Goal: Task Accomplishment & Management: Use online tool/utility

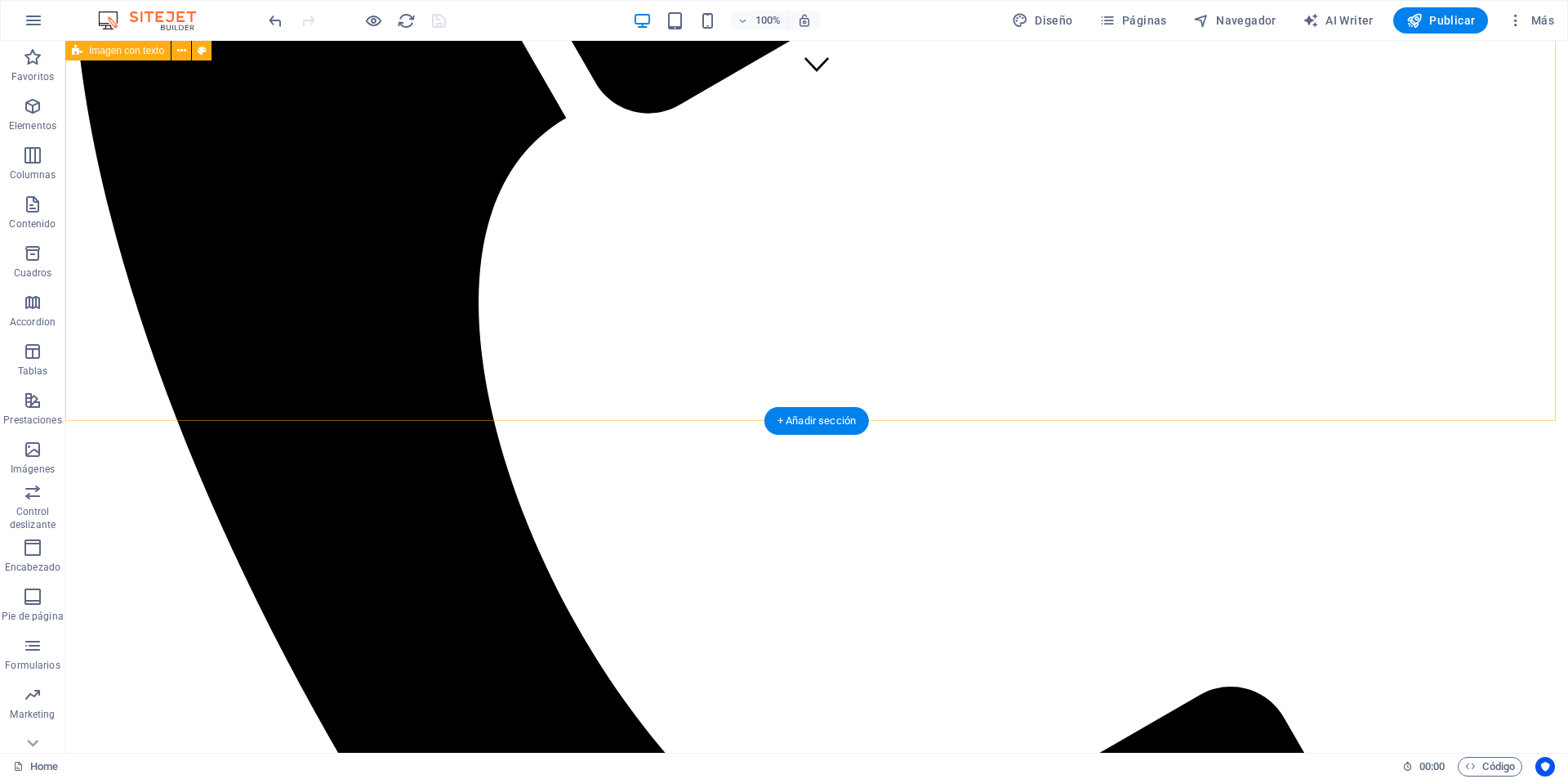
scroll to position [644, 0]
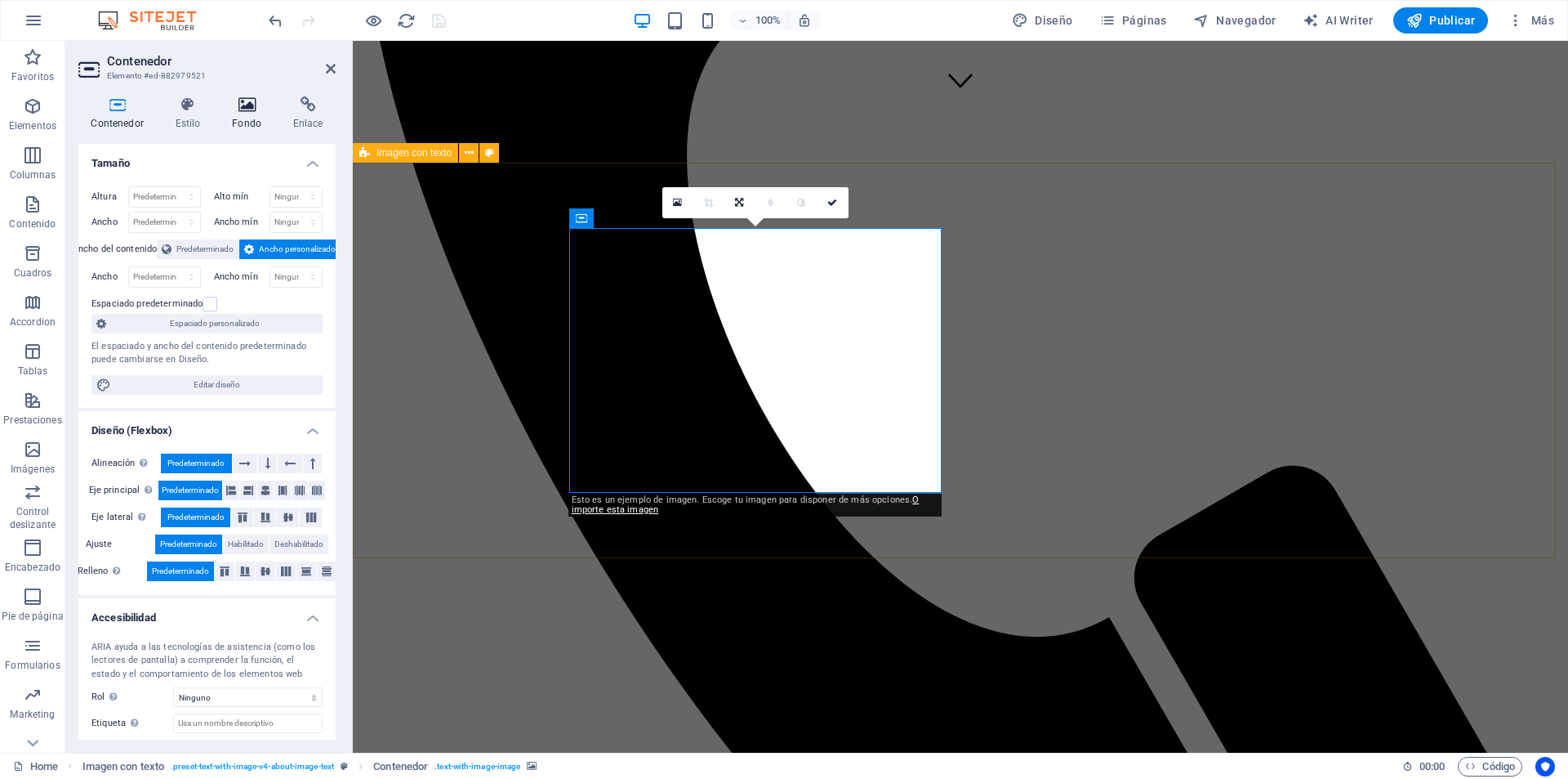
drag, startPoint x: 439, startPoint y: 122, endPoint x: 247, endPoint y: 103, distance: 192.9
click at [247, 103] on icon at bounding box center [247, 104] width 55 height 17
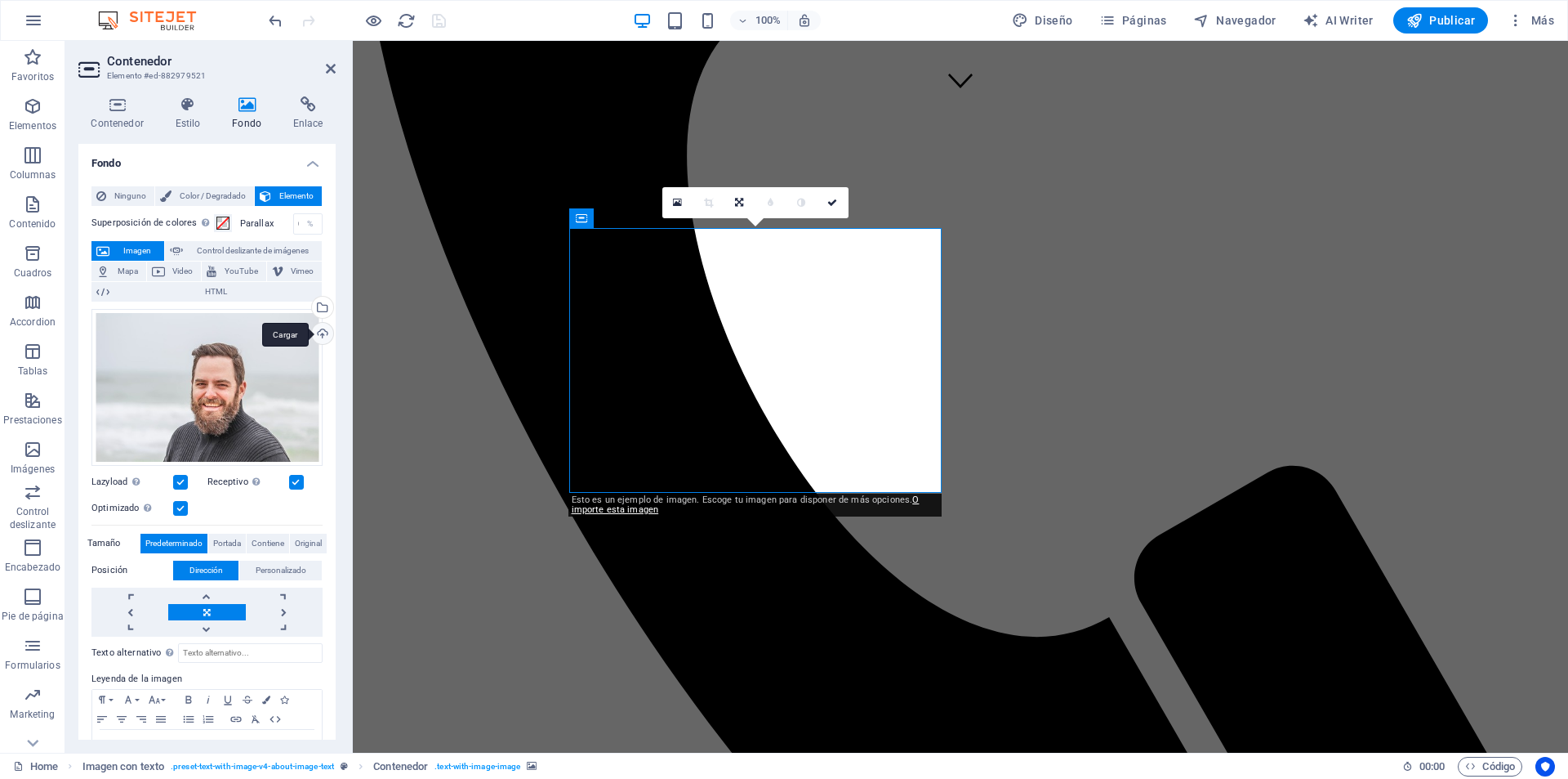
click at [321, 337] on div "Cargar" at bounding box center [321, 335] width 25 height 25
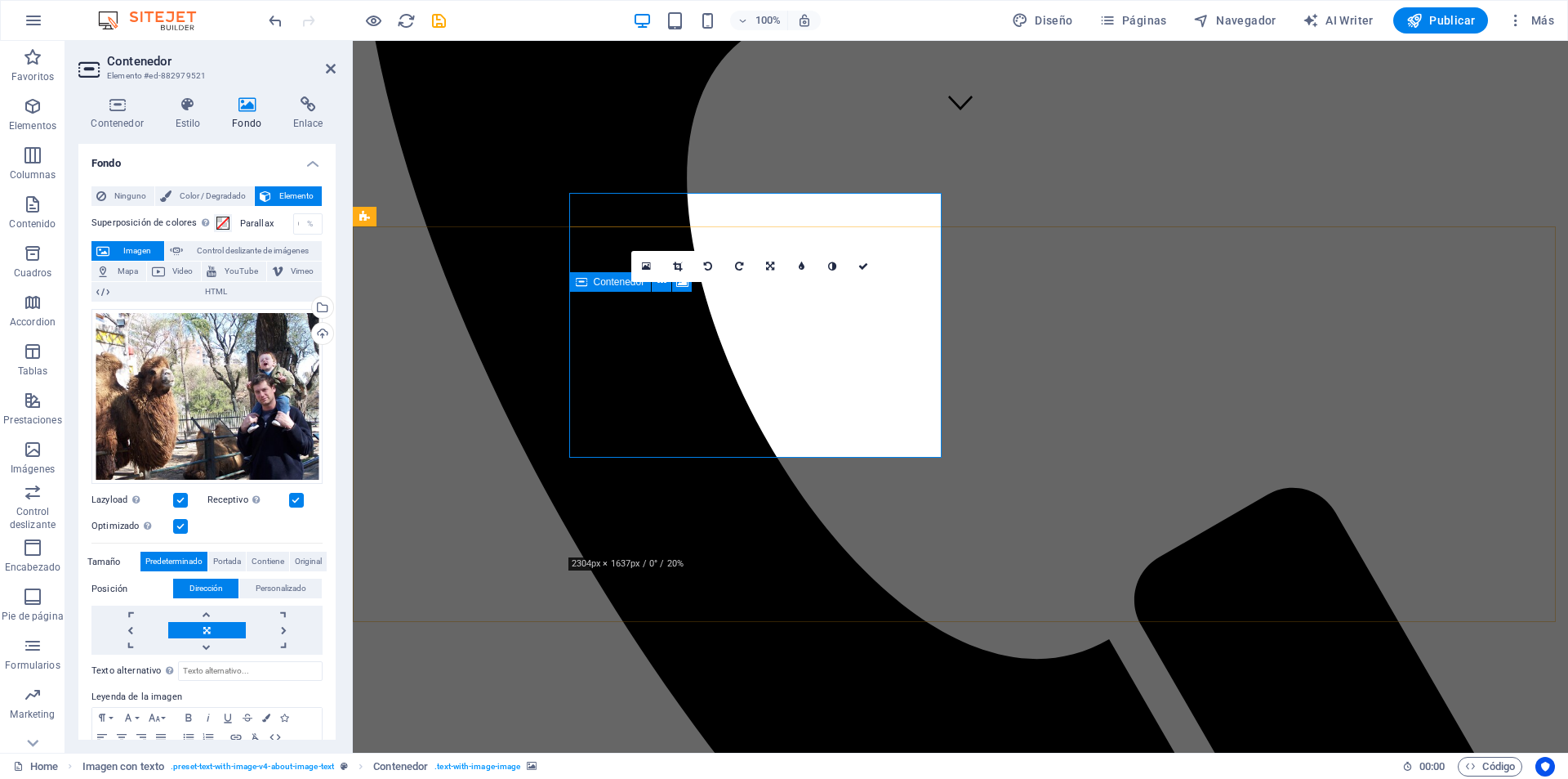
scroll to position [644, 0]
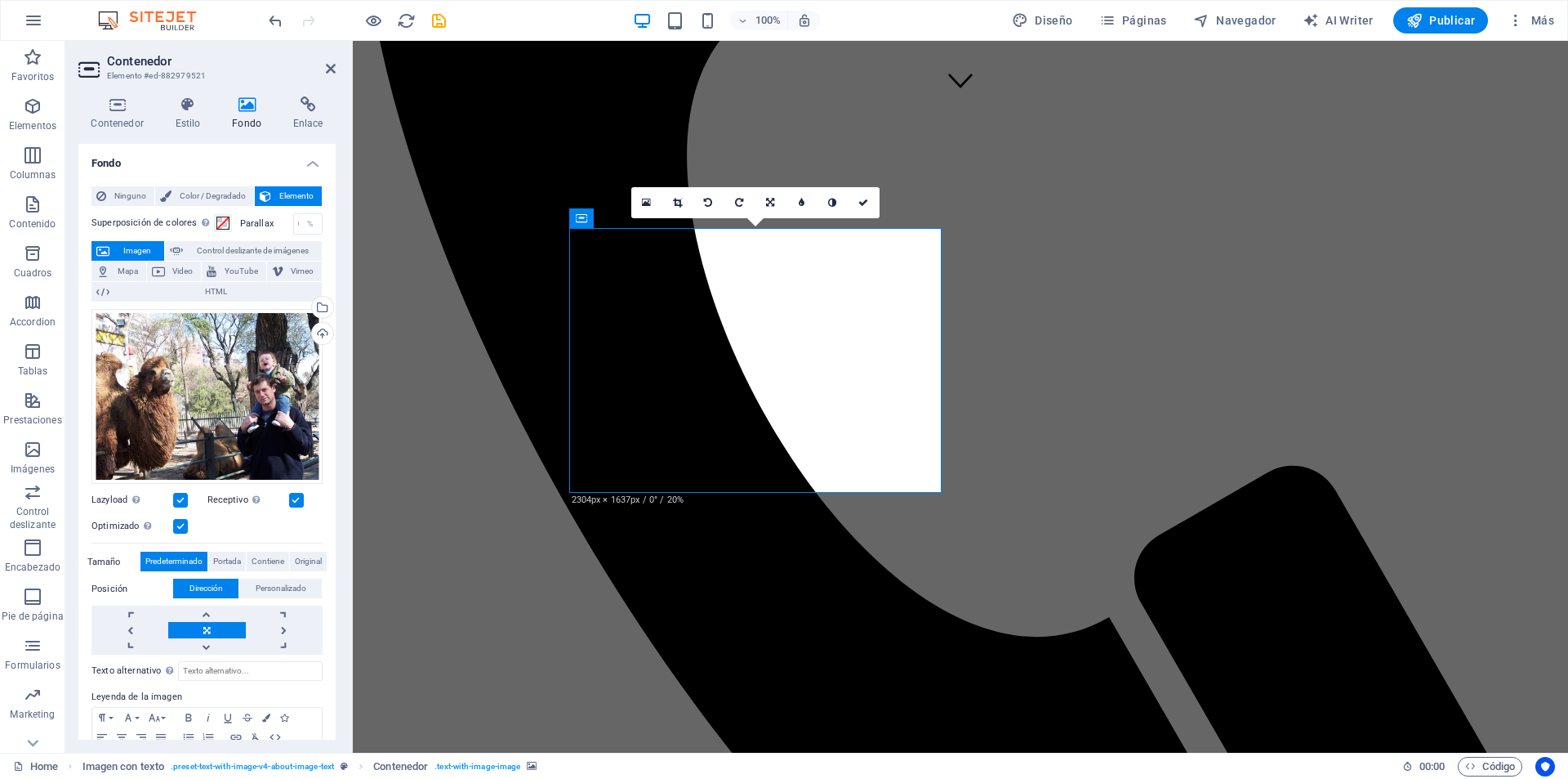
drag, startPoint x: 572, startPoint y: 487, endPoint x: 703, endPoint y: 444, distance: 137.9
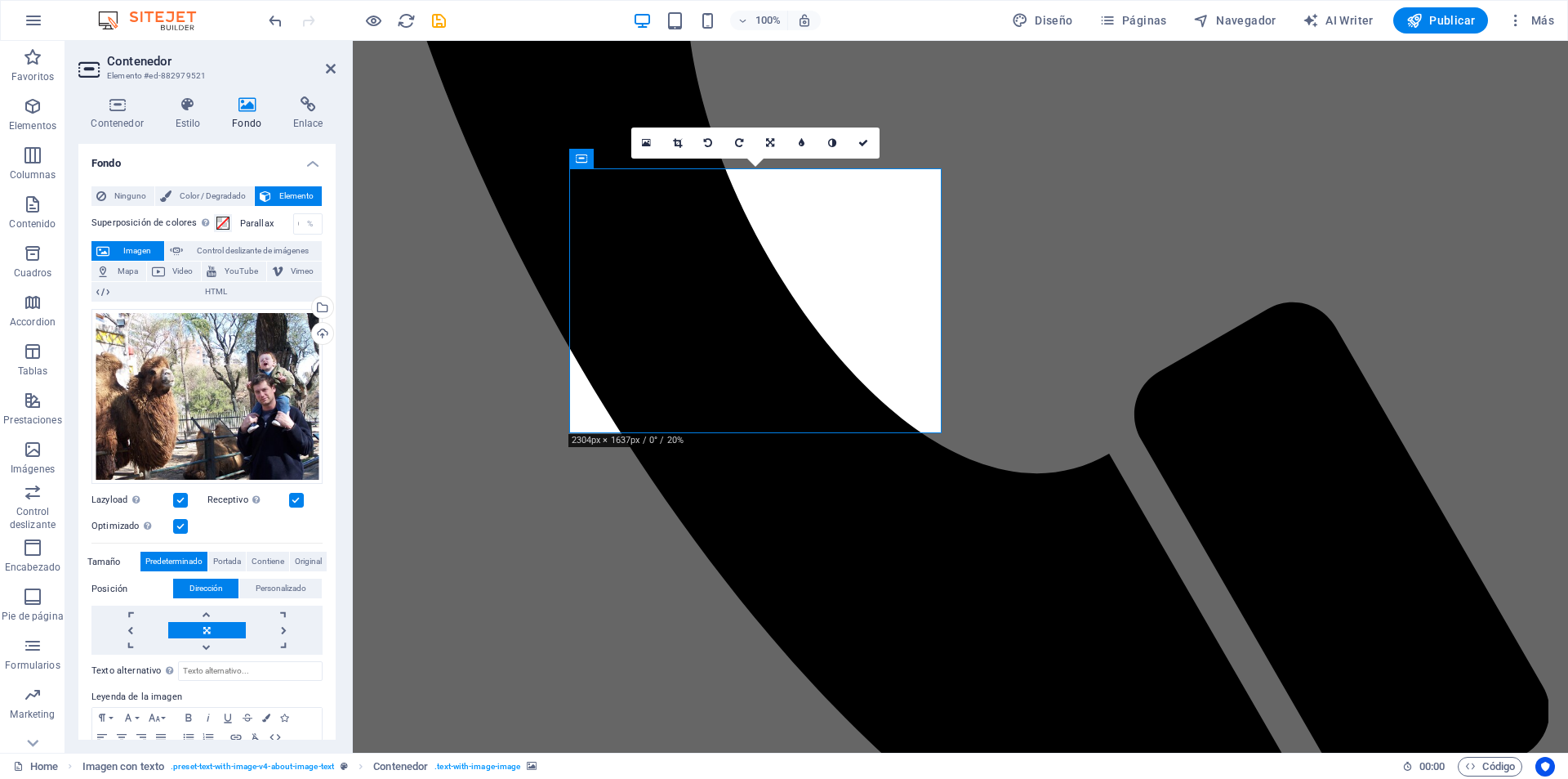
scroll to position [545, 0]
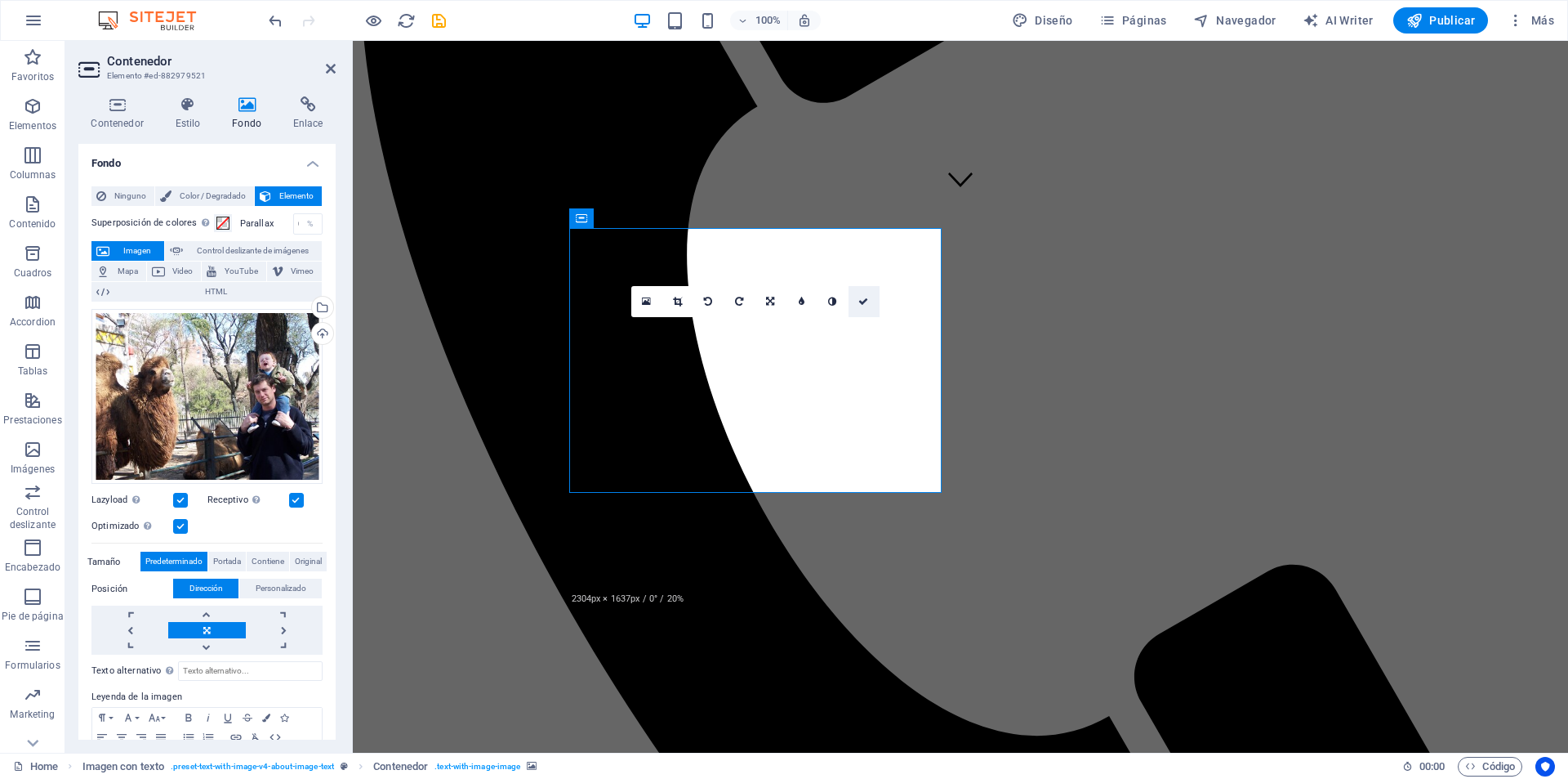
click at [868, 297] on icon at bounding box center [863, 301] width 10 height 10
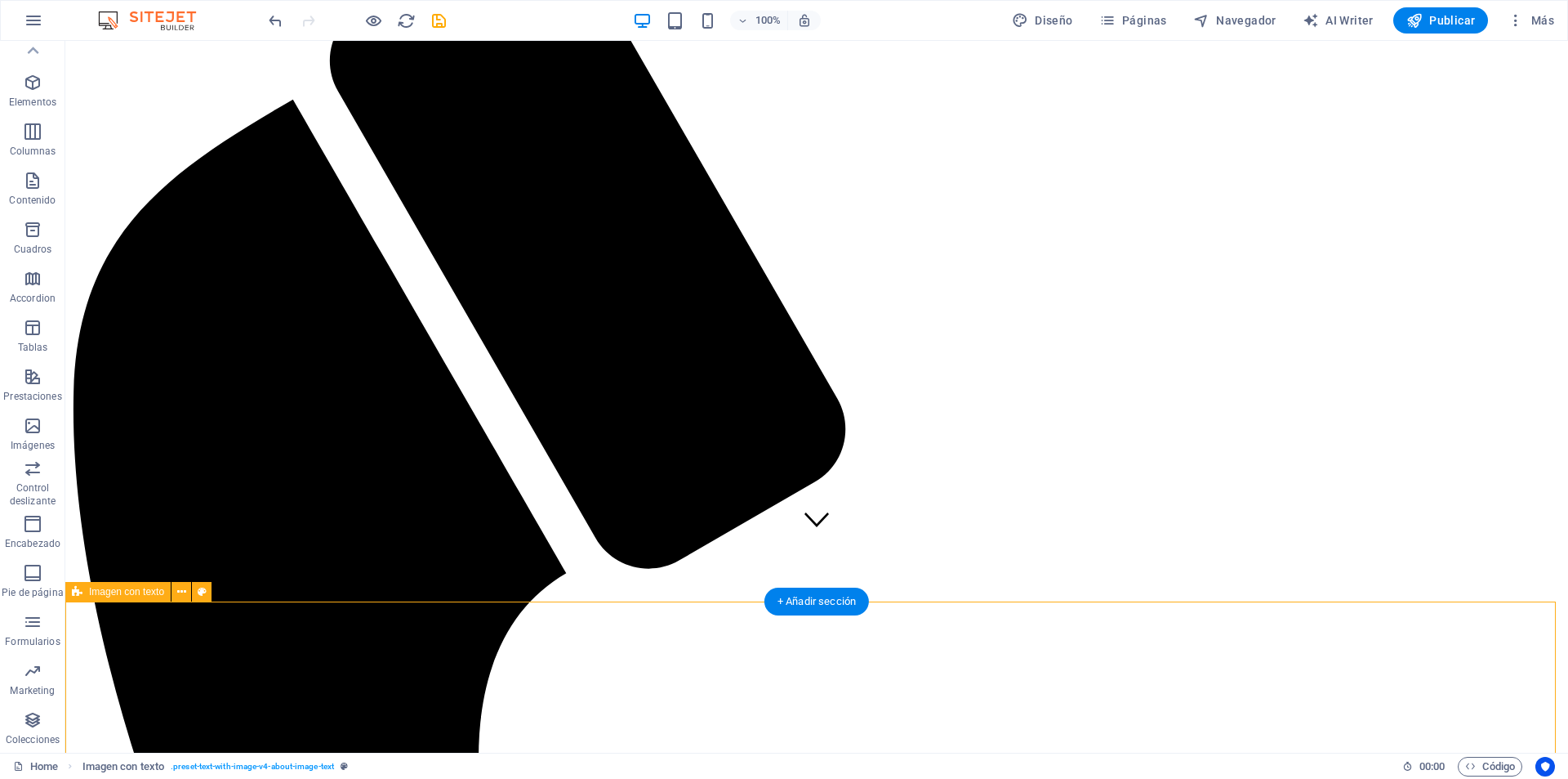
scroll to position [100, 0]
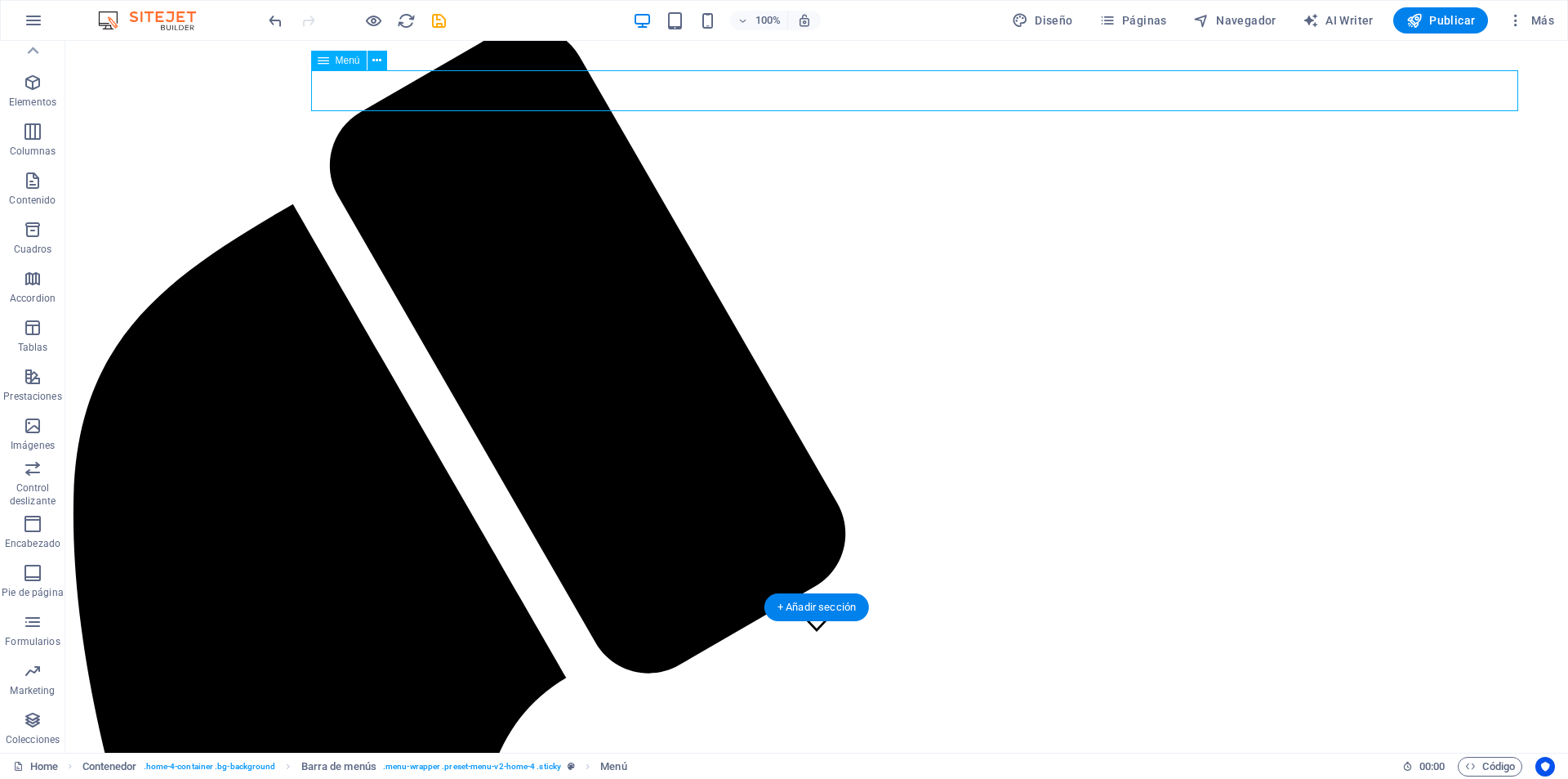
click at [34, 23] on icon "button" at bounding box center [33, 21] width 20 height 20
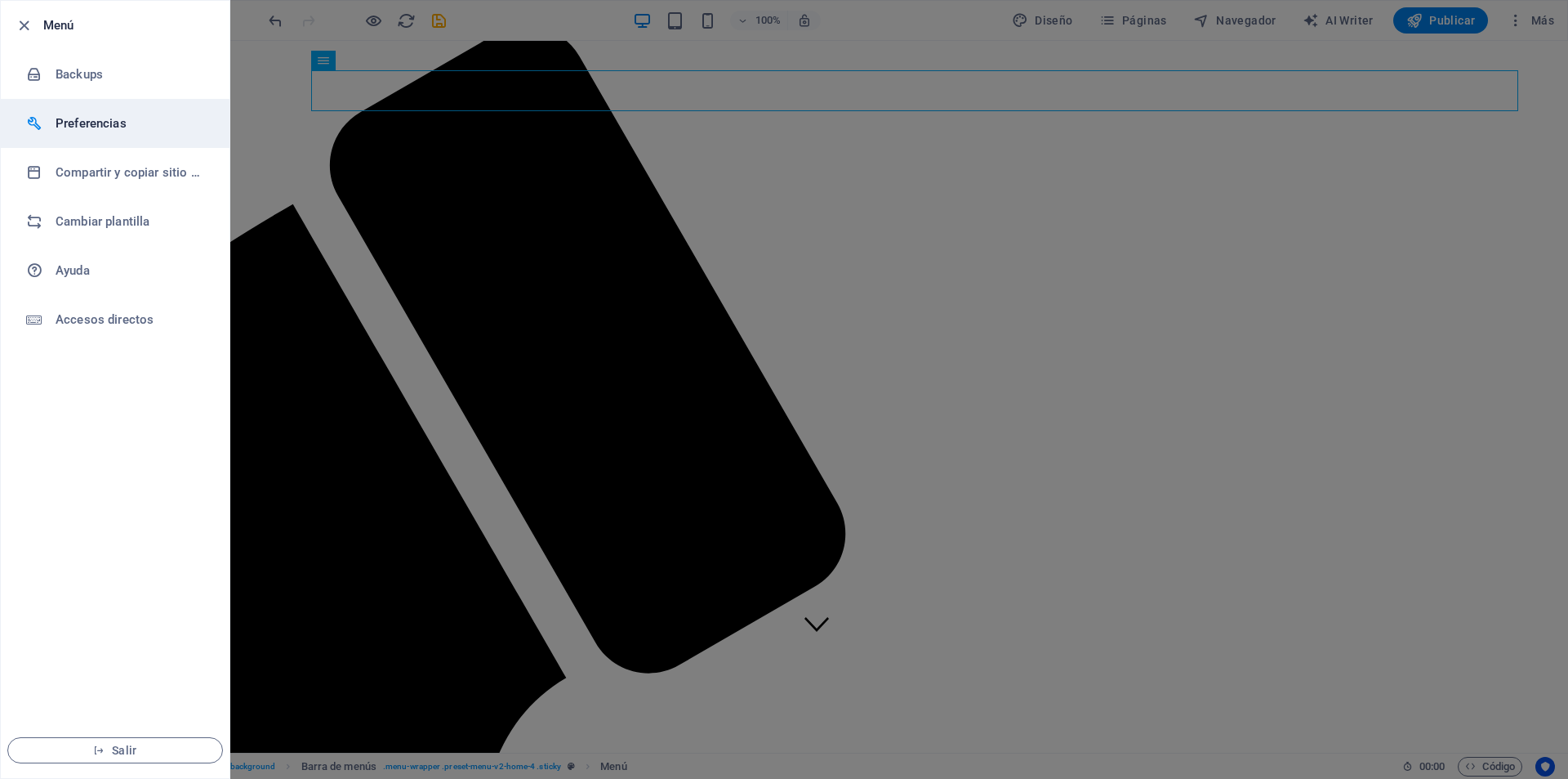
click at [90, 123] on h6 "Preferencias" at bounding box center [131, 123] width 152 height 20
select select "es"
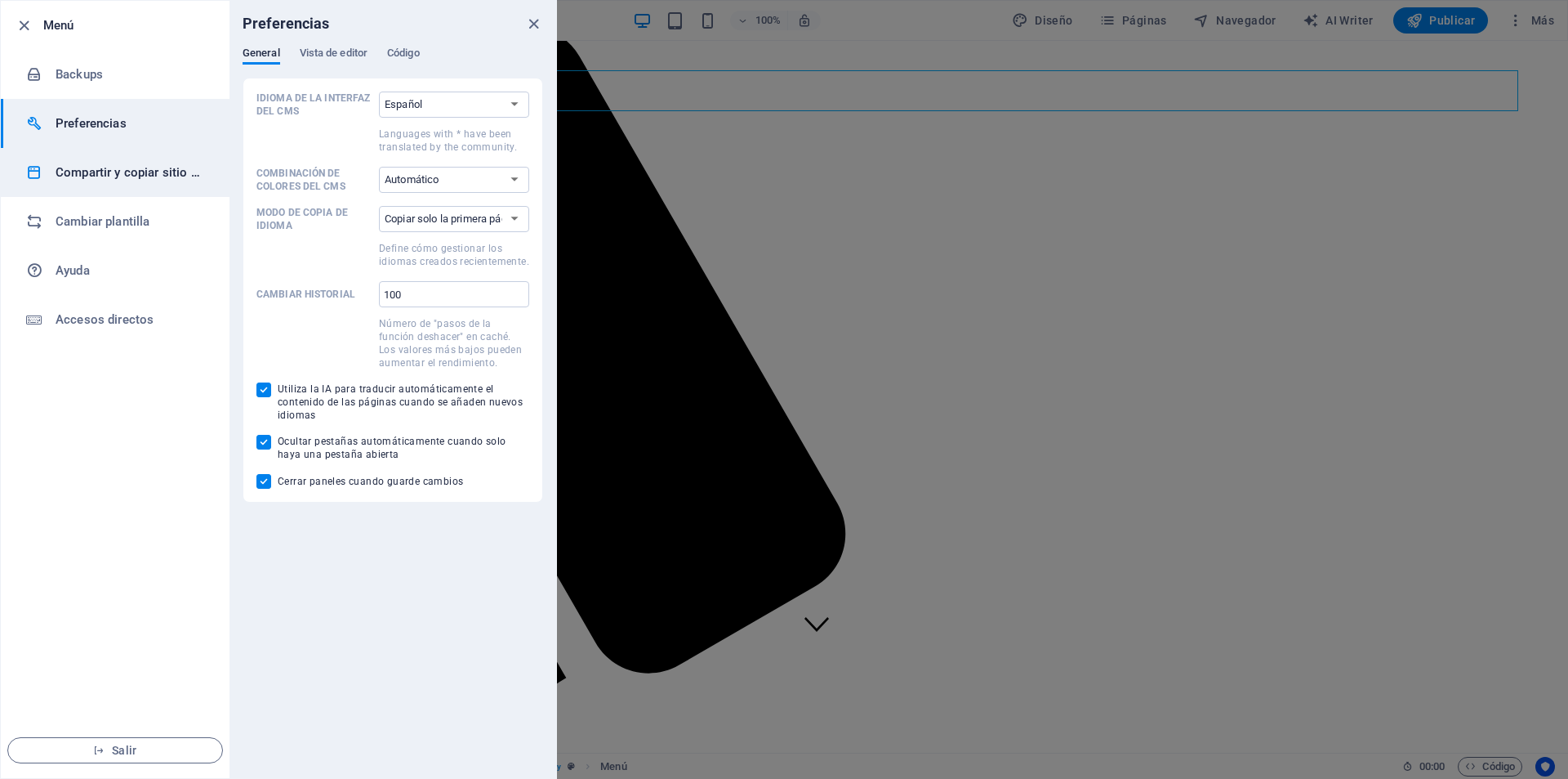
click at [89, 182] on li "Compartir y copiar sitio web" at bounding box center [115, 172] width 228 height 49
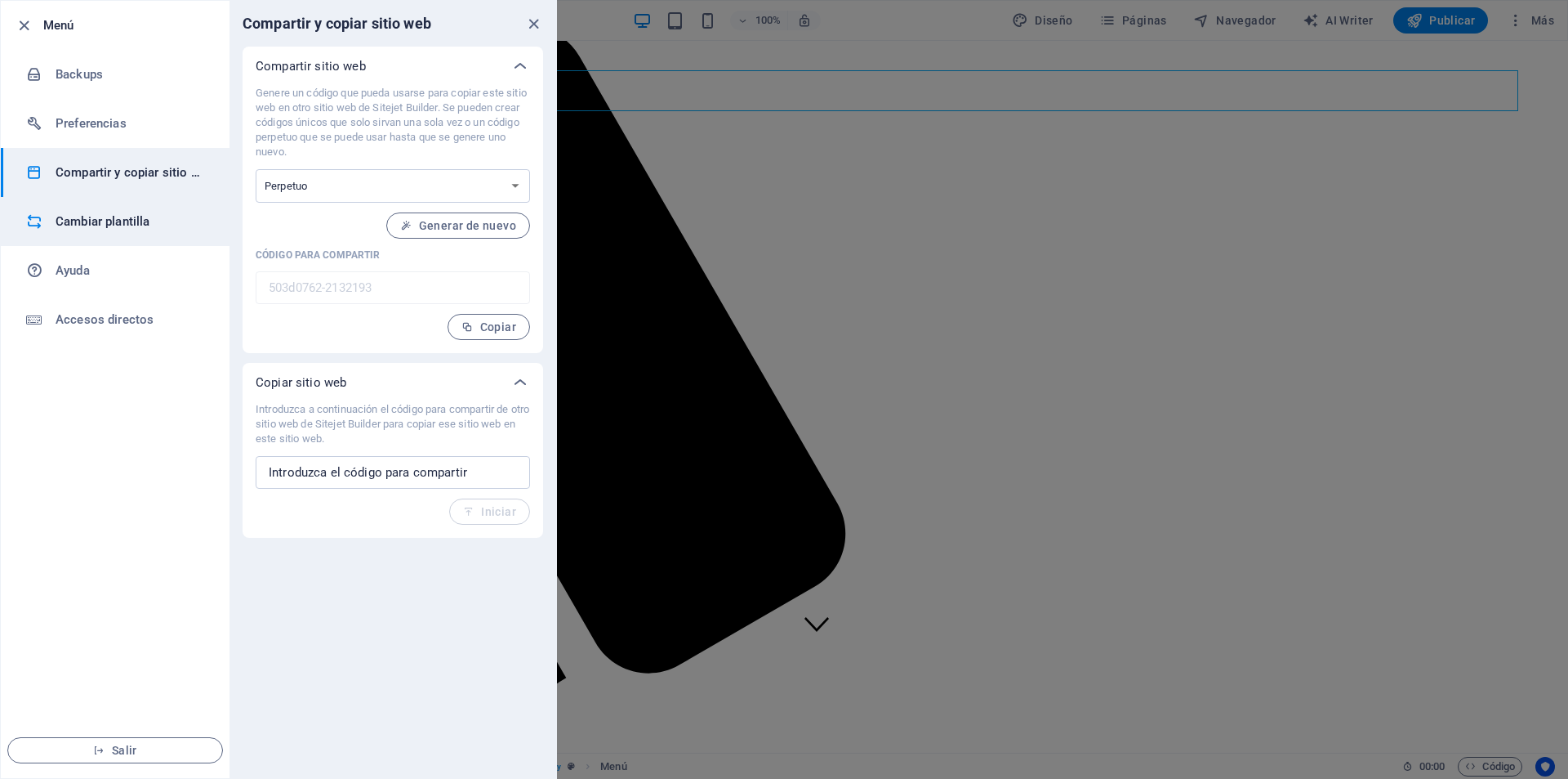
click at [107, 235] on li "Cambiar plantilla" at bounding box center [115, 222] width 228 height 49
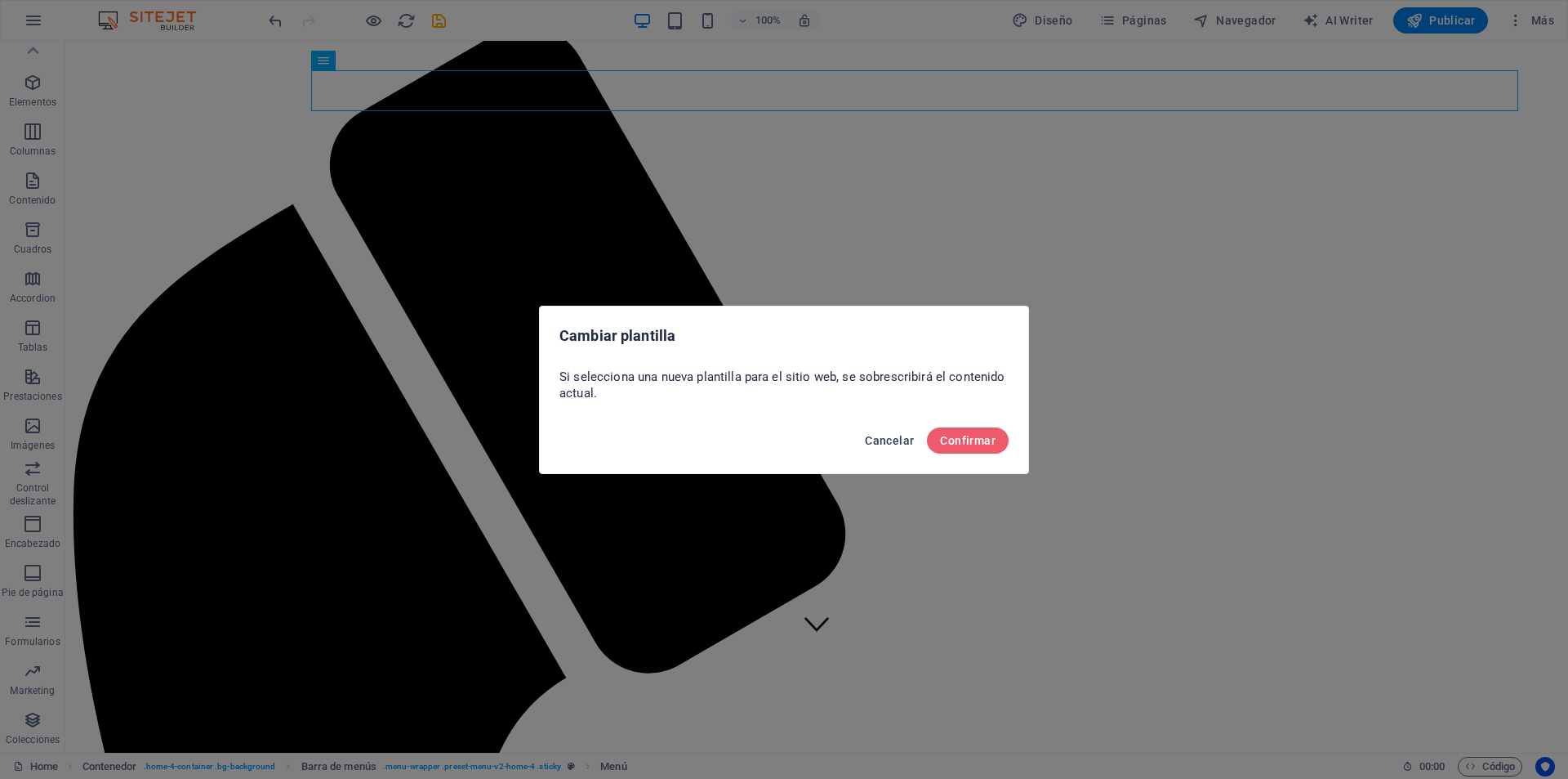
click at [913, 442] on button "Cancelar" at bounding box center [889, 440] width 62 height 27
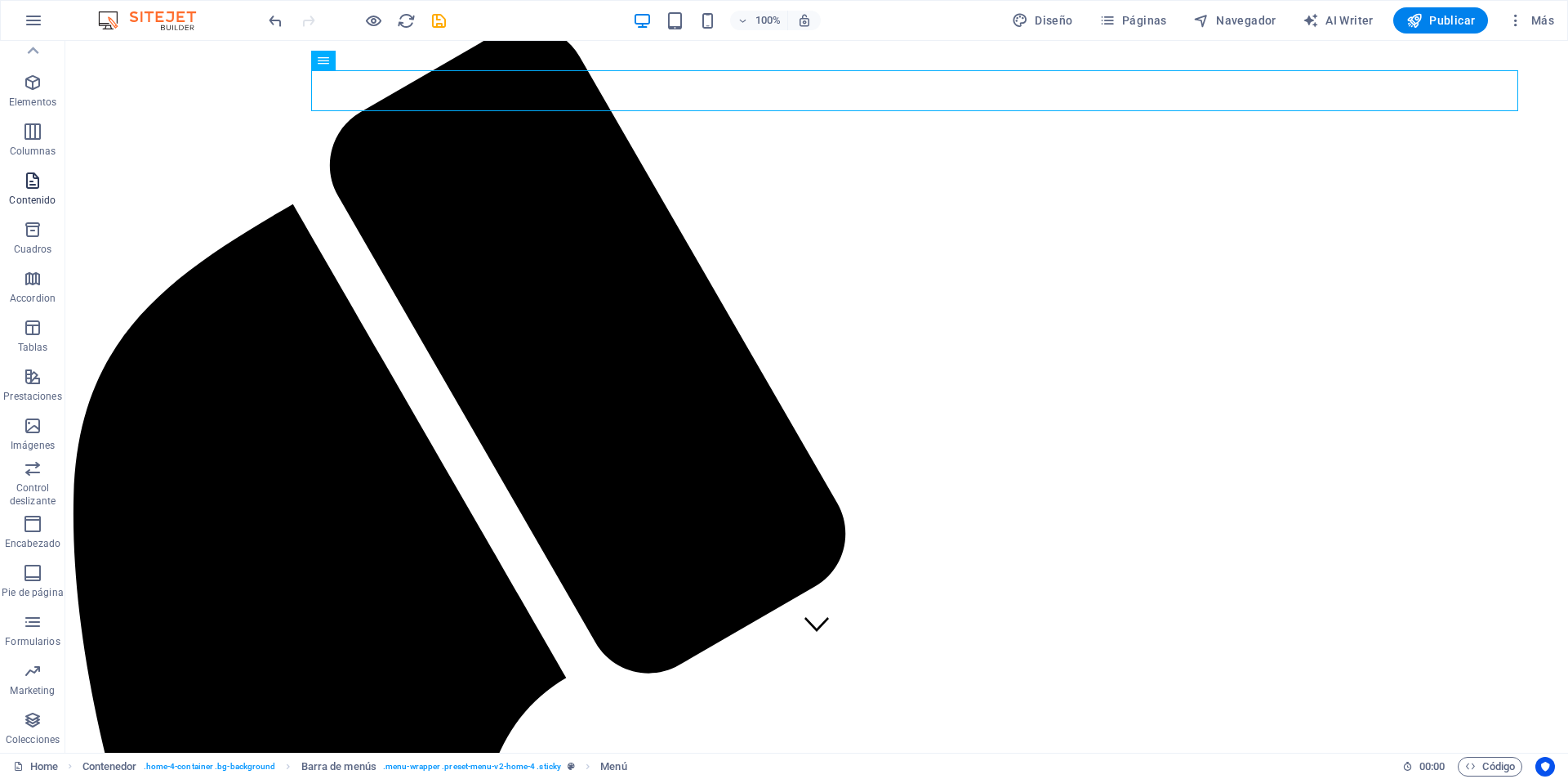
click at [30, 180] on icon "button" at bounding box center [32, 180] width 20 height 20
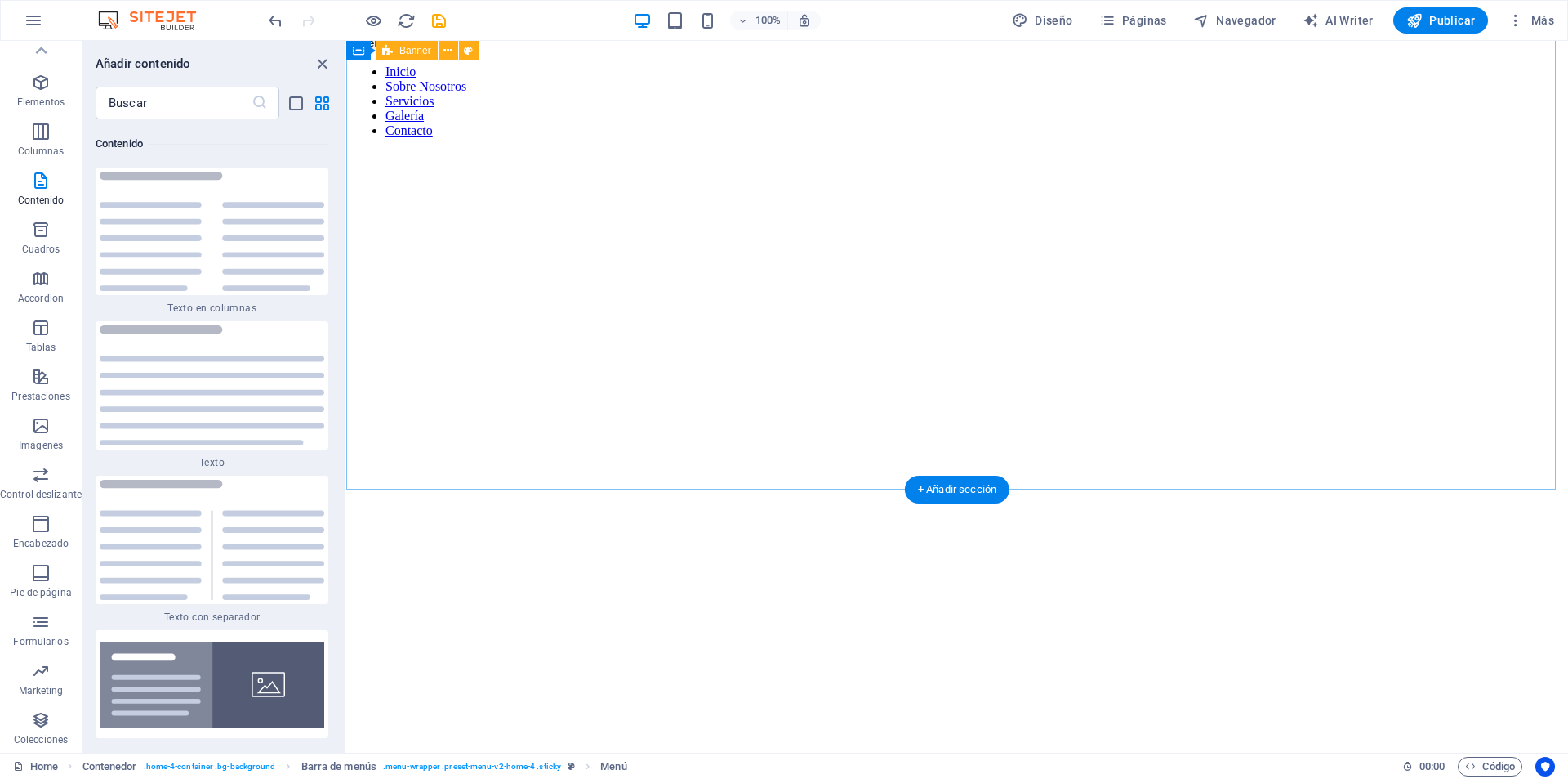
scroll to position [1716, 0]
click at [43, 429] on icon "button" at bounding box center [41, 425] width 20 height 20
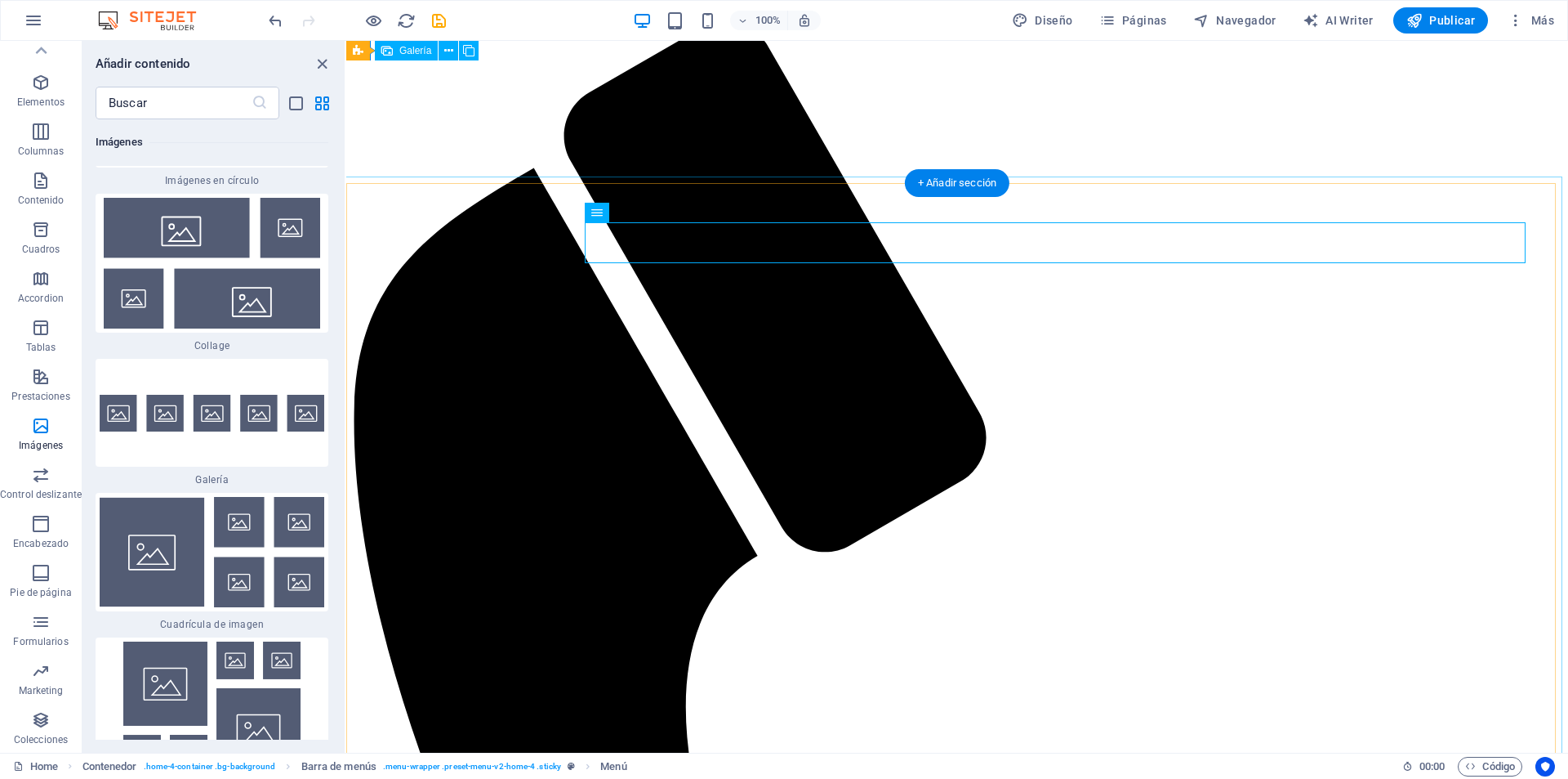
scroll to position [4394, 0]
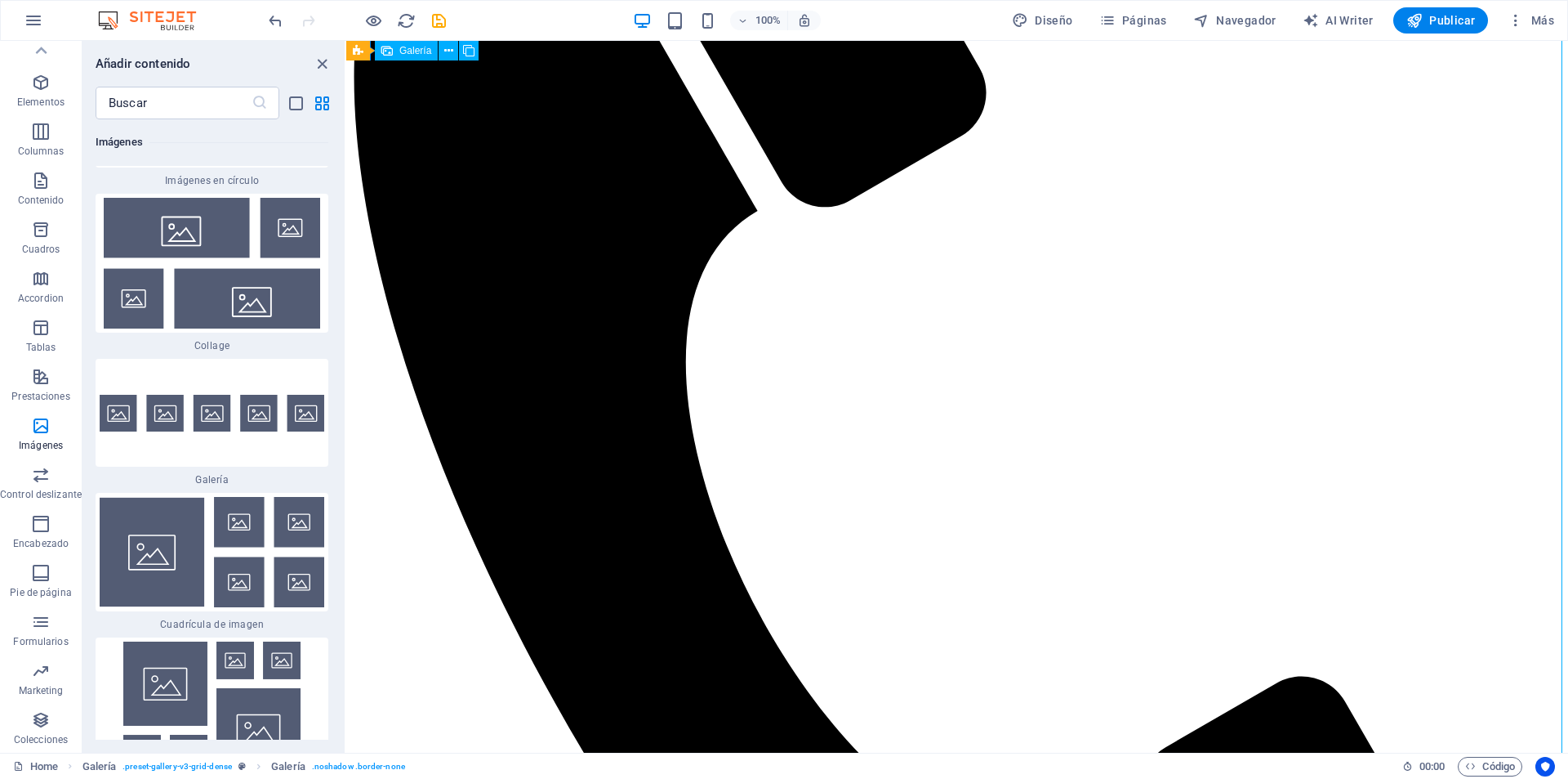
scroll to position [4740, 0]
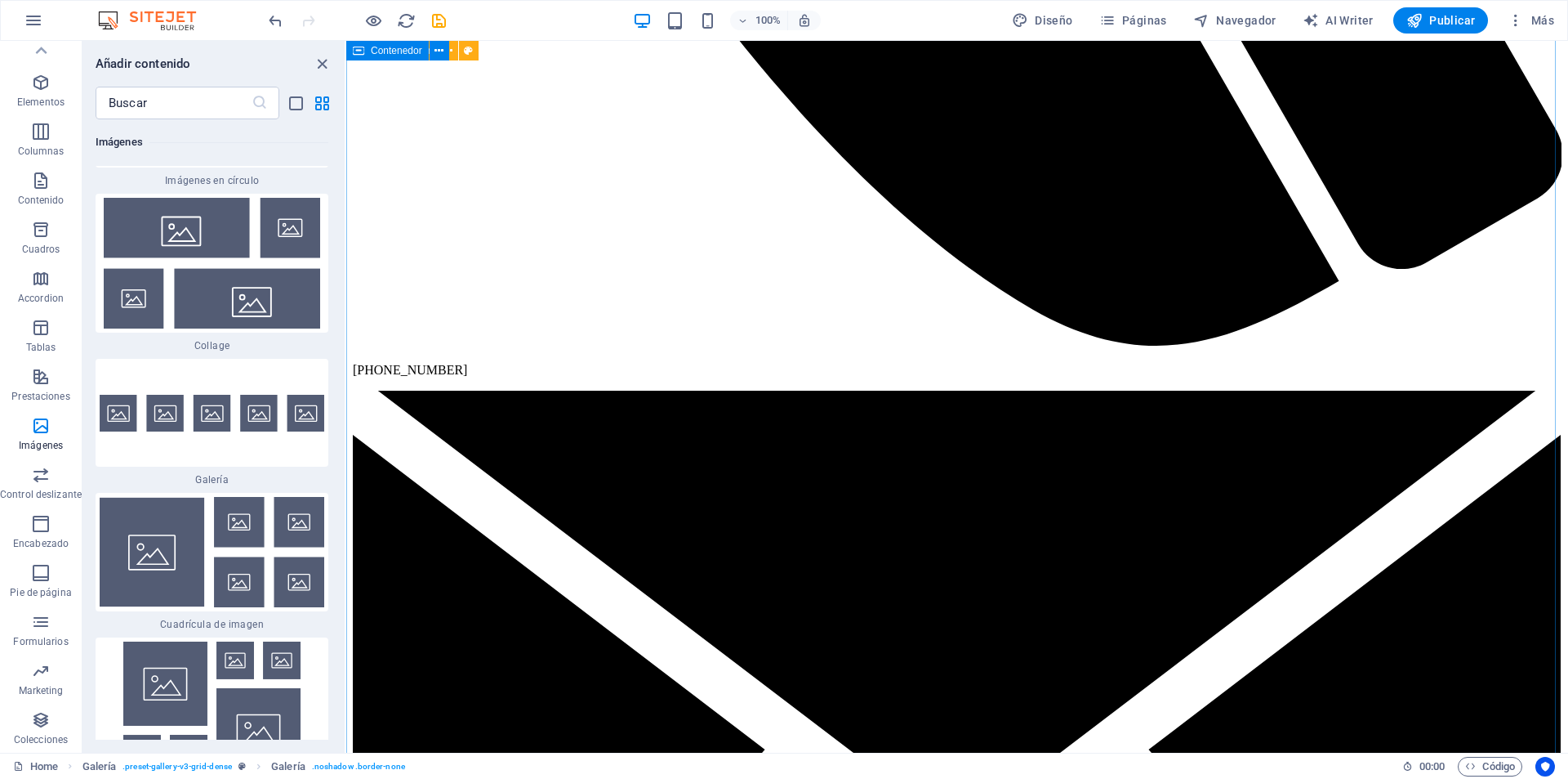
scroll to position [5540, 0]
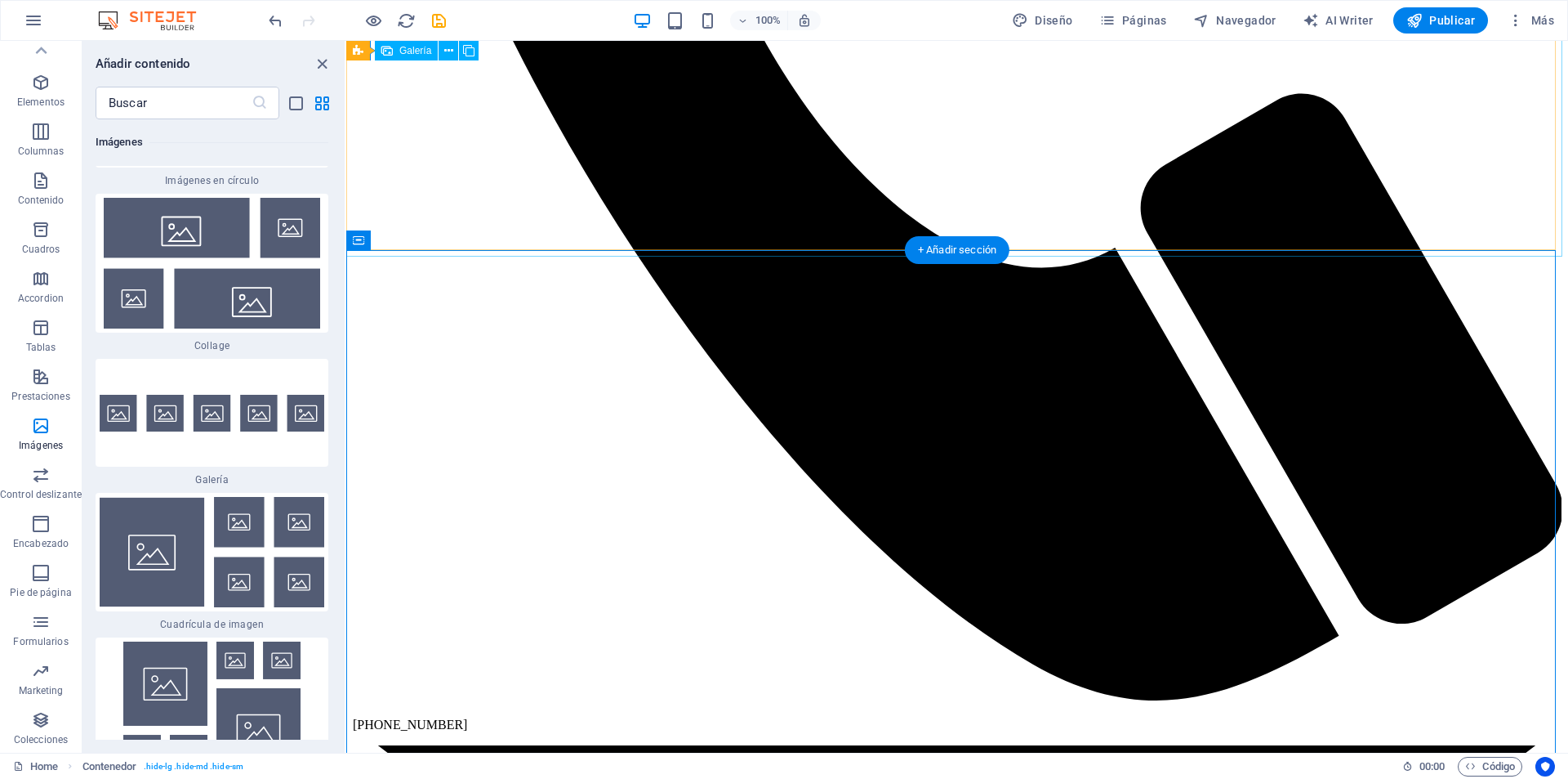
scroll to position [5213, 0]
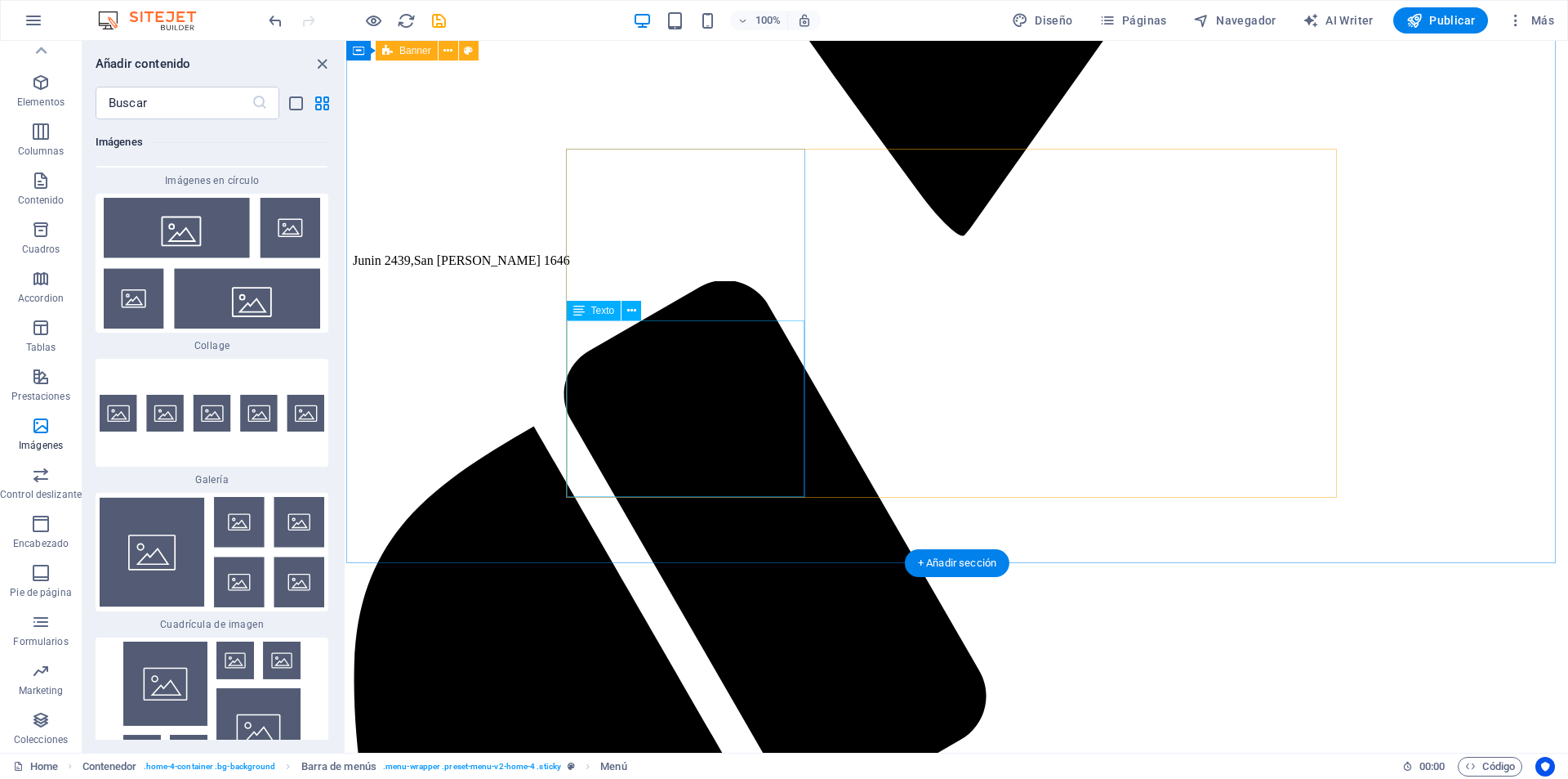
scroll to position [3924, 0]
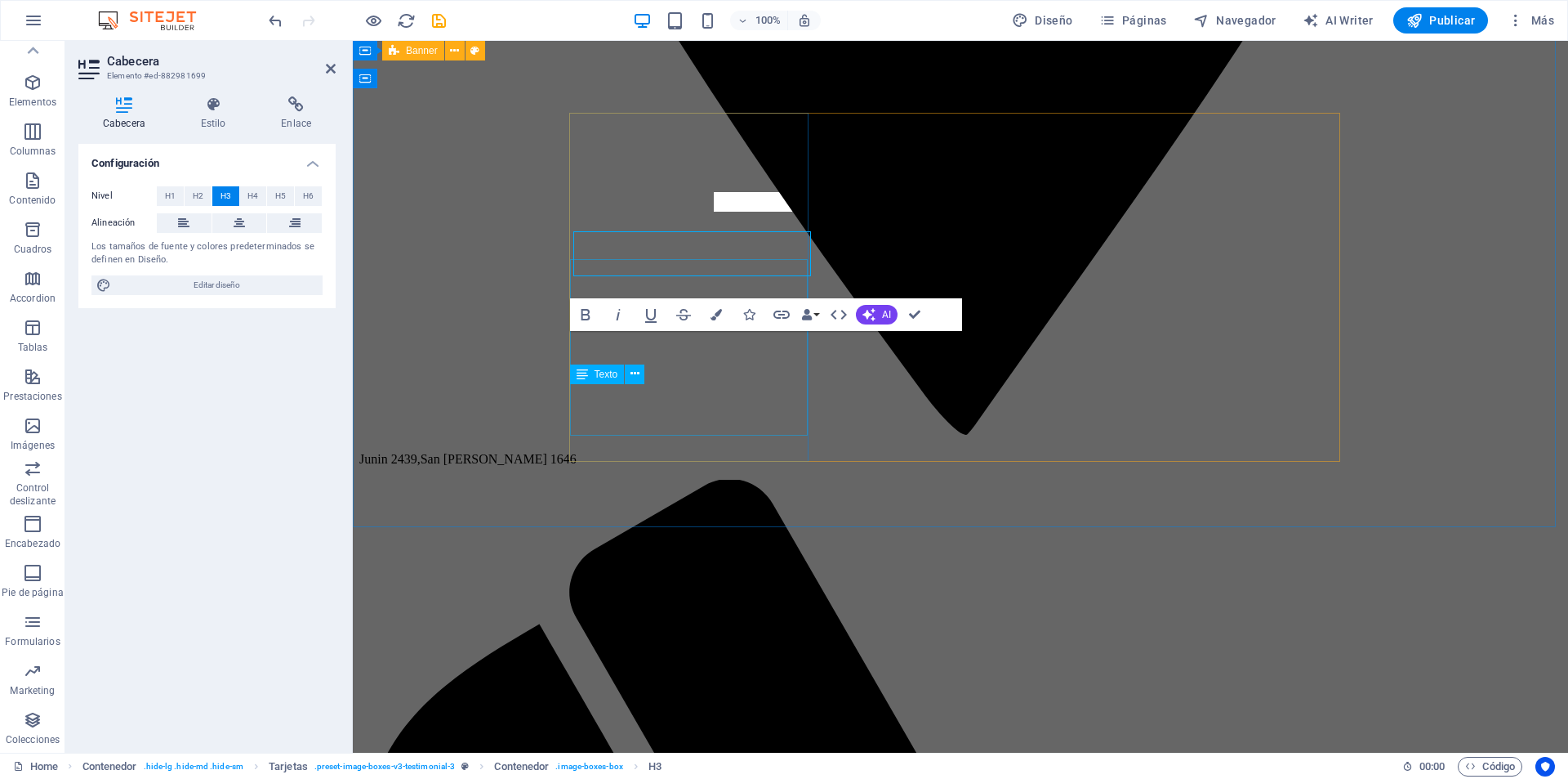
scroll to position [4062, 0]
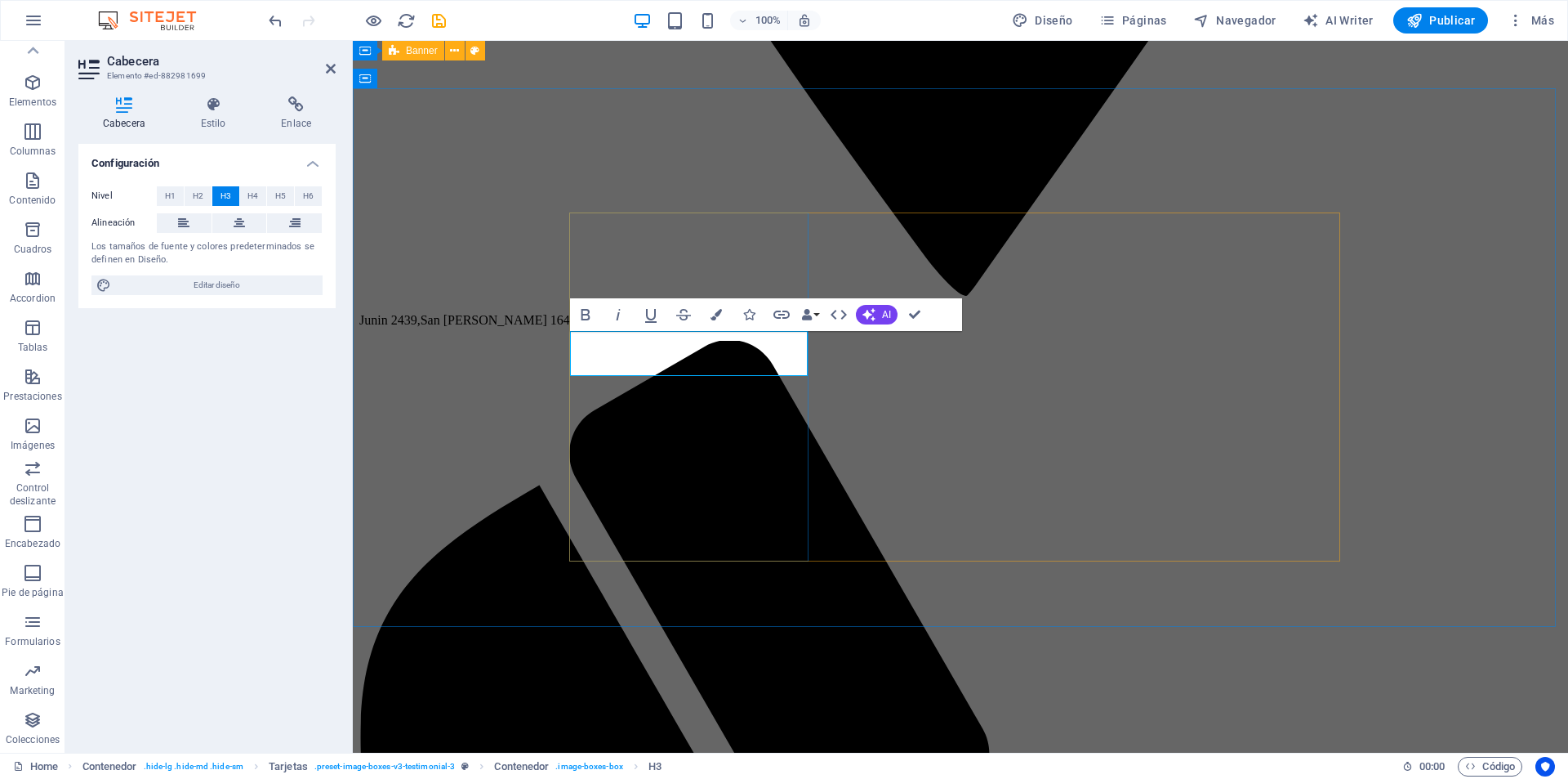
drag, startPoint x: 731, startPoint y: 362, endPoint x: 604, endPoint y: 365, distance: 127.0
drag, startPoint x: 733, startPoint y: 361, endPoint x: 624, endPoint y: 361, distance: 109.0
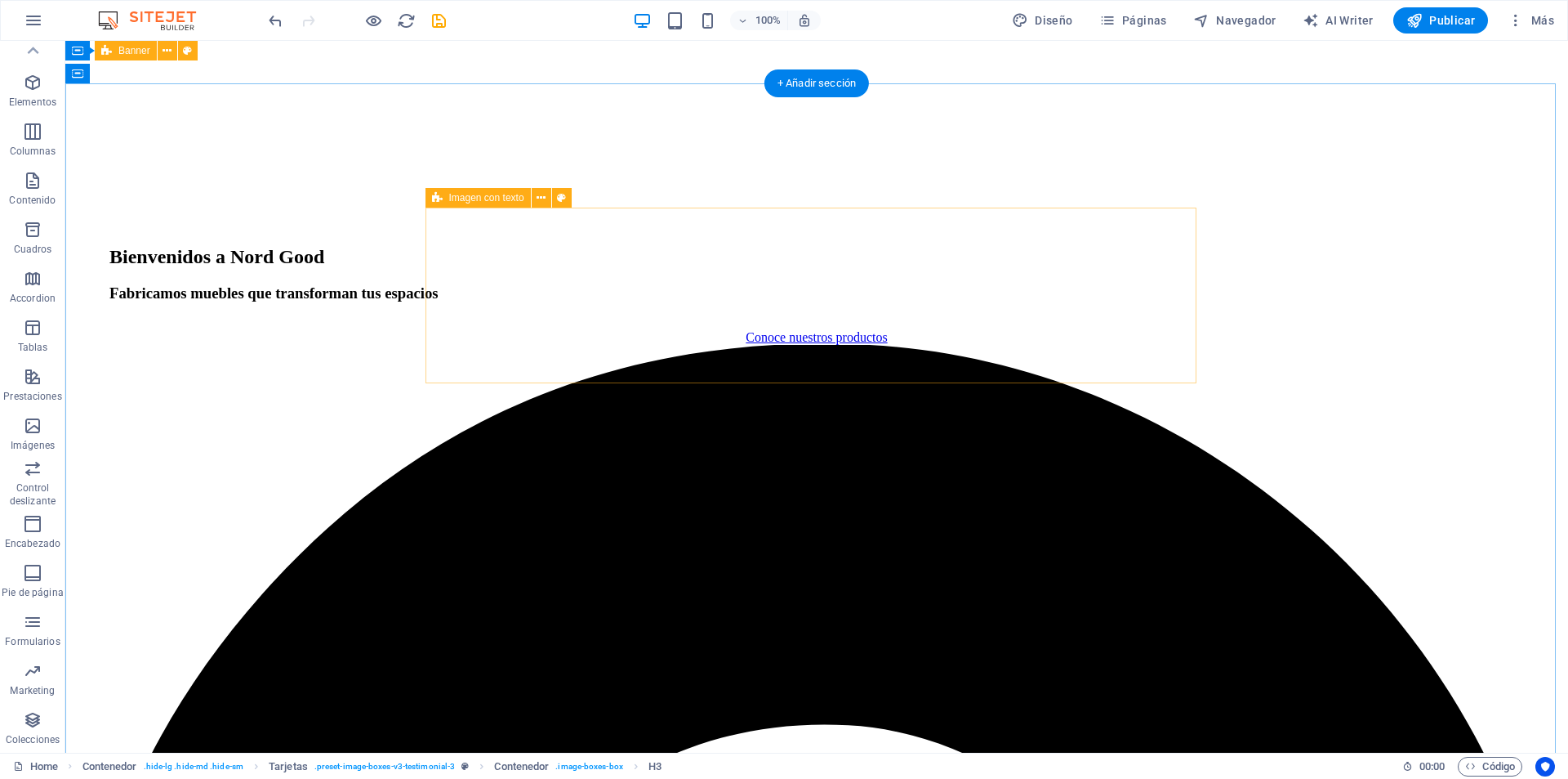
scroll to position [2493, 0]
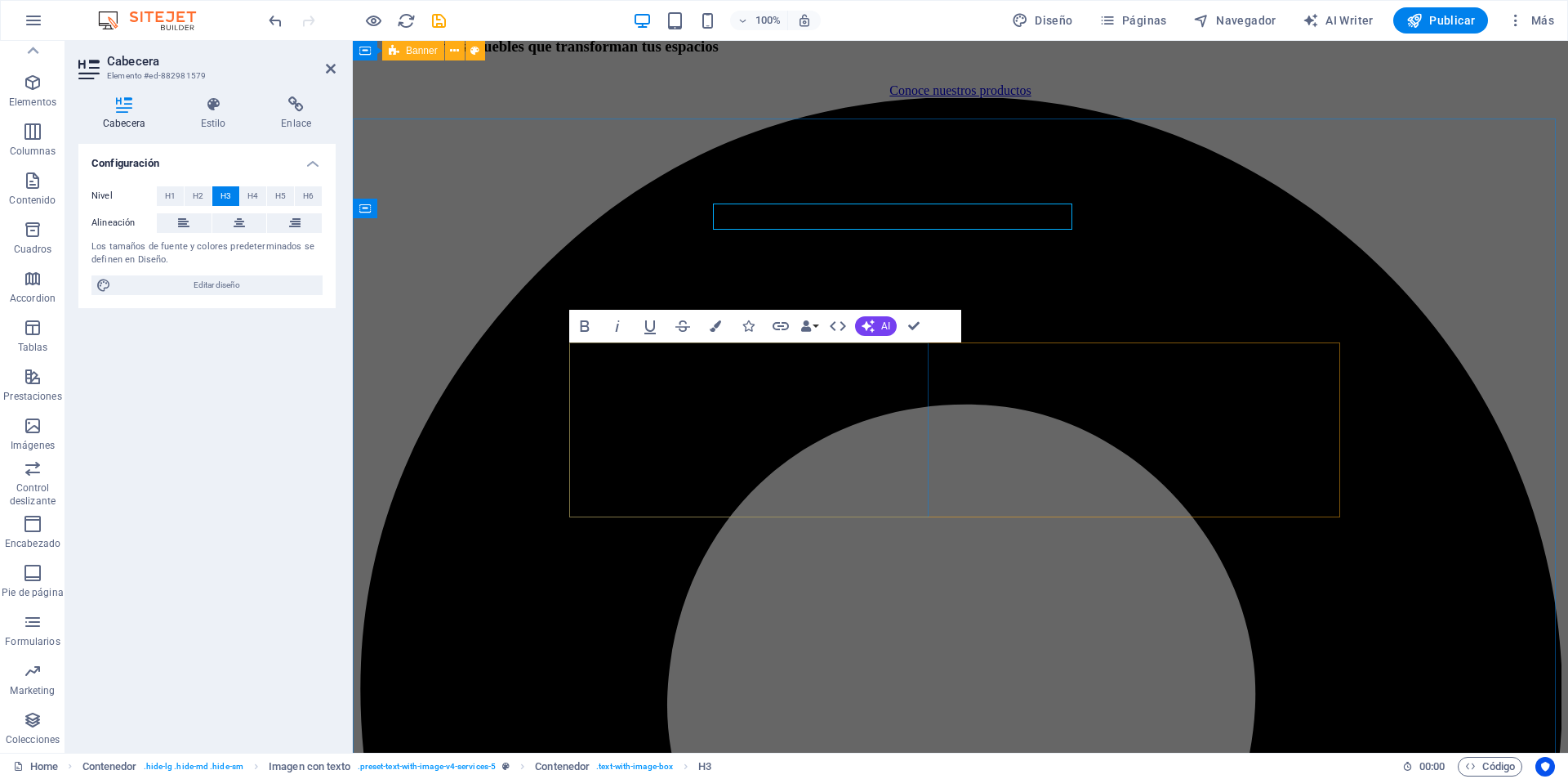
scroll to position [2631, 0]
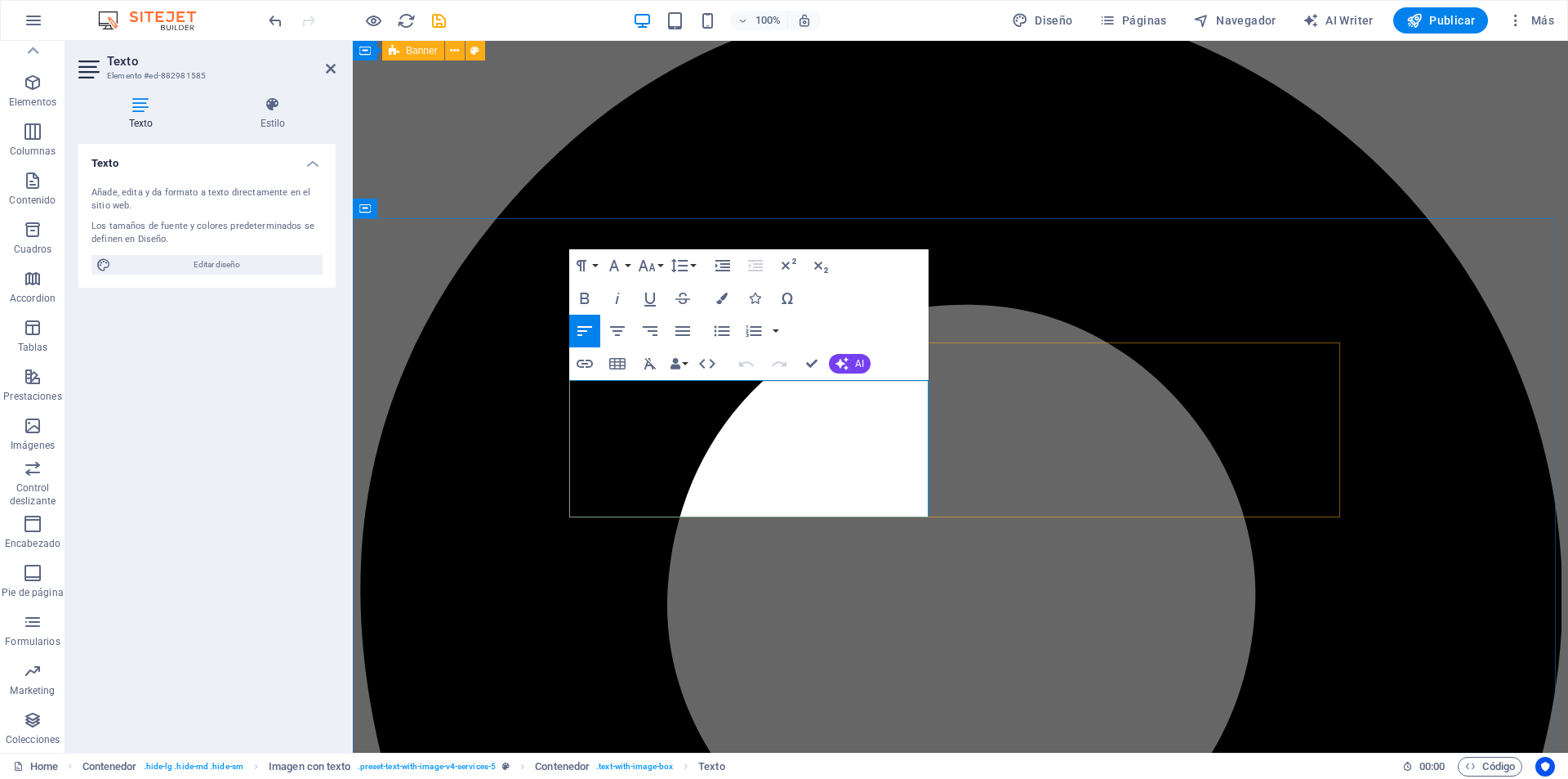
scroll to position [2631, 0]
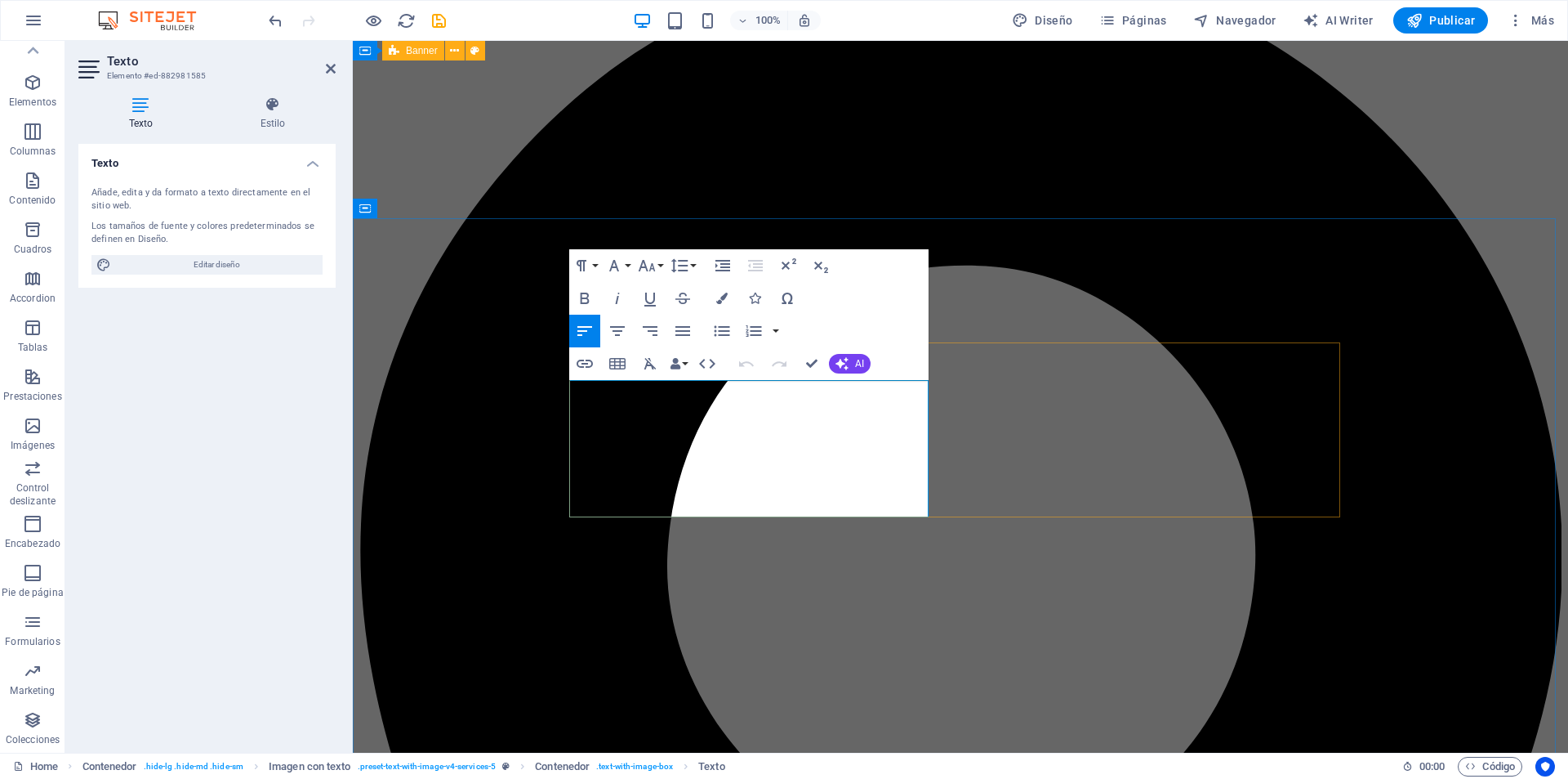
drag, startPoint x: 572, startPoint y: 386, endPoint x: 879, endPoint y: 512, distance: 331.9
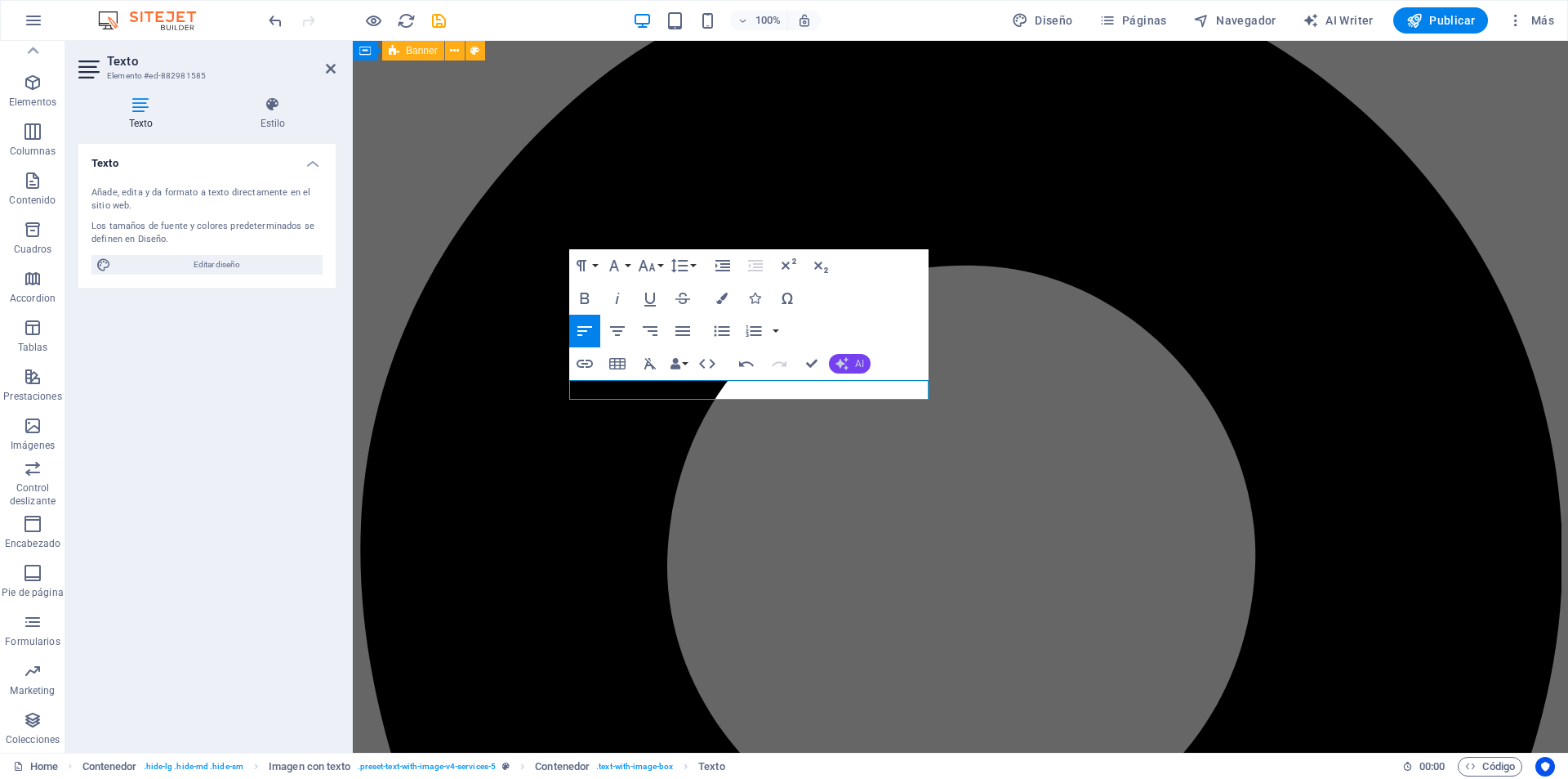
click at [855, 368] on span "AI" at bounding box center [859, 363] width 9 height 10
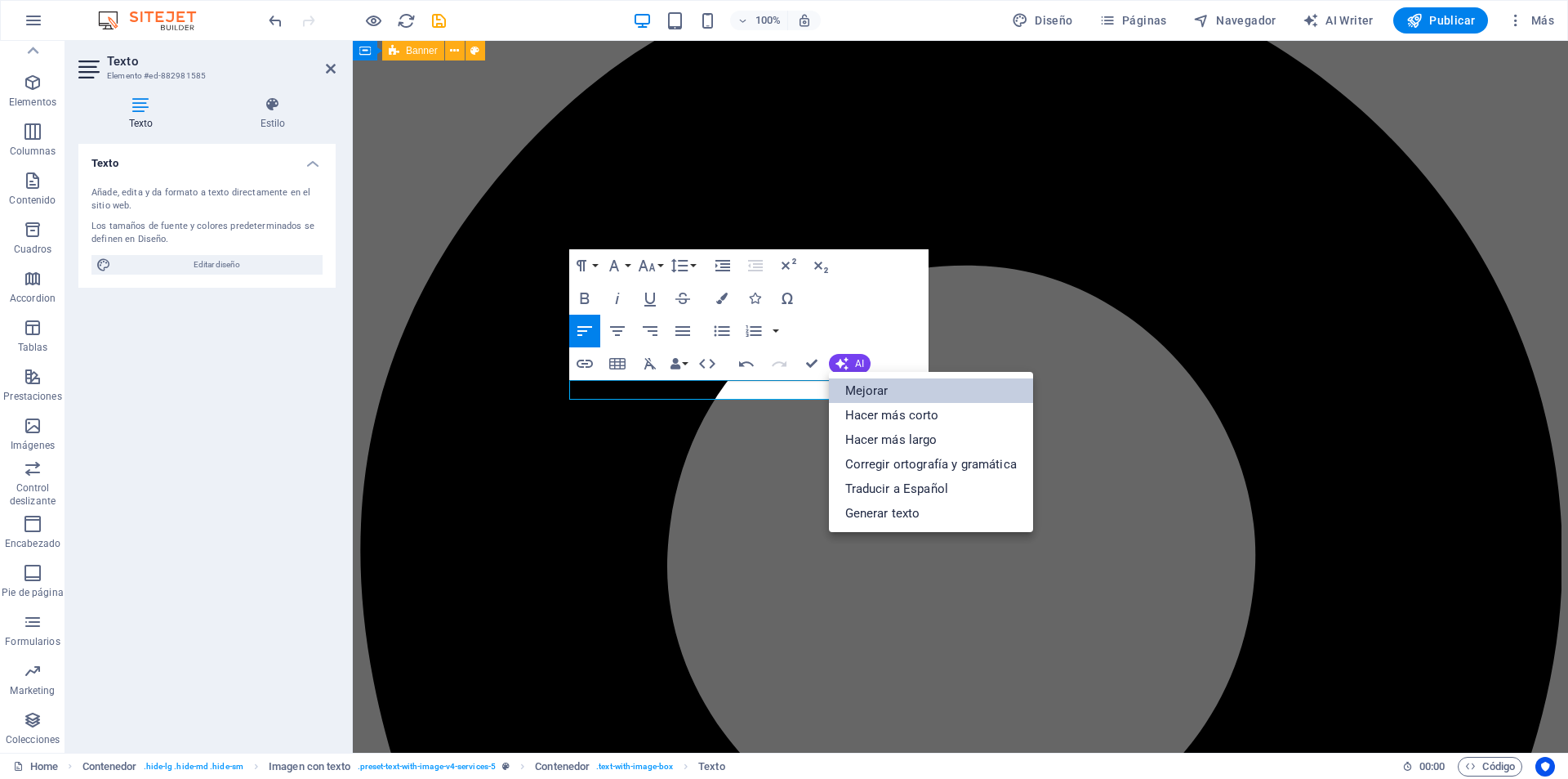
click at [883, 390] on link "Mejorar" at bounding box center [930, 390] width 204 height 25
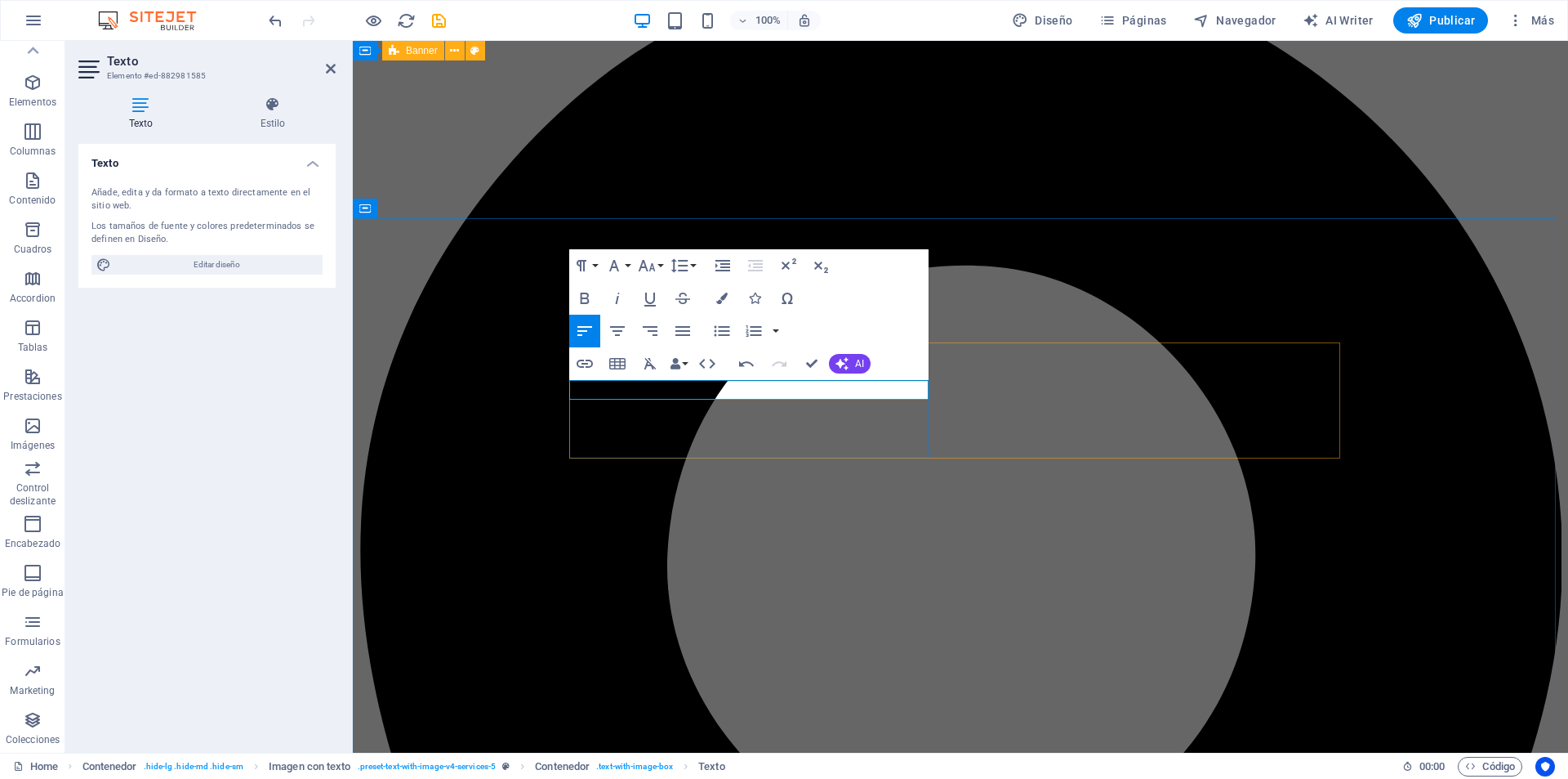
click at [857, 359] on span "AI" at bounding box center [859, 363] width 9 height 10
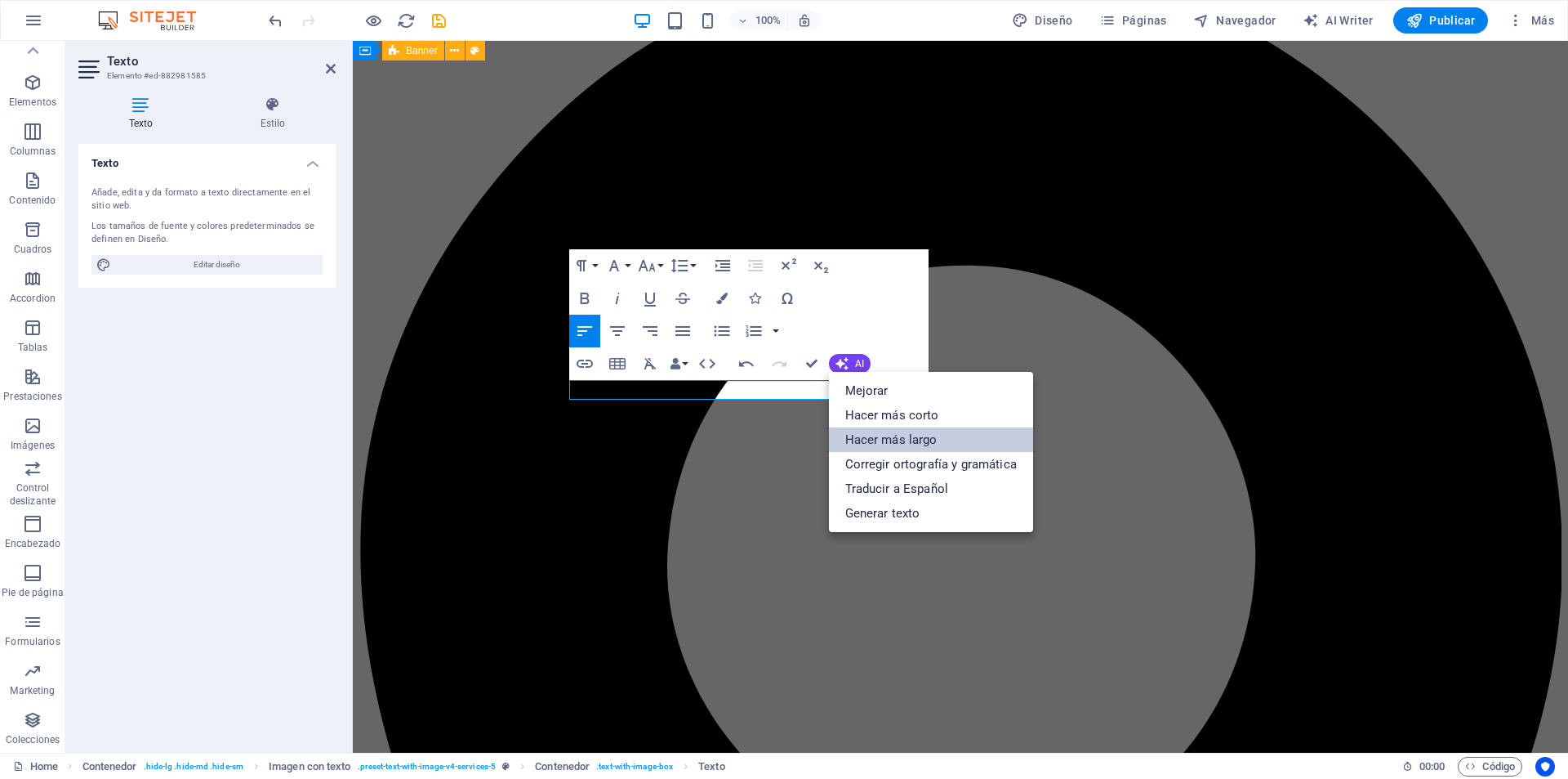
click at [875, 432] on link "Hacer más largo" at bounding box center [930, 439] width 204 height 25
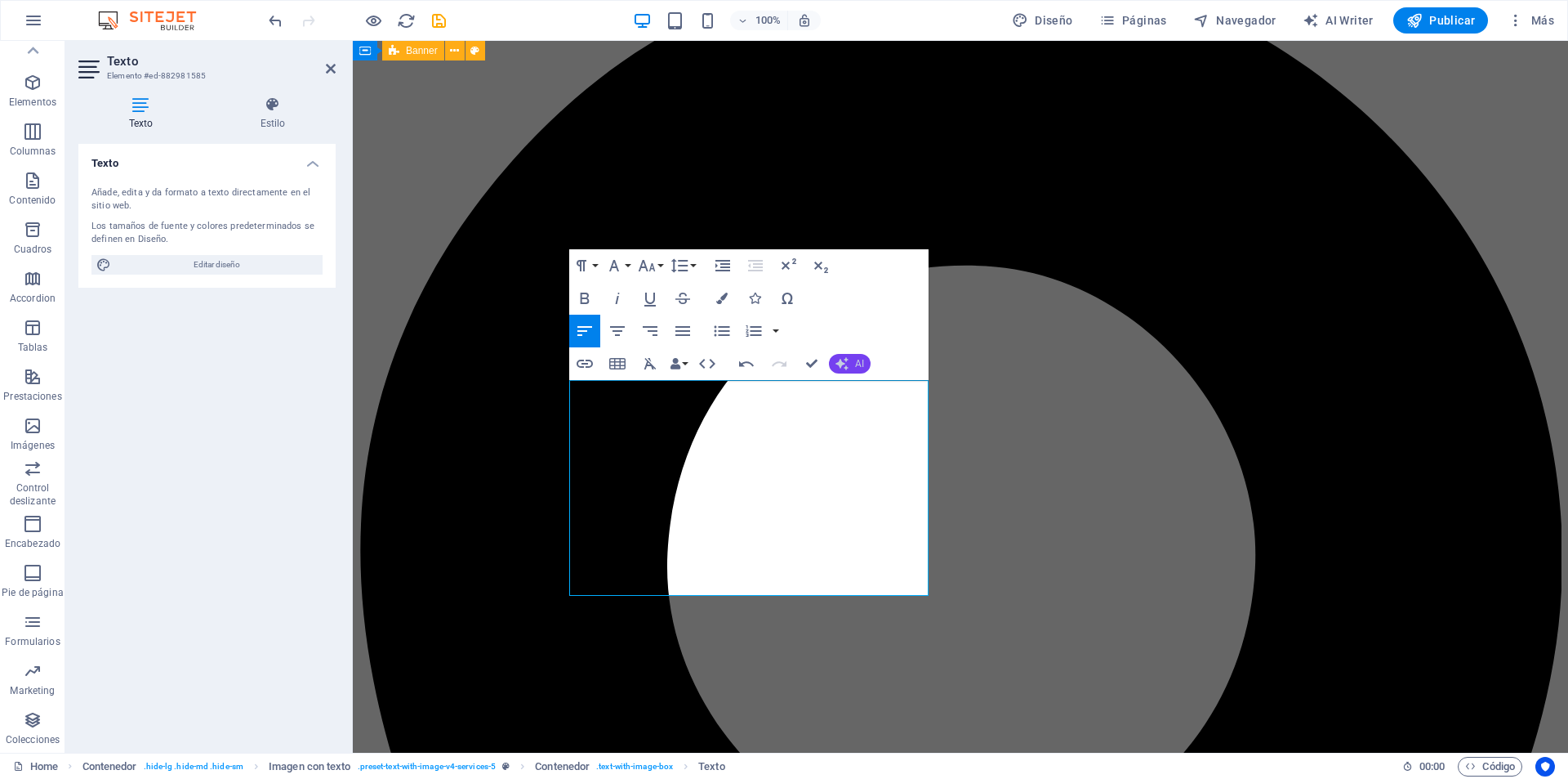
click at [851, 366] on button "AI" at bounding box center [849, 363] width 41 height 20
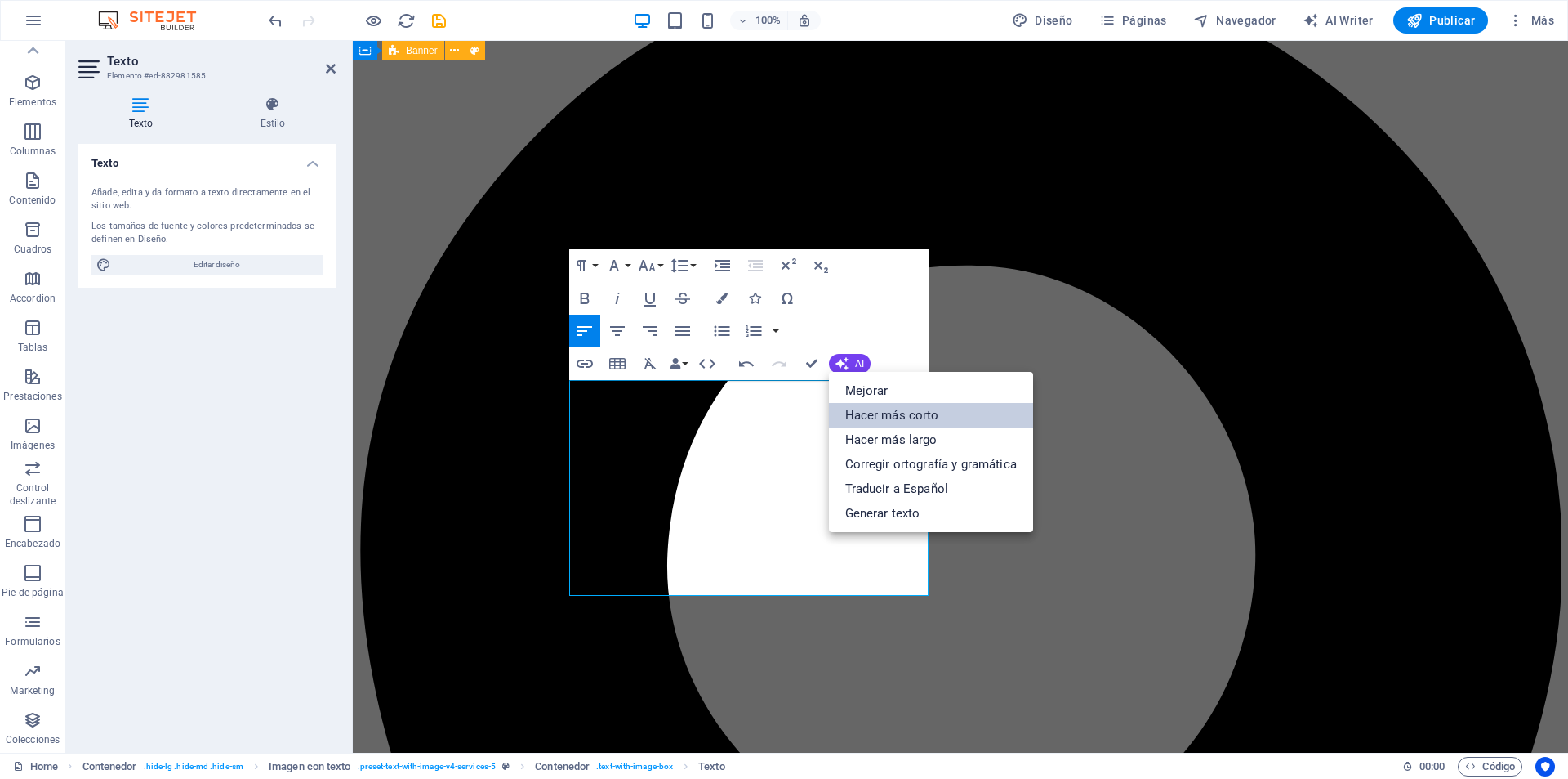
click at [872, 419] on link "Hacer más corto" at bounding box center [930, 415] width 204 height 25
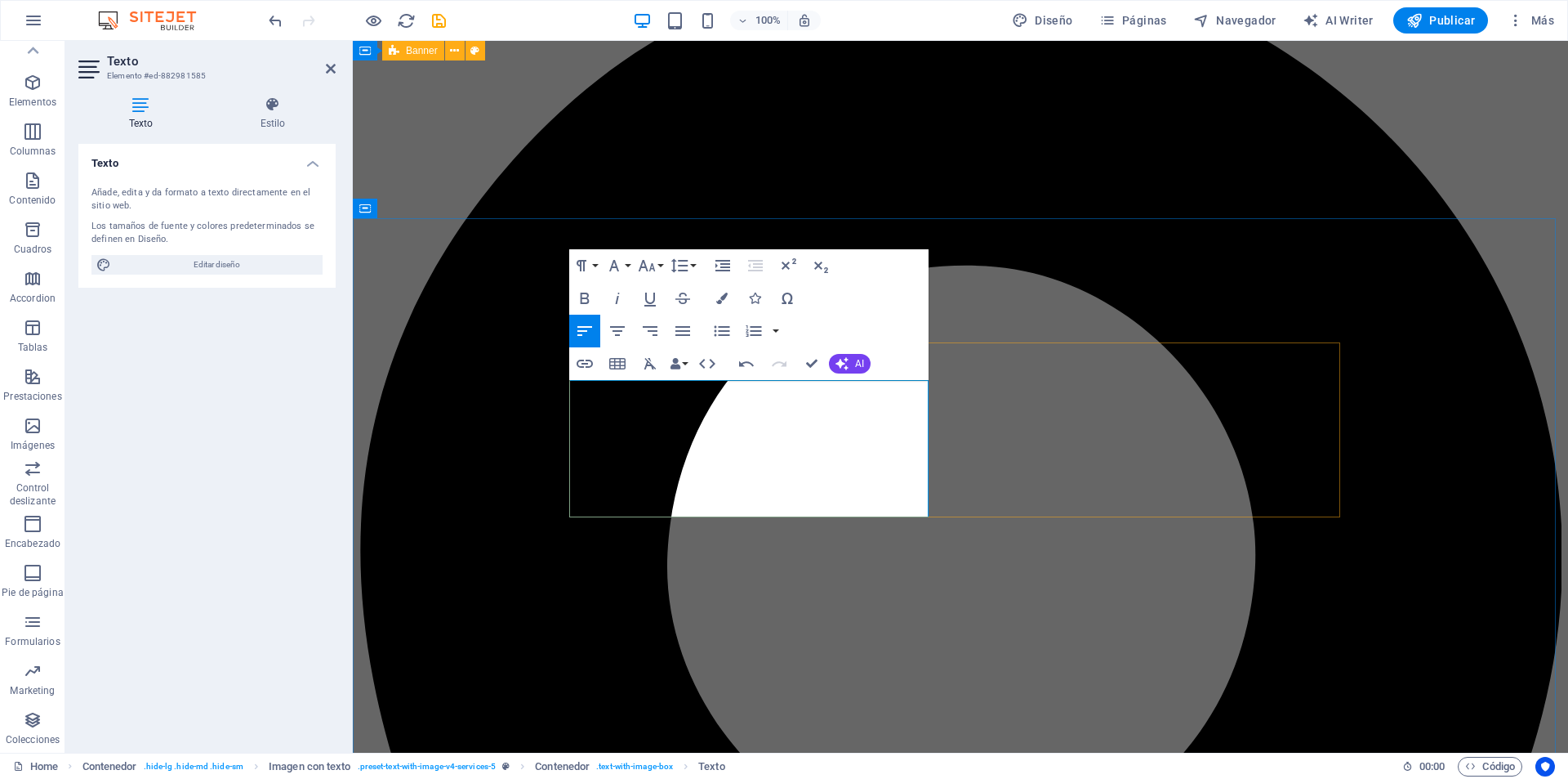
drag, startPoint x: 839, startPoint y: 409, endPoint x: 732, endPoint y: 447, distance: 113.5
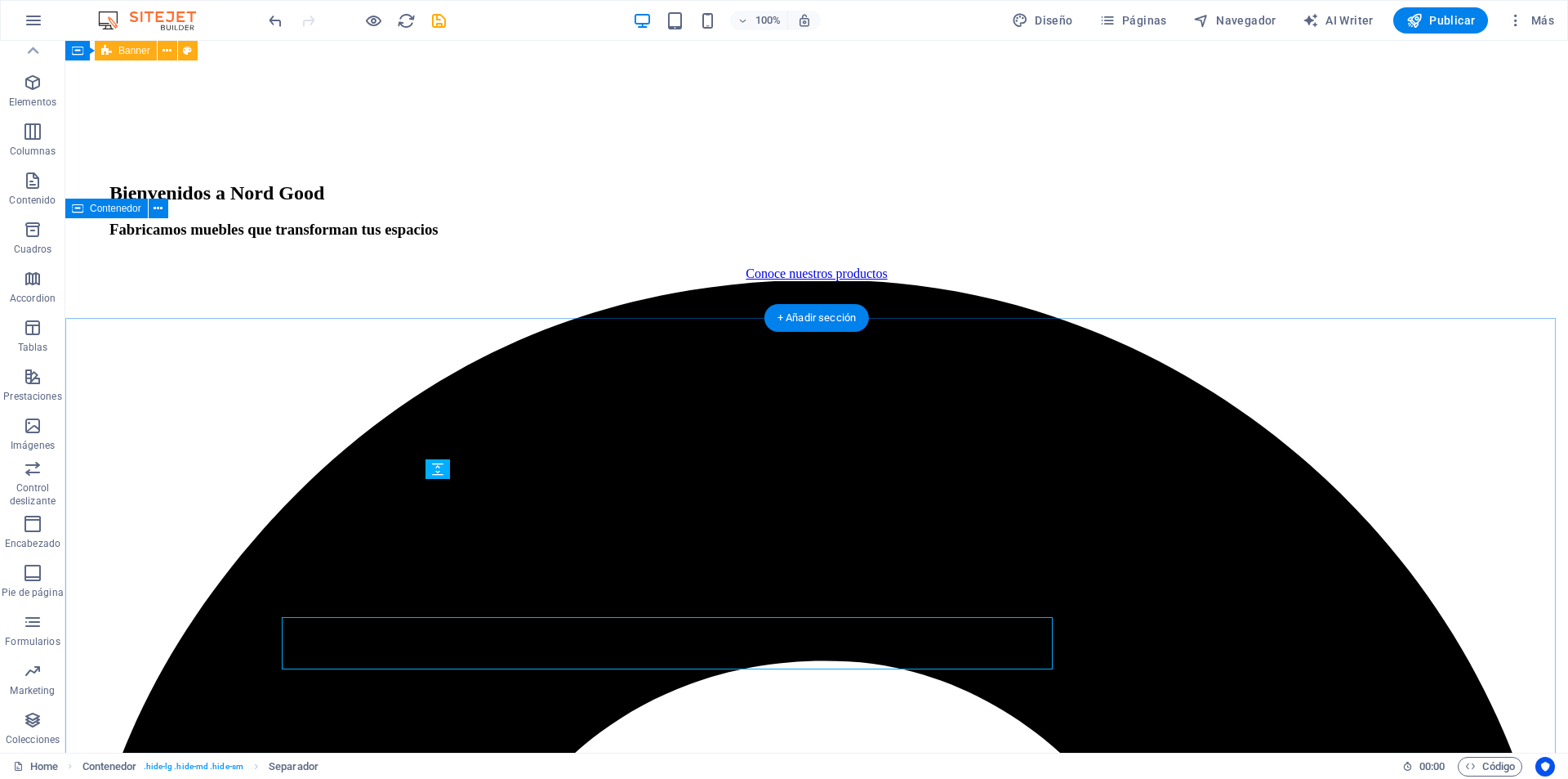
scroll to position [2592, 0]
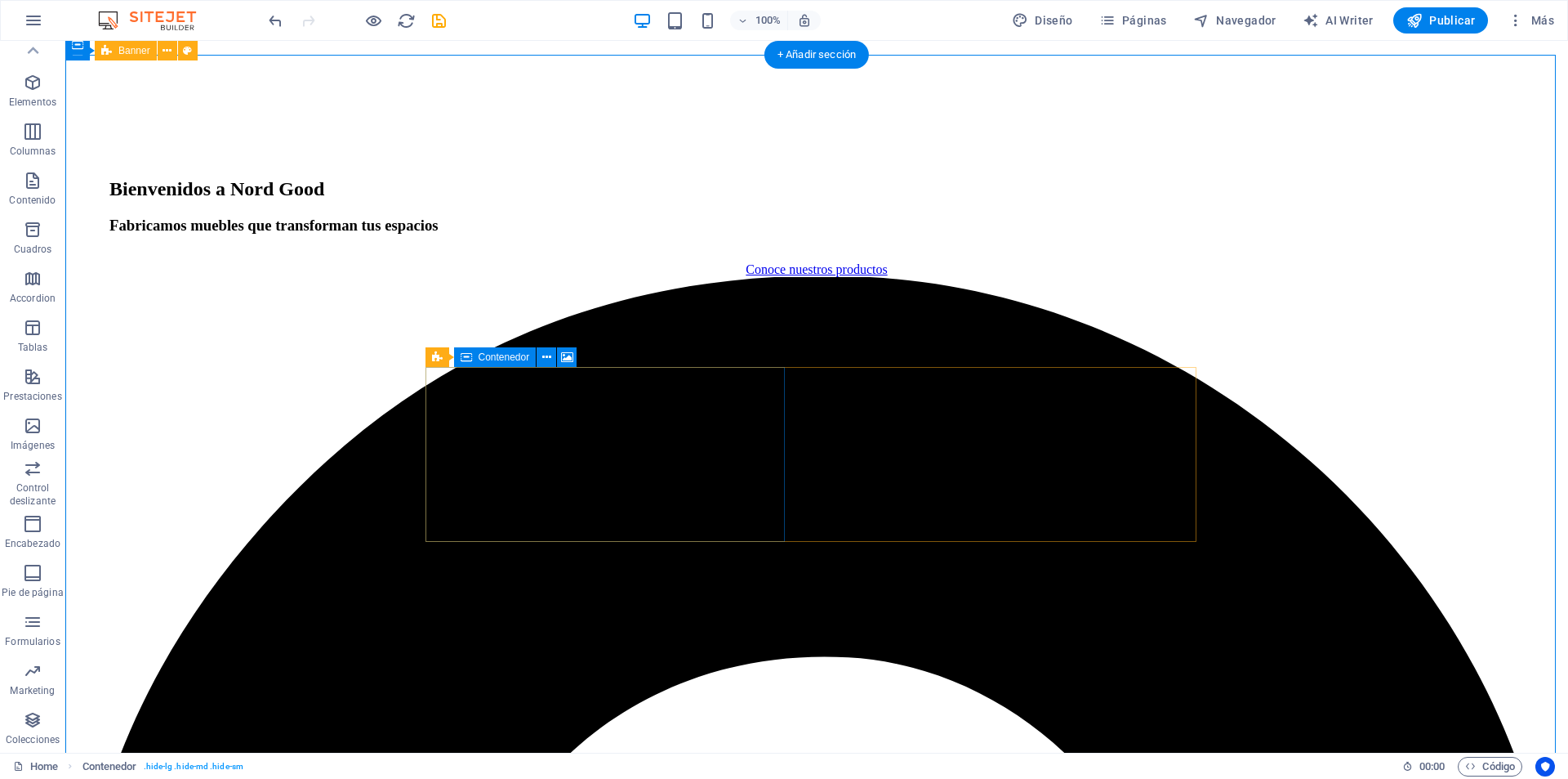
scroll to position [2756, 0]
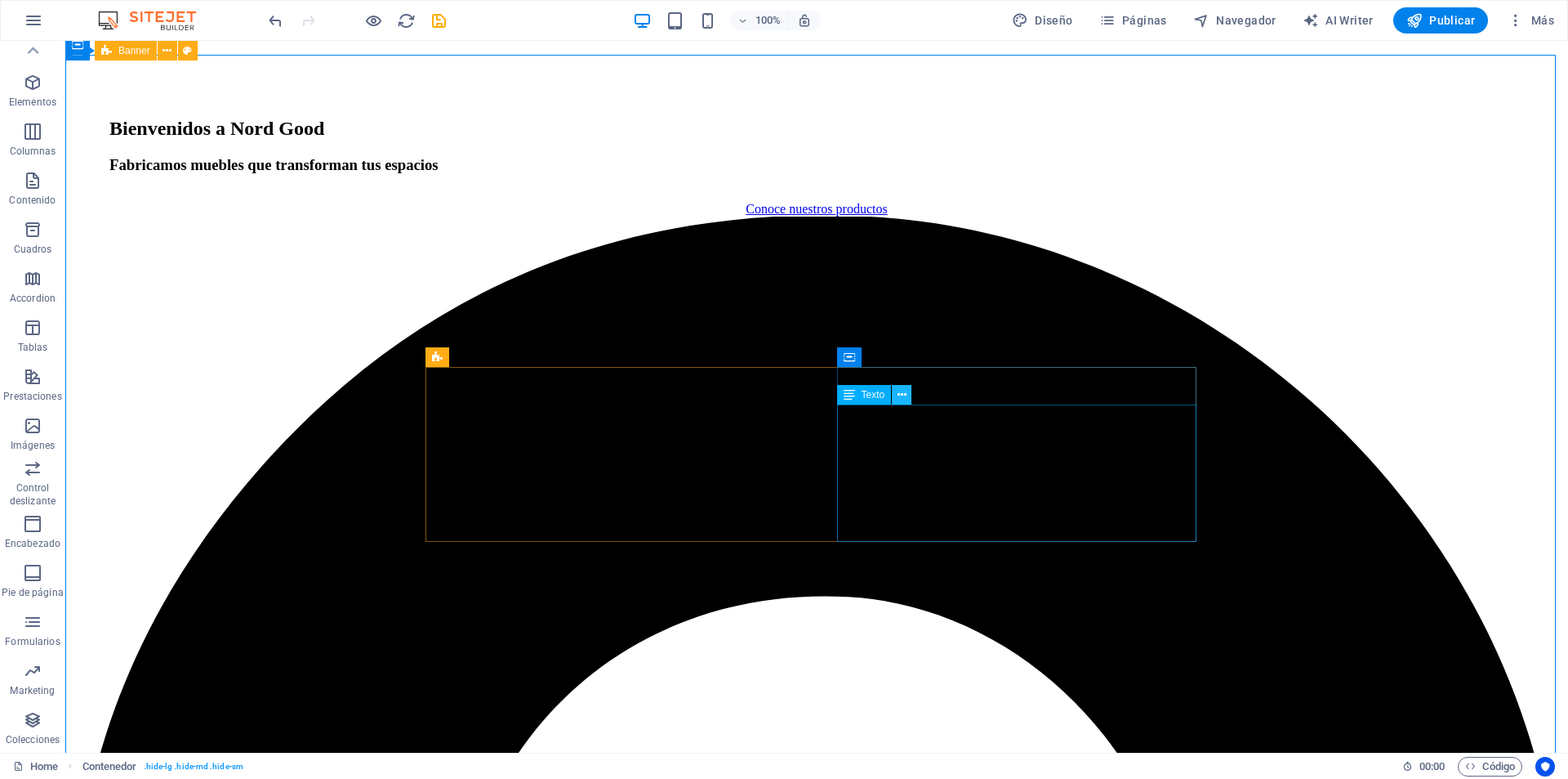
click at [899, 385] on button at bounding box center [902, 395] width 20 height 20
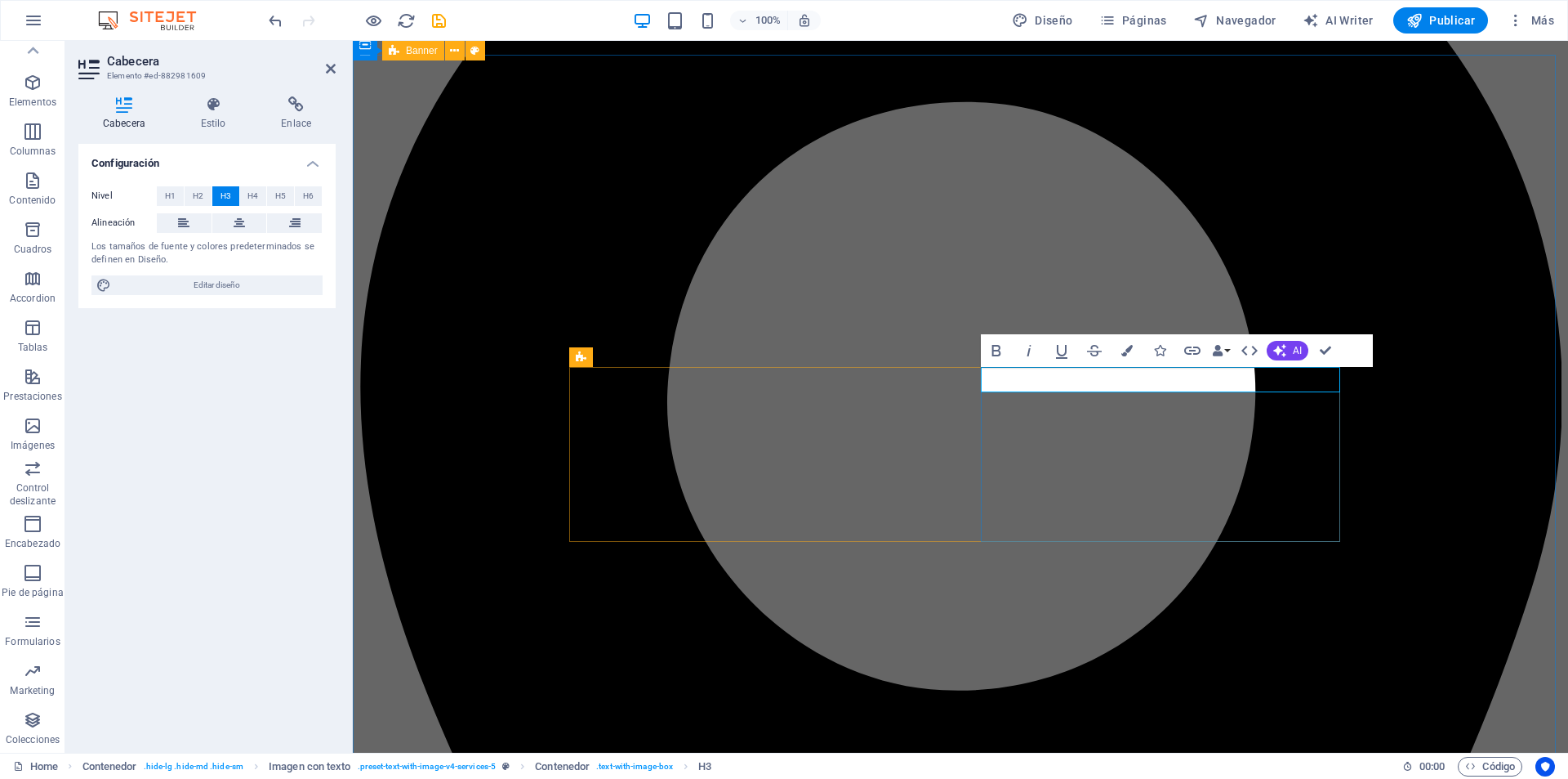
drag, startPoint x: 1139, startPoint y: 381, endPoint x: 1147, endPoint y: 378, distance: 8.5
drag, startPoint x: 1146, startPoint y: 379, endPoint x: 983, endPoint y: 391, distance: 163.4
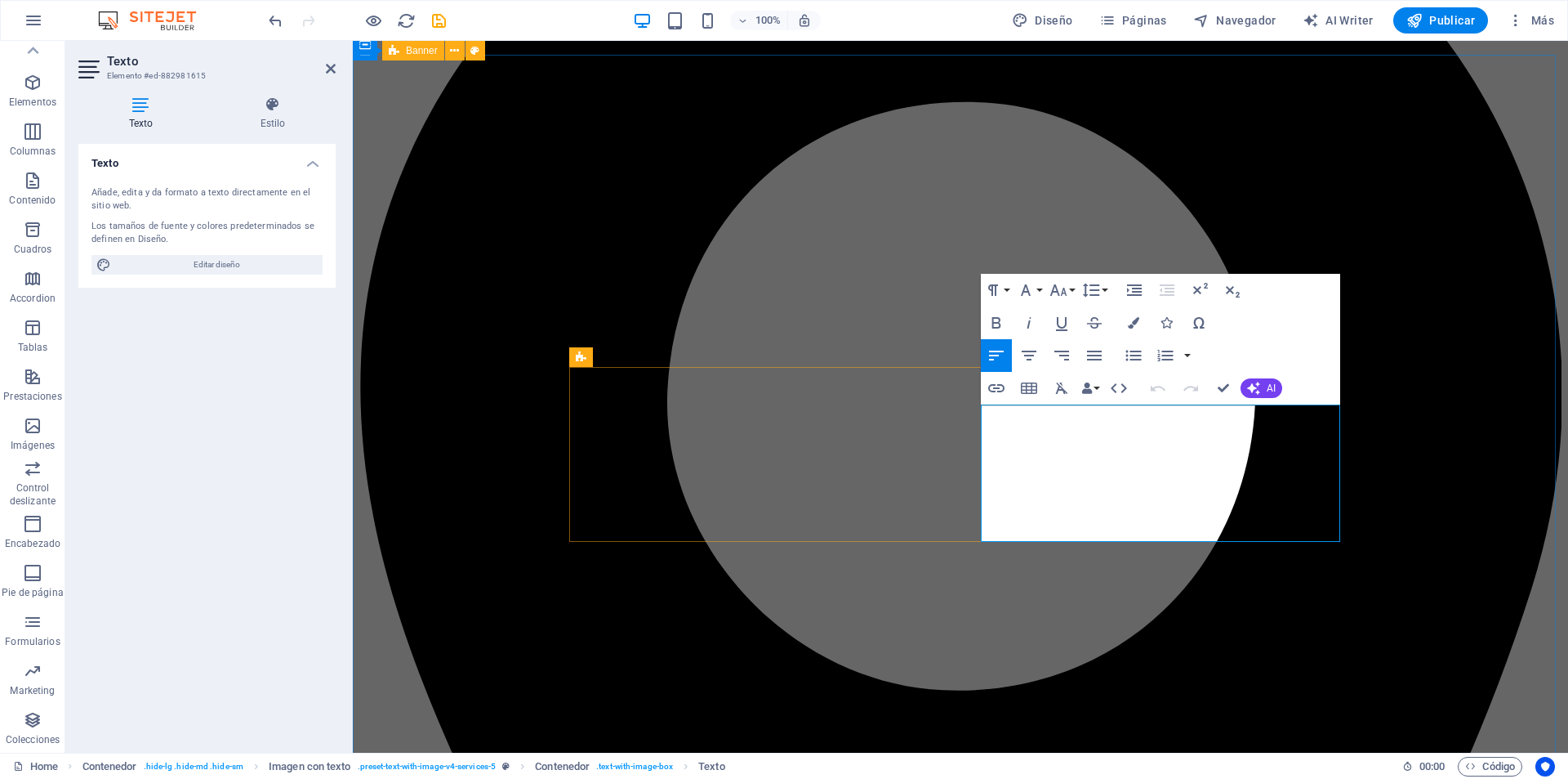
drag, startPoint x: 983, startPoint y: 416, endPoint x: 1299, endPoint y: 546, distance: 341.7
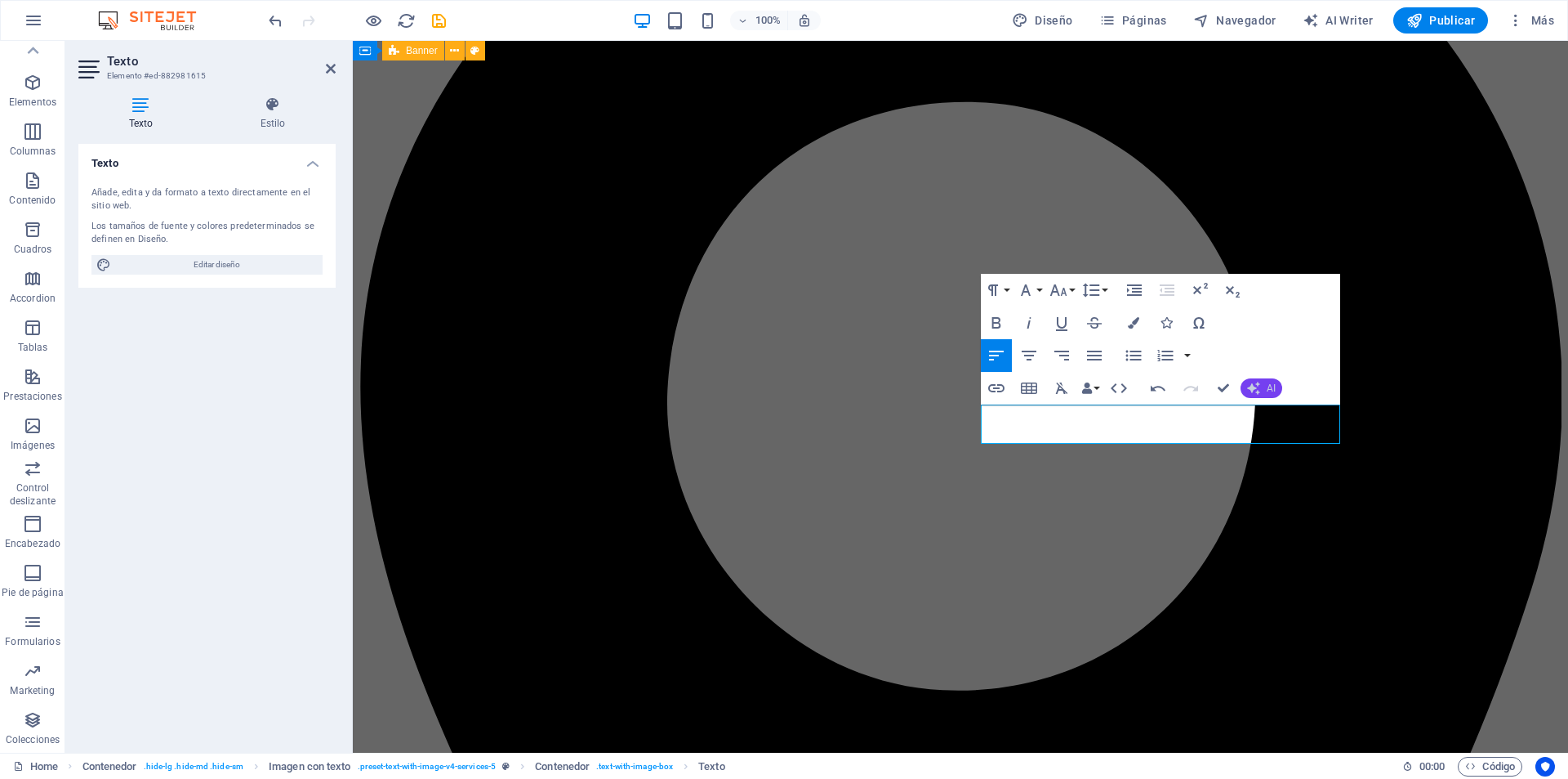
click at [1258, 389] on icon "button" at bounding box center [1253, 387] width 13 height 13
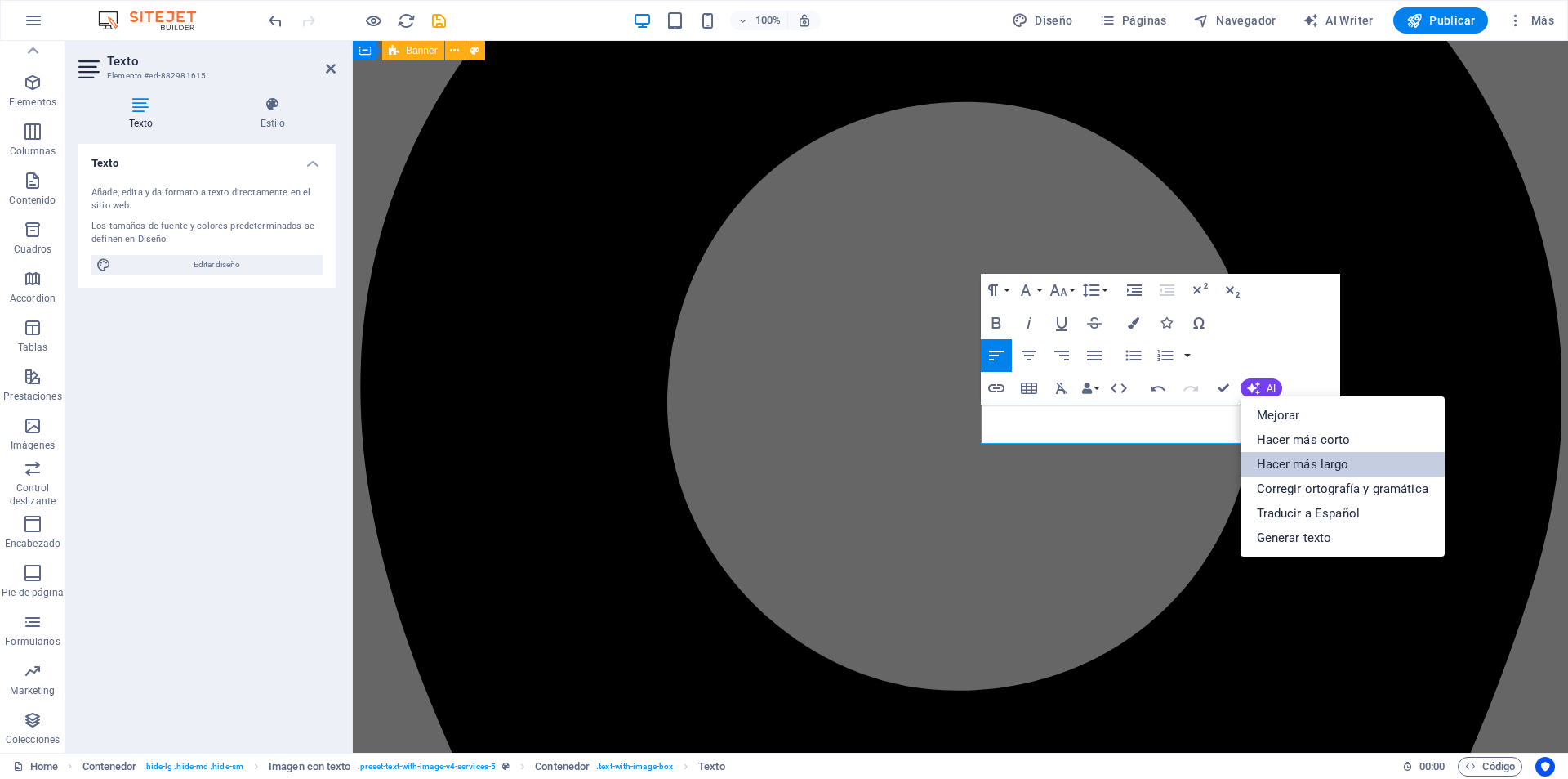
click at [1290, 453] on link "Hacer más largo" at bounding box center [1342, 464] width 204 height 25
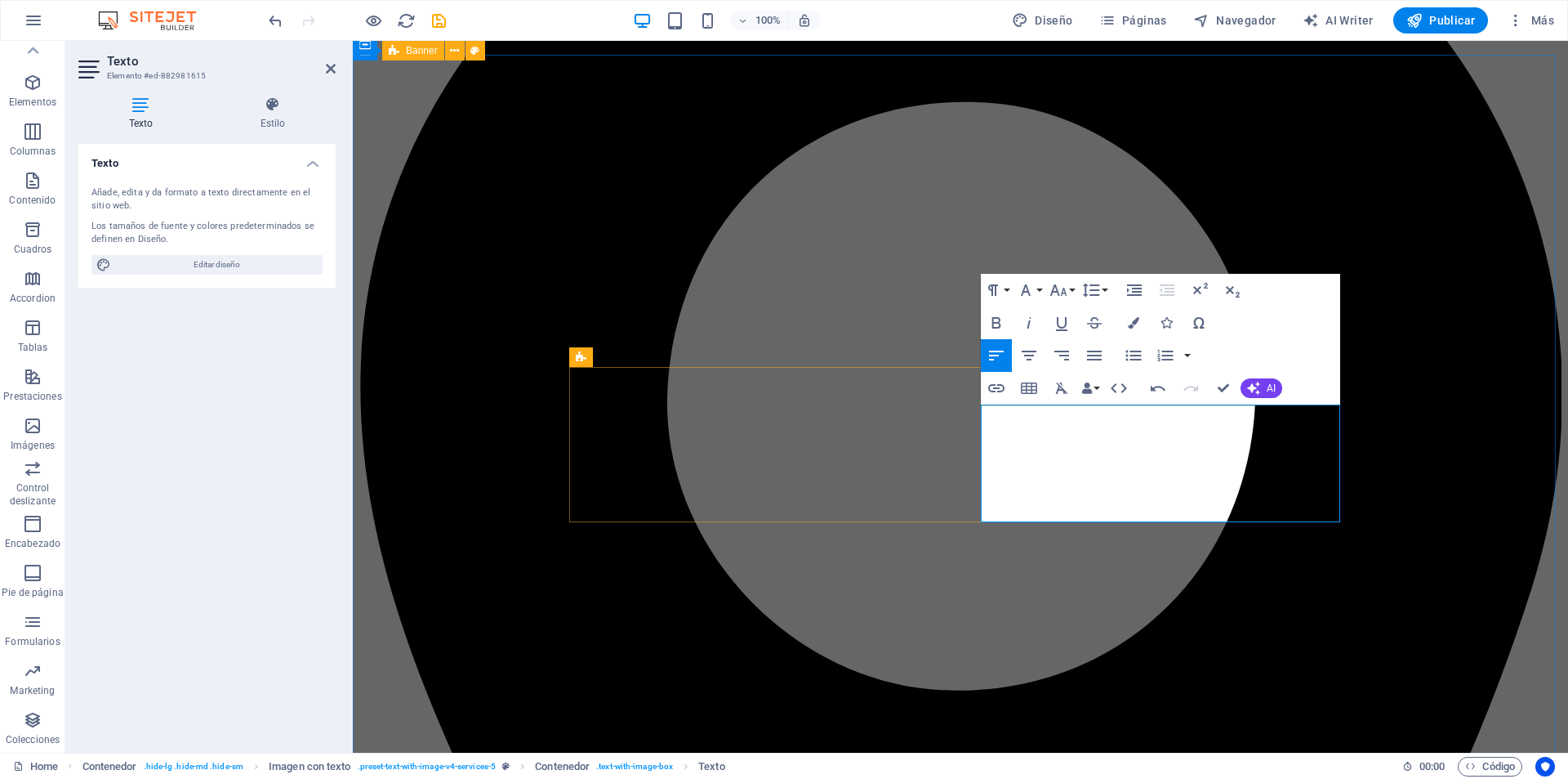
drag, startPoint x: 1144, startPoint y: 431, endPoint x: 1241, endPoint y: 443, distance: 97.7
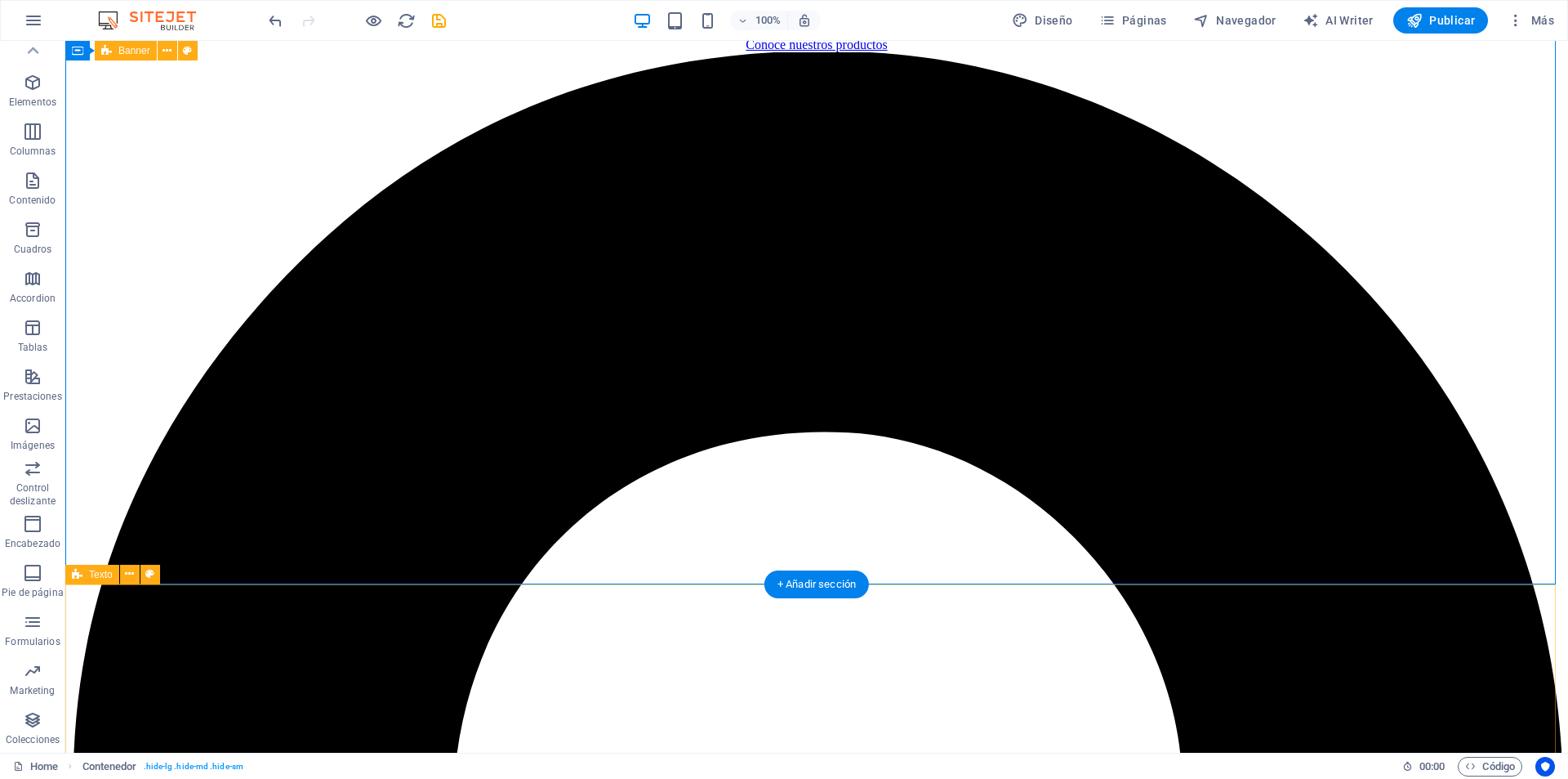
scroll to position [3001, 0]
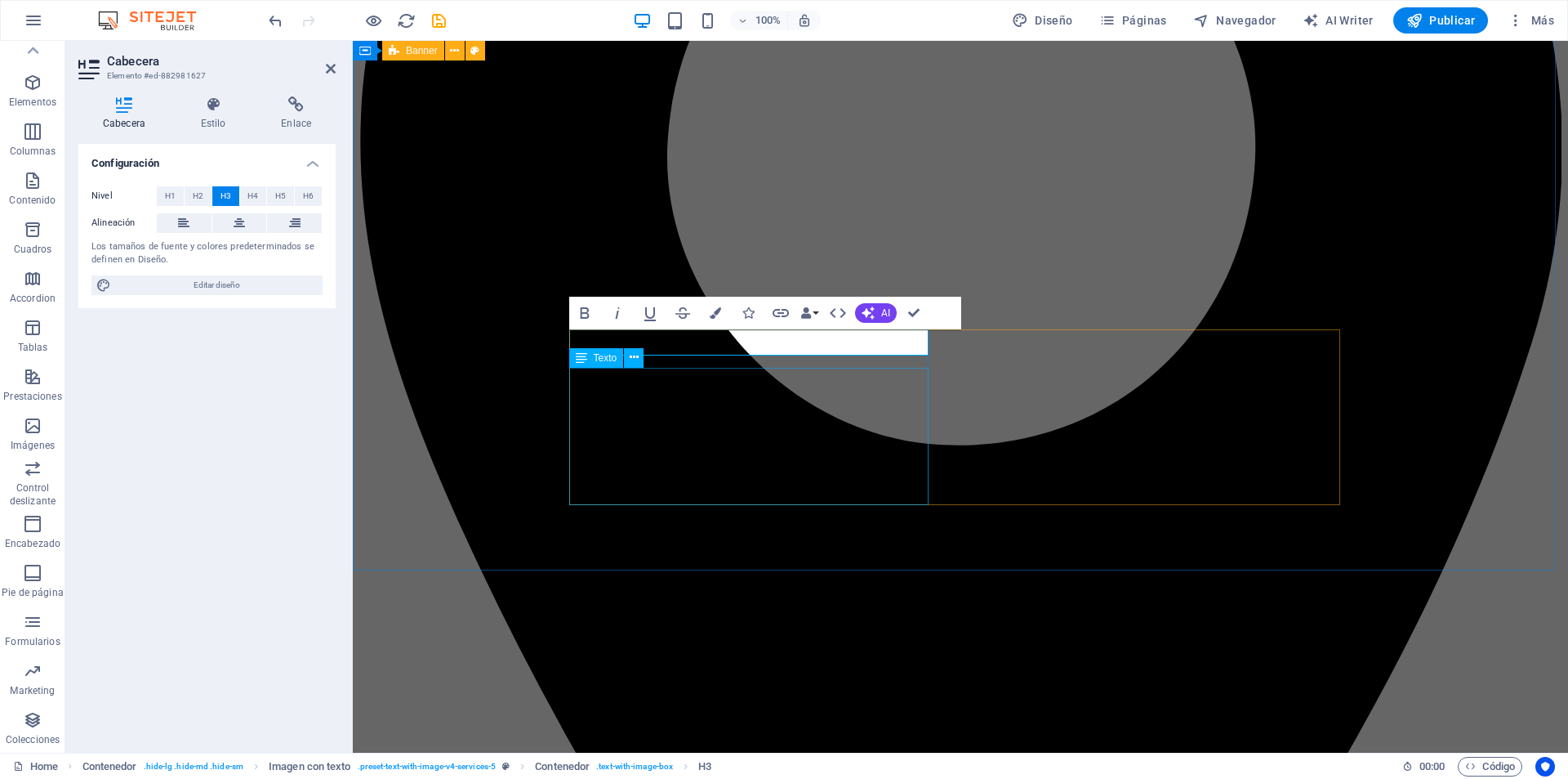
scroll to position [3070, 0]
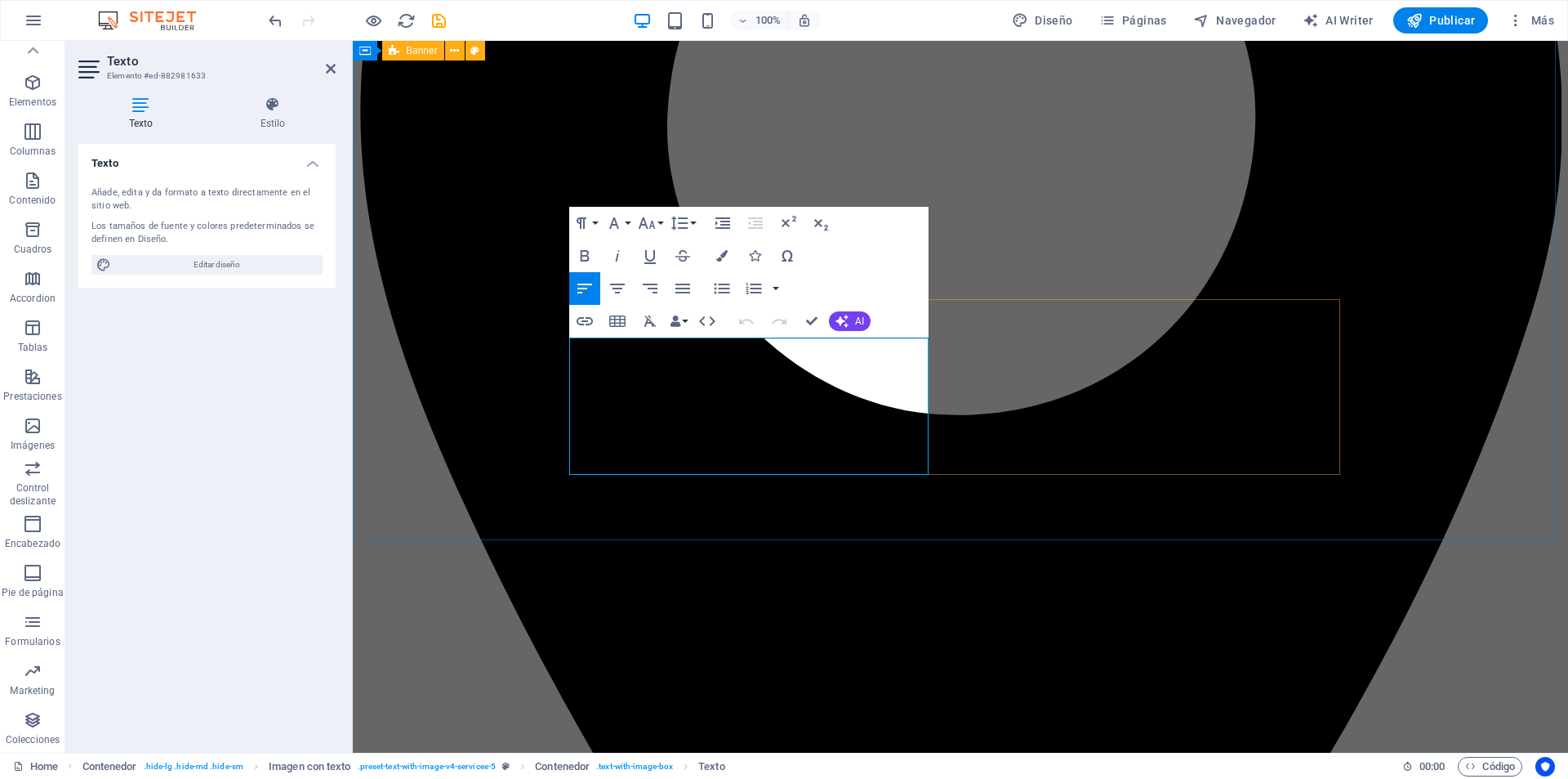
drag, startPoint x: 575, startPoint y: 346, endPoint x: 879, endPoint y: 463, distance: 325.7
drag, startPoint x: 685, startPoint y: 348, endPoint x: 706, endPoint y: 361, distance: 24.7
click at [860, 319] on span "AI" at bounding box center [859, 321] width 9 height 10
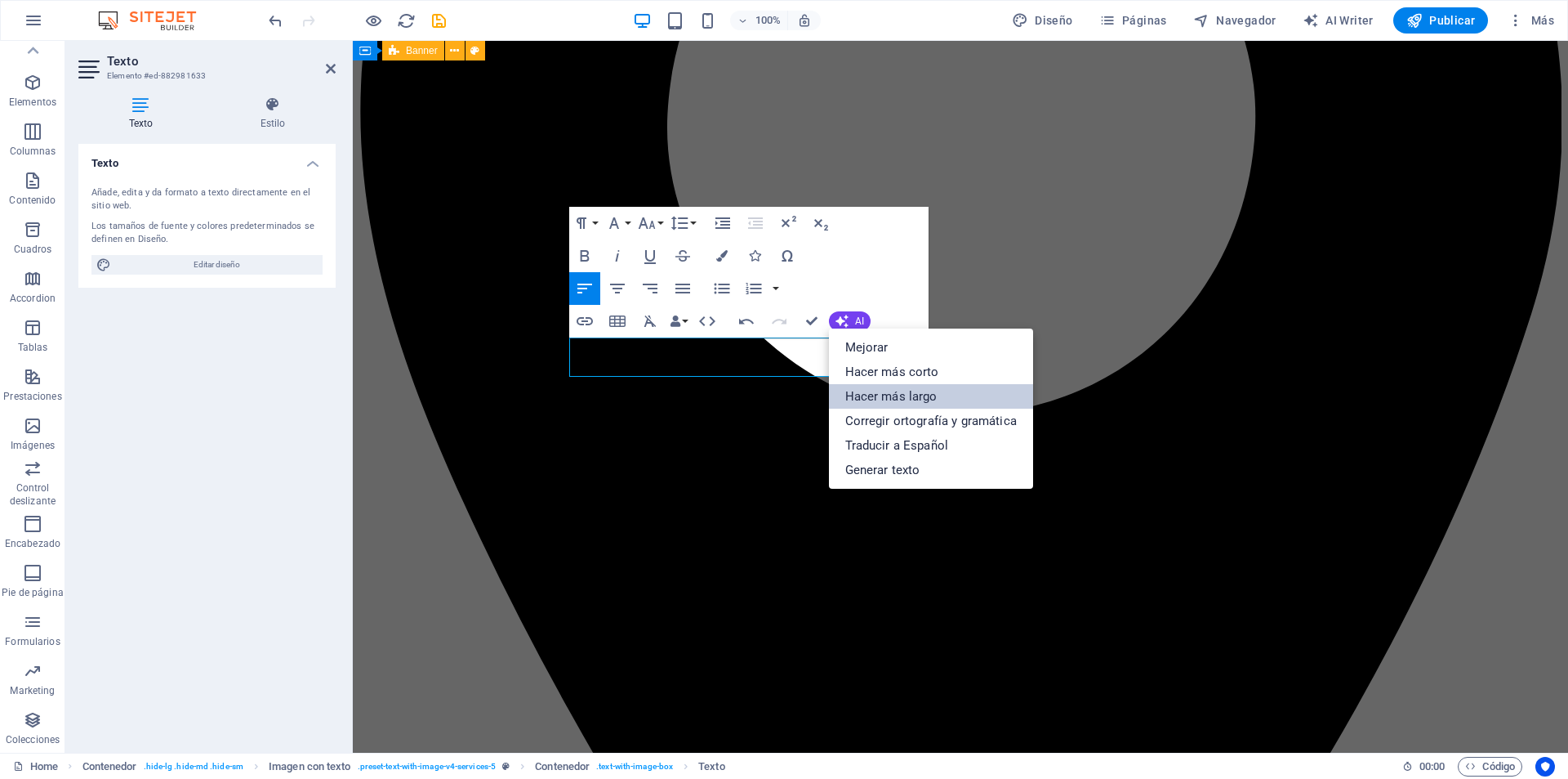
click at [884, 393] on link "Hacer más largo" at bounding box center [930, 396] width 204 height 25
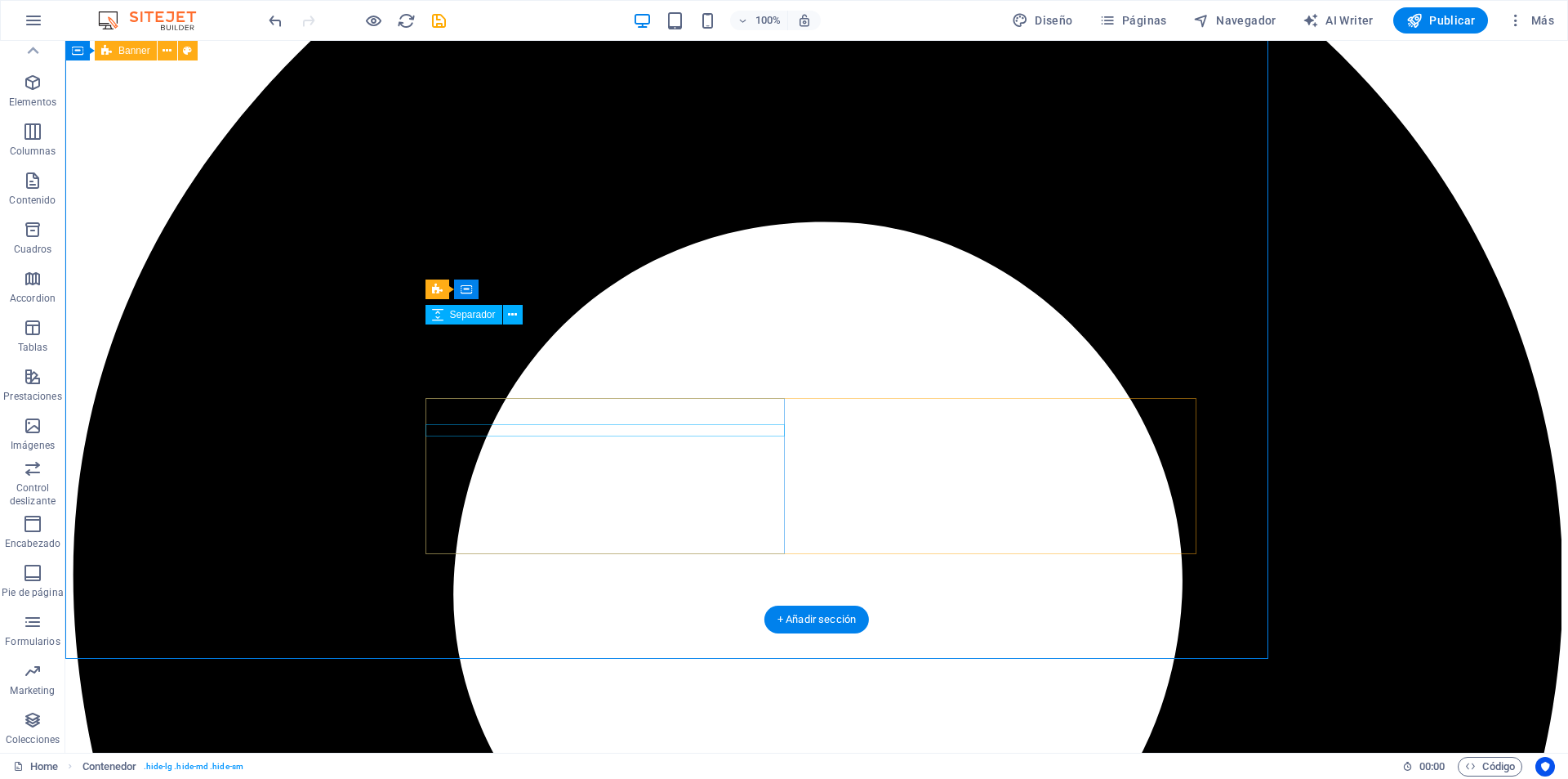
scroll to position [3031, 0]
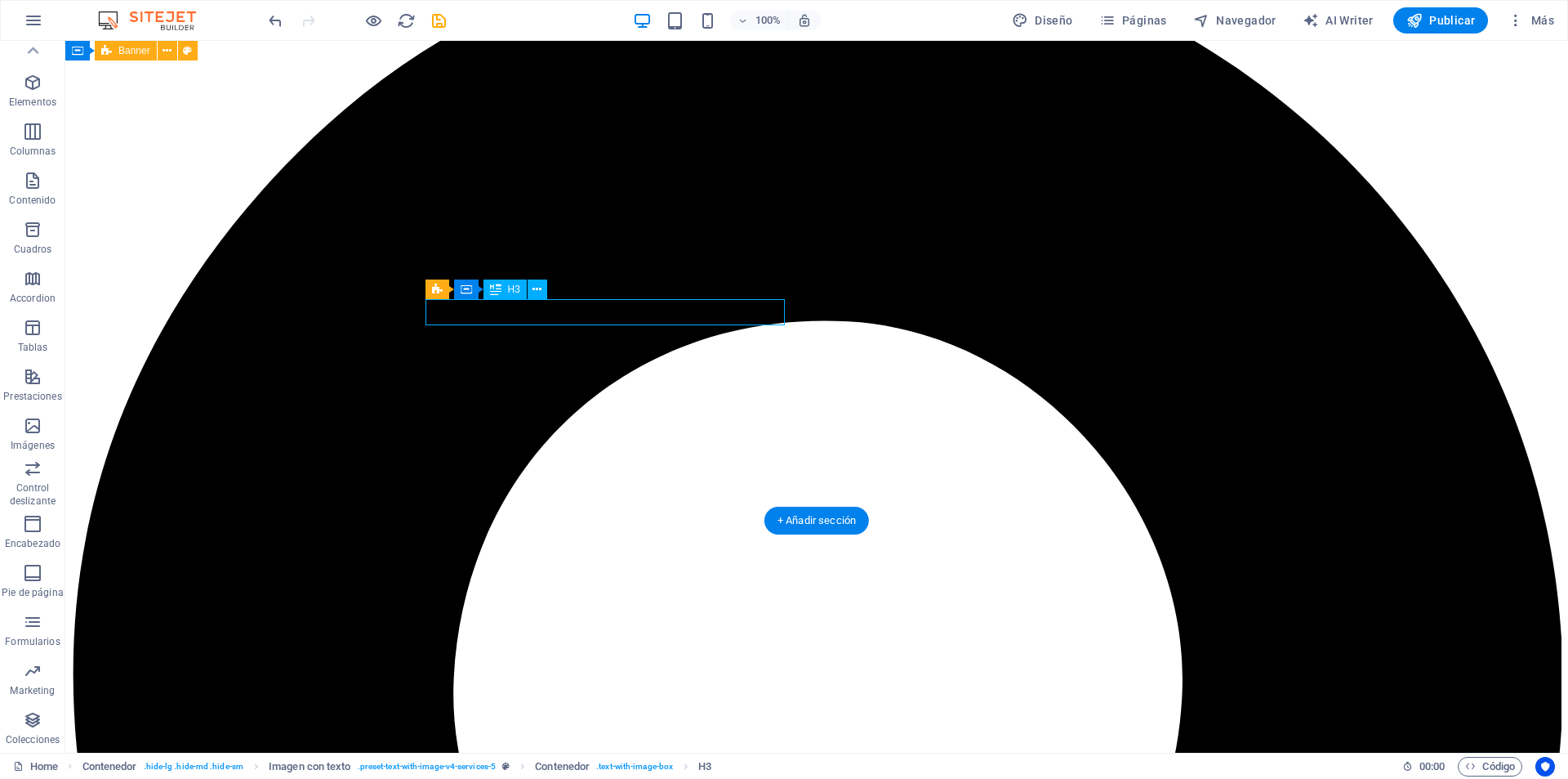
scroll to position [3070, 0]
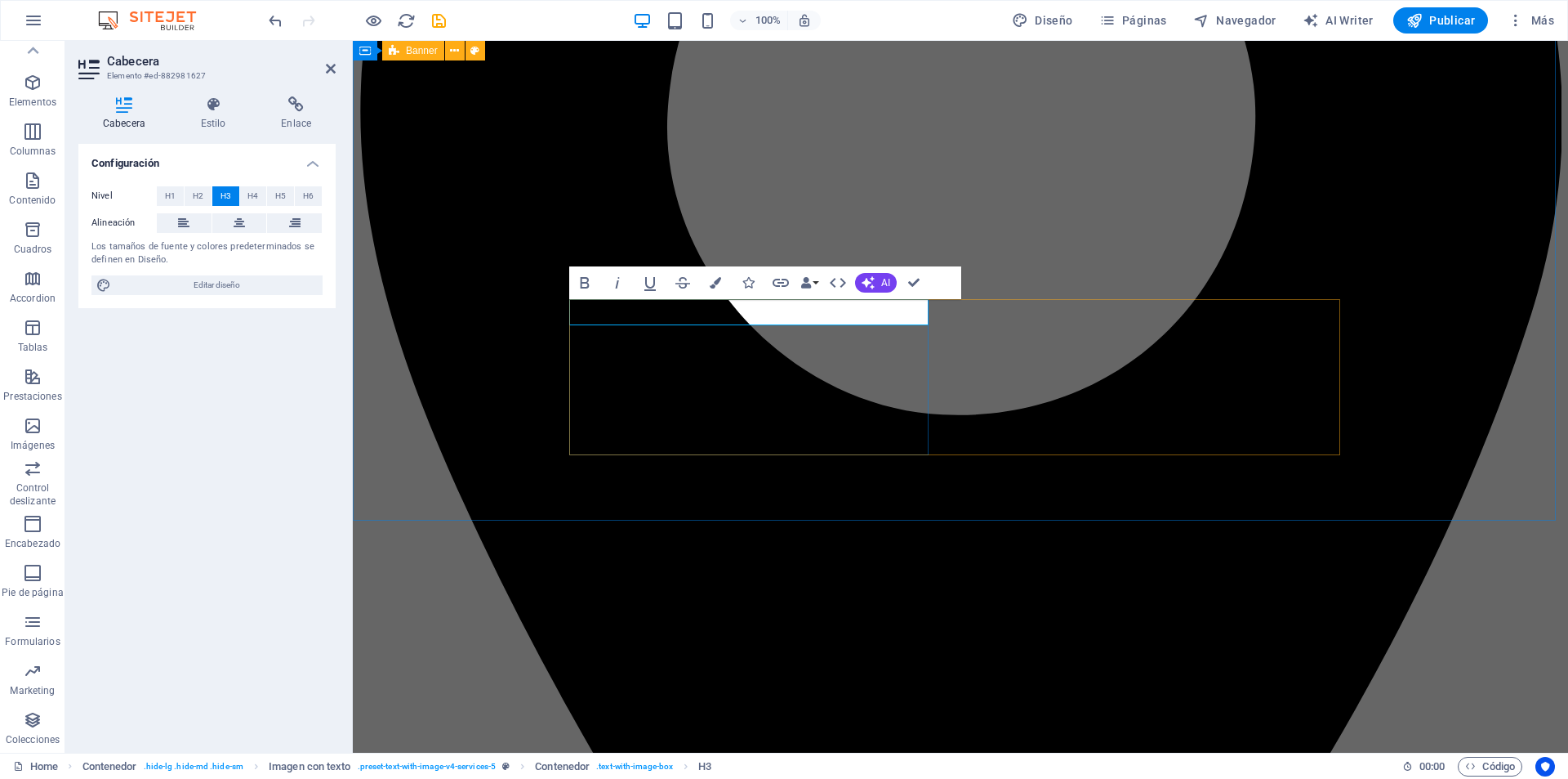
drag, startPoint x: 802, startPoint y: 313, endPoint x: 652, endPoint y: 322, distance: 150.3
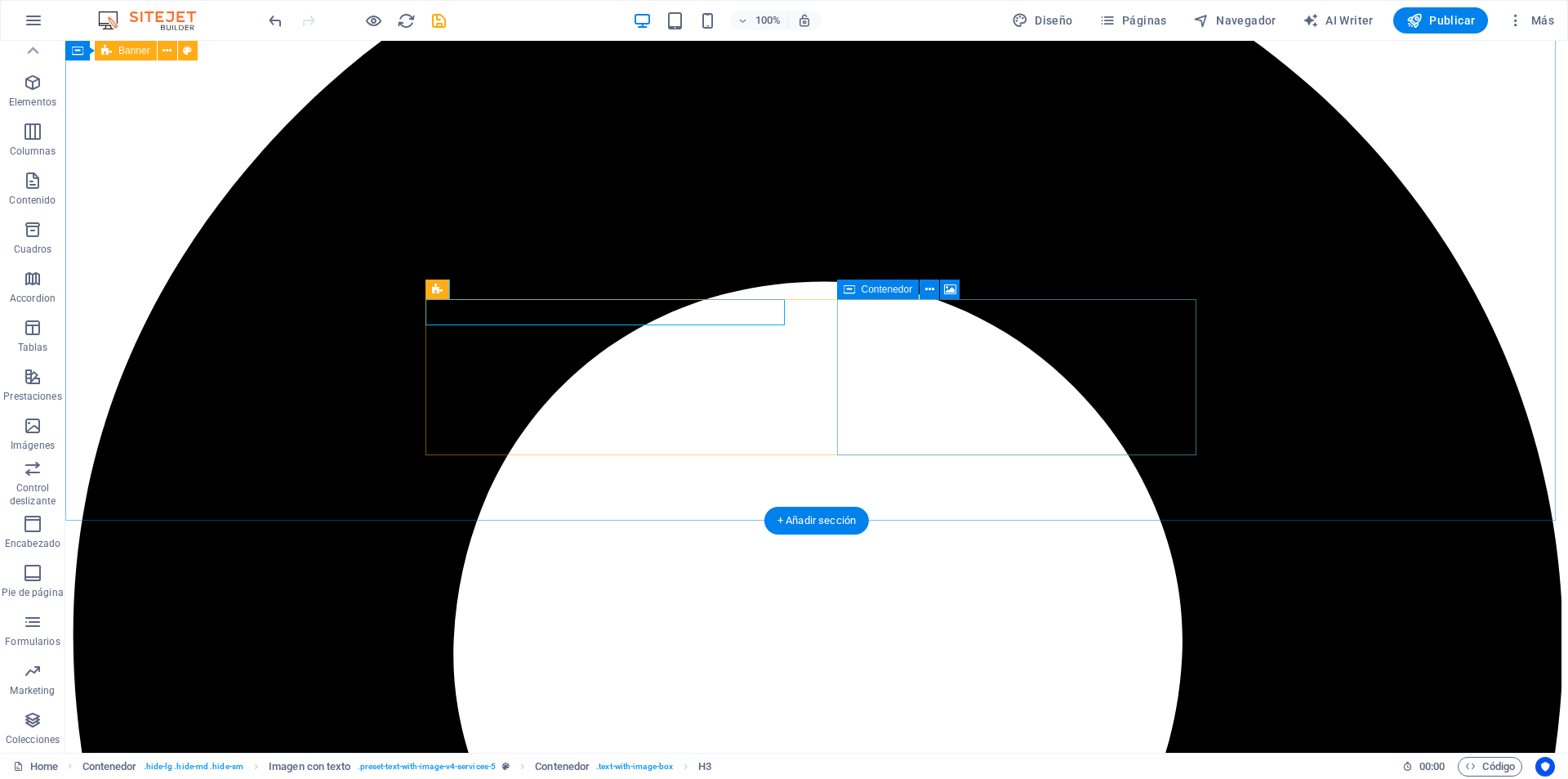
scroll to position [3031, 0]
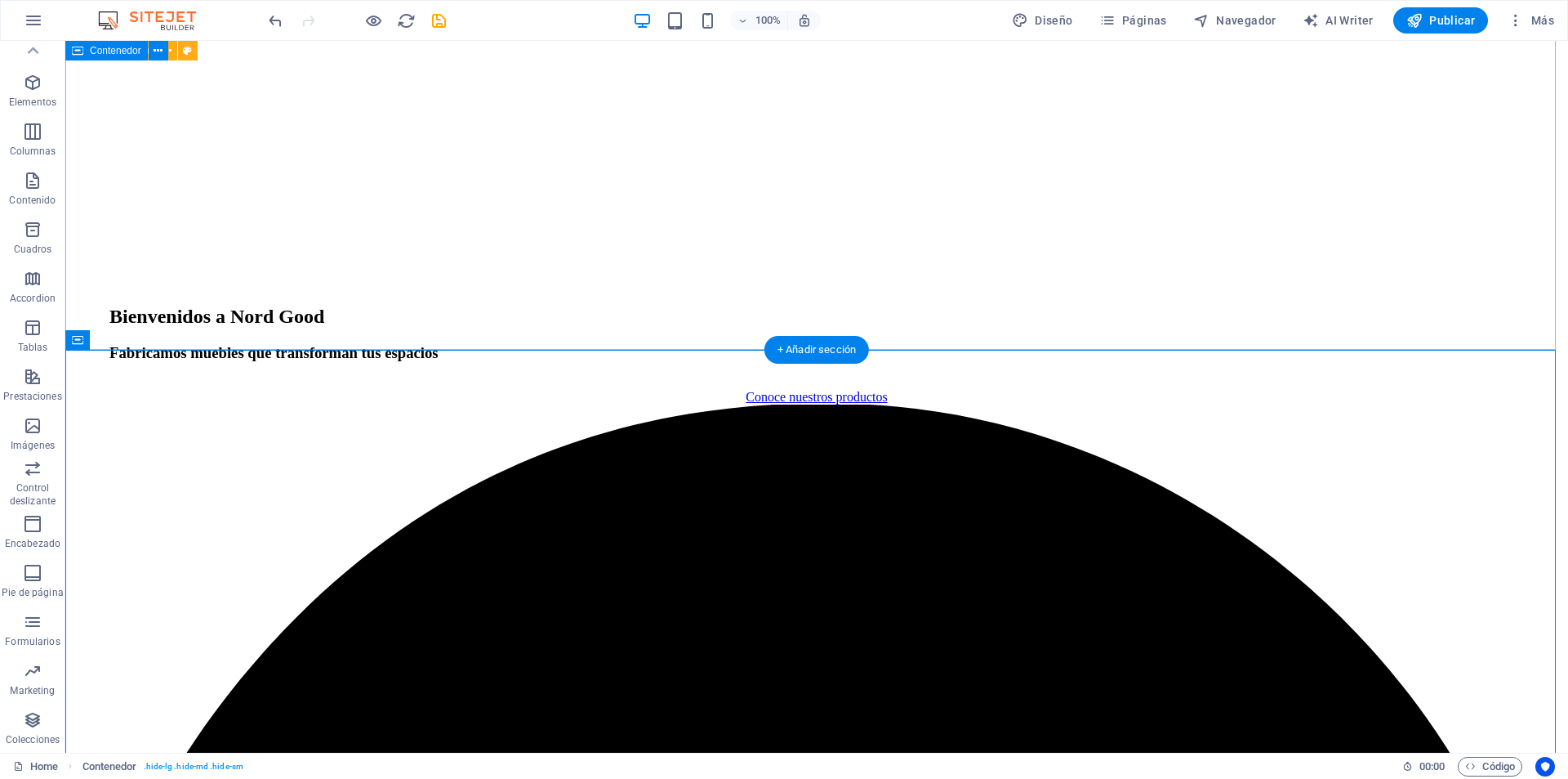
scroll to position [2542, 0]
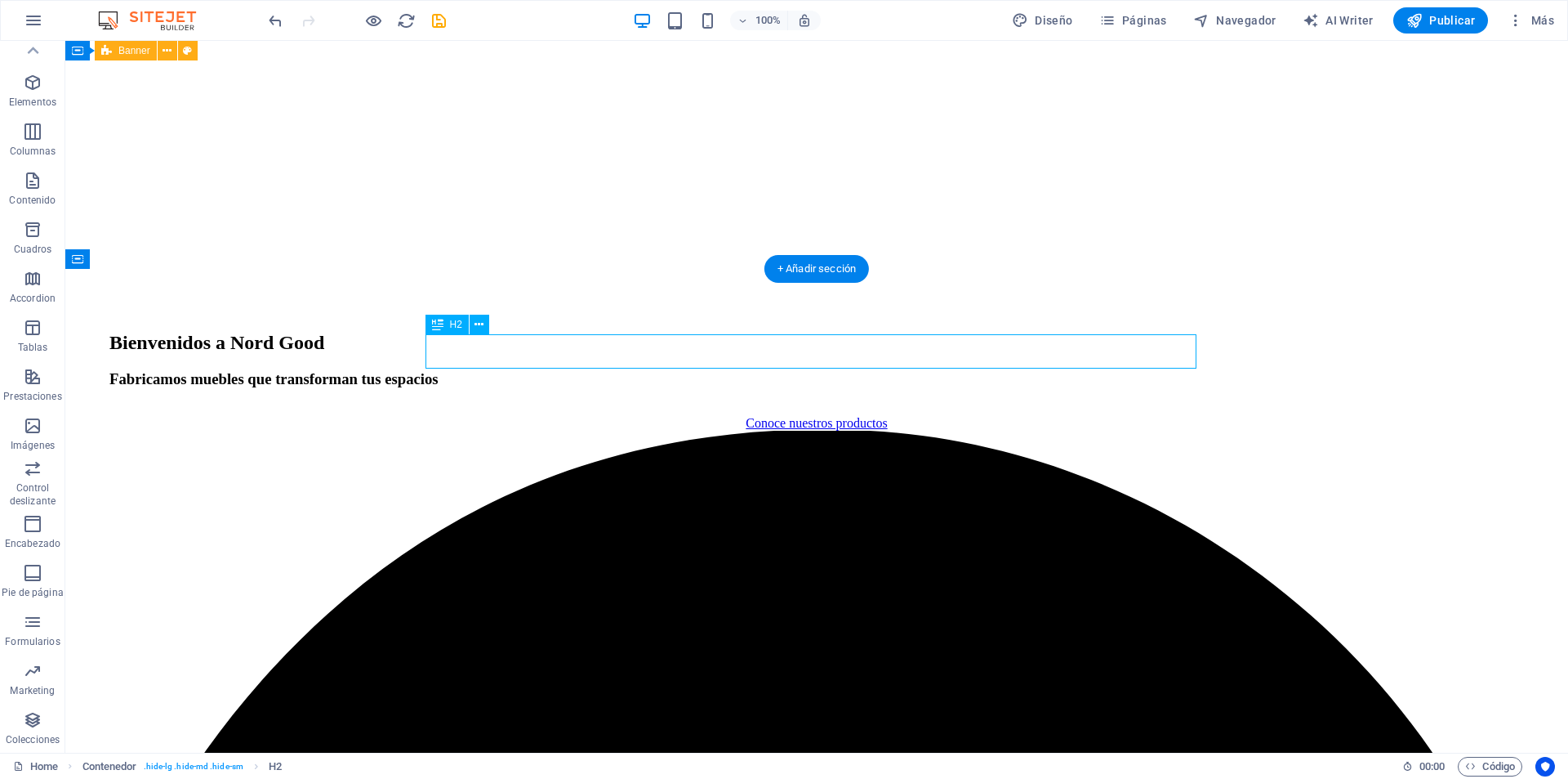
scroll to position [2580, 0]
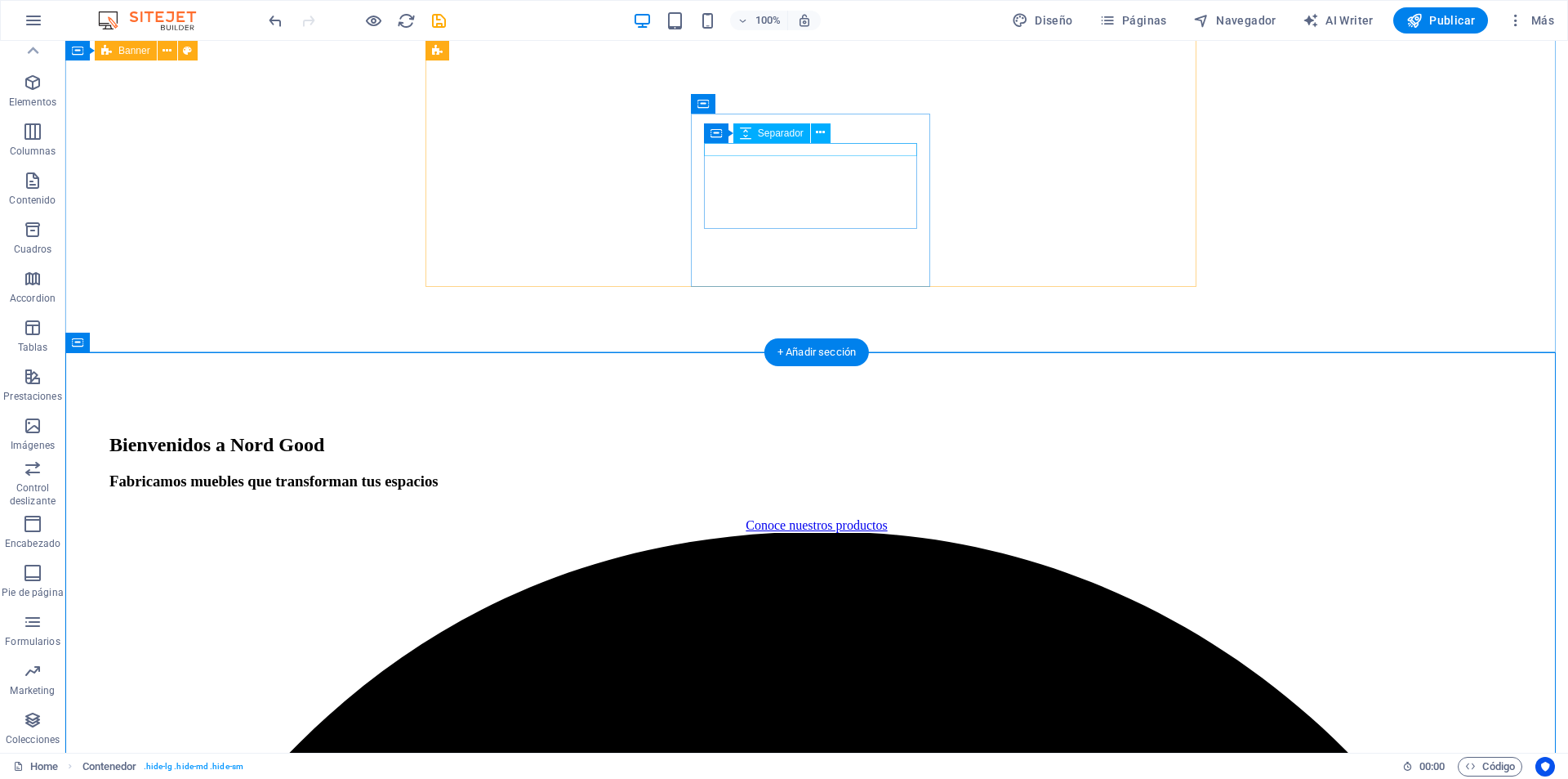
scroll to position [2623, 0]
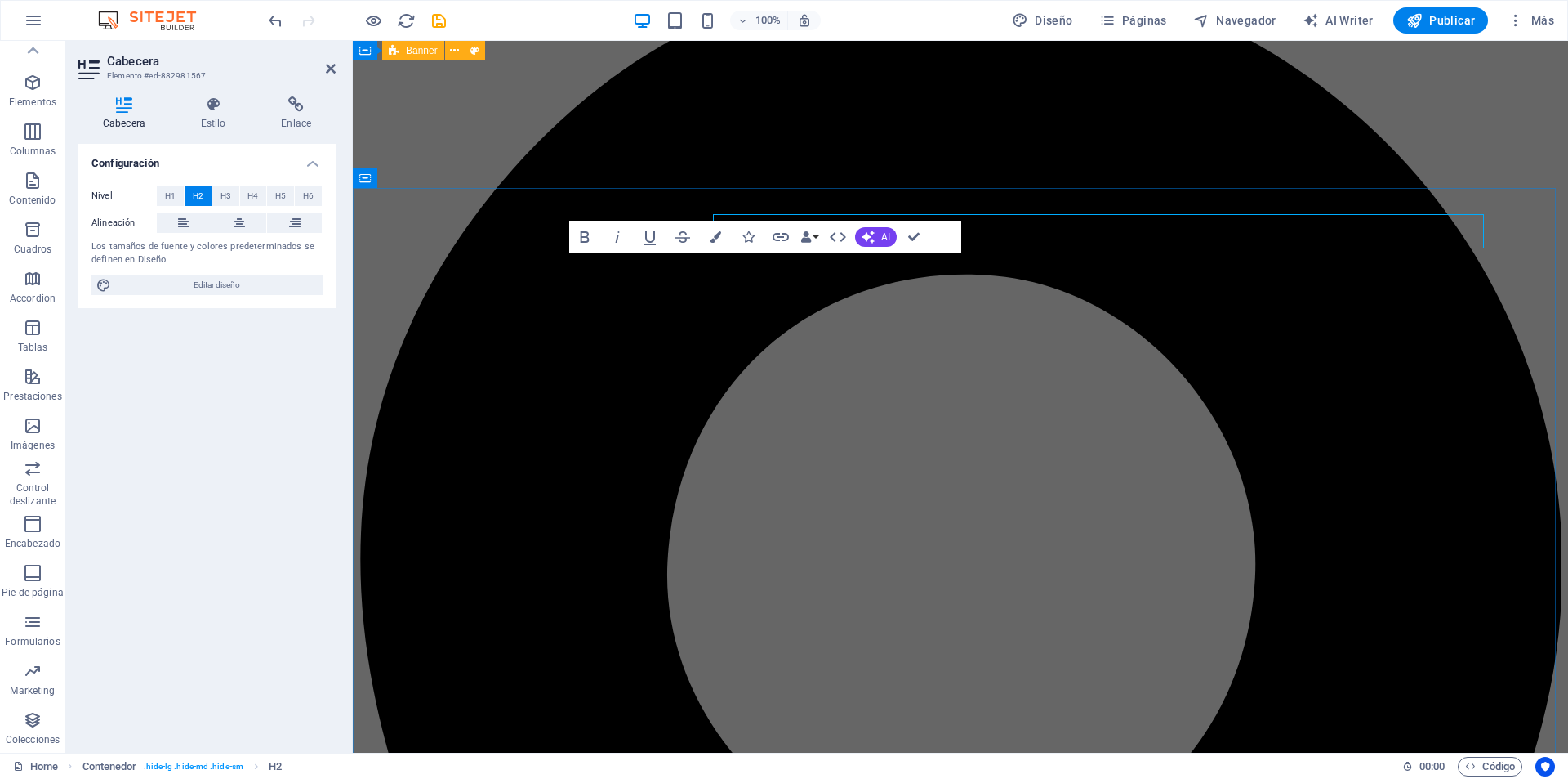
scroll to position [2662, 0]
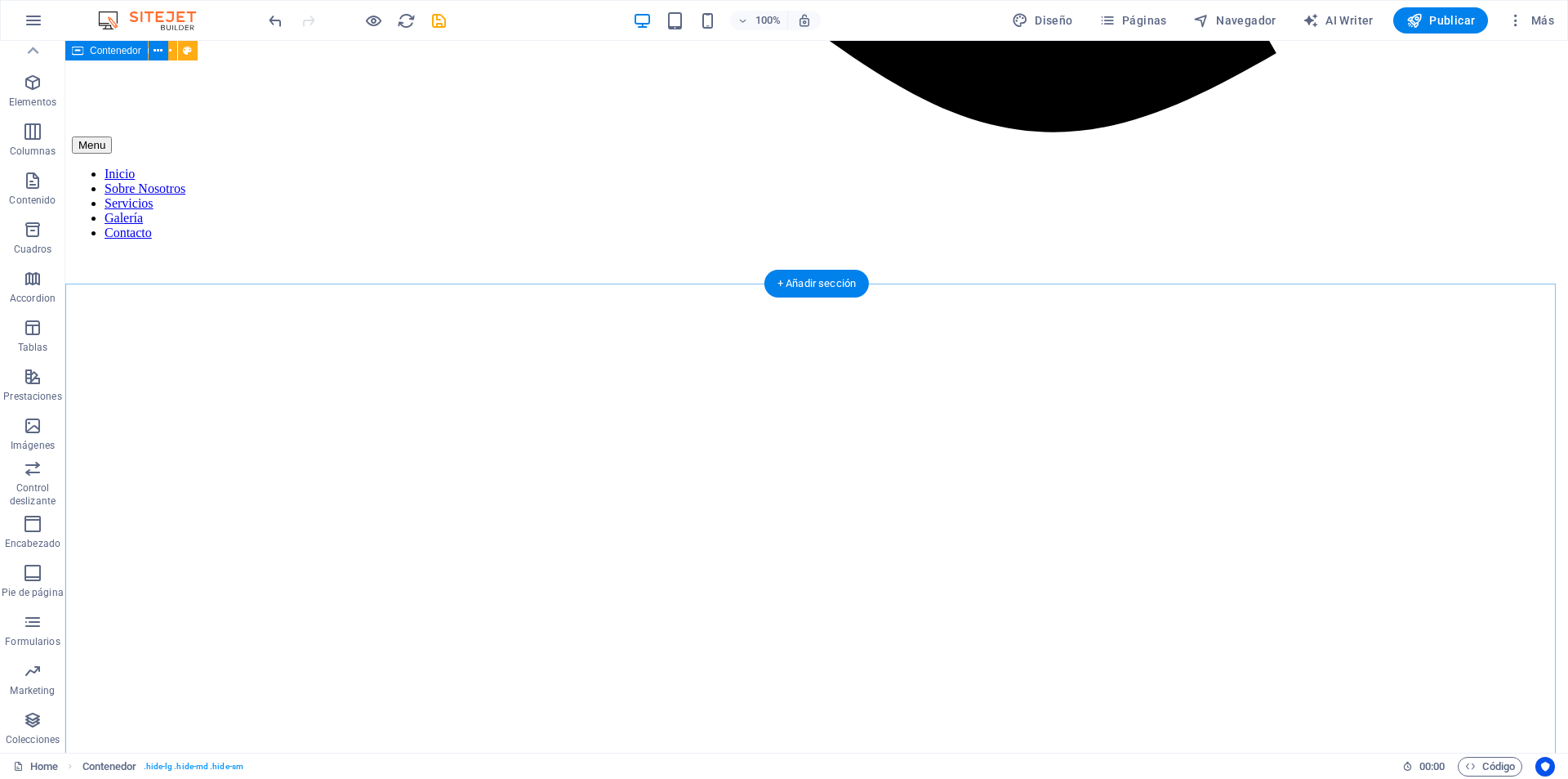
scroll to position [1787, 0]
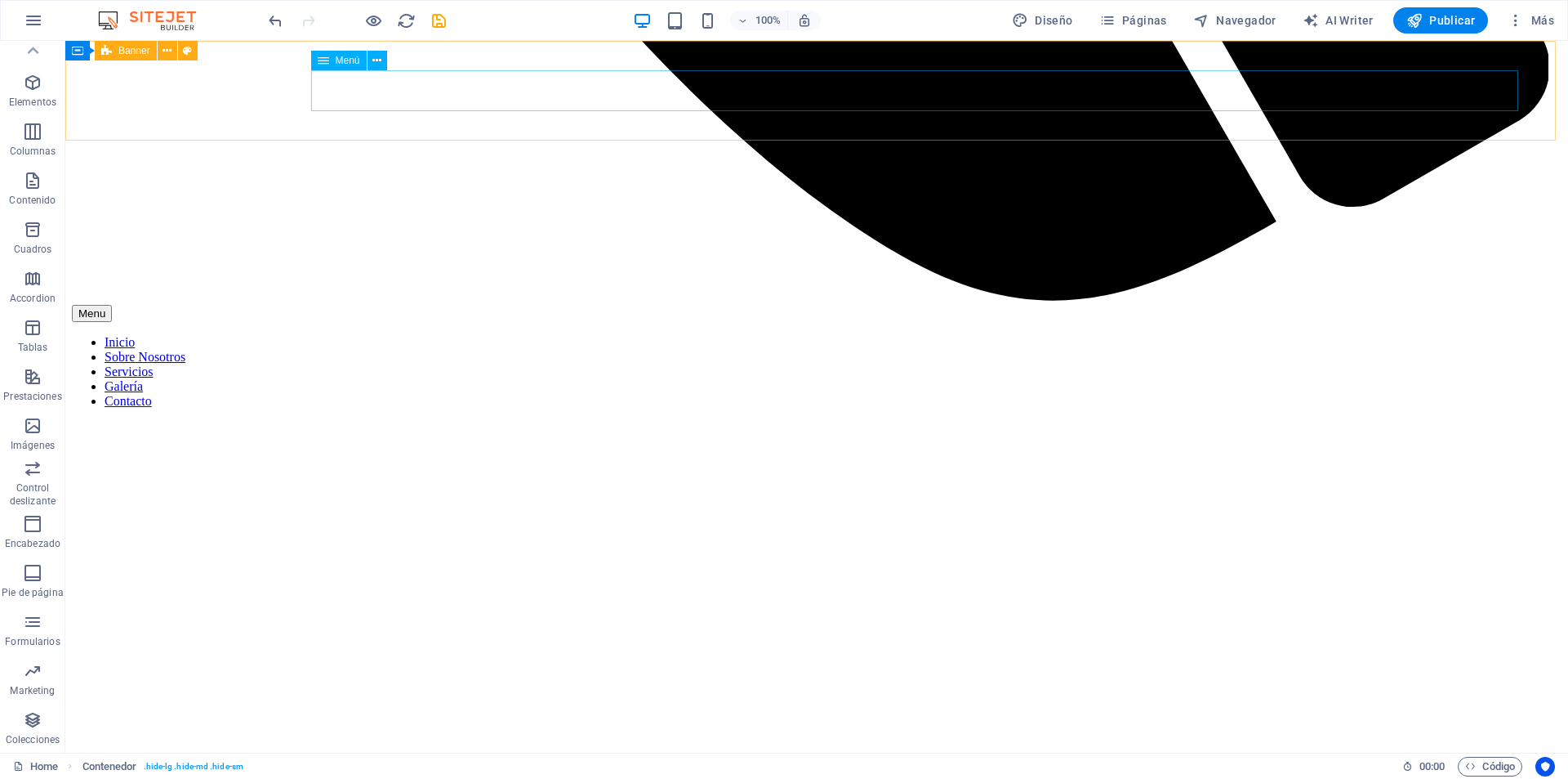
click at [1238, 335] on nav "Inicio Sobre Nosotros Servicios Galería Contacto" at bounding box center [816, 371] width 1489 height 74
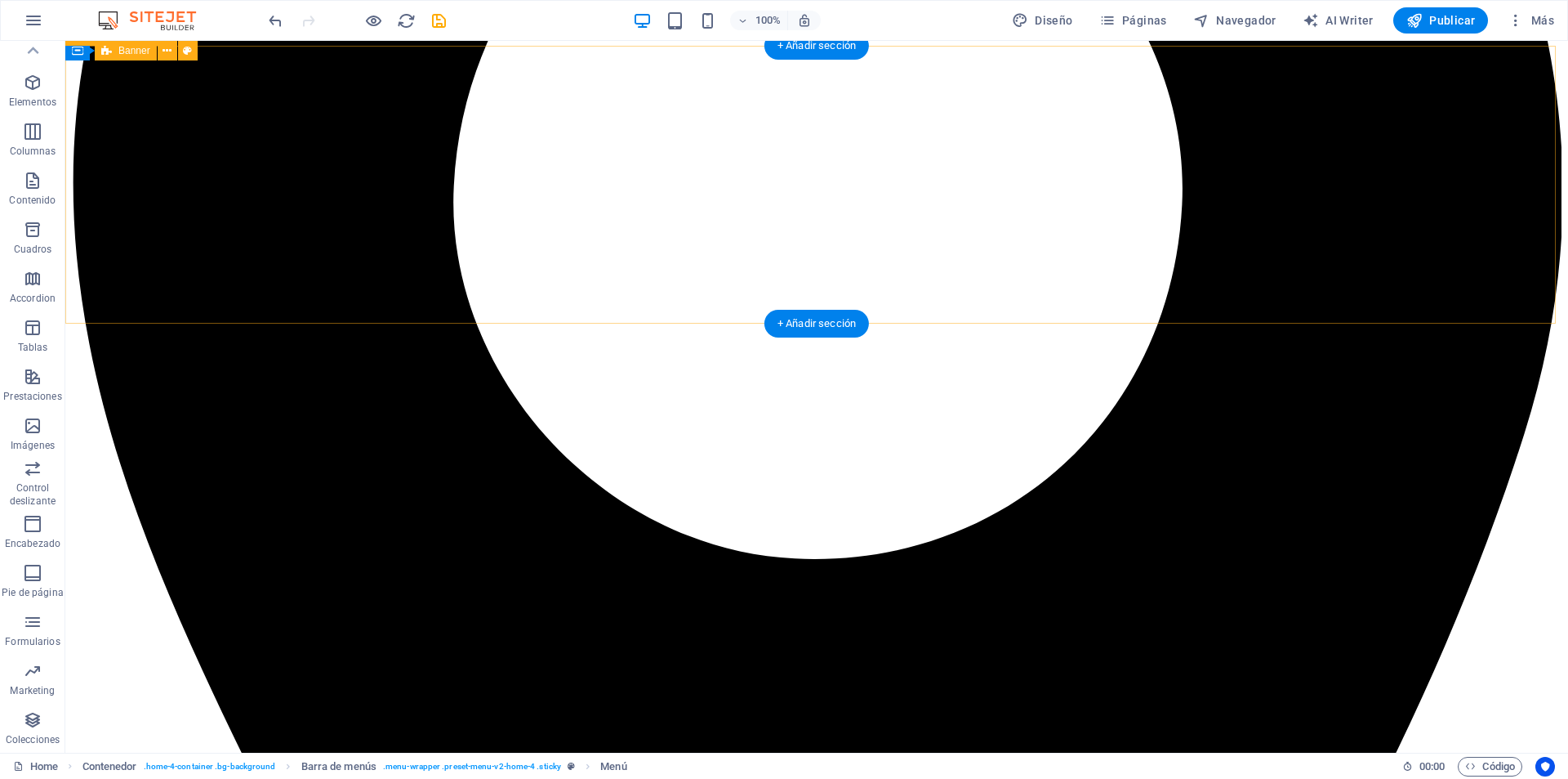
scroll to position [3603, 0]
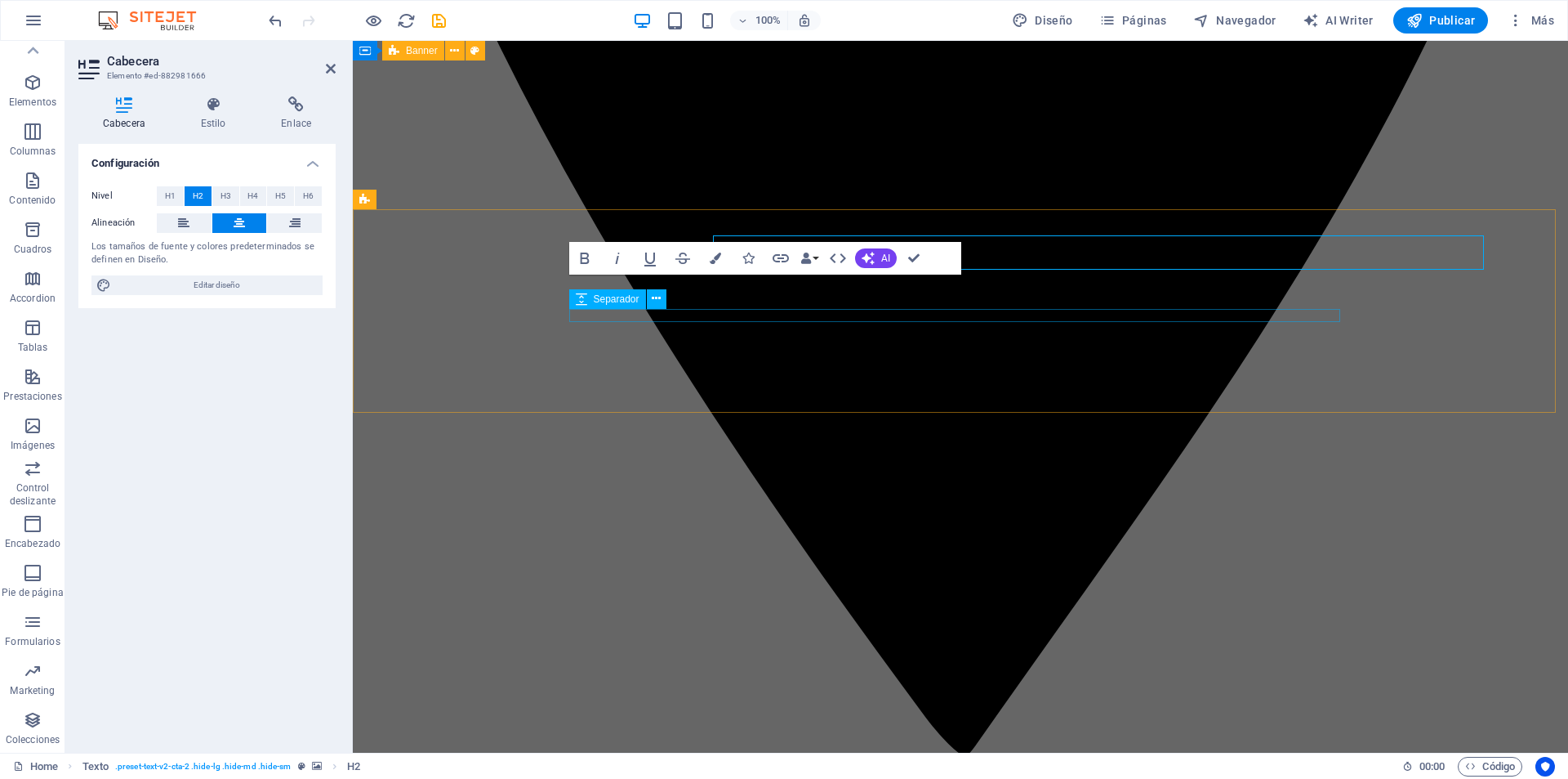
scroll to position [3660, 0]
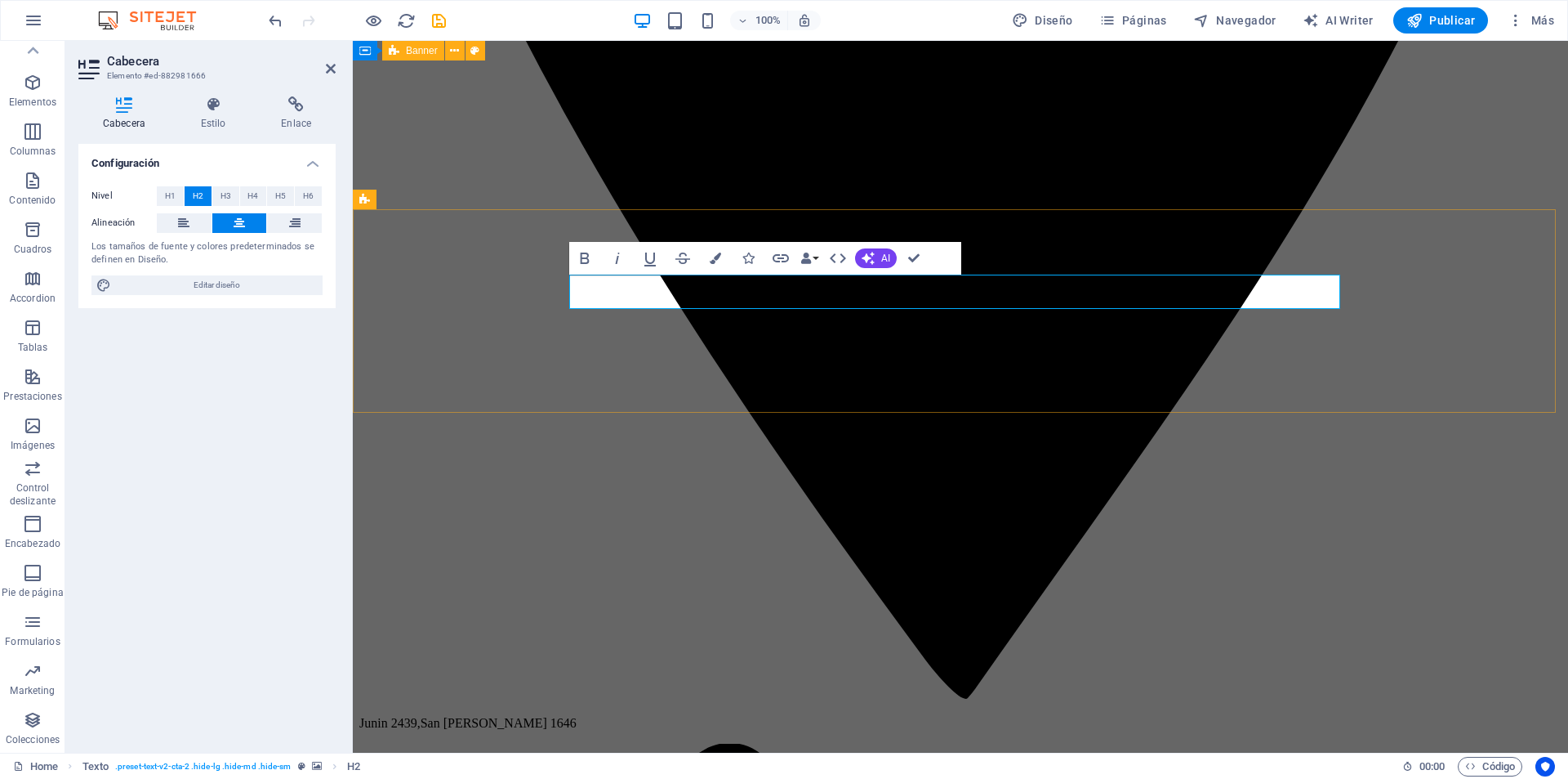
drag, startPoint x: 1166, startPoint y: 290, endPoint x: 725, endPoint y: 304, distance: 441.2
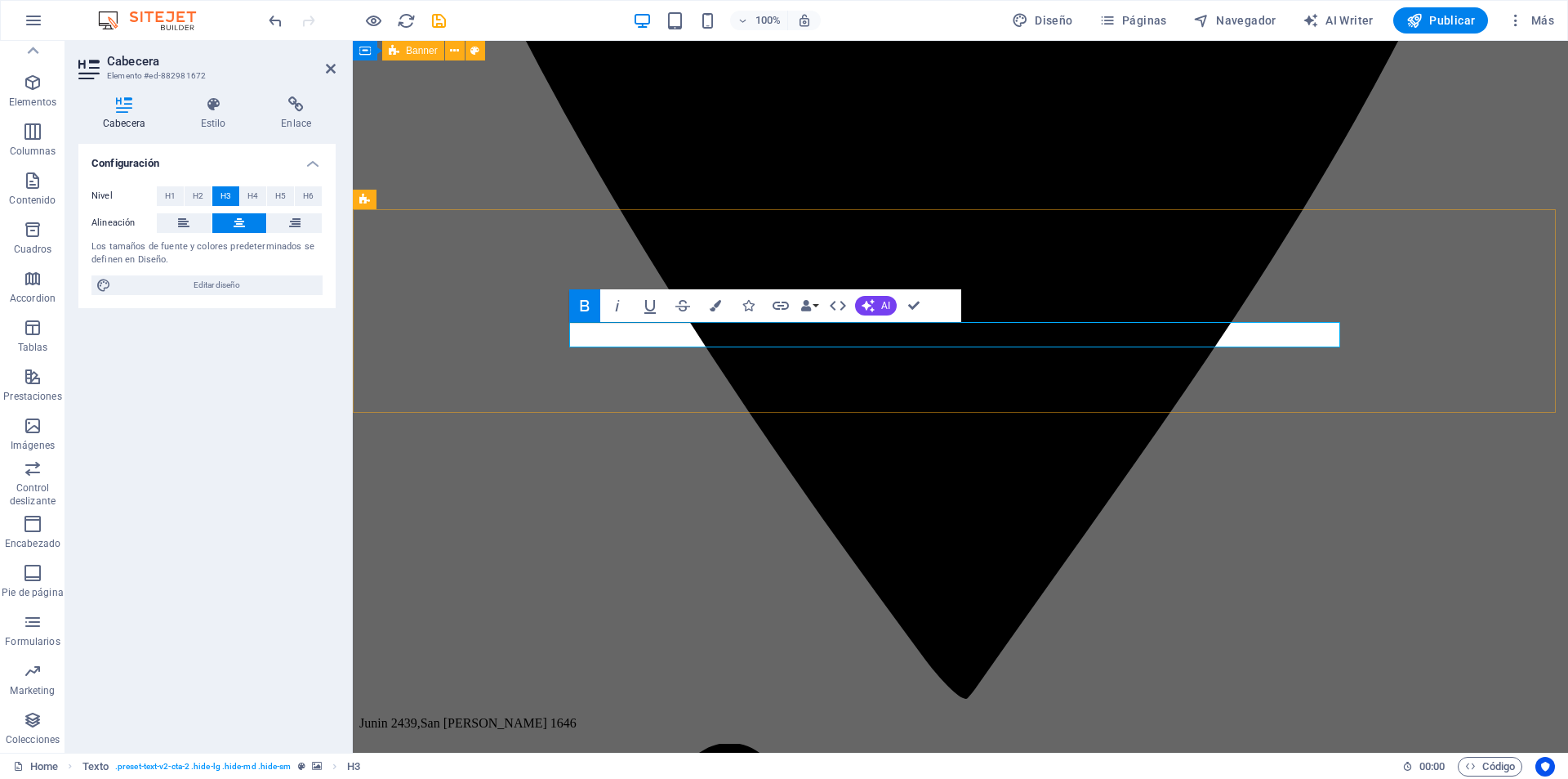
drag, startPoint x: 1100, startPoint y: 337, endPoint x: 813, endPoint y: 339, distance: 287.0
drag, startPoint x: 820, startPoint y: 334, endPoint x: 1110, endPoint y: 348, distance: 290.3
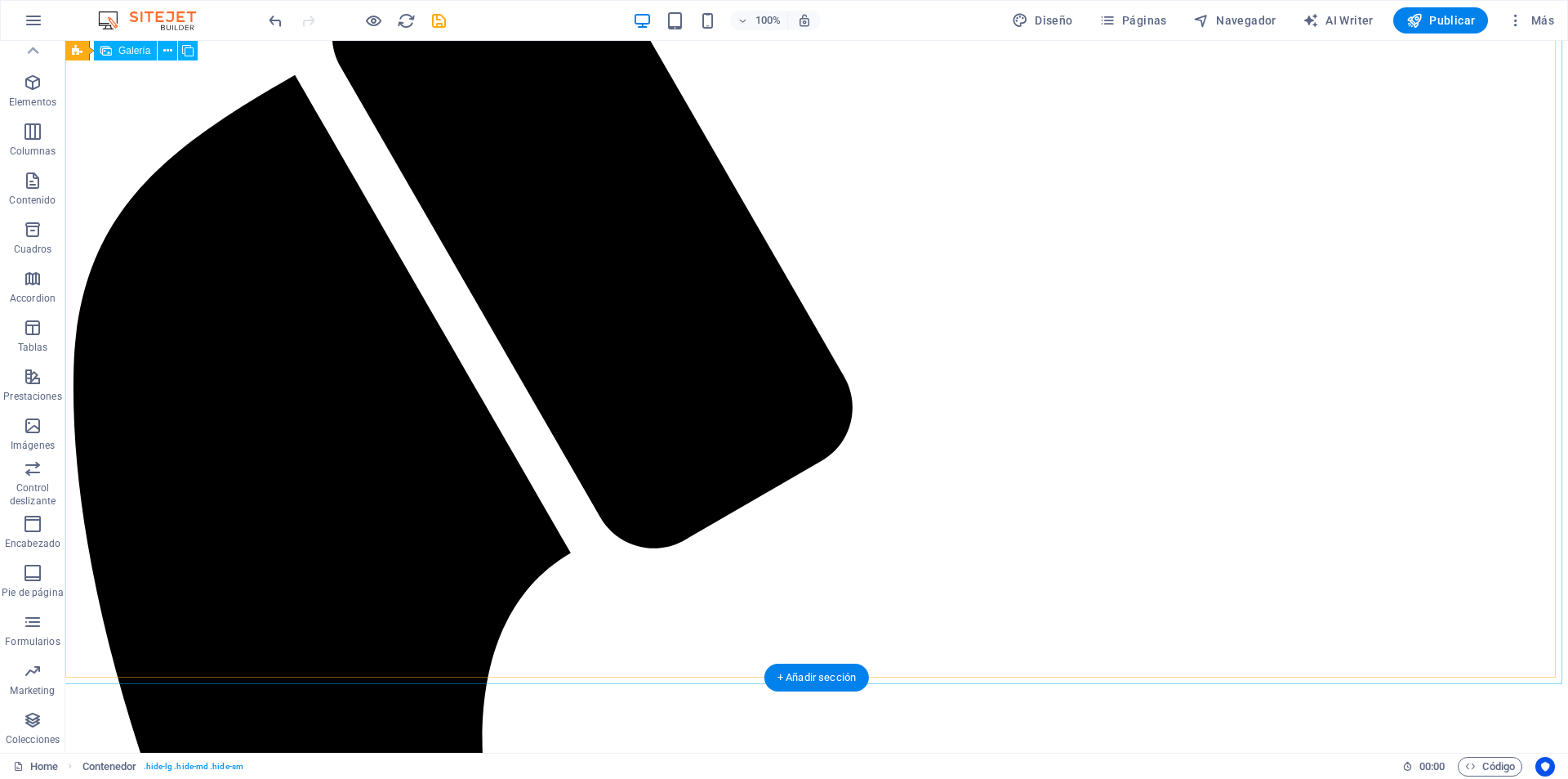
scroll to position [4909, 0]
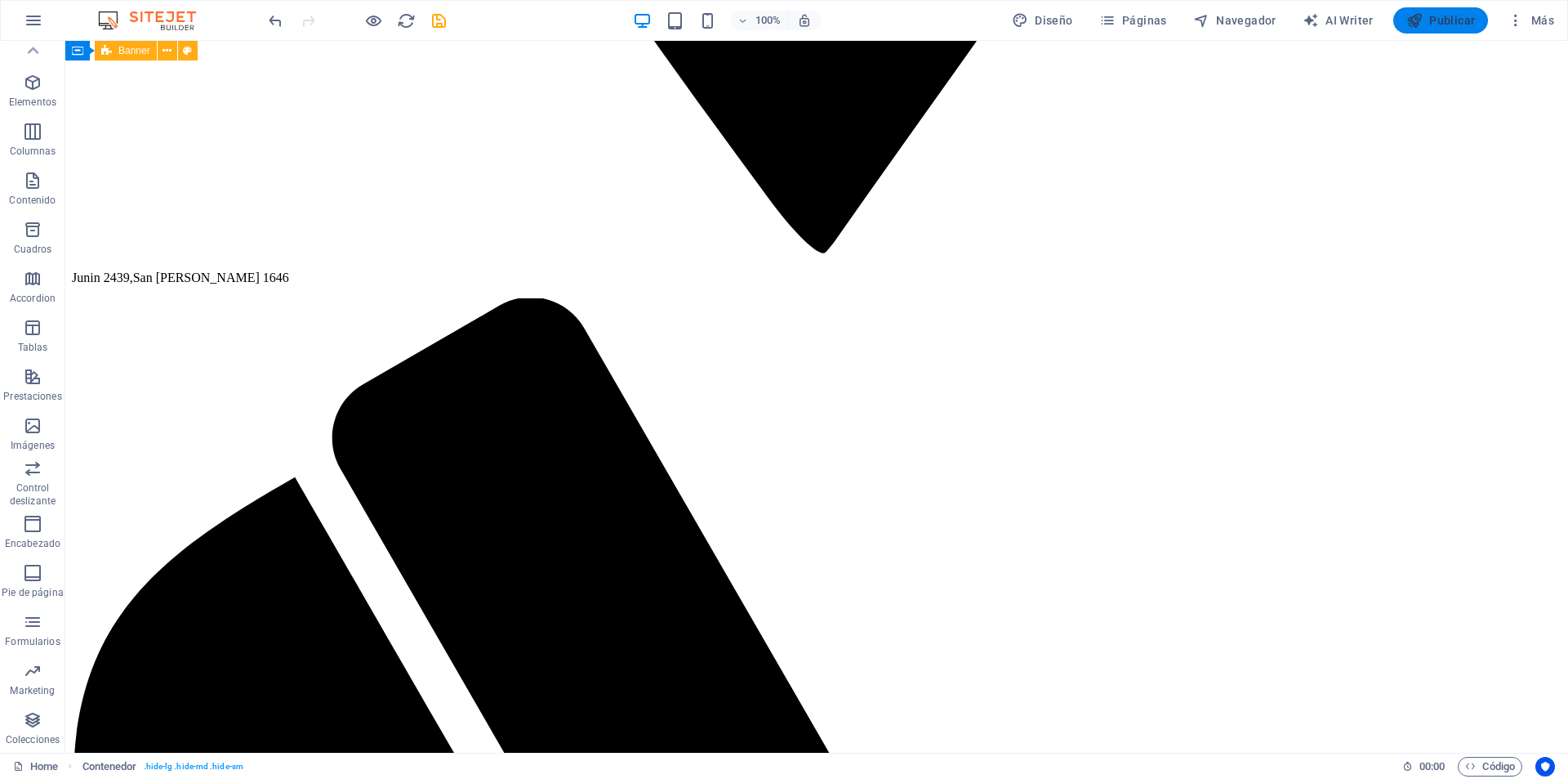
click at [1443, 28] on span "Publicar" at bounding box center [1441, 20] width 70 height 17
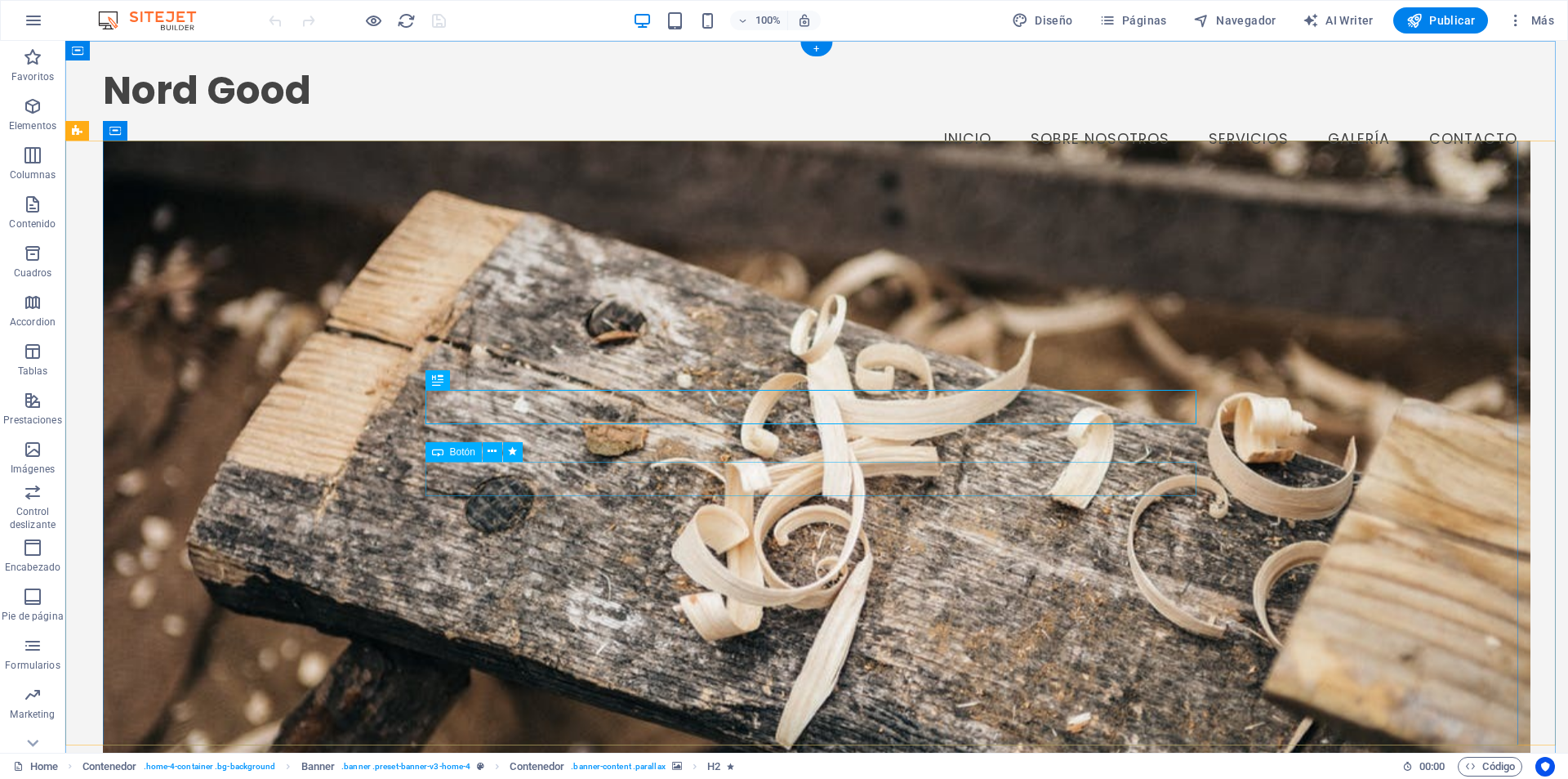
click at [488, 453] on icon at bounding box center [491, 451] width 9 height 17
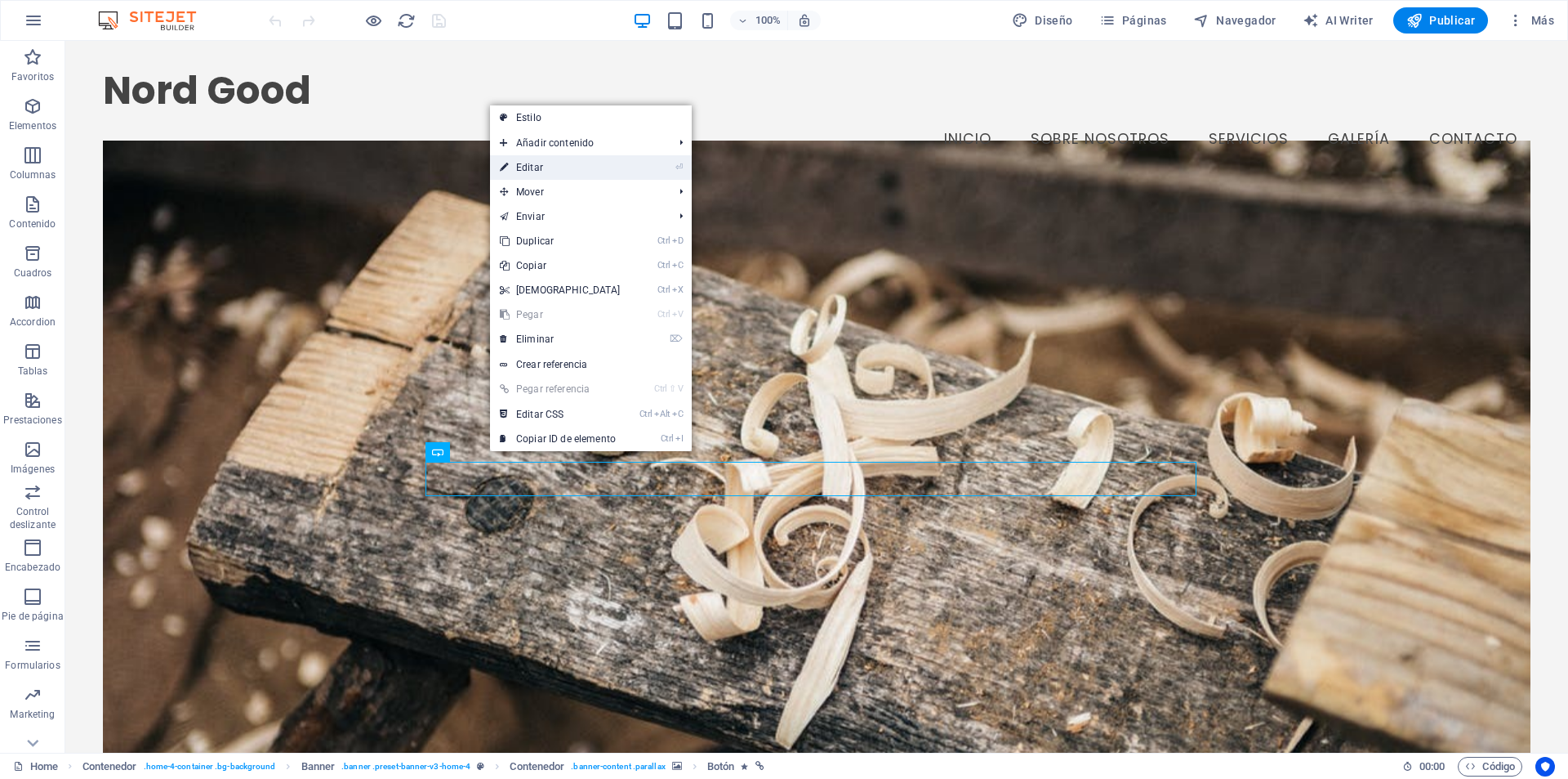
drag, startPoint x: 569, startPoint y: 165, endPoint x: 231, endPoint y: 132, distance: 339.6
click at [569, 165] on link "⏎ Editar" at bounding box center [560, 167] width 141 height 25
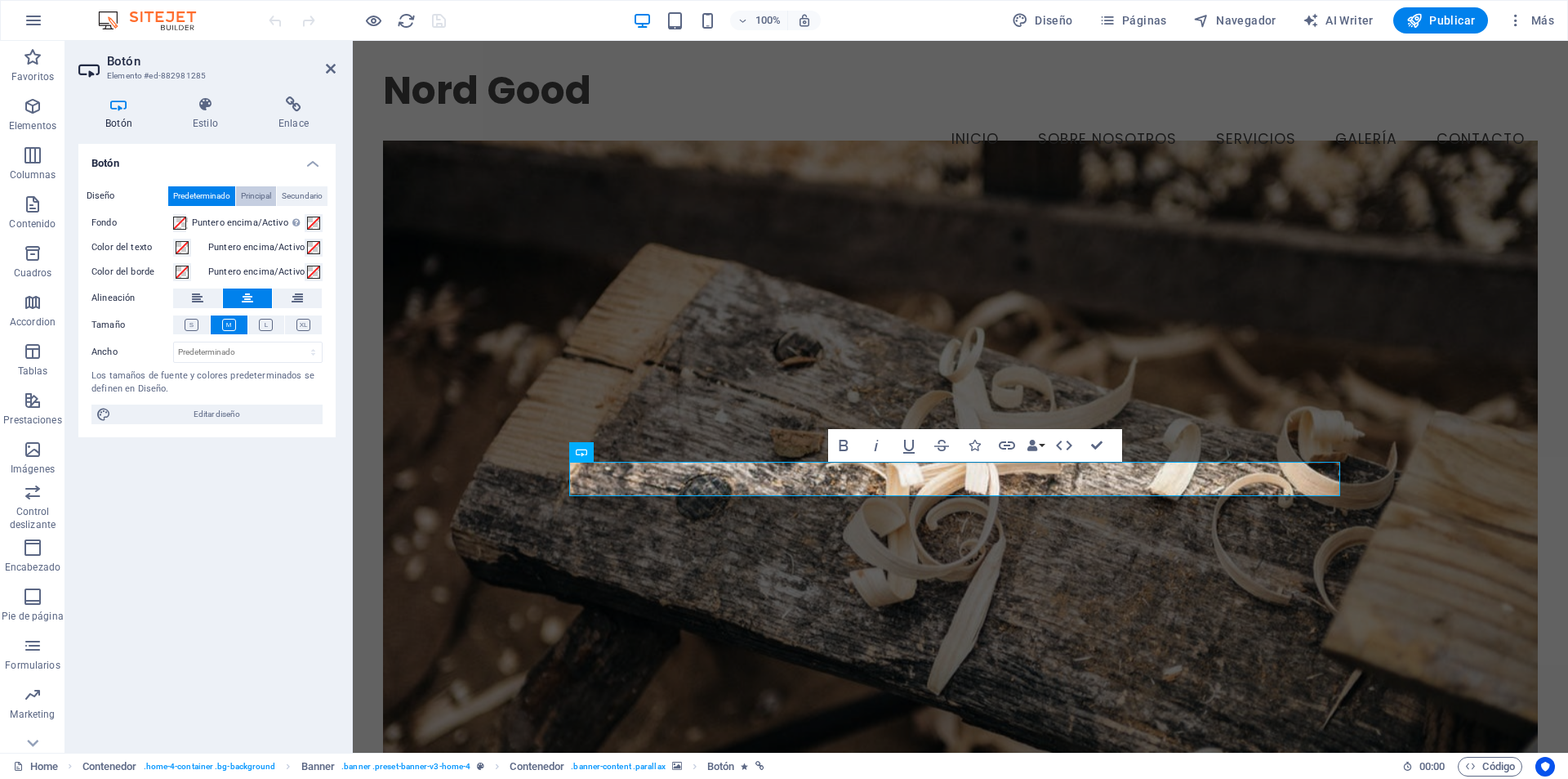
click at [267, 193] on span "Principal" at bounding box center [256, 196] width 31 height 20
click at [290, 190] on span "Secundario" at bounding box center [301, 196] width 40 height 20
click at [285, 111] on icon at bounding box center [293, 104] width 84 height 17
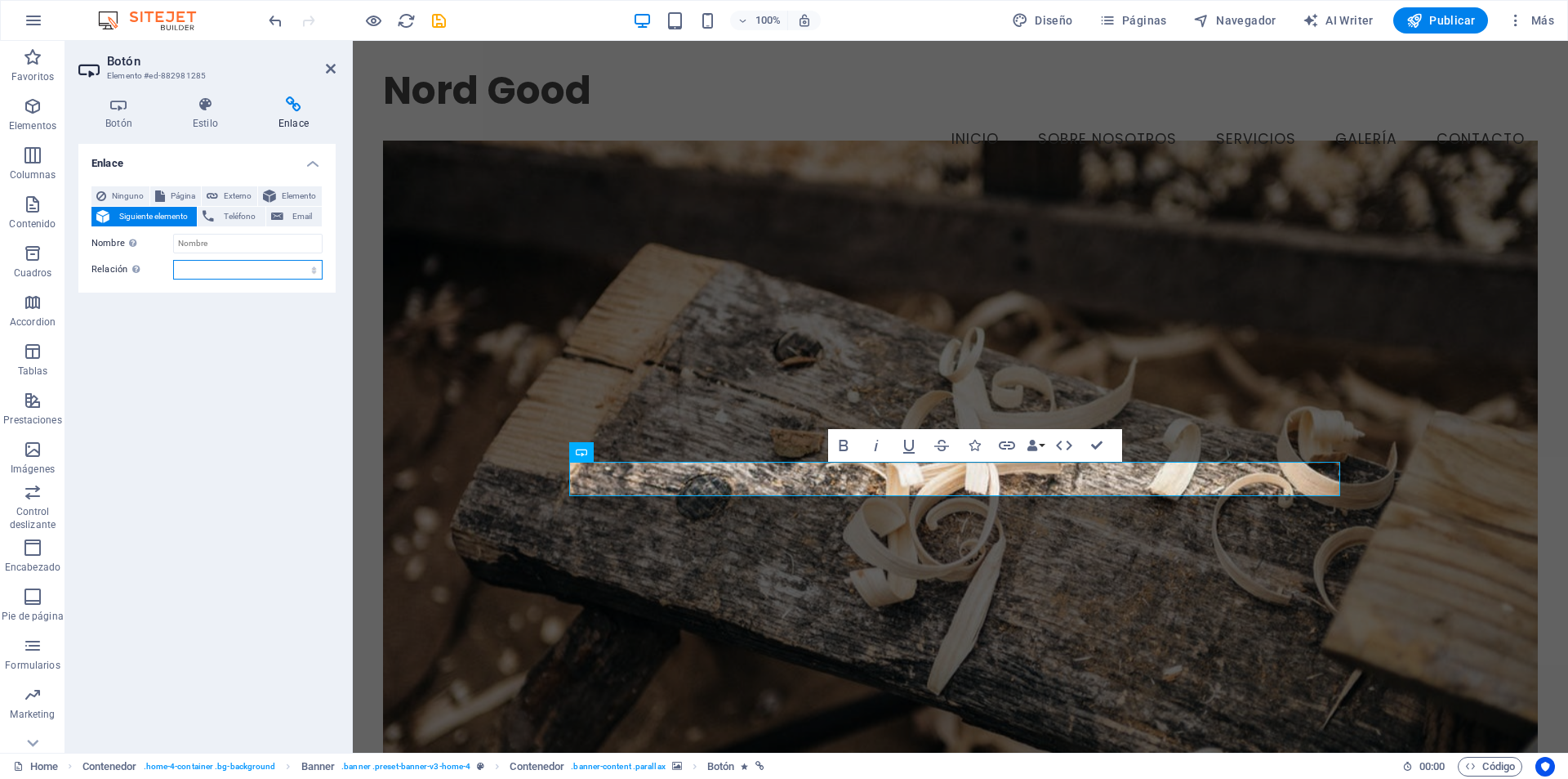
click at [263, 276] on select "alternativo autor marcador externo ayuda licencia siguiente nofollow noreferrer…" at bounding box center [248, 270] width 150 height 20
click at [173, 260] on select "alternativo autor marcador externo ayuda licencia siguiente nofollow noreferrer…" at bounding box center [248, 270] width 150 height 20
click at [242, 267] on select "alternativo autor marcador externo ayuda licencia siguiente nofollow noreferrer…" at bounding box center [248, 270] width 150 height 20
select select "alternate"
click at [173, 260] on select "alternativo autor marcador externo ayuda licencia siguiente nofollow noreferrer…" at bounding box center [248, 270] width 150 height 20
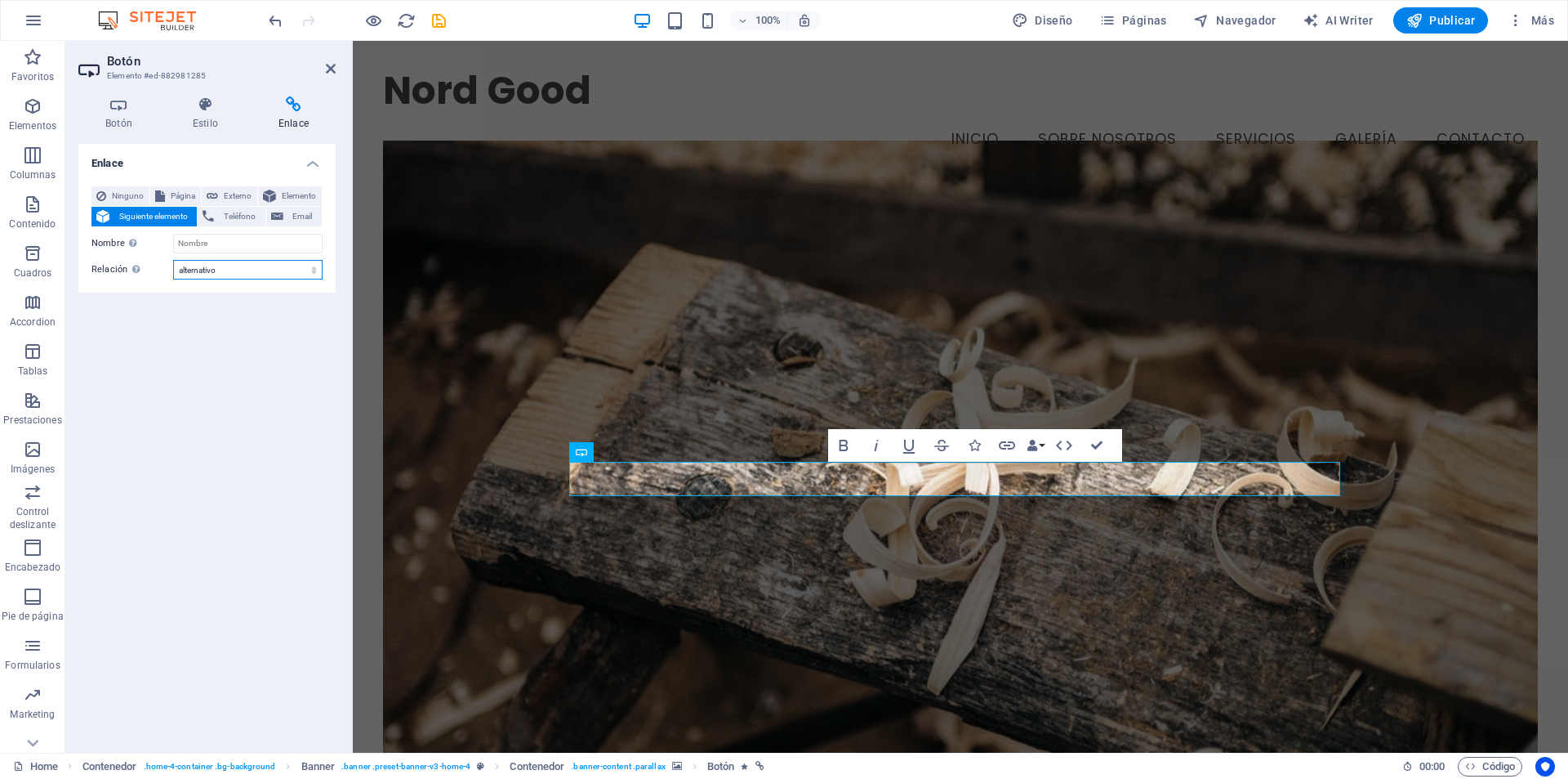
click at [230, 271] on select "alternativo autor marcador externo ayuda licencia siguiente nofollow noreferrer…" at bounding box center [248, 270] width 150 height 20
click at [137, 323] on div "Enlace Ninguno Página Externo Elemento Siguiente elemento Teléfono Email Página…" at bounding box center [207, 441] width 257 height 596
click at [226, 272] on select "alternativo autor marcador externo ayuda licencia siguiente nofollow noreferrer…" at bounding box center [248, 270] width 150 height 20
select select
click at [173, 260] on select "alternativo autor marcador externo ayuda licencia siguiente nofollow noreferrer…" at bounding box center [248, 270] width 150 height 20
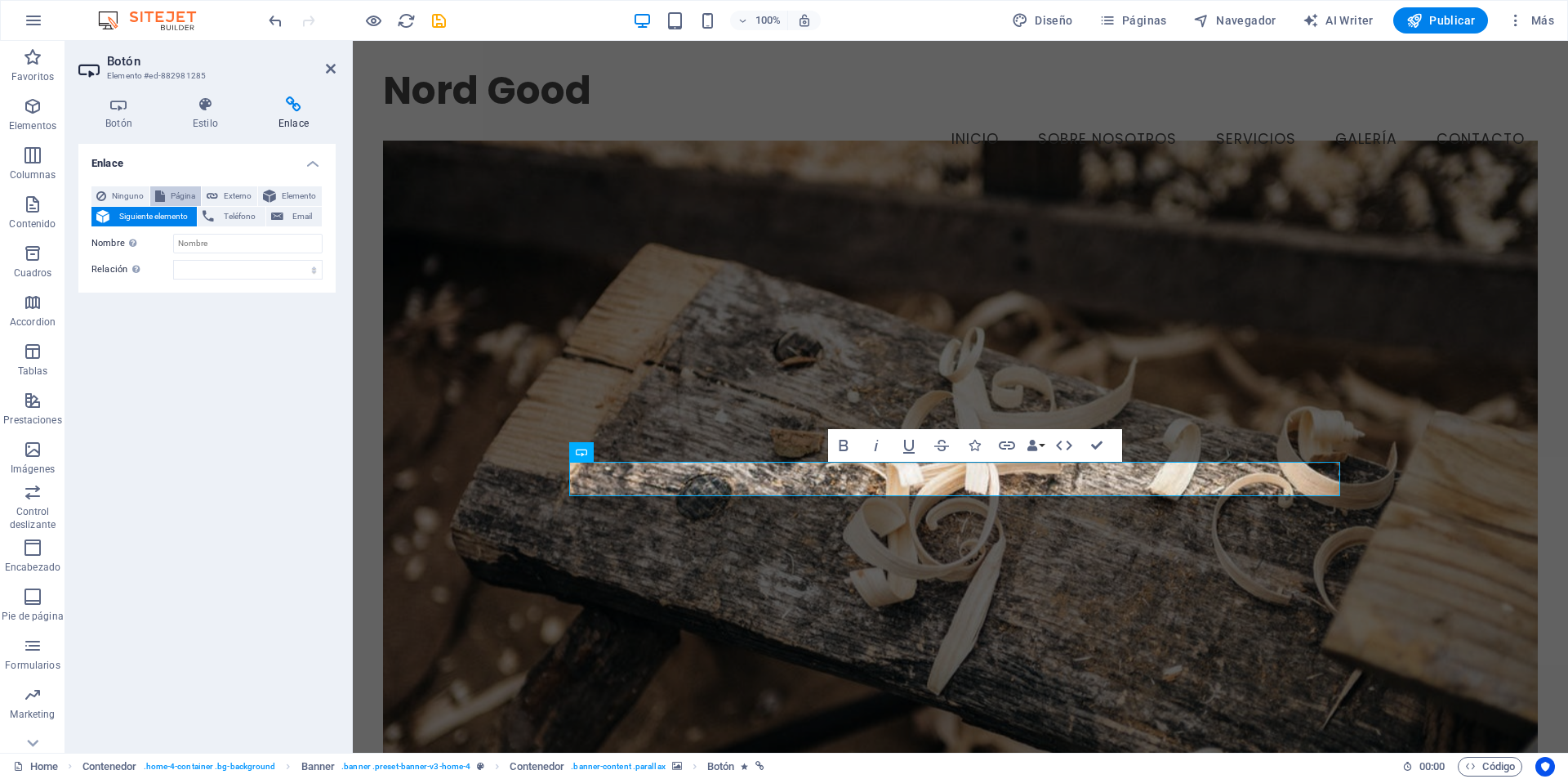
click at [184, 199] on span "Página" at bounding box center [183, 196] width 27 height 20
select select
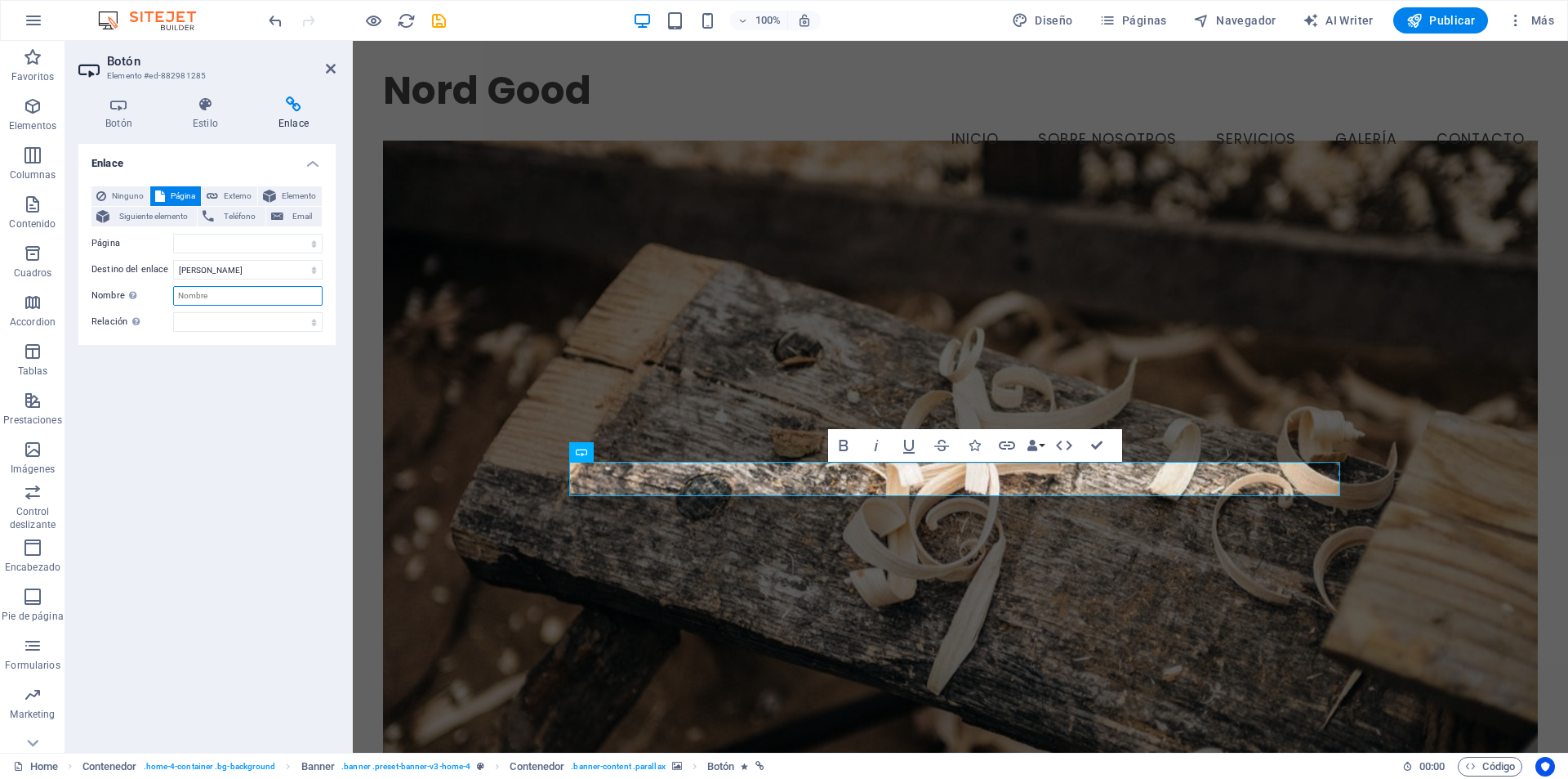
click at [303, 296] on input "Nombre Una descripción adicional del enlace no debería ser igual al texto del e…" at bounding box center [248, 295] width 150 height 20
click at [304, 244] on select "Home Subpage Legal Notice Privacy" at bounding box center [248, 243] width 150 height 20
click at [195, 252] on select "Home Subpage Legal Notice Privacy" at bounding box center [248, 243] width 150 height 20
click at [282, 192] on span "Elemento" at bounding box center [298, 196] width 36 height 20
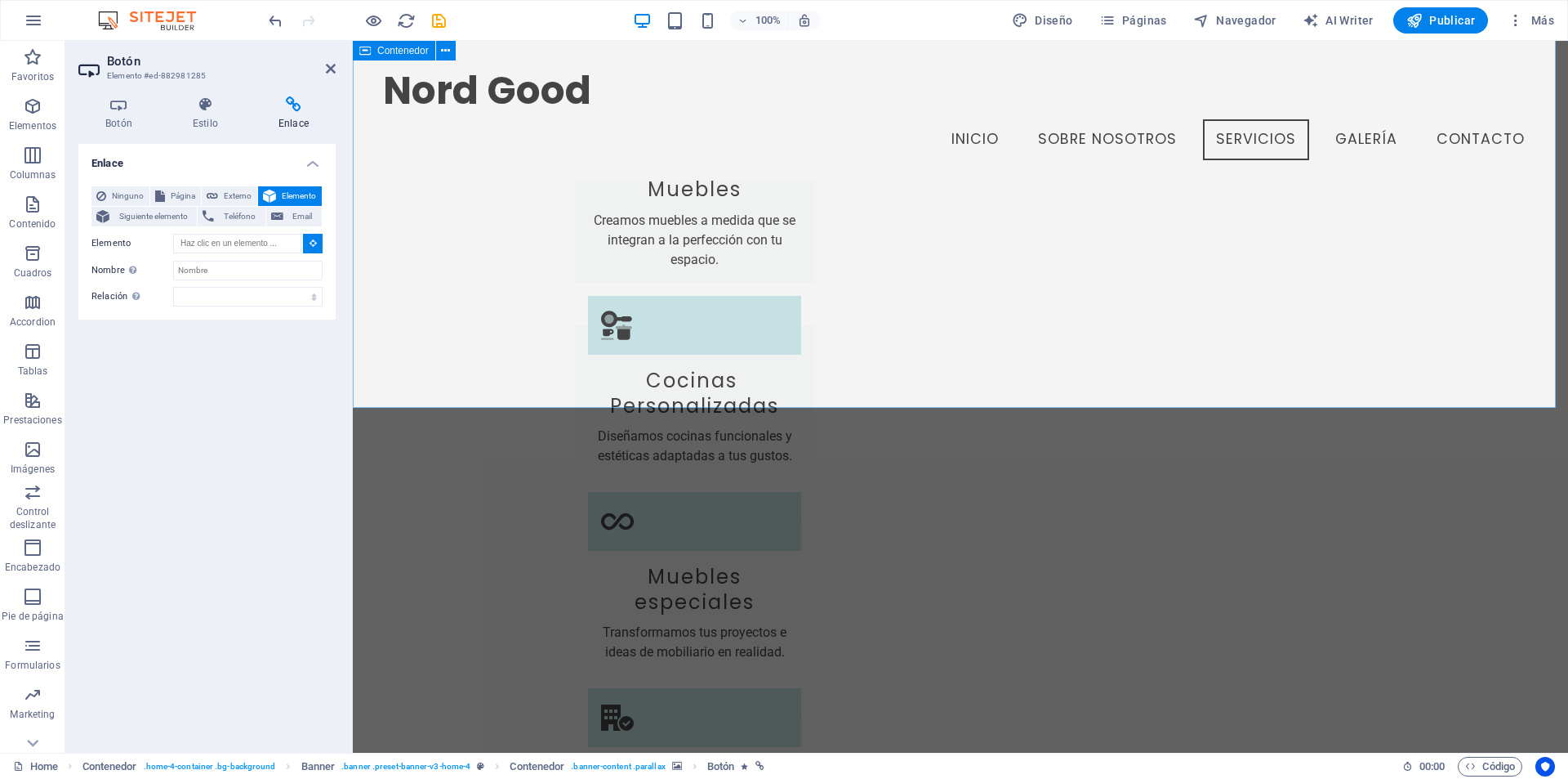
scroll to position [4068, 0]
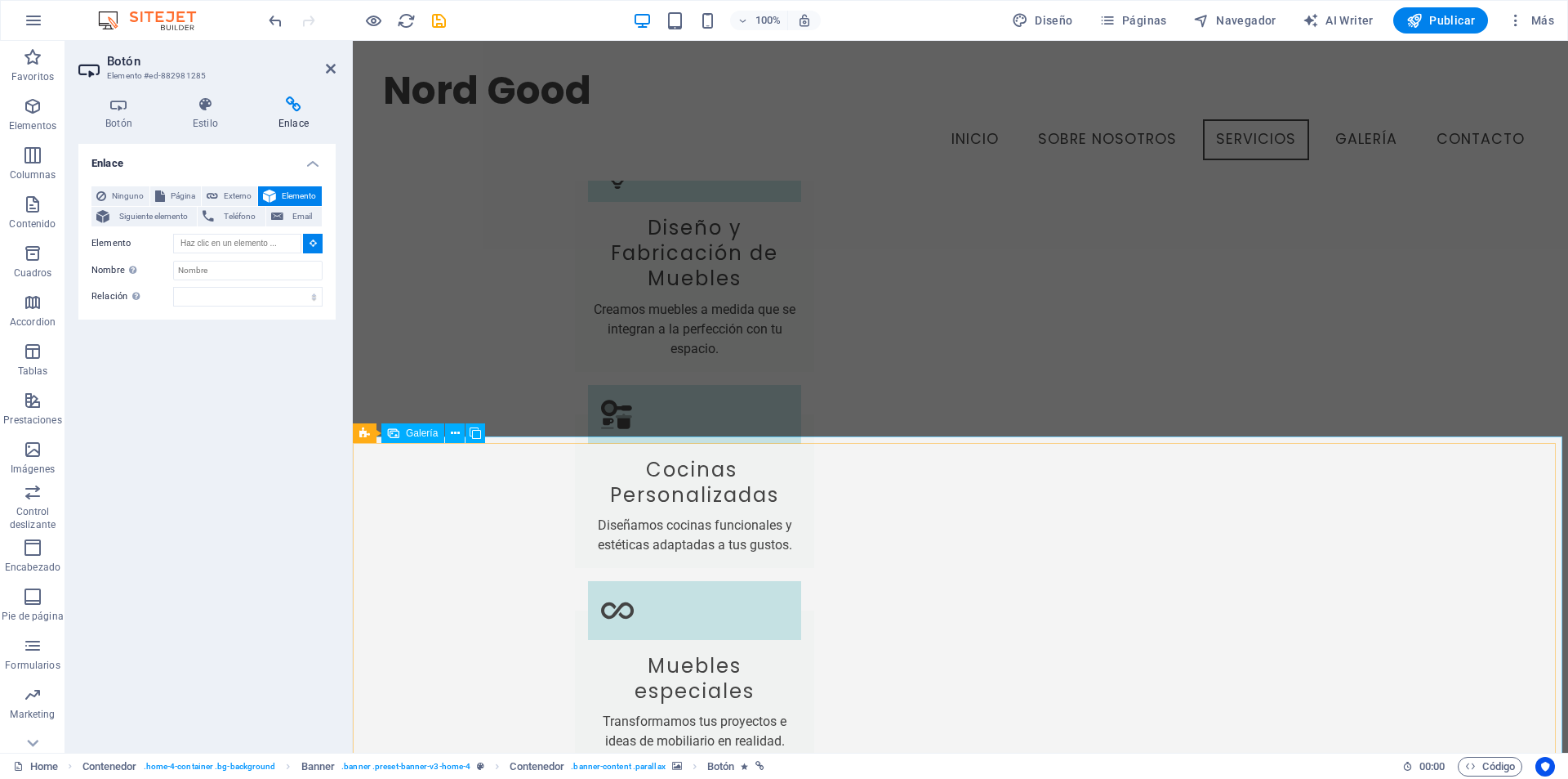
type input "#ed-882979656"
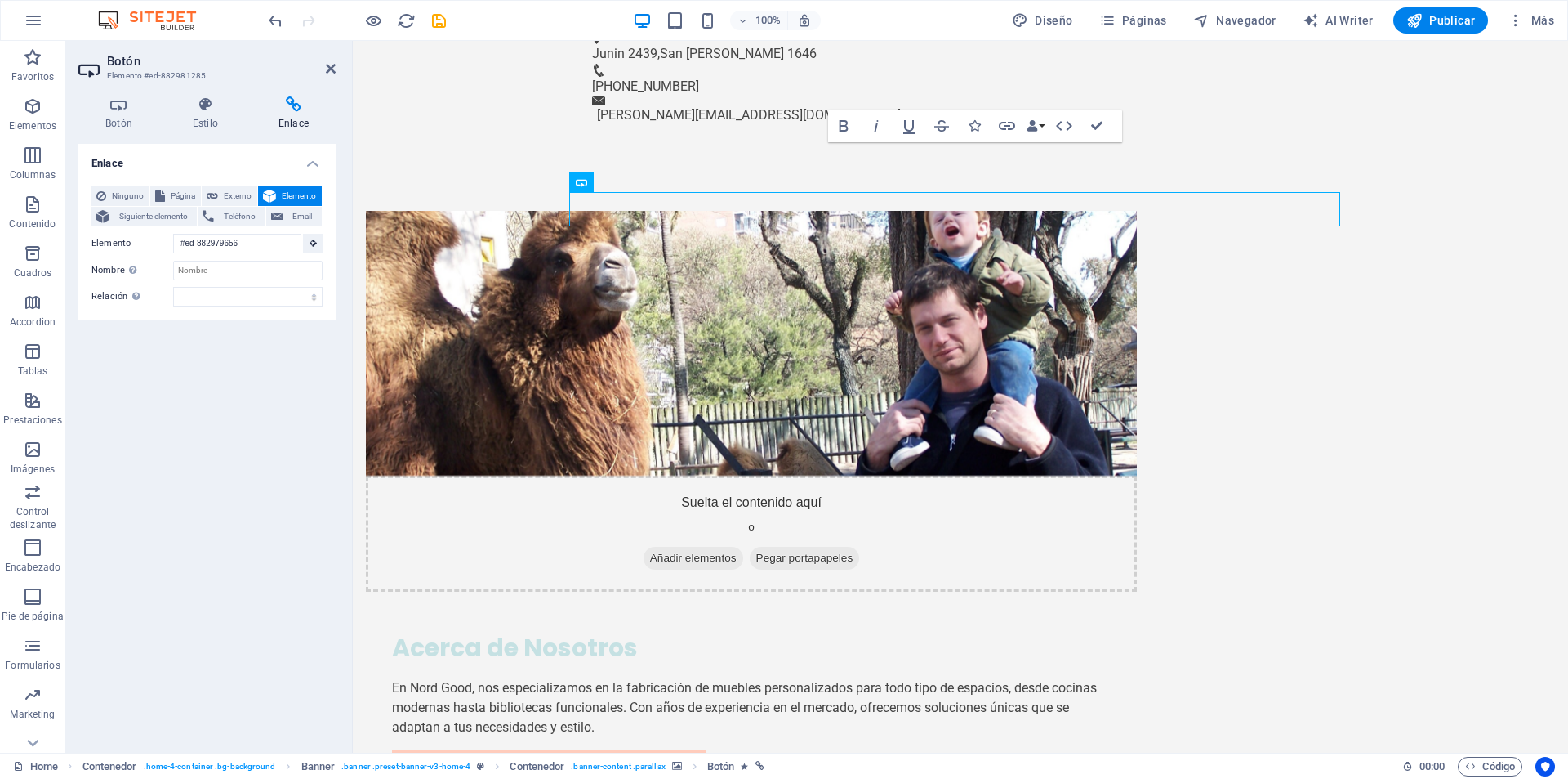
scroll to position [0, 0]
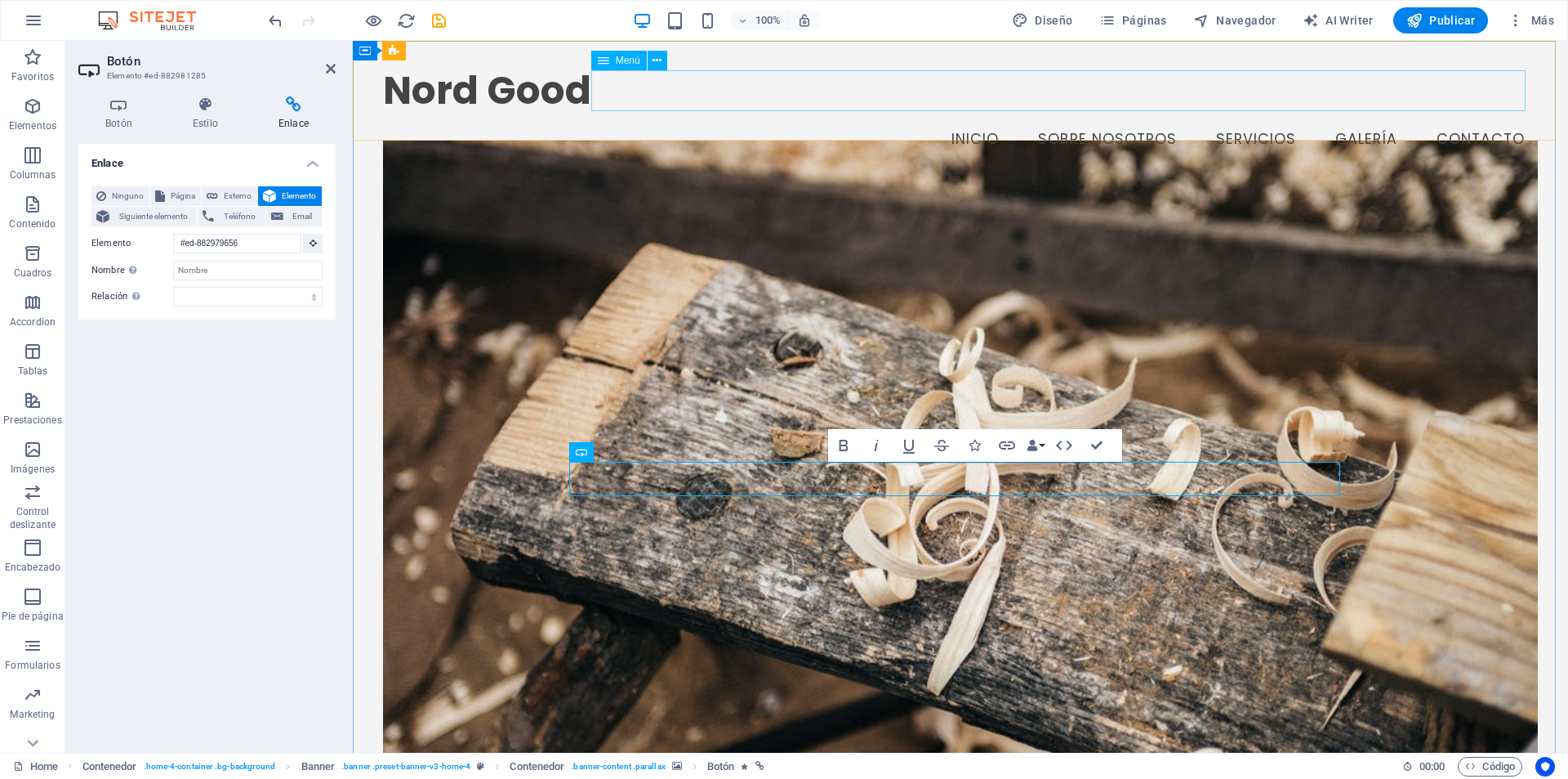
click at [1075, 119] on nav "Inicio Sobre Nosotros Servicios Galería Contacto" at bounding box center [960, 139] width 1155 height 40
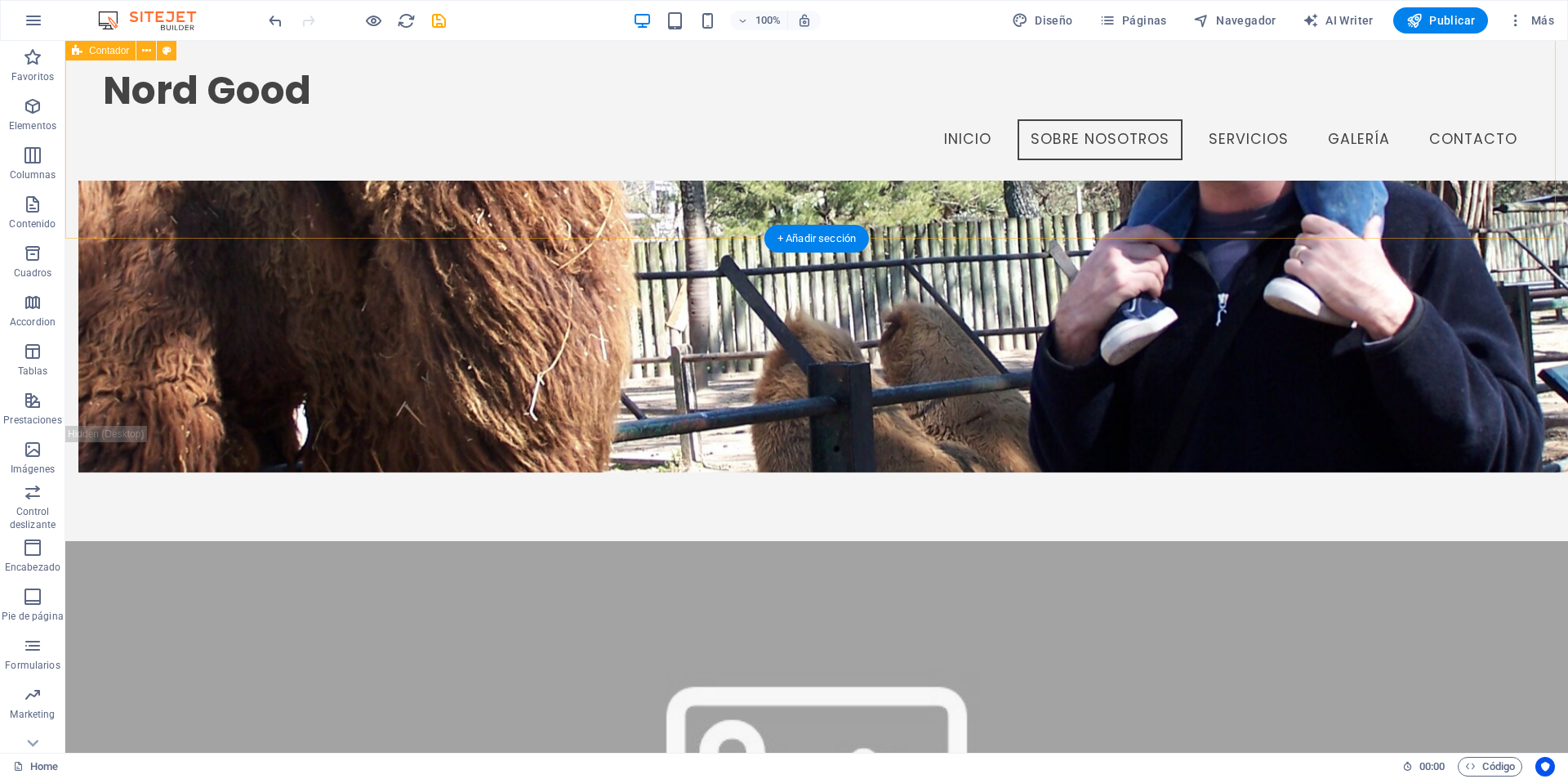
scroll to position [1243, 0]
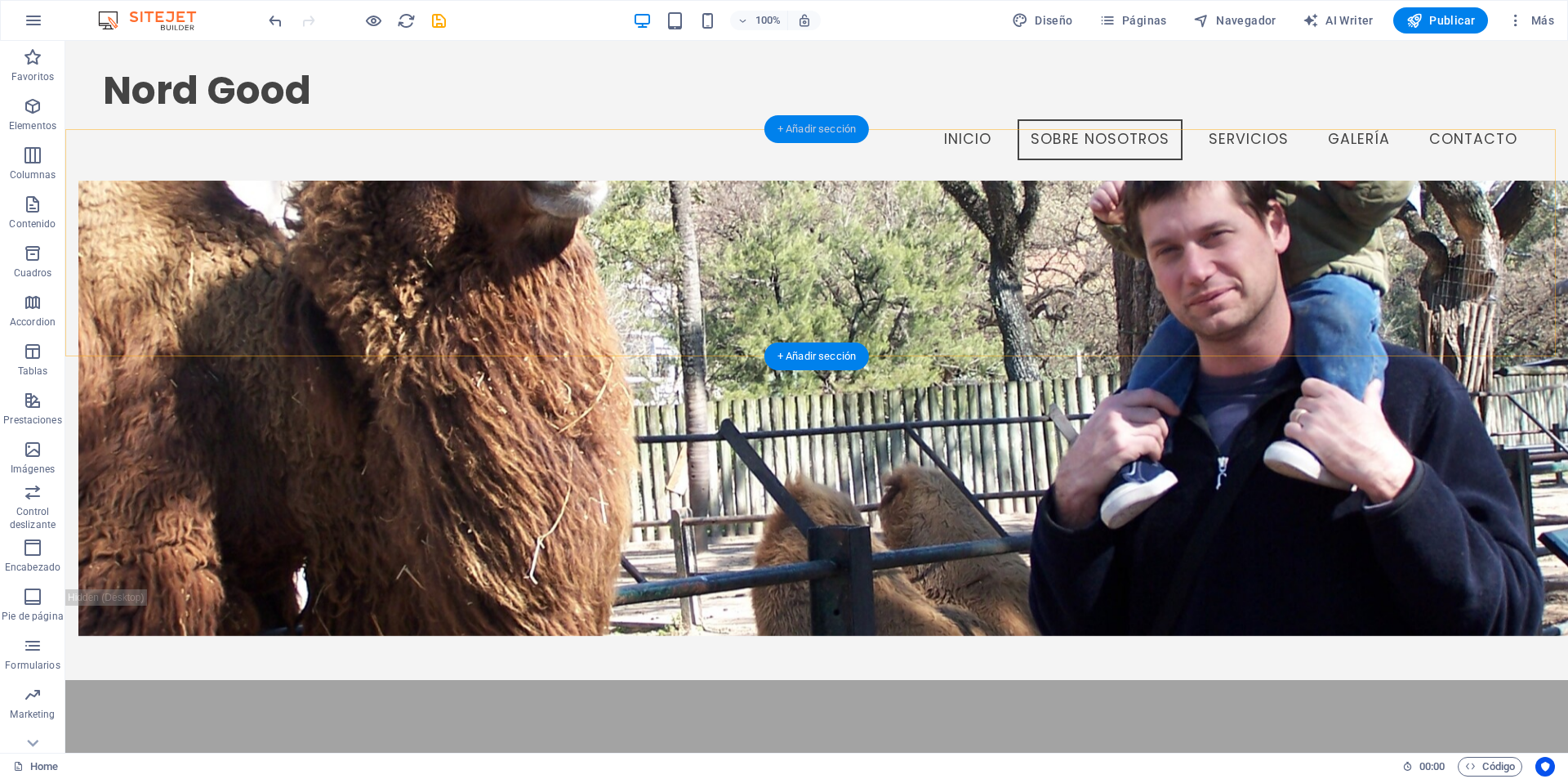
click at [820, 135] on div "+ Añadir sección" at bounding box center [817, 129] width 104 height 28
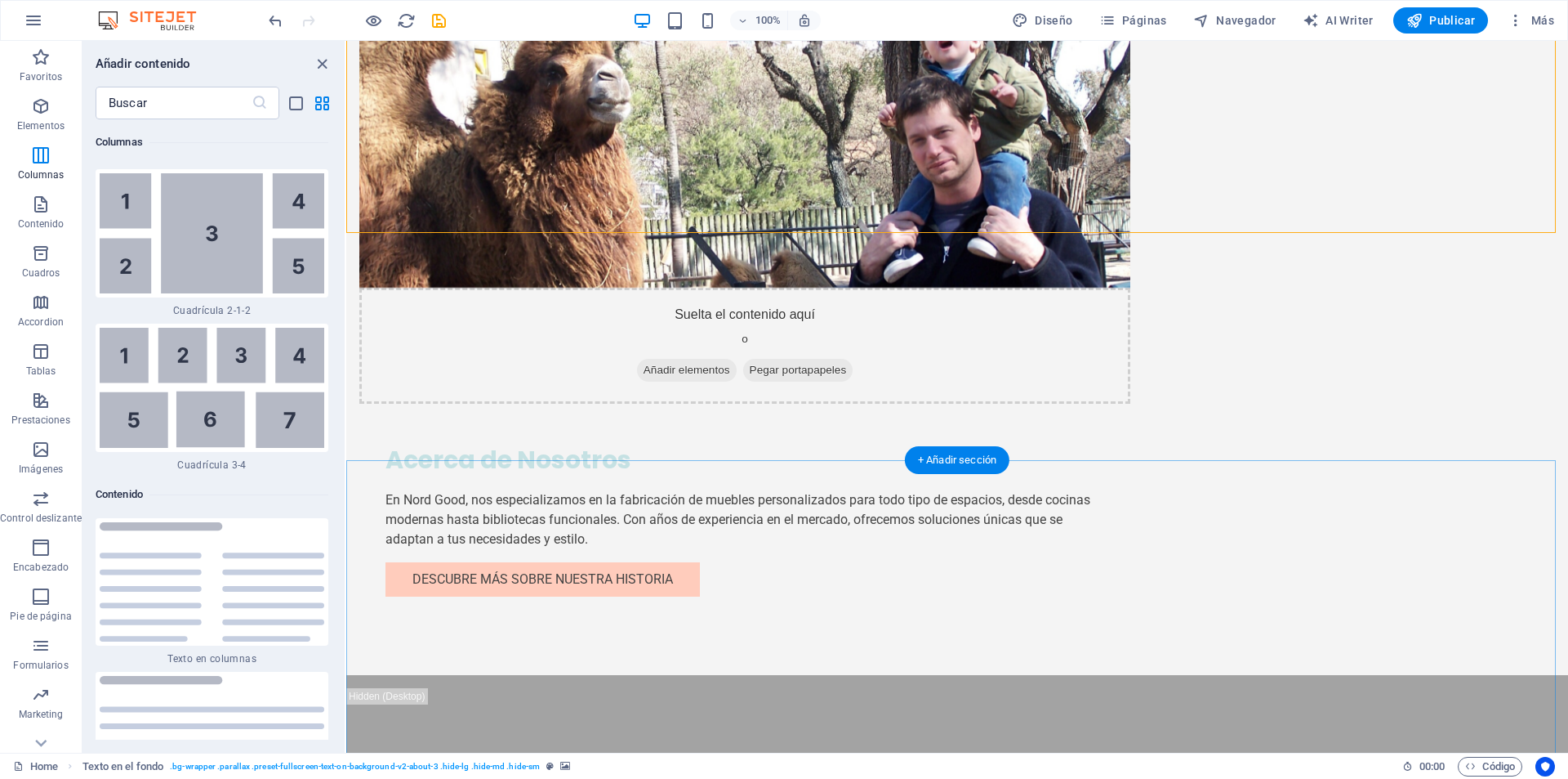
scroll to position [1278, 0]
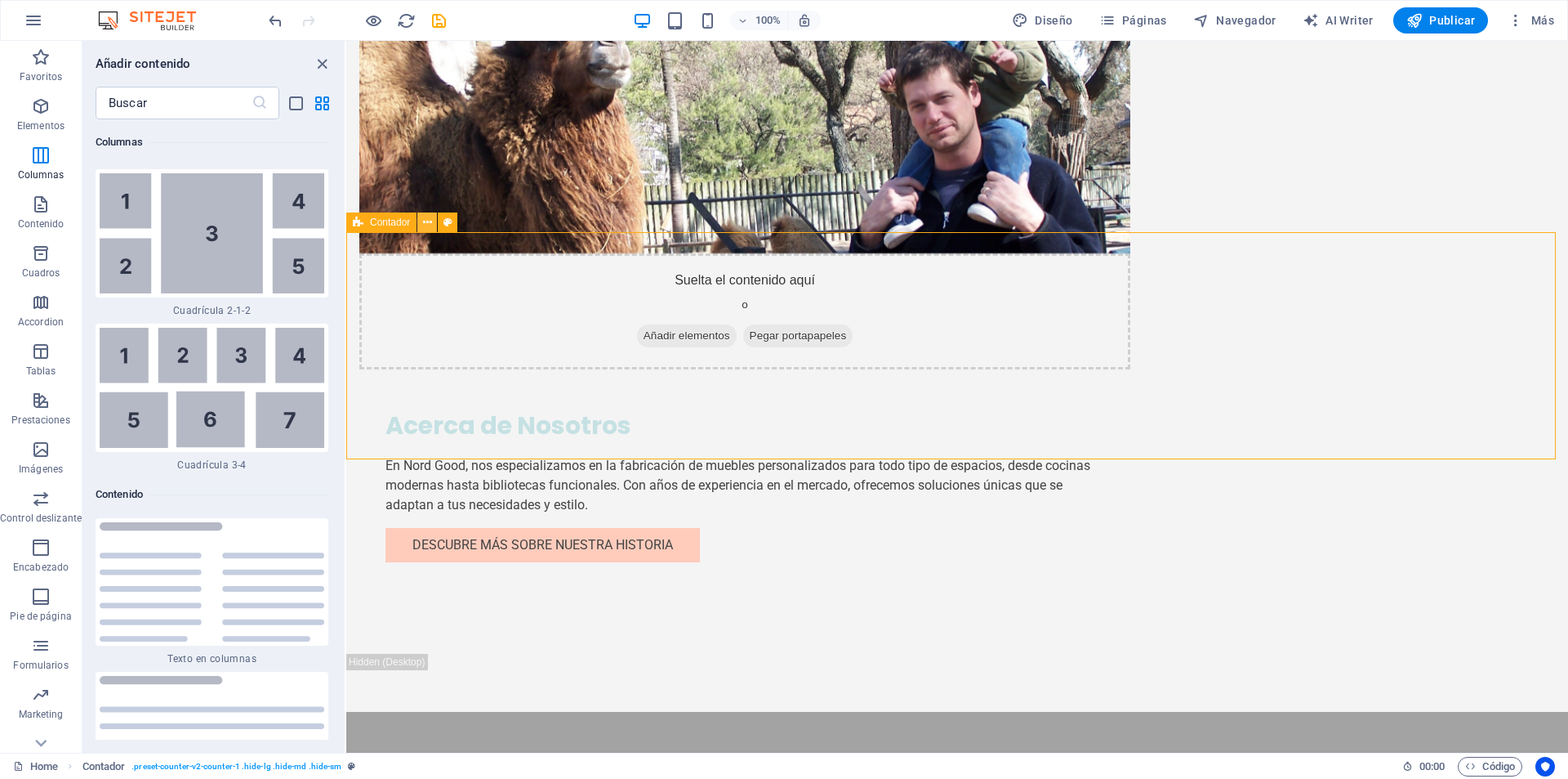
click at [424, 228] on icon at bounding box center [427, 222] width 9 height 17
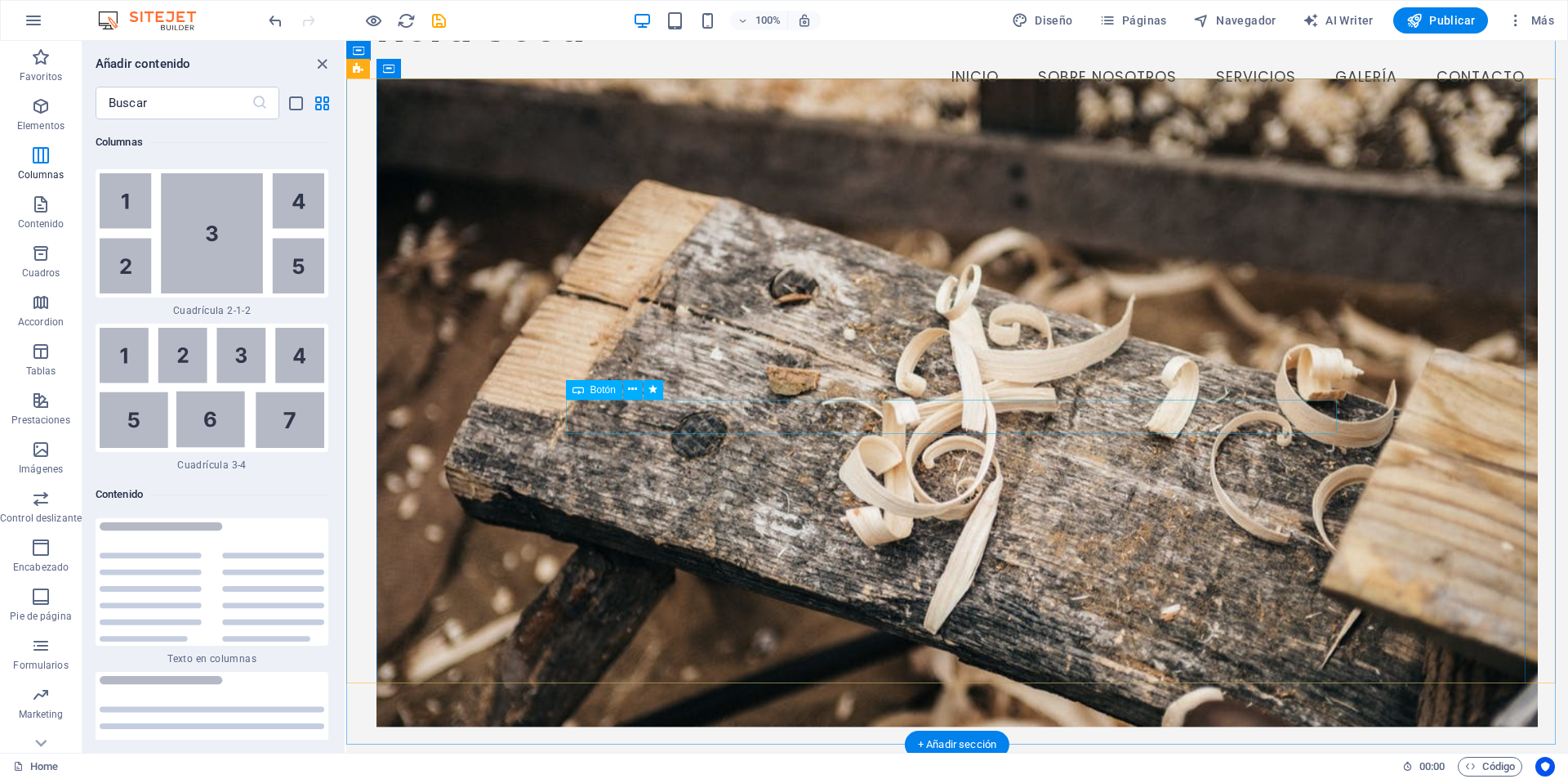
scroll to position [0, 0]
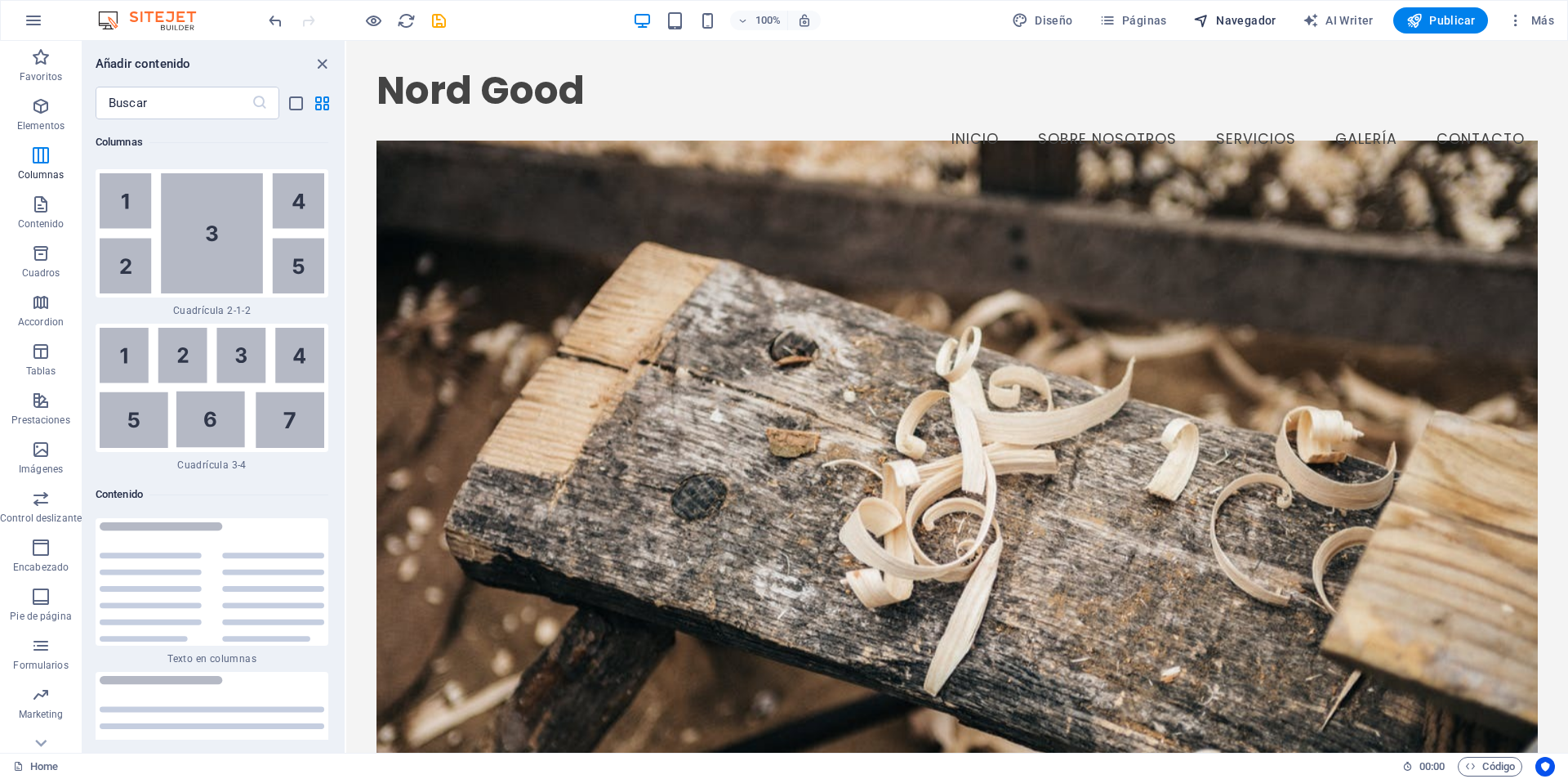
click at [1231, 22] on span "Navegador" at bounding box center [1234, 20] width 84 height 17
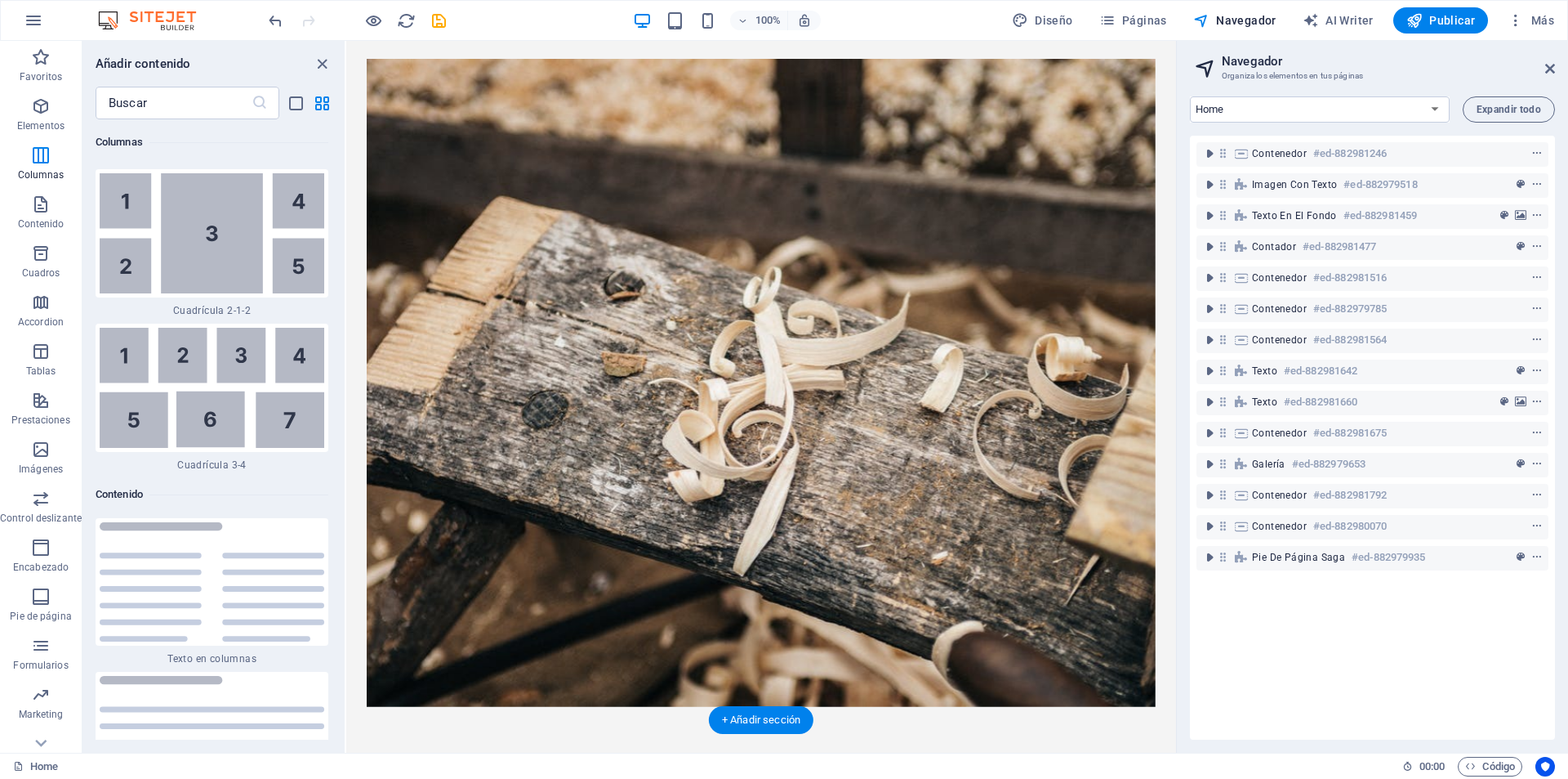
scroll to position [163, 0]
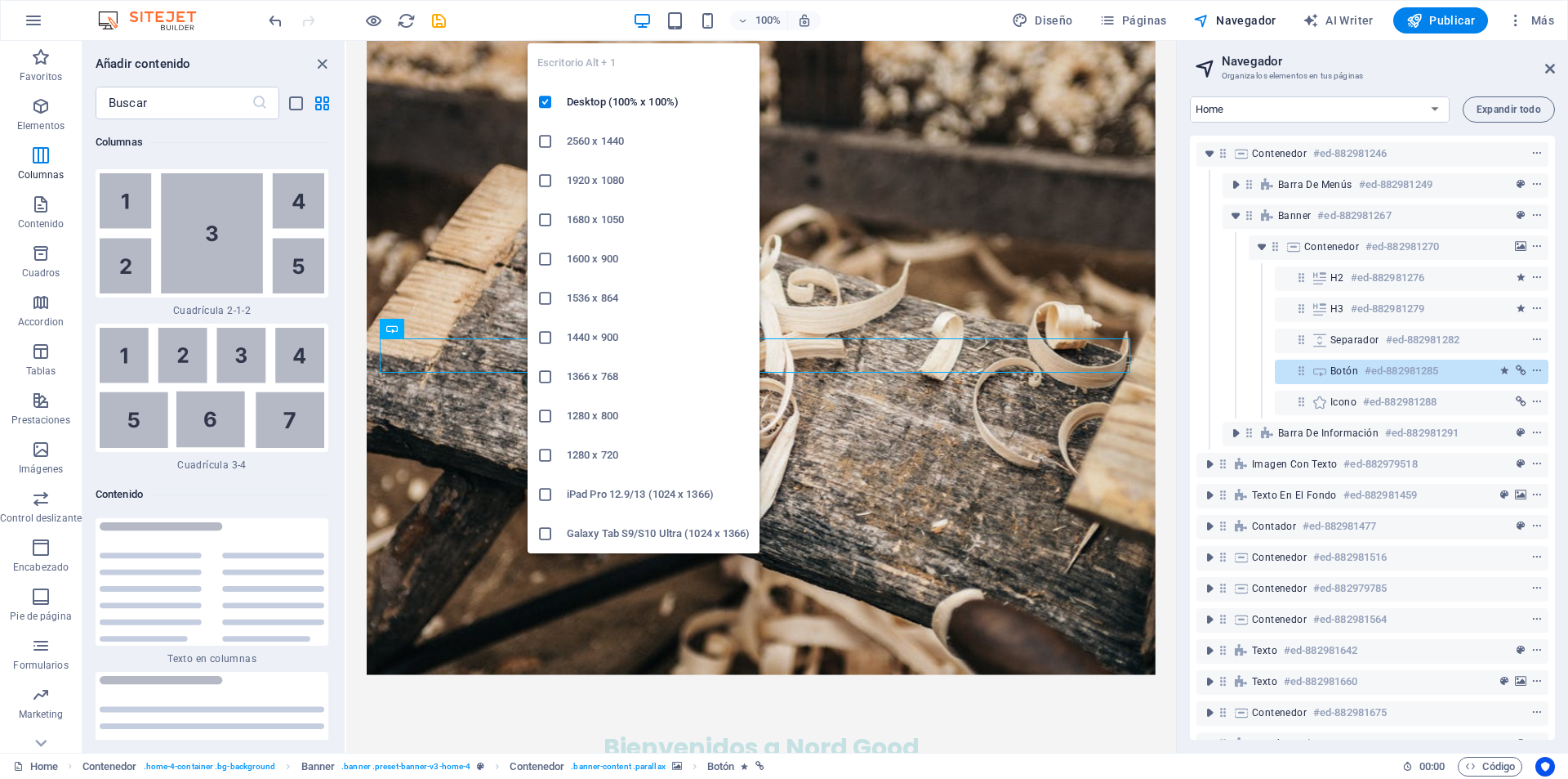
click at [645, 20] on icon "button" at bounding box center [642, 21] width 19 height 19
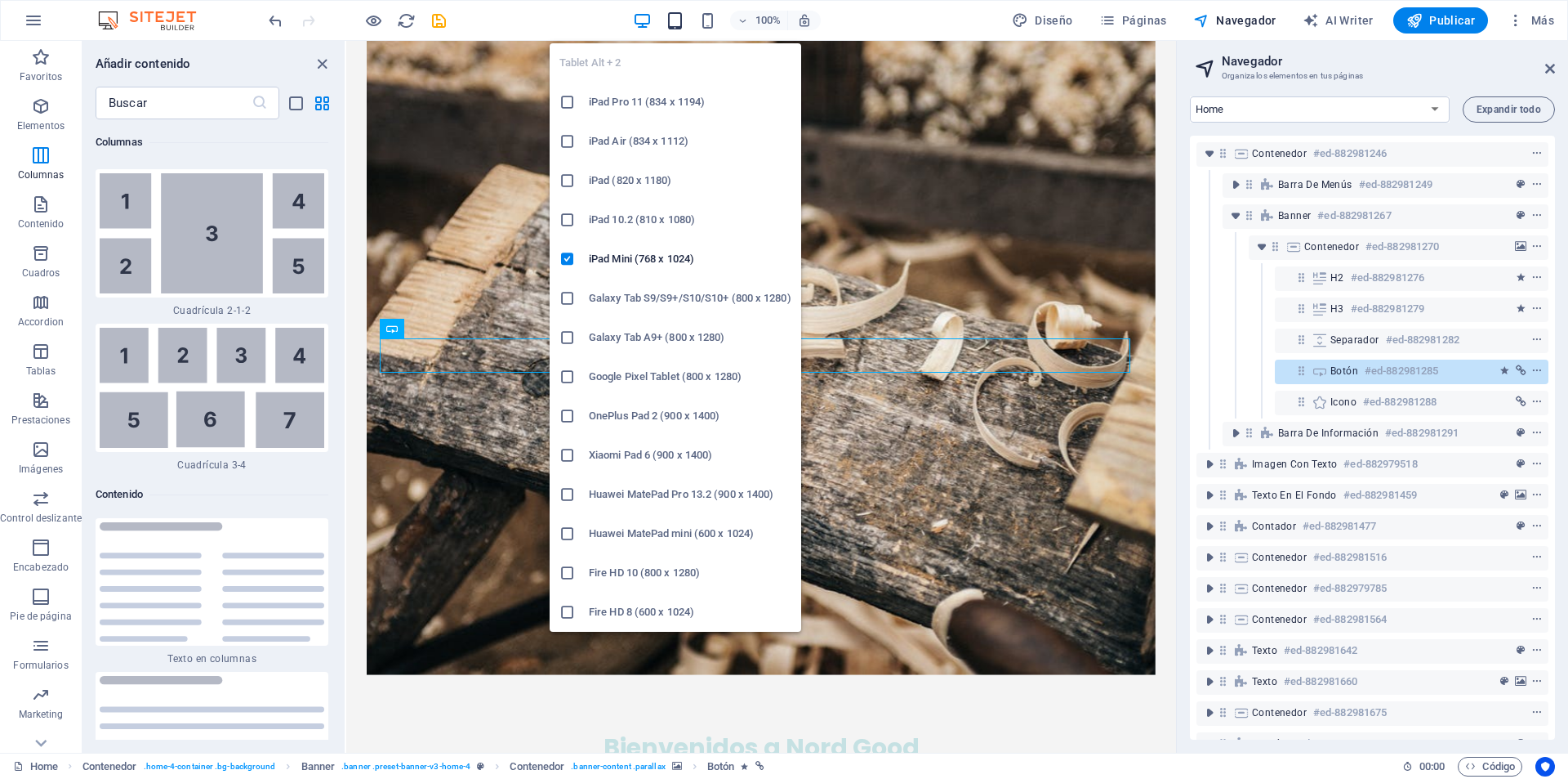
click at [682, 16] on icon "button" at bounding box center [674, 21] width 19 height 19
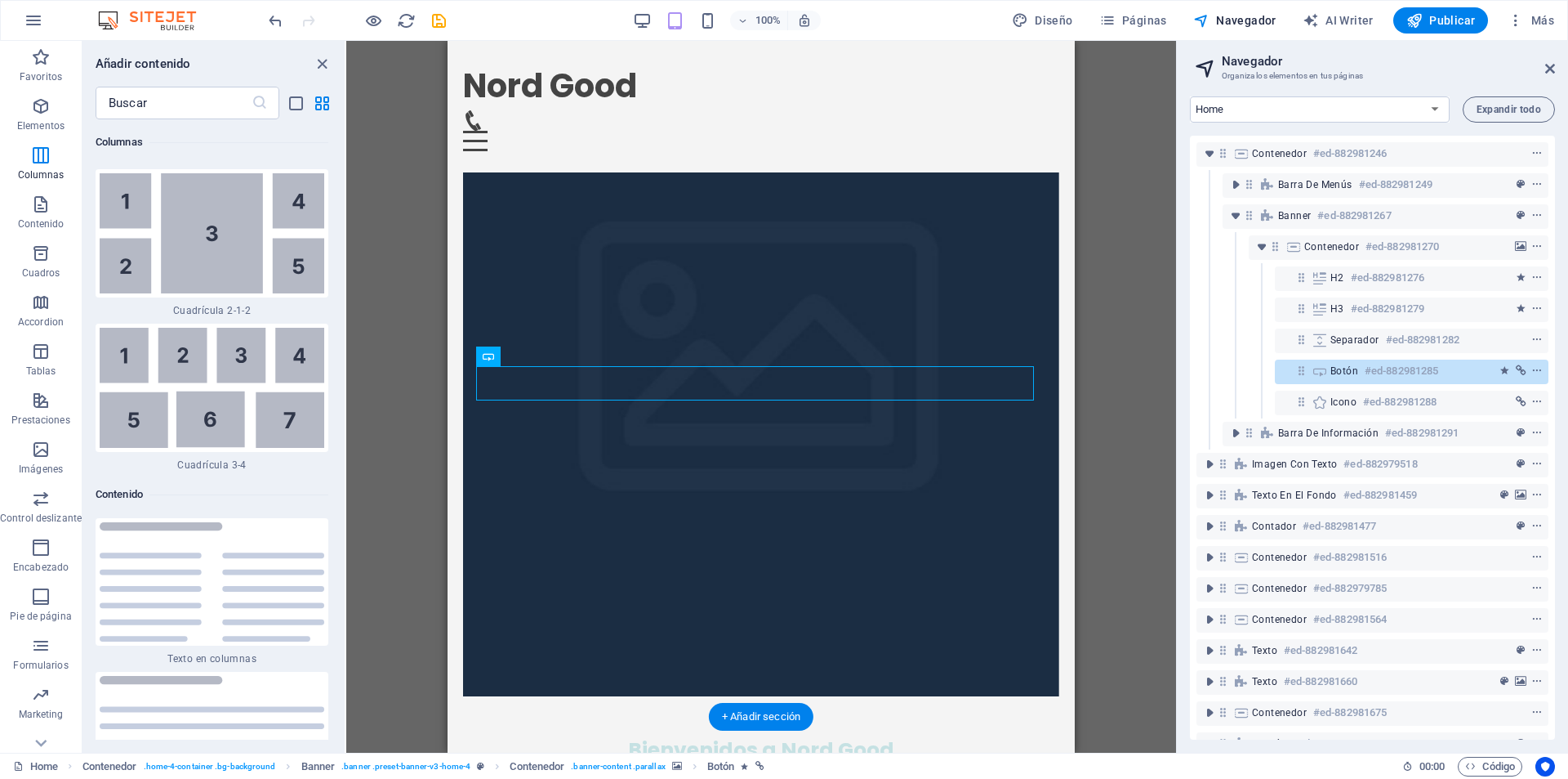
scroll to position [82, 0]
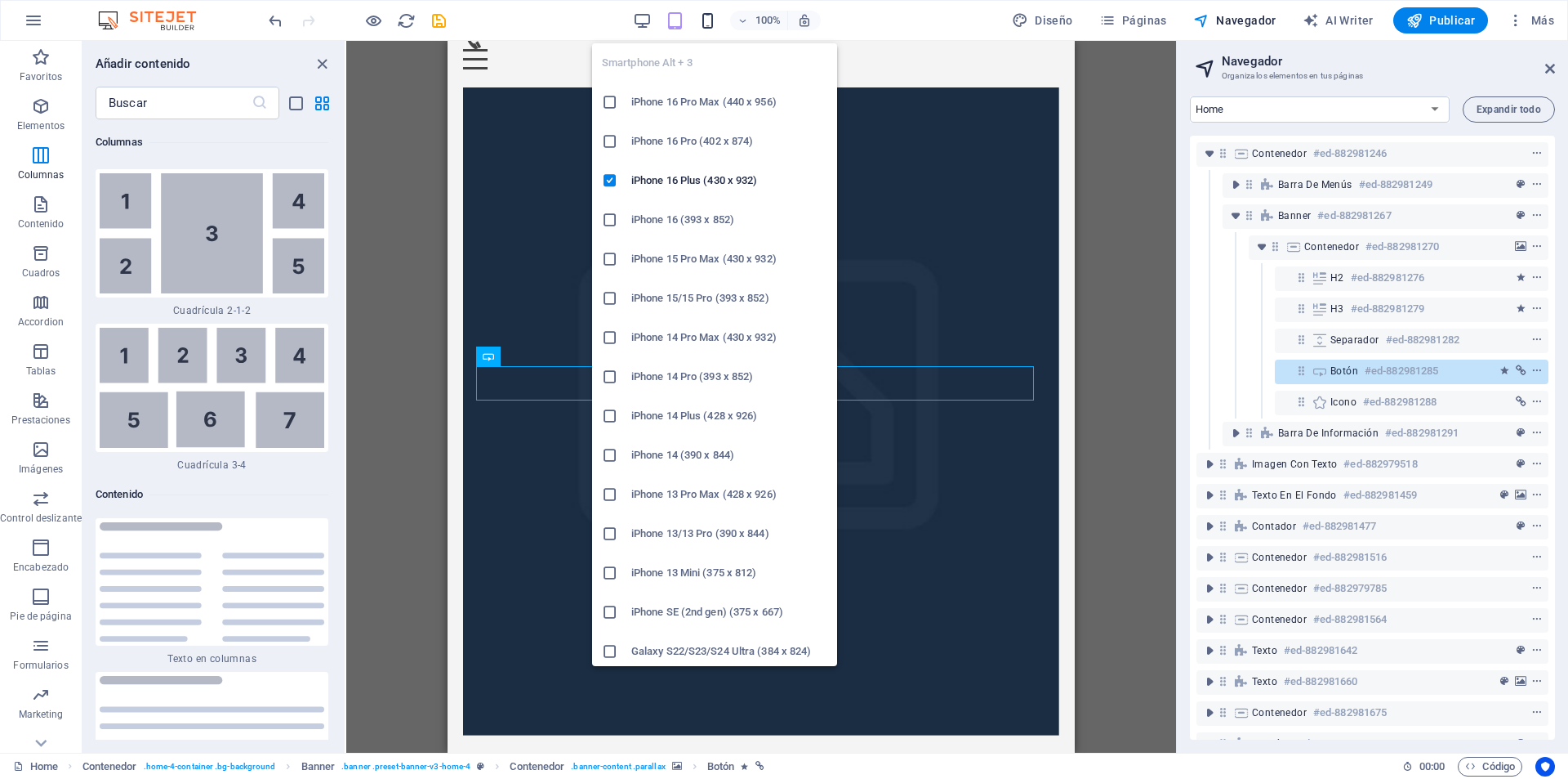
click at [712, 19] on icon "button" at bounding box center [707, 21] width 19 height 19
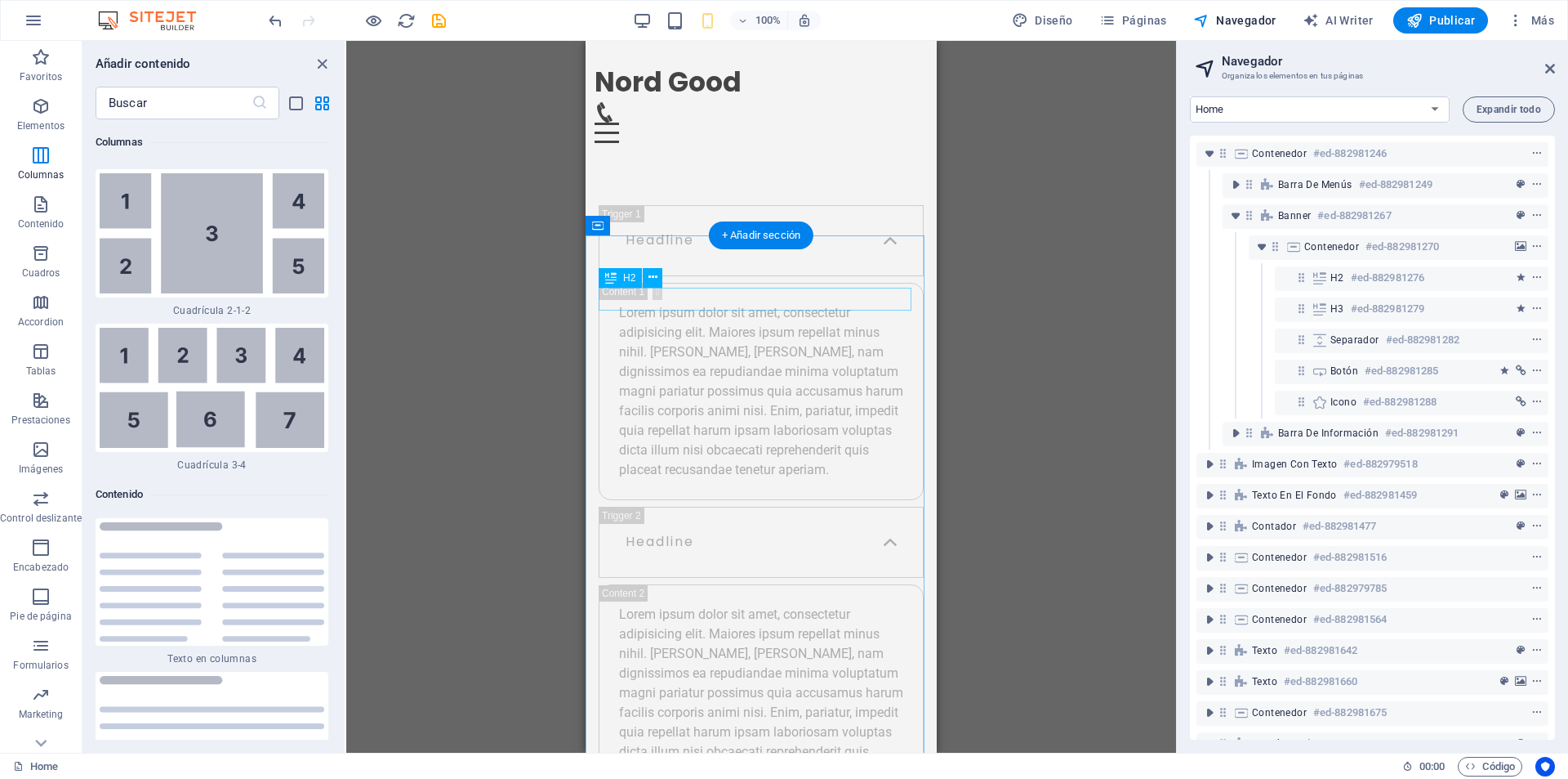
scroll to position [8825, 0]
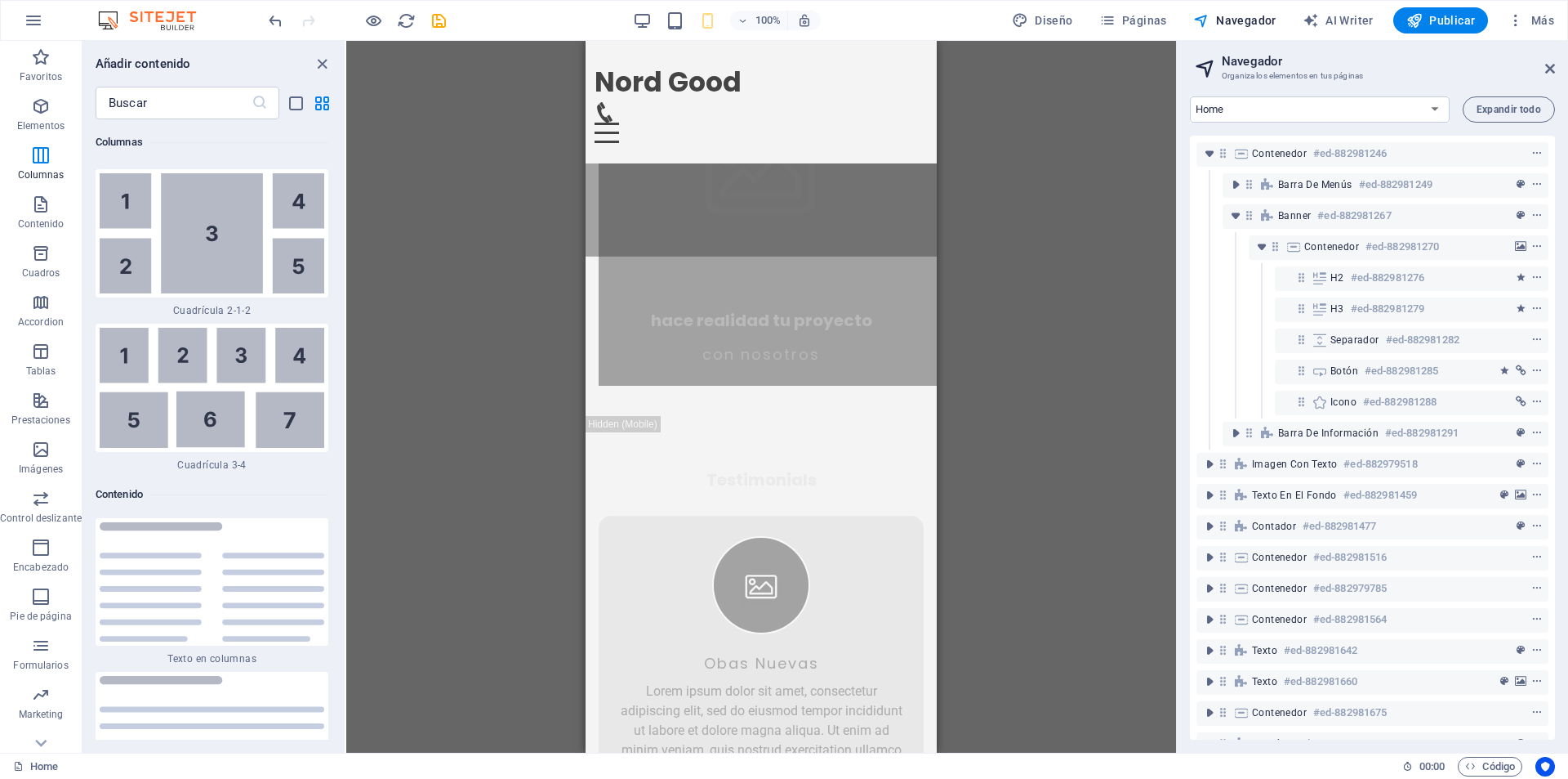
drag, startPoint x: 931, startPoint y: 641, endPoint x: 1529, endPoint y: 481, distance: 619.0
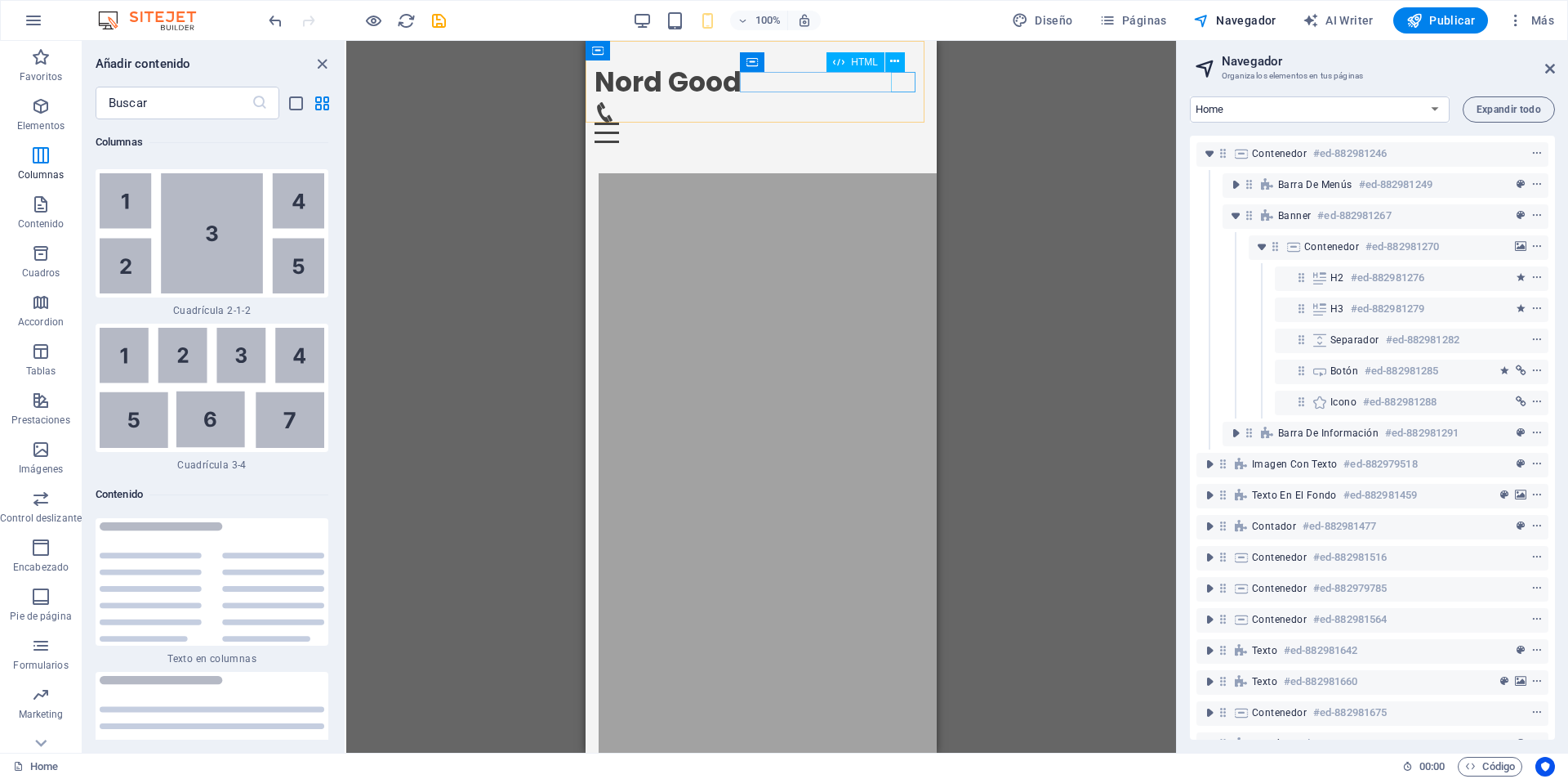
click at [907, 122] on div "Menu" at bounding box center [761, 132] width 334 height 21
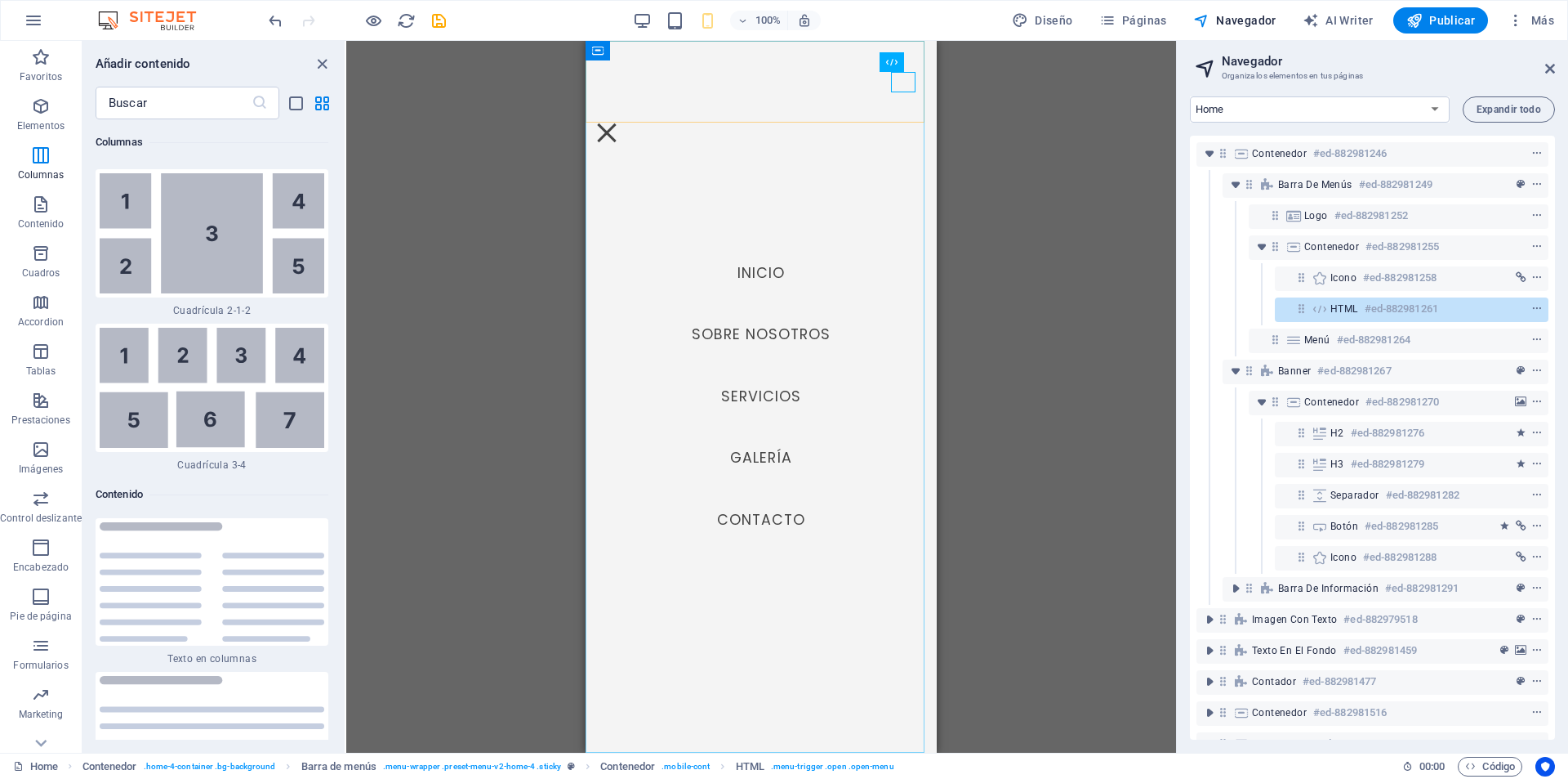
click at [742, 335] on nav "Inicio Sobre Nosotros Servicios Galería Contacto" at bounding box center [761, 396] width 351 height 712
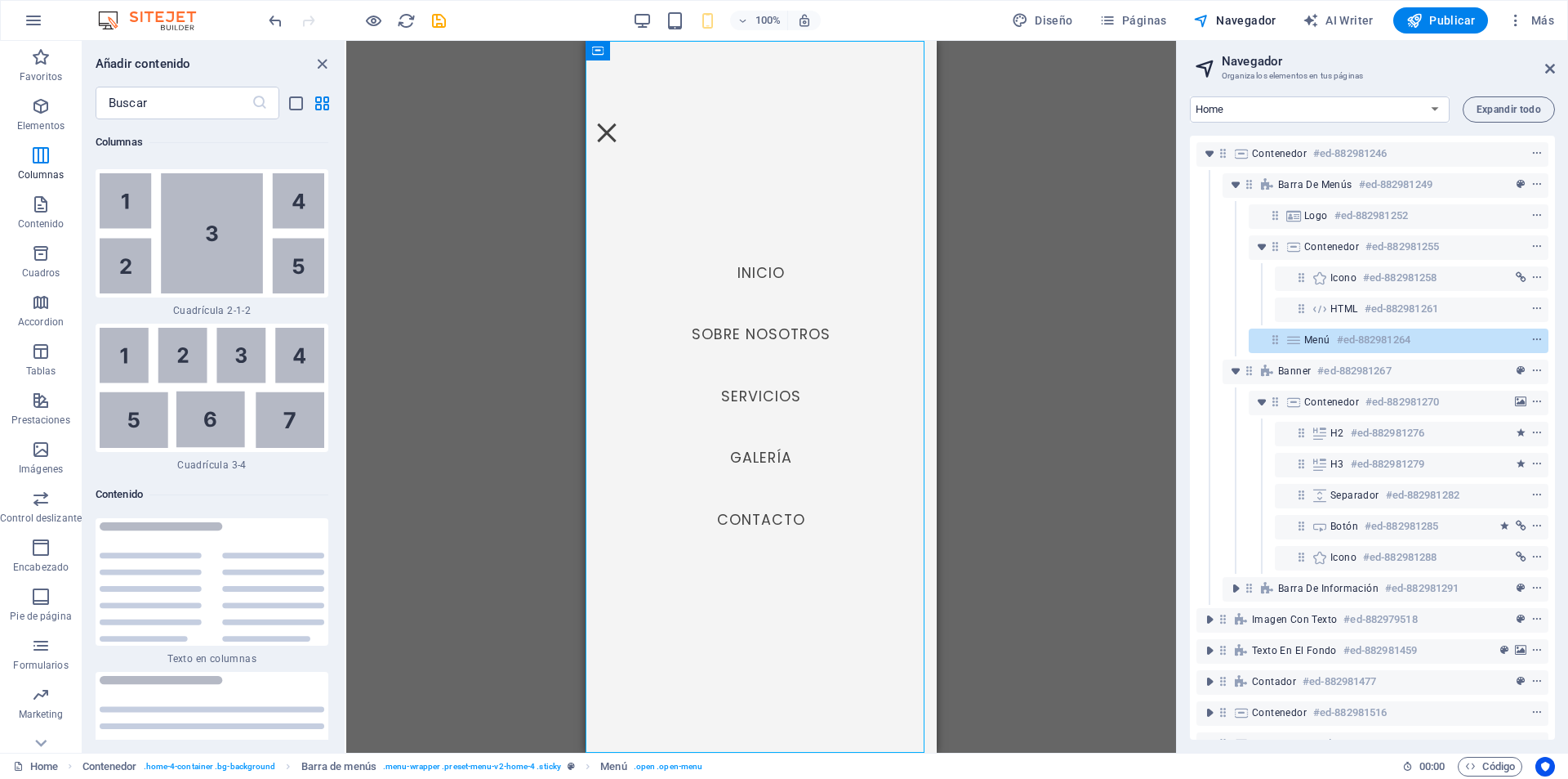
click at [780, 328] on nav "Inicio Sobre Nosotros Servicios Galería Contacto" at bounding box center [761, 396] width 351 height 712
click at [1552, 70] on icon at bounding box center [1550, 68] width 10 height 13
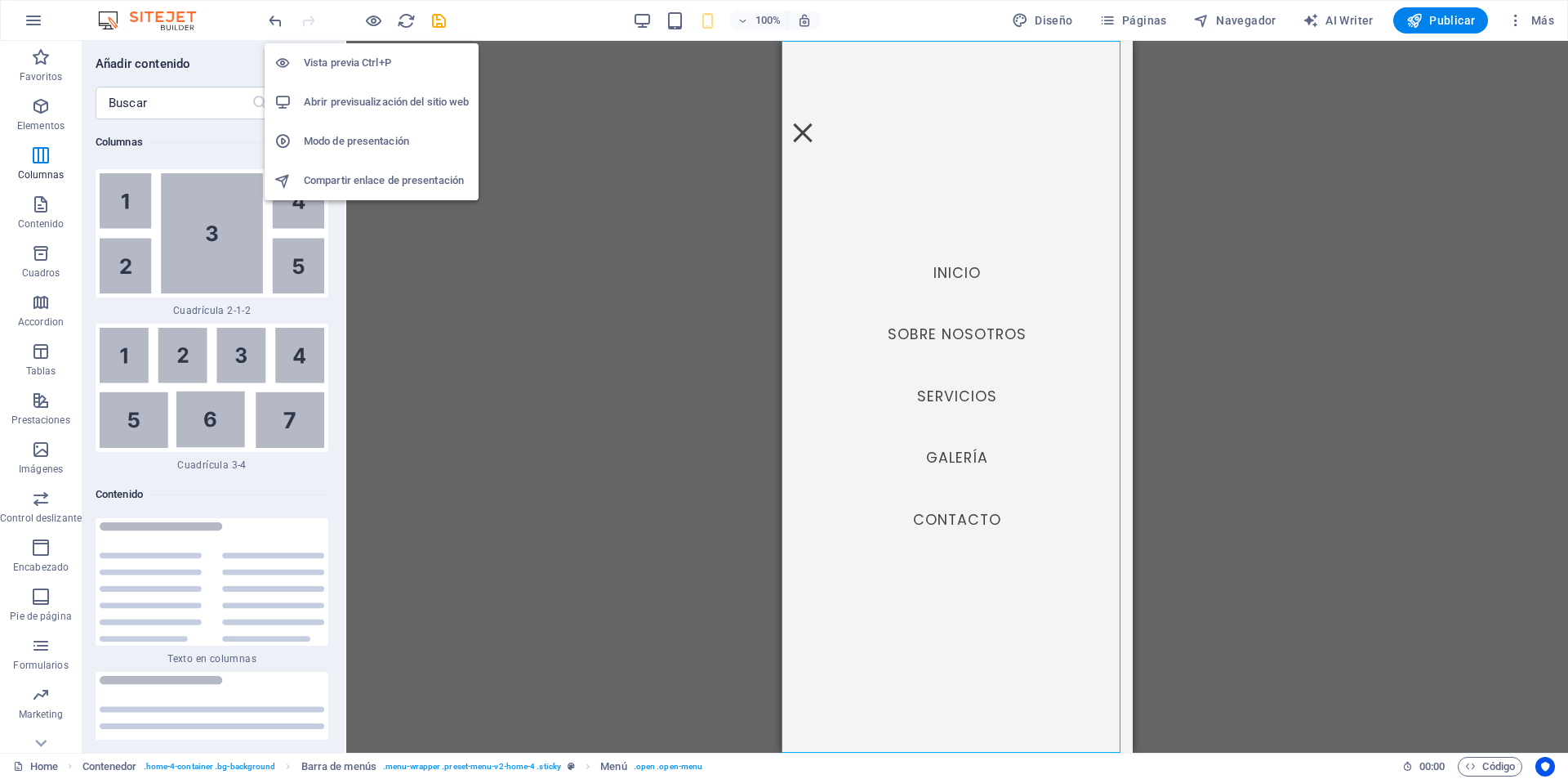
click at [366, 61] on h6 "Vista previa Ctrl+P" at bounding box center [387, 63] width 165 height 20
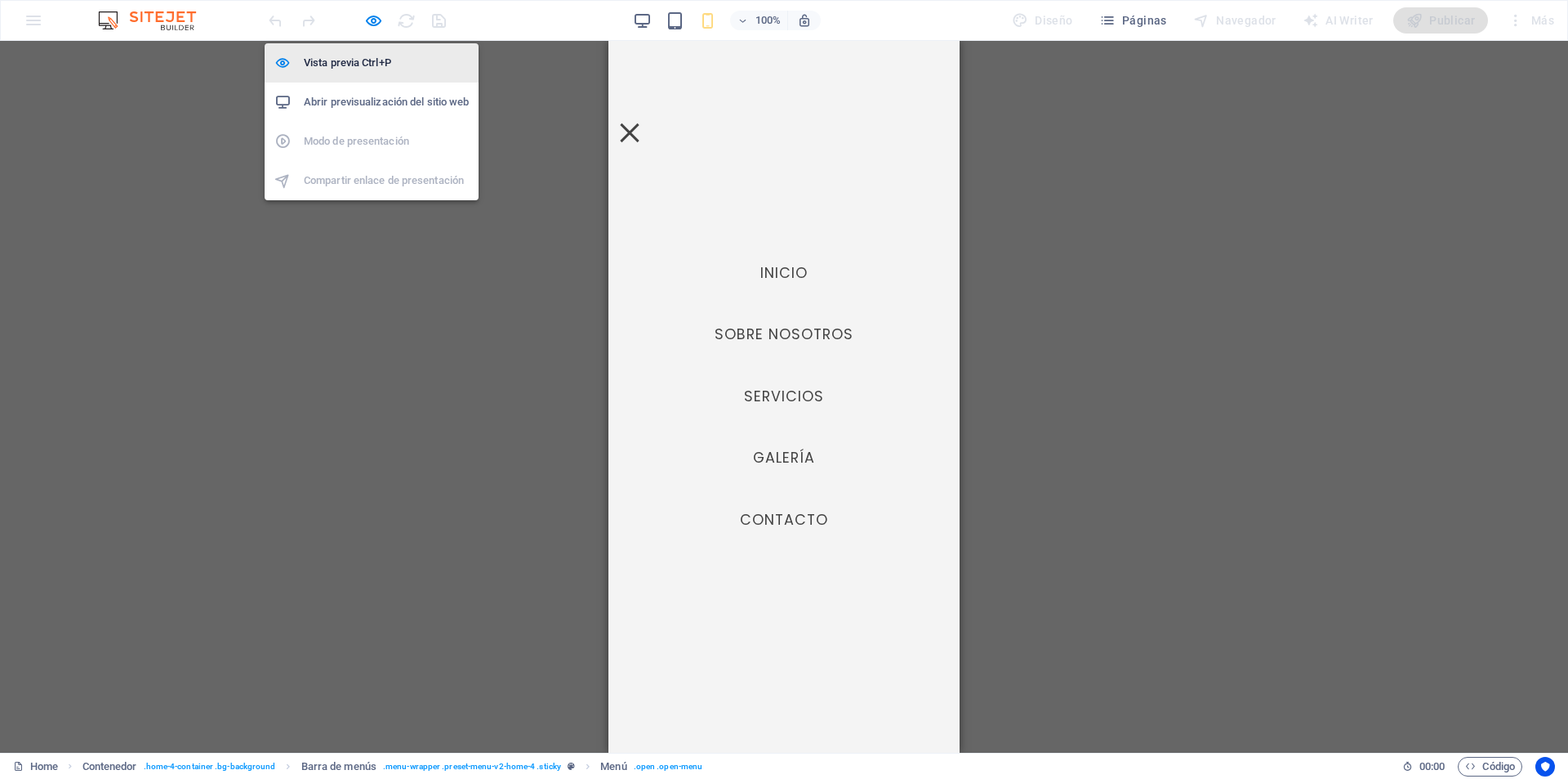
scroll to position [3456, 0]
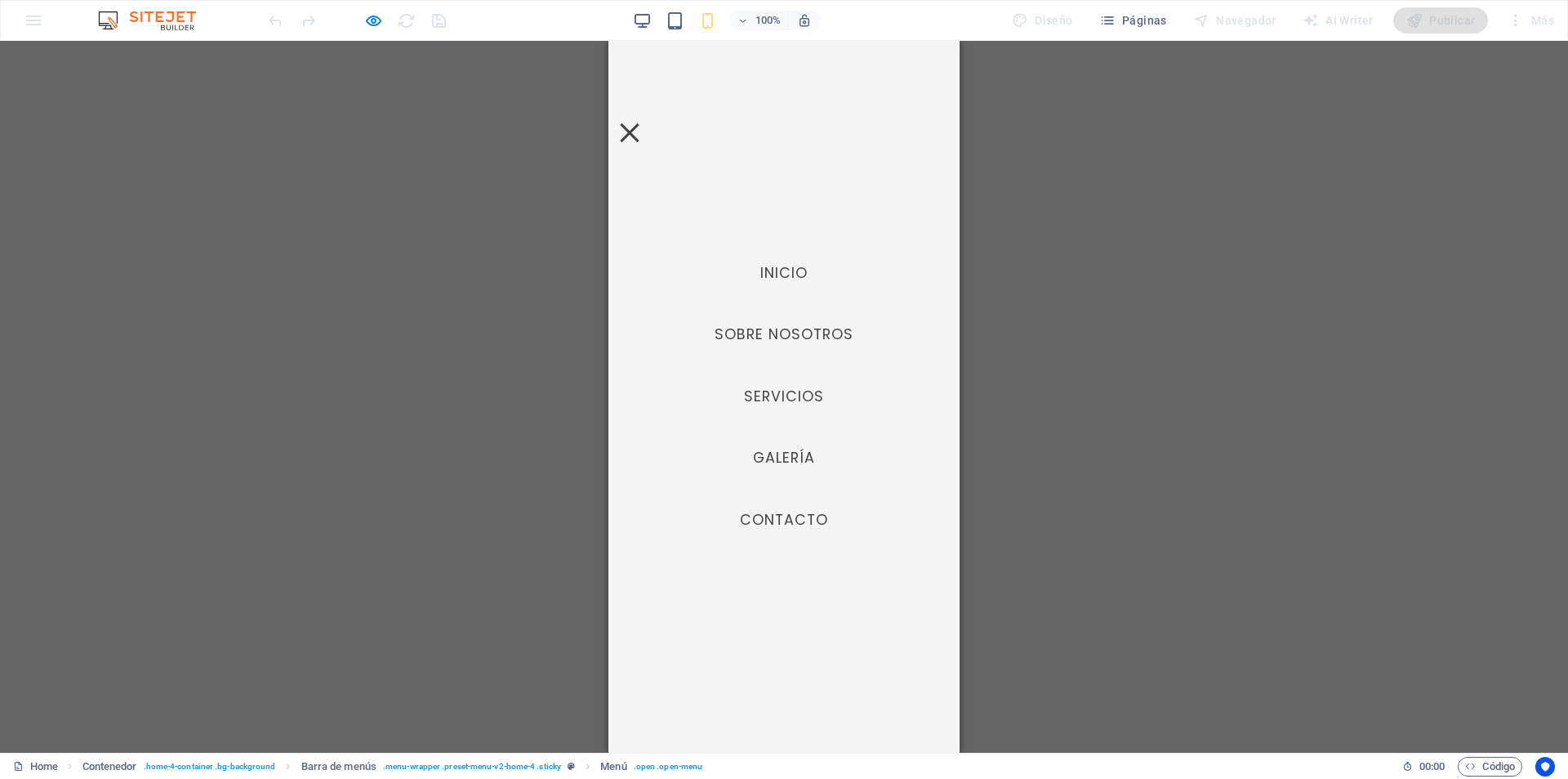
click at [764, 328] on link "Sobre Nosotros" at bounding box center [784, 334] width 165 height 40
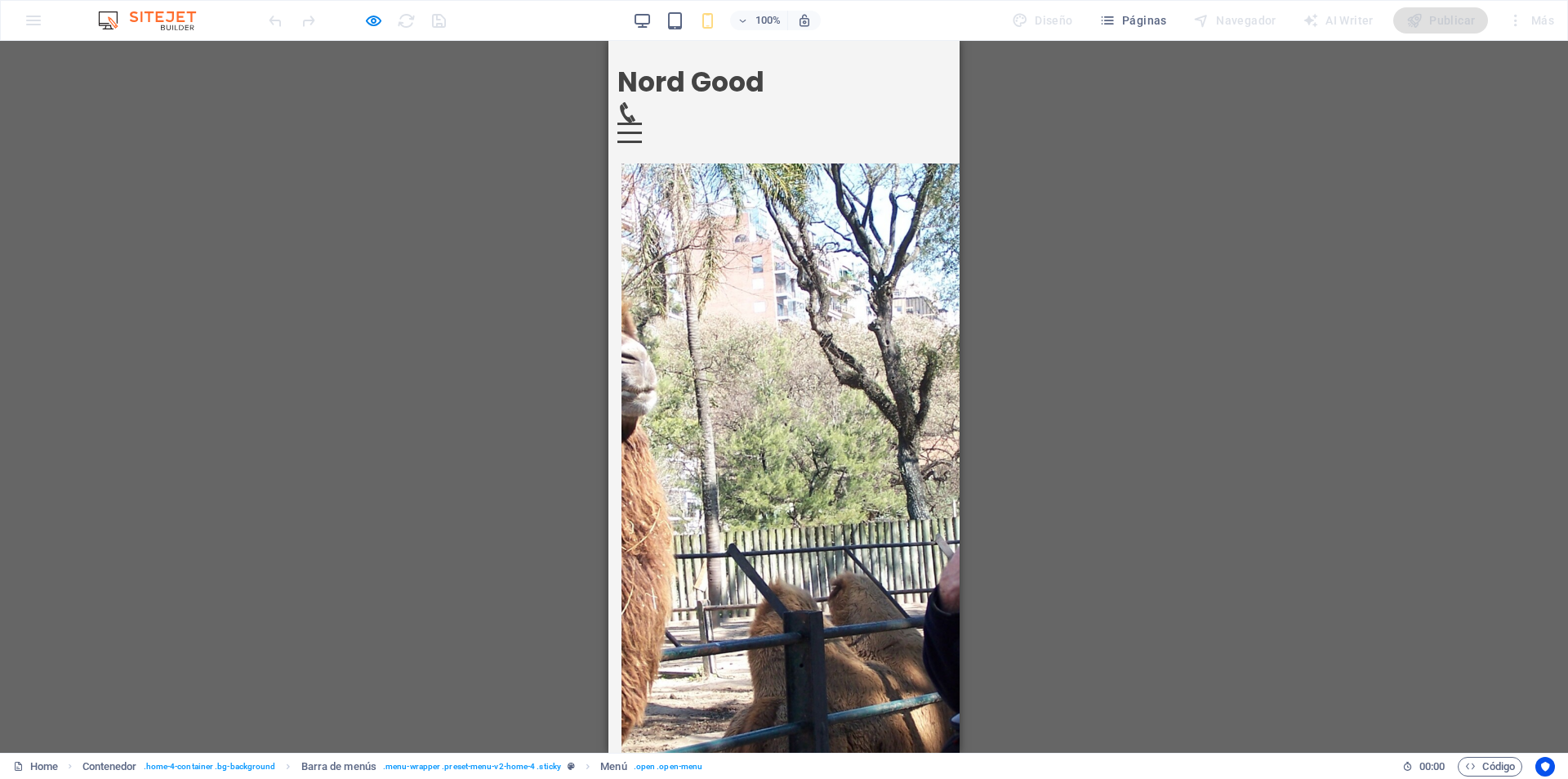
scroll to position [612, 0]
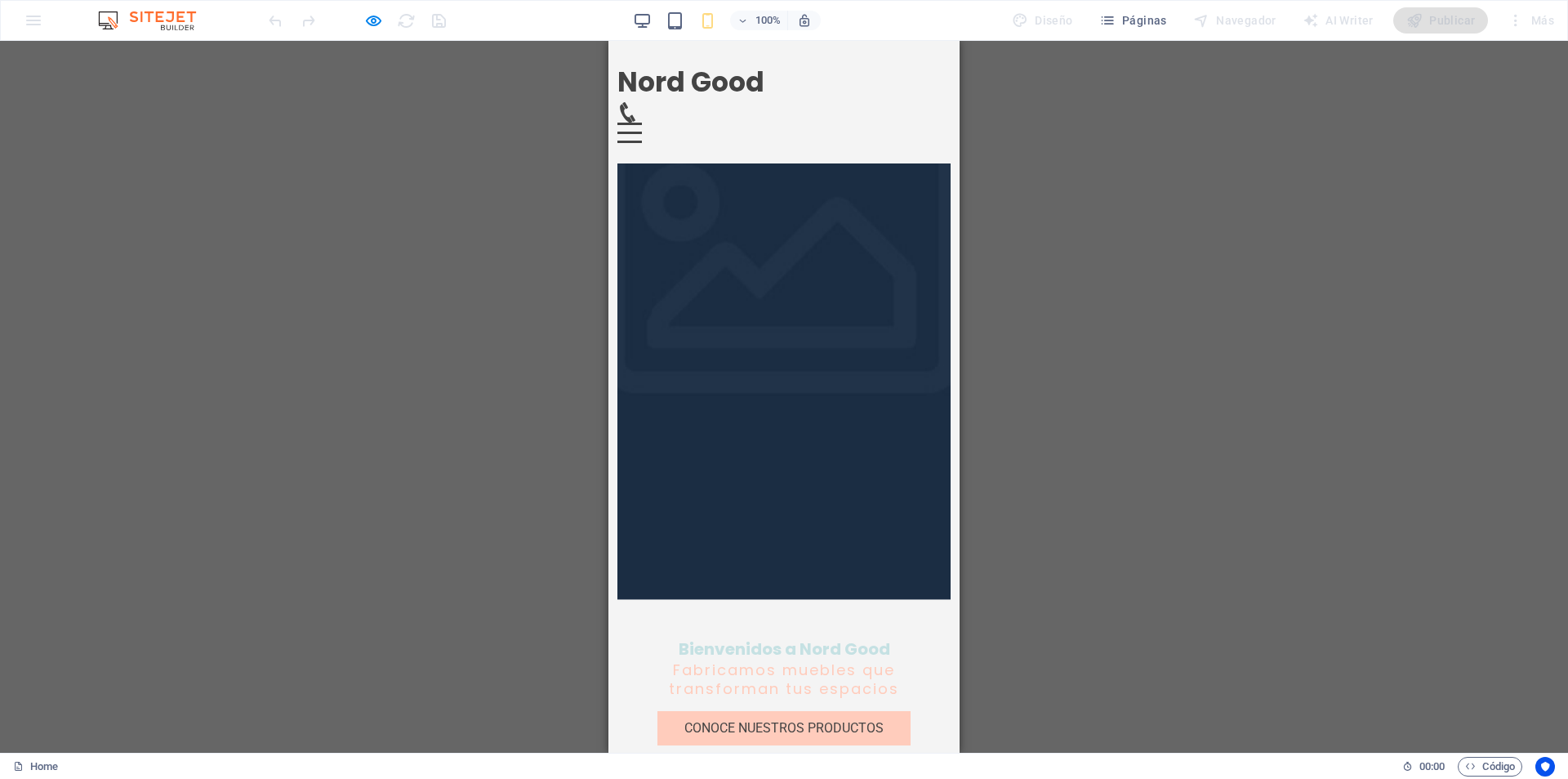
scroll to position [29, 0]
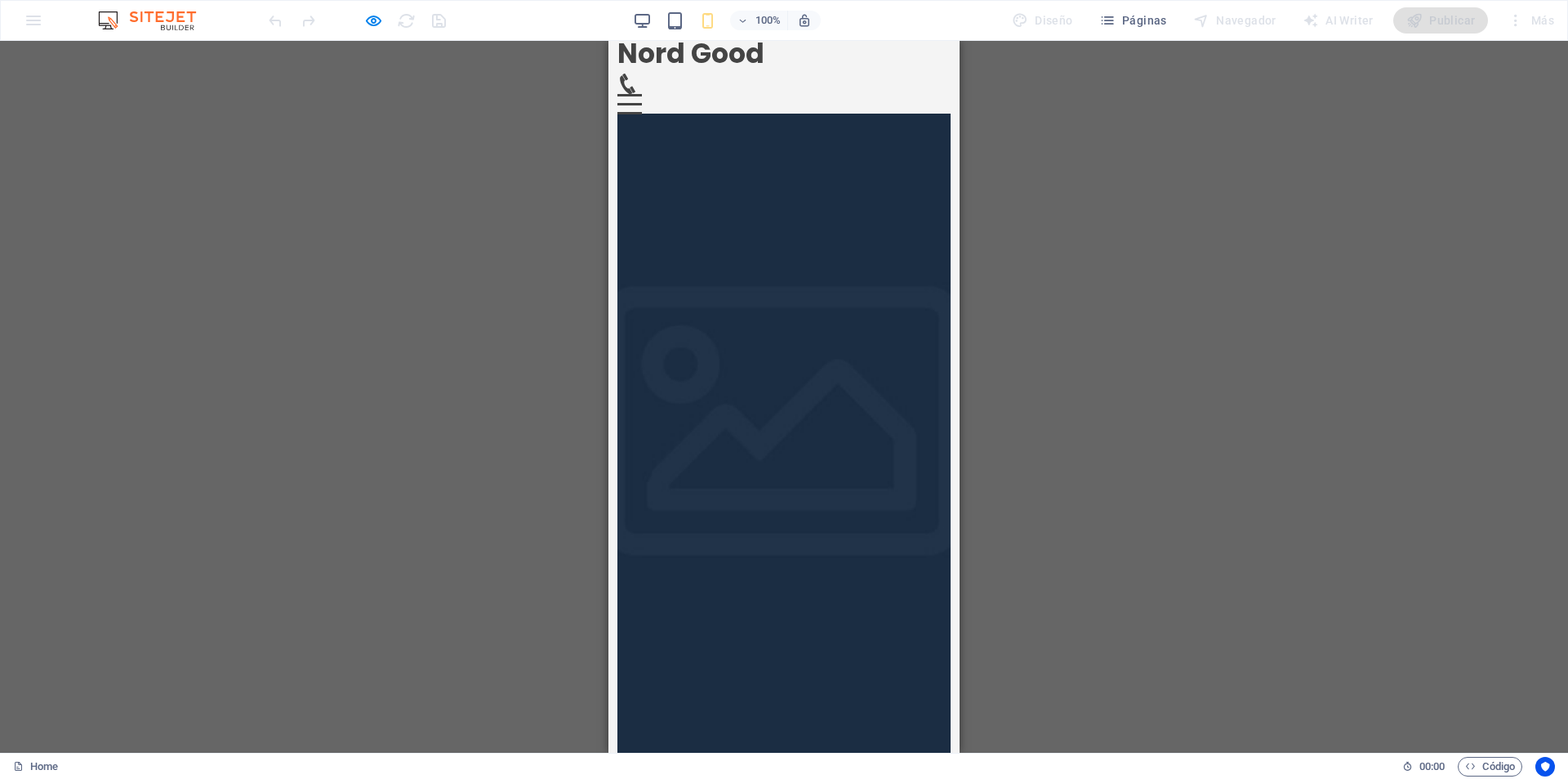
click at [861, 247] on div at bounding box center [784, 437] width 334 height 648
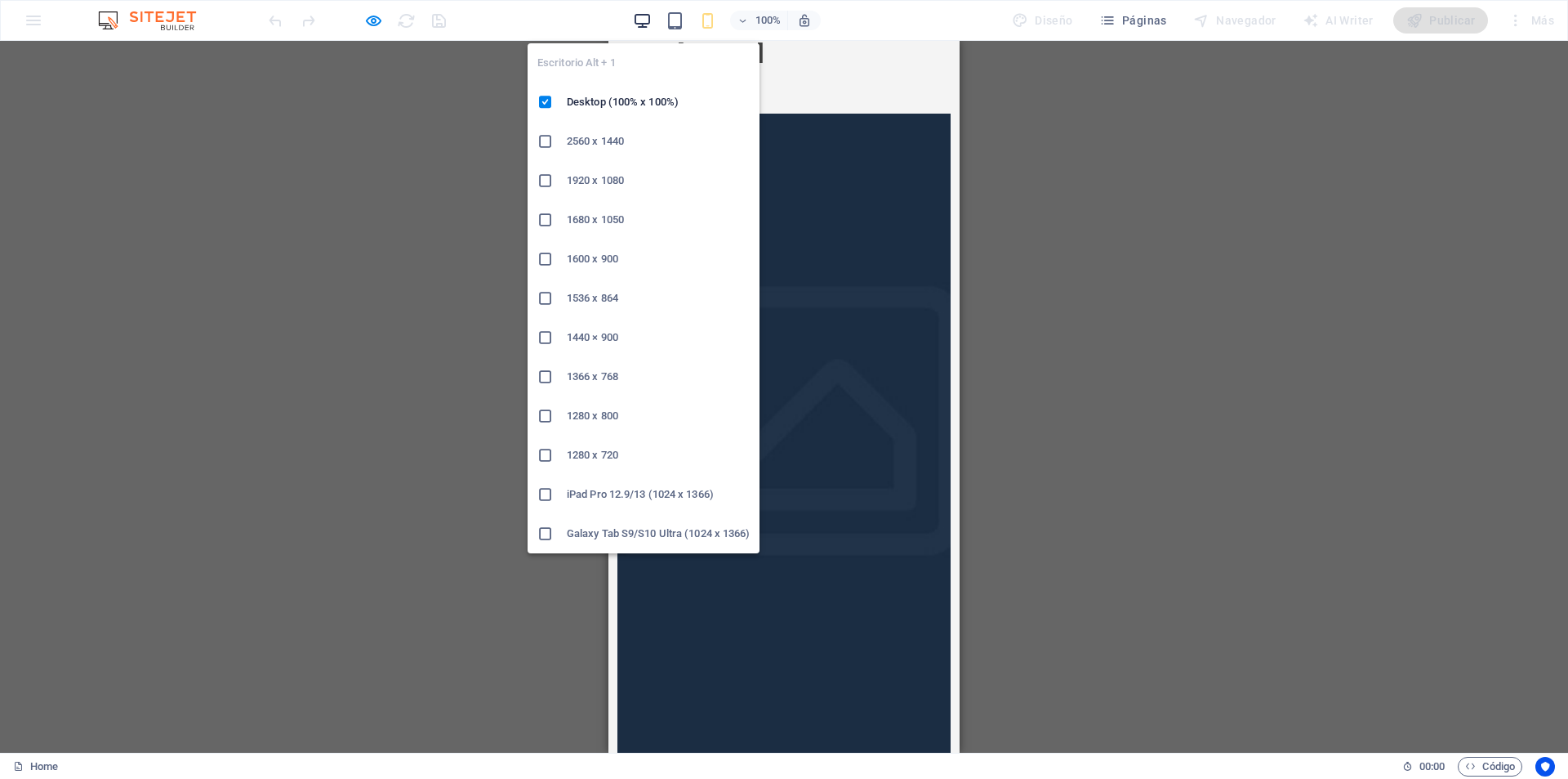
click at [651, 22] on icon "button" at bounding box center [642, 21] width 19 height 19
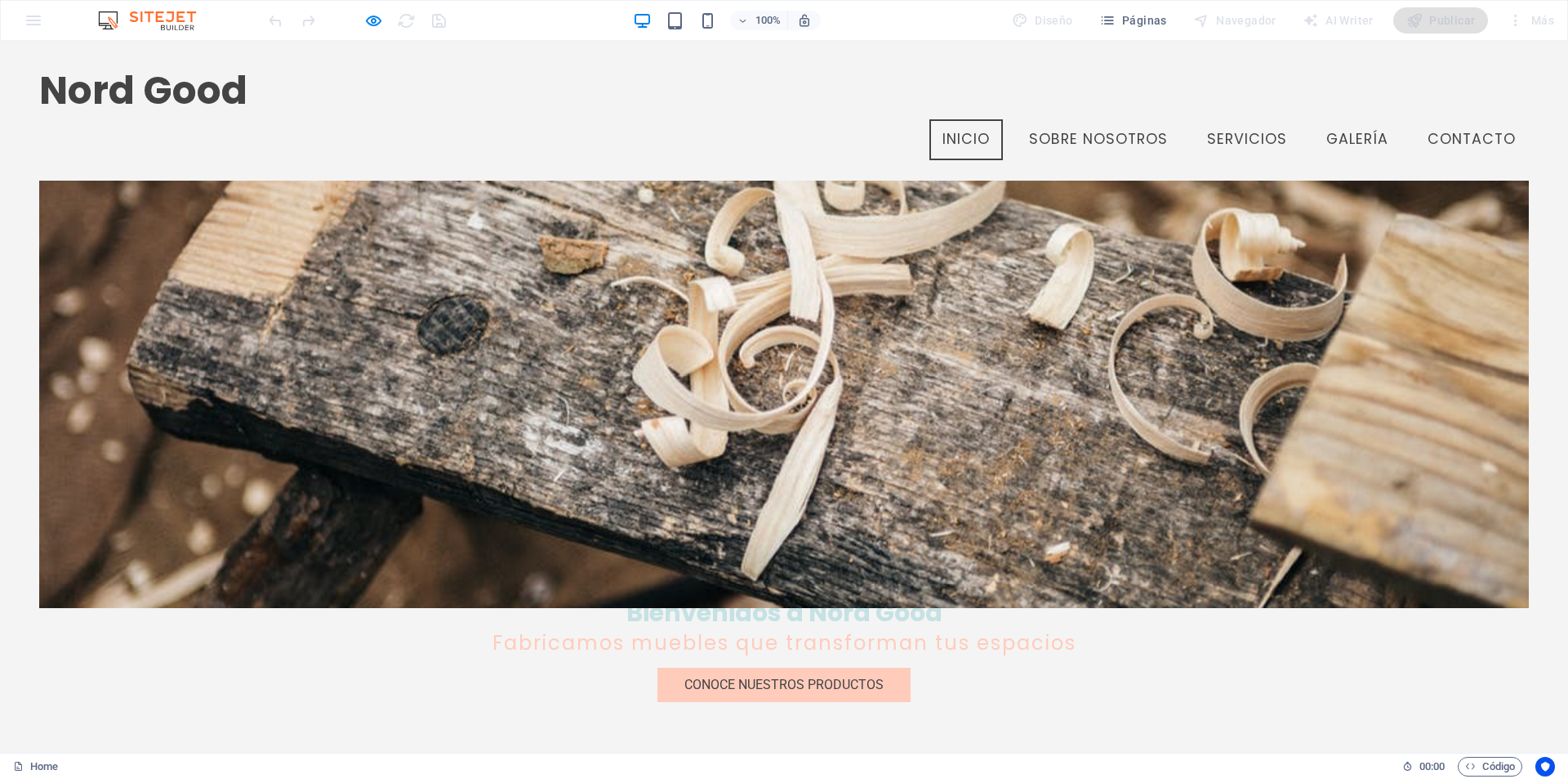
scroll to position [243, 0]
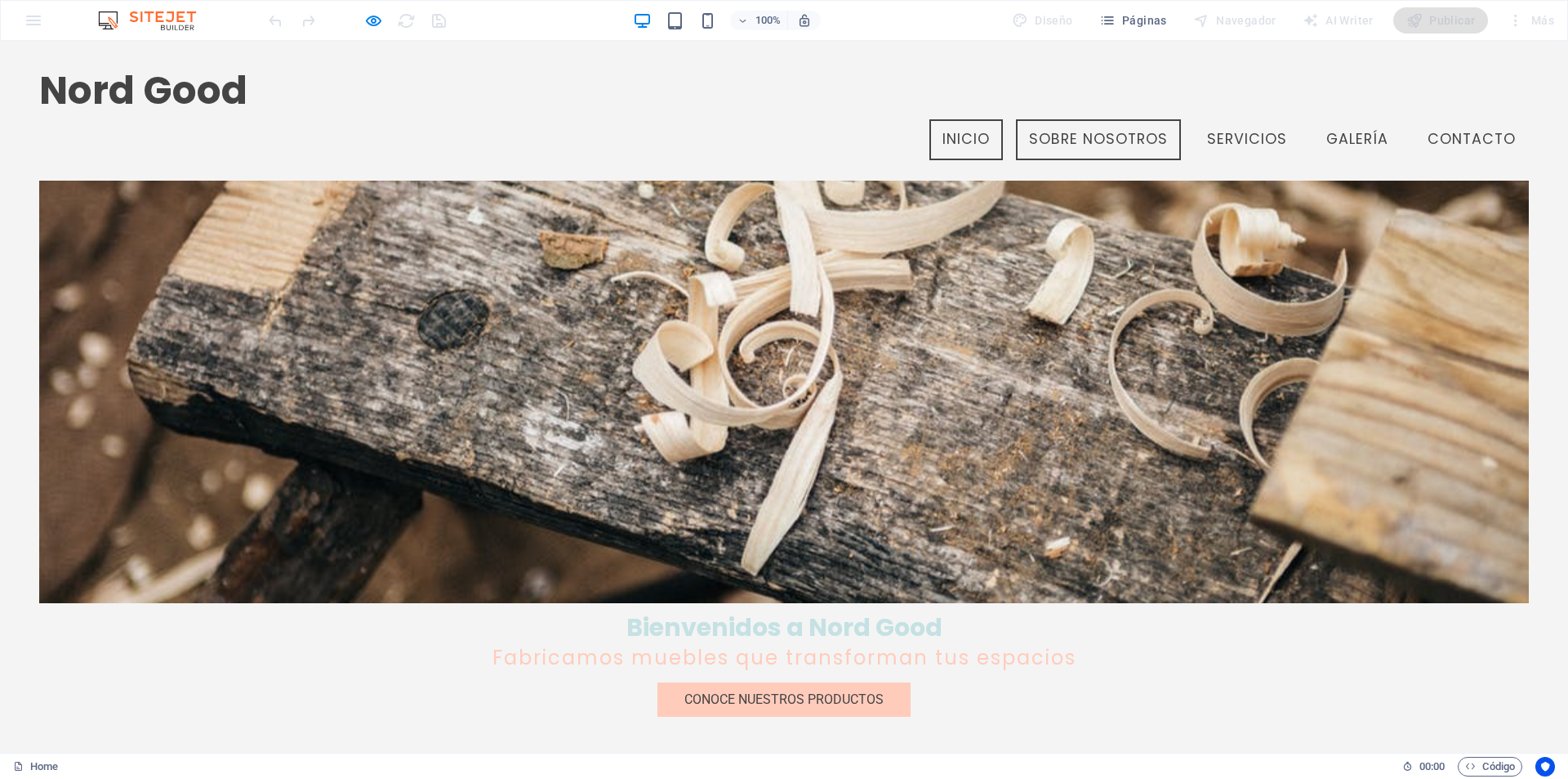
click at [1114, 119] on link "Sobre Nosotros" at bounding box center [1098, 139] width 165 height 40
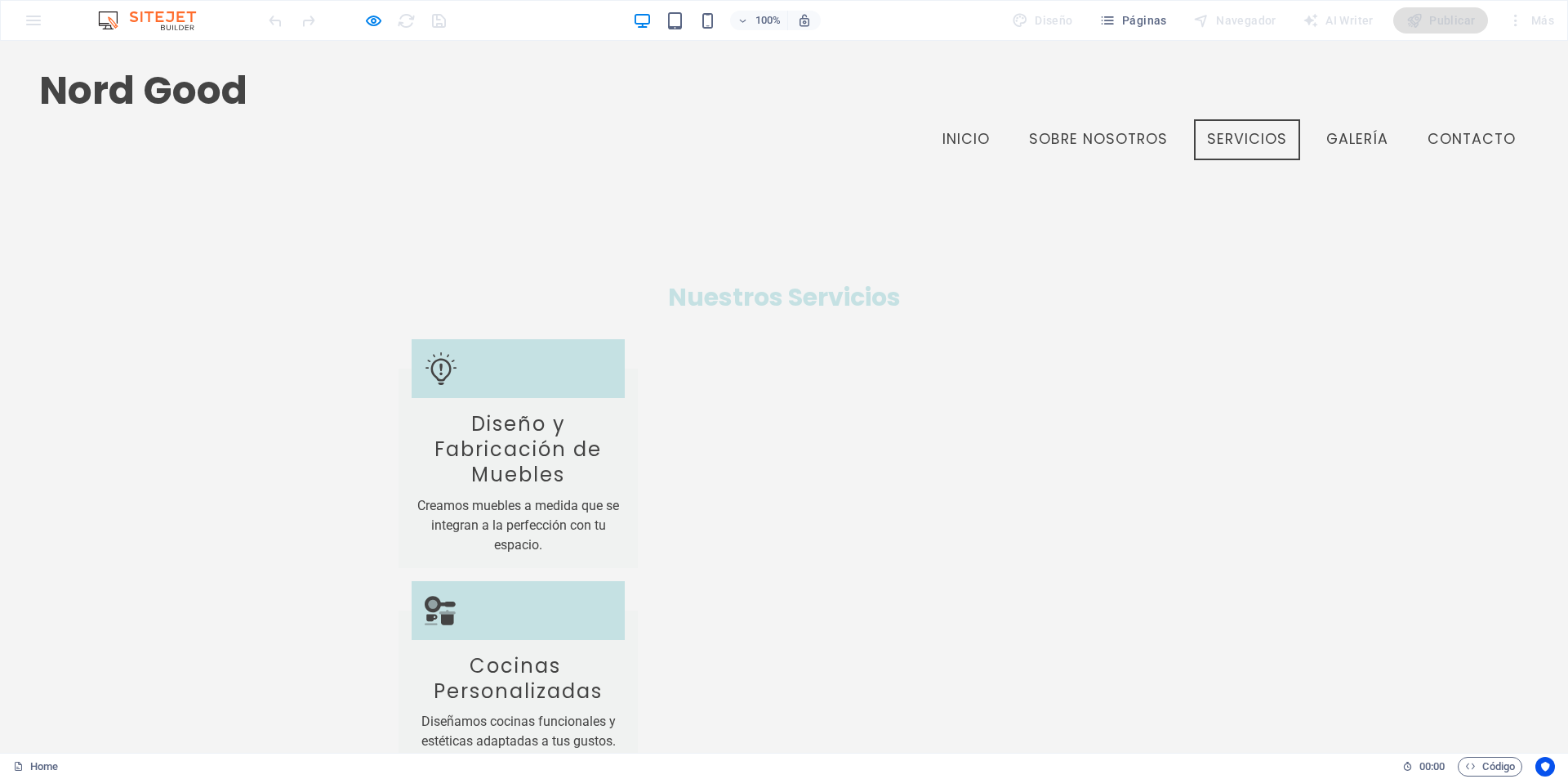
scroll to position [1144, 0]
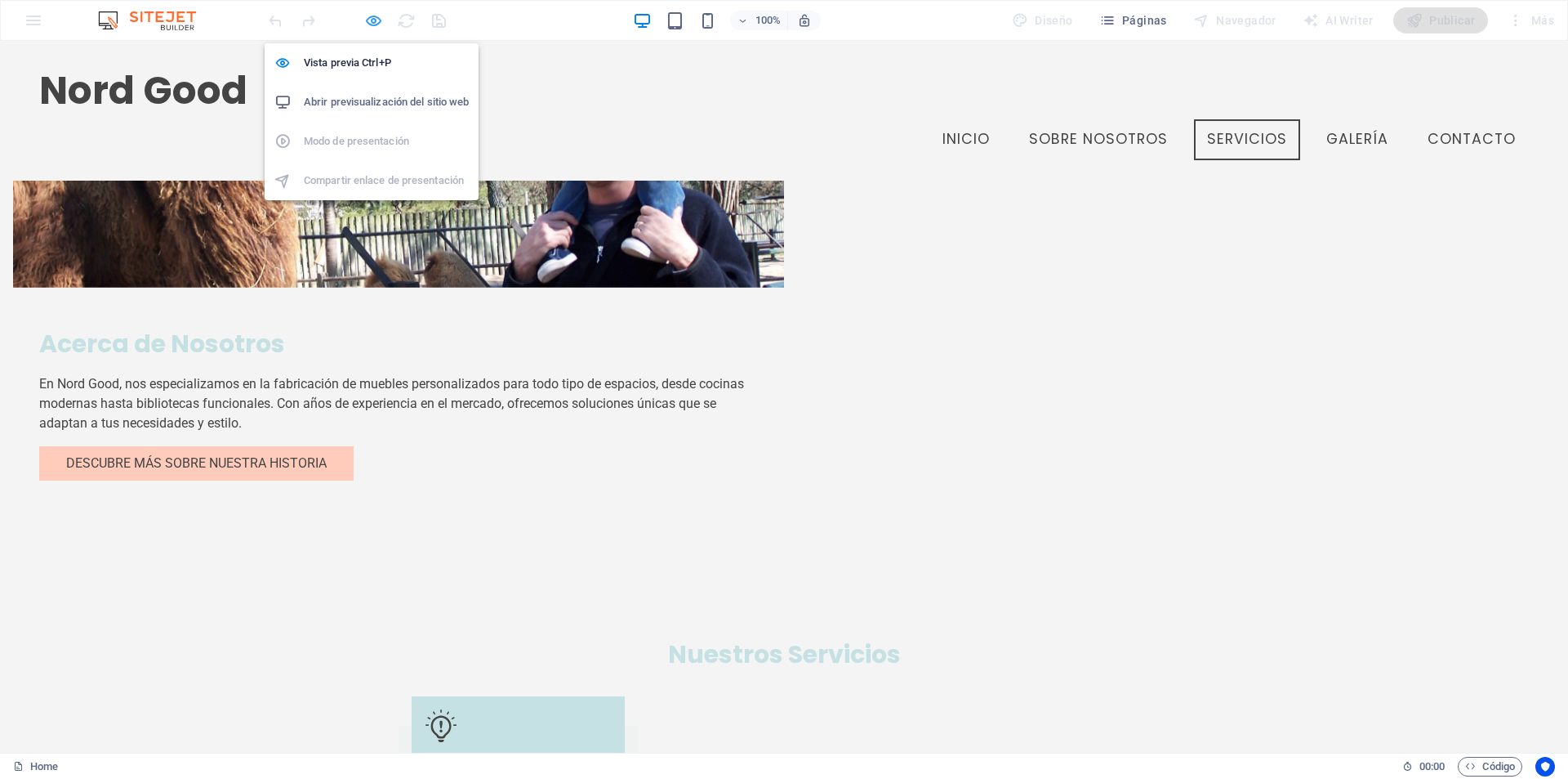
click at [372, 25] on icon "button" at bounding box center [373, 21] width 19 height 19
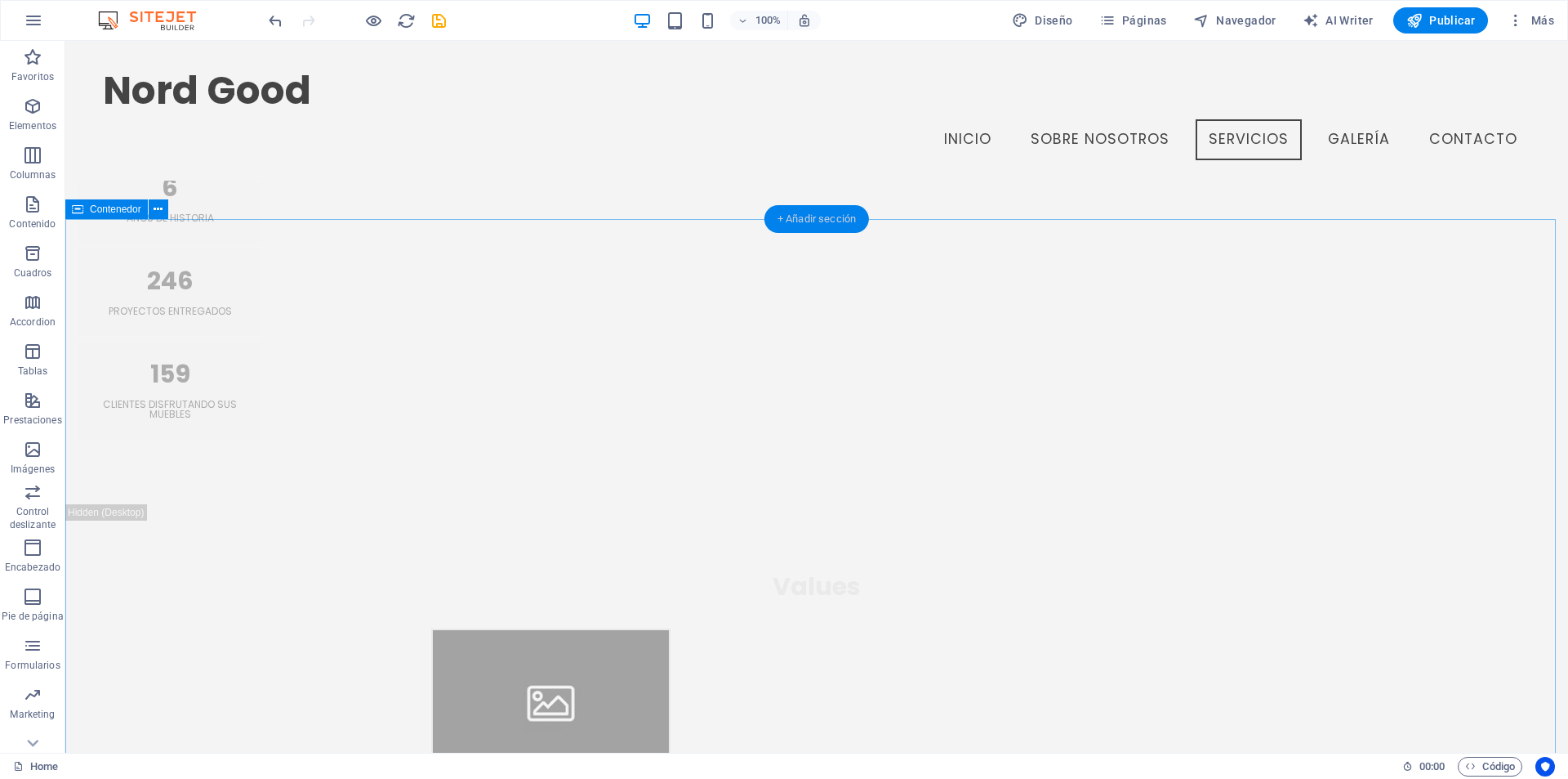
scroll to position [2479, 0]
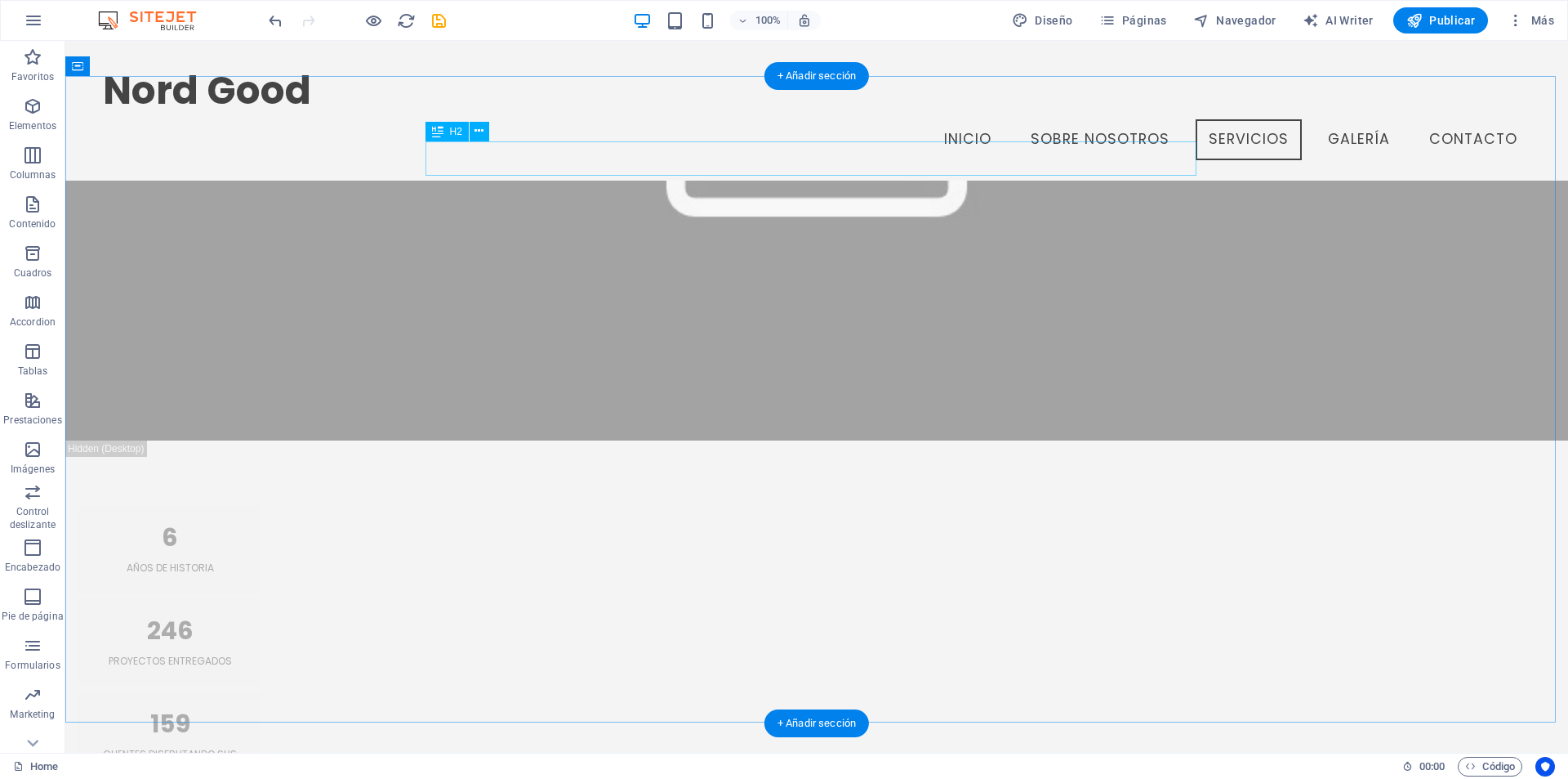
scroll to position [1988, 0]
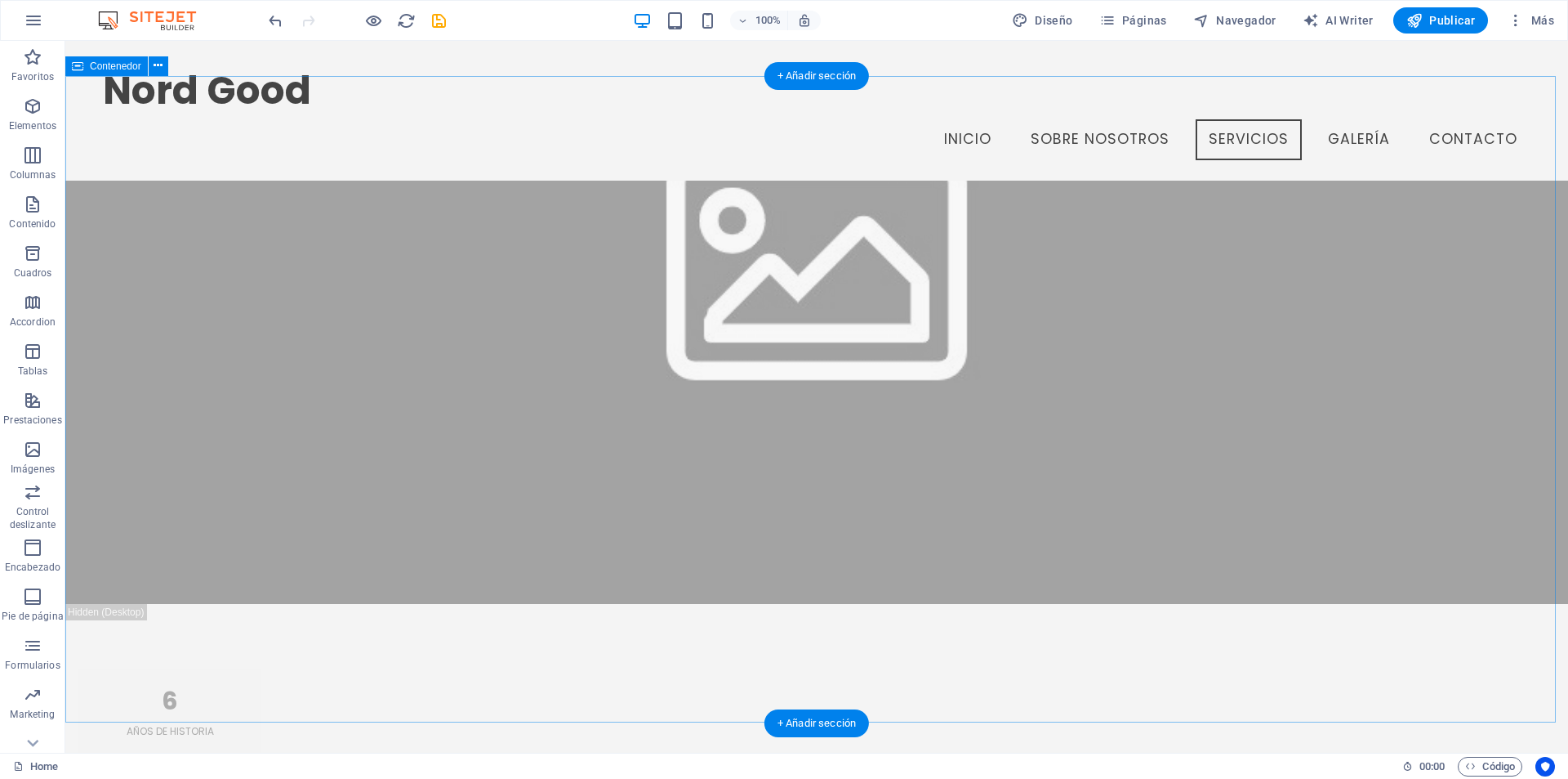
click at [158, 68] on icon at bounding box center [157, 65] width 9 height 17
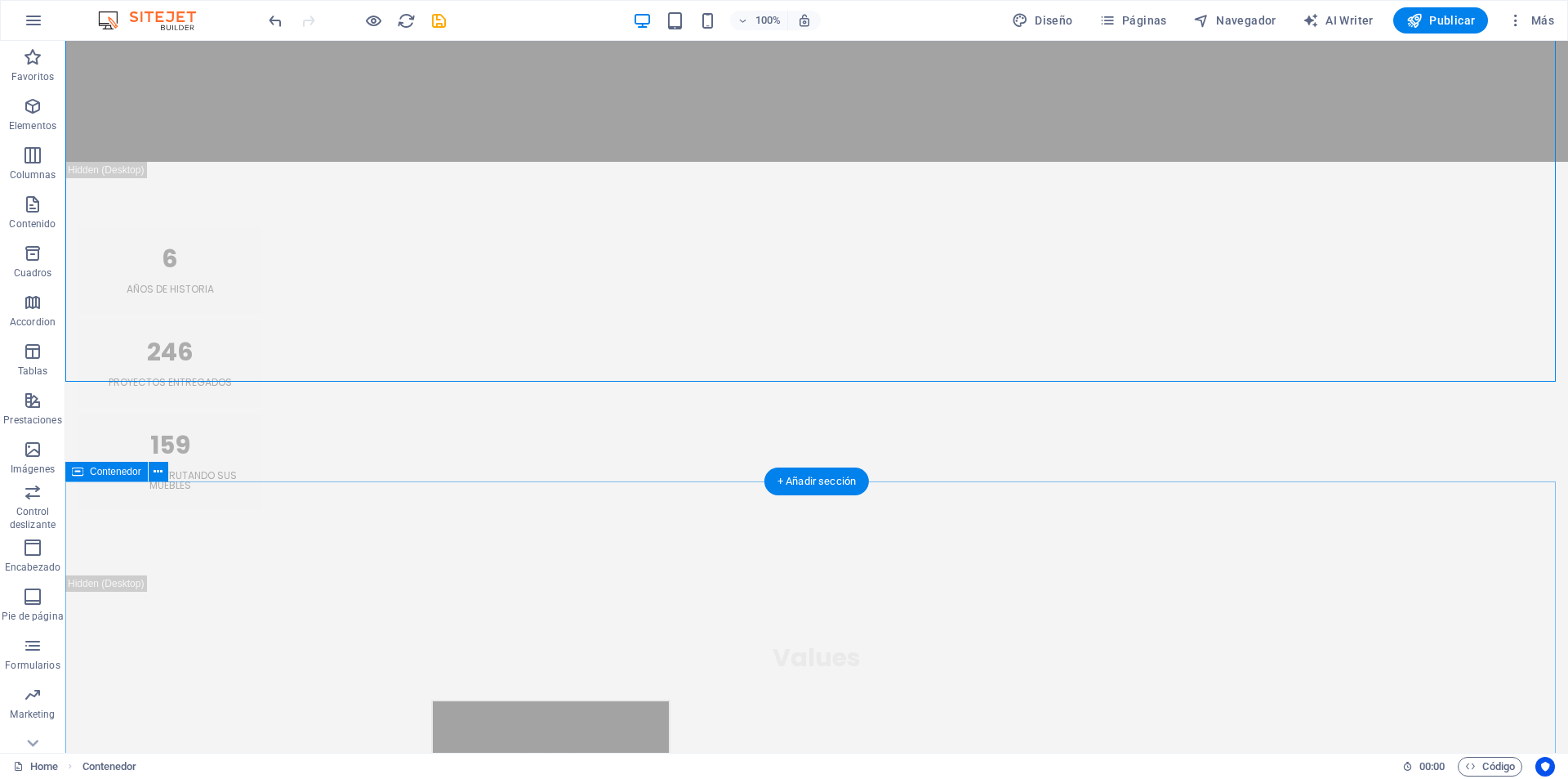
scroll to position [2414, 0]
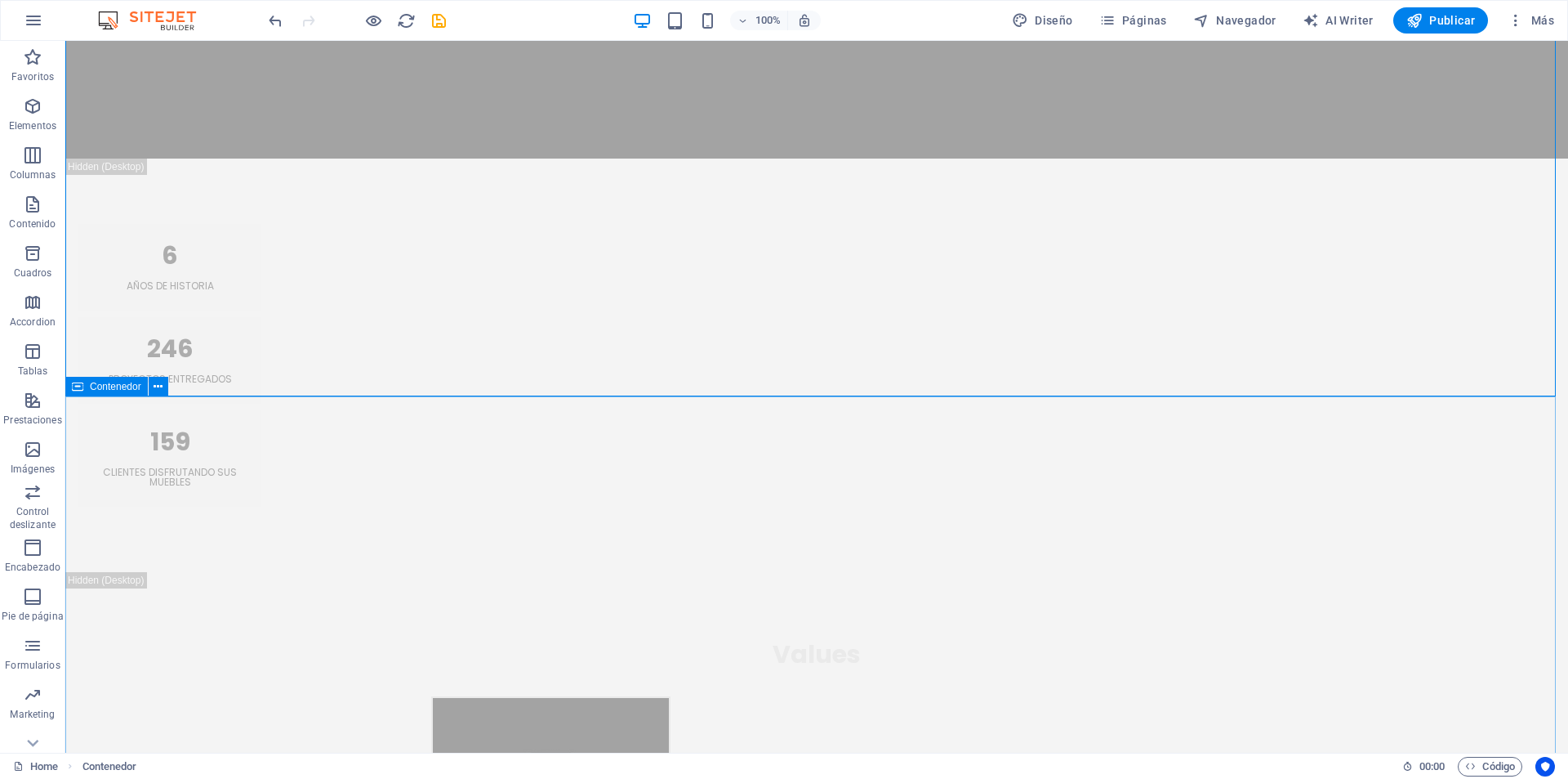
click at [107, 387] on span "Contenedor" at bounding box center [115, 386] width 51 height 10
click at [157, 386] on icon at bounding box center [157, 386] width 9 height 17
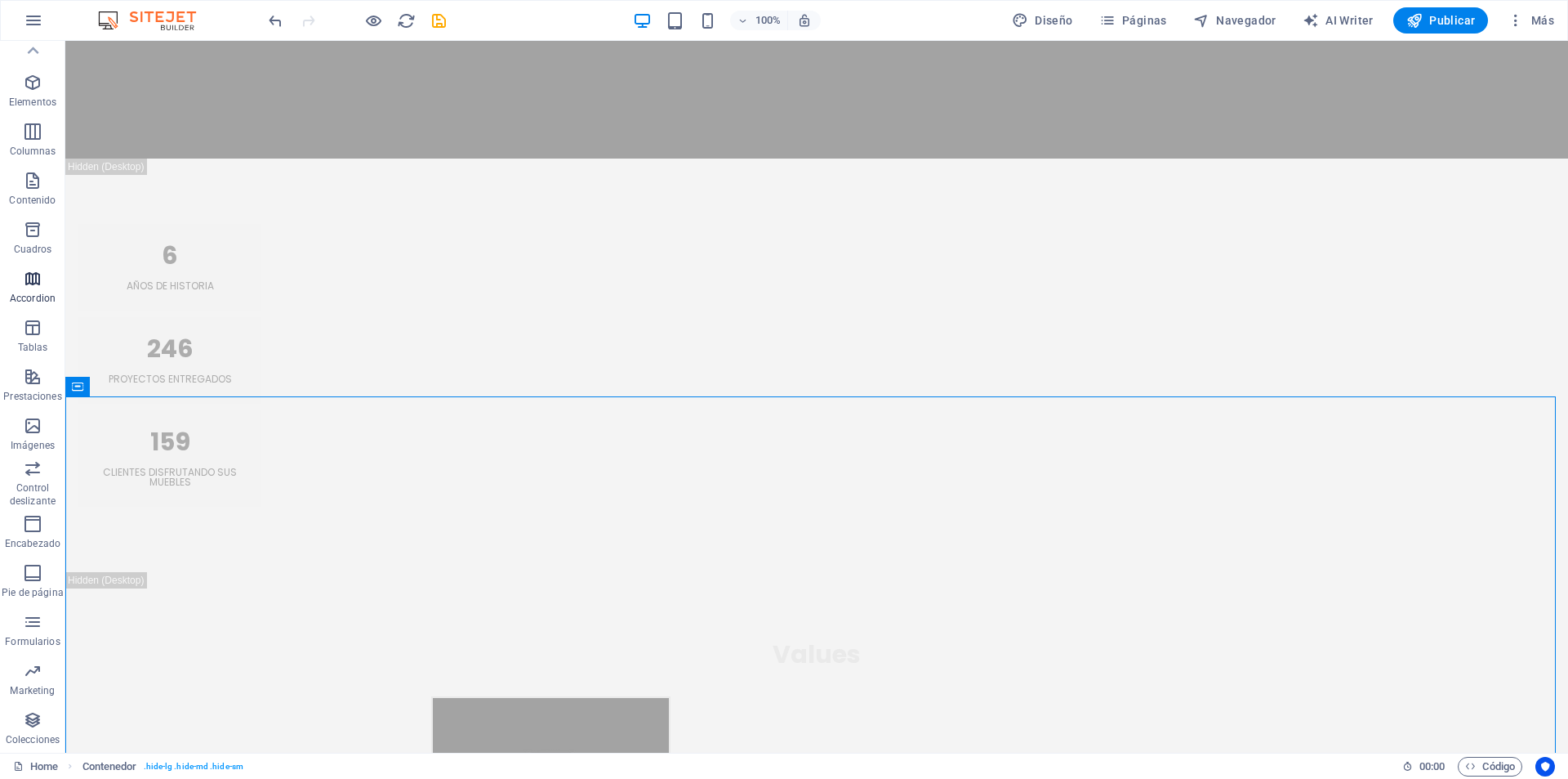
scroll to position [0, 0]
click at [43, 16] on button "button" at bounding box center [33, 21] width 39 height 39
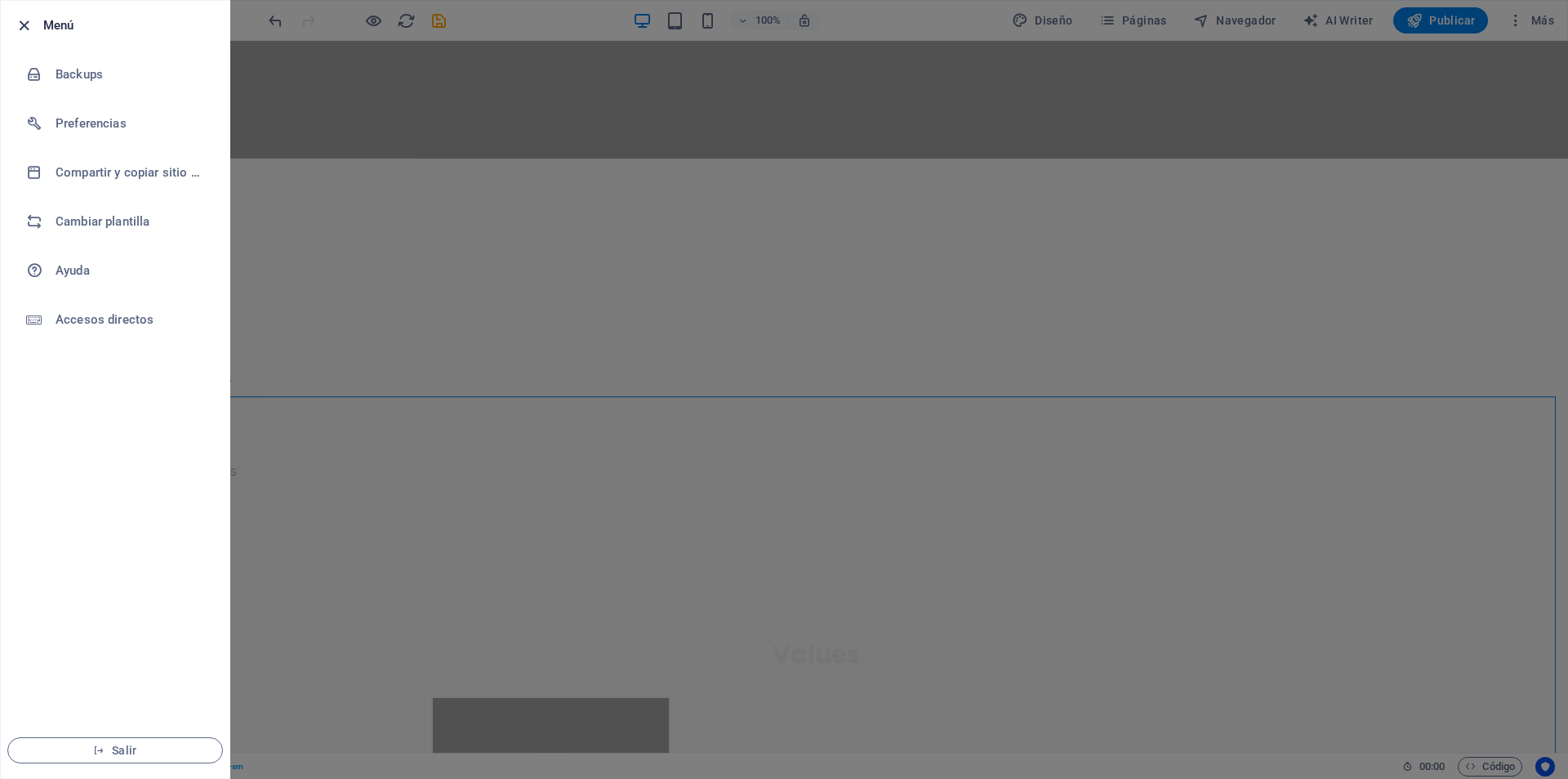
click at [30, 26] on icon "button" at bounding box center [24, 26] width 19 height 19
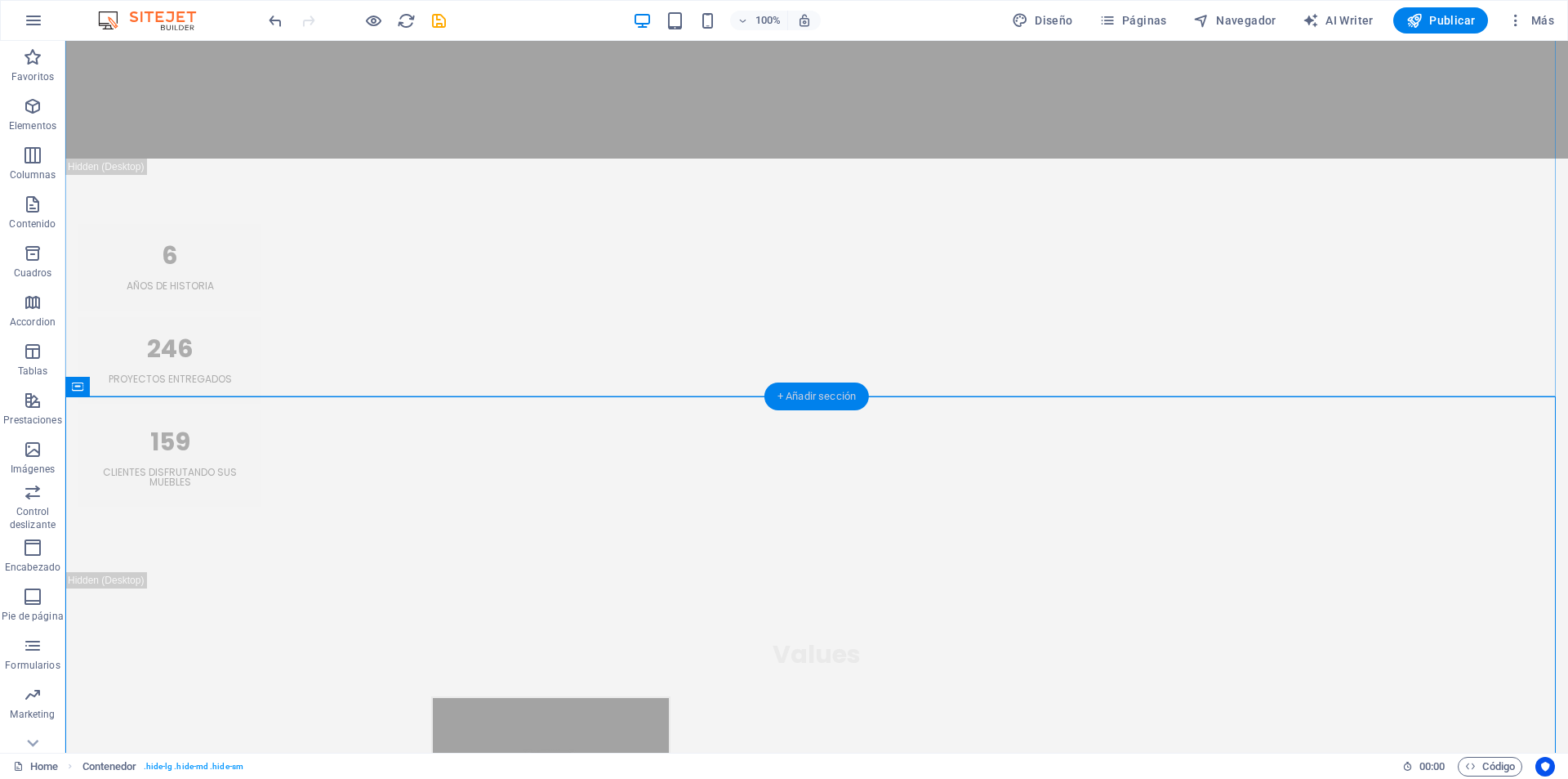
drag, startPoint x: 815, startPoint y: 396, endPoint x: 501, endPoint y: 355, distance: 316.7
click at [815, 396] on div "+ Añadir sección" at bounding box center [817, 396] width 104 height 28
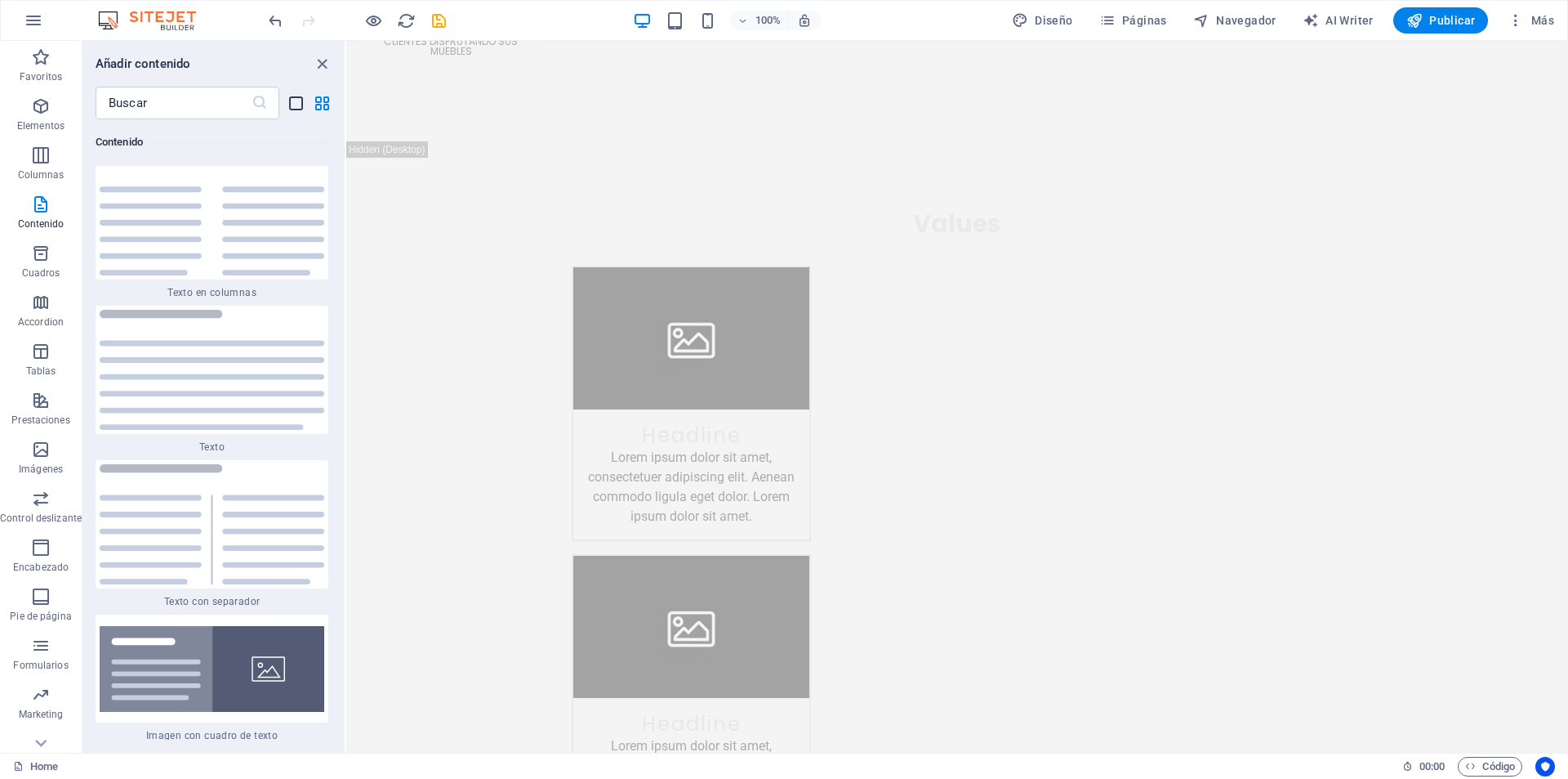
scroll to position [5488, 0]
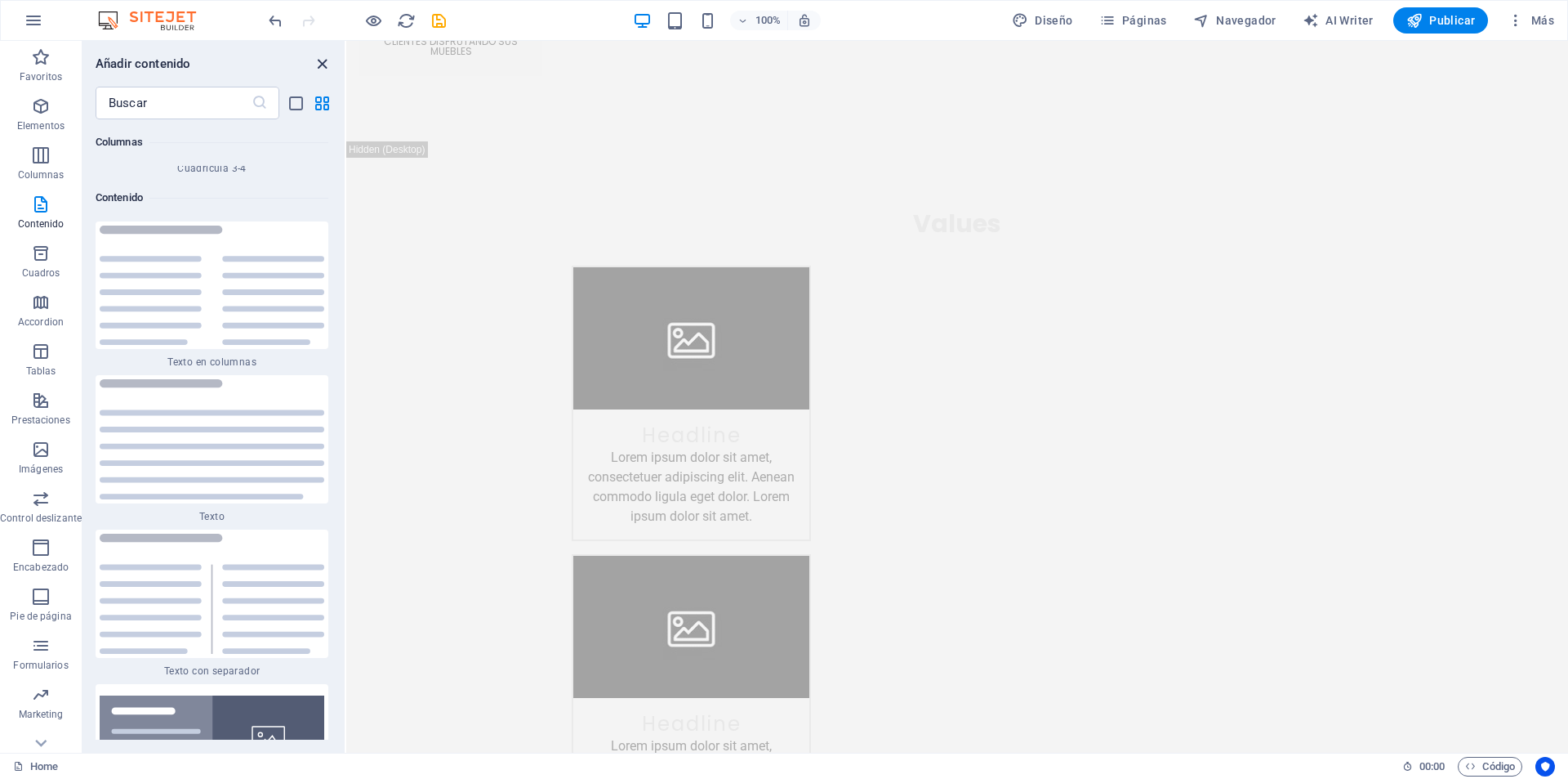
drag, startPoint x: 324, startPoint y: 55, endPoint x: 257, endPoint y: 19, distance: 76.1
click at [324, 55] on icon "close panel" at bounding box center [322, 64] width 19 height 19
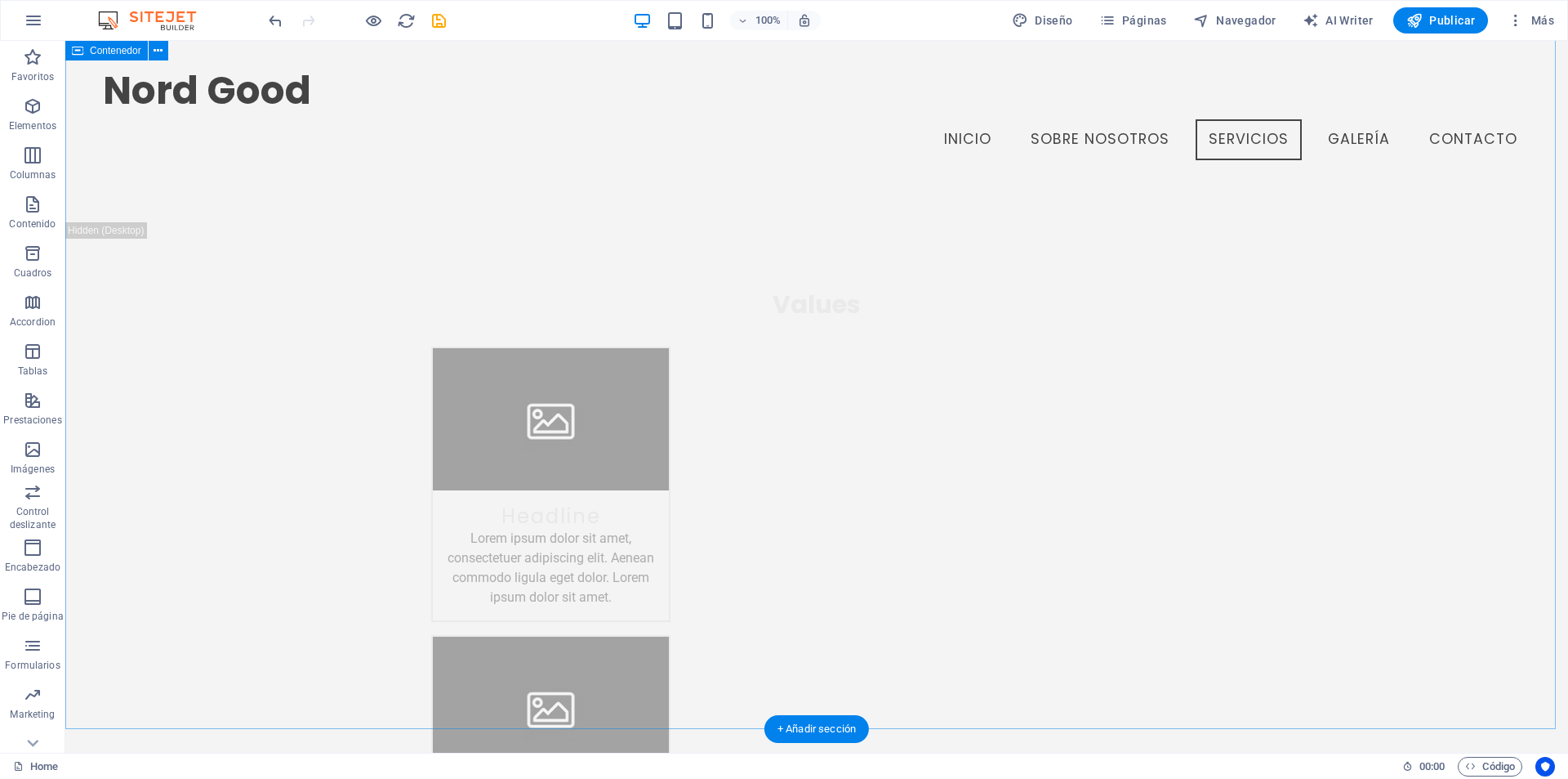
scroll to position [2723, 0]
click at [1538, 21] on span "Más" at bounding box center [1531, 20] width 46 height 17
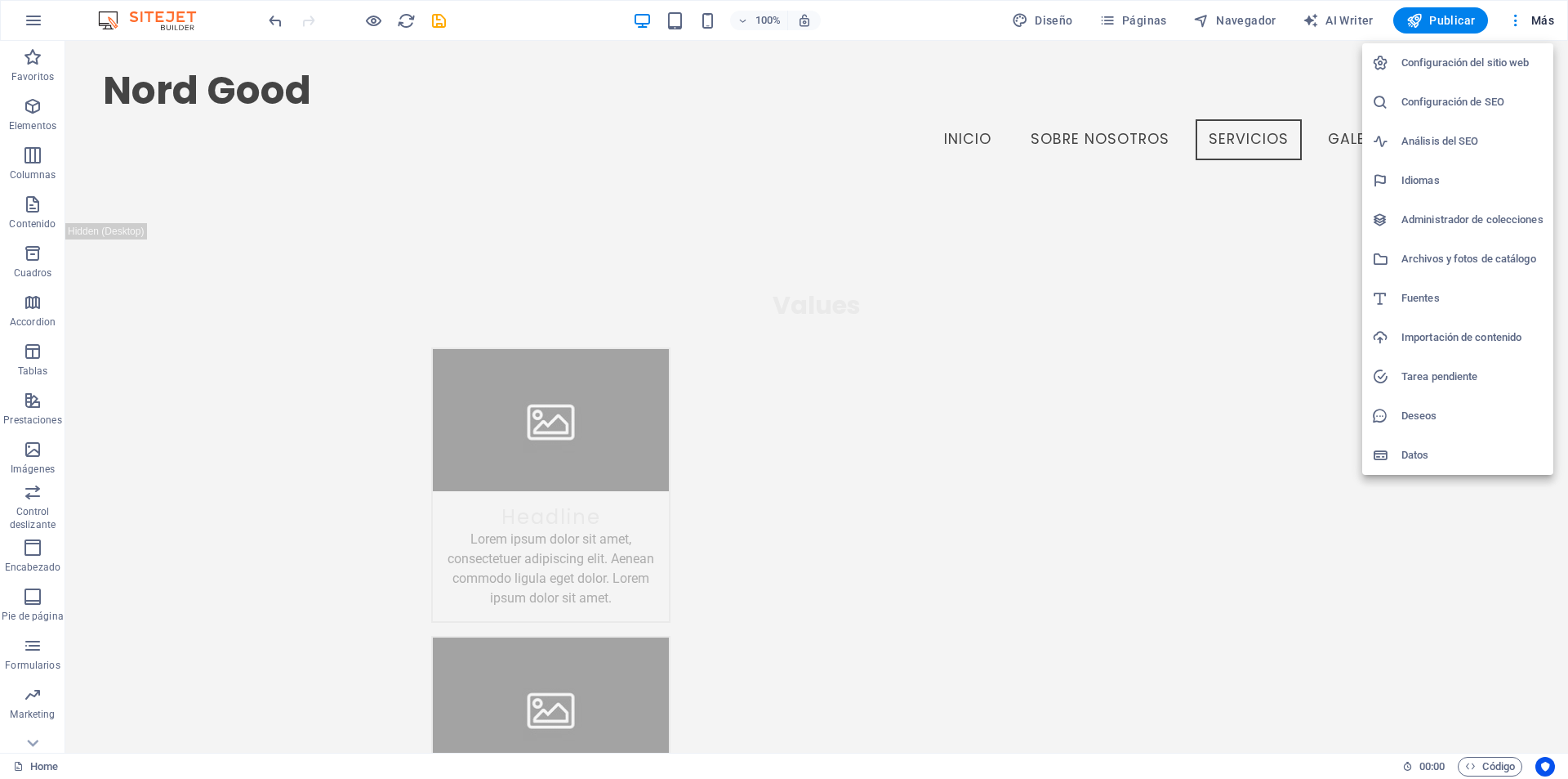
click at [1474, 65] on h6 "Configuración del sitio web" at bounding box center [1473, 63] width 142 height 20
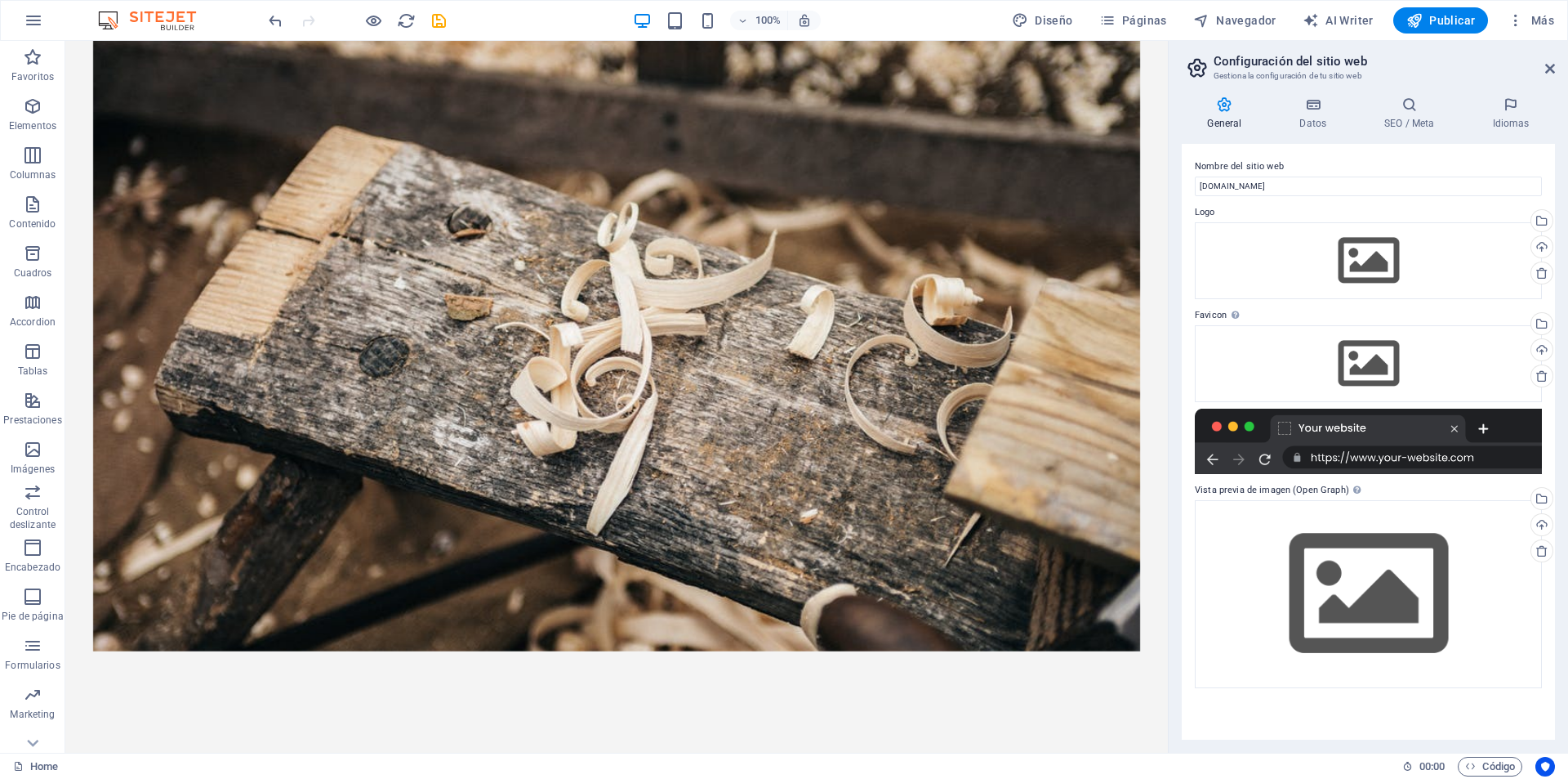
scroll to position [0, 0]
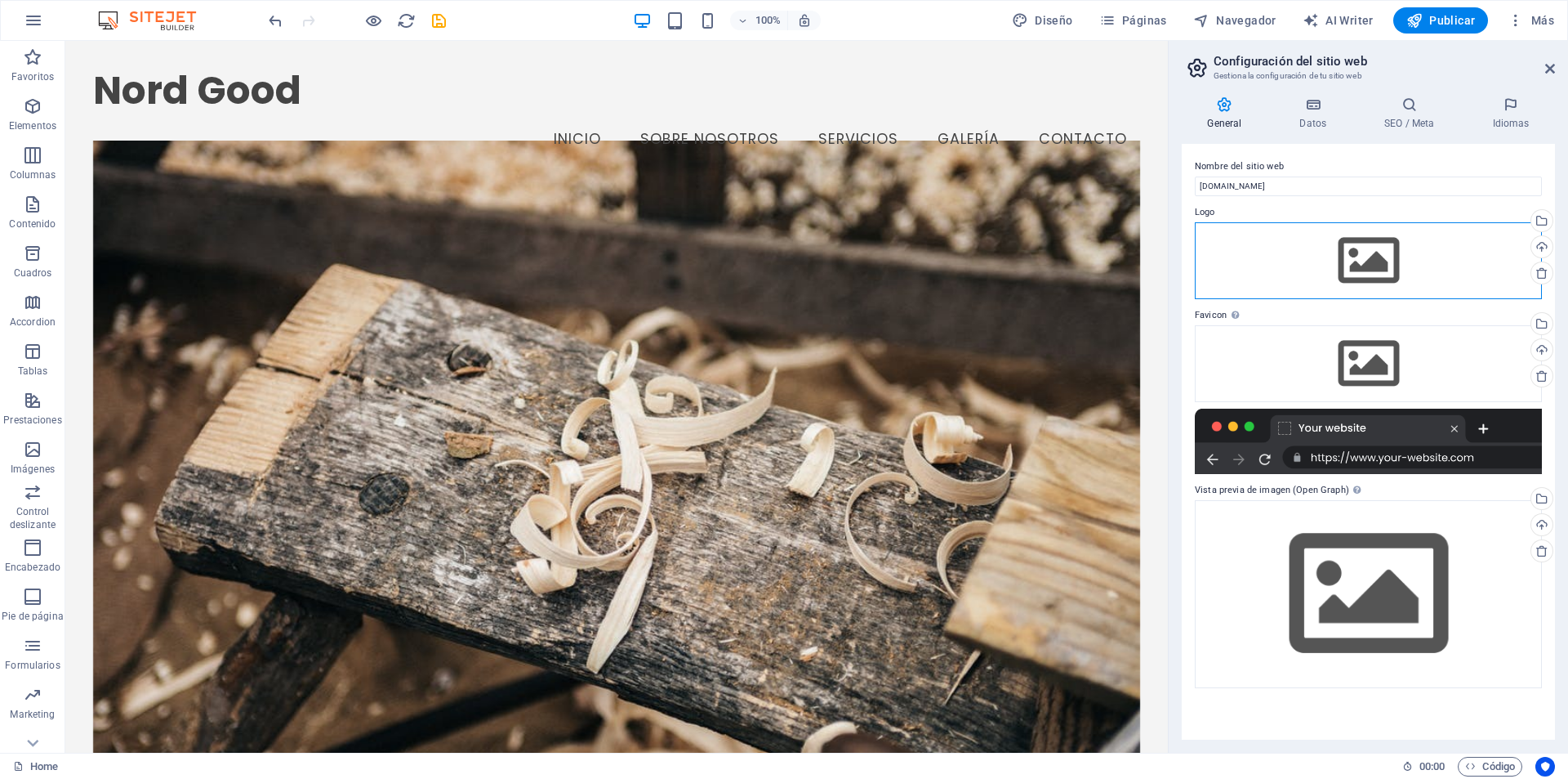
click at [1369, 261] on div "Arrastra archivos aquí, haz clic para escoger archivos o selecciona archivos de…" at bounding box center [1368, 261] width 347 height 77
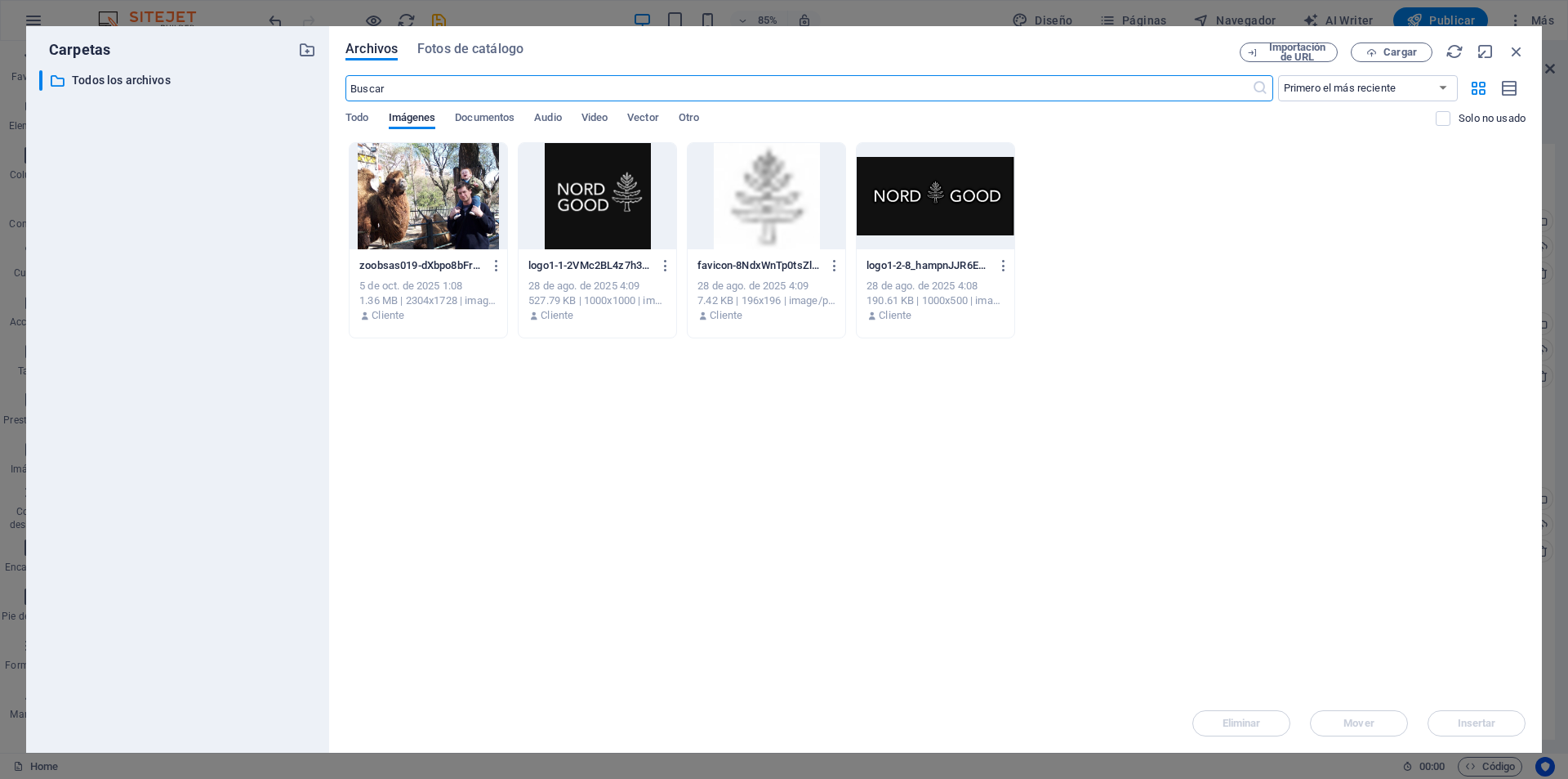
click at [930, 203] on div at bounding box center [935, 196] width 157 height 106
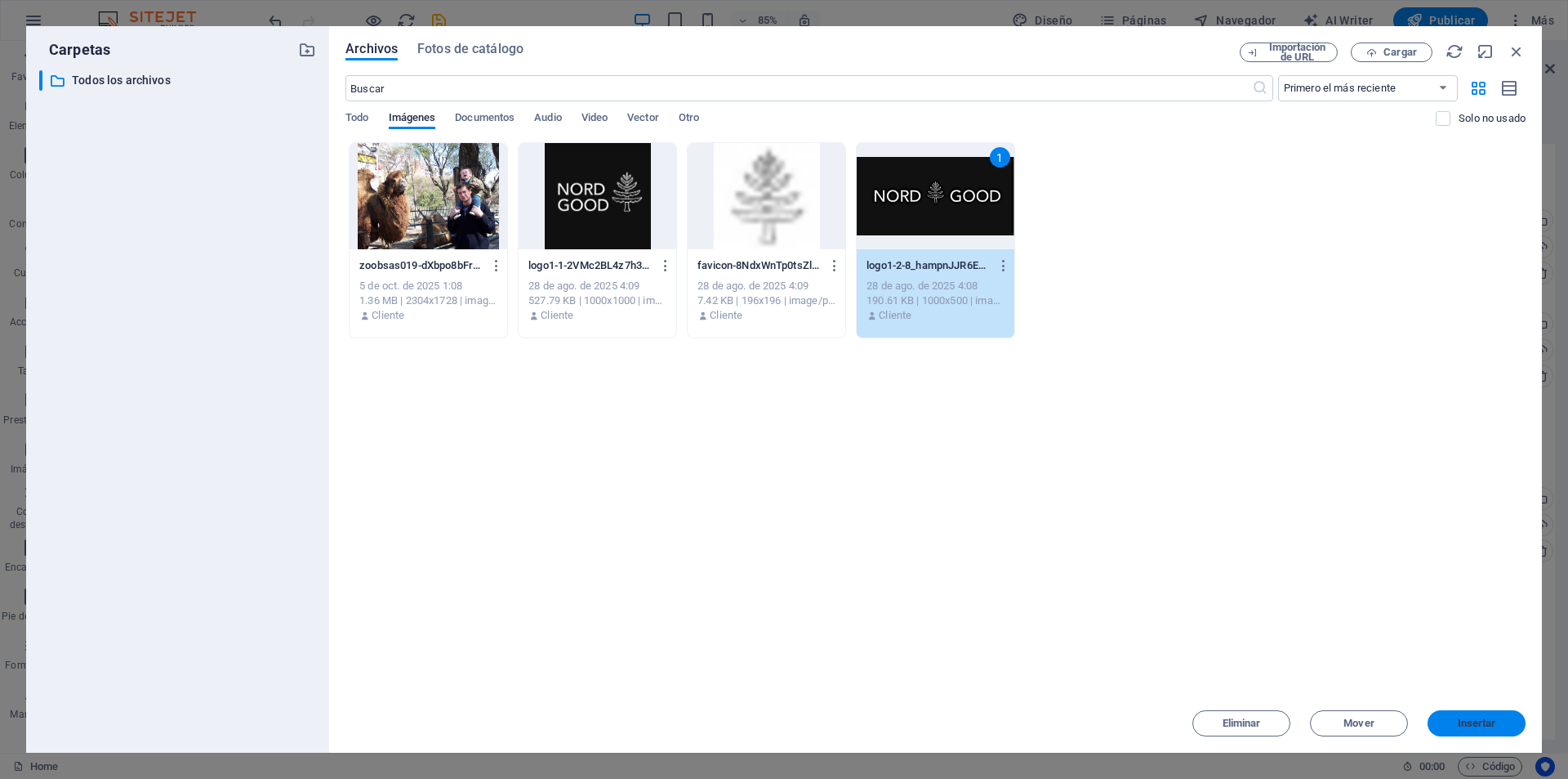
click at [1470, 724] on span "Insertar" at bounding box center [1476, 723] width 38 height 10
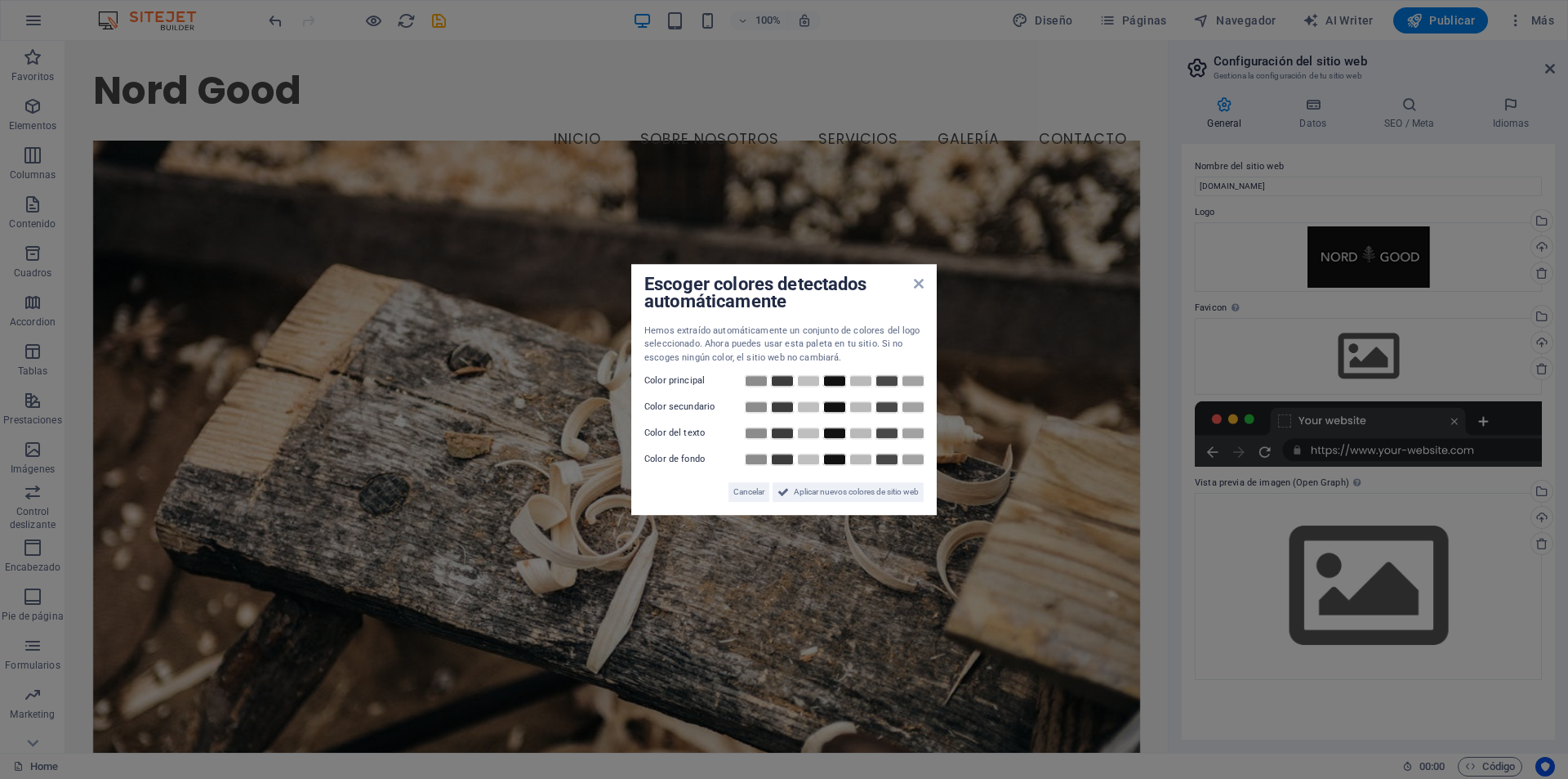
drag, startPoint x: 798, startPoint y: 490, endPoint x: 681, endPoint y: 487, distance: 117.0
click at [684, 489] on div "Cancelar Aplicar nuevos colores de sitio web" at bounding box center [784, 485] width 280 height 32
click at [734, 493] on span "Cancelar" at bounding box center [749, 492] width 31 height 20
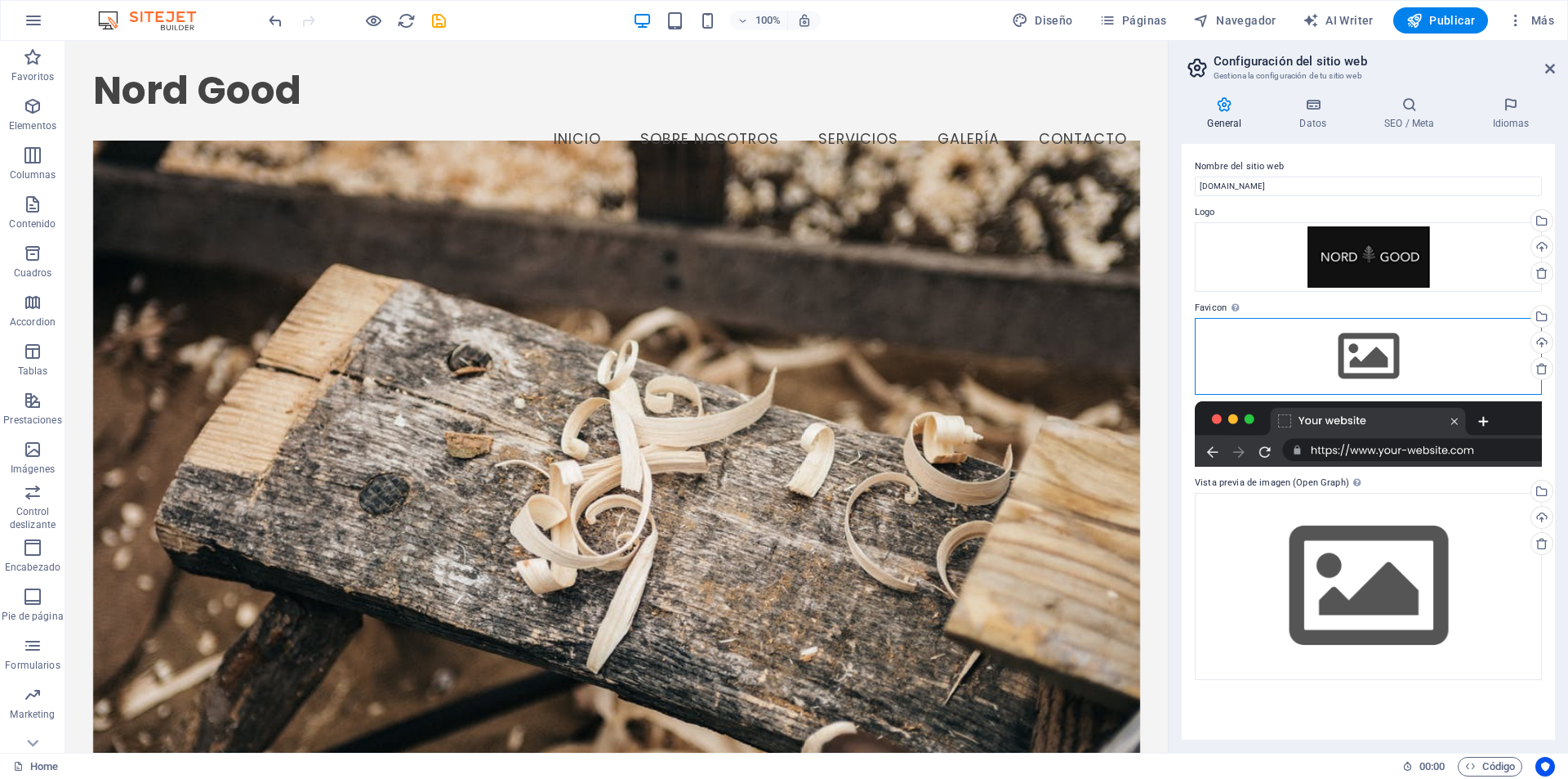
click at [1384, 352] on div "Arrastra archivos aquí, haz clic para escoger archivos o selecciona archivos de…" at bounding box center [1368, 357] width 347 height 77
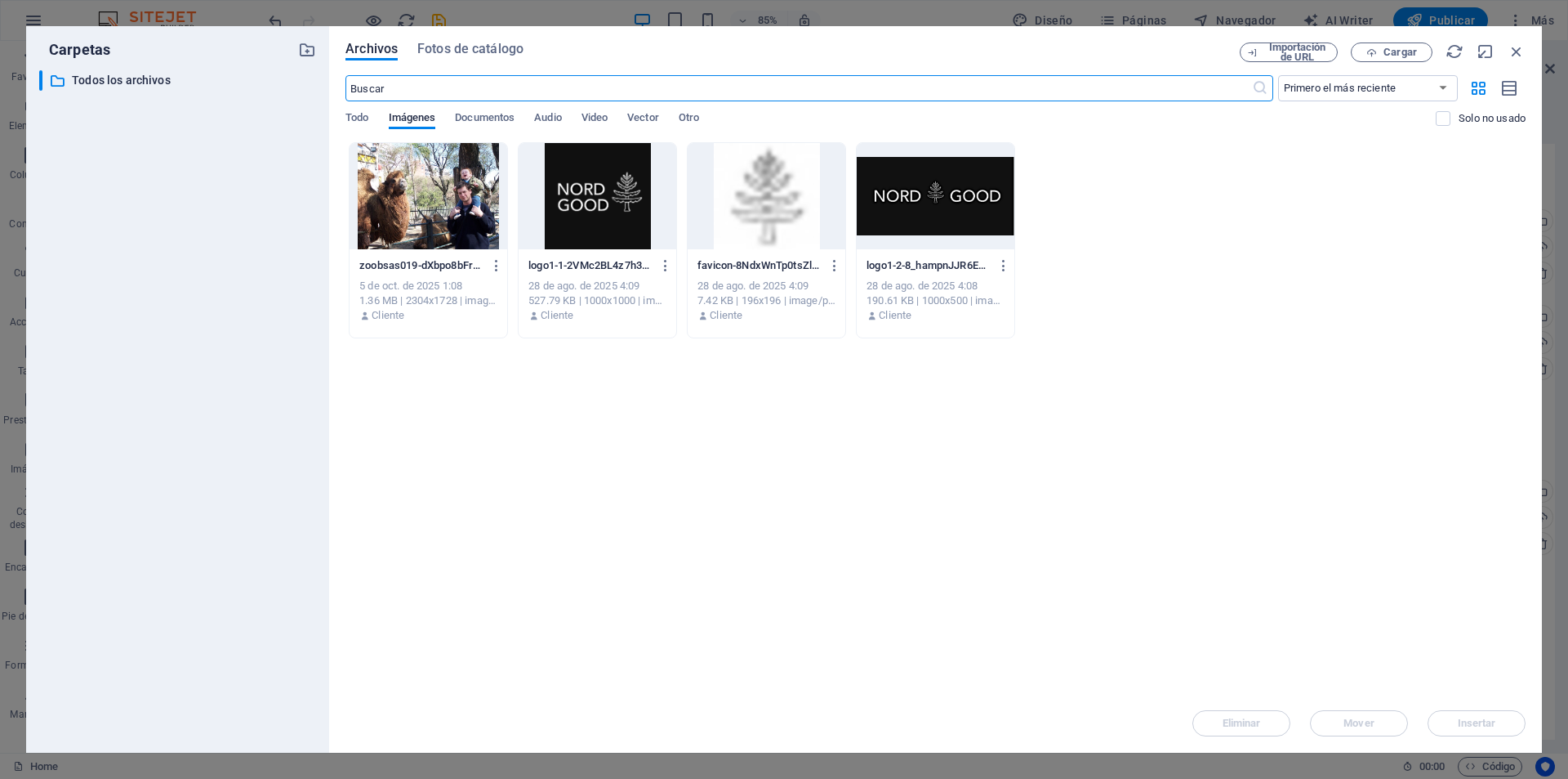
click at [784, 210] on div at bounding box center [767, 196] width 157 height 106
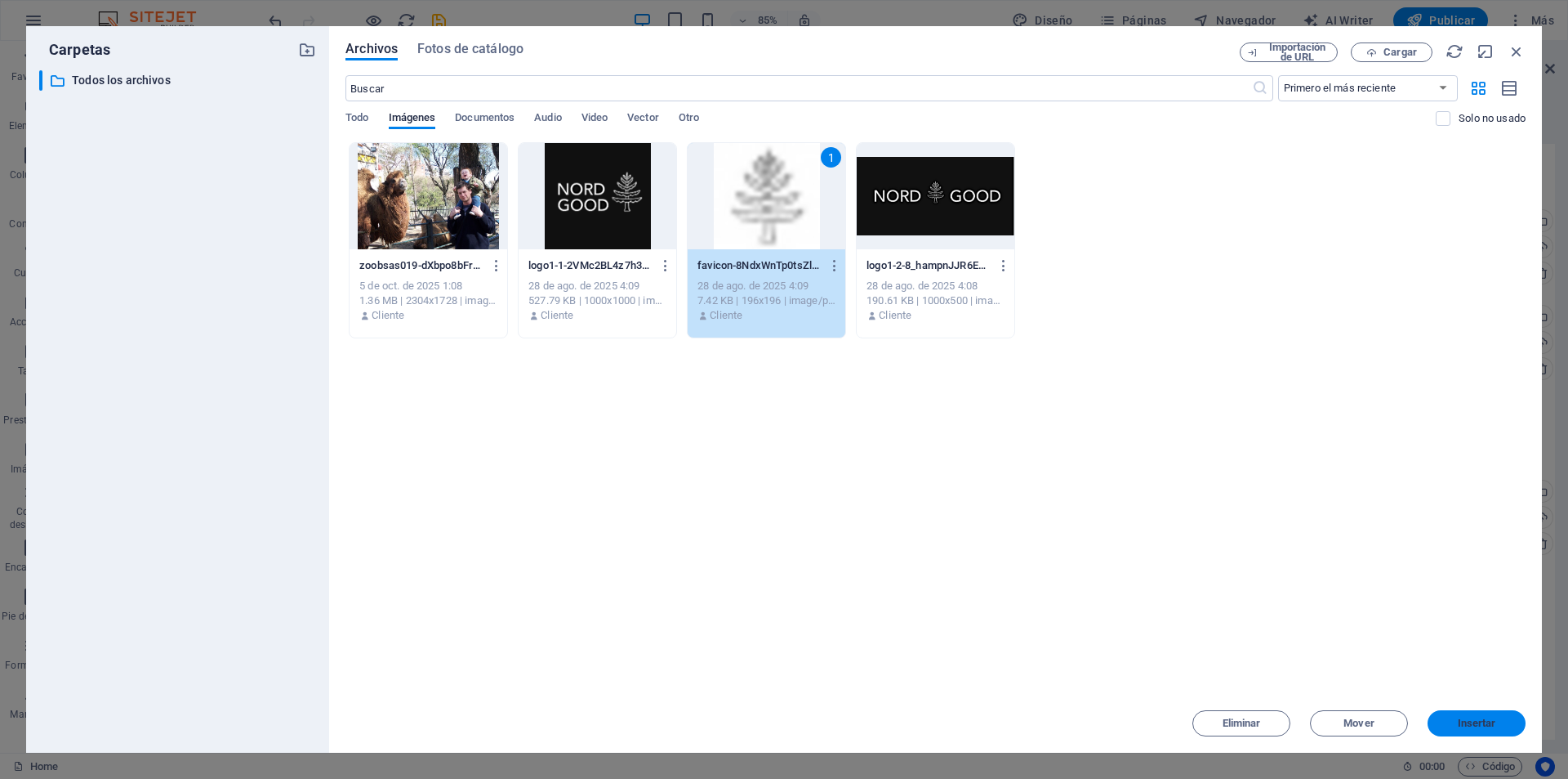
click at [1476, 727] on span "Insertar" at bounding box center [1476, 723] width 38 height 10
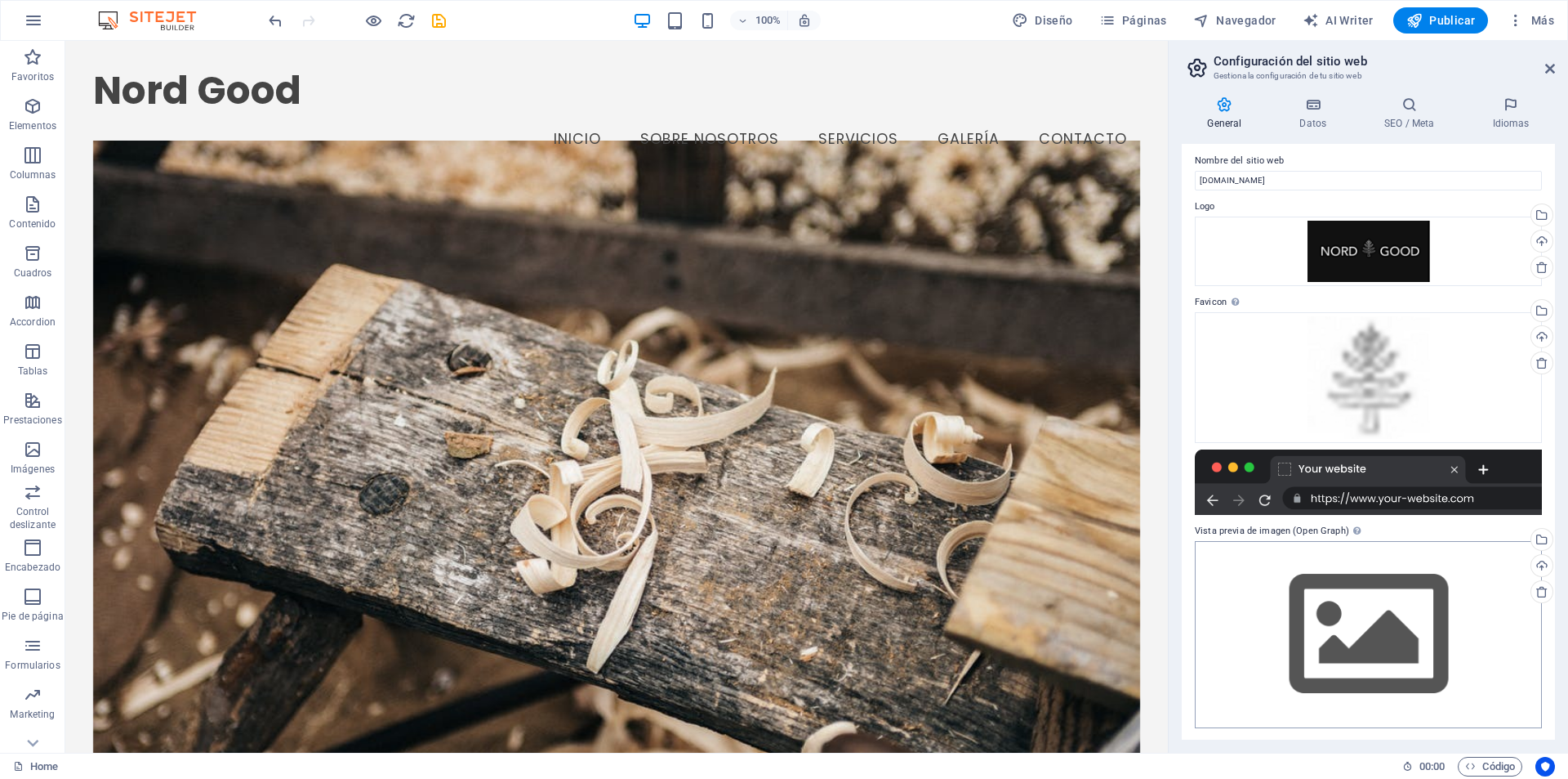
scroll to position [7, 0]
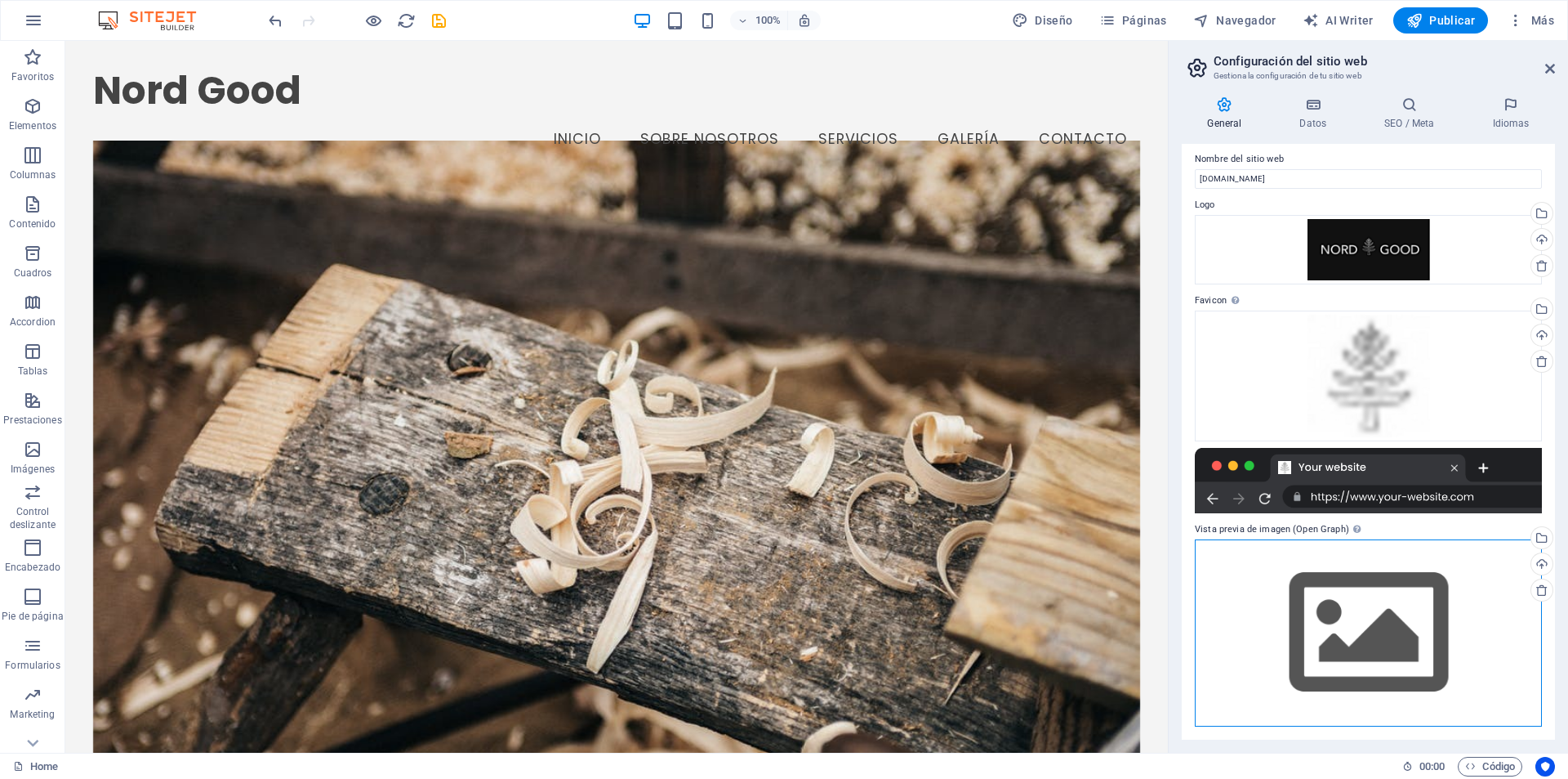
click at [1395, 648] on div "Arrastra archivos aquí, haz clic para escoger archivos o selecciona archivos de…" at bounding box center [1368, 633] width 347 height 187
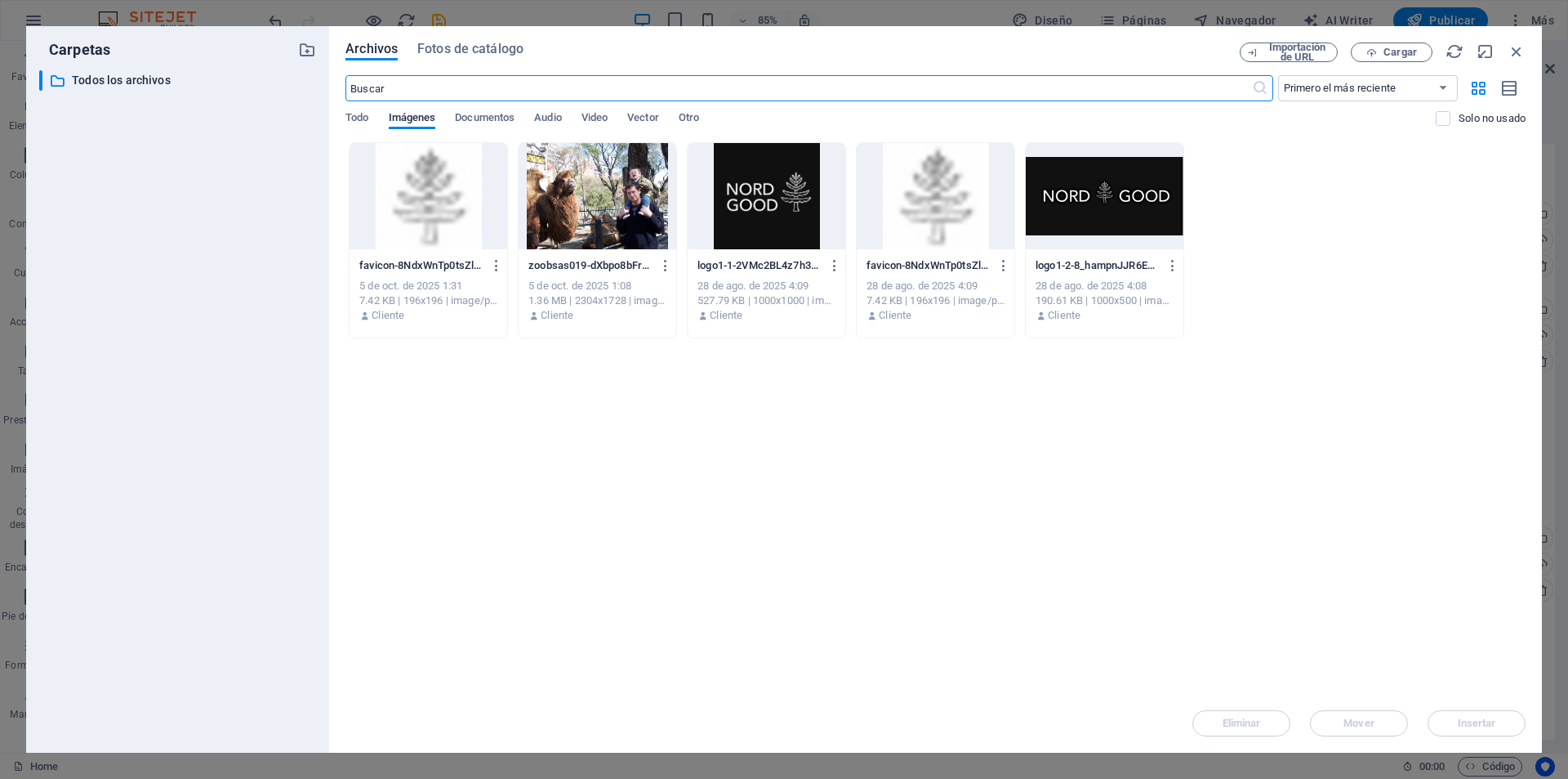
click at [1105, 207] on div at bounding box center [1104, 196] width 157 height 106
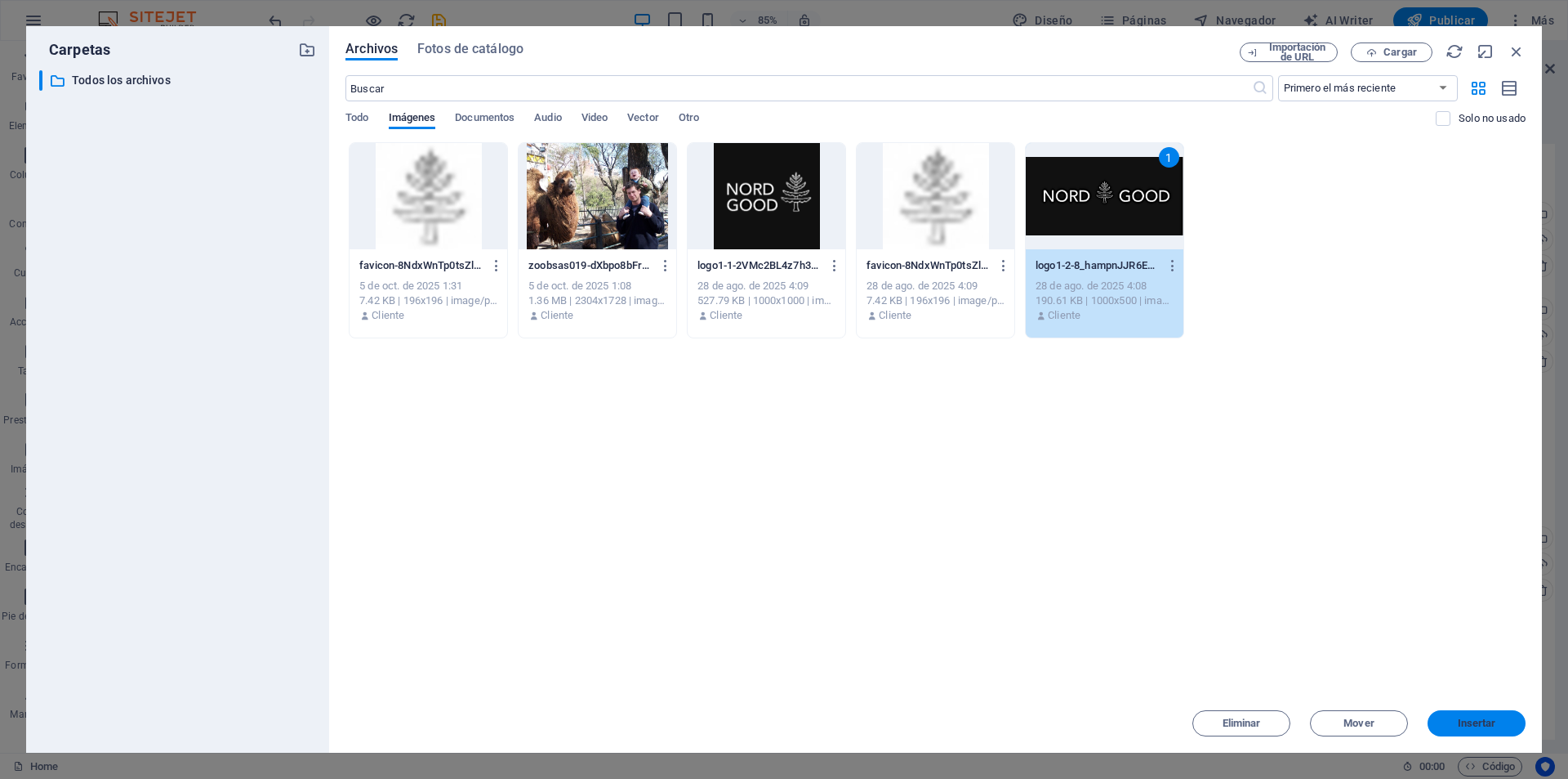
click at [1474, 730] on button "Insertar" at bounding box center [1476, 723] width 98 height 27
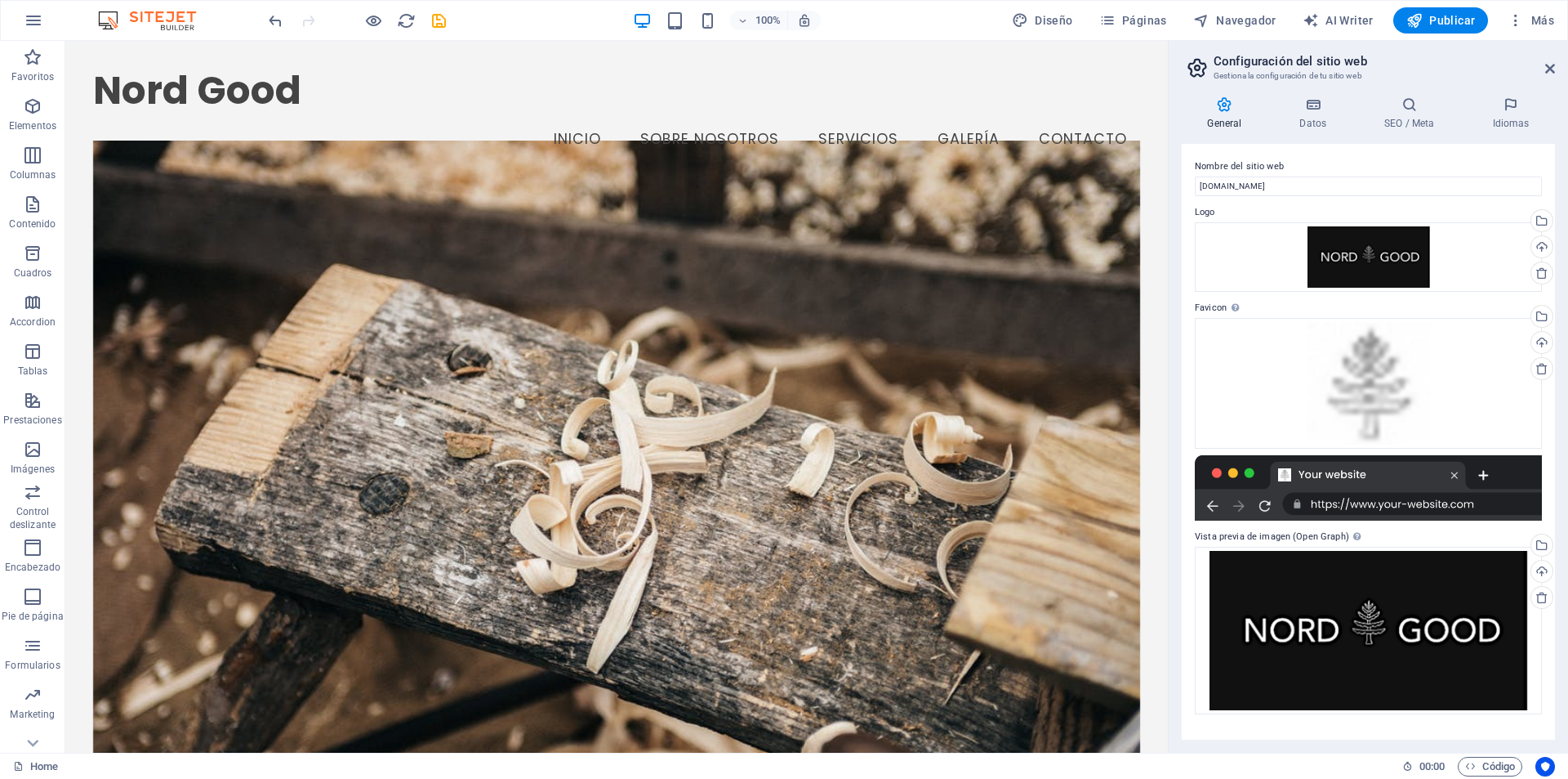
scroll to position [0, 0]
click at [1311, 111] on icon at bounding box center [1313, 104] width 79 height 17
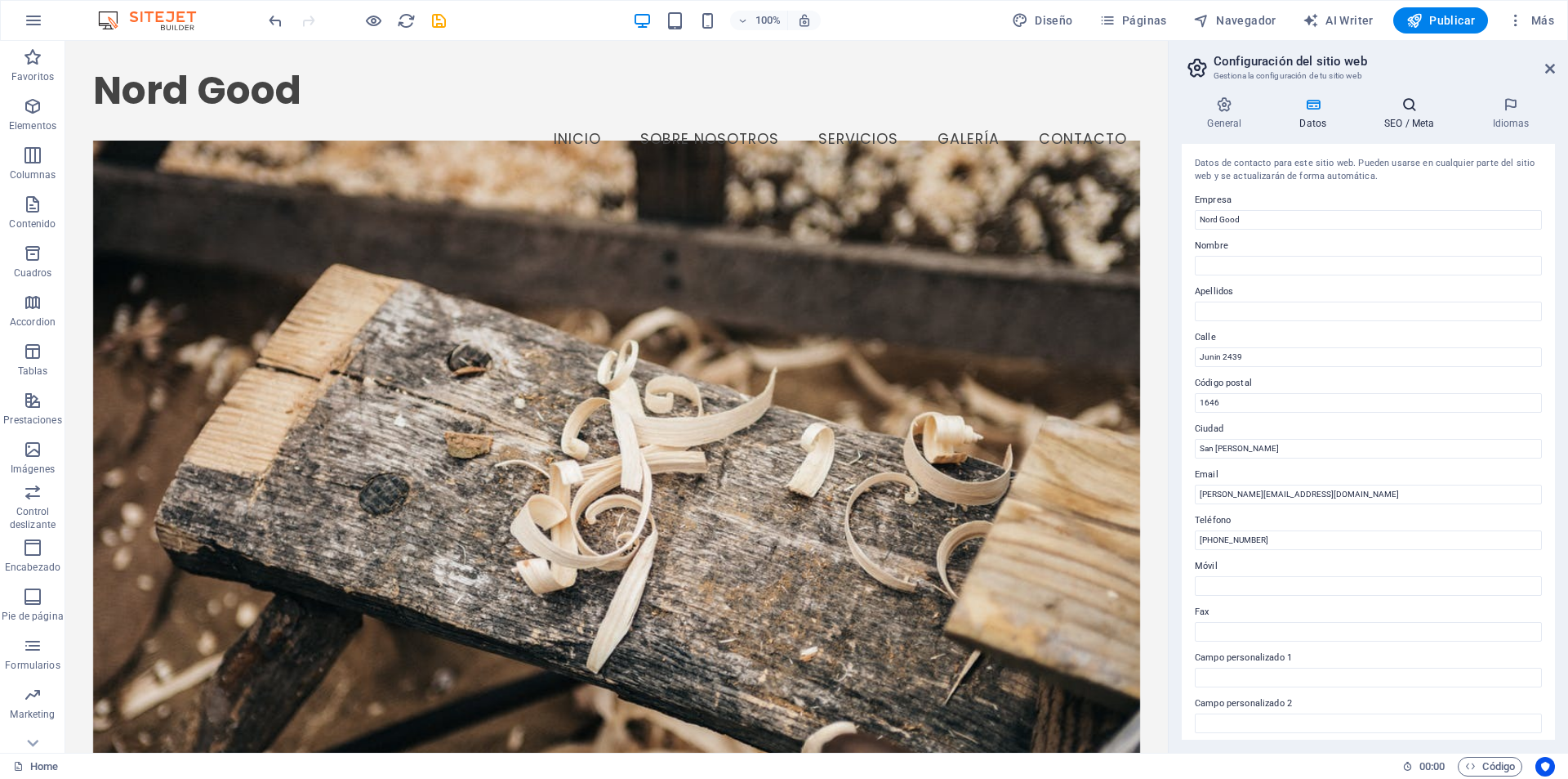
click at [1393, 125] on h4 "SEO / Meta" at bounding box center [1413, 113] width 108 height 34
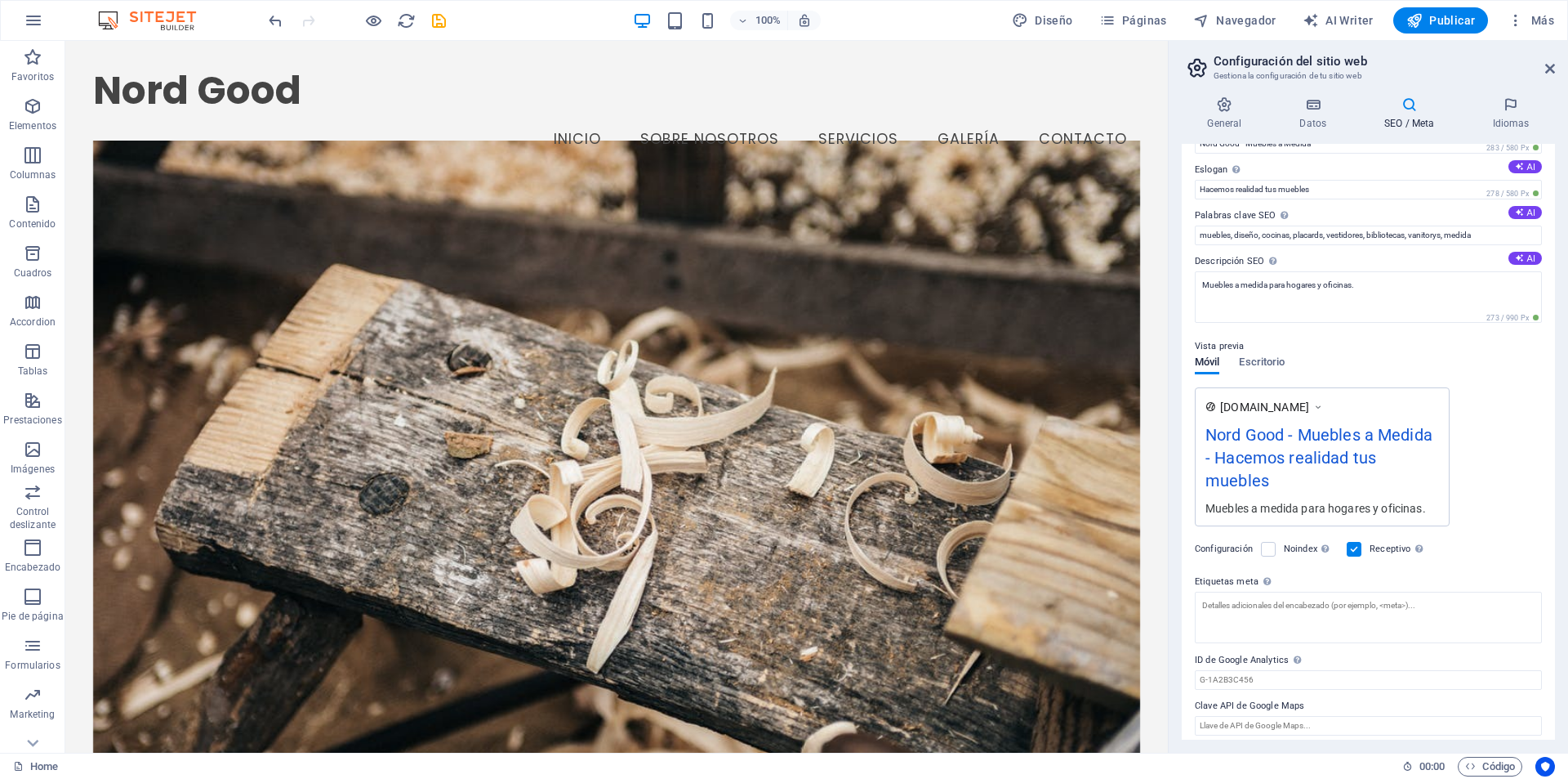
scroll to position [51, 0]
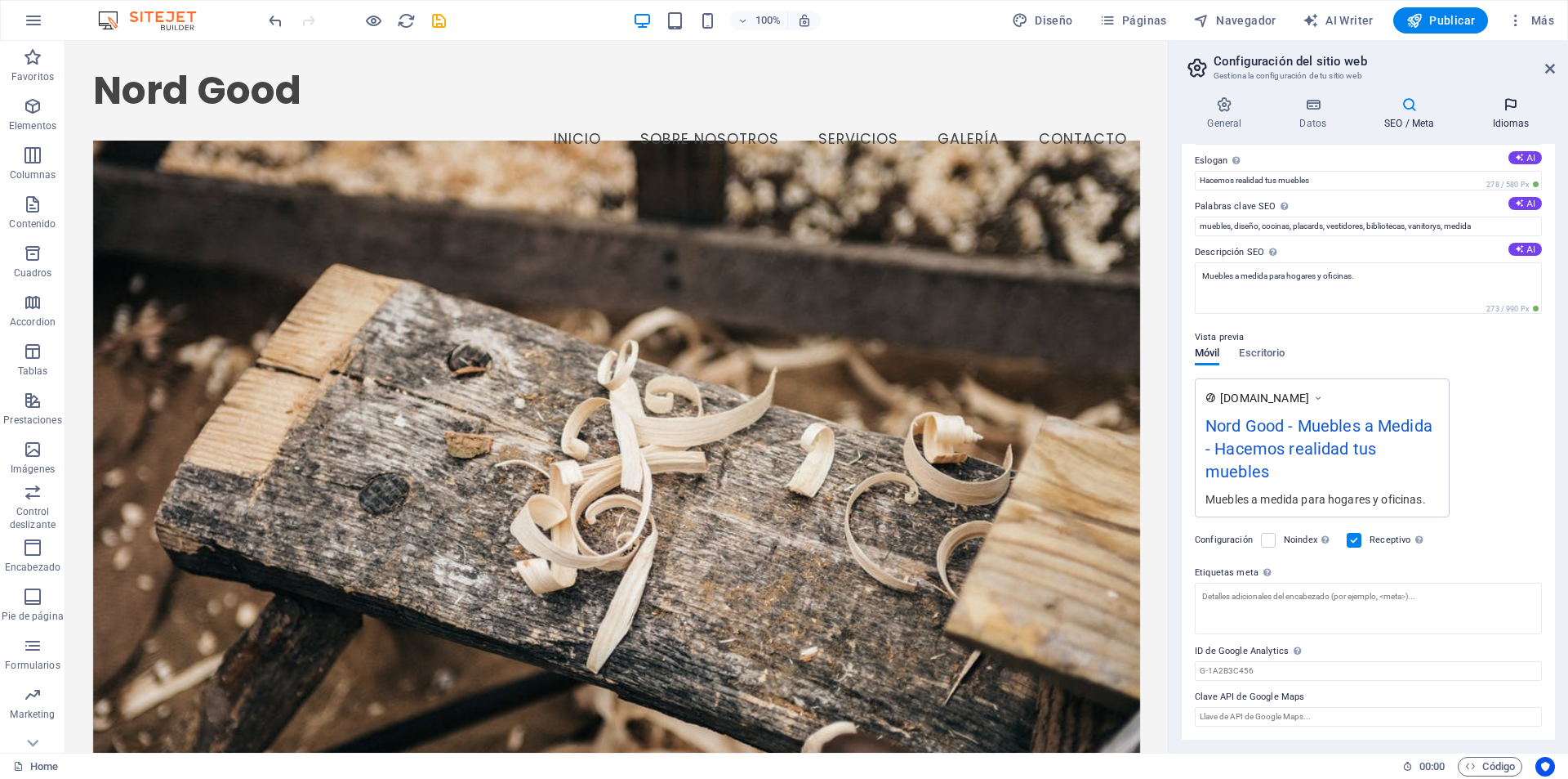
click at [1498, 113] on h4 "Idiomas" at bounding box center [1511, 113] width 89 height 34
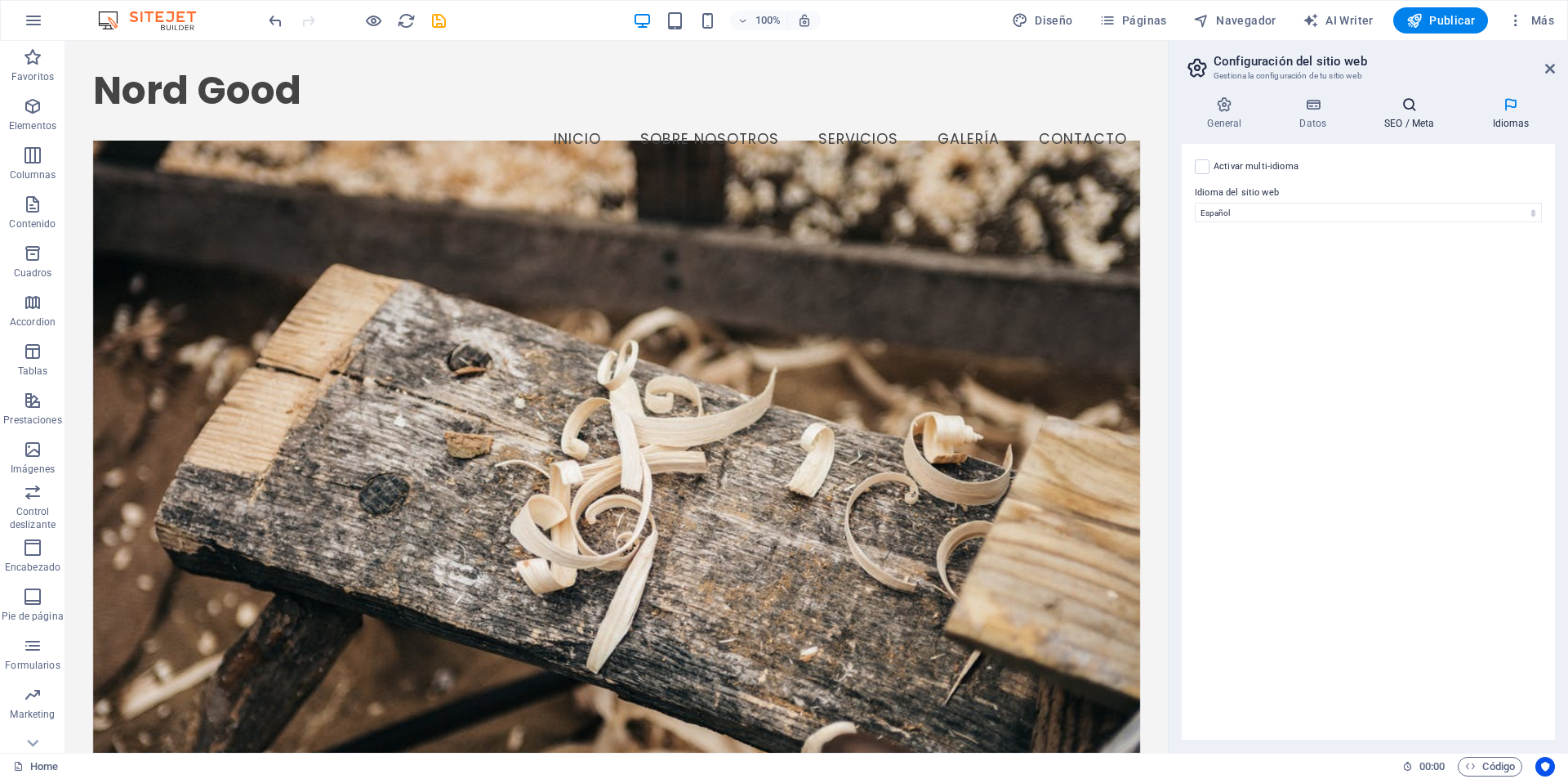
click at [1425, 109] on icon at bounding box center [1410, 104] width 101 height 17
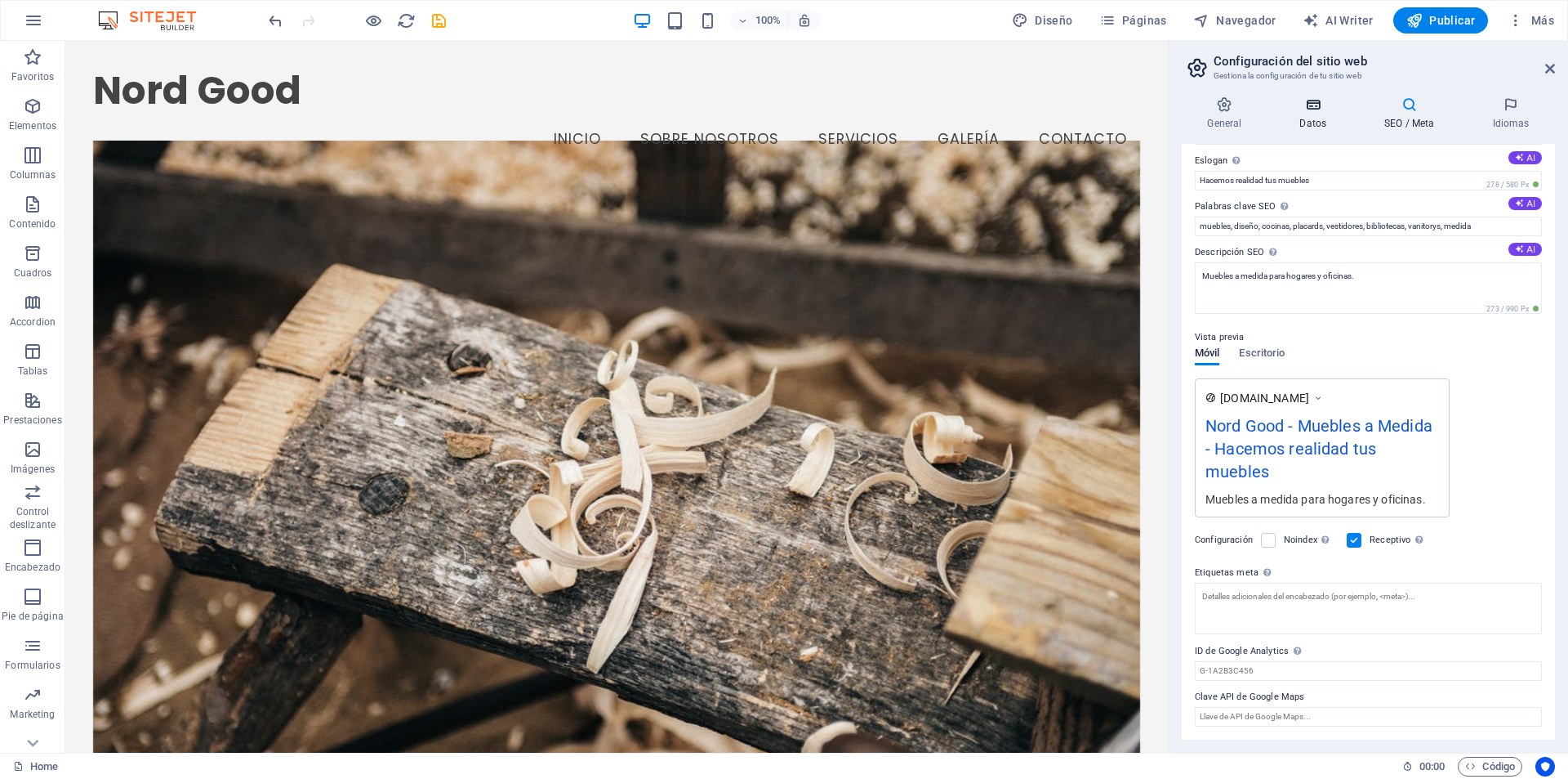
click at [1306, 108] on icon at bounding box center [1313, 104] width 79 height 17
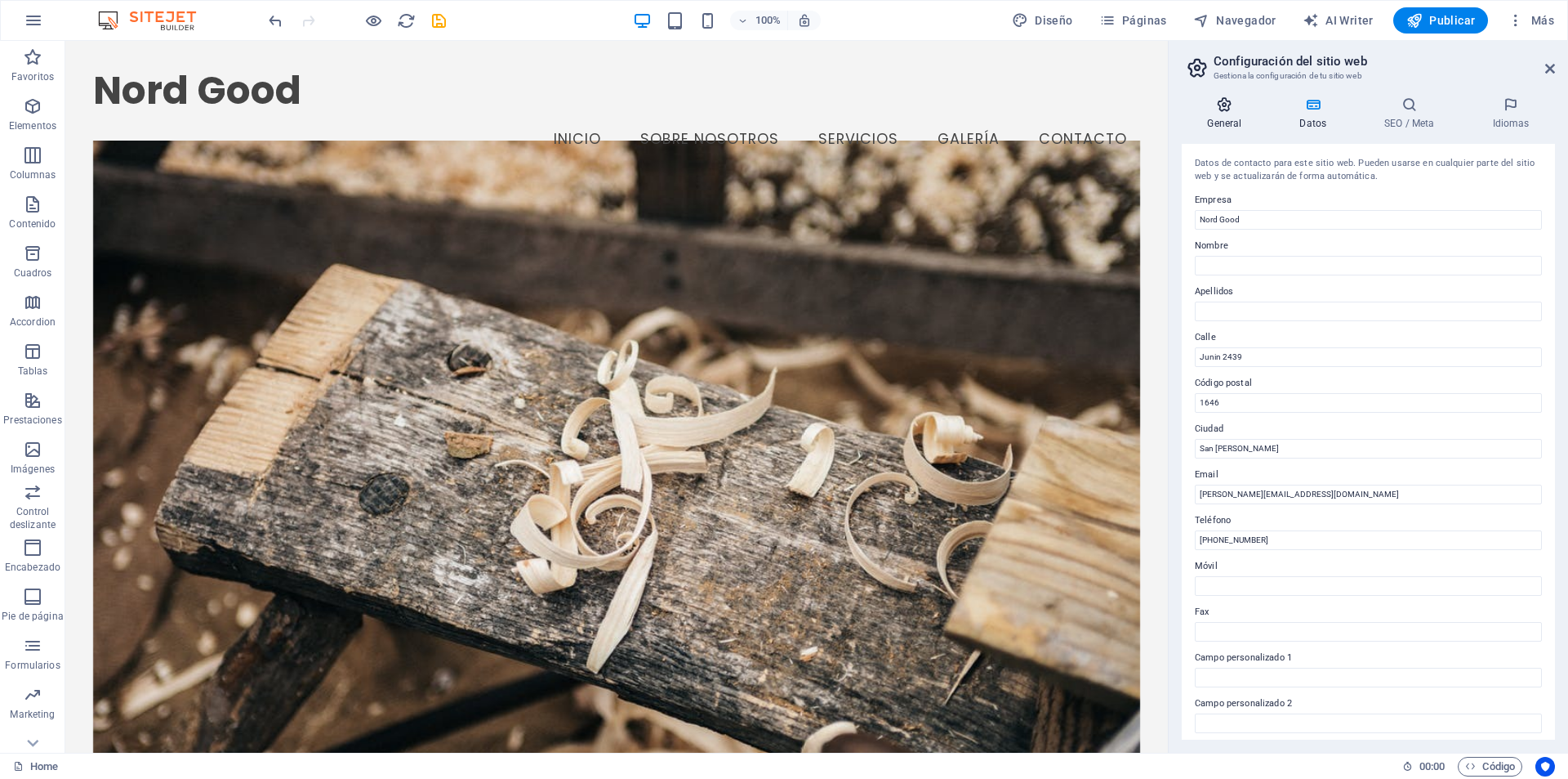
click at [1236, 108] on icon at bounding box center [1224, 104] width 86 height 17
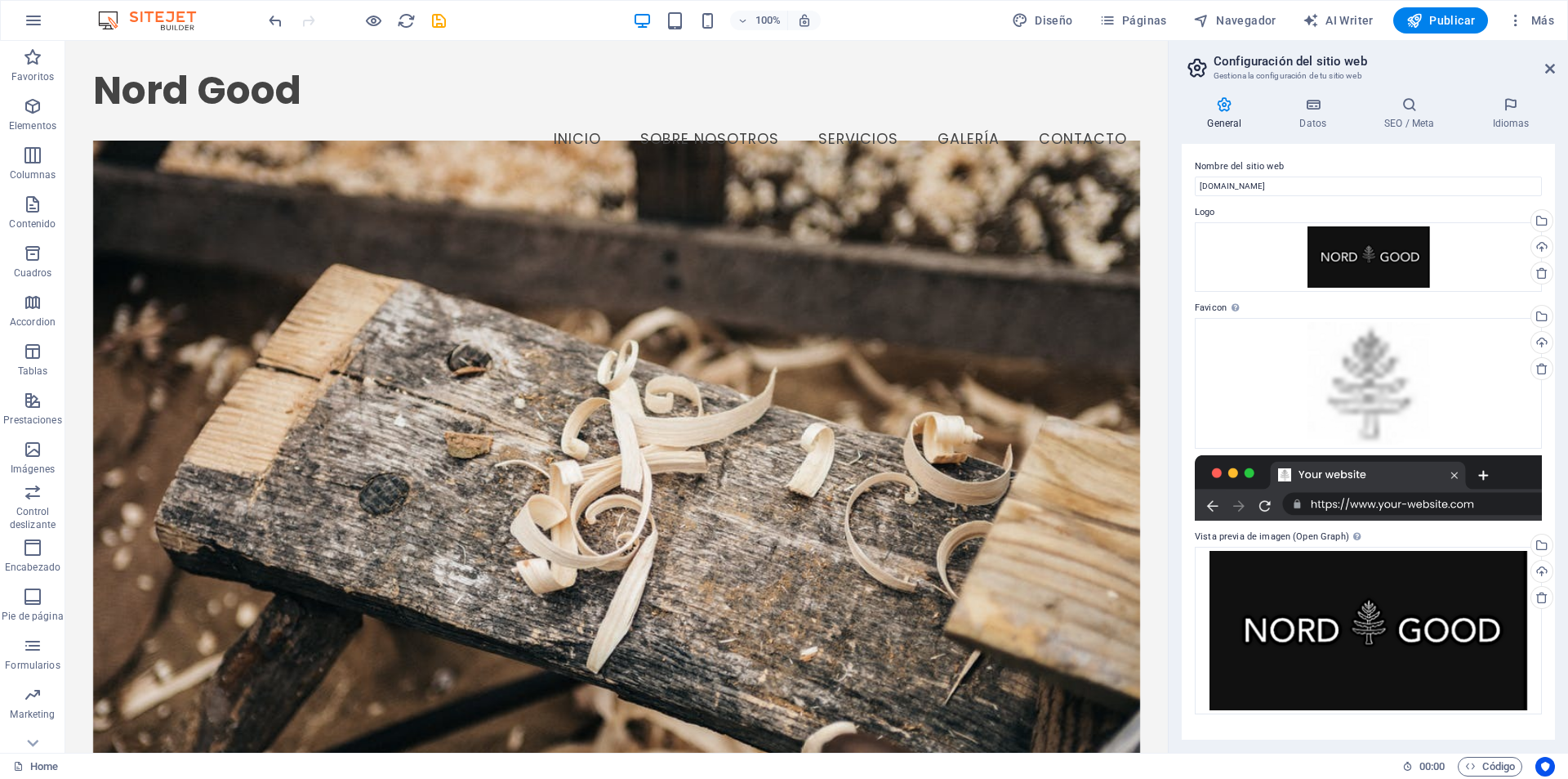
click at [1555, 68] on aside "Configuración del sitio web Gestiona la configuración de tu sitio web General D…" at bounding box center [1368, 396] width 401 height 712
click at [1549, 65] on icon at bounding box center [1550, 68] width 10 height 13
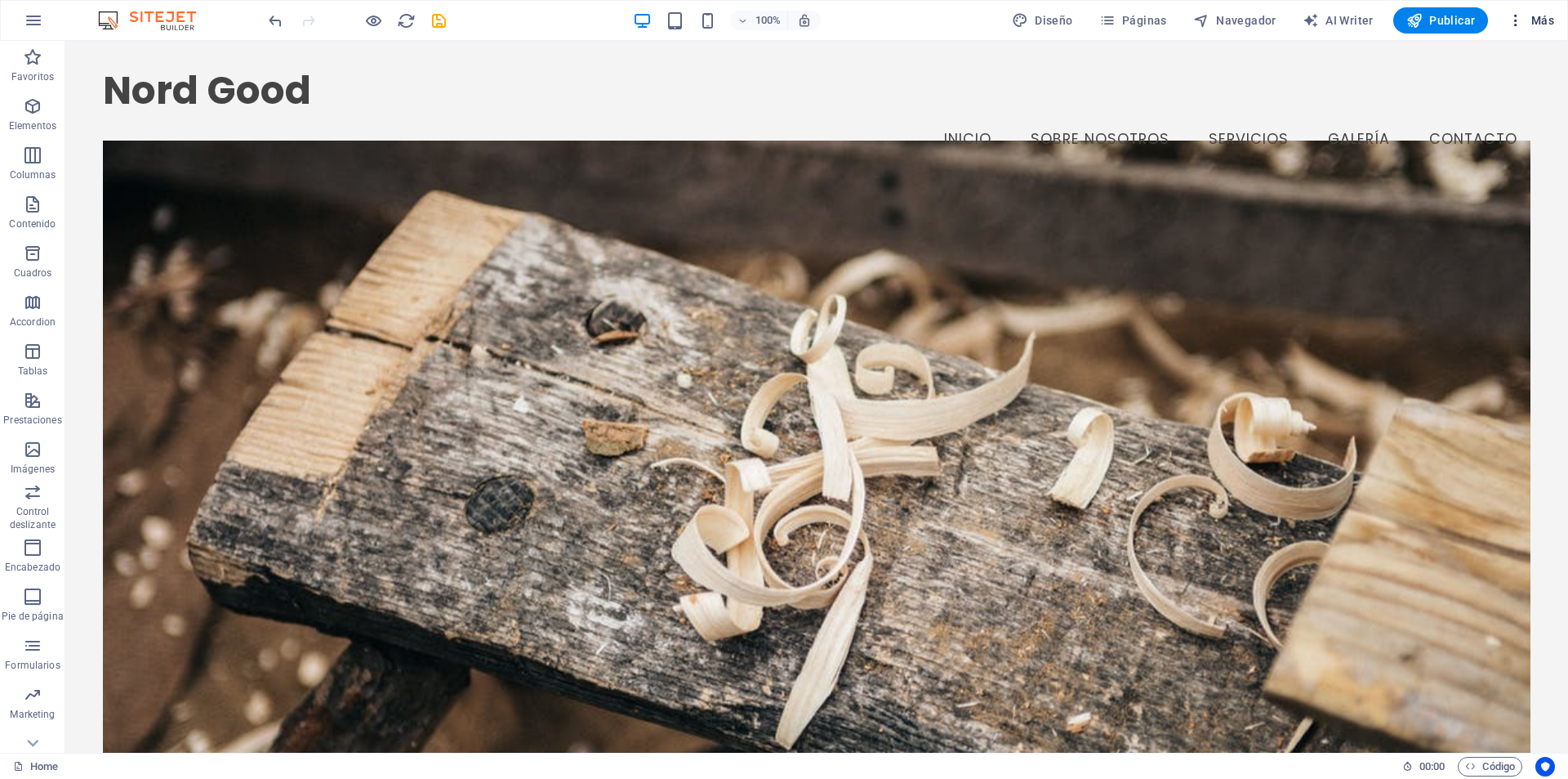
click at [1528, 32] on button "Más" at bounding box center [1531, 20] width 60 height 27
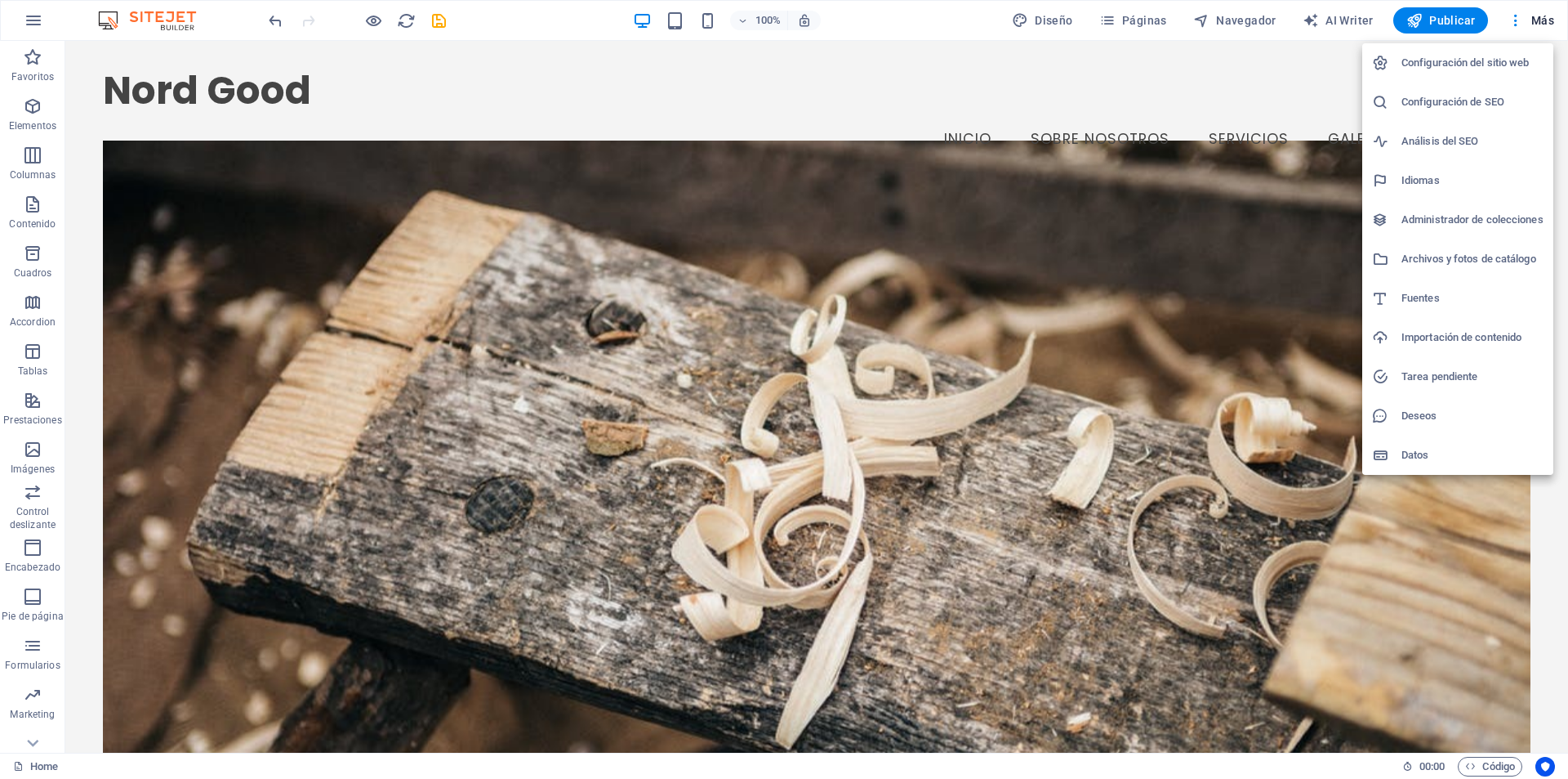
click at [1471, 224] on h6 "Administrador de colecciones" at bounding box center [1473, 220] width 142 height 20
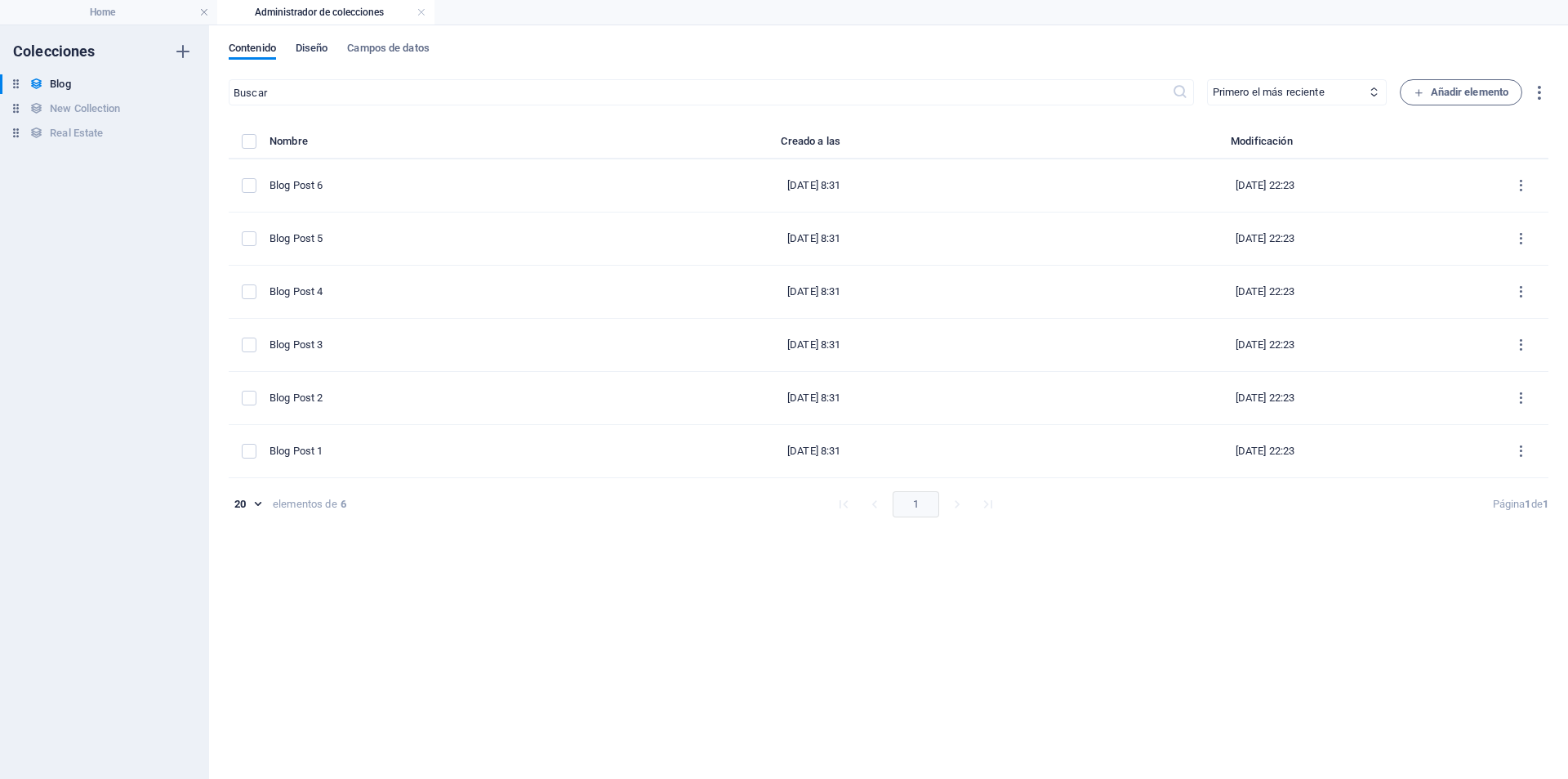
click at [315, 58] on button "Diseño" at bounding box center [311, 50] width 32 height 18
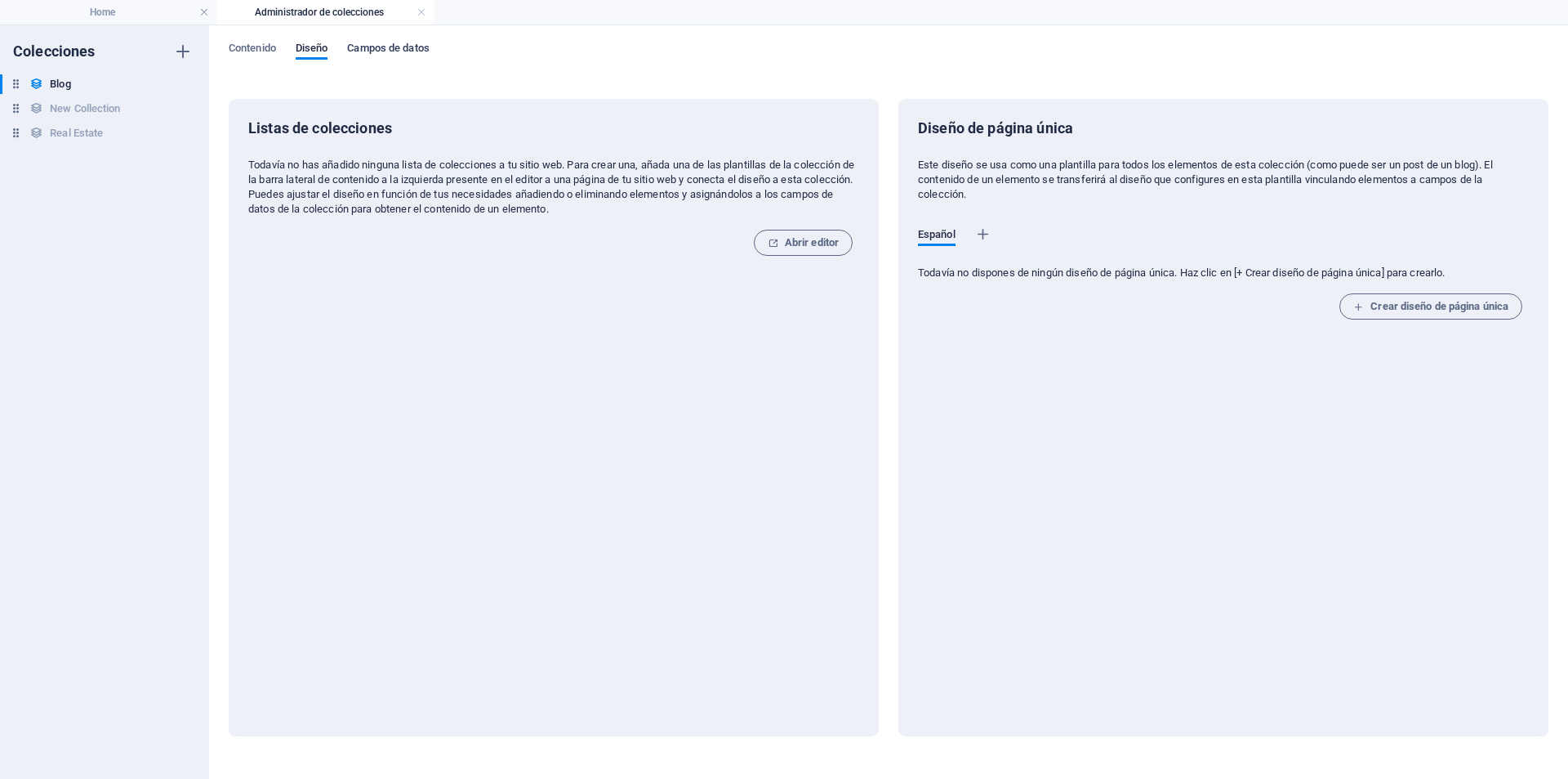
click at [391, 51] on span "Campos de datos" at bounding box center [388, 49] width 82 height 23
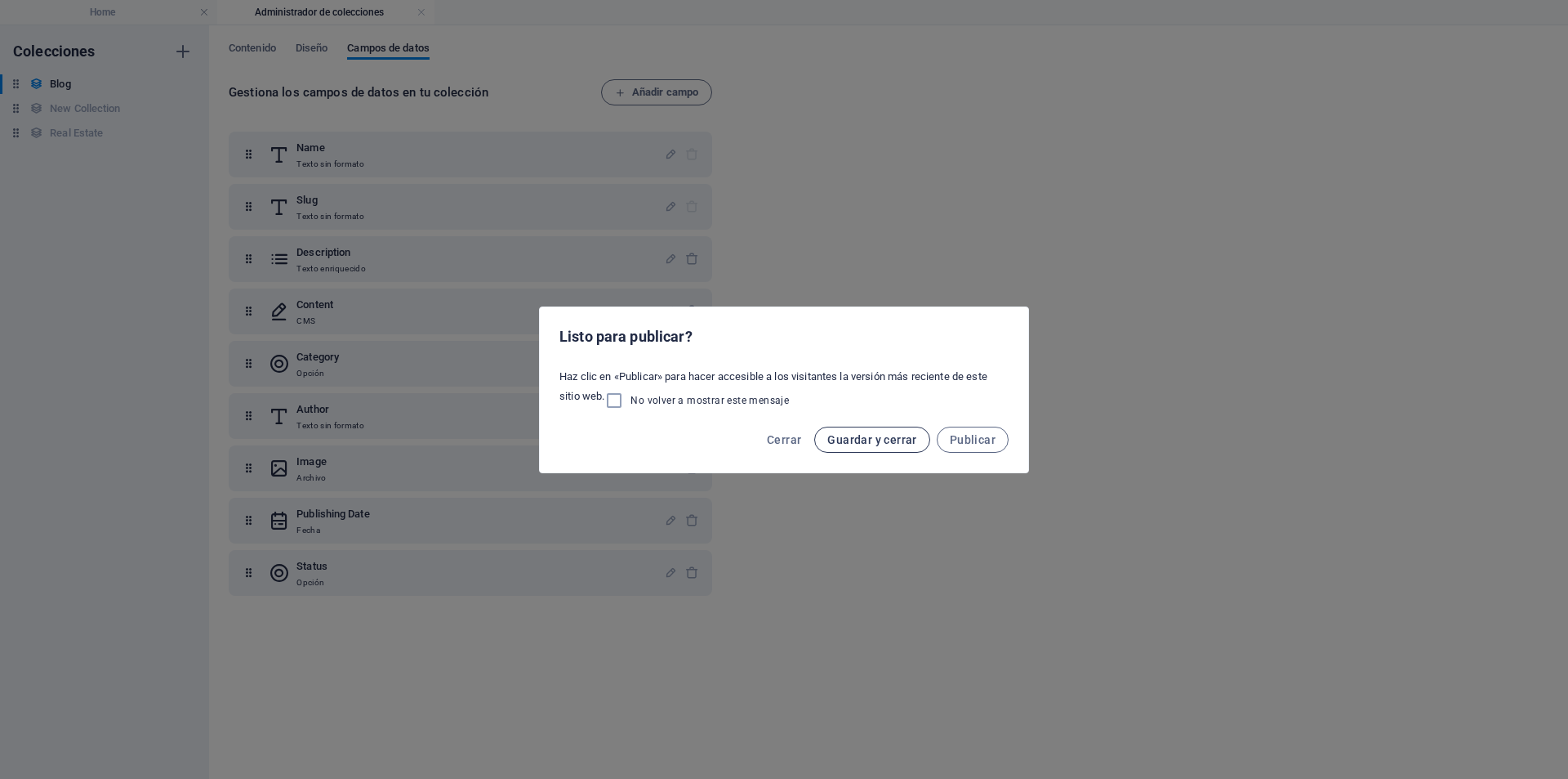
click at [894, 439] on span "Guardar y cerrar" at bounding box center [872, 439] width 89 height 13
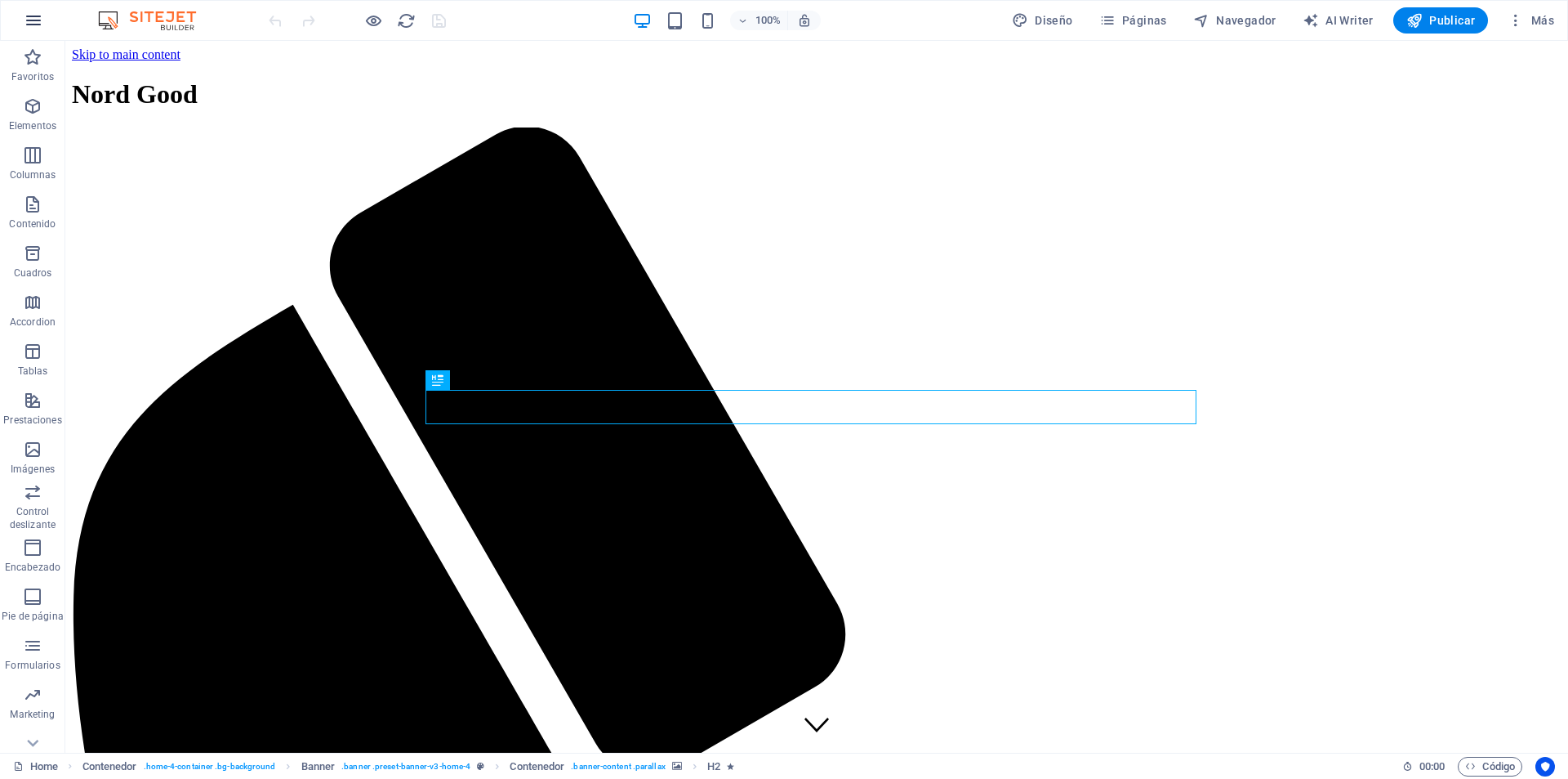
click at [27, 19] on icon "button" at bounding box center [33, 21] width 20 height 20
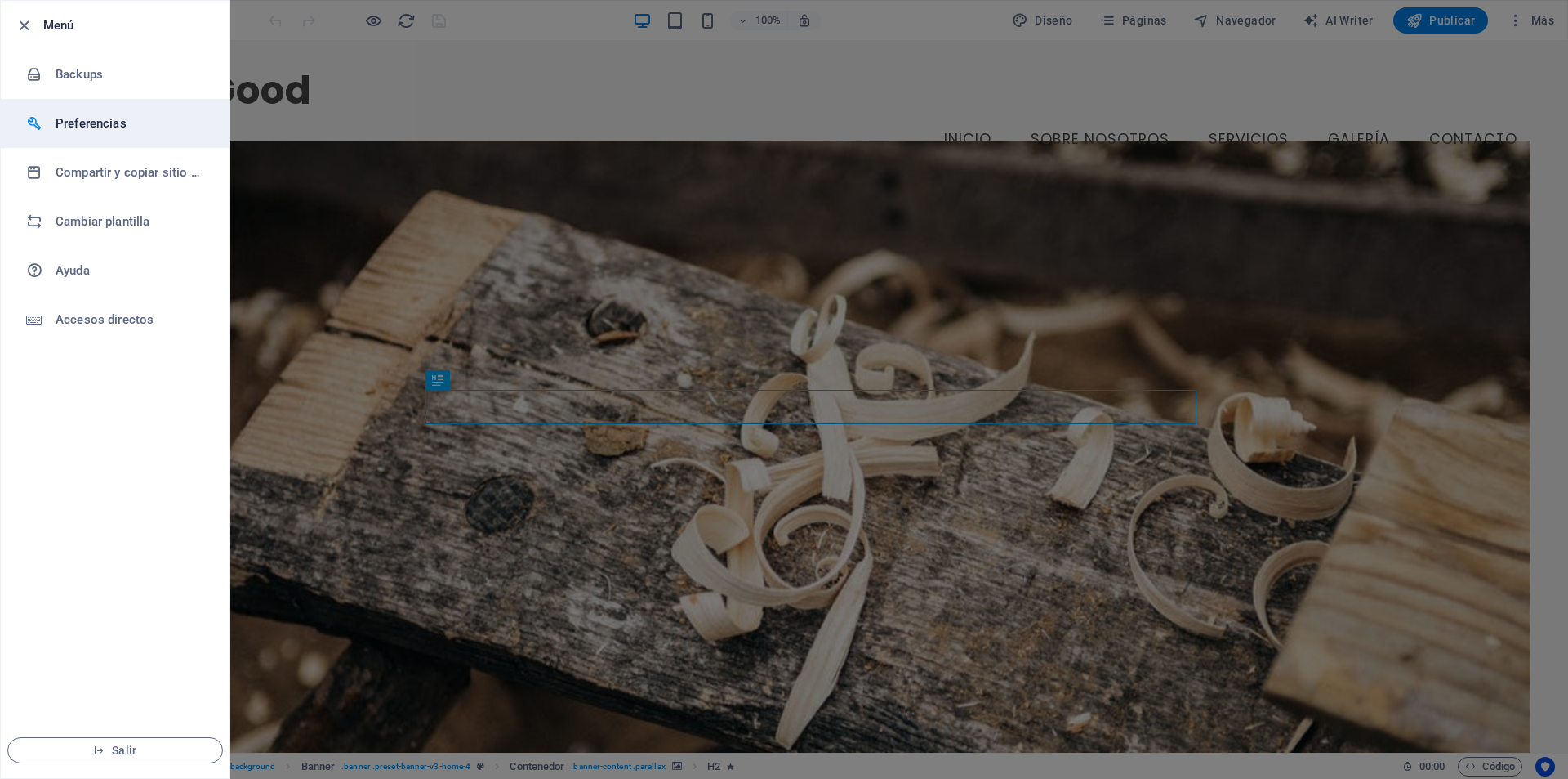
click at [88, 127] on h6 "Preferencias" at bounding box center [131, 123] width 152 height 20
select select "es"
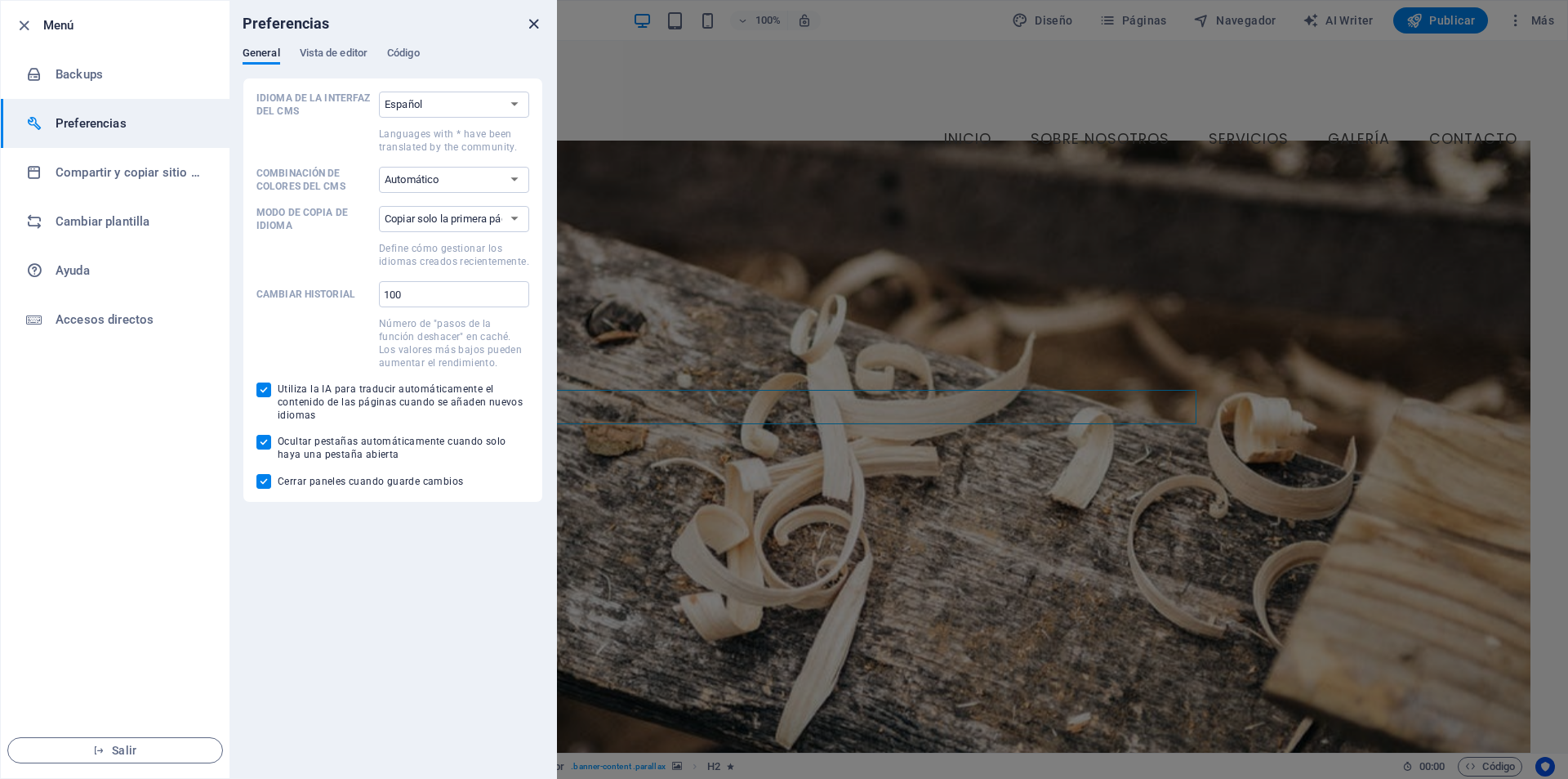
click at [534, 26] on icon "close" at bounding box center [533, 24] width 19 height 19
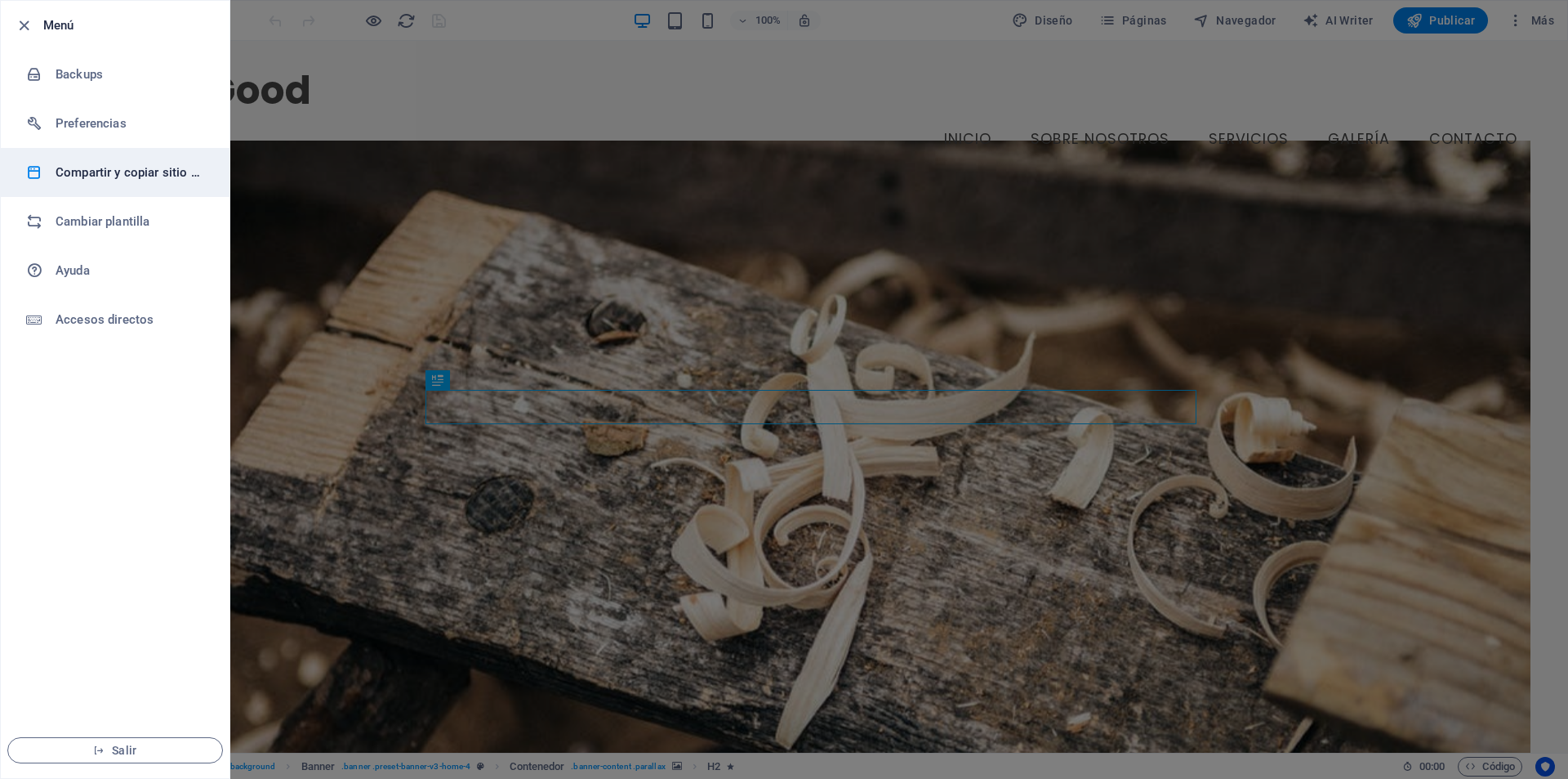
click at [111, 182] on li "Compartir y copiar sitio web" at bounding box center [115, 172] width 228 height 49
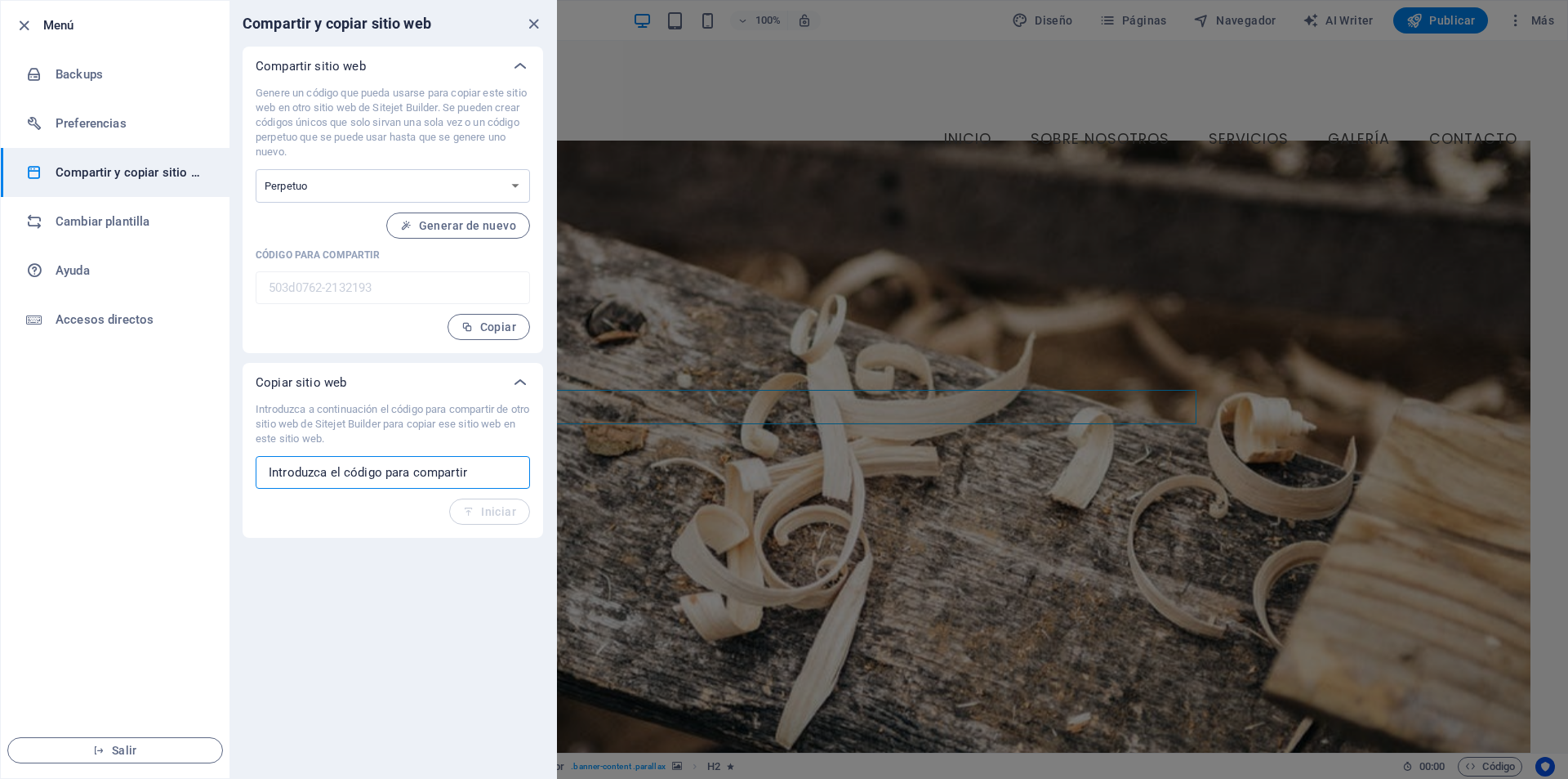
click at [443, 469] on input "text" at bounding box center [393, 472] width 275 height 32
click at [415, 191] on select "Único Perpetuo" at bounding box center [393, 186] width 275 height 33
click at [482, 325] on span "Copiar" at bounding box center [489, 326] width 55 height 13
click at [475, 468] on input "text" at bounding box center [393, 472] width 275 height 32
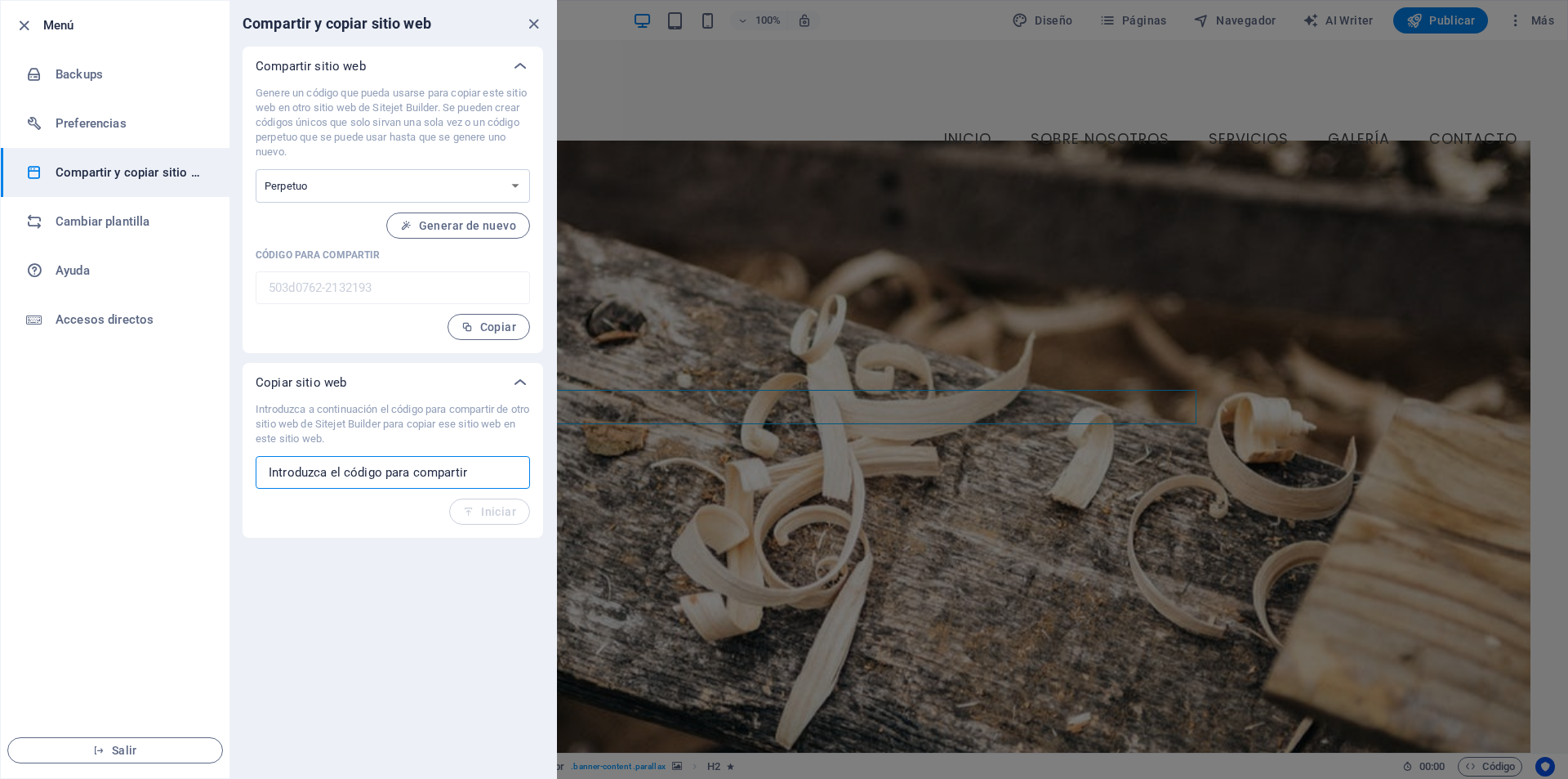
click at [13, 26] on li "Menú" at bounding box center [115, 26] width 228 height 49
click at [22, 22] on icon "button" at bounding box center [24, 26] width 19 height 19
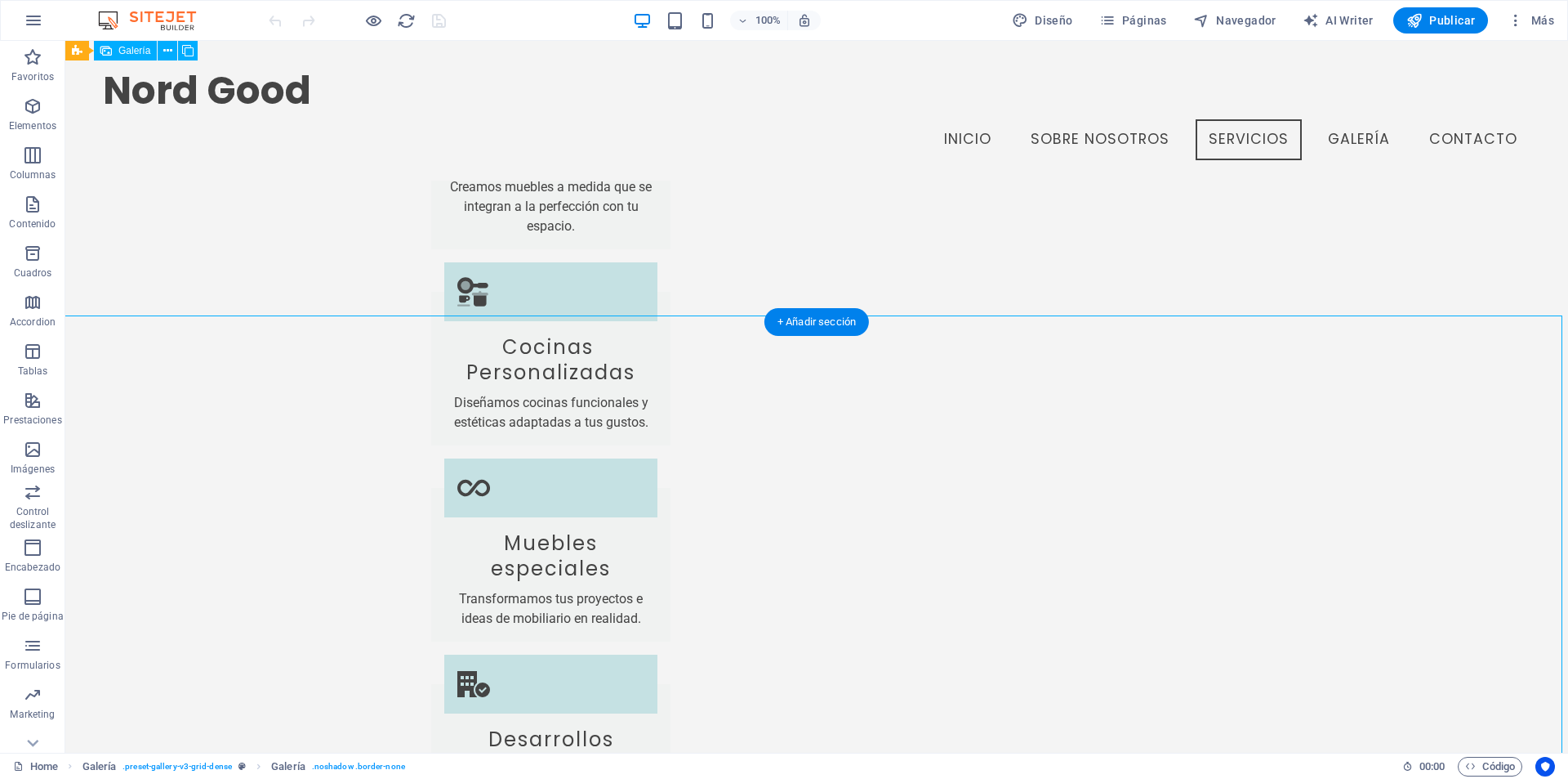
scroll to position [4149, 0]
select select "px"
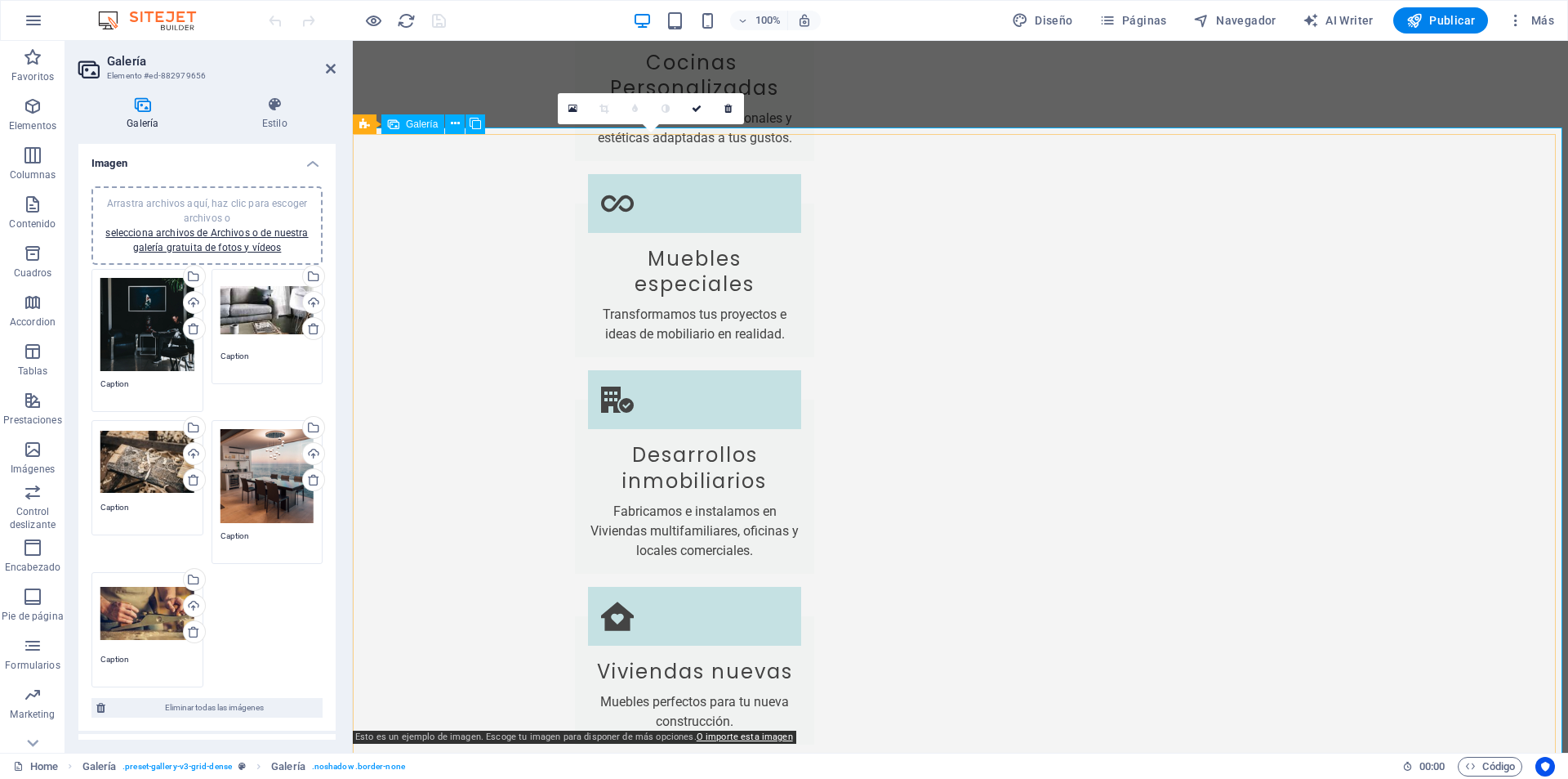
scroll to position [4533, 0]
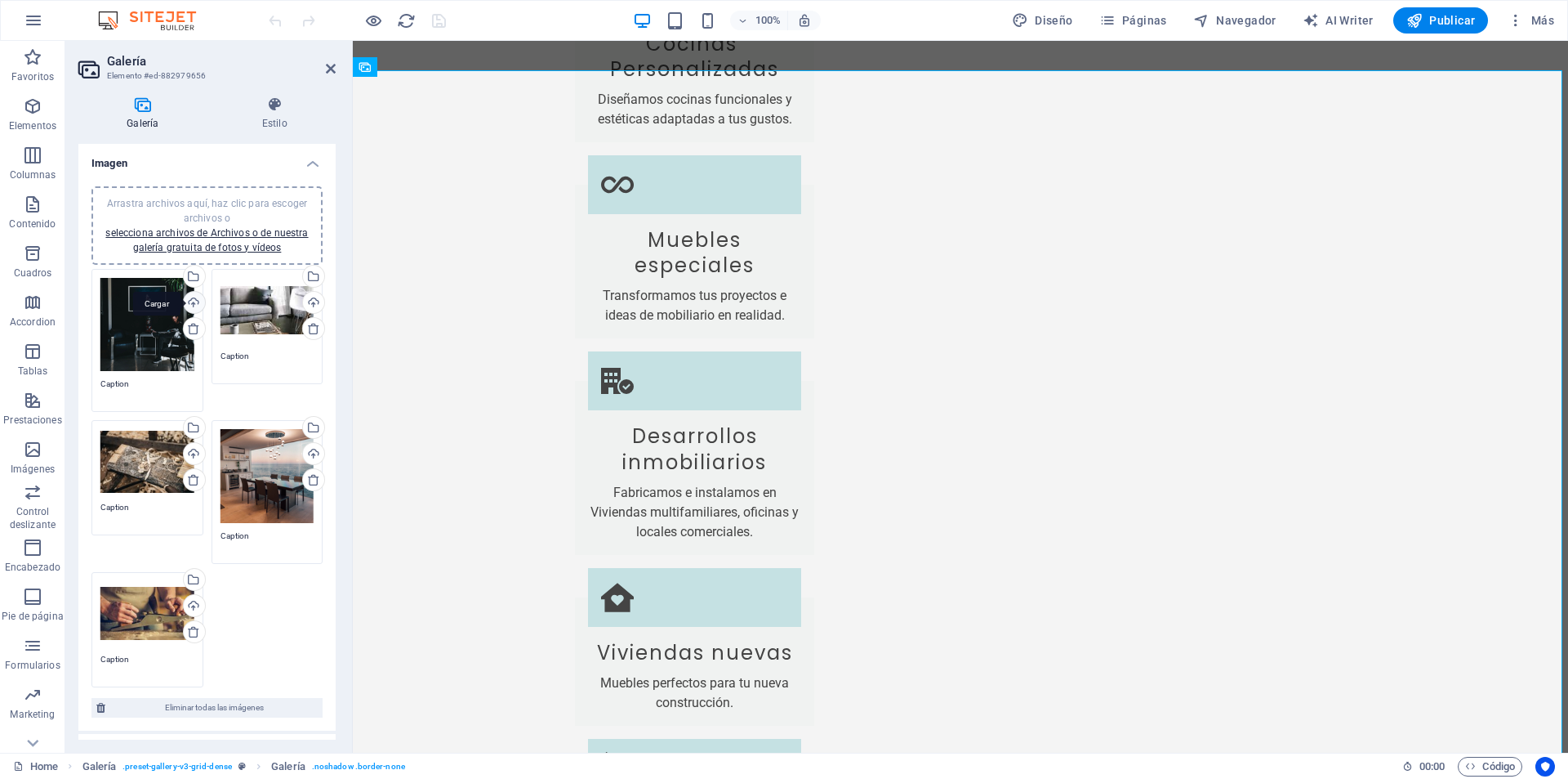
click at [190, 301] on div "Cargar" at bounding box center [192, 303] width 25 height 25
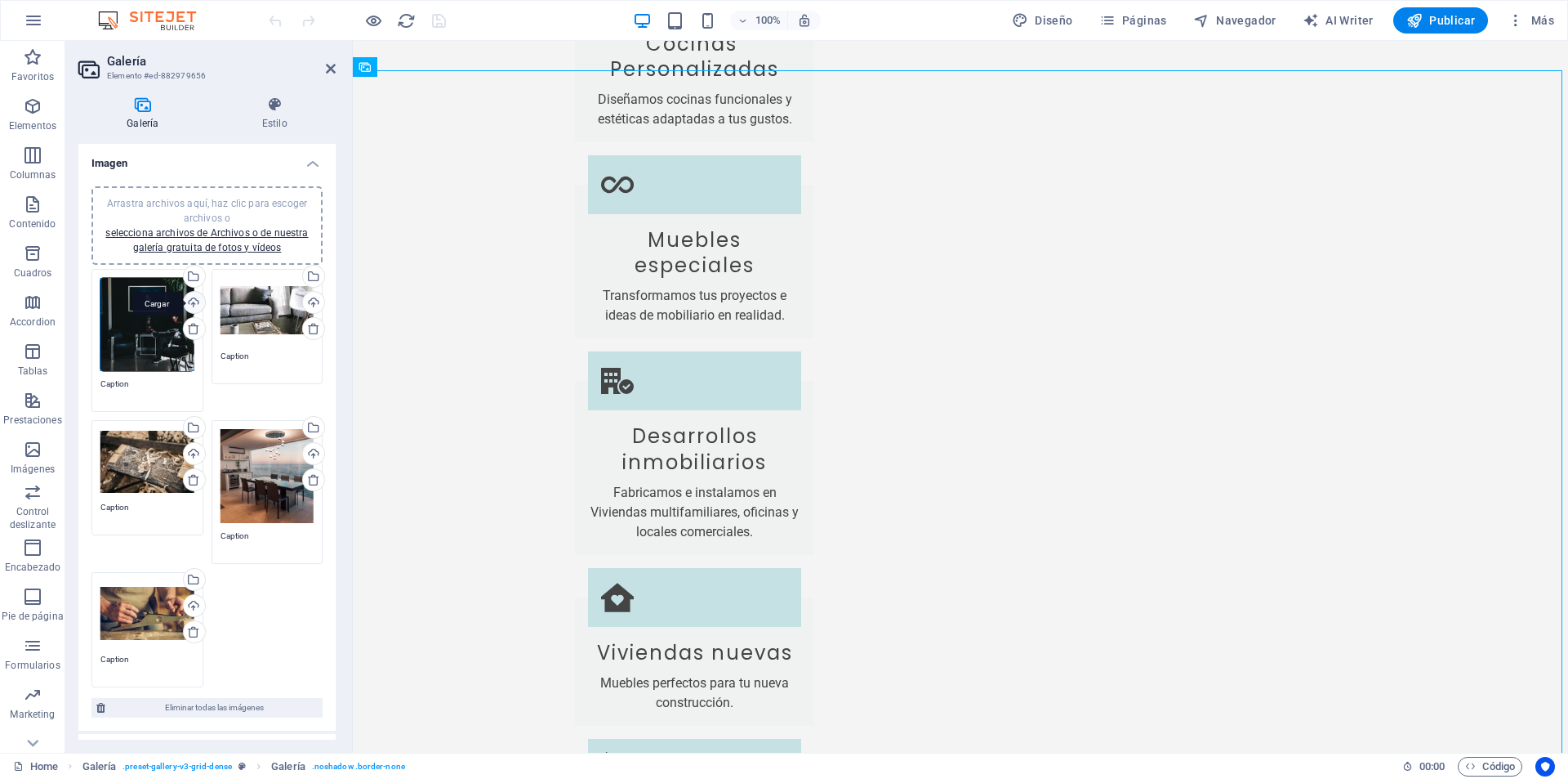
click at [193, 297] on div "Cargar" at bounding box center [192, 303] width 25 height 25
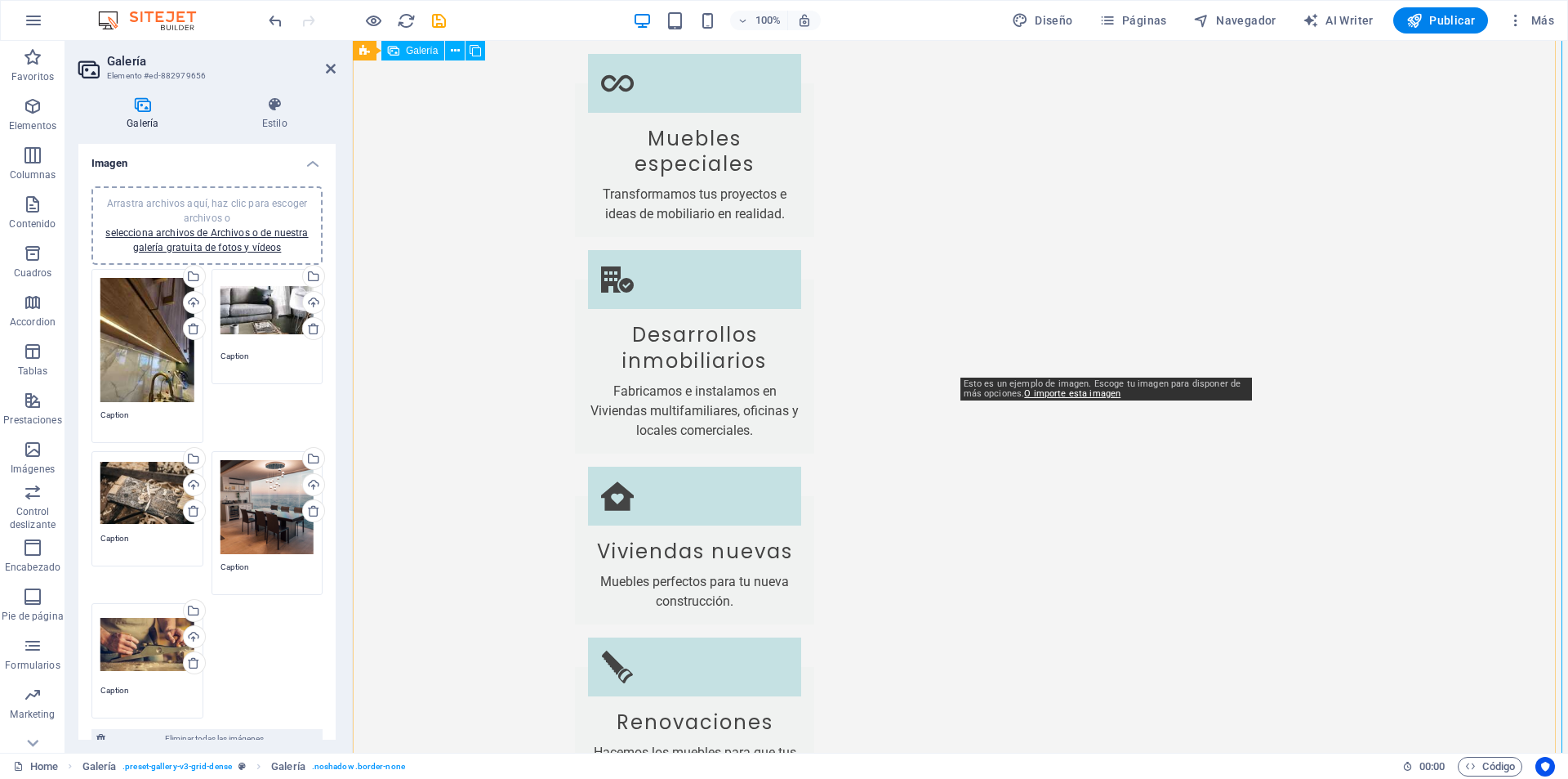
scroll to position [4880, 0]
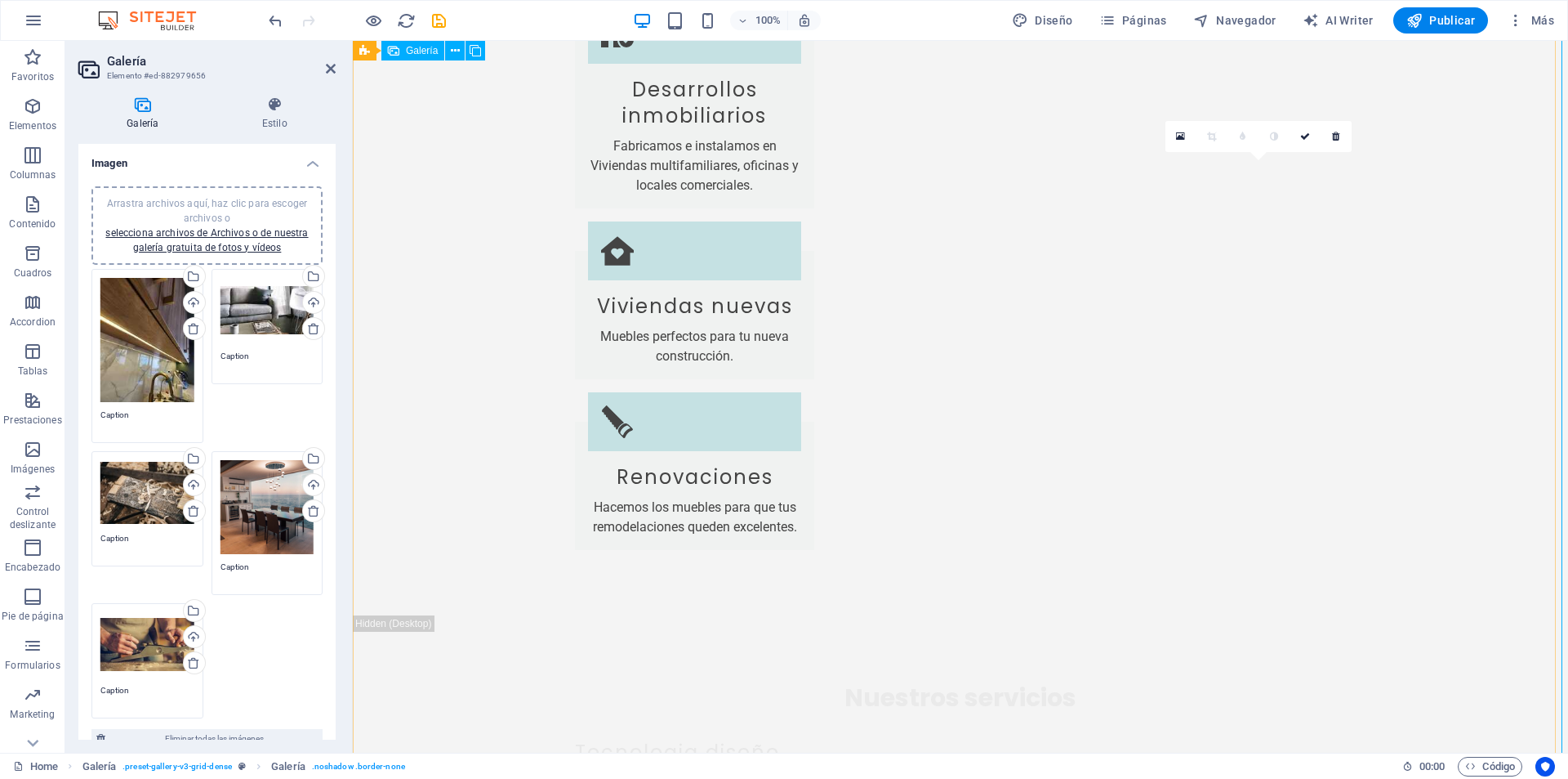
click at [265, 487] on div "Arrastra archivos aquí, haz clic para escoger archivos o selecciona archivos de…" at bounding box center [267, 506] width 94 height 94
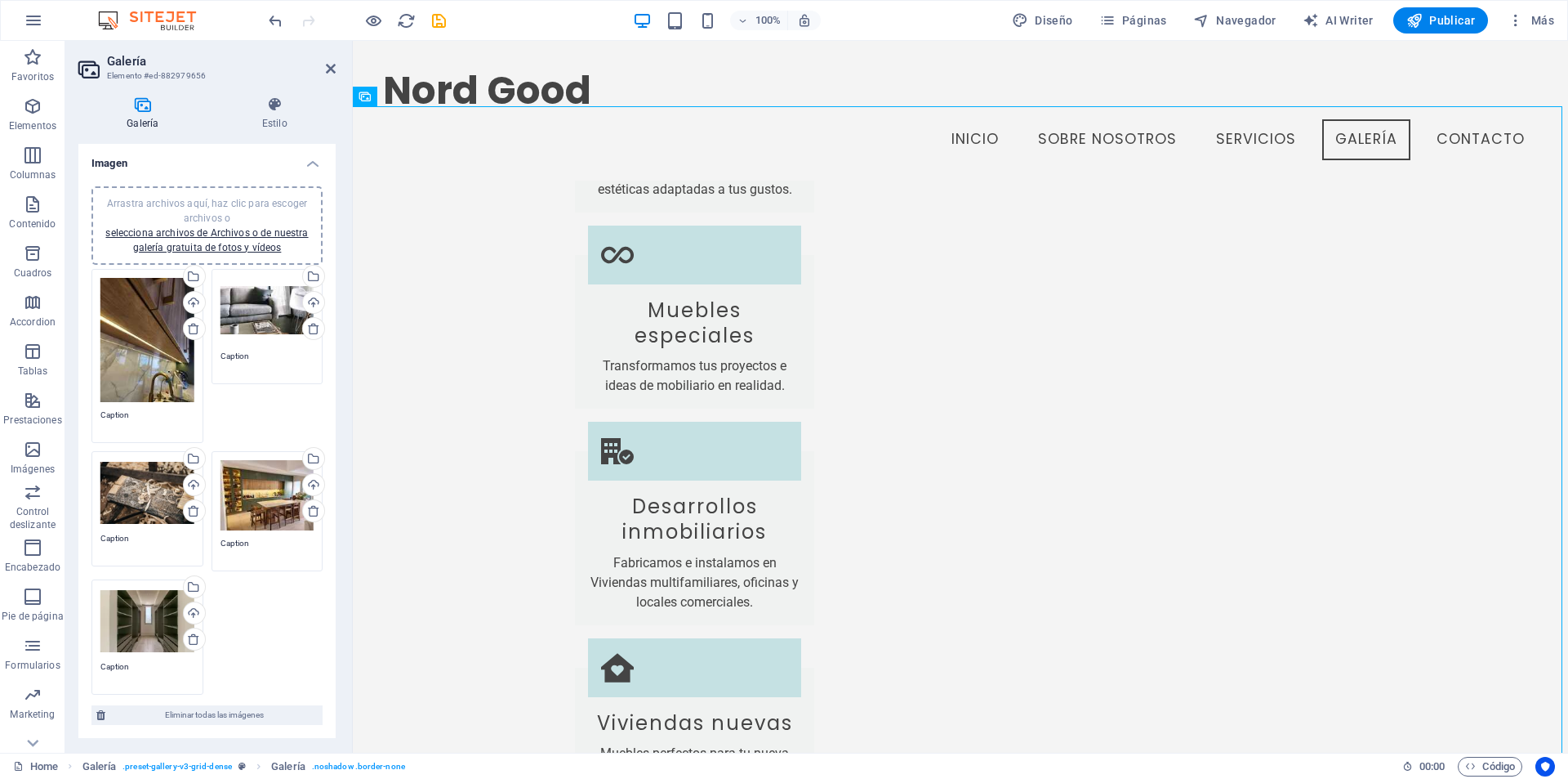
scroll to position [4398, 0]
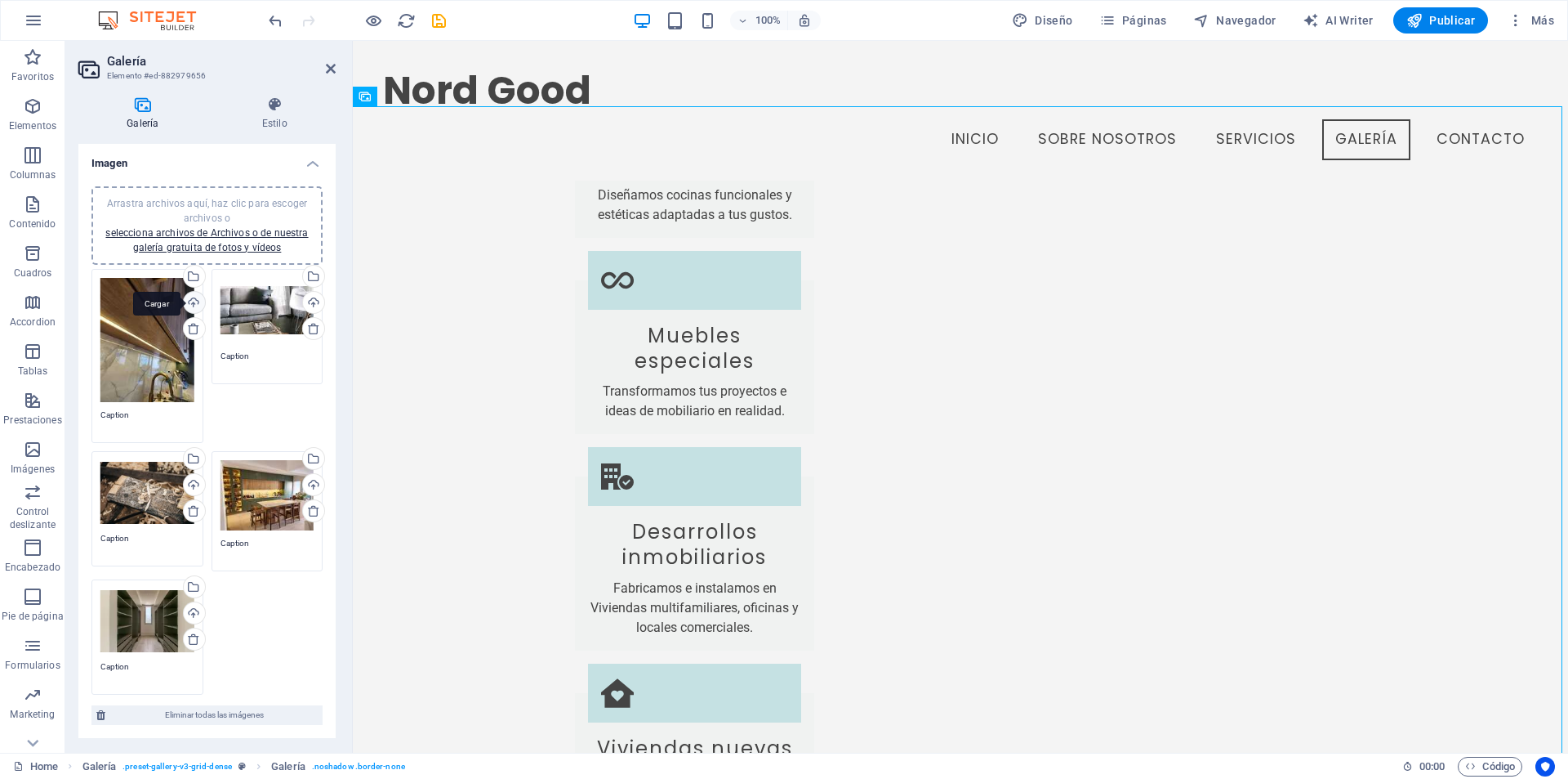
click at [188, 300] on div "Cargar" at bounding box center [192, 303] width 25 height 25
click at [191, 307] on div "Cargar" at bounding box center [192, 303] width 25 height 25
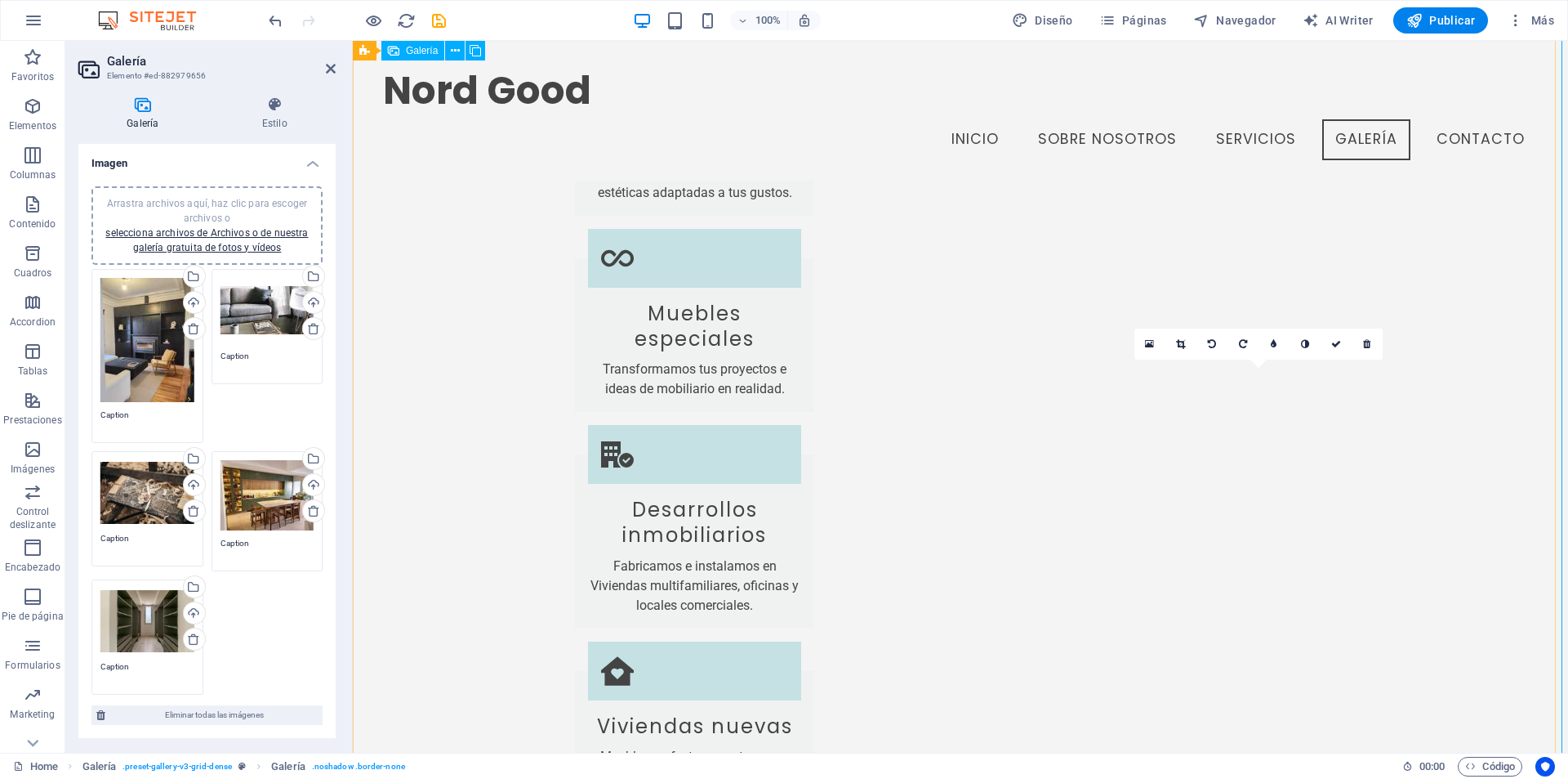
scroll to position [4317, 0]
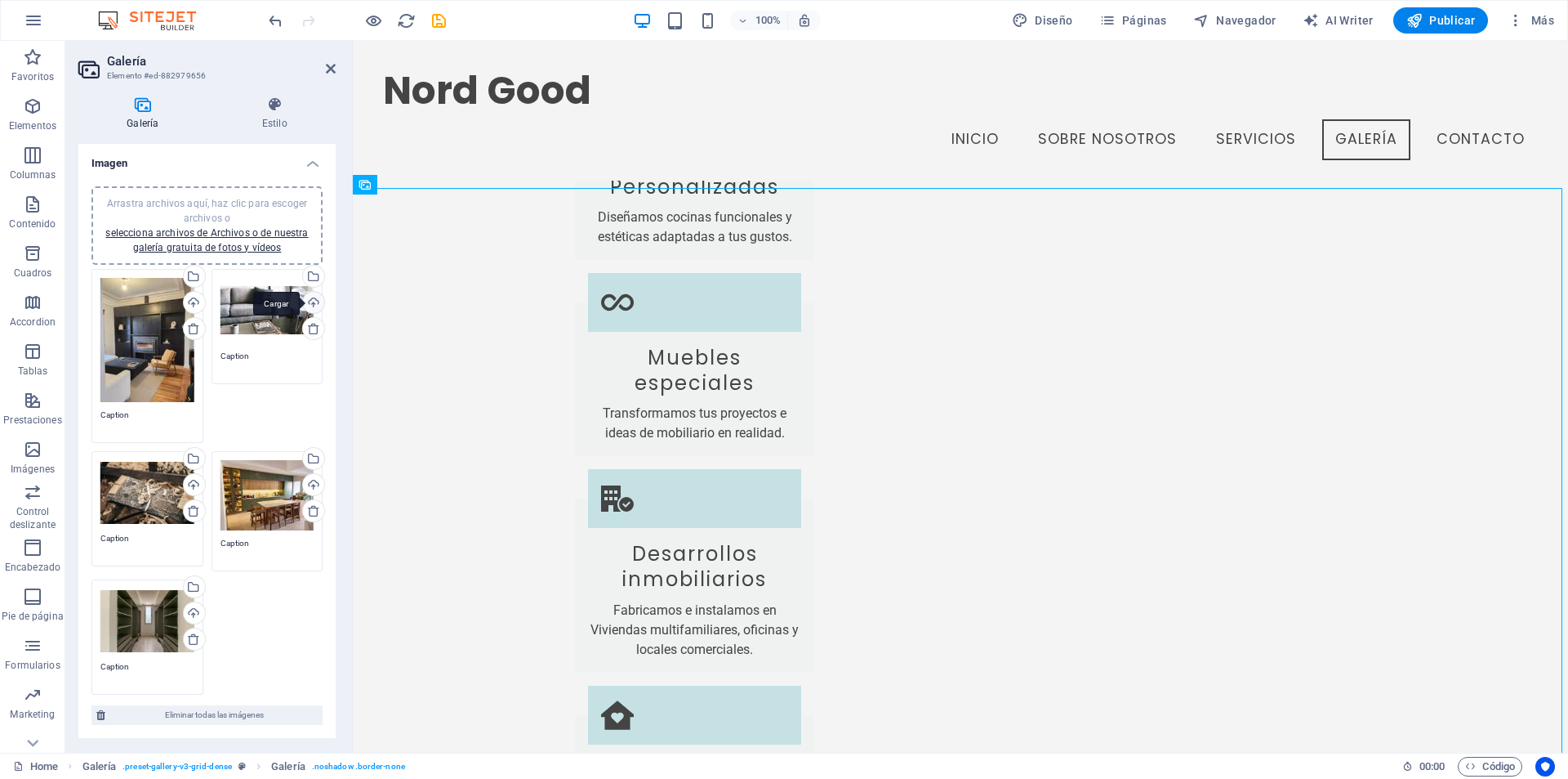
click at [305, 296] on div "Cargar" at bounding box center [312, 303] width 25 height 25
click at [313, 278] on div "Selecciona archivos del administrador de archivos, de la galería de fotos o car…" at bounding box center [312, 278] width 25 height 25
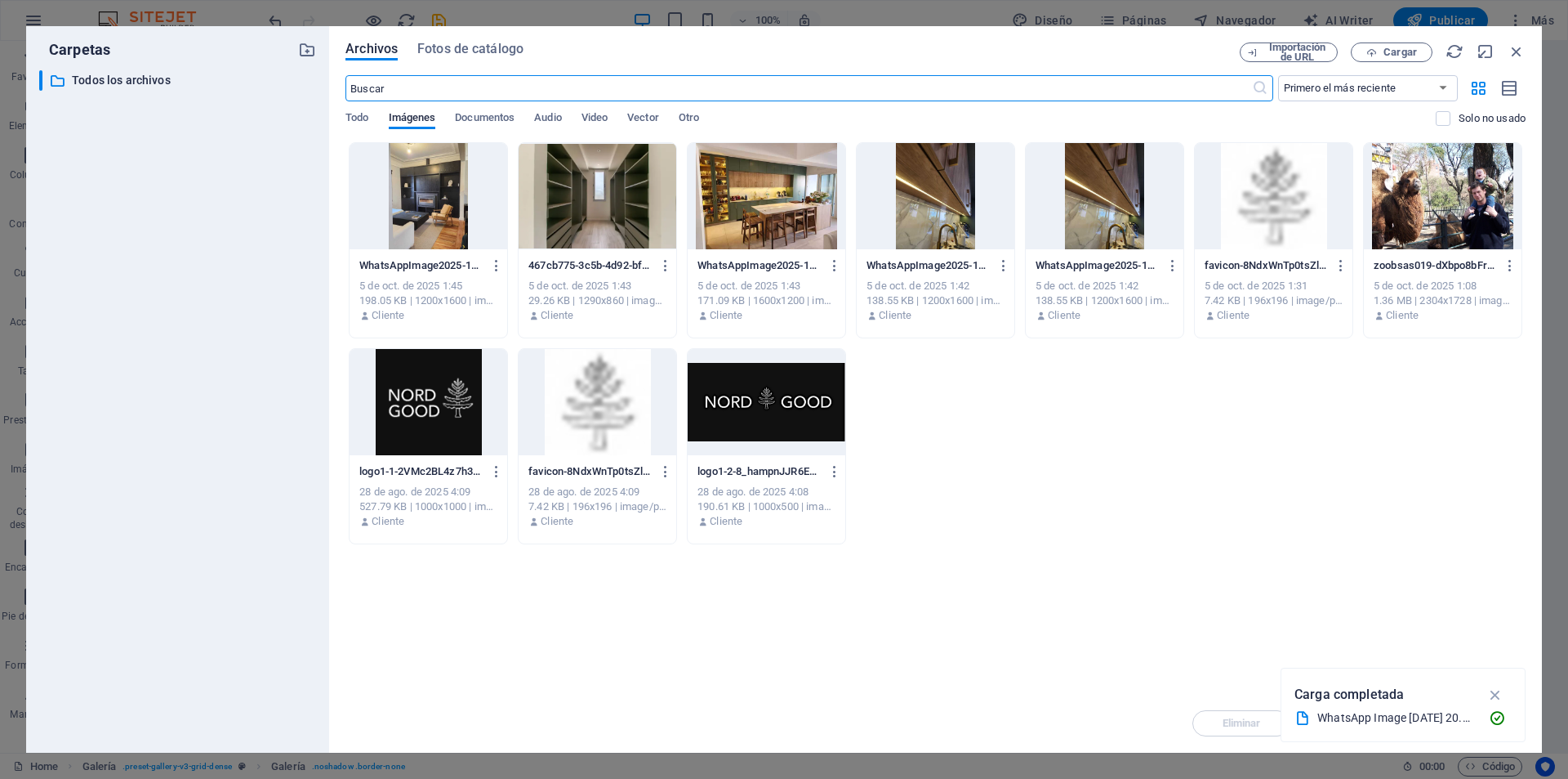
scroll to position [4555, 0]
click at [935, 206] on div at bounding box center [935, 196] width 157 height 106
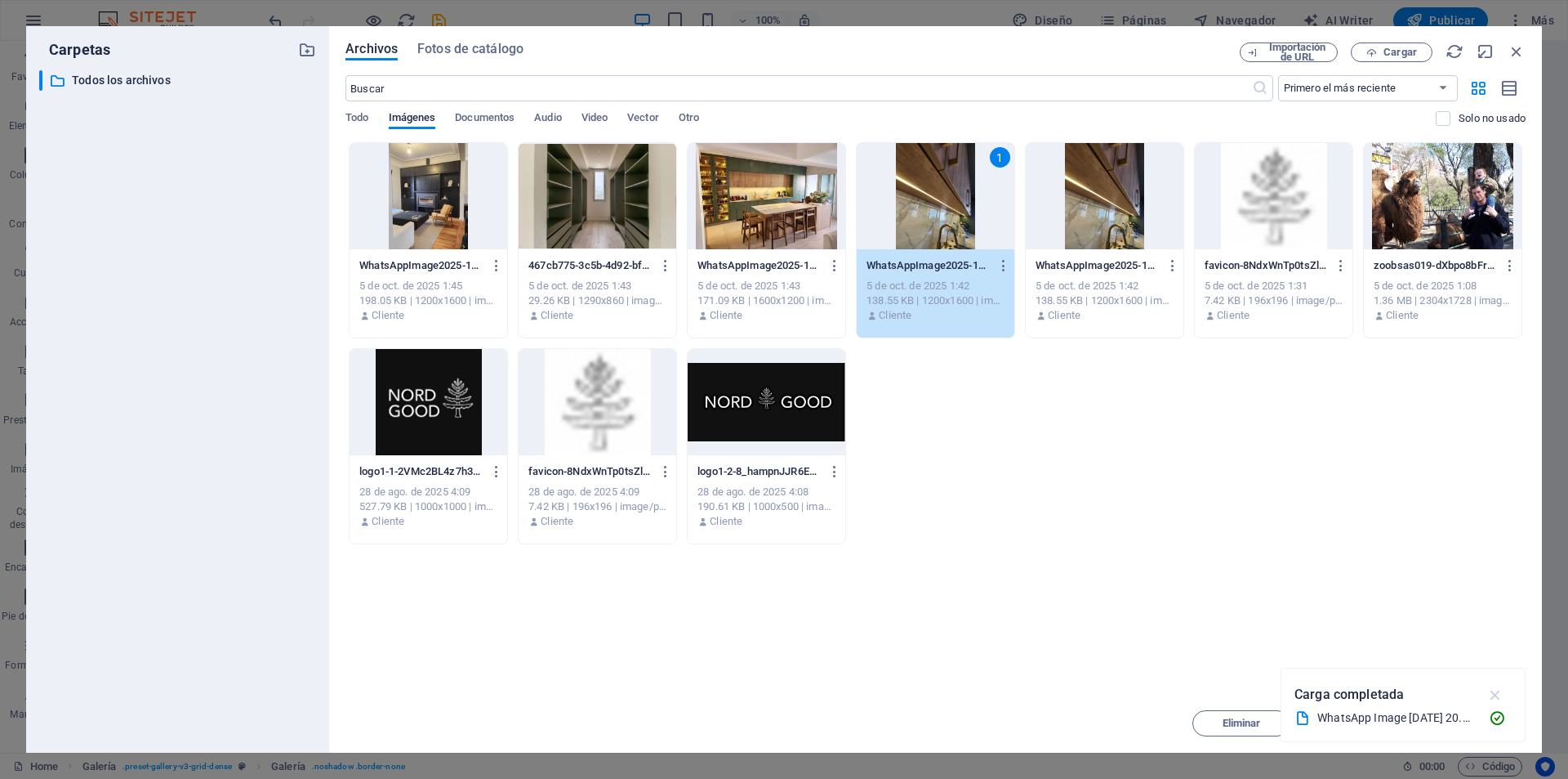
click at [1494, 695] on icon "button" at bounding box center [1495, 694] width 19 height 18
click at [1456, 721] on span "Insertar" at bounding box center [1476, 723] width 85 height 10
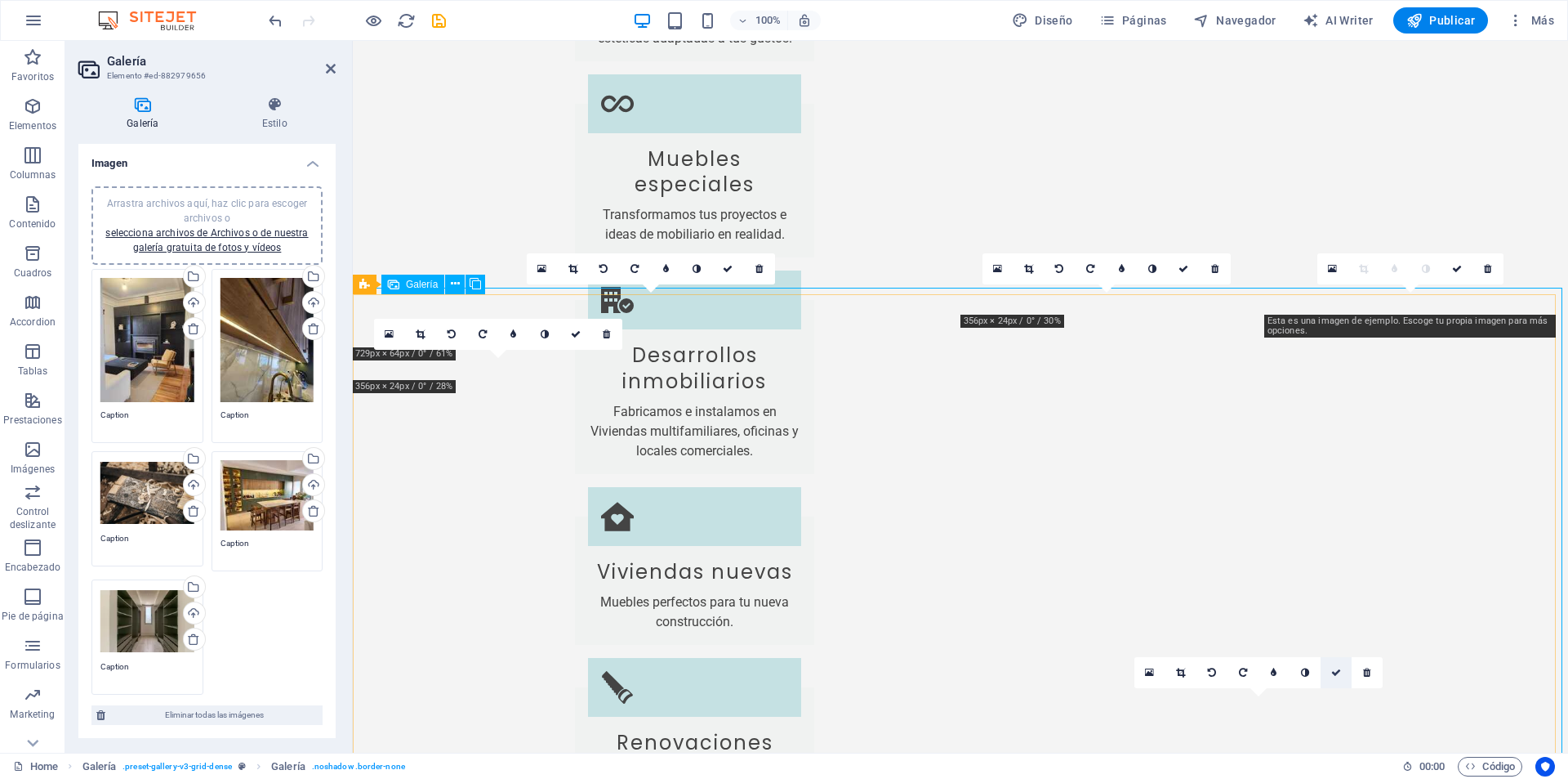
scroll to position [4416, 0]
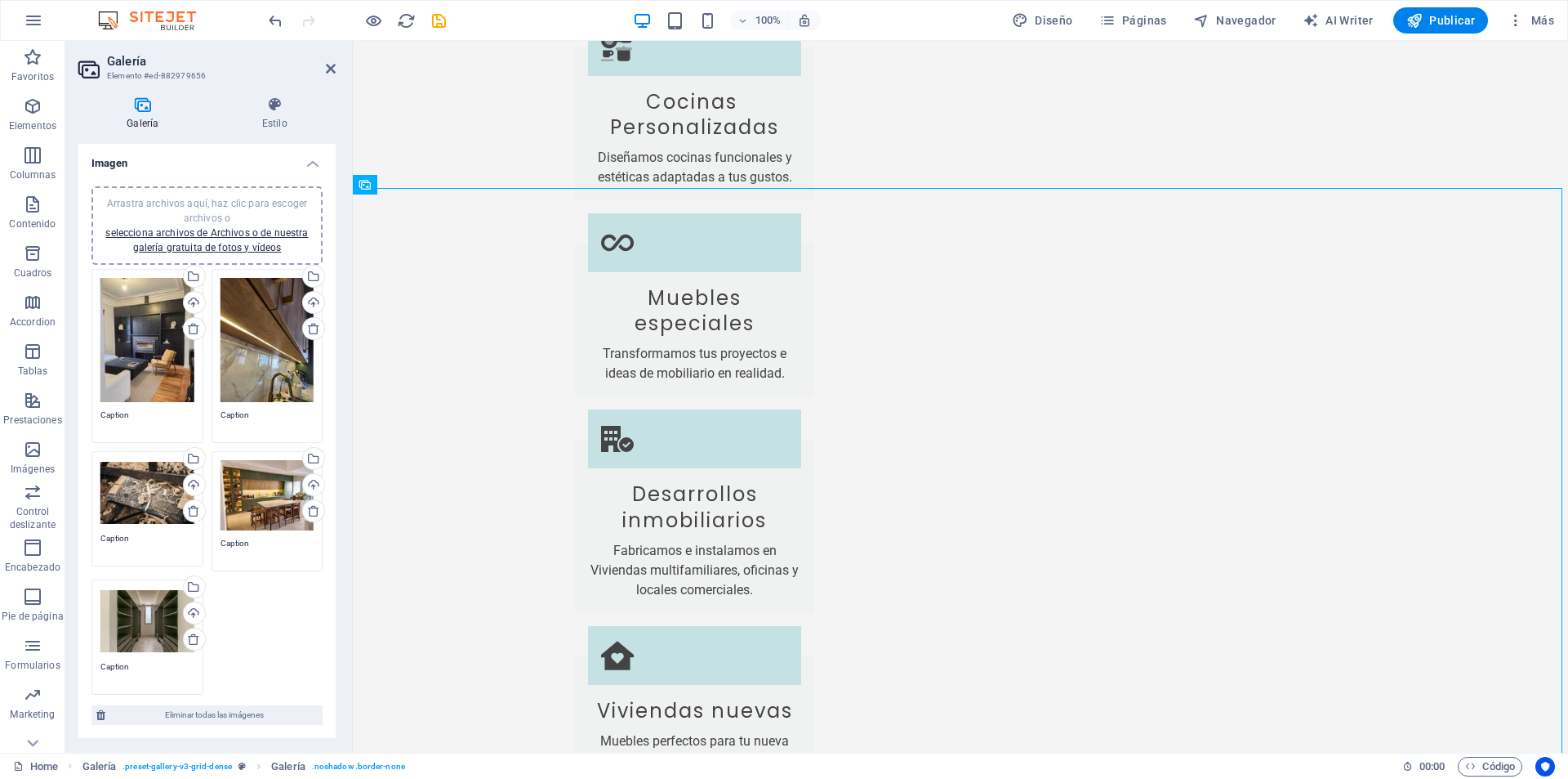
click at [157, 479] on div "Arrastra archivos aquí, haz clic para escoger archivos o selecciona archivos de…" at bounding box center [147, 492] width 94 height 65
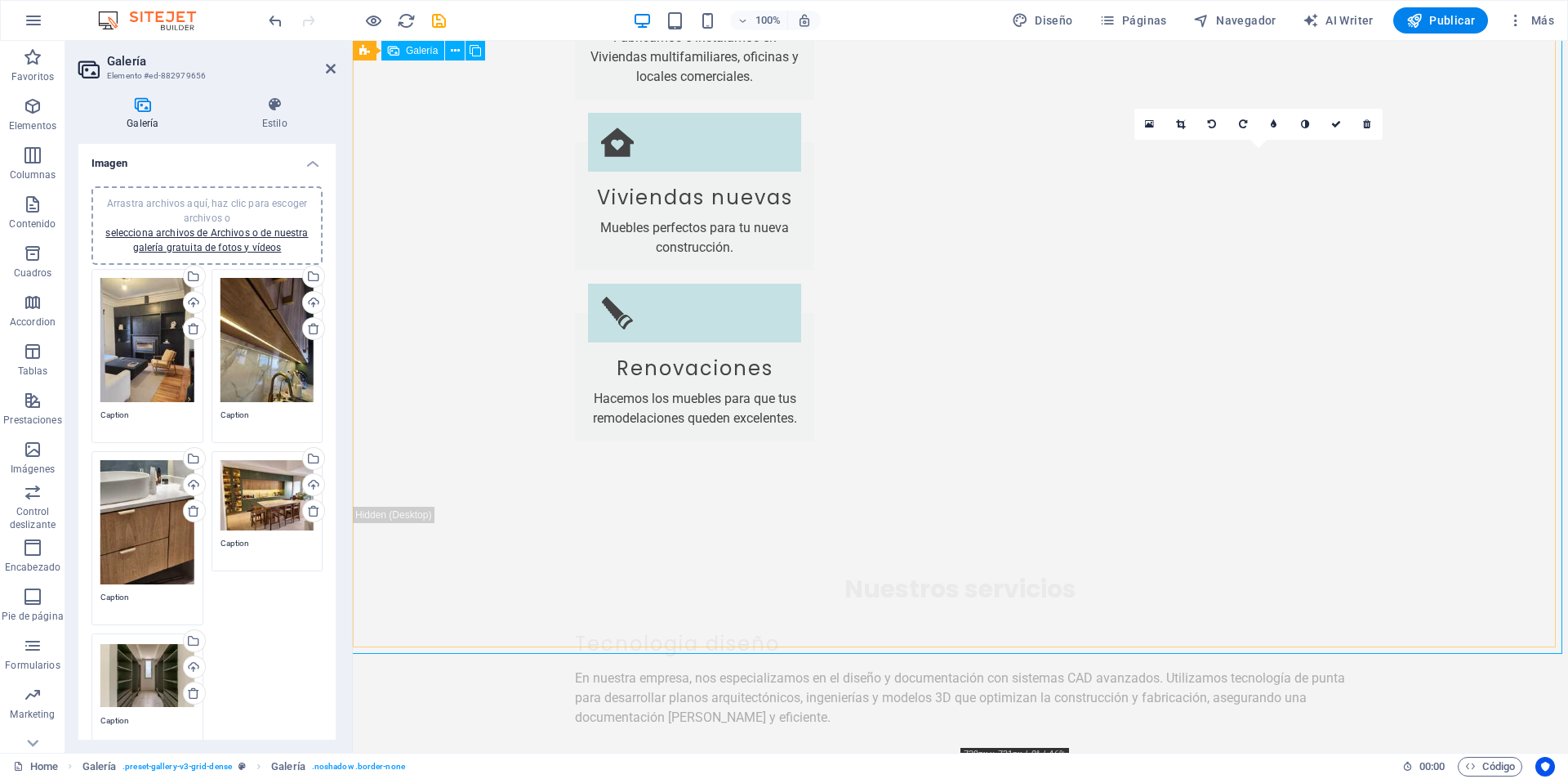
scroll to position [5070, 0]
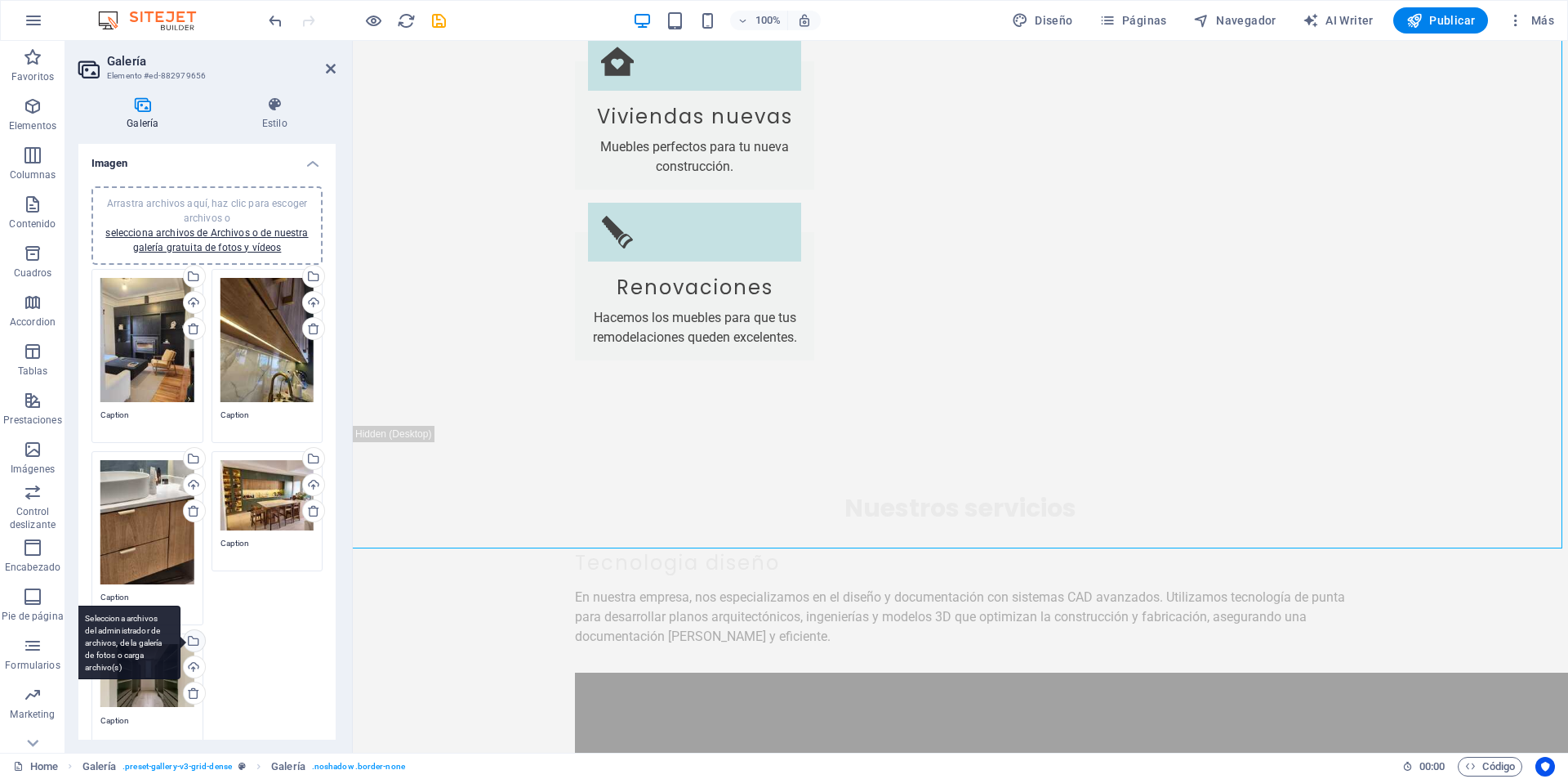
click at [180, 607] on div "Selecciona archivos del administrador de archivos, de la galería de fotos o car…" at bounding box center [128, 643] width 106 height 74
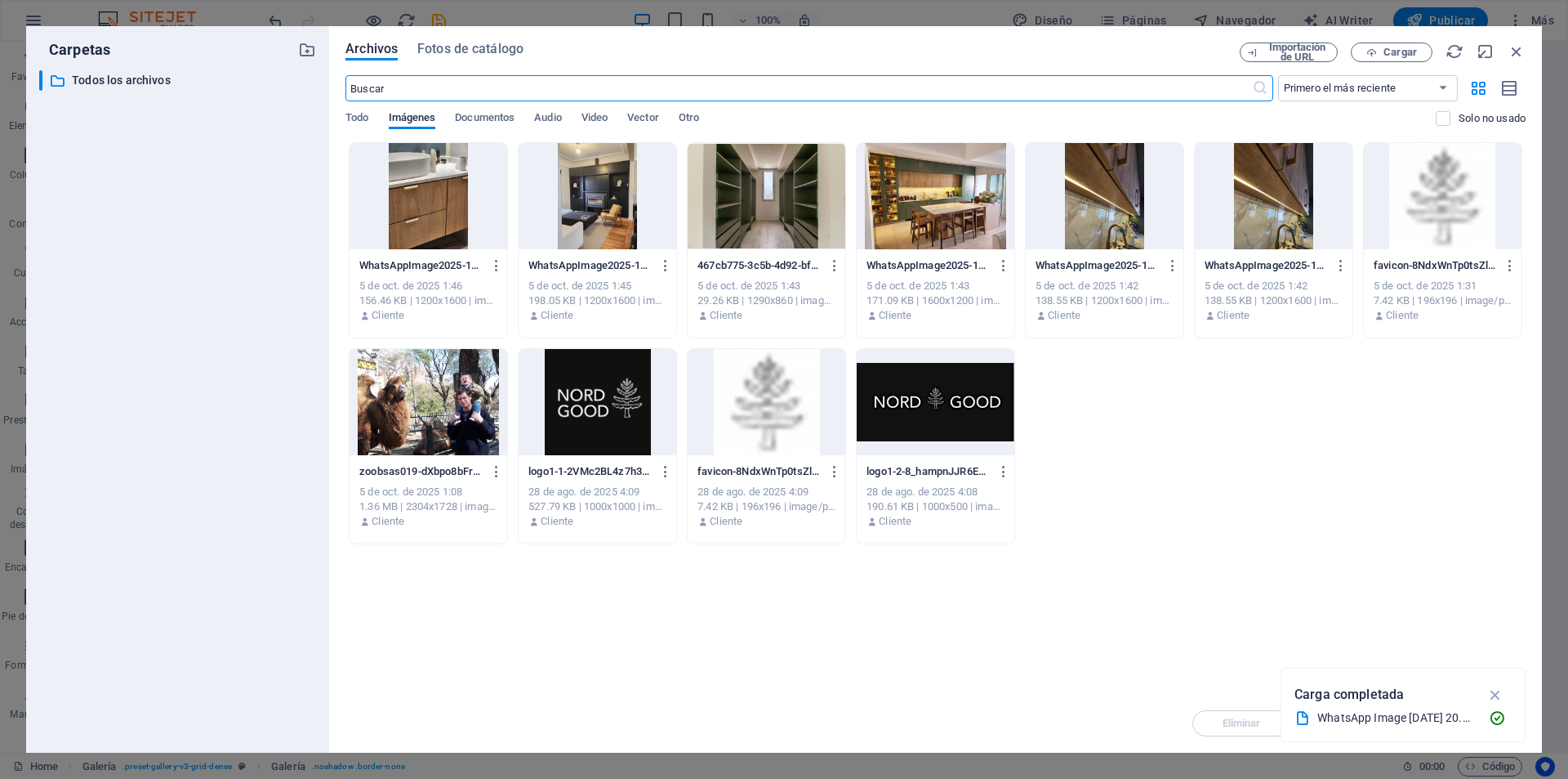
scroll to position [5209, 0]
drag, startPoint x: 1511, startPoint y: 54, endPoint x: 920, endPoint y: 128, distance: 595.6
click at [1511, 54] on icon "button" at bounding box center [1517, 51] width 18 height 18
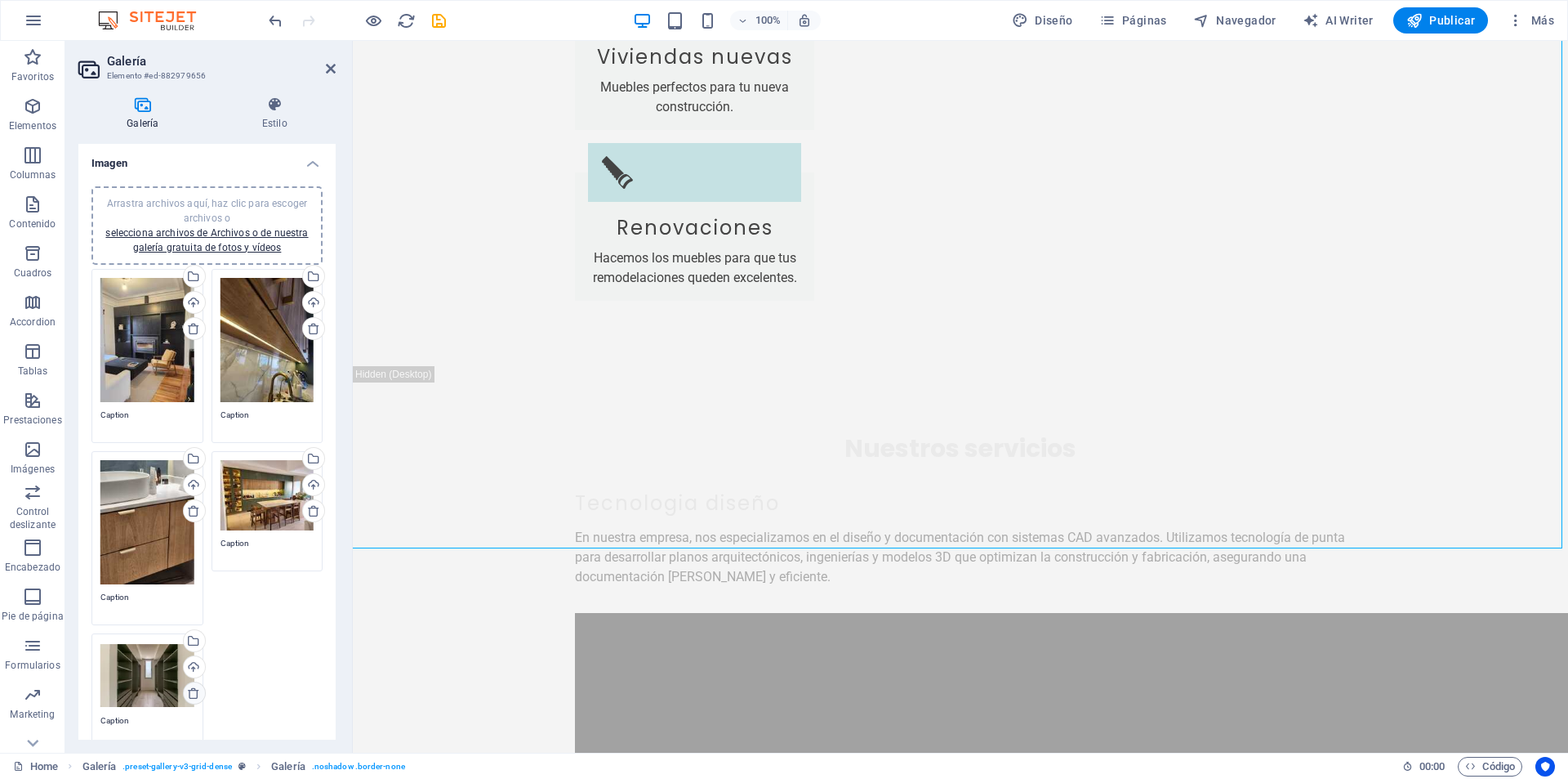
click at [197, 686] on icon at bounding box center [193, 692] width 13 height 13
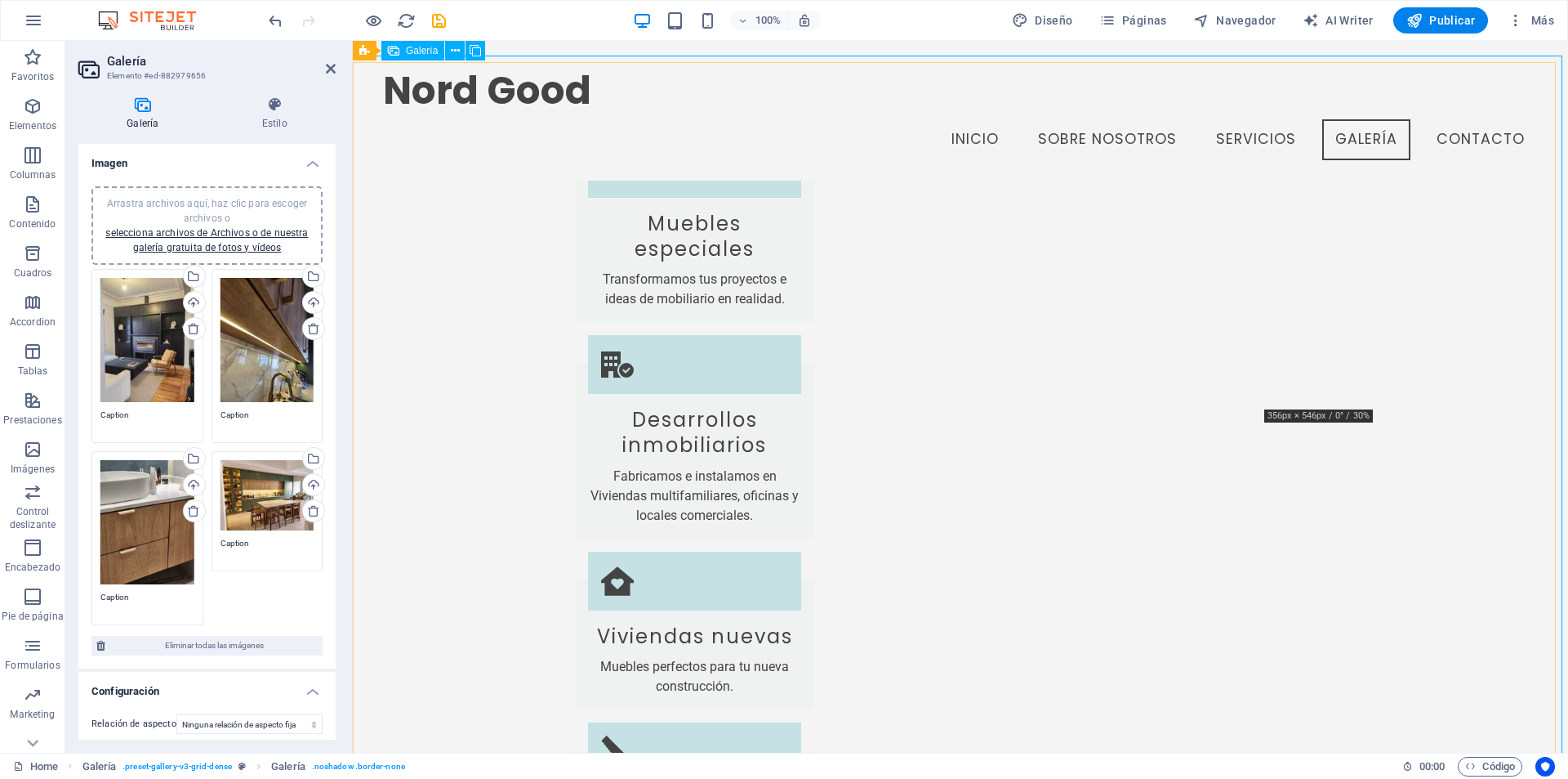
scroll to position [4411, 0]
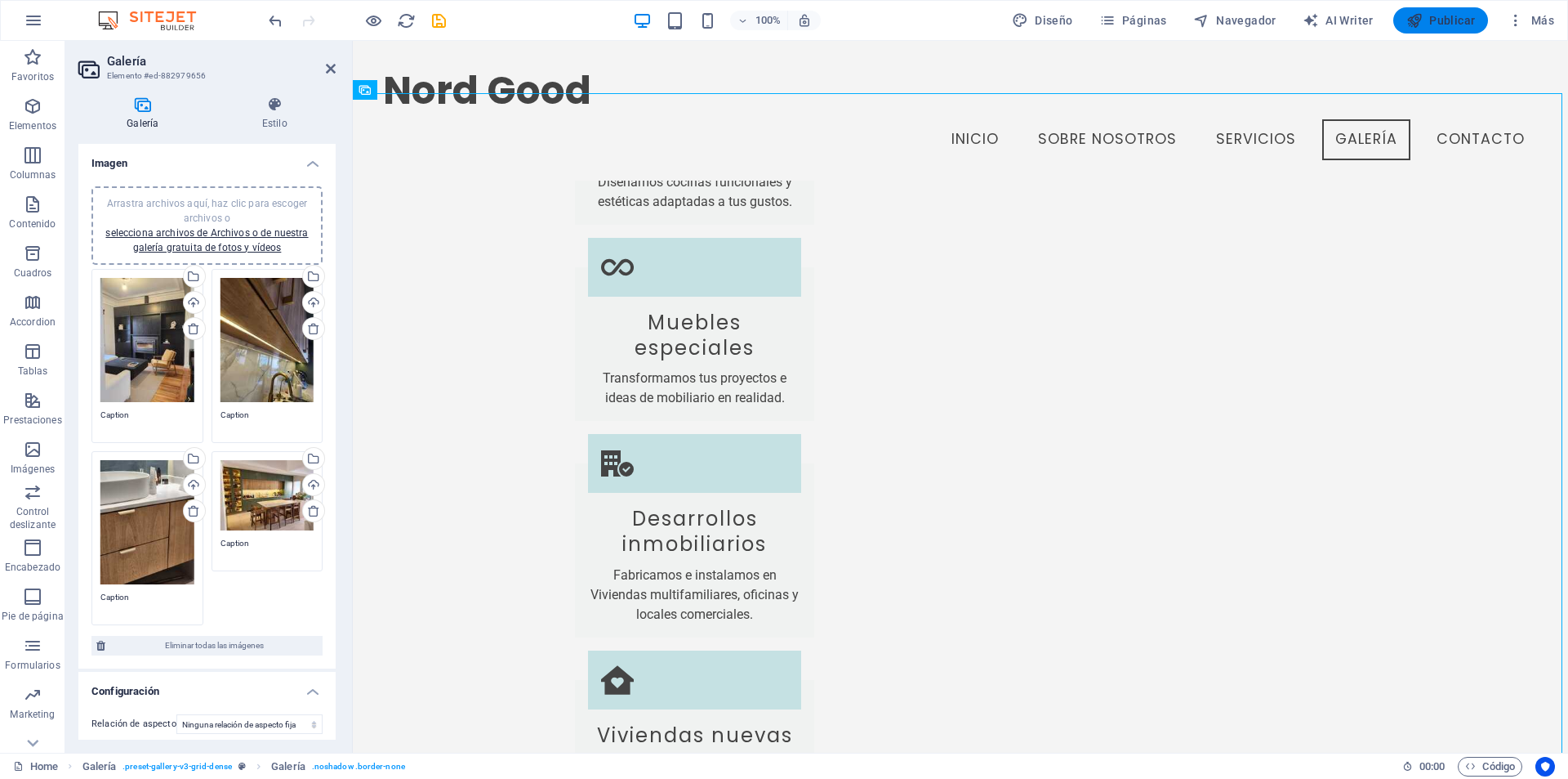
click at [1456, 22] on span "Publicar" at bounding box center [1441, 20] width 70 height 17
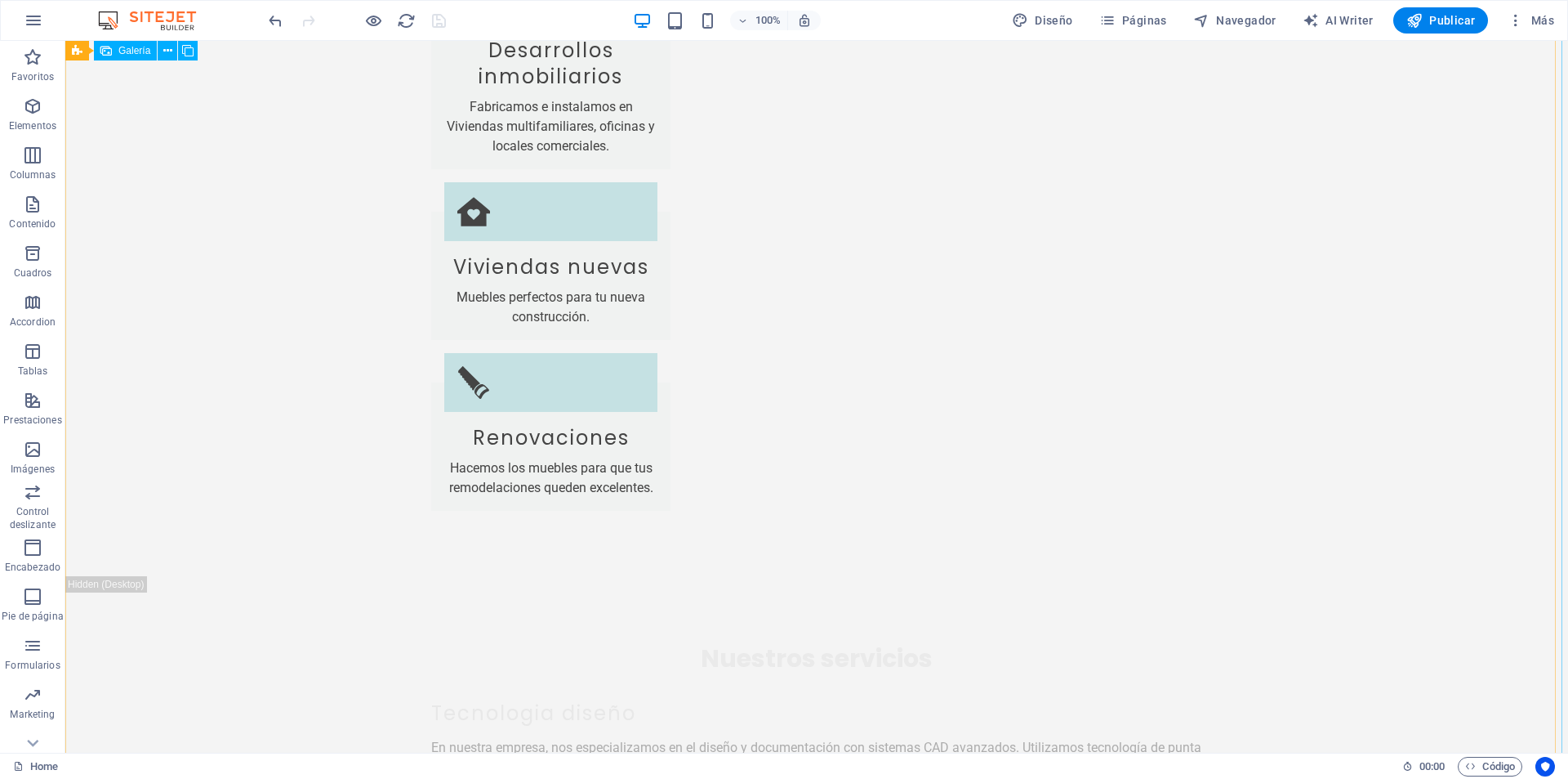
scroll to position [5043, 0]
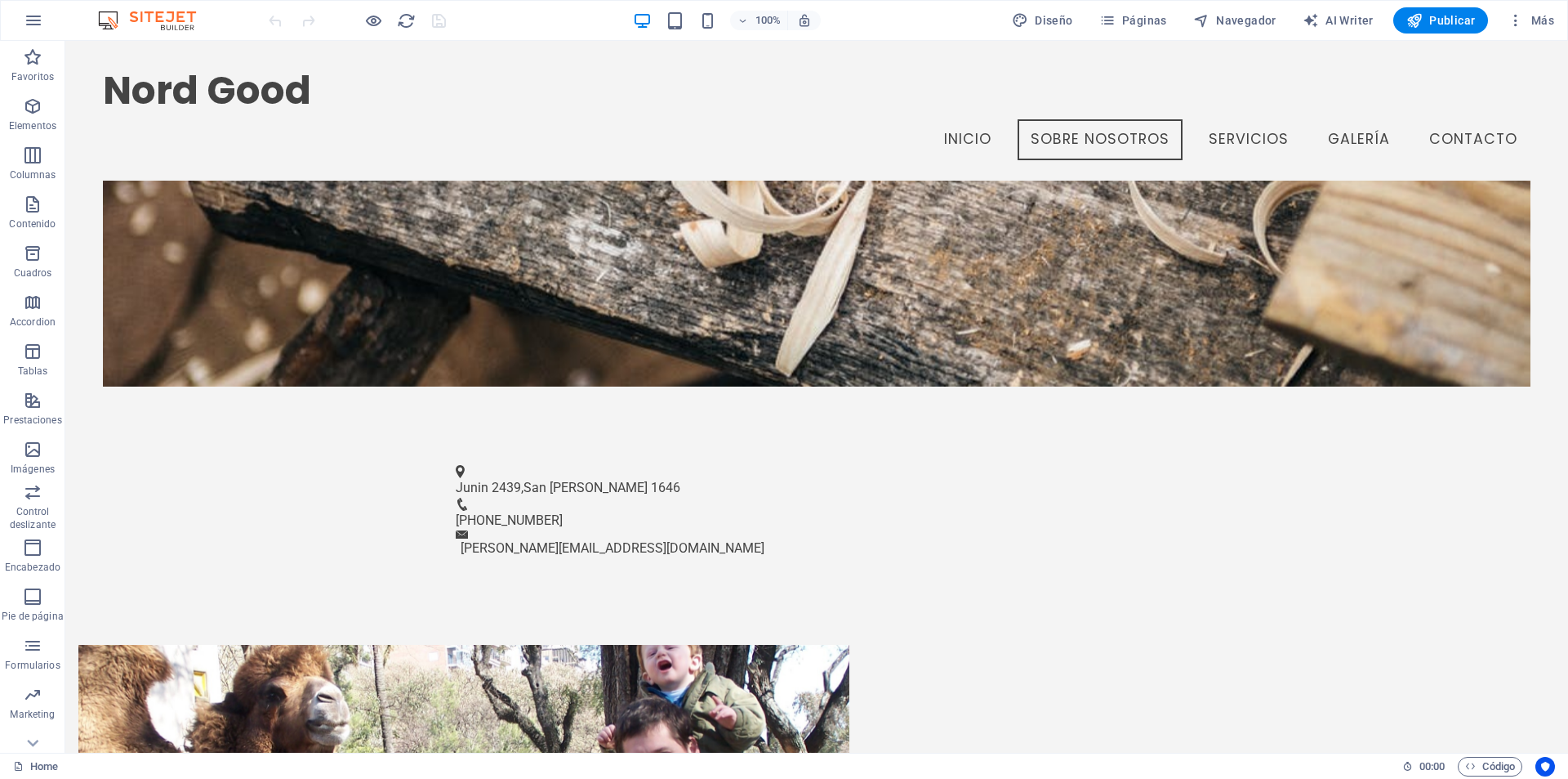
scroll to position [504, 0]
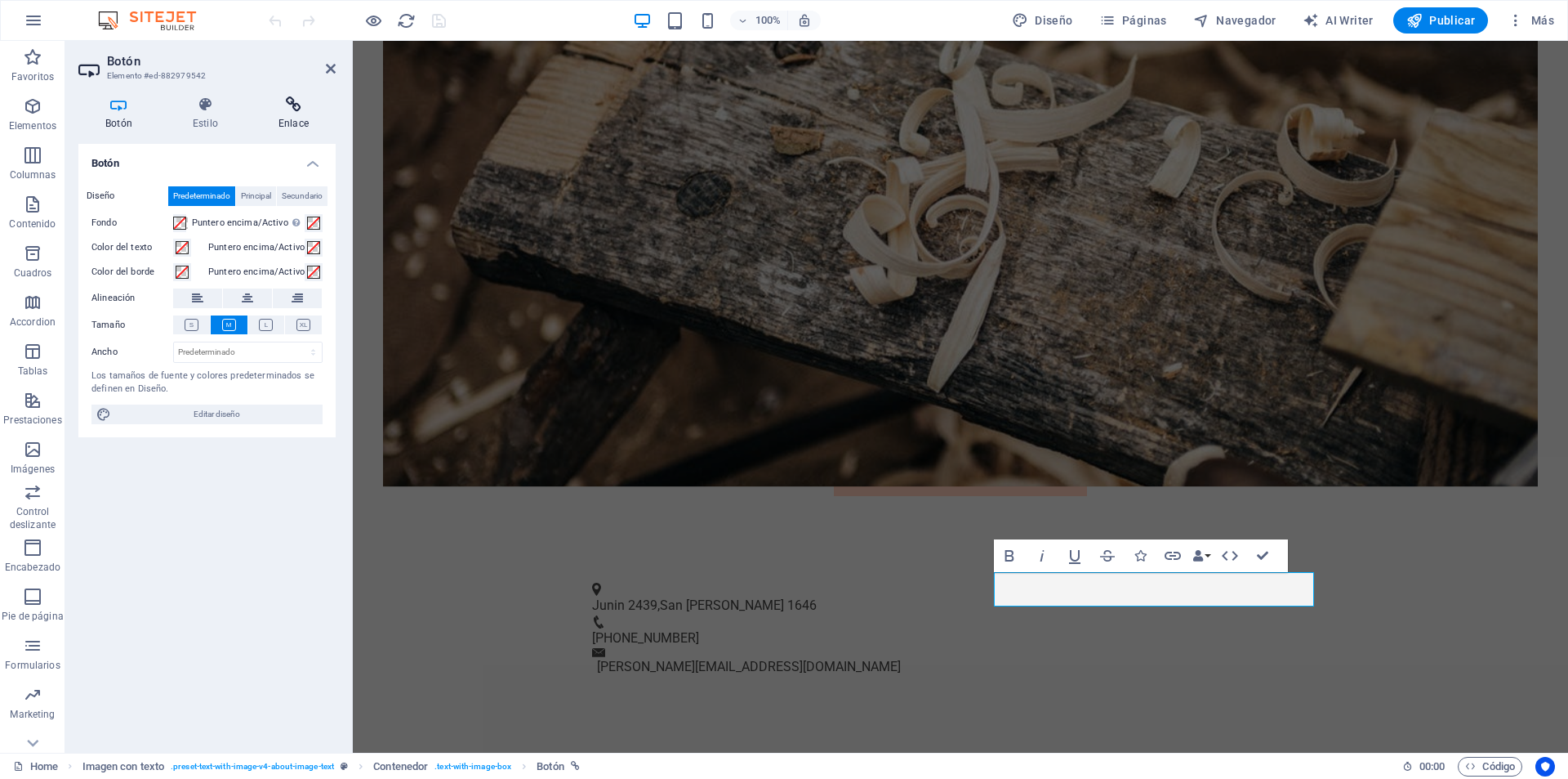
click at [271, 116] on h4 "Enlace" at bounding box center [293, 113] width 84 height 34
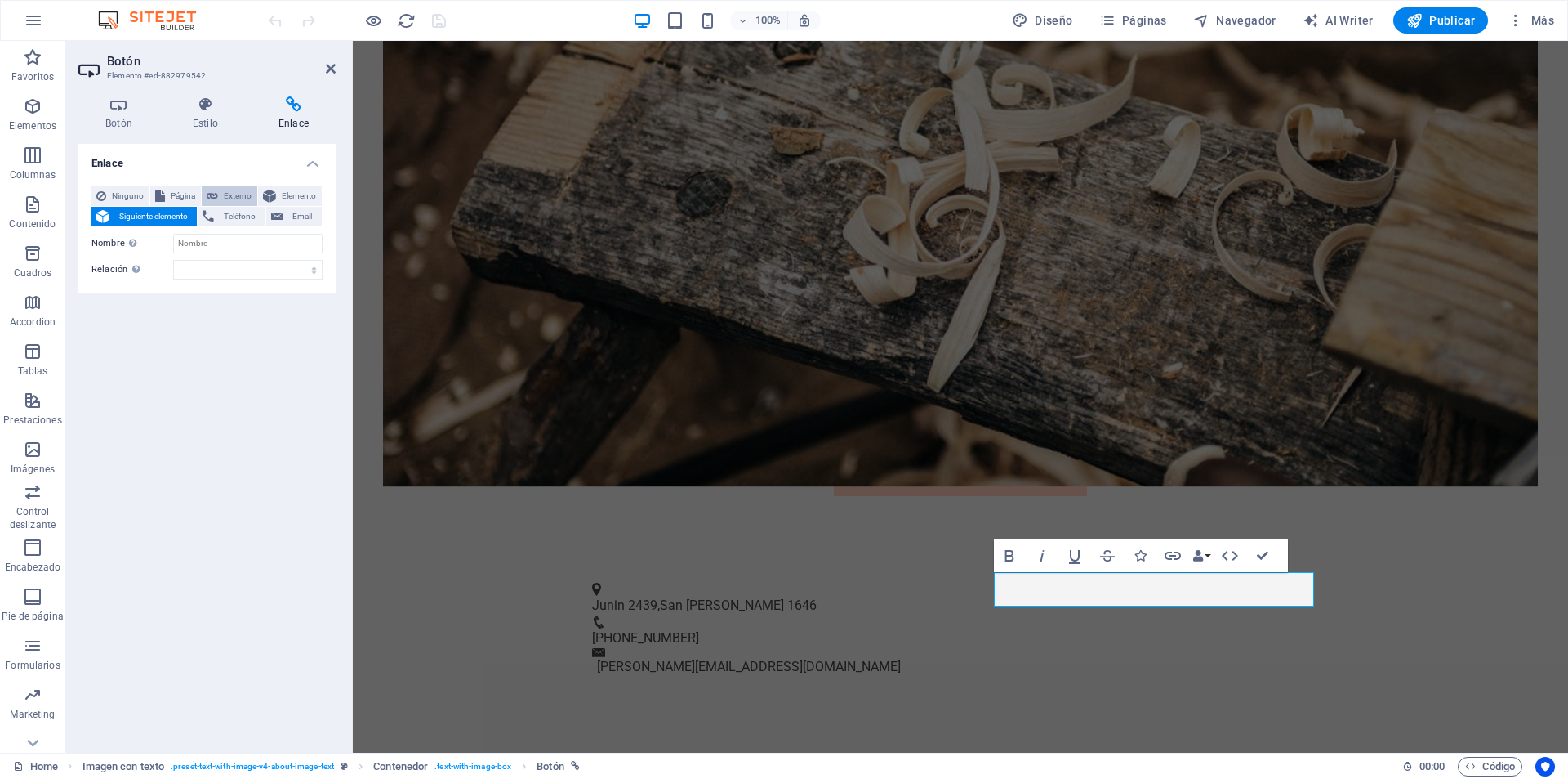
click at [217, 197] on icon at bounding box center [213, 196] width 12 height 20
select select "blank"
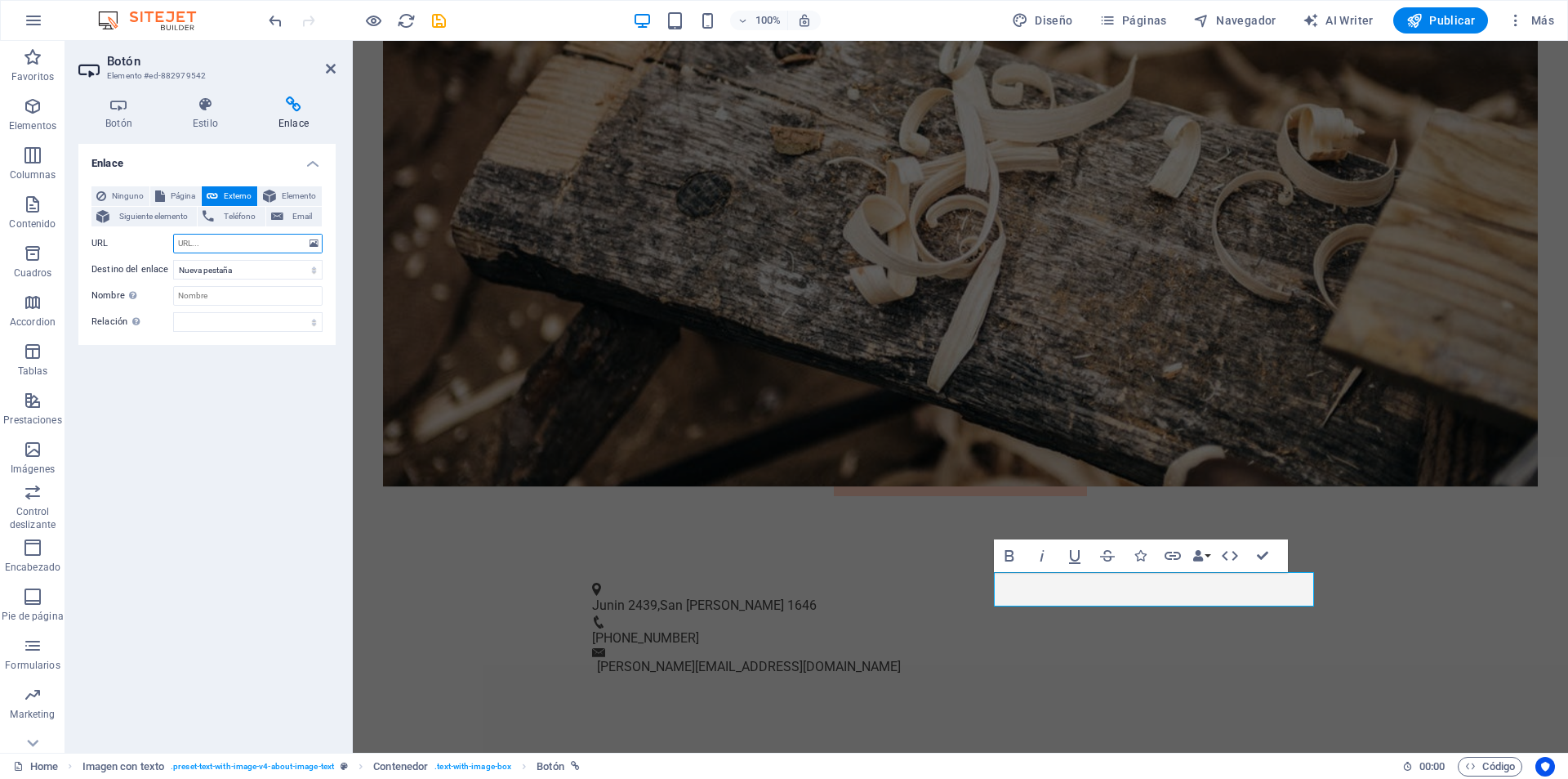
paste input "https://www.instagram.com/nord_good/"
type input "https://www.instagram.com/nord_good/"
click at [247, 299] on input "Nombre Una descripción adicional del enlace no debería ser igual al texto del e…" at bounding box center [248, 295] width 150 height 20
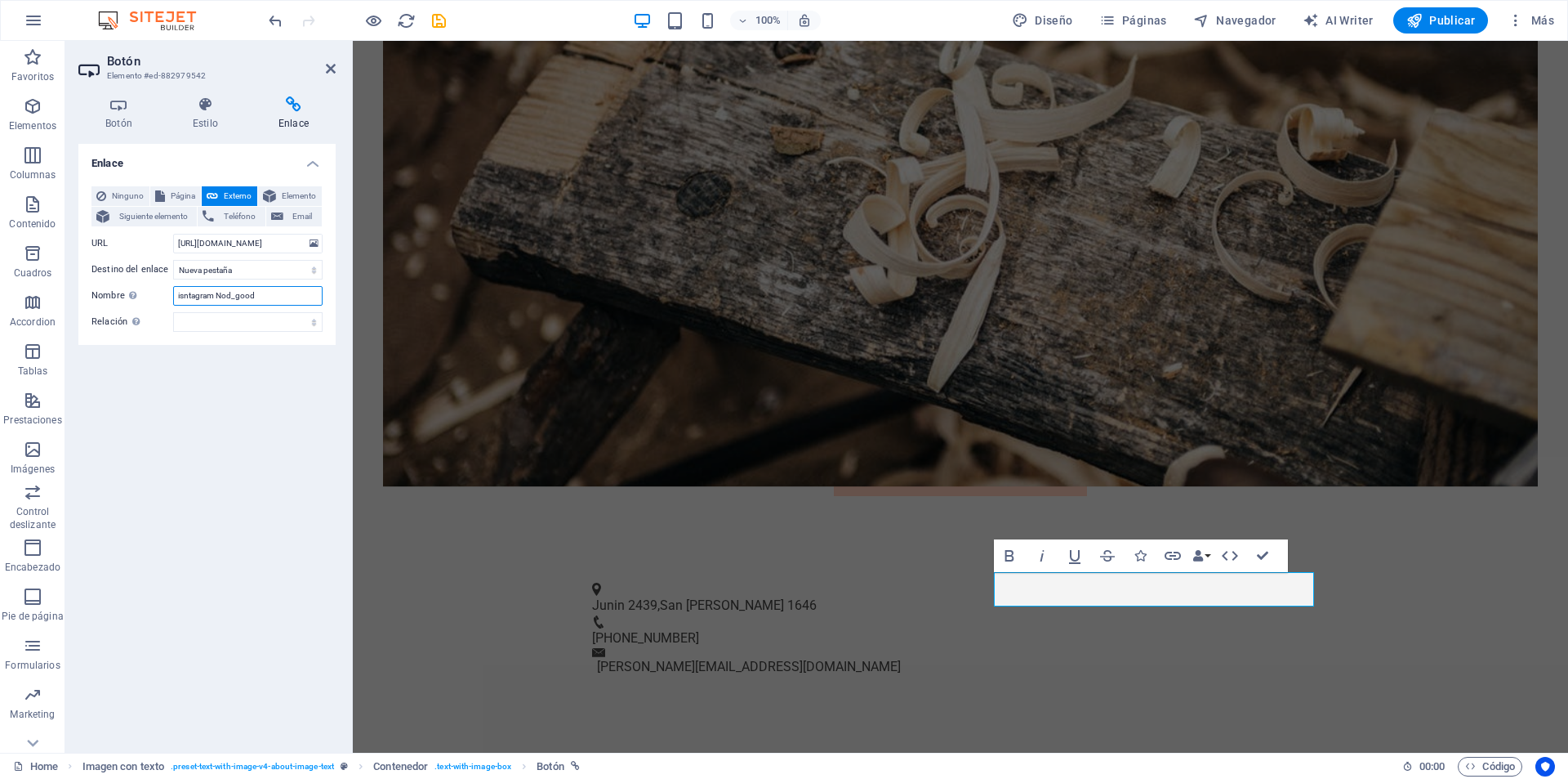
type input "isntagram Nod_good"
click at [147, 309] on div "Ninguno Página Externo Elemento Siguiente elemento Teléfono Email Página Home S…" at bounding box center [207, 259] width 231 height 146
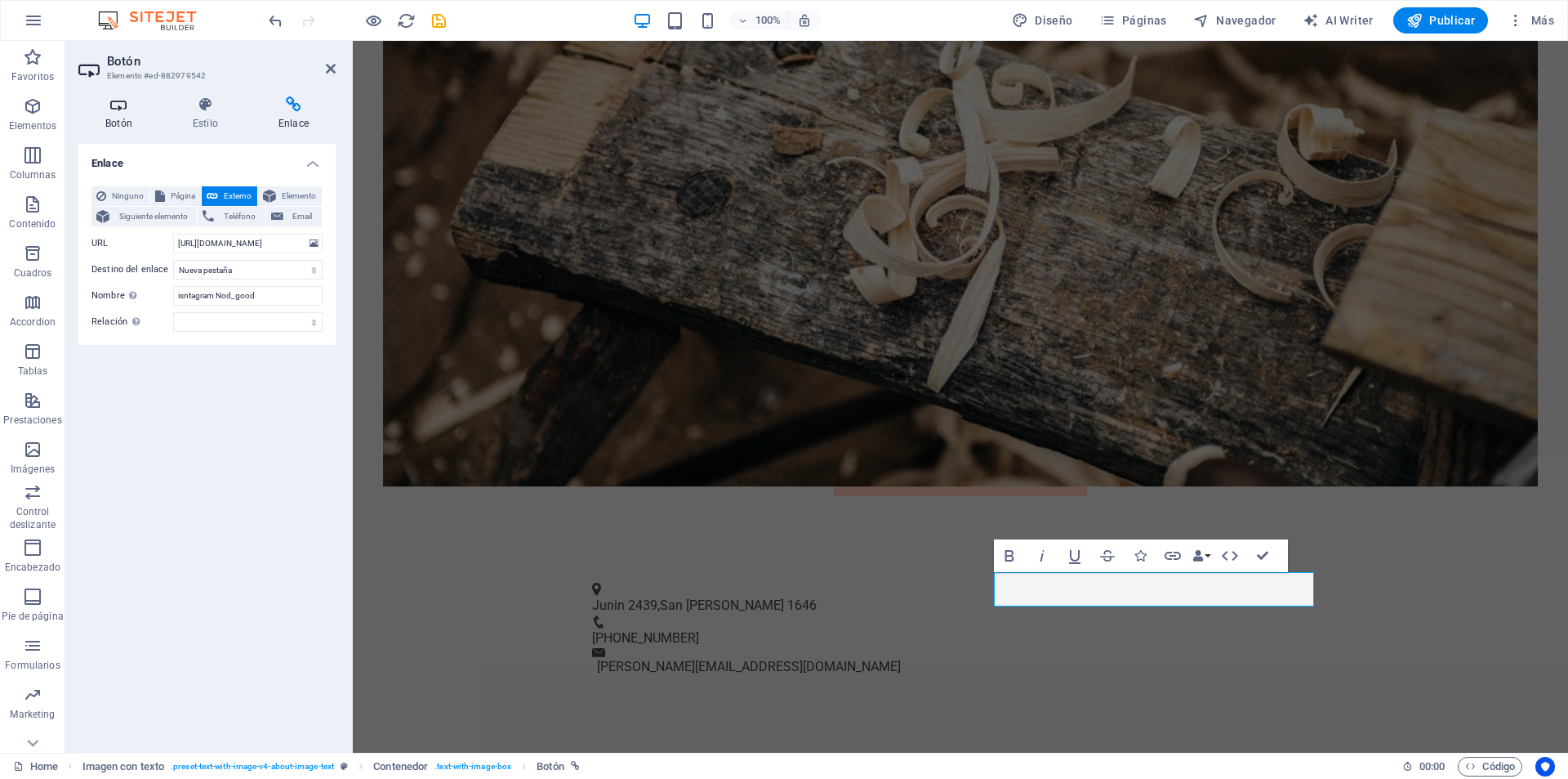
click at [119, 120] on h4 "Botón" at bounding box center [122, 113] width 88 height 34
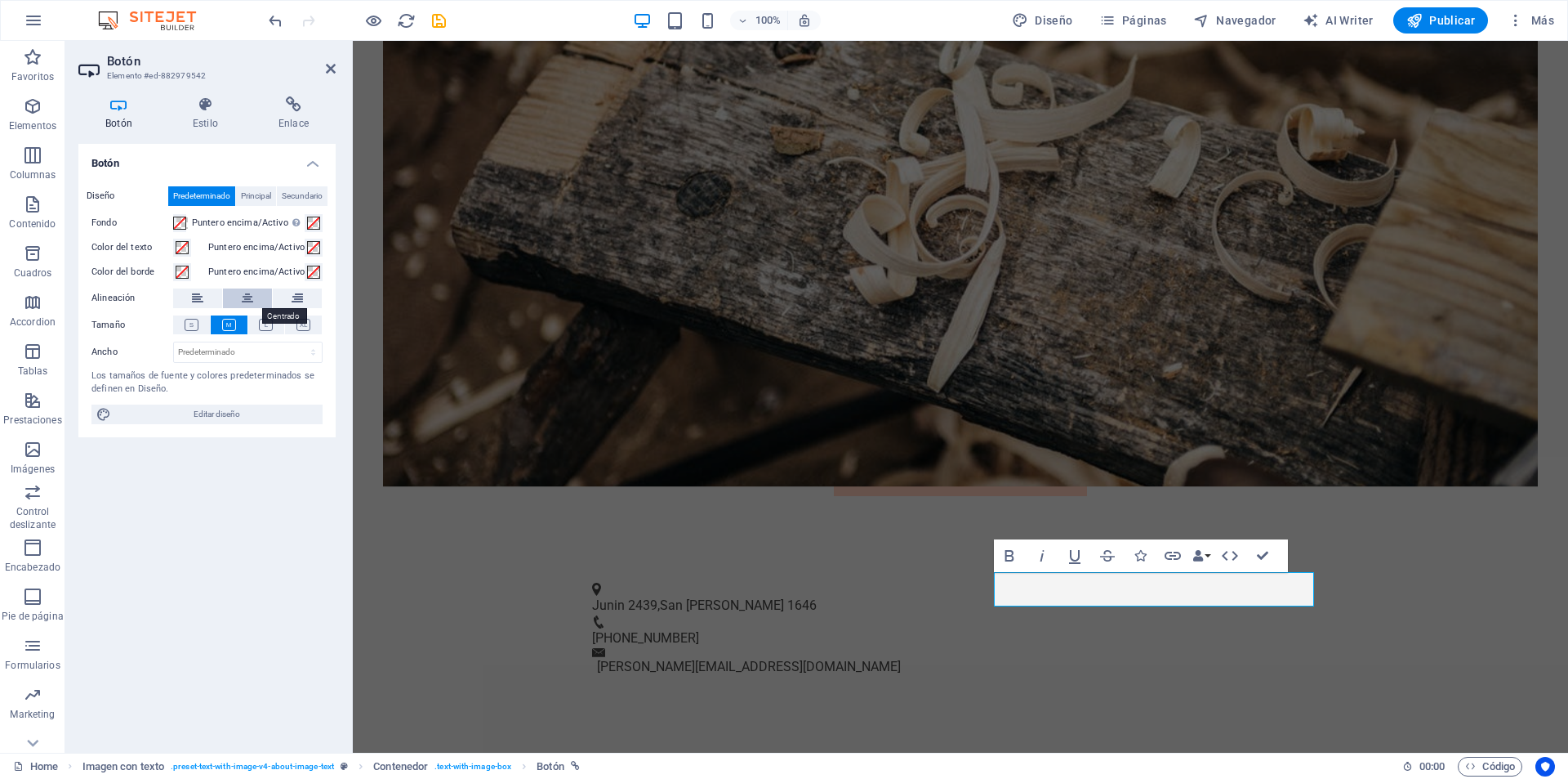
click at [250, 302] on icon at bounding box center [248, 298] width 12 height 20
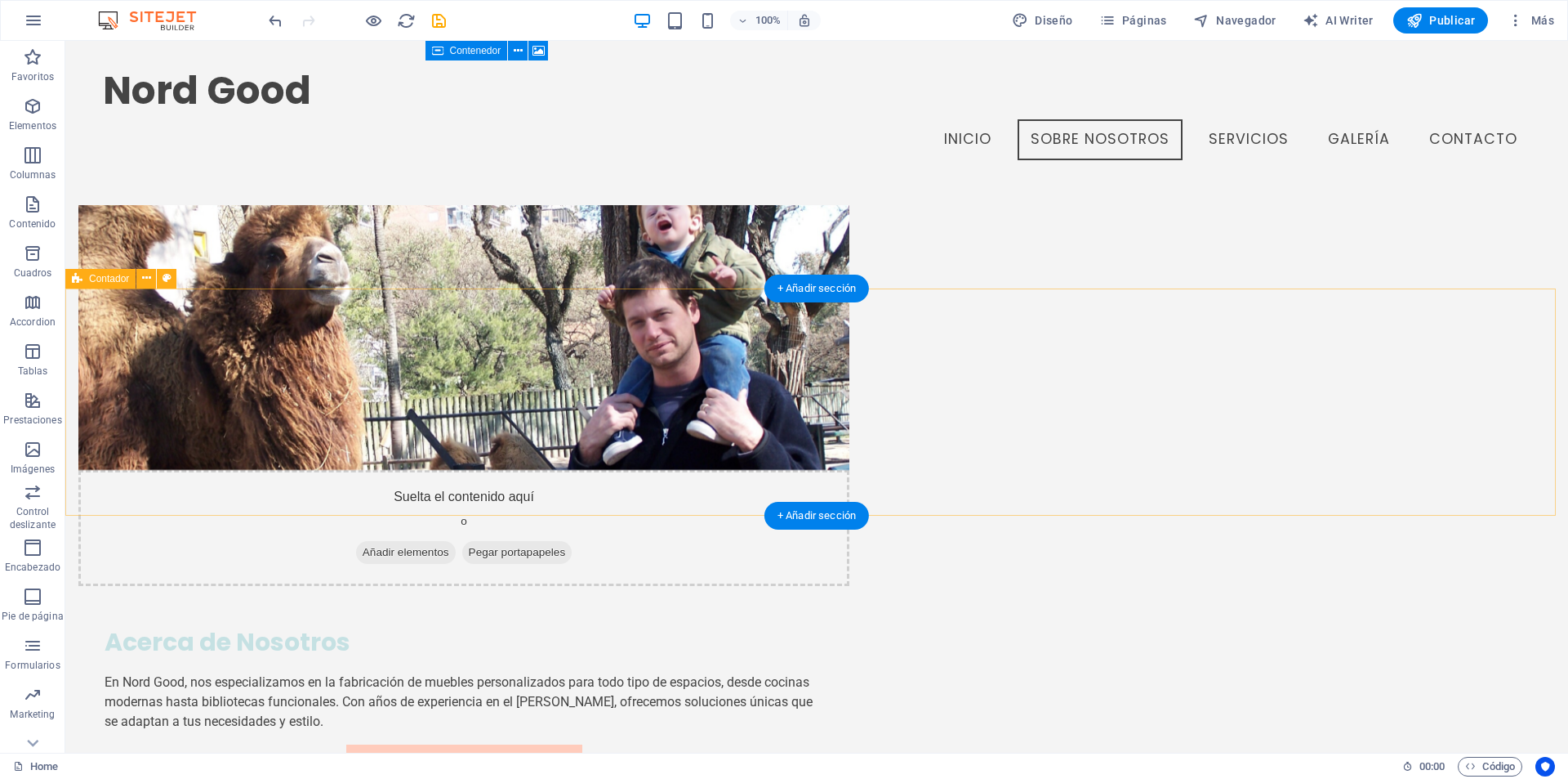
scroll to position [813, 0]
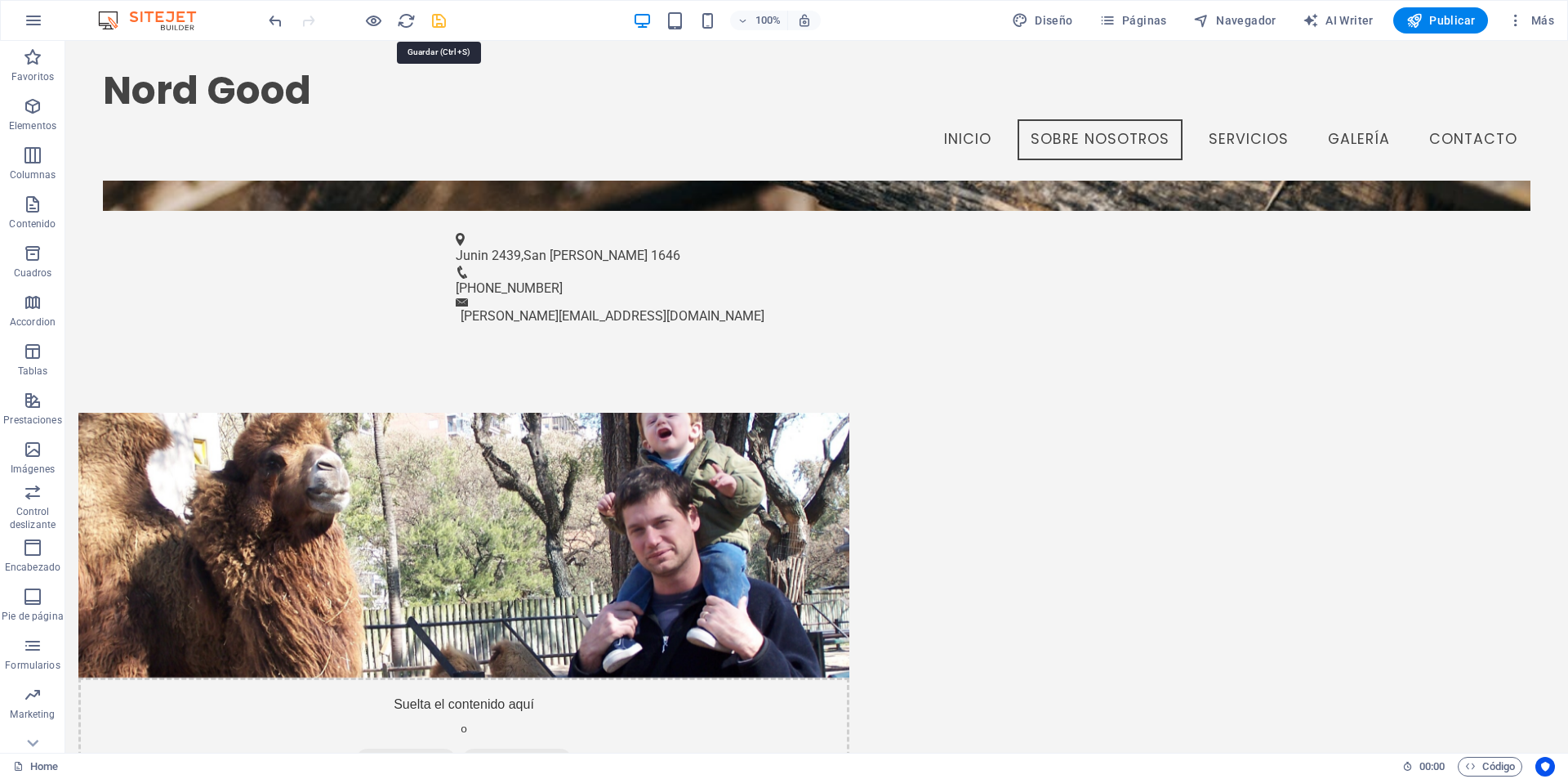
click at [435, 26] on icon "save" at bounding box center [438, 21] width 19 height 19
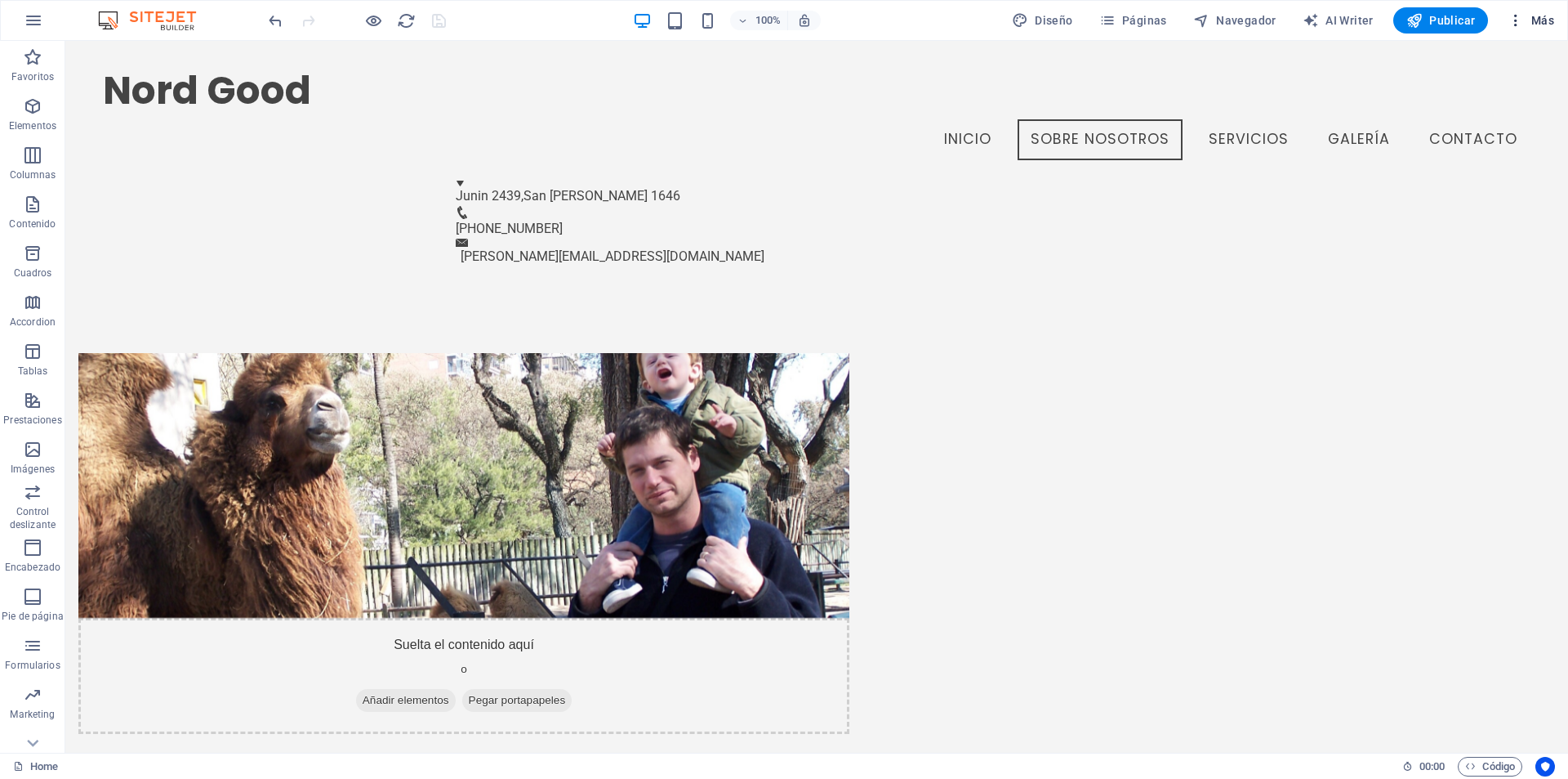
click at [1534, 17] on span "Más" at bounding box center [1531, 20] width 46 height 17
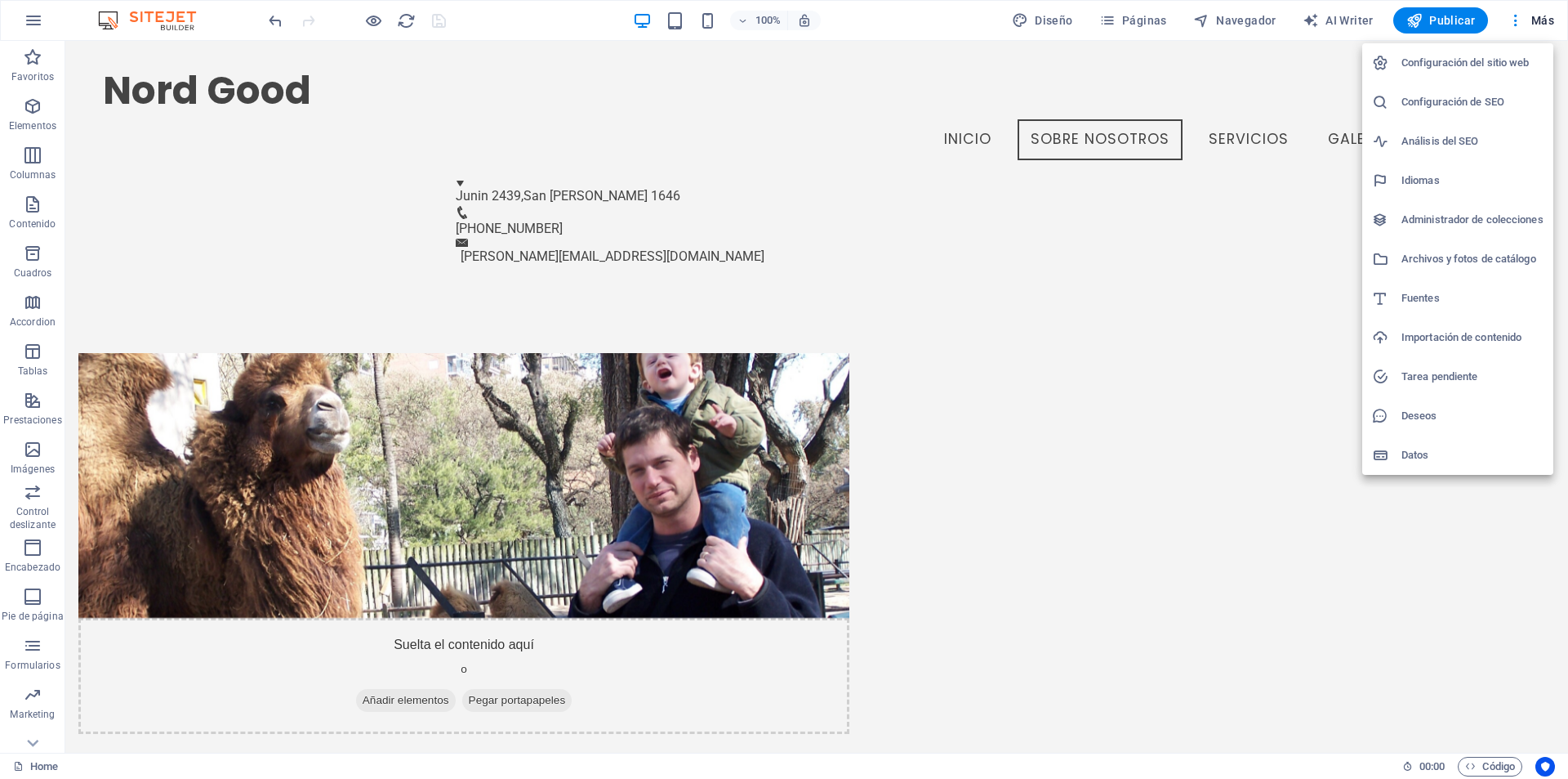
click at [31, 20] on div at bounding box center [784, 389] width 1568 height 779
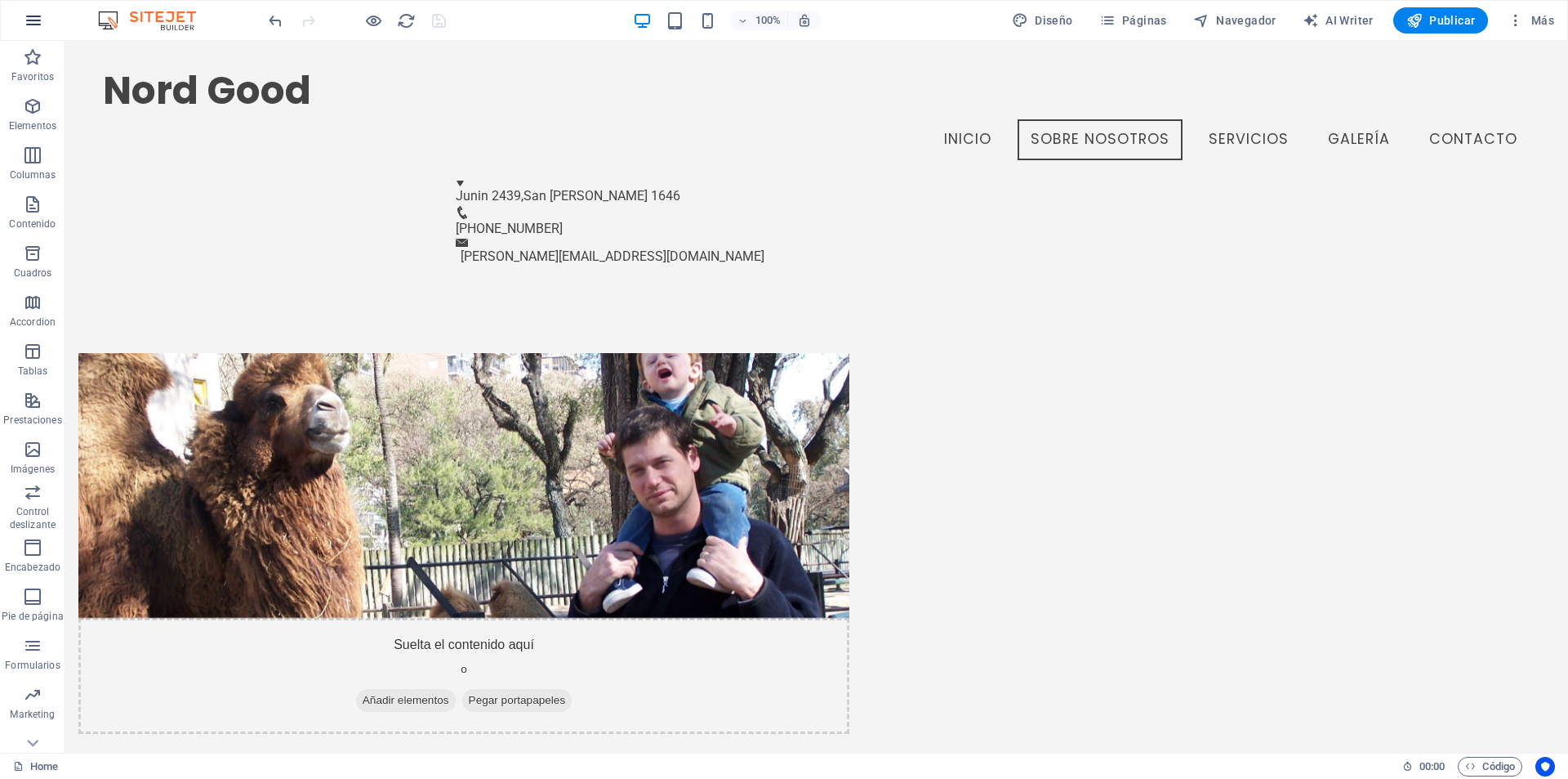
click at [22, 25] on button "button" at bounding box center [33, 21] width 39 height 39
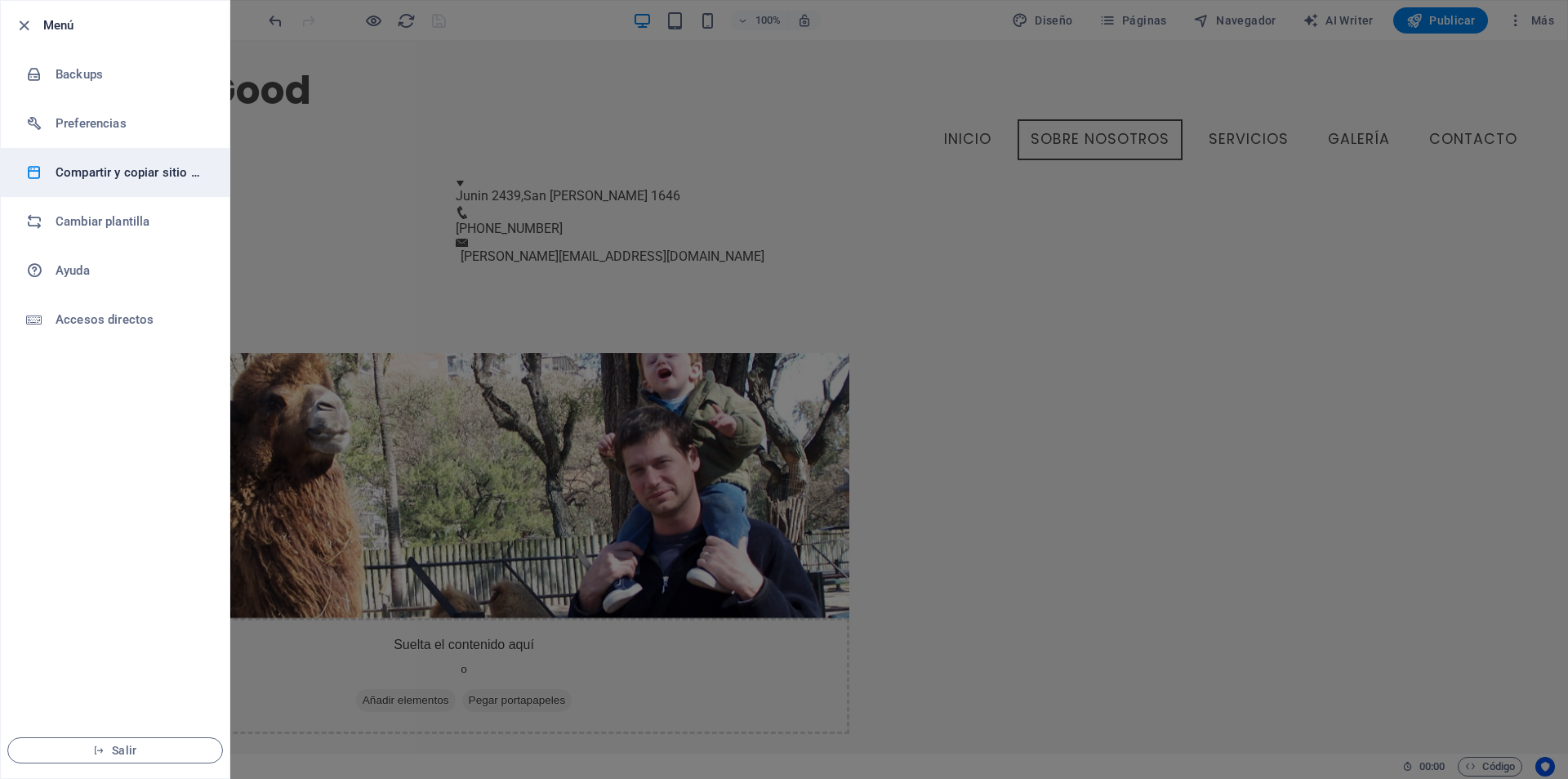
click at [78, 164] on h6 "Compartir y copiar sitio web" at bounding box center [131, 172] width 152 height 20
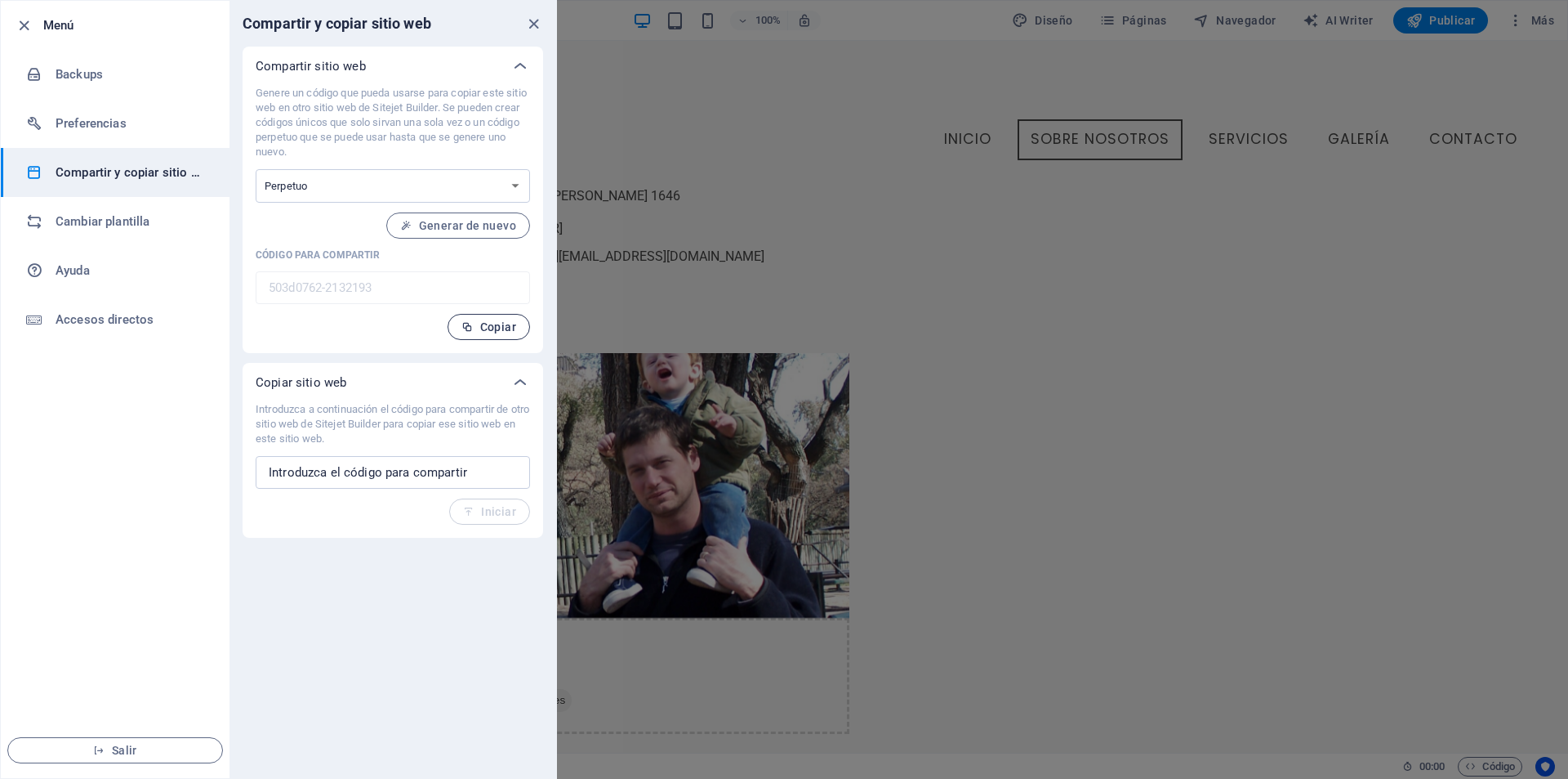
click at [491, 328] on span "Copiar" at bounding box center [489, 326] width 55 height 13
click at [434, 470] on input "text" at bounding box center [393, 472] width 275 height 32
paste input "503d0762-2132193"
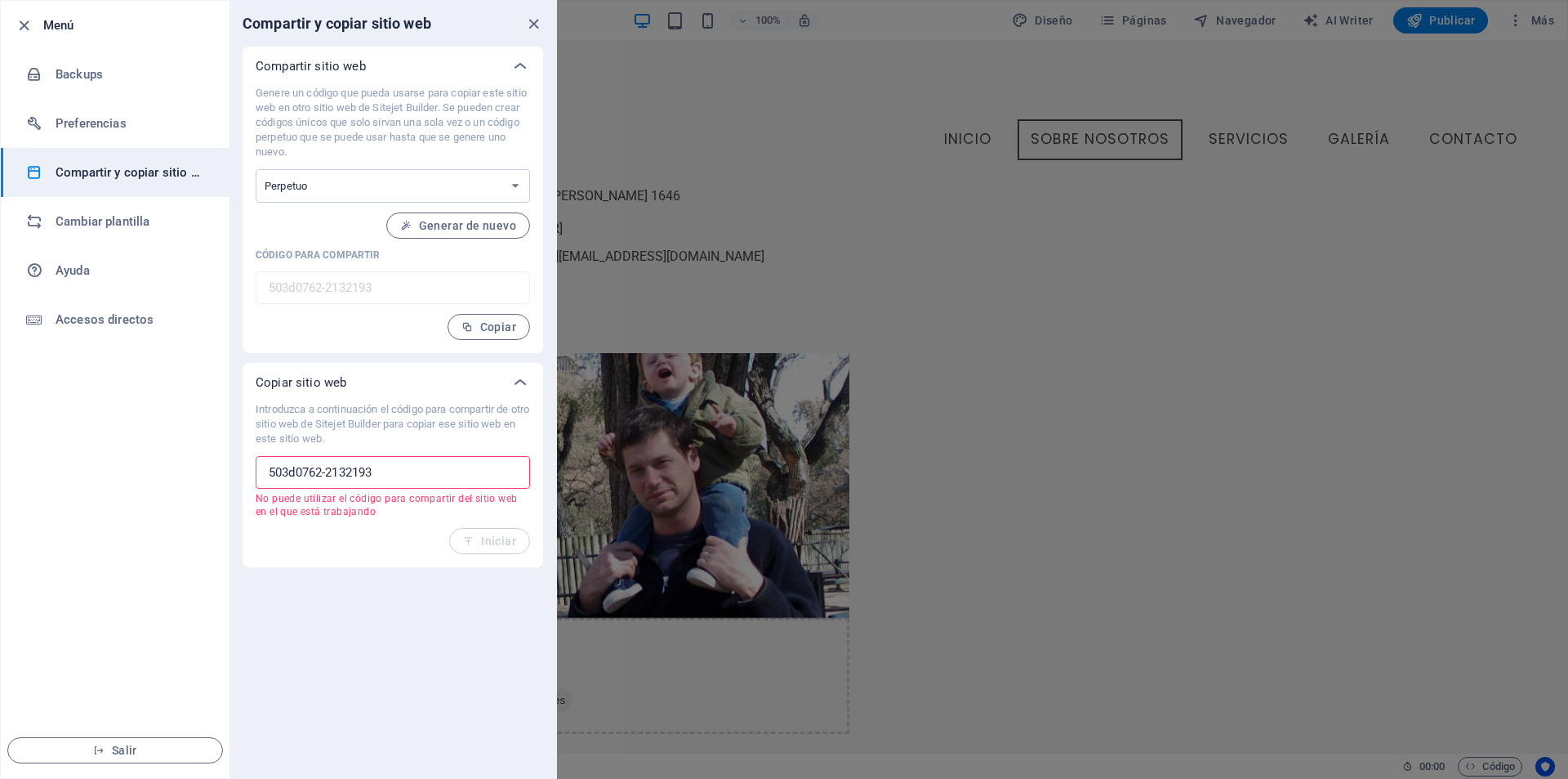
drag, startPoint x: 266, startPoint y: 466, endPoint x: 252, endPoint y: 466, distance: 14.0
click at [254, 466] on div "Introduzca a continuación el código para compartir de otro sitio web de Sitejet…" at bounding box center [392, 485] width 300 height 165
type input "503d0762-2132193"
click at [387, 566] on div "Introduzca a continuación el código para compartir de otro sitio web de Sitejet…" at bounding box center [392, 485] width 300 height 165
click at [18, 18] on icon "button" at bounding box center [24, 26] width 19 height 19
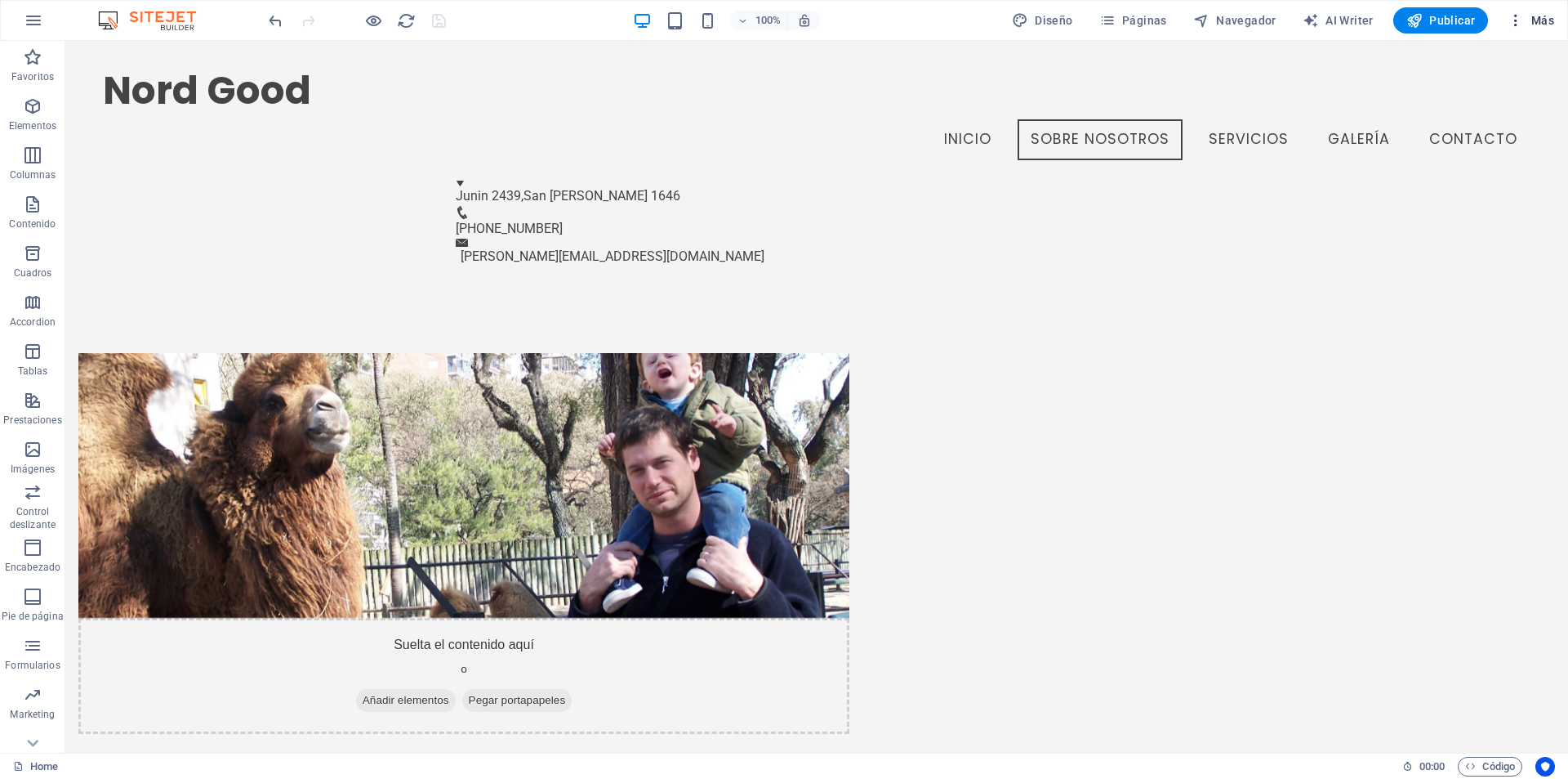
click at [1528, 21] on span "Más" at bounding box center [1531, 20] width 46 height 17
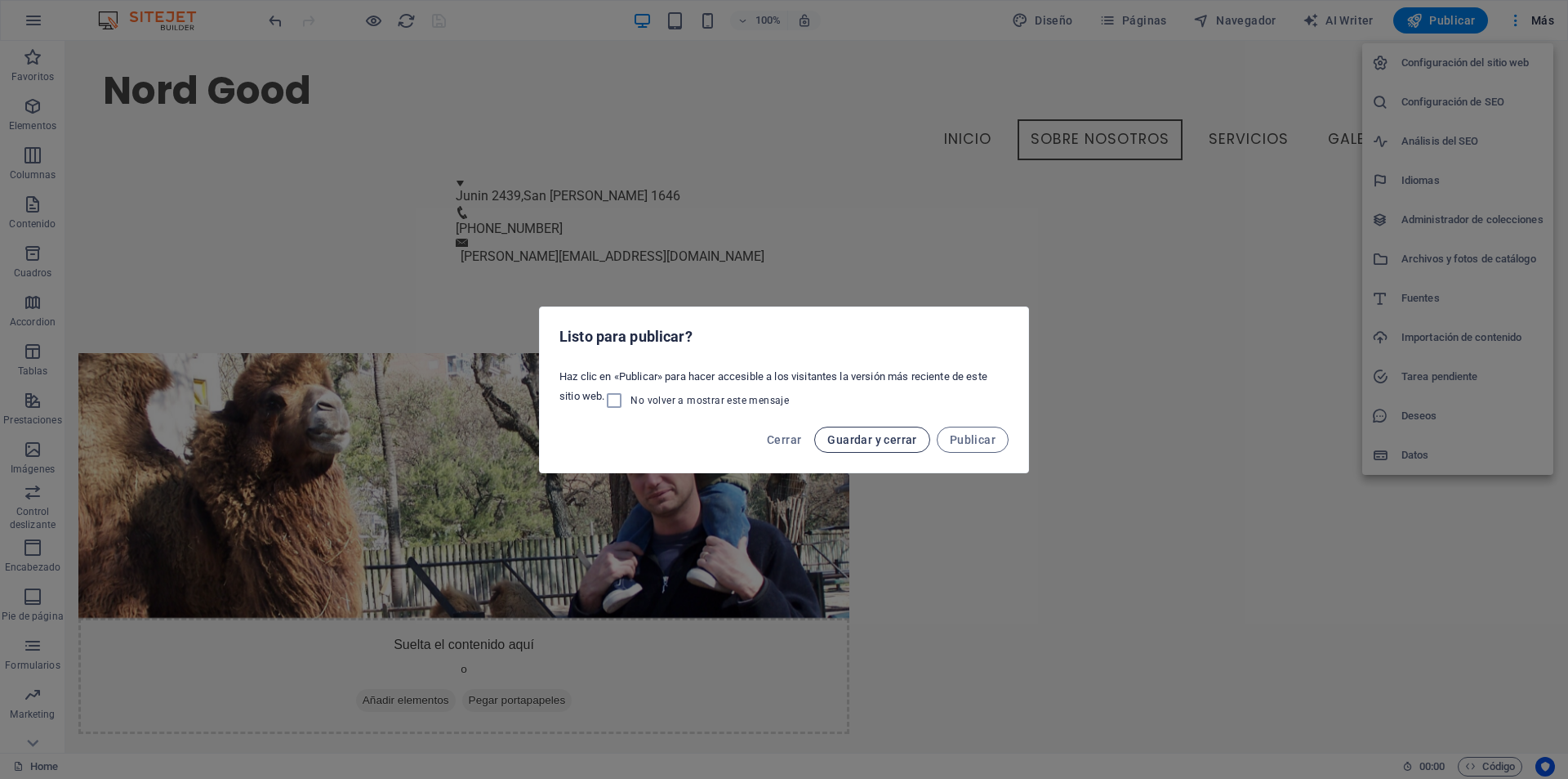
click at [916, 439] on span "Guardar y cerrar" at bounding box center [872, 439] width 89 height 13
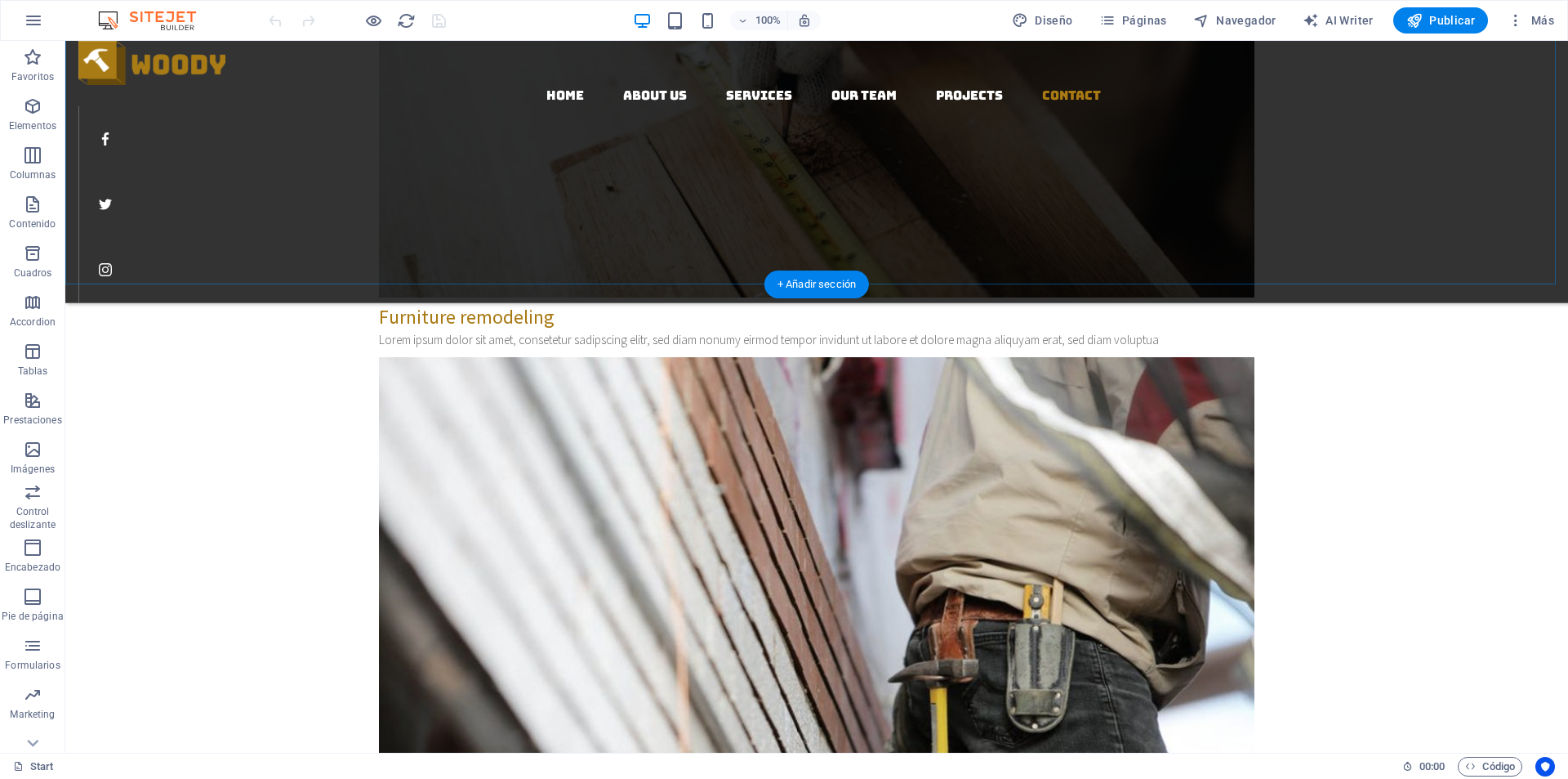
scroll to position [3490, 0]
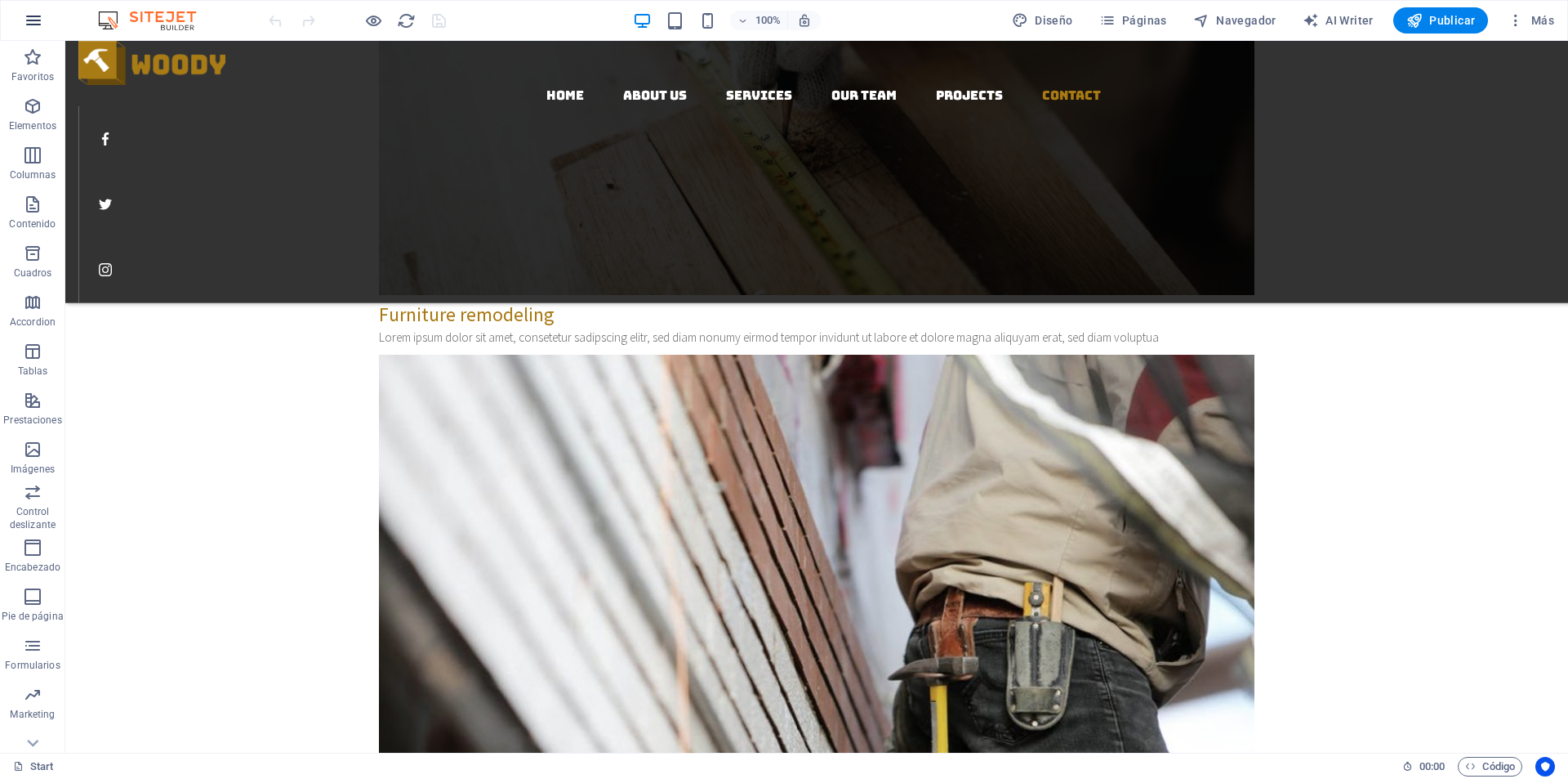
click at [20, 22] on button "button" at bounding box center [33, 21] width 39 height 39
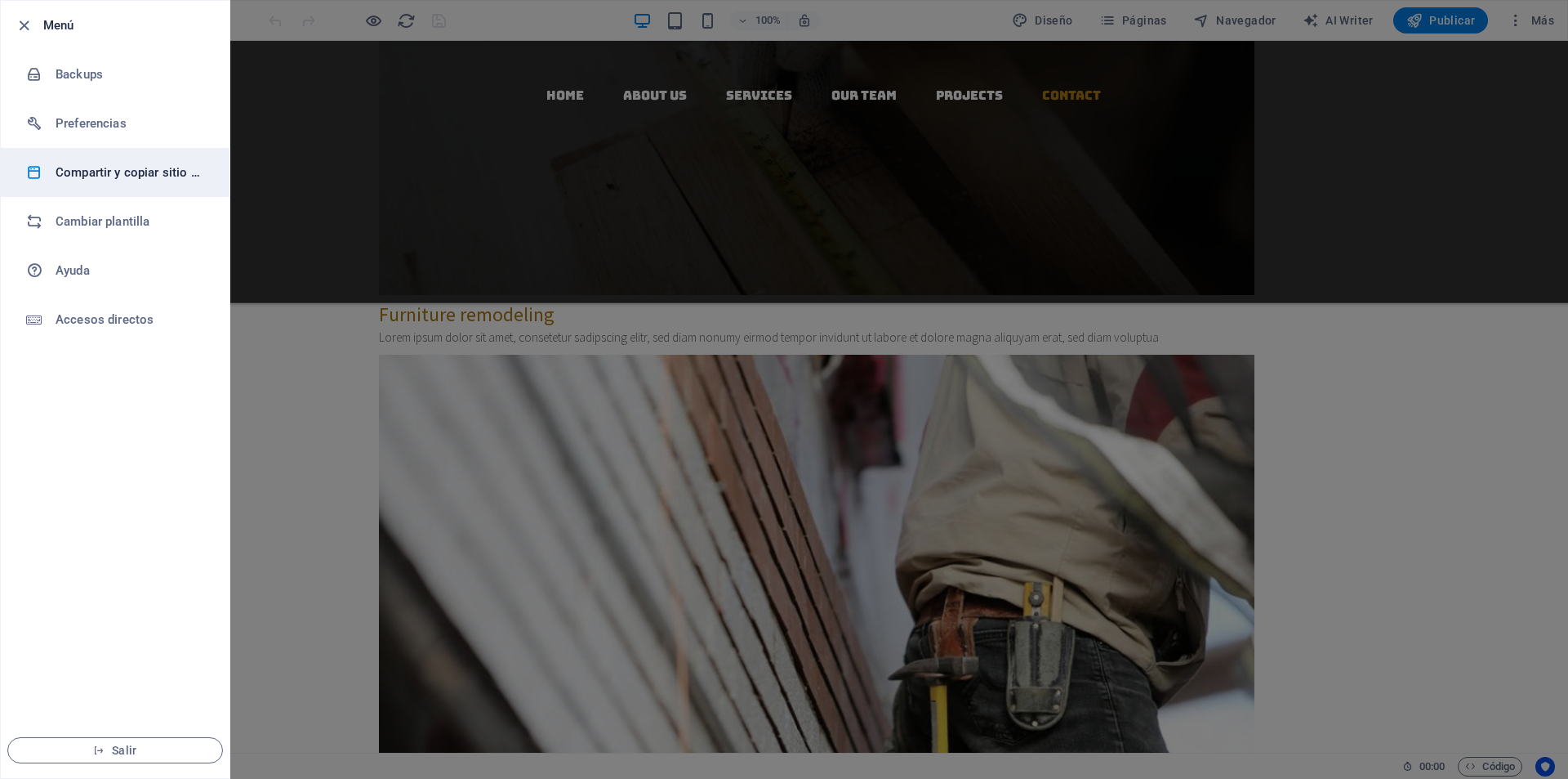
click at [114, 186] on li "Compartir y copiar sitio web" at bounding box center [115, 172] width 228 height 49
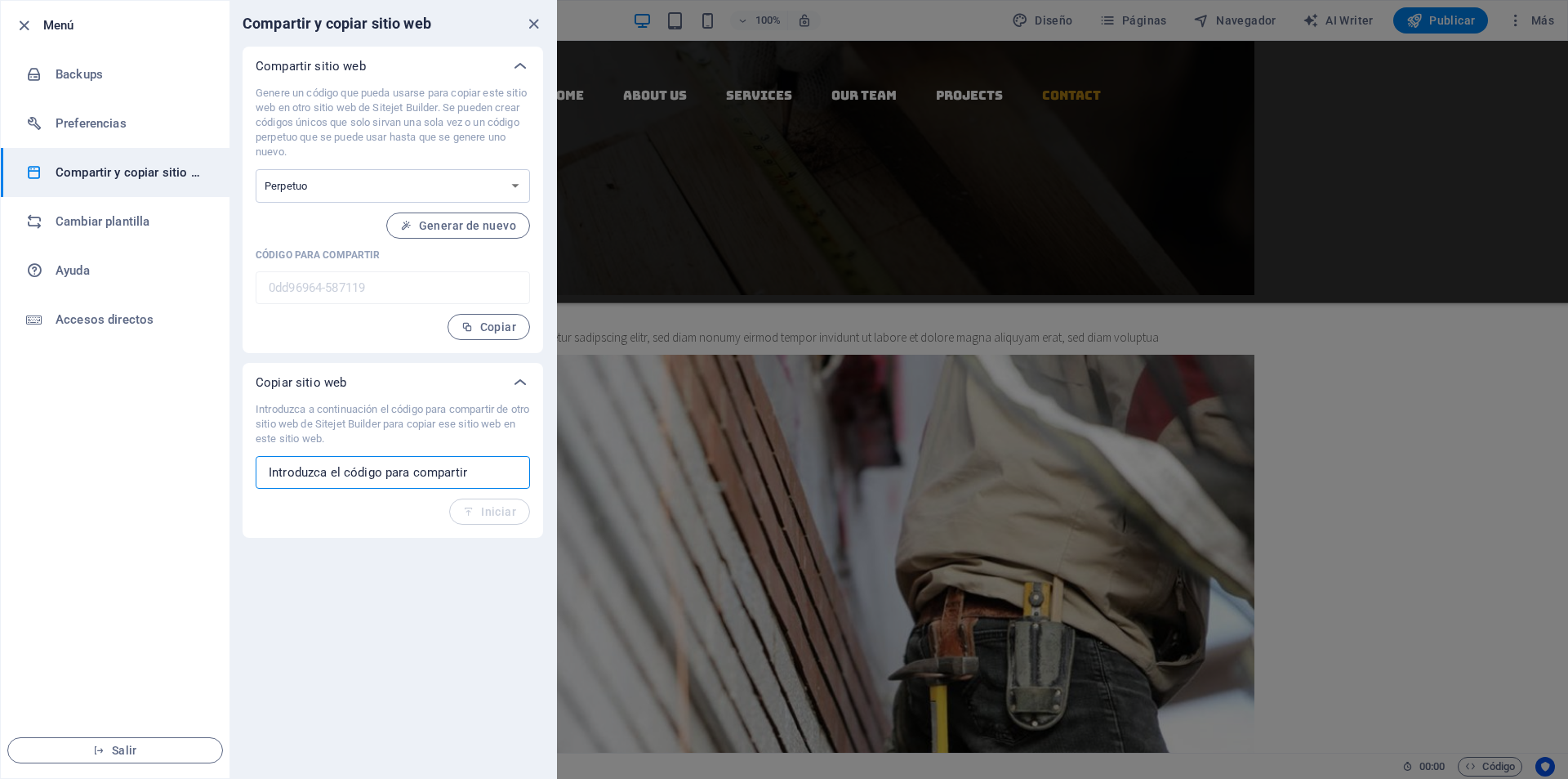
drag, startPoint x: 467, startPoint y: 478, endPoint x: 242, endPoint y: 460, distance: 225.7
click at [242, 460] on div "Compartir sitio web Genere un código que pueda usarse para copiar este sitio we…" at bounding box center [393, 292] width 327 height 491
paste input "503d0762-2132193"
type input "503d0762-2132193"
click at [495, 516] on span "Iniciar" at bounding box center [489, 511] width 53 height 13
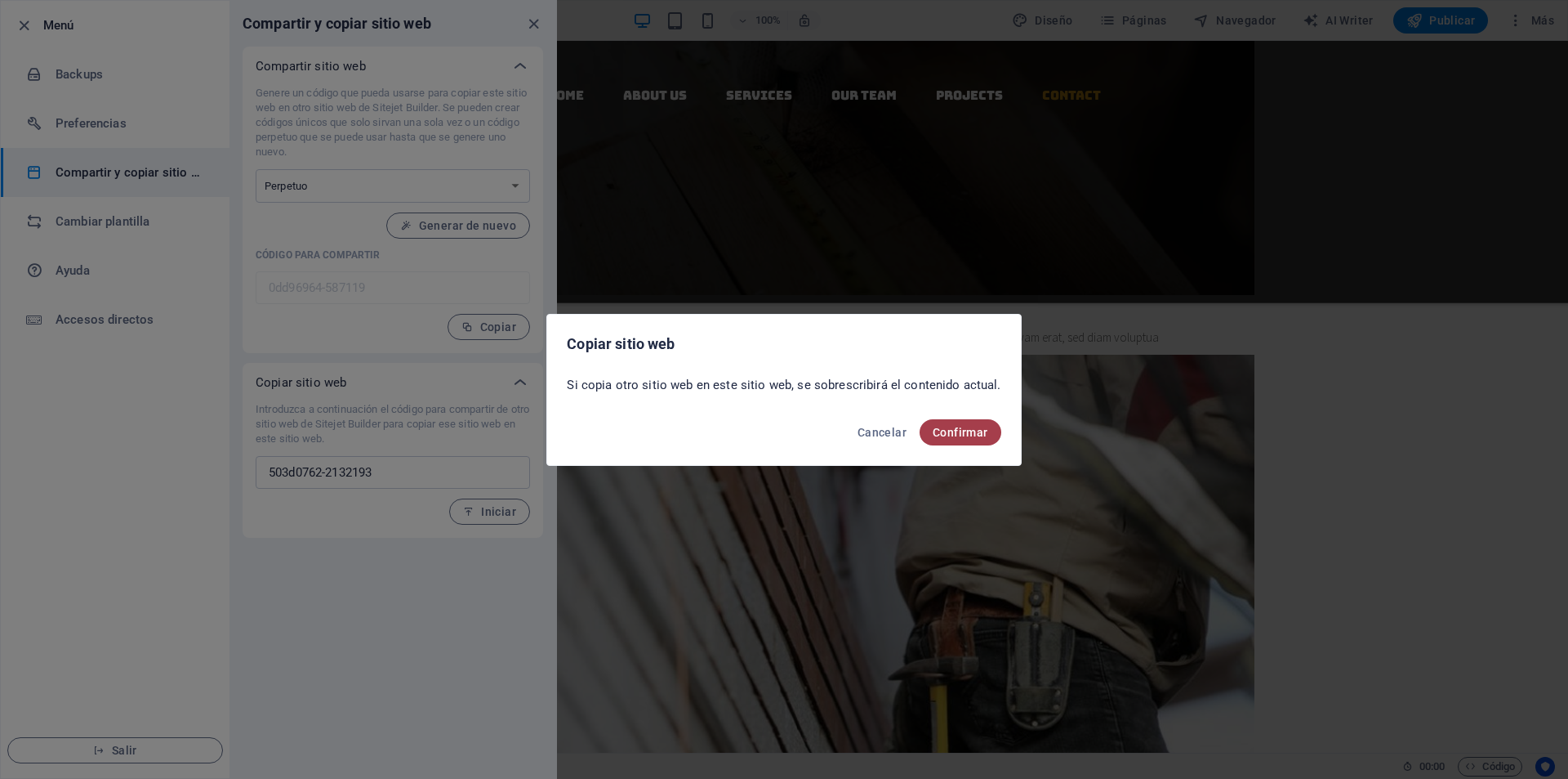
click at [949, 427] on span "Confirmar" at bounding box center [961, 431] width 55 height 13
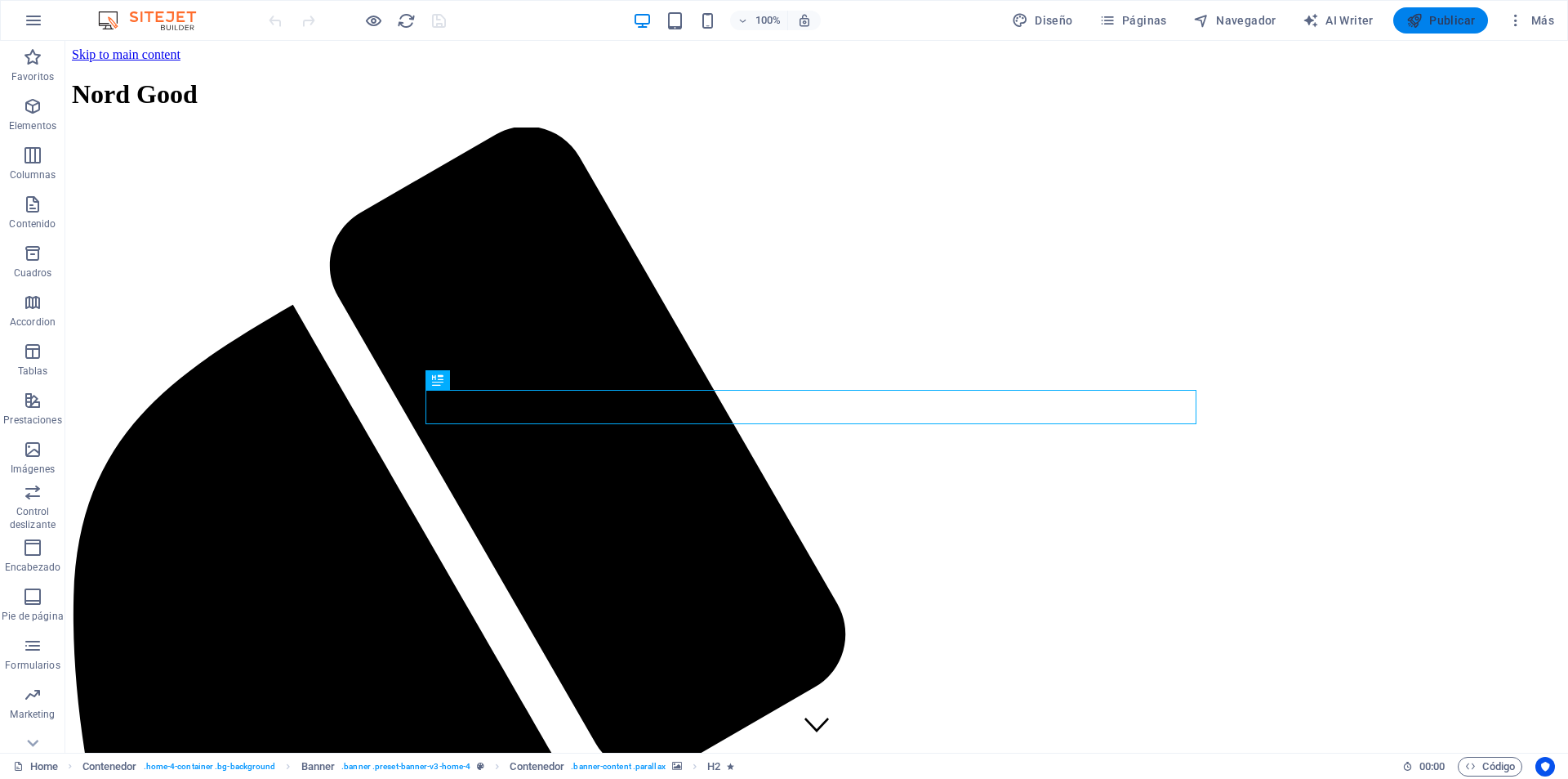
click at [1456, 25] on span "Publicar" at bounding box center [1441, 20] width 70 height 17
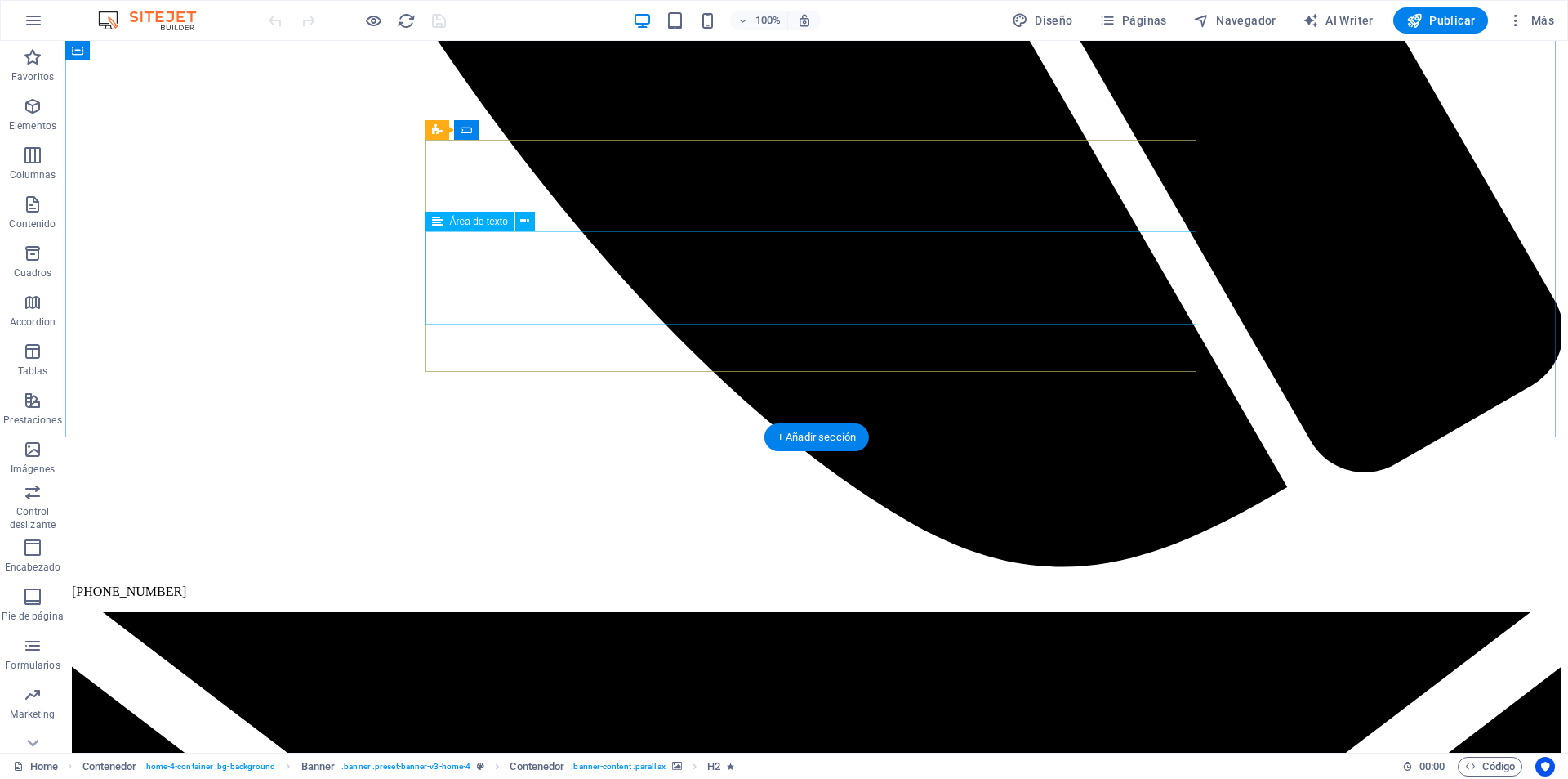
scroll to position [6731, 0]
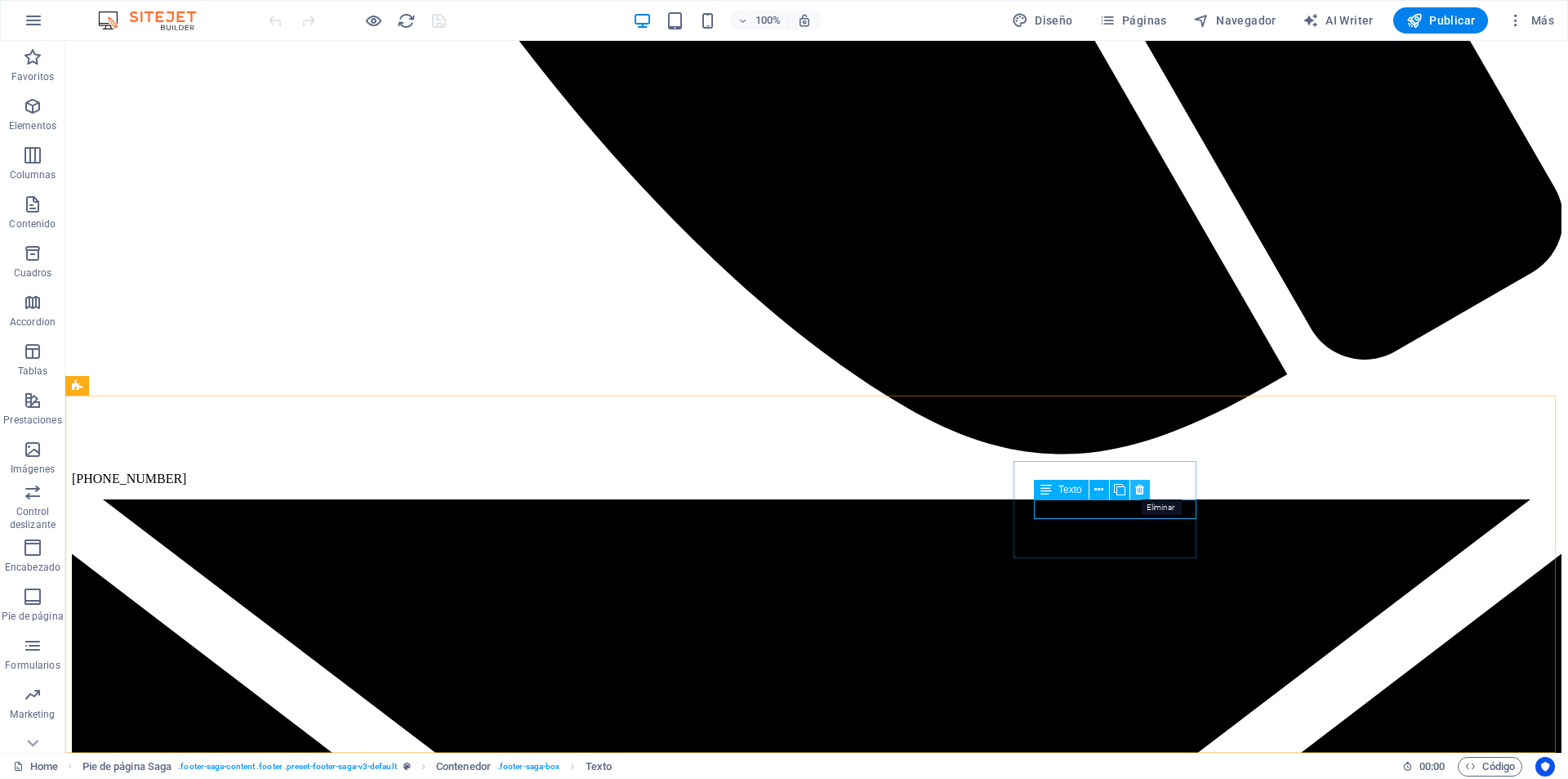
click at [1137, 488] on icon at bounding box center [1139, 489] width 9 height 17
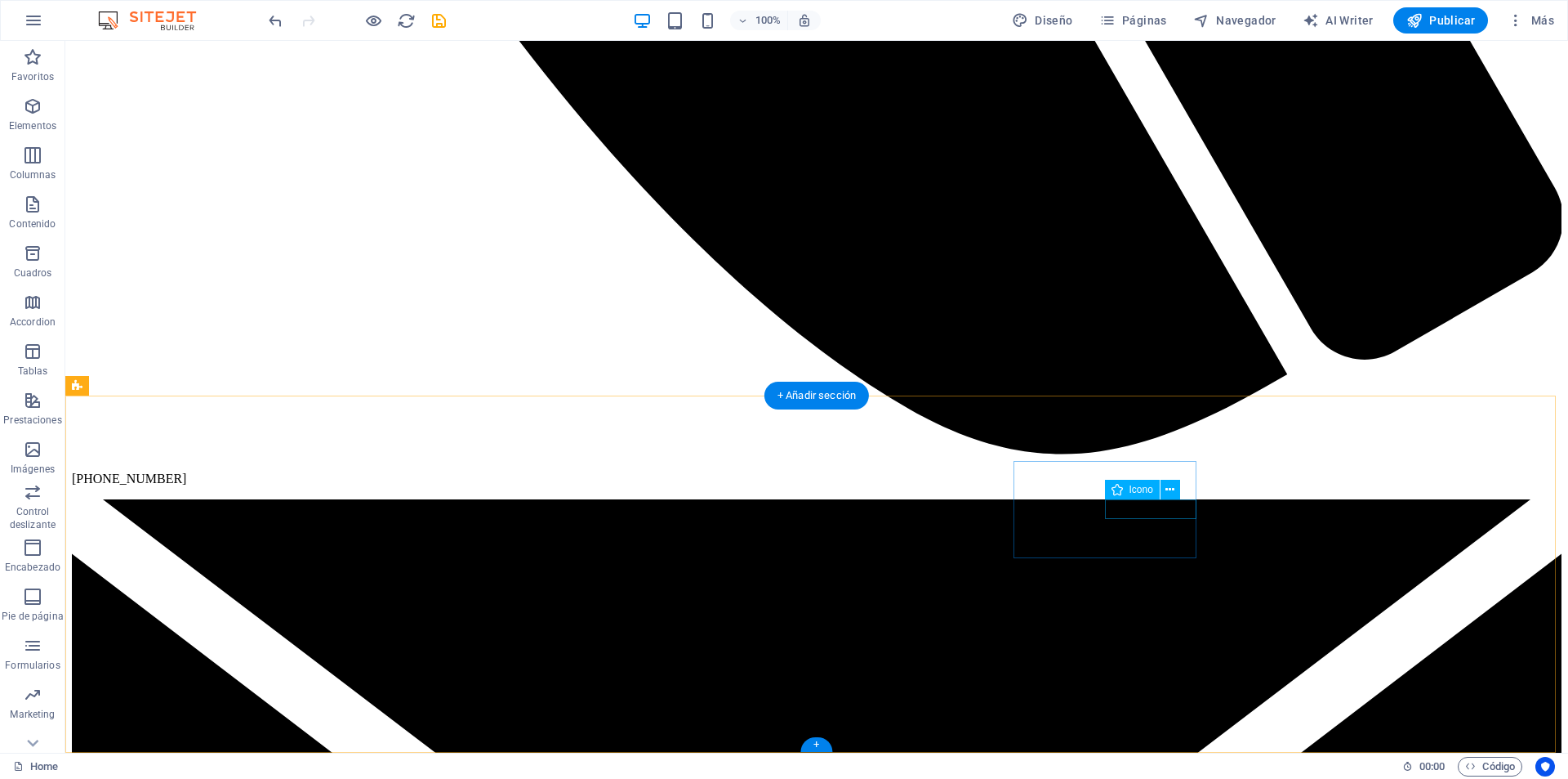
click at [1171, 487] on icon at bounding box center [1169, 489] width 9 height 17
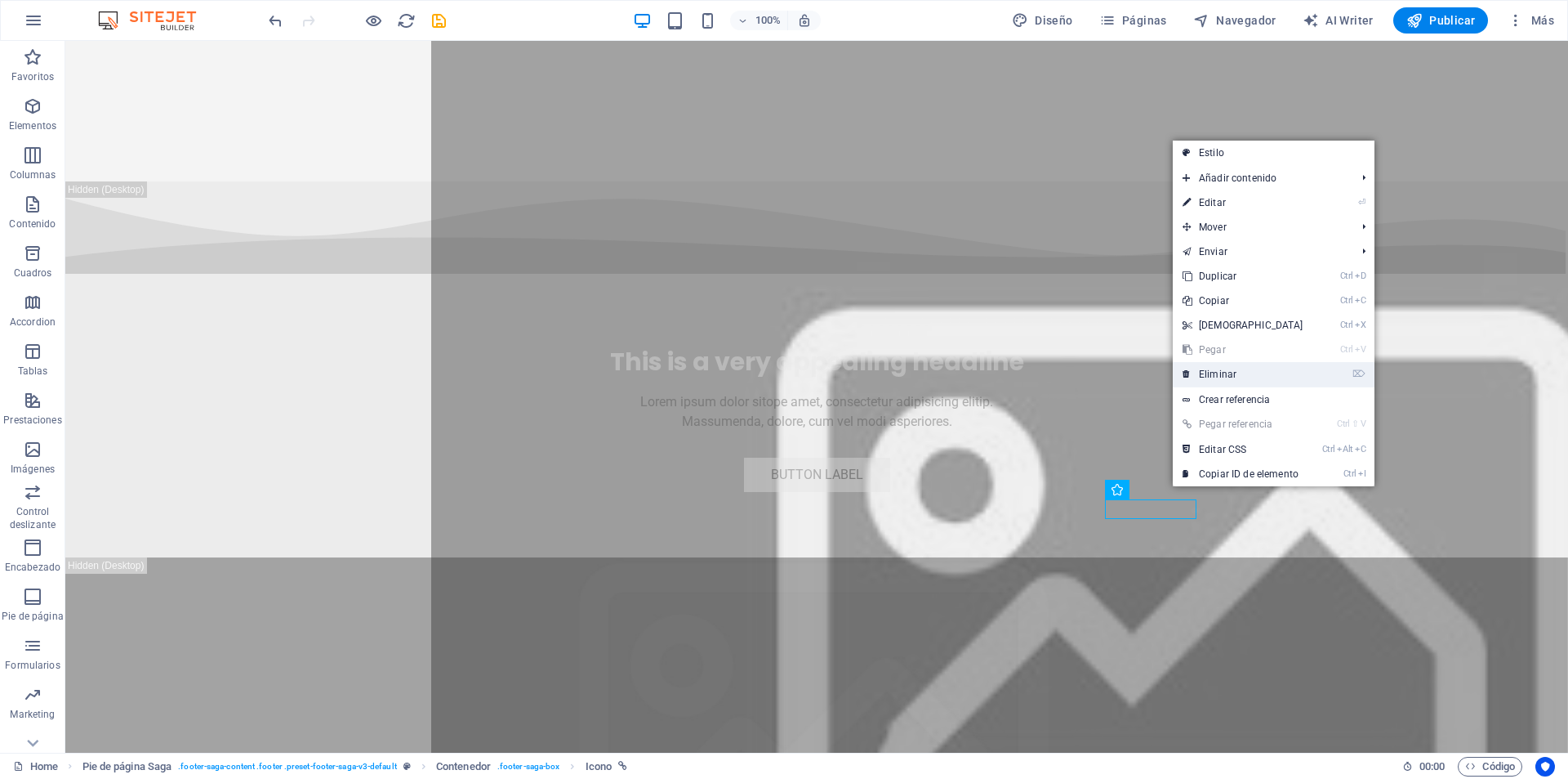
click at [1203, 377] on link "⌦ Eliminar" at bounding box center [1243, 374] width 141 height 25
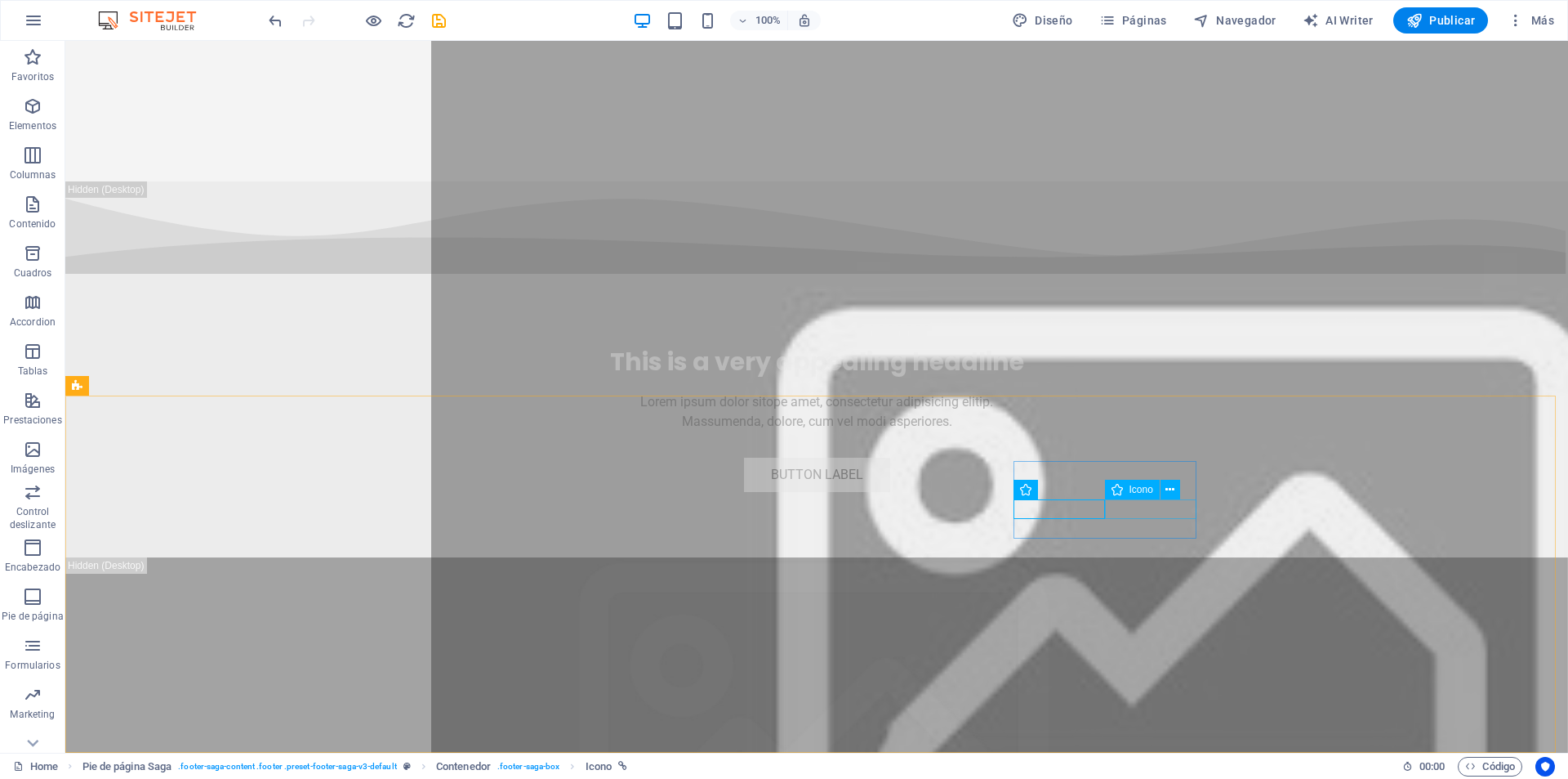
click at [1118, 492] on icon at bounding box center [1117, 489] width 12 height 20
click at [1030, 520] on div "Texto" at bounding box center [1056, 509] width 86 height 21
drag, startPoint x: 1097, startPoint y: 511, endPoint x: 1035, endPoint y: 472, distance: 73.2
click at [1097, 511] on div "Texto" at bounding box center [1056, 509] width 86 height 21
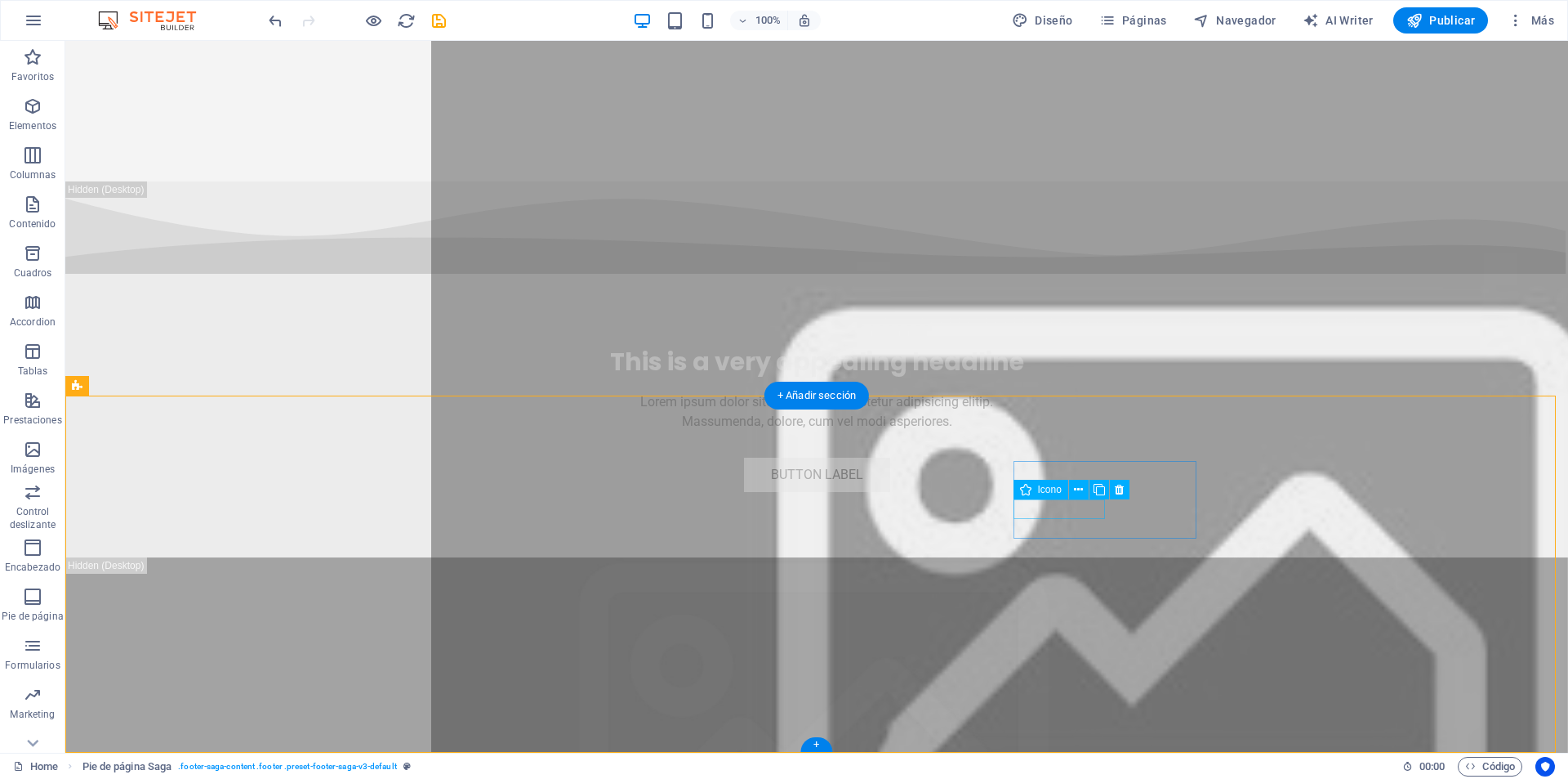
click at [1121, 491] on icon at bounding box center [1119, 489] width 9 height 17
click at [1075, 490] on icon at bounding box center [1078, 489] width 9 height 17
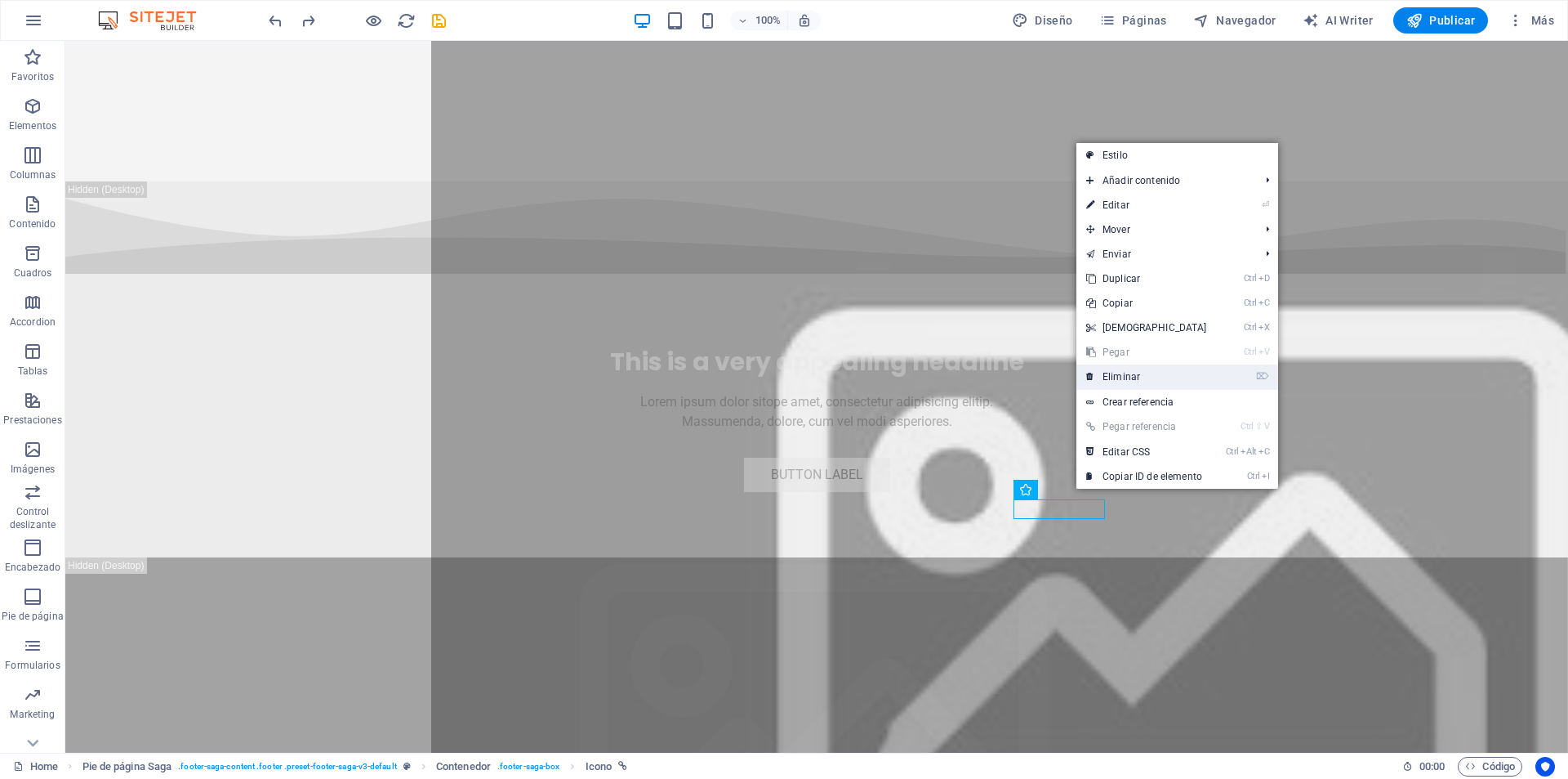
click at [1120, 381] on link "⌦ Eliminar" at bounding box center [1147, 376] width 141 height 25
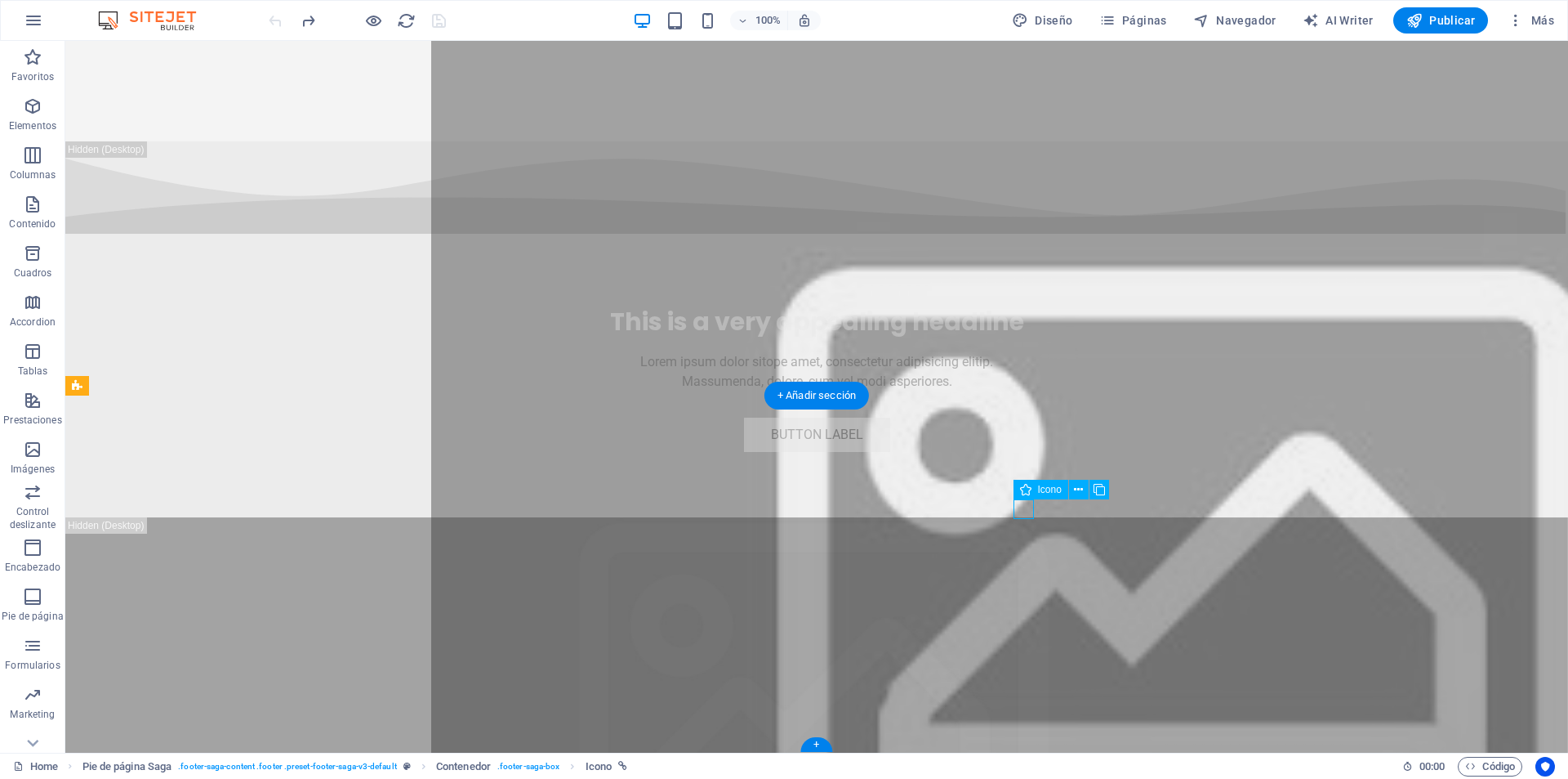
select select "xMidYMid"
select select "px"
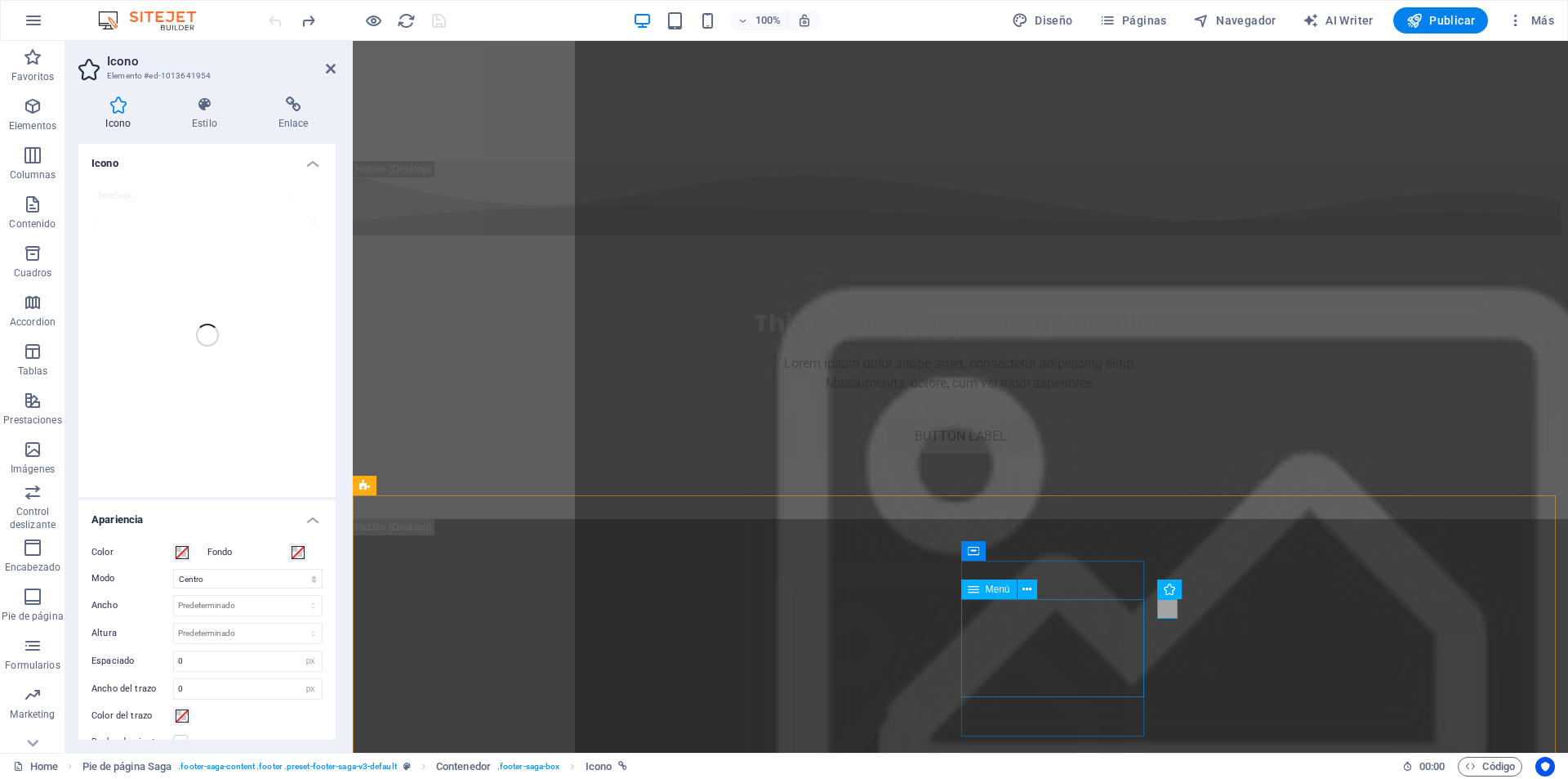
scroll to position [6555, 0]
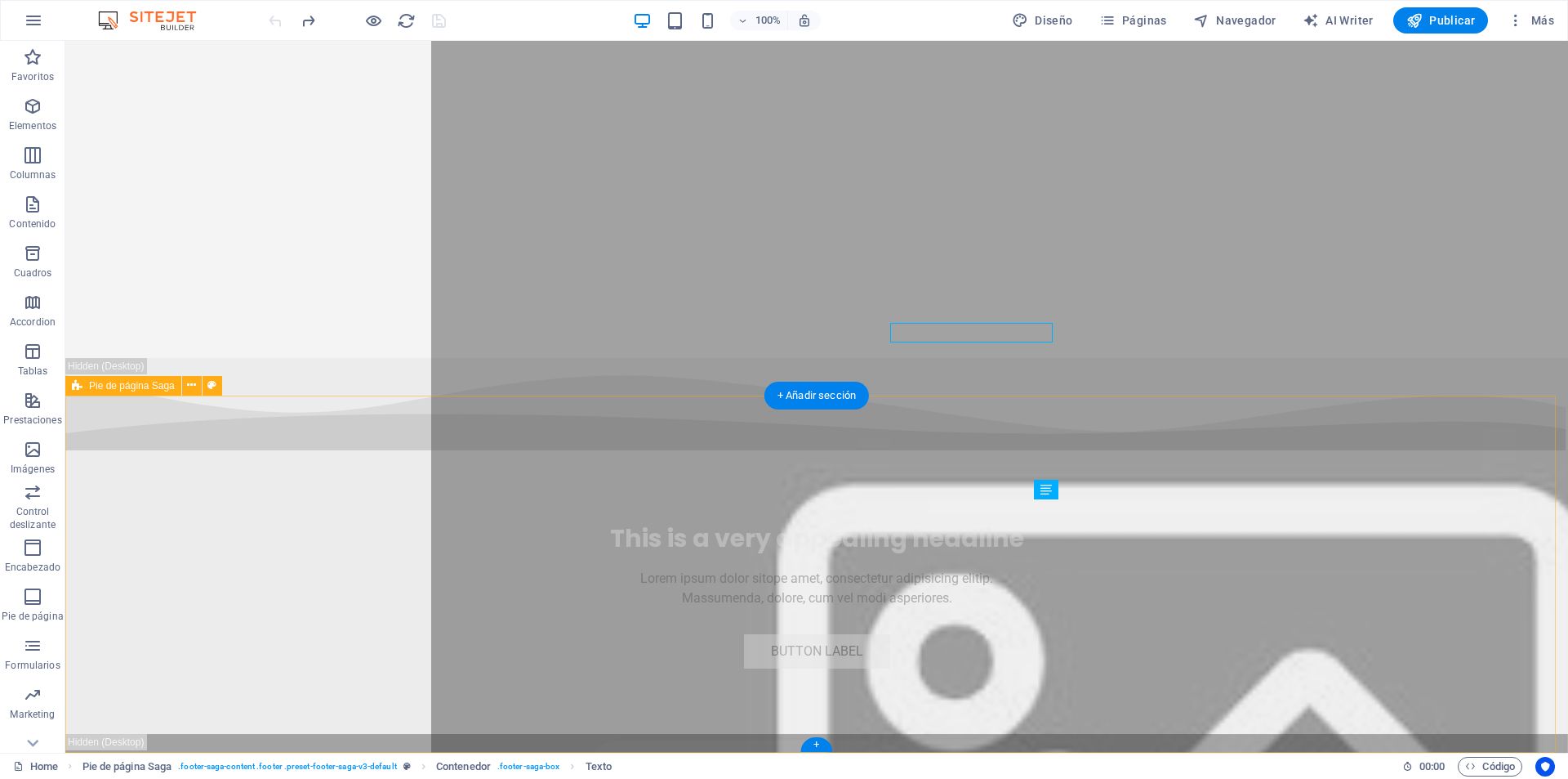
scroll to position [6731, 0]
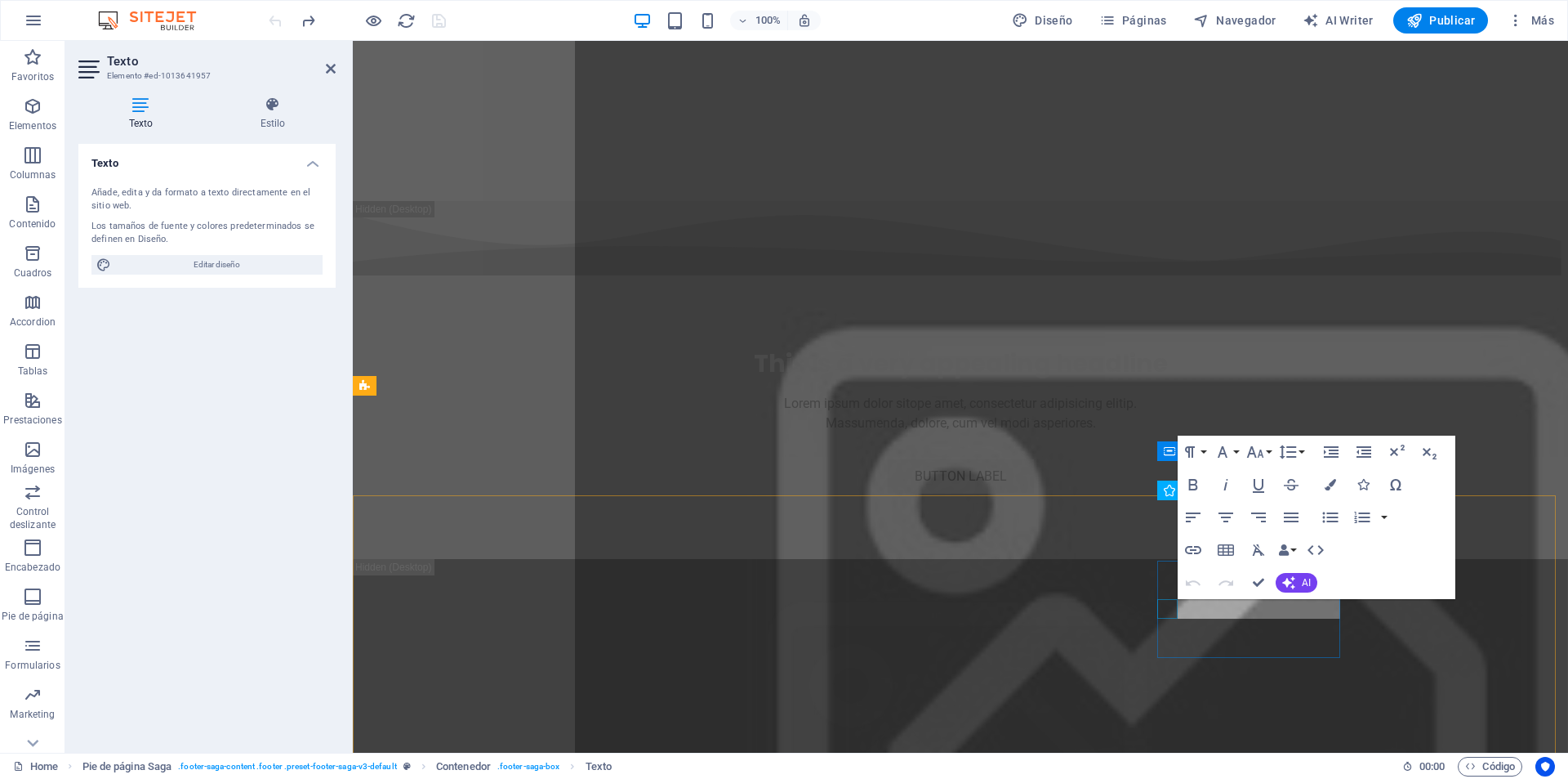
scroll to position [6555, 0]
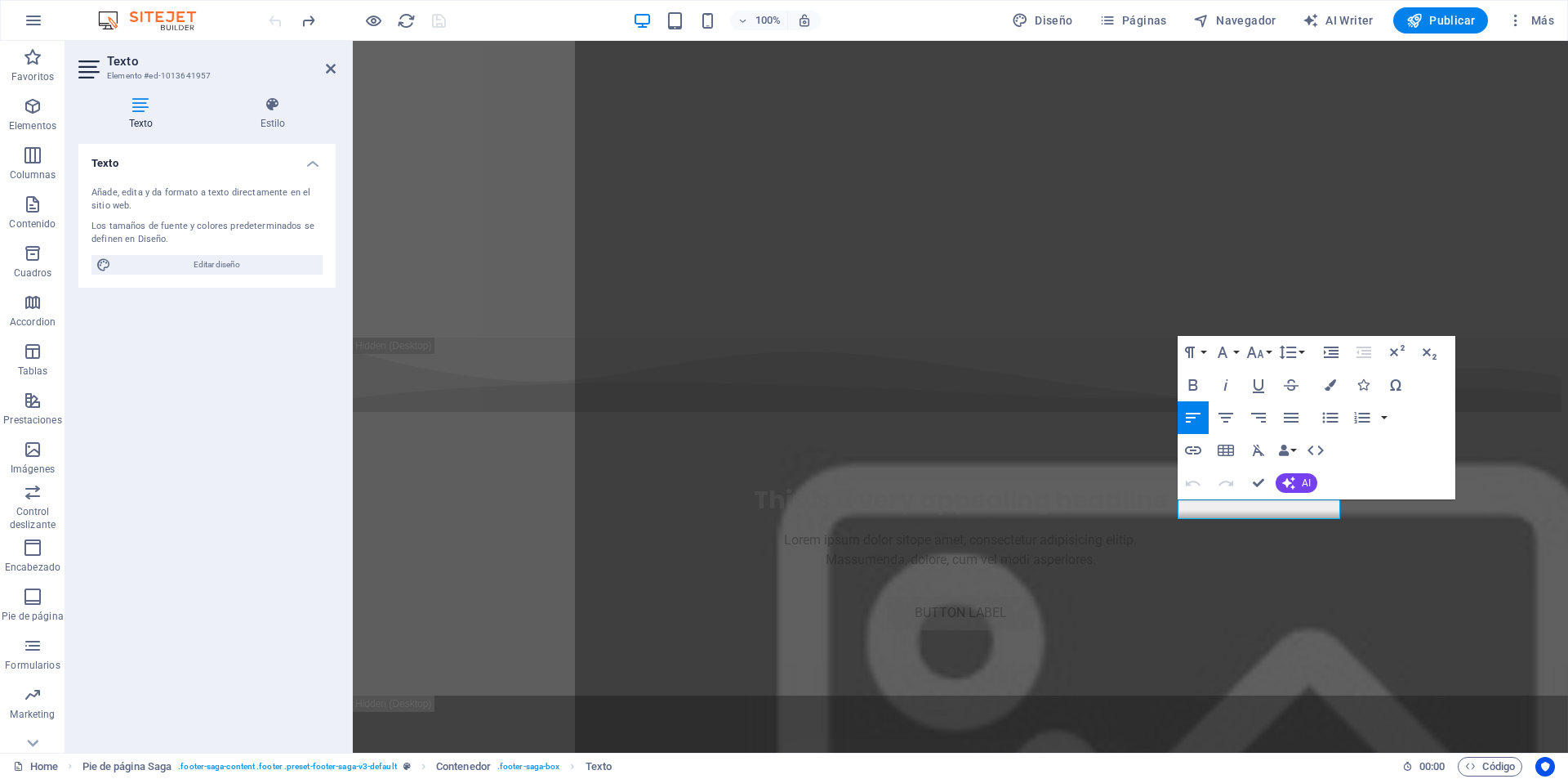
click at [336, 65] on aside "Texto Elemento #ed-1013641957 Texto Estilo Texto Añade, edita y da formato a te…" at bounding box center [209, 396] width 287 height 712
click at [327, 66] on icon at bounding box center [331, 68] width 10 height 13
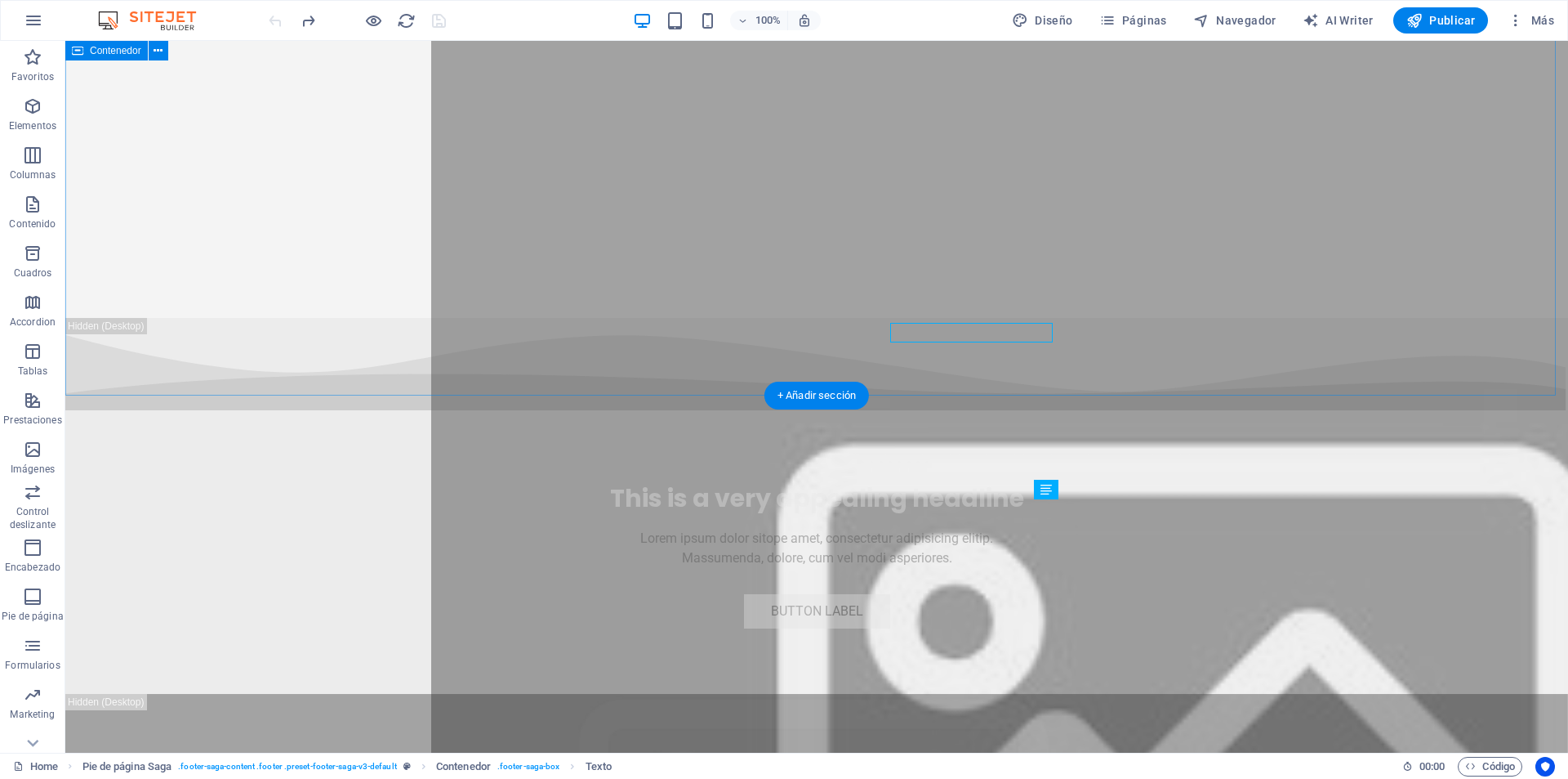
scroll to position [6731, 0]
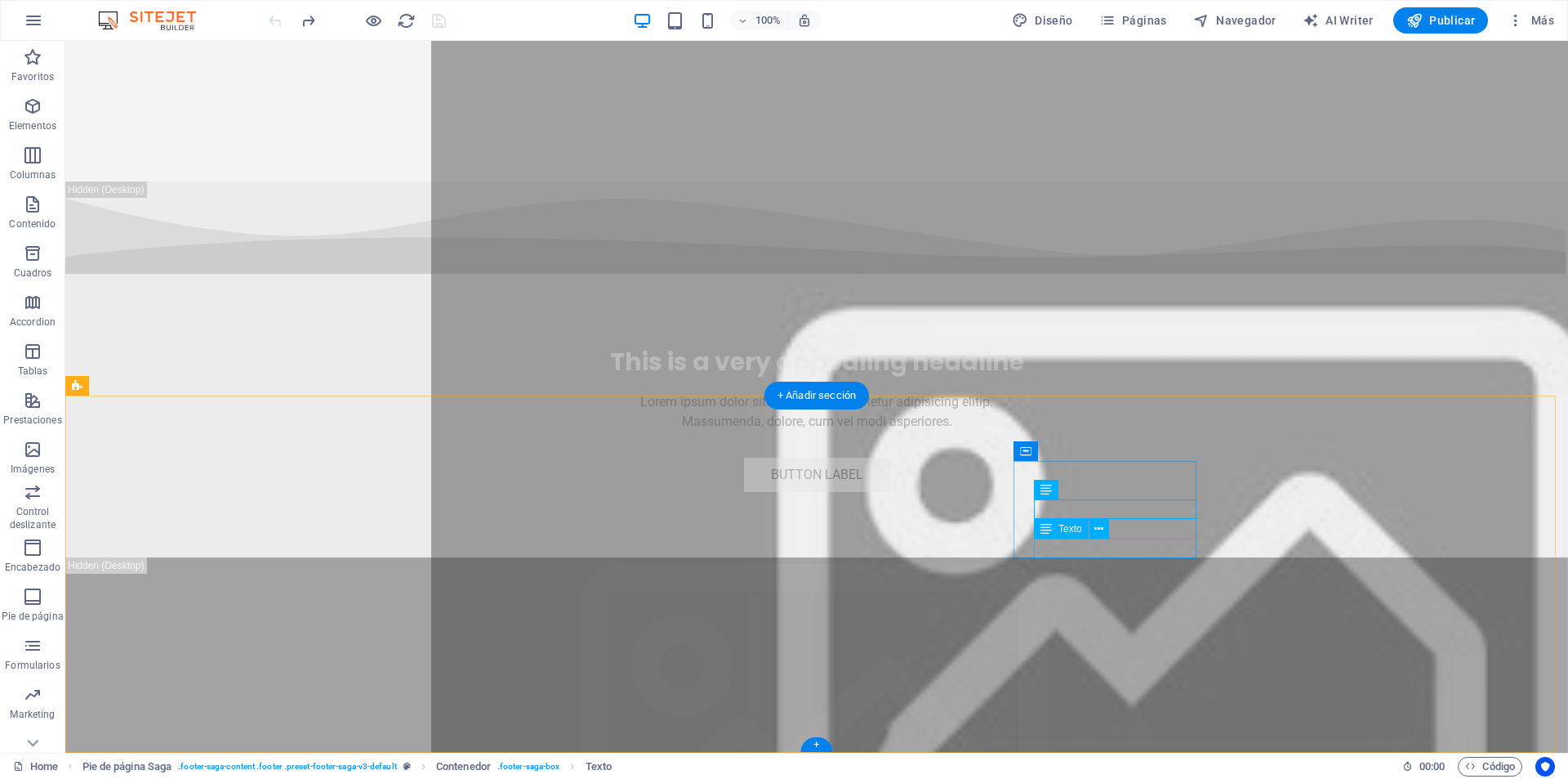
click at [1101, 532] on icon at bounding box center [1098, 529] width 9 height 17
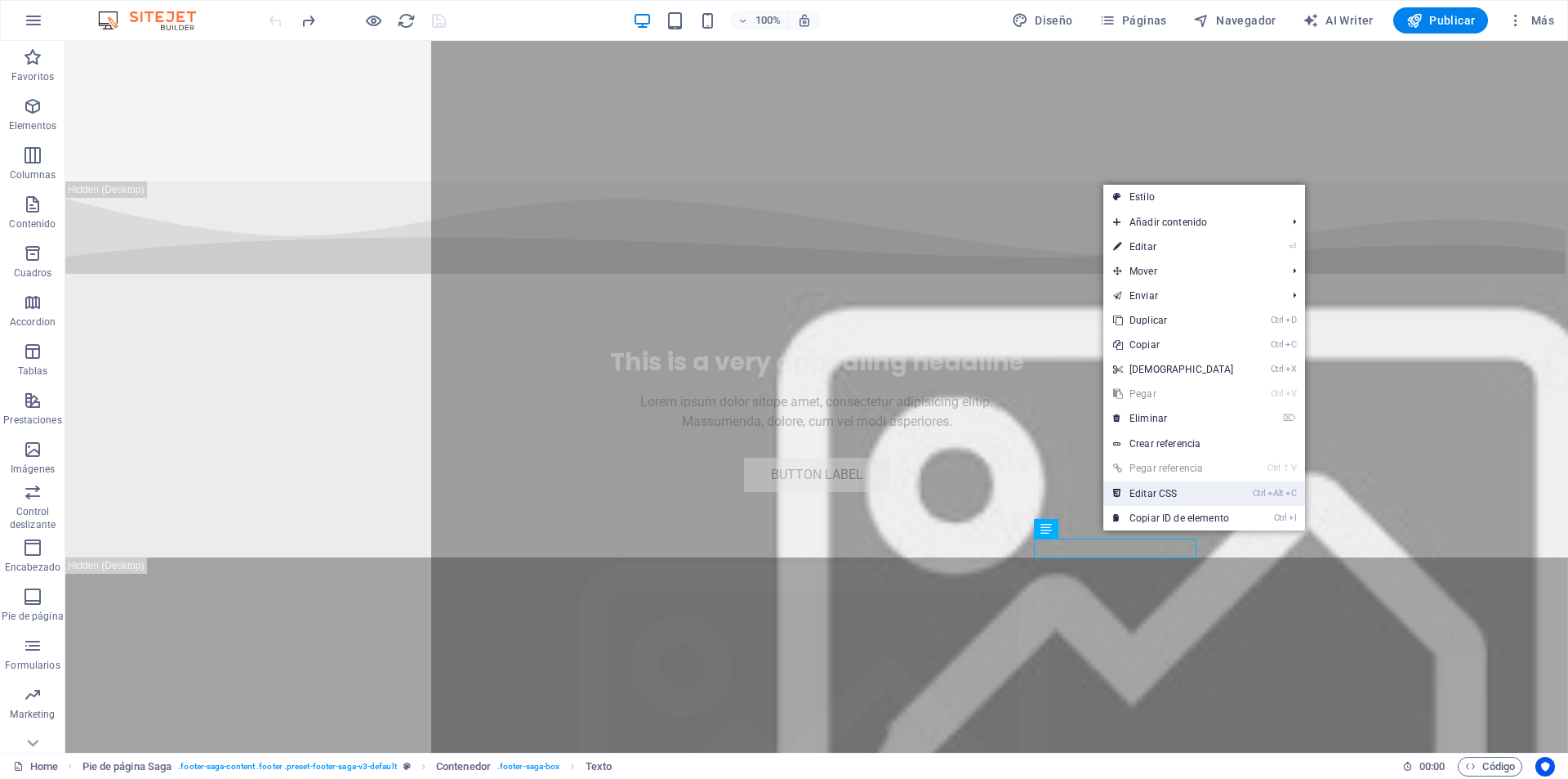
click at [1180, 496] on link "Ctrl Alt C Editar CSS" at bounding box center [1173, 493] width 141 height 25
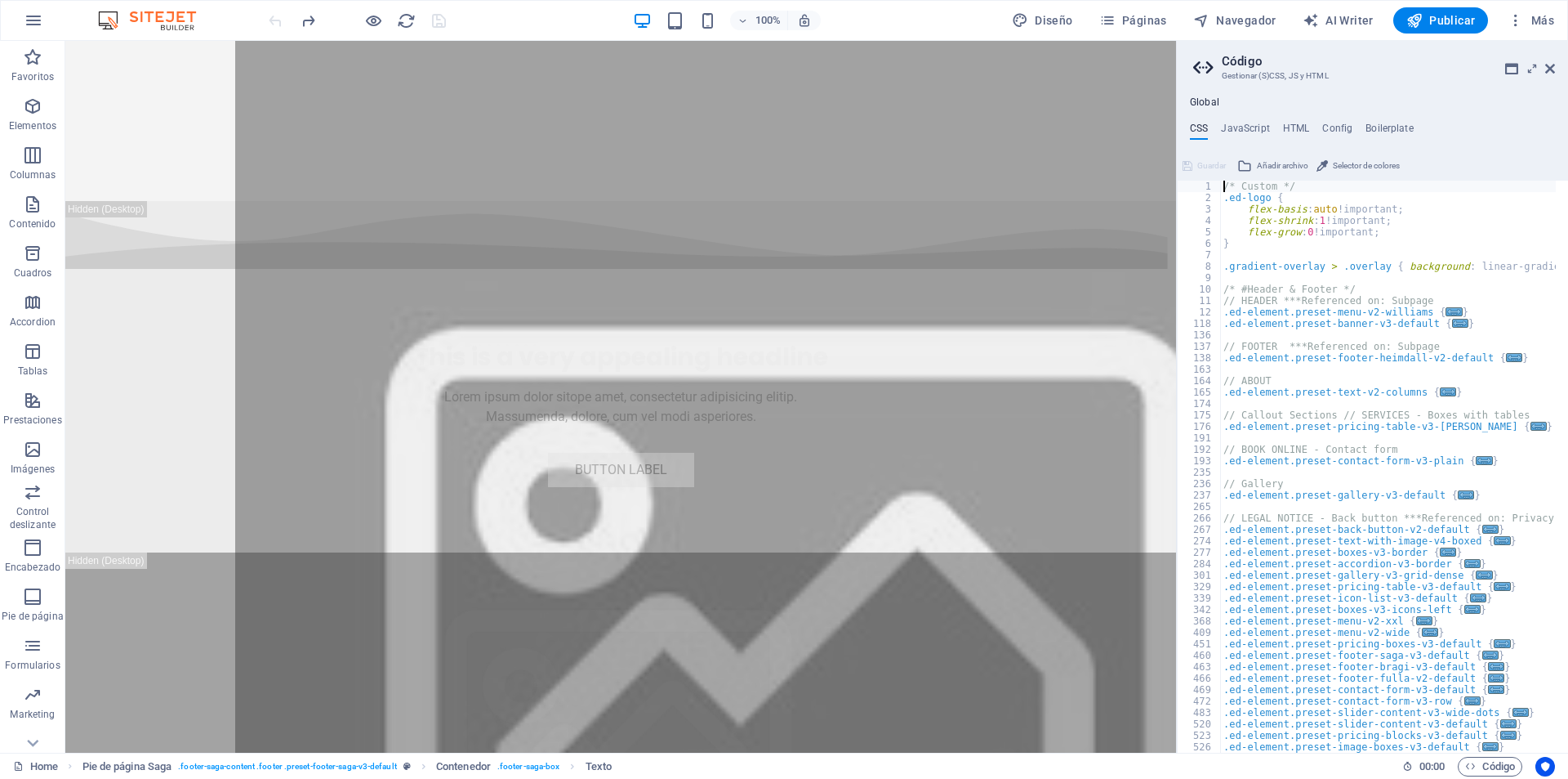
scroll to position [6497, 0]
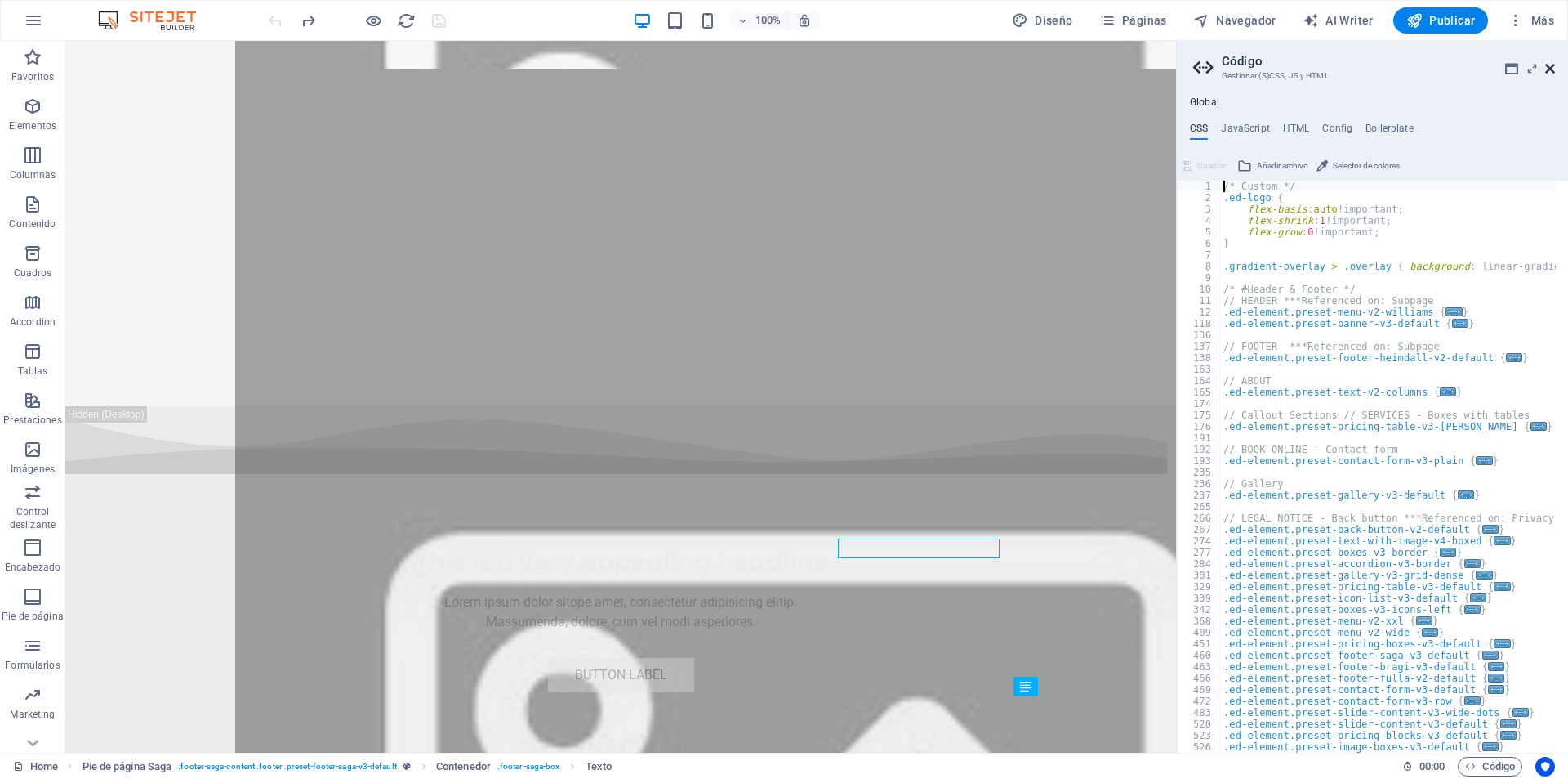
click at [1550, 65] on icon at bounding box center [1550, 68] width 10 height 13
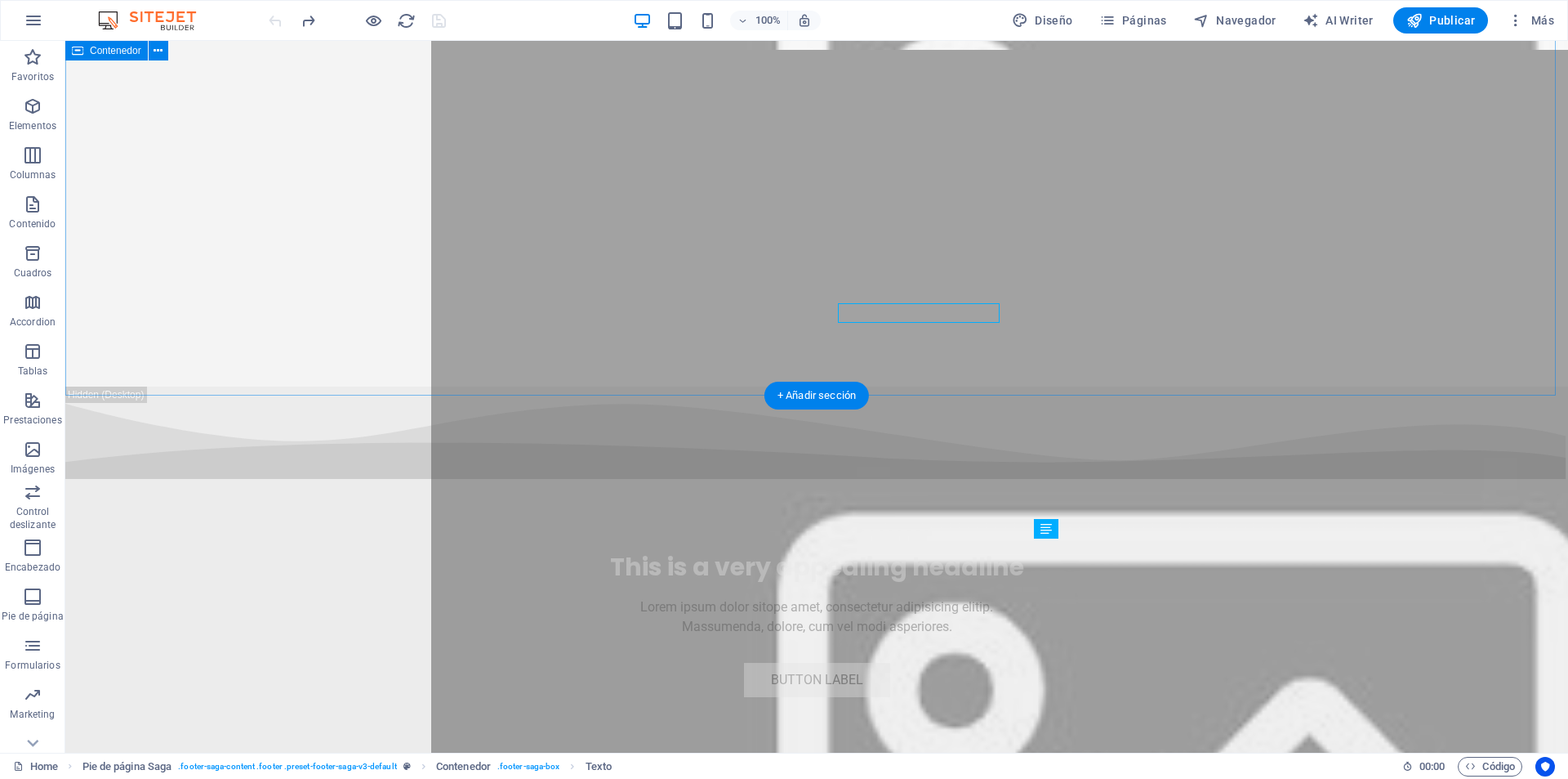
scroll to position [6731, 0]
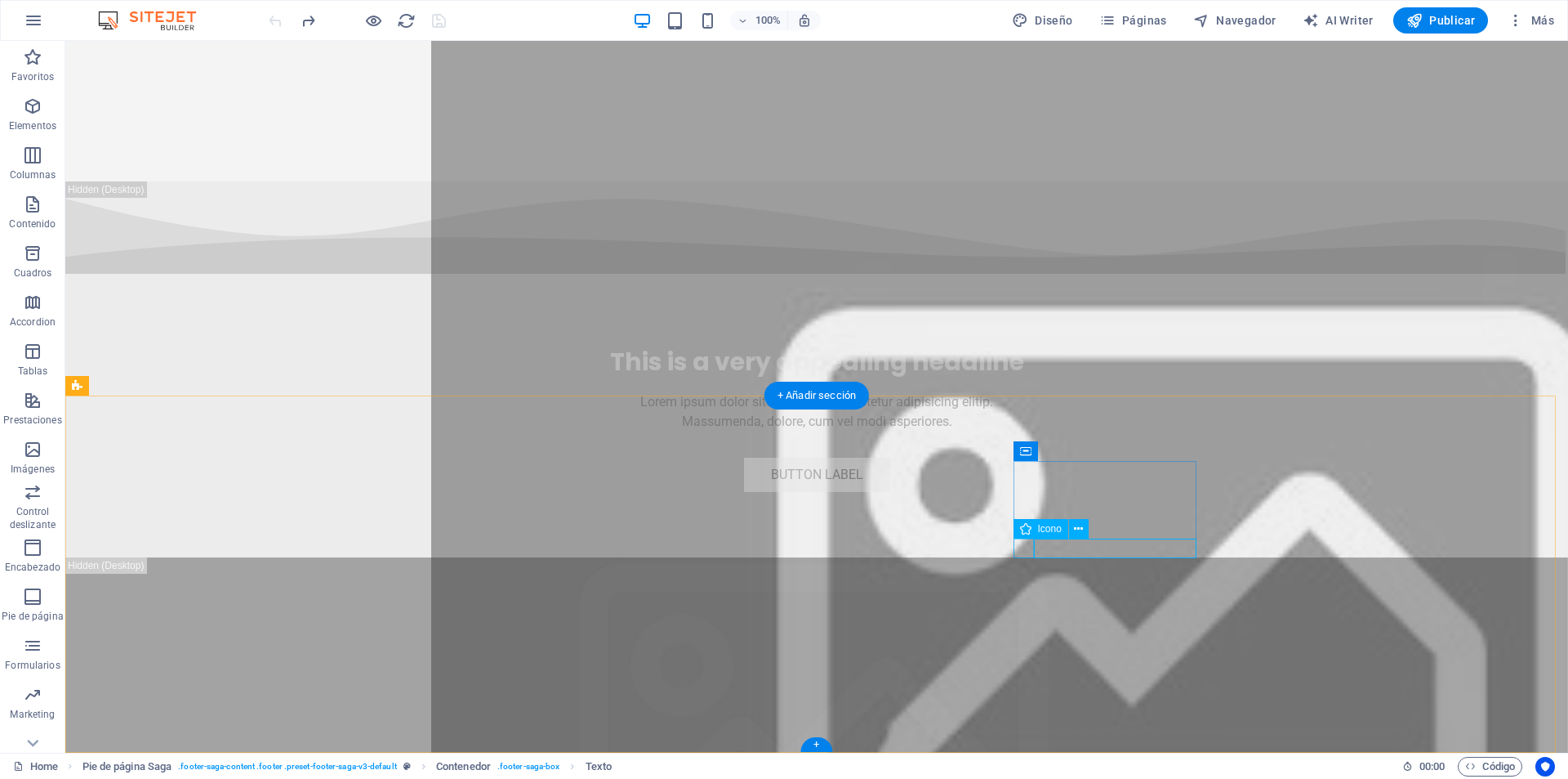
click at [1092, 531] on button at bounding box center [1099, 529] width 20 height 20
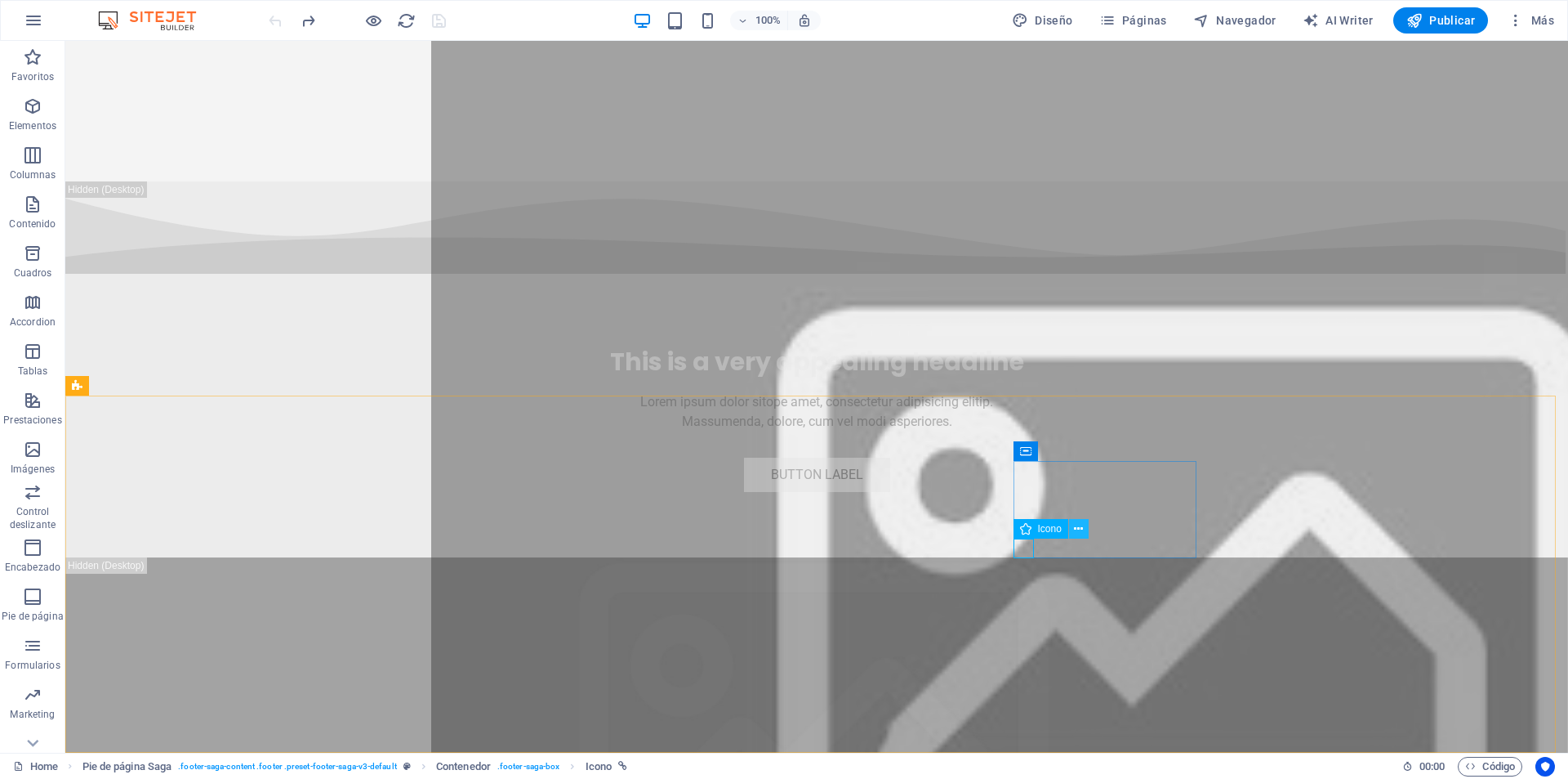
click at [1079, 531] on icon at bounding box center [1078, 529] width 9 height 17
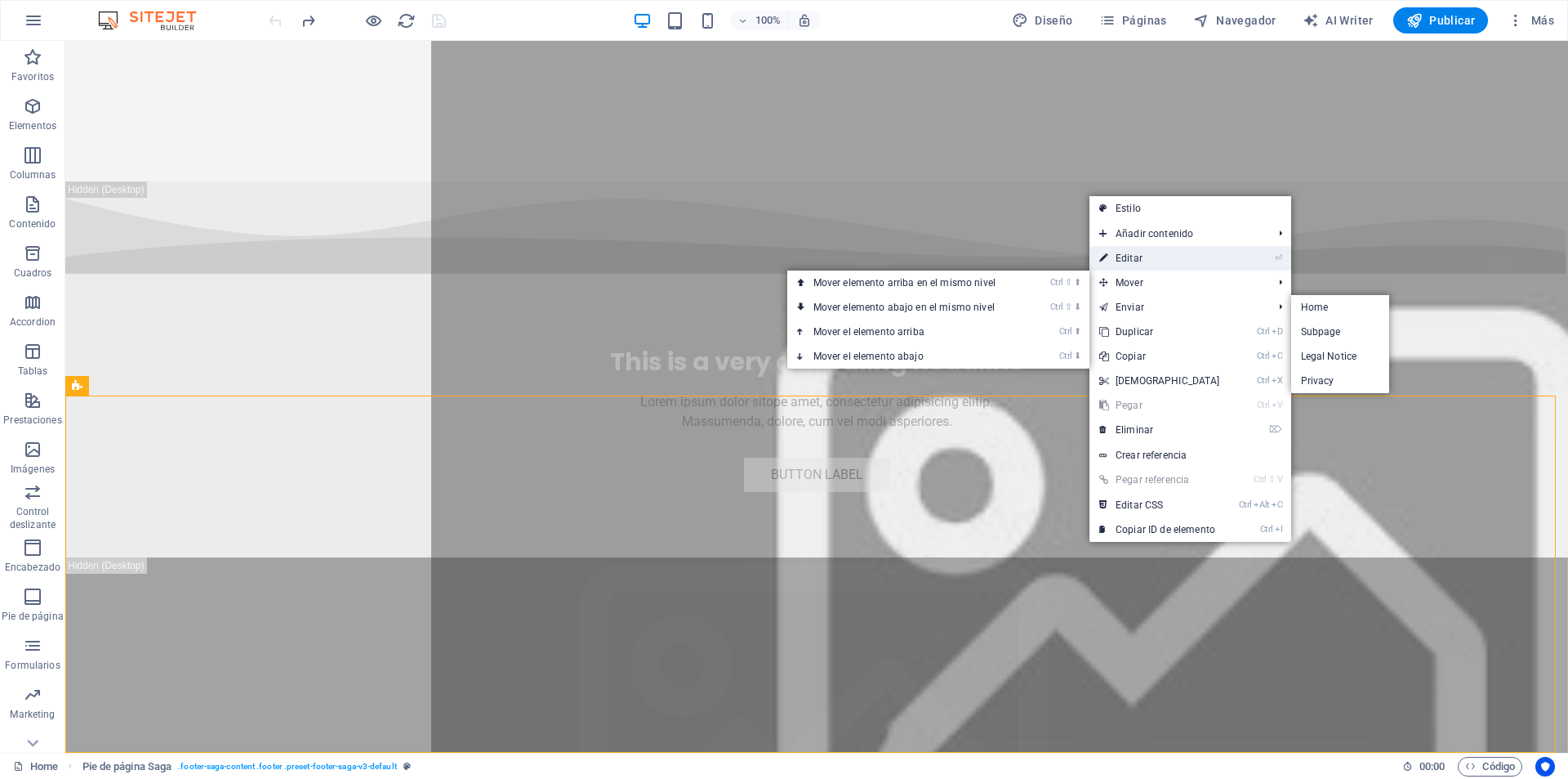
click at [1125, 253] on link "⏎ Editar" at bounding box center [1160, 258] width 141 height 25
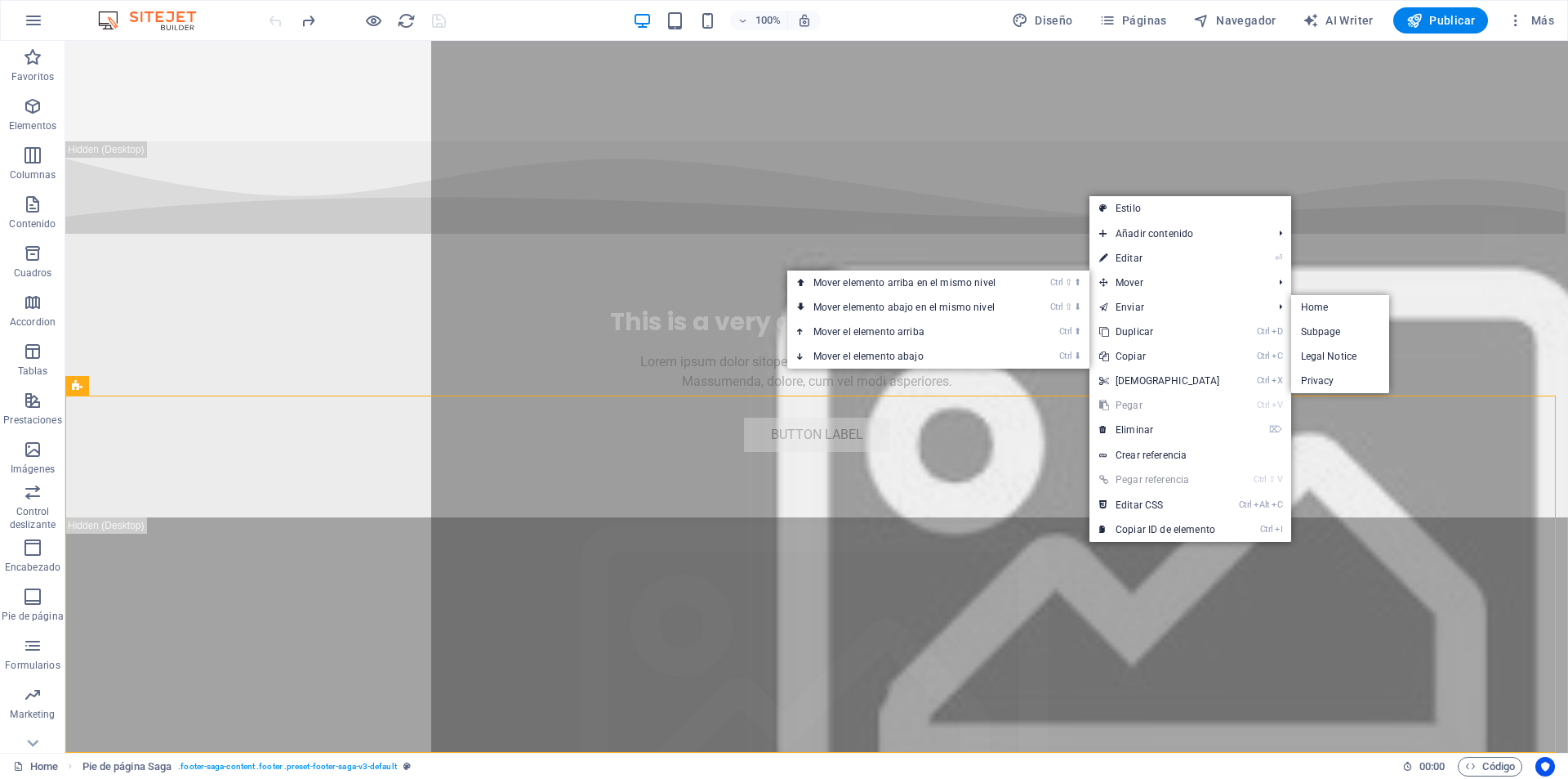
select select "footer"
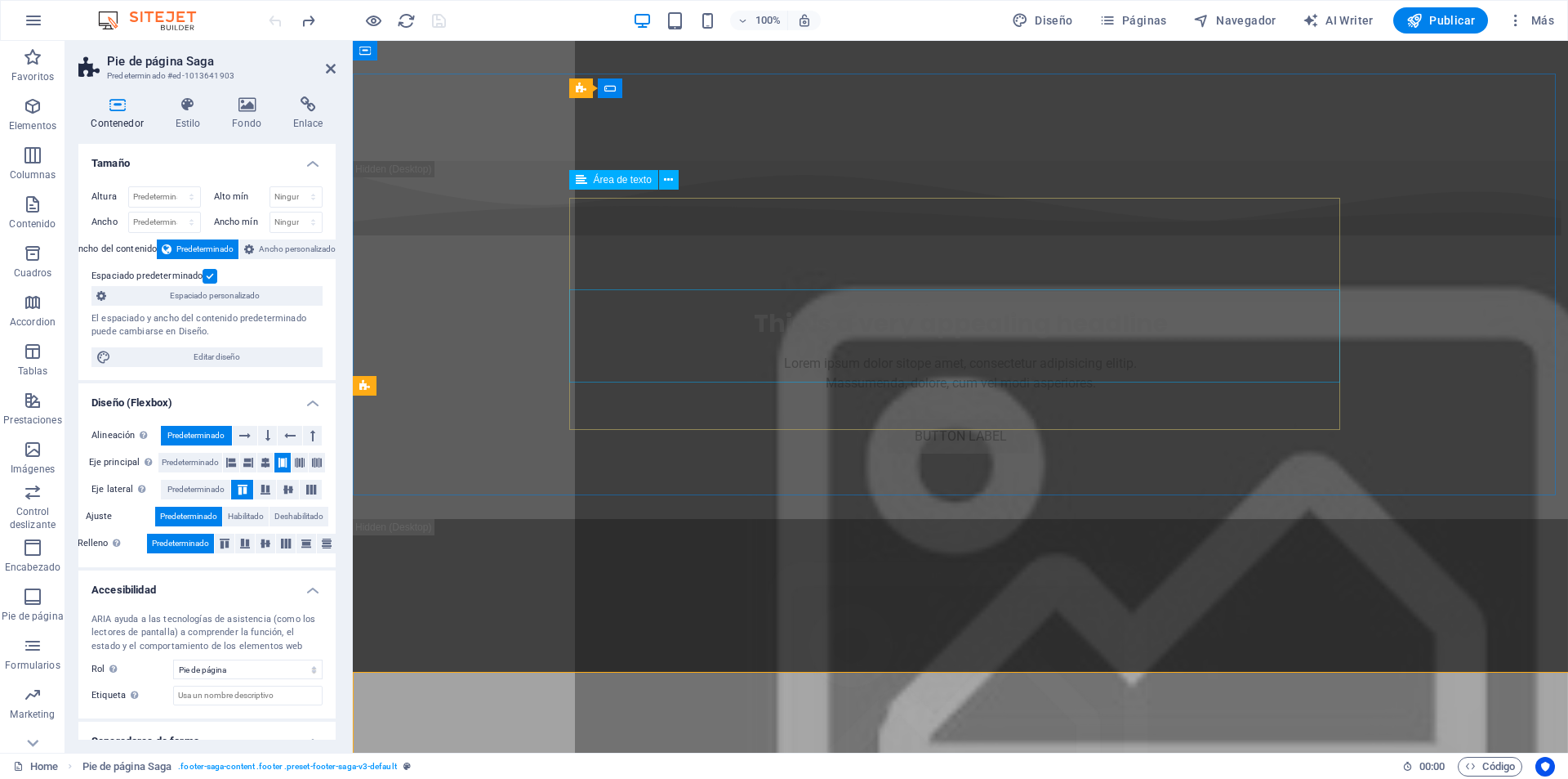
scroll to position [6555, 0]
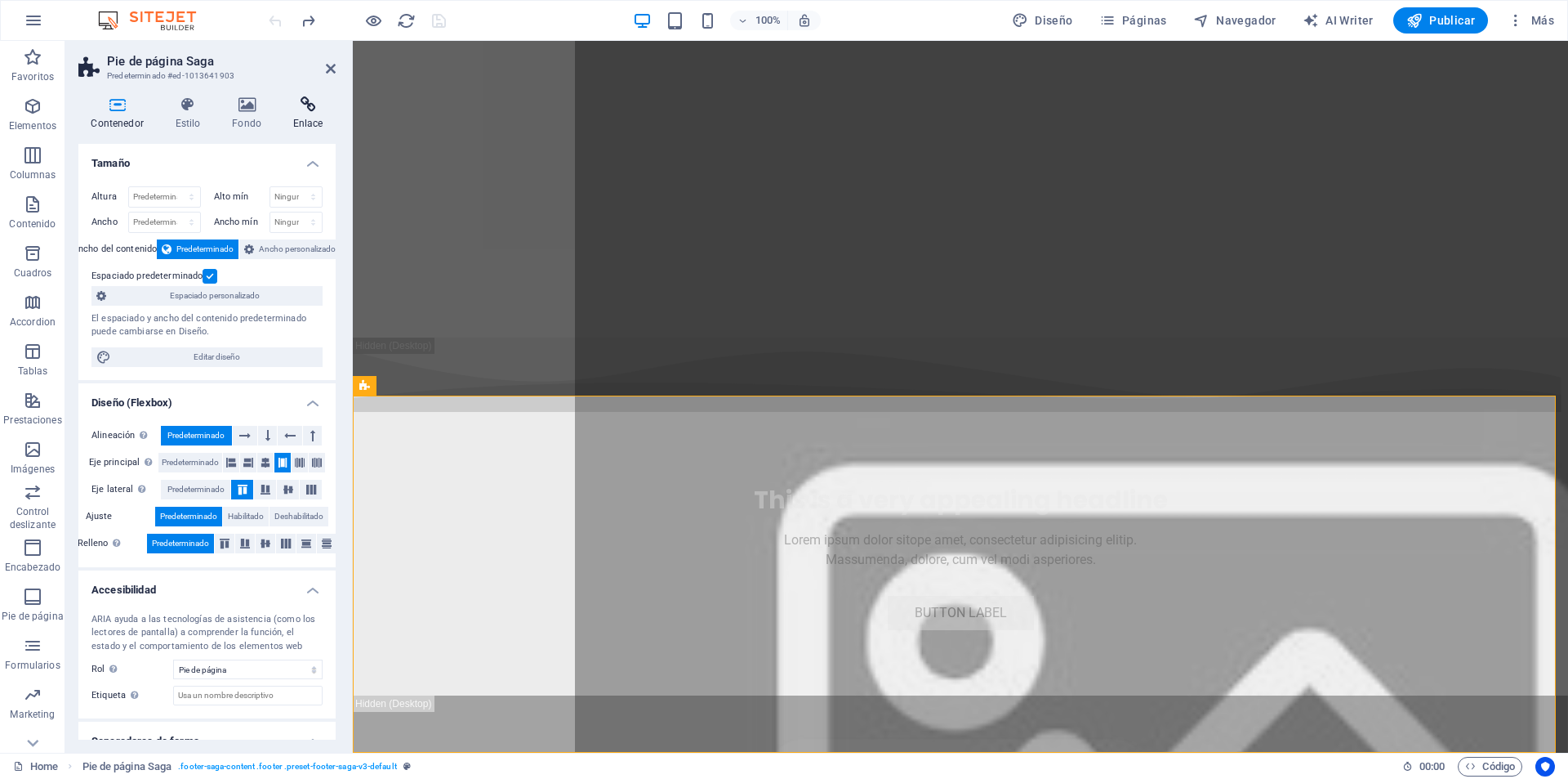
click at [311, 109] on icon at bounding box center [308, 104] width 55 height 17
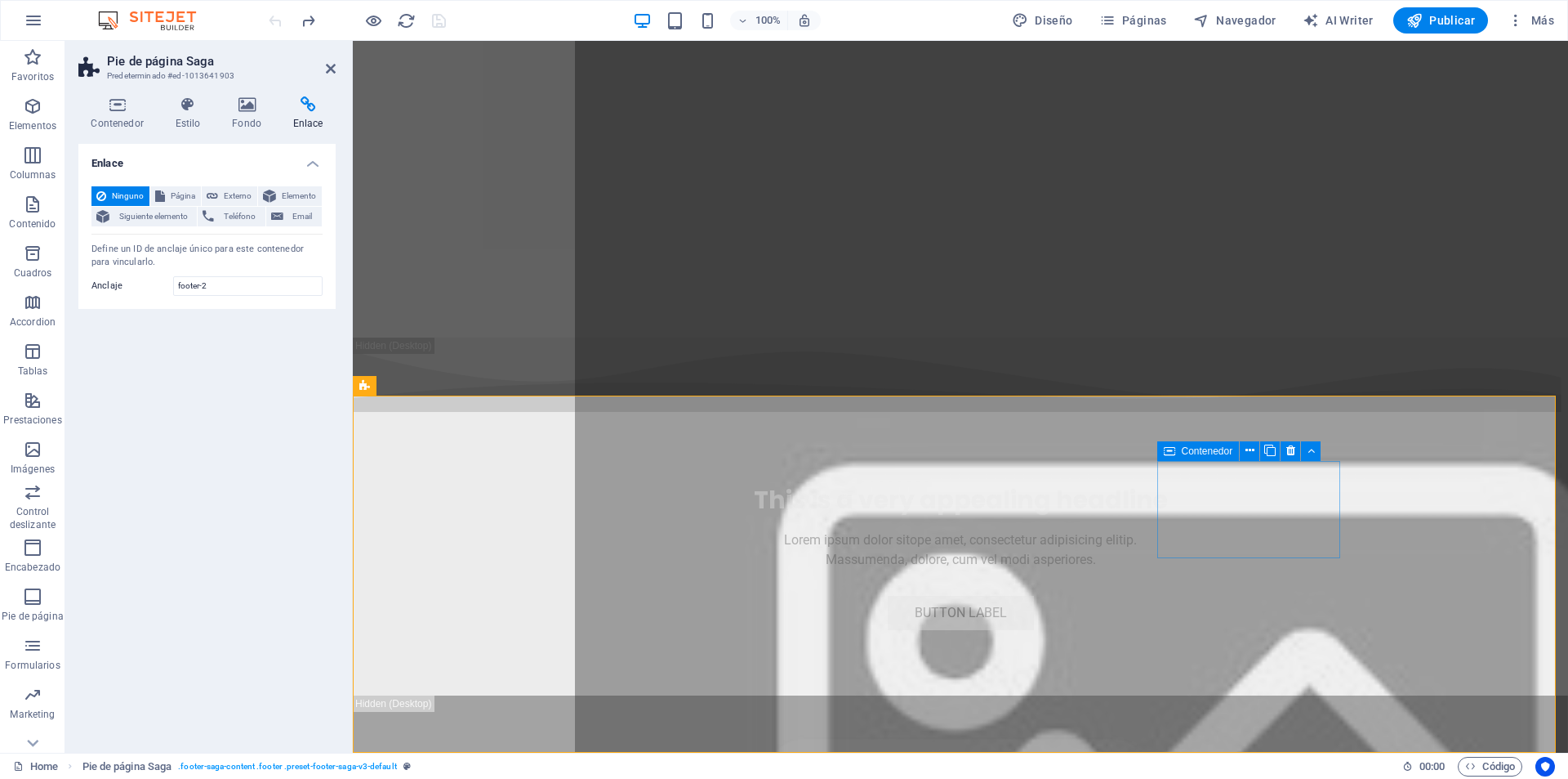
click at [1168, 453] on icon at bounding box center [1169, 451] width 12 height 20
click at [1171, 455] on icon at bounding box center [1169, 451] width 12 height 20
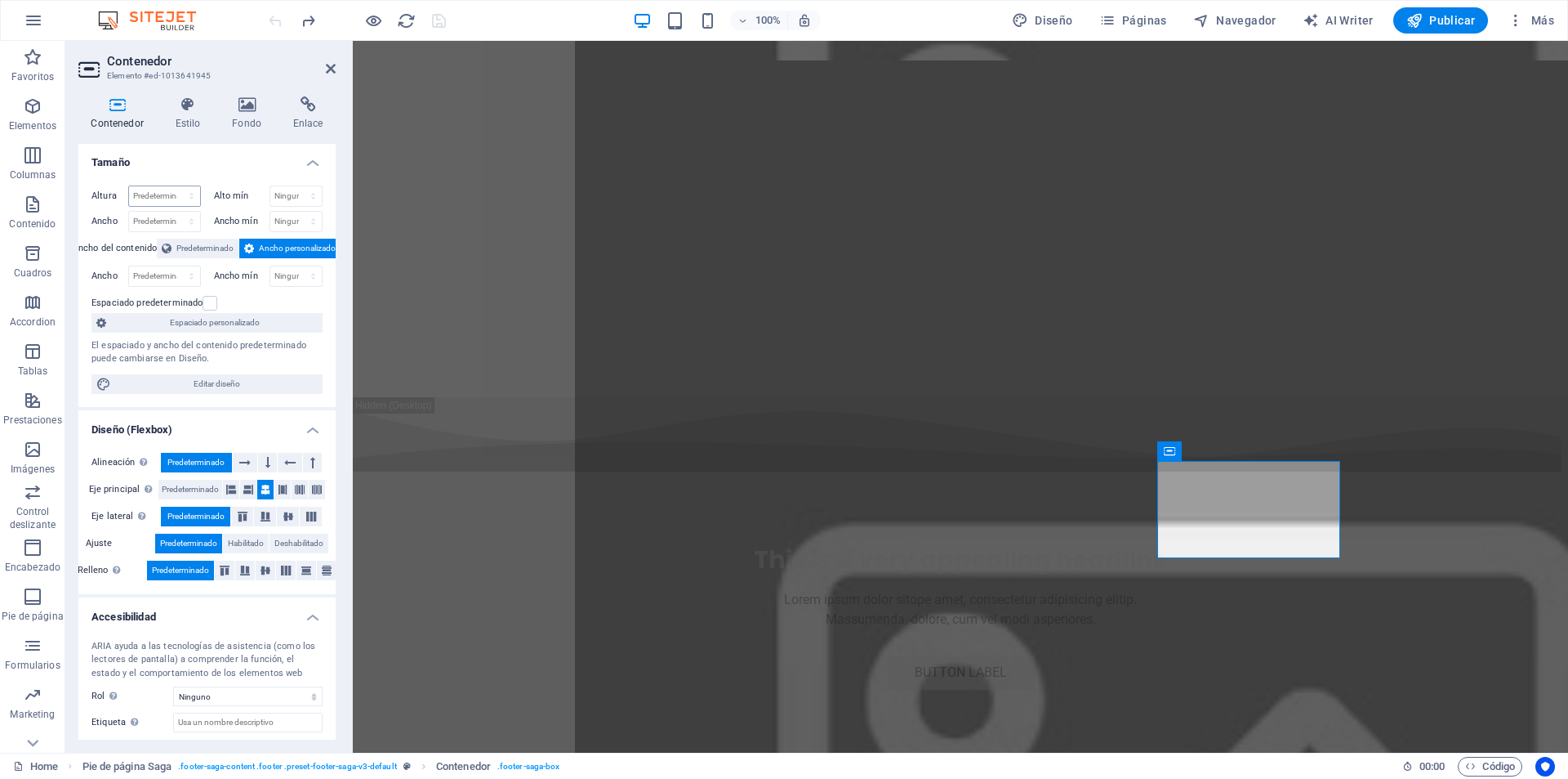
scroll to position [0, 0]
click at [196, 105] on icon at bounding box center [187, 104] width 50 height 17
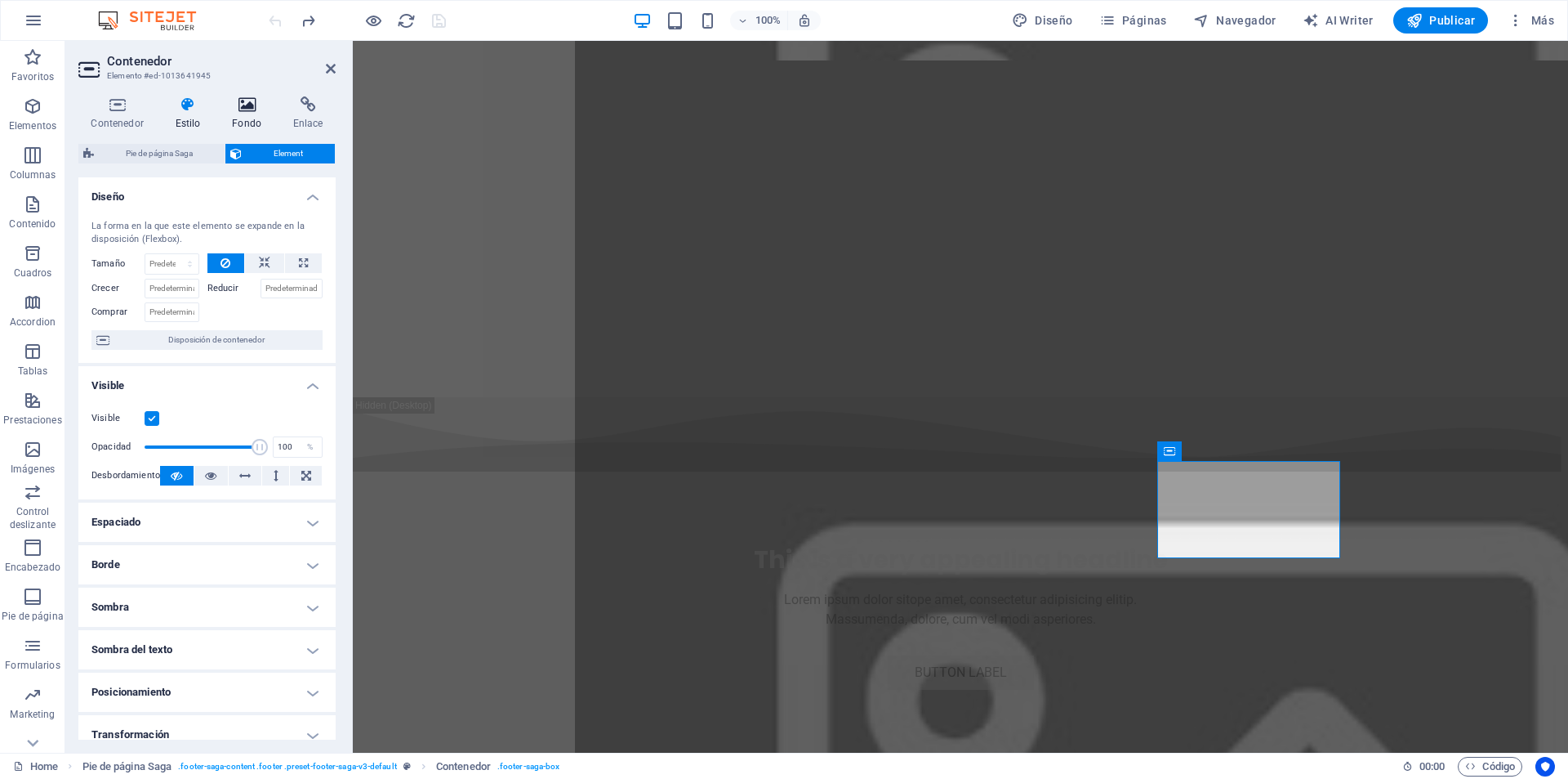
click at [236, 109] on icon at bounding box center [247, 104] width 55 height 17
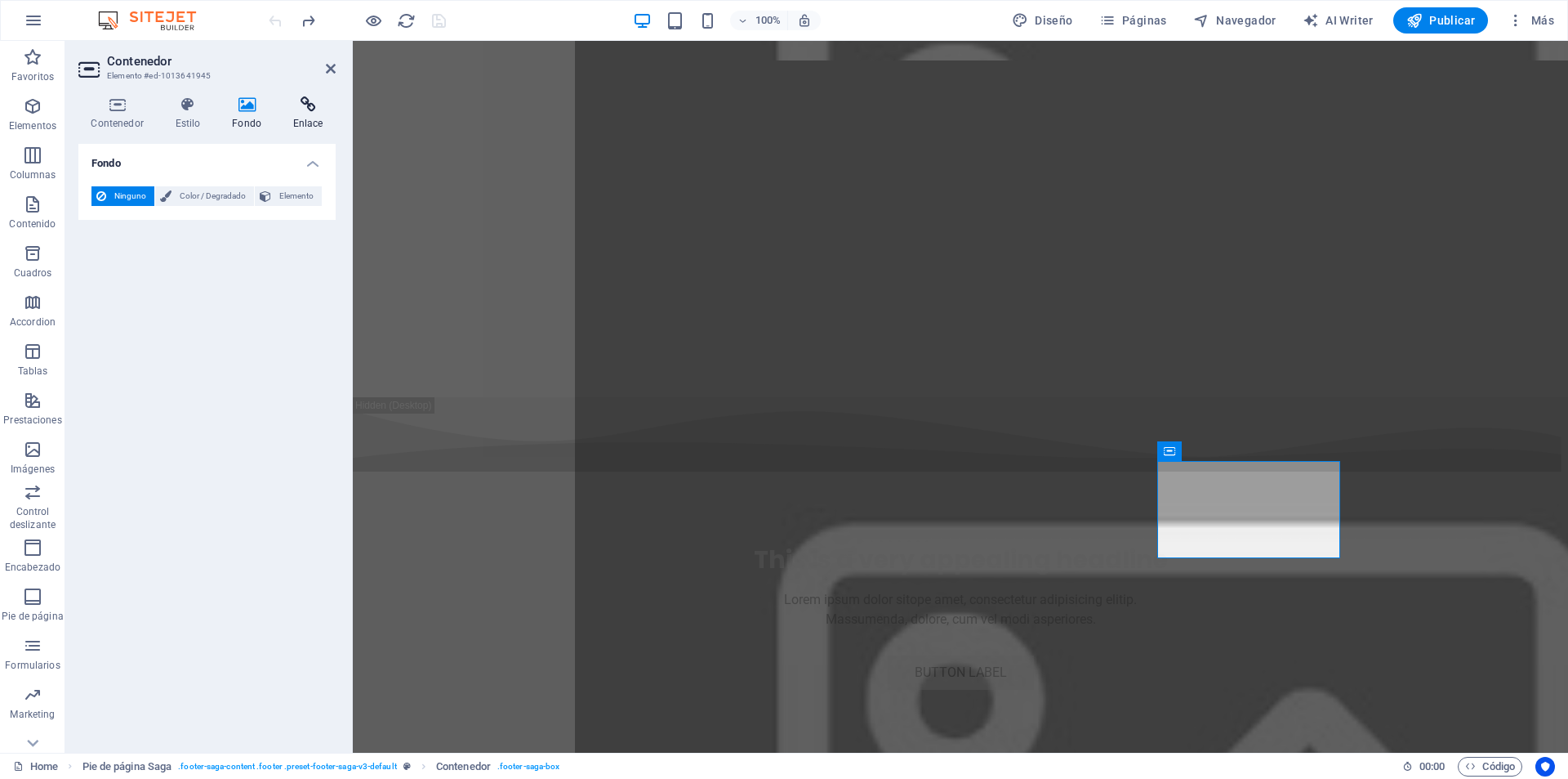
click at [285, 102] on icon at bounding box center [308, 104] width 55 height 17
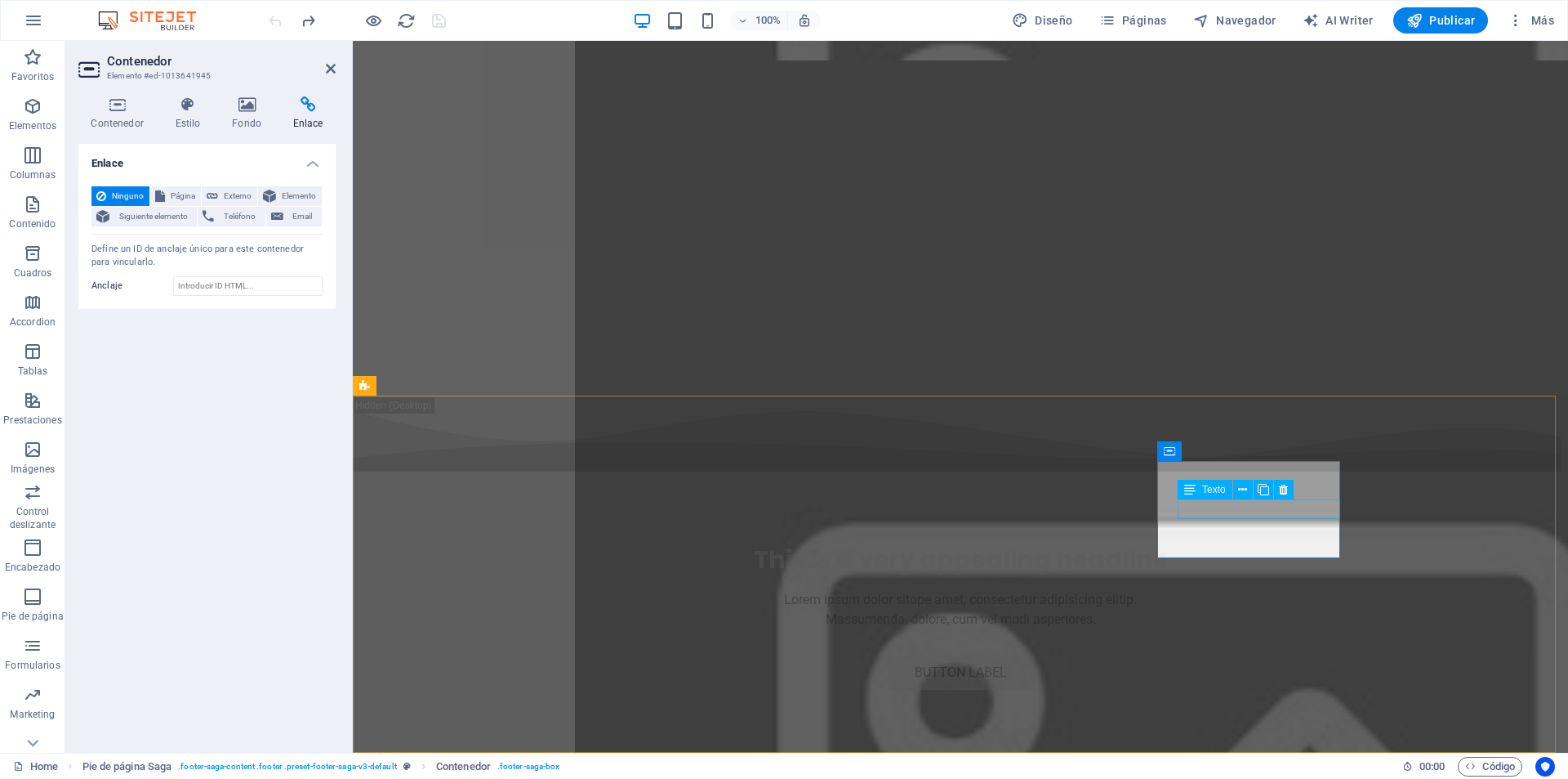
click at [119, 104] on icon at bounding box center [117, 104] width 78 height 17
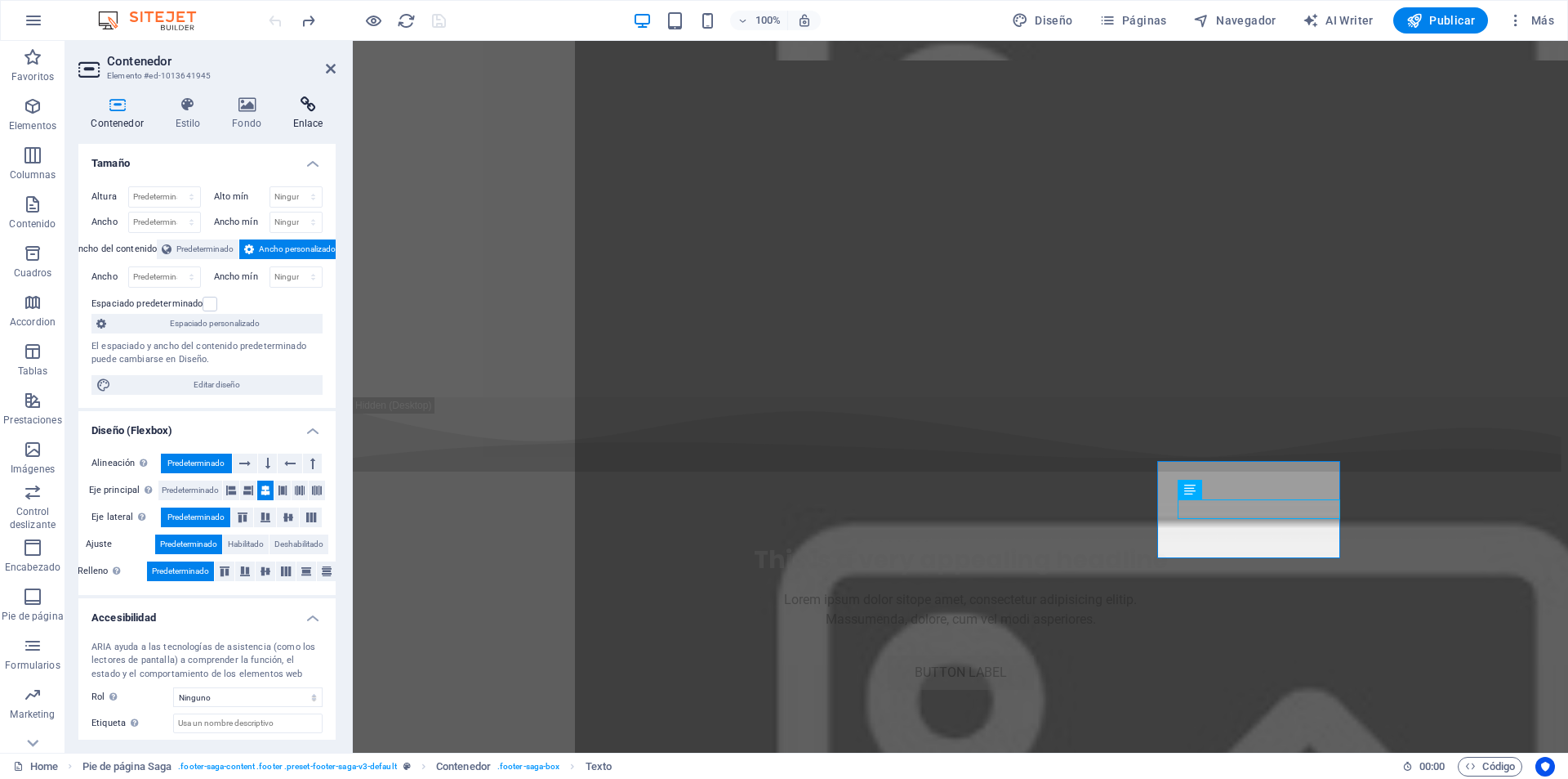
click at [315, 106] on icon at bounding box center [308, 104] width 55 height 17
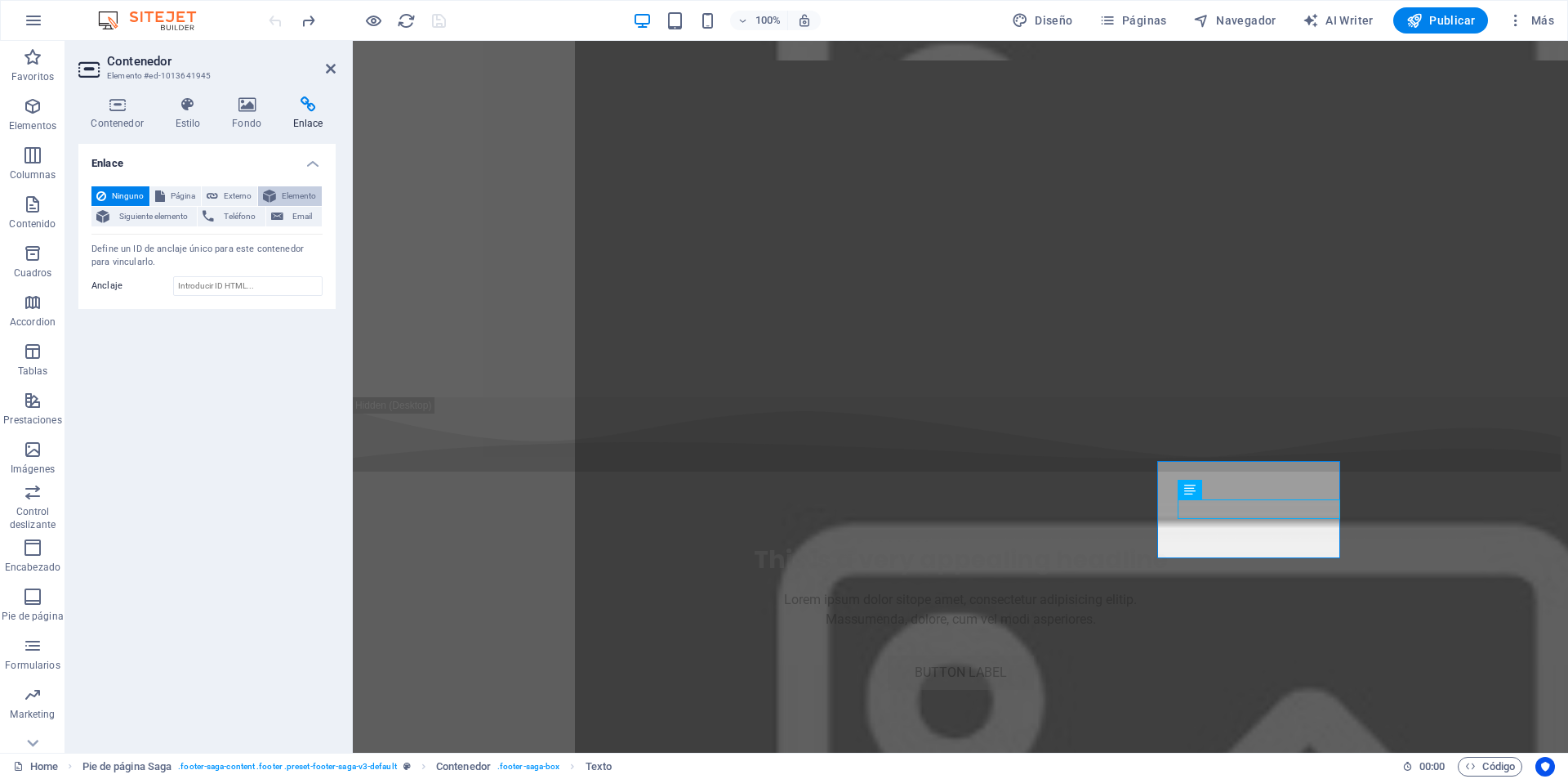
click at [285, 198] on span "Elemento" at bounding box center [298, 196] width 36 height 20
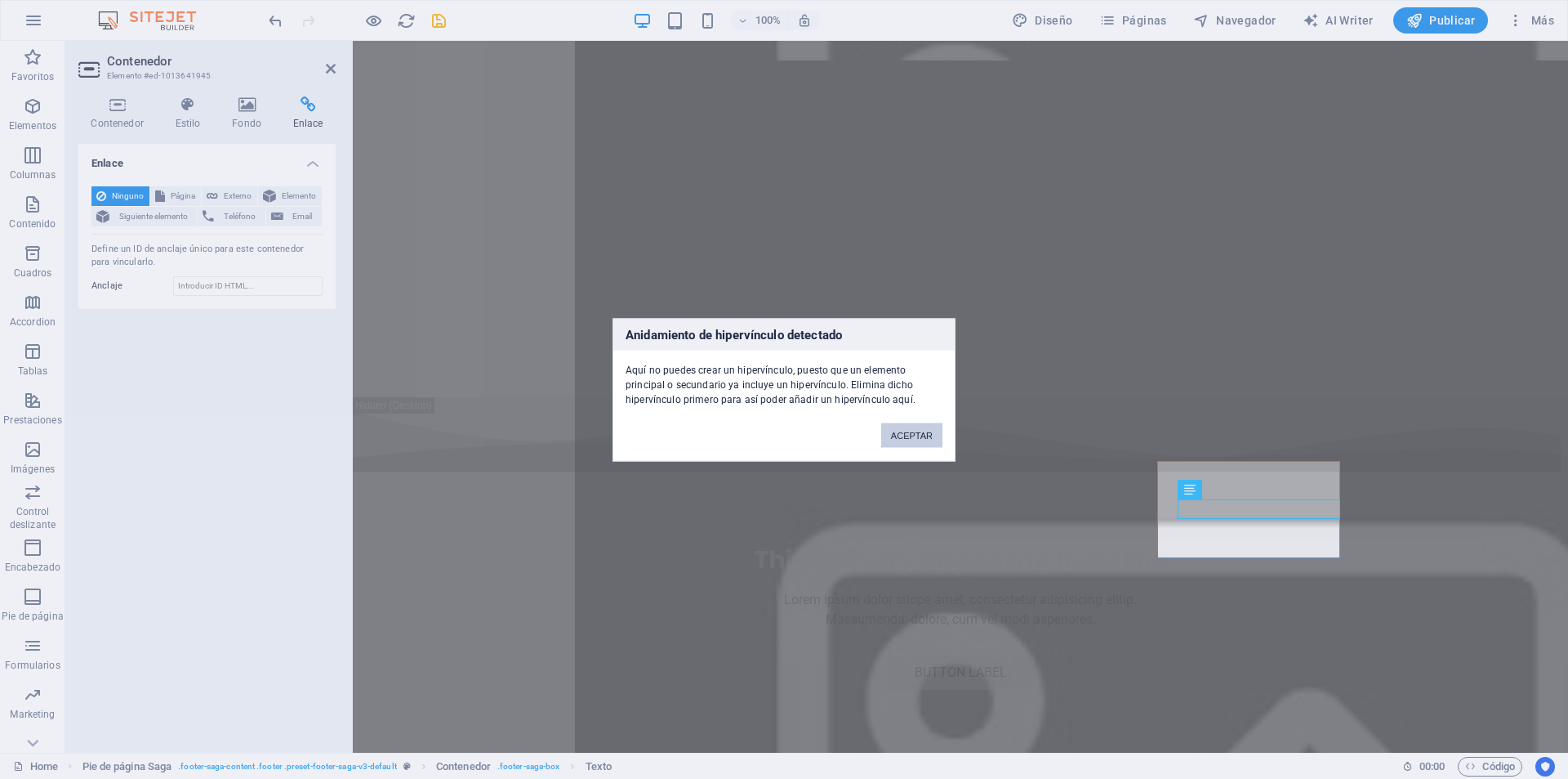
click at [911, 439] on button "ACEPTAR" at bounding box center [911, 434] width 61 height 25
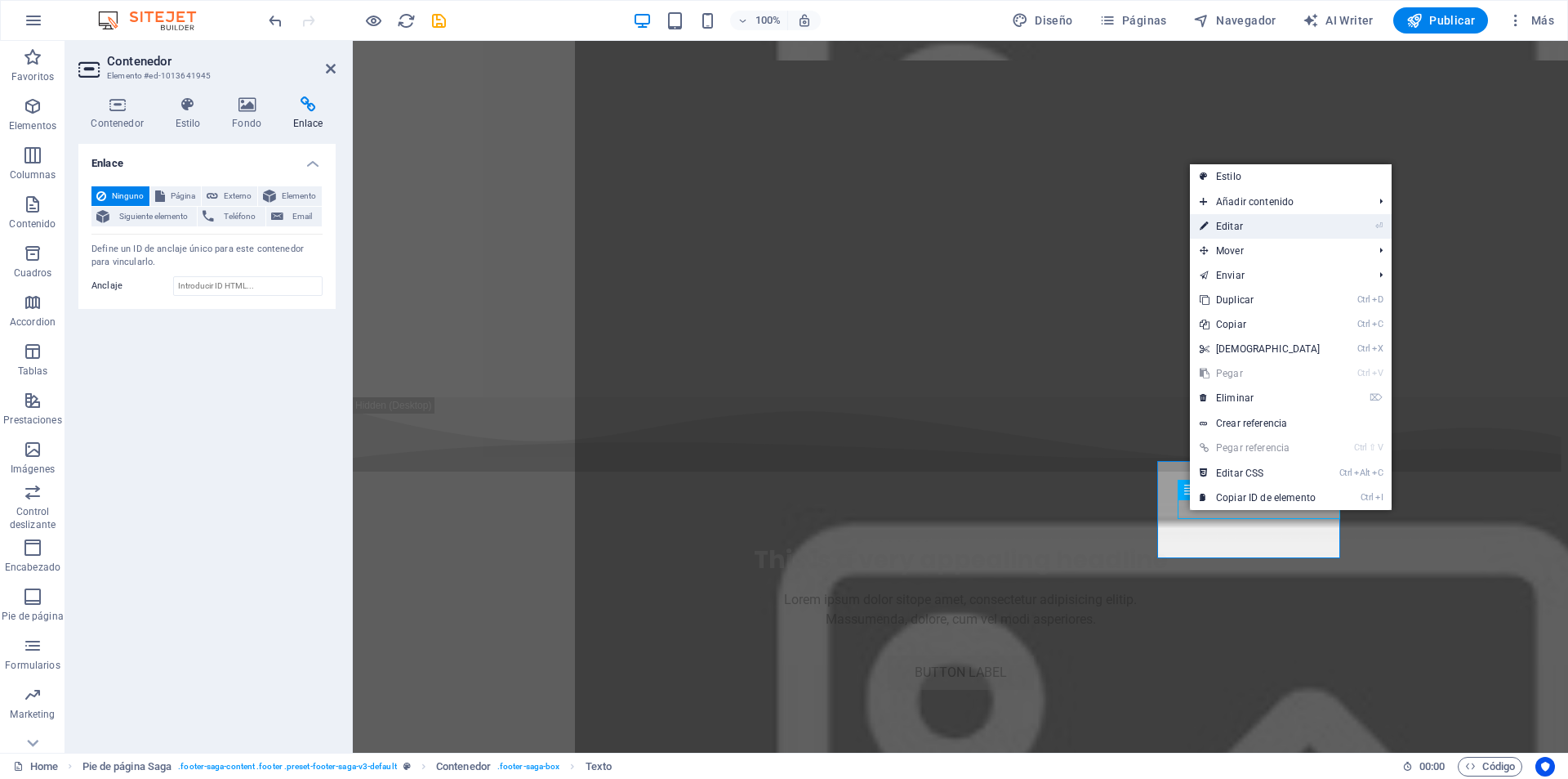
click at [1253, 220] on link "⏎ Editar" at bounding box center [1260, 226] width 141 height 25
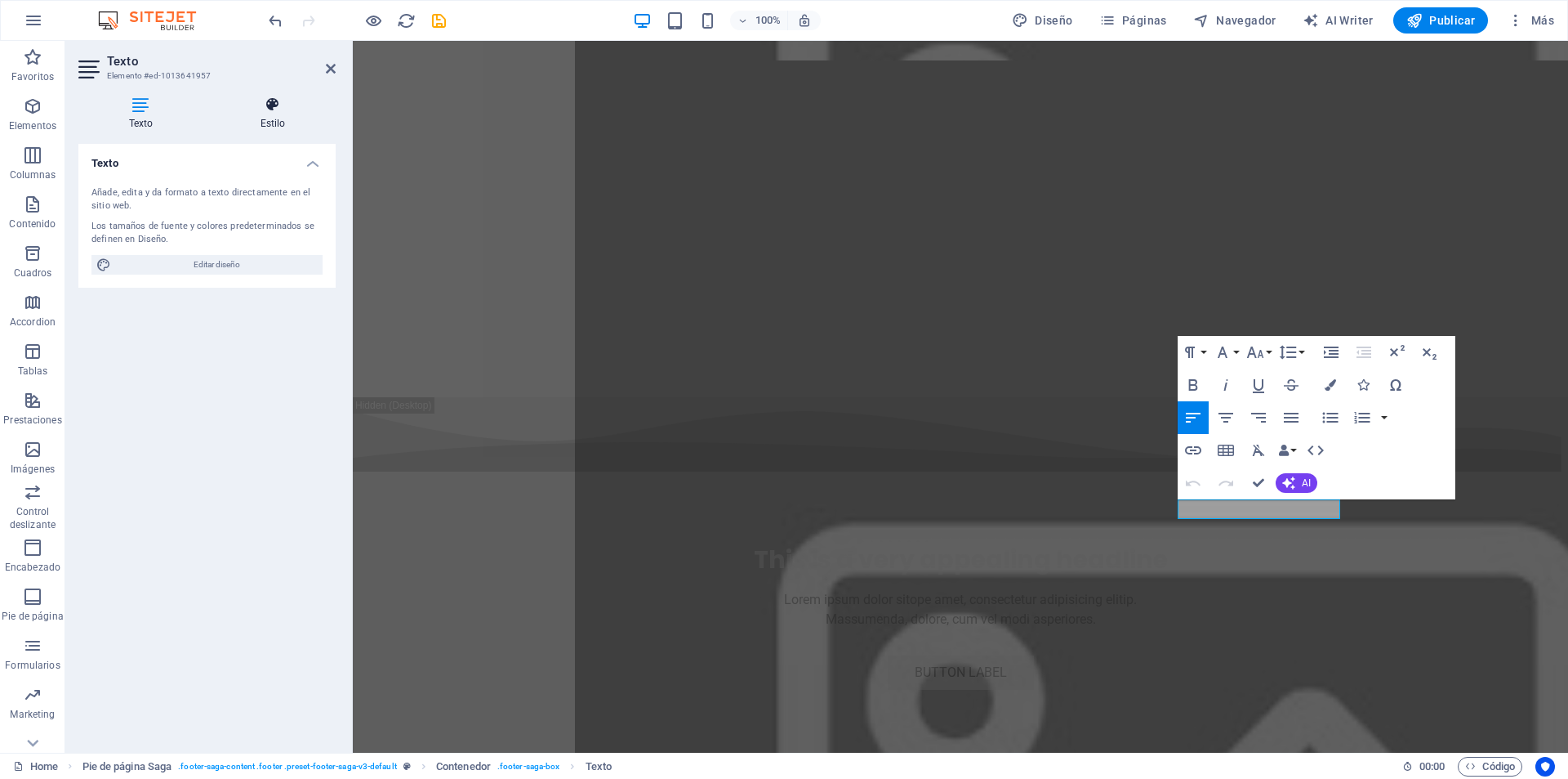
click at [266, 113] on h4 "Estilo" at bounding box center [273, 113] width 126 height 34
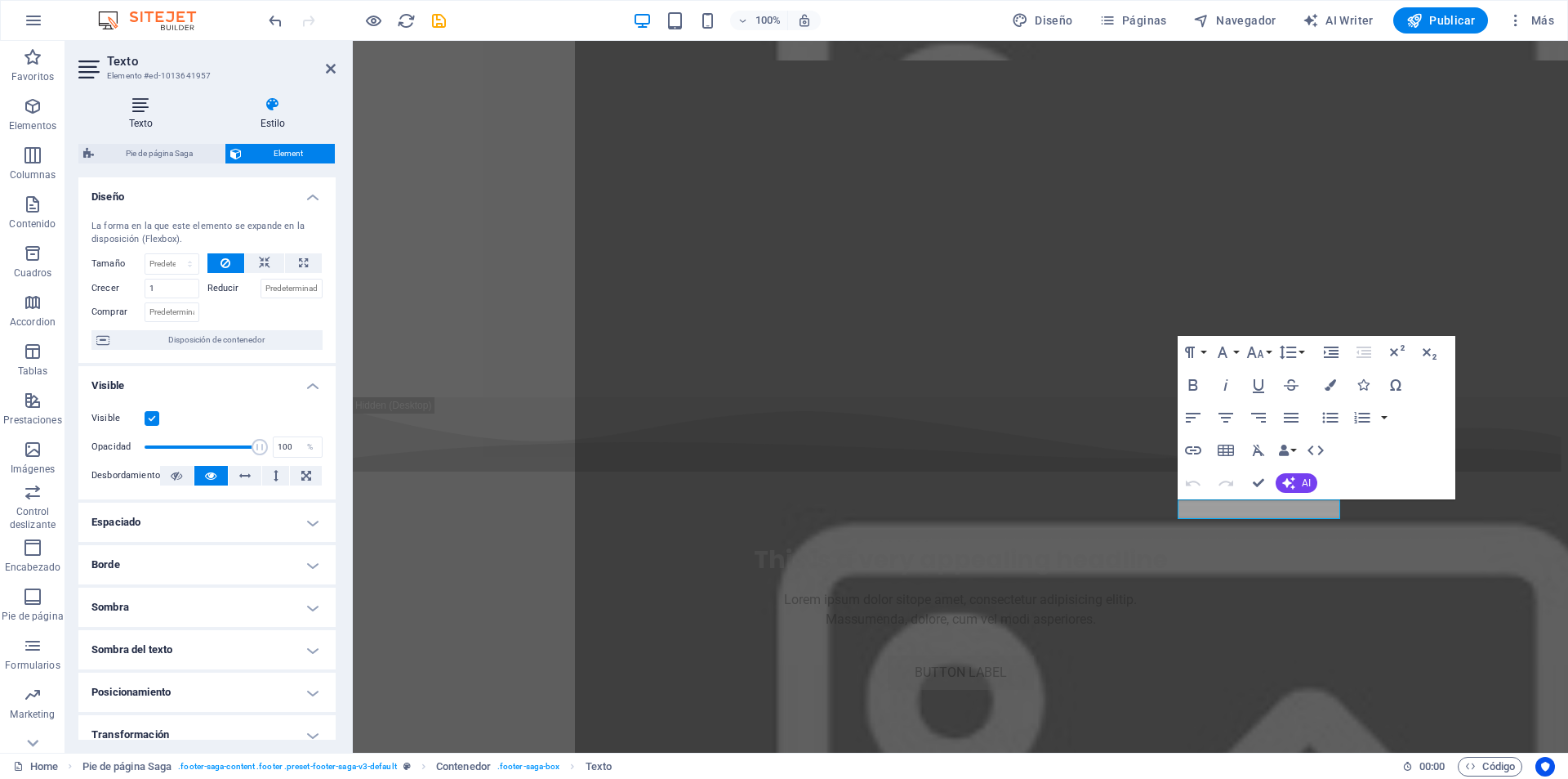
click at [143, 113] on h4 "Texto" at bounding box center [145, 113] width 132 height 34
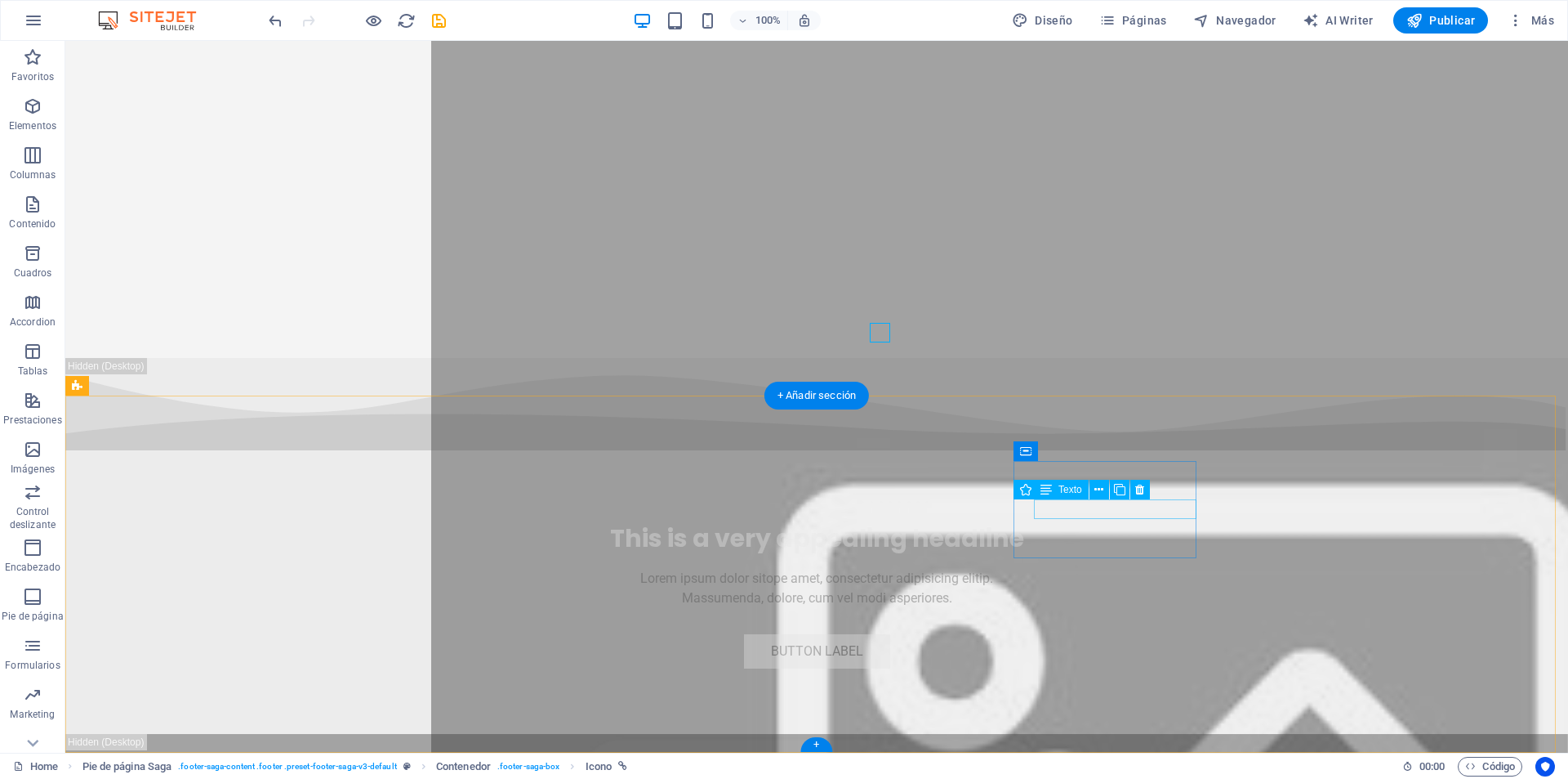
scroll to position [6731, 0]
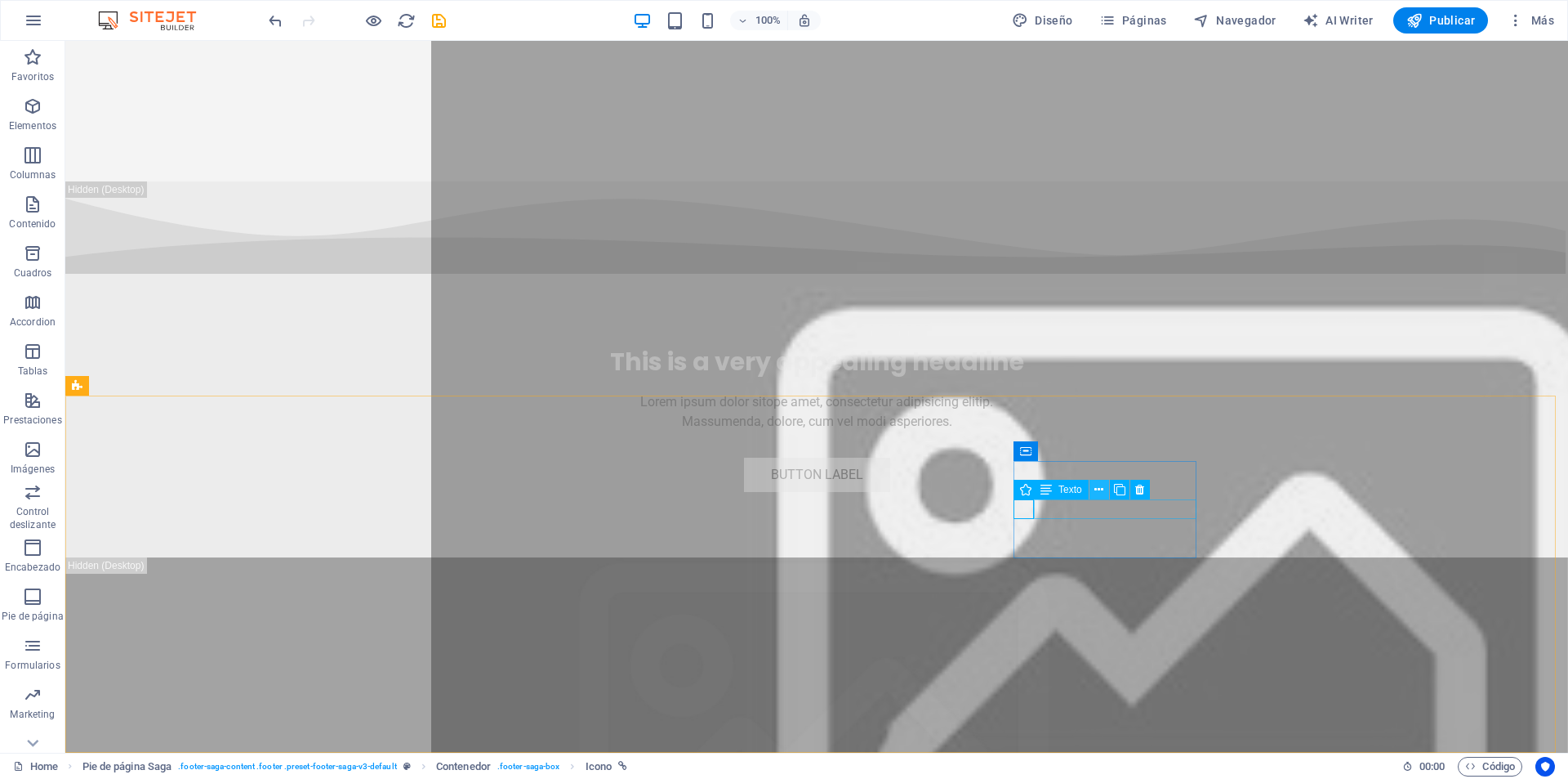
click at [1097, 487] on icon at bounding box center [1098, 489] width 9 height 17
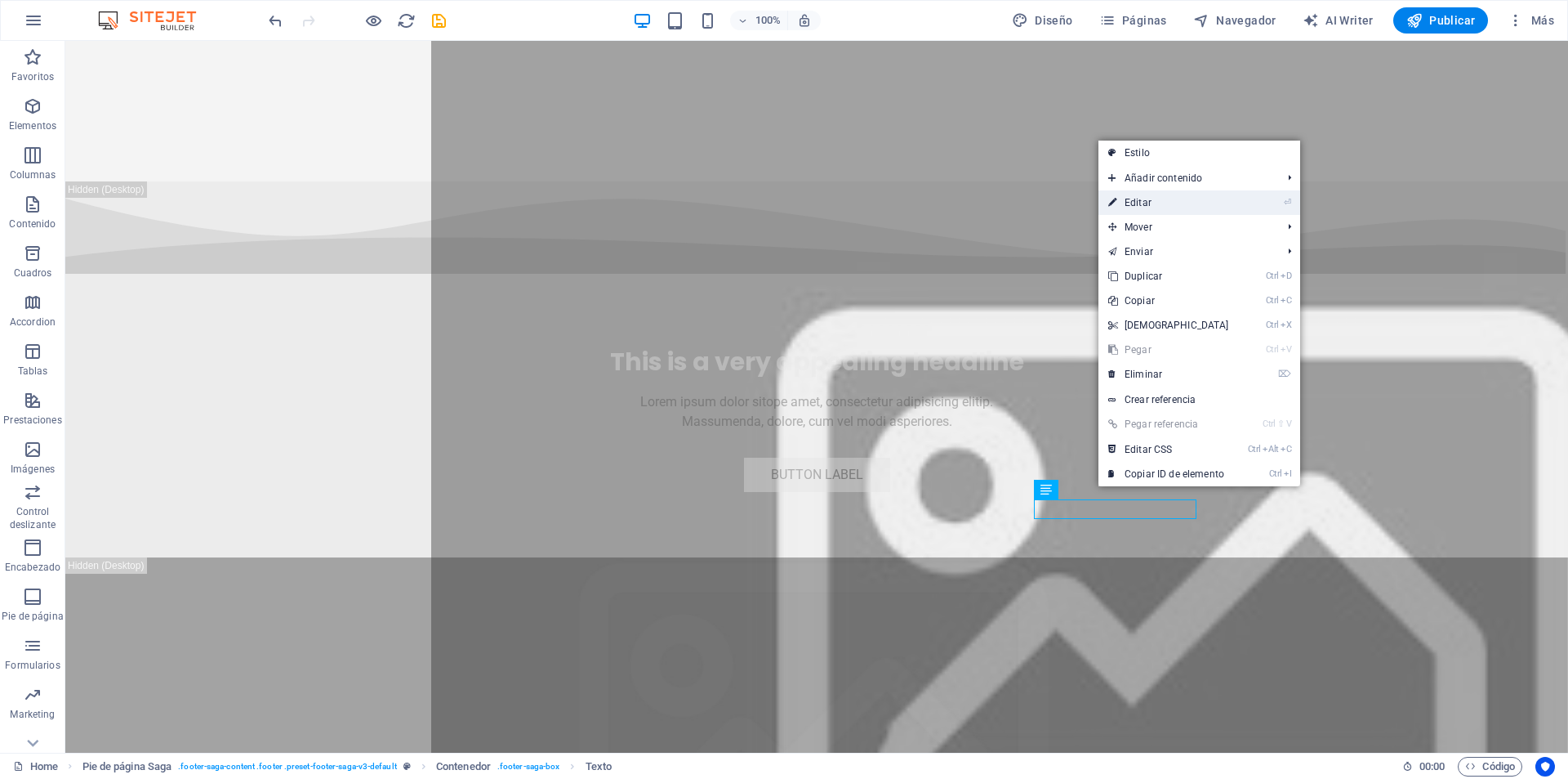
click at [1141, 206] on link "⏎ Editar" at bounding box center [1168, 202] width 141 height 25
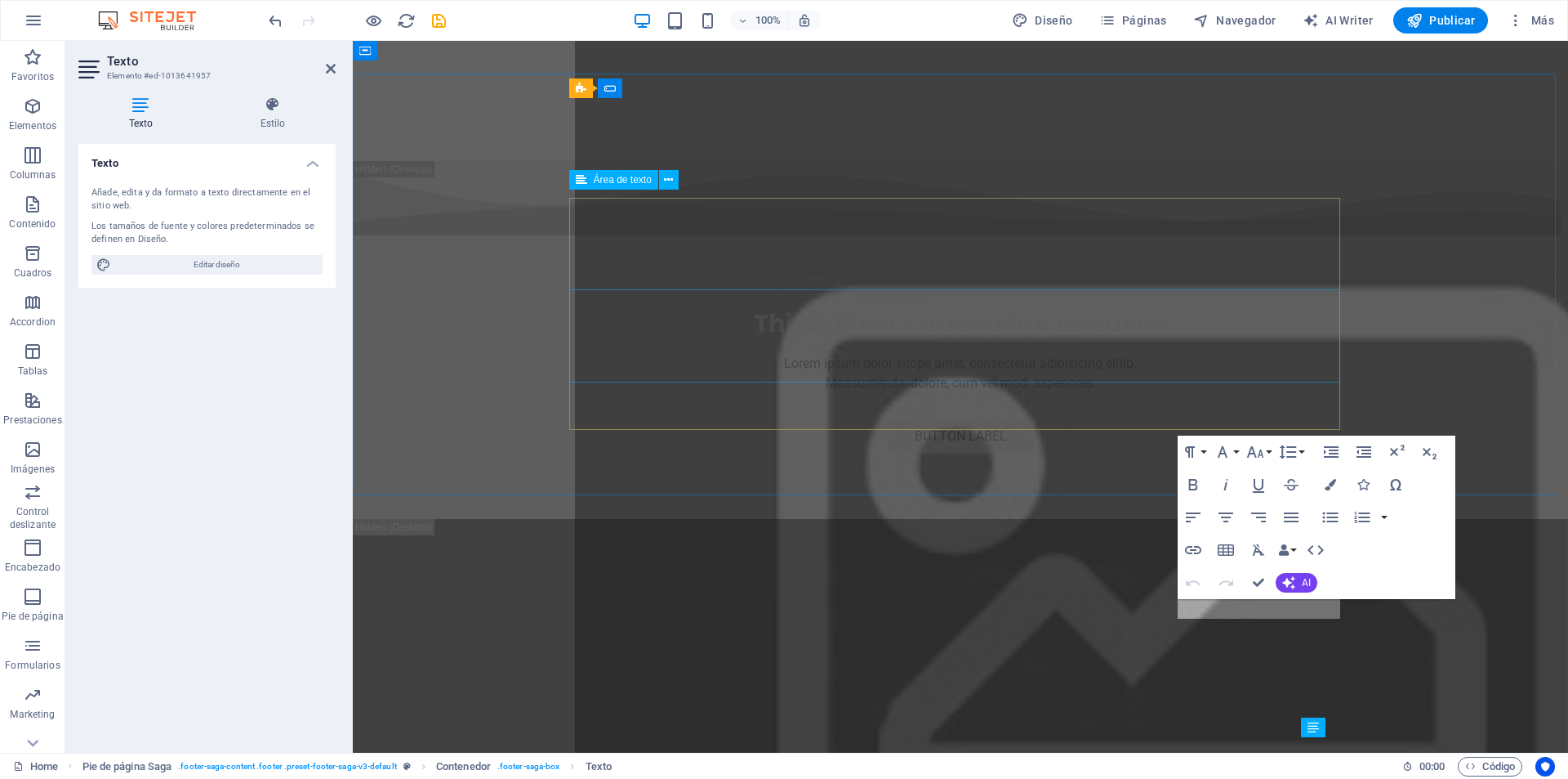
scroll to position [6555, 0]
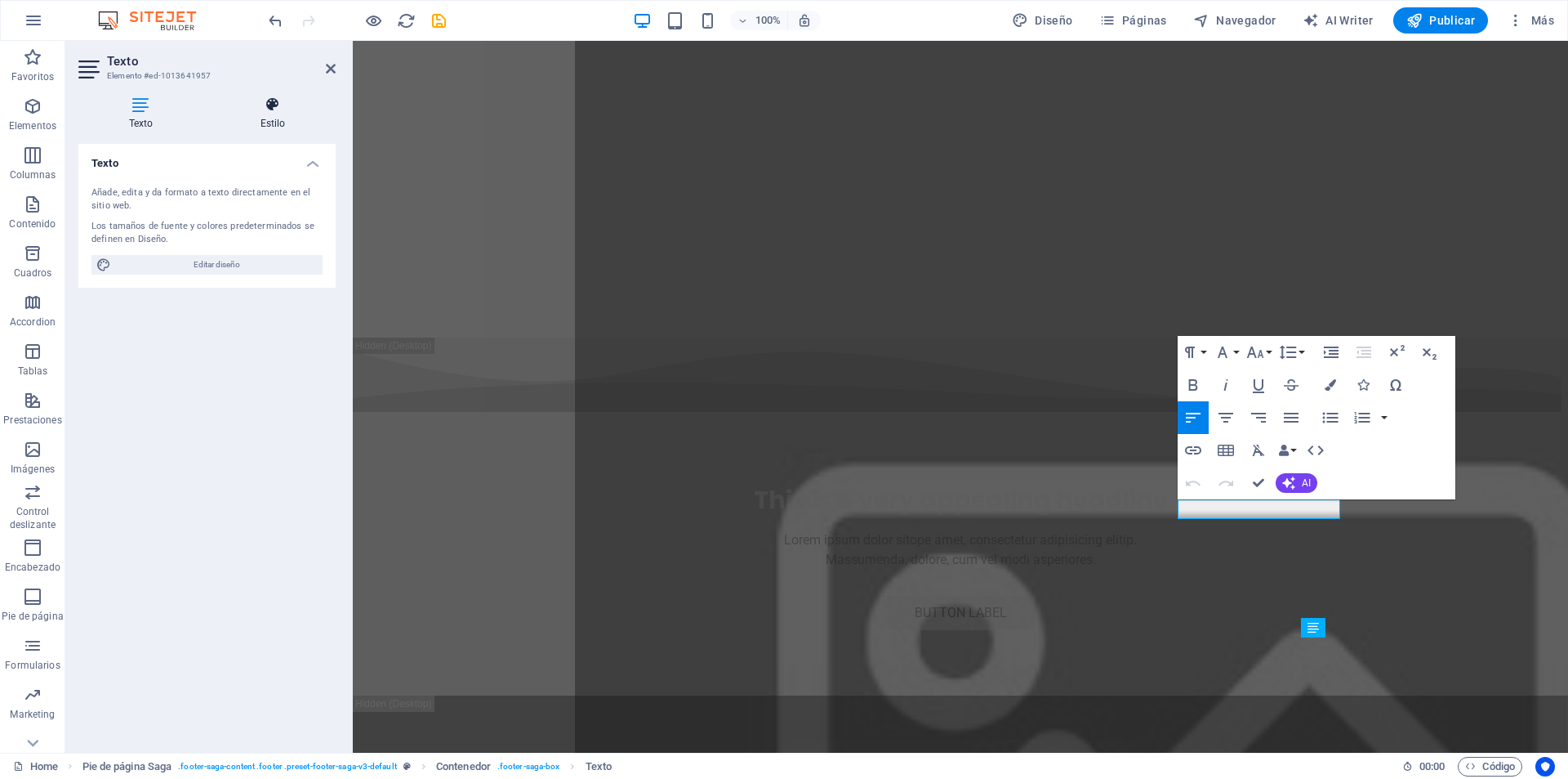
click at [252, 111] on icon at bounding box center [273, 104] width 126 height 17
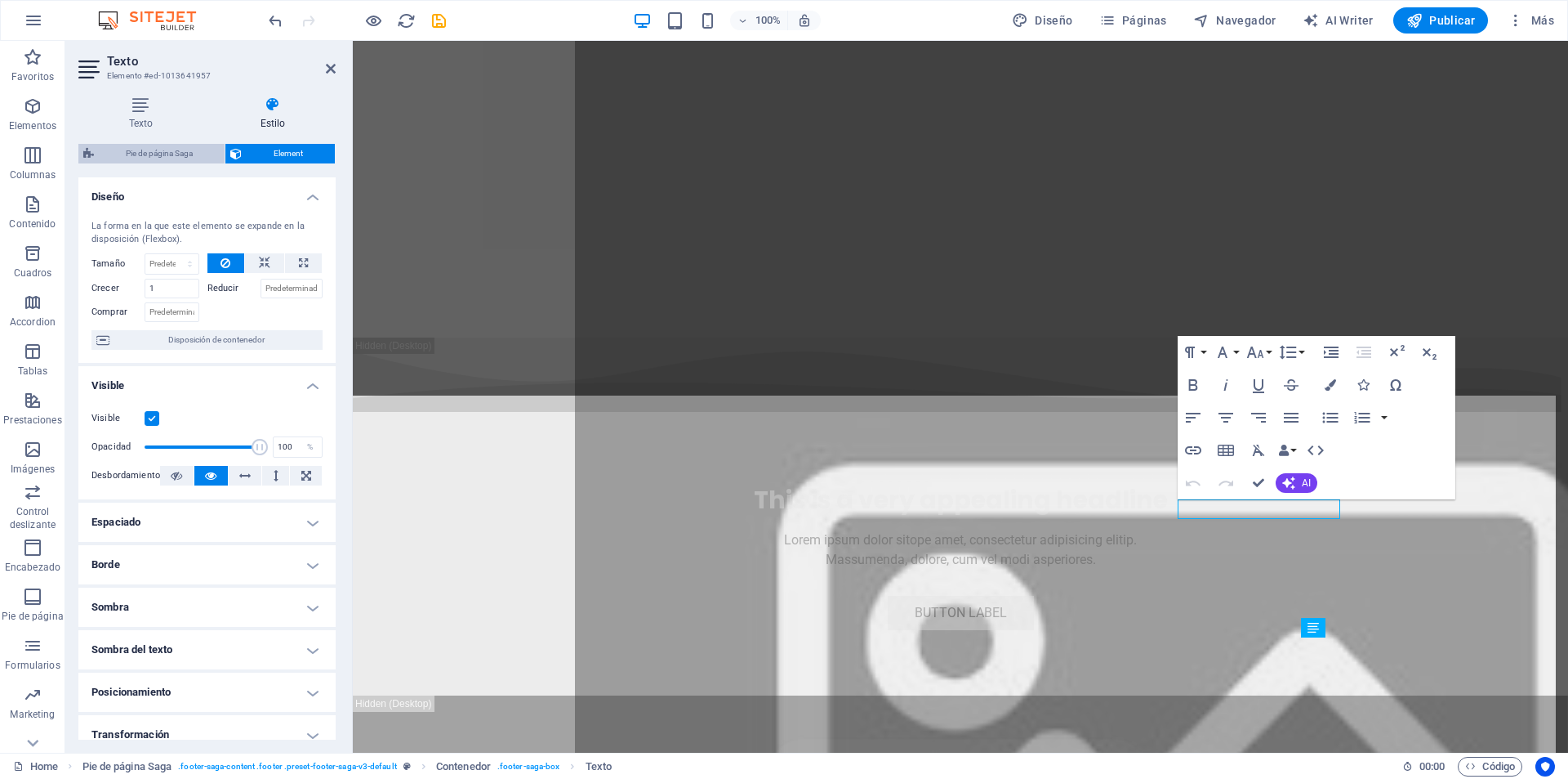
click at [138, 151] on span "Pie de página Saga" at bounding box center [158, 154] width 121 height 20
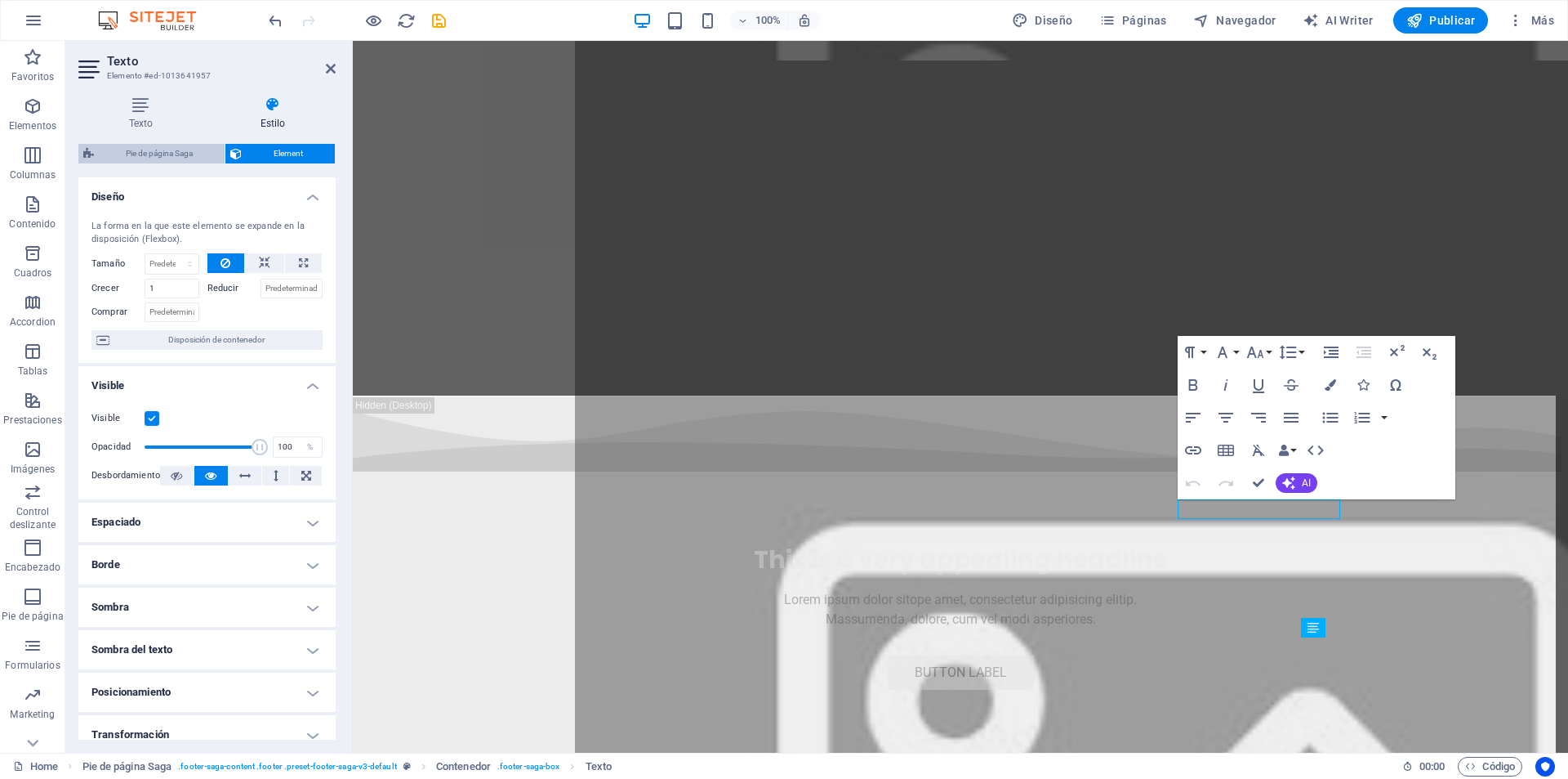
select select "rem"
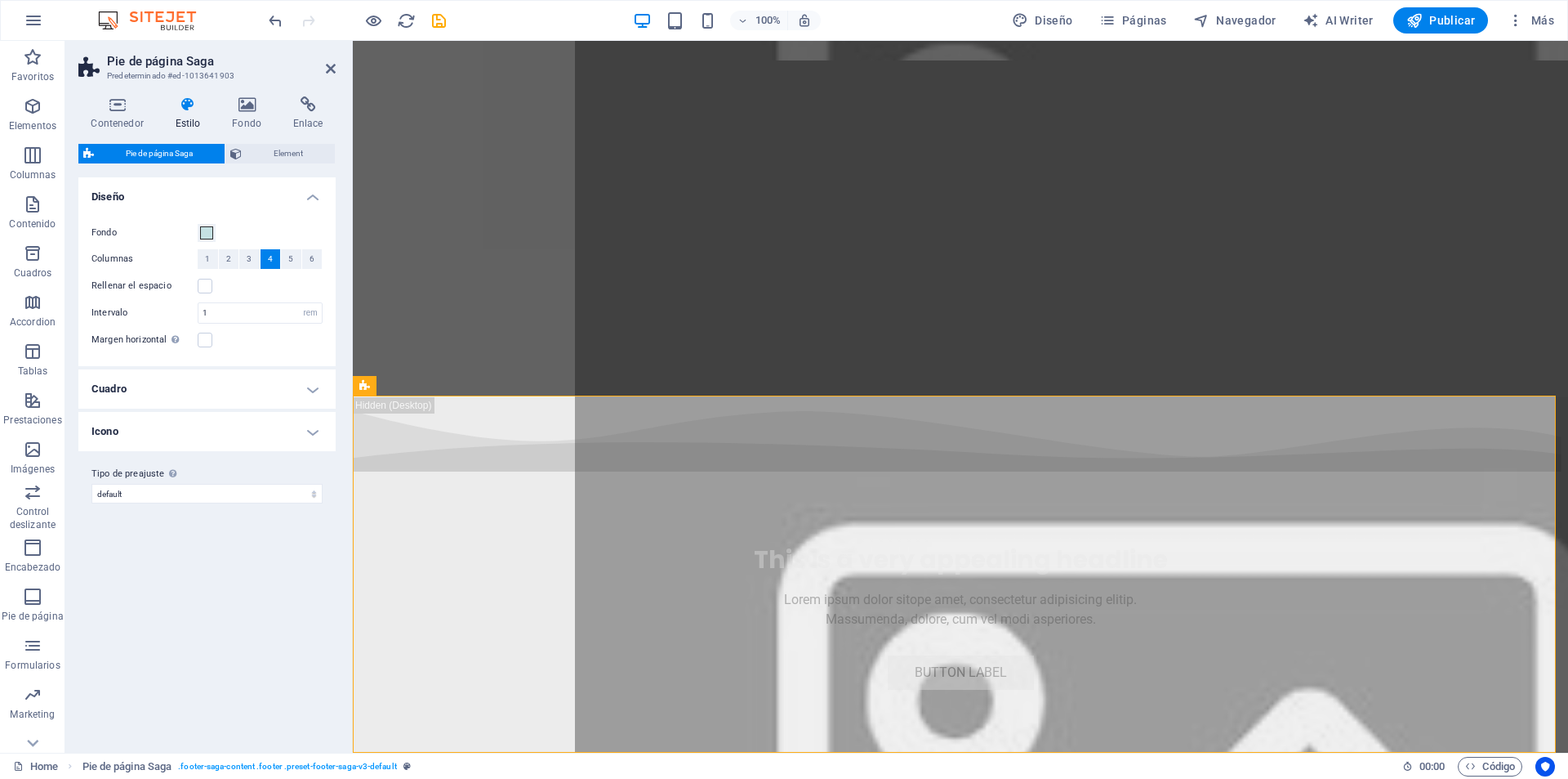
click at [317, 435] on h4 "Icono" at bounding box center [207, 431] width 257 height 39
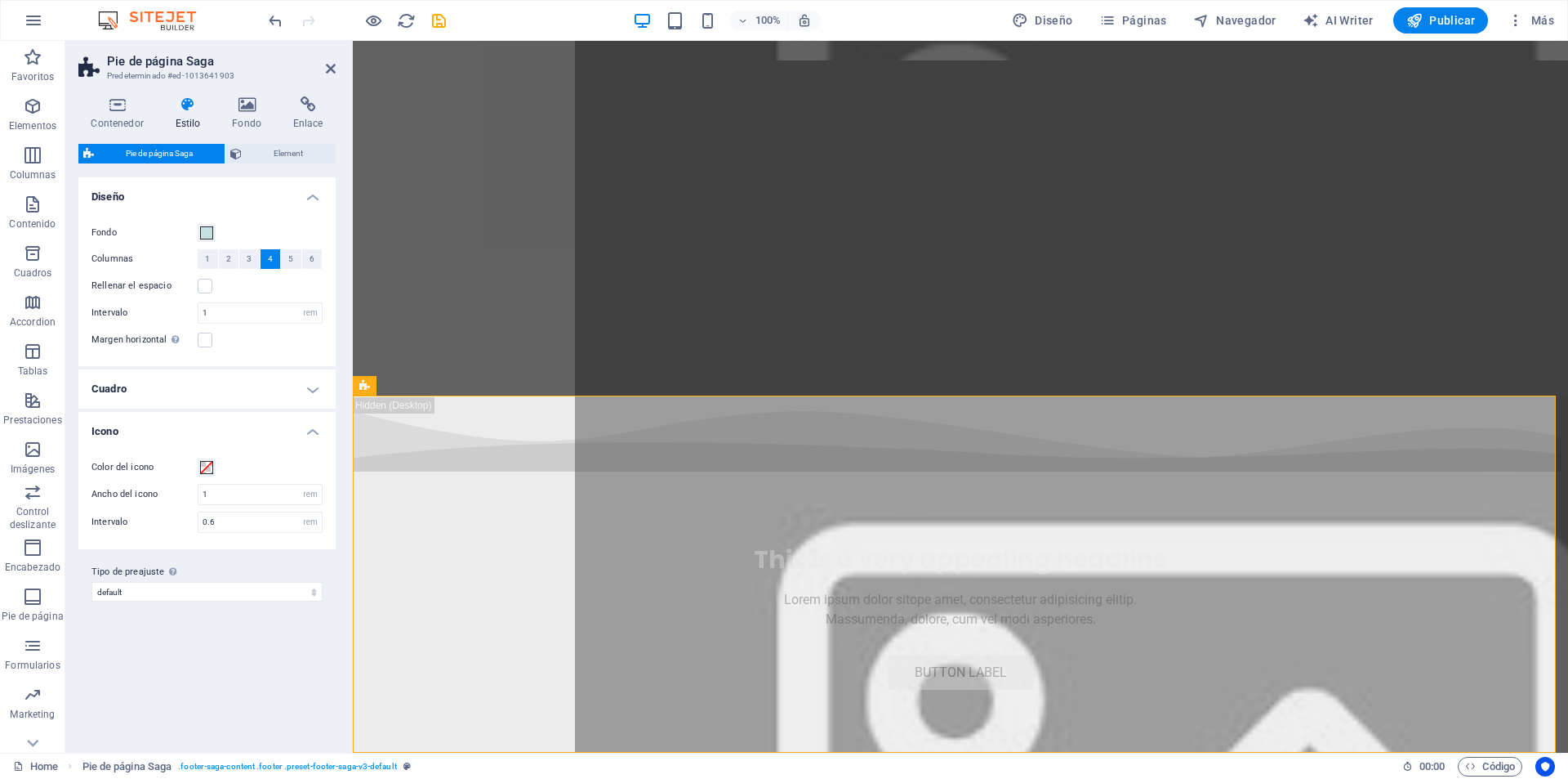
click at [319, 396] on h4 "Cuadro" at bounding box center [207, 389] width 257 height 39
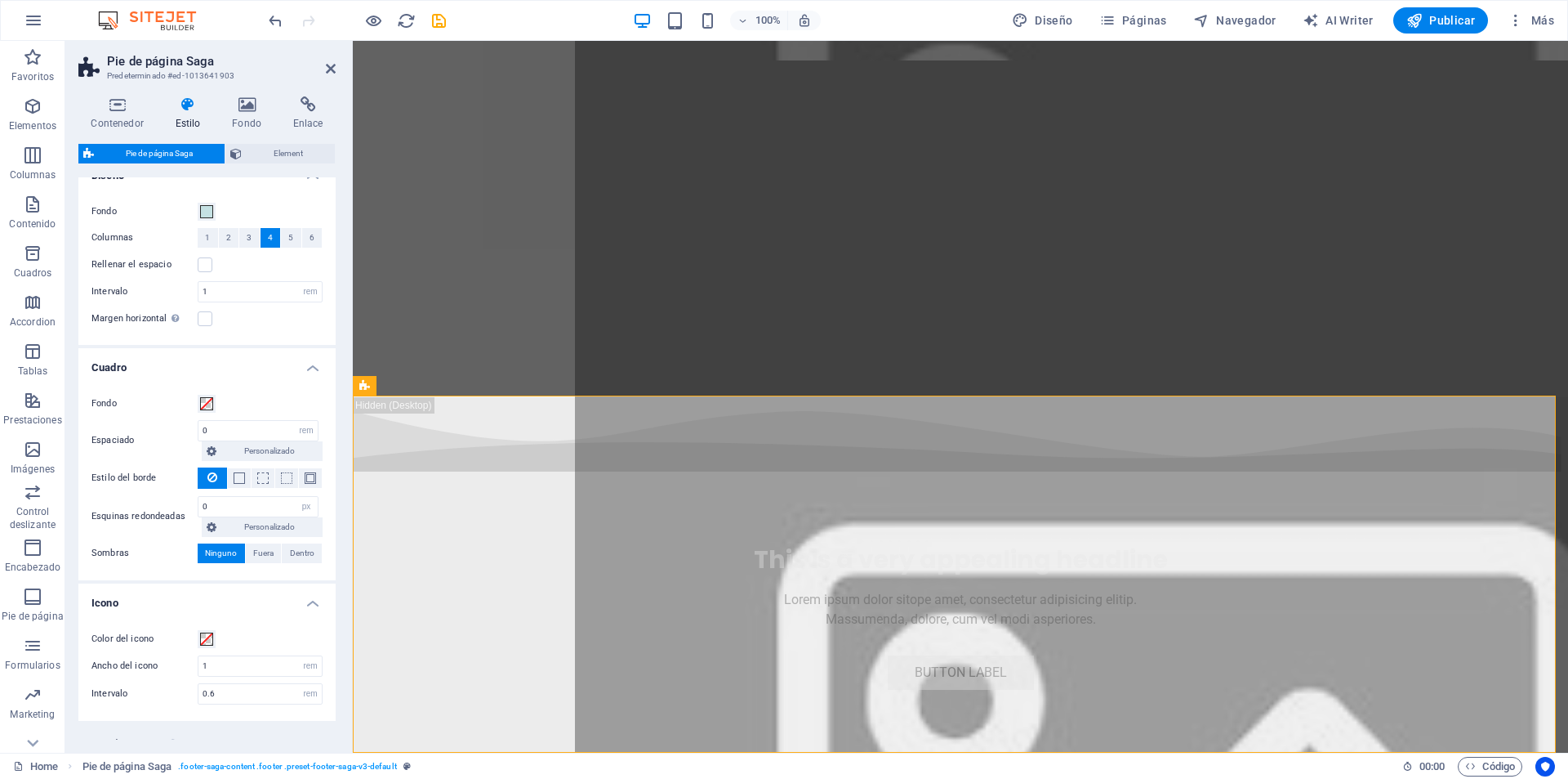
scroll to position [0, 0]
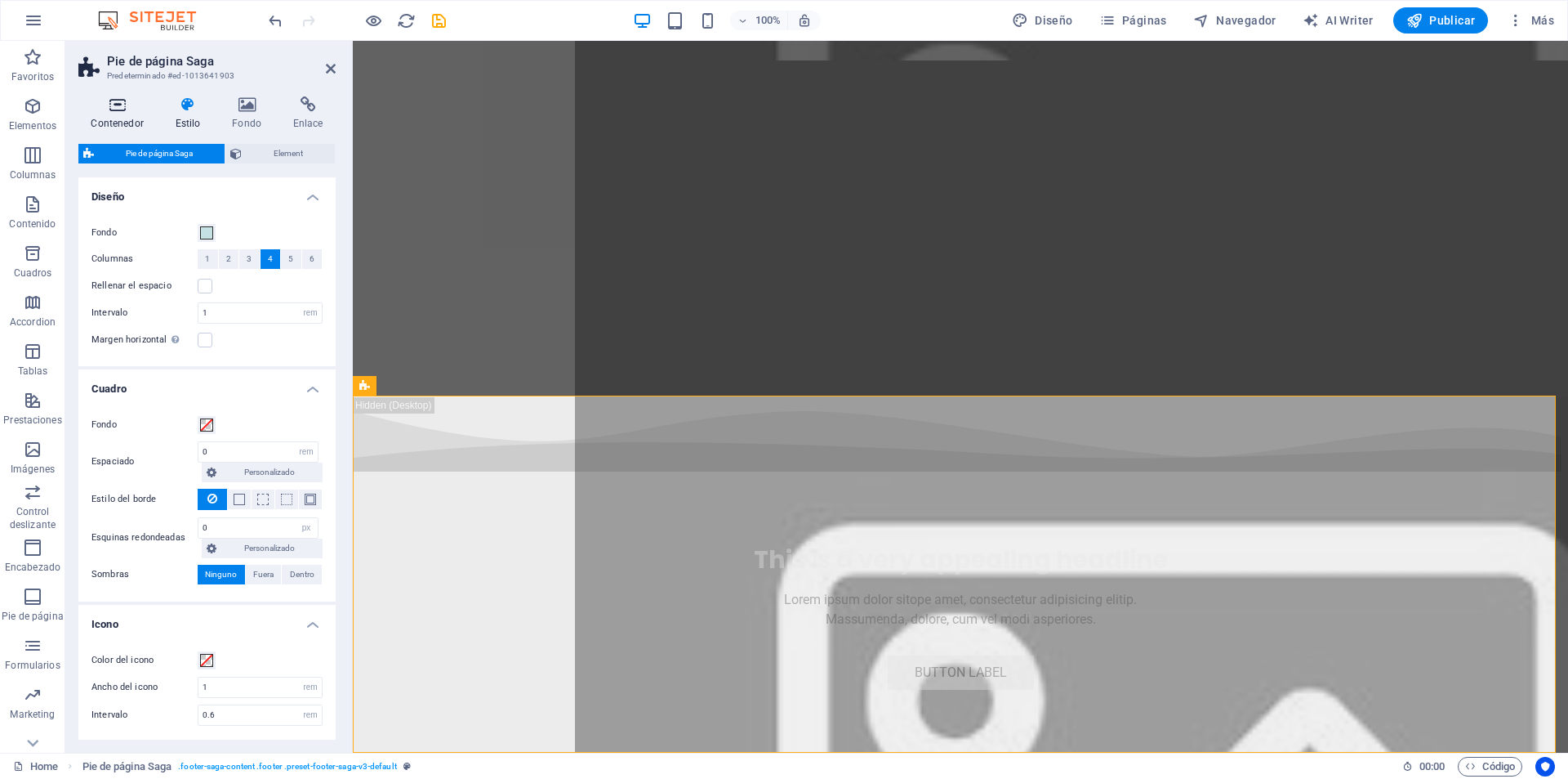
click at [127, 106] on icon at bounding box center [117, 104] width 78 height 17
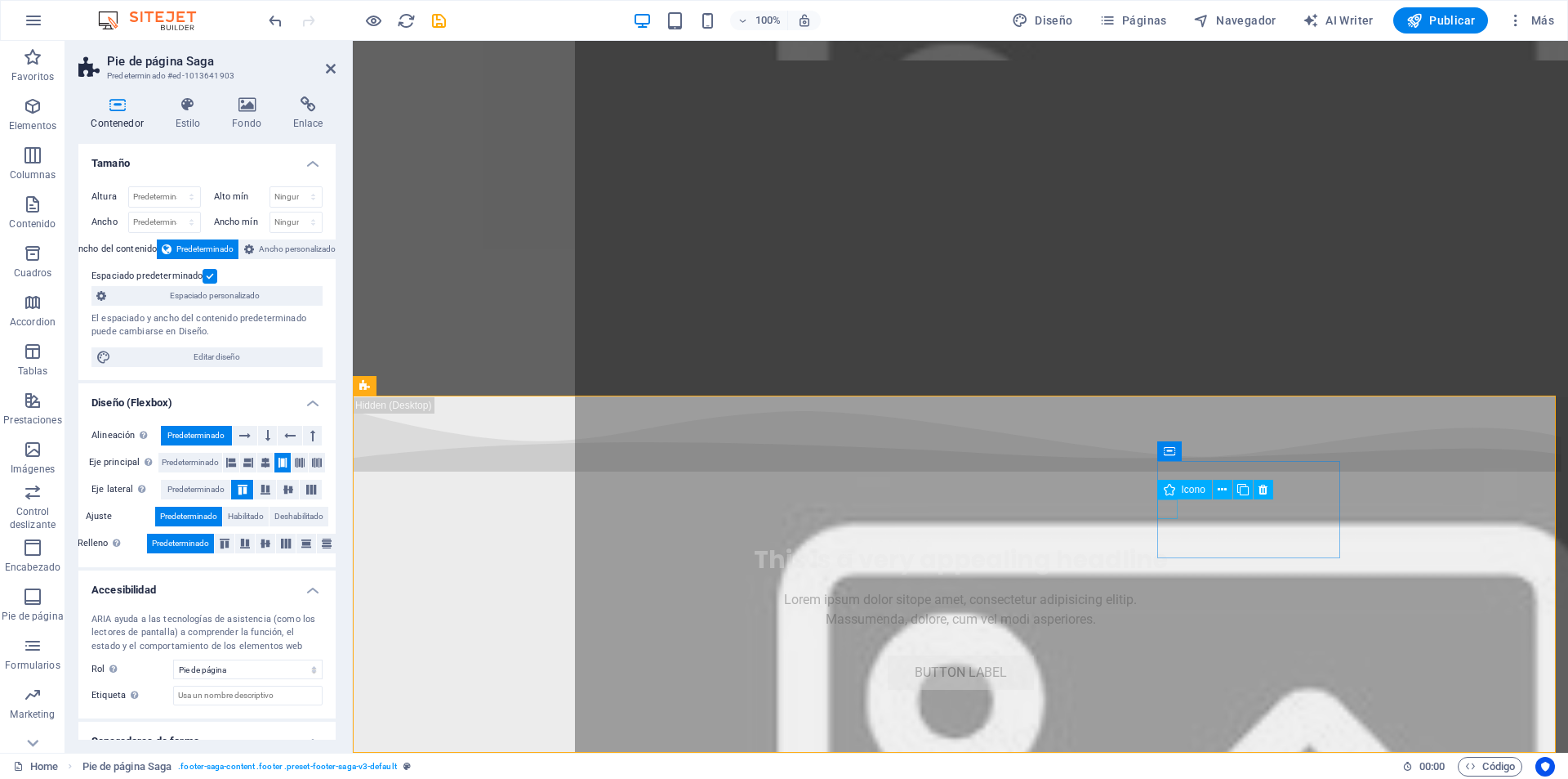
click at [1189, 490] on span "Icono" at bounding box center [1194, 489] width 24 height 10
select select "xMidYMid"
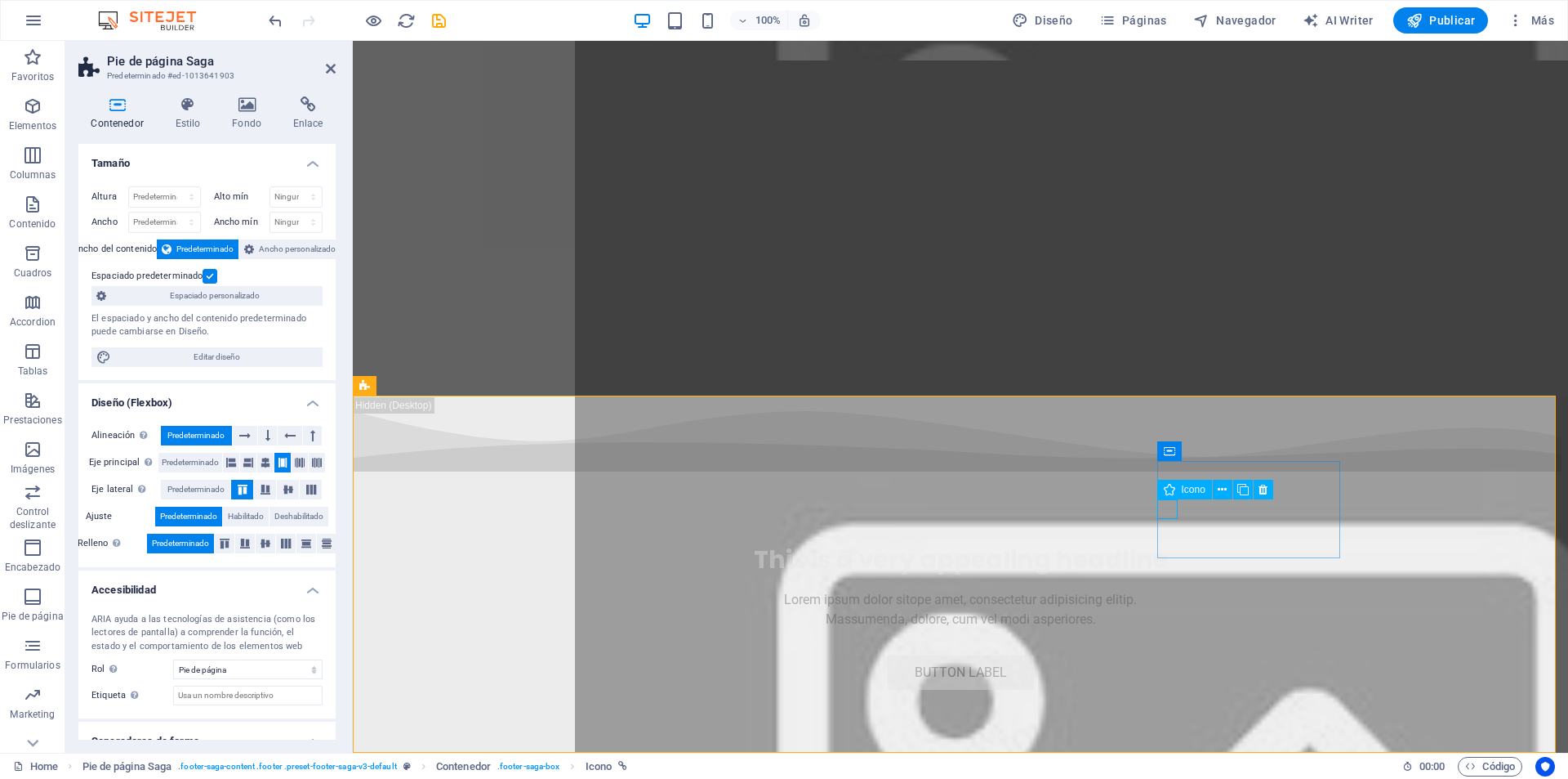
select select "px"
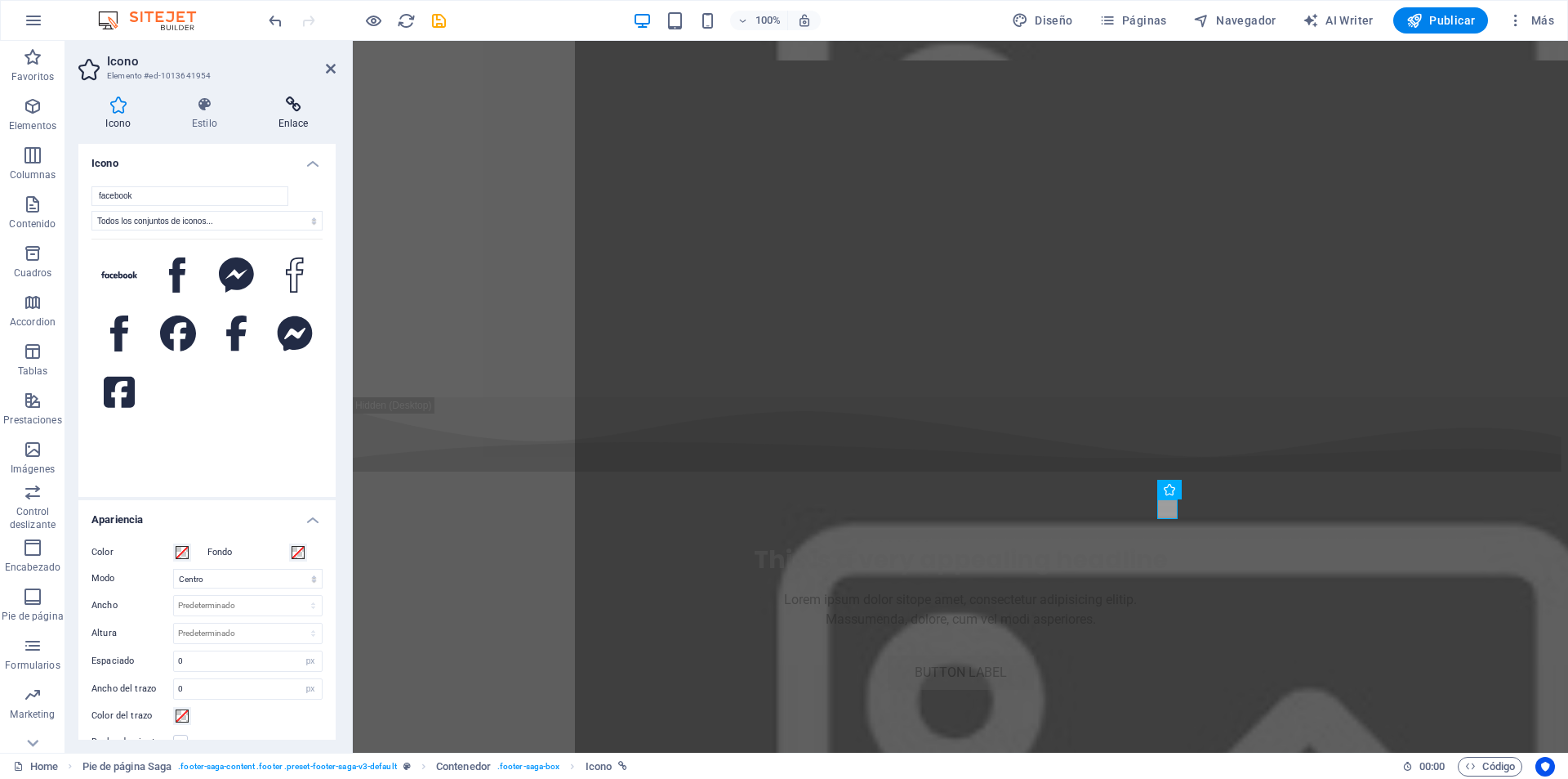
click at [304, 129] on h4 "Enlace" at bounding box center [293, 113] width 85 height 34
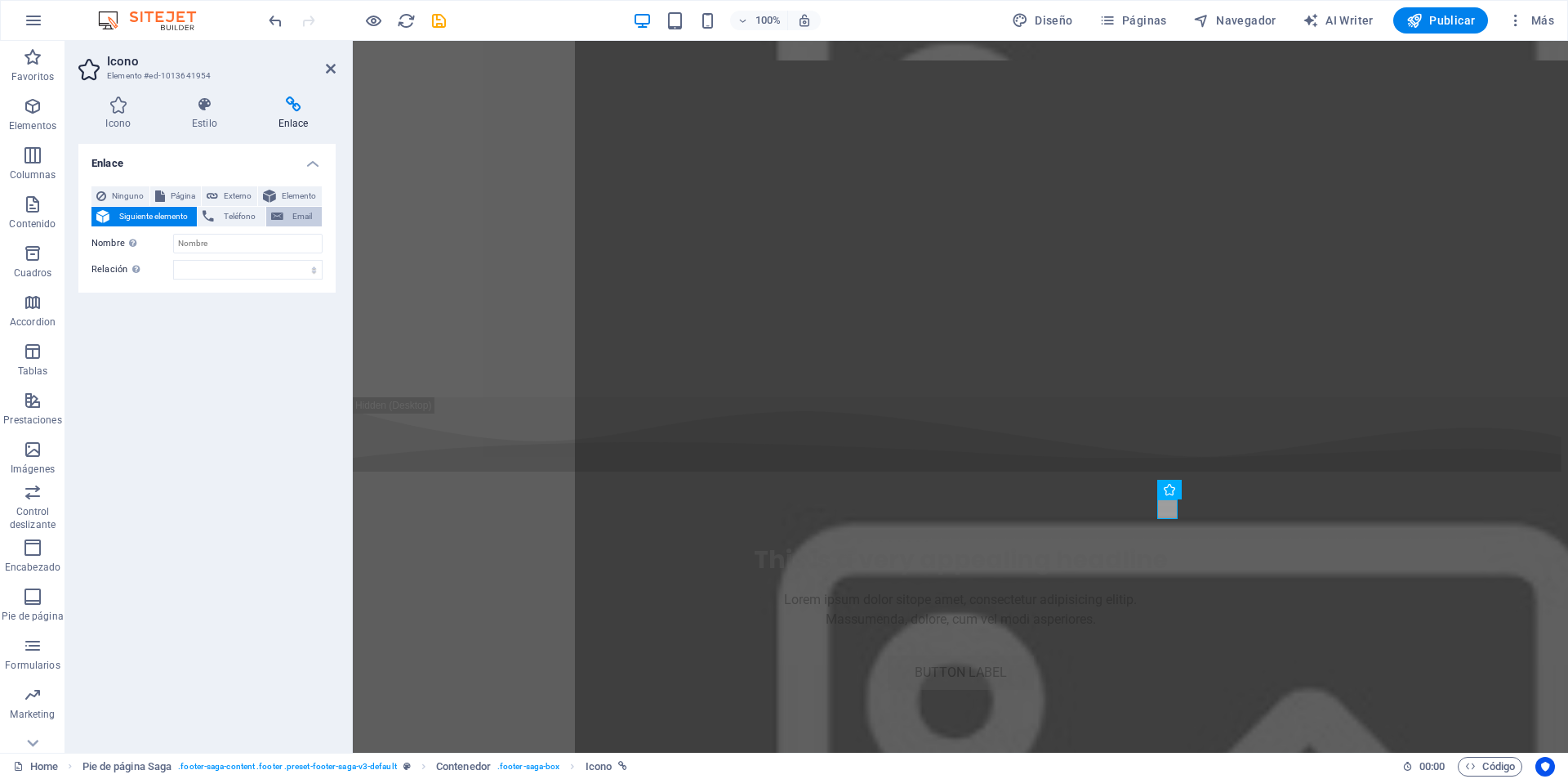
click at [291, 219] on span "Email" at bounding box center [302, 217] width 29 height 20
click at [227, 215] on span "Teléfono" at bounding box center [238, 217] width 40 height 20
click at [142, 221] on span "Siguiente elemento" at bounding box center [153, 217] width 78 height 20
click at [265, 195] on icon at bounding box center [269, 196] width 13 height 20
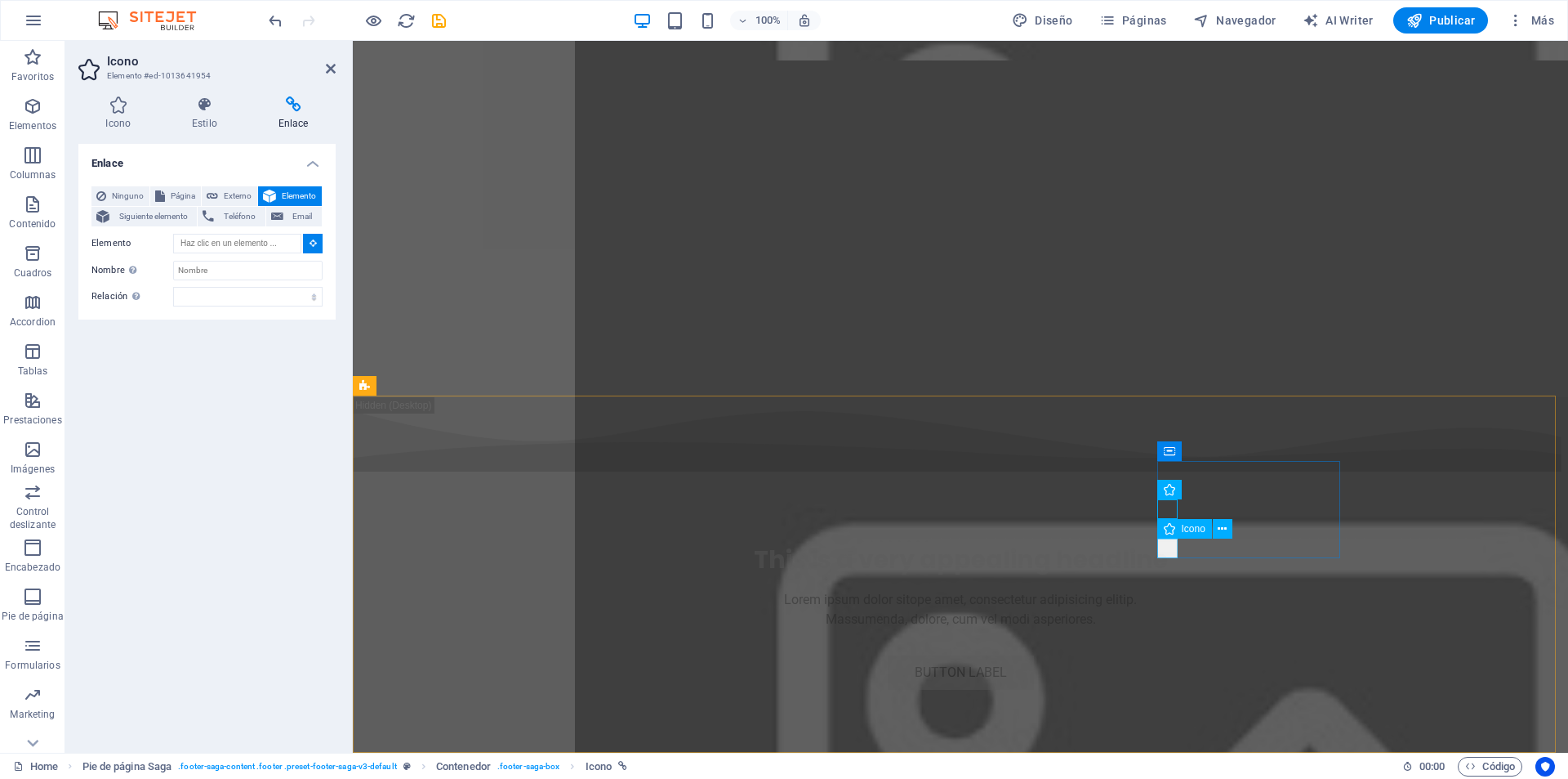
type input "#ed-1013641966"
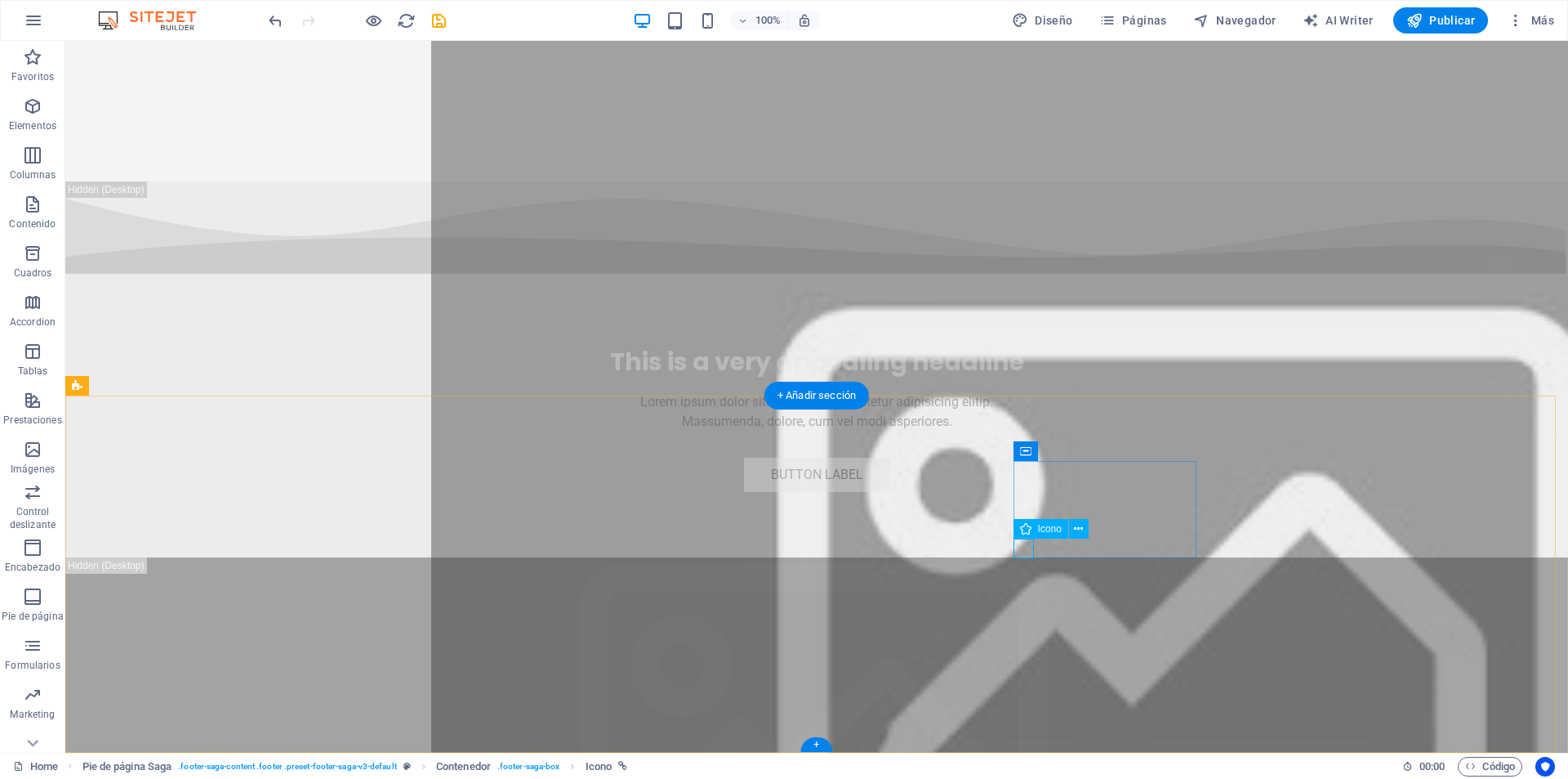
select select "xMidYMid"
select select "px"
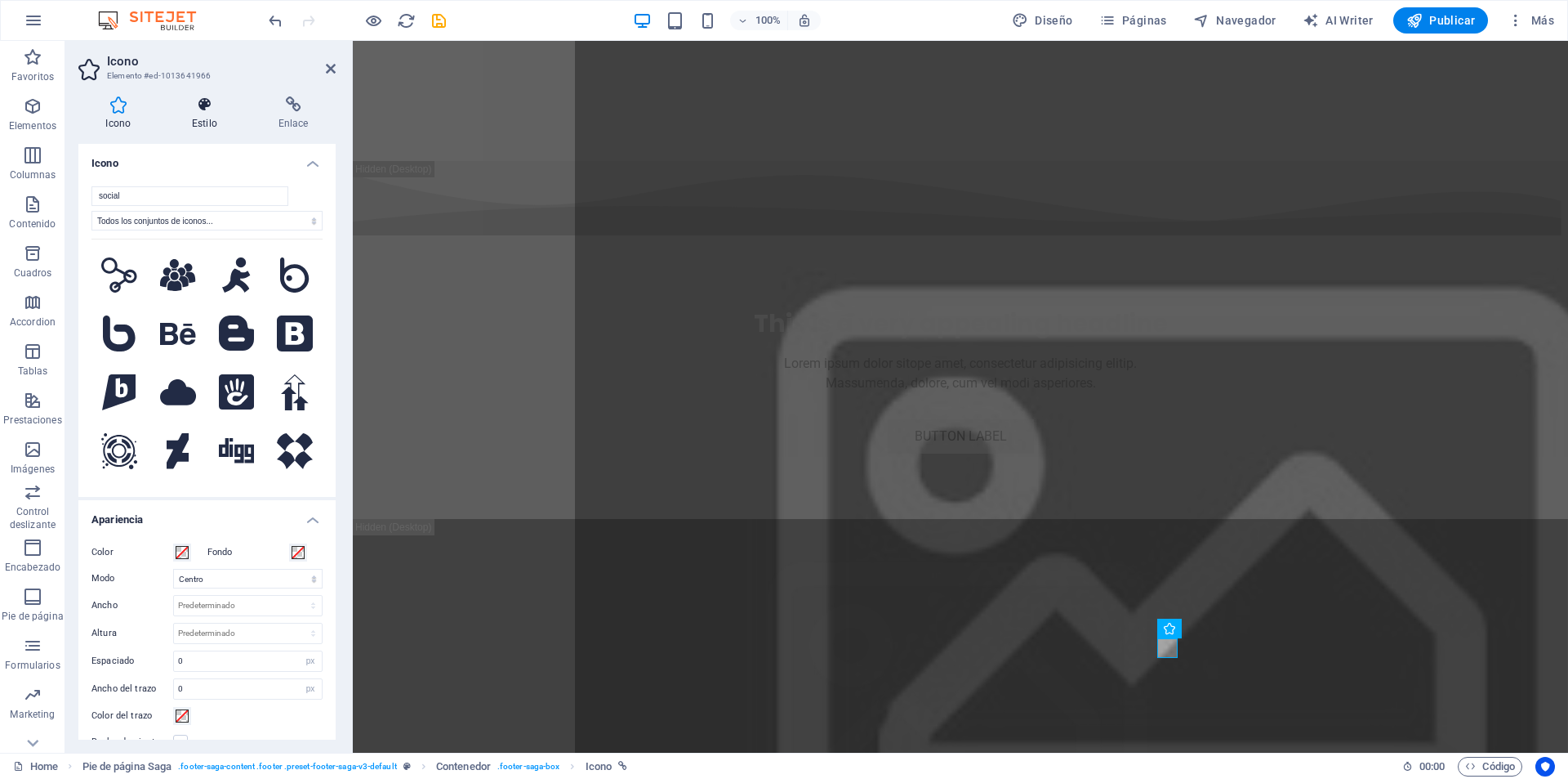
scroll to position [6555, 0]
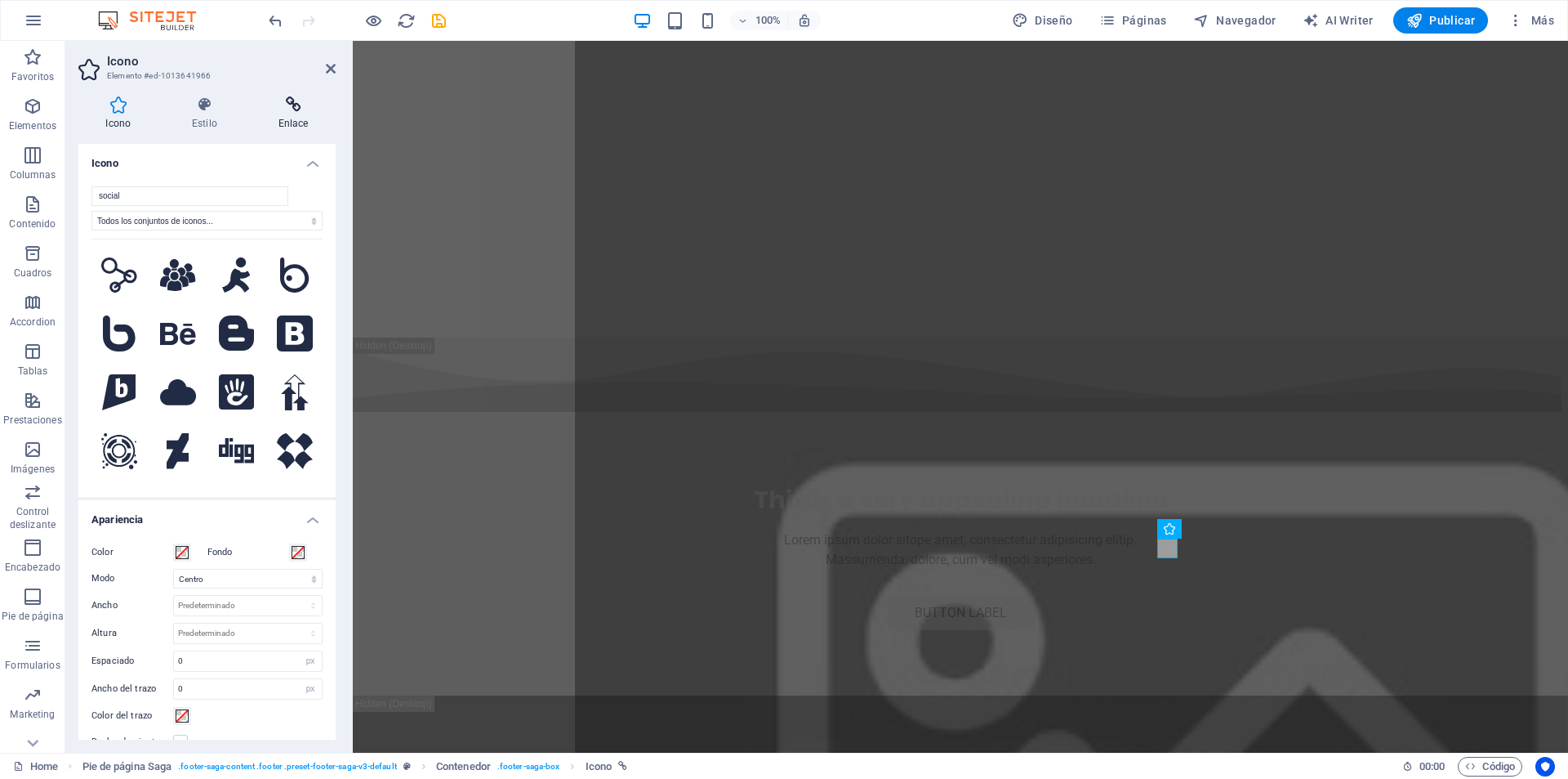
click at [281, 115] on h4 "Enlace" at bounding box center [293, 113] width 85 height 34
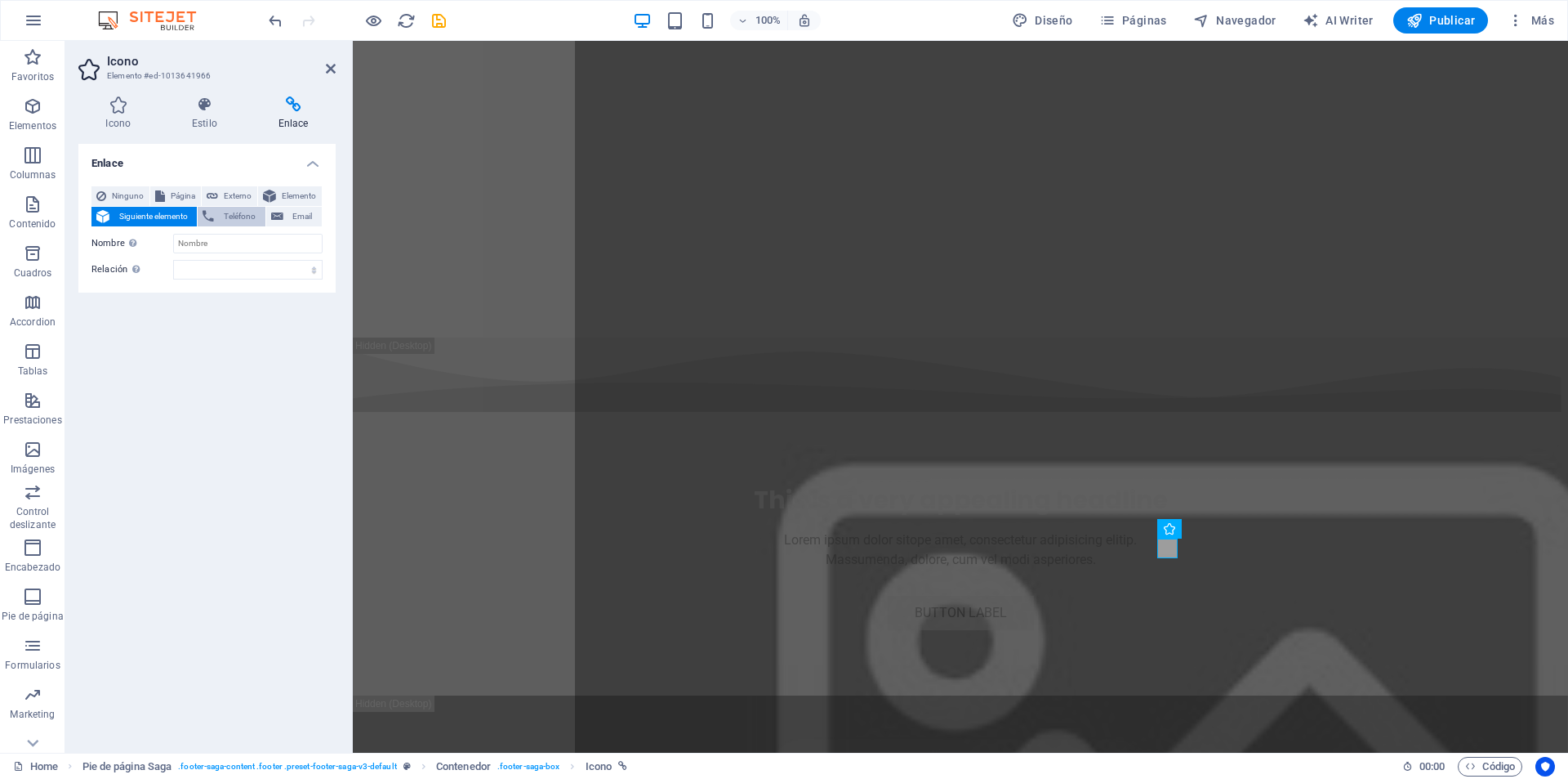
click at [224, 219] on span "Teléfono" at bounding box center [238, 217] width 40 height 20
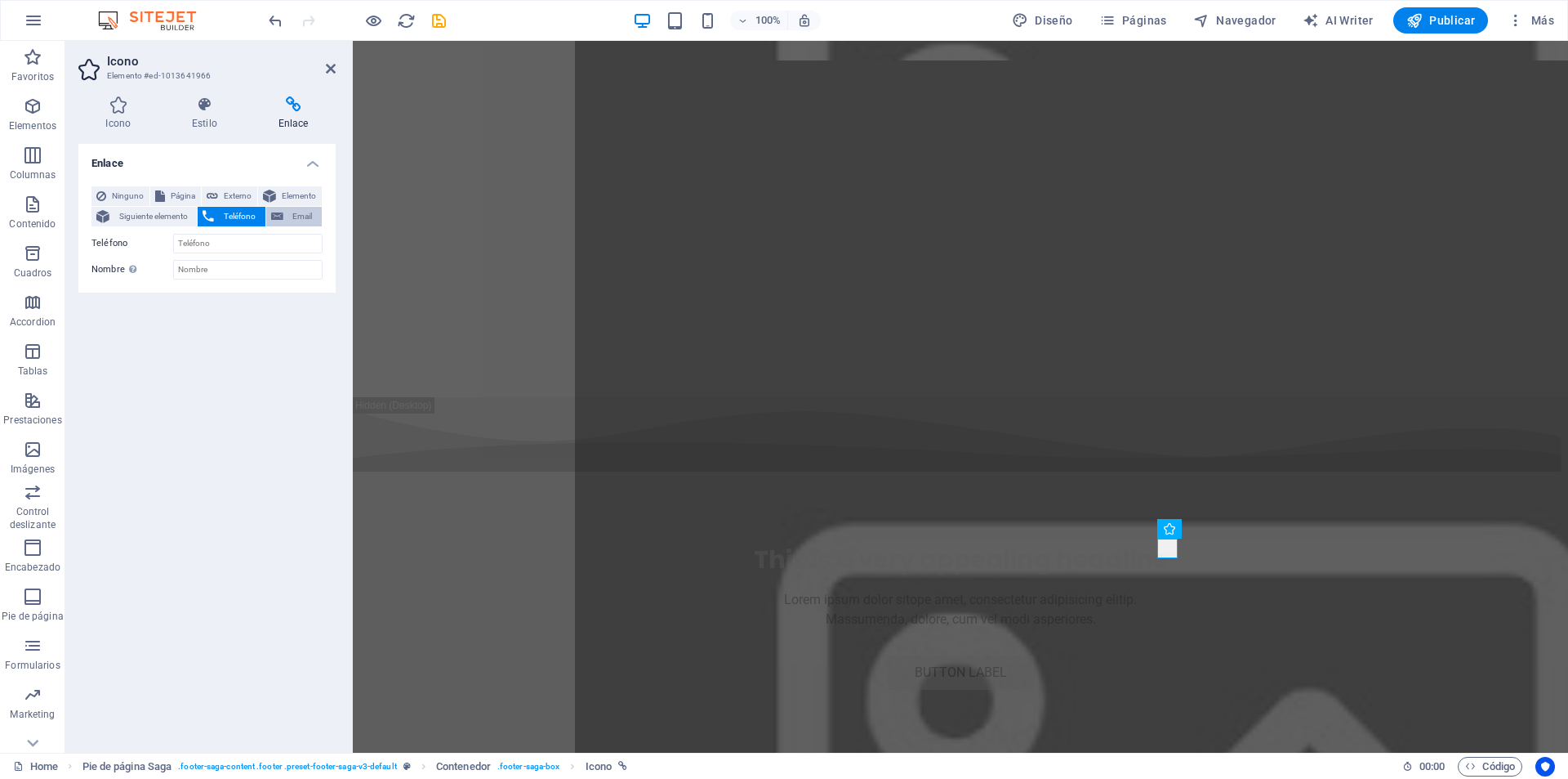
click at [296, 219] on span "Email" at bounding box center [302, 217] width 29 height 20
click at [292, 197] on span "Elemento" at bounding box center [298, 196] width 36 height 20
click at [224, 192] on span "Externo" at bounding box center [238, 196] width 30 height 20
select select "blank"
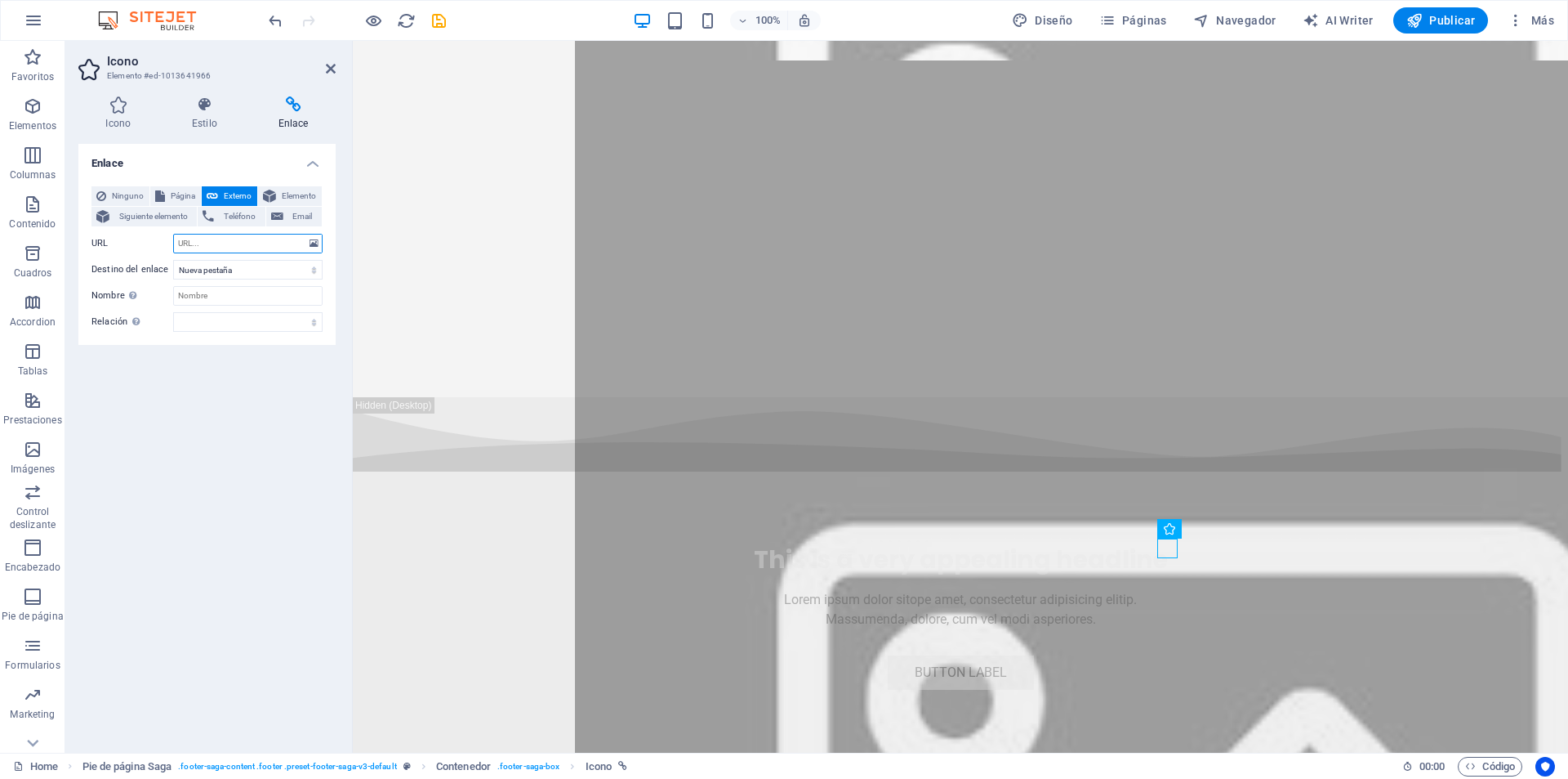
paste input "https://www.instagram.com/nord_good/"
type input "https://www.instagram.com/nord_good/"
click at [235, 301] on input "Nombre Una descripción adicional del enlace no debería ser igual al texto del e…" at bounding box center [248, 295] width 150 height 20
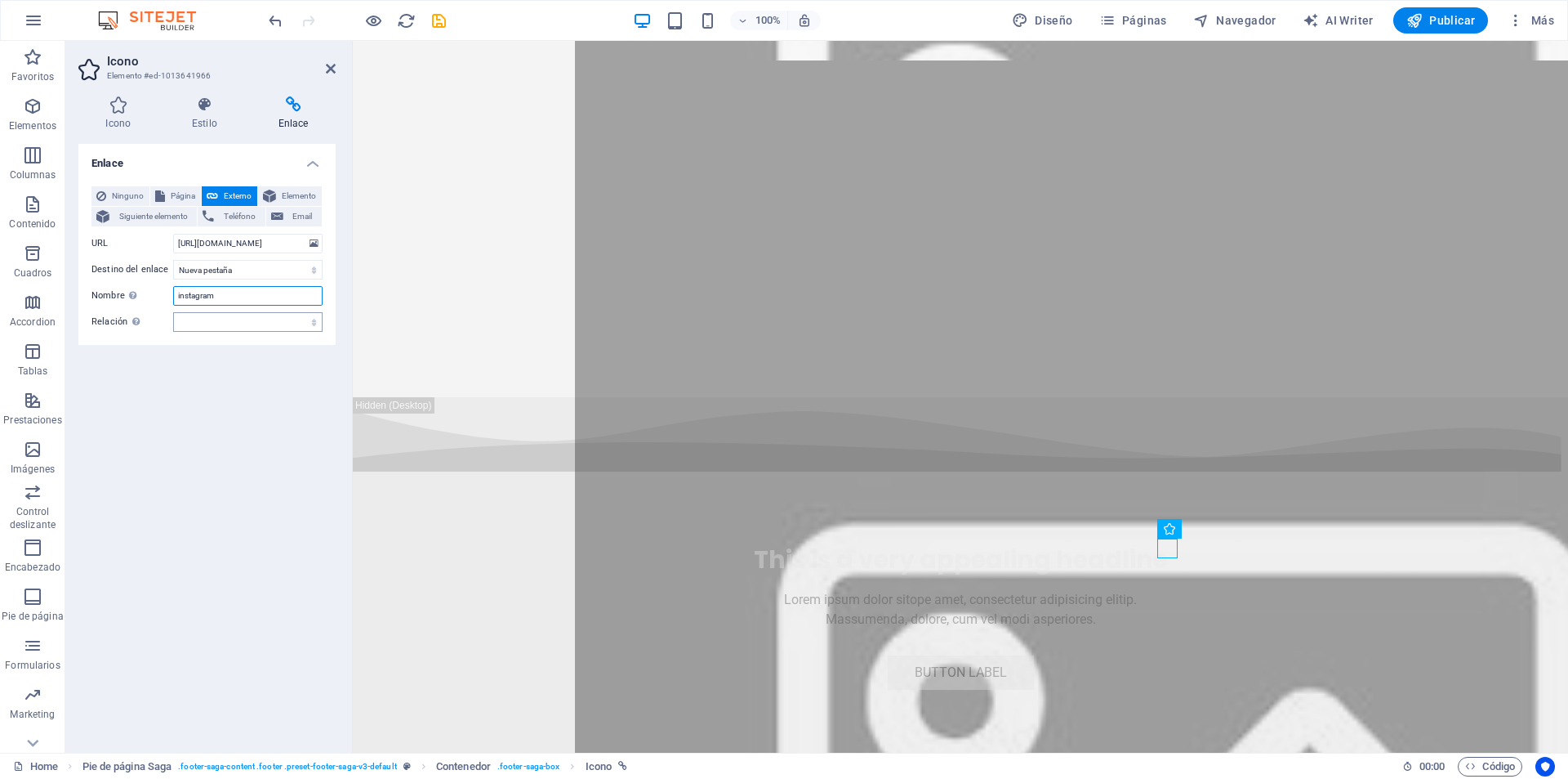
type input "instagram"
click at [257, 319] on select "alternativo autor marcador externo ayuda licencia siguiente nofollow noreferrer…" at bounding box center [248, 322] width 150 height 20
click at [271, 370] on div "Enlace Ninguno Página Externo Elemento Siguiente elemento Teléfono Email Página…" at bounding box center [207, 441] width 257 height 596
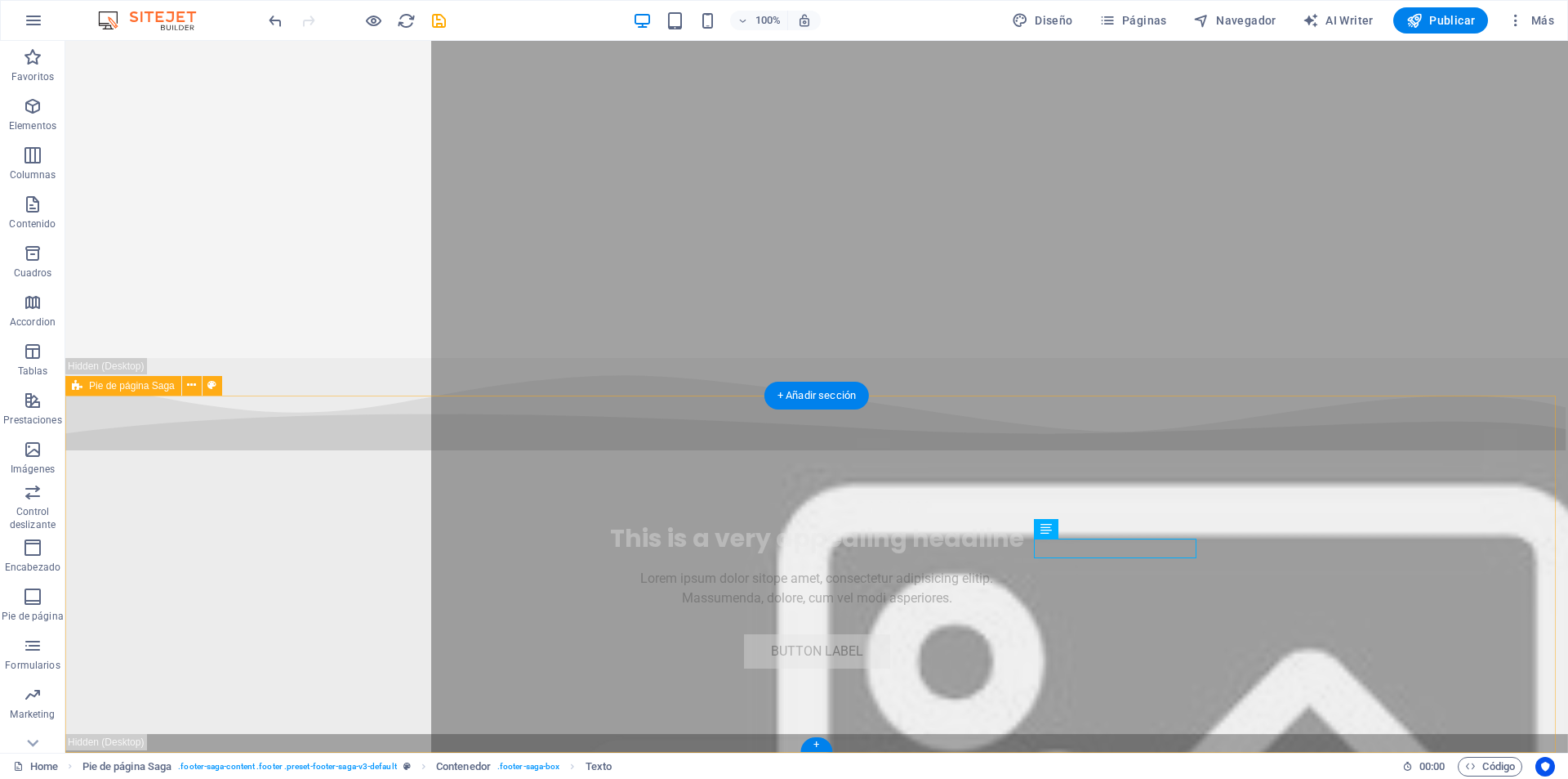
scroll to position [6731, 0]
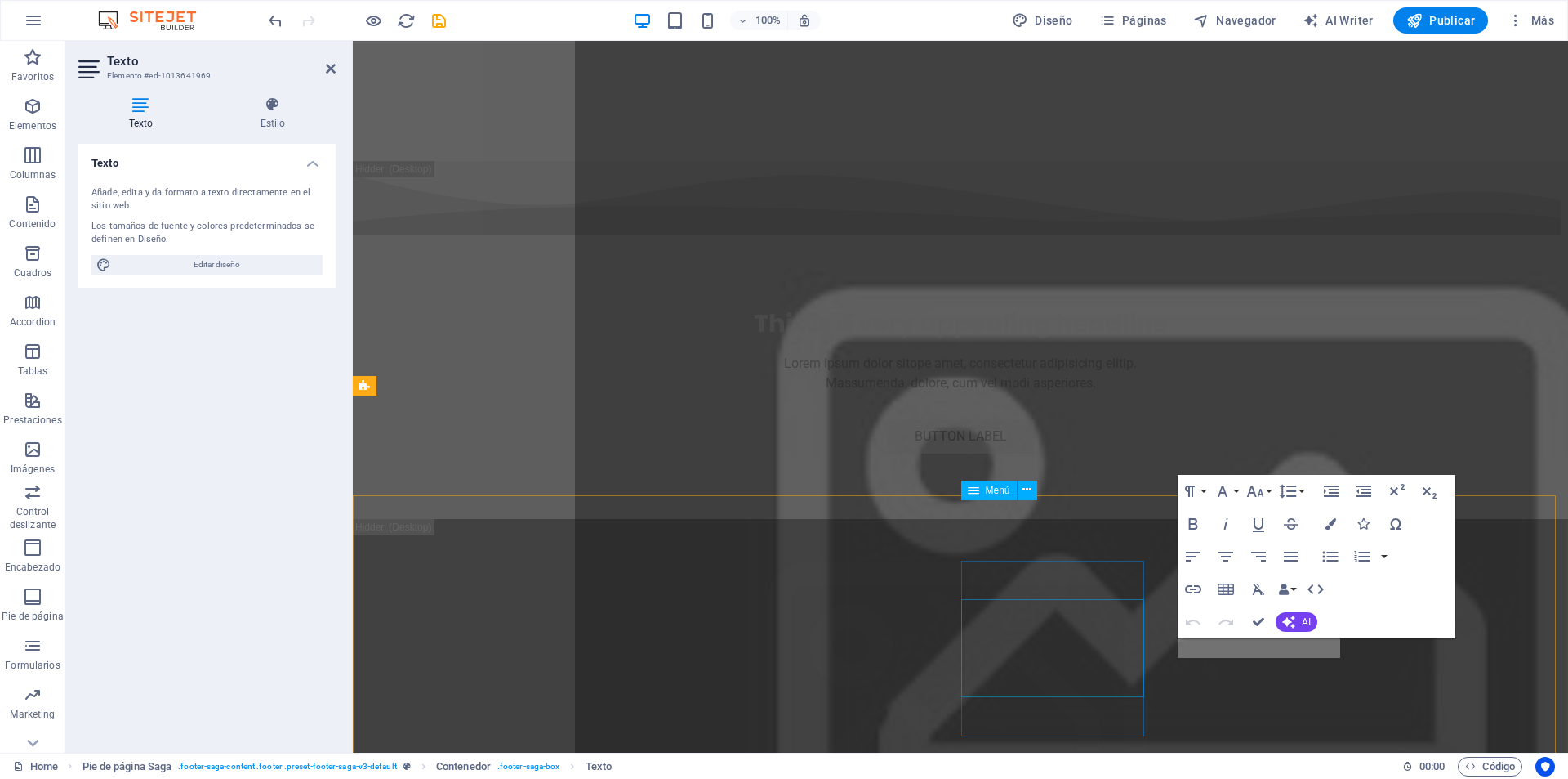
scroll to position [6555, 0]
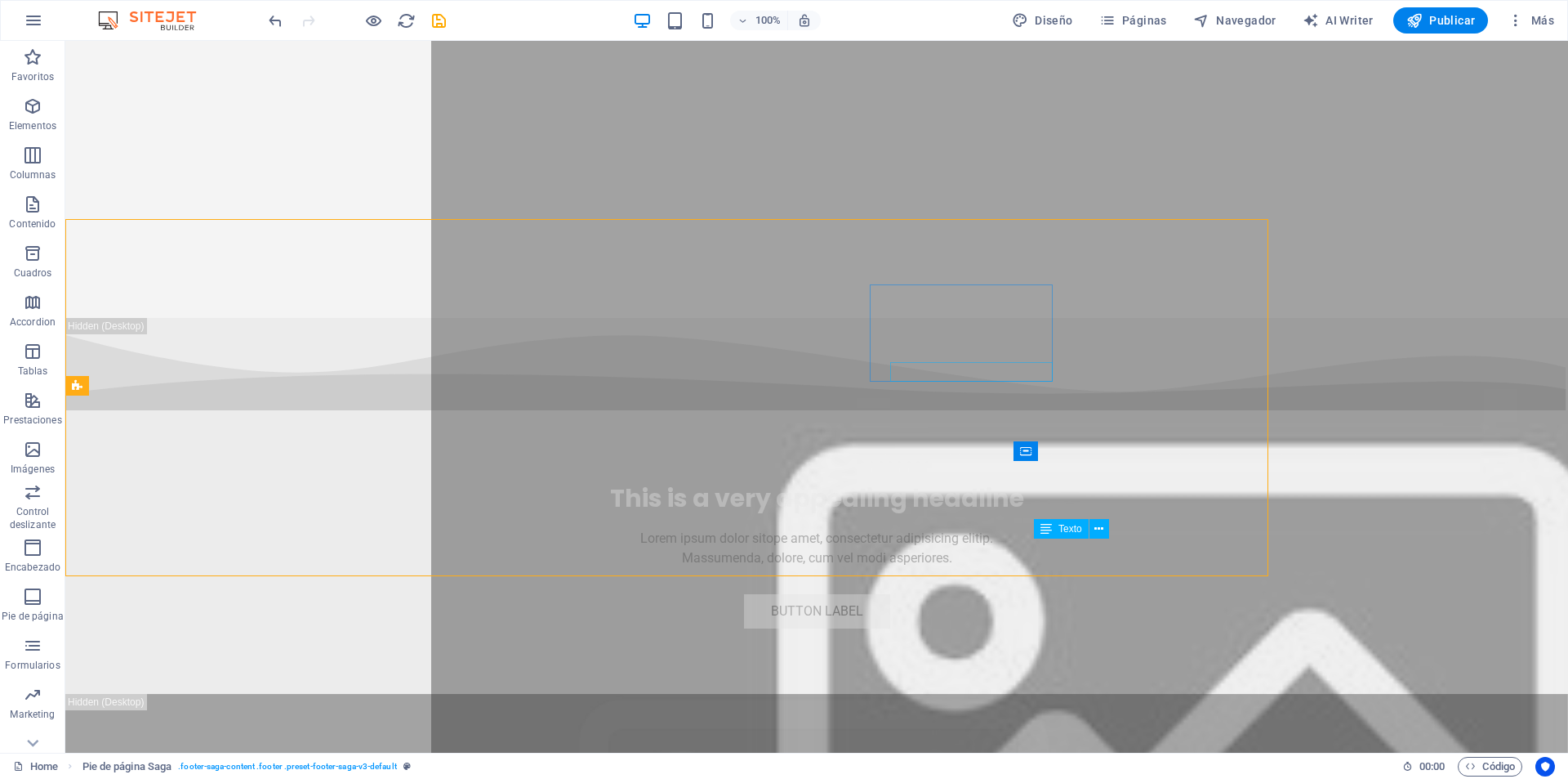
scroll to position [6731, 0]
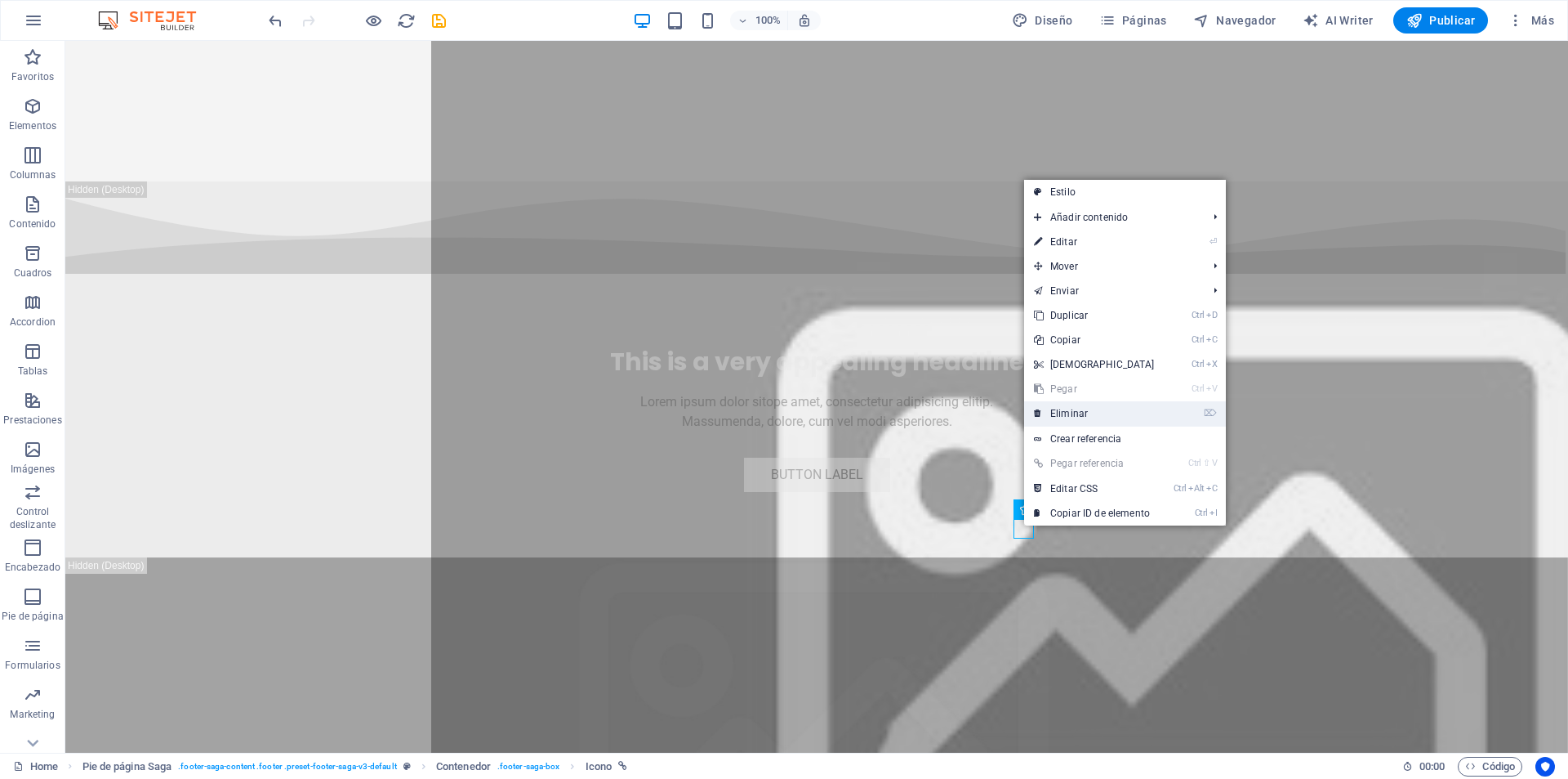
click at [1063, 422] on link "⌦ Eliminar" at bounding box center [1095, 413] width 141 height 25
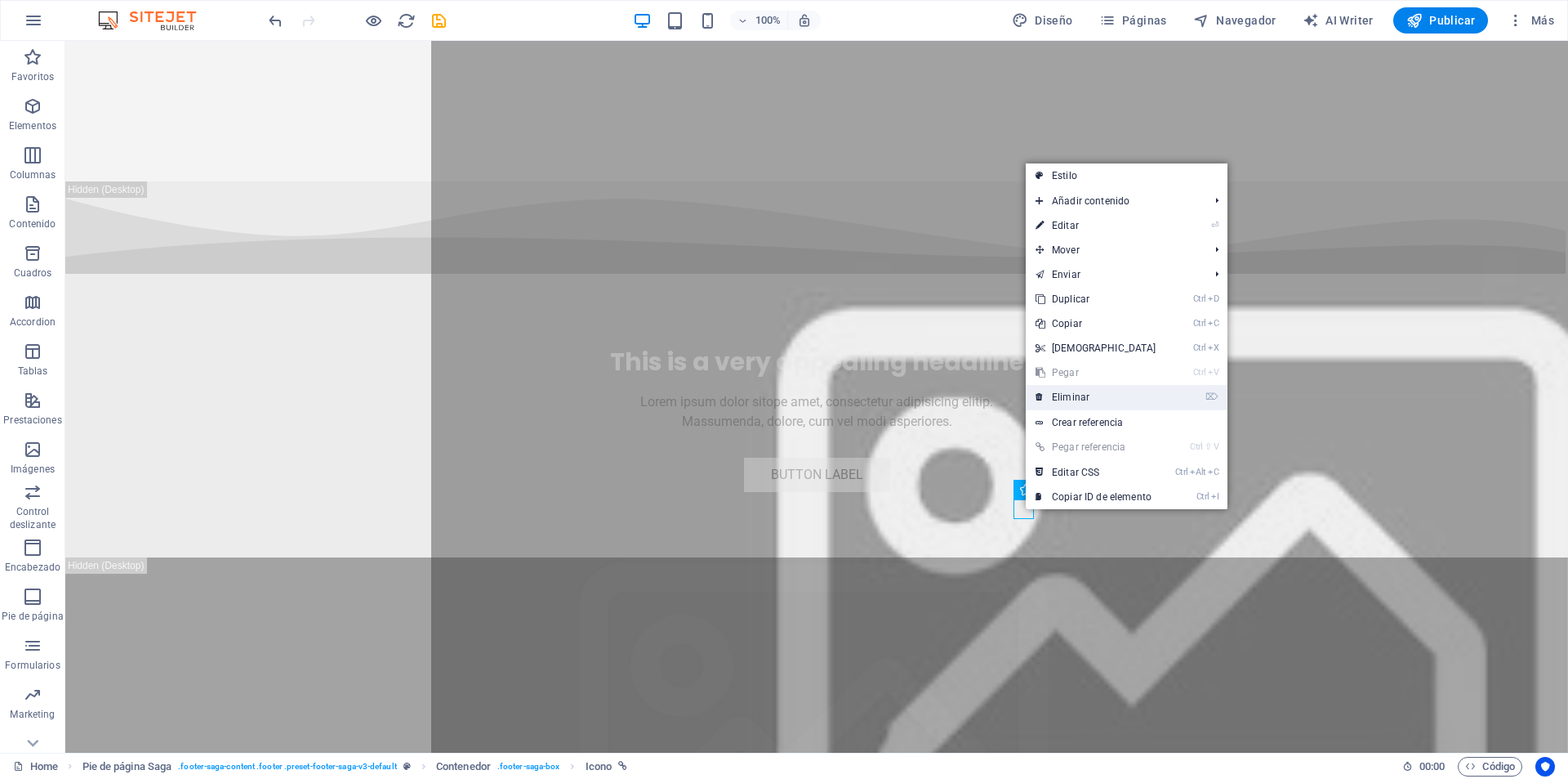
click at [1067, 405] on link "⌦ Eliminar" at bounding box center [1096, 397] width 141 height 25
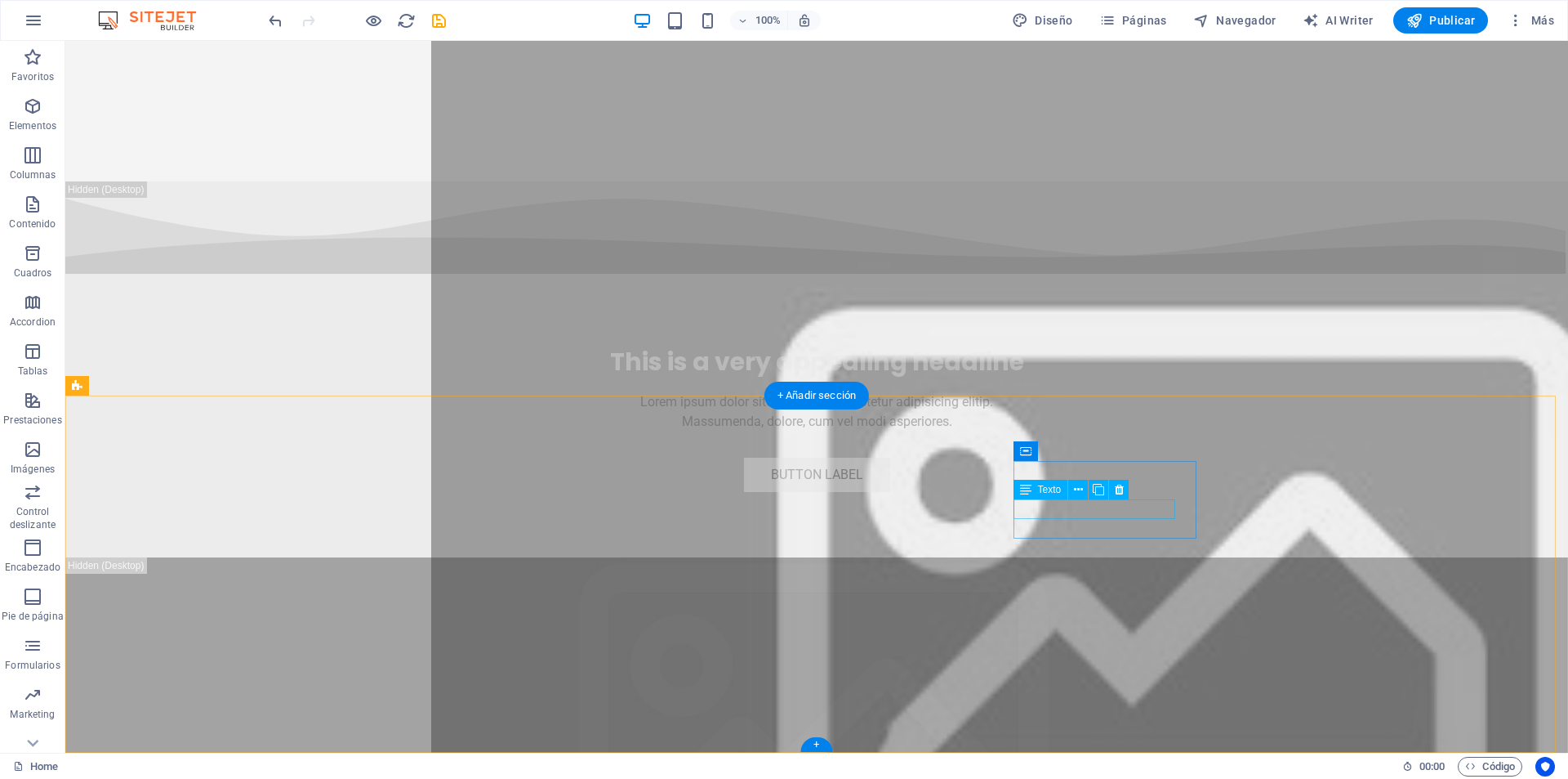
click at [1120, 487] on icon at bounding box center [1119, 489] width 9 height 17
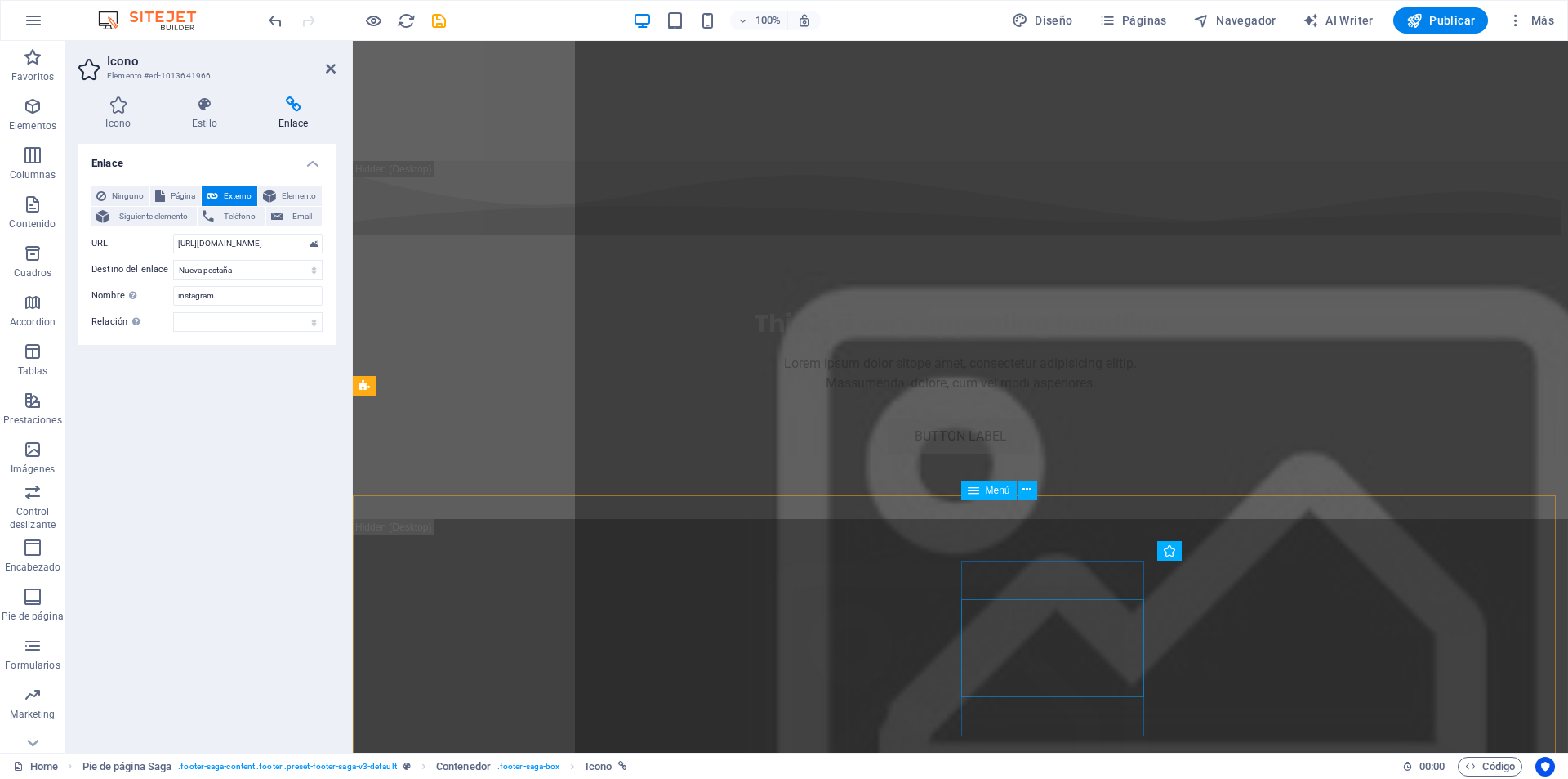
scroll to position [6555, 0]
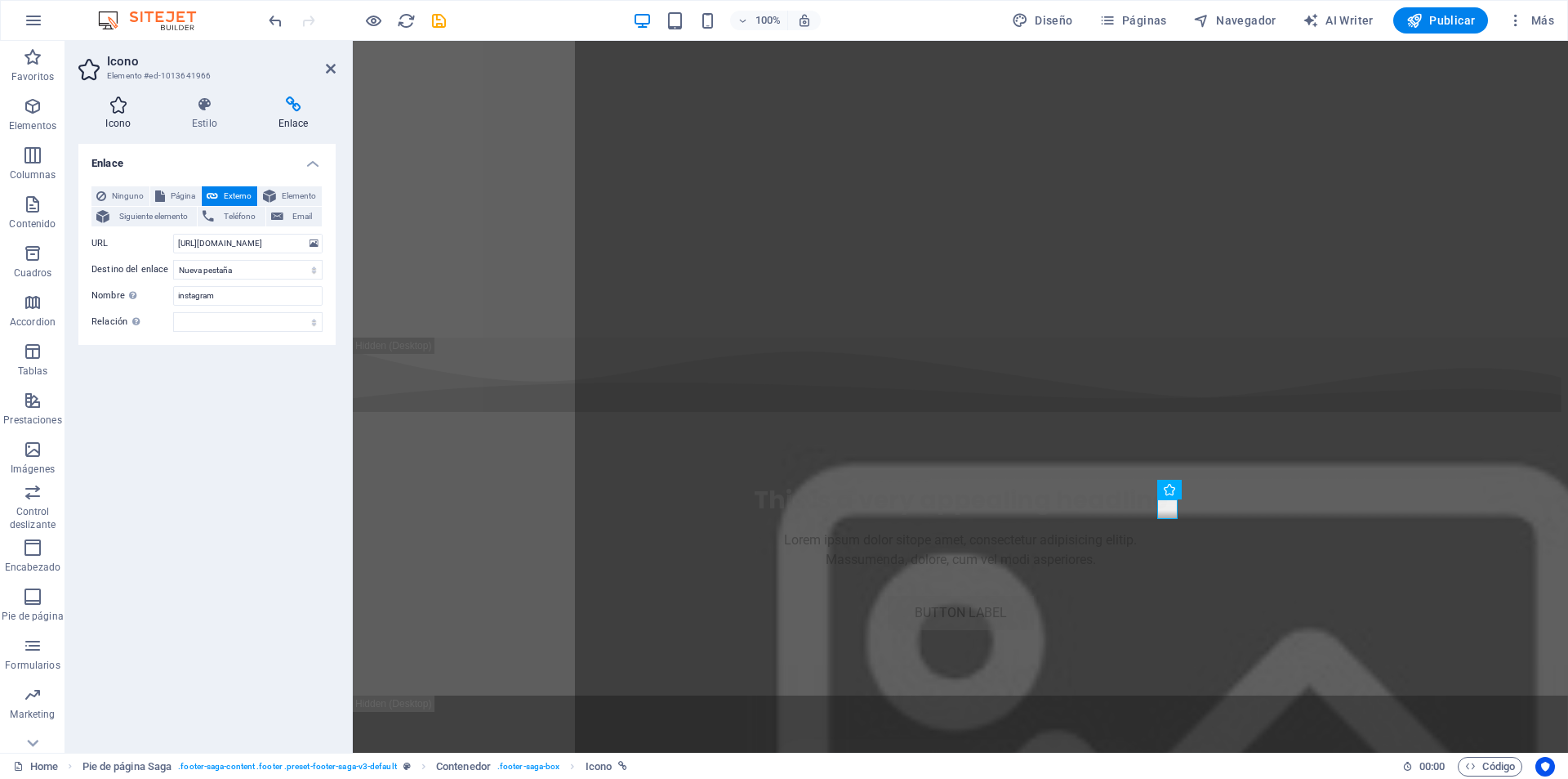
click at [108, 109] on icon at bounding box center [118, 104] width 80 height 17
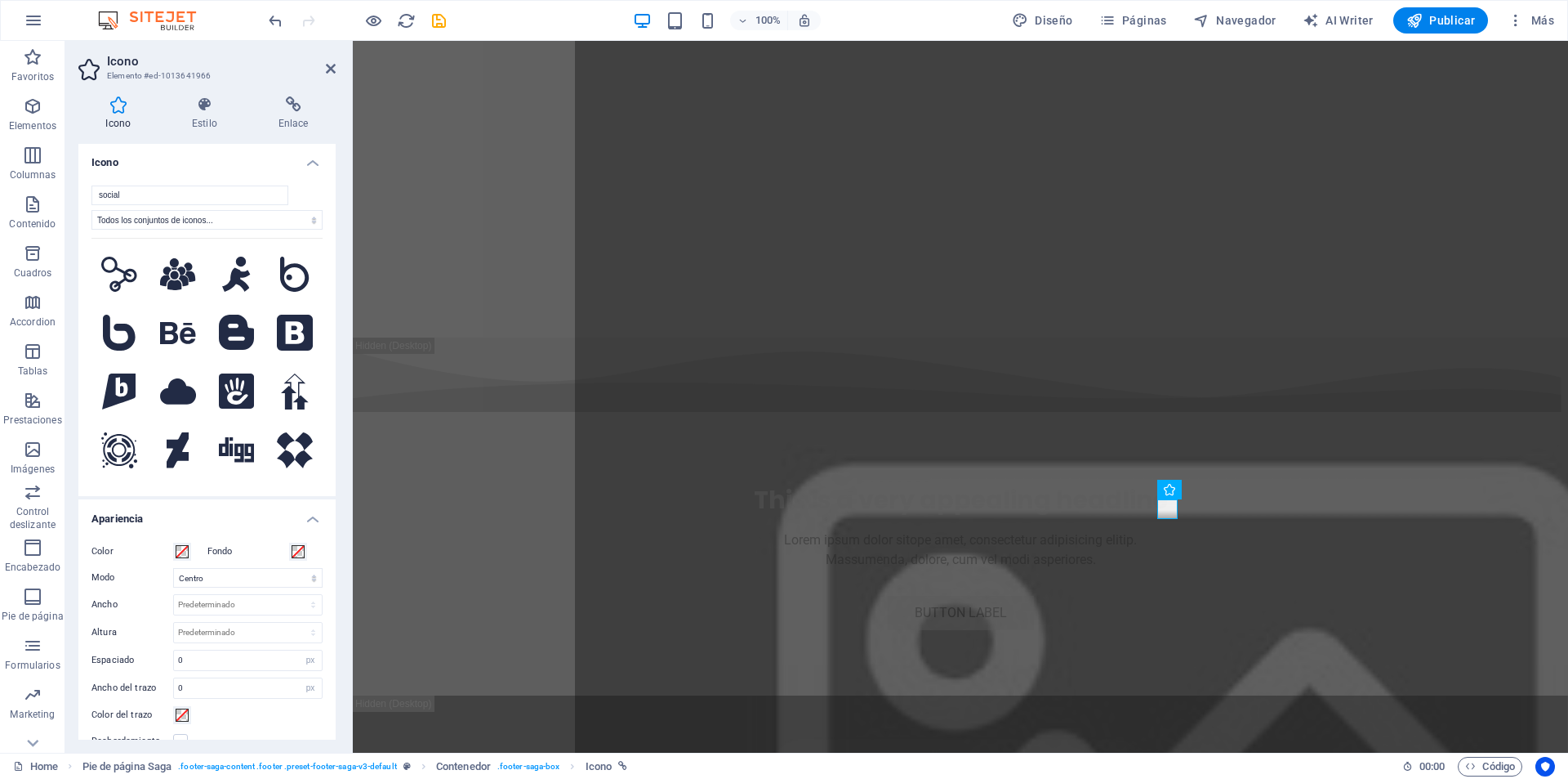
scroll to position [0, 0]
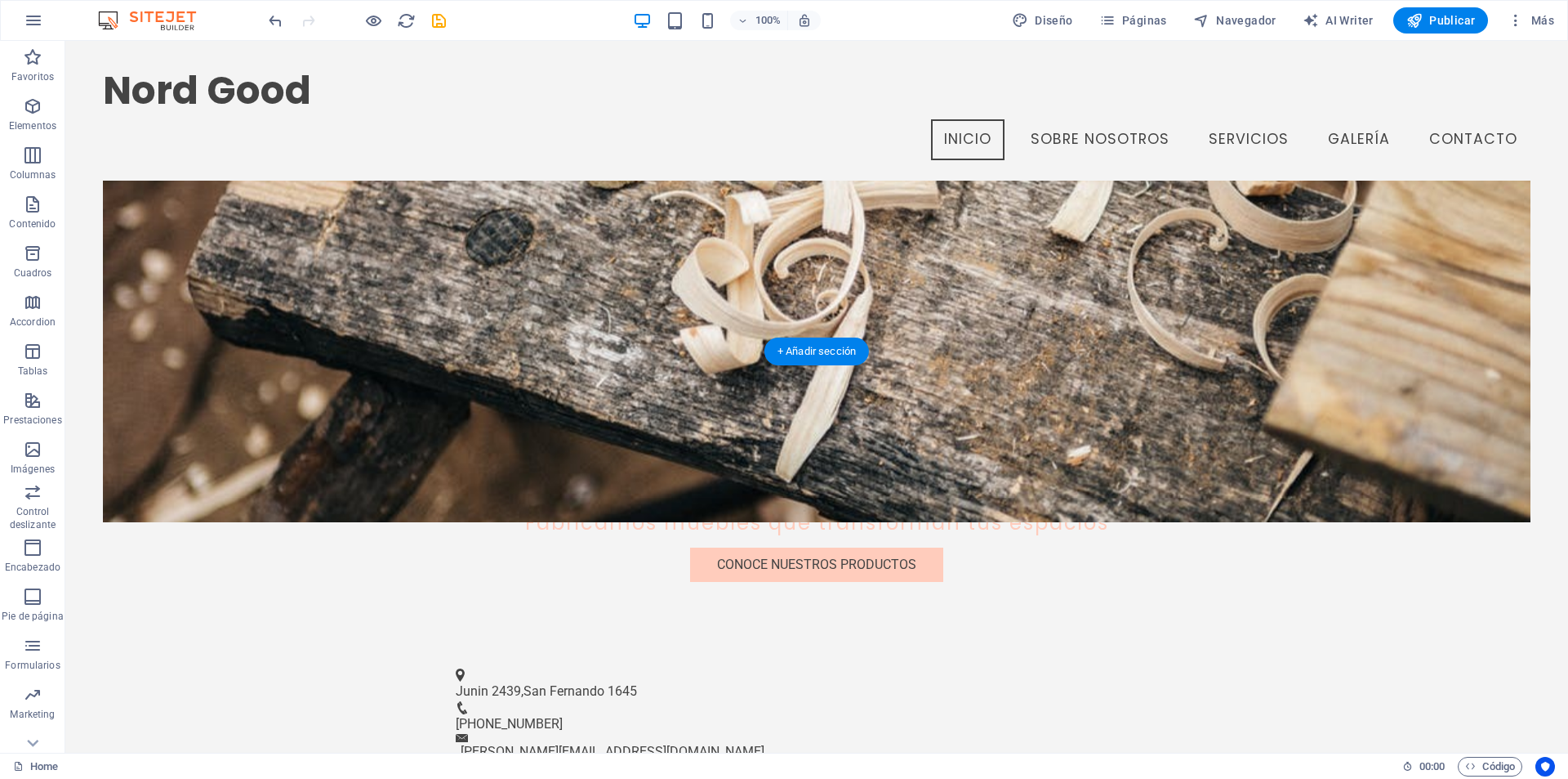
scroll to position [340, 0]
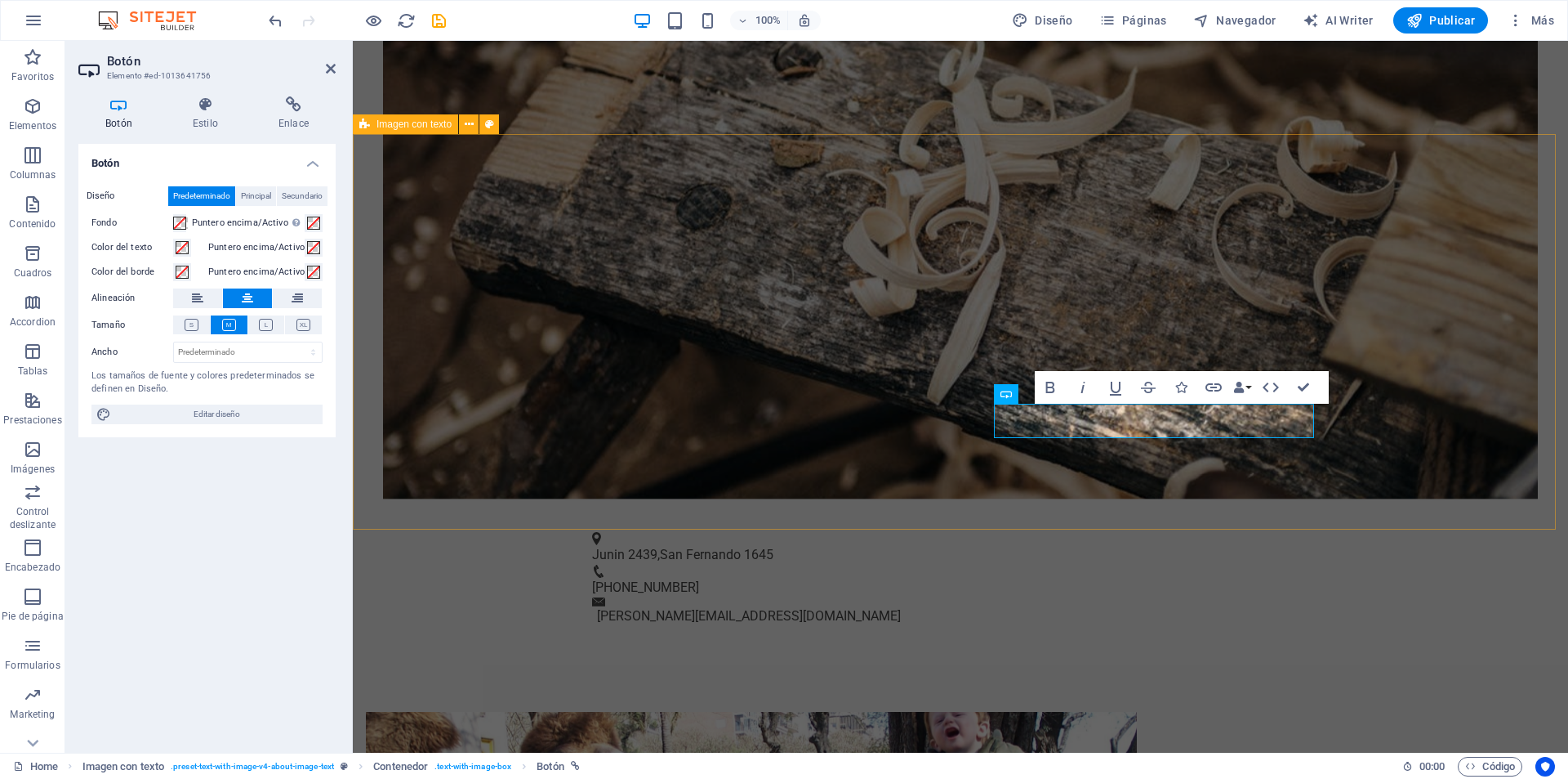
scroll to position [676, 0]
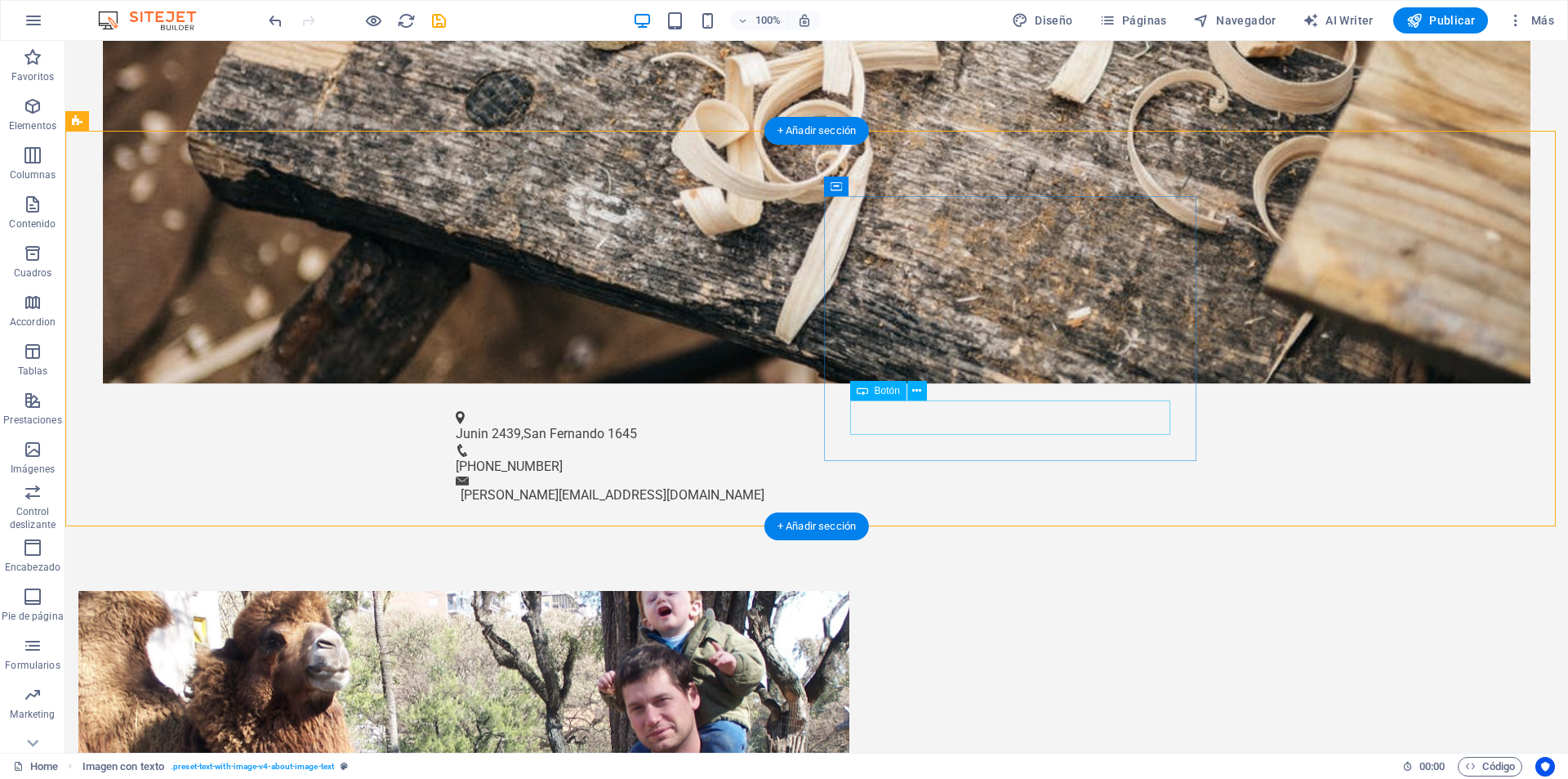
click at [916, 393] on icon at bounding box center [916, 390] width 9 height 17
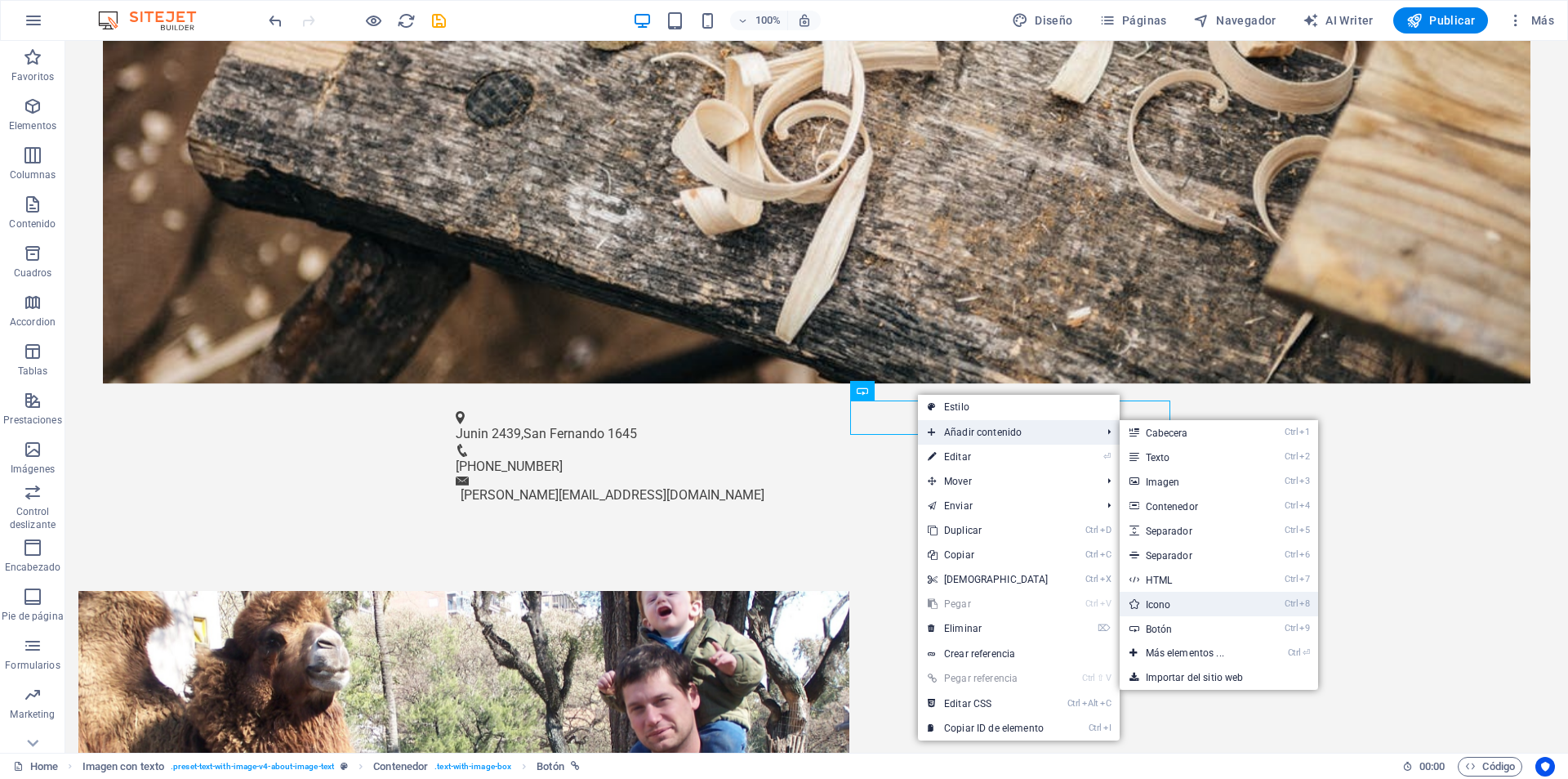
drag, startPoint x: 1168, startPoint y: 603, endPoint x: 789, endPoint y: 550, distance: 382.7
click at [1168, 603] on link "Ctrl 8 Icono" at bounding box center [1188, 604] width 137 height 25
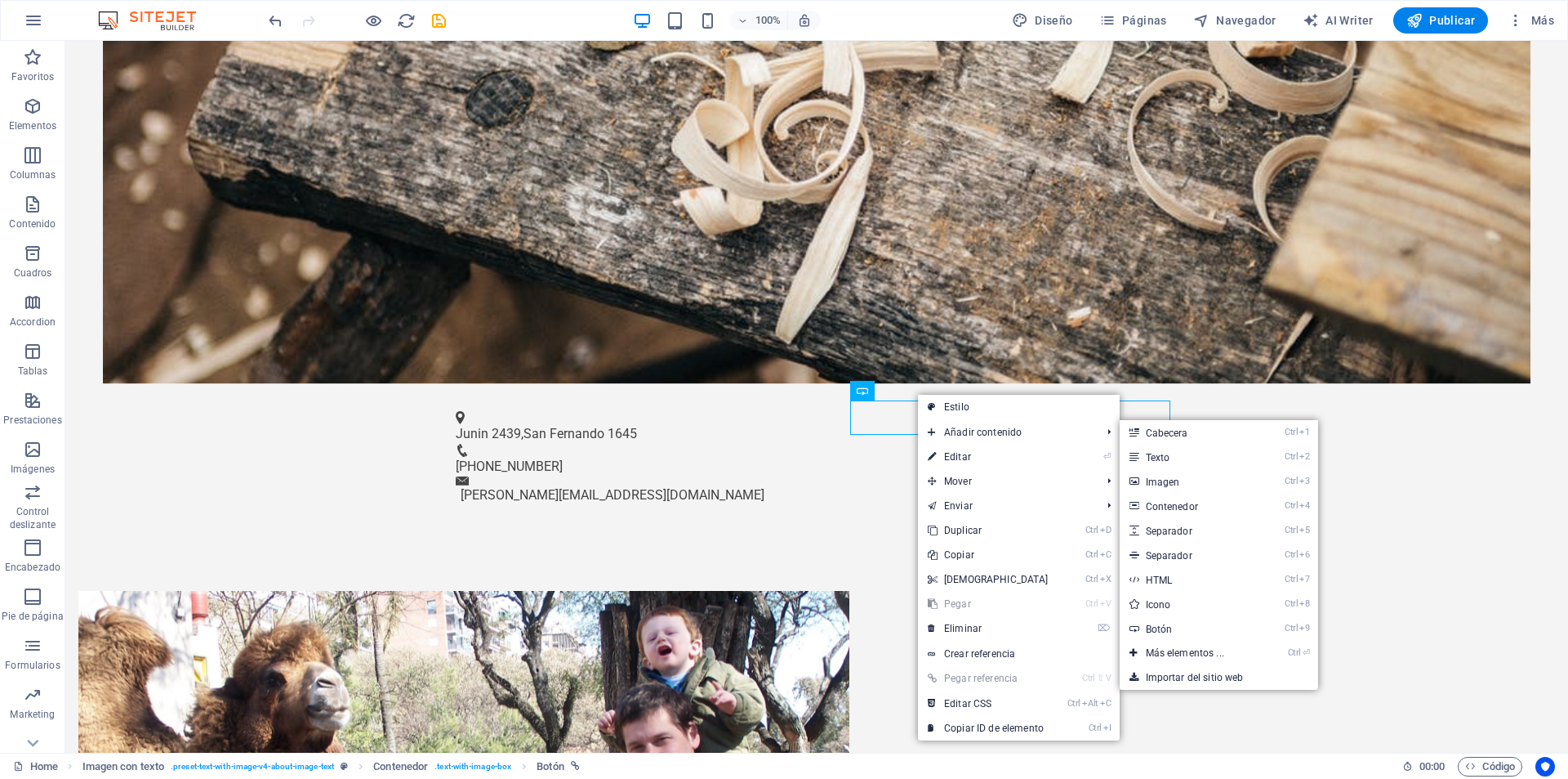
select select "xMidYMid"
select select "px"
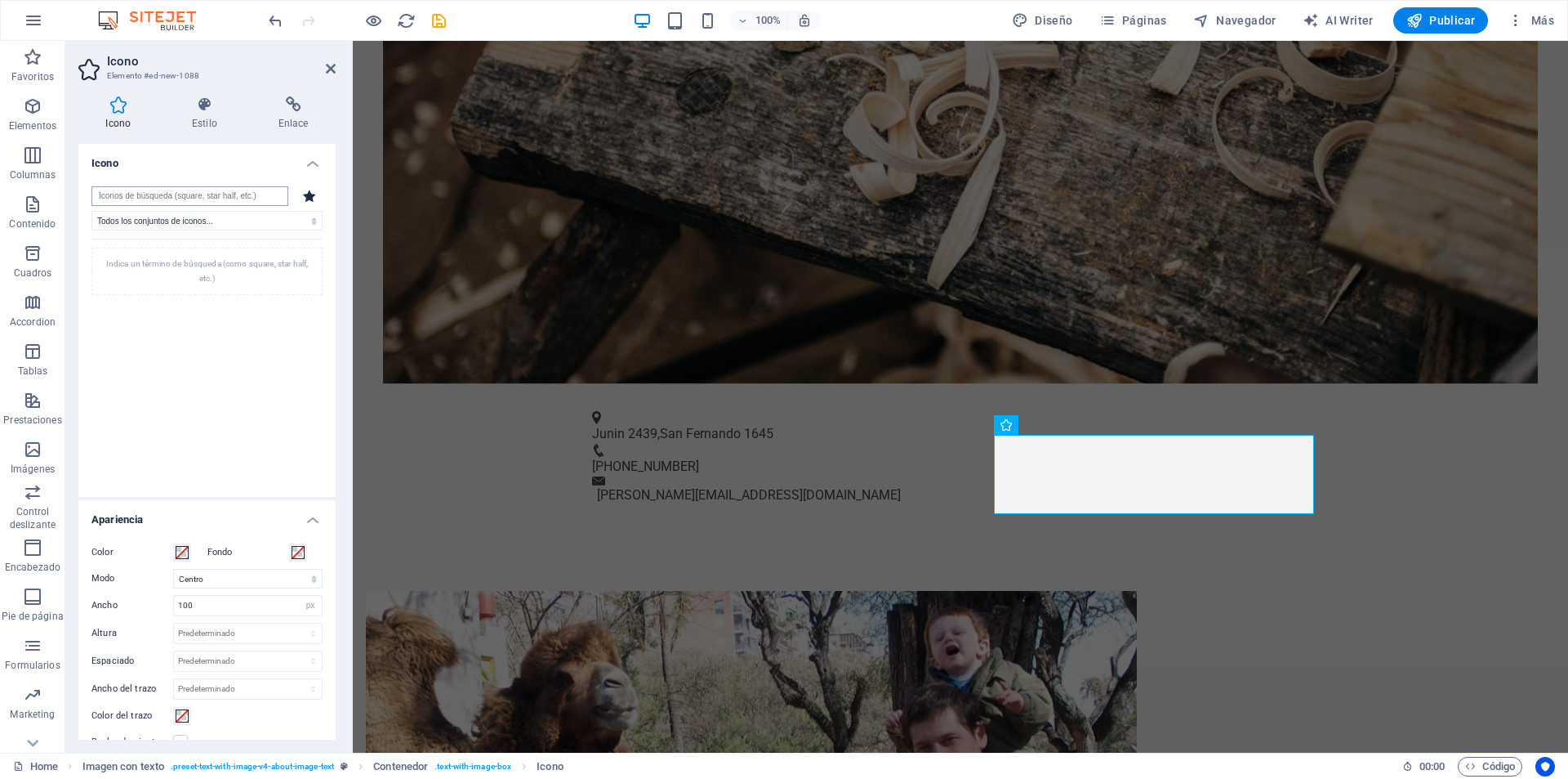
click at [220, 200] on input "search" at bounding box center [190, 196] width 197 height 20
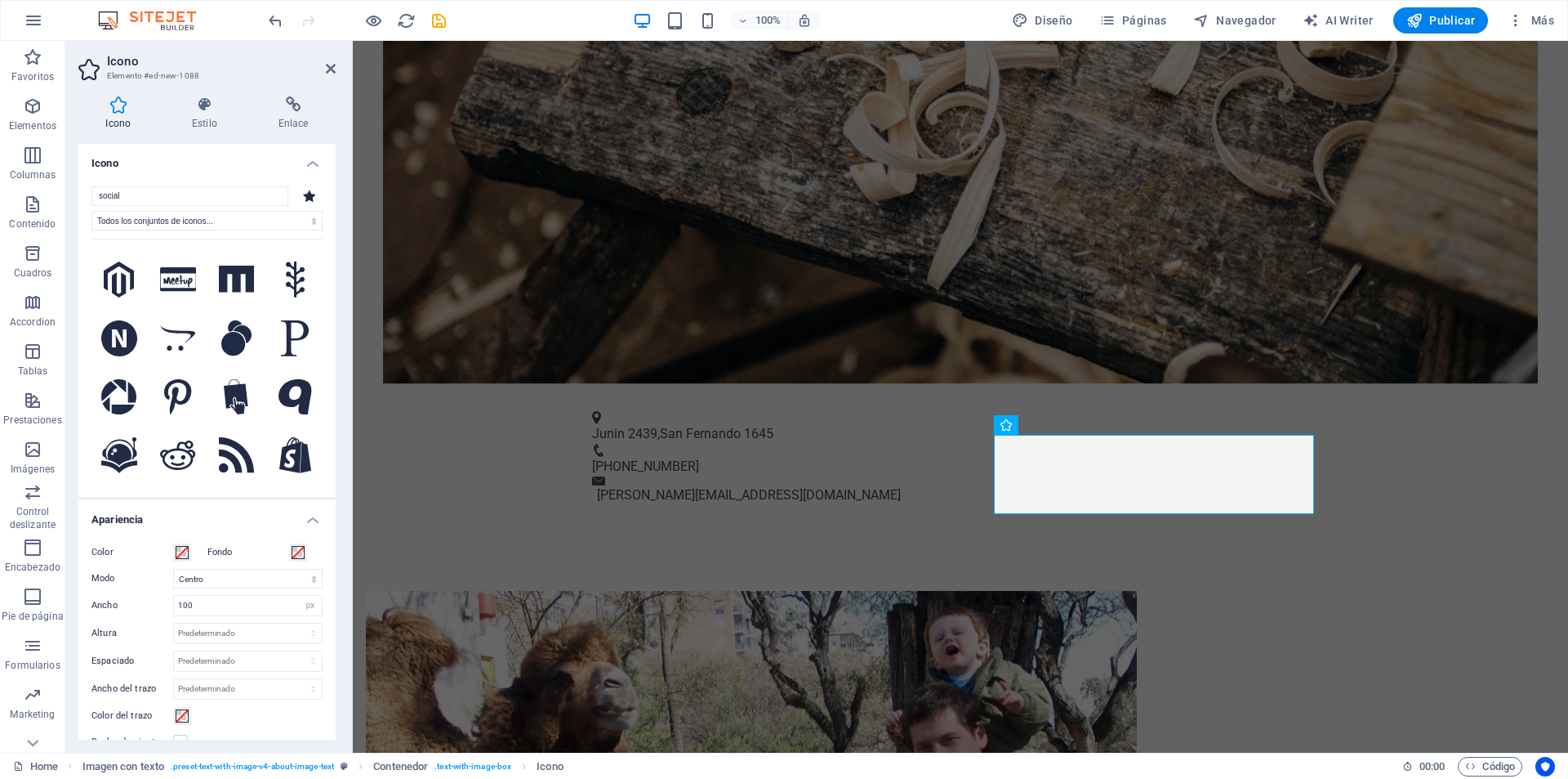
scroll to position [654, 0]
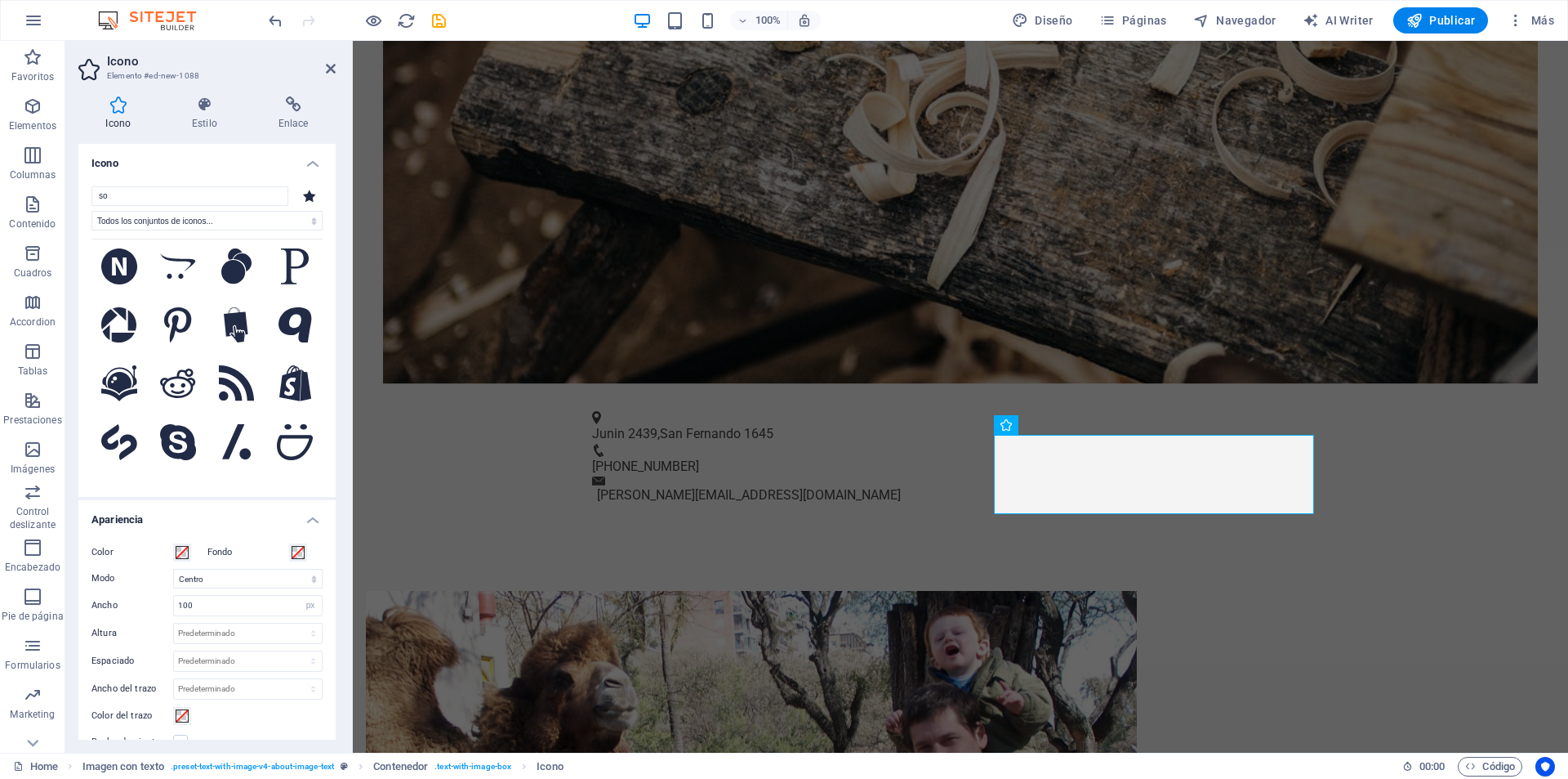
type input "s"
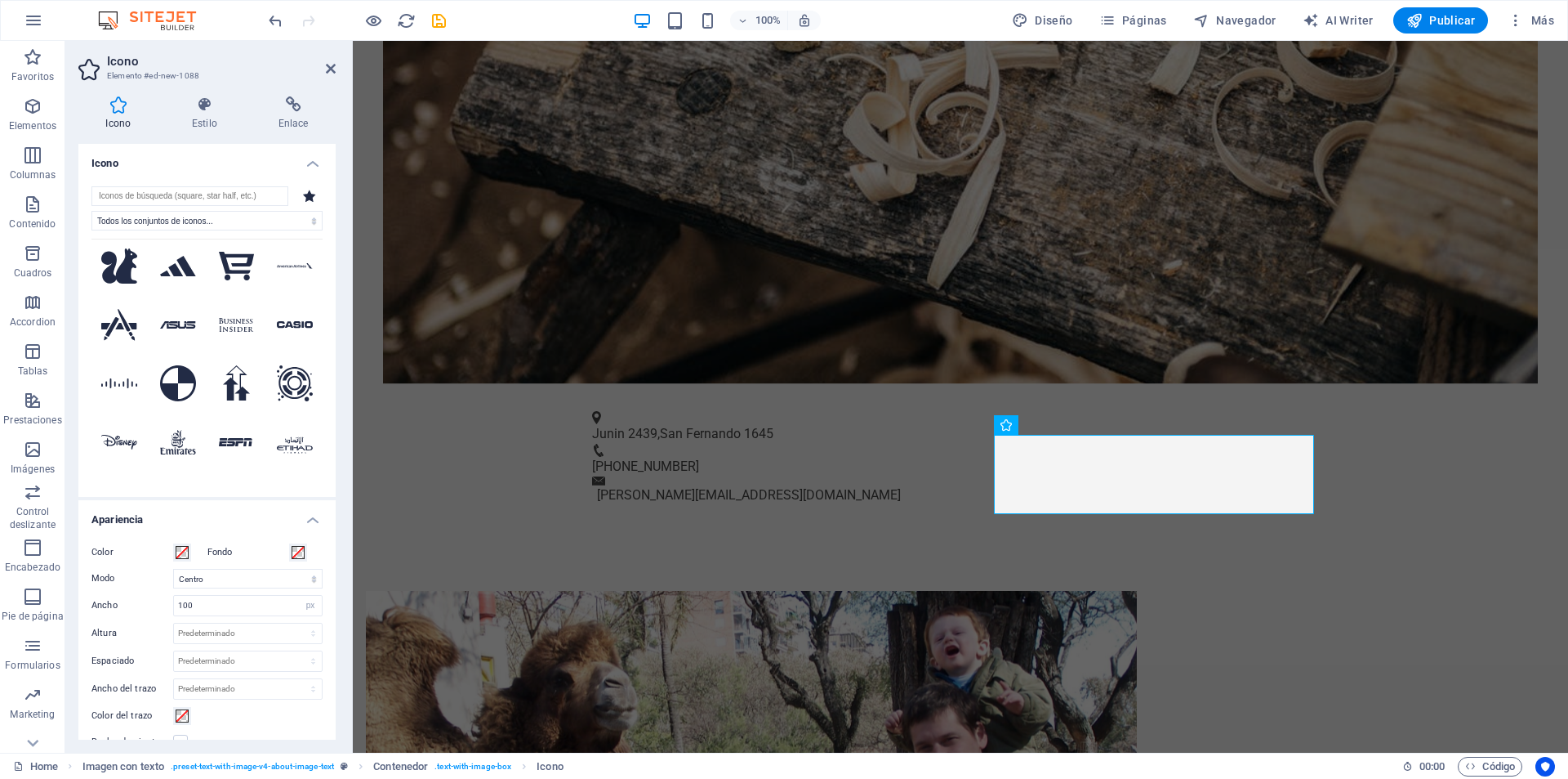
scroll to position [0, 0]
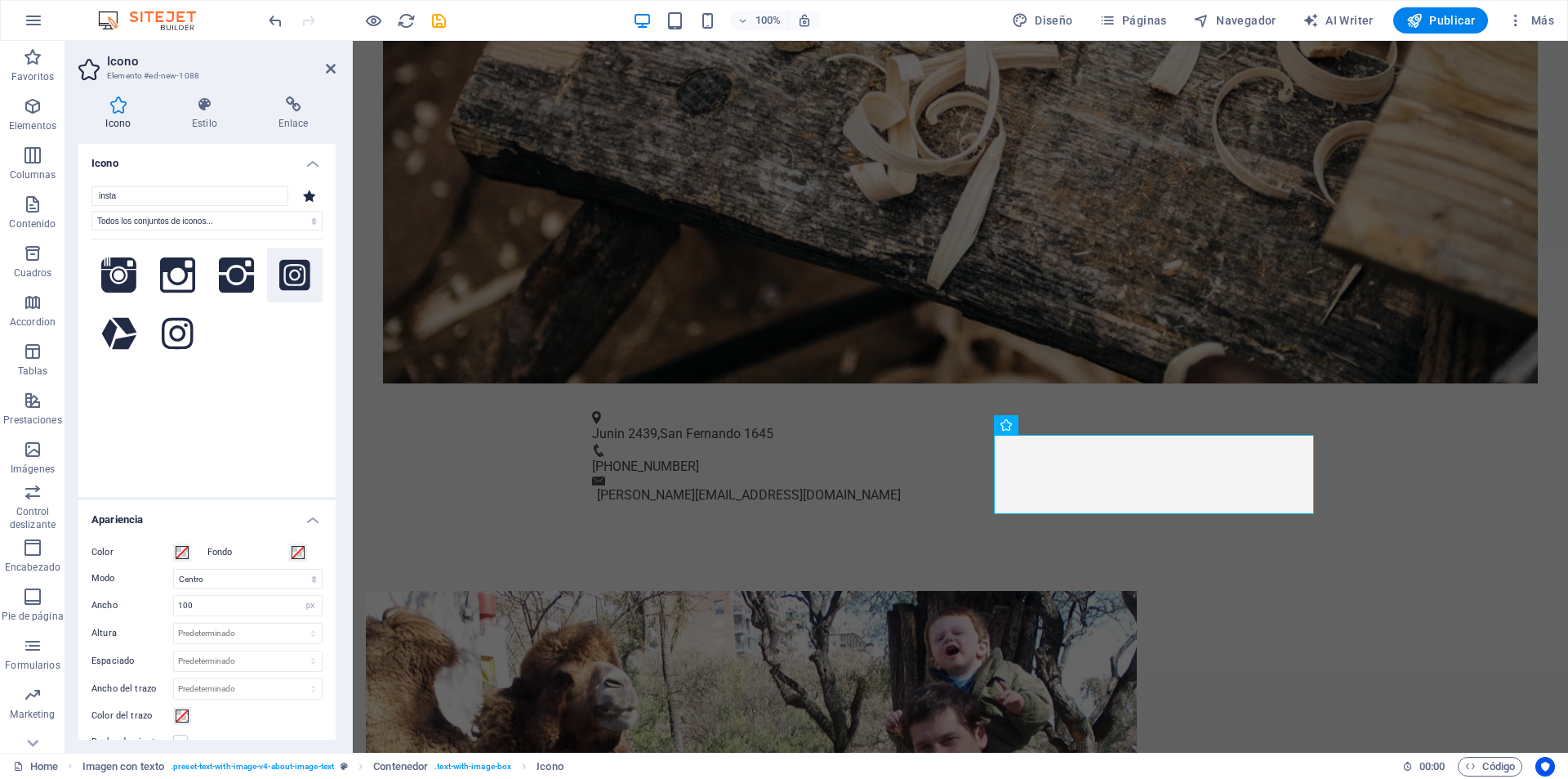
type input "insta"
click at [285, 273] on icon at bounding box center [295, 275] width 31 height 32
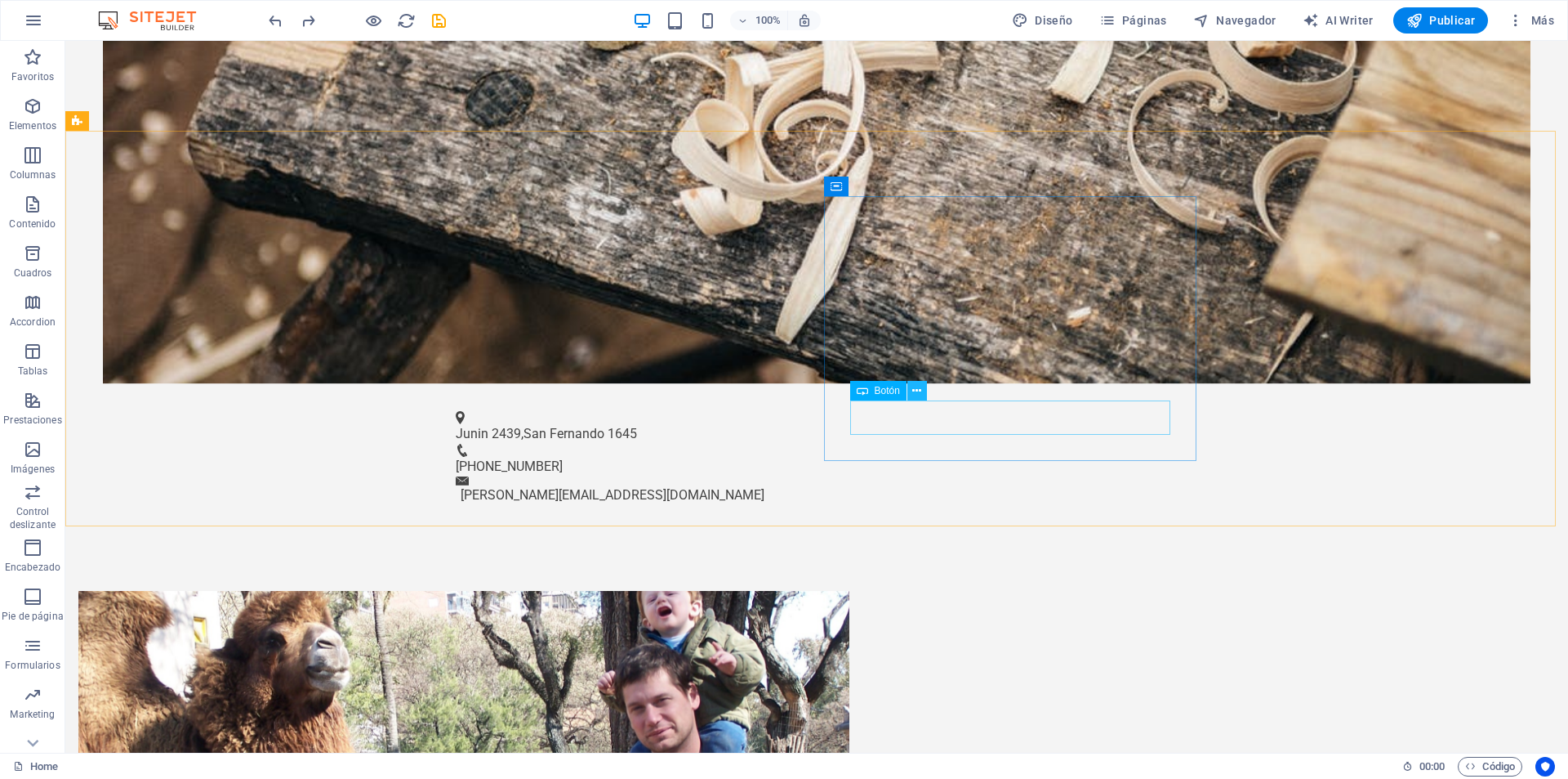
click at [913, 389] on icon at bounding box center [916, 390] width 9 height 17
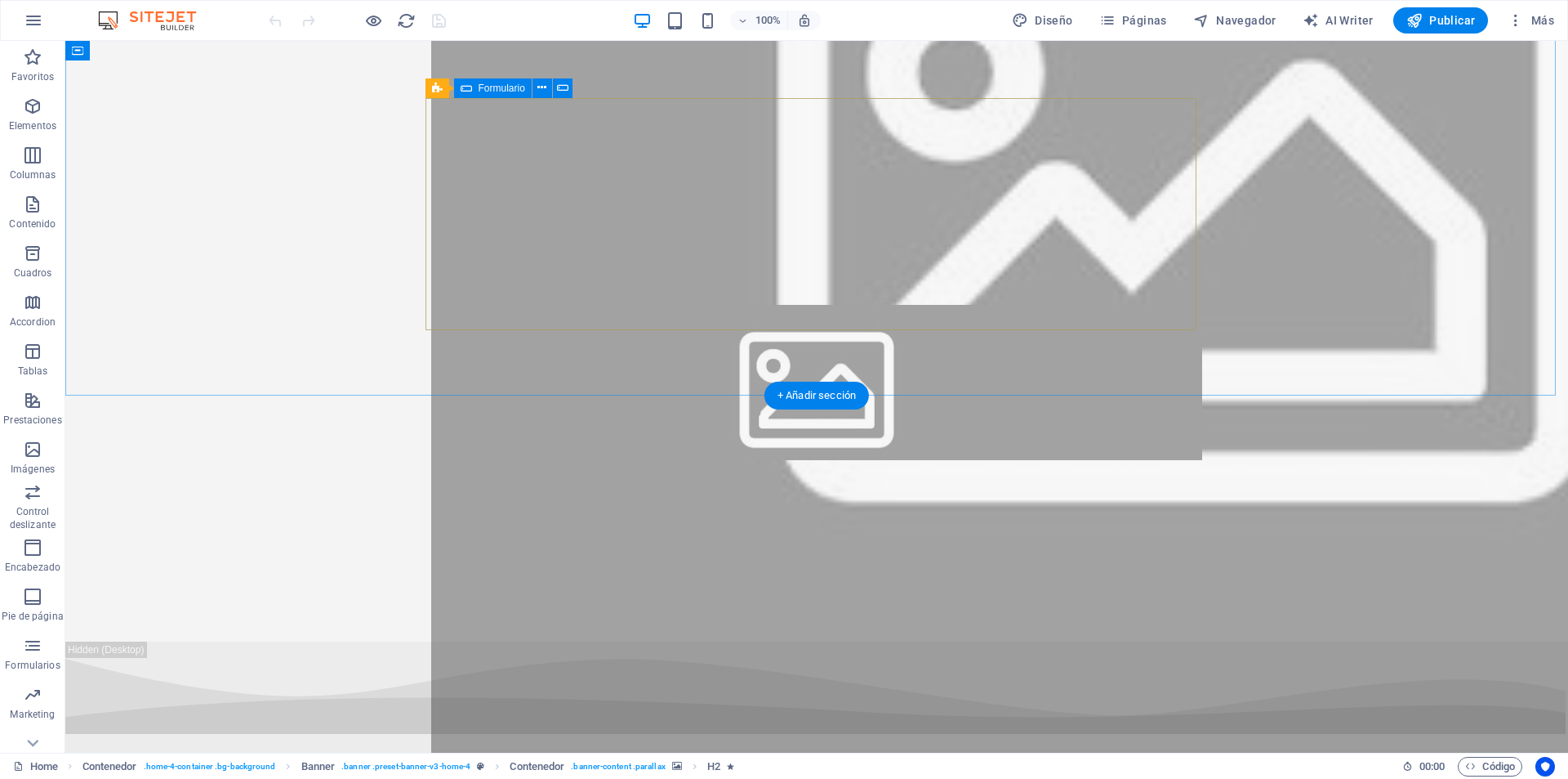
scroll to position [6731, 0]
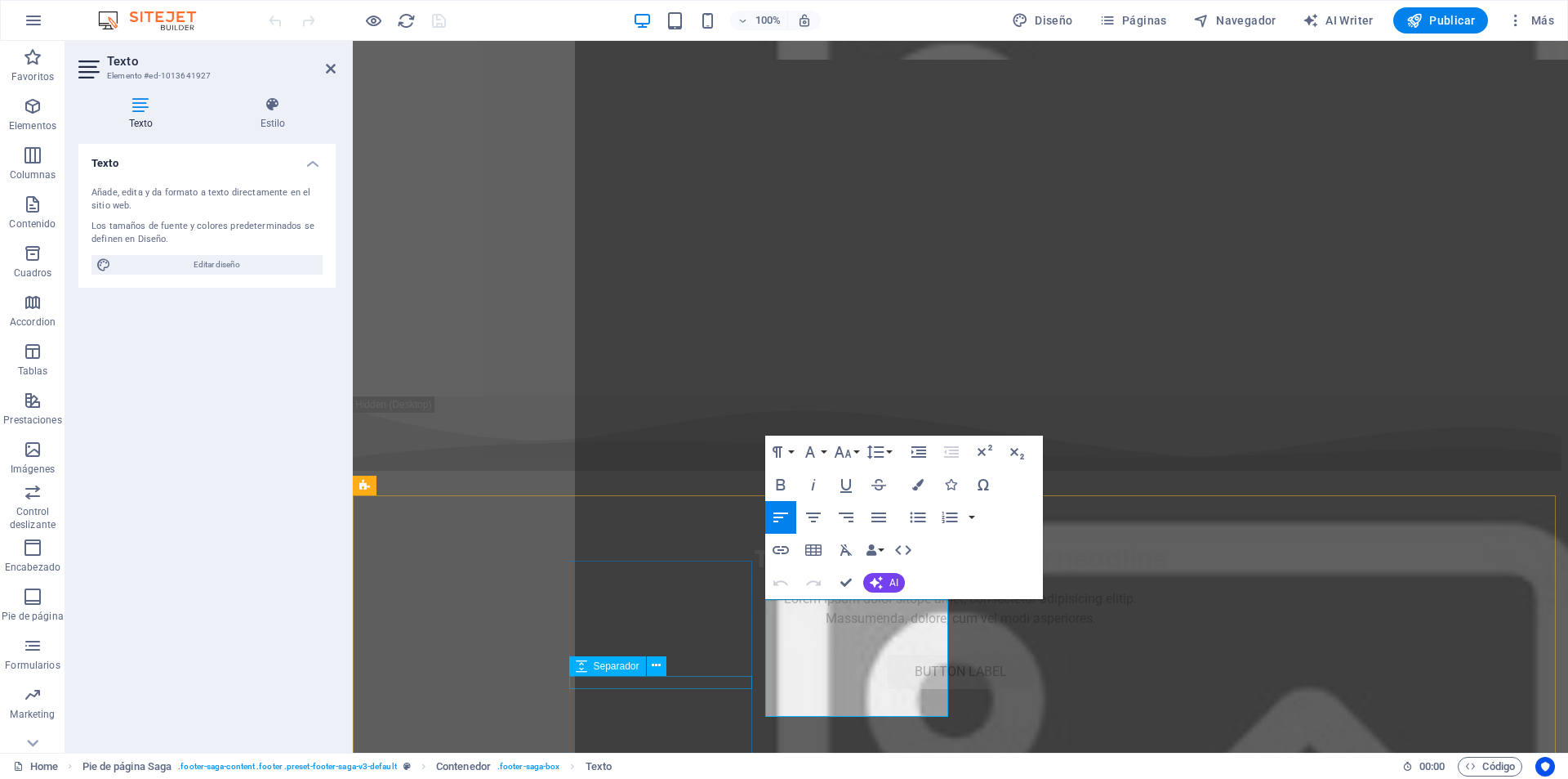
scroll to position [6555, 0]
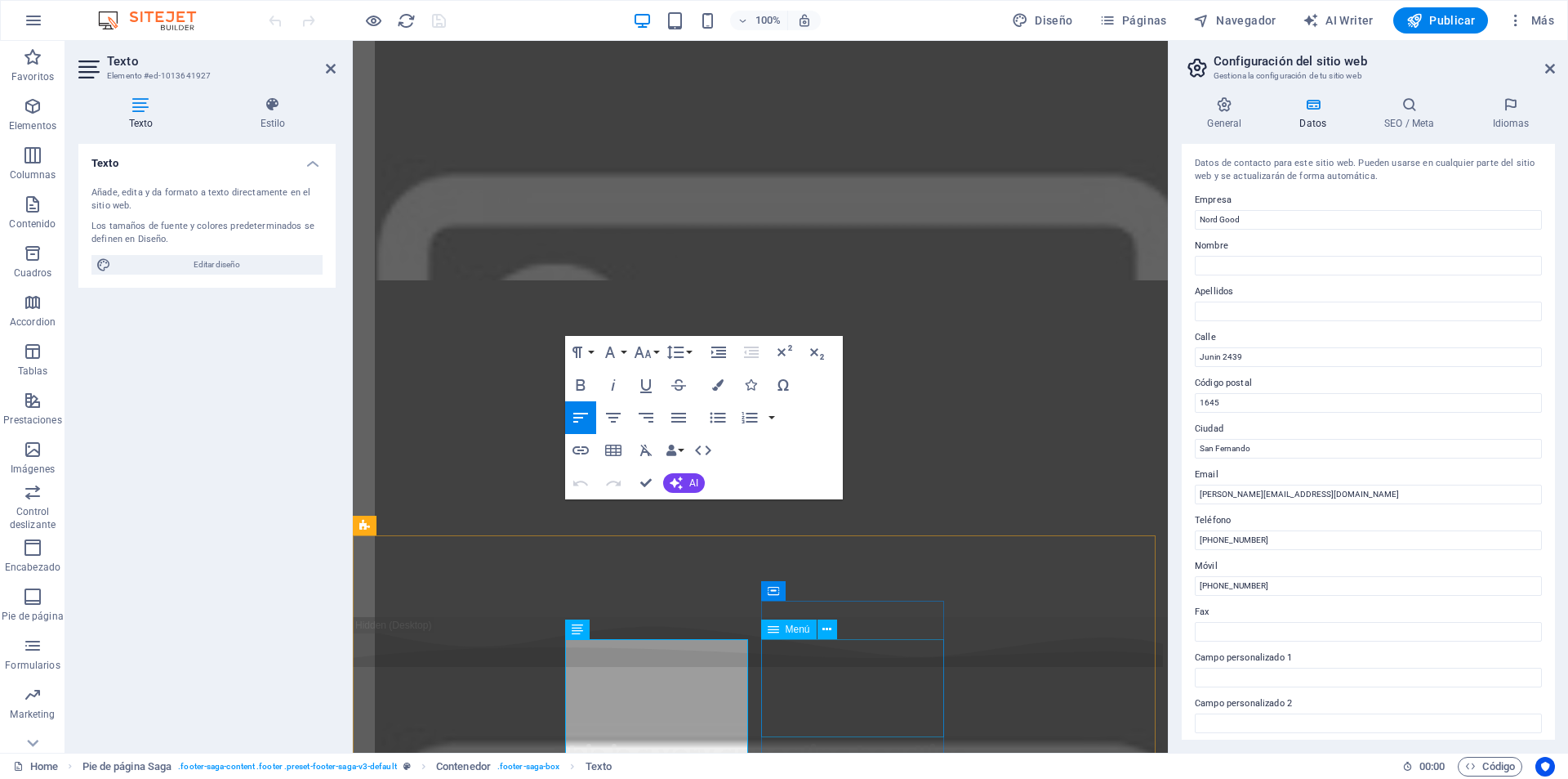
scroll to position [6394, 0]
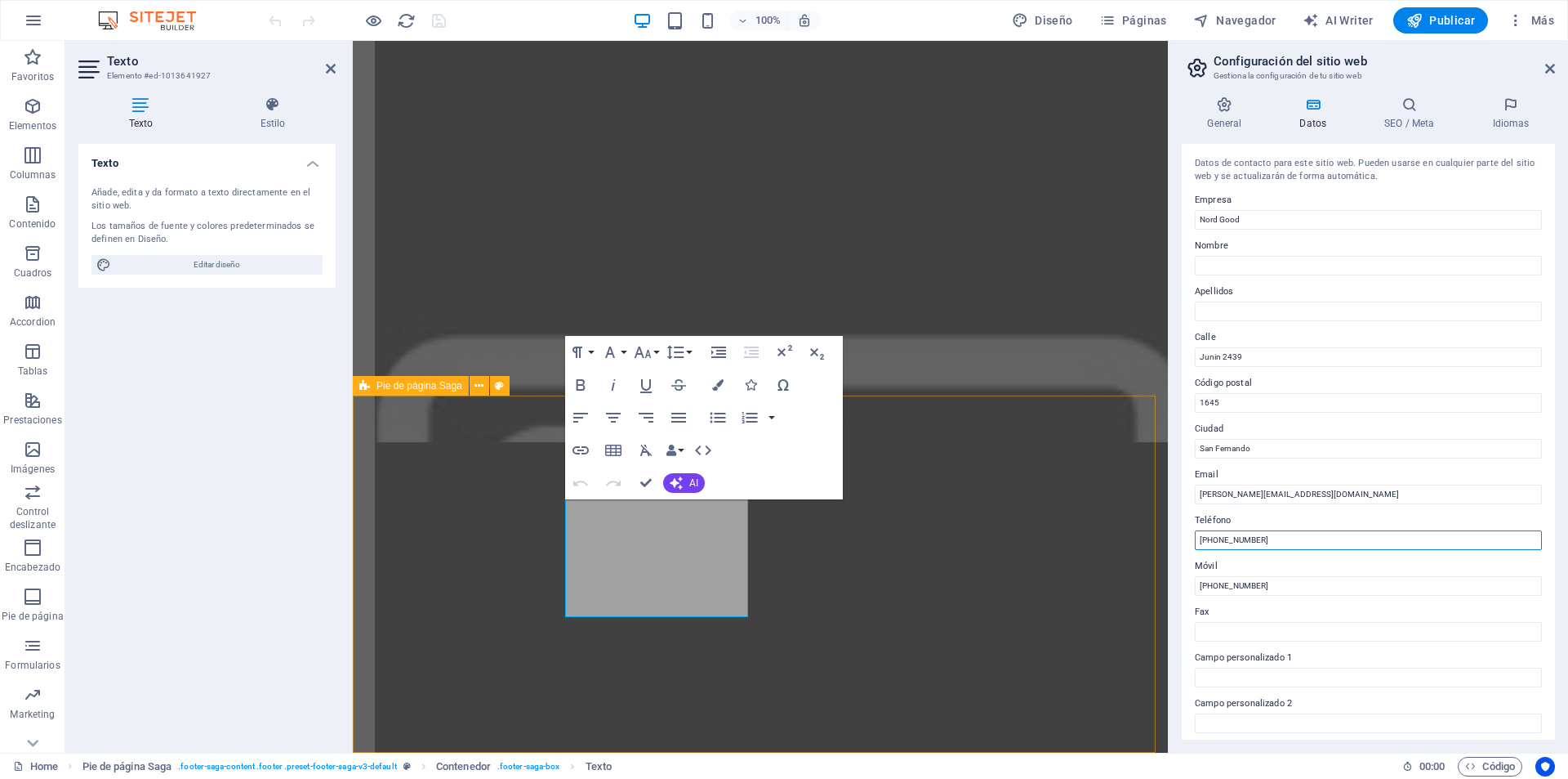
drag, startPoint x: 1614, startPoint y: 579, endPoint x: 1155, endPoint y: 531, distance: 461.5
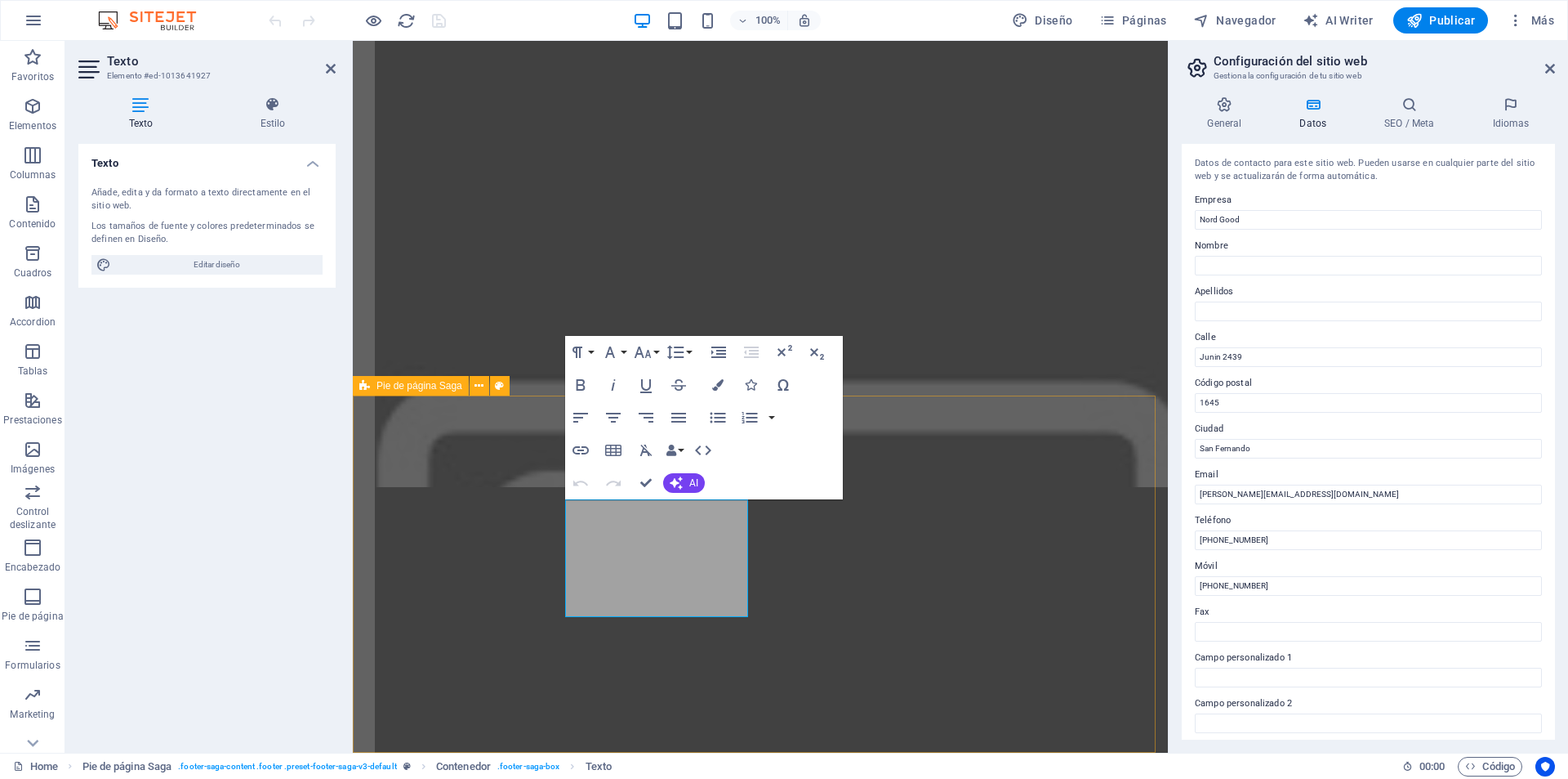
scroll to position [6490, 0]
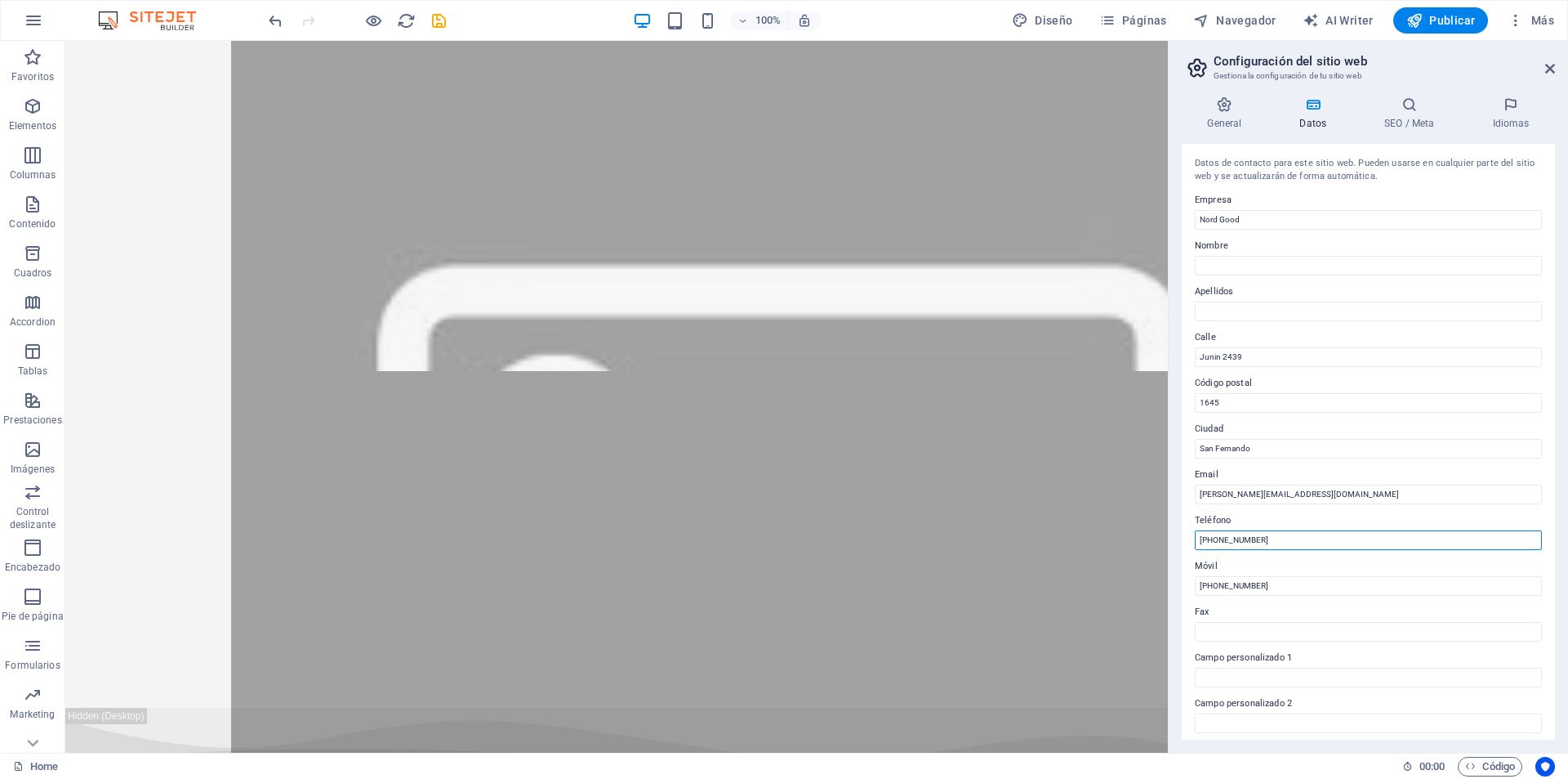
drag, startPoint x: 1290, startPoint y: 547, endPoint x: 1267, endPoint y: 551, distance: 23.3
click at [1168, 526] on aside "Configuración del sitio web Gestiona la configuración de tu sitio web General D…" at bounding box center [1368, 396] width 401 height 712
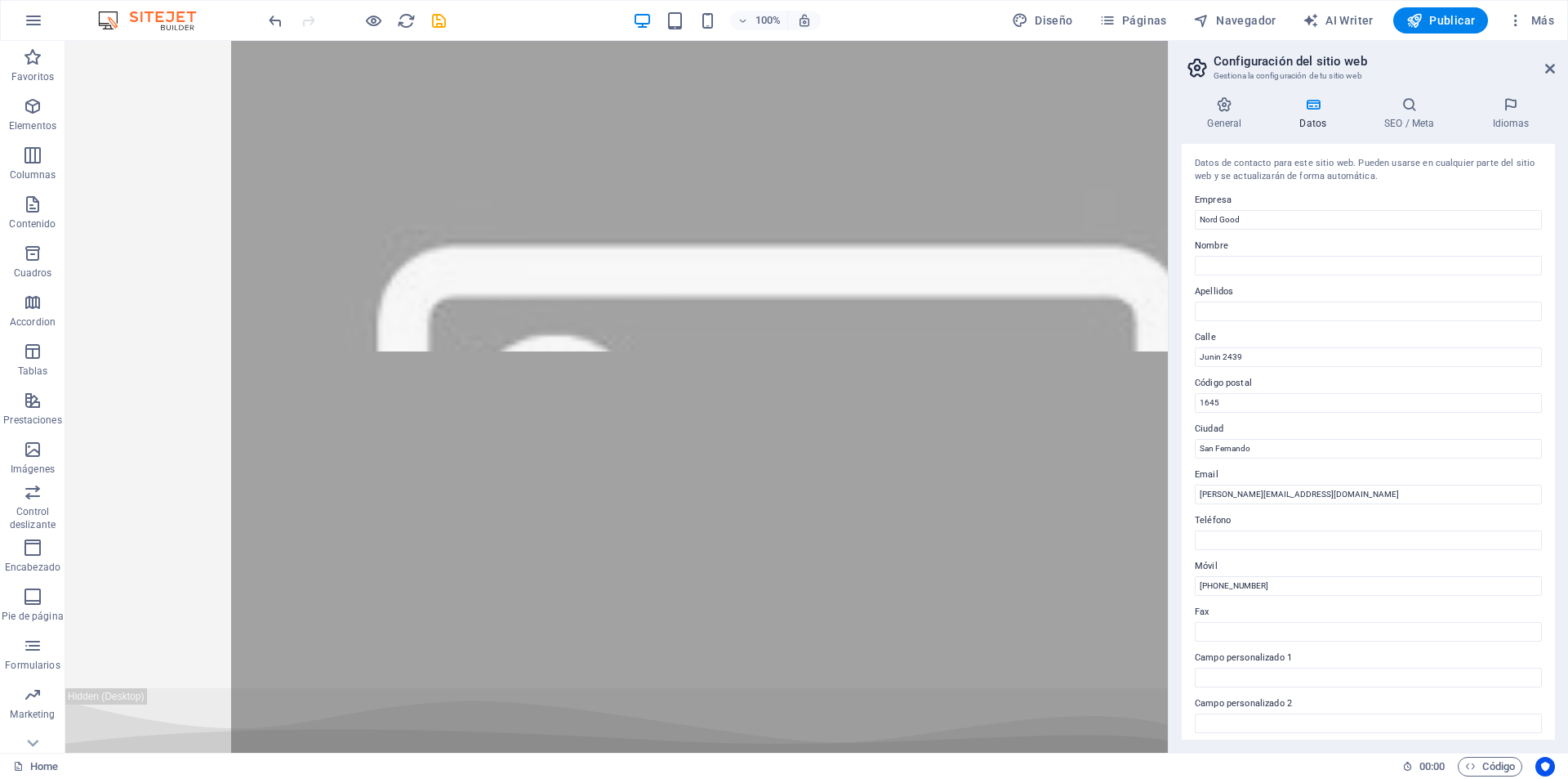
click at [1398, 473] on label "Email" at bounding box center [1368, 475] width 347 height 20
click at [1398, 485] on input "[PERSON_NAME][EMAIL_ADDRESS][DOMAIN_NAME]" at bounding box center [1368, 494] width 347 height 20
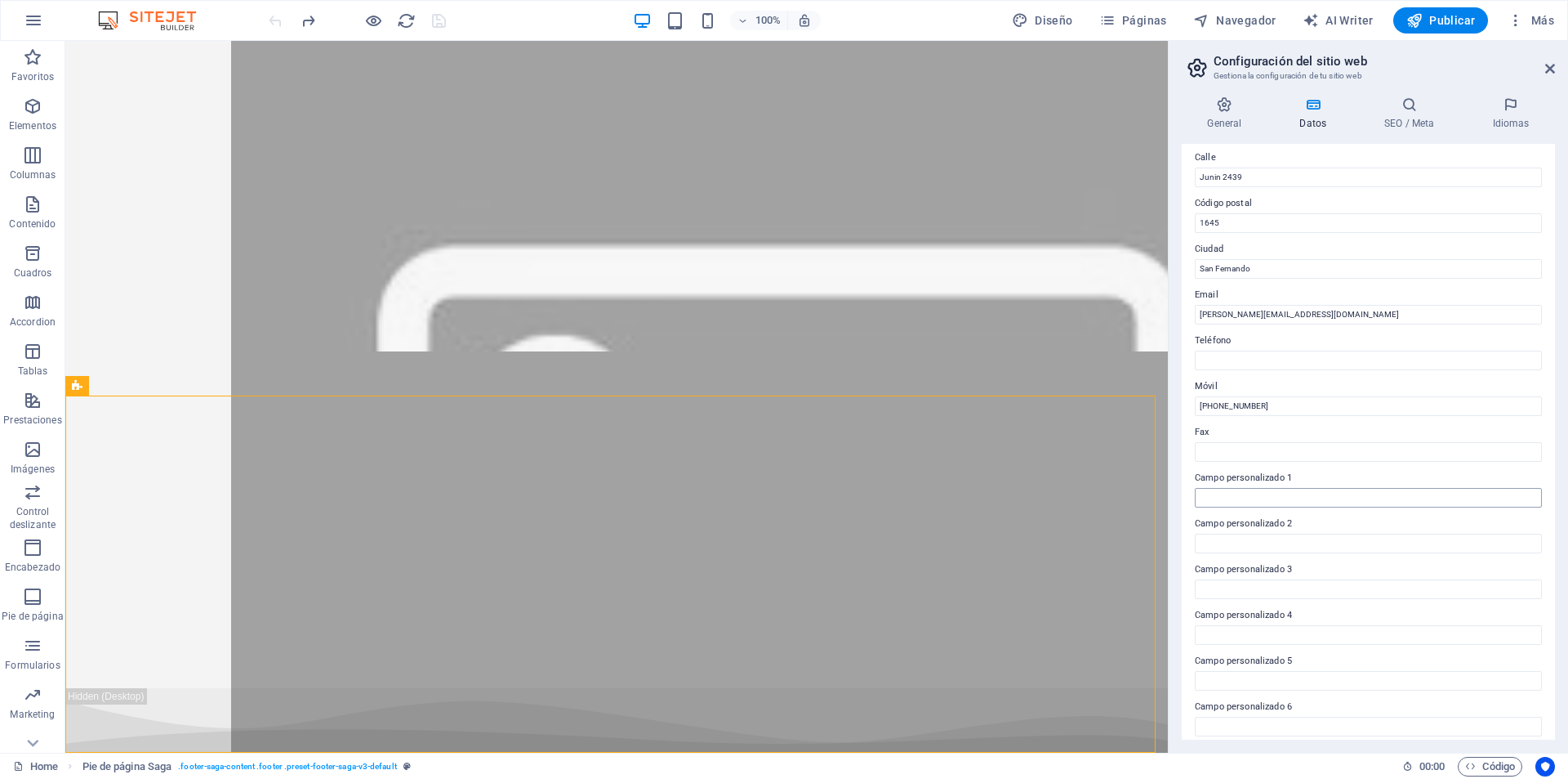
scroll to position [190, 0]
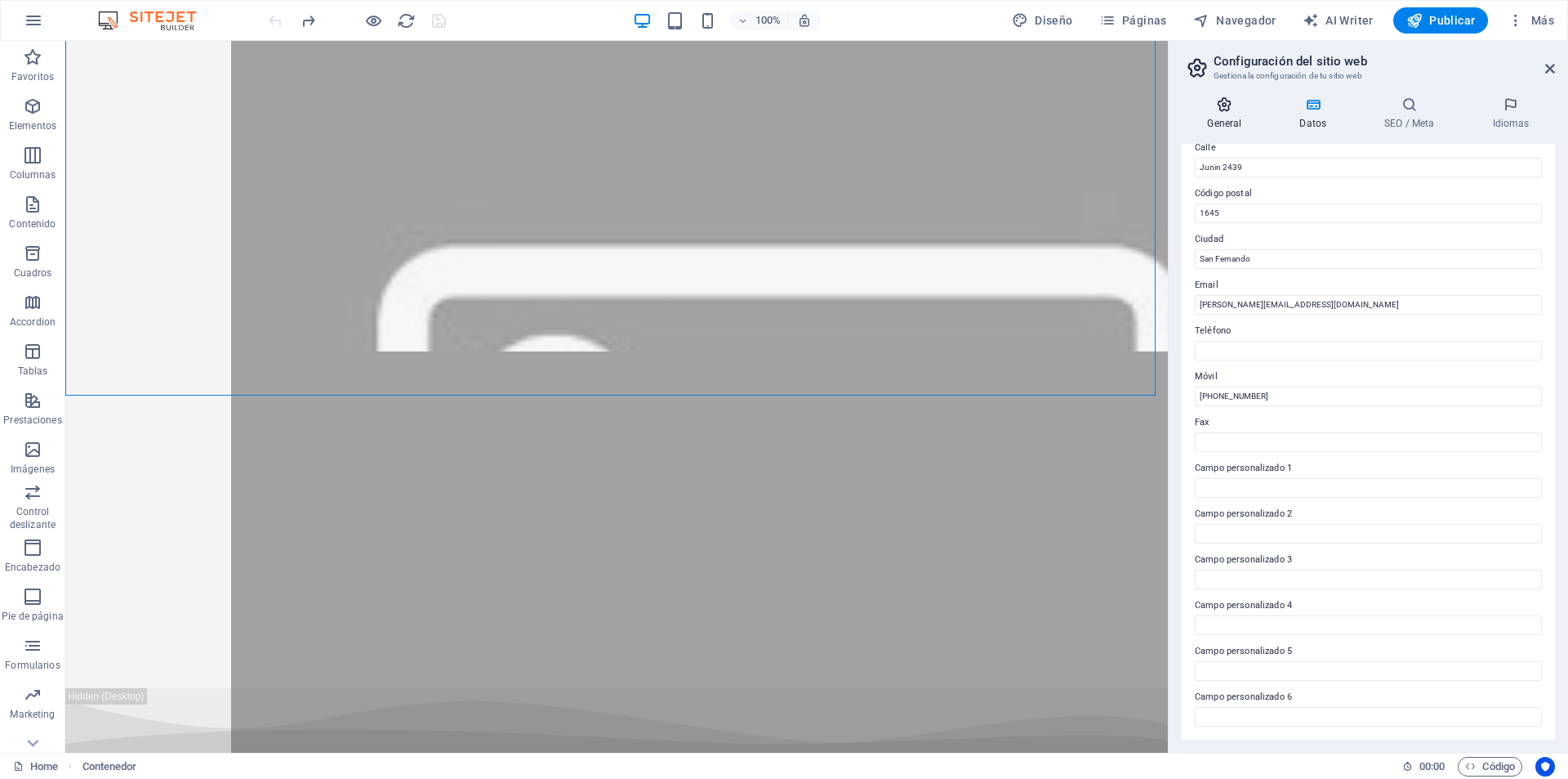
click at [1240, 115] on h4 "General" at bounding box center [1228, 113] width 93 height 34
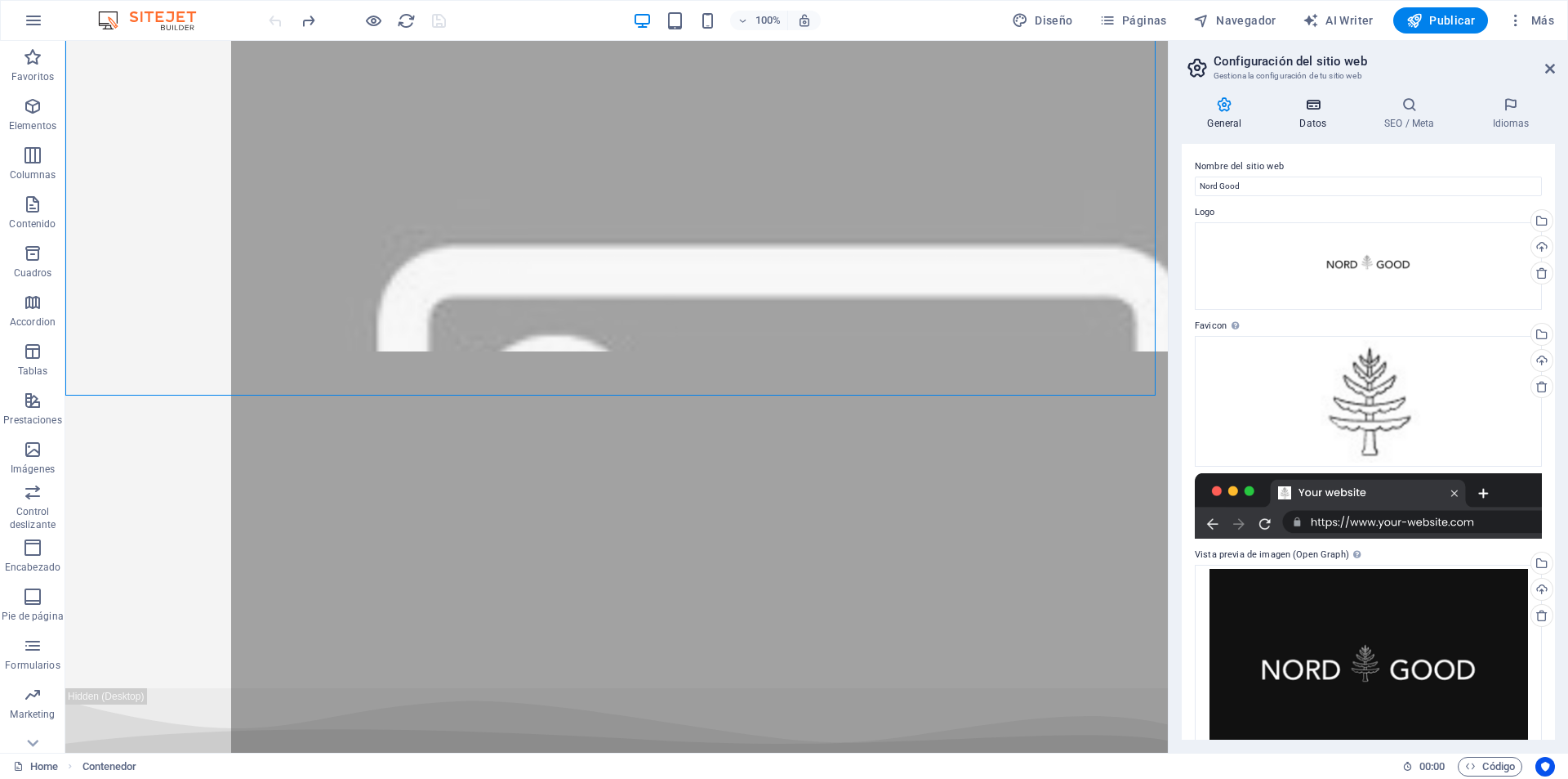
click at [1292, 110] on icon at bounding box center [1313, 104] width 79 height 17
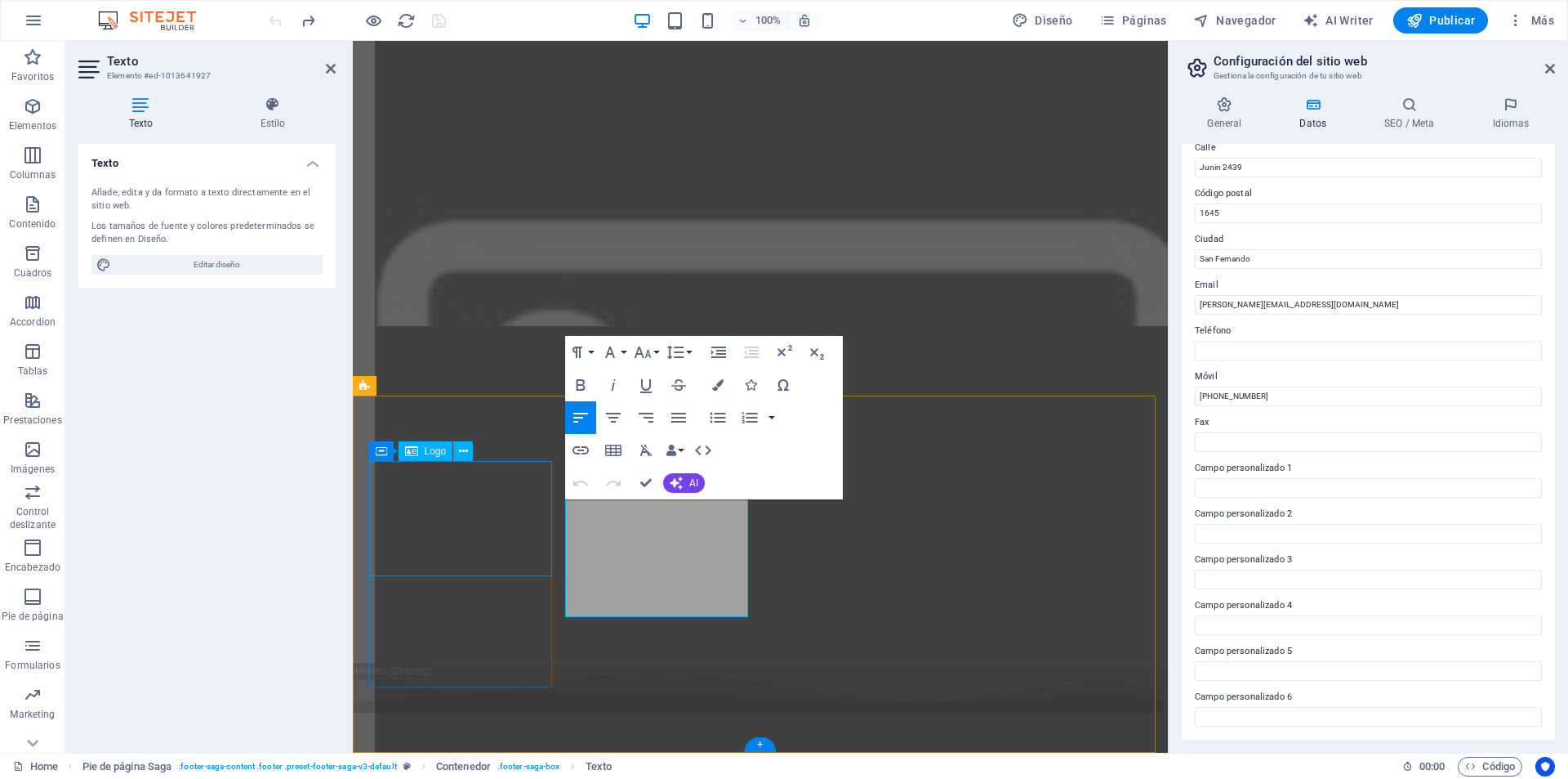
scroll to position [6394, 0]
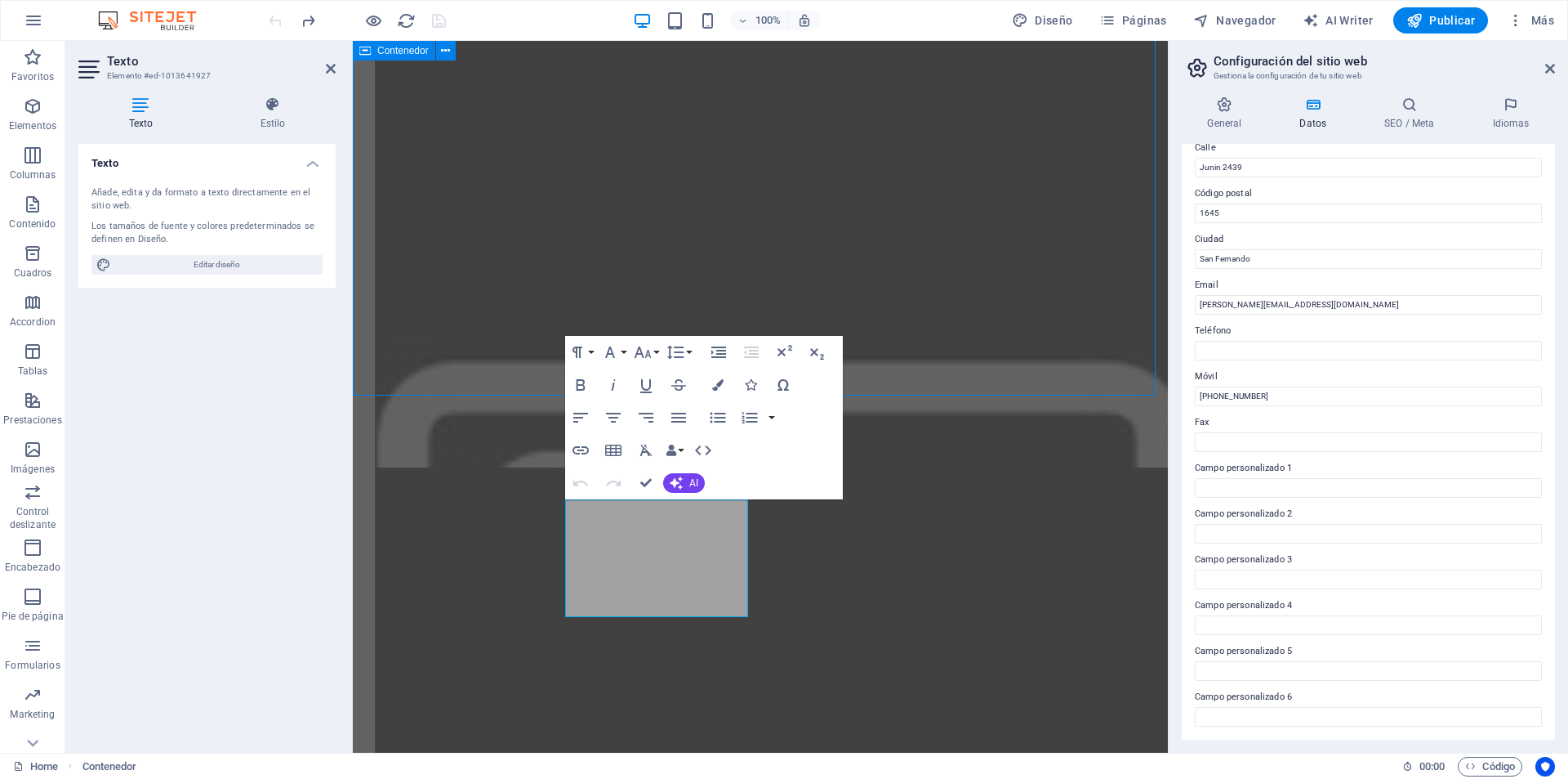
scroll to position [6490, 0]
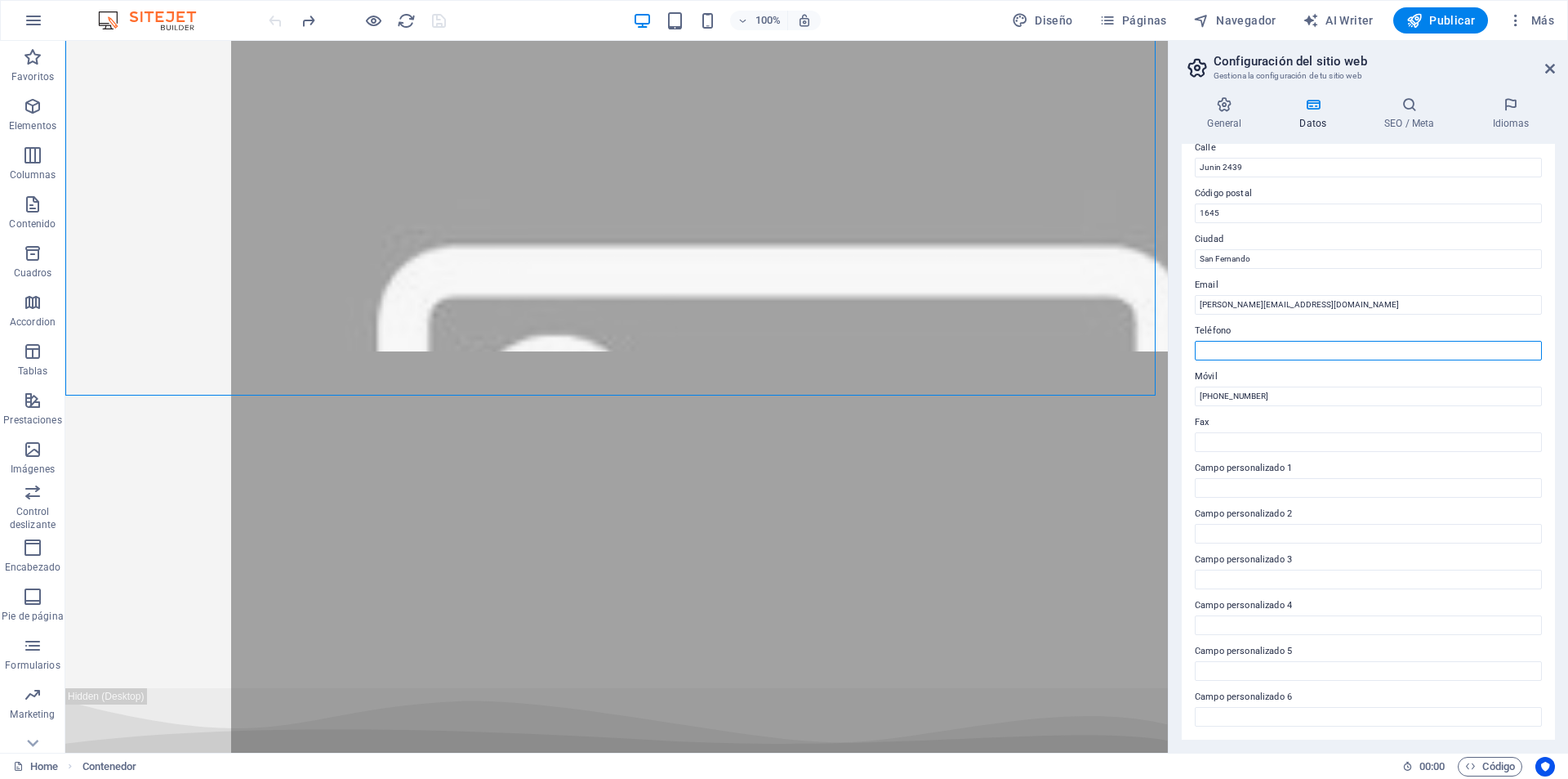
click at [1273, 353] on input "Teléfono" at bounding box center [1368, 351] width 347 height 20
type input "0111555777762"
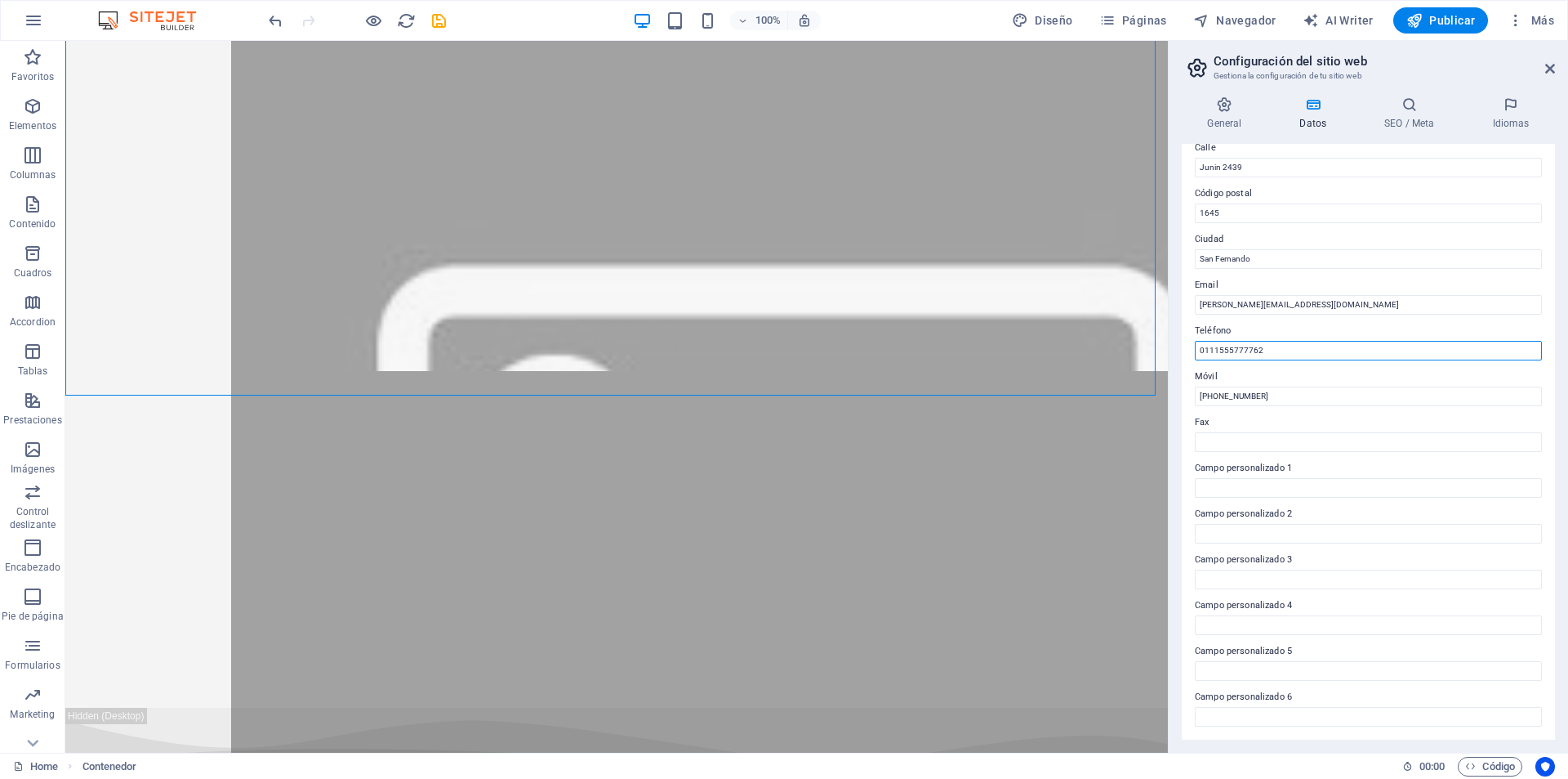
drag, startPoint x: 1303, startPoint y: 353, endPoint x: 1190, endPoint y: 365, distance: 113.6
click at [1190, 365] on div "Datos de contacto para este sitio web. Pueden usarse en cualquier parte del sit…" at bounding box center [1368, 441] width 373 height 596
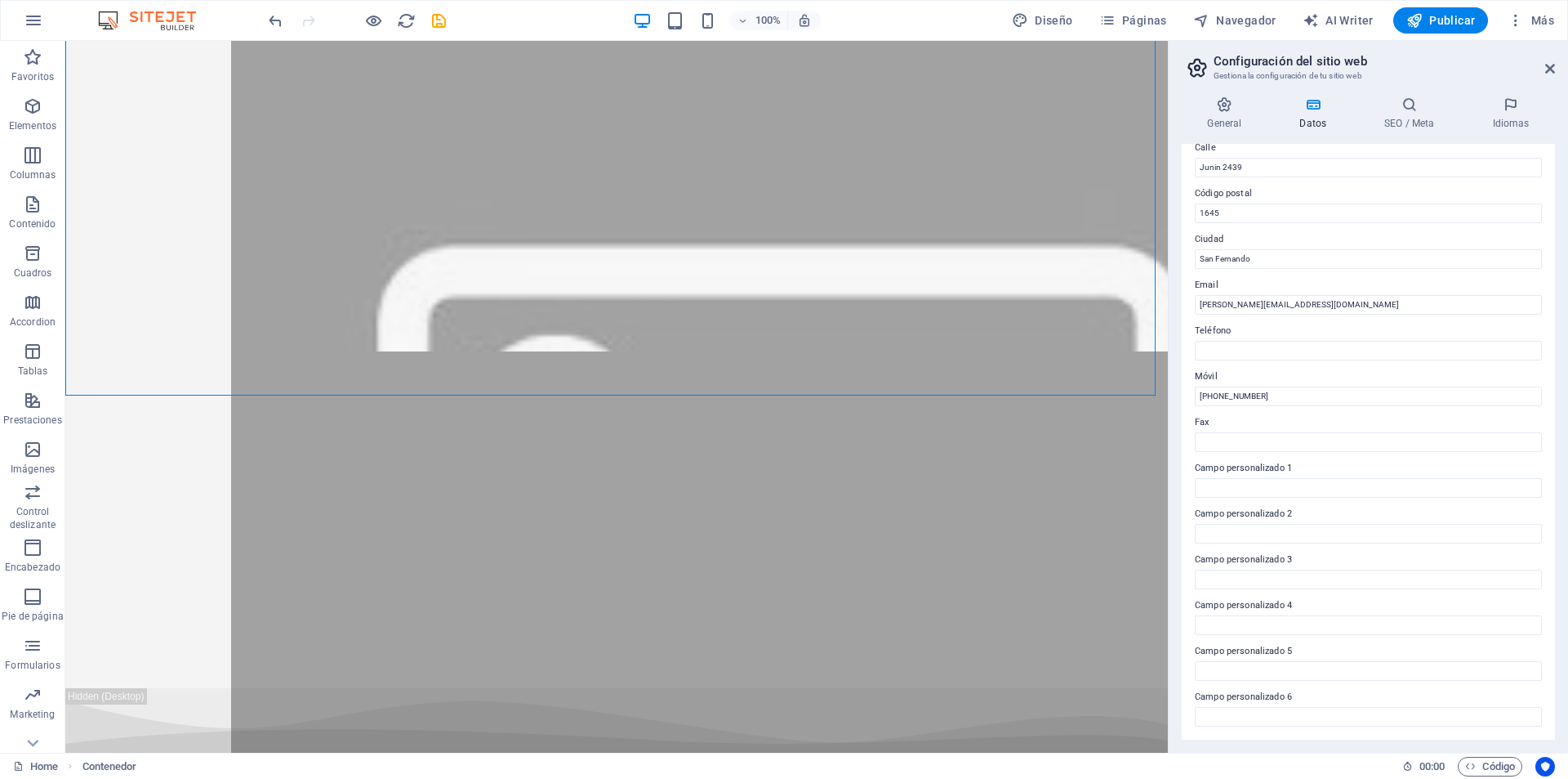
click at [1301, 323] on label "Teléfono" at bounding box center [1368, 331] width 347 height 20
click at [1301, 341] on input "Teléfono" at bounding box center [1368, 351] width 347 height 20
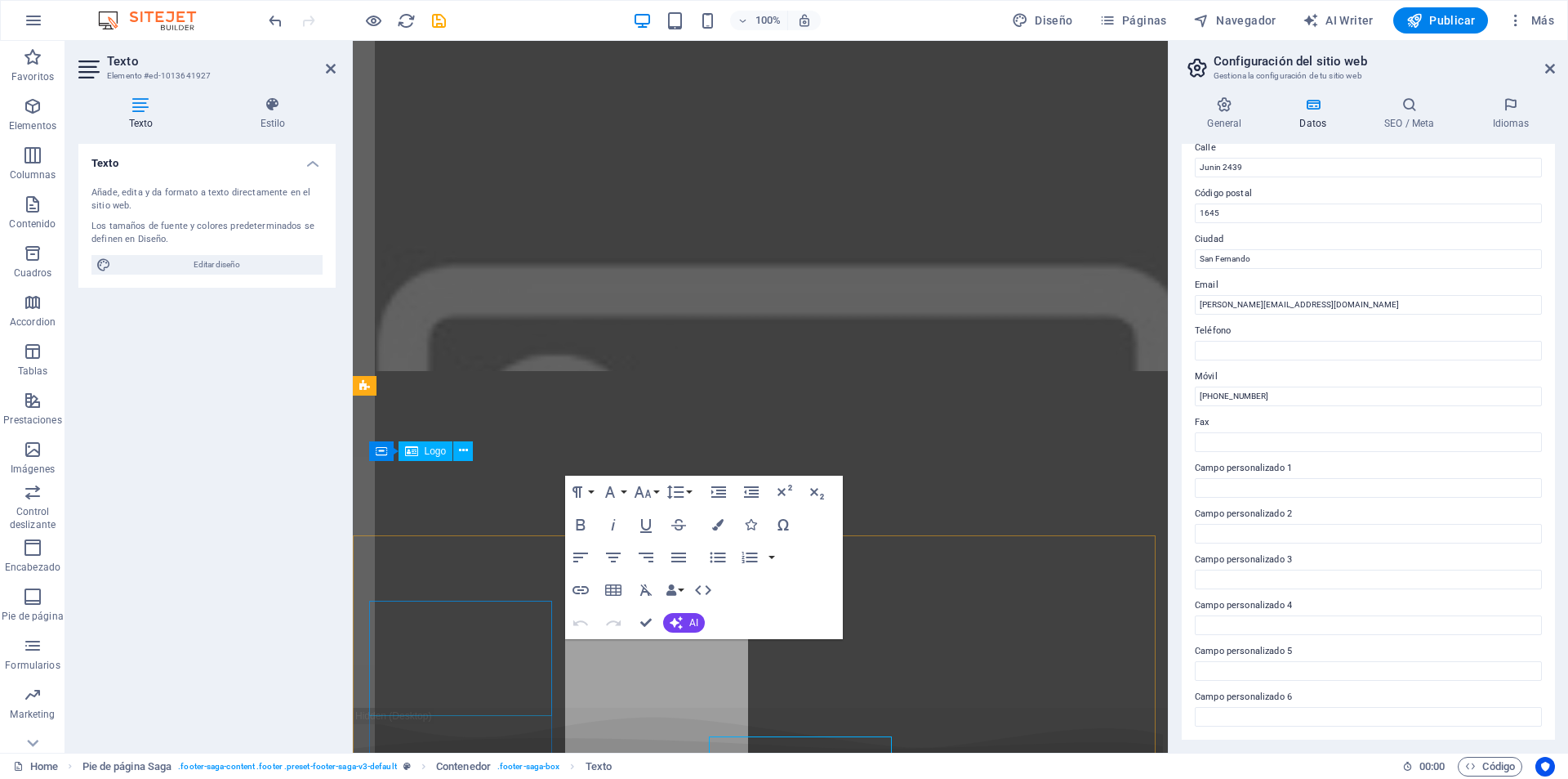
scroll to position [6394, 0]
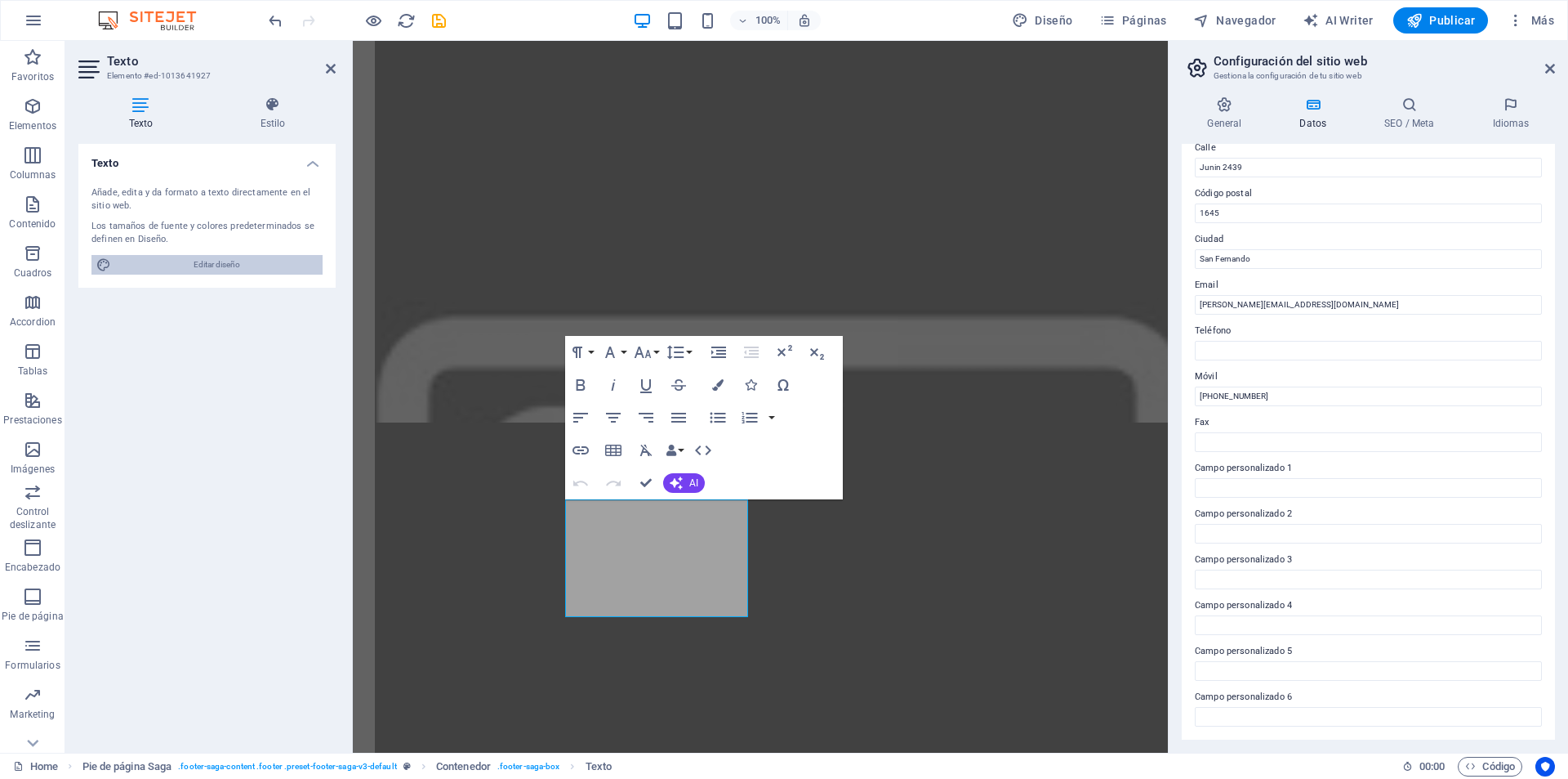
click at [185, 265] on span "Editar diseño" at bounding box center [217, 265] width 202 height 20
select select "px"
select select "200"
select select "px"
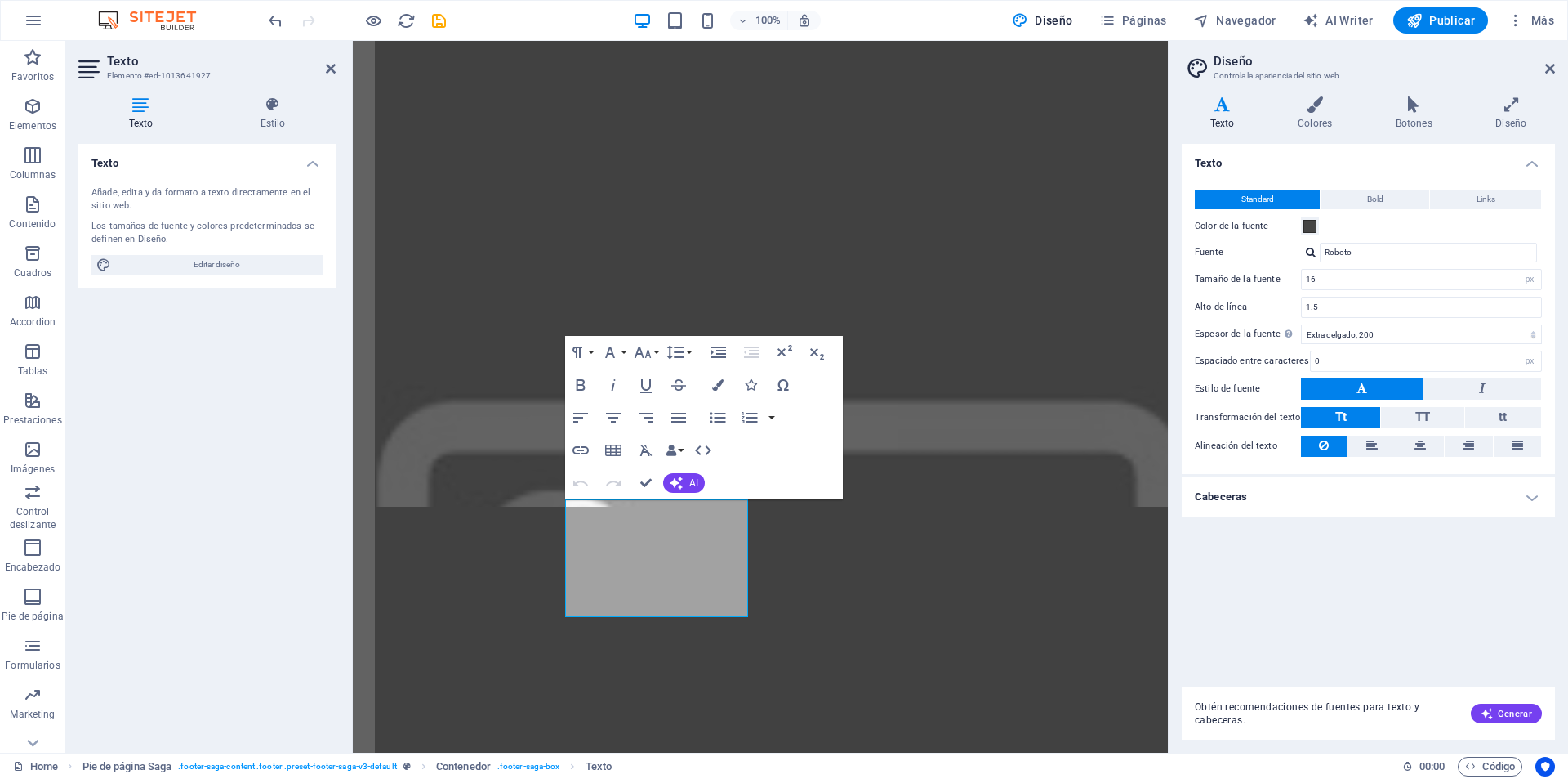
click at [1555, 70] on aside "Diseño Controla la apariencia del sitio web Variantes Texto Colores Botones Dis…" at bounding box center [1368, 396] width 401 height 712
drag, startPoint x: 1552, startPoint y: 64, endPoint x: 1187, endPoint y: 34, distance: 366.2
click at [1552, 64] on icon at bounding box center [1550, 68] width 10 height 13
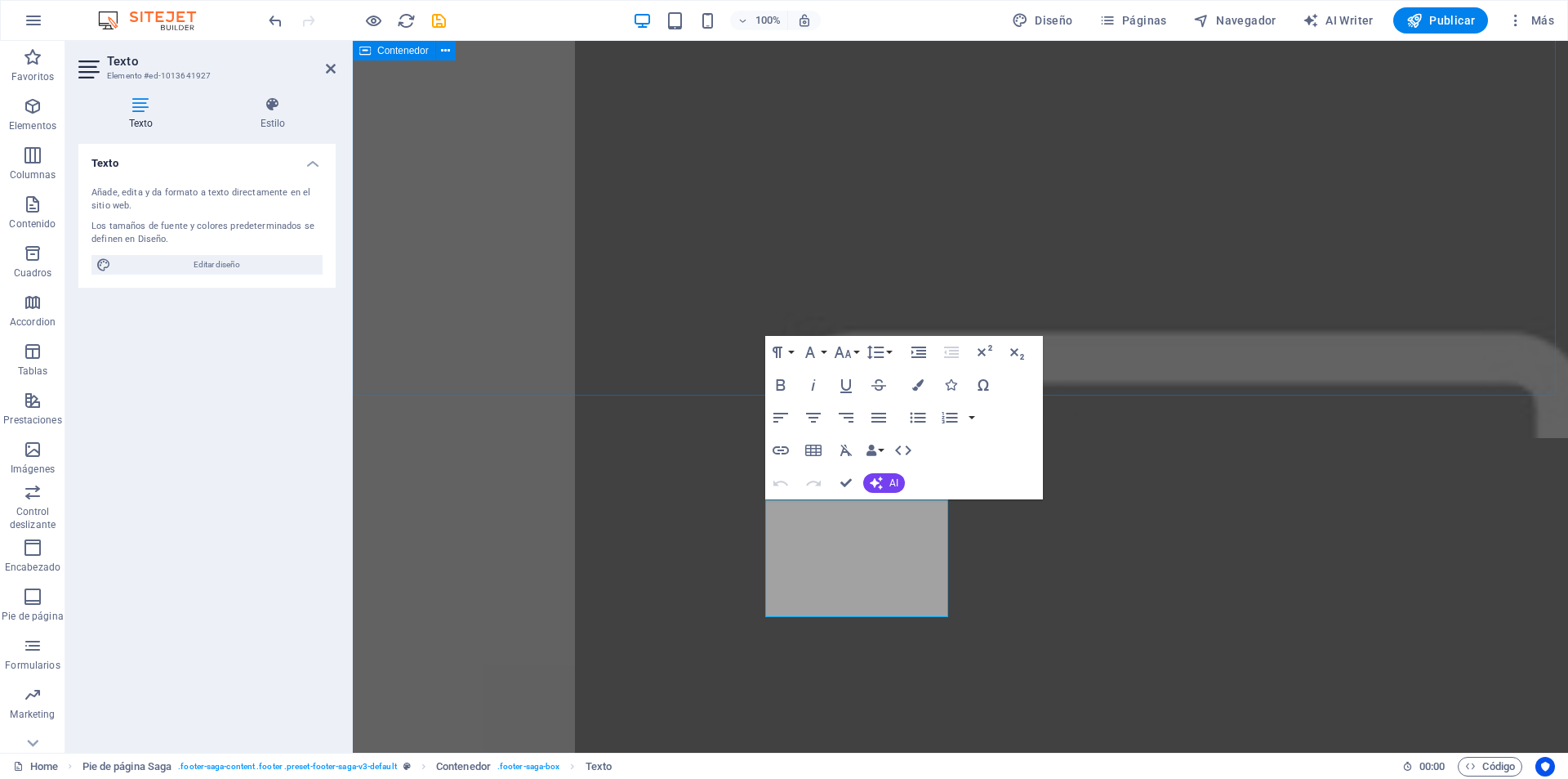
scroll to position [6555, 0]
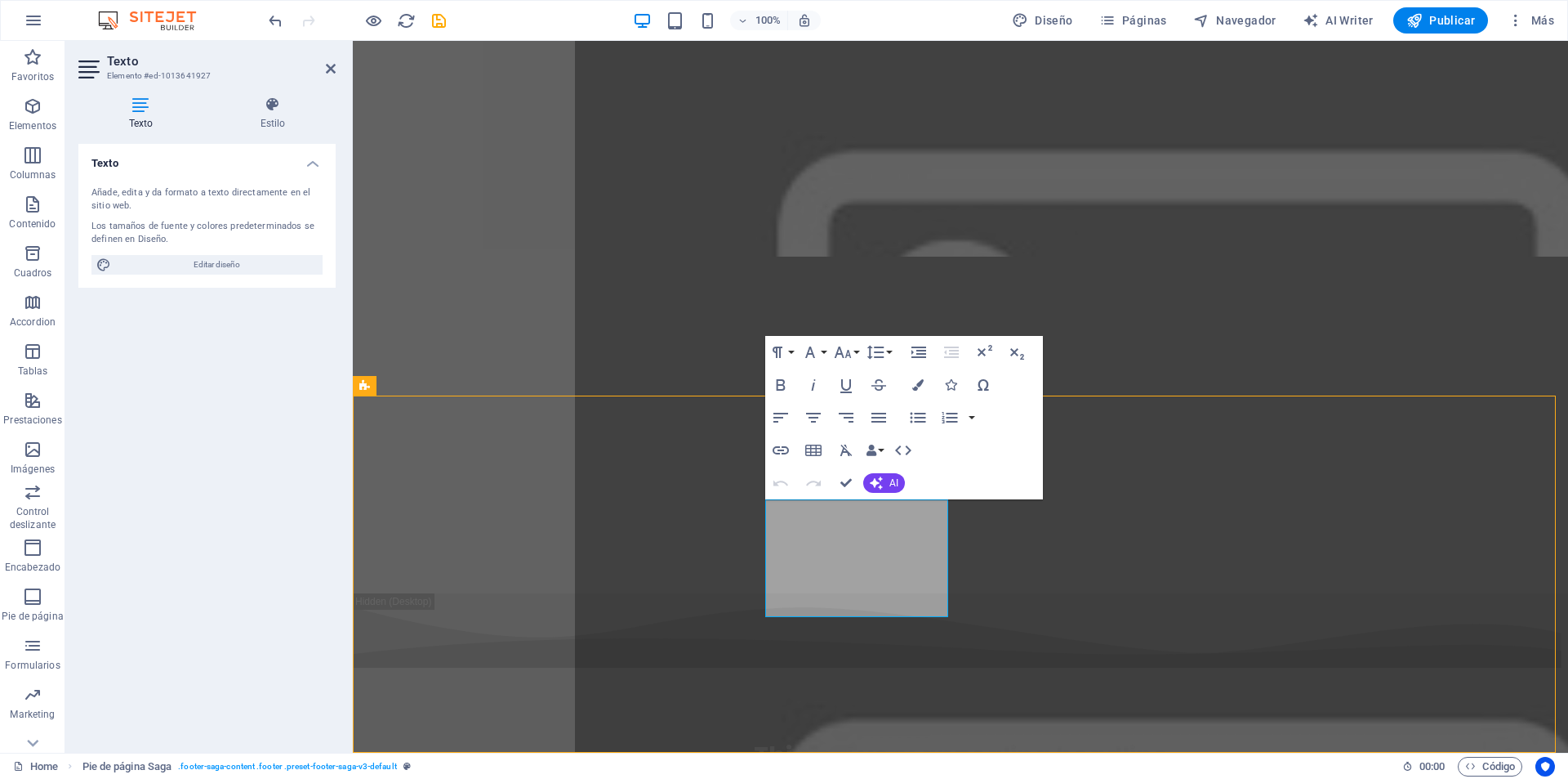
scroll to position [6731, 0]
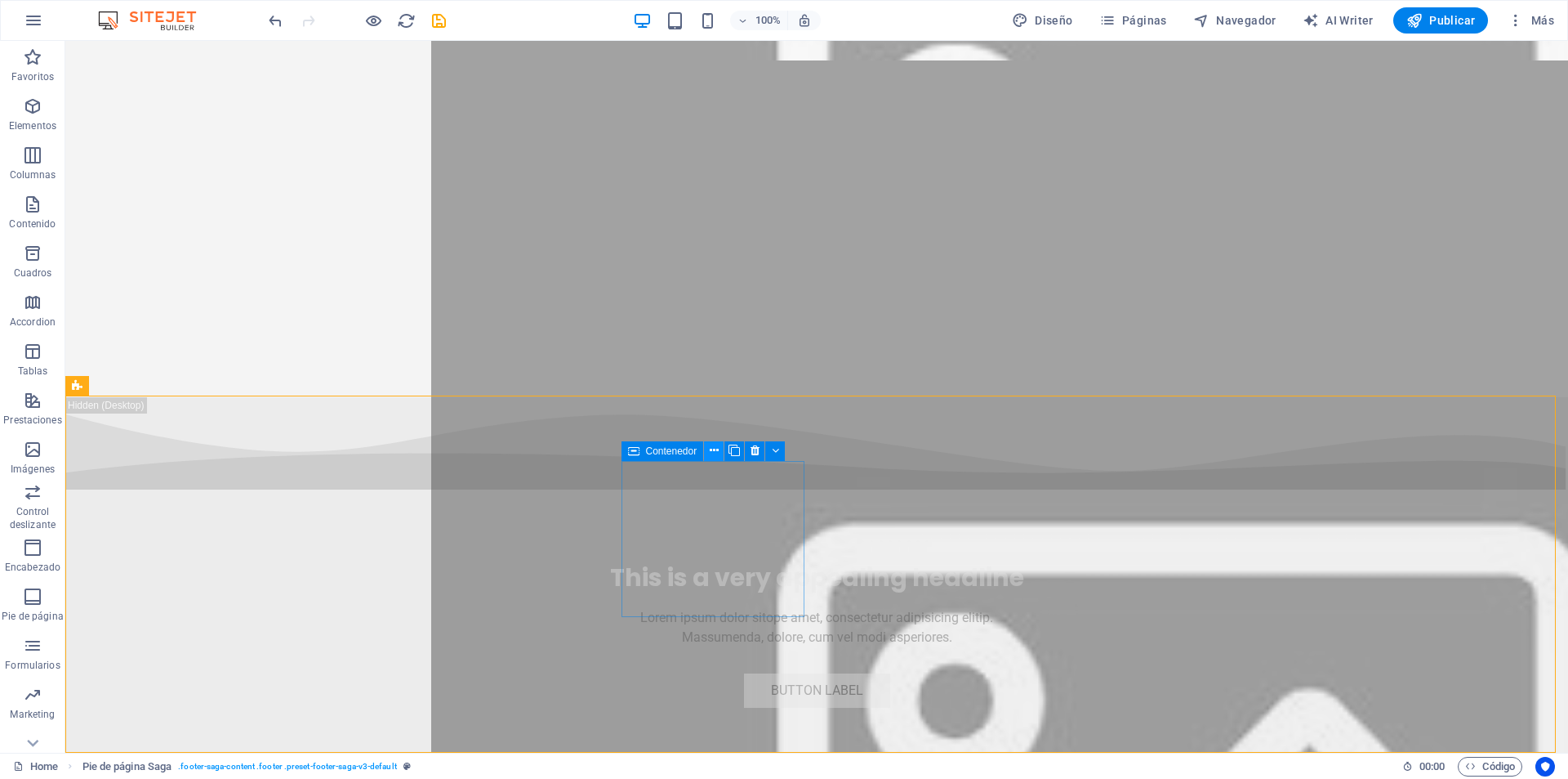
click at [707, 450] on button at bounding box center [714, 451] width 20 height 20
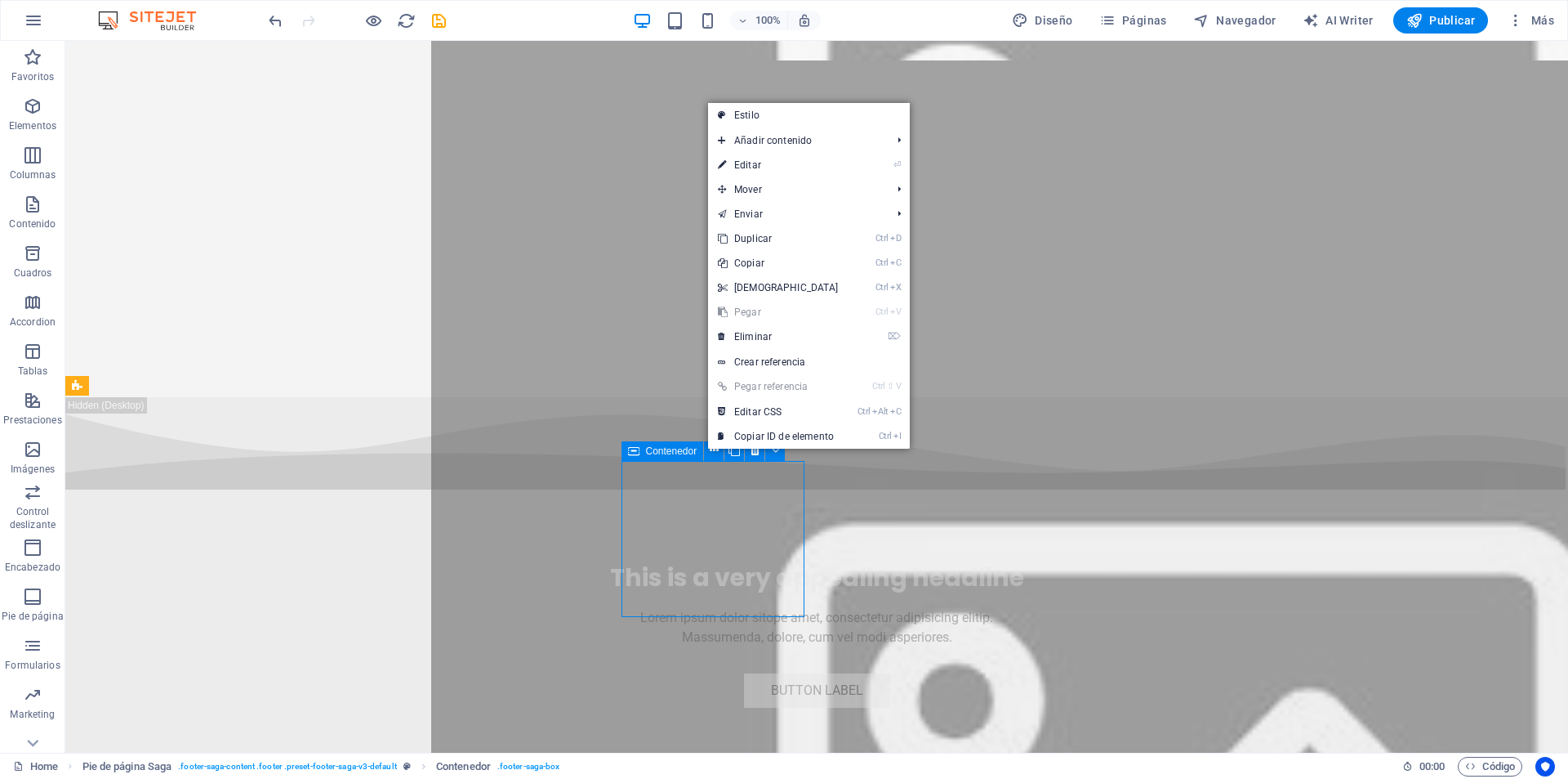
click at [679, 449] on span "Contenedor" at bounding box center [671, 451] width 51 height 10
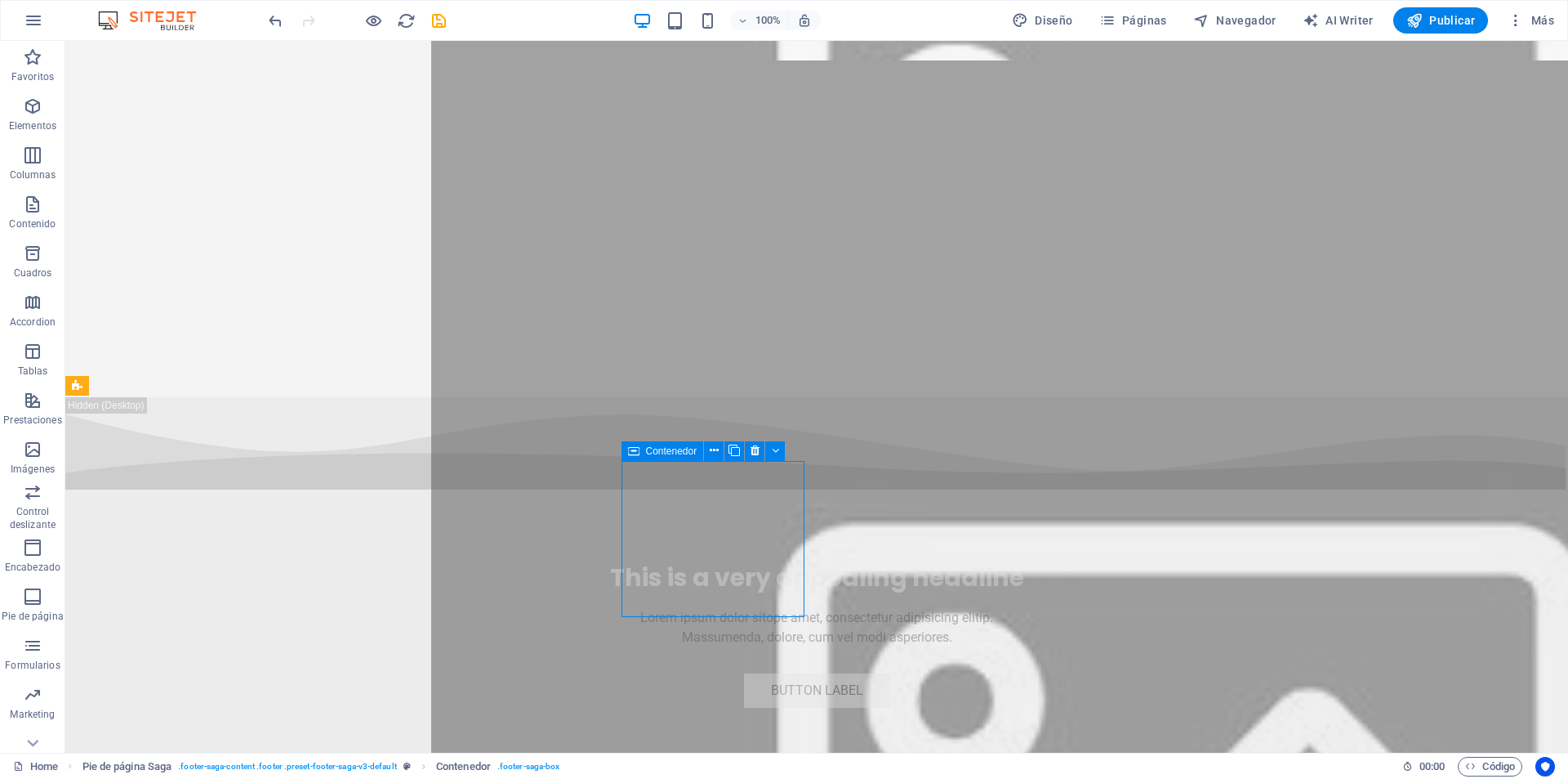
click at [679, 449] on span "Contenedor" at bounding box center [671, 451] width 51 height 10
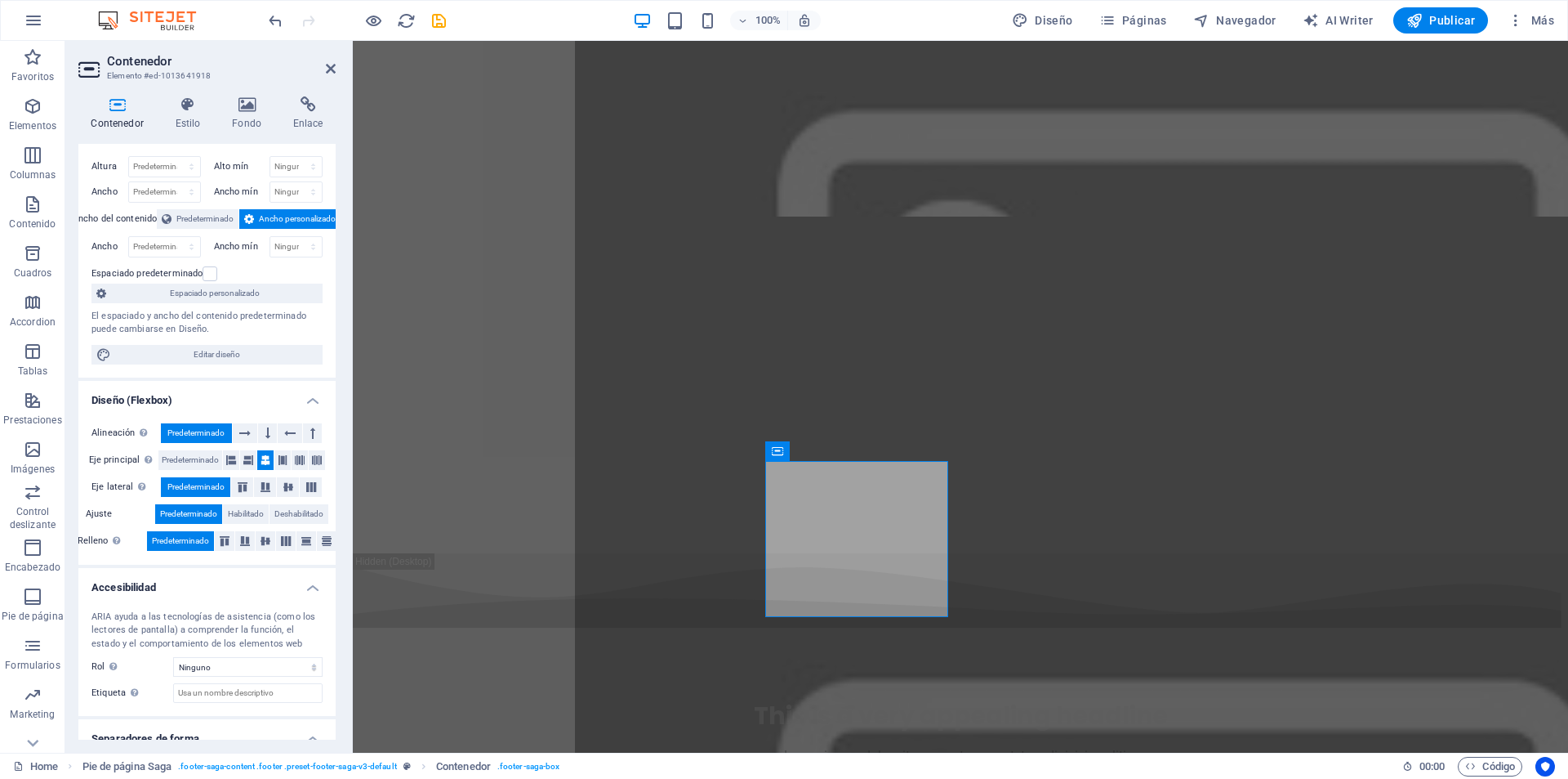
scroll to position [0, 0]
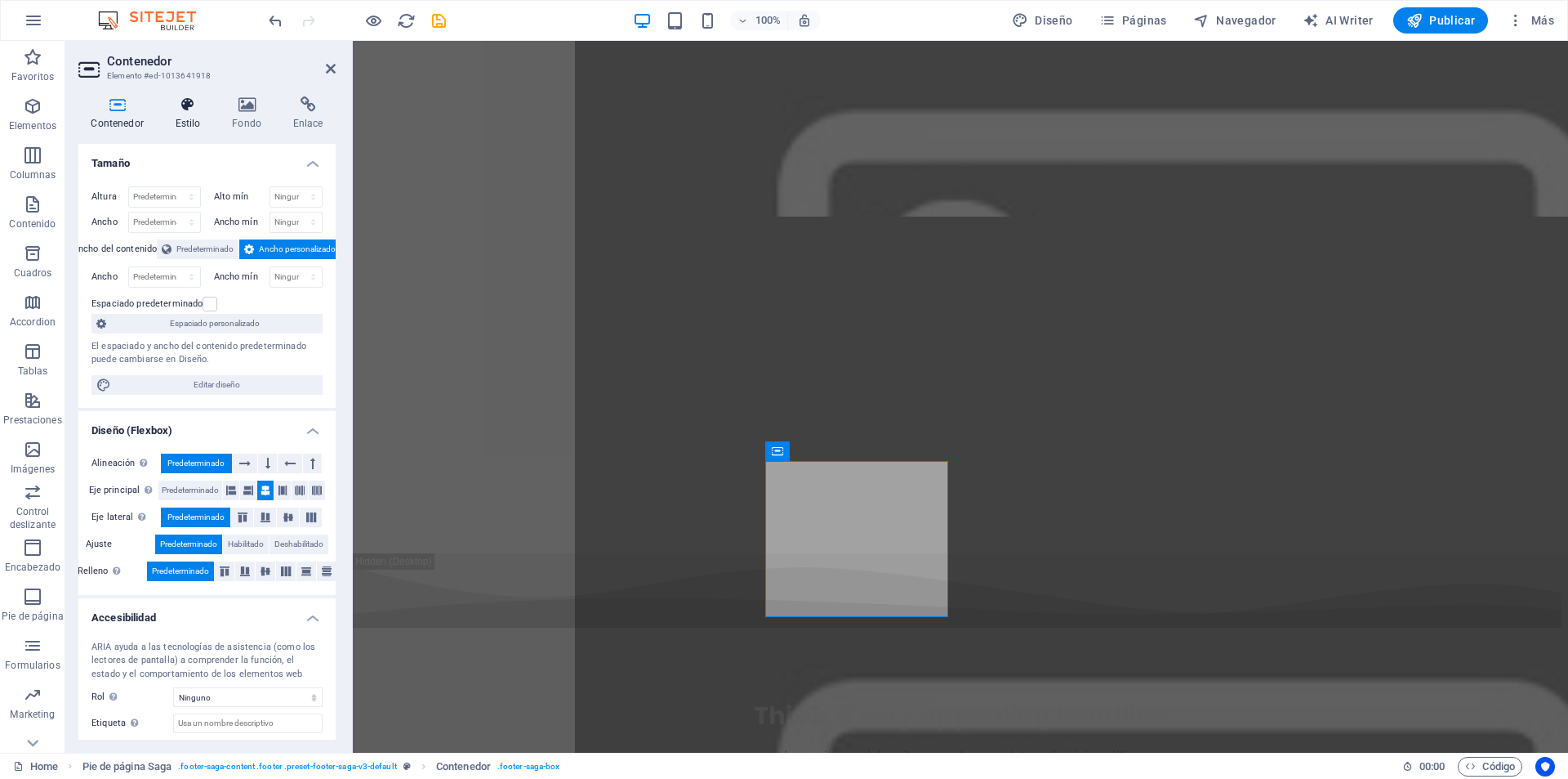
click at [192, 107] on icon at bounding box center [187, 104] width 50 height 17
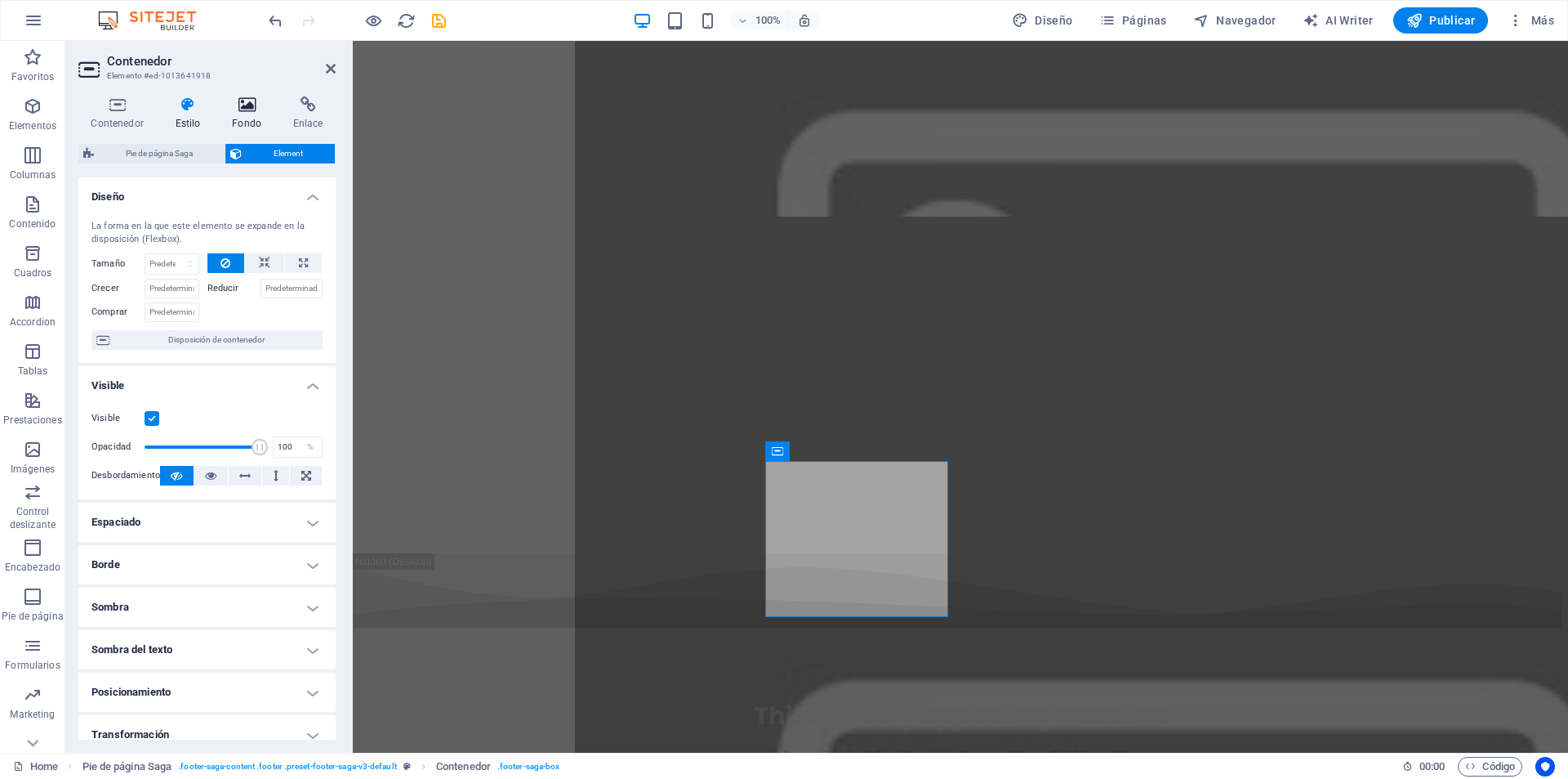
click at [246, 108] on icon at bounding box center [247, 104] width 55 height 17
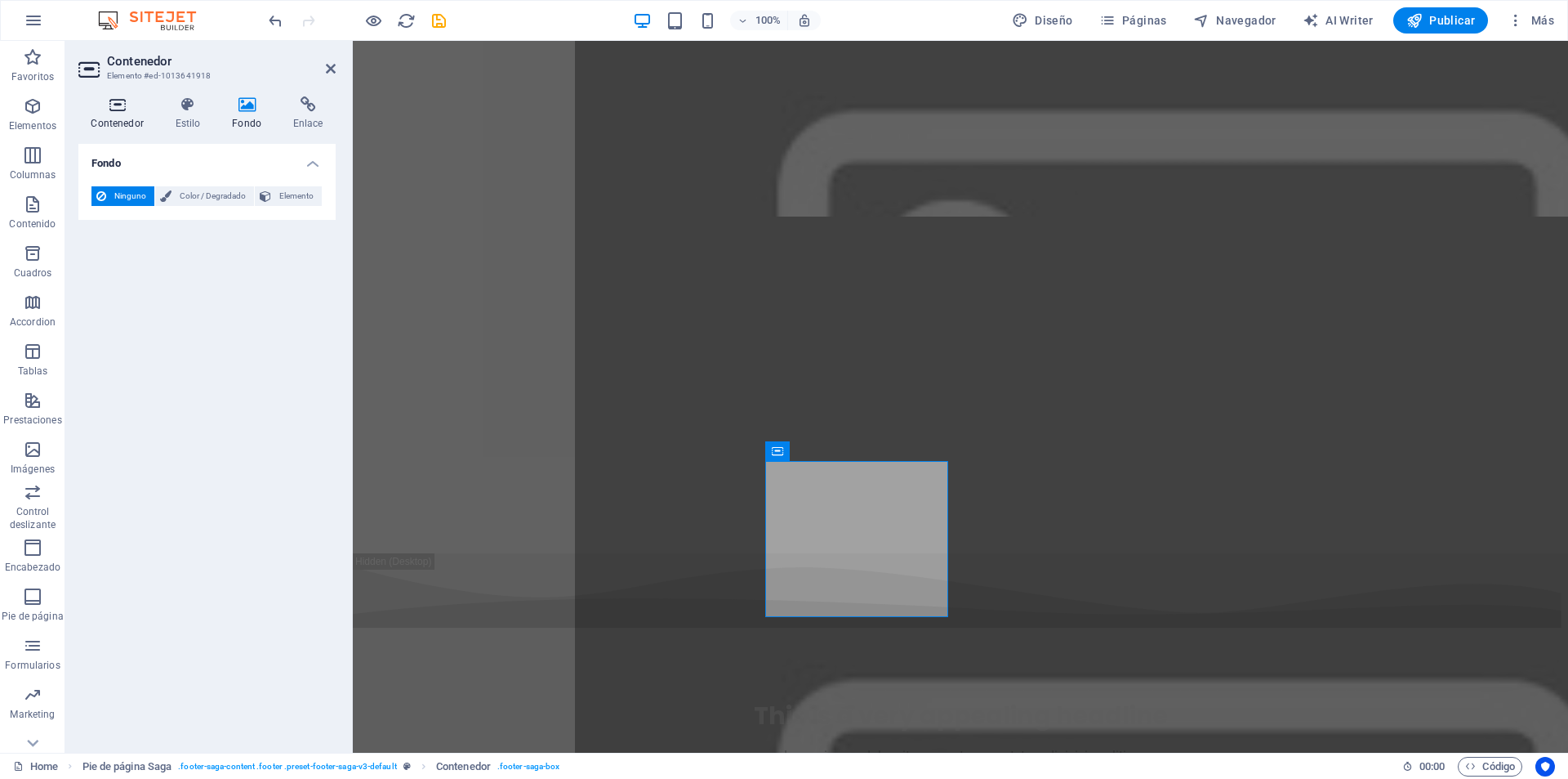
click at [101, 115] on h4 "Contenedor" at bounding box center [120, 113] width 84 height 34
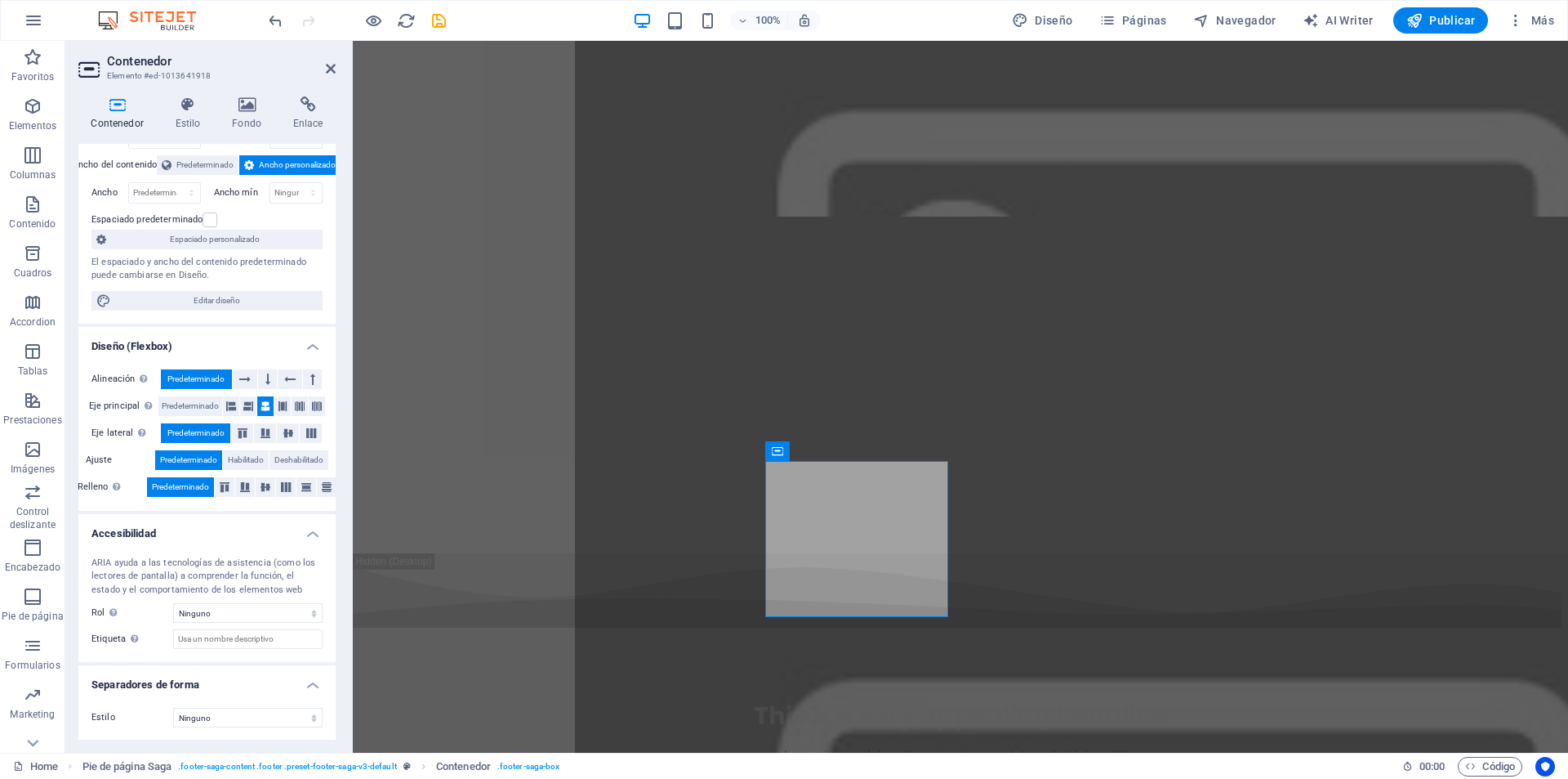
scroll to position [85, 0]
click at [828, 485] on icon at bounding box center [830, 489] width 9 height 17
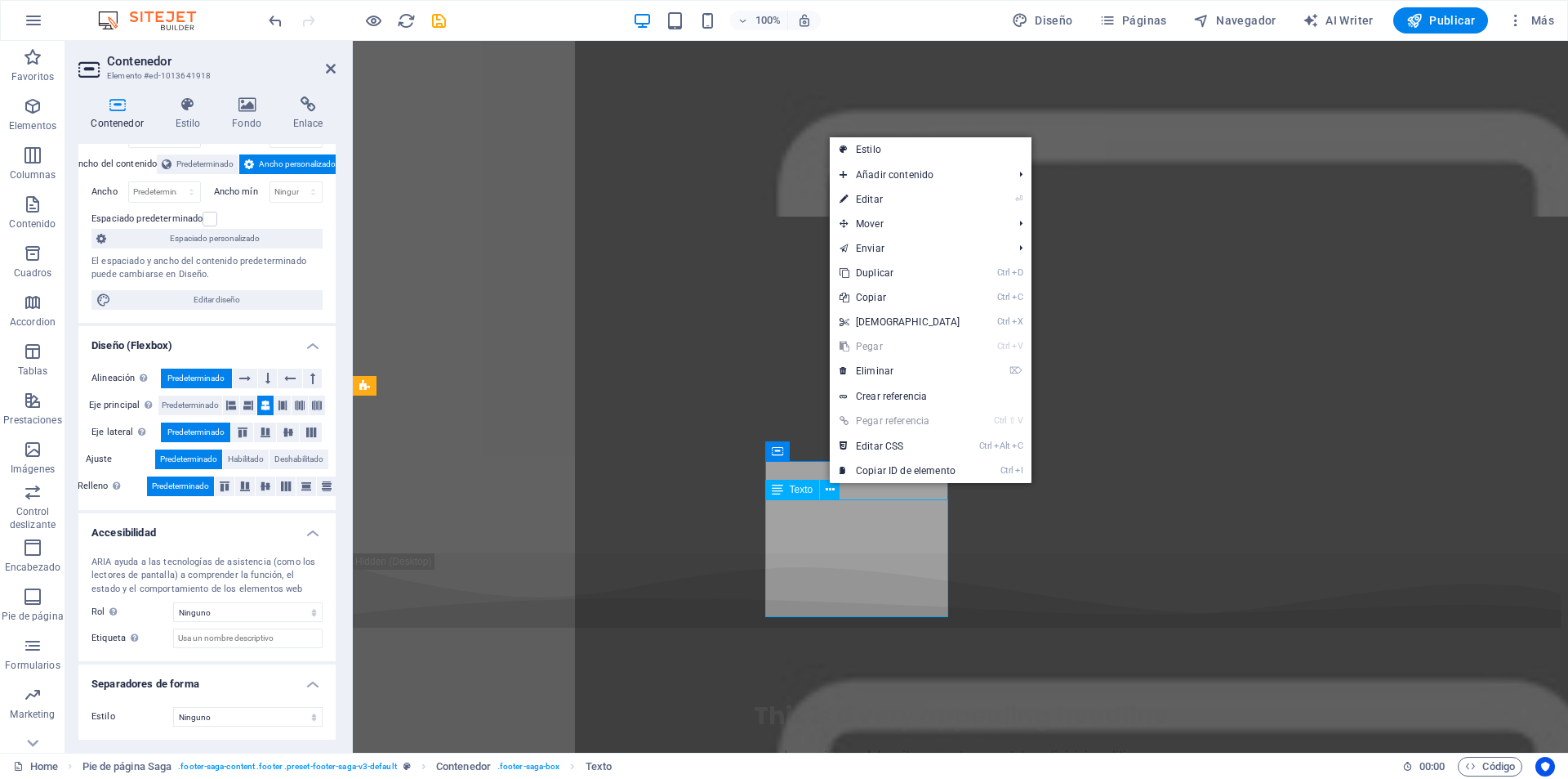
click at [782, 494] on icon at bounding box center [778, 489] width 12 height 20
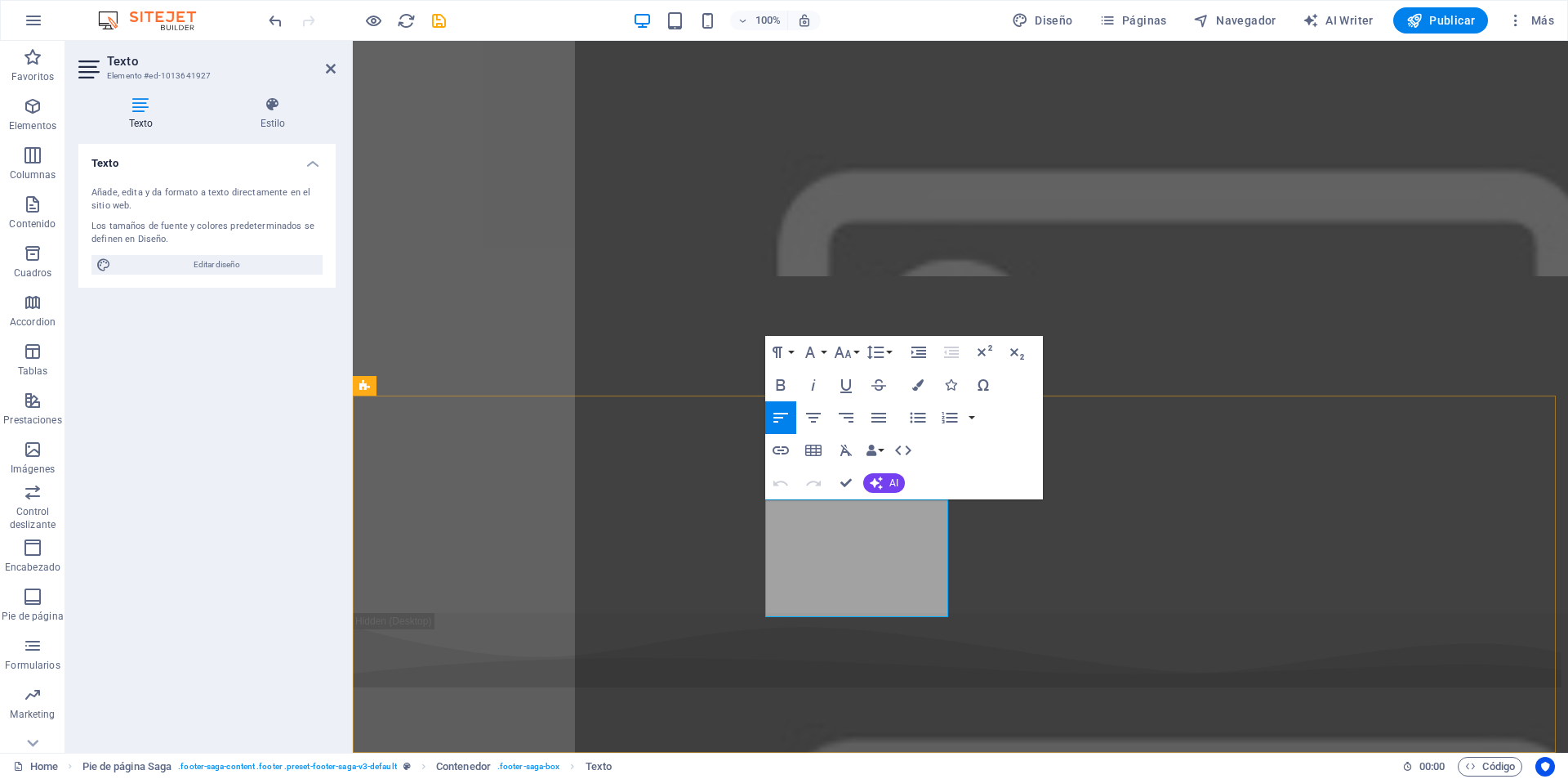
drag, startPoint x: 770, startPoint y: 545, endPoint x: 828, endPoint y: 540, distance: 58.2
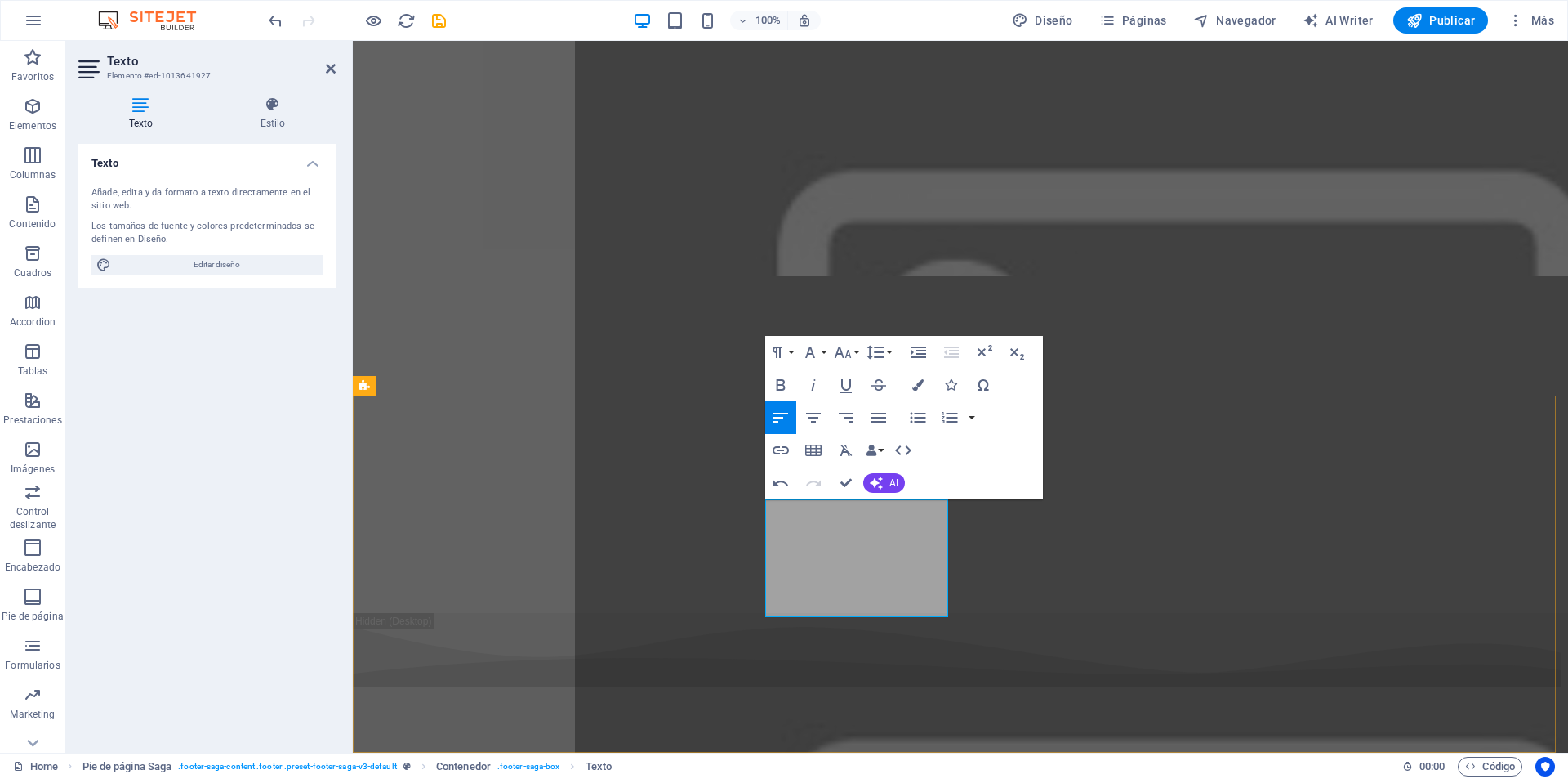
click at [951, 384] on icon "button" at bounding box center [951, 385] width 12 height 12
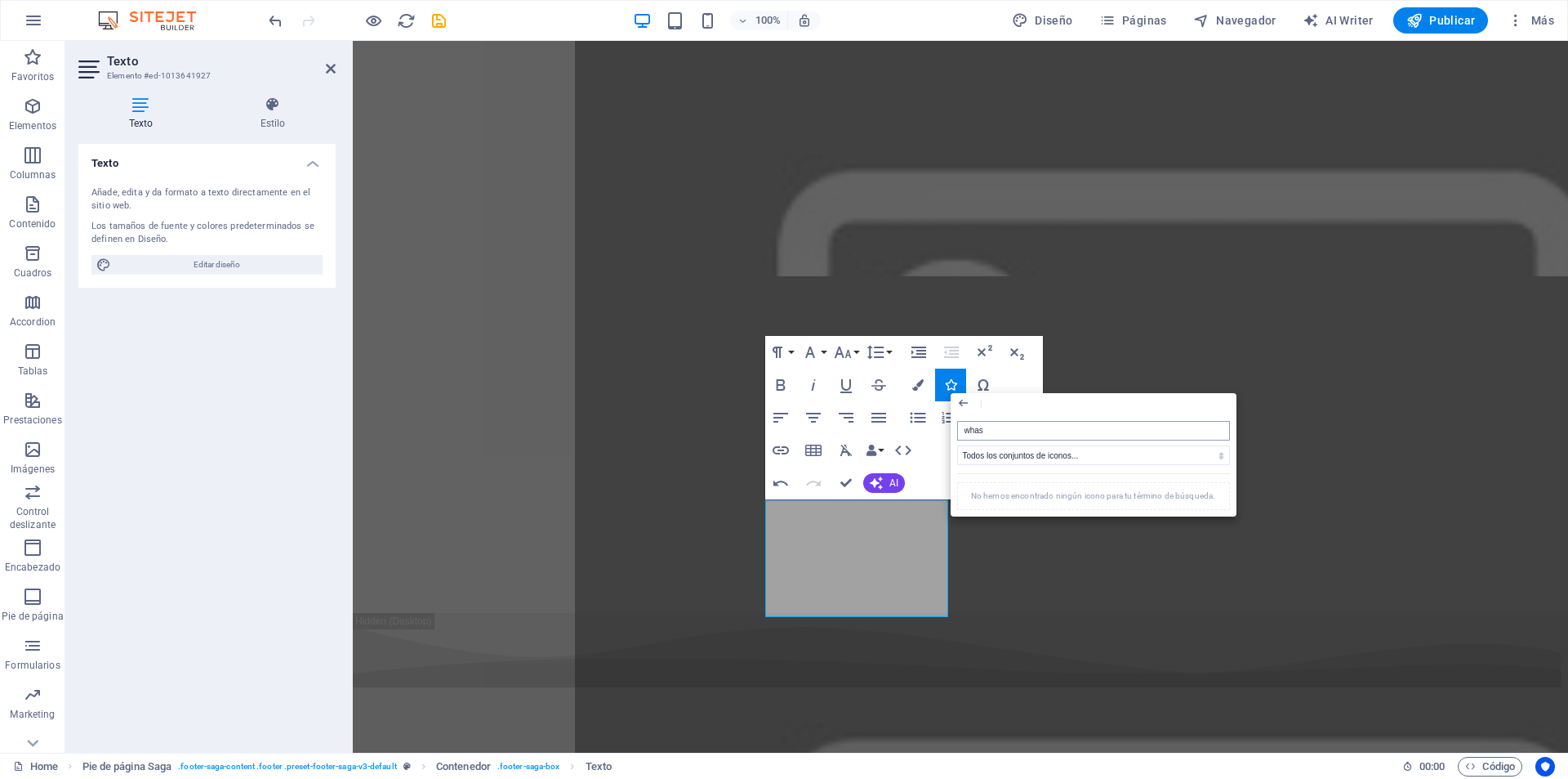
type input "wha"
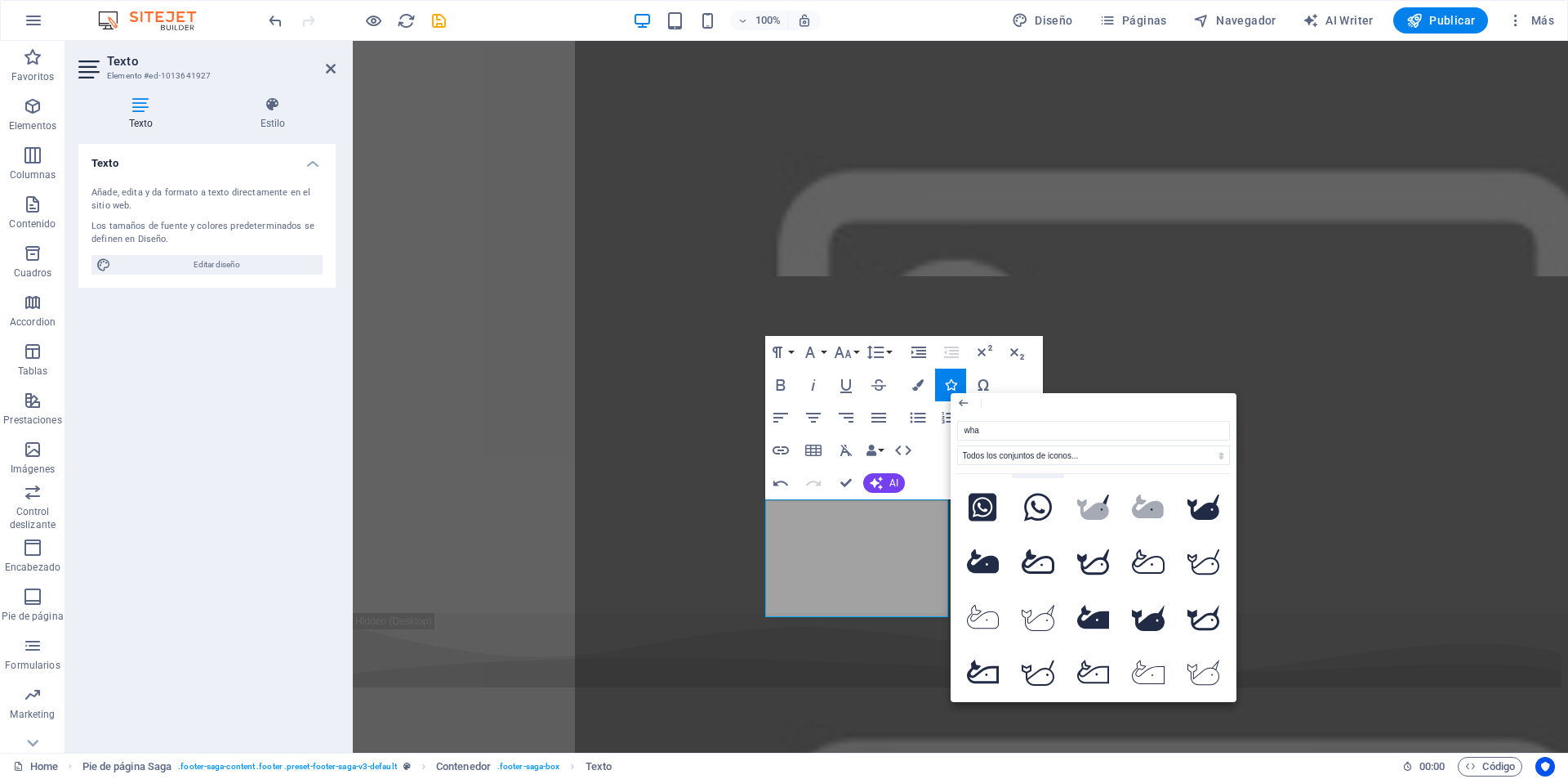
scroll to position [0, 0]
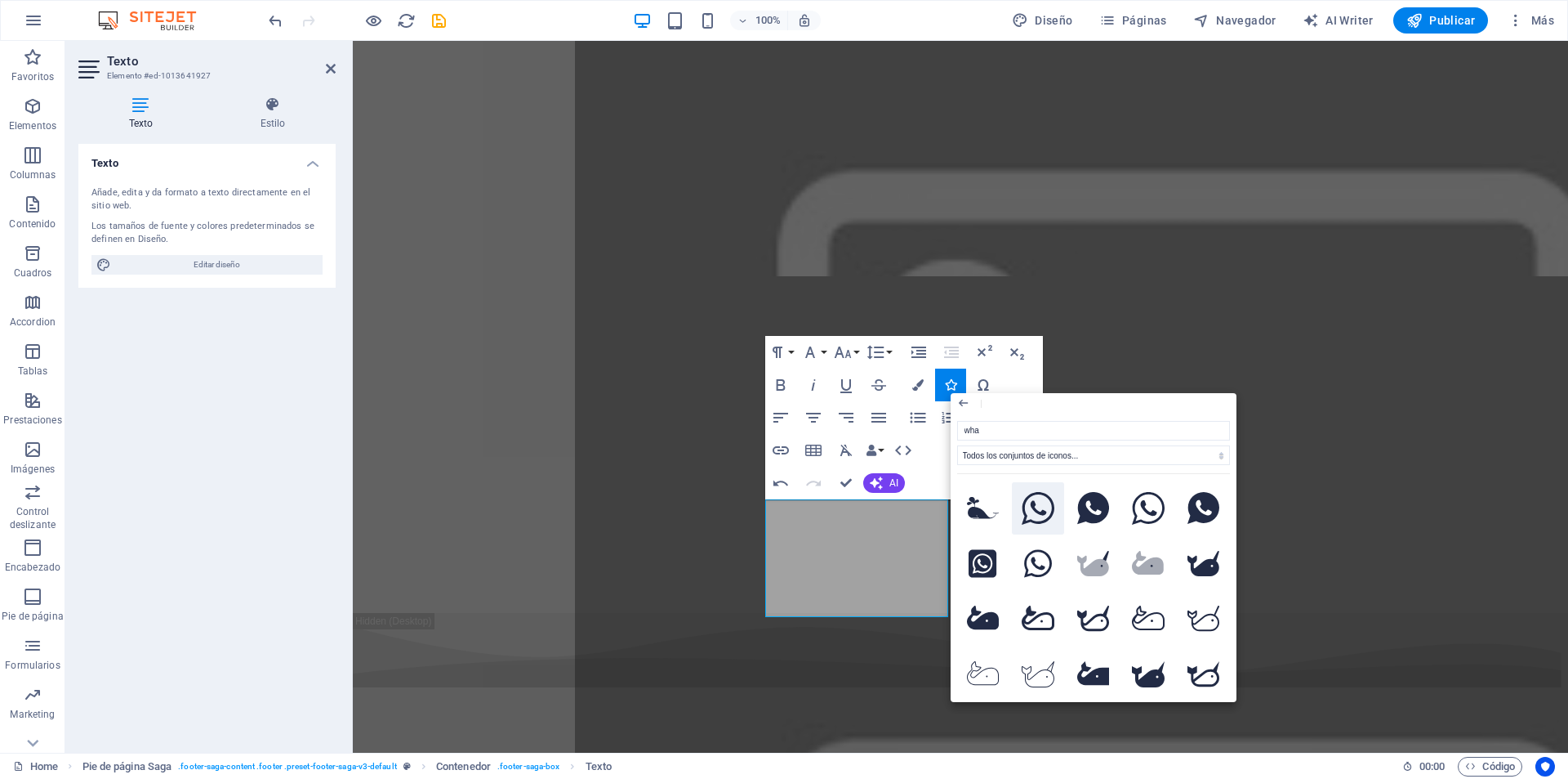
click at [1037, 509] on icon at bounding box center [1037, 508] width 32 height 32
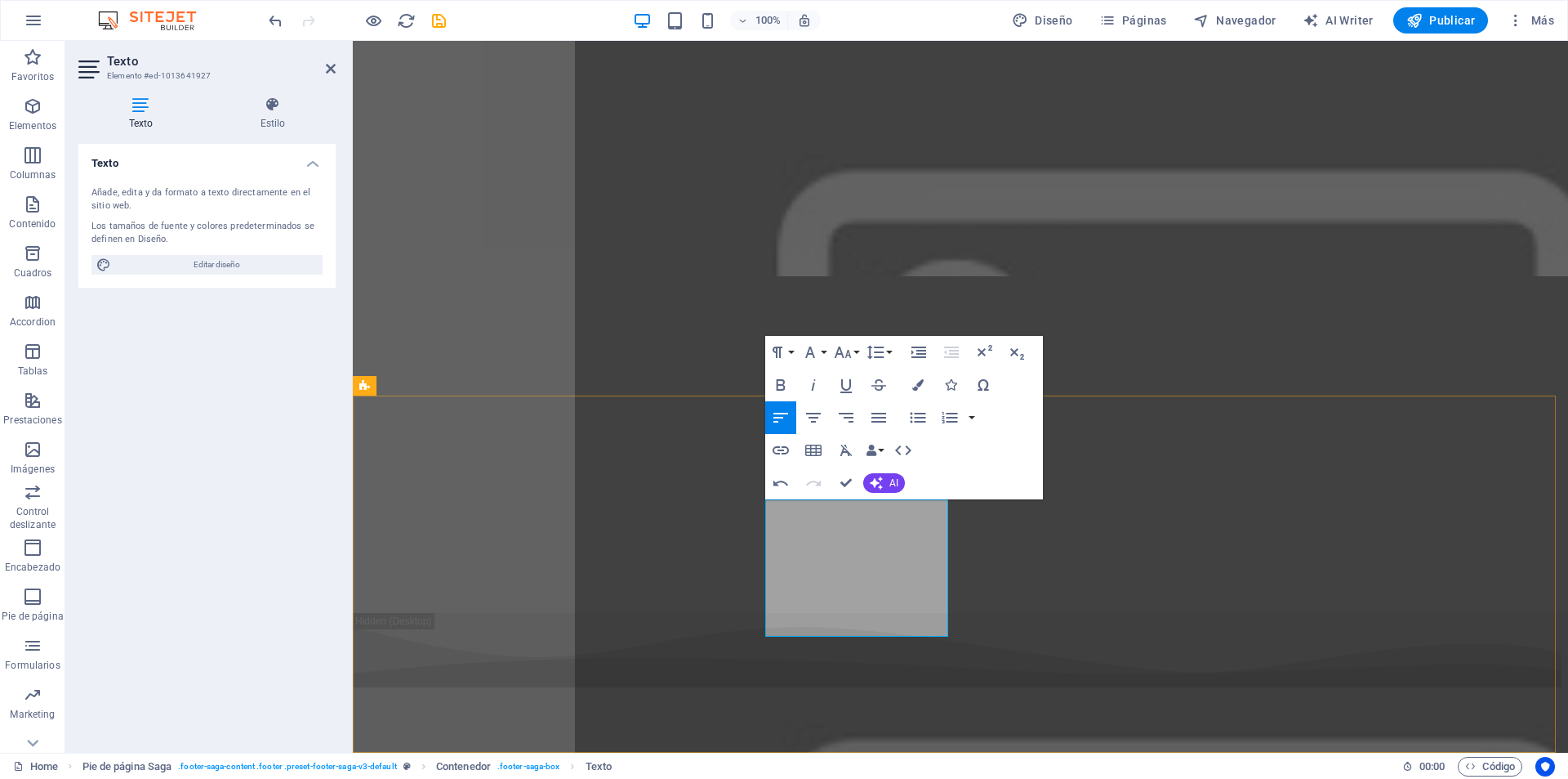
drag, startPoint x: 804, startPoint y: 570, endPoint x: 783, endPoint y: 565, distance: 21.6
drag, startPoint x: 1139, startPoint y: 484, endPoint x: 808, endPoint y: 543, distance: 336.2
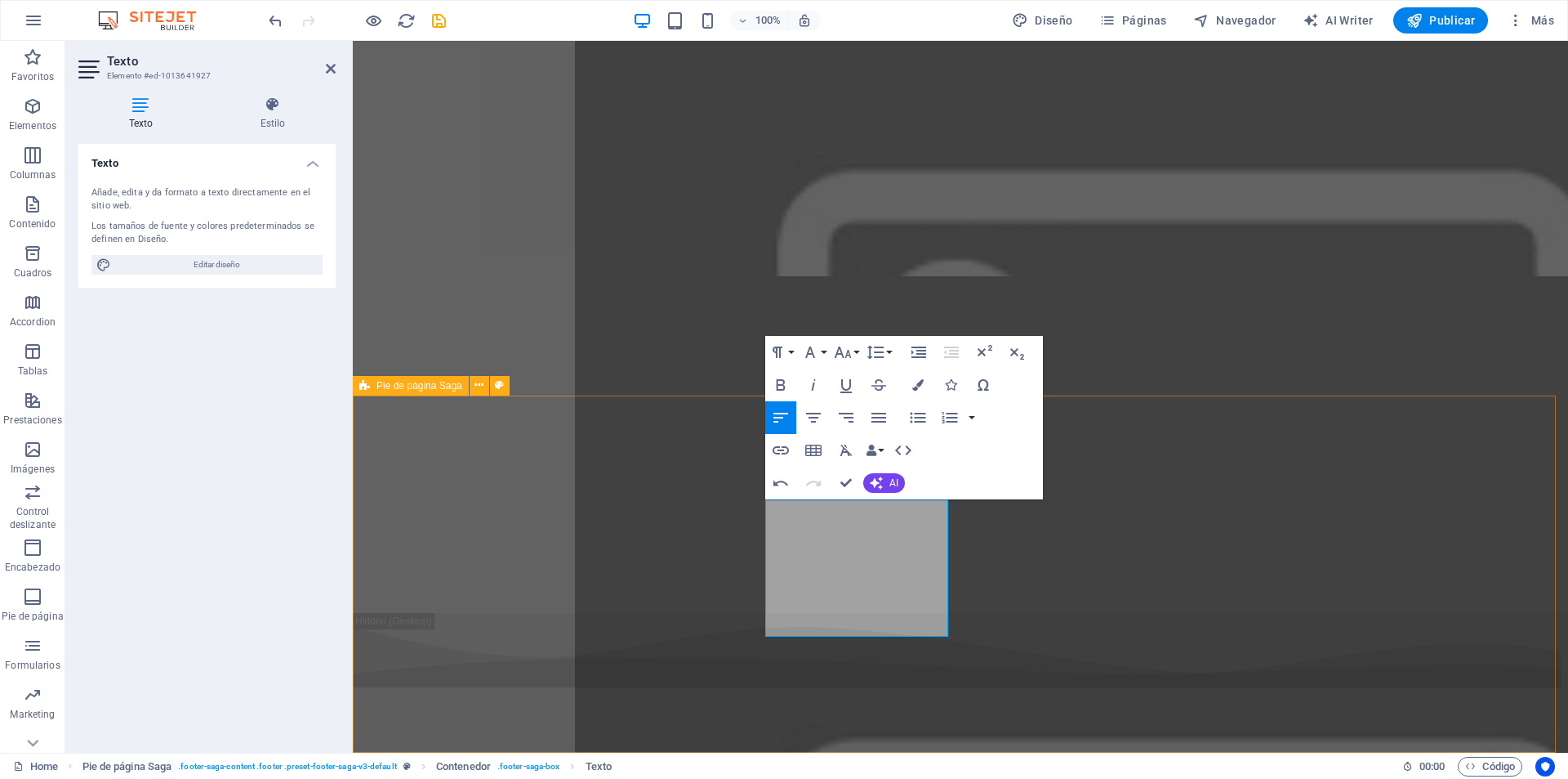
drag, startPoint x: 808, startPoint y: 591, endPoint x: 763, endPoint y: 570, distance: 49.7
click at [778, 445] on icon "button" at bounding box center [781, 450] width 20 height 20
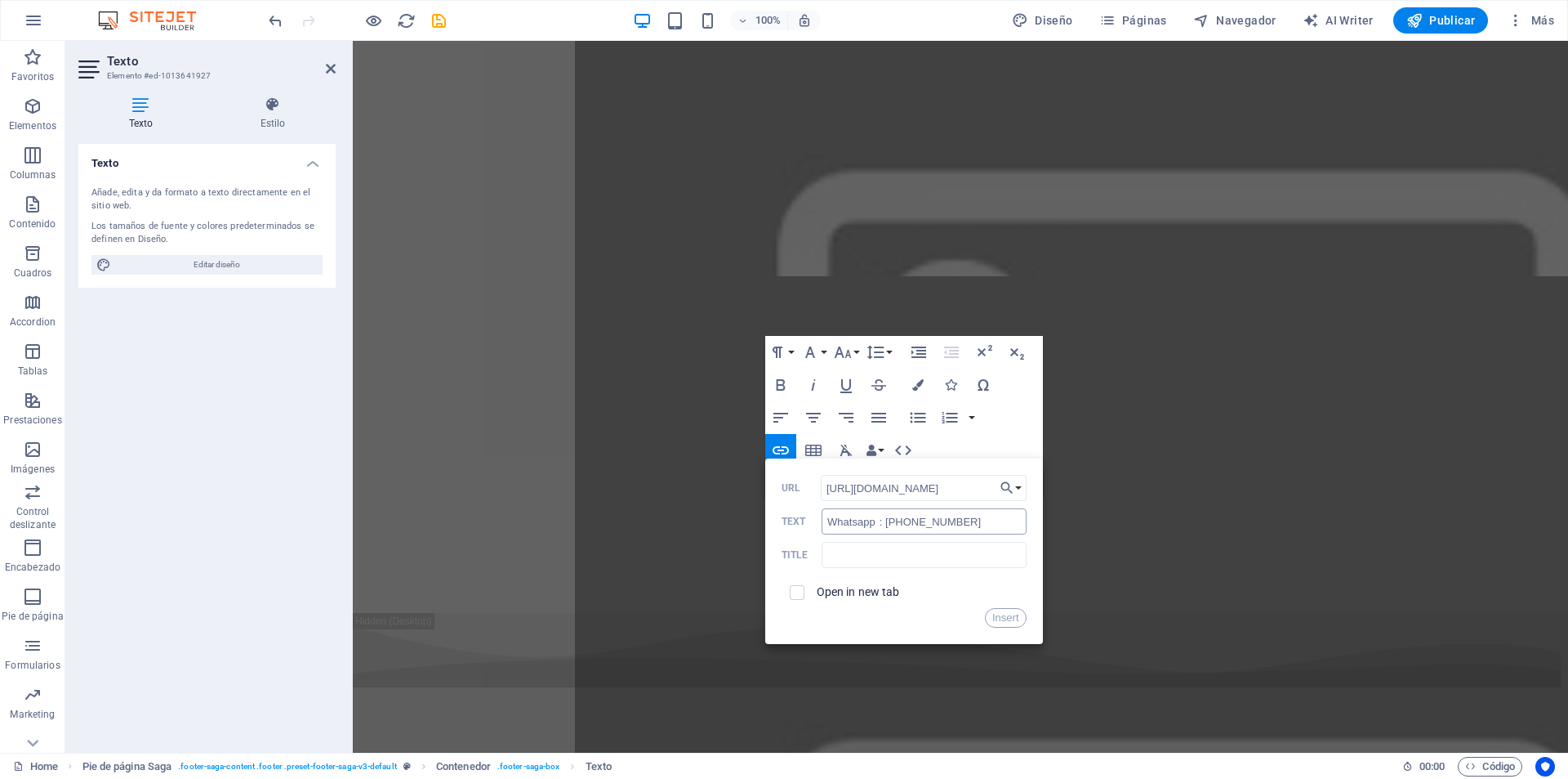
type input "[URL][DOMAIN_NAME]"
click at [997, 617] on button "Insert" at bounding box center [1006, 617] width 41 height 20
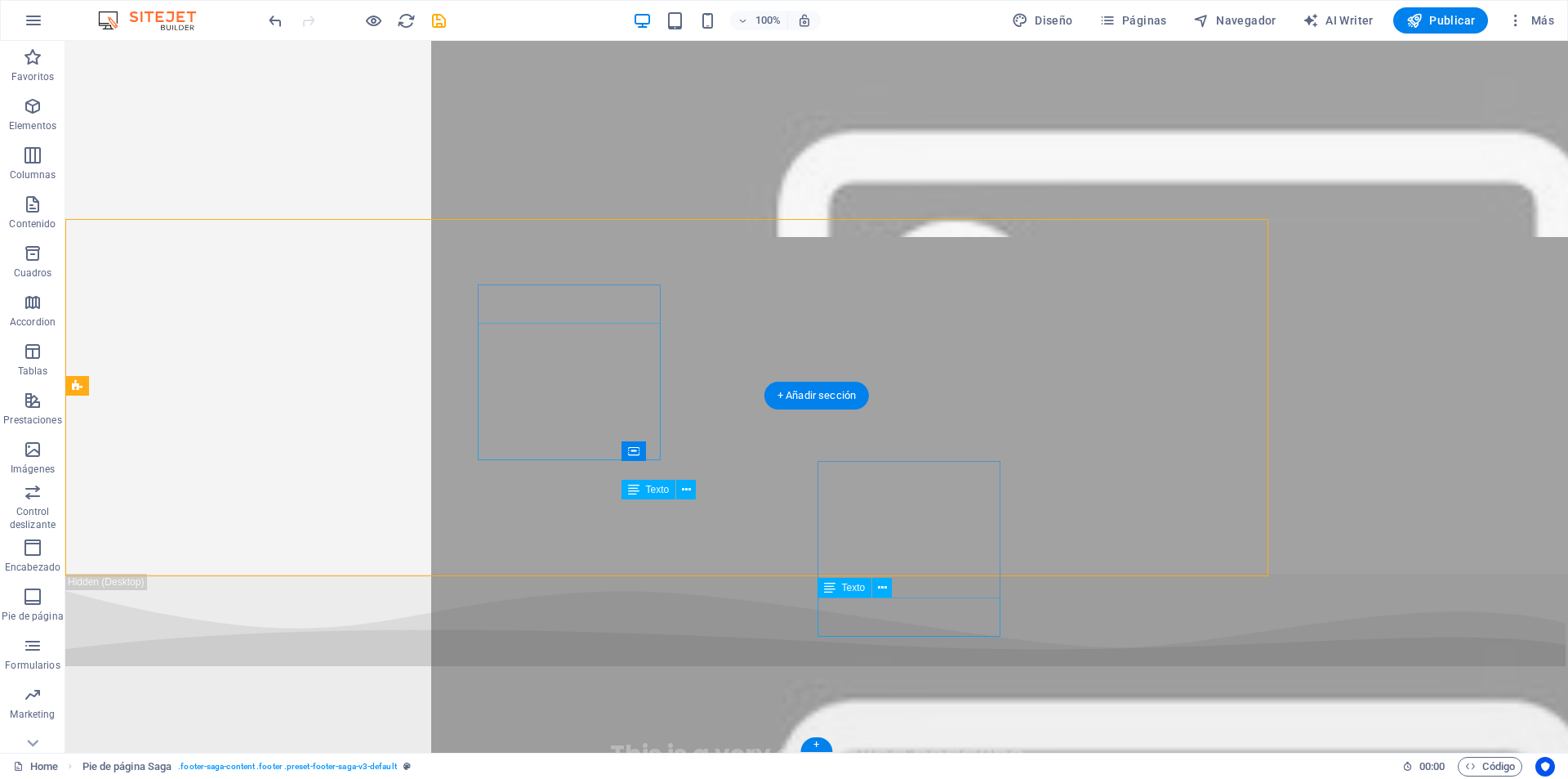
scroll to position [6731, 0]
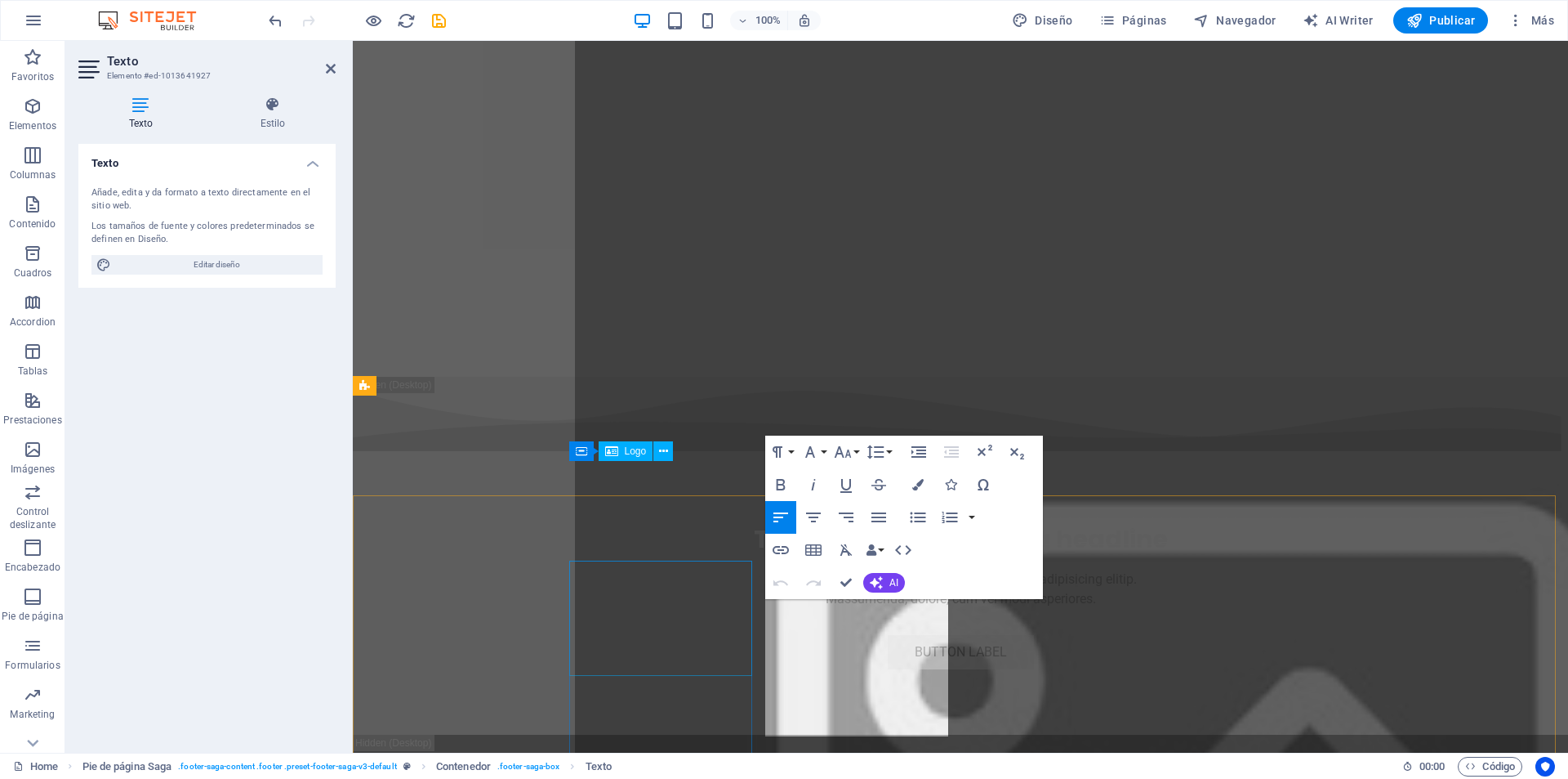
scroll to position [6555, 0]
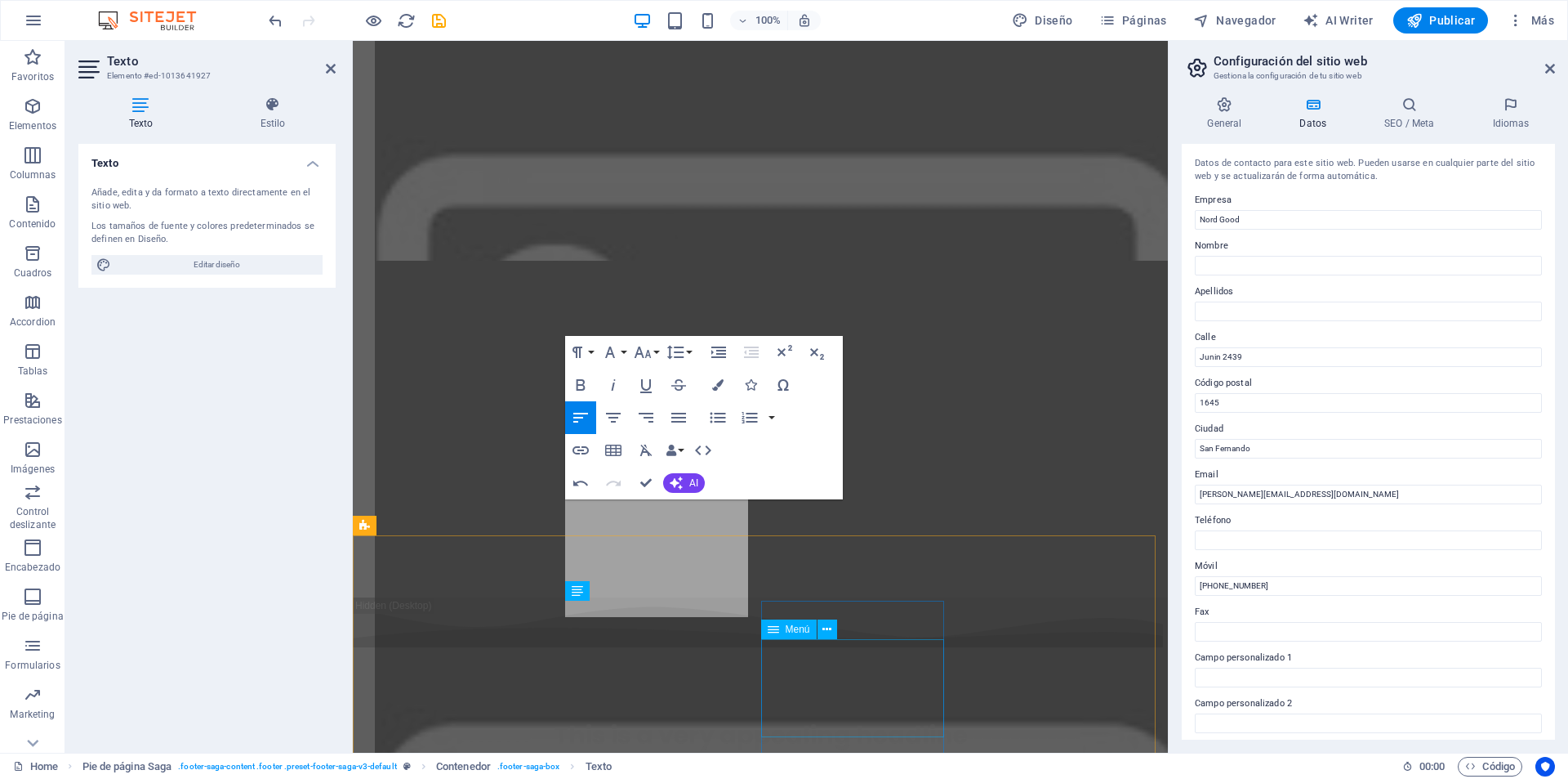
scroll to position [6394, 0]
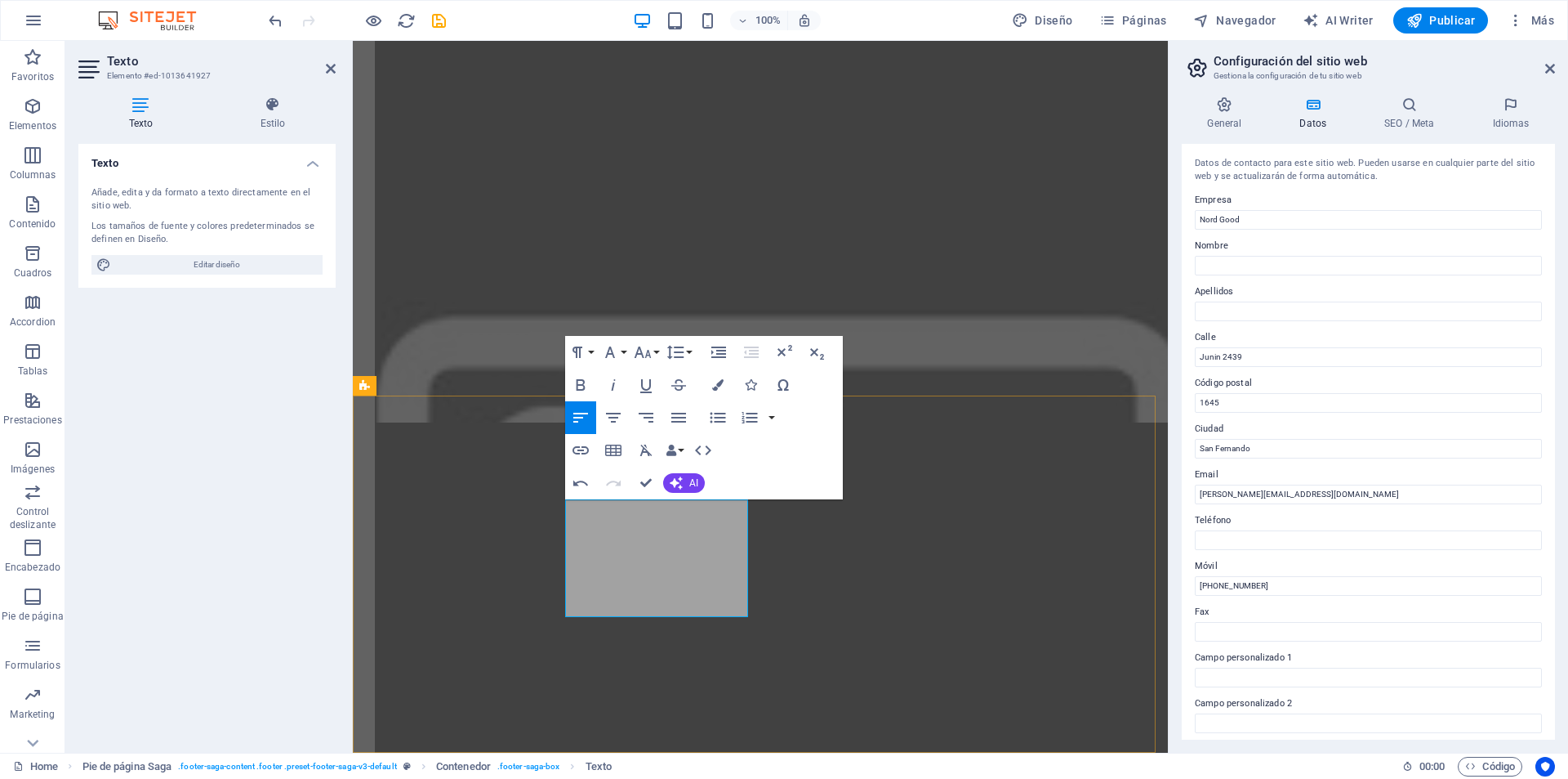
drag, startPoint x: 624, startPoint y: 549, endPoint x: 557, endPoint y: 553, distance: 67.1
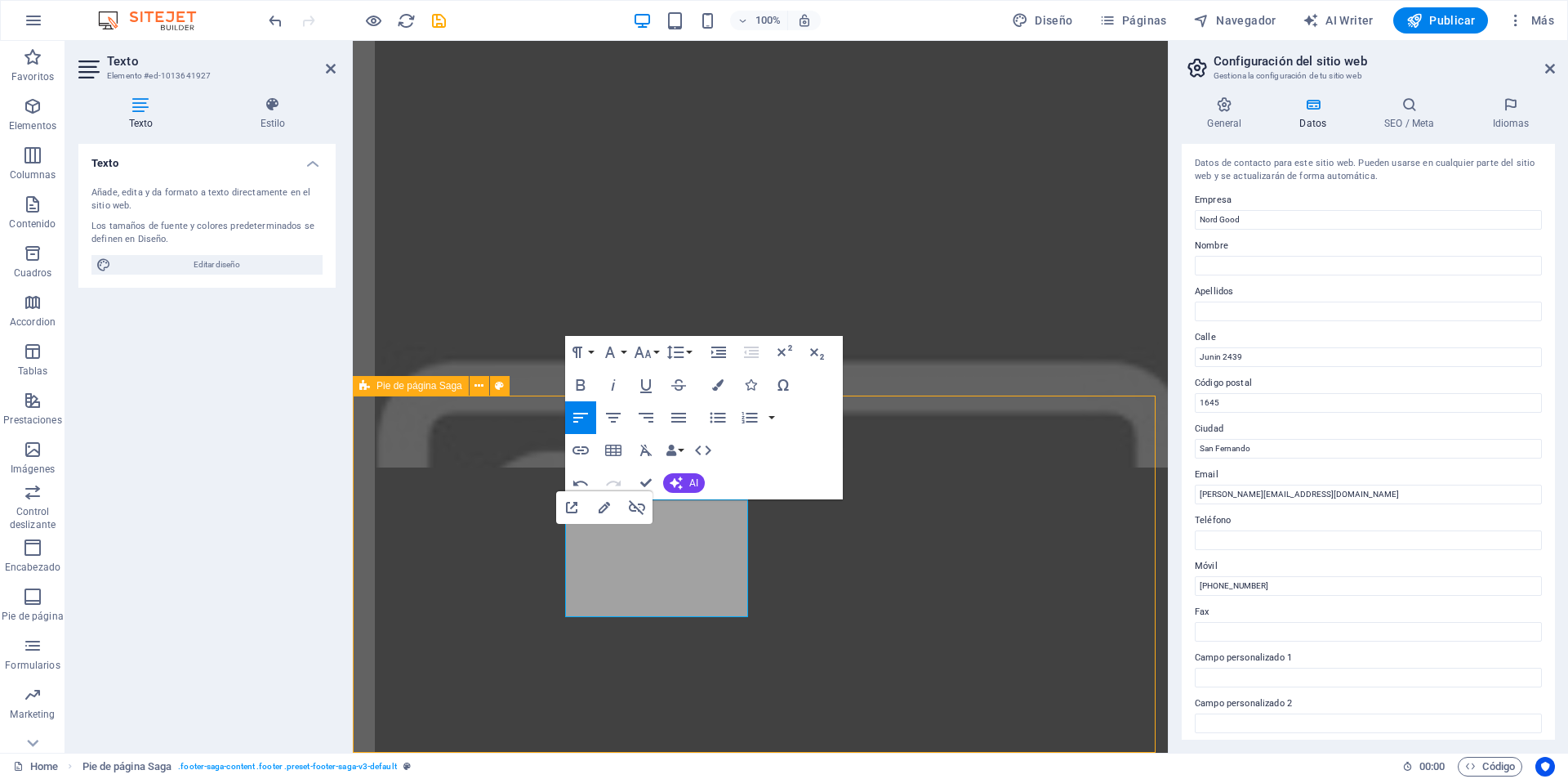
scroll to position [6490, 0]
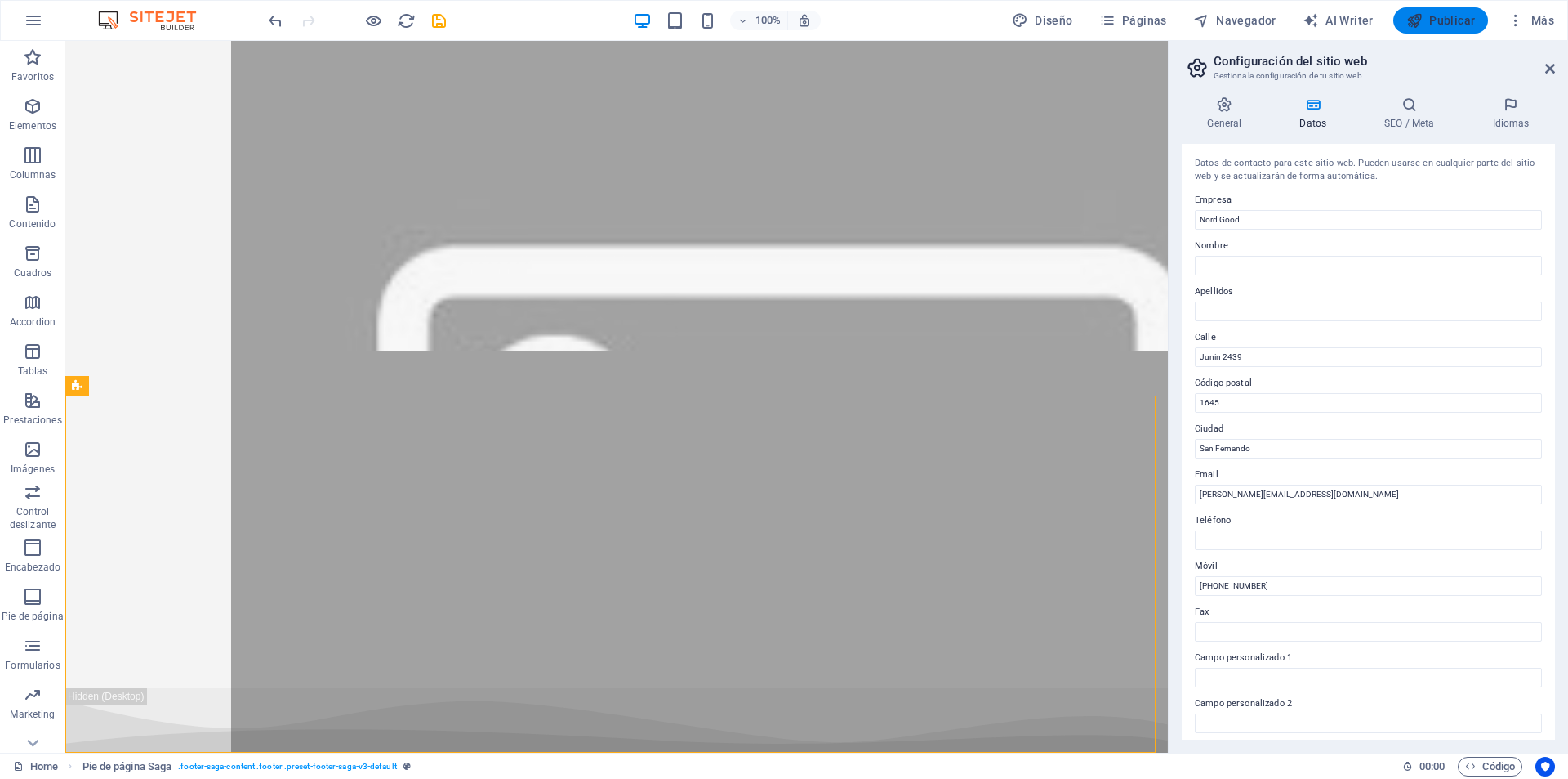
click at [1436, 21] on span "Publicar" at bounding box center [1441, 20] width 70 height 17
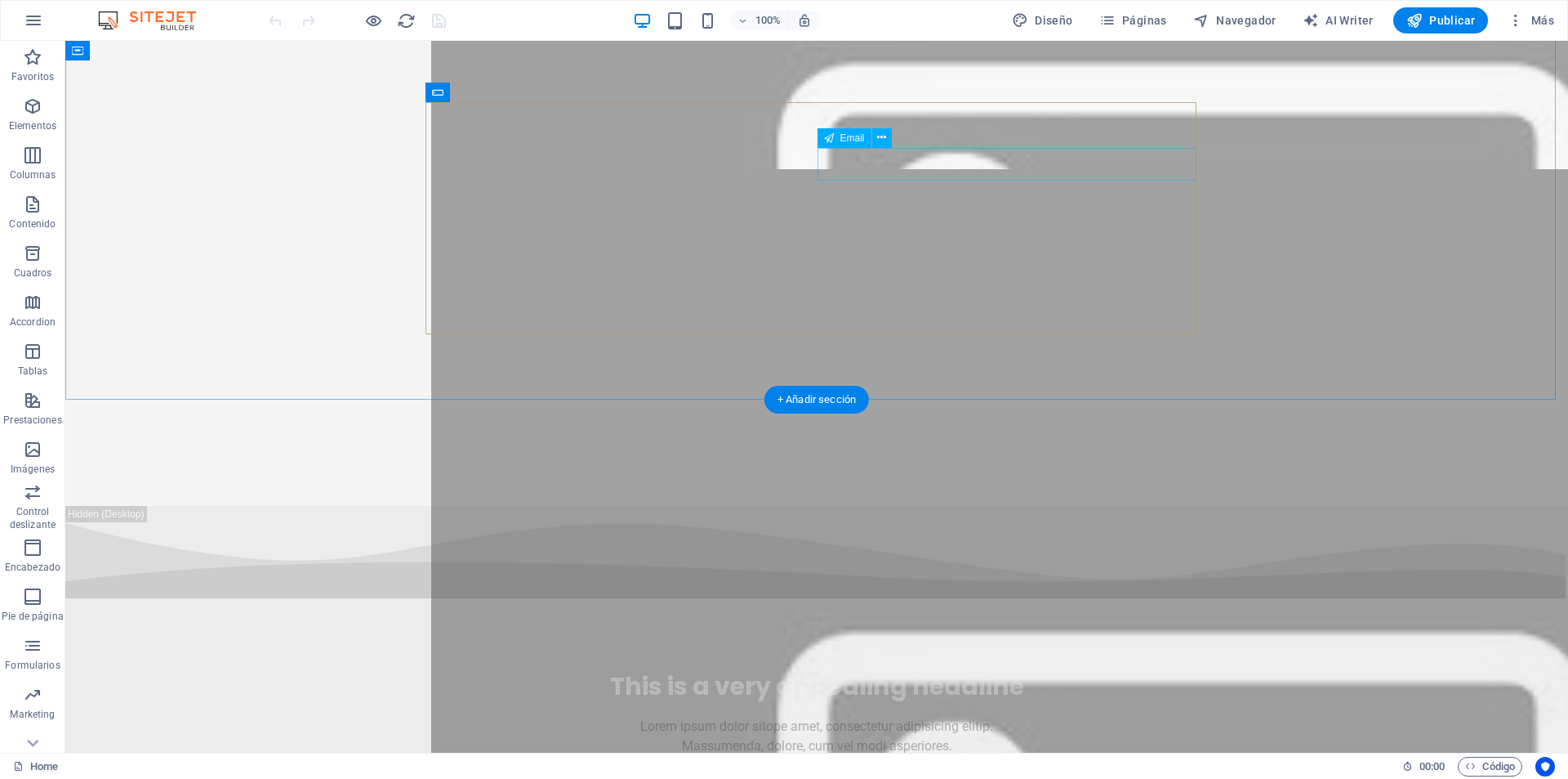
scroll to position [6731, 0]
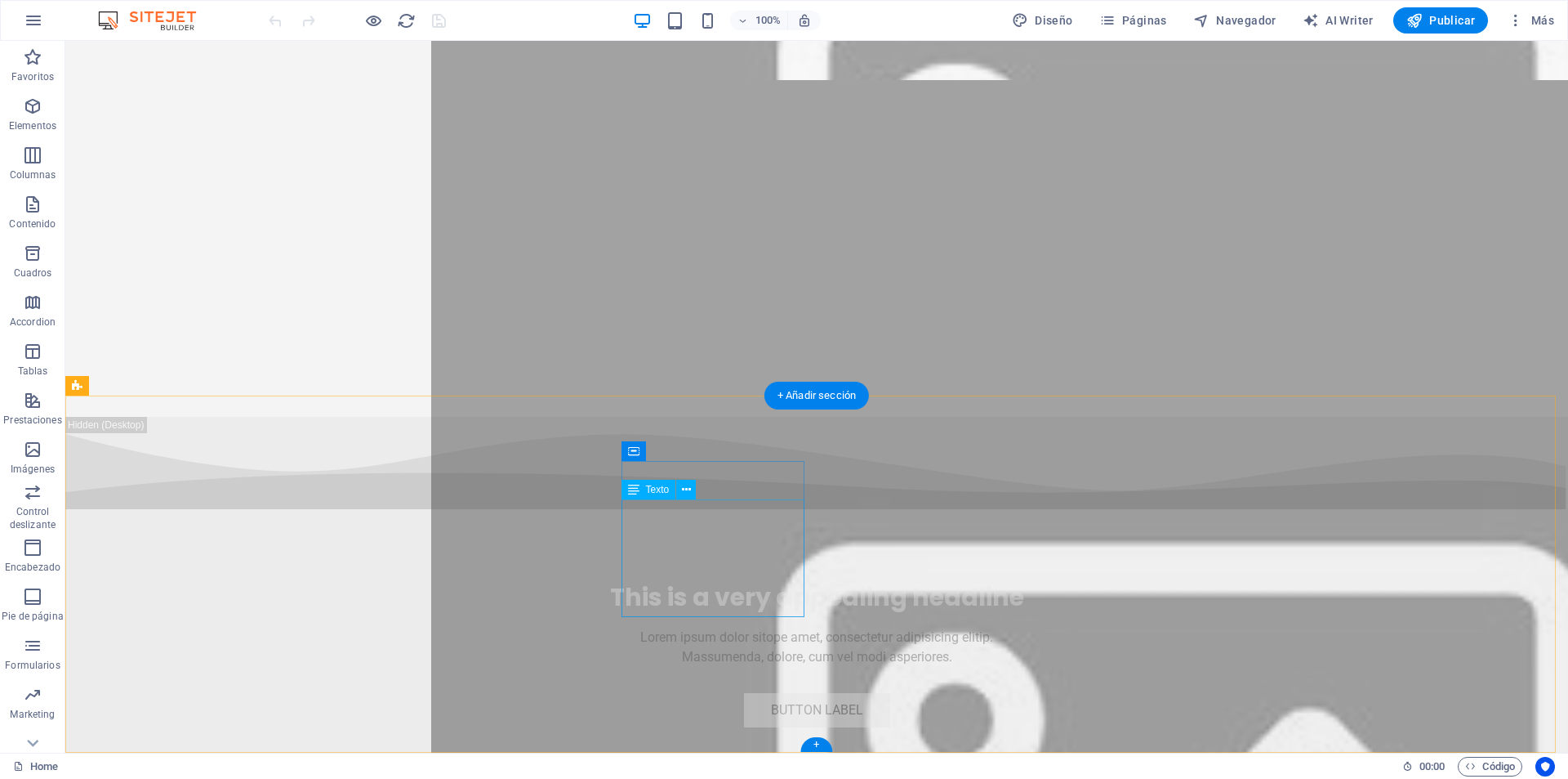
drag, startPoint x: 659, startPoint y: 550, endPoint x: 373, endPoint y: 550, distance: 286.0
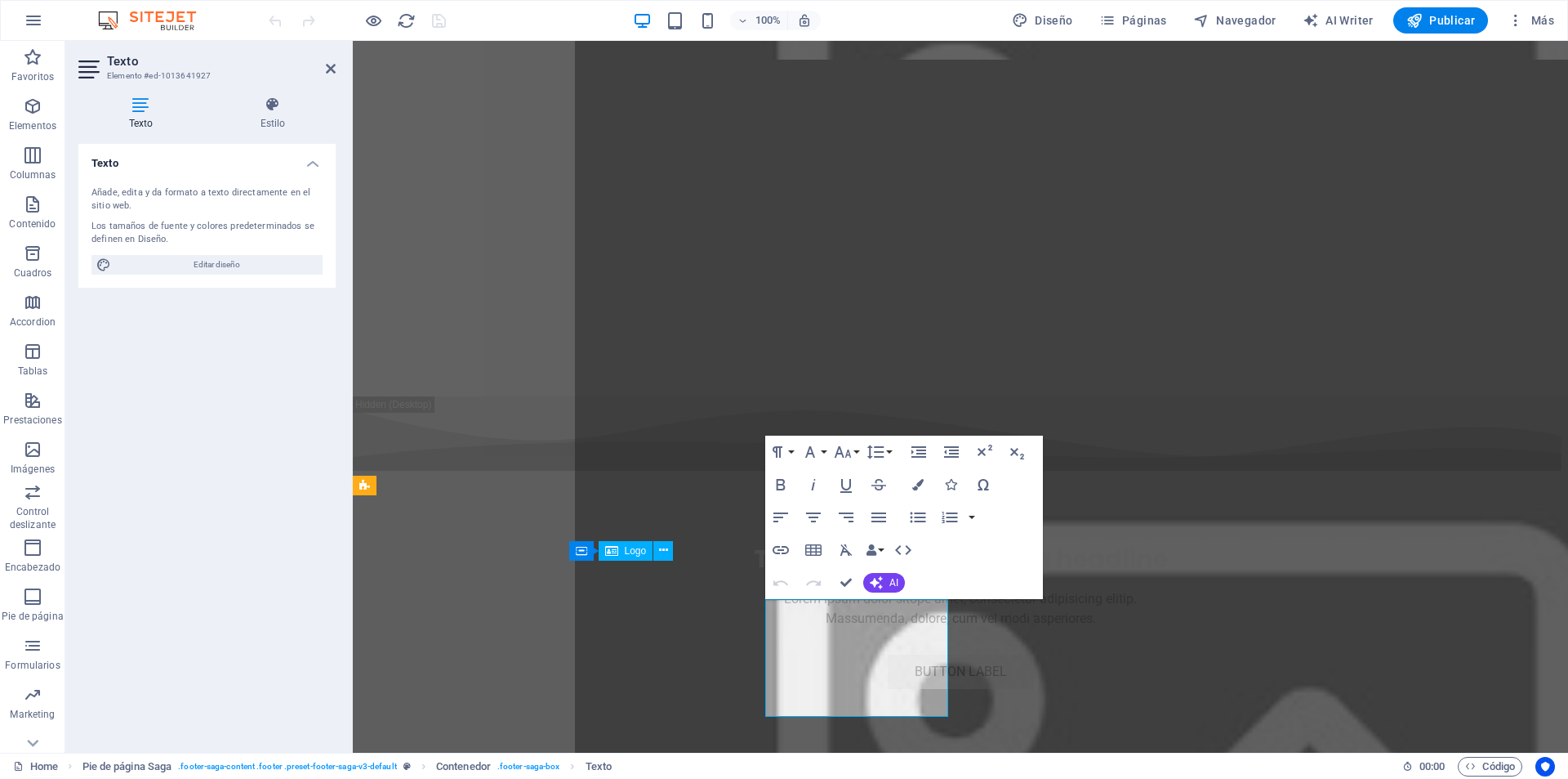
scroll to position [6555, 0]
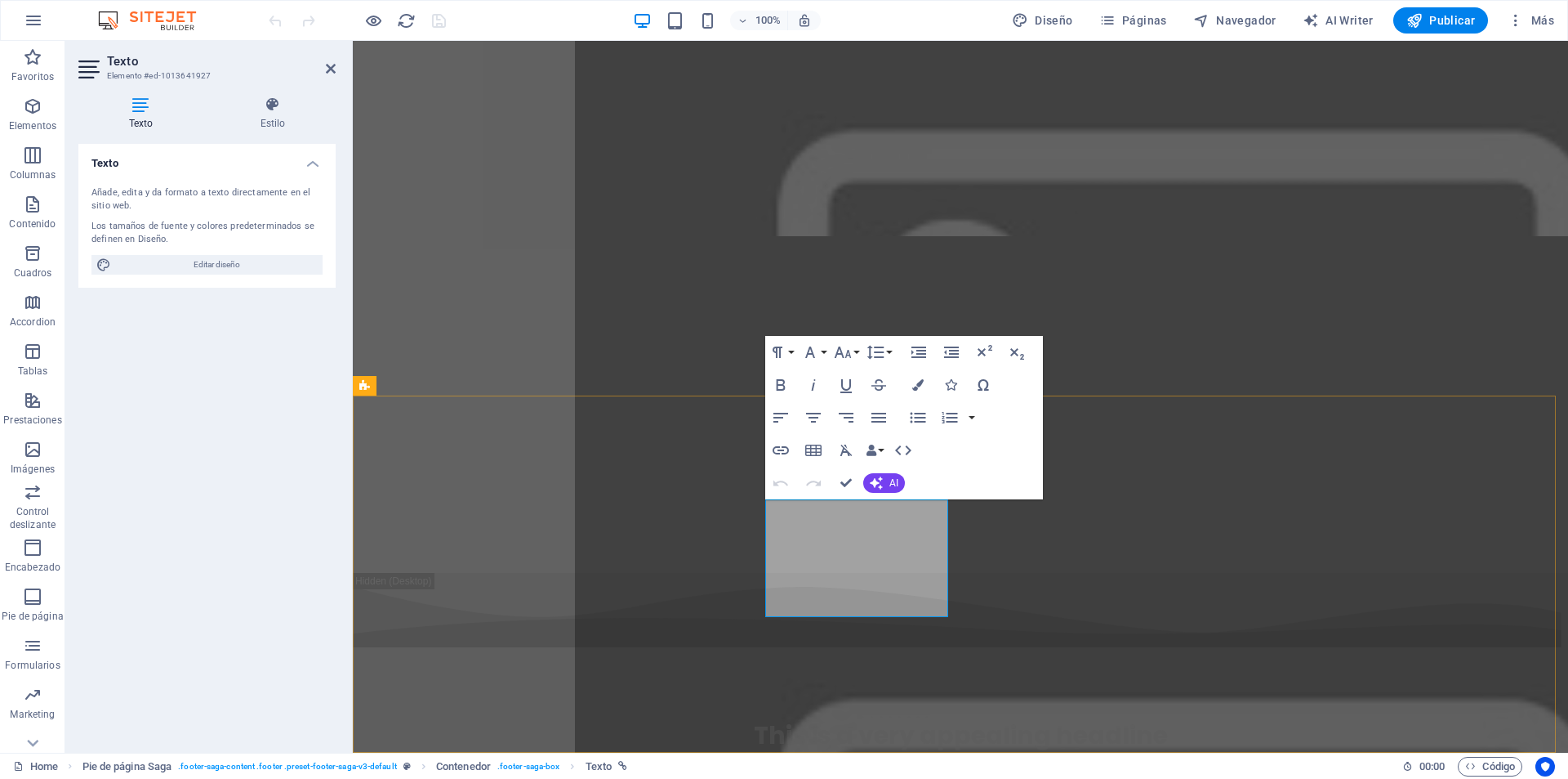
click at [829, 508] on icon "button" at bounding box center [838, 507] width 20 height 20
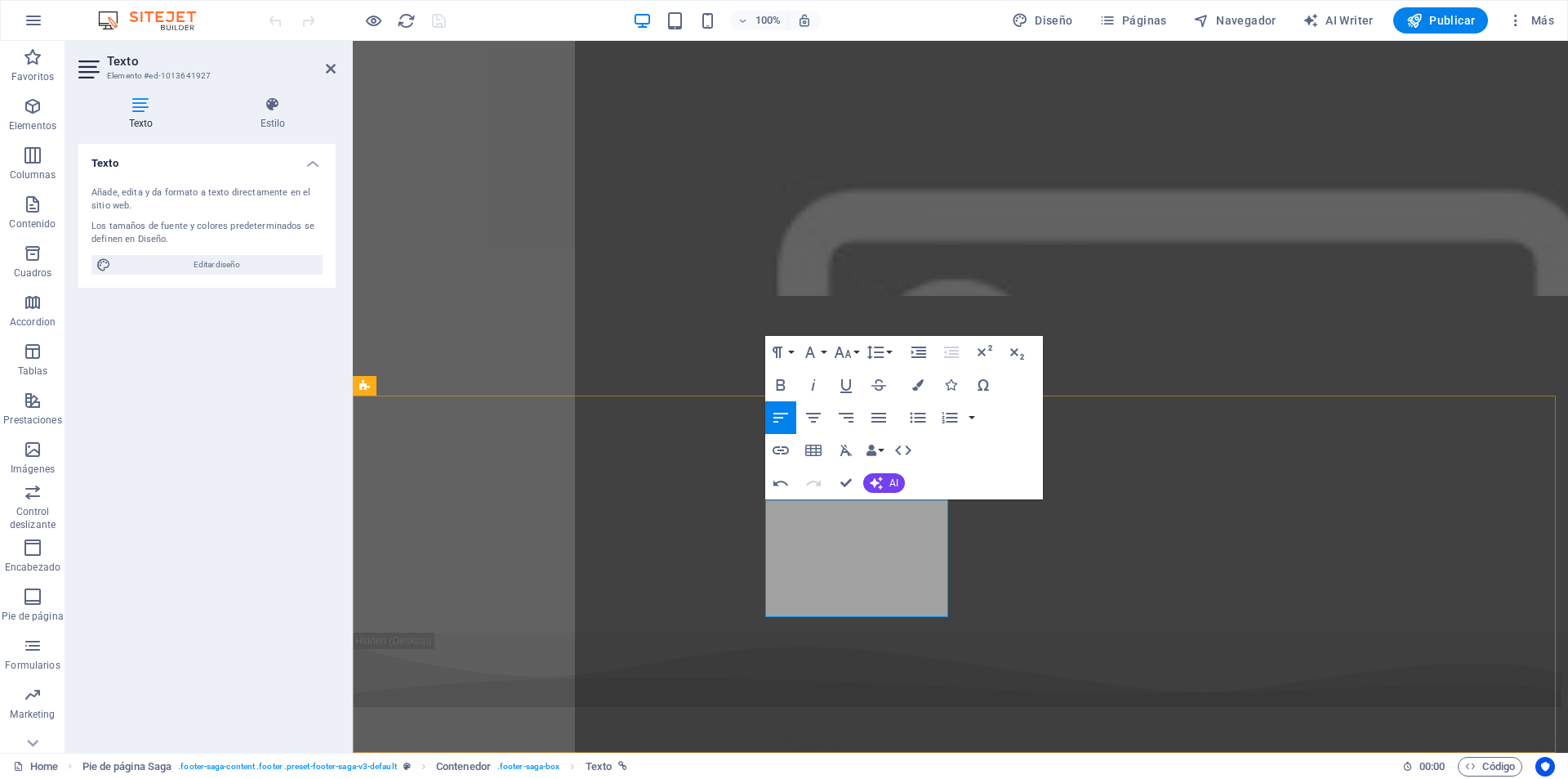
drag, startPoint x: 770, startPoint y: 547, endPoint x: 847, endPoint y: 572, distance: 81.0
click at [792, 447] on button "Insert Link" at bounding box center [781, 450] width 31 height 32
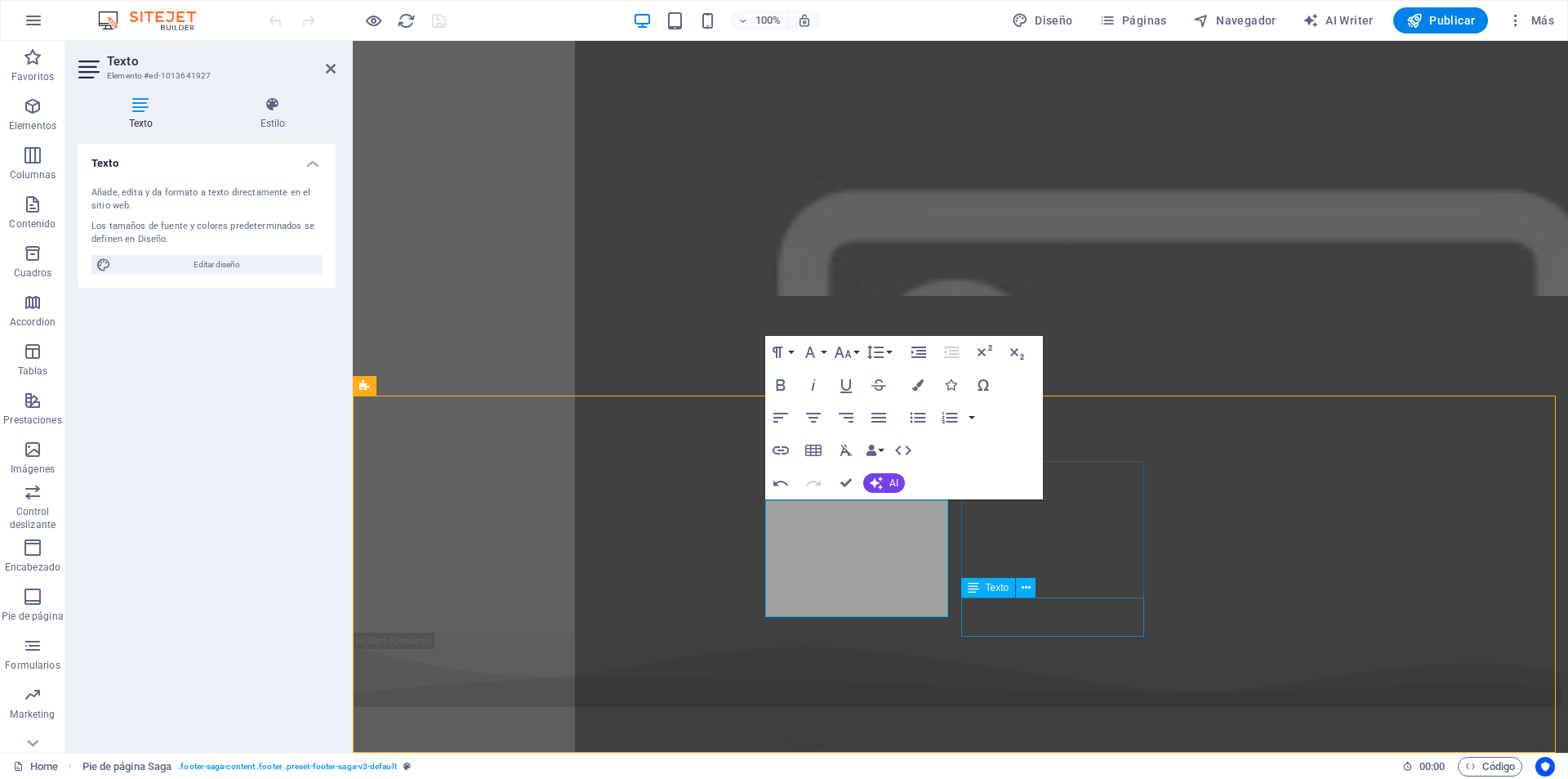
scroll to position [6731, 0]
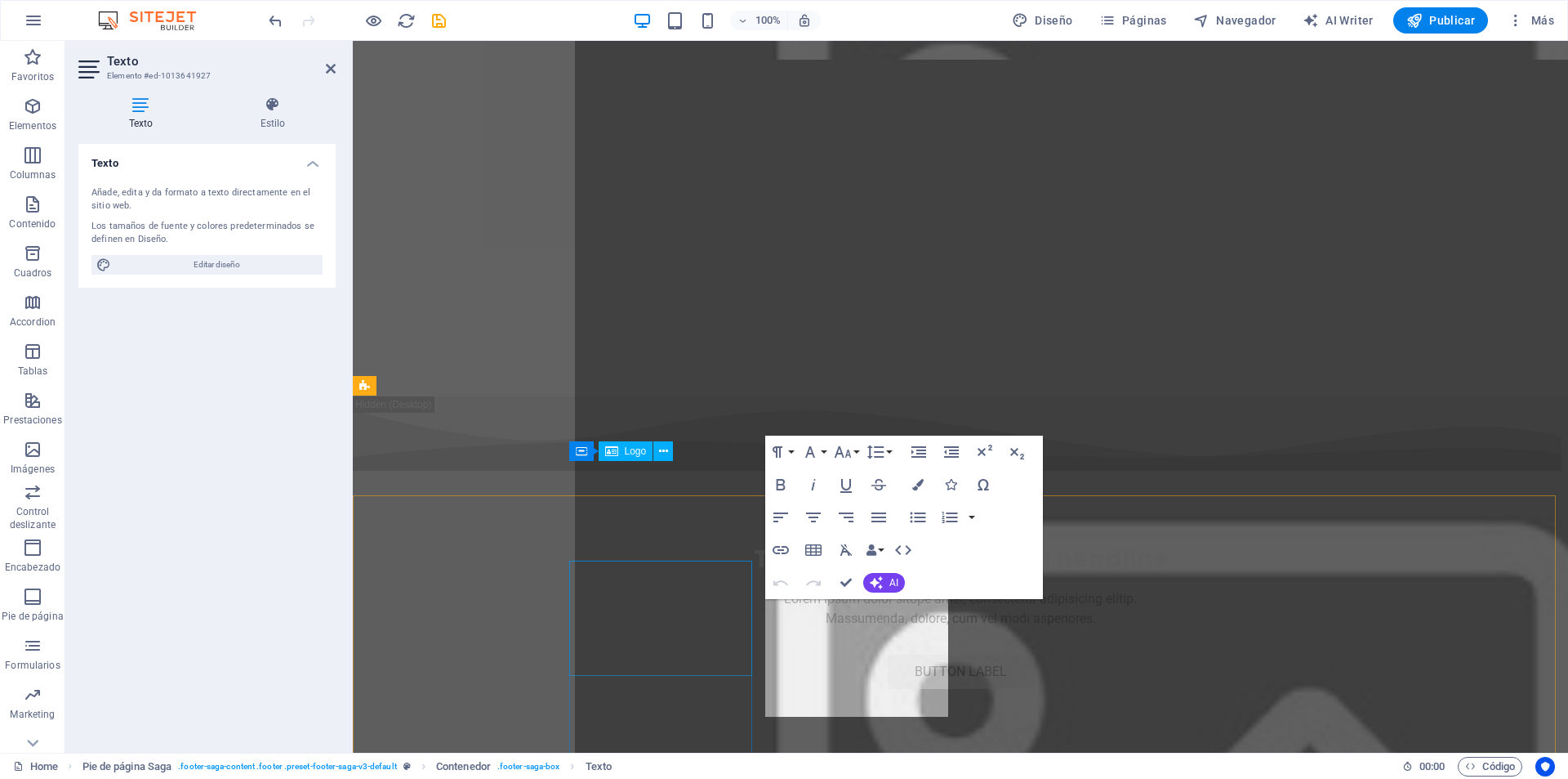
scroll to position [6555, 0]
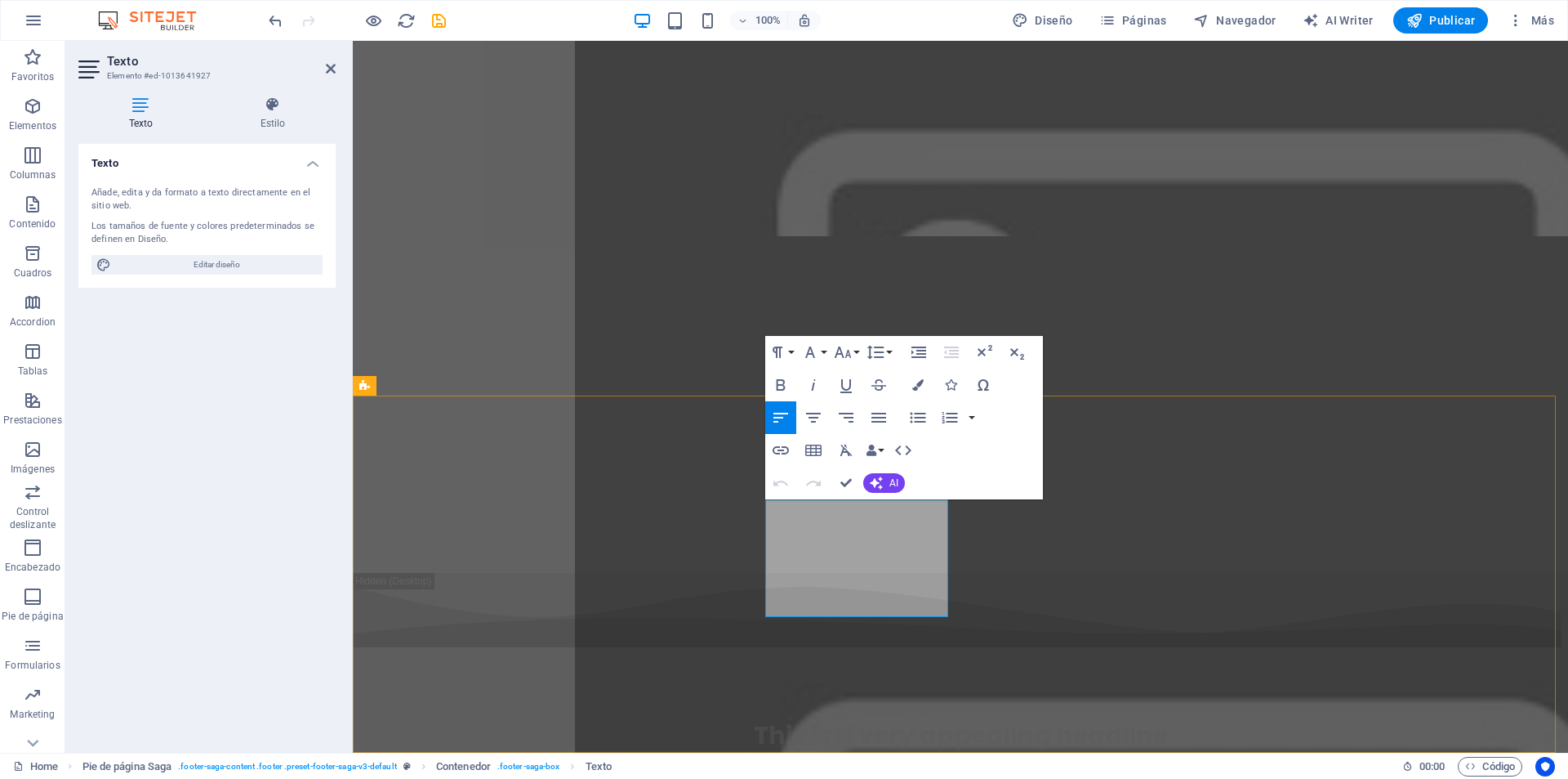
click at [778, 450] on icon "button" at bounding box center [781, 450] width 17 height 8
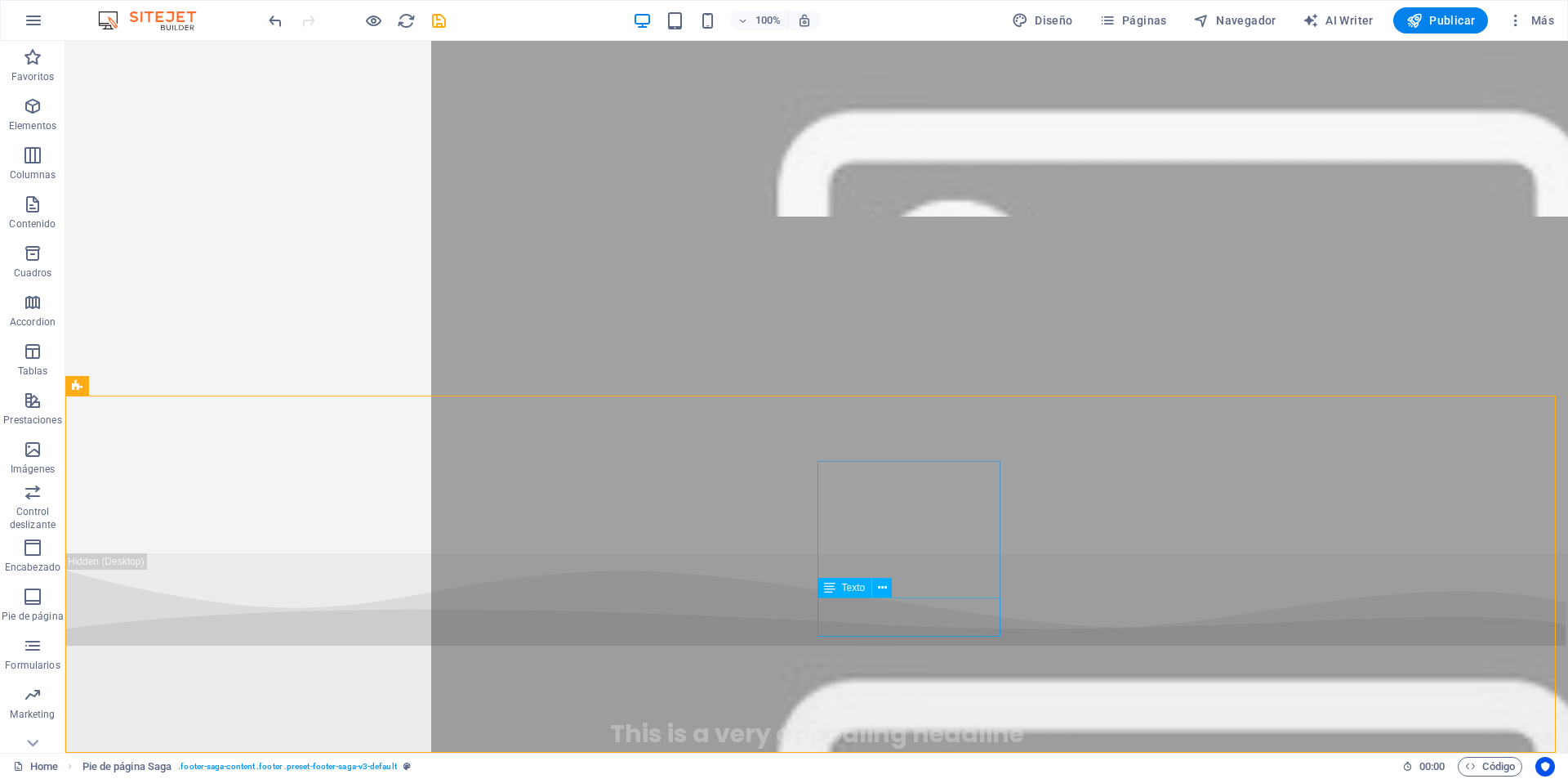
scroll to position [6731, 0]
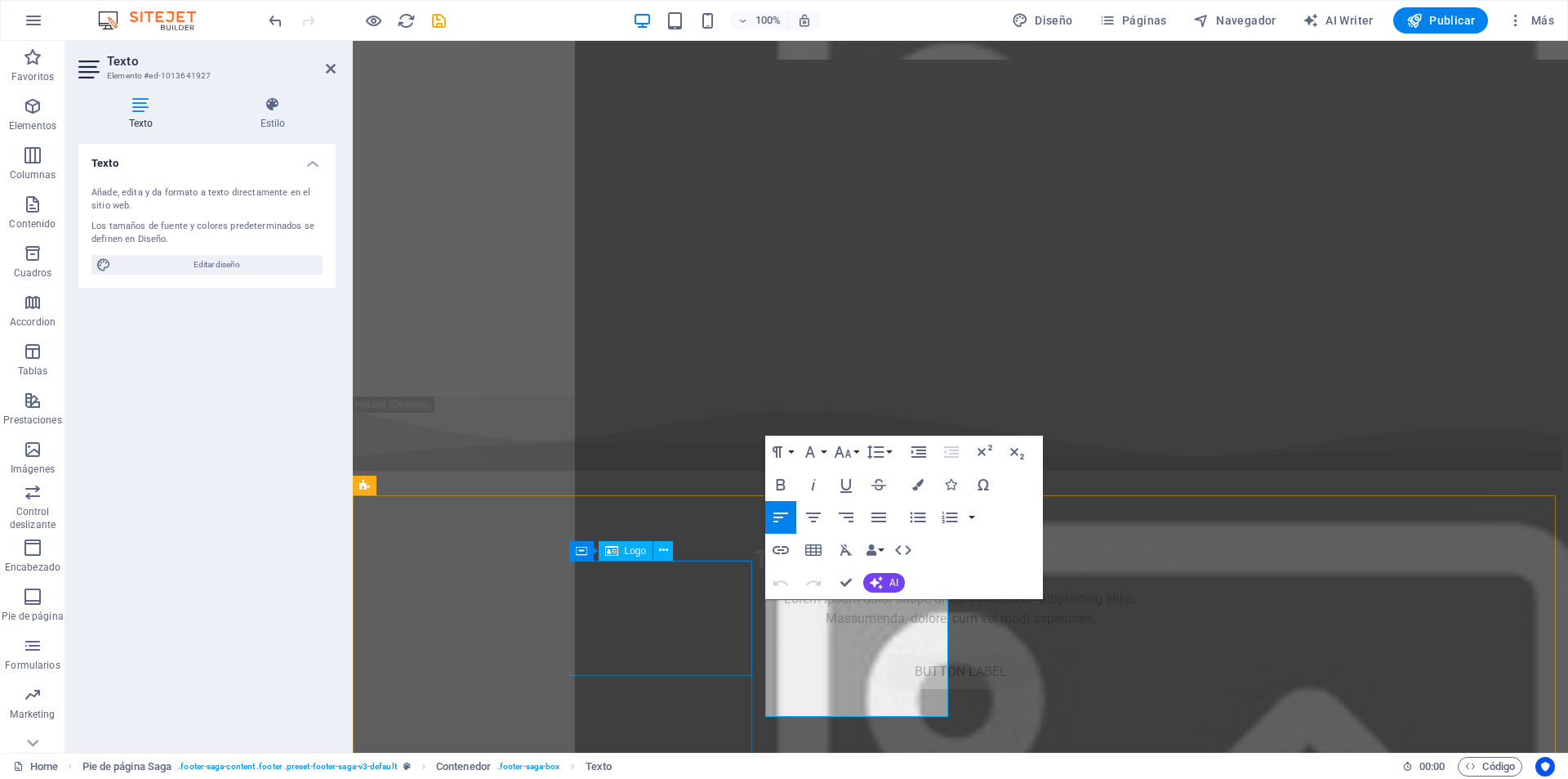
scroll to position [6555, 0]
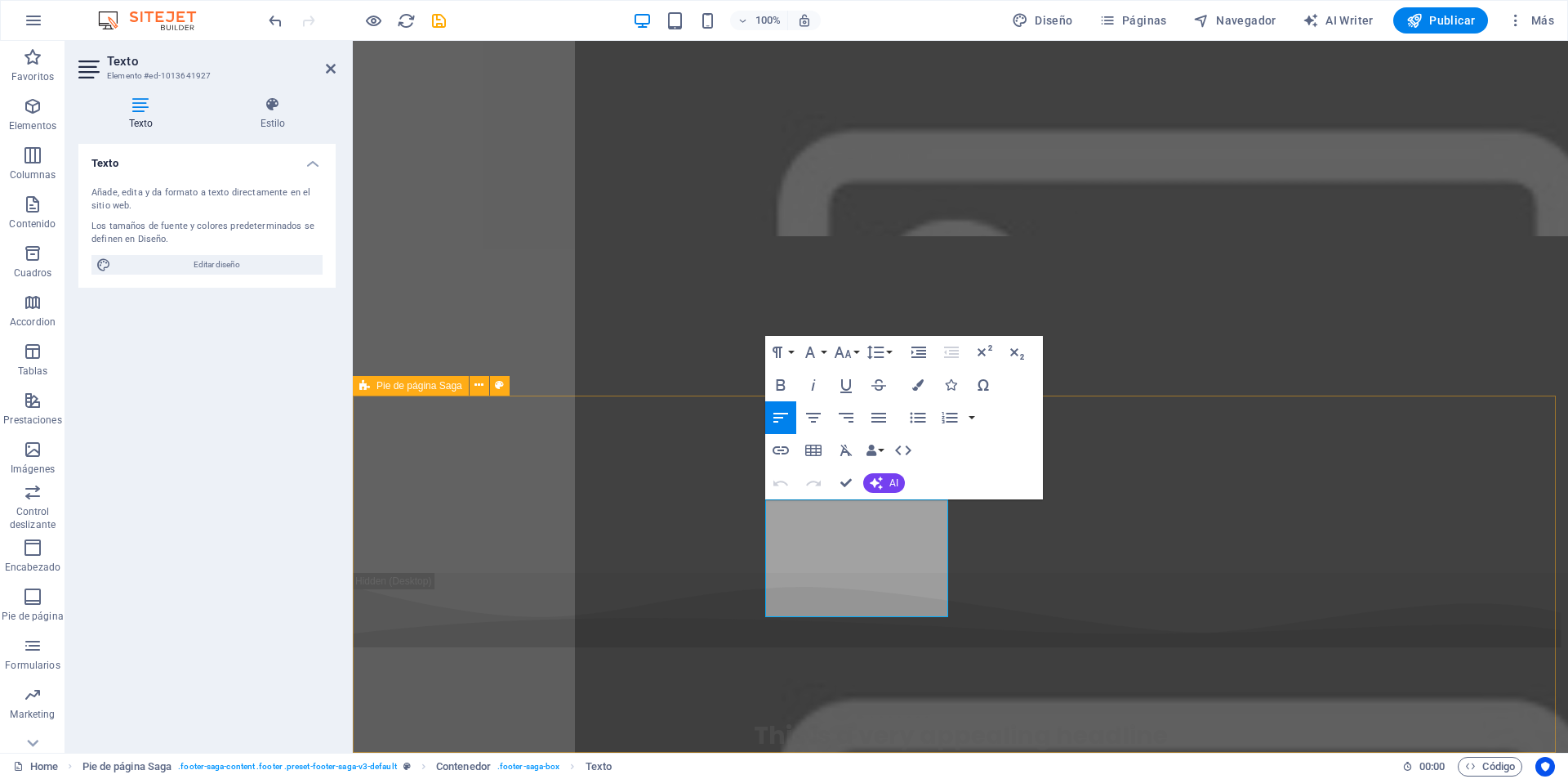
drag, startPoint x: 797, startPoint y: 567, endPoint x: 762, endPoint y: 550, distance: 38.9
click at [782, 451] on icon "button" at bounding box center [781, 450] width 17 height 8
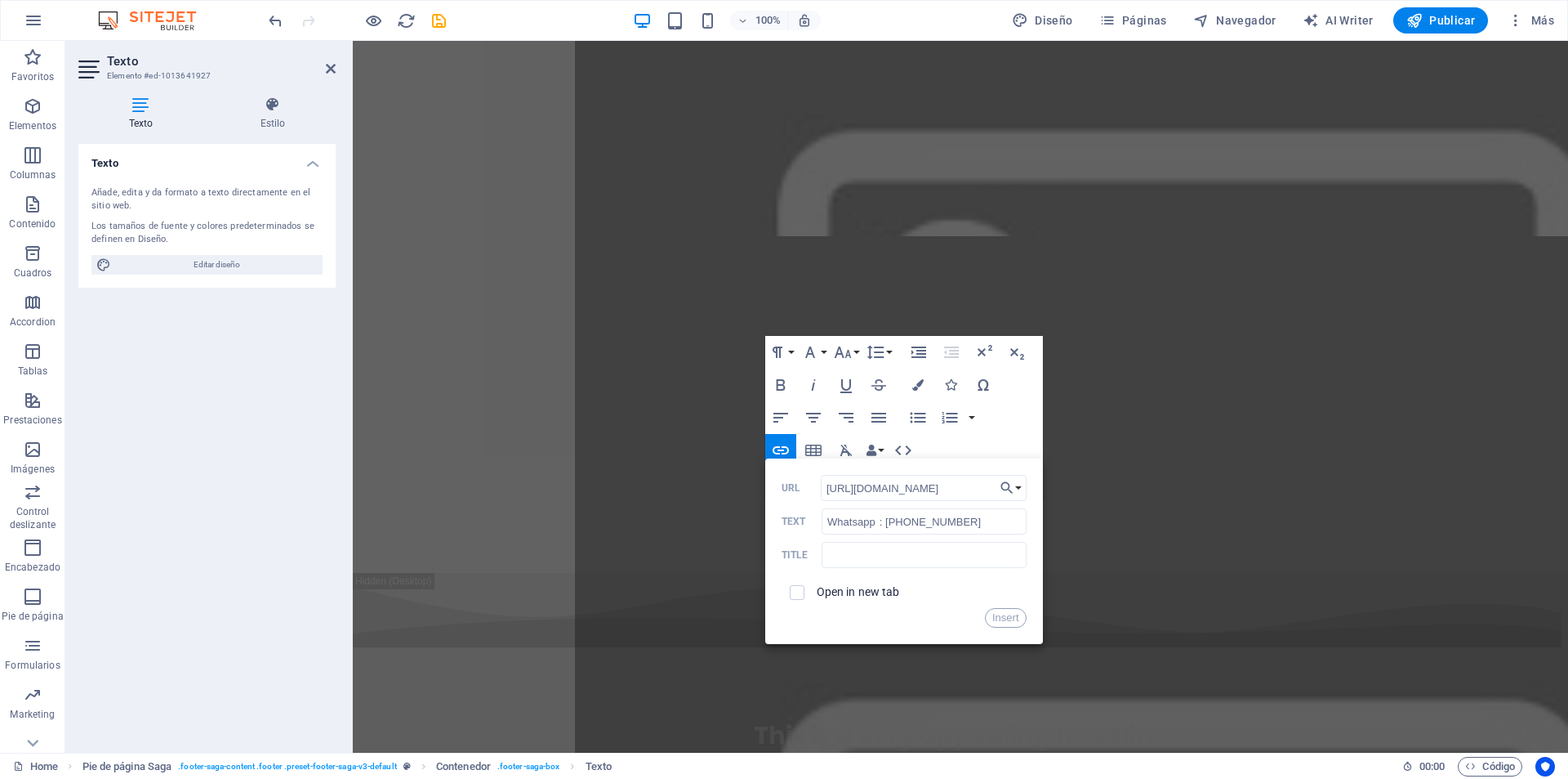
type input "[URL][DOMAIN_NAME]"
click at [817, 594] on label "Open in new tab" at bounding box center [858, 591] width 84 height 13
click at [891, 555] on input "text" at bounding box center [923, 554] width 204 height 27
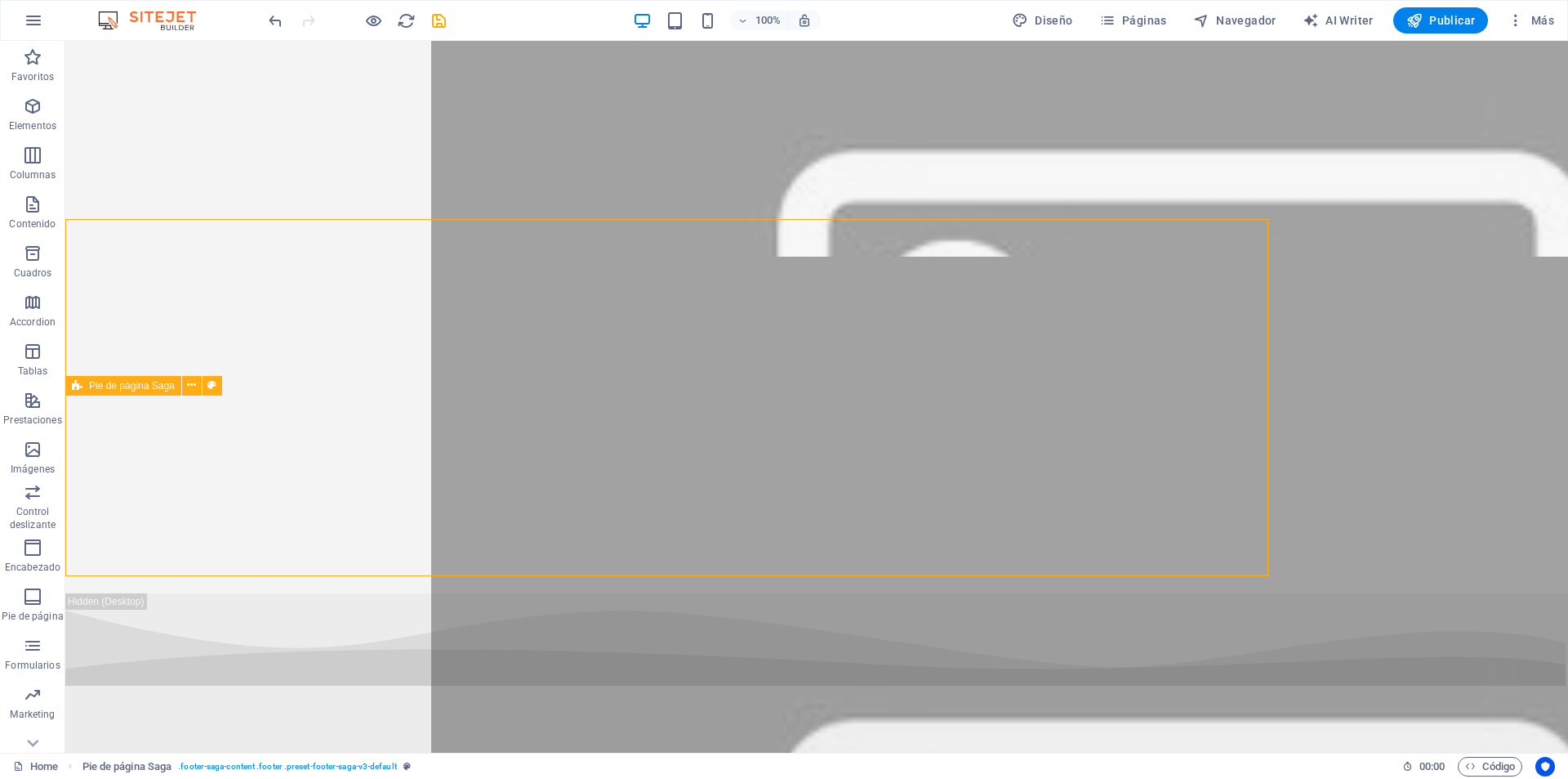
scroll to position [6731, 0]
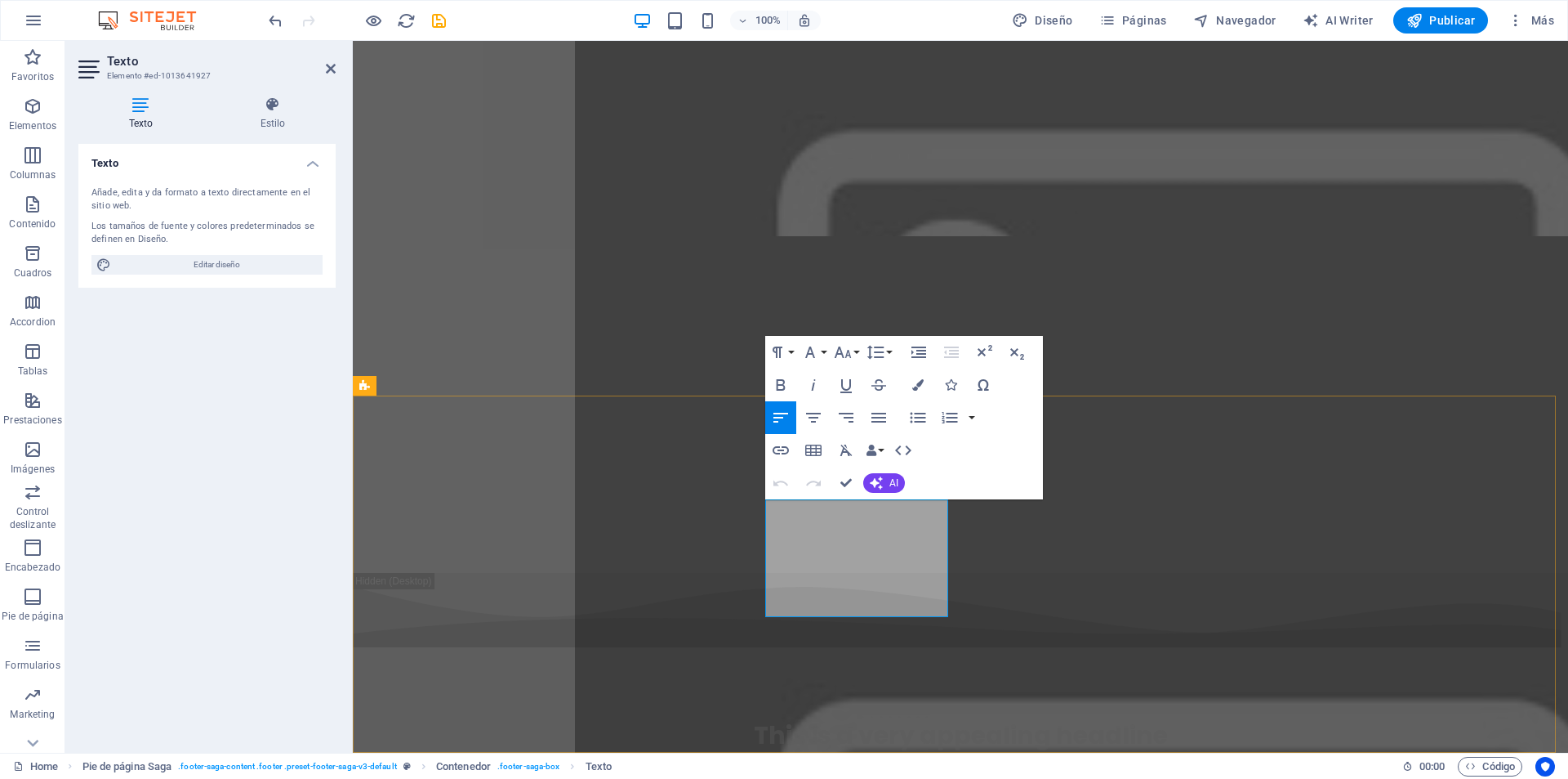
drag, startPoint x: 794, startPoint y: 571, endPoint x: 760, endPoint y: 551, distance: 39.4
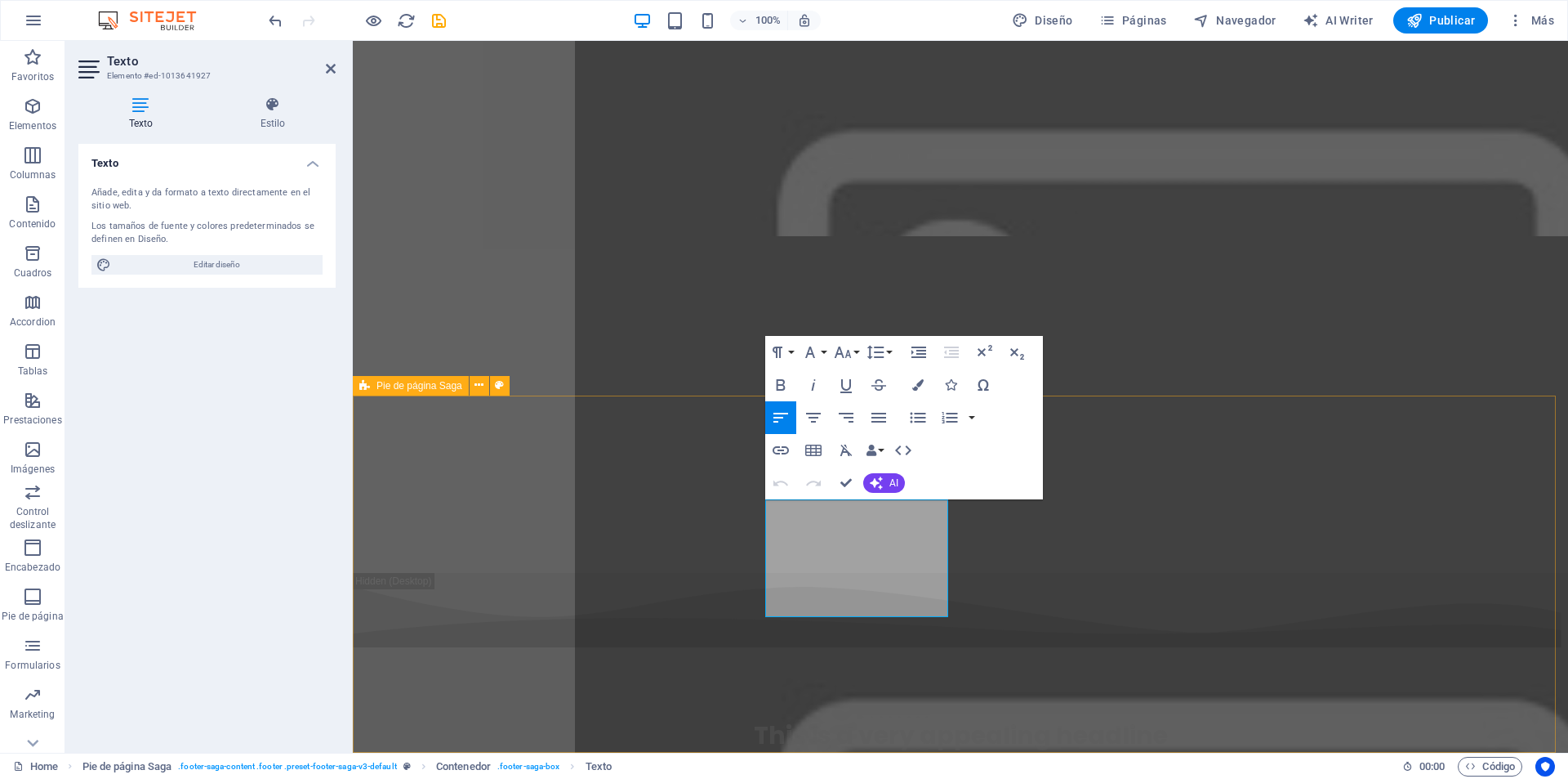
click at [765, 447] on button "Insert Link" at bounding box center [781, 450] width 31 height 32
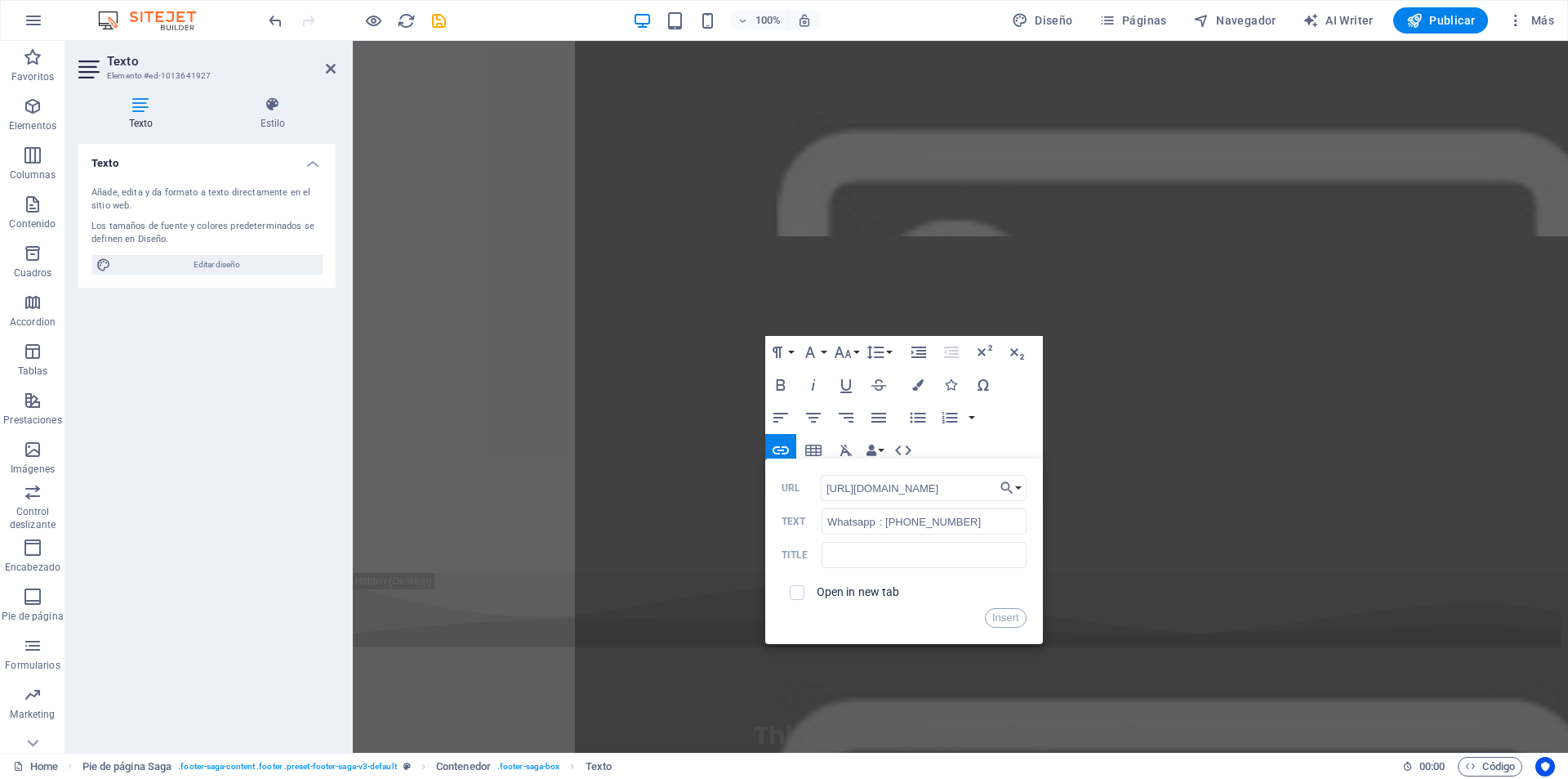
type input "[URL][DOMAIN_NAME]"
click at [809, 592] on span at bounding box center [797, 593] width 31 height 32
click at [803, 592] on span at bounding box center [796, 592] width 15 height 15
click at [798, 592] on input "checkbox" at bounding box center [794, 590] width 15 height 15
checkbox input "true"
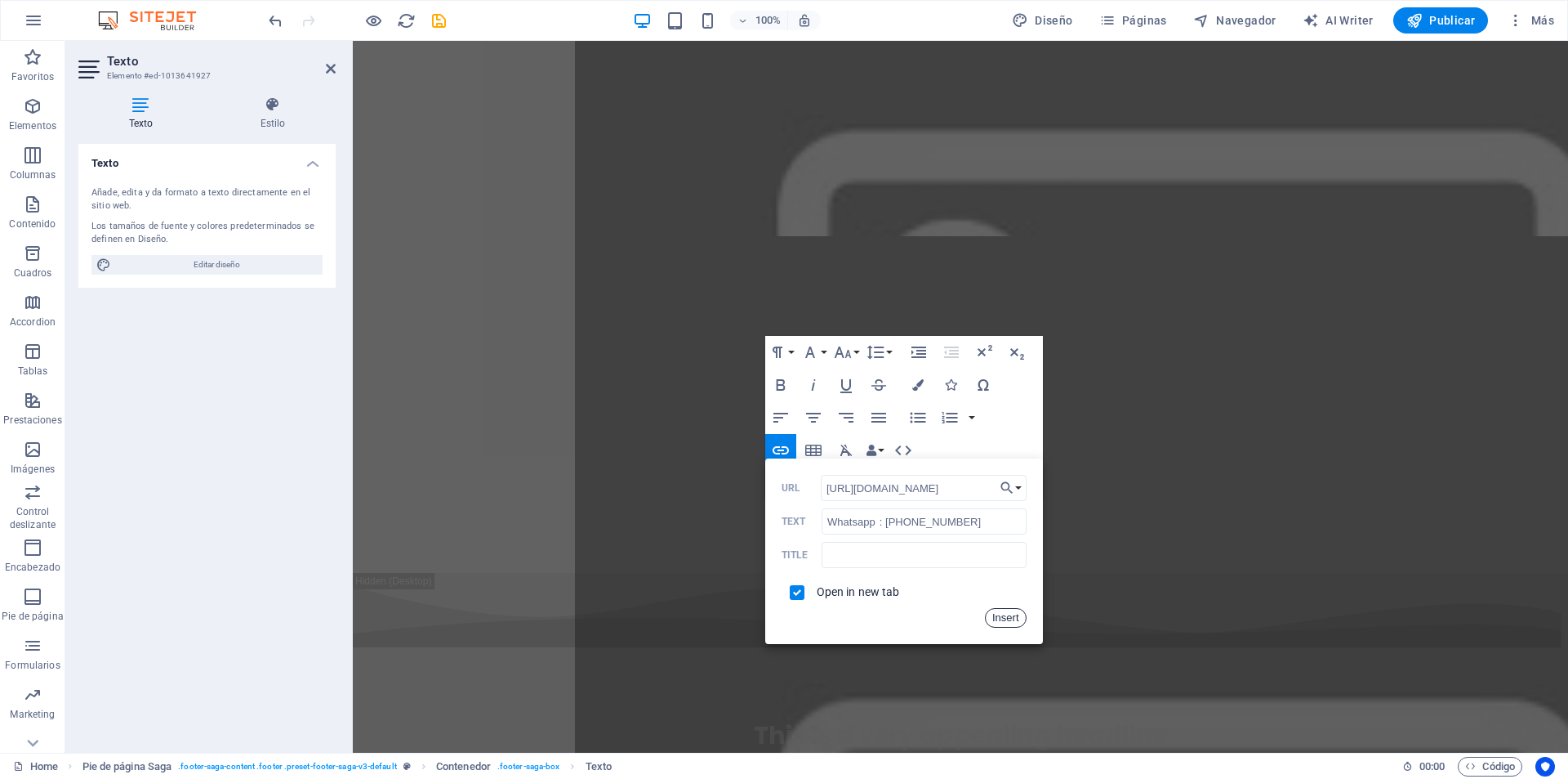
click at [1000, 618] on button "Insert" at bounding box center [1006, 617] width 41 height 20
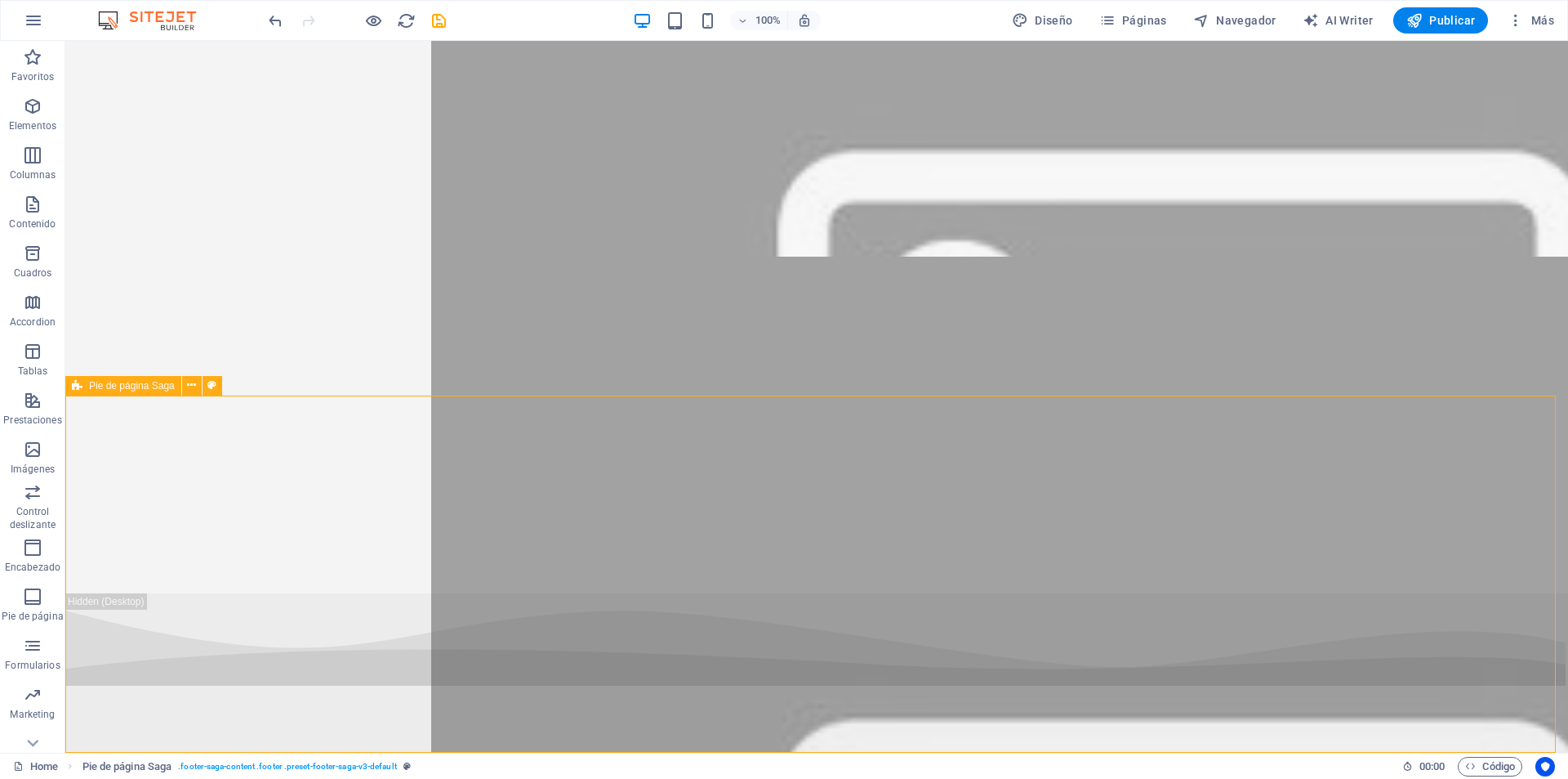
scroll to position [6731, 0]
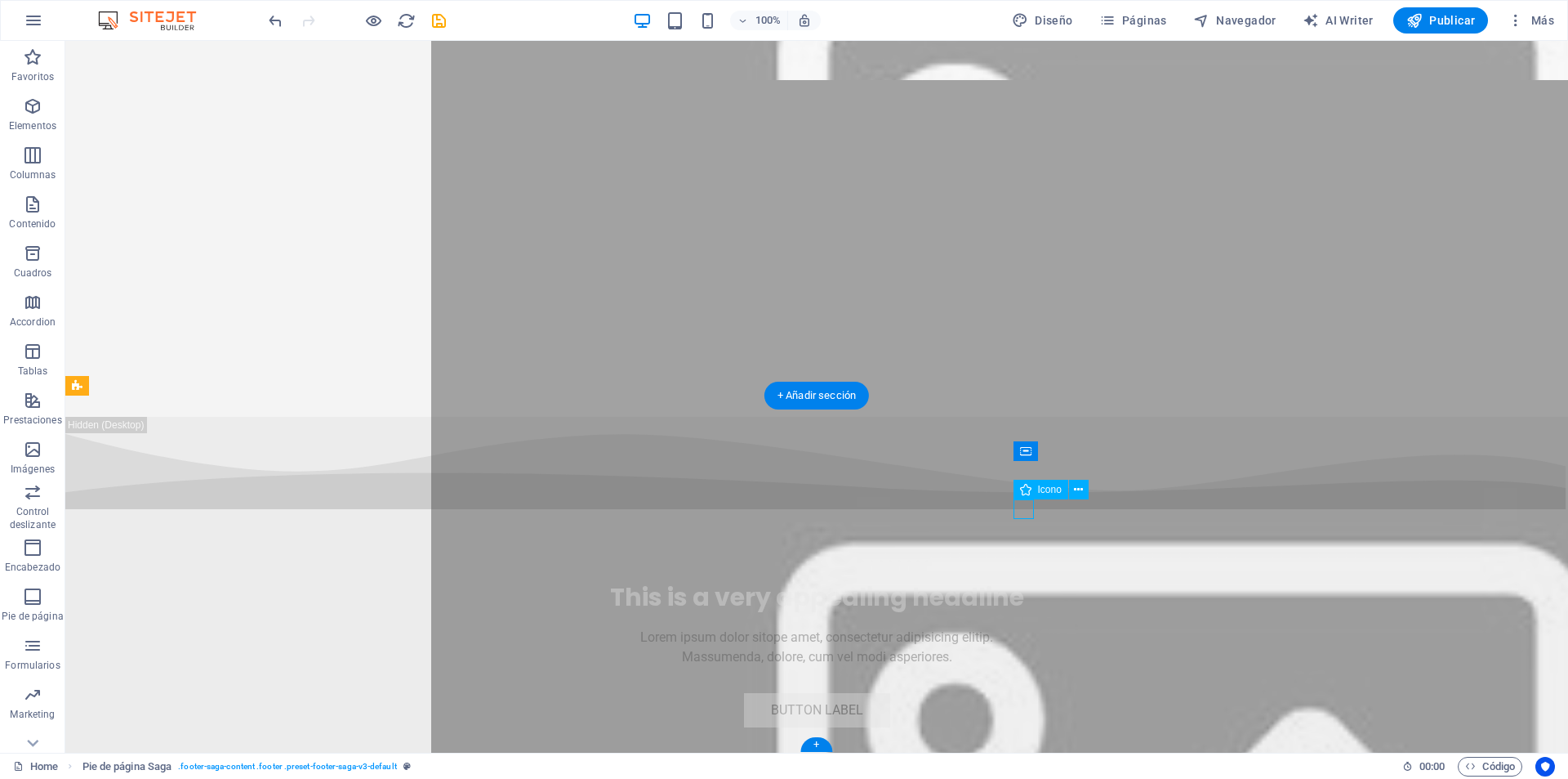
select select "xMidYMid"
select select "px"
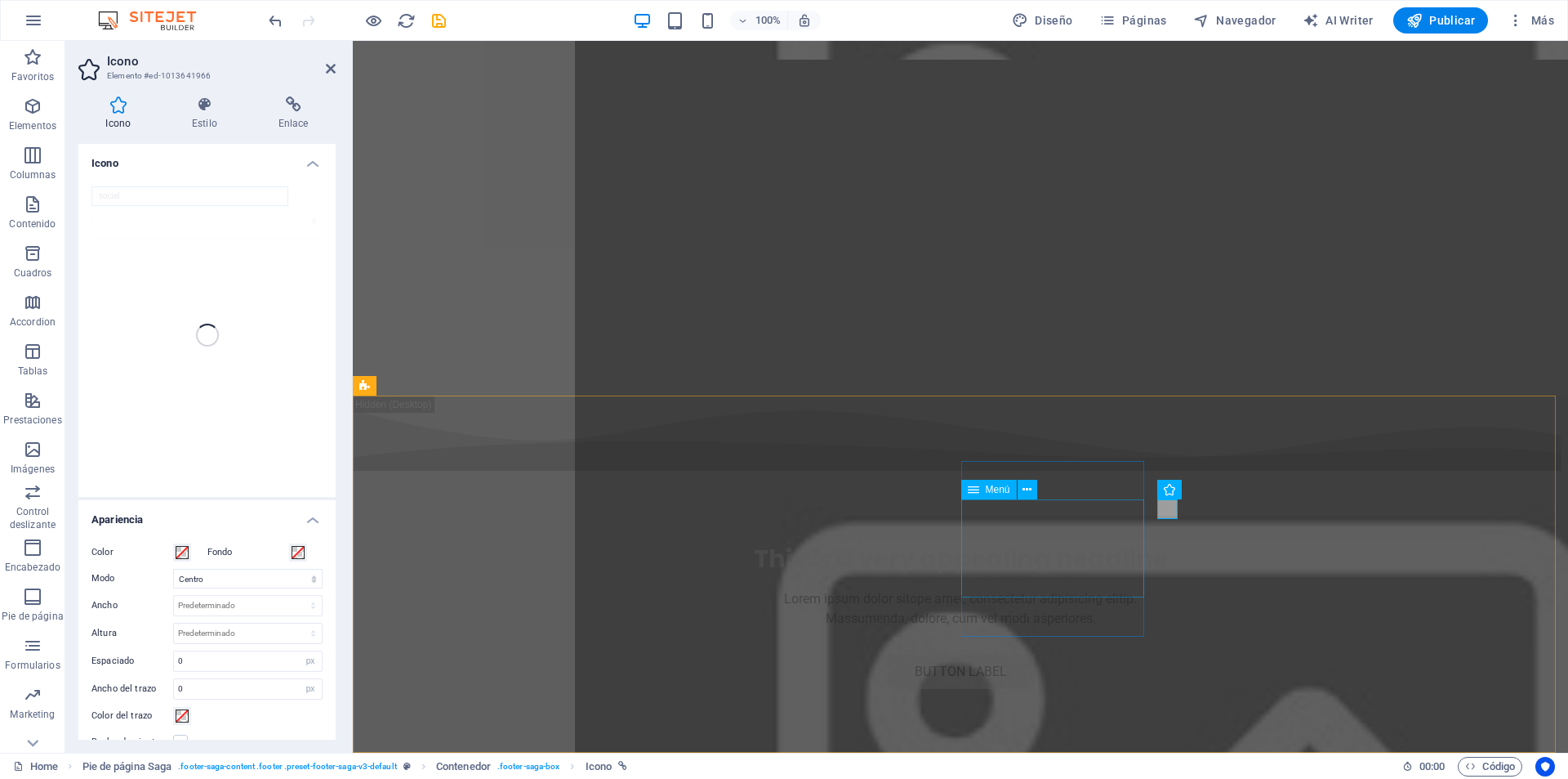
scroll to position [6555, 0]
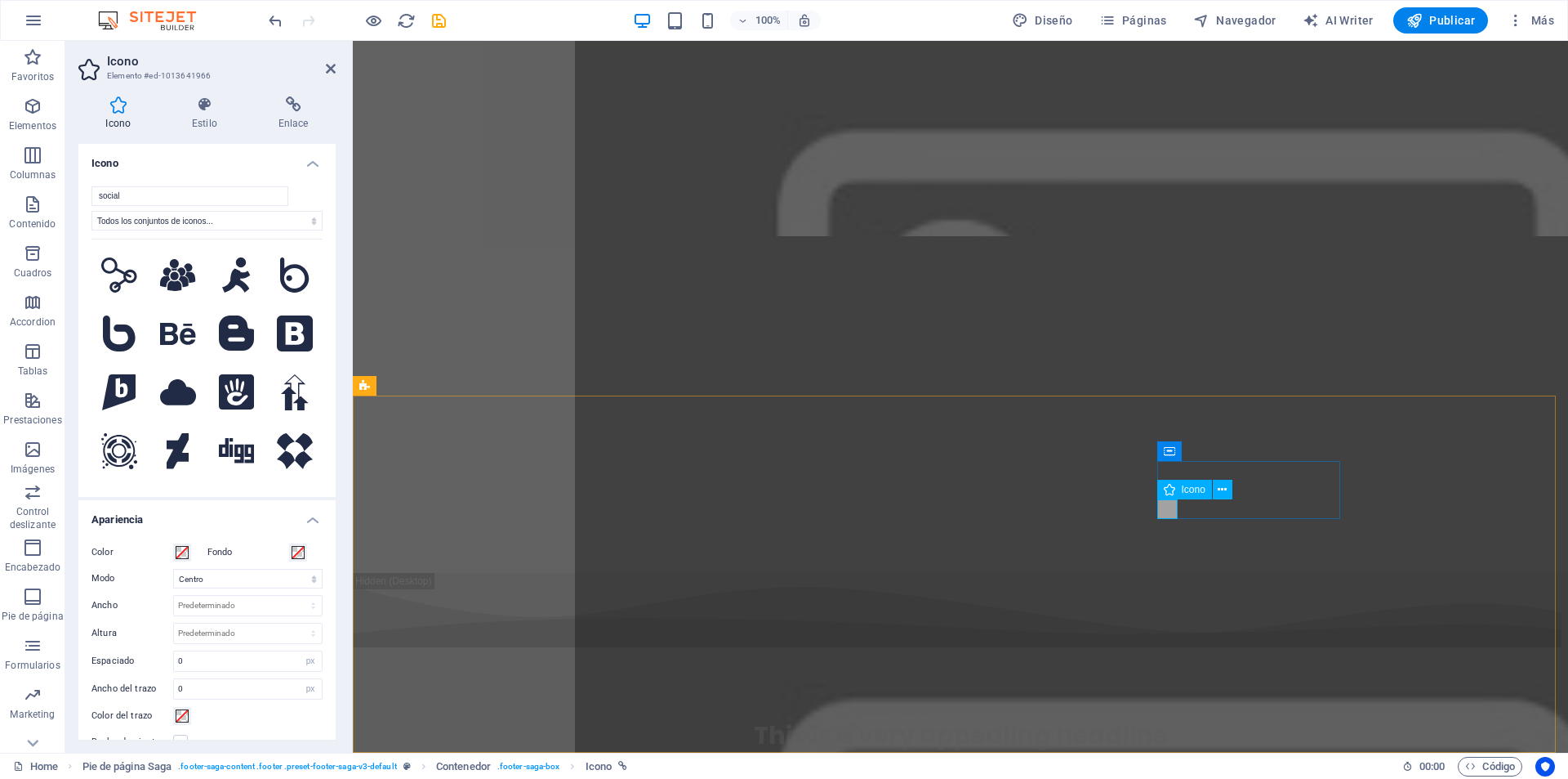
click at [282, 121] on h4 "Enlace" at bounding box center [293, 113] width 85 height 34
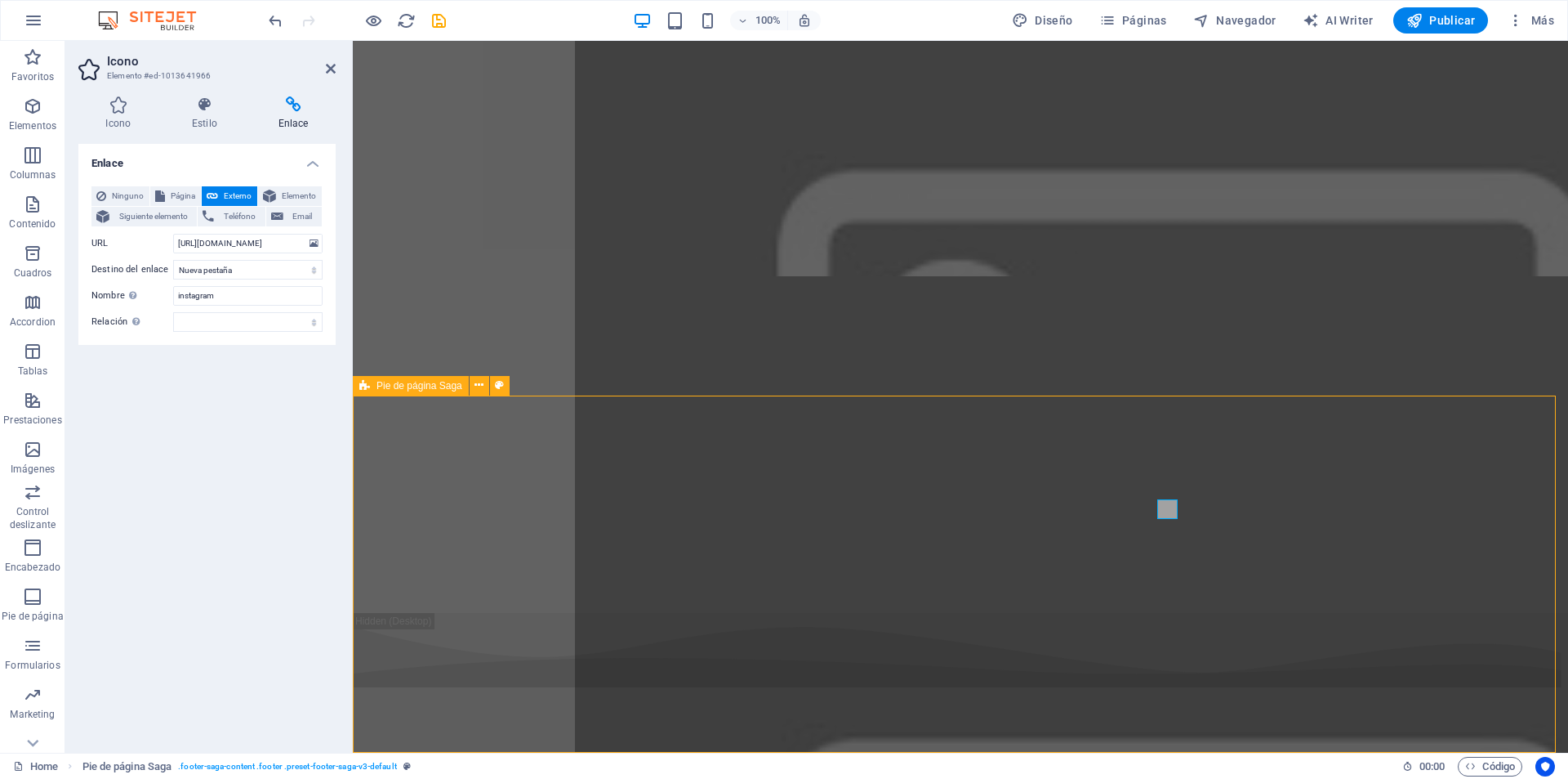
scroll to position [6731, 0]
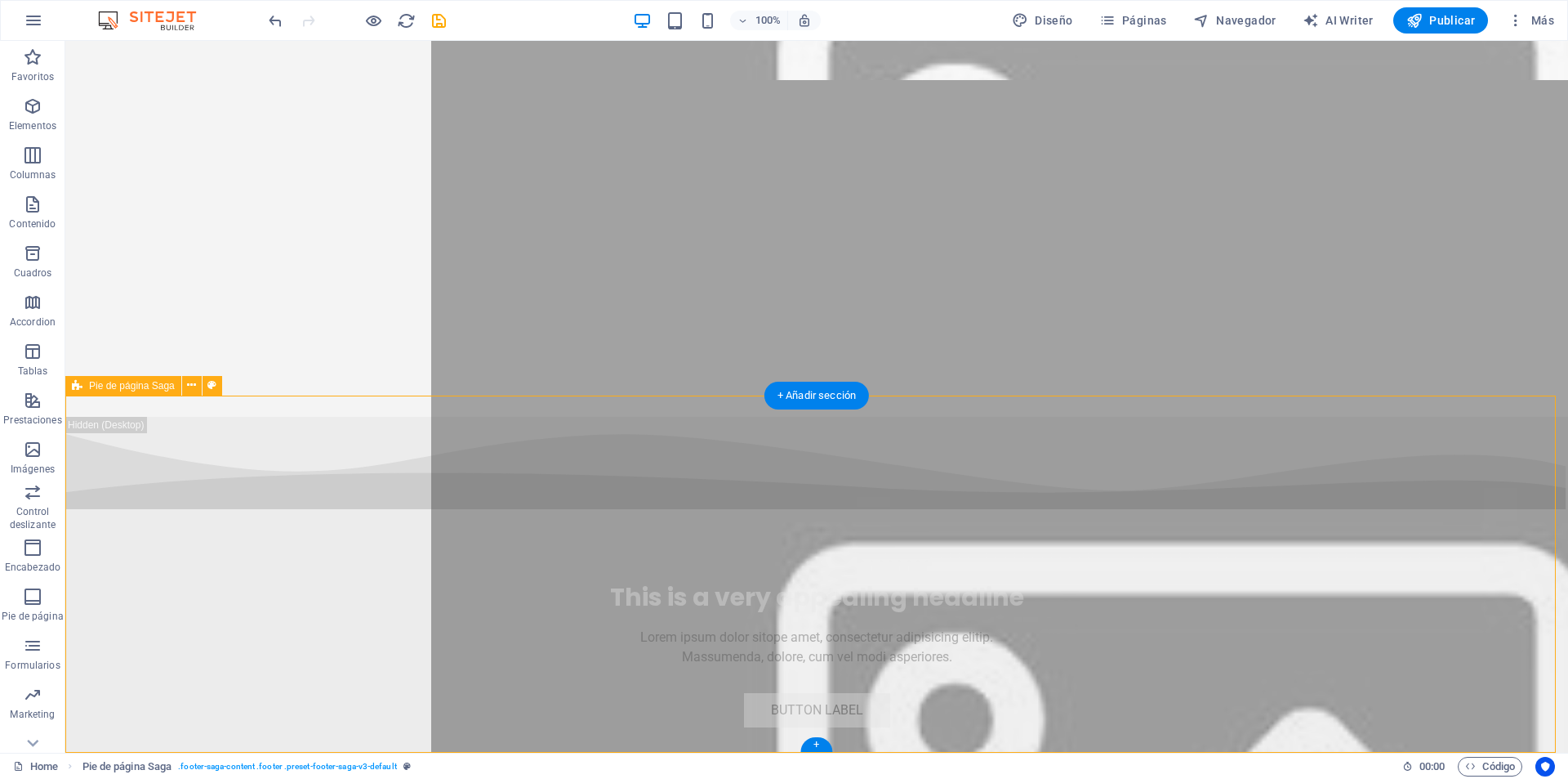
click at [439, 26] on icon "save" at bounding box center [438, 21] width 19 height 19
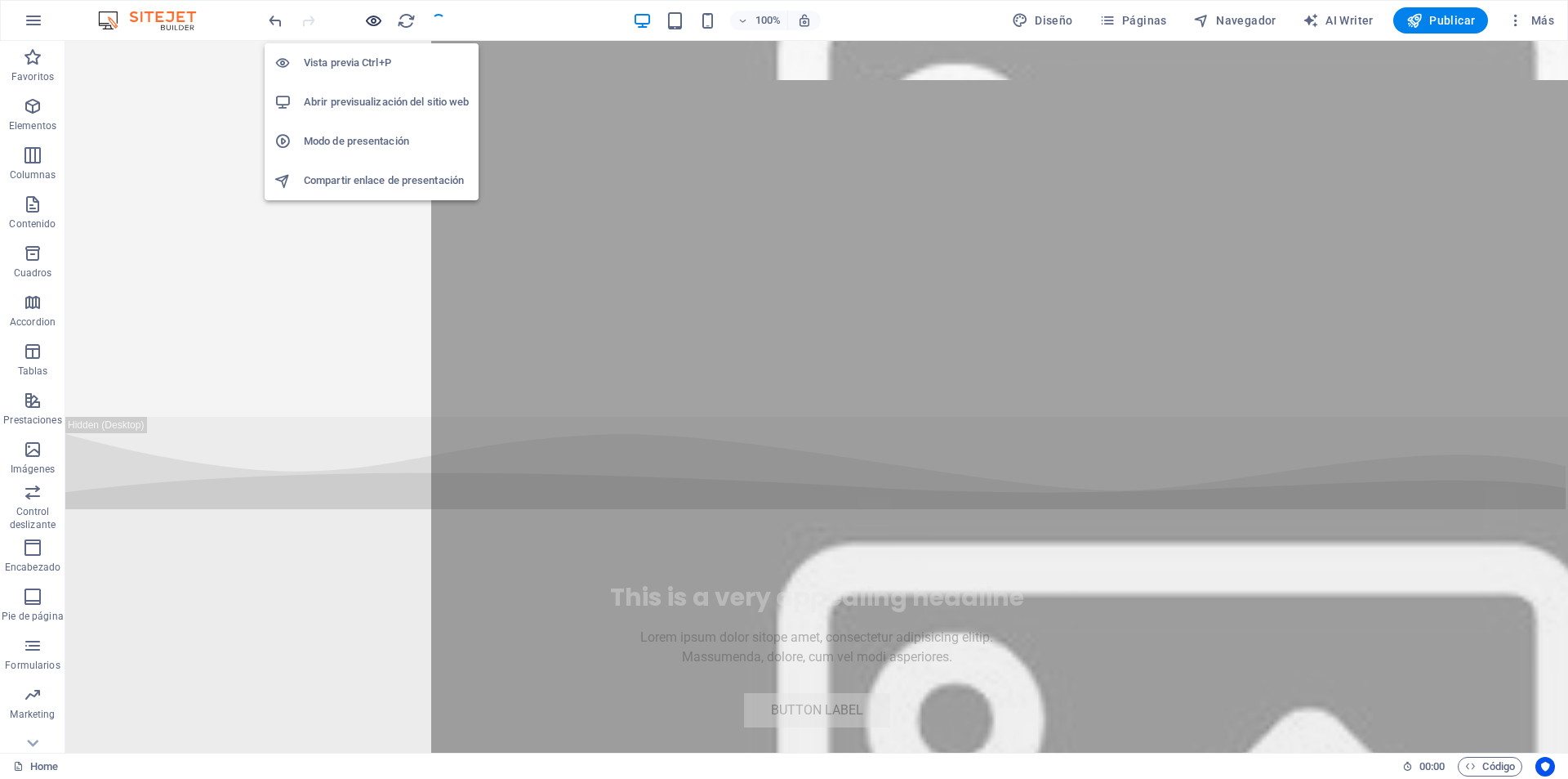
click at [371, 13] on icon "button" at bounding box center [373, 21] width 19 height 19
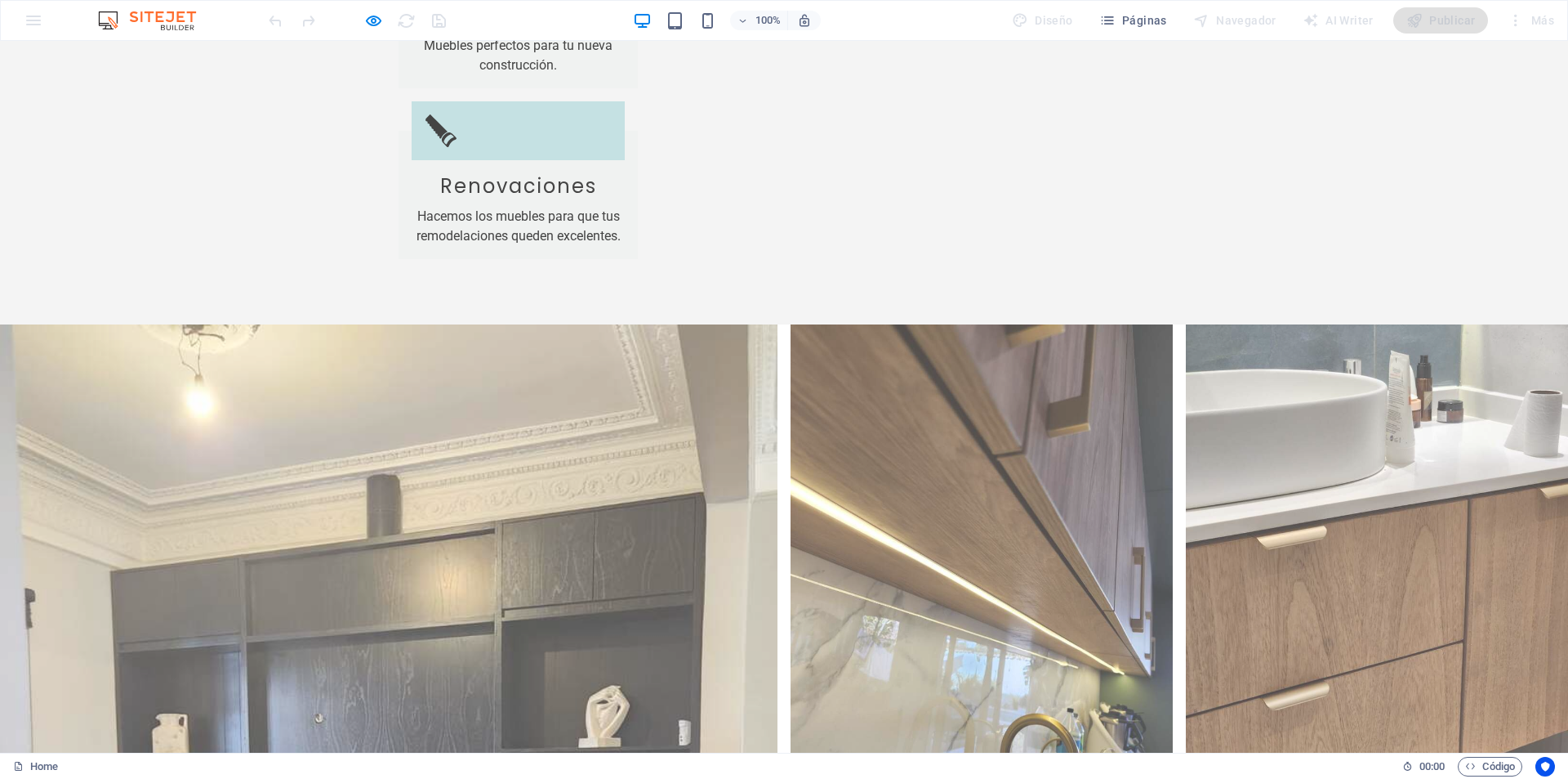
scroll to position [3046, 0]
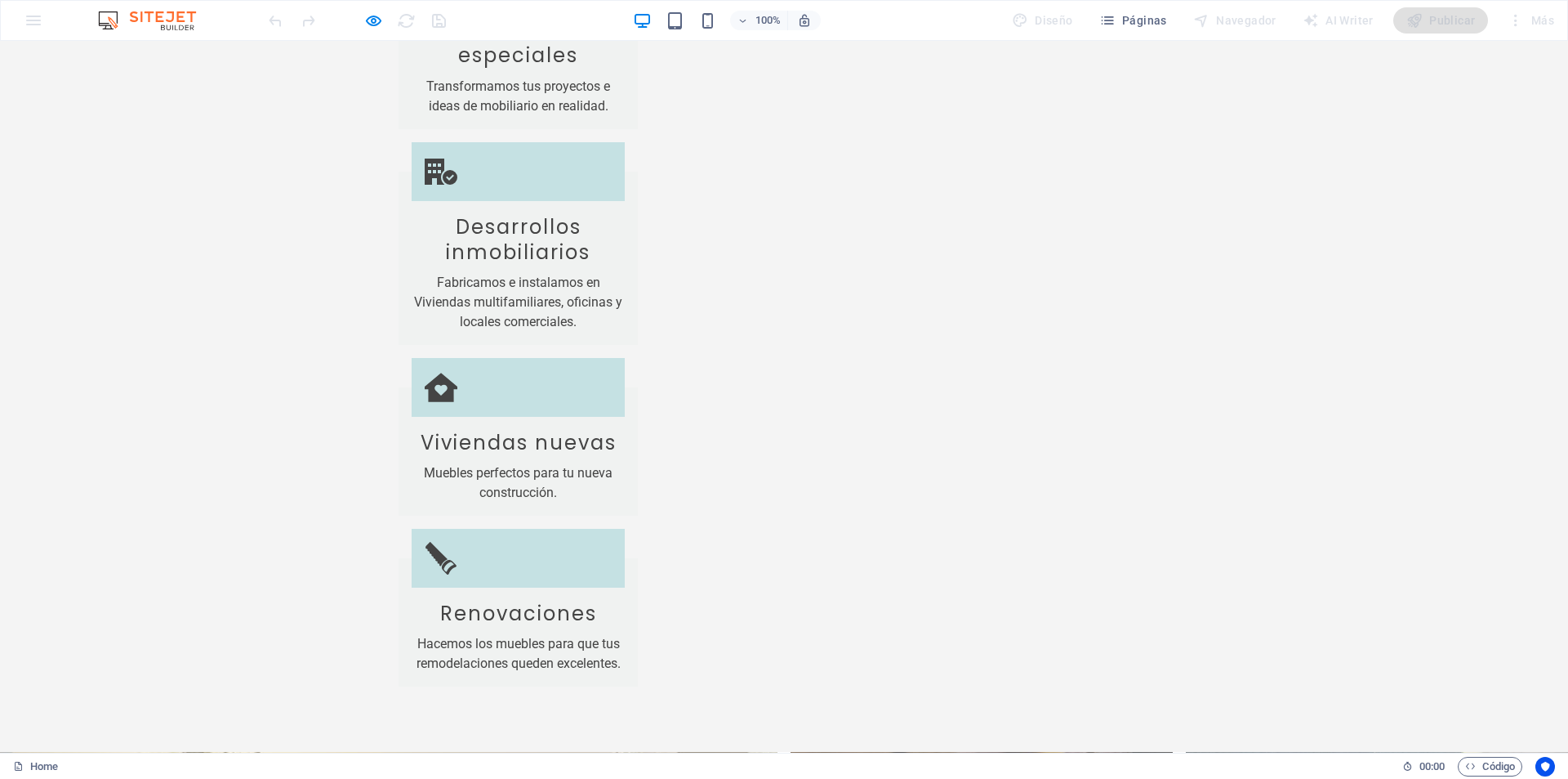
scroll to position [2719, 0]
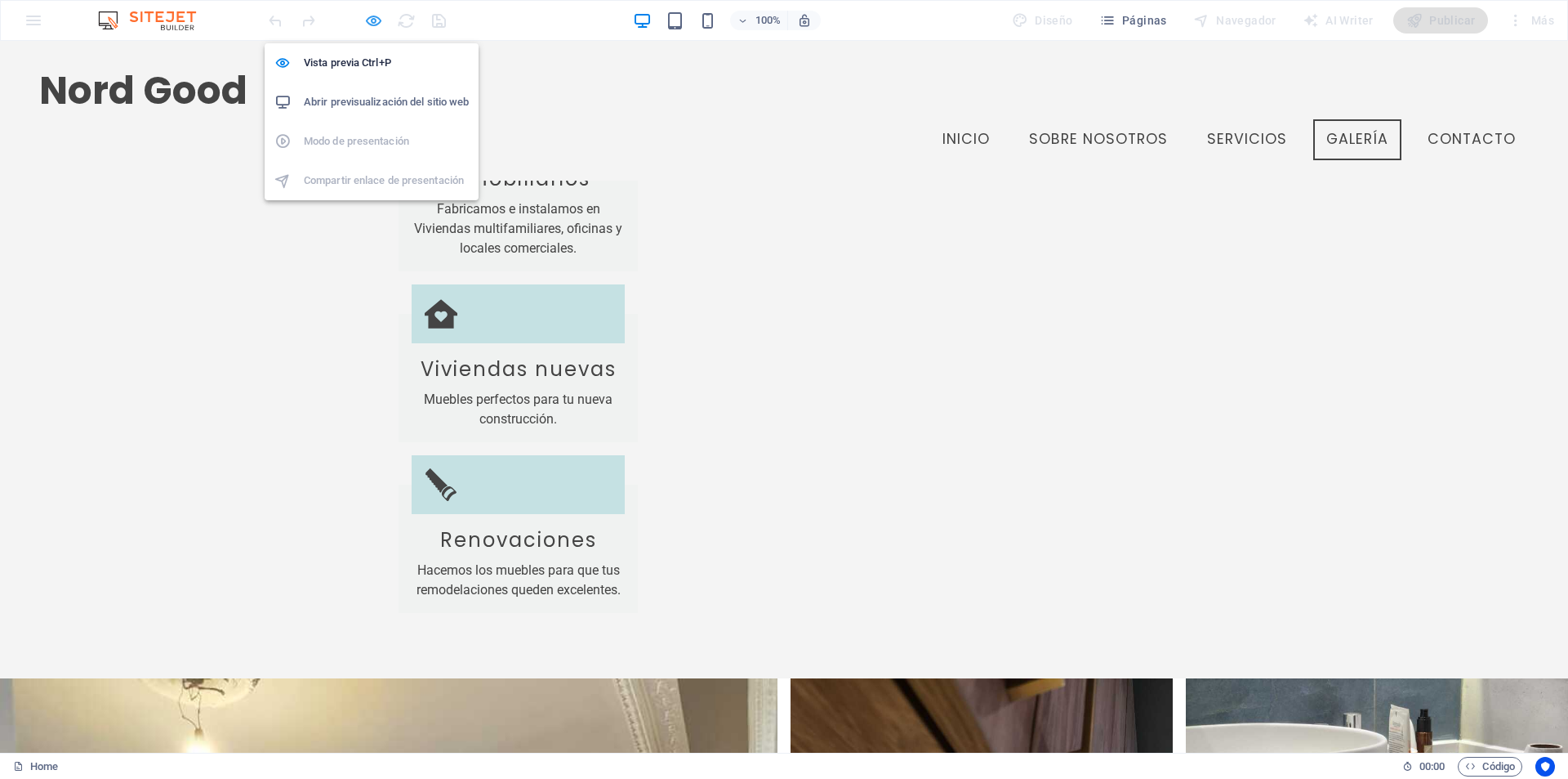
click at [366, 25] on icon "button" at bounding box center [373, 21] width 19 height 19
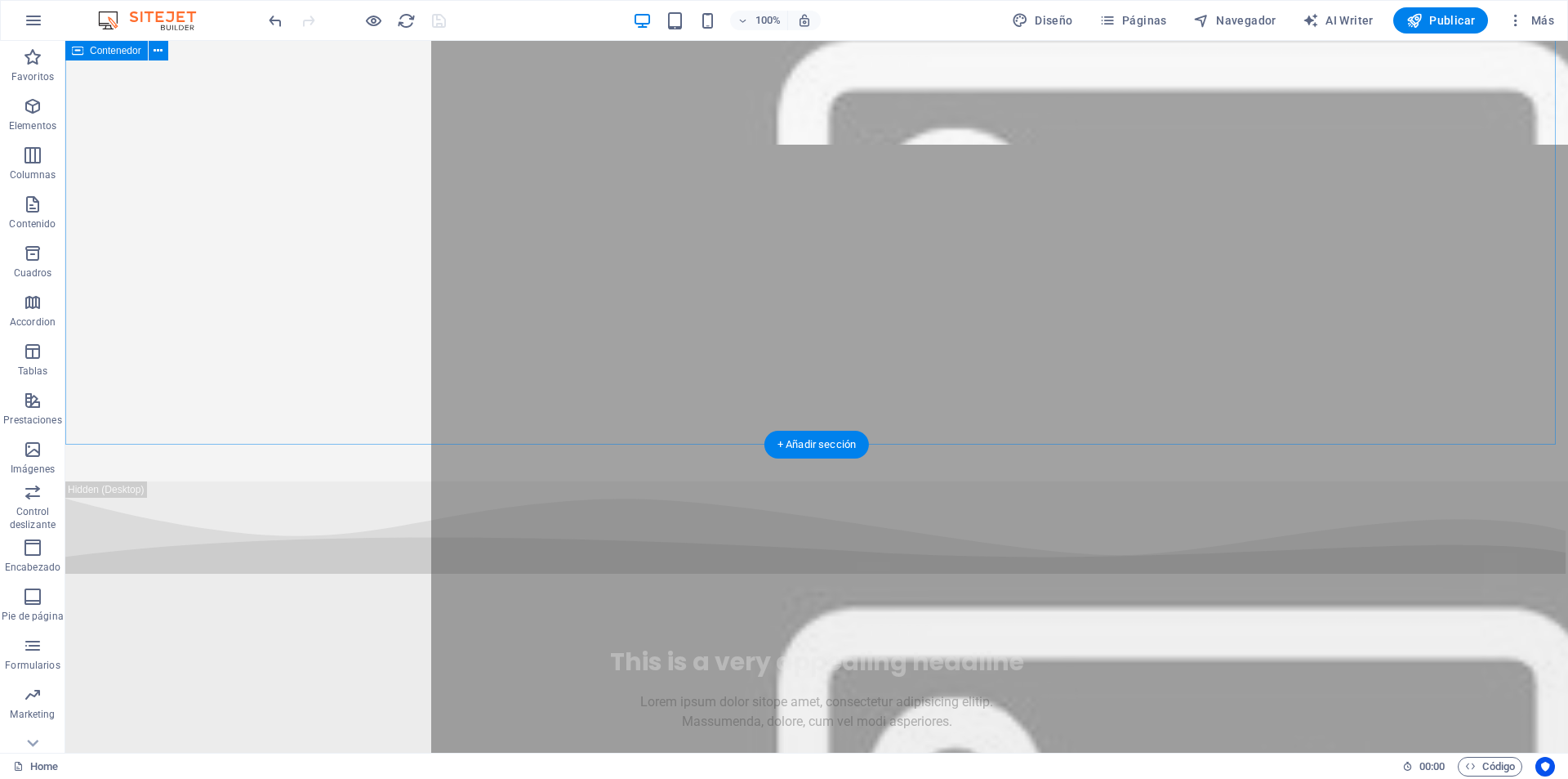
scroll to position [6731, 0]
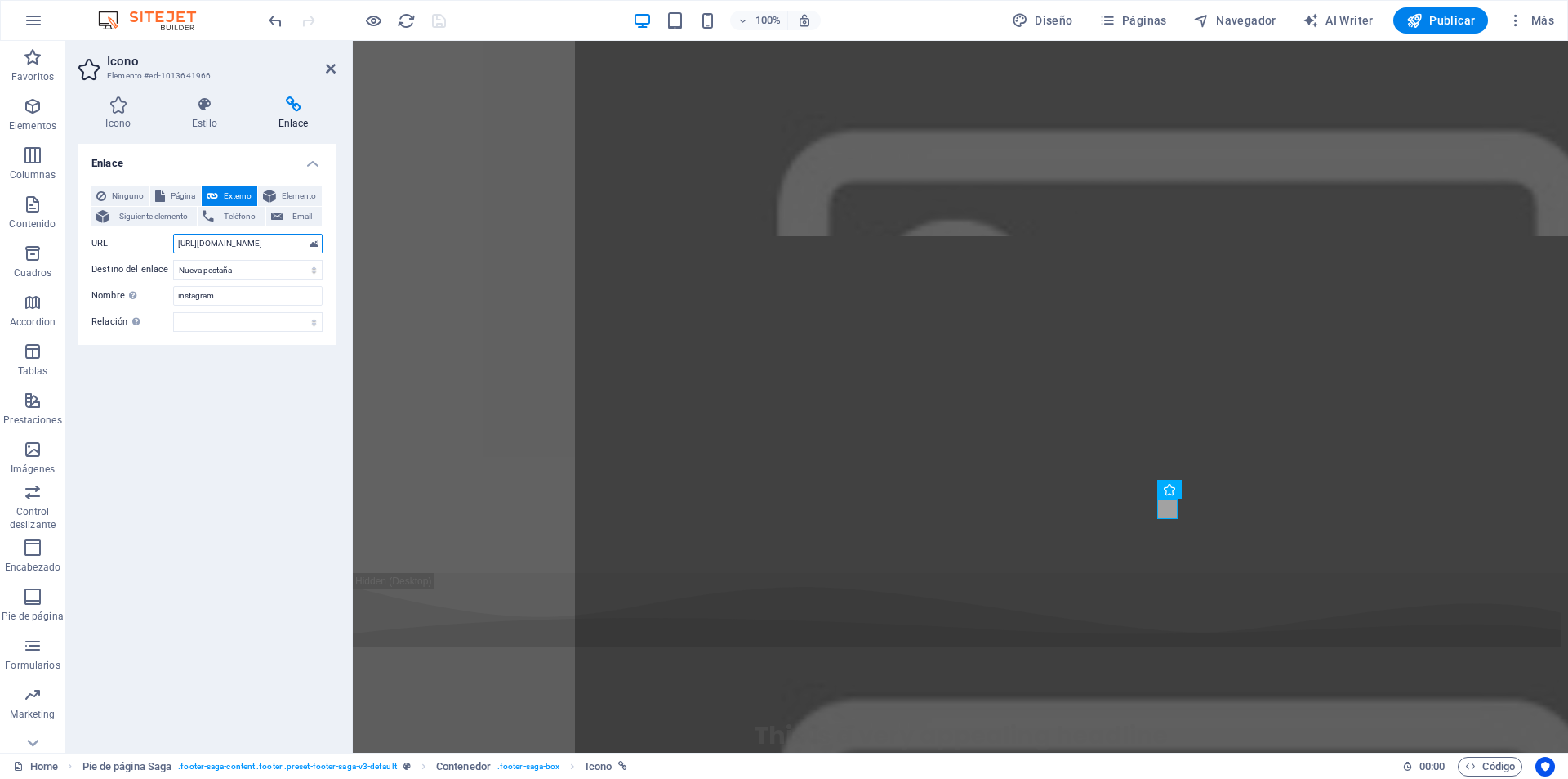
scroll to position [0, 24]
drag, startPoint x: 526, startPoint y: 282, endPoint x: 364, endPoint y: 232, distance: 169.5
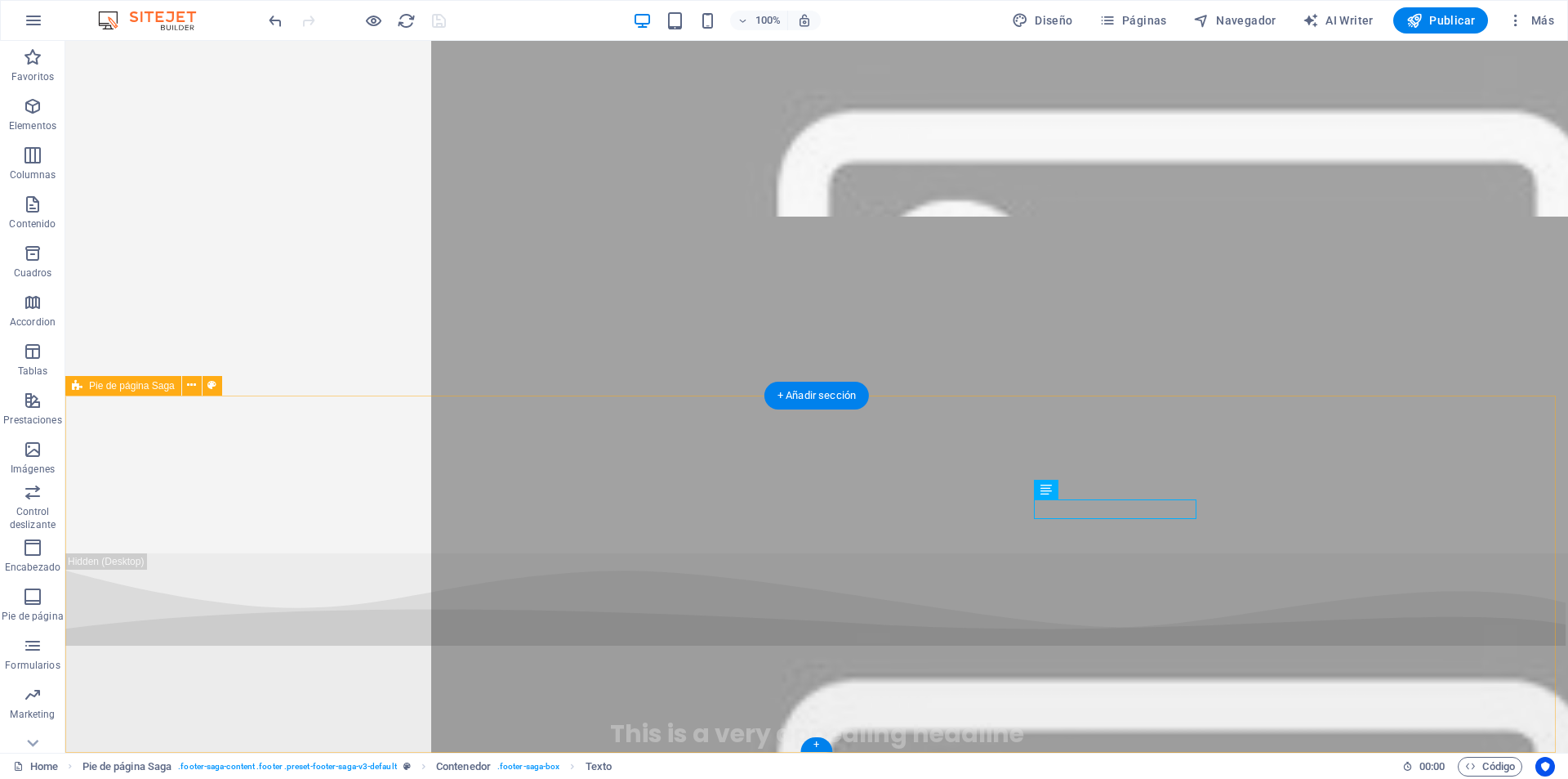
scroll to position [6731, 0]
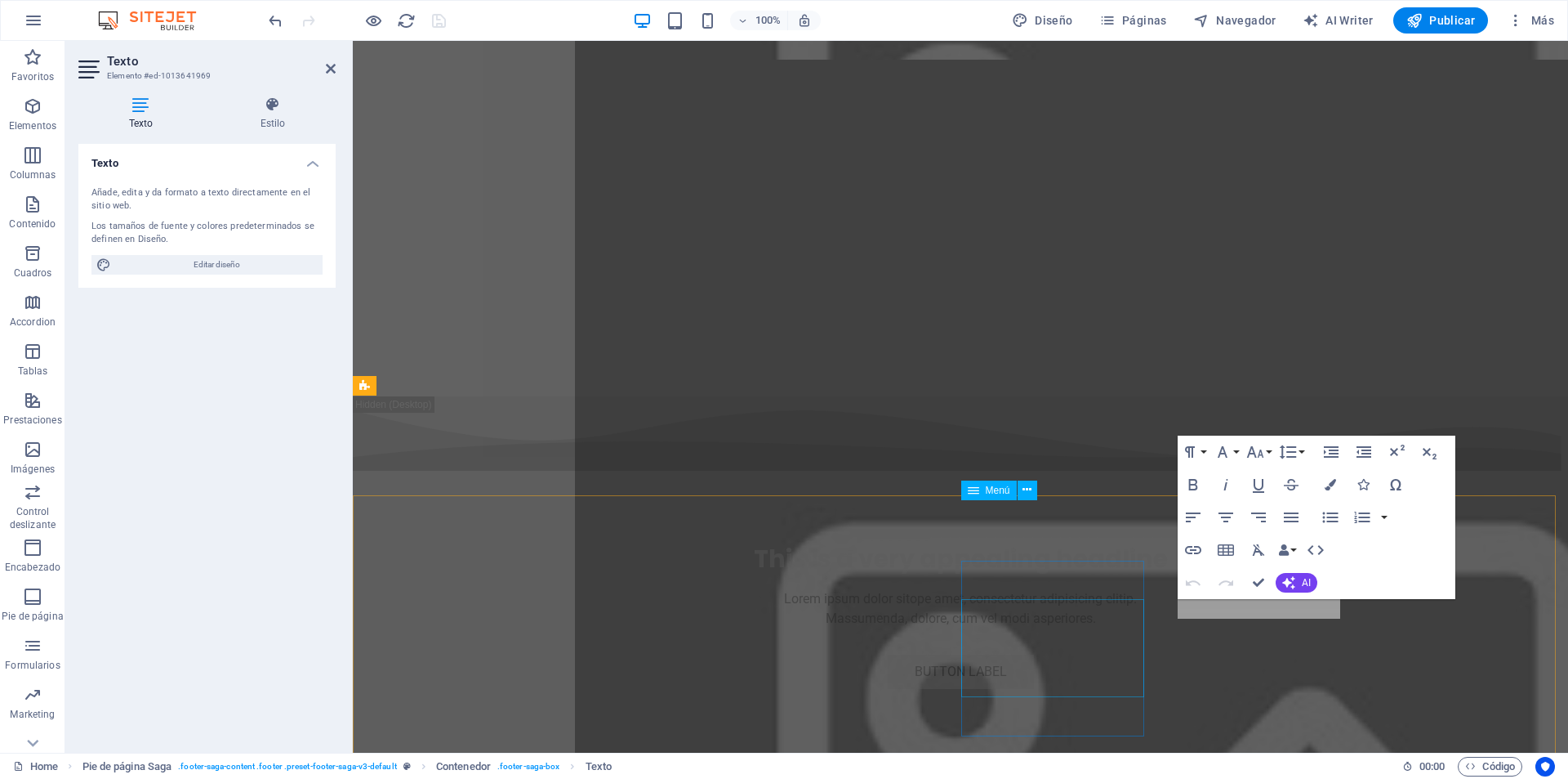
scroll to position [6555, 0]
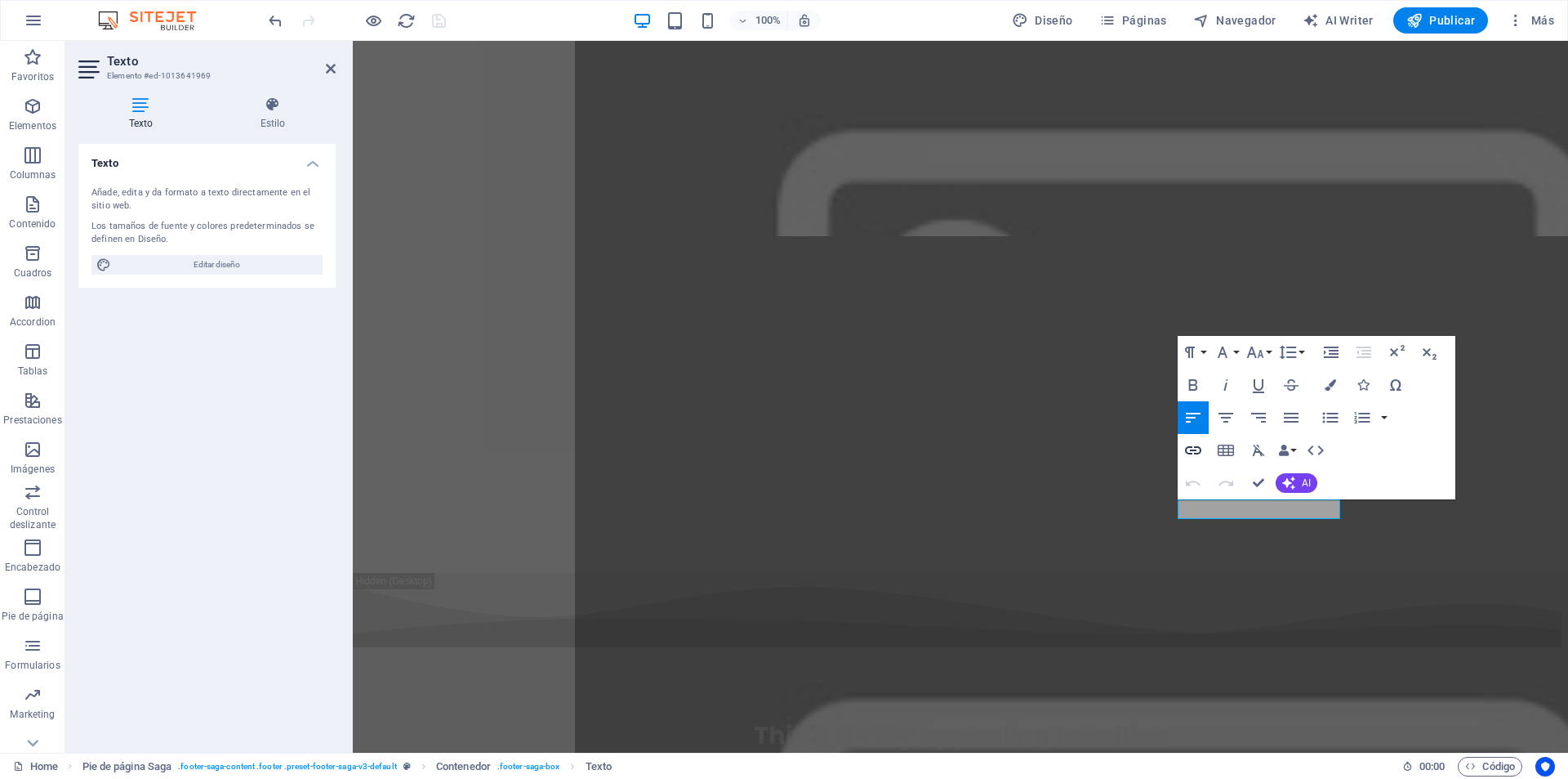
click at [1191, 450] on icon "button" at bounding box center [1193, 450] width 17 height 8
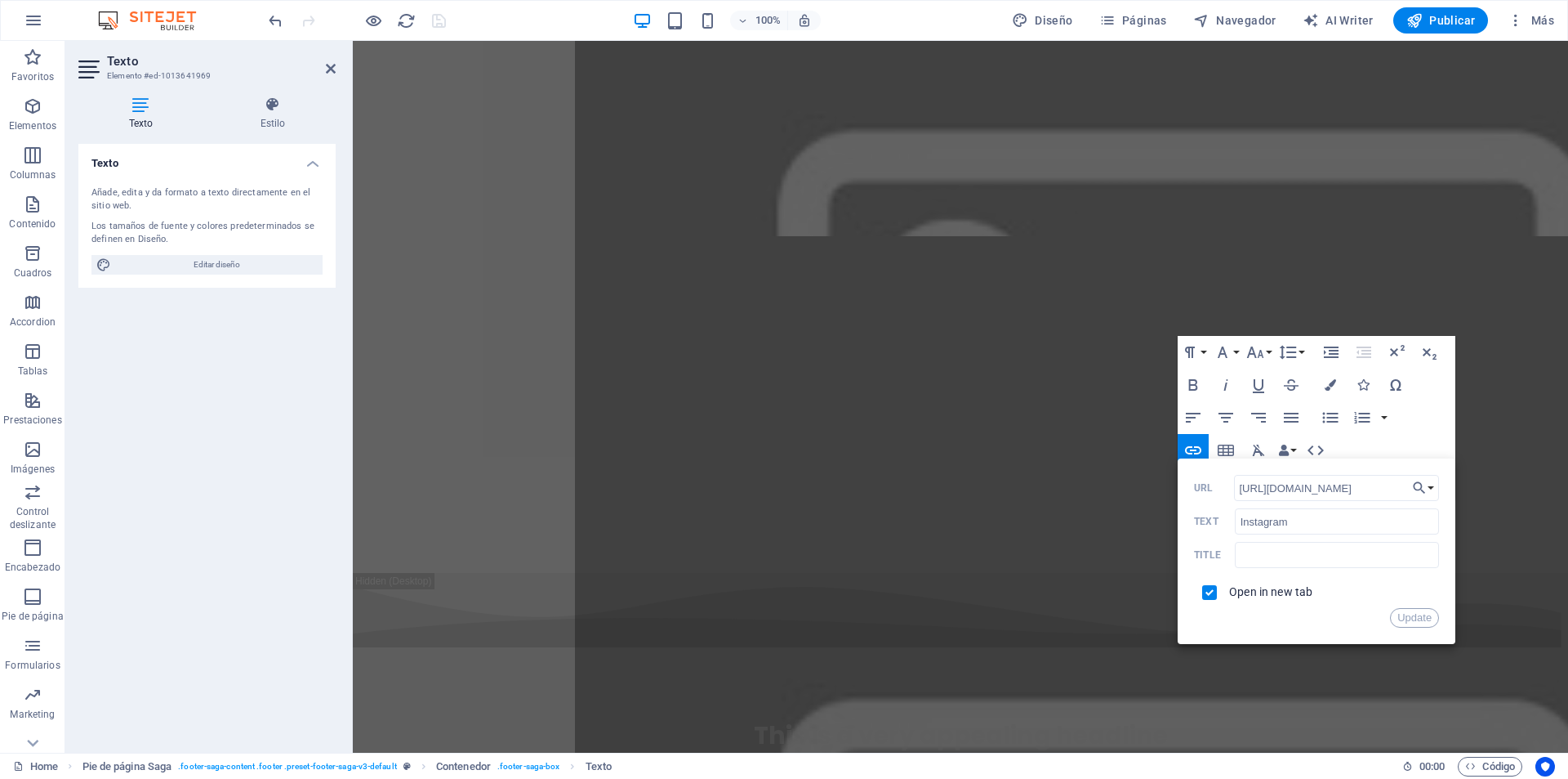
drag, startPoint x: 1375, startPoint y: 487, endPoint x: 1218, endPoint y: 490, distance: 157.0
click at [1218, 490] on div "https://www.instagram.com/ URL" at bounding box center [1316, 487] width 245 height 27
type input "https://www.instagram.com/nord_good/"
click at [1432, 617] on button "Update" at bounding box center [1414, 617] width 49 height 20
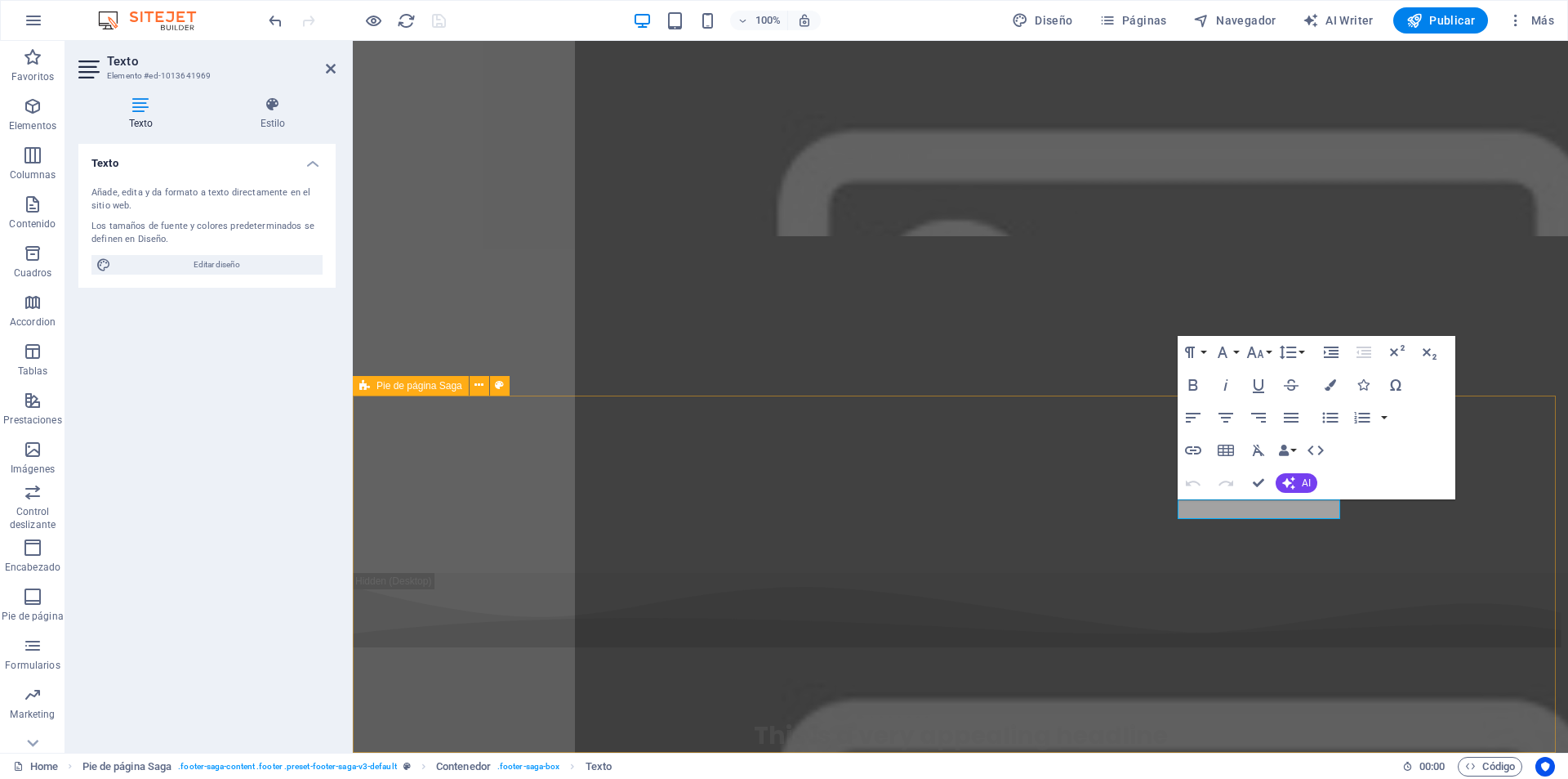
scroll to position [0, 0]
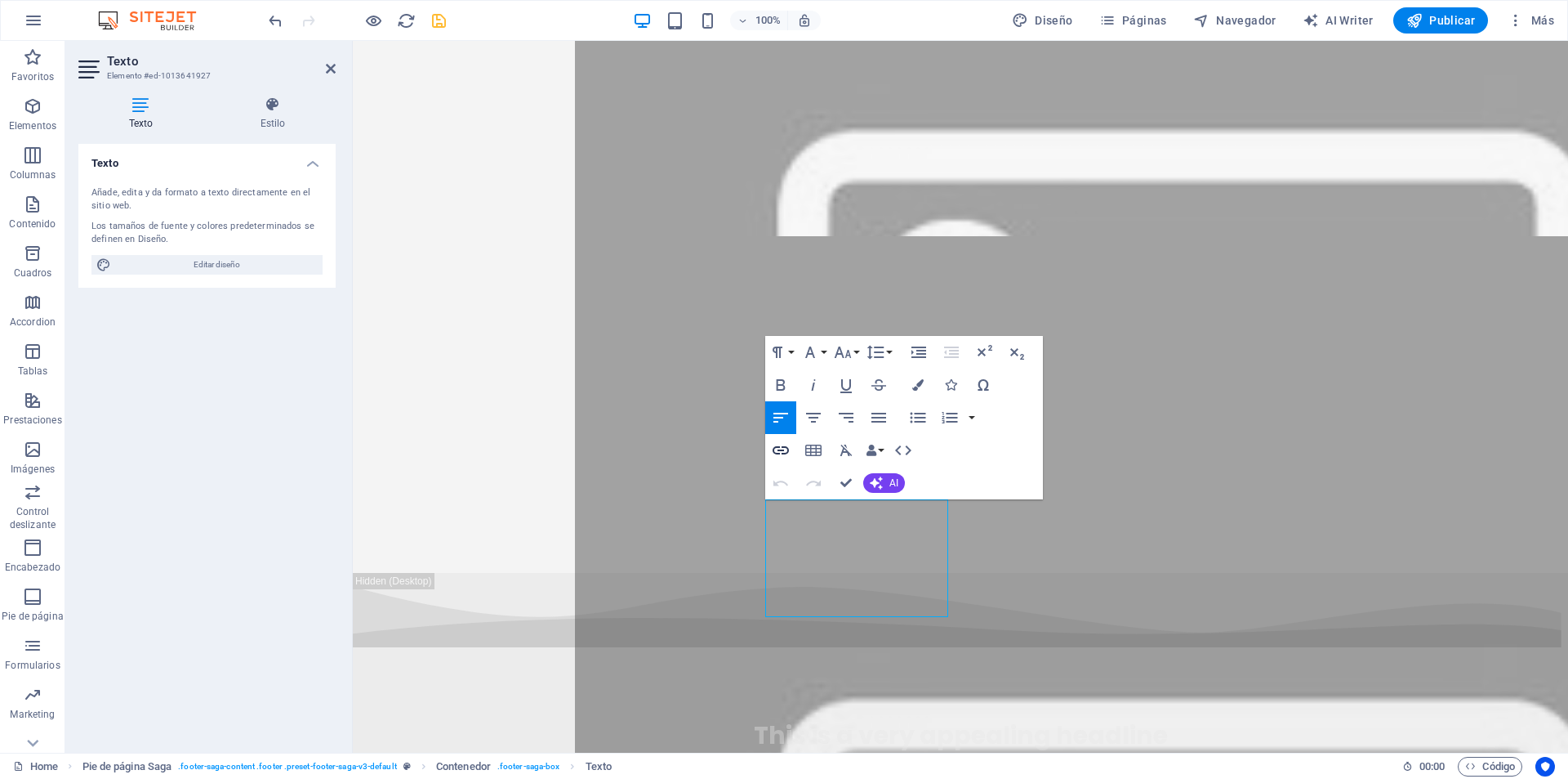
click at [784, 454] on icon "button" at bounding box center [781, 450] width 17 height 8
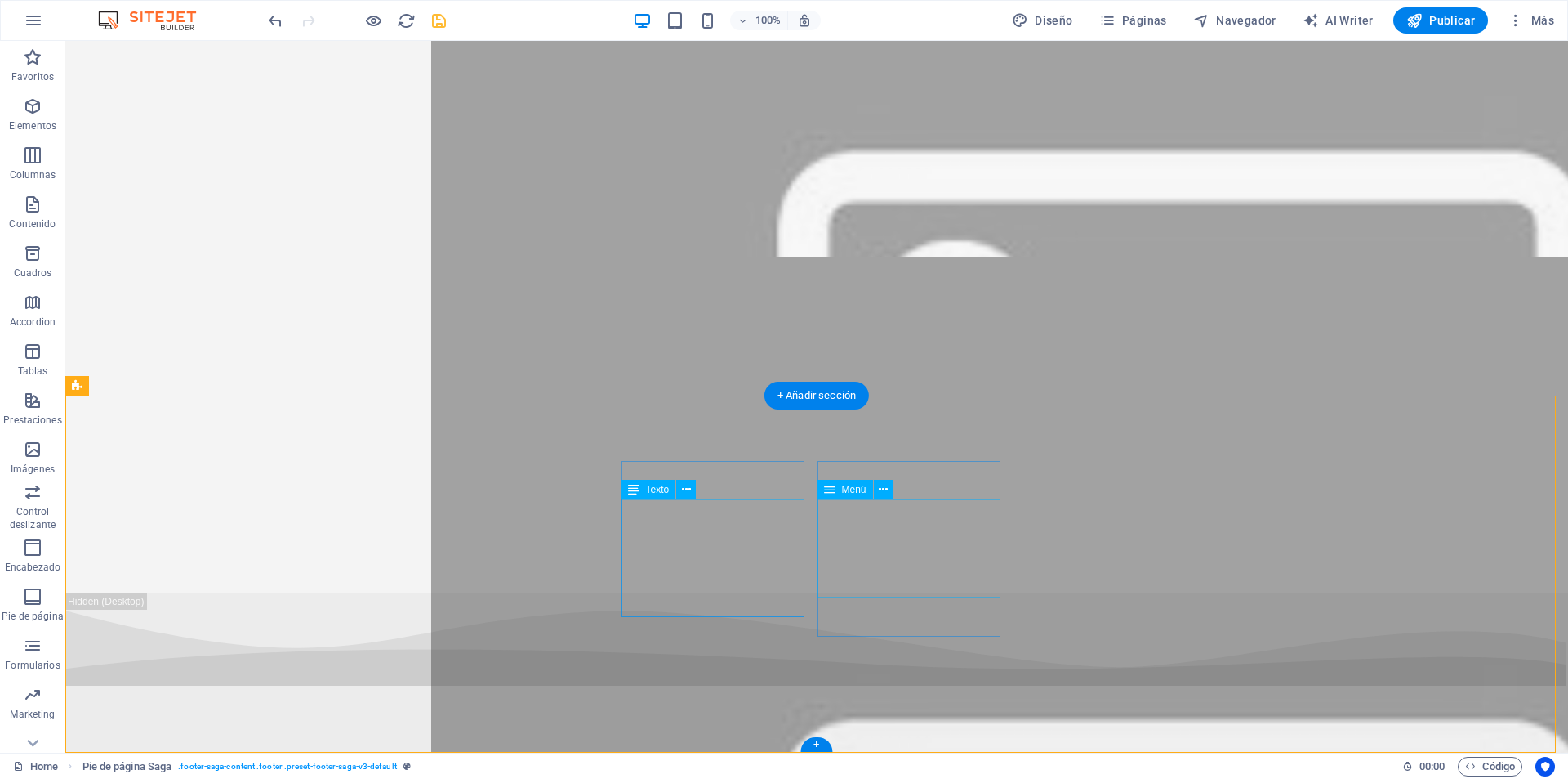
scroll to position [6731, 0]
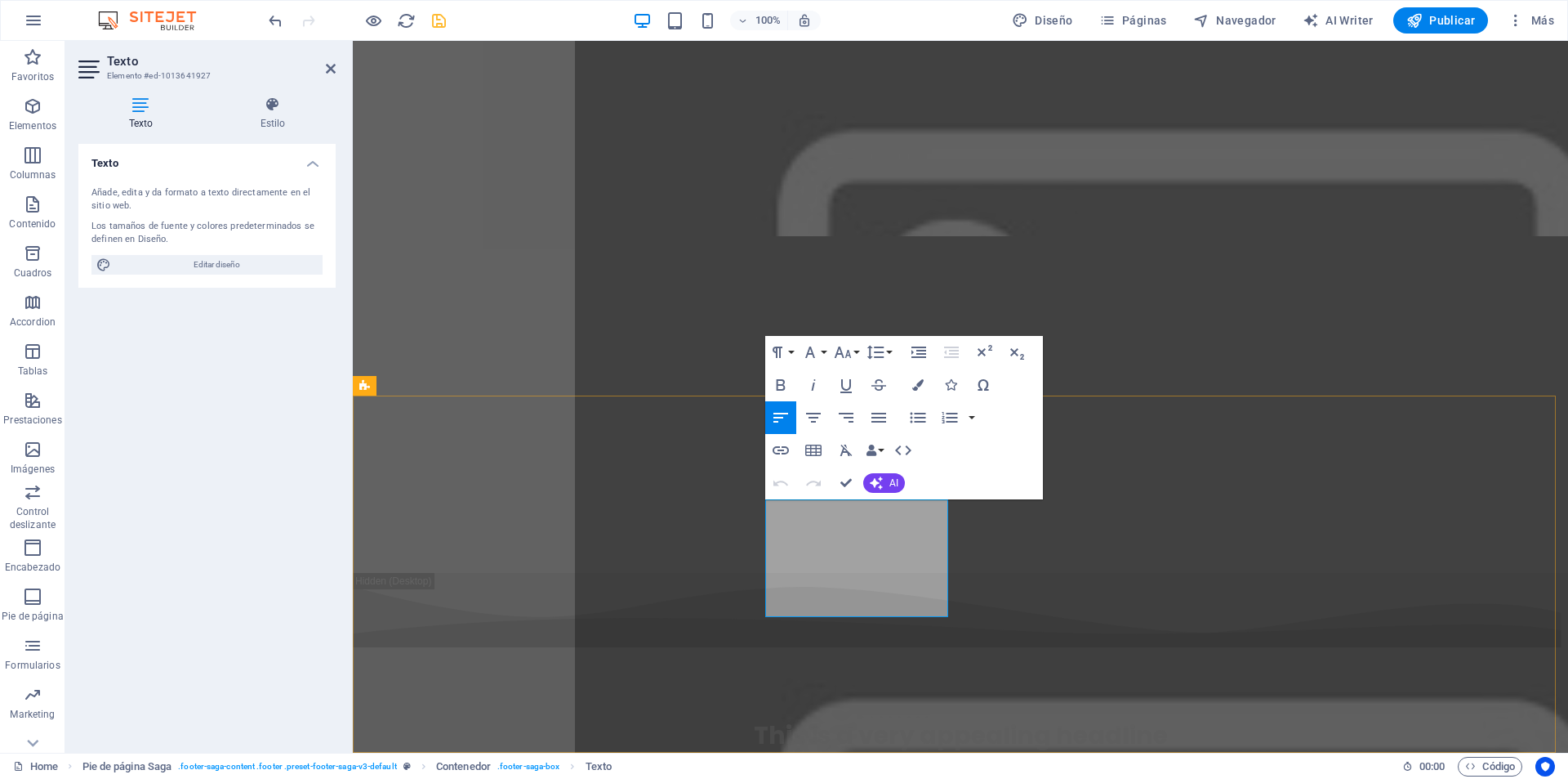
click at [802, 509] on icon "button" at bounding box center [804, 507] width 20 height 20
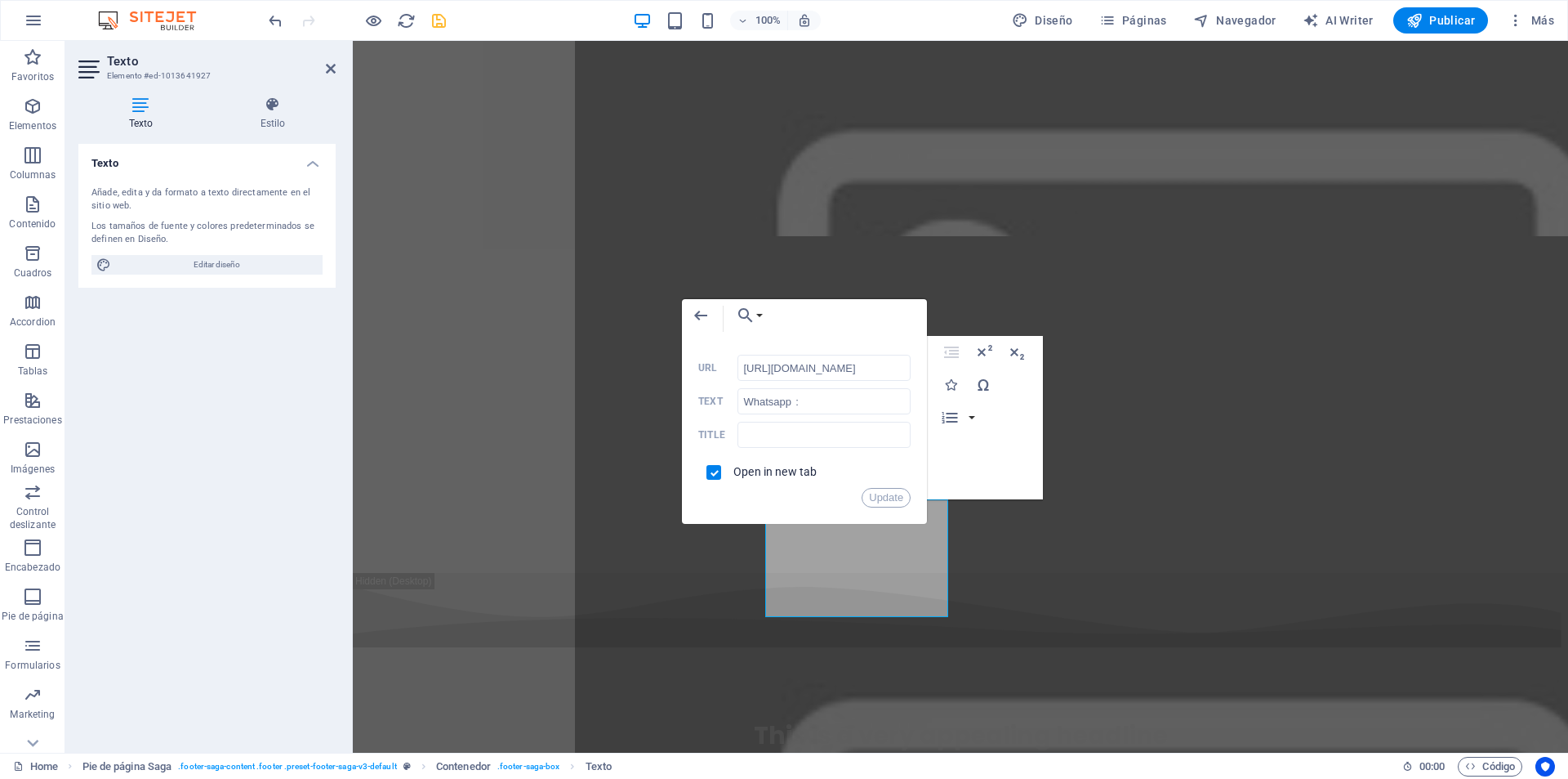
drag, startPoint x: 891, startPoint y: 364, endPoint x: 731, endPoint y: 353, distance: 160.4
click at [731, 353] on div "Back Choose Link Home Subpage Legal Notice Privacy Seleccionar archivo ... http…" at bounding box center [804, 412] width 245 height 225
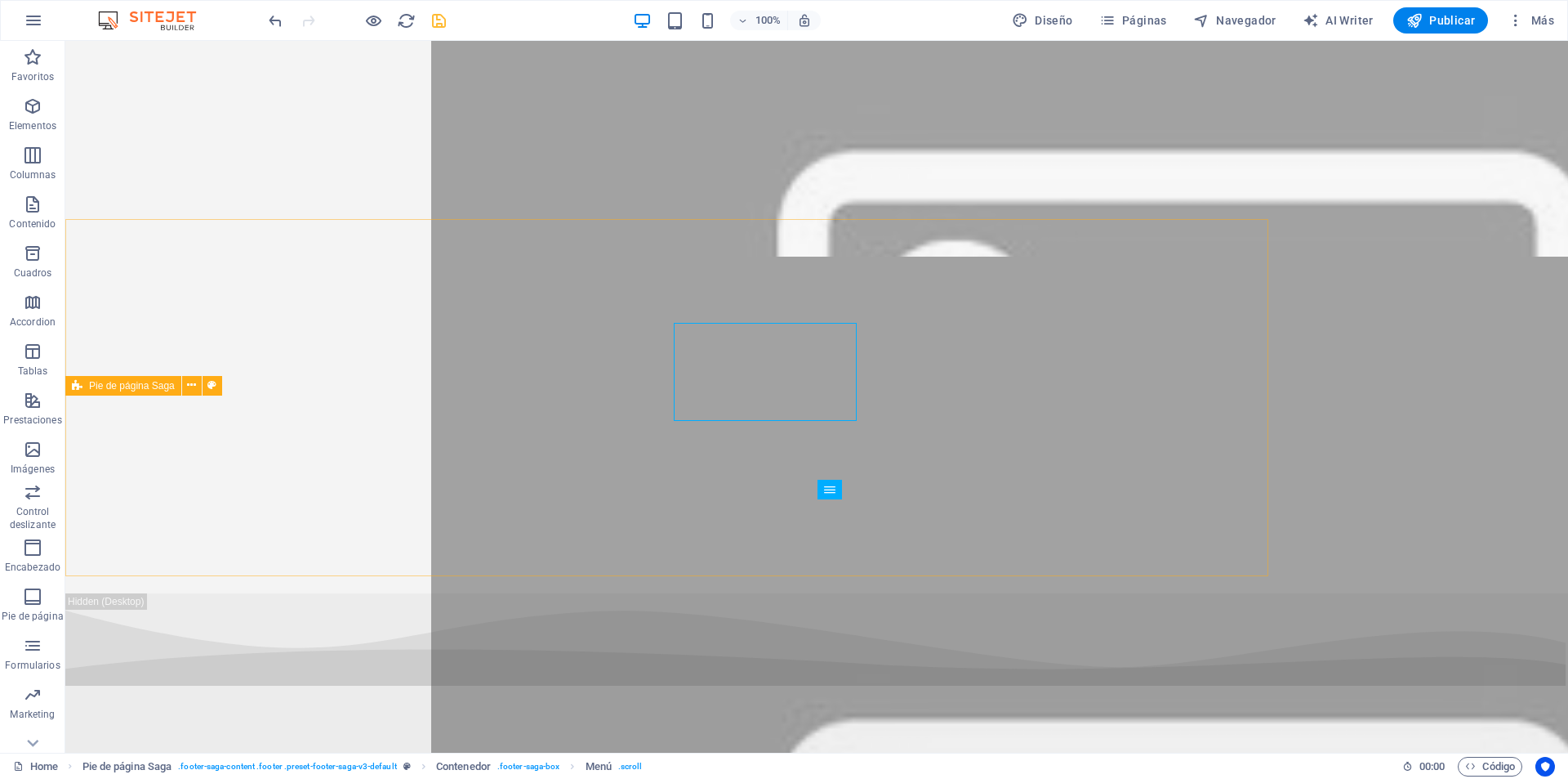
scroll to position [6731, 0]
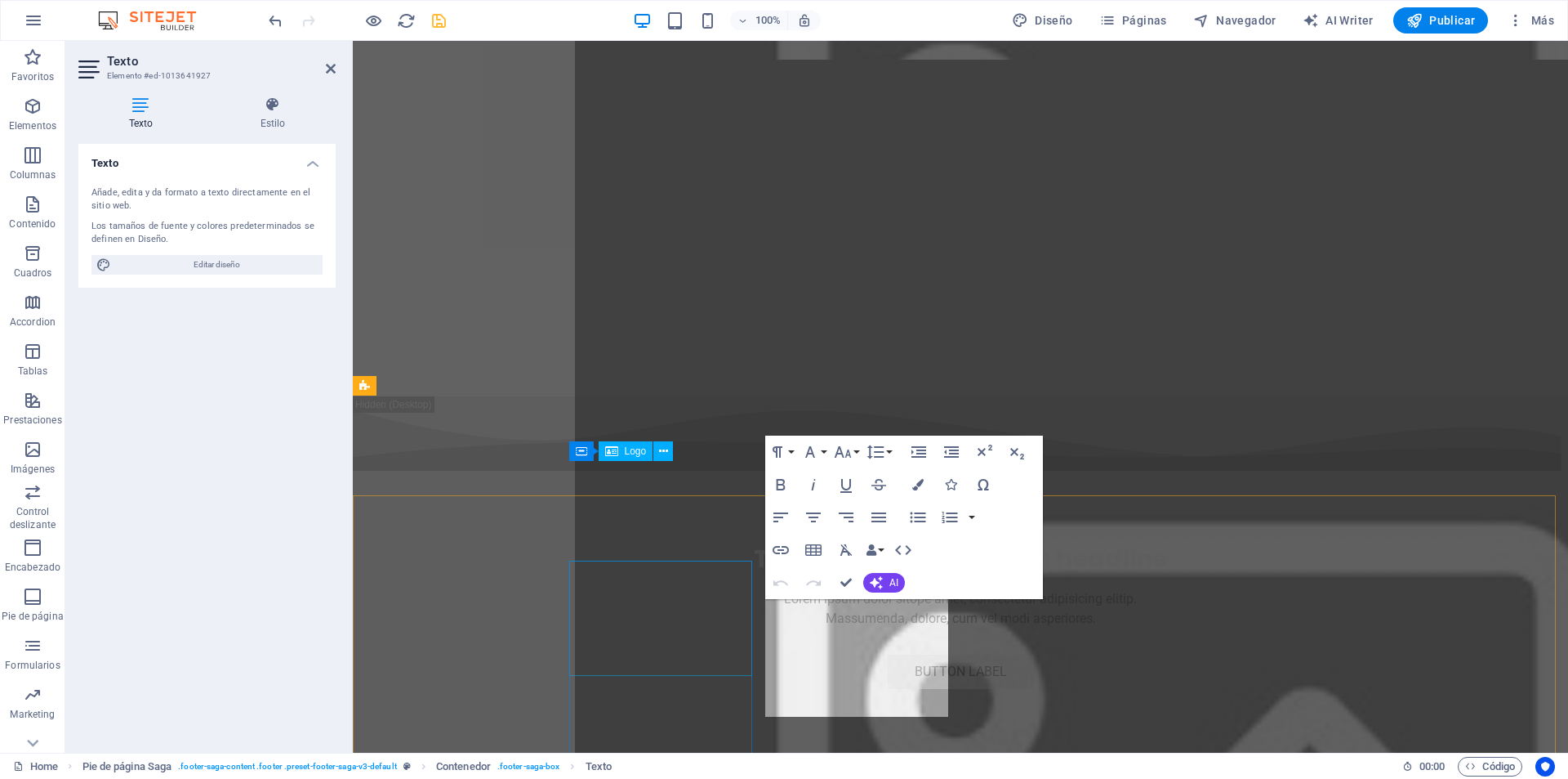
scroll to position [6555, 0]
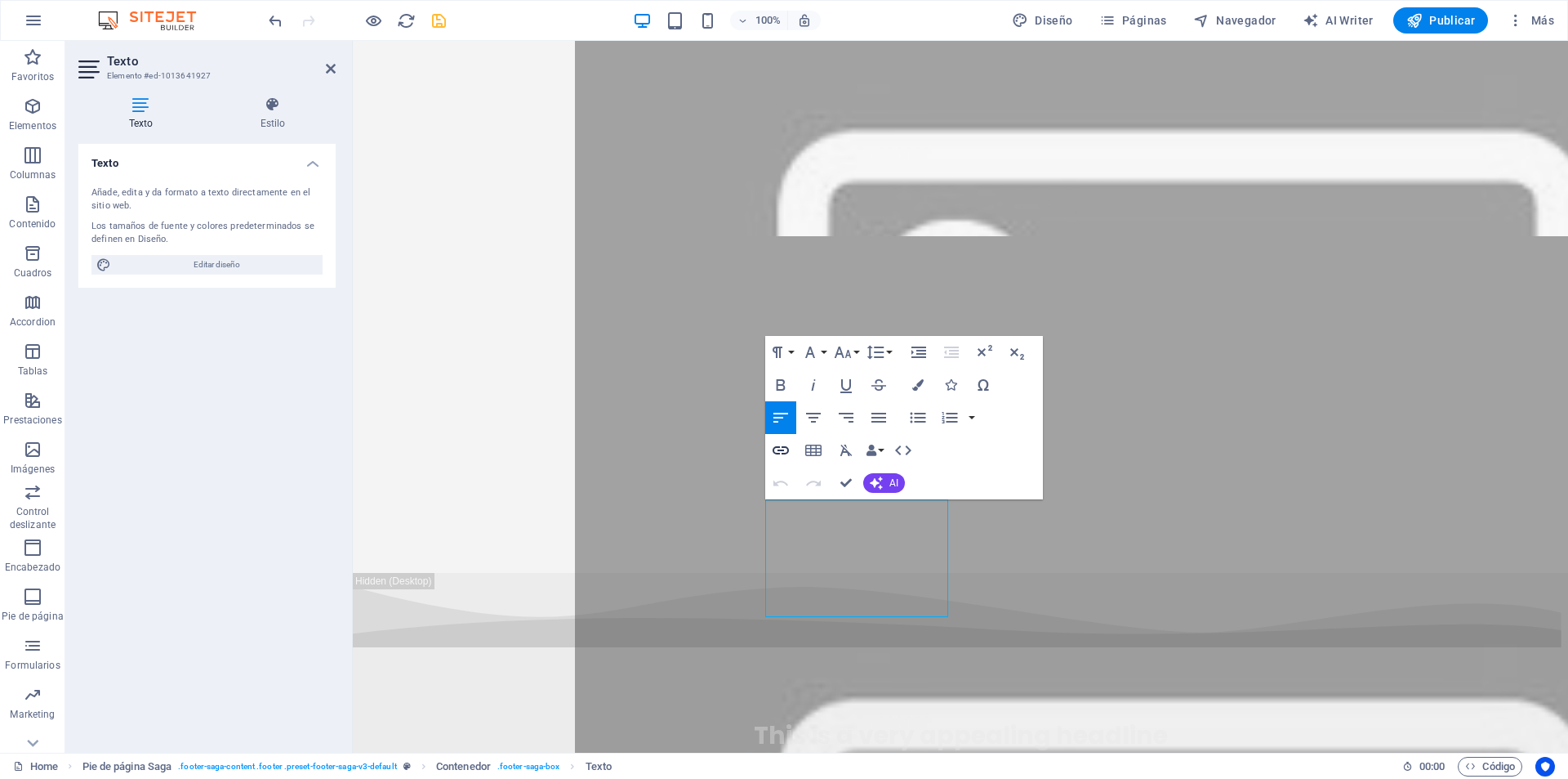
click at [780, 457] on icon "button" at bounding box center [781, 450] width 20 height 20
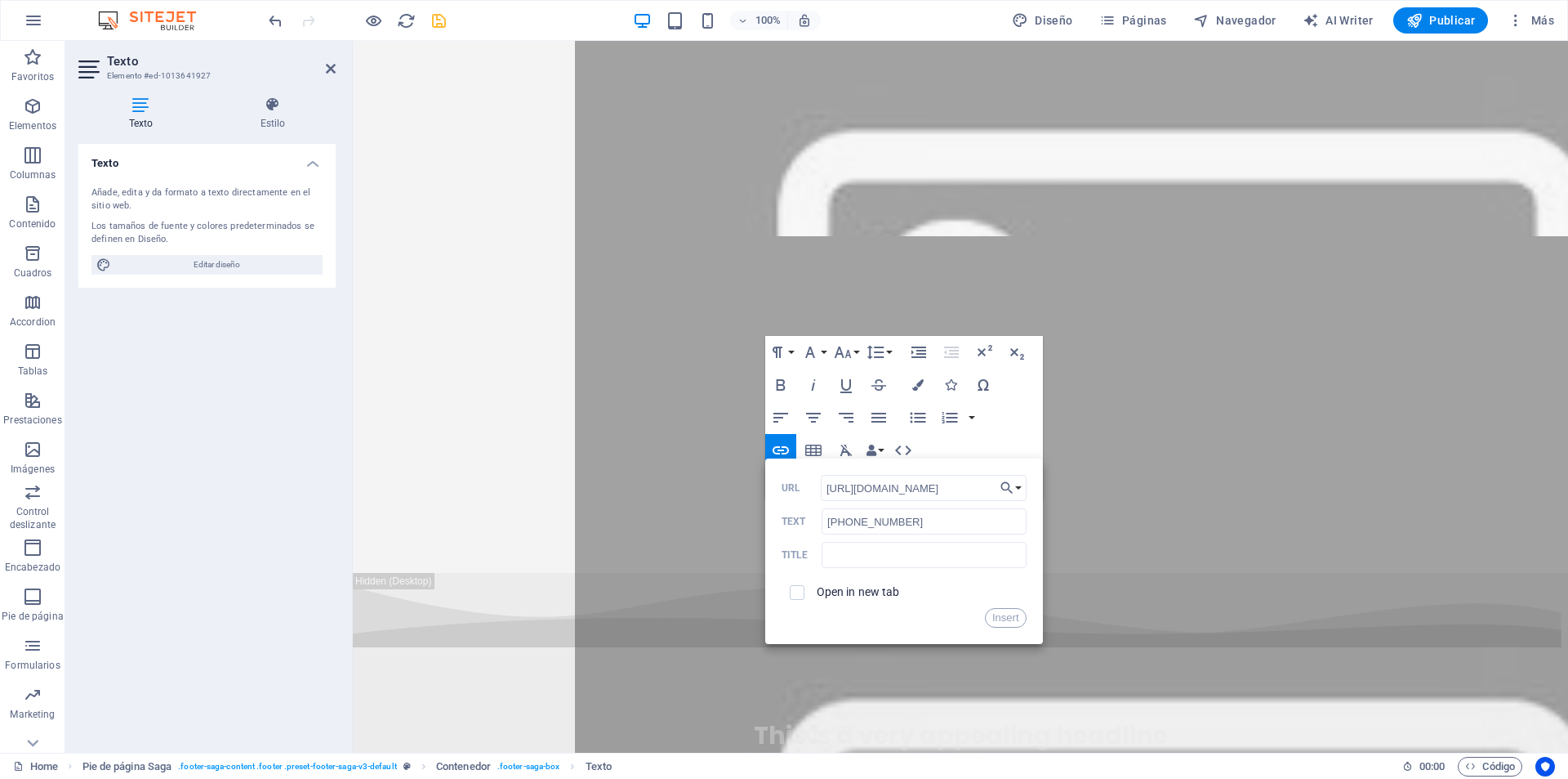
type input "https://wa.me/5491155777762"
click at [840, 591] on label "Open in new tab" at bounding box center [858, 591] width 84 height 13
click at [989, 614] on button "Insert" at bounding box center [1006, 617] width 41 height 20
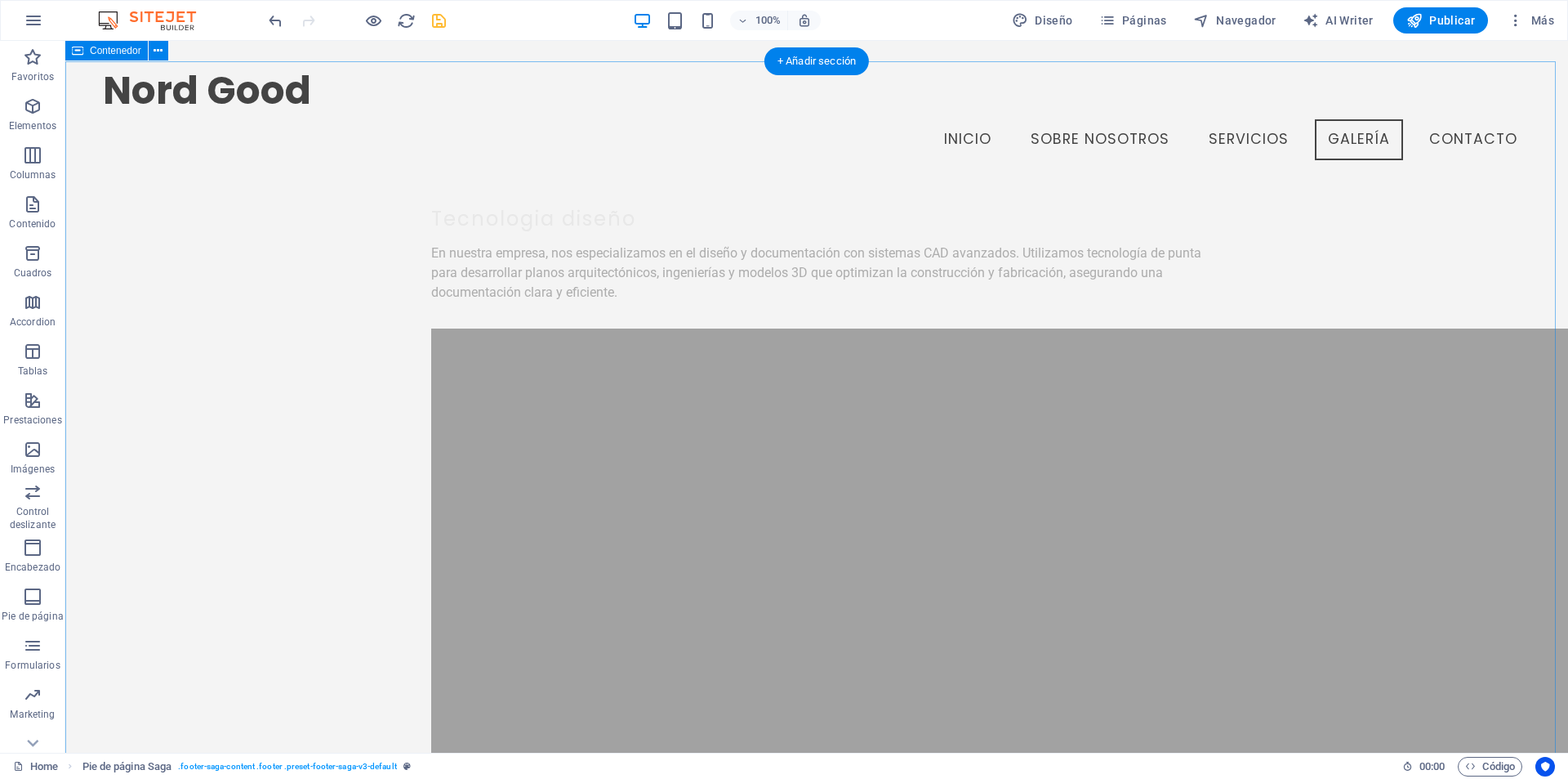
scroll to position [5161, 0]
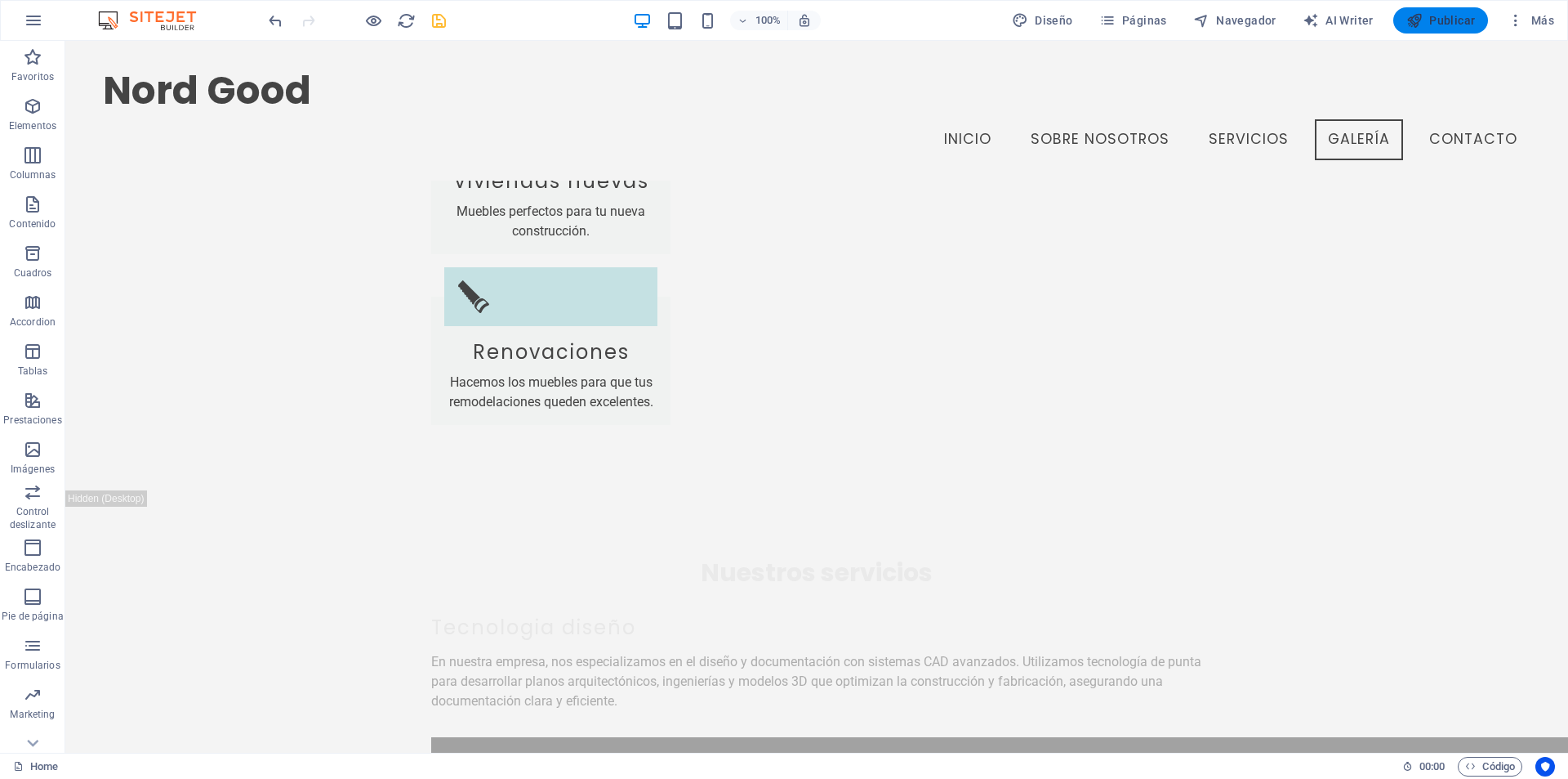
click at [1456, 19] on span "Publicar" at bounding box center [1441, 20] width 70 height 17
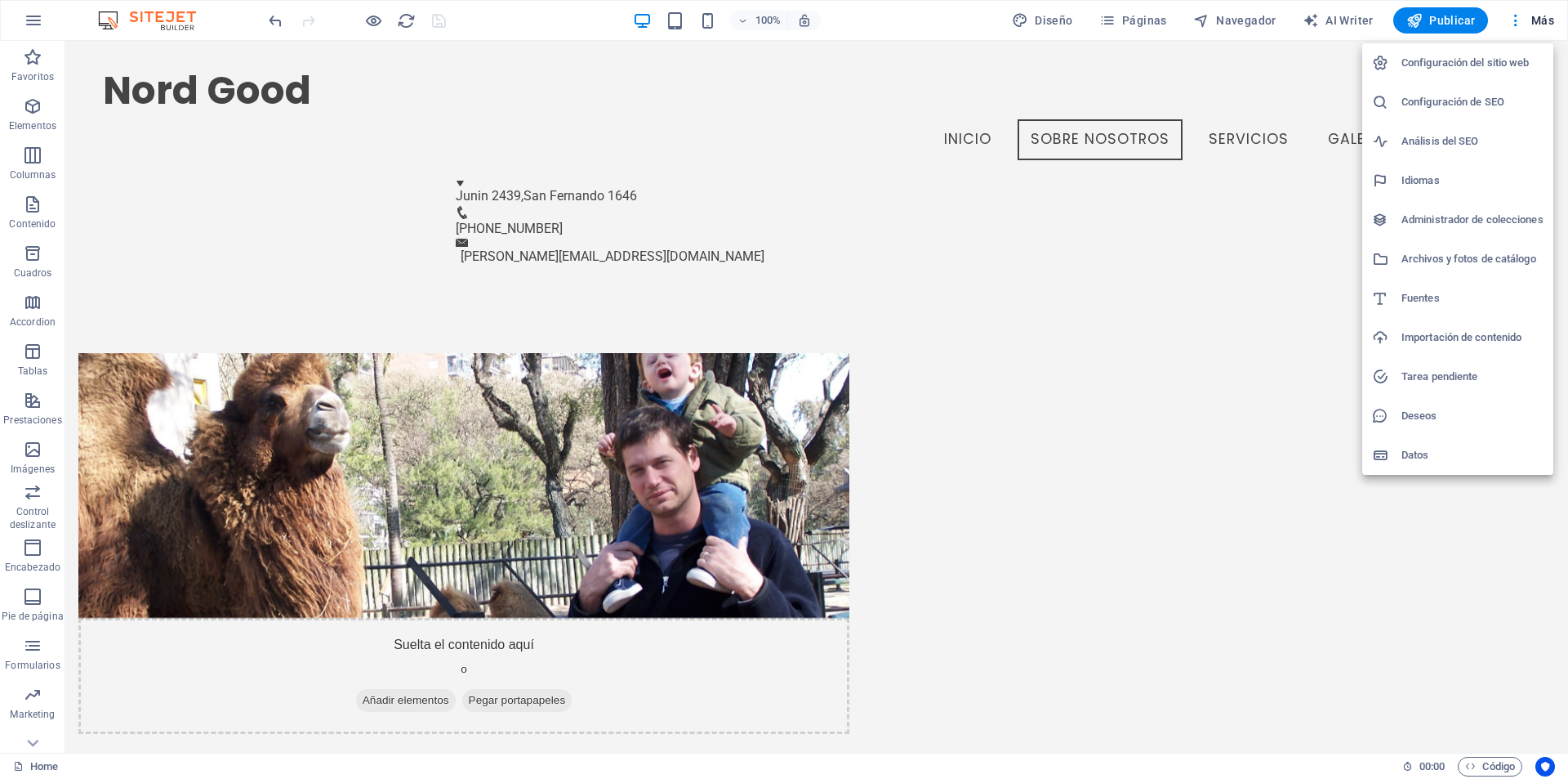
drag, startPoint x: 1557, startPoint y: 157, endPoint x: 1544, endPoint y: 227, distance: 71.2
click at [1544, 227] on div "Configuración del sitio web Configuración de SEO Análisis del SEO Idiomas Admin…" at bounding box center [784, 394] width 1568 height 769
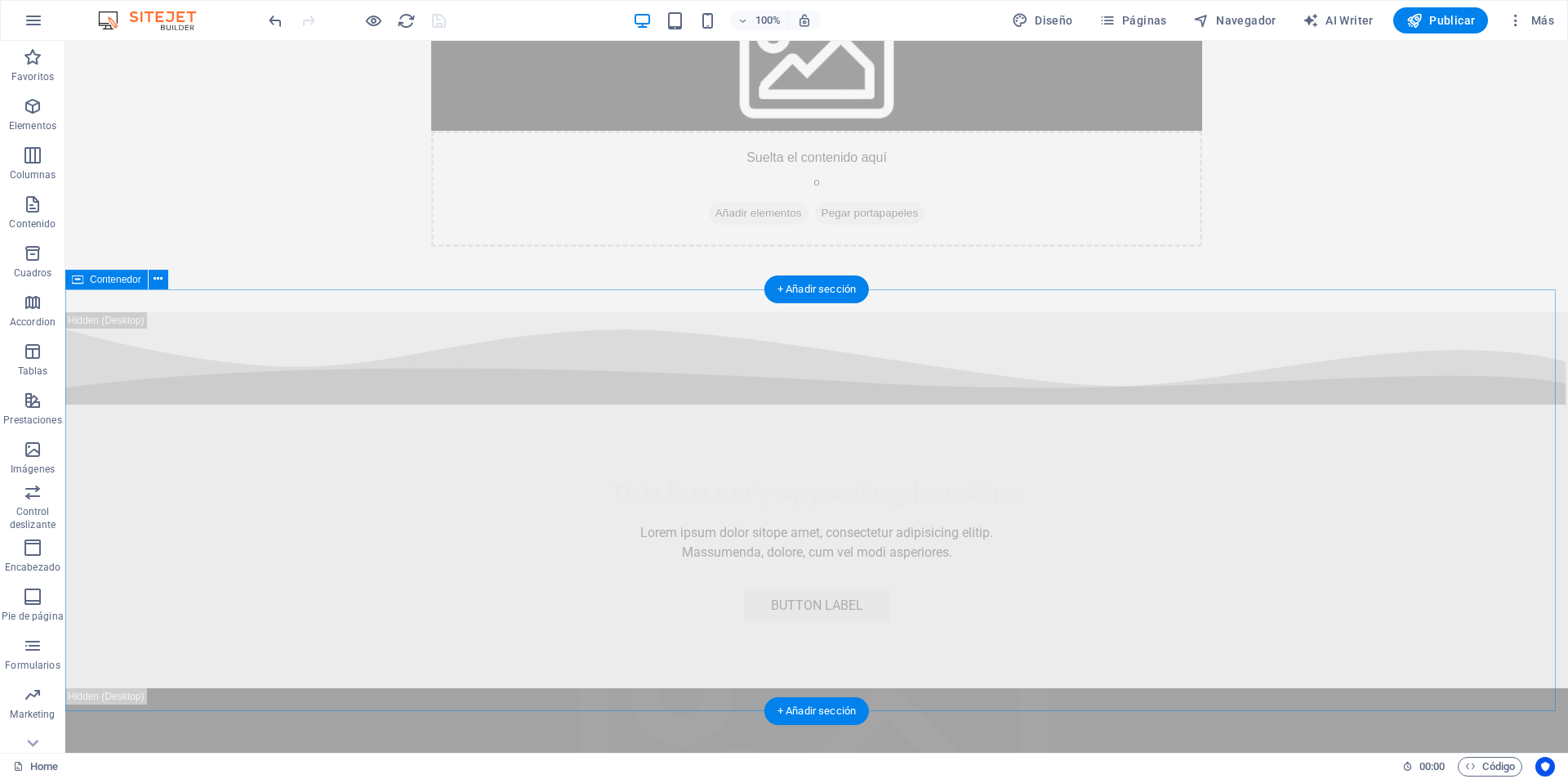
scroll to position [6731, 0]
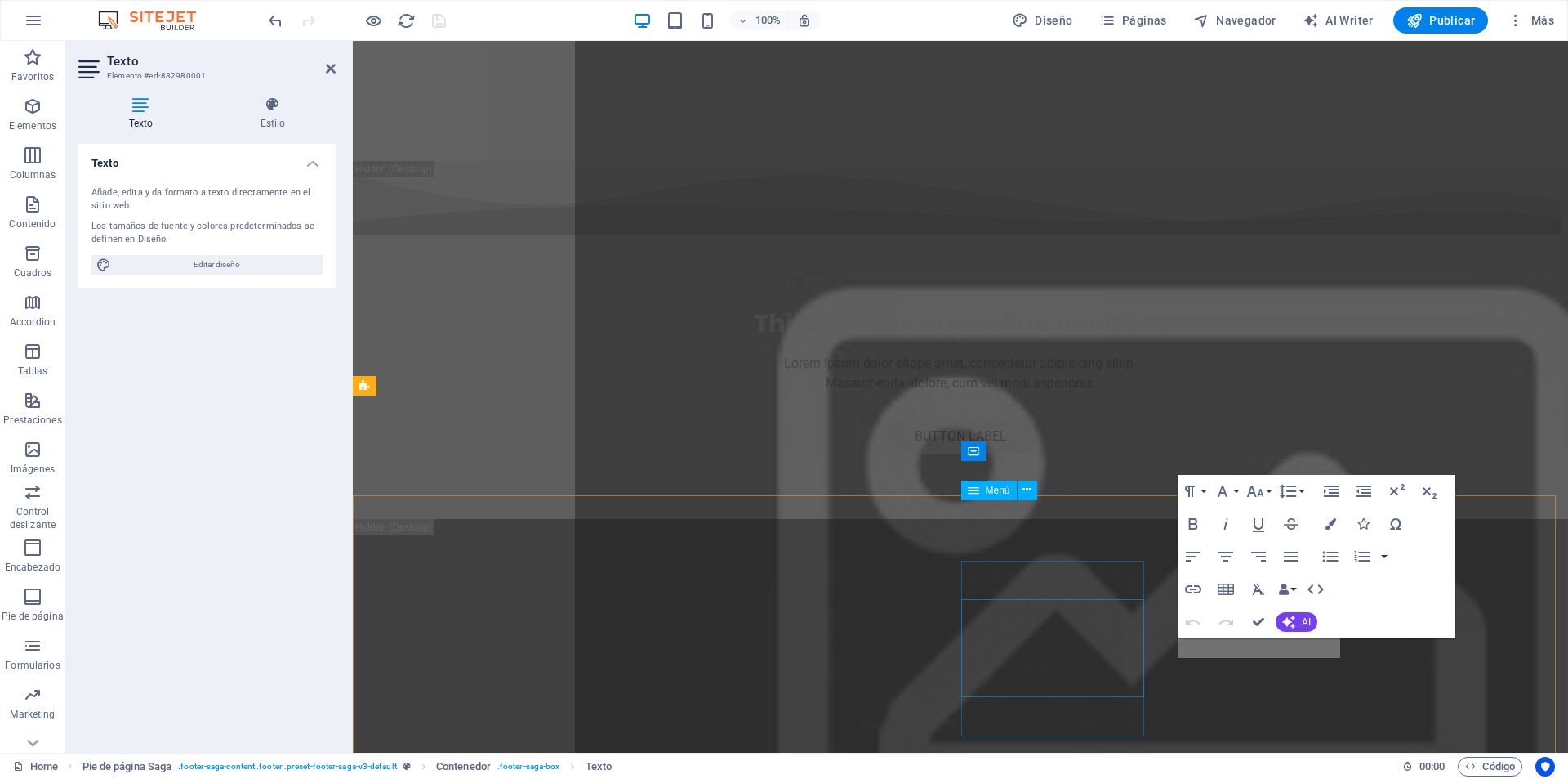
scroll to position [6555, 0]
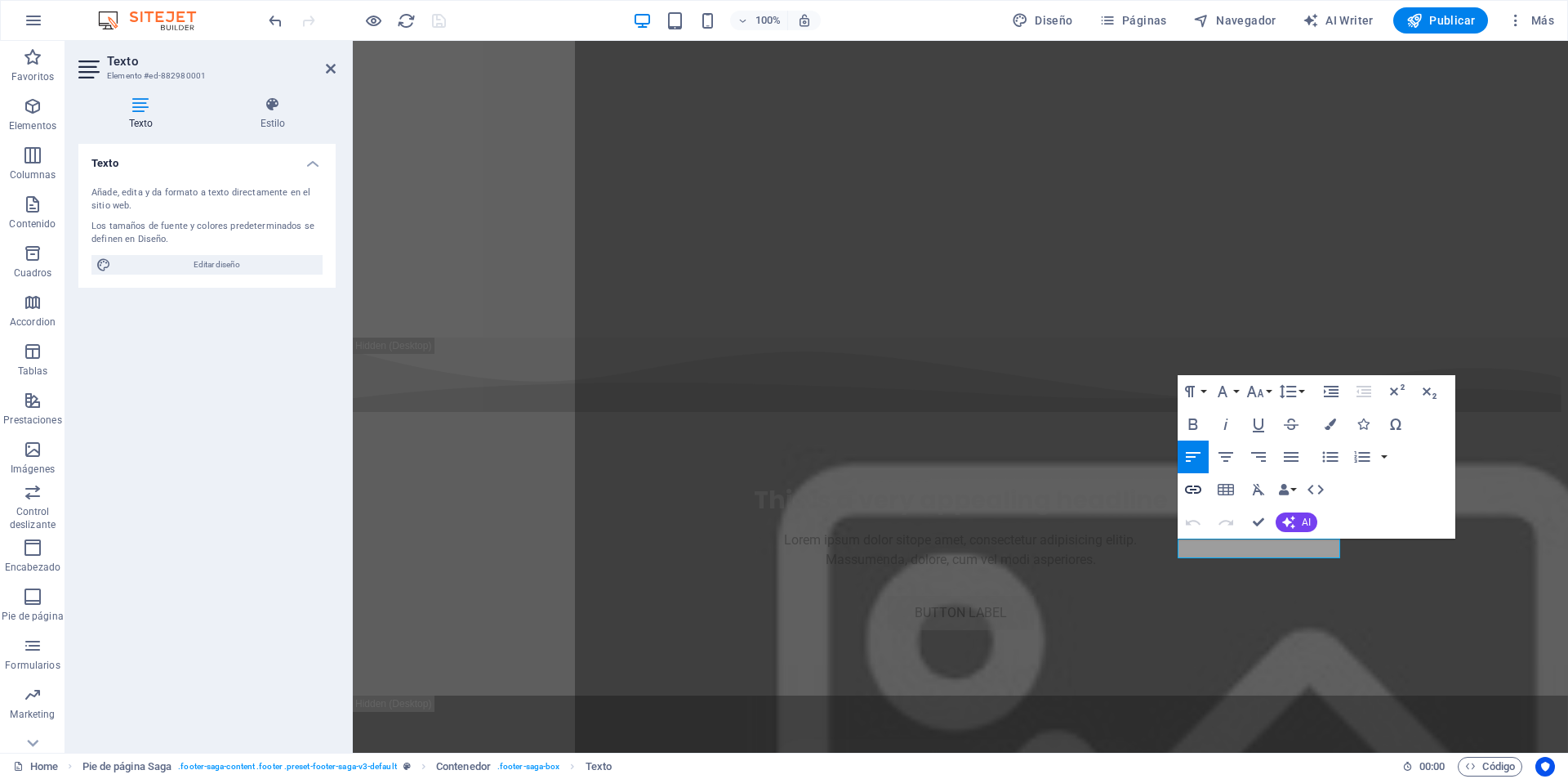
click at [1200, 481] on icon "button" at bounding box center [1193, 489] width 20 height 20
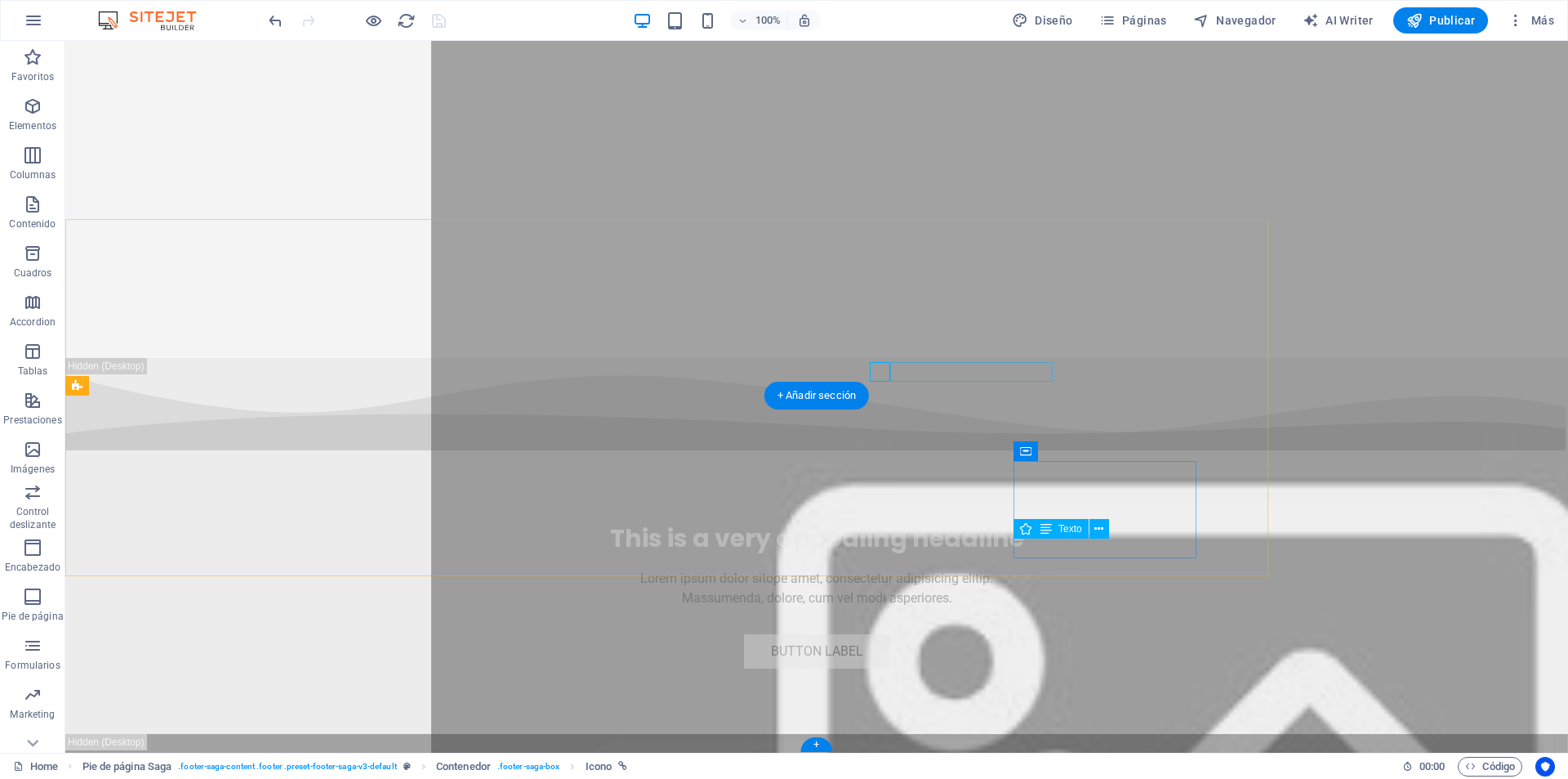
scroll to position [6731, 0]
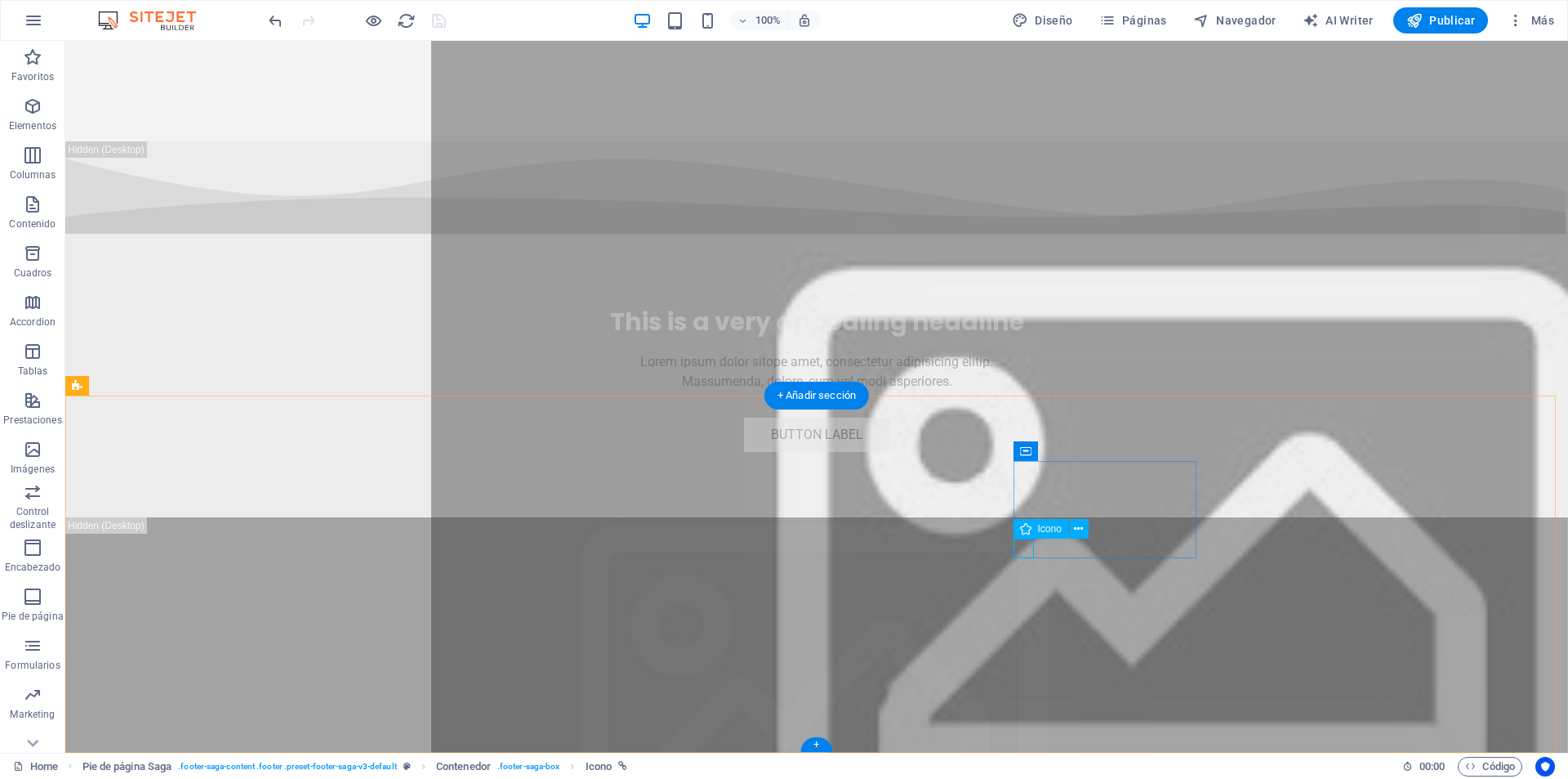
select select "xMidYMid"
select select "px"
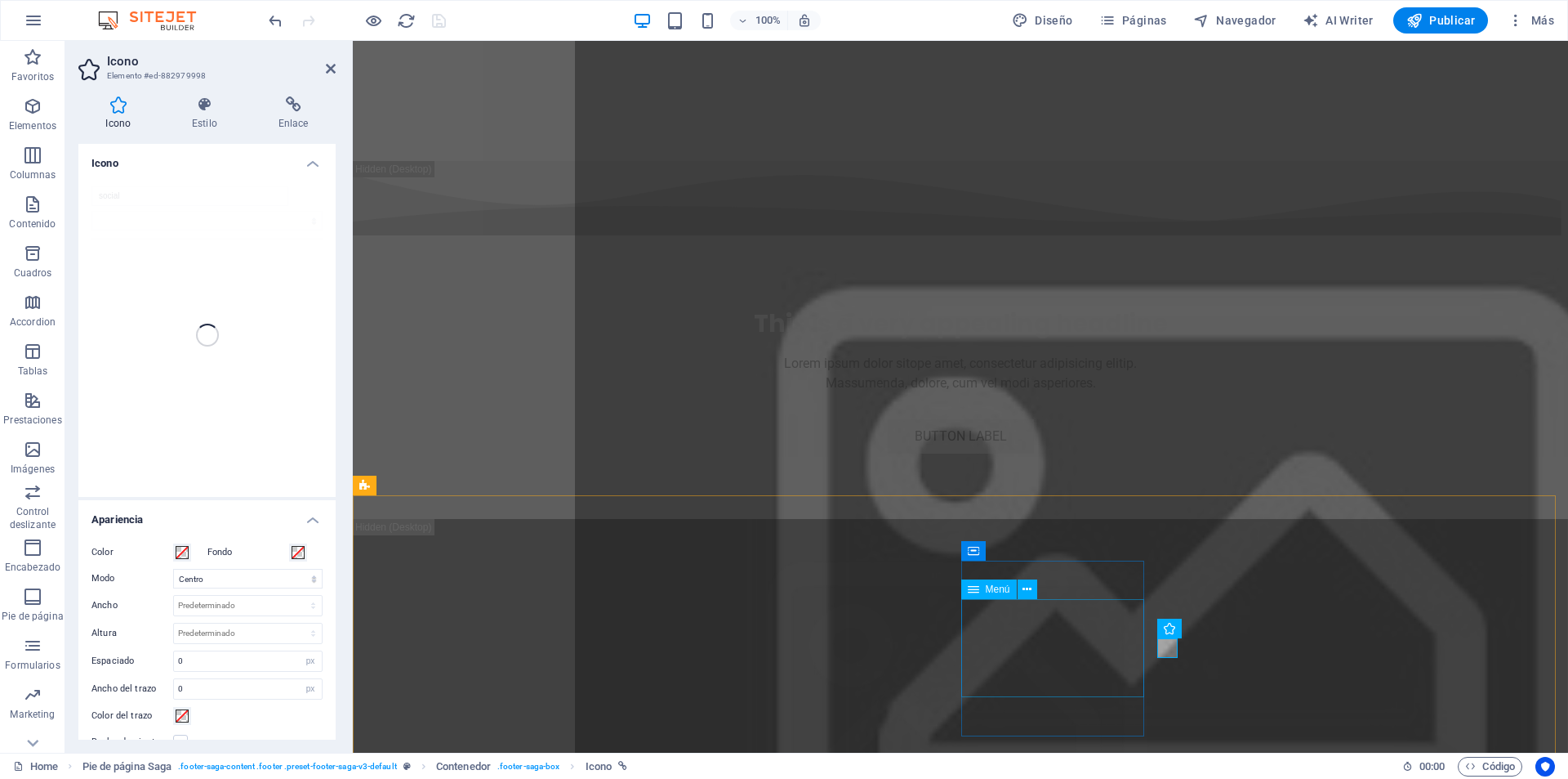
scroll to position [6555, 0]
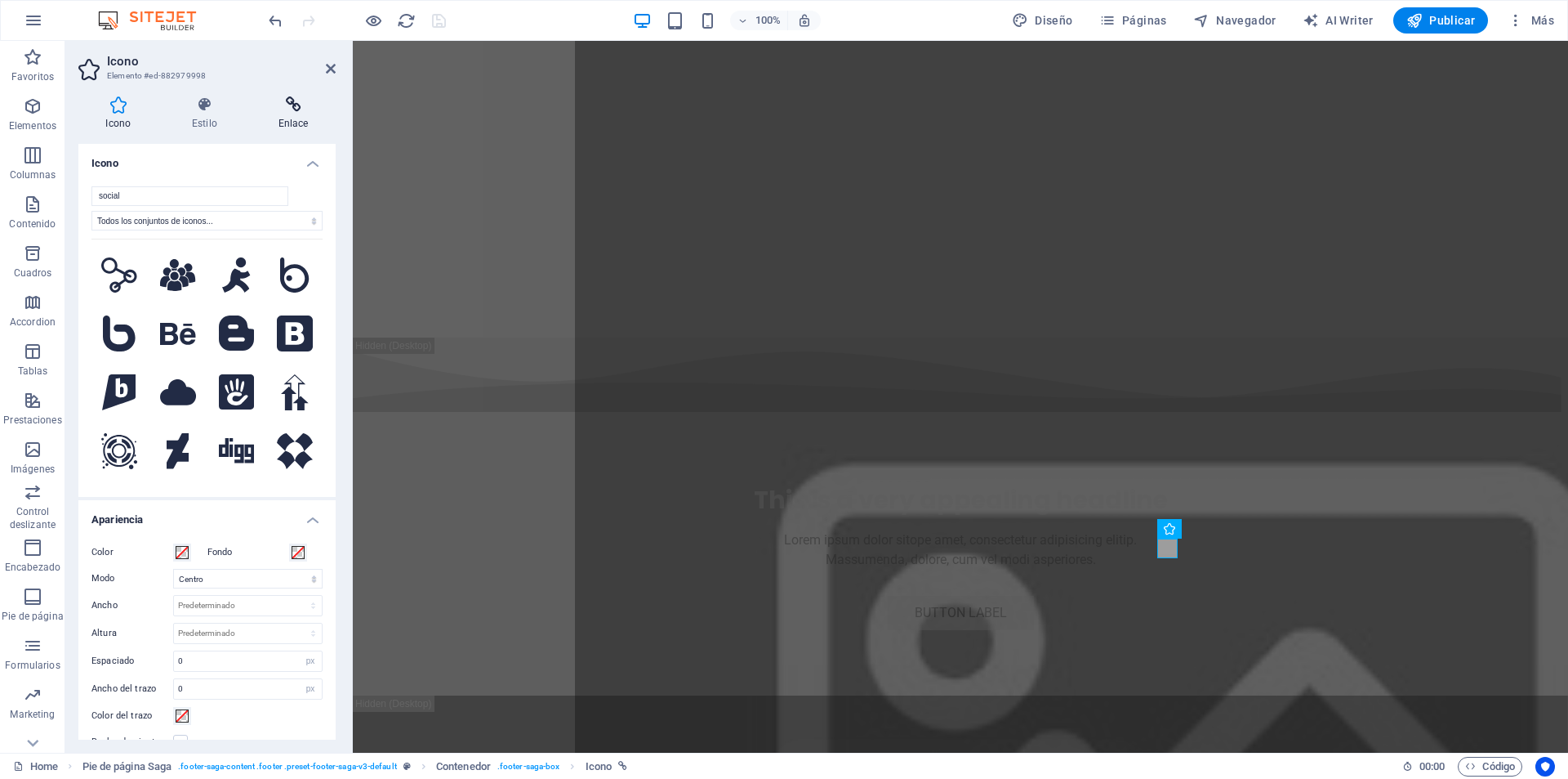
click at [295, 108] on icon at bounding box center [293, 104] width 85 height 17
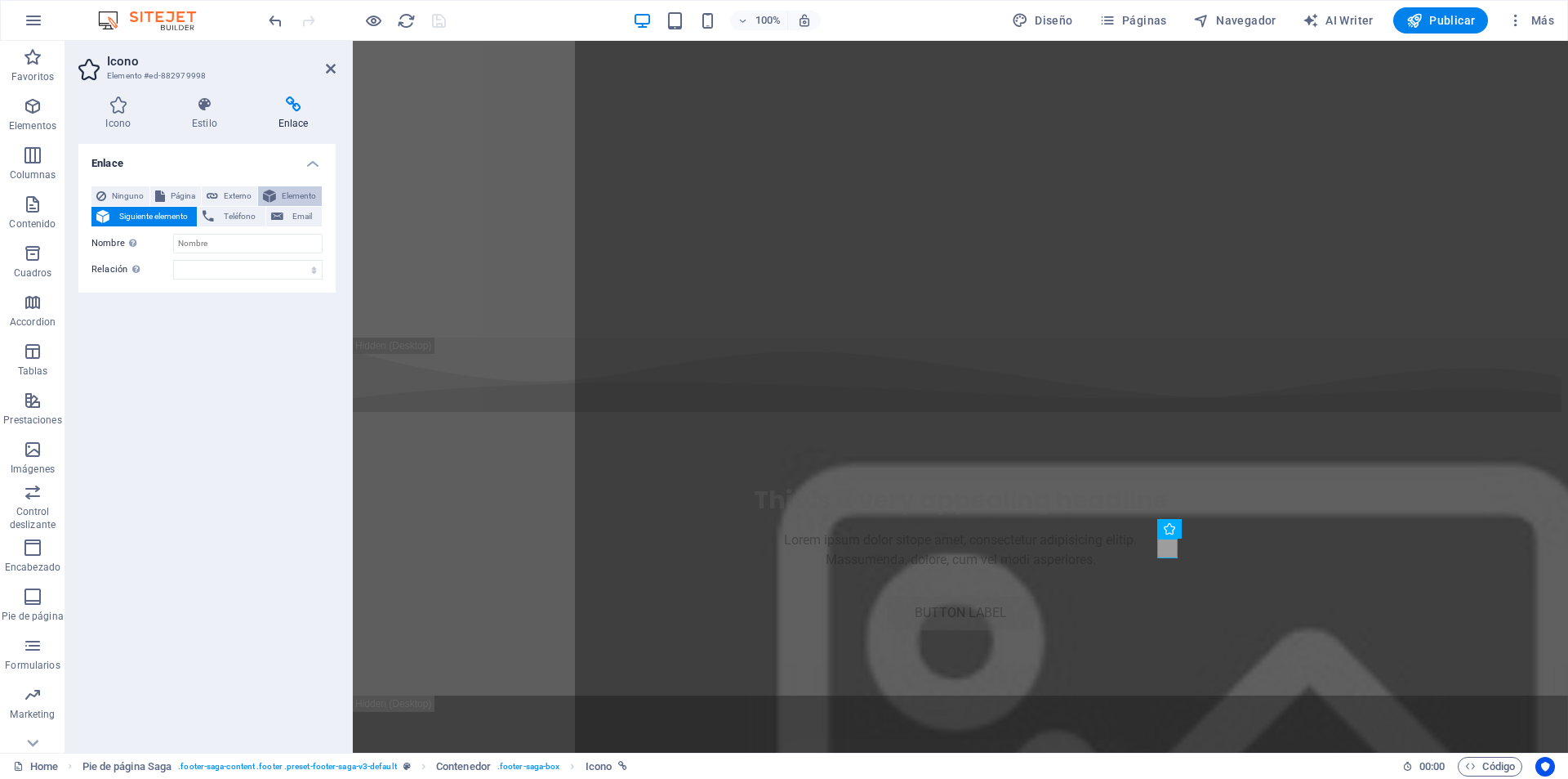
click at [278, 199] on button "Elemento" at bounding box center [289, 196] width 64 height 20
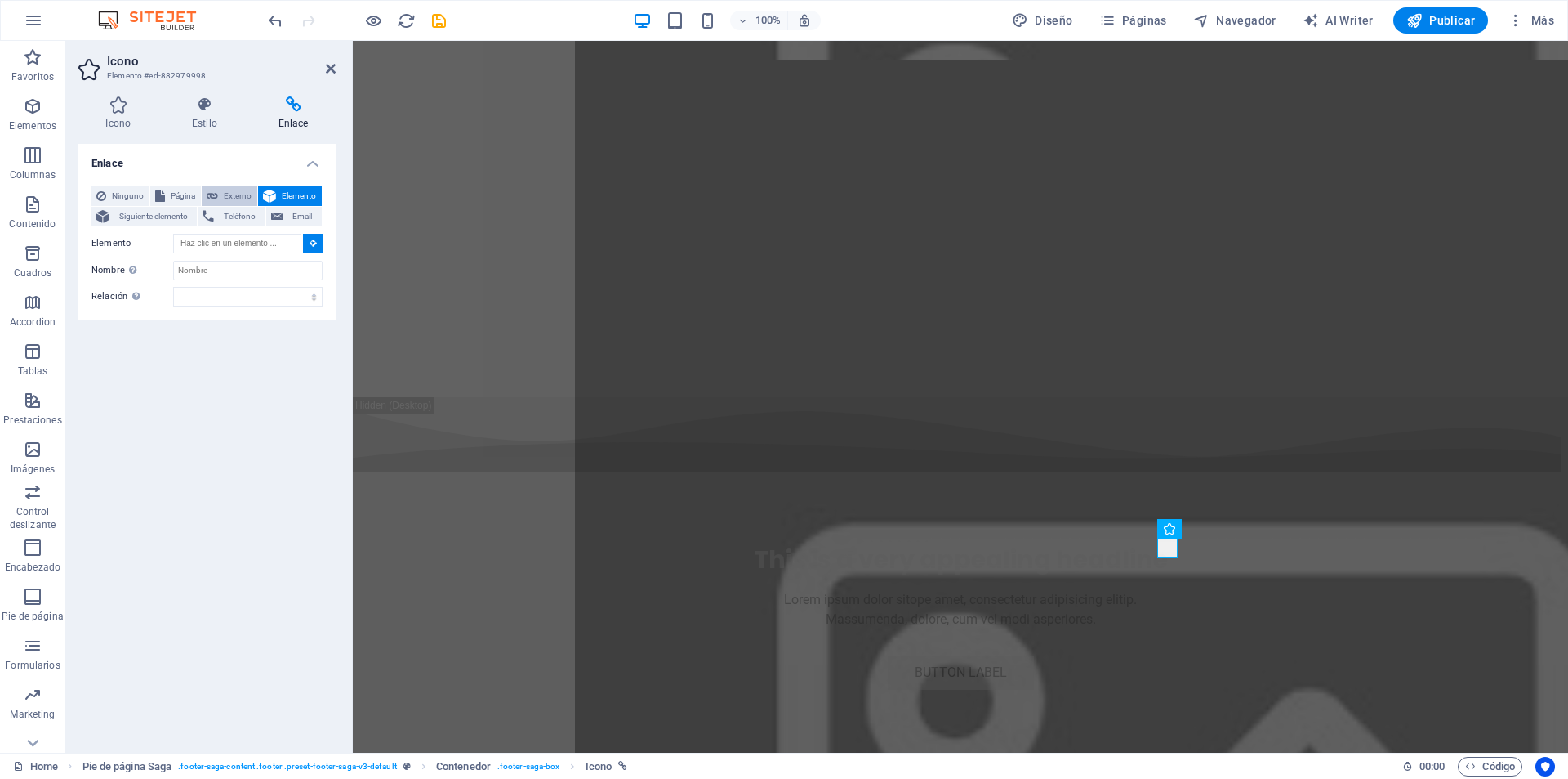
click at [221, 192] on button "Externo" at bounding box center [229, 196] width 55 height 20
select select "blank"
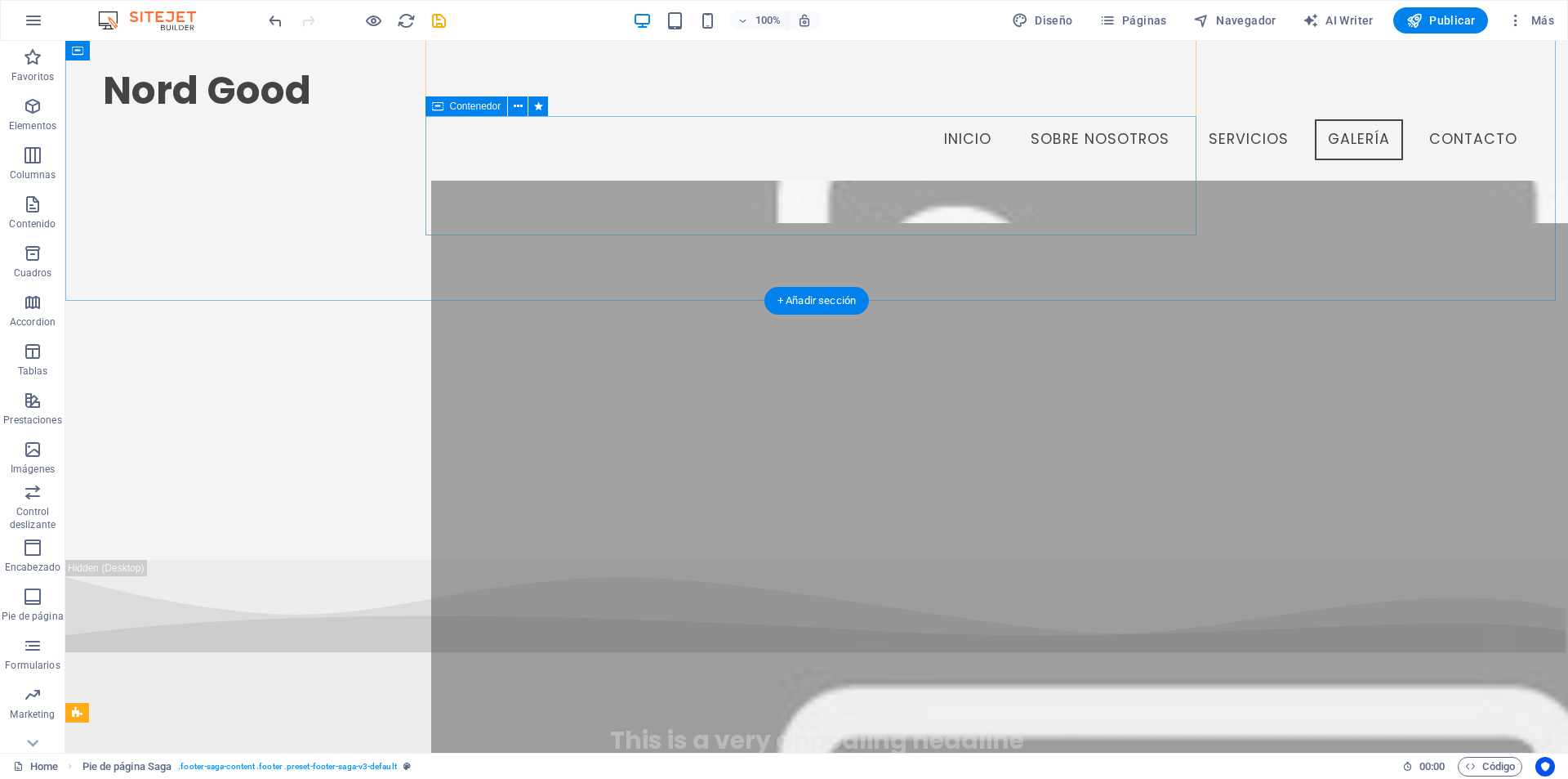
scroll to position [6305, 0]
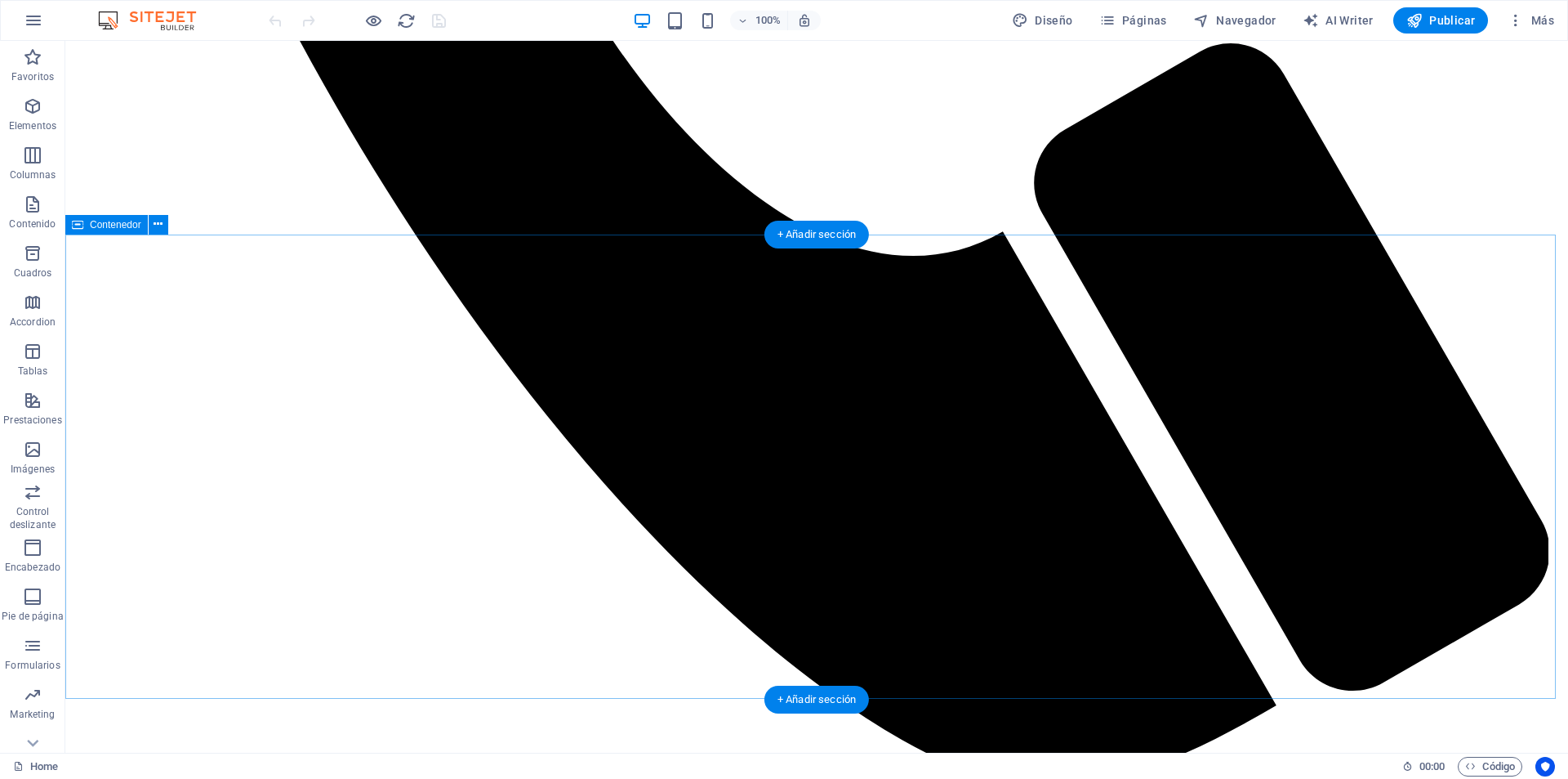
scroll to position [1288, 0]
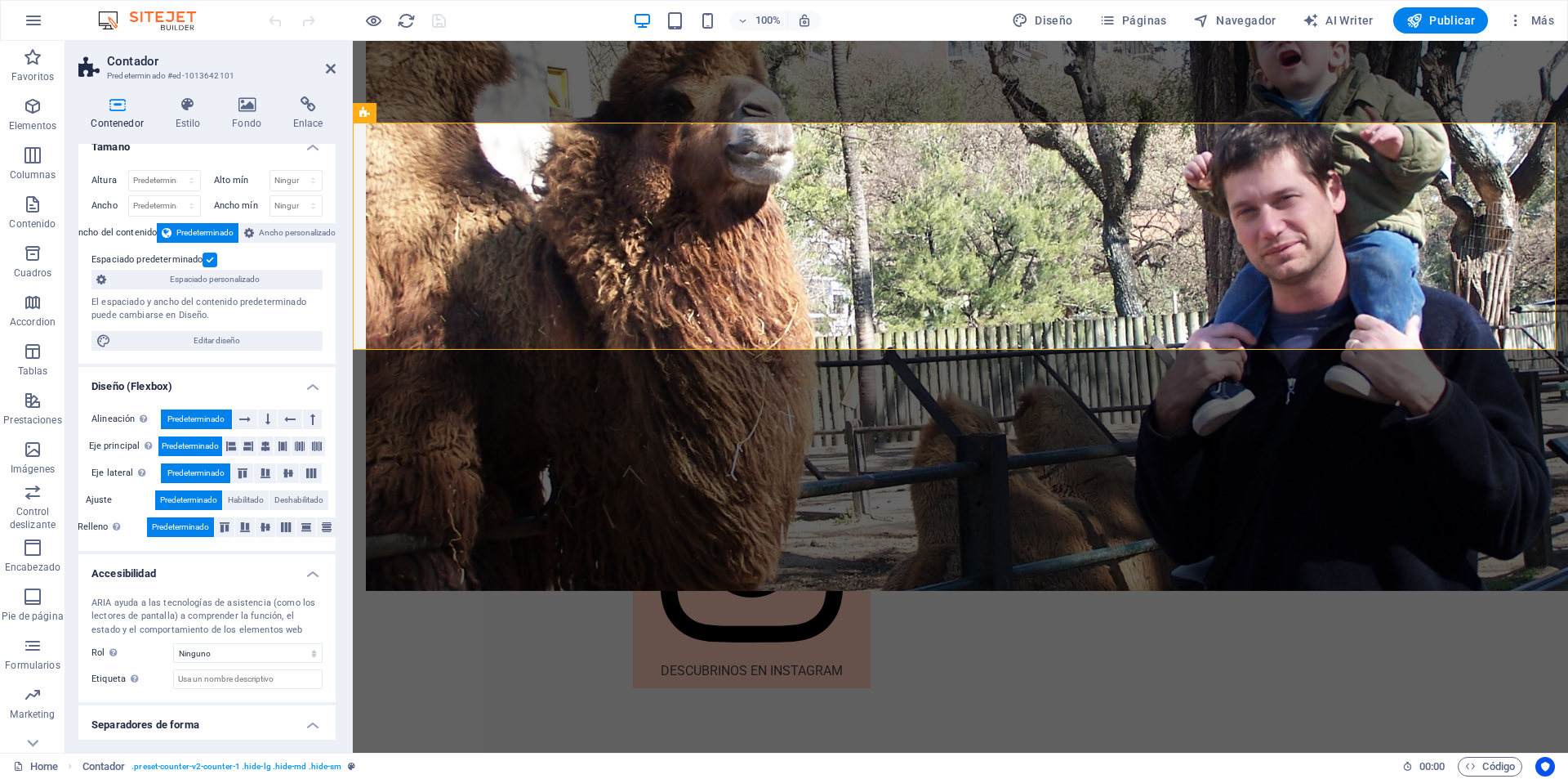
scroll to position [0, 0]
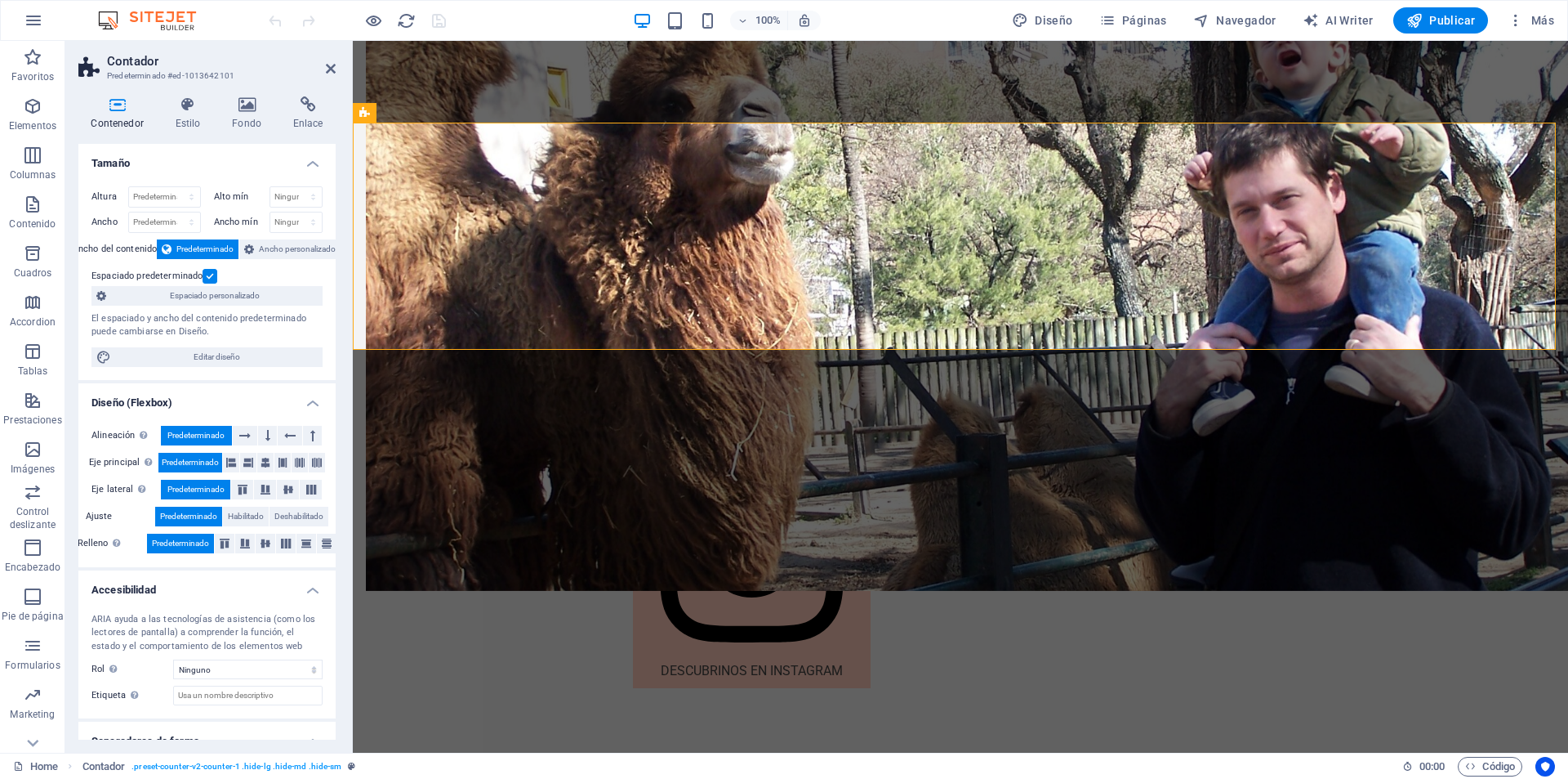
click at [115, 111] on icon at bounding box center [117, 104] width 78 height 17
click at [439, 111] on button at bounding box center [434, 113] width 20 height 20
click at [452, 112] on icon at bounding box center [454, 112] width 9 height 17
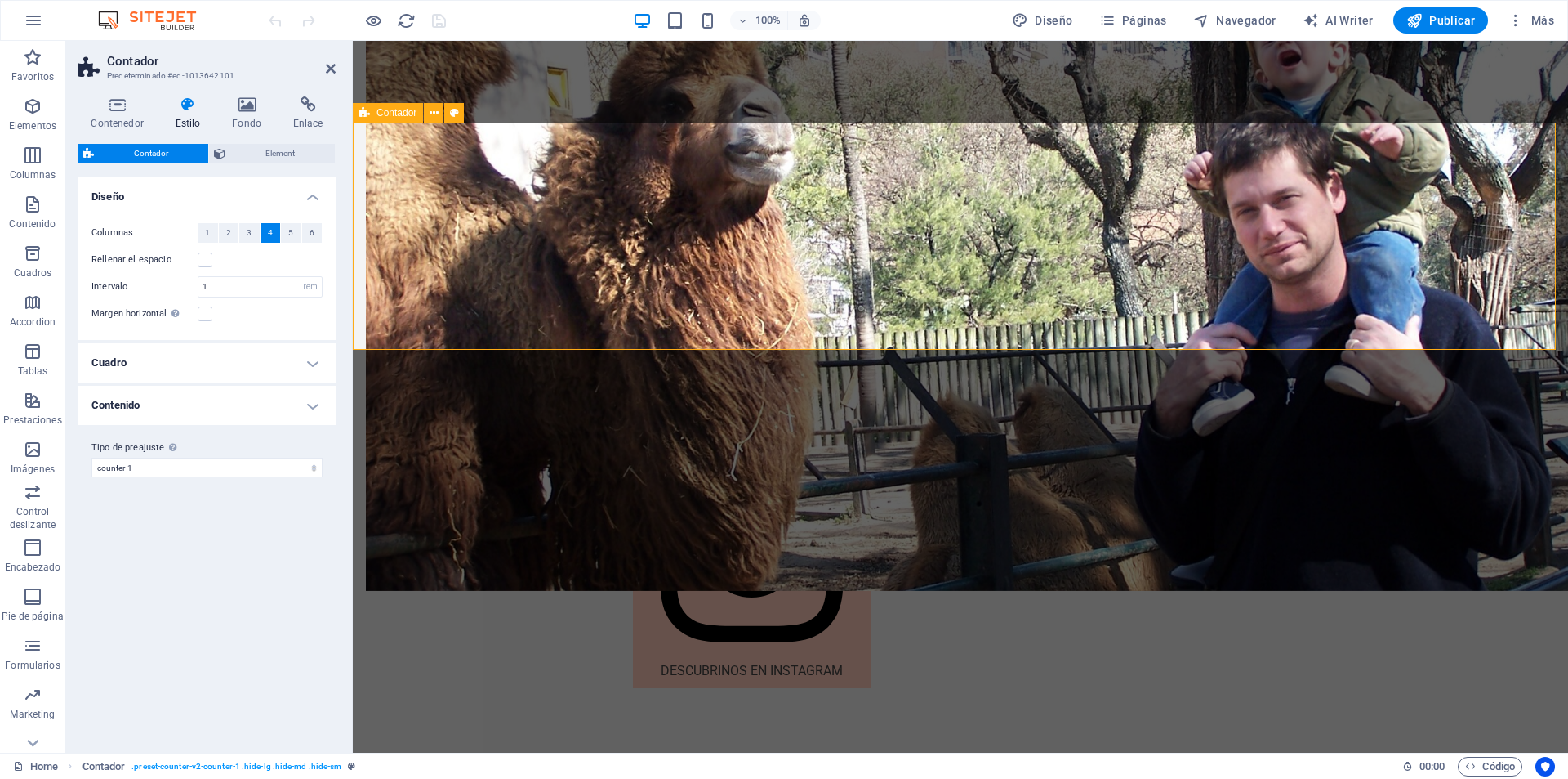
click at [404, 114] on span "Contador" at bounding box center [397, 113] width 40 height 10
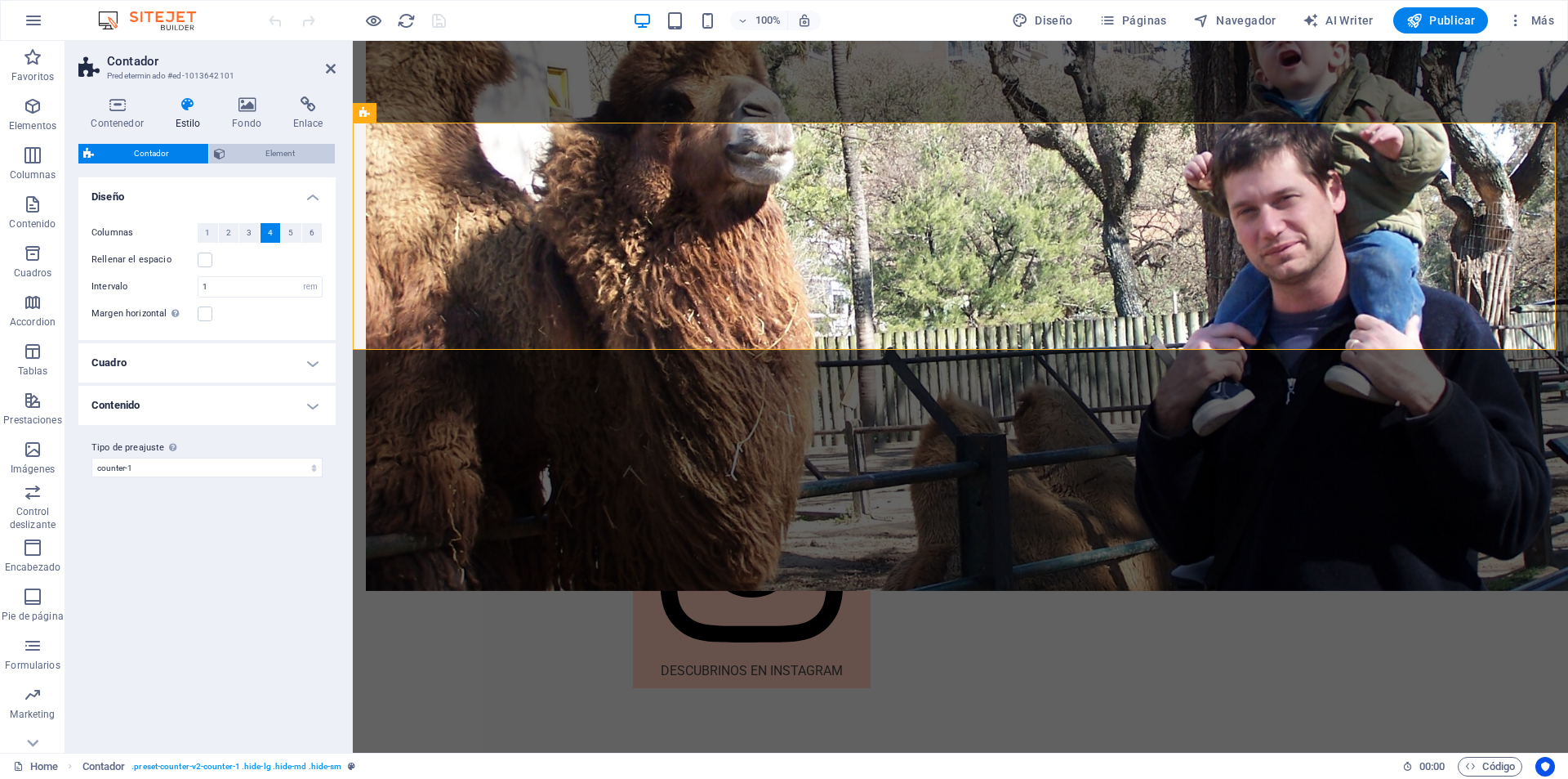
click at [290, 156] on span "Element" at bounding box center [280, 154] width 99 height 20
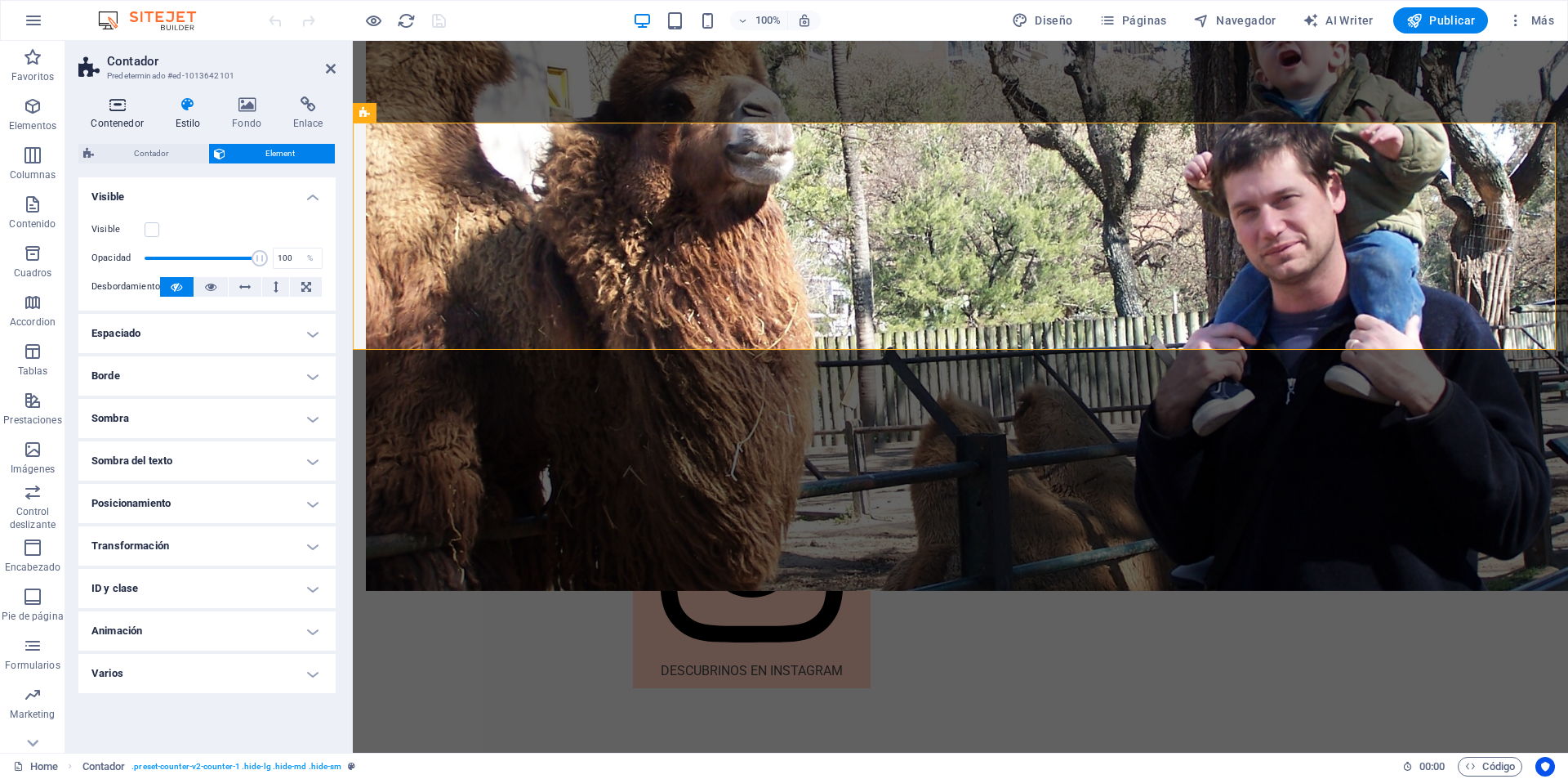
click at [117, 101] on icon at bounding box center [117, 104] width 78 height 17
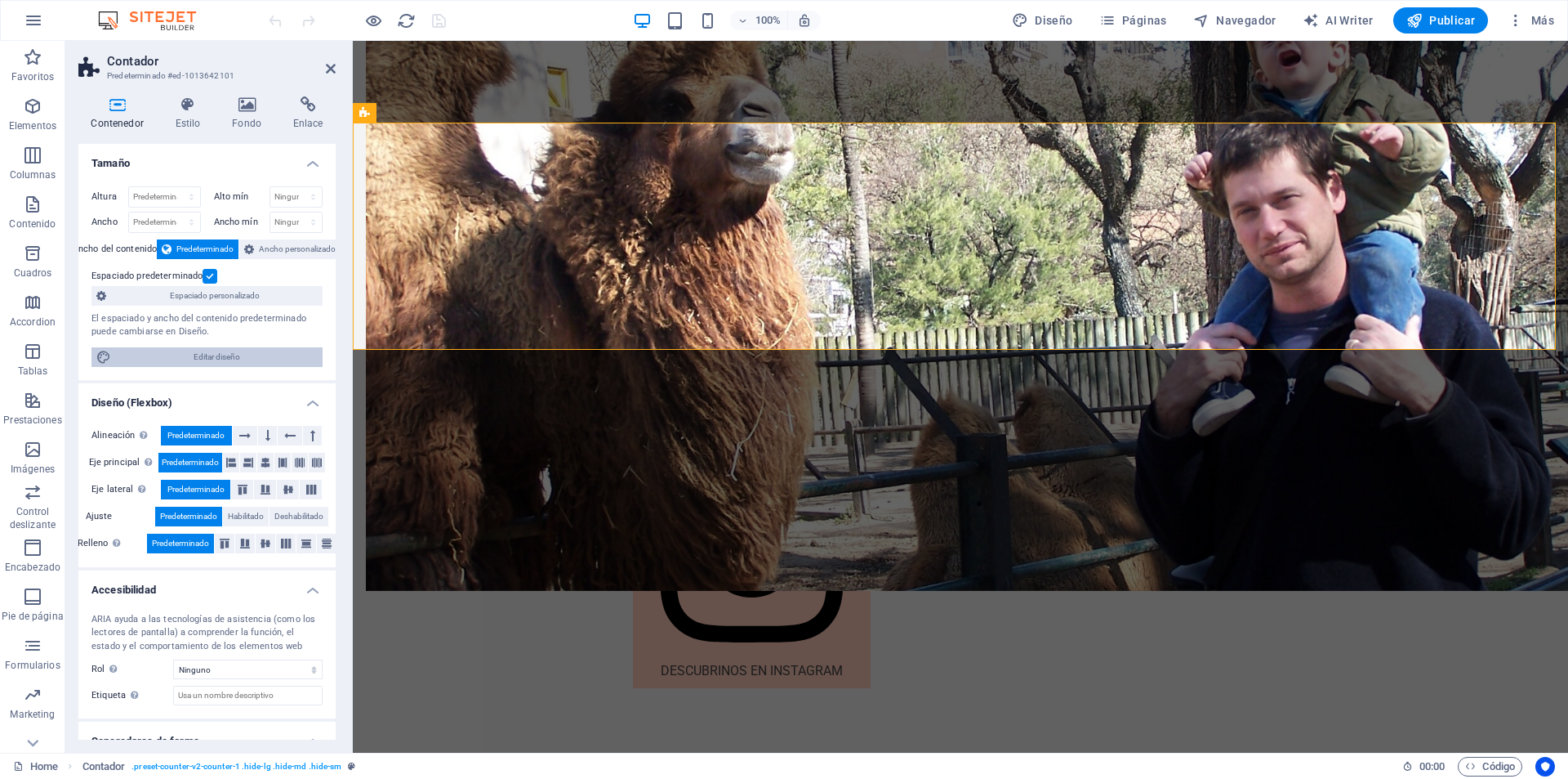
drag, startPoint x: 262, startPoint y: 357, endPoint x: 713, endPoint y: 120, distance: 509.5
click at [262, 357] on span "Editar diseño" at bounding box center [217, 357] width 202 height 20
select select "rem"
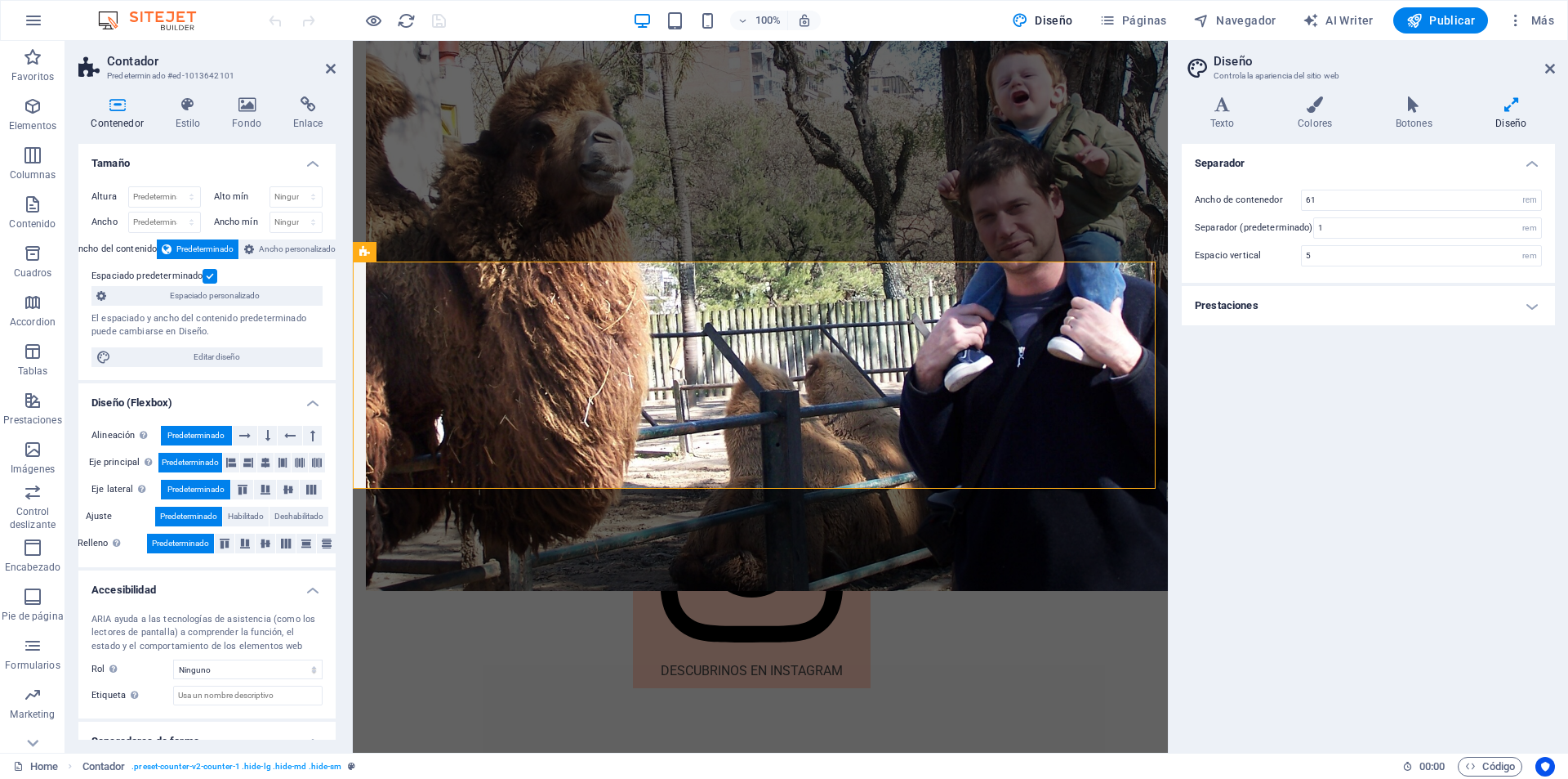
click at [1279, 300] on h4 "Prestaciones" at bounding box center [1368, 305] width 373 height 39
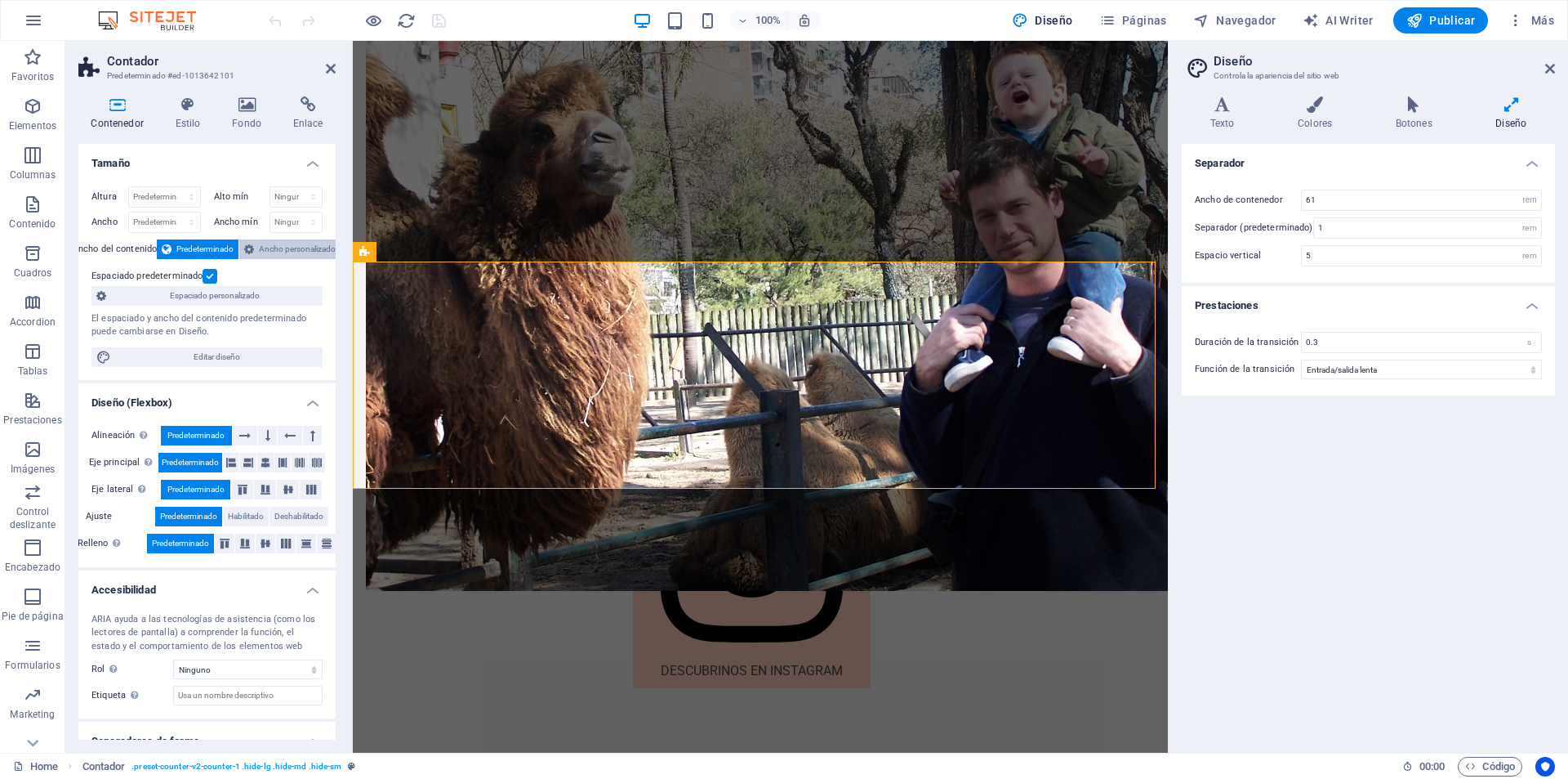
click at [291, 252] on span "Ancho personalizado" at bounding box center [297, 249] width 77 height 20
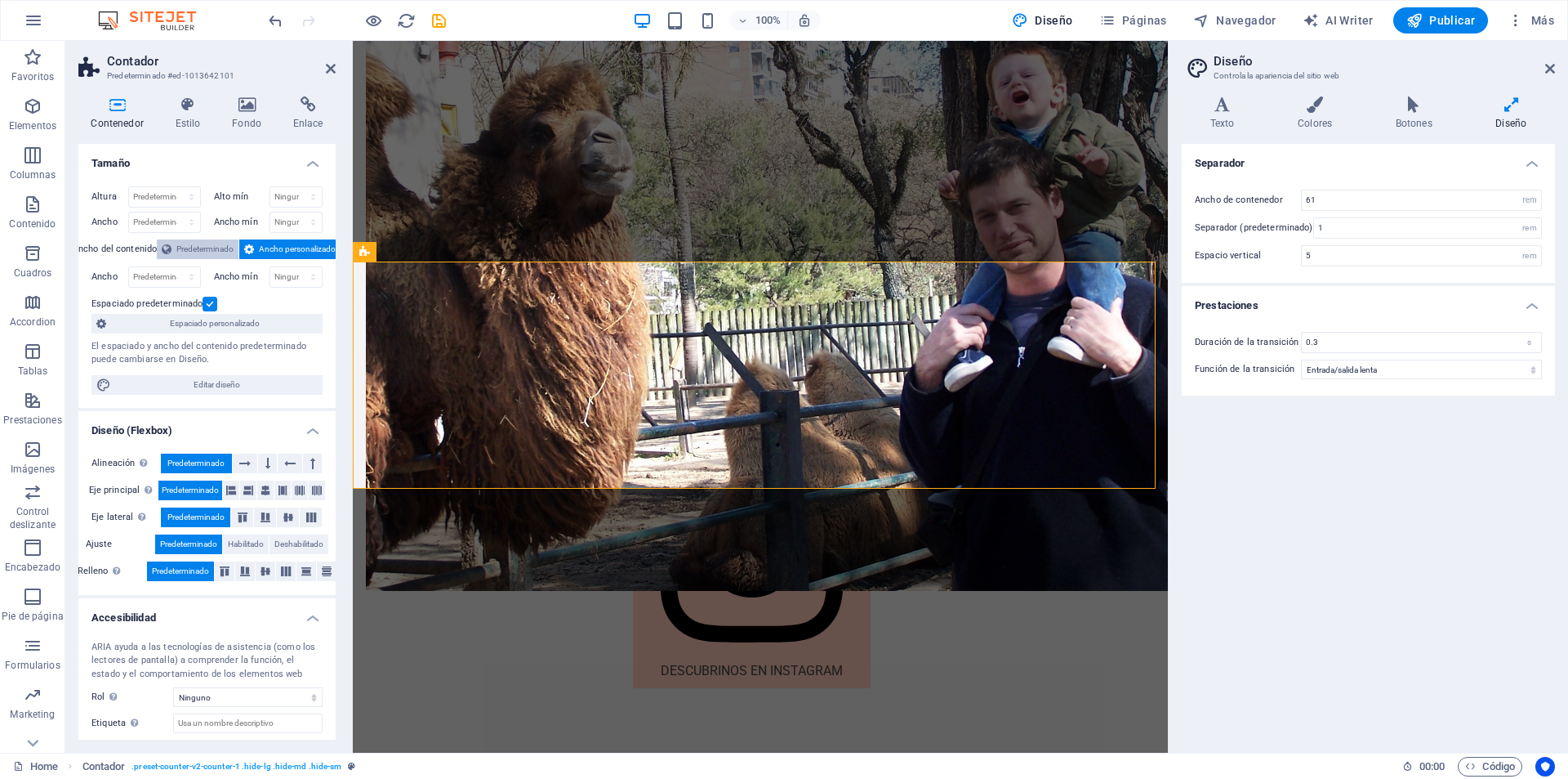
click at [218, 253] on span "Predeterminado" at bounding box center [205, 249] width 57 height 20
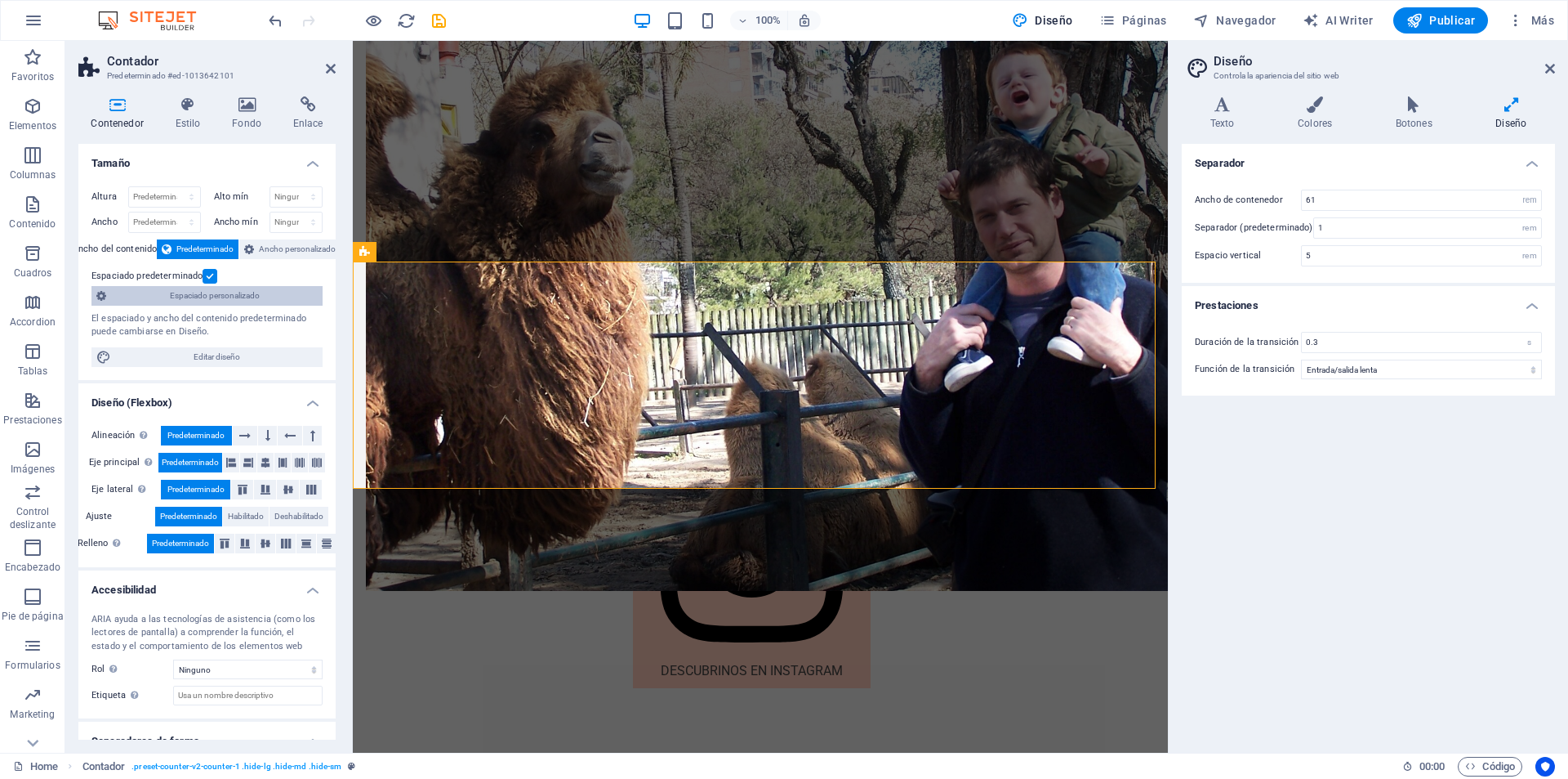
click at [257, 292] on span "Espaciado personalizado" at bounding box center [215, 295] width 207 height 20
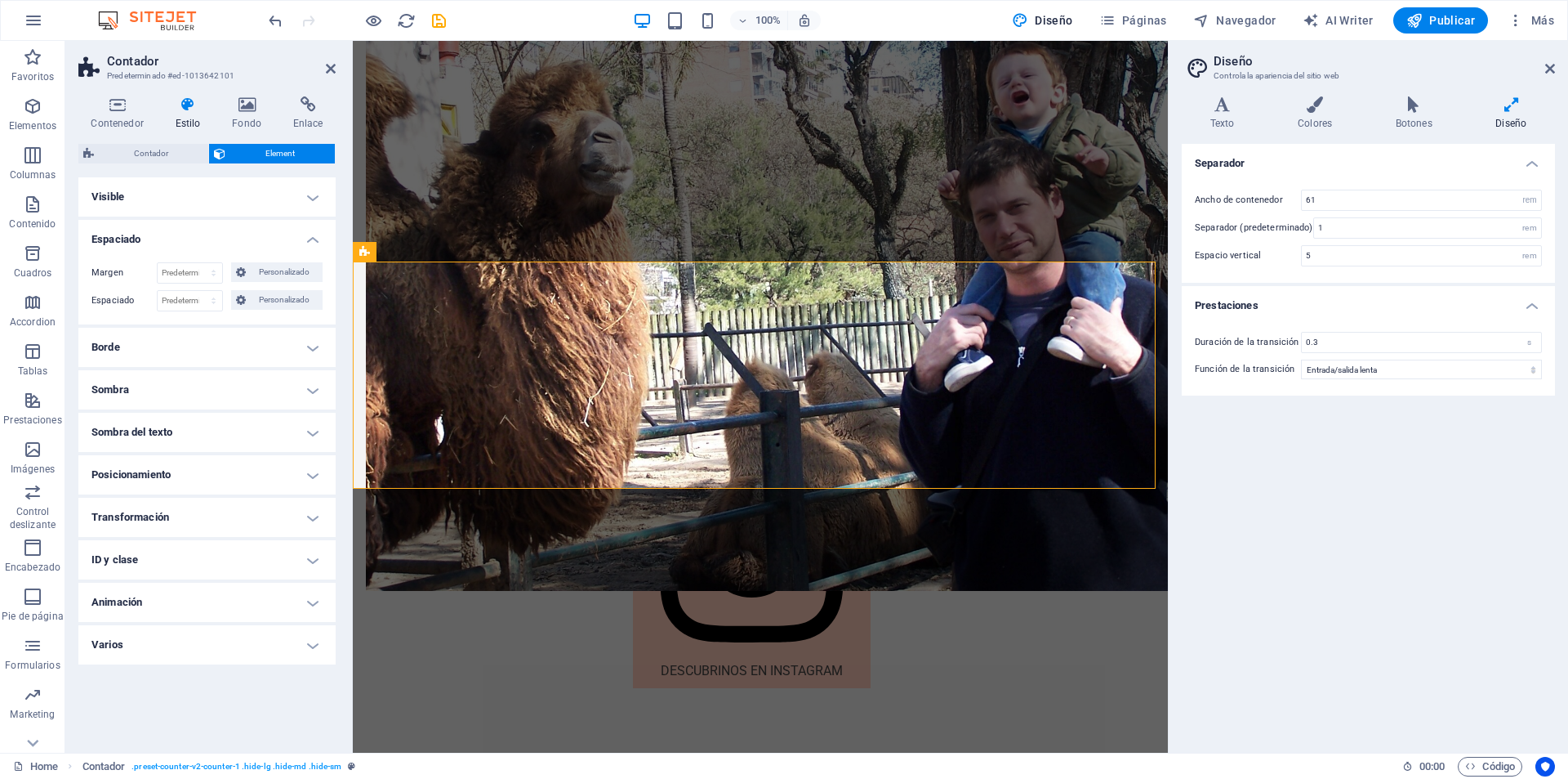
click at [259, 202] on h4 "Visible" at bounding box center [207, 197] width 257 height 39
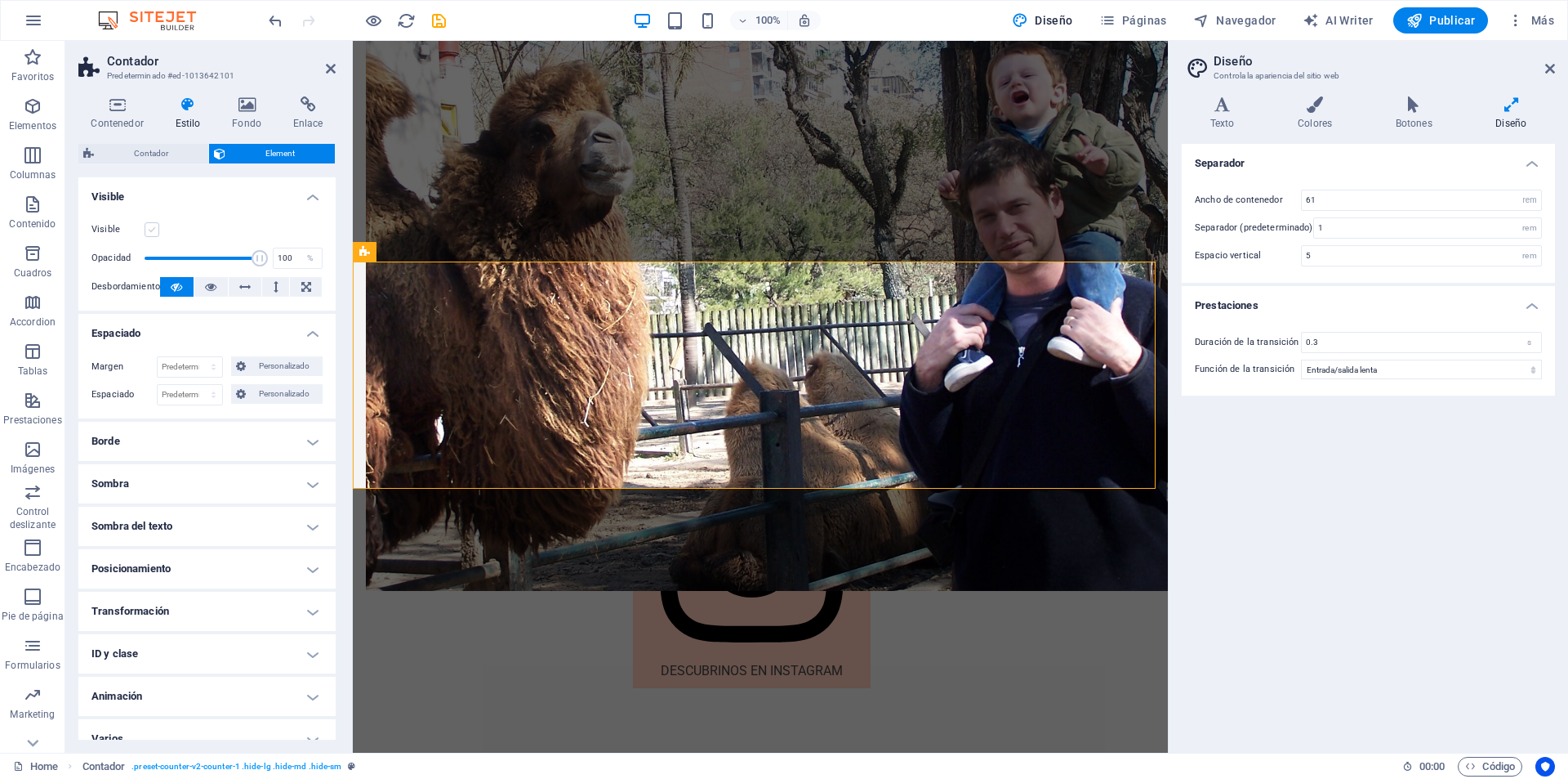
click at [156, 235] on label at bounding box center [152, 229] width 15 height 15
click at [0, 0] on input "Visible" at bounding box center [0, 0] width 0 height 0
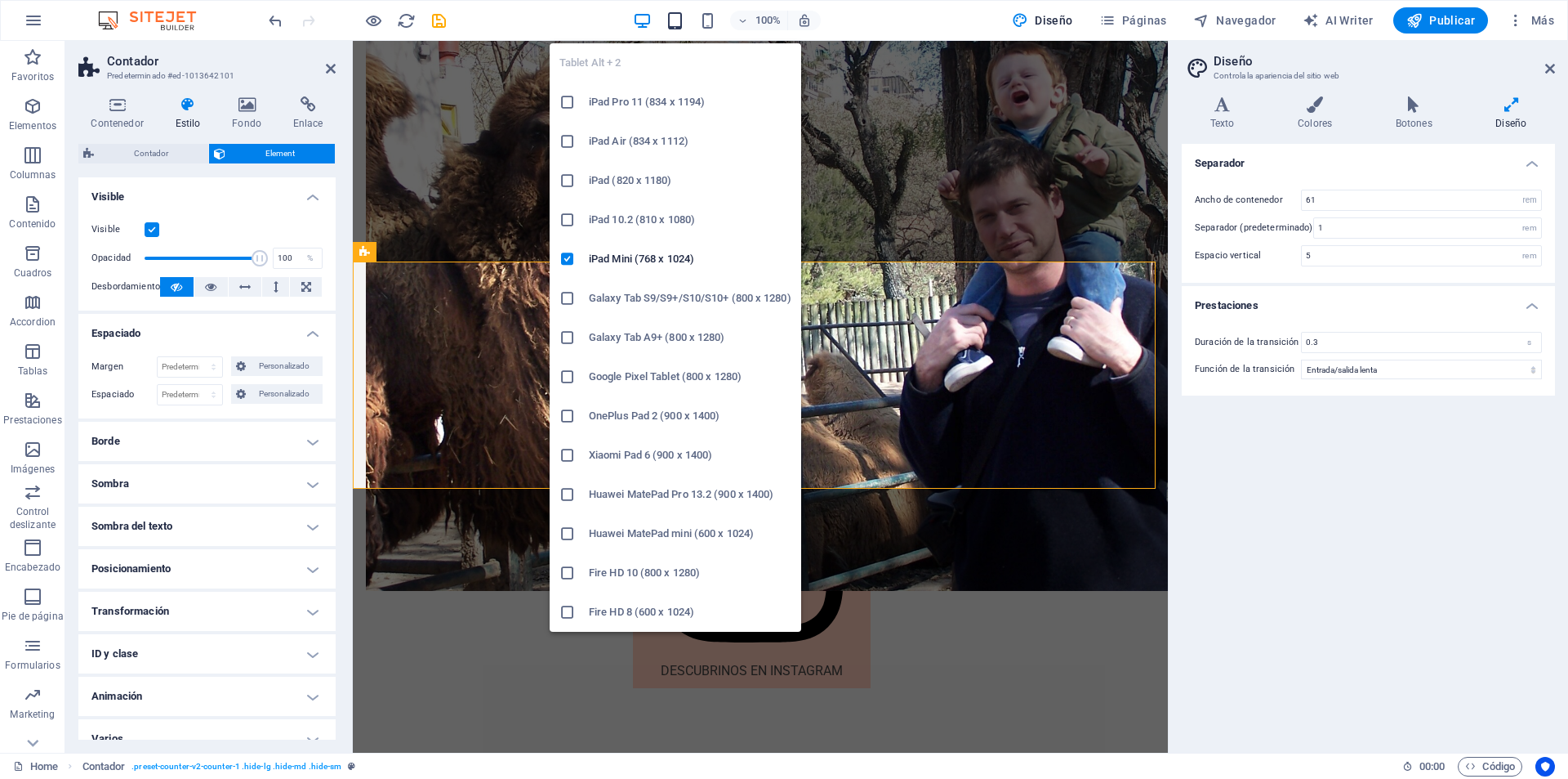
click at [677, 18] on icon "button" at bounding box center [674, 21] width 19 height 19
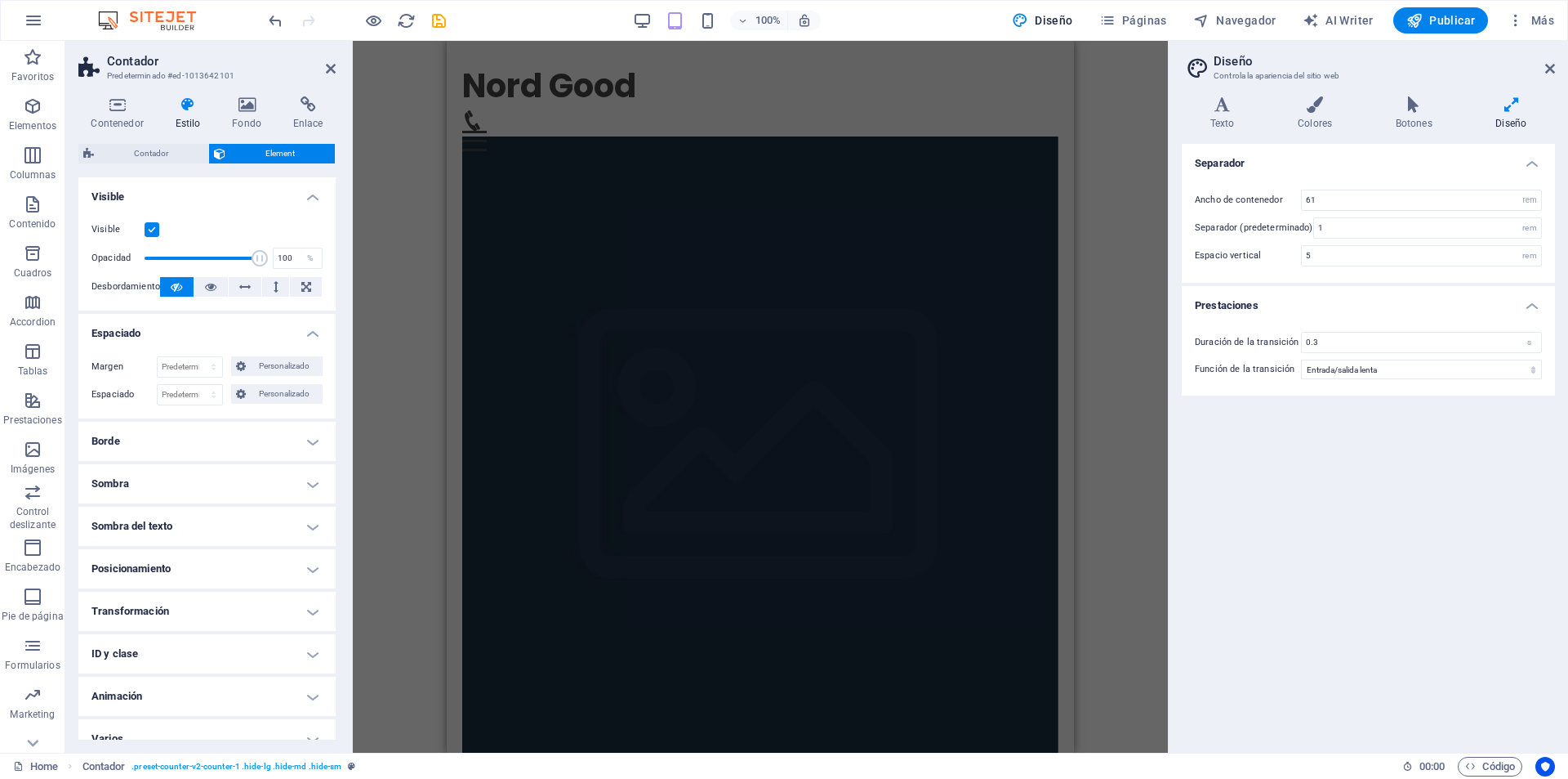
click at [680, 214] on figure at bounding box center [761, 461] width 596 height 648
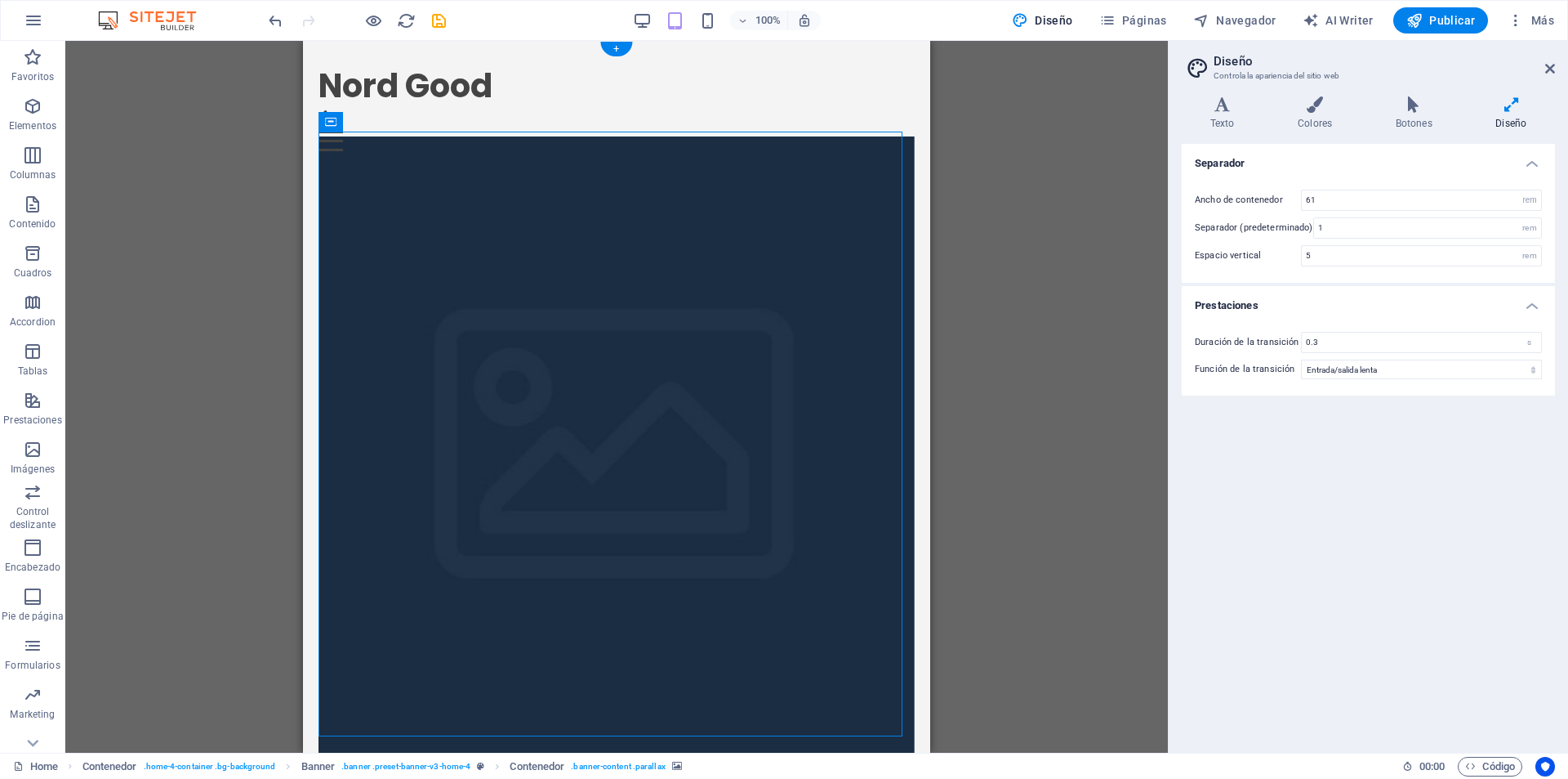
click at [373, 162] on figure at bounding box center [617, 461] width 596 height 648
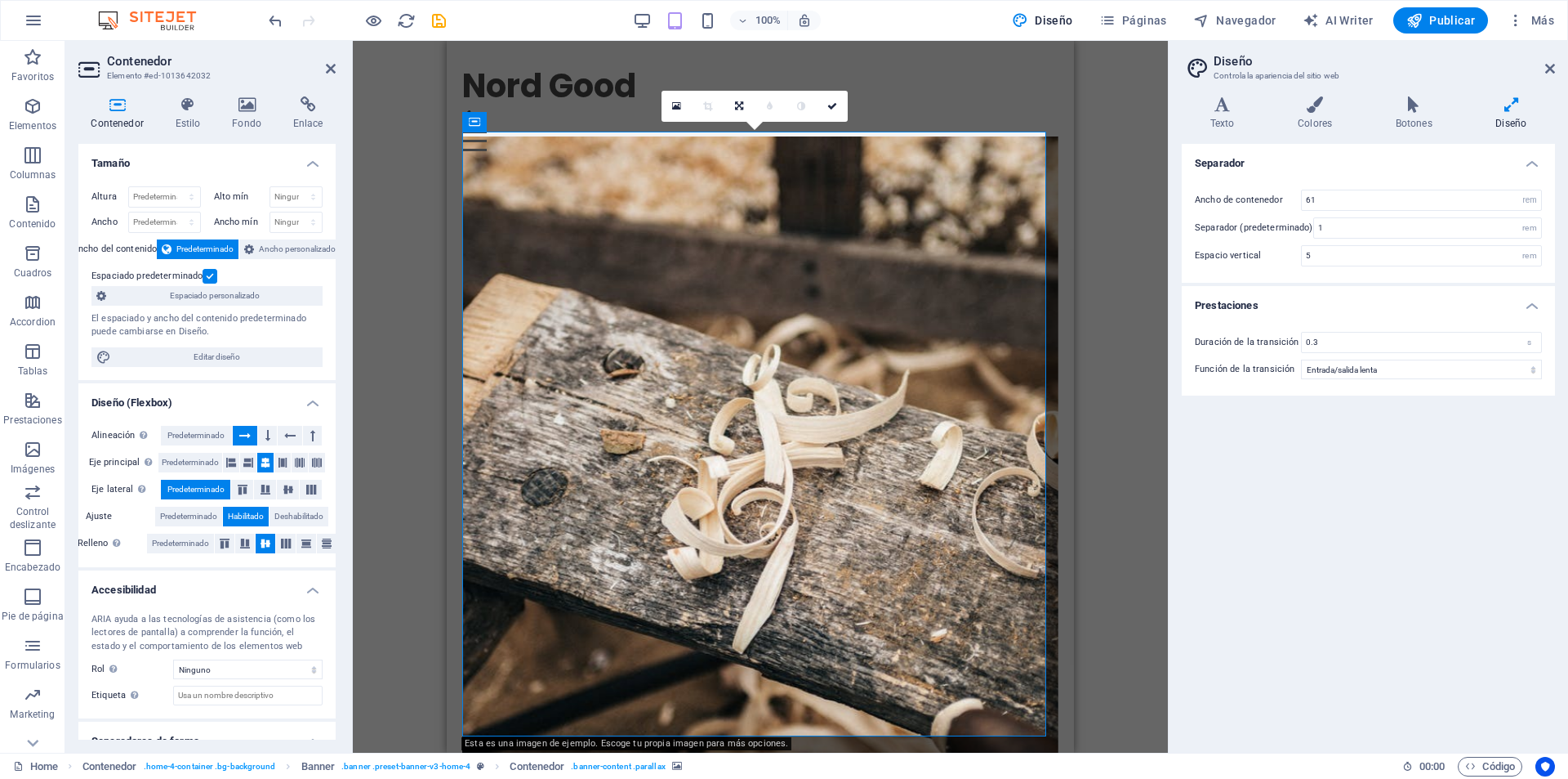
click at [547, 176] on figure at bounding box center [761, 461] width 596 height 648
click at [284, 338] on div "El espaciado y ancho del contenido predeterminado puede cambiarse en Diseño." at bounding box center [207, 325] width 231 height 27
click at [282, 347] on div "Altura Predeterminado px rem % vh vw Alto mín Ninguno px rem % vh vw Ancho Pred…" at bounding box center [207, 277] width 257 height 207
click at [284, 353] on span "Editar diseño" at bounding box center [217, 357] width 202 height 20
click at [199, 117] on h4 "Estilo" at bounding box center [191, 113] width 57 height 34
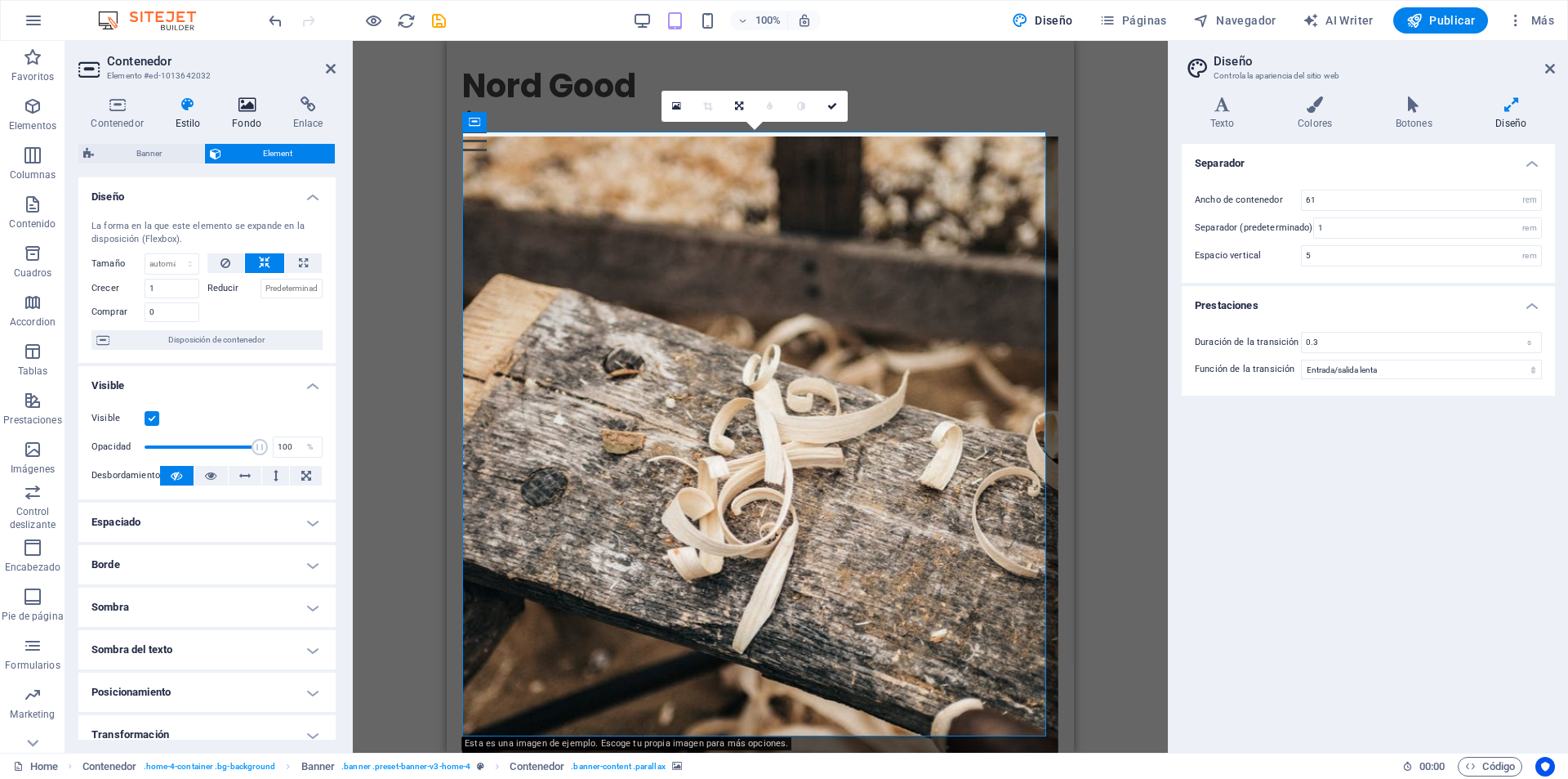
click at [246, 98] on icon at bounding box center [247, 104] width 55 height 17
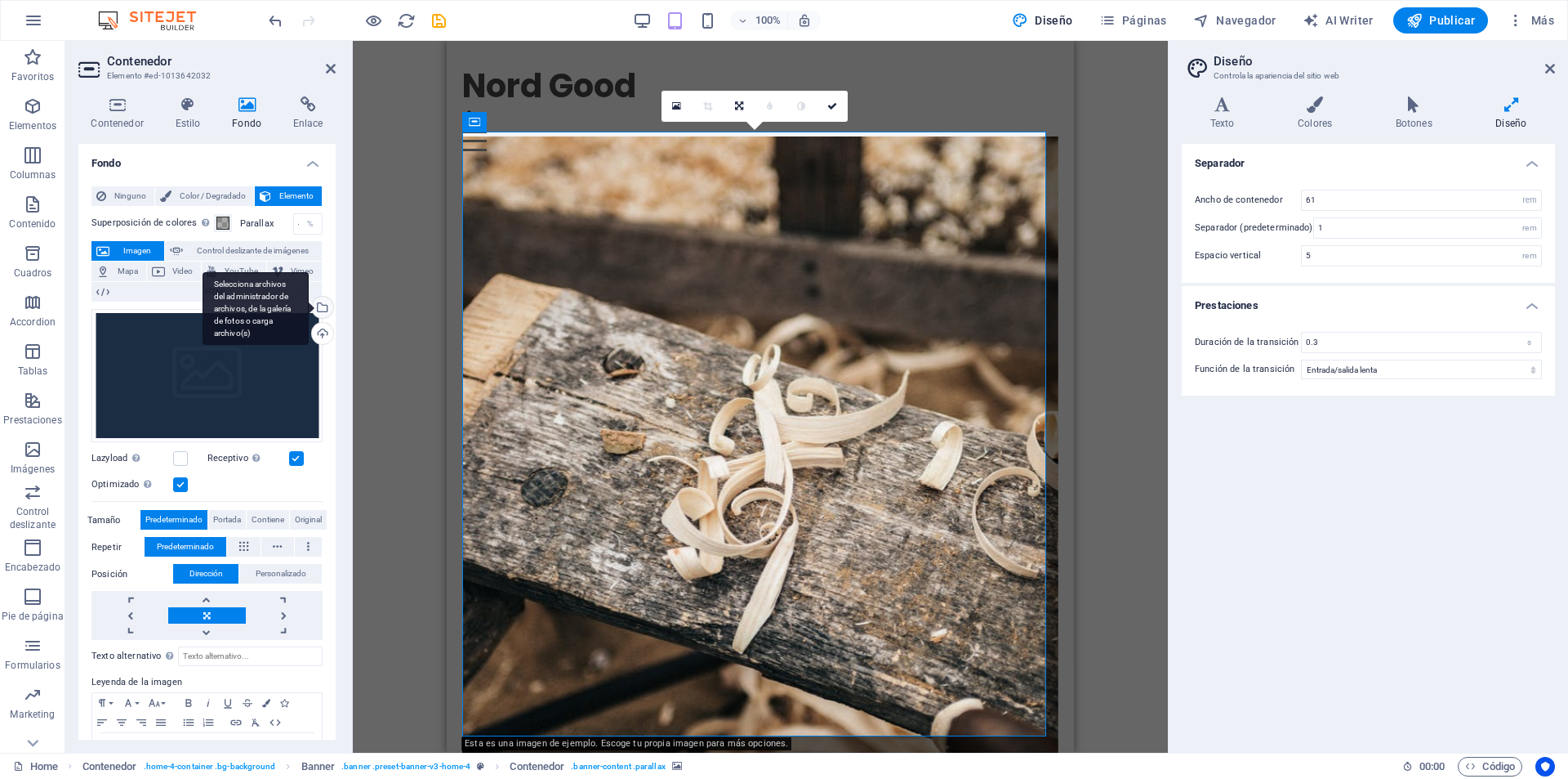
click at [323, 306] on div "Selecciona archivos del administrador de archivos, de la galería de fotos o car…" at bounding box center [321, 308] width 25 height 25
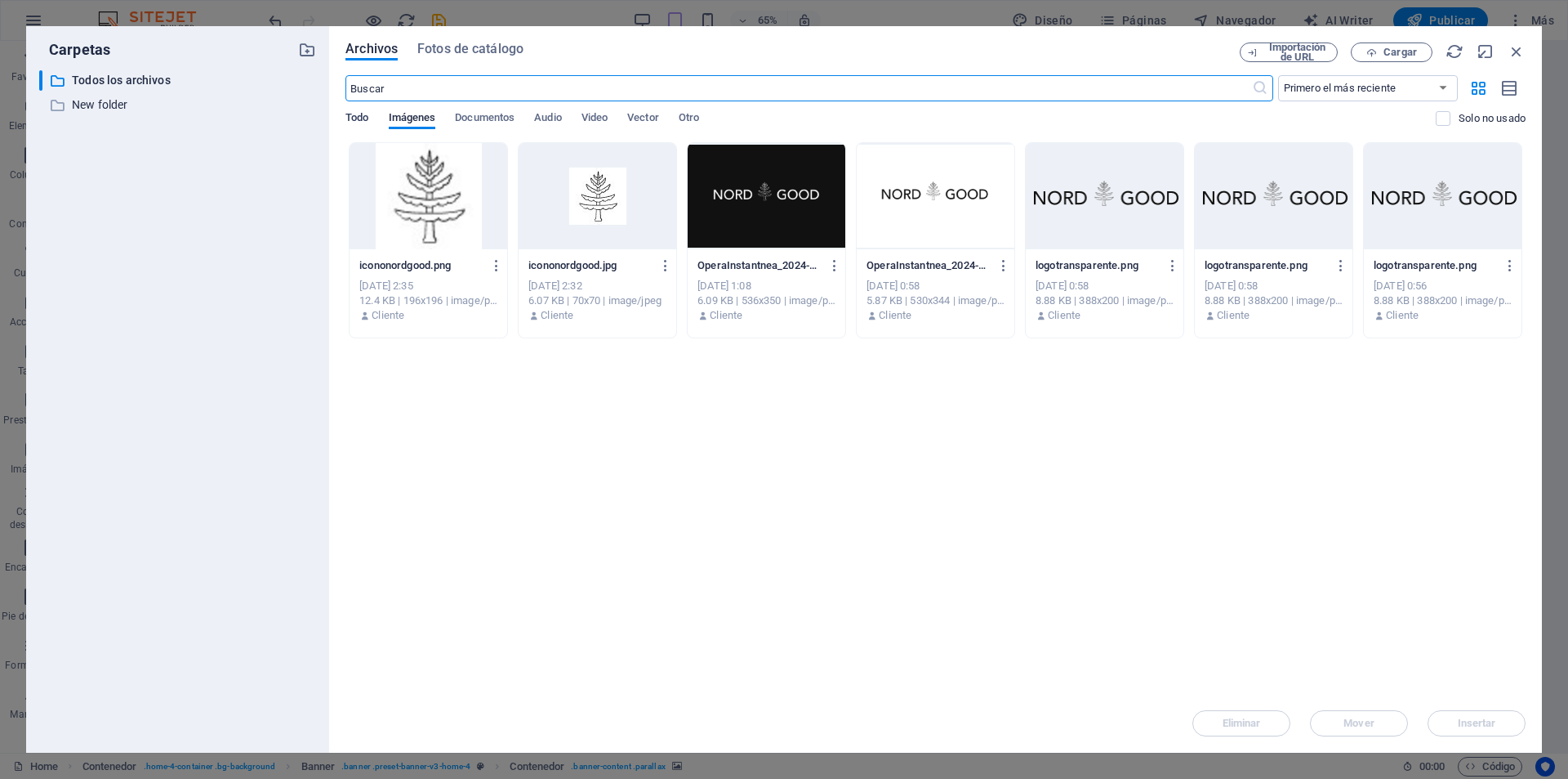
click at [353, 122] on span "Todo" at bounding box center [356, 119] width 23 height 23
click at [1517, 37] on div "Archivos Fotos de catálogo Importación de URL Cargar ​ Primero el más reciente …" at bounding box center [935, 390] width 1213 height 727
click at [1514, 46] on icon "button" at bounding box center [1517, 51] width 18 height 18
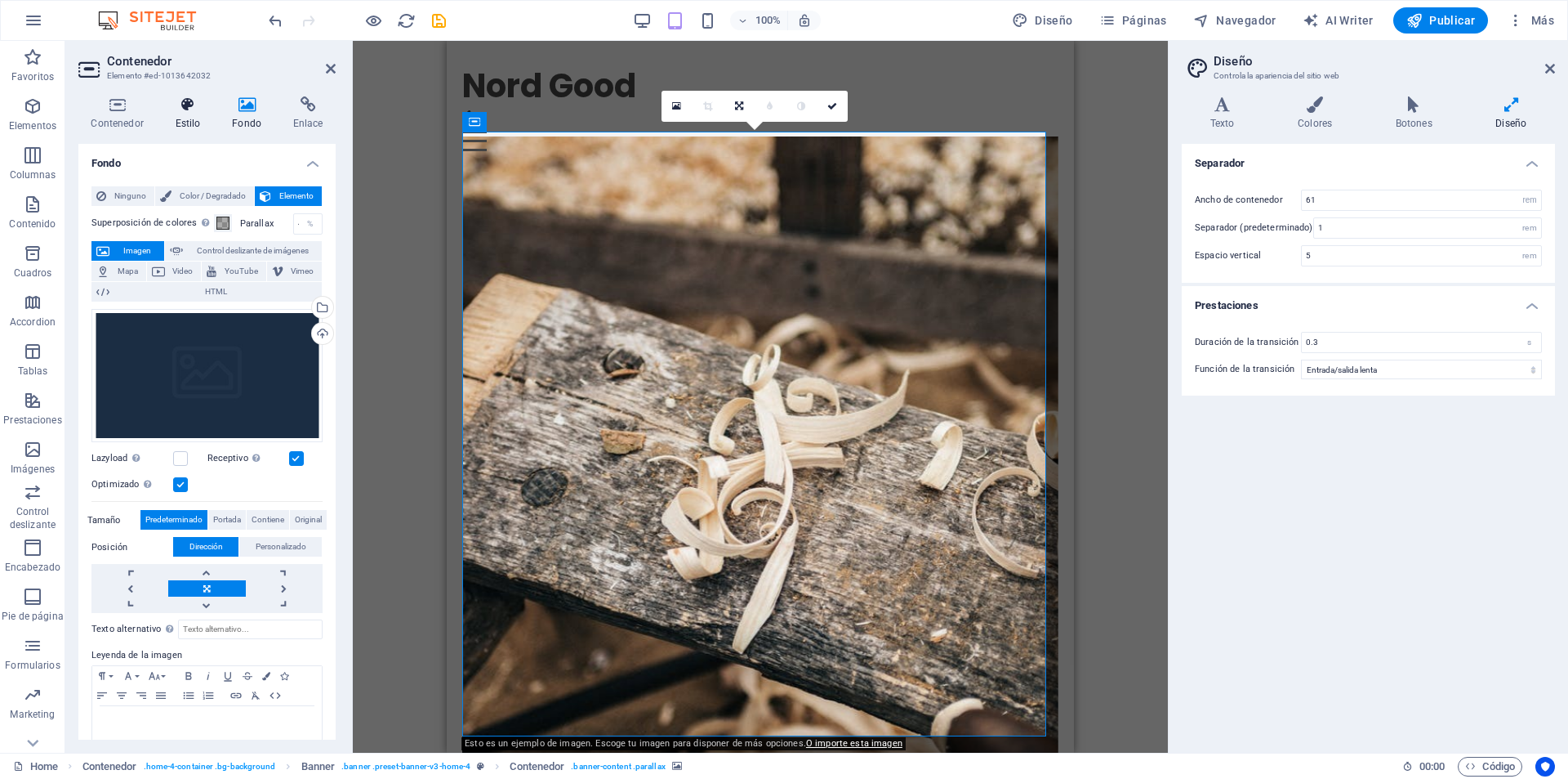
click at [195, 110] on icon at bounding box center [187, 104] width 50 height 17
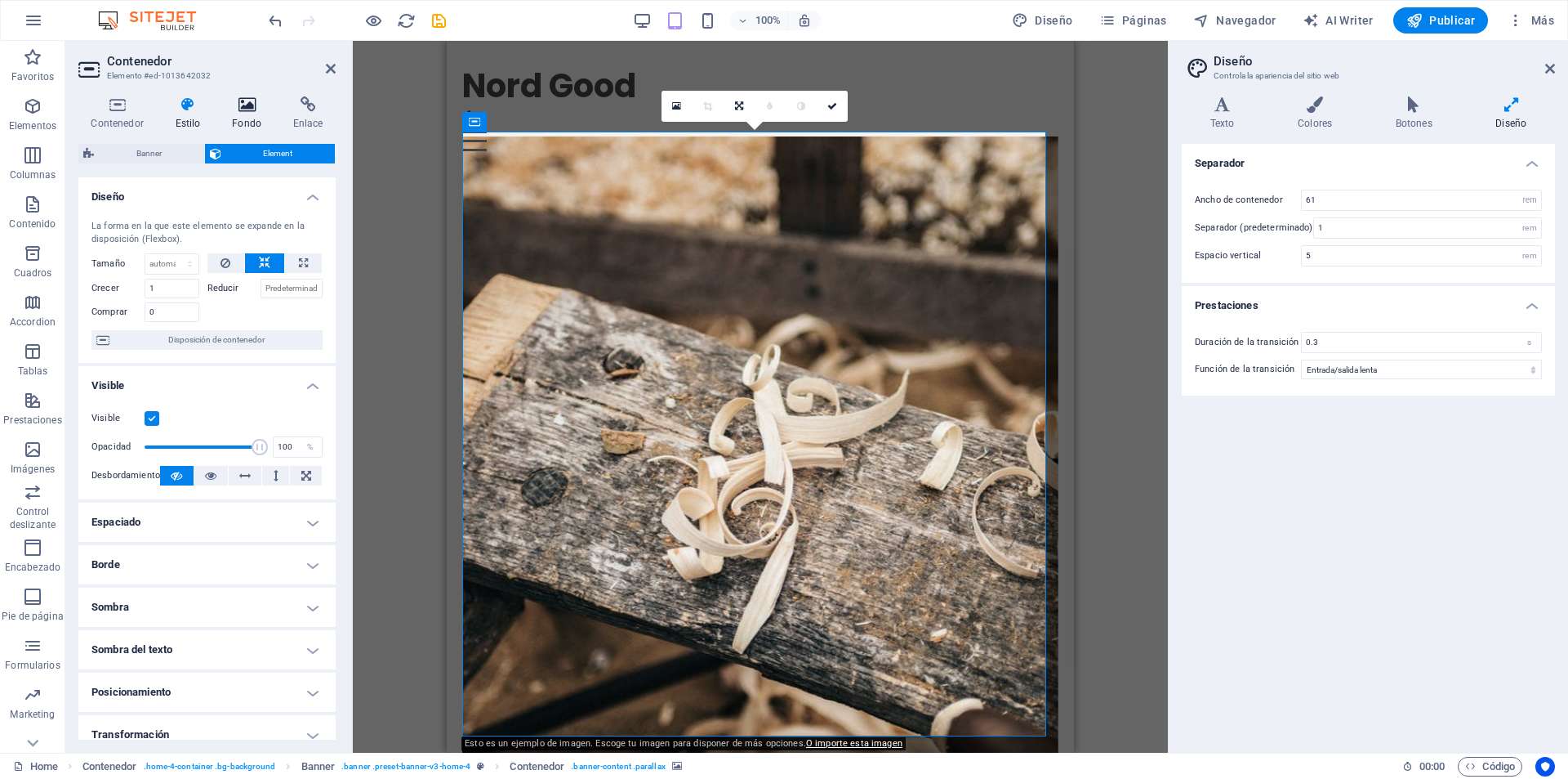
click at [251, 100] on icon at bounding box center [247, 104] width 55 height 17
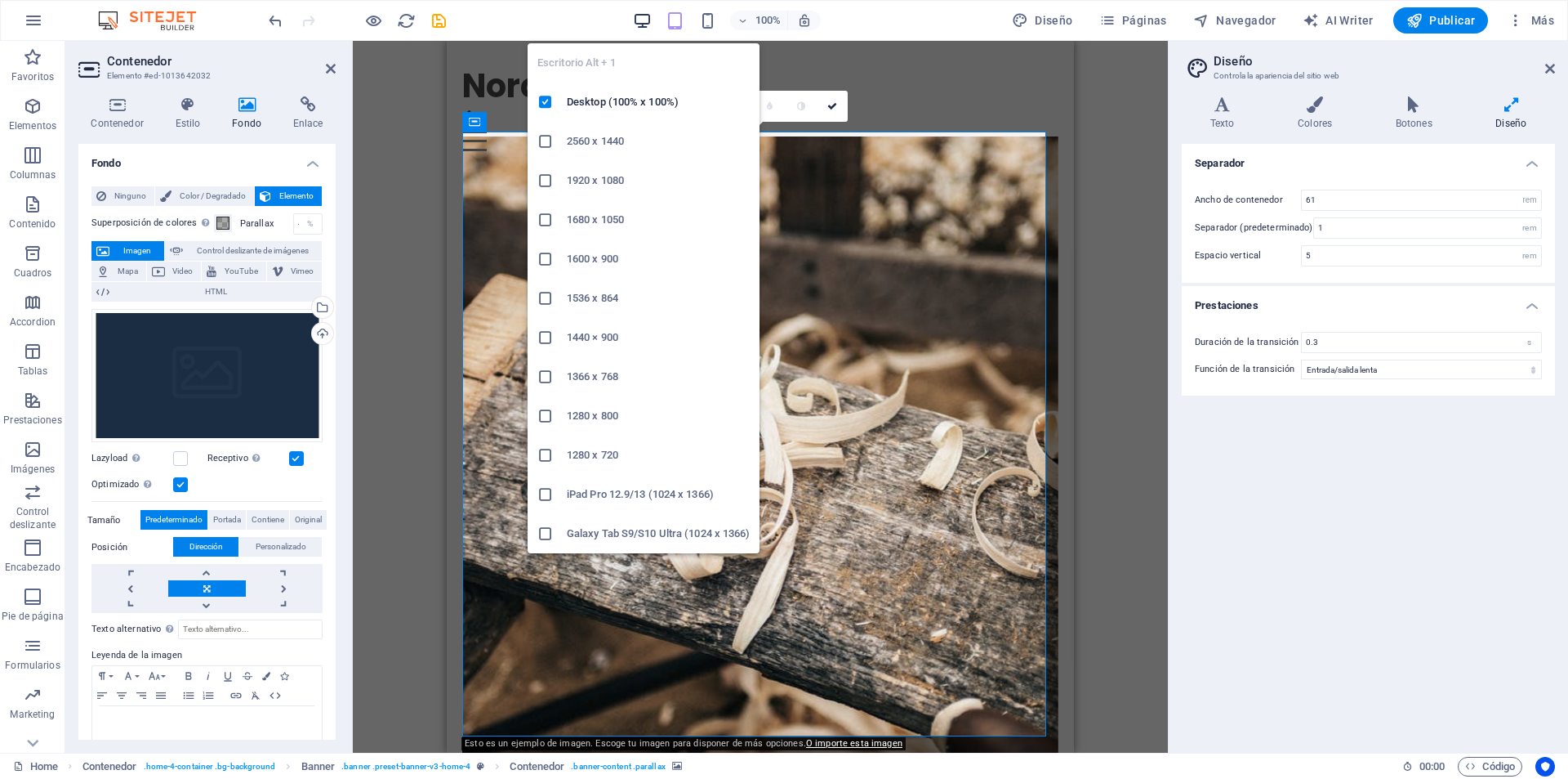
click at [642, 24] on icon "button" at bounding box center [642, 21] width 19 height 19
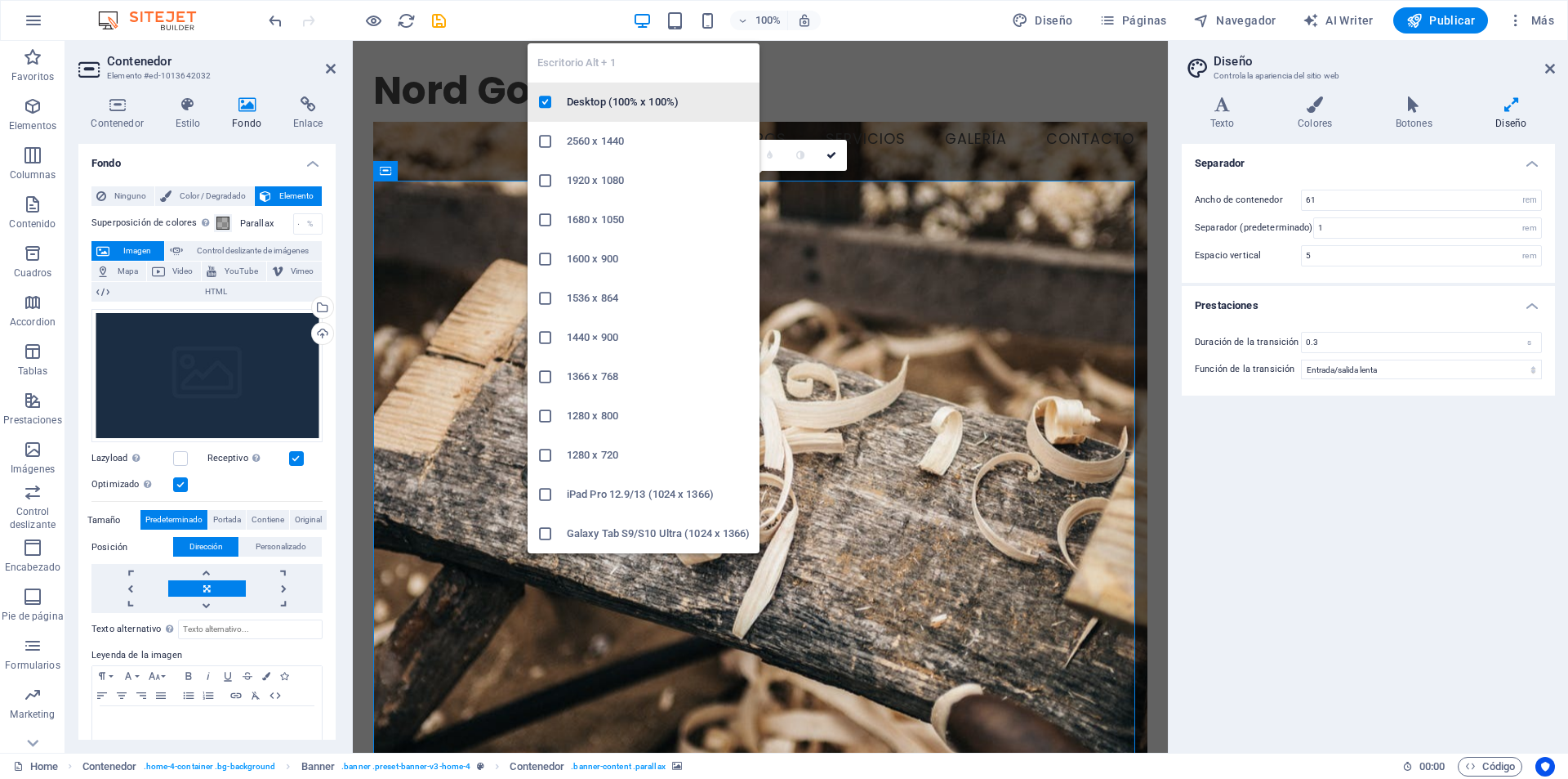
click at [610, 95] on h6 "Desktop (100% x 100%)" at bounding box center [659, 102] width 183 height 20
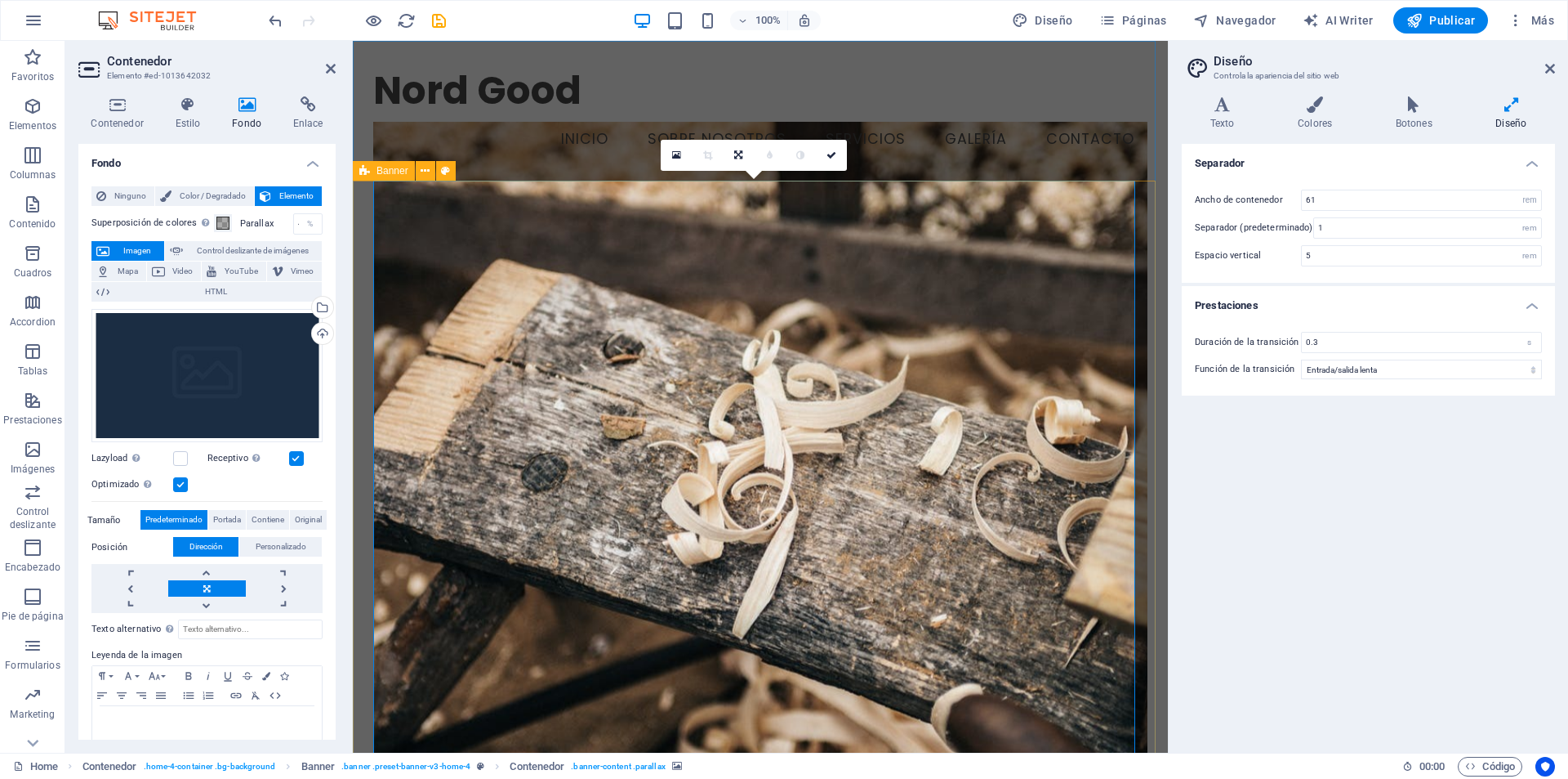
click at [630, 305] on figure at bounding box center [760, 446] width 775 height 648
click at [511, 262] on figure at bounding box center [760, 446] width 775 height 648
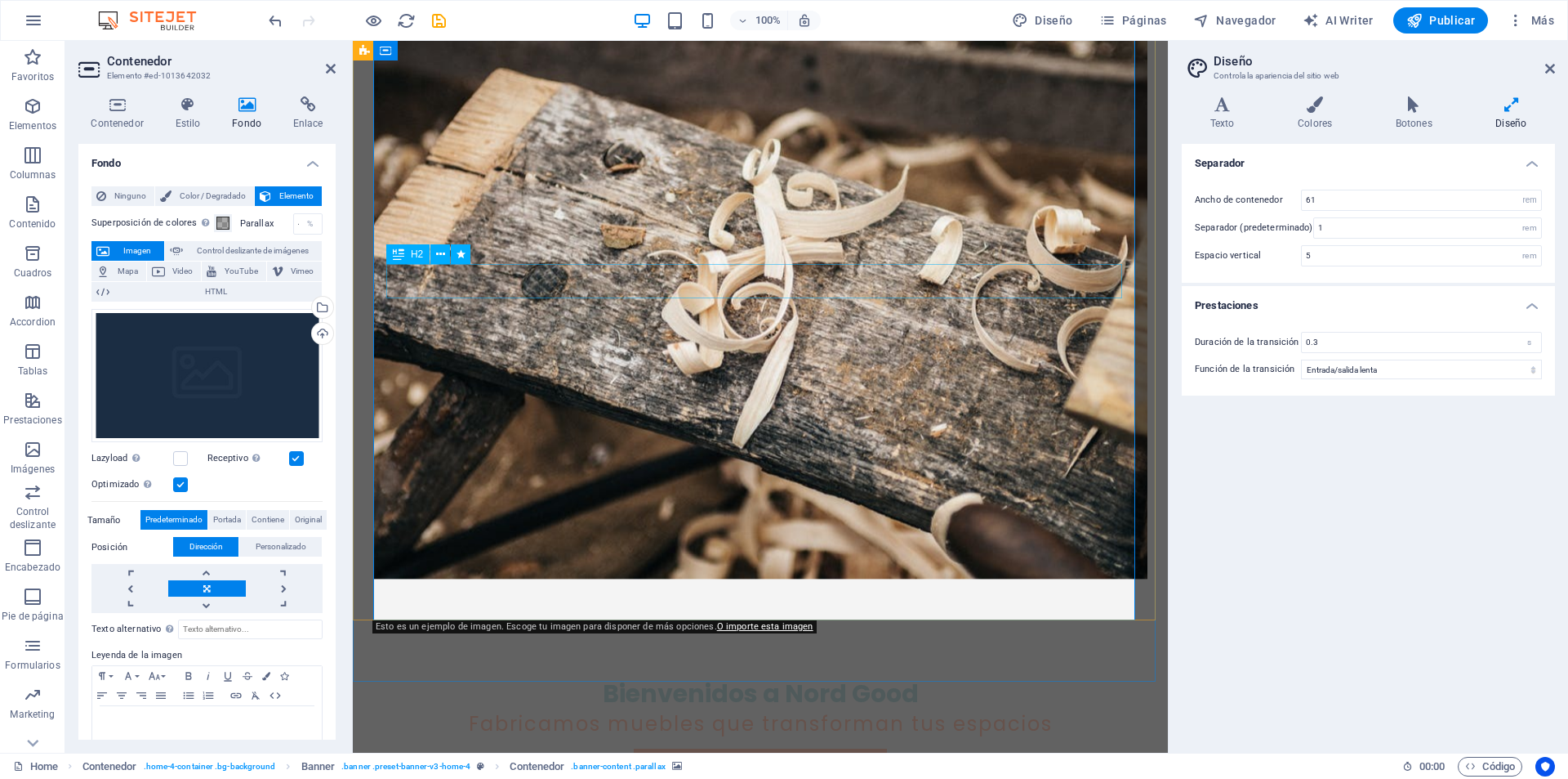
scroll to position [245, 0]
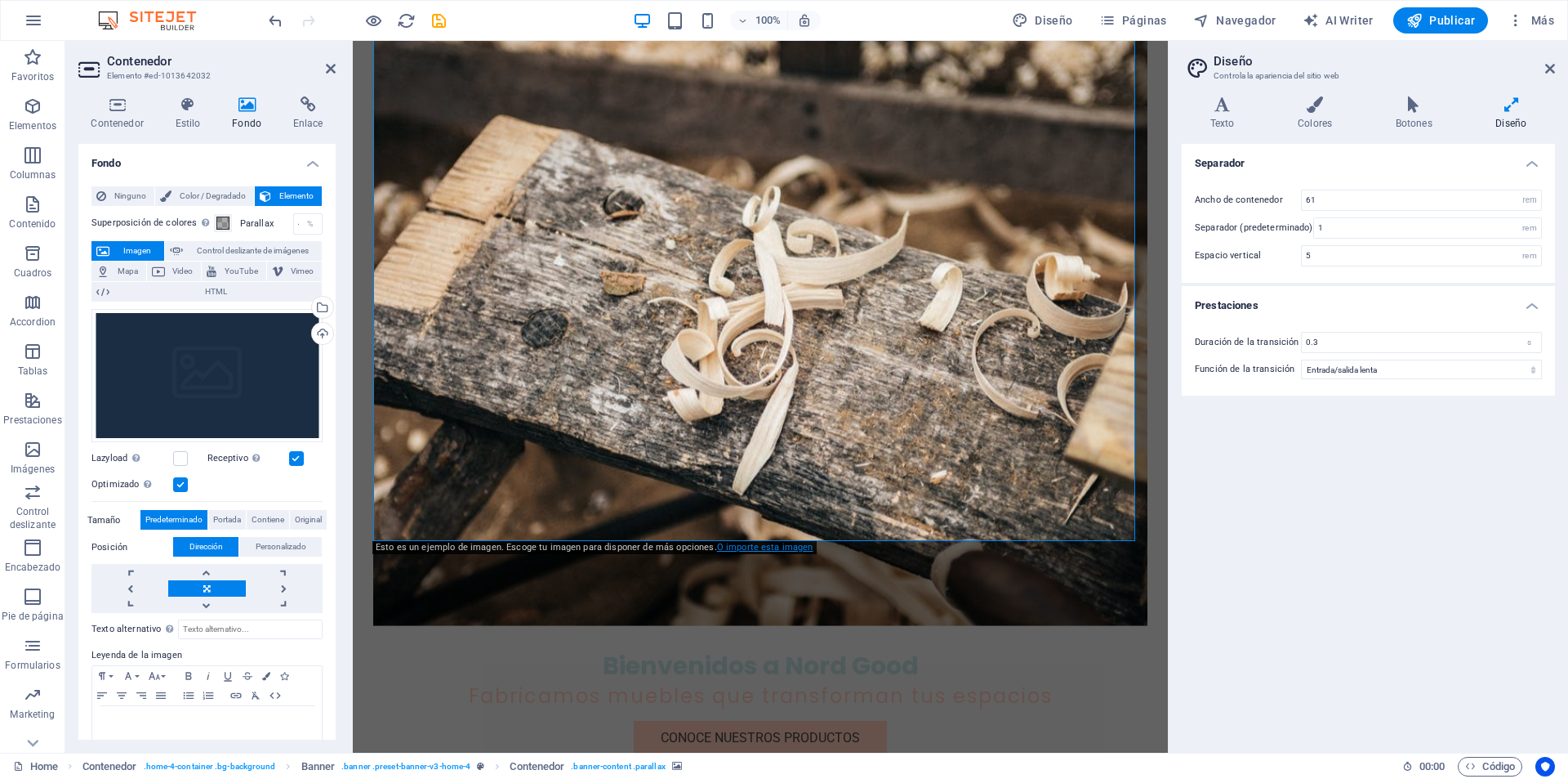
click at [743, 548] on link "O importe esta imagen" at bounding box center [766, 547] width 96 height 11
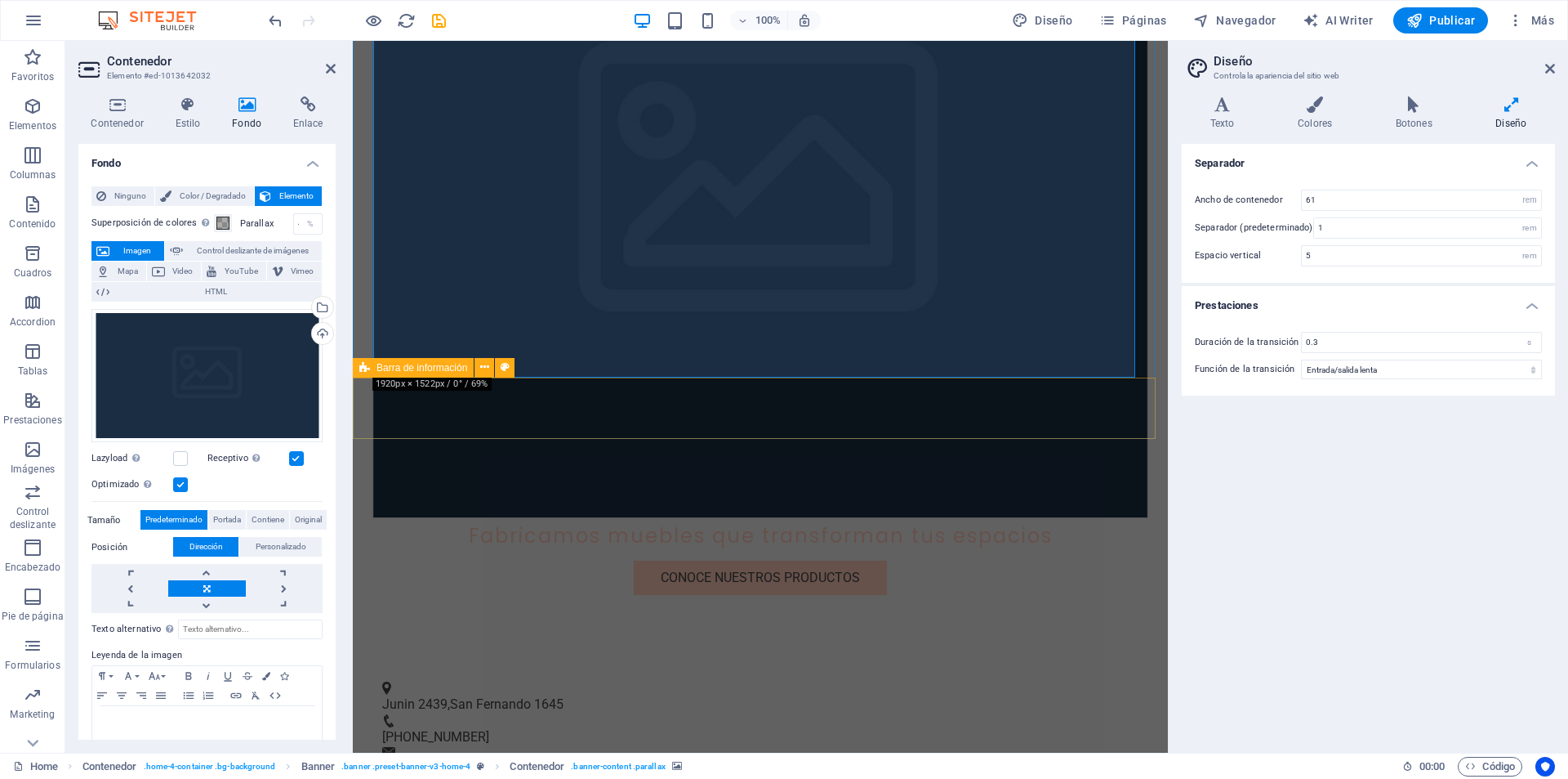
scroll to position [409, 0]
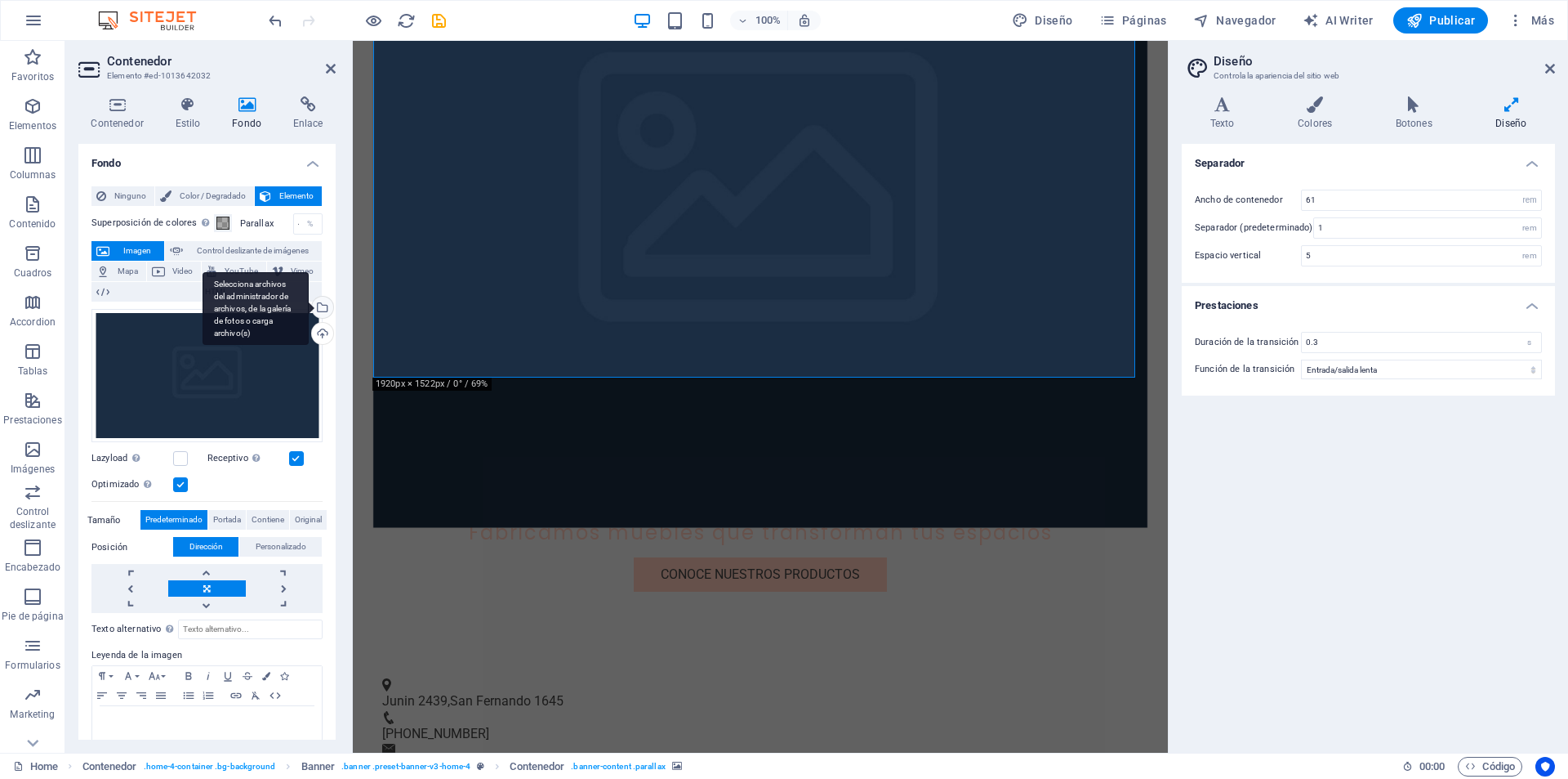
click at [309, 313] on div "Selecciona archivos del administrador de archivos, de la galería de fotos o car…" at bounding box center [256, 308] width 106 height 74
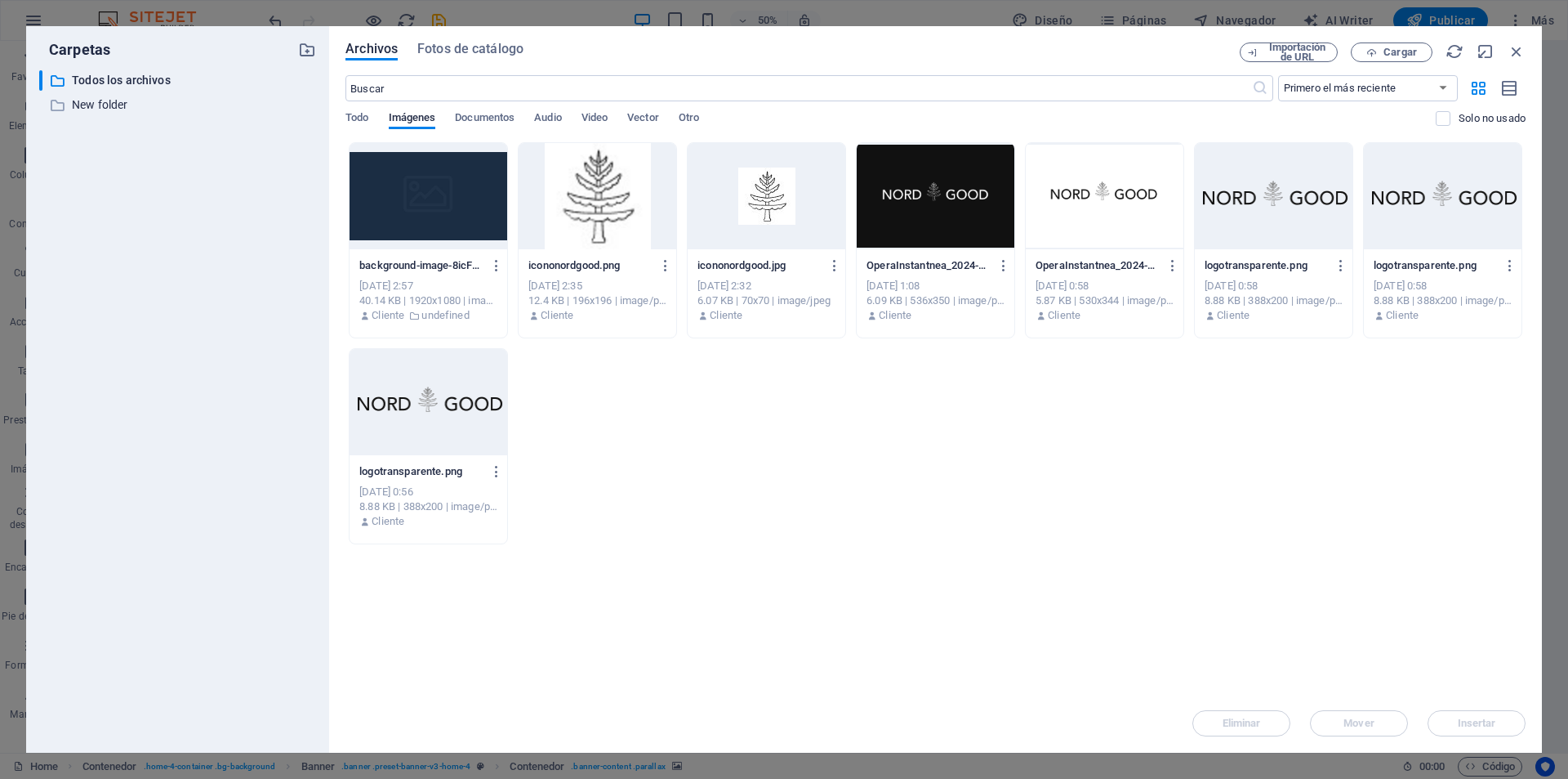
click at [607, 356] on div "background-image-8icFRgE-ET2BmJwmlntY7g-fD8OMebYcZpGFVaSKTHvNw.jpg background-i…" at bounding box center [935, 343] width 1180 height 402
click at [460, 206] on div at bounding box center [428, 196] width 157 height 106
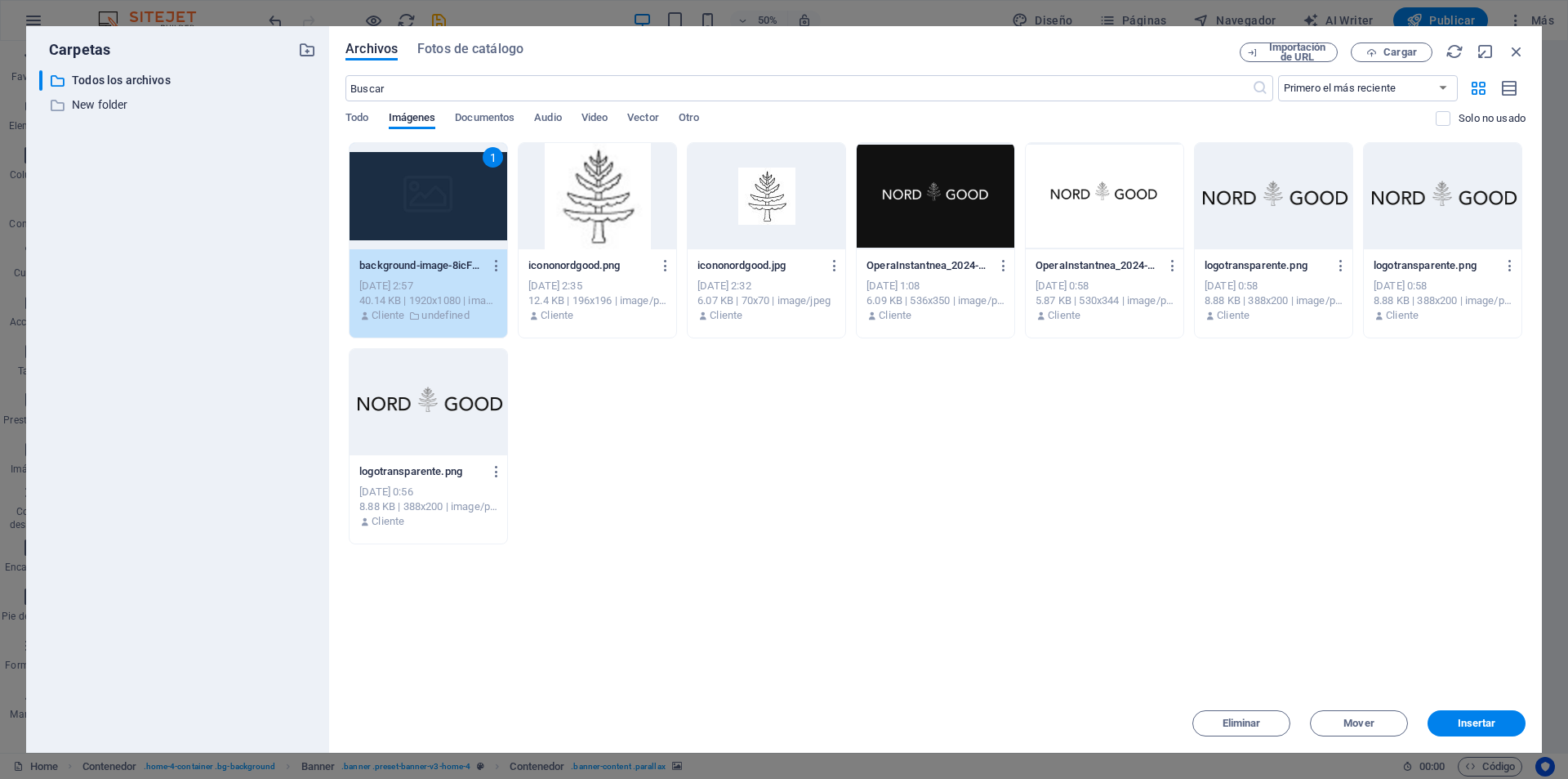
click at [618, 373] on div "1 background-image-8icFRgE-ET2BmJwmlntY7g-fD8OMebYcZpGFVaSKTHvNw.jpg background…" at bounding box center [935, 343] width 1180 height 402
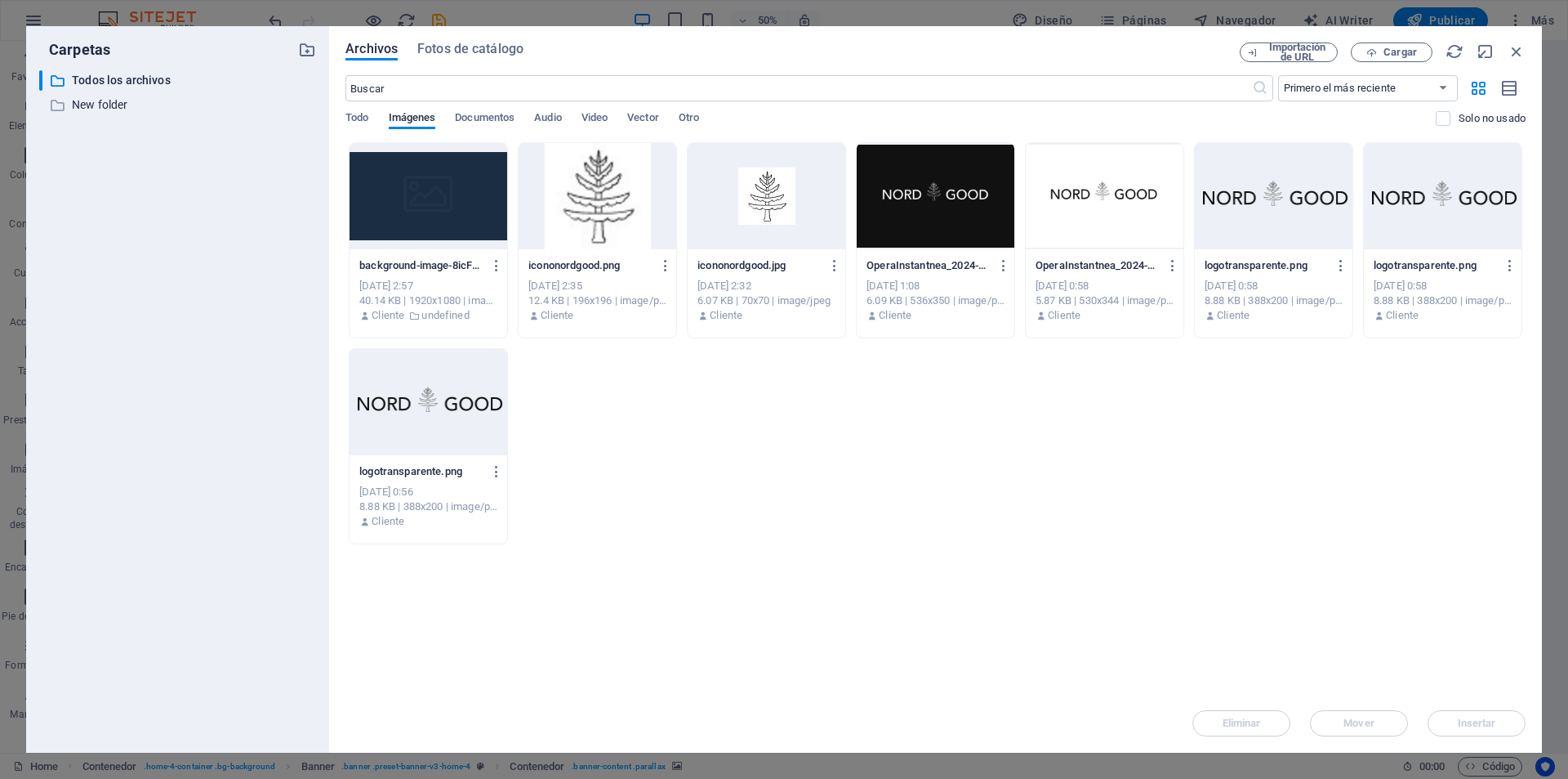
click at [445, 224] on div at bounding box center [428, 196] width 157 height 106
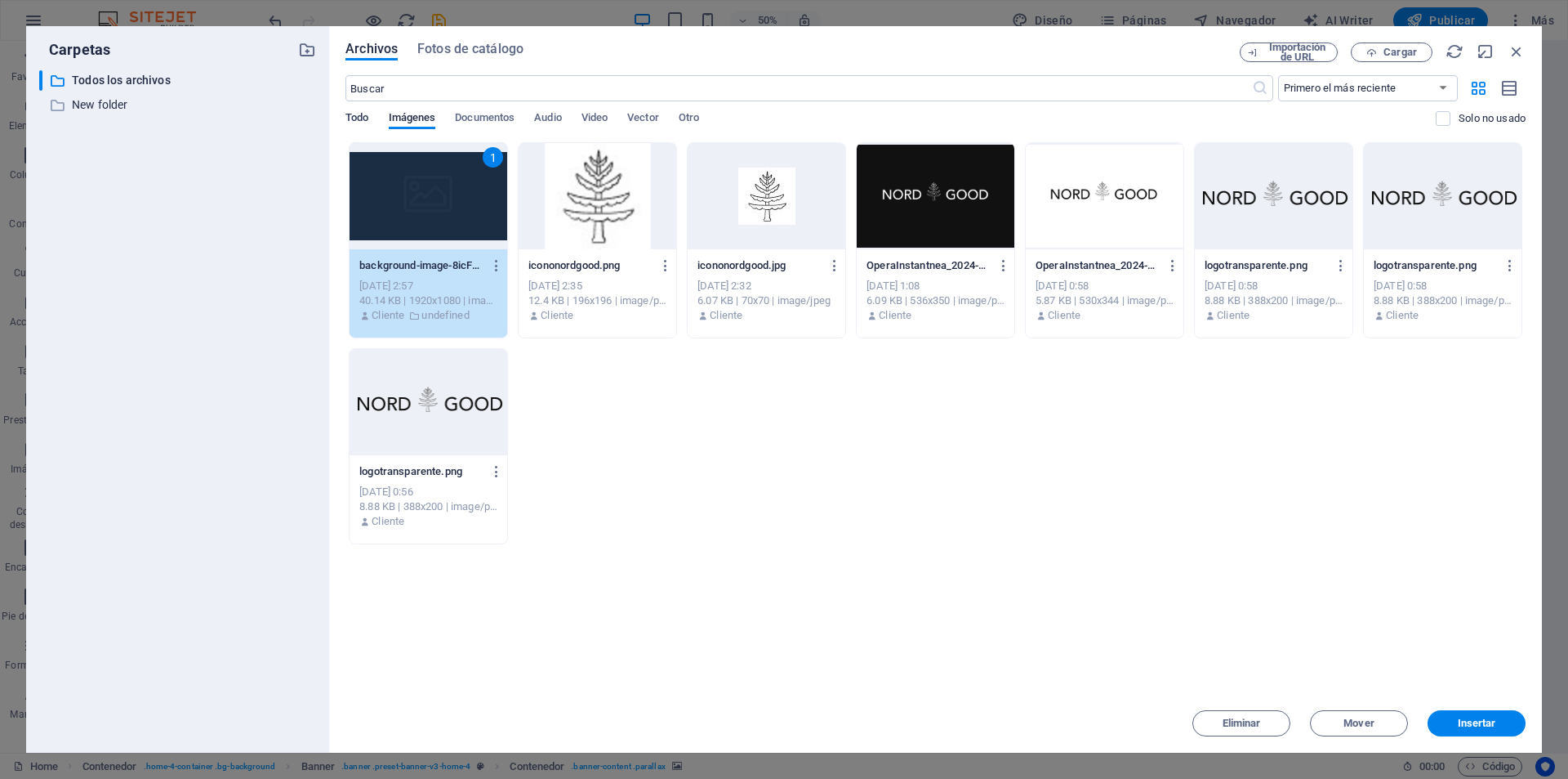
click at [357, 116] on span "Todo" at bounding box center [356, 119] width 23 height 23
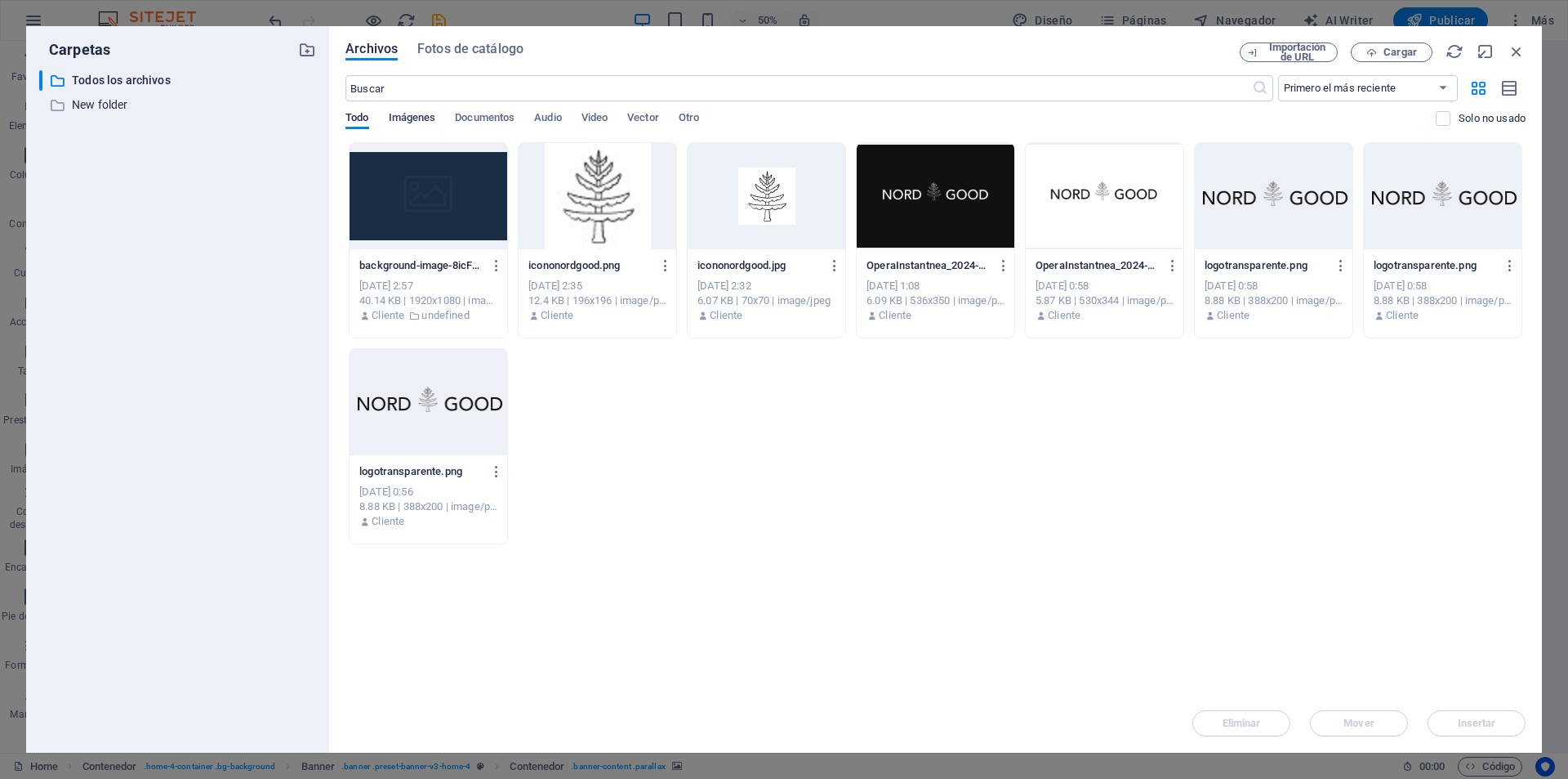
click at [412, 125] on span "Imágenes" at bounding box center [412, 119] width 47 height 23
click at [469, 119] on span "Documentos" at bounding box center [484, 119] width 60 height 23
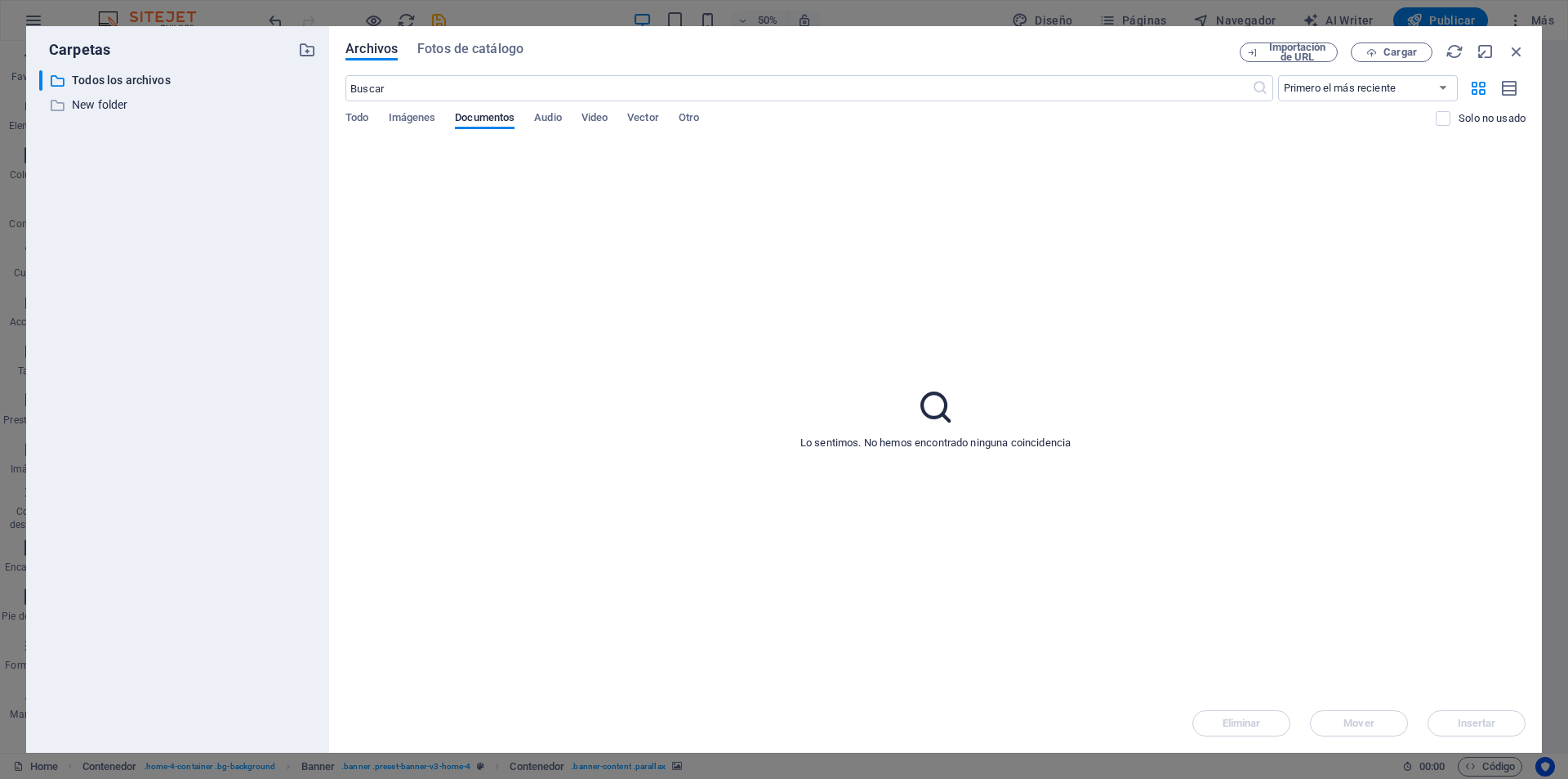
click at [375, 107] on div "​ Primero el más reciente Primero el más antiguo Nombre (A-Z) Nombre (Z-A) Tama…" at bounding box center [935, 108] width 1180 height 67
click at [358, 115] on span "Todo" at bounding box center [356, 119] width 23 height 23
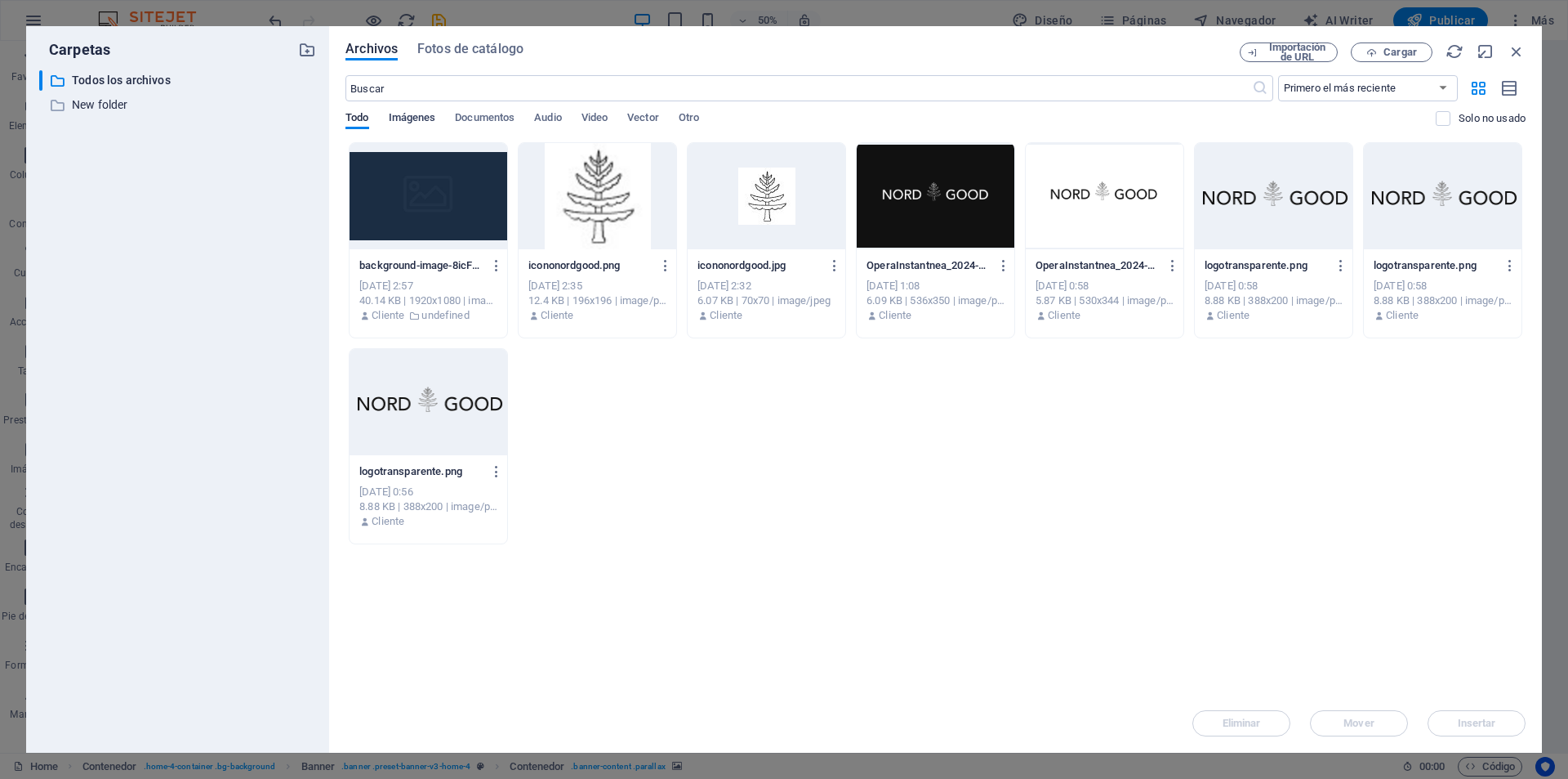
click at [412, 120] on span "Imágenes" at bounding box center [412, 119] width 47 height 23
click at [429, 194] on div at bounding box center [428, 196] width 157 height 106
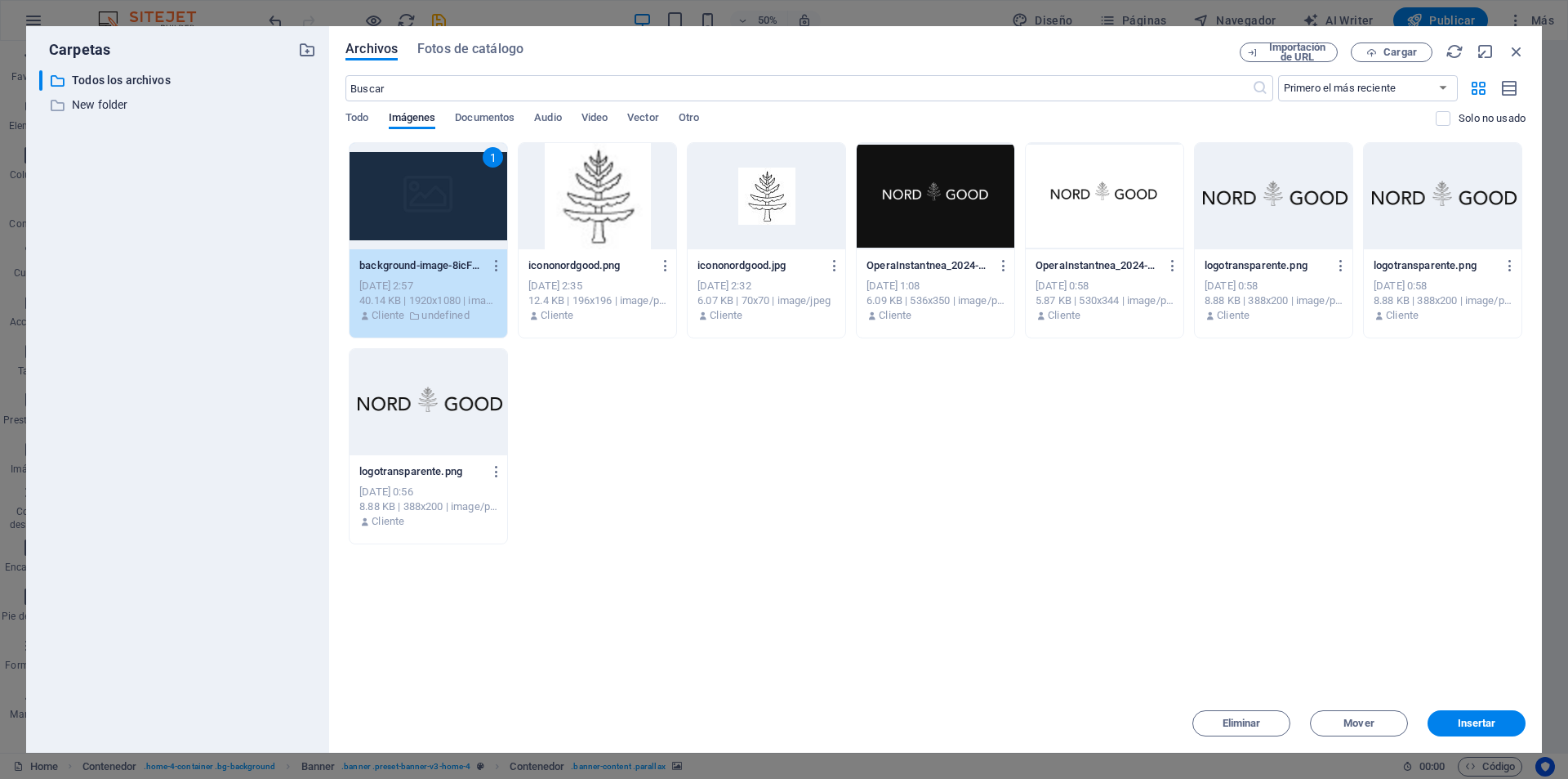
click at [467, 195] on div "1" at bounding box center [428, 196] width 157 height 106
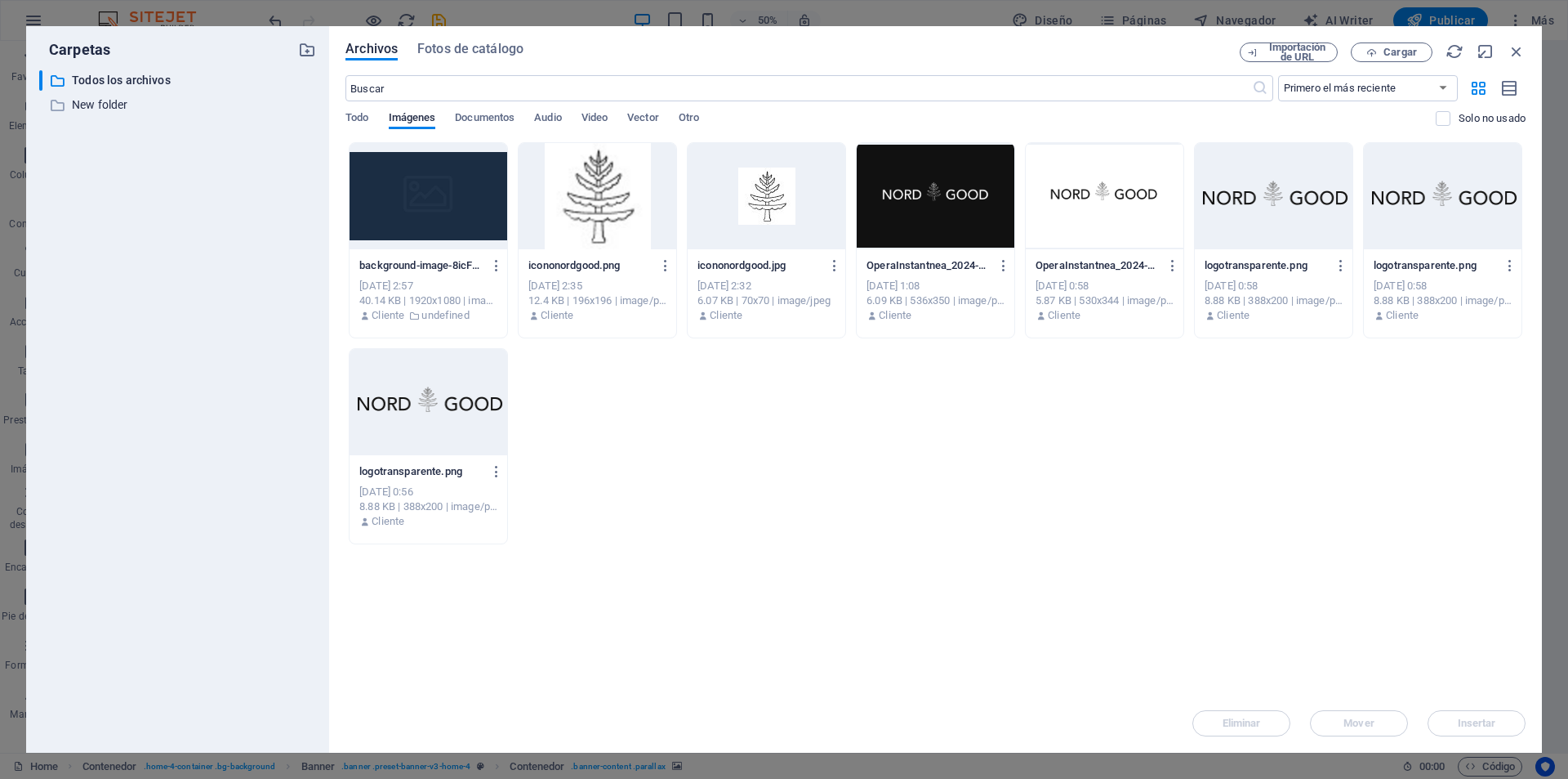
drag, startPoint x: 467, startPoint y: 195, endPoint x: 115, endPoint y: 155, distance: 354.3
click at [467, 195] on div at bounding box center [428, 196] width 157 height 106
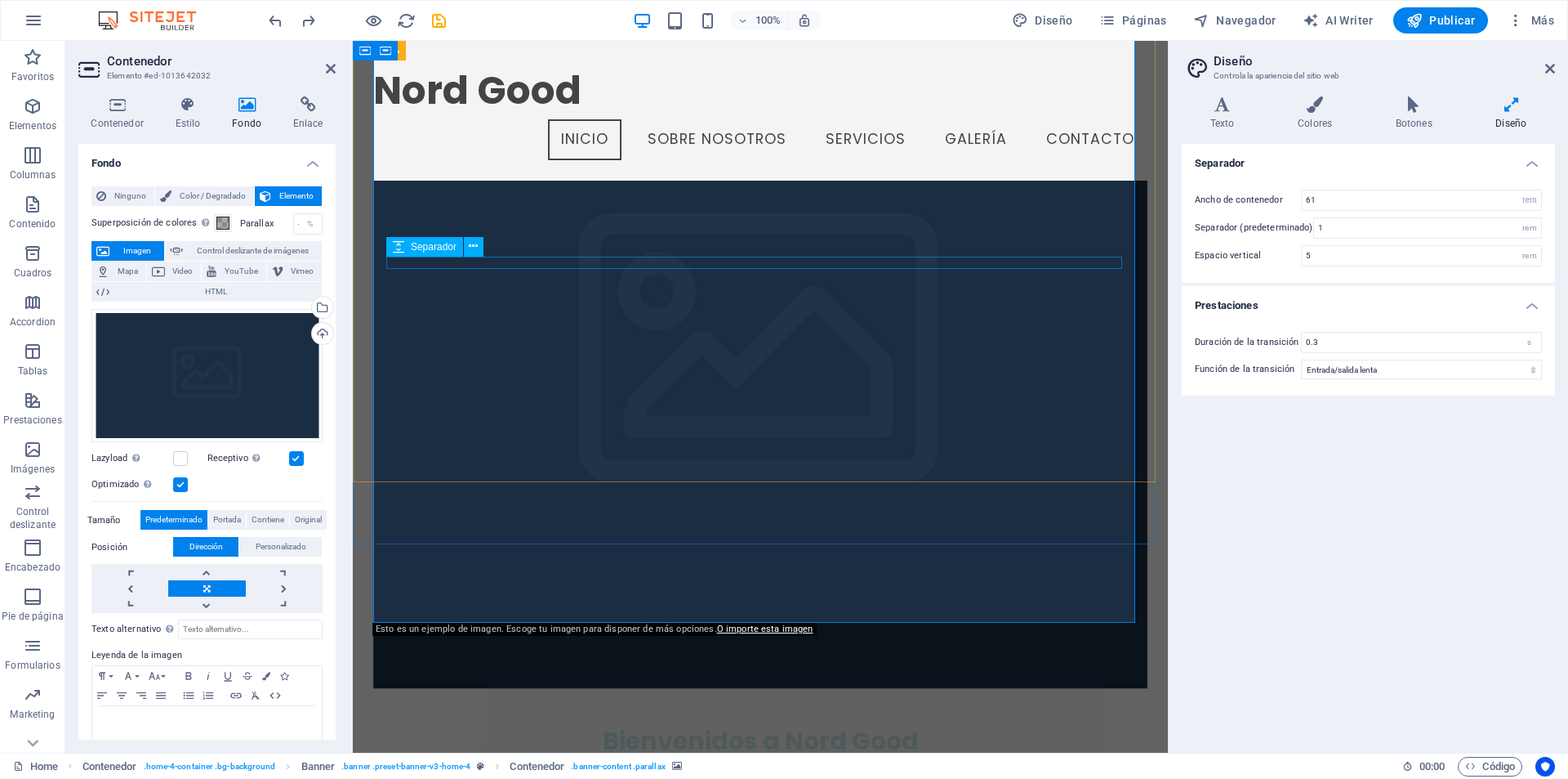
scroll to position [163, 0]
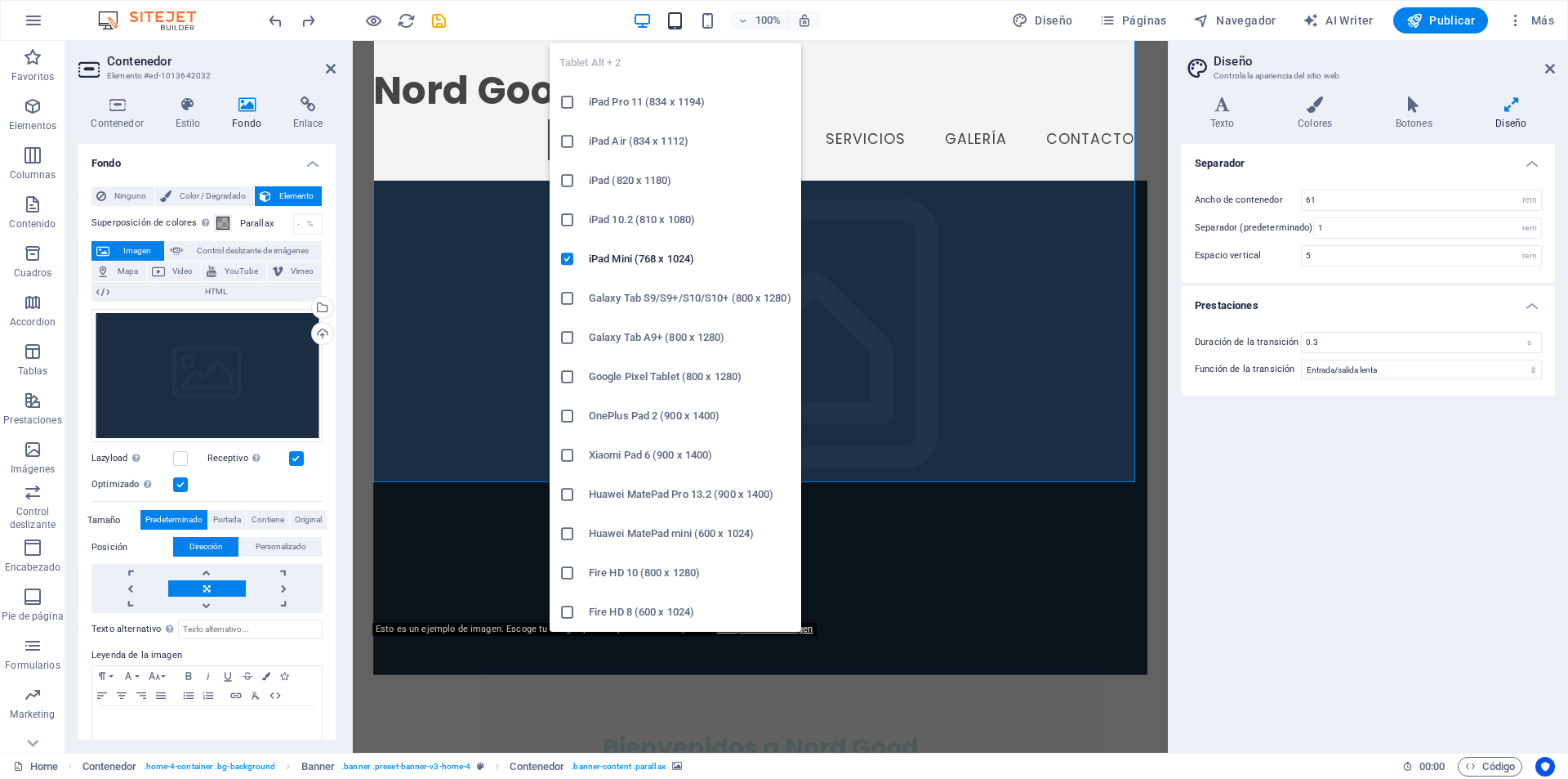
drag, startPoint x: 669, startPoint y: 22, endPoint x: 674, endPoint y: 13, distance: 10.3
click at [669, 18] on icon "button" at bounding box center [674, 21] width 19 height 19
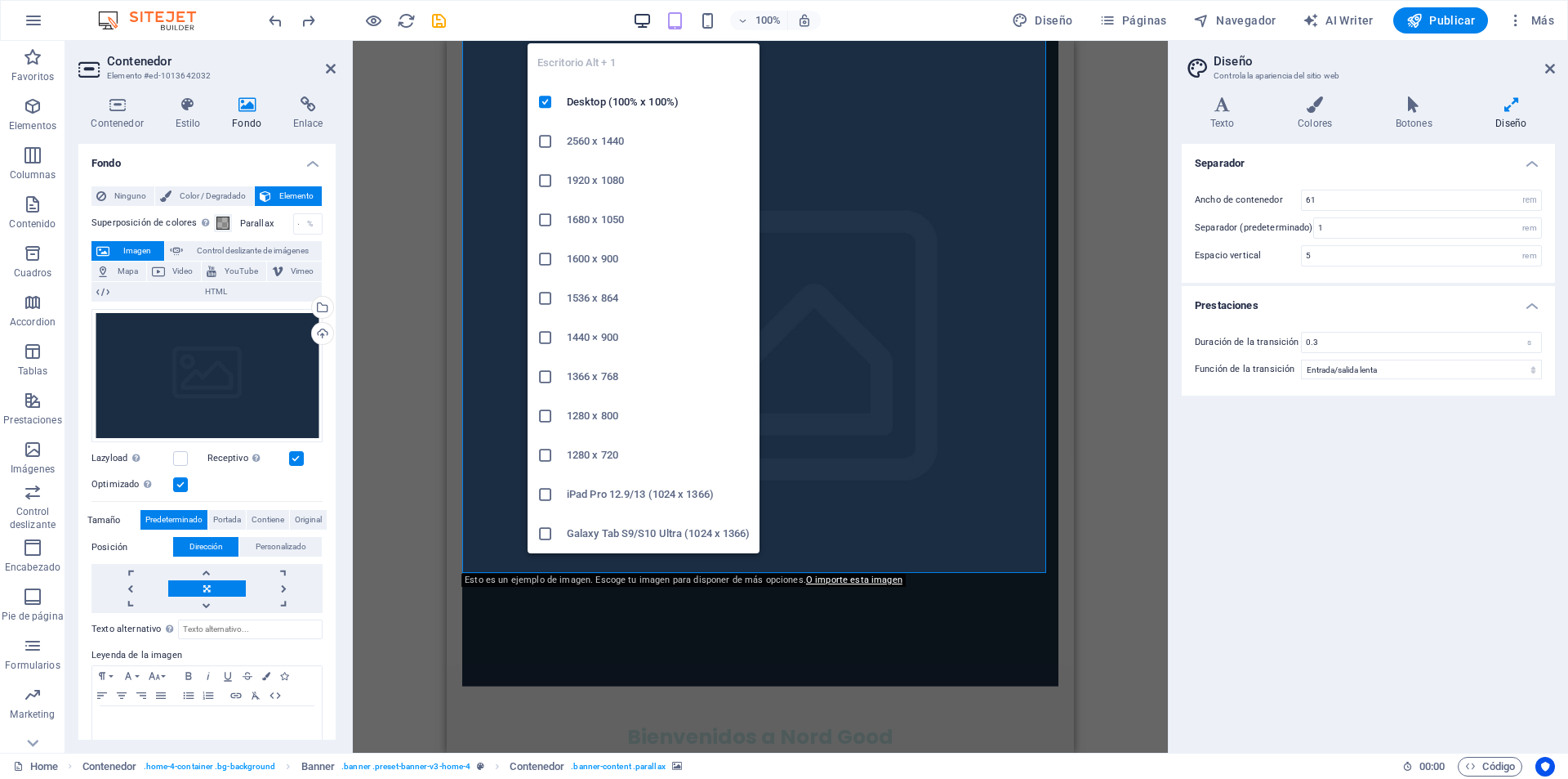
click at [643, 21] on icon "button" at bounding box center [642, 21] width 19 height 19
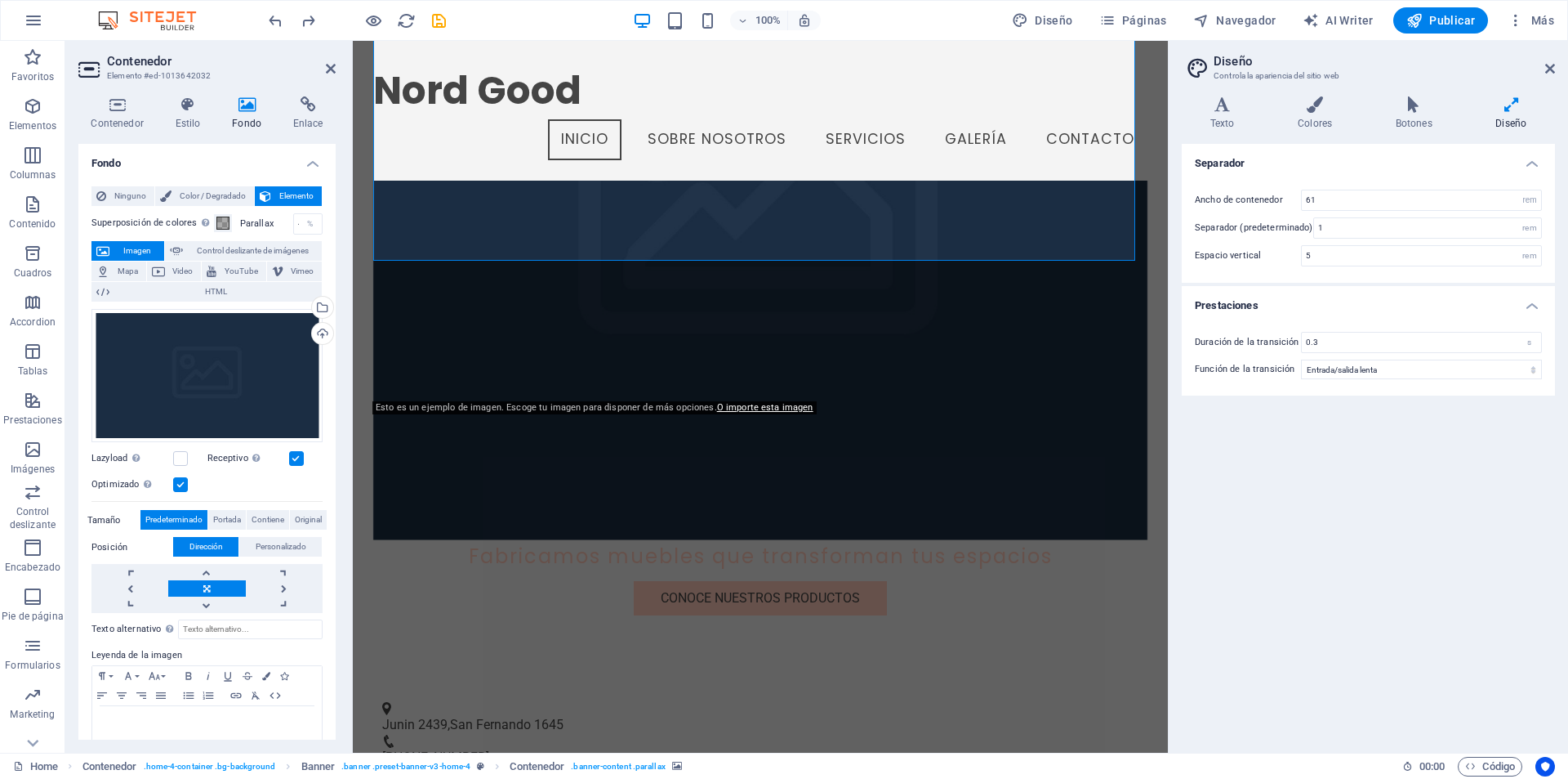
scroll to position [0, 0]
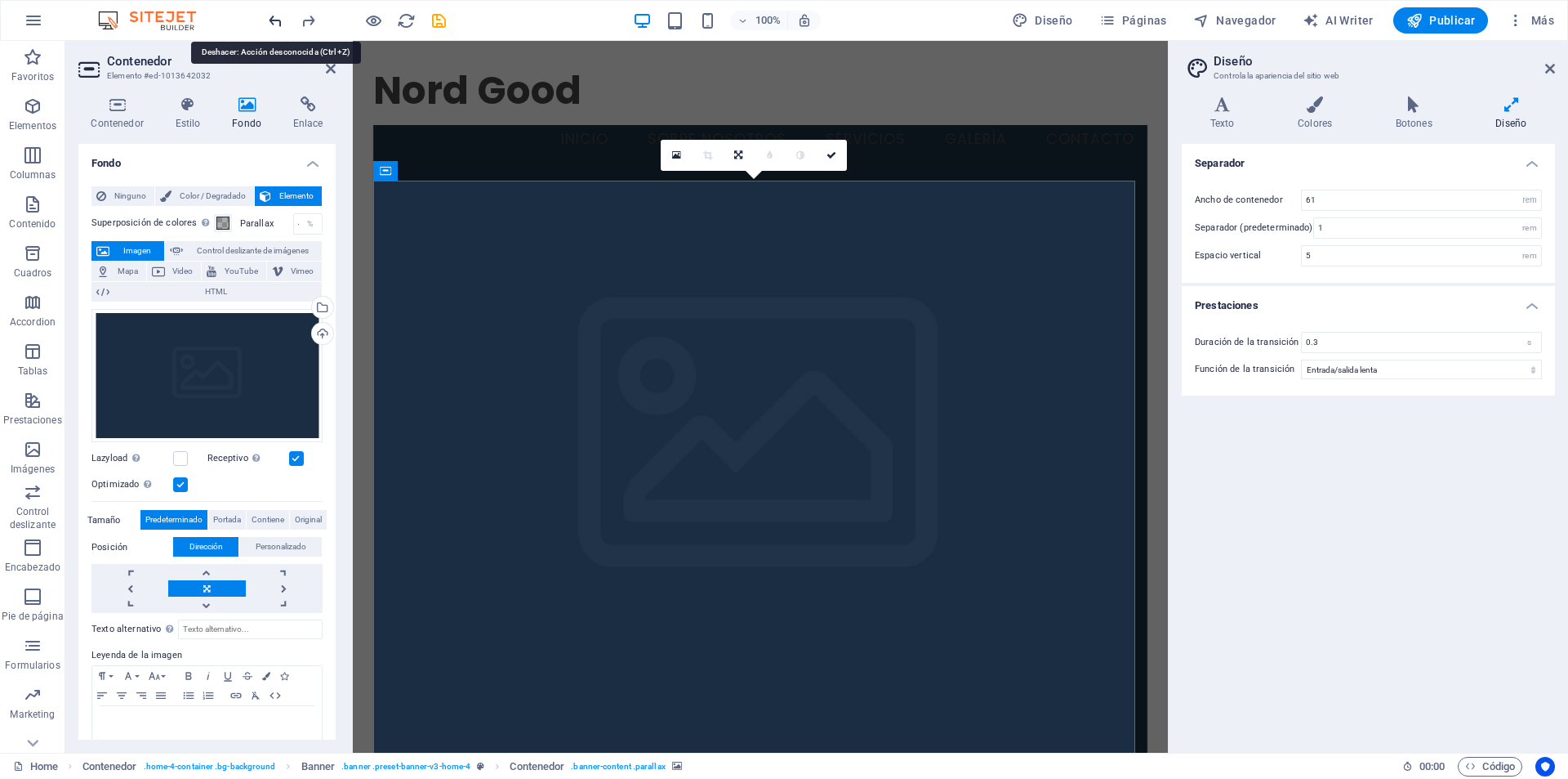
click at [271, 17] on icon "undo" at bounding box center [275, 21] width 19 height 19
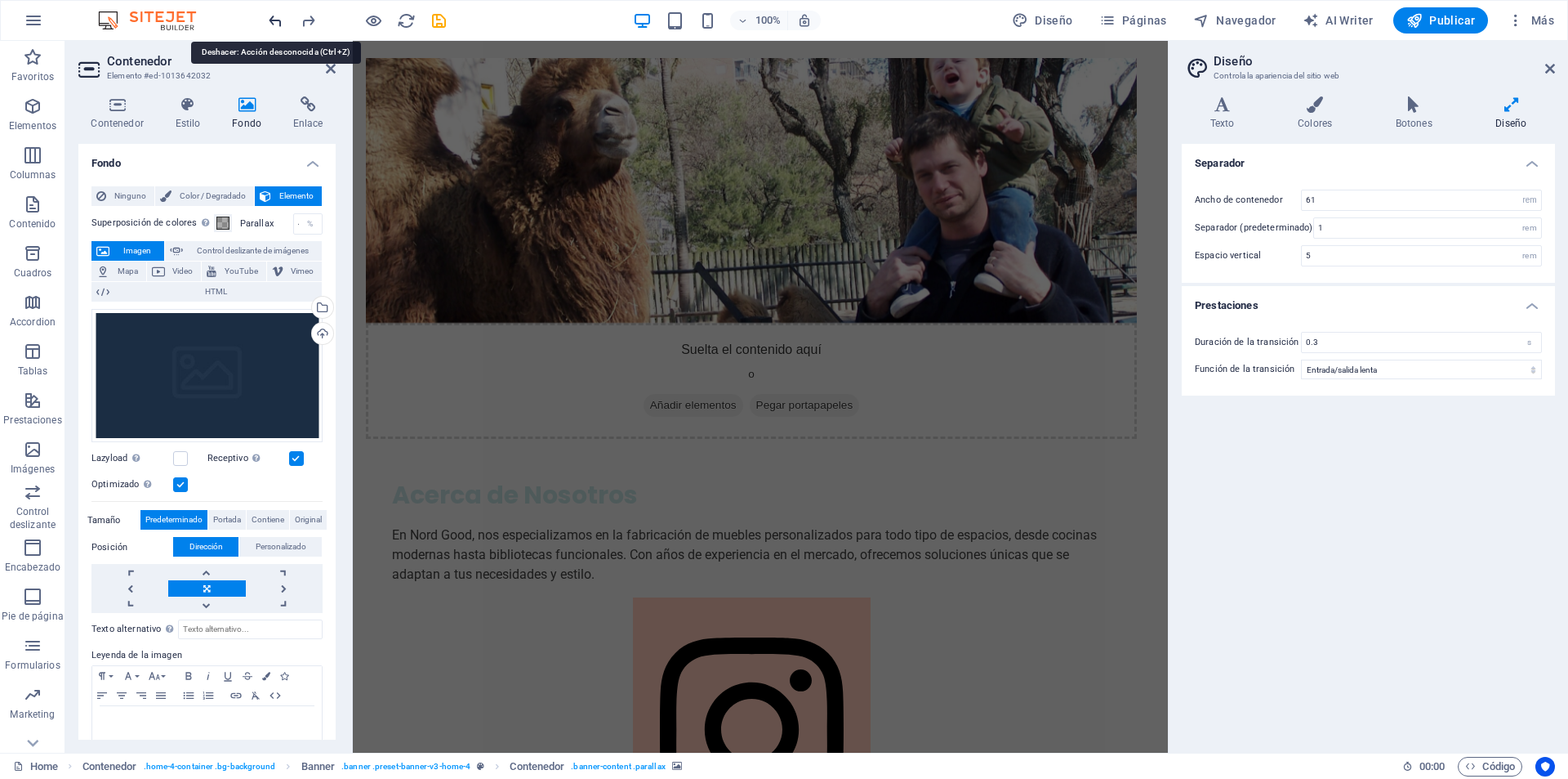
scroll to position [1366, 0]
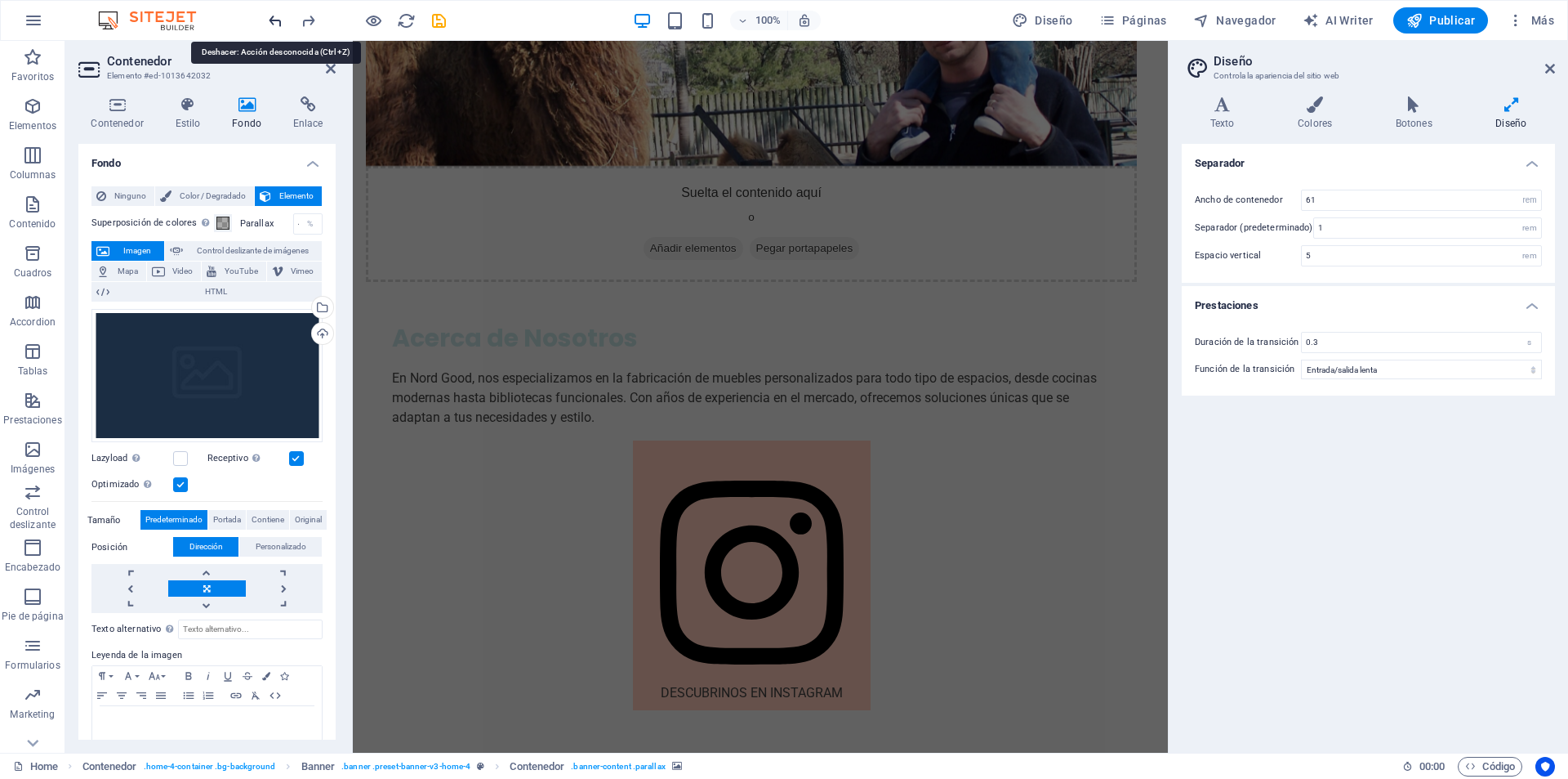
click at [273, 22] on icon "undo" at bounding box center [275, 21] width 19 height 19
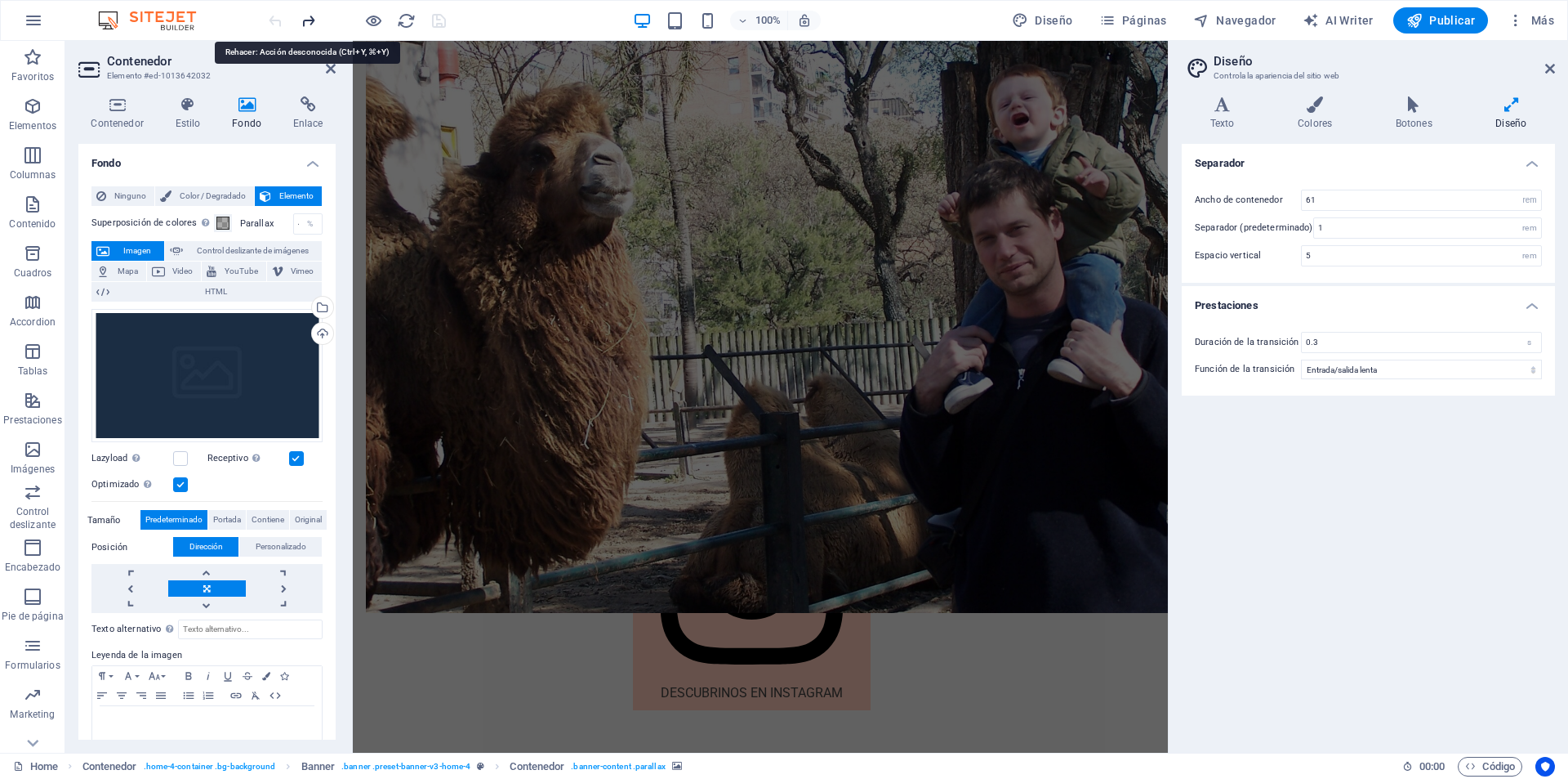
click at [300, 17] on icon "redo" at bounding box center [308, 21] width 19 height 19
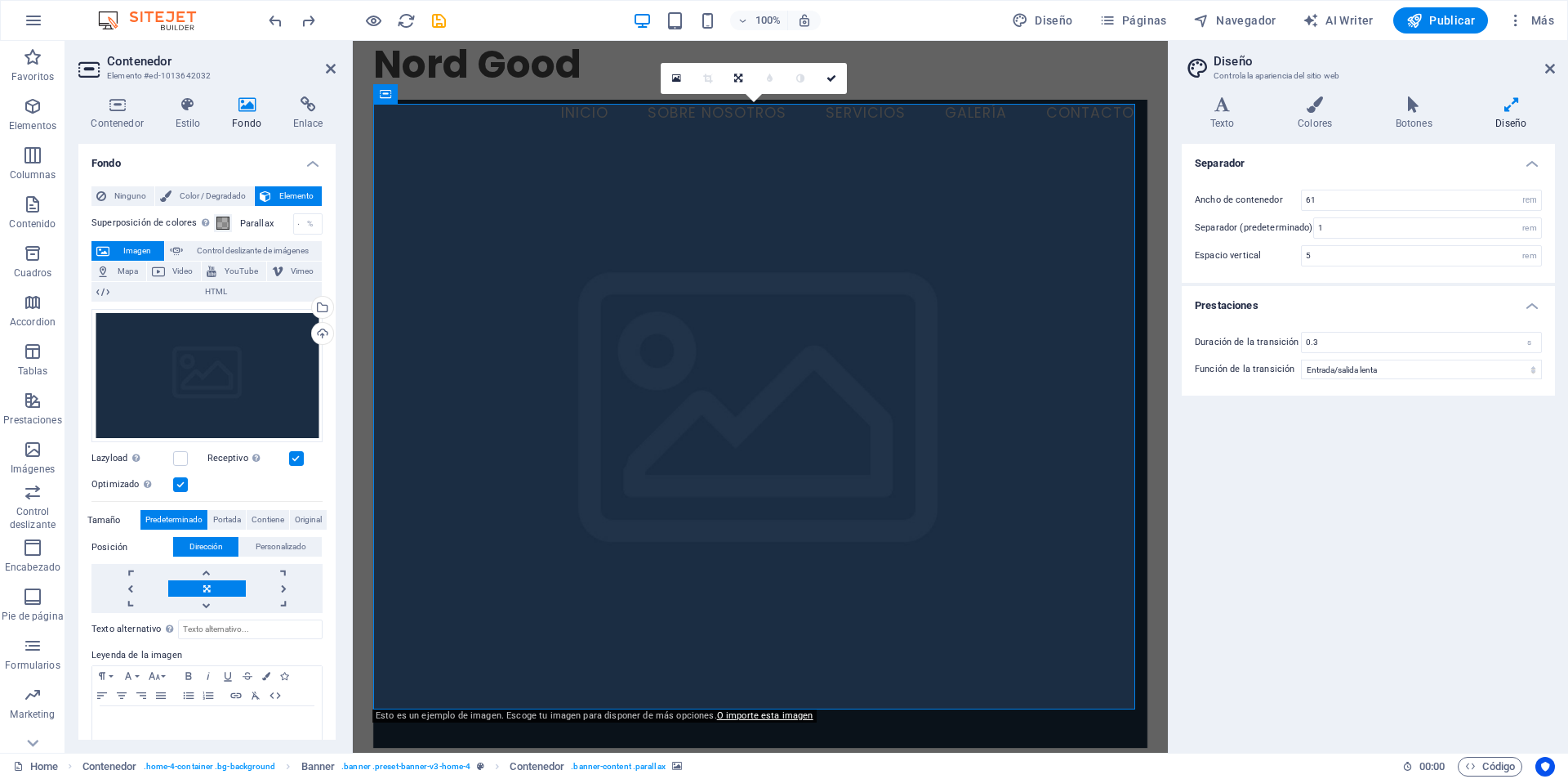
scroll to position [0, 0]
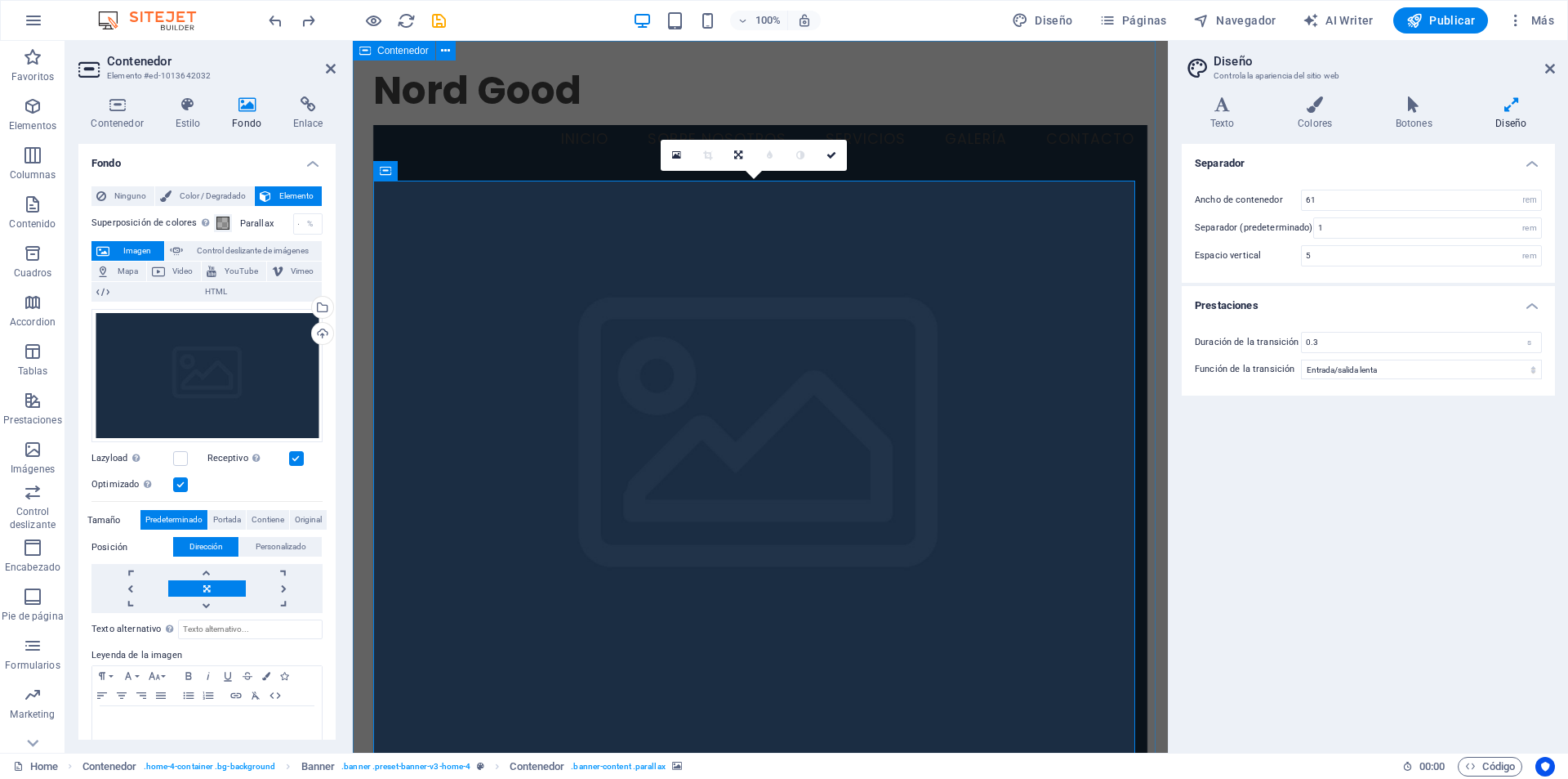
click at [152, 12] on img at bounding box center [155, 21] width 122 height 20
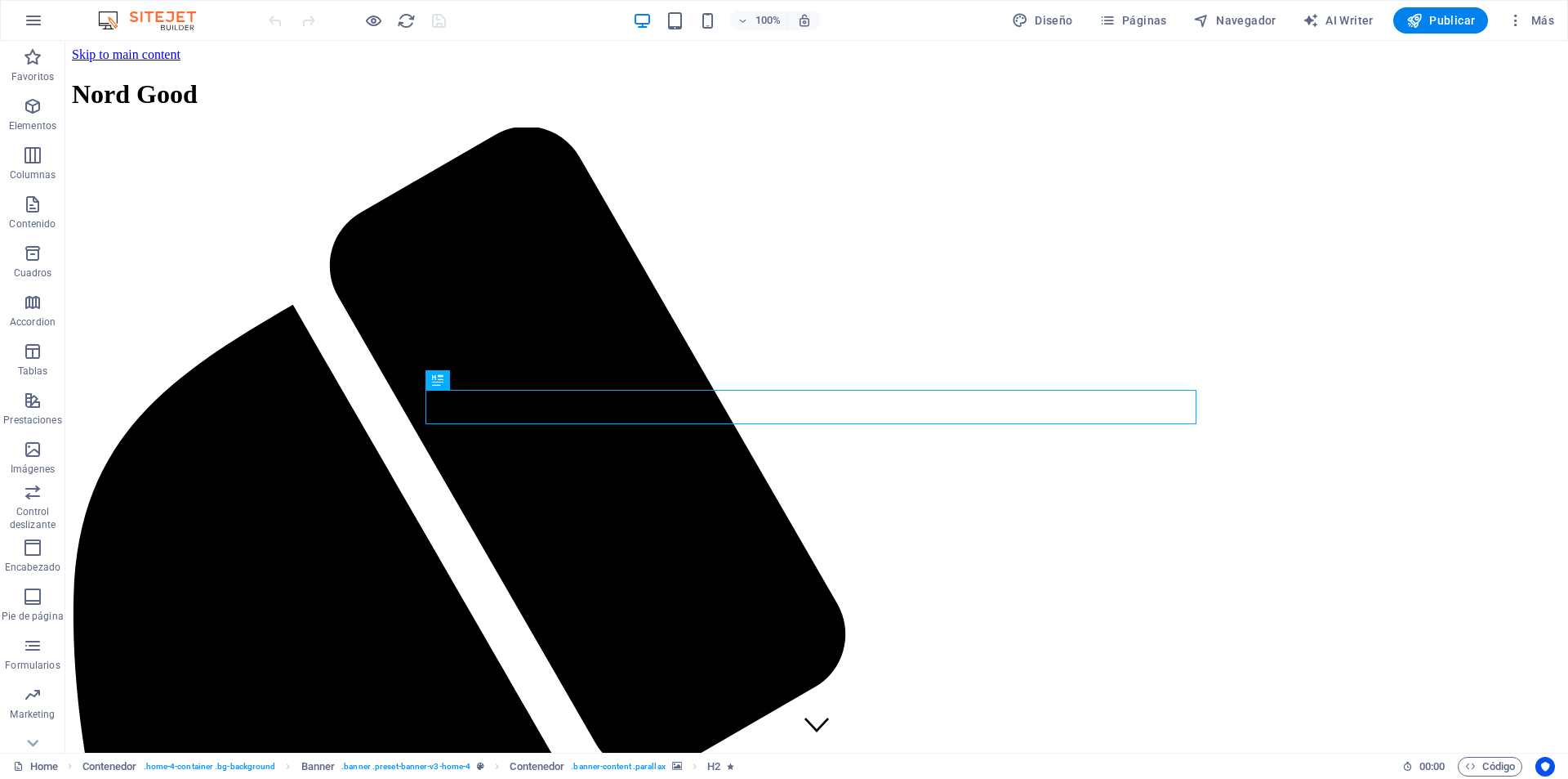
drag, startPoint x: 65, startPoint y: 40, endPoint x: 897, endPoint y: 237, distance: 855.0
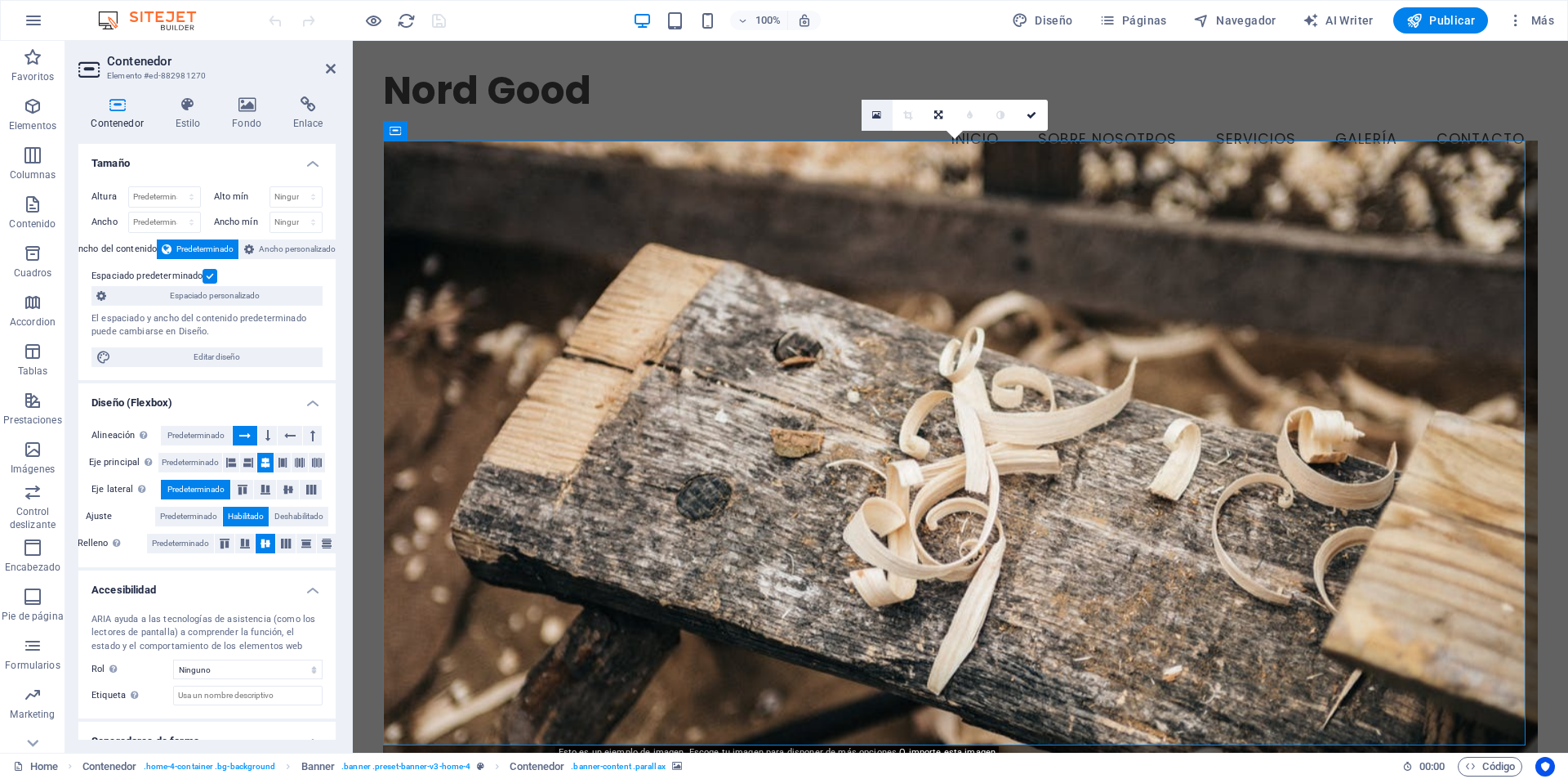
click at [872, 113] on icon at bounding box center [876, 115] width 9 height 12
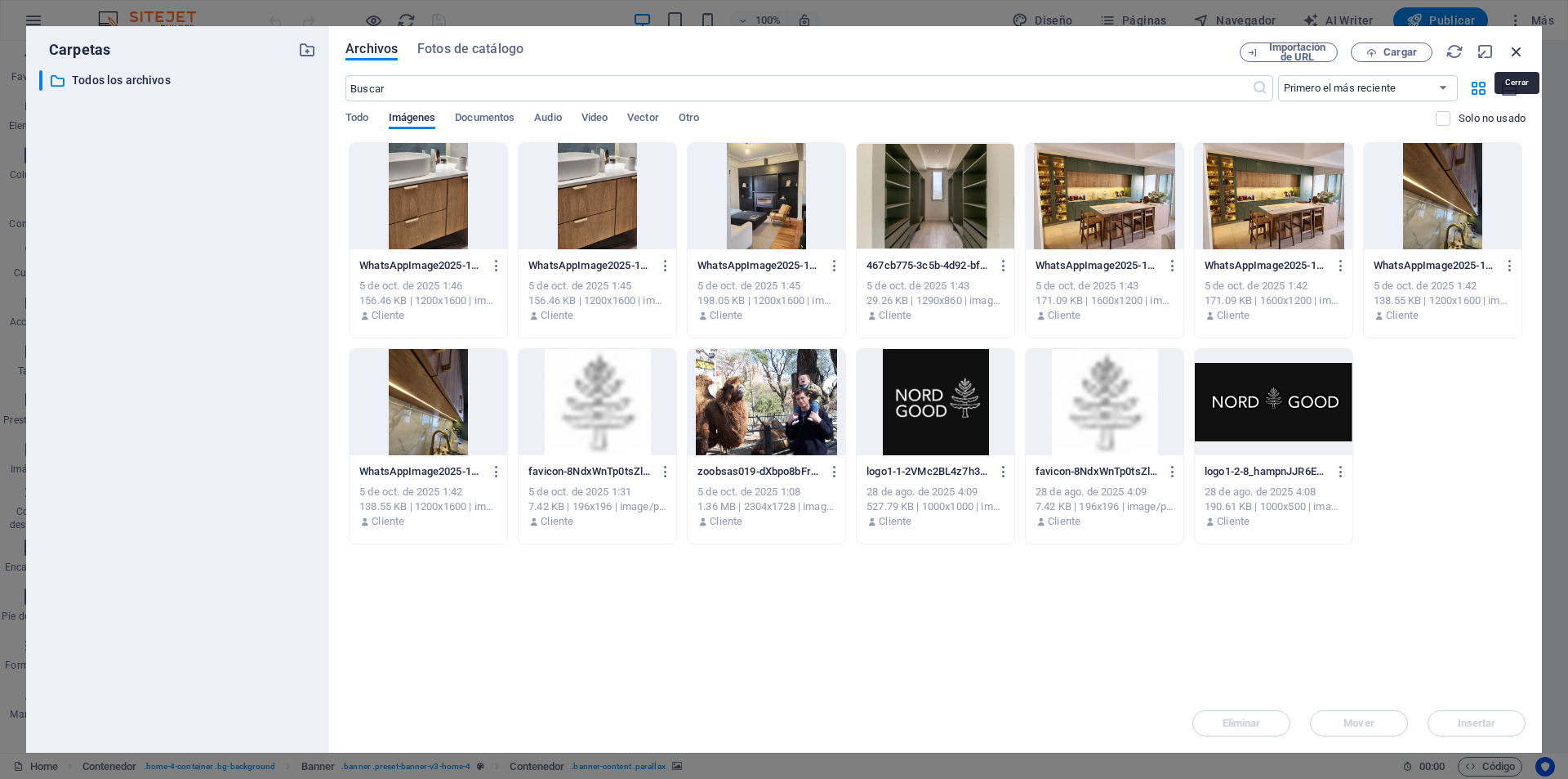
drag, startPoint x: 1518, startPoint y: 53, endPoint x: 999, endPoint y: 65, distance: 519.1
click at [1517, 53] on icon "button" at bounding box center [1517, 51] width 18 height 18
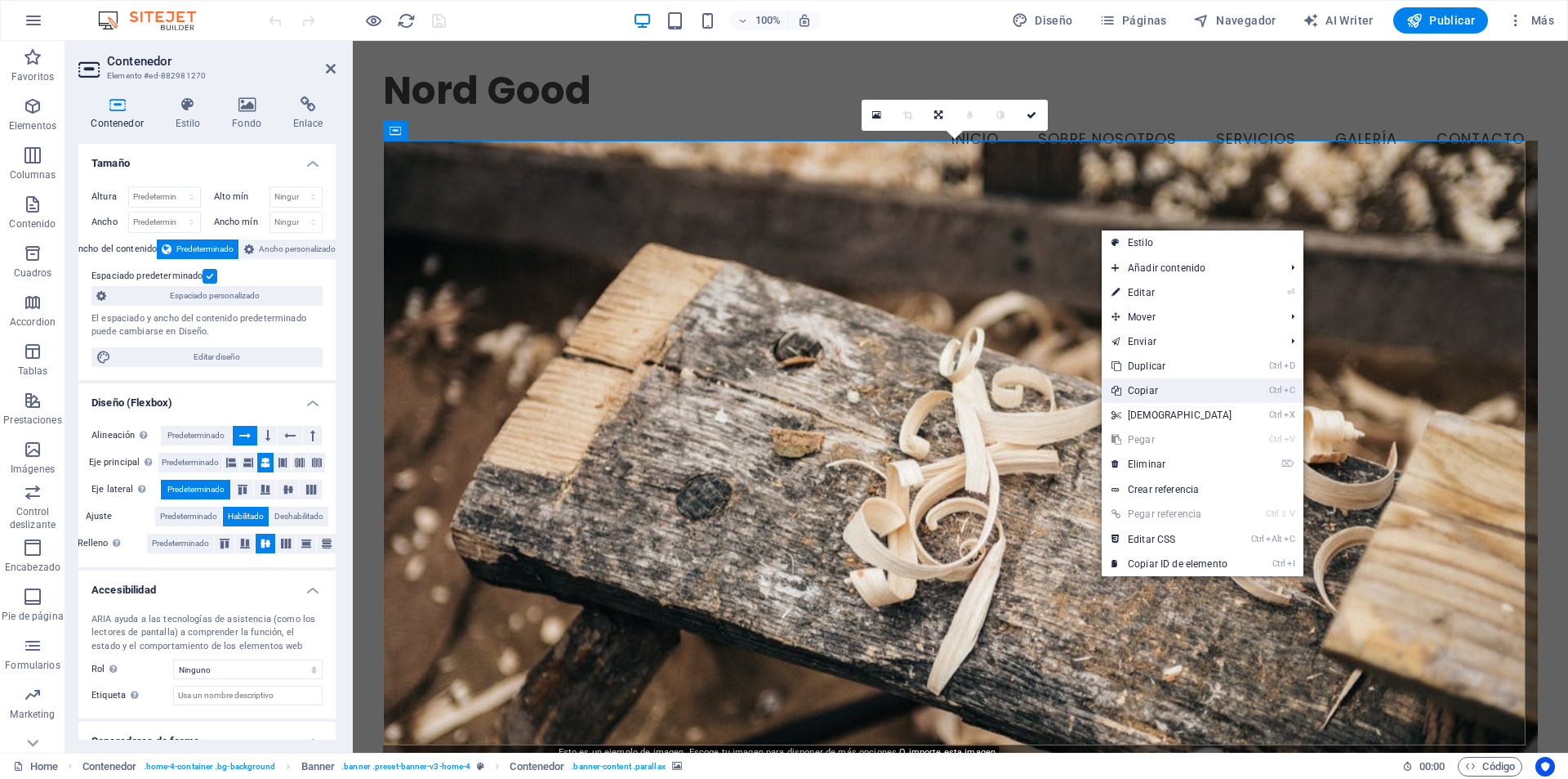
click at [1154, 388] on link "Ctrl C Copiar" at bounding box center [1171, 390] width 141 height 25
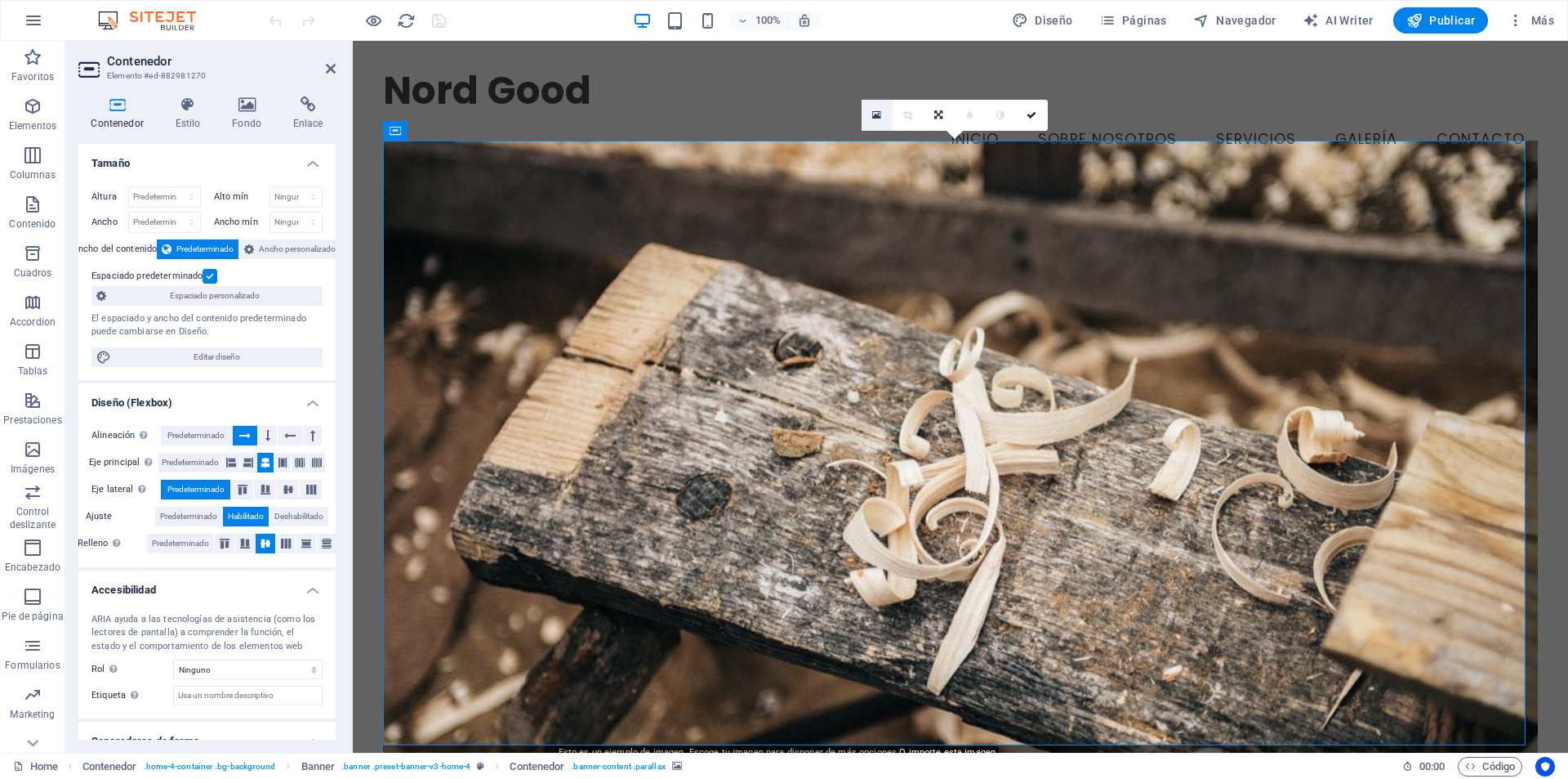
click at [875, 113] on icon at bounding box center [876, 115] width 9 height 12
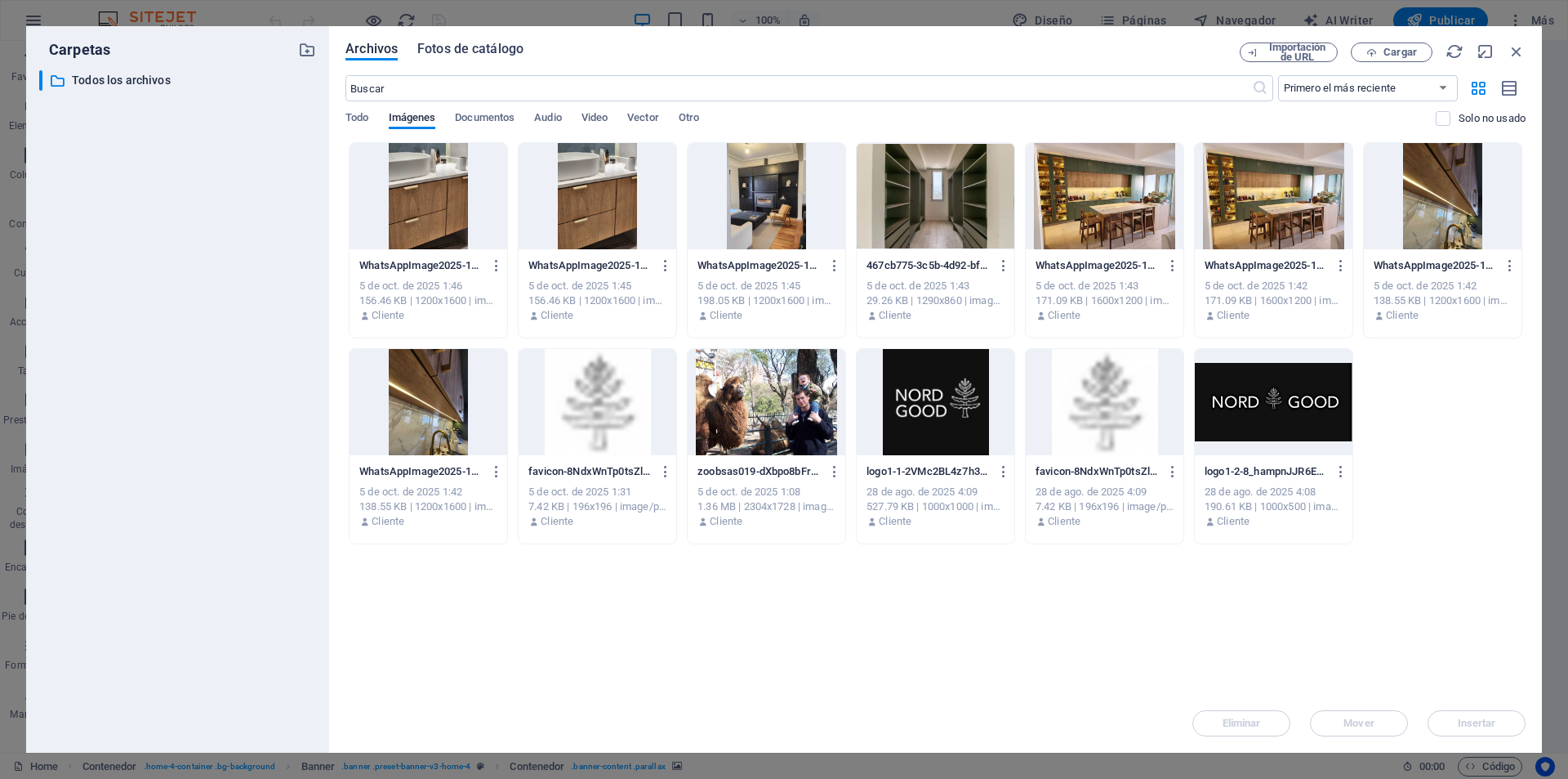
click at [436, 44] on span "Fotos de catálogo" at bounding box center [470, 49] width 106 height 20
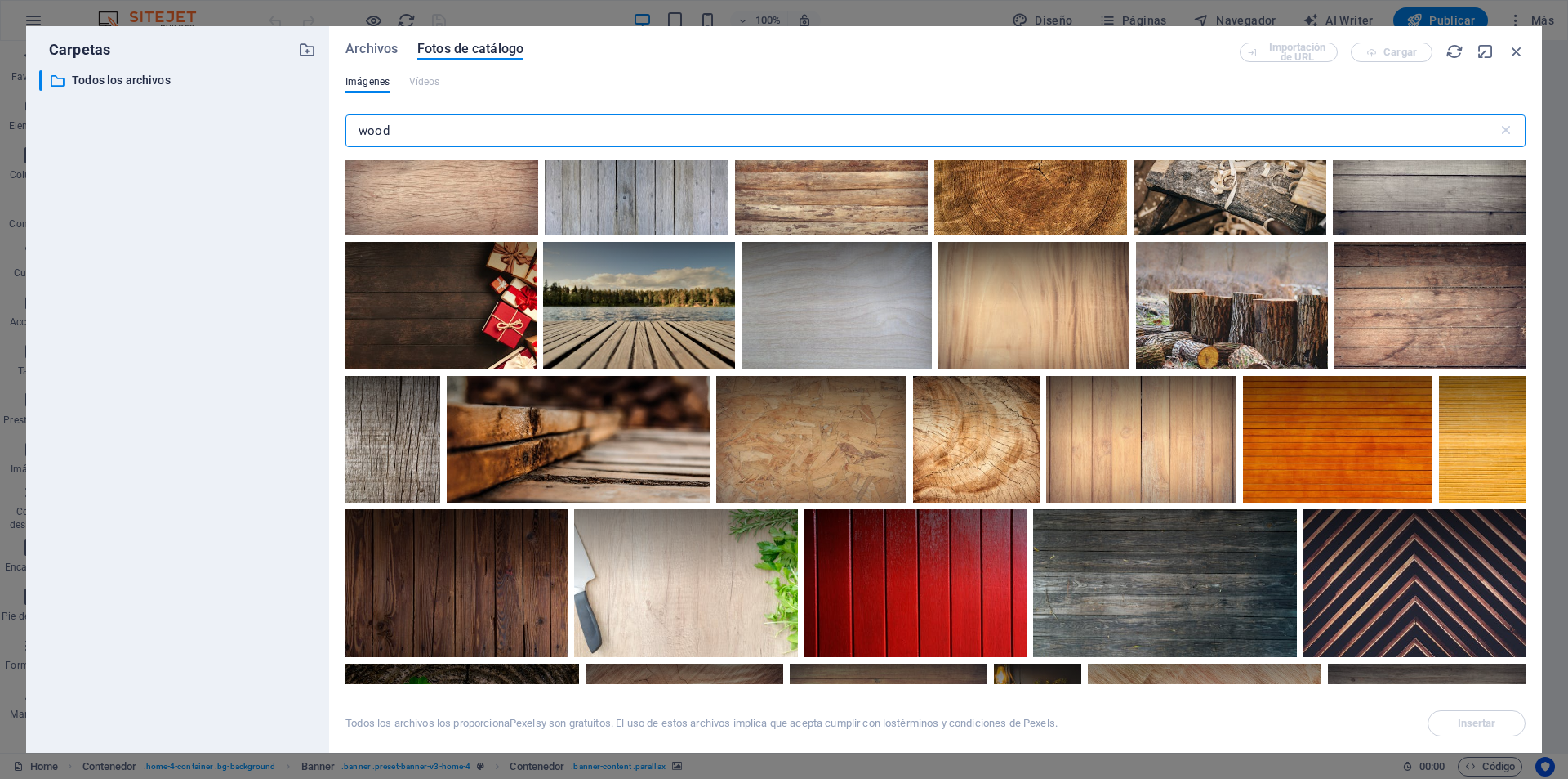
scroll to position [409, 0]
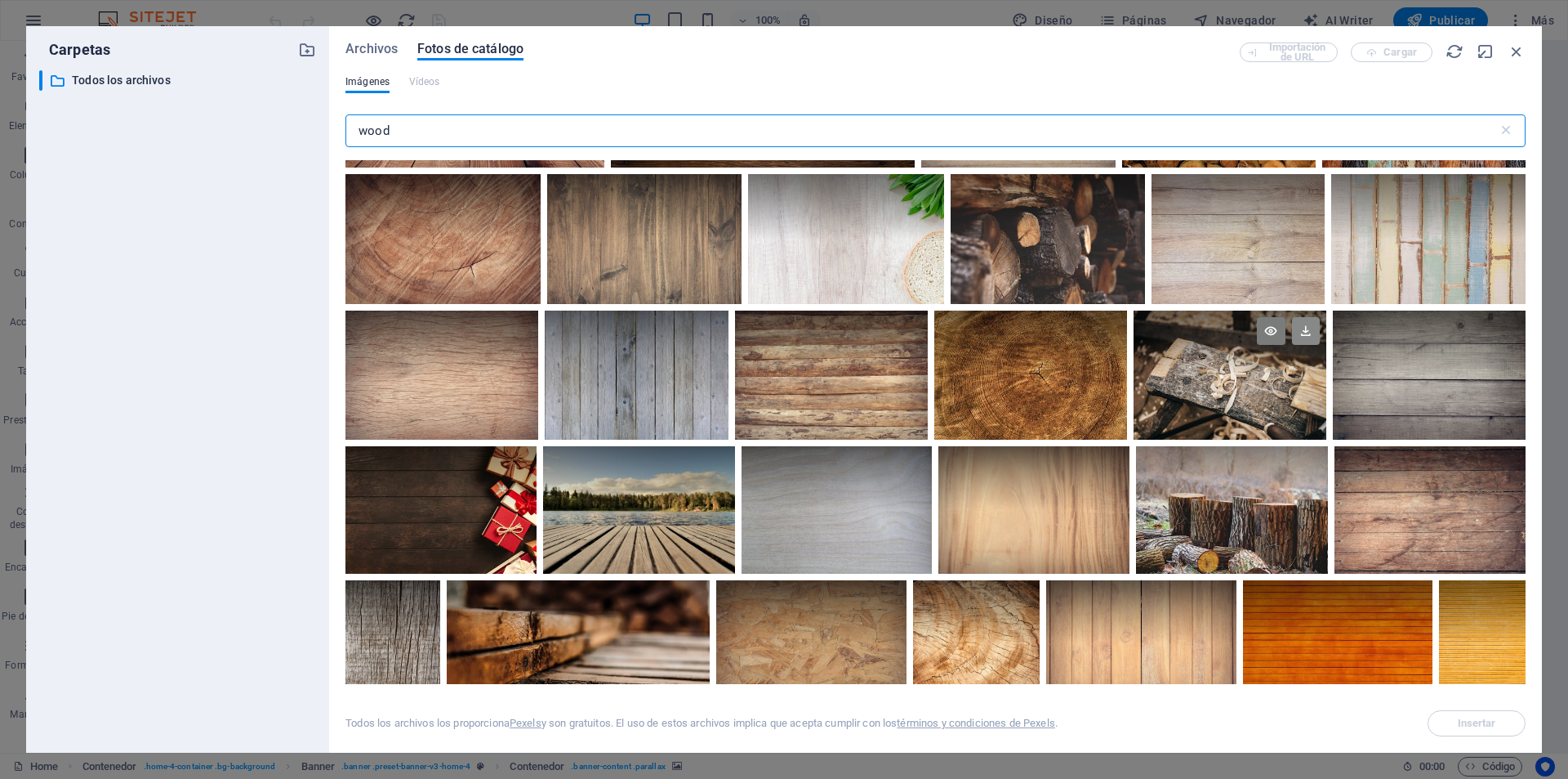
type input "wood"
click at [1303, 333] on icon at bounding box center [1306, 331] width 28 height 28
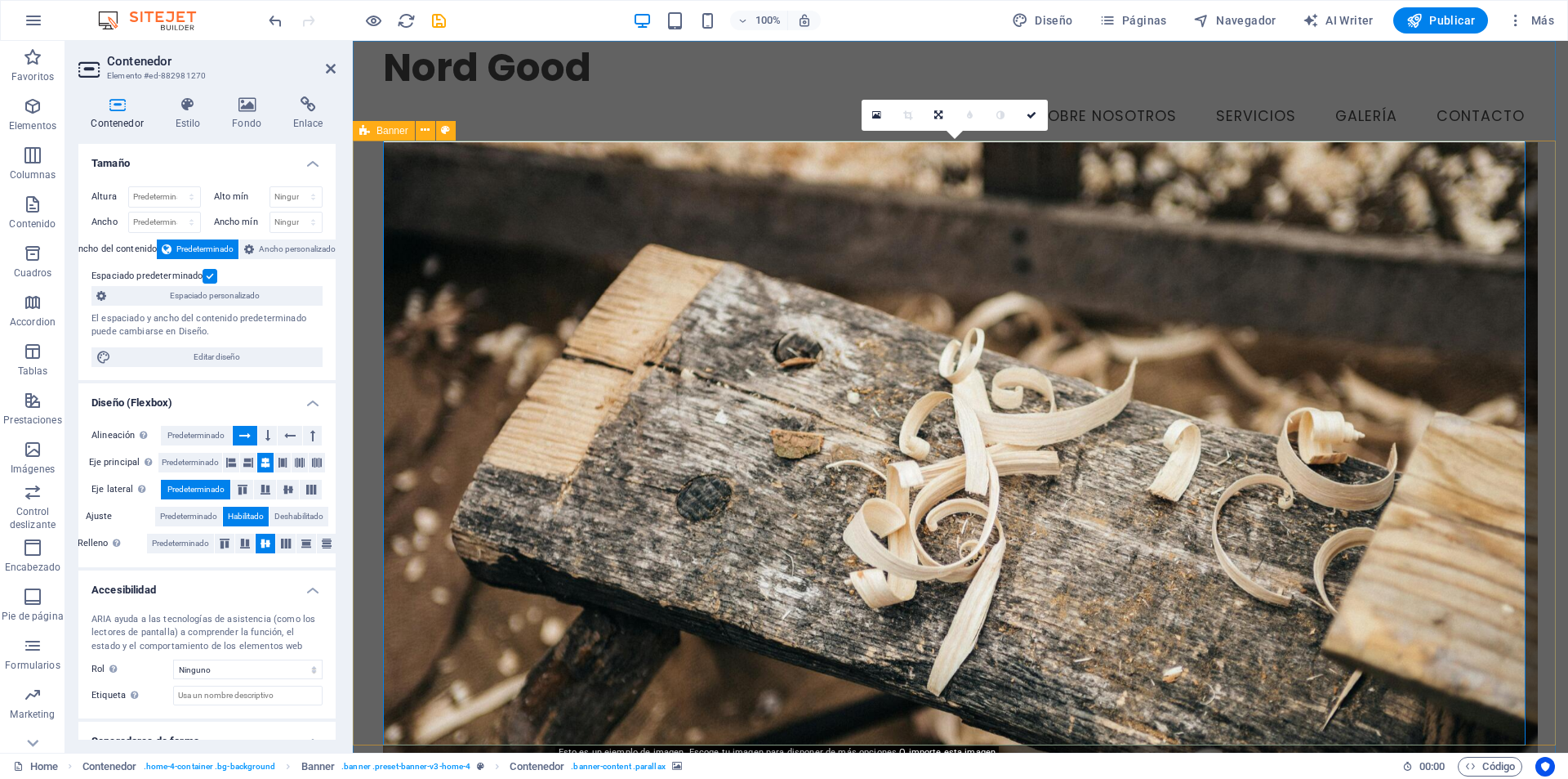
scroll to position [0, 0]
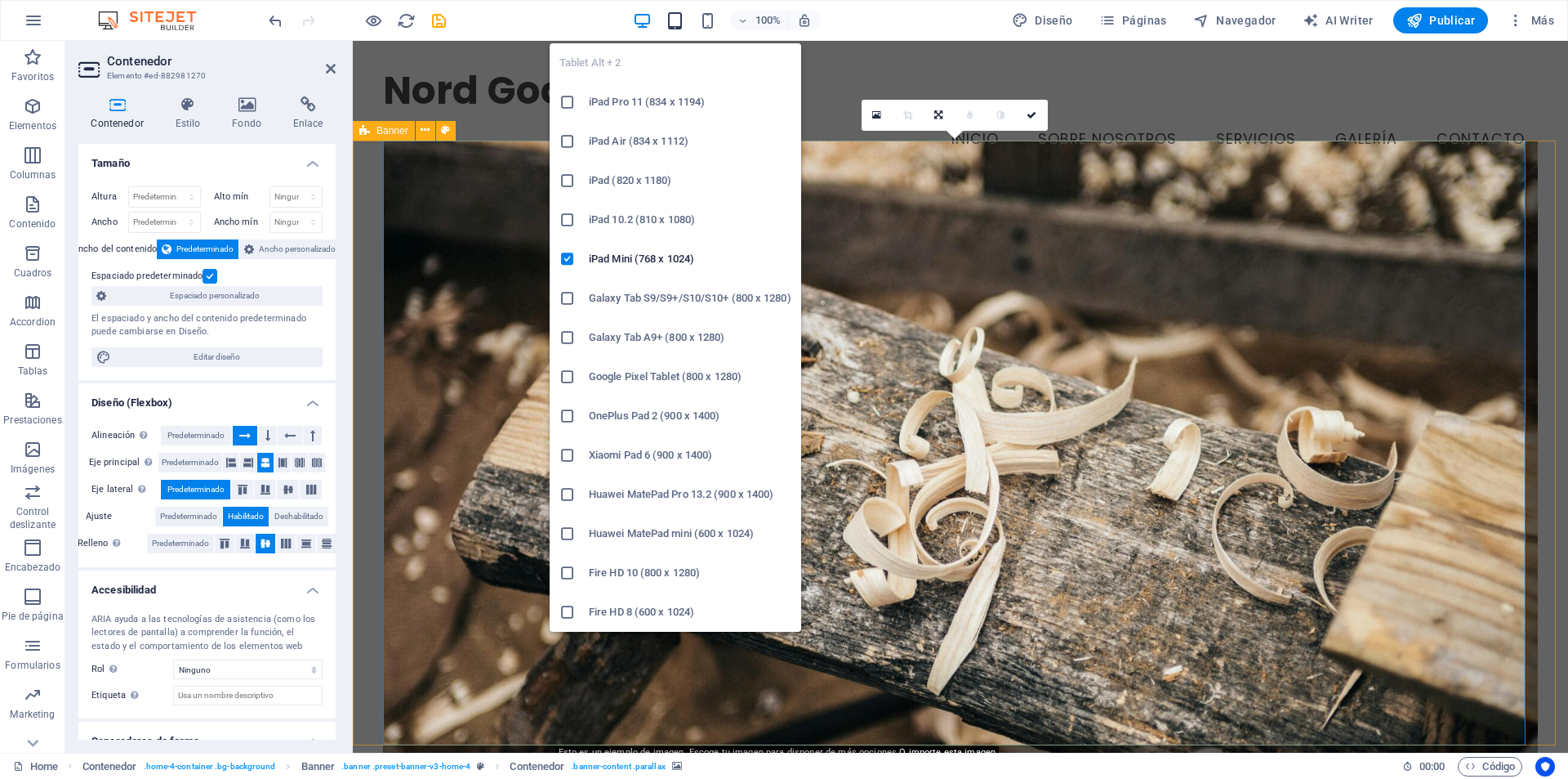
click at [671, 20] on icon "button" at bounding box center [674, 21] width 19 height 19
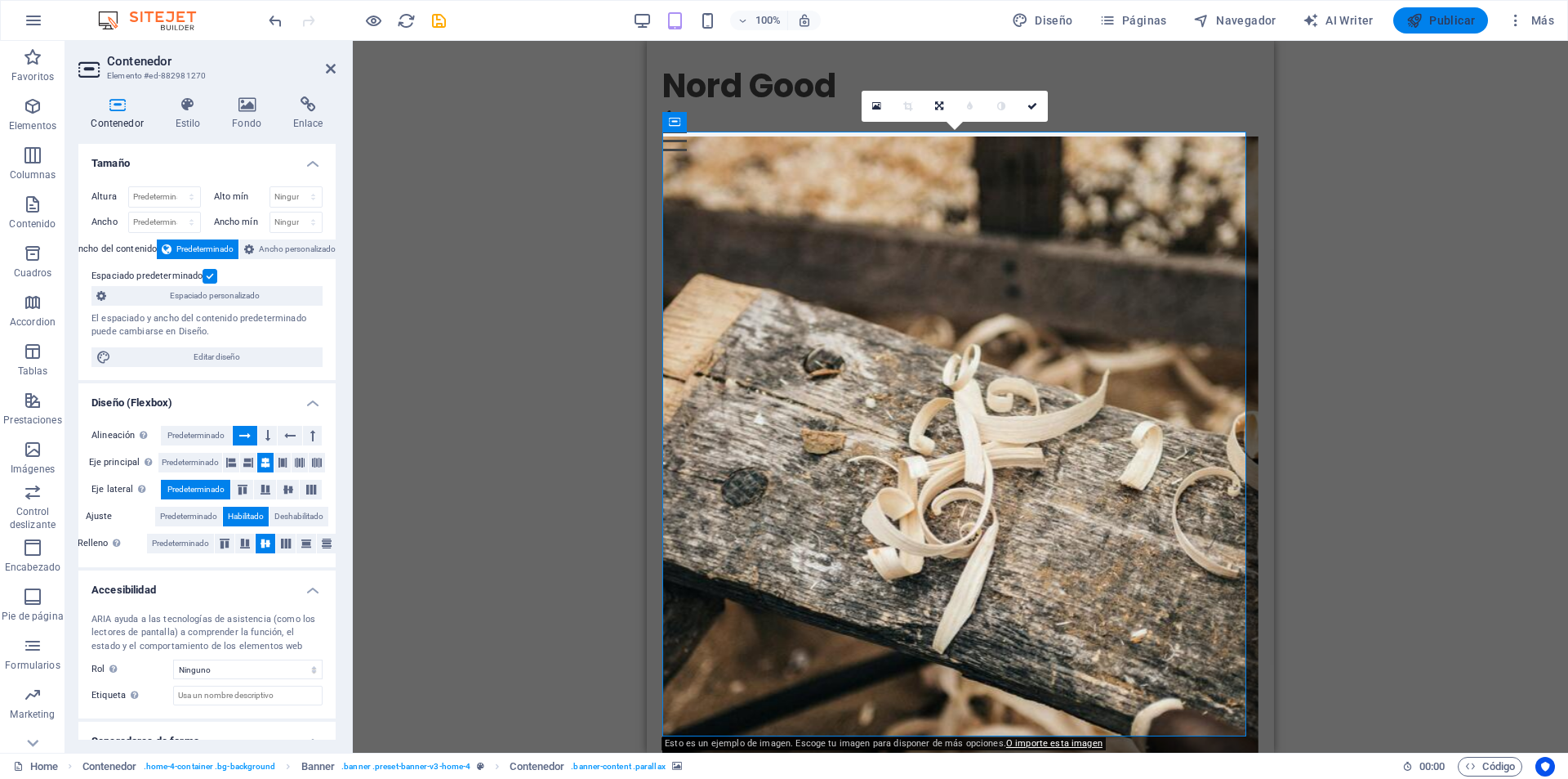
click at [1442, 22] on span "Publicar" at bounding box center [1441, 20] width 70 height 17
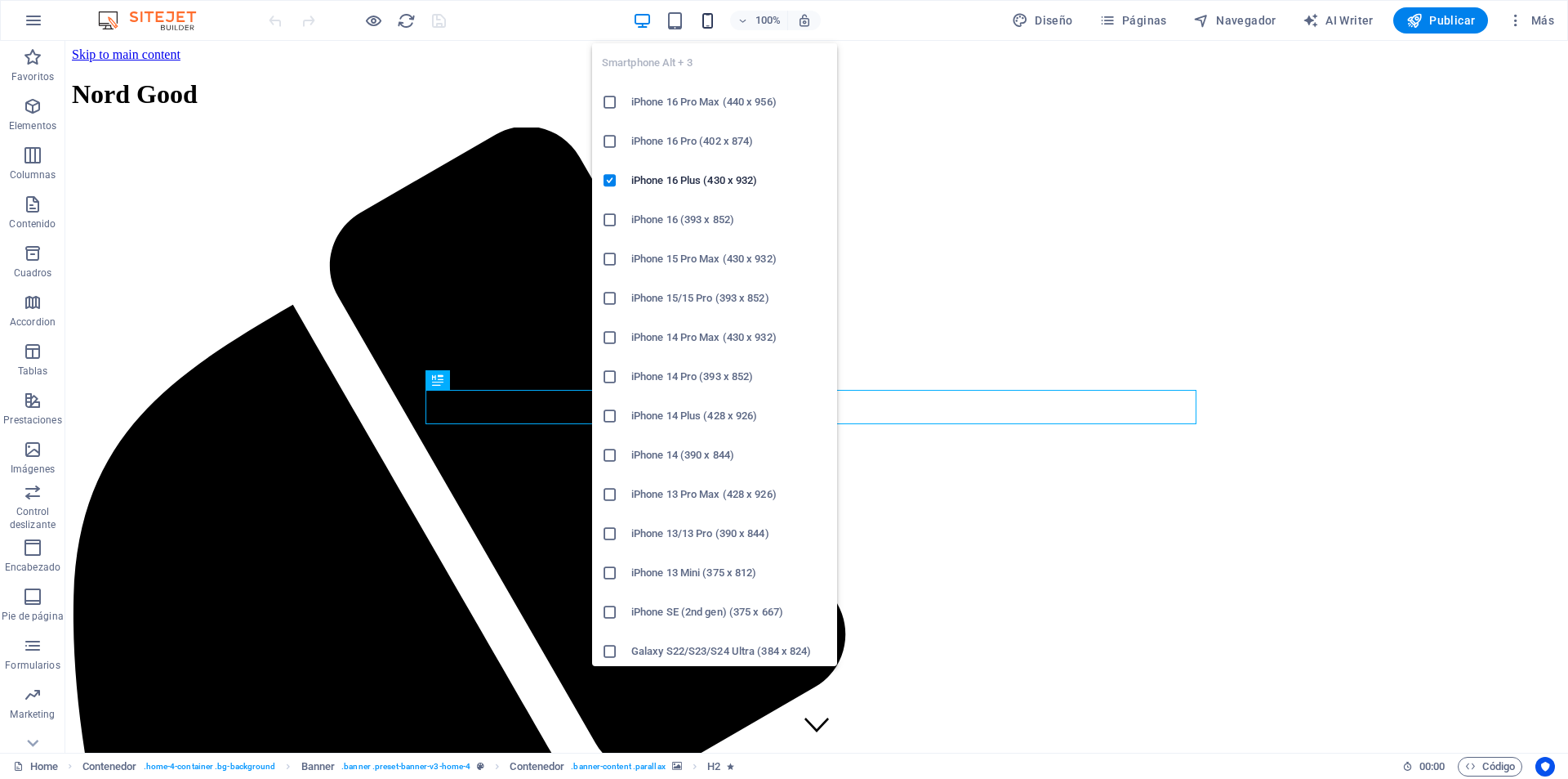
click at [704, 20] on icon "button" at bounding box center [707, 21] width 19 height 19
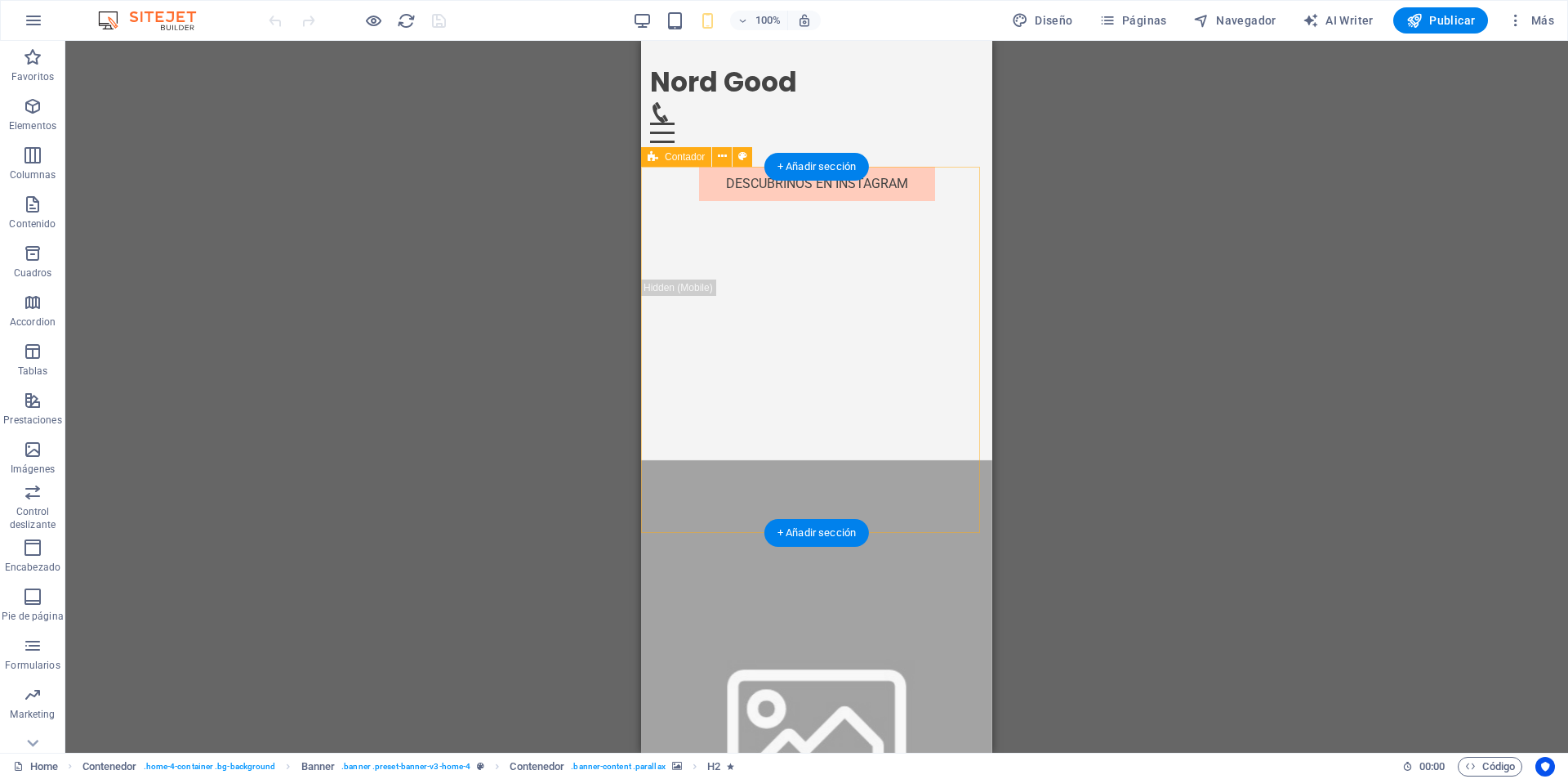
scroll to position [1471, 0]
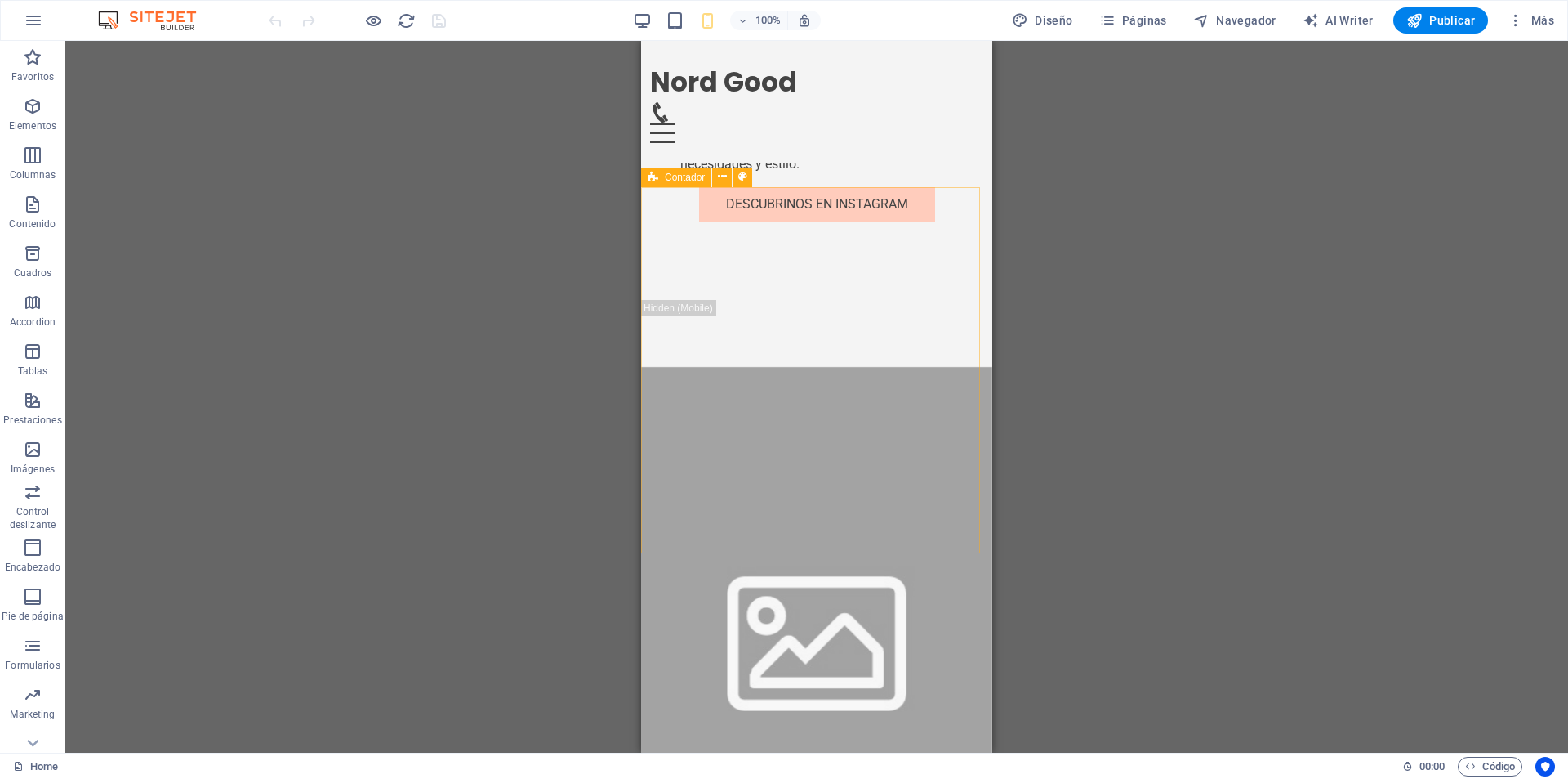
click at [660, 175] on div "Contador" at bounding box center [675, 177] width 70 height 20
click at [679, 180] on span "Contador" at bounding box center [684, 177] width 40 height 10
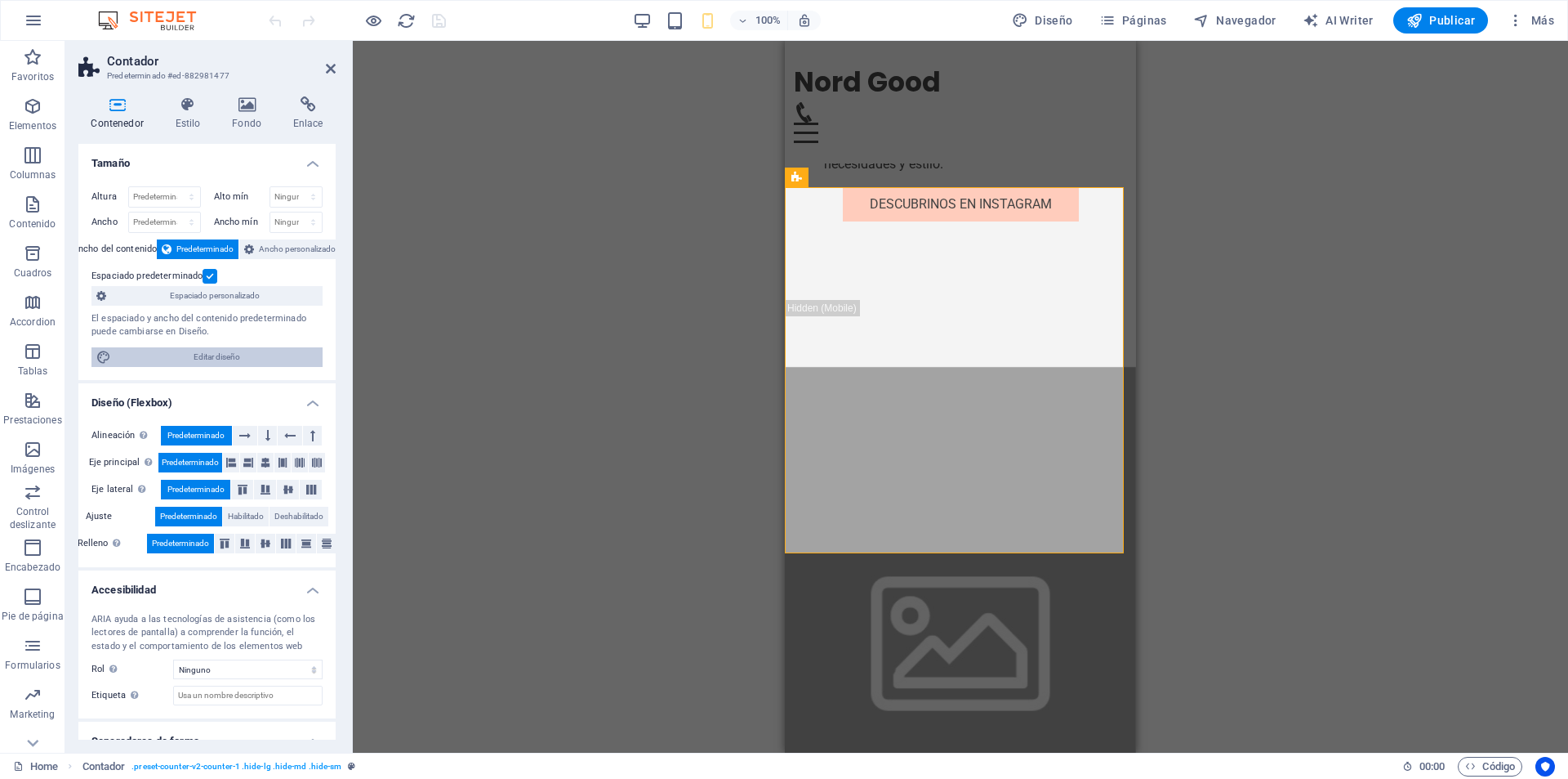
click at [253, 353] on span "Editar diseño" at bounding box center [217, 357] width 202 height 20
select select "px"
select select "200"
select select "px"
select select "rem"
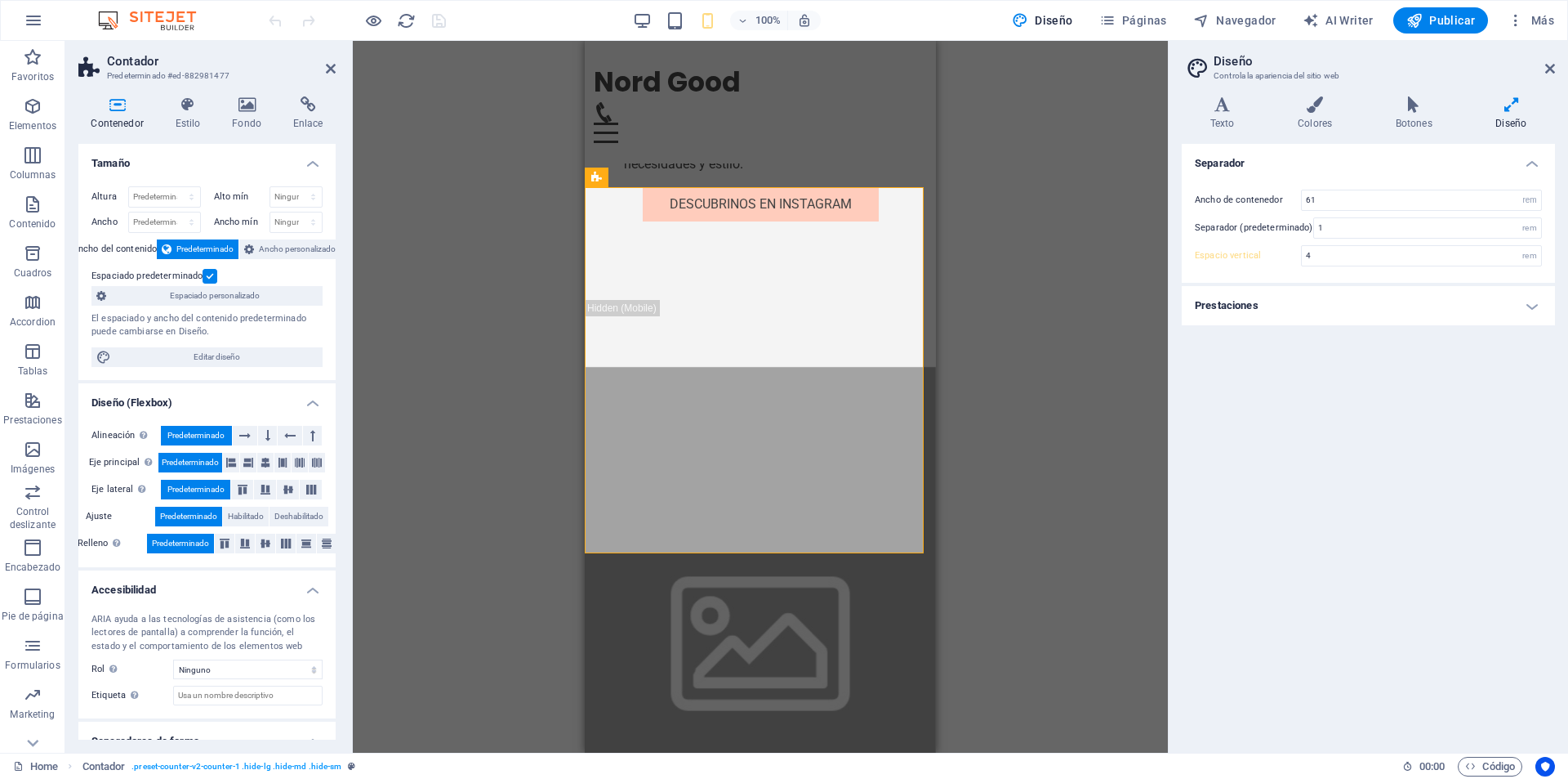
click at [1543, 64] on h2 "Diseño" at bounding box center [1384, 61] width 342 height 15
click at [1545, 70] on icon at bounding box center [1550, 68] width 10 height 13
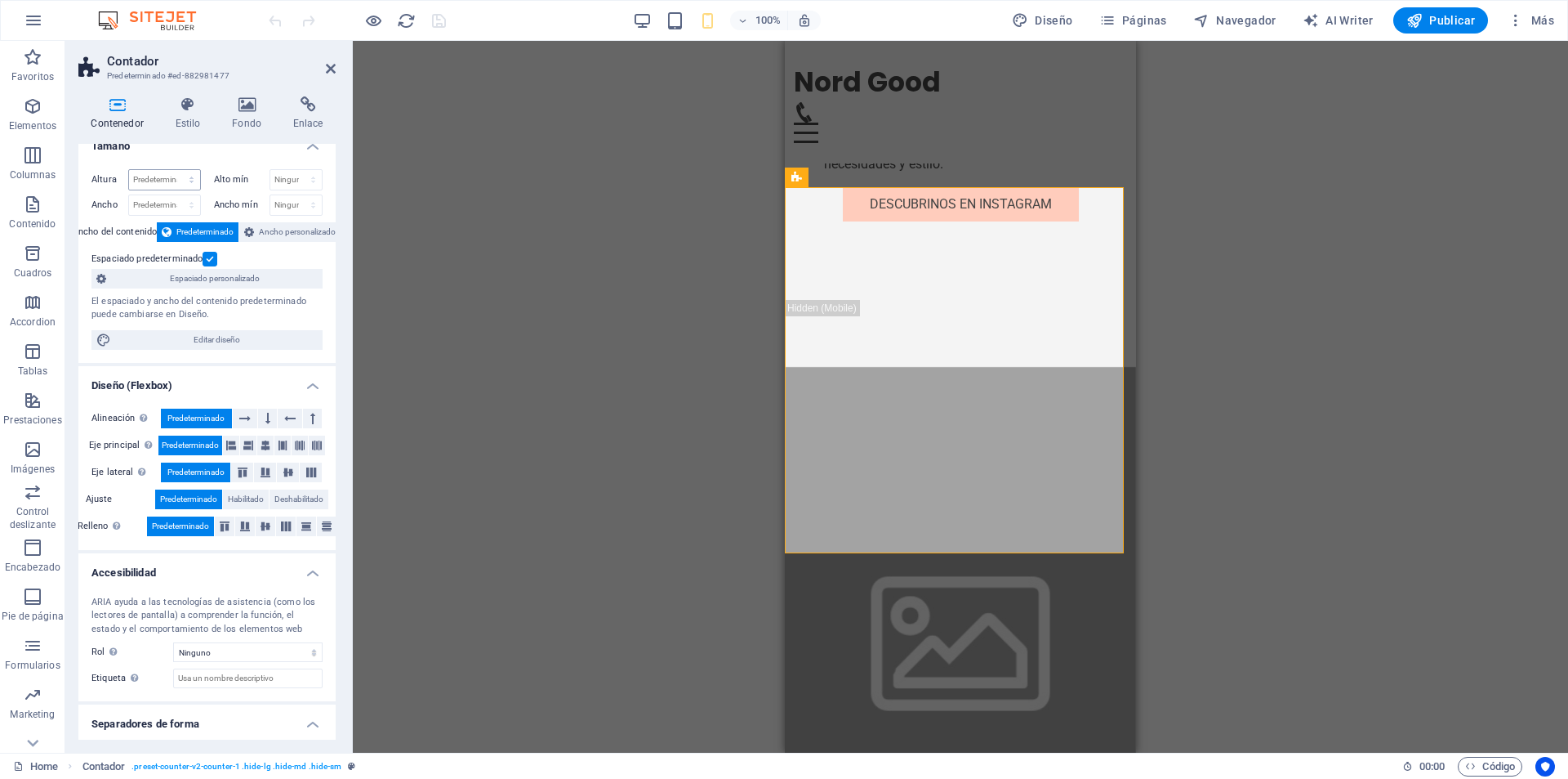
scroll to position [0, 0]
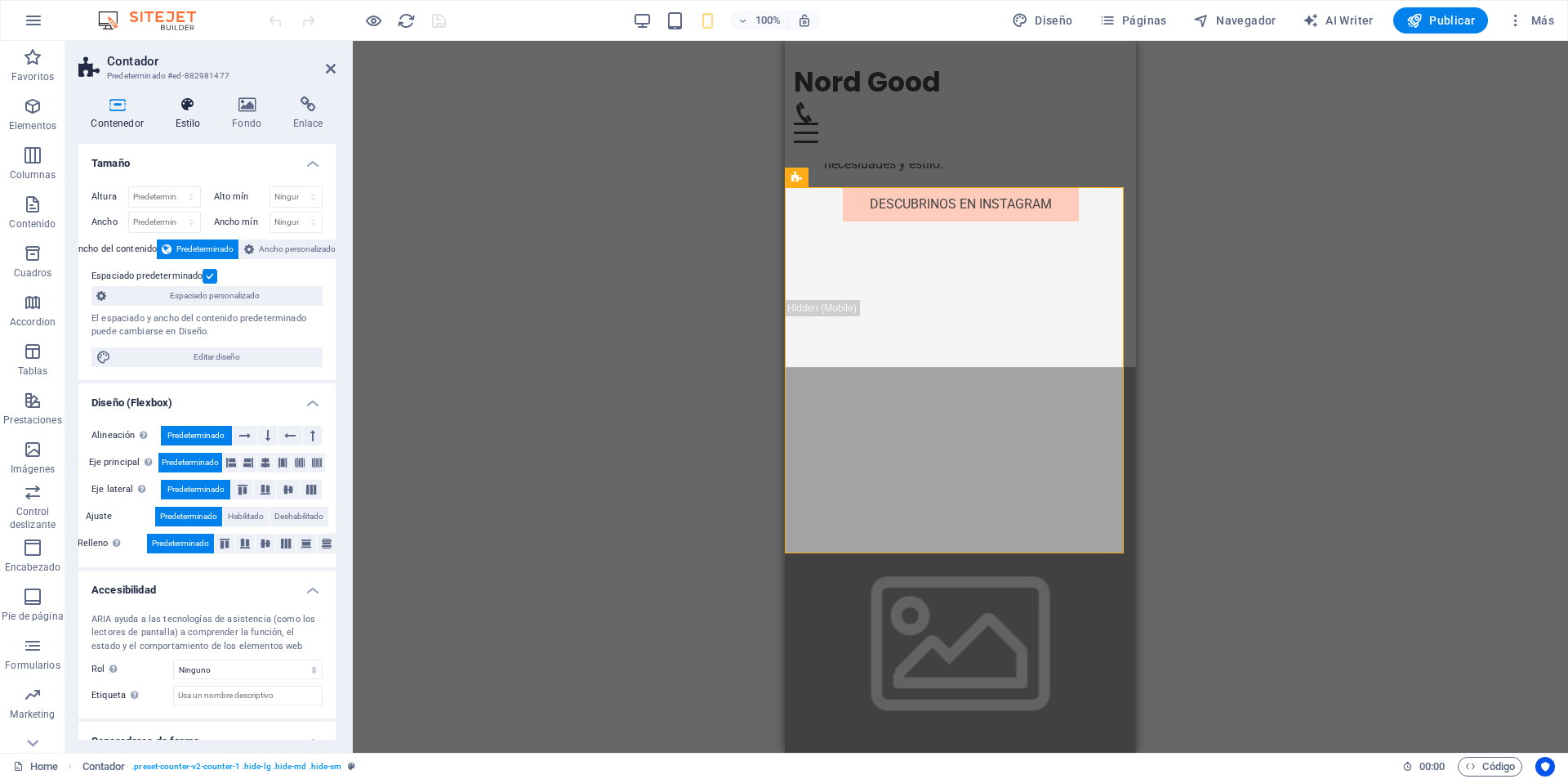
click at [196, 124] on h4 "Estilo" at bounding box center [191, 113] width 57 height 34
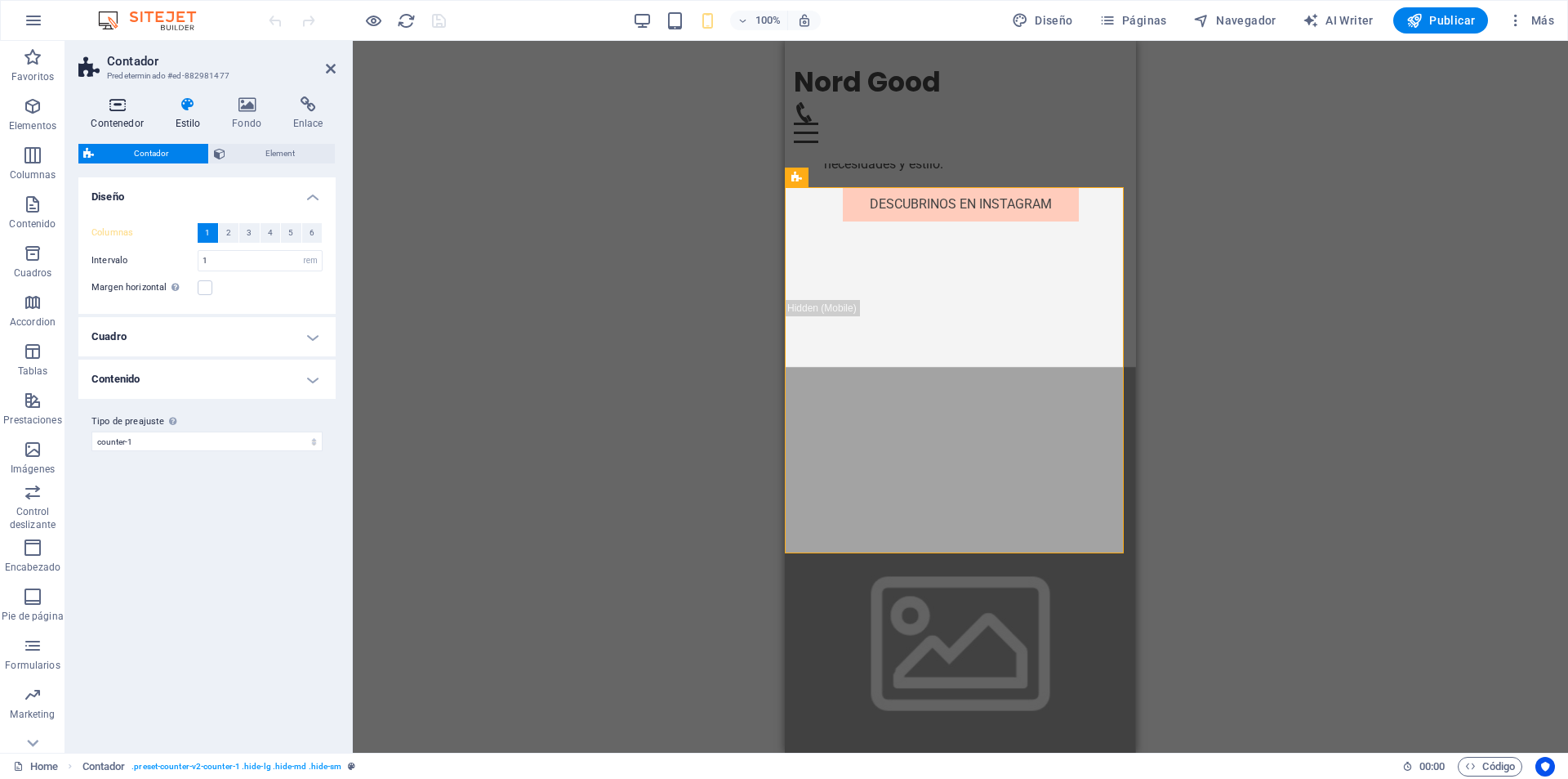
click at [122, 117] on h4 "Contenedor" at bounding box center [120, 113] width 84 height 34
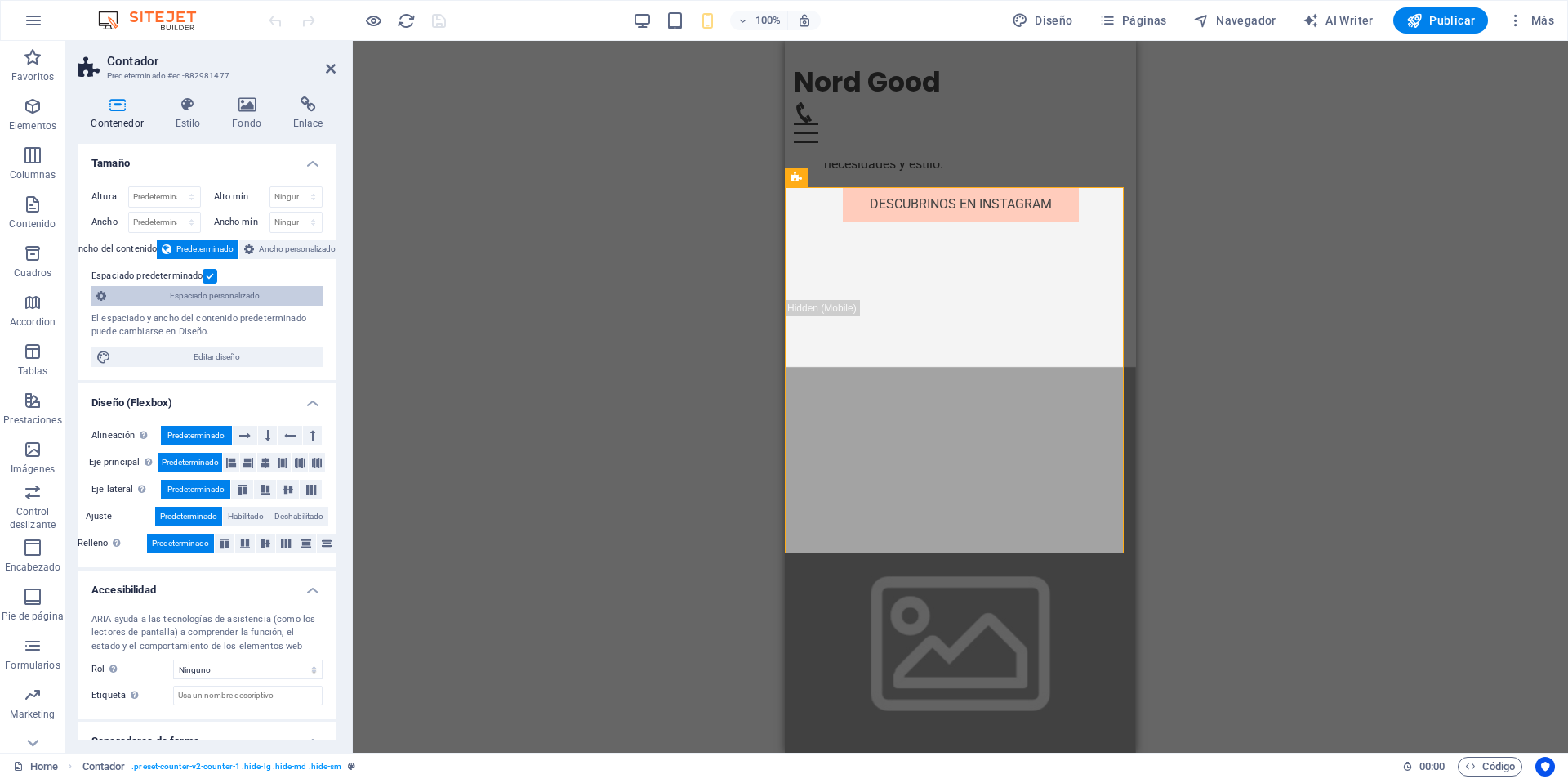
click at [237, 297] on span "Espaciado personalizado" at bounding box center [215, 295] width 207 height 20
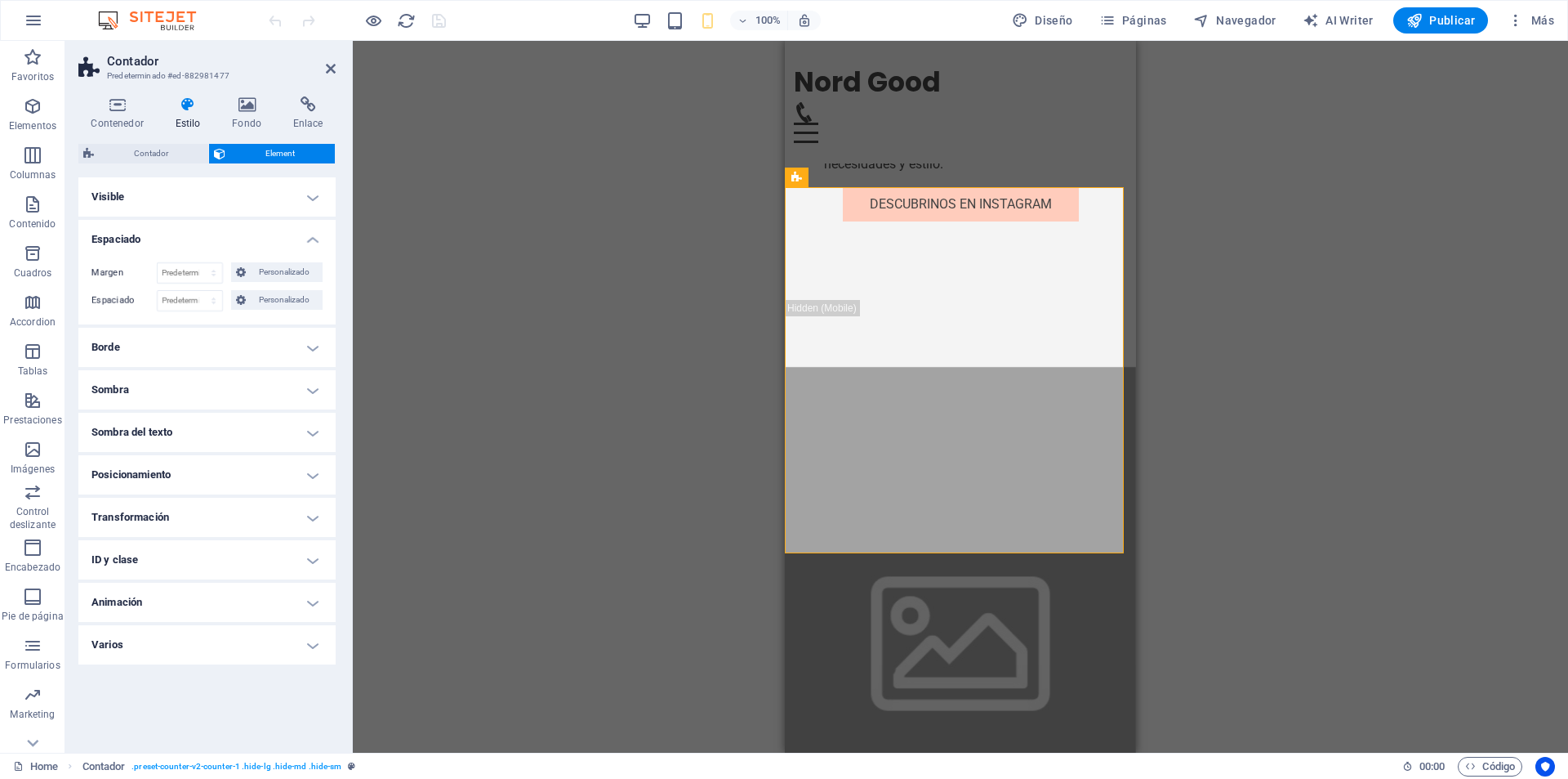
click at [219, 195] on h4 "Visible" at bounding box center [207, 197] width 257 height 39
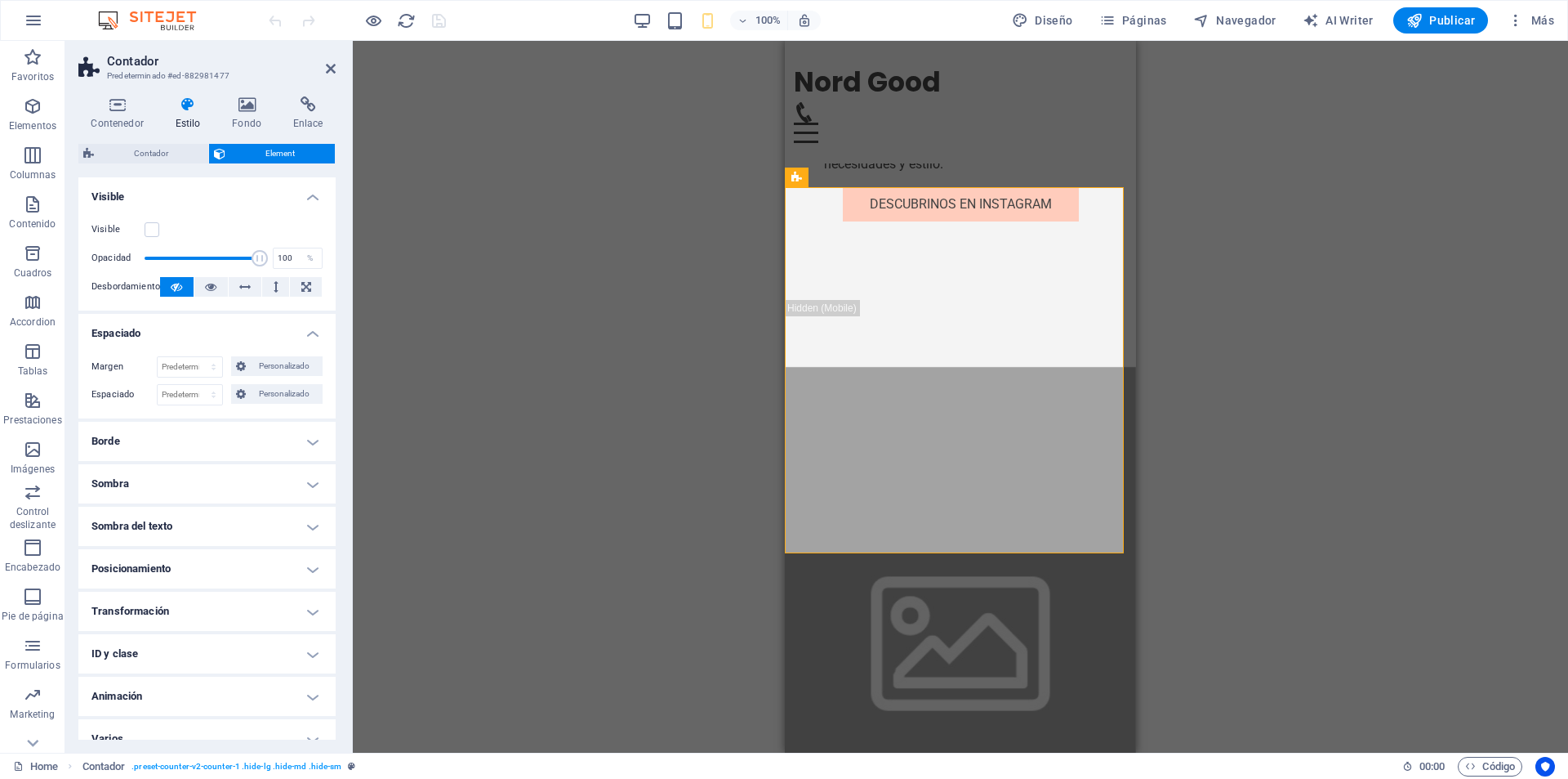
click at [138, 228] on label "Visible" at bounding box center [118, 229] width 53 height 20
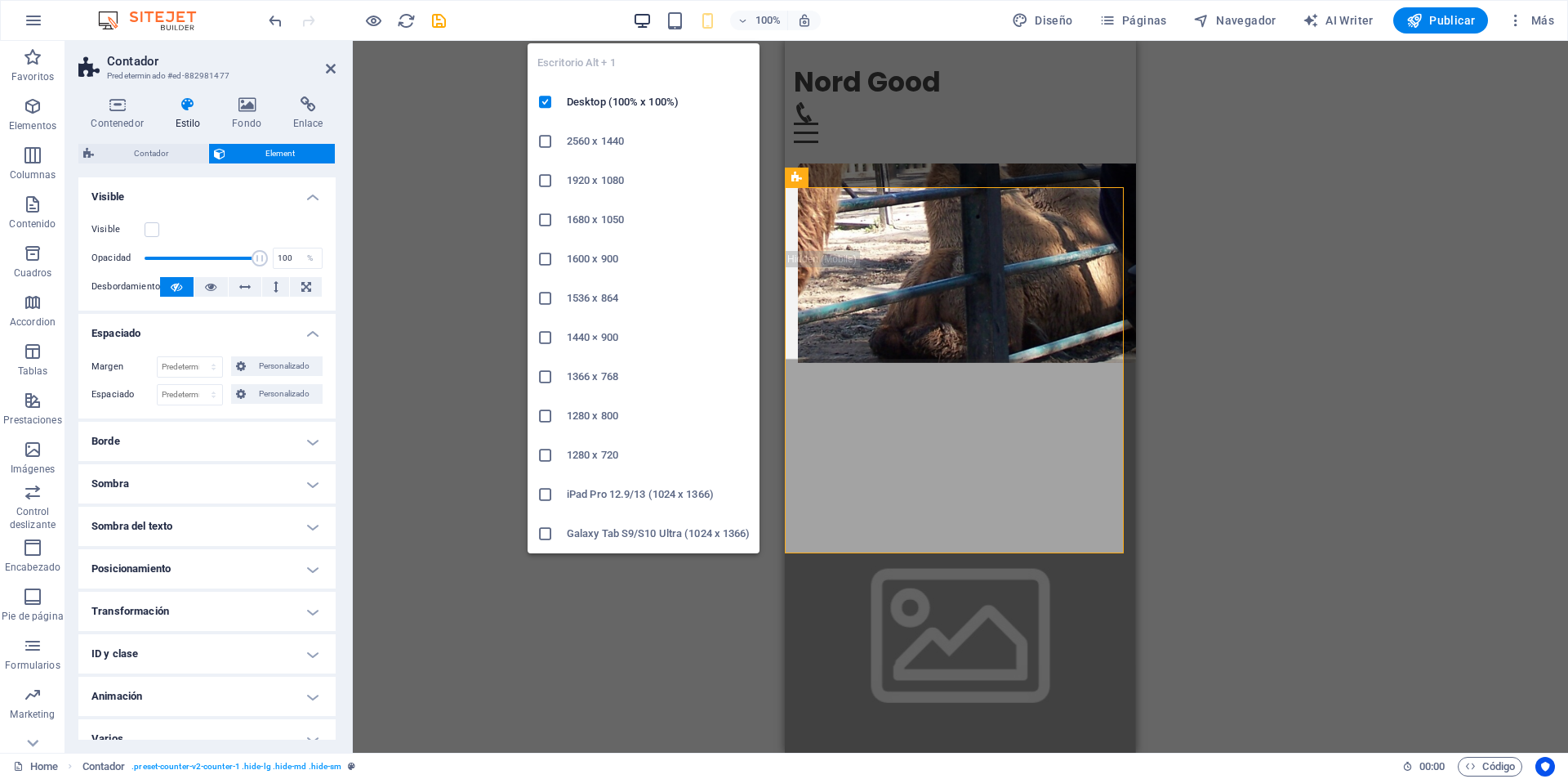
click at [647, 22] on icon "button" at bounding box center [642, 21] width 19 height 19
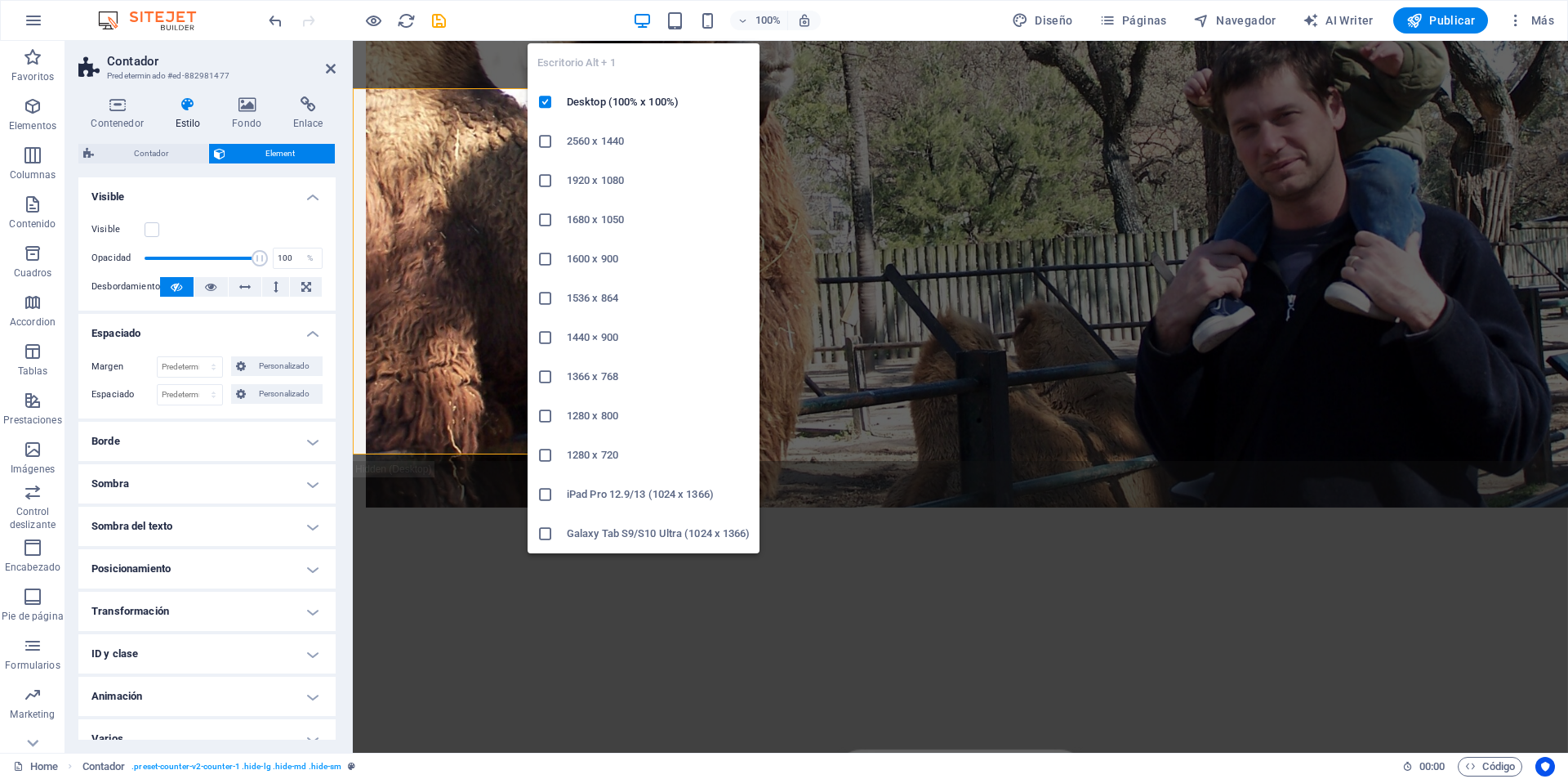
scroll to position [1570, 0]
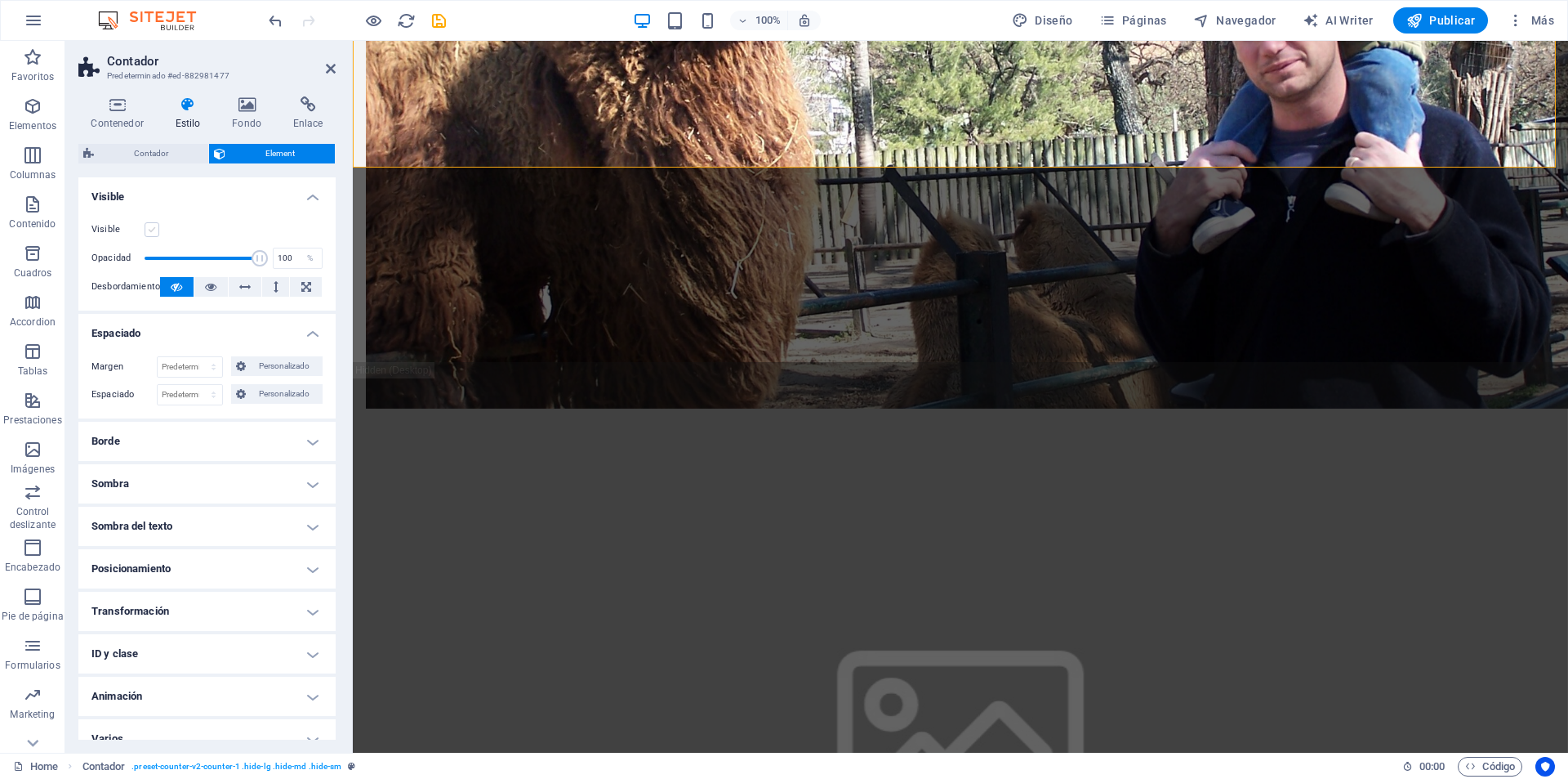
click at [151, 233] on label at bounding box center [152, 229] width 15 height 15
click at [0, 0] on input "Visible" at bounding box center [0, 0] width 0 height 0
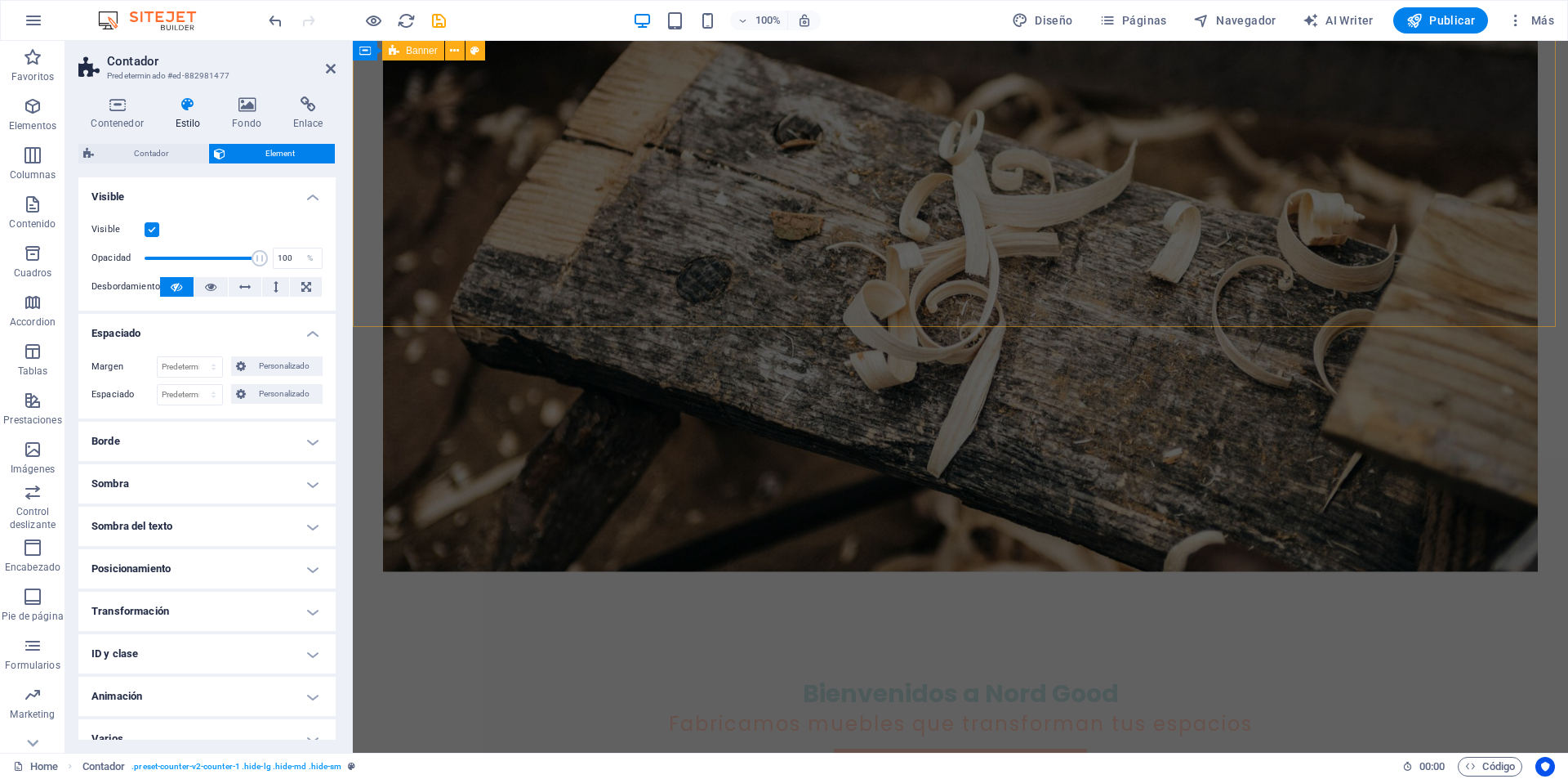
scroll to position [0, 0]
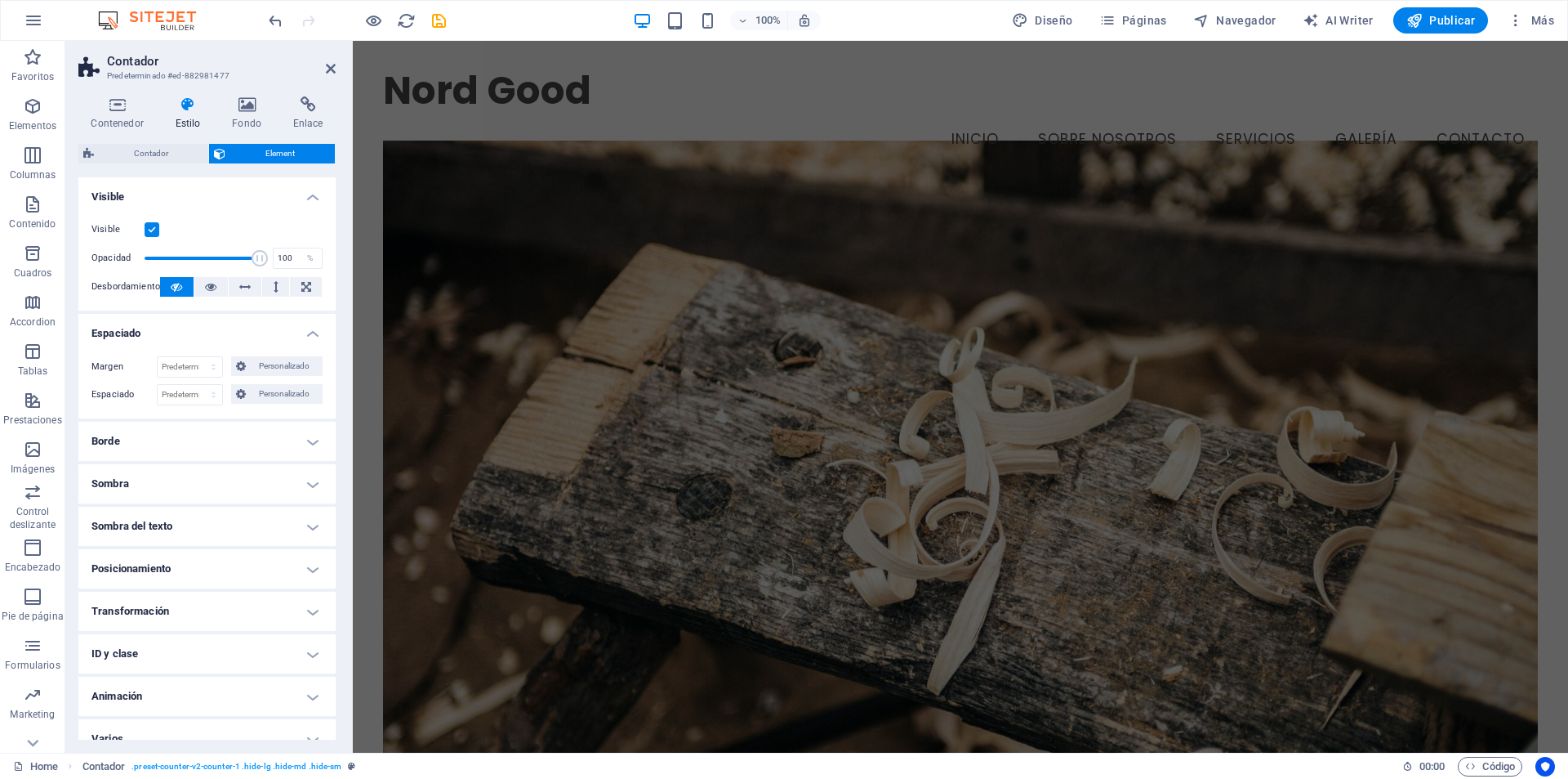
click at [649, 269] on figure at bounding box center [960, 466] width 1155 height 648
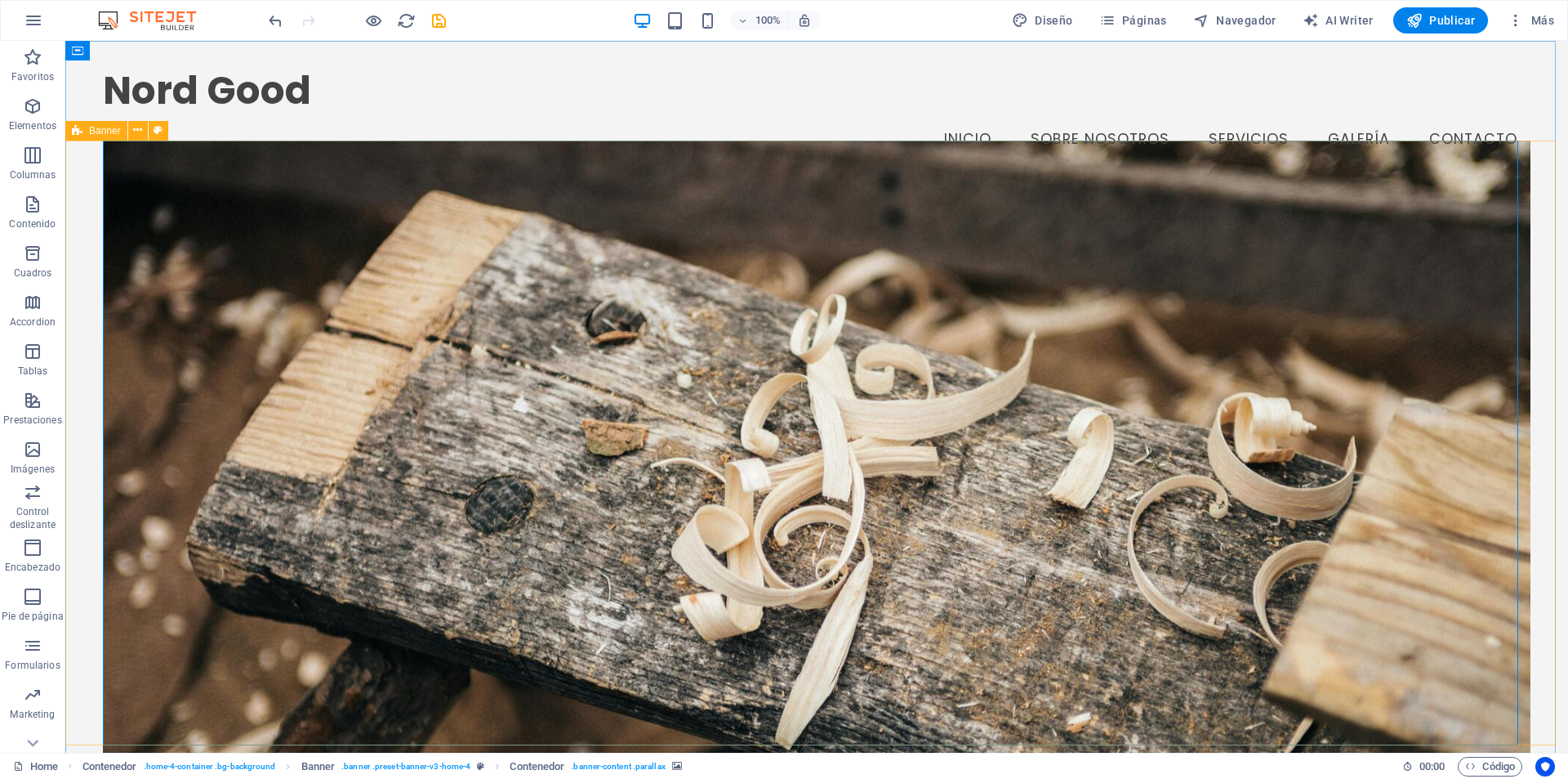
click at [115, 132] on span "Banner" at bounding box center [104, 131] width 31 height 10
click at [97, 136] on span "Banner" at bounding box center [104, 131] width 31 height 10
select select "vh"
select select "vw"
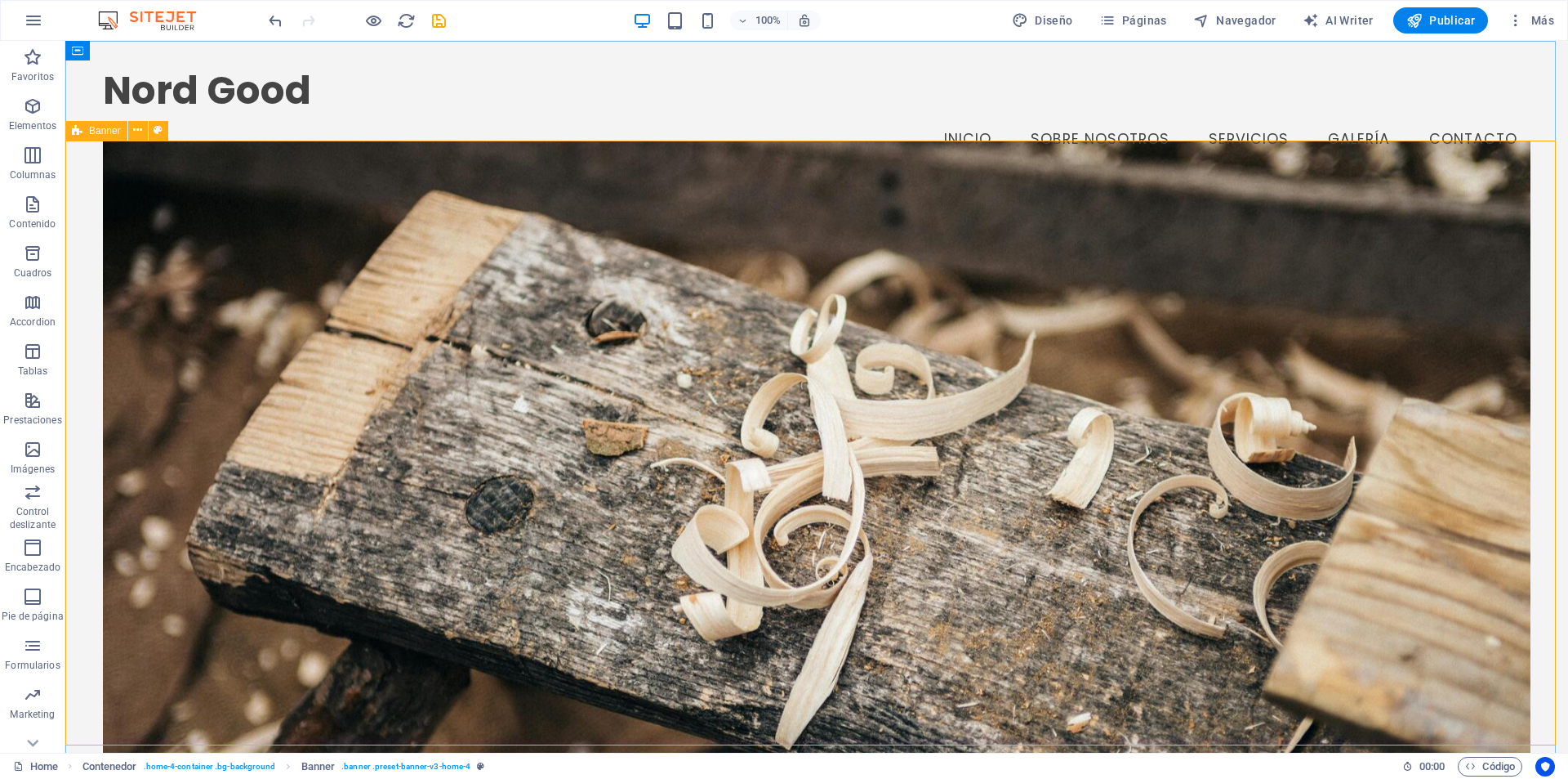
select select "px"
select select "vw"
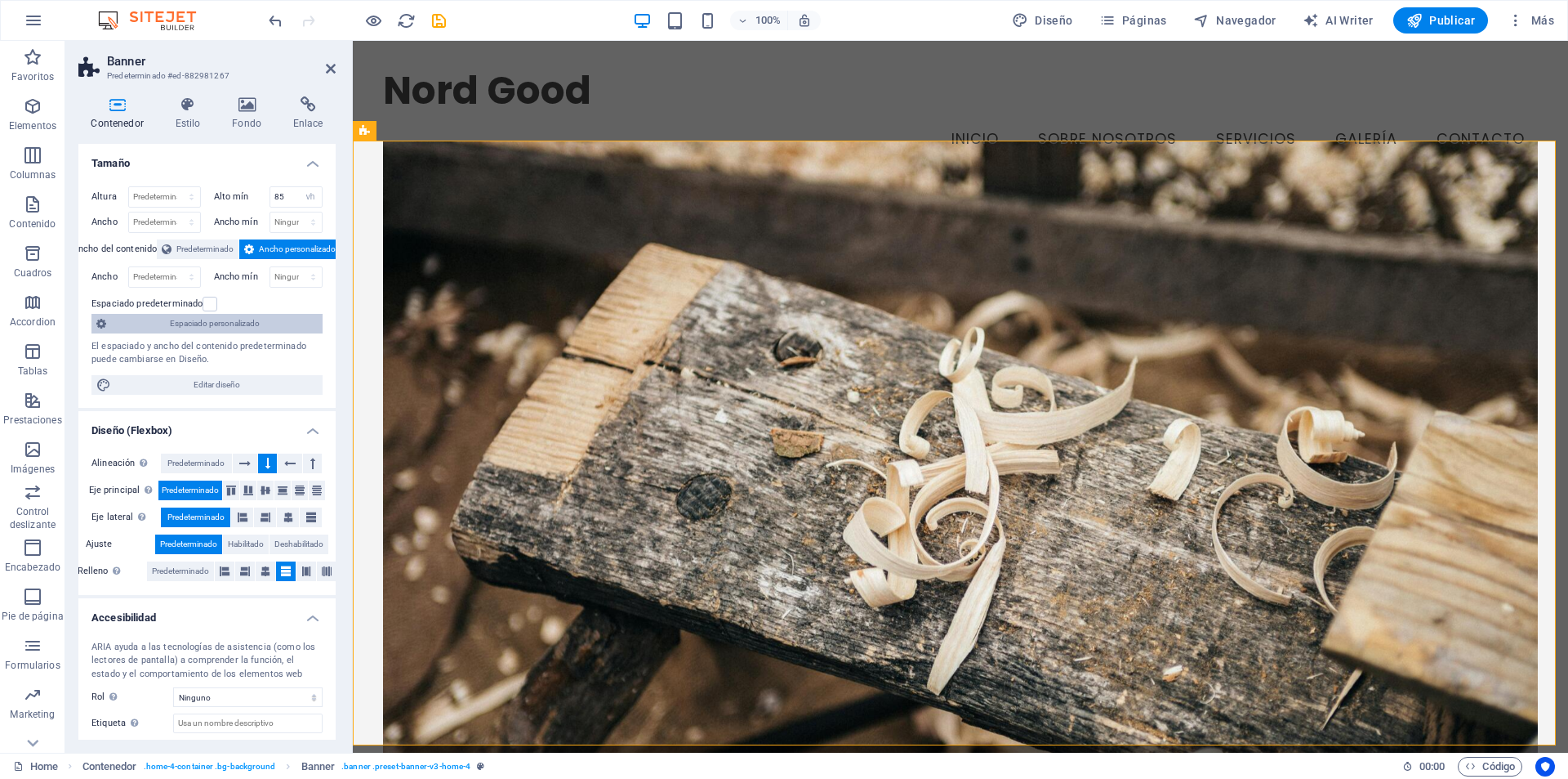
click at [233, 324] on span "Espaciado personalizado" at bounding box center [215, 324] width 207 height 20
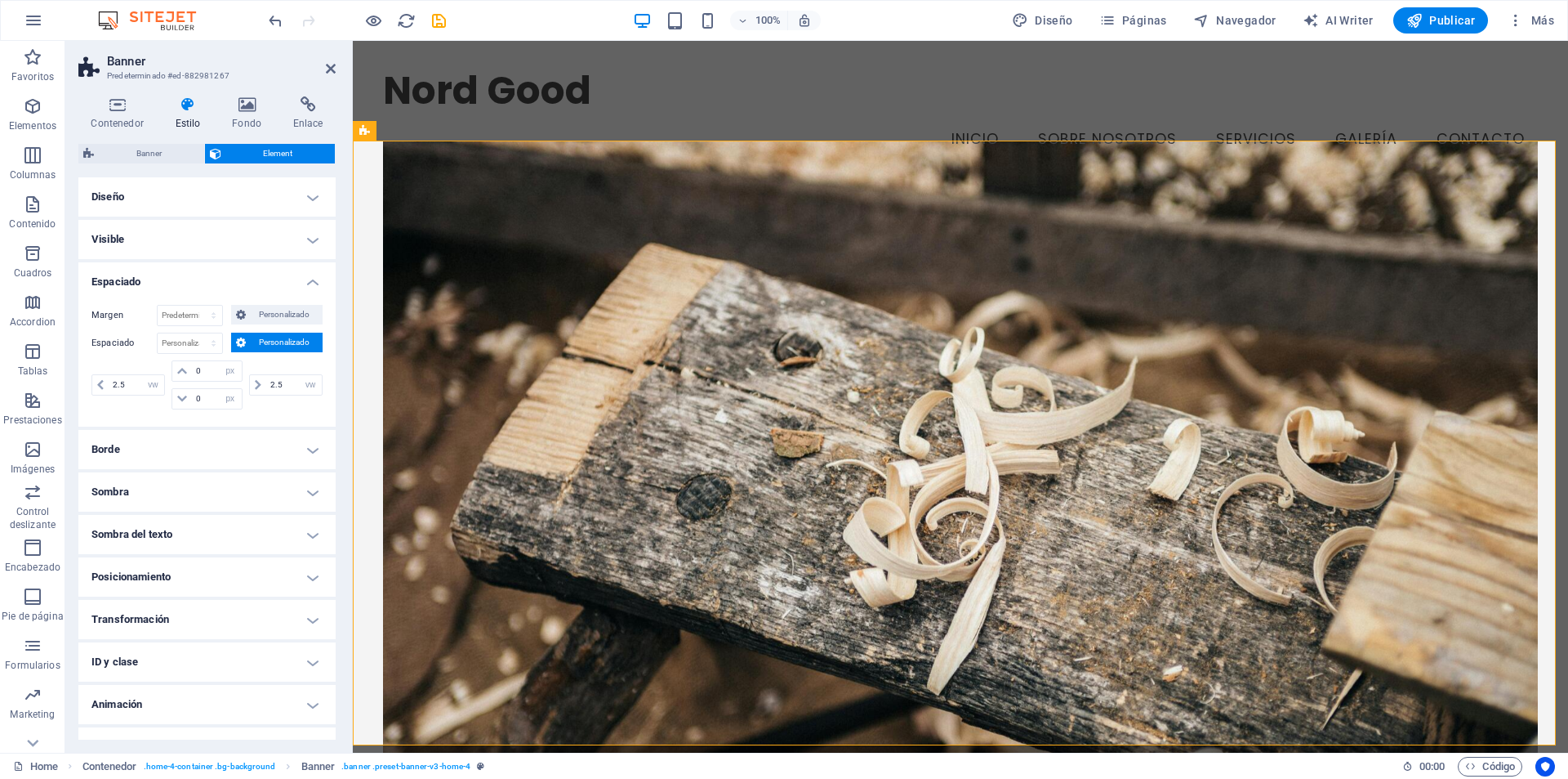
click at [209, 226] on h4 "Visible" at bounding box center [207, 239] width 257 height 39
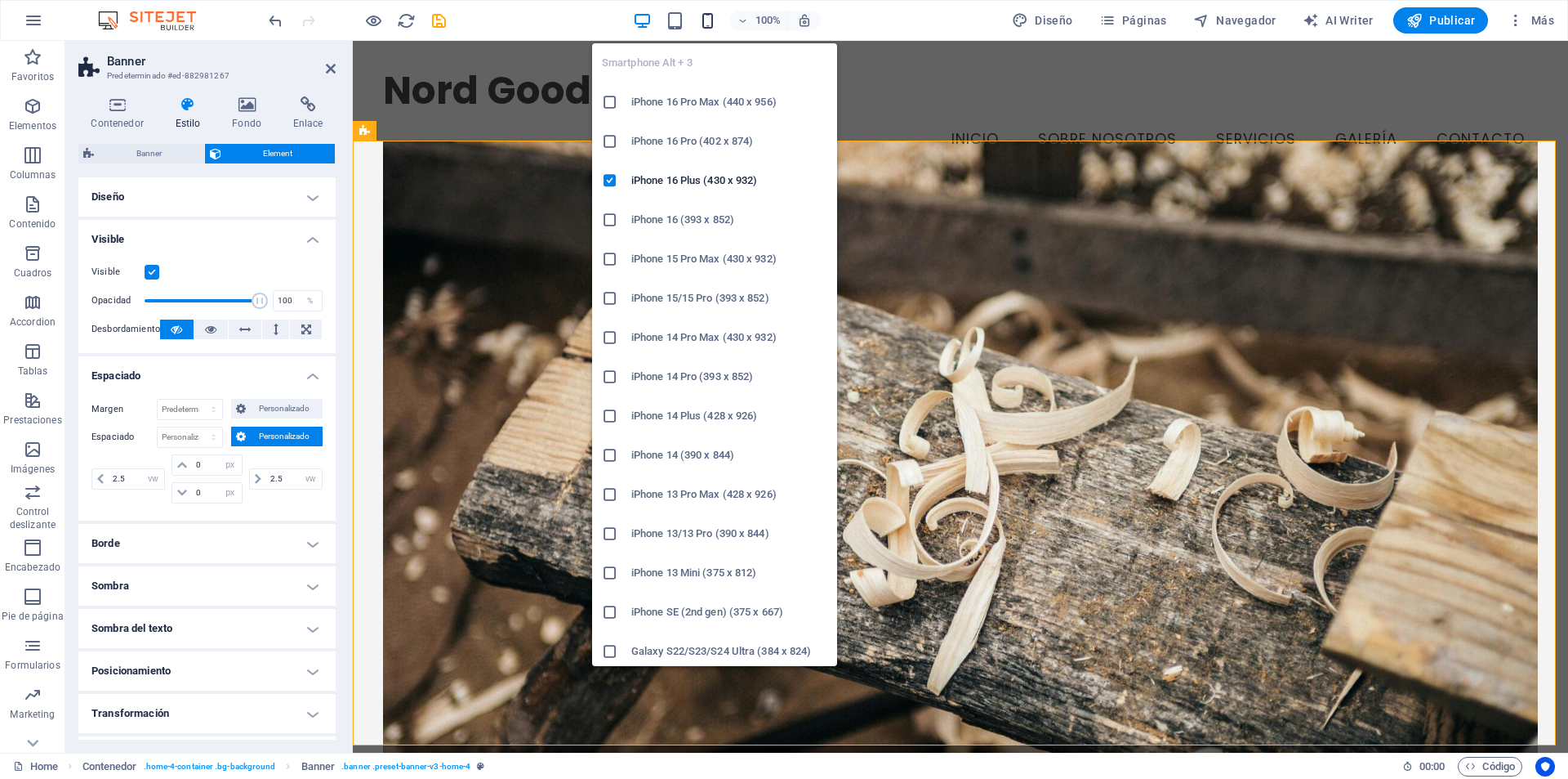
click at [709, 17] on icon "button" at bounding box center [707, 21] width 19 height 19
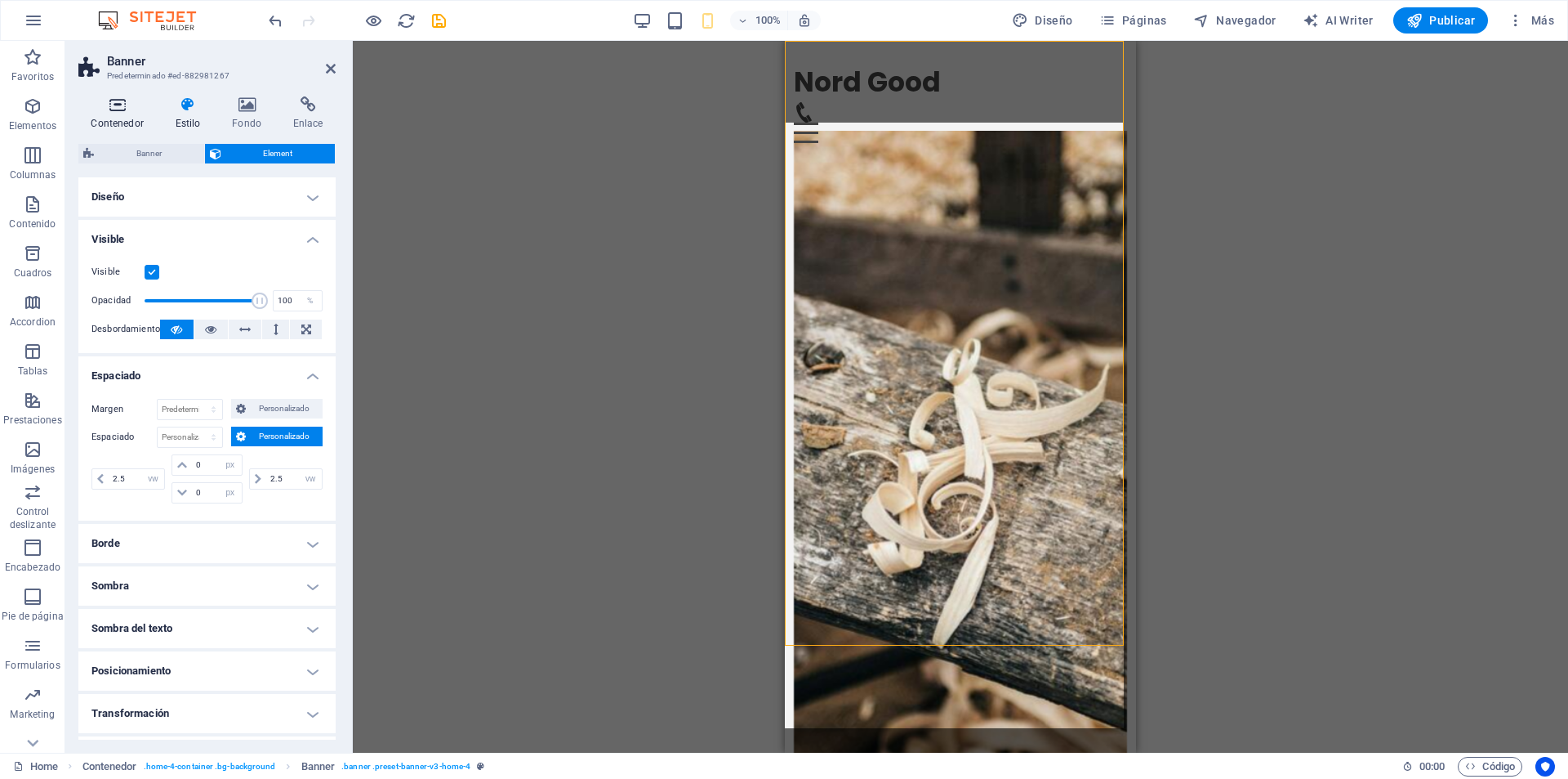
click at [102, 102] on icon at bounding box center [117, 104] width 78 height 17
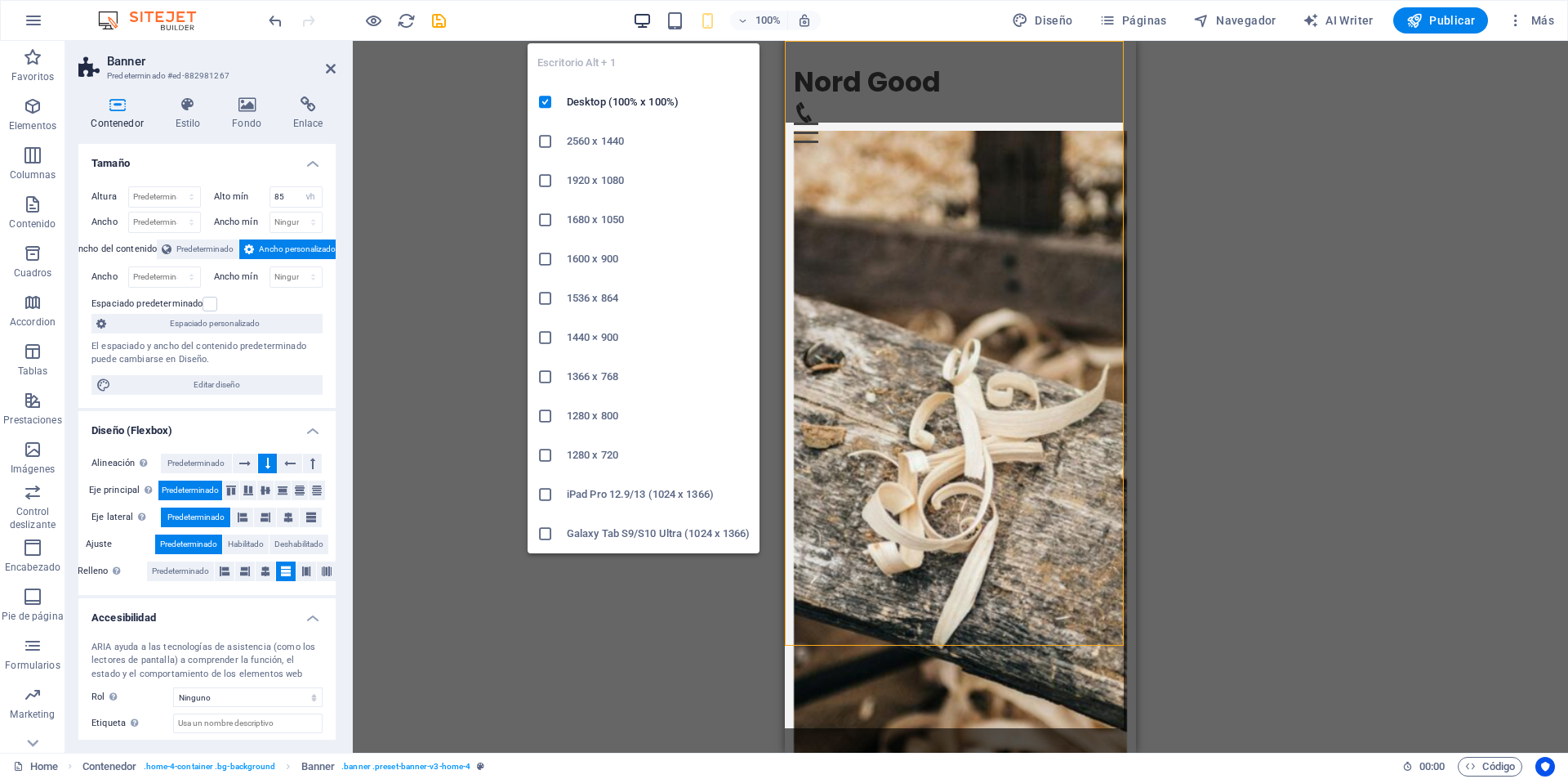
click at [650, 18] on icon "button" at bounding box center [642, 21] width 19 height 19
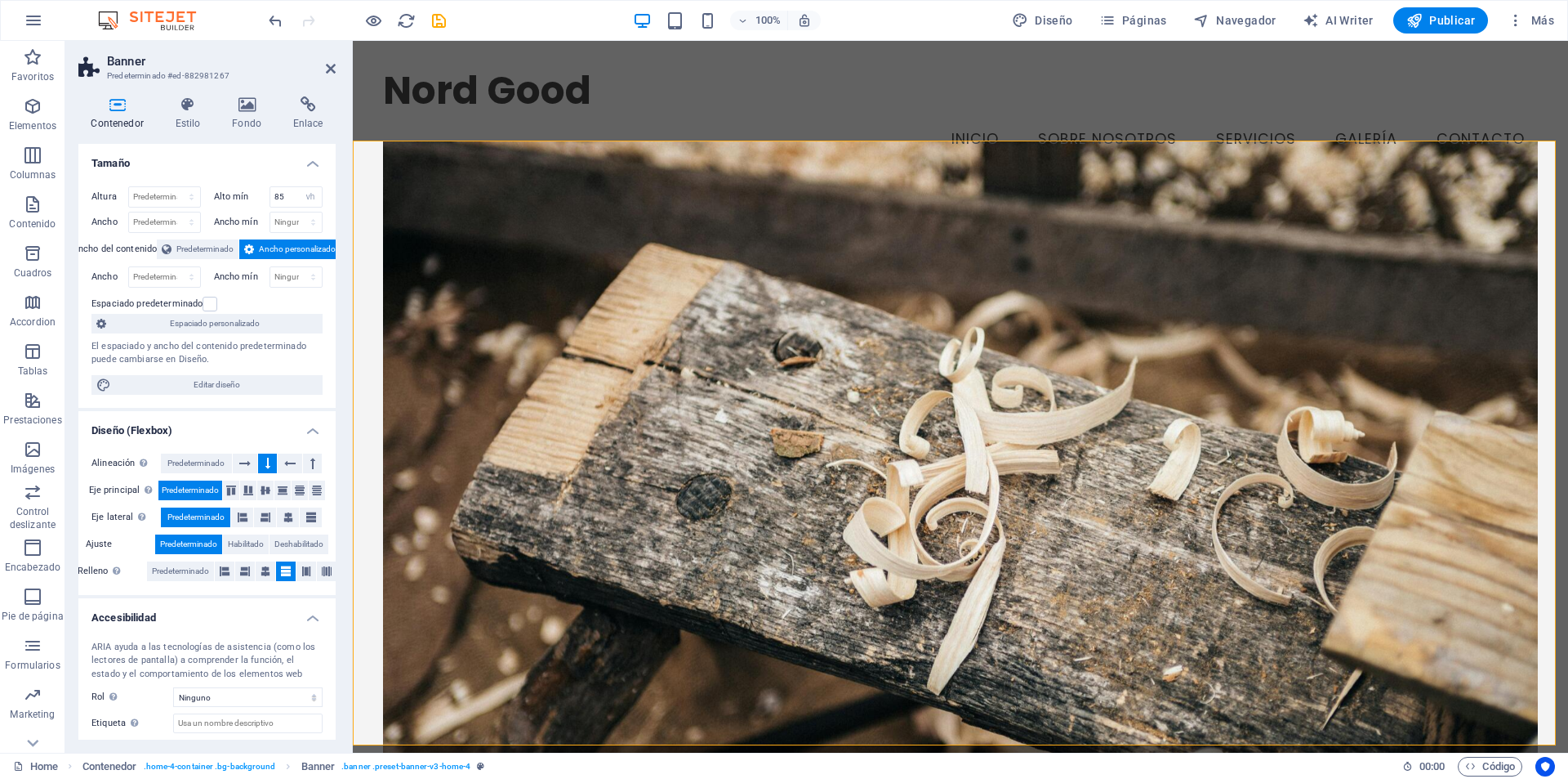
click at [245, 92] on div "Contenedor Estilo Fondo Enlace Tamaño Altura Predeterminado px rem % vh vw Alto…" at bounding box center [207, 419] width 283 height 670
click at [247, 98] on icon at bounding box center [247, 104] width 55 height 17
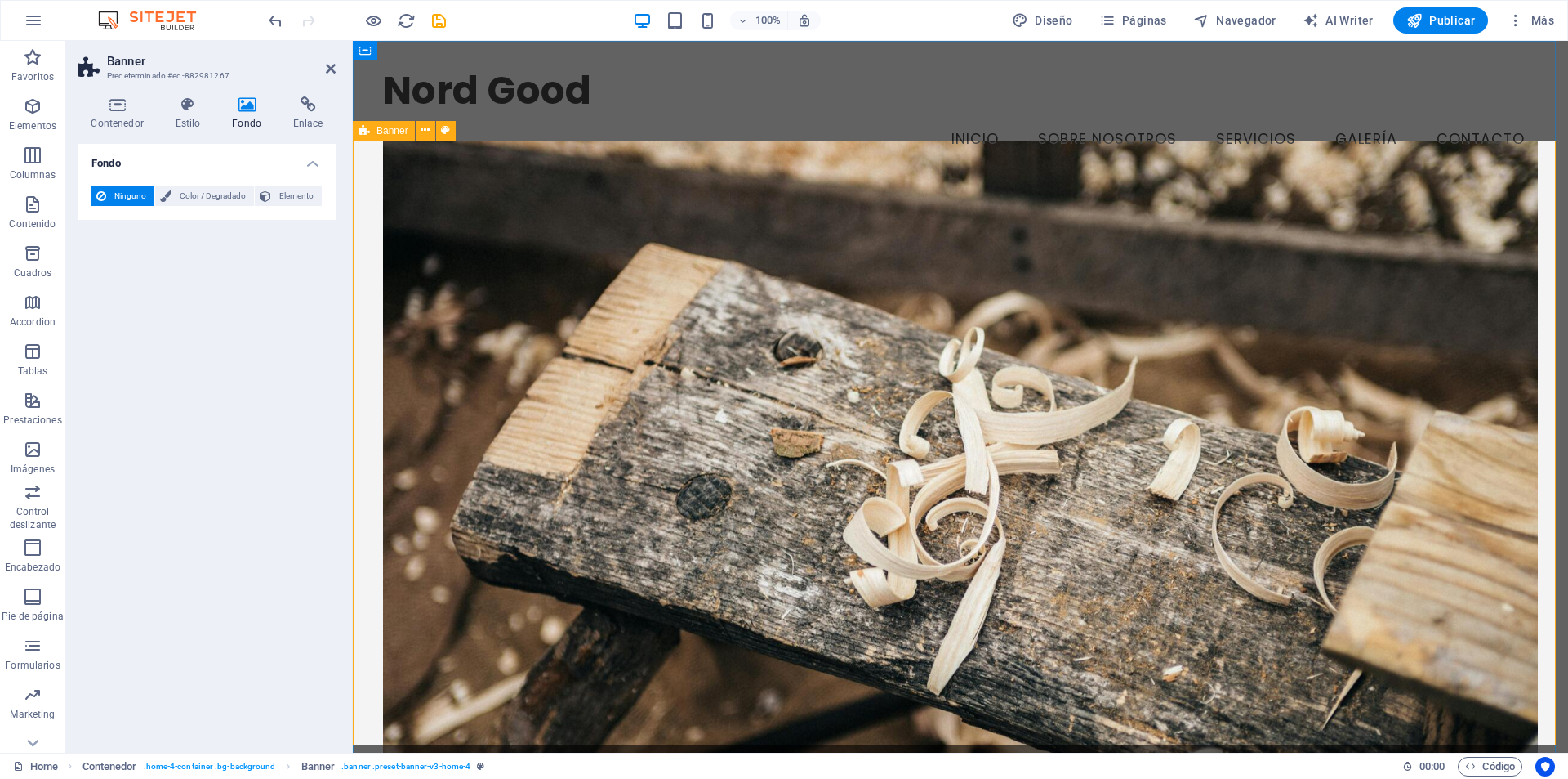
click at [507, 232] on figure at bounding box center [960, 466] width 1155 height 648
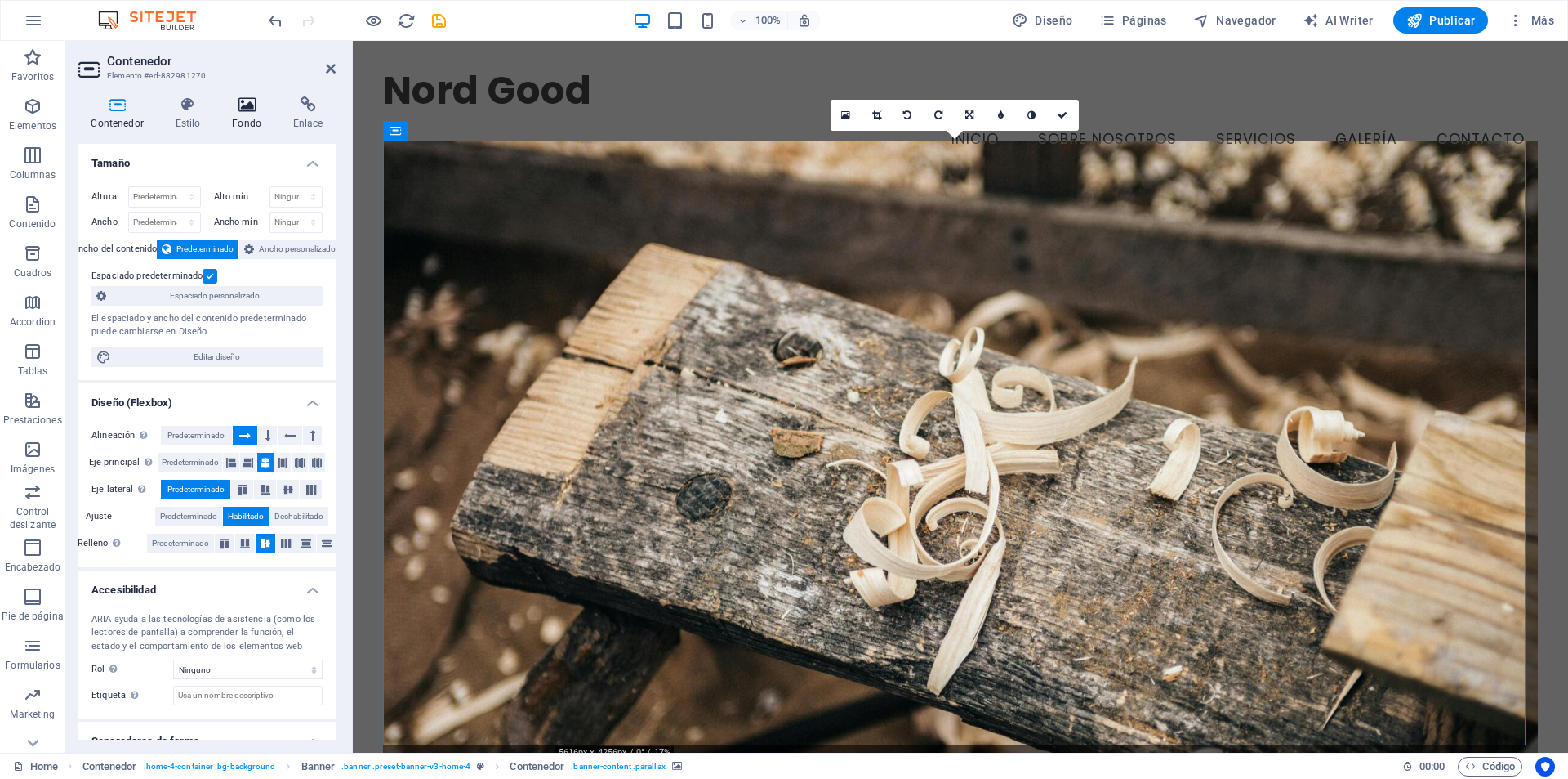
click at [248, 105] on icon at bounding box center [247, 104] width 55 height 17
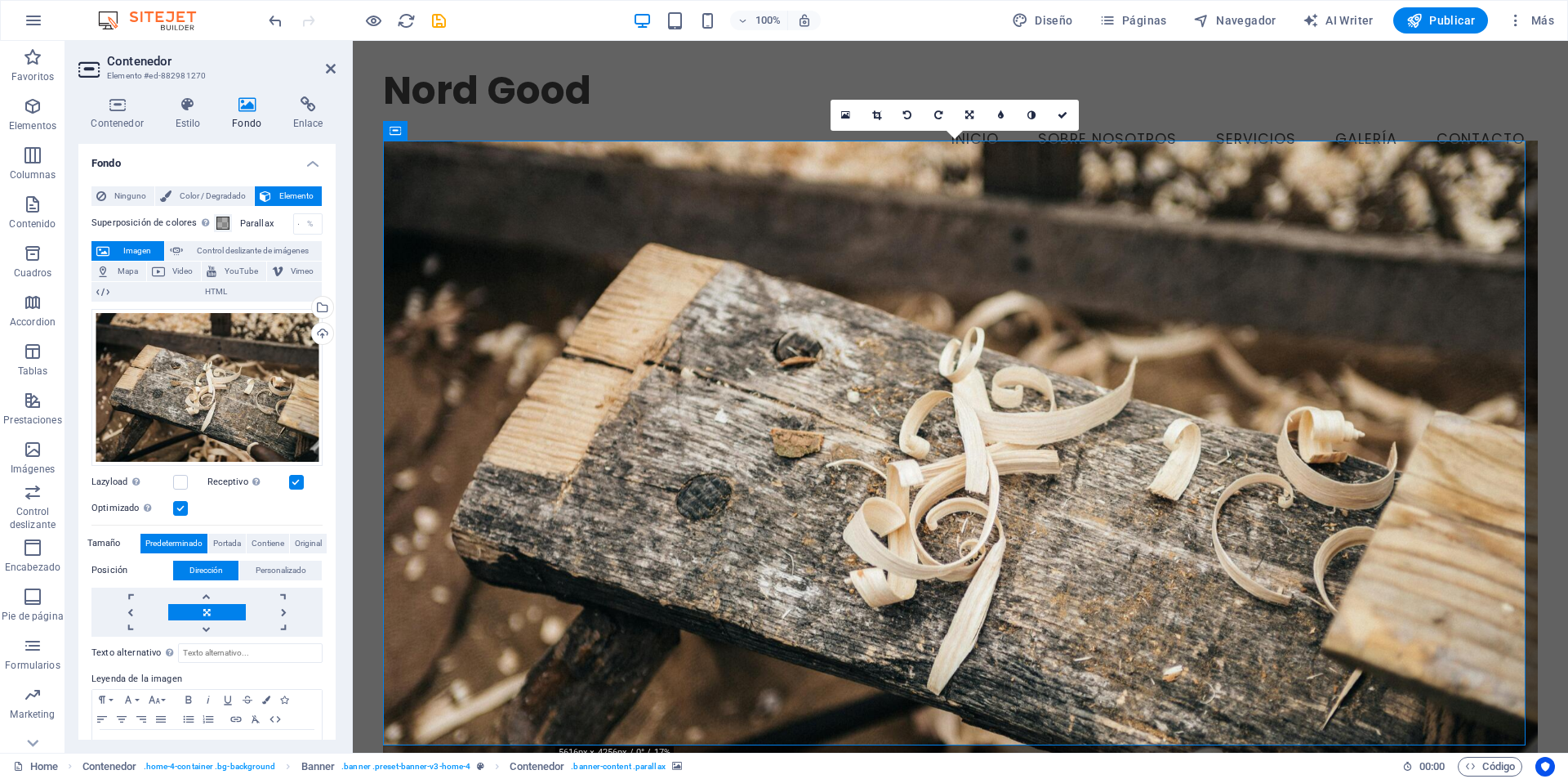
drag, startPoint x: 183, startPoint y: 484, endPoint x: 203, endPoint y: 491, distance: 21.2
click at [185, 484] on label at bounding box center [180, 482] width 15 height 15
click at [0, 0] on input "Lazyload La carga de imágenes tras la carga de la página mejora la velocidad de…" at bounding box center [0, 0] width 0 height 0
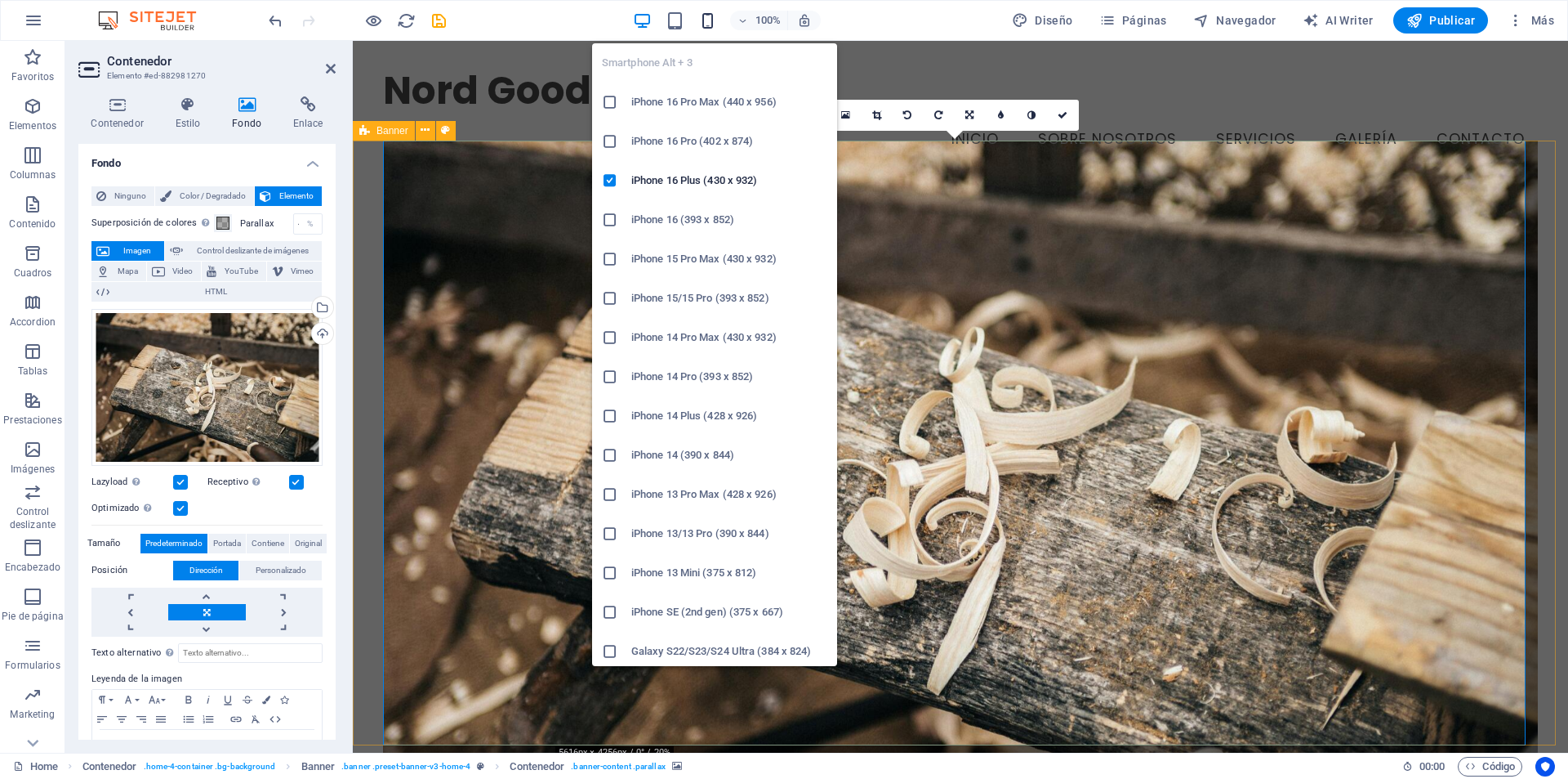
click at [709, 25] on icon "button" at bounding box center [707, 21] width 19 height 19
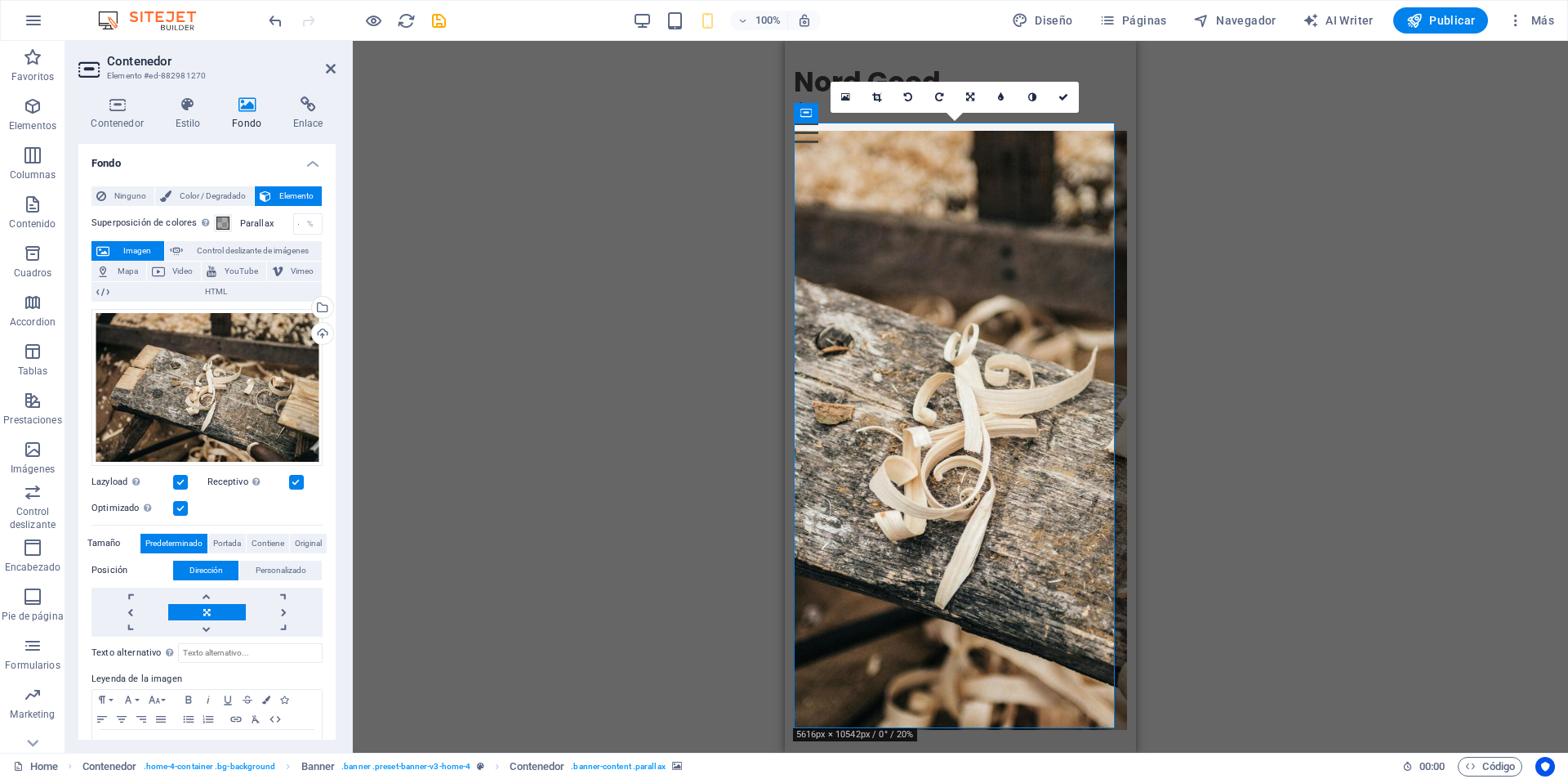
click at [1262, 96] on div "Arrastra aquí para reemplazar el contenido existente. Si quieres crear un eleme…" at bounding box center [960, 396] width 1216 height 712
click at [1443, 17] on span "Publicar" at bounding box center [1441, 20] width 70 height 17
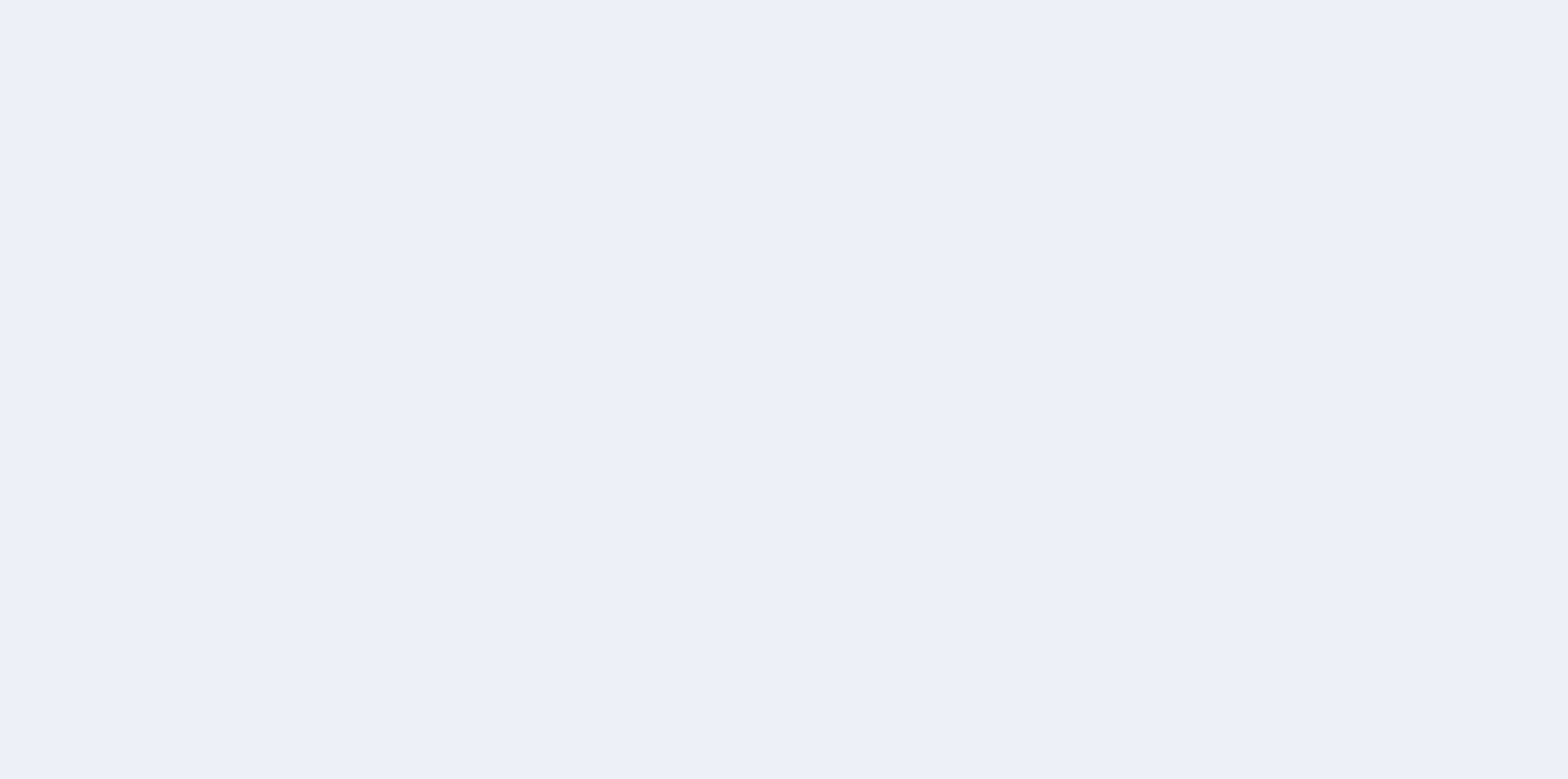
drag, startPoint x: 0, startPoint y: 0, endPoint x: 879, endPoint y: 91, distance: 883.7
click at [879, 91] on div at bounding box center [784, 389] width 1568 height 779
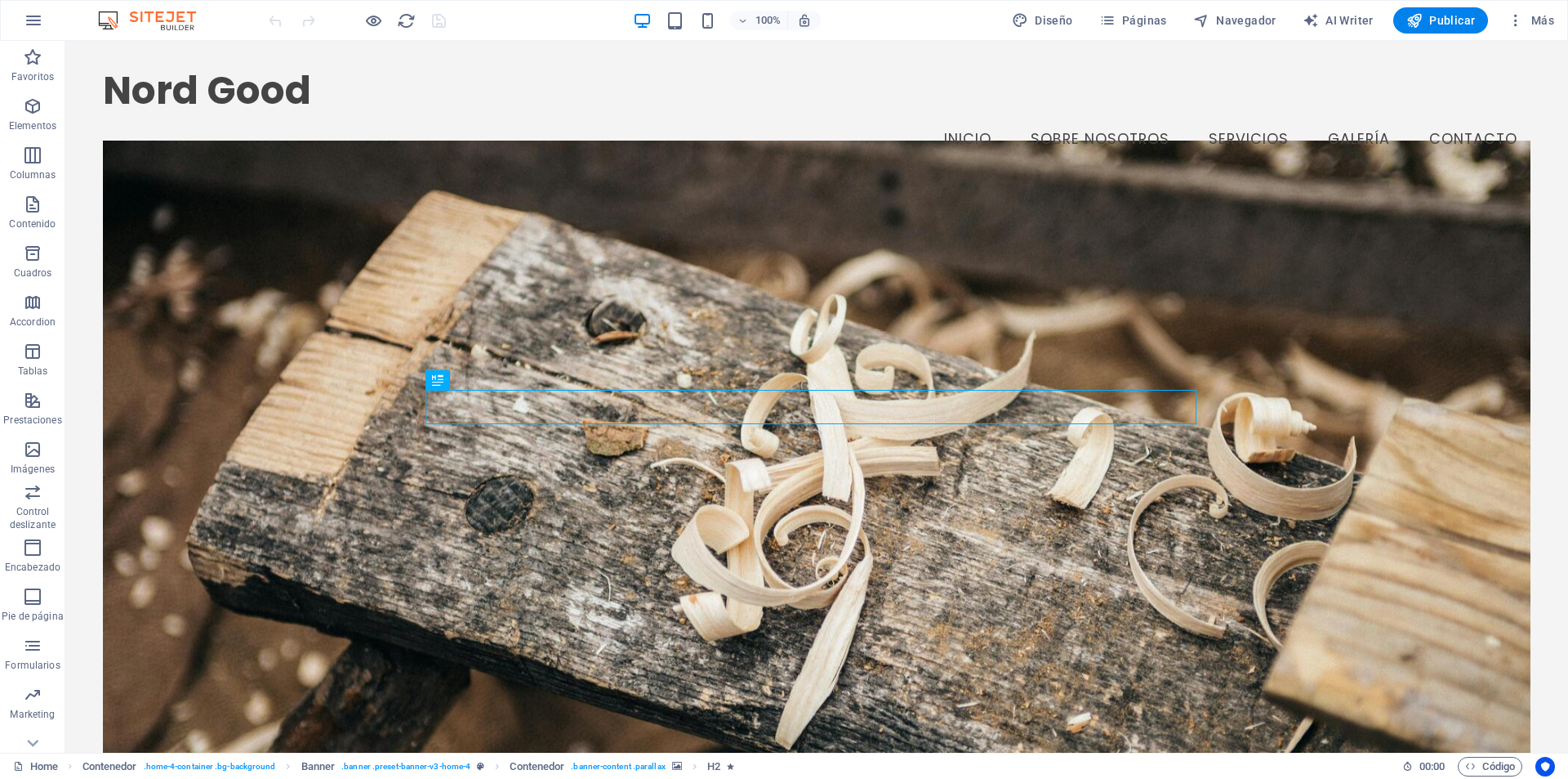
click at [698, 23] on div "100%" at bounding box center [726, 20] width 189 height 27
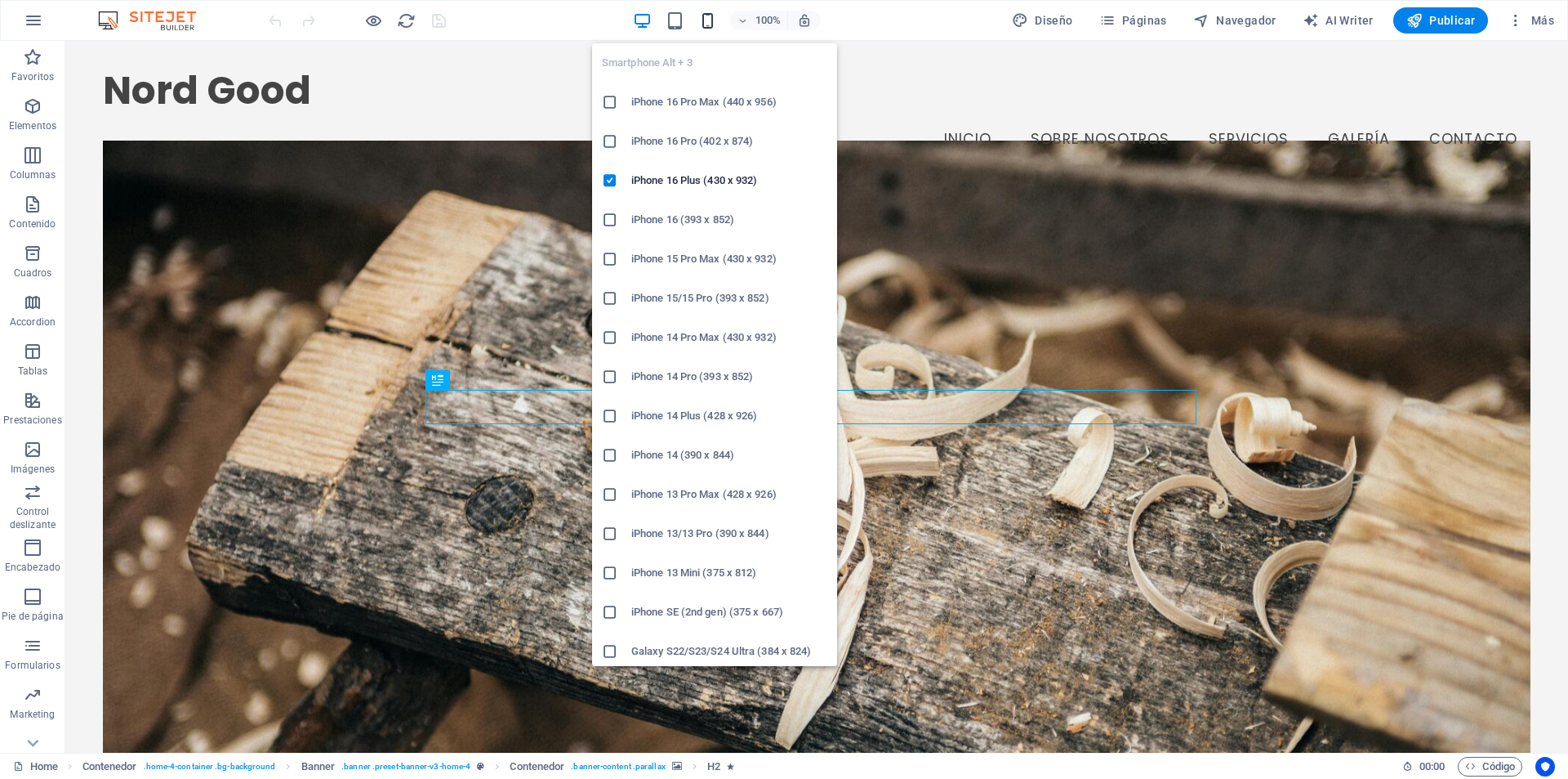
click at [712, 22] on icon "button" at bounding box center [707, 21] width 19 height 19
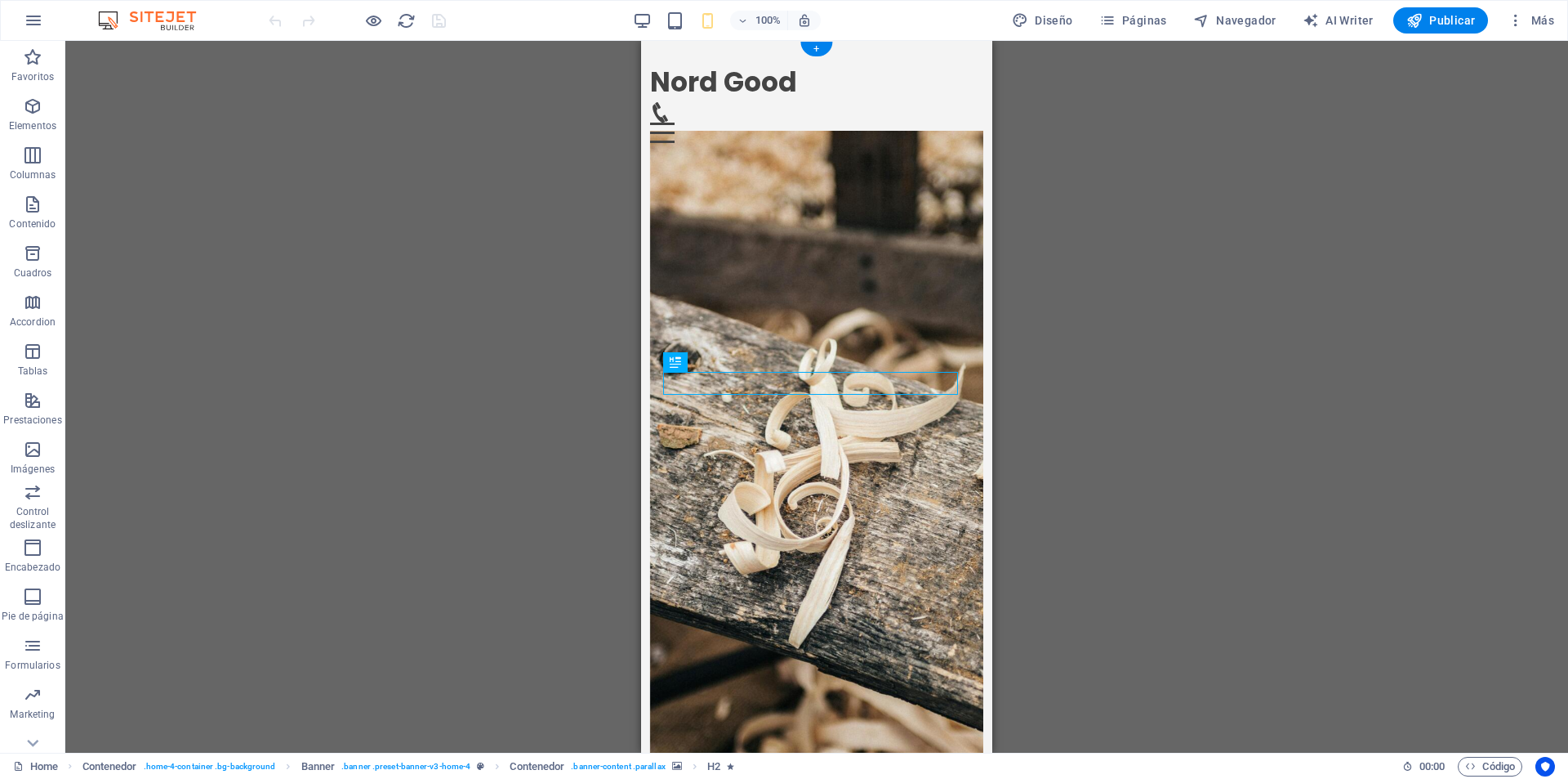
click at [878, 220] on figure at bounding box center [816, 455] width 334 height 648
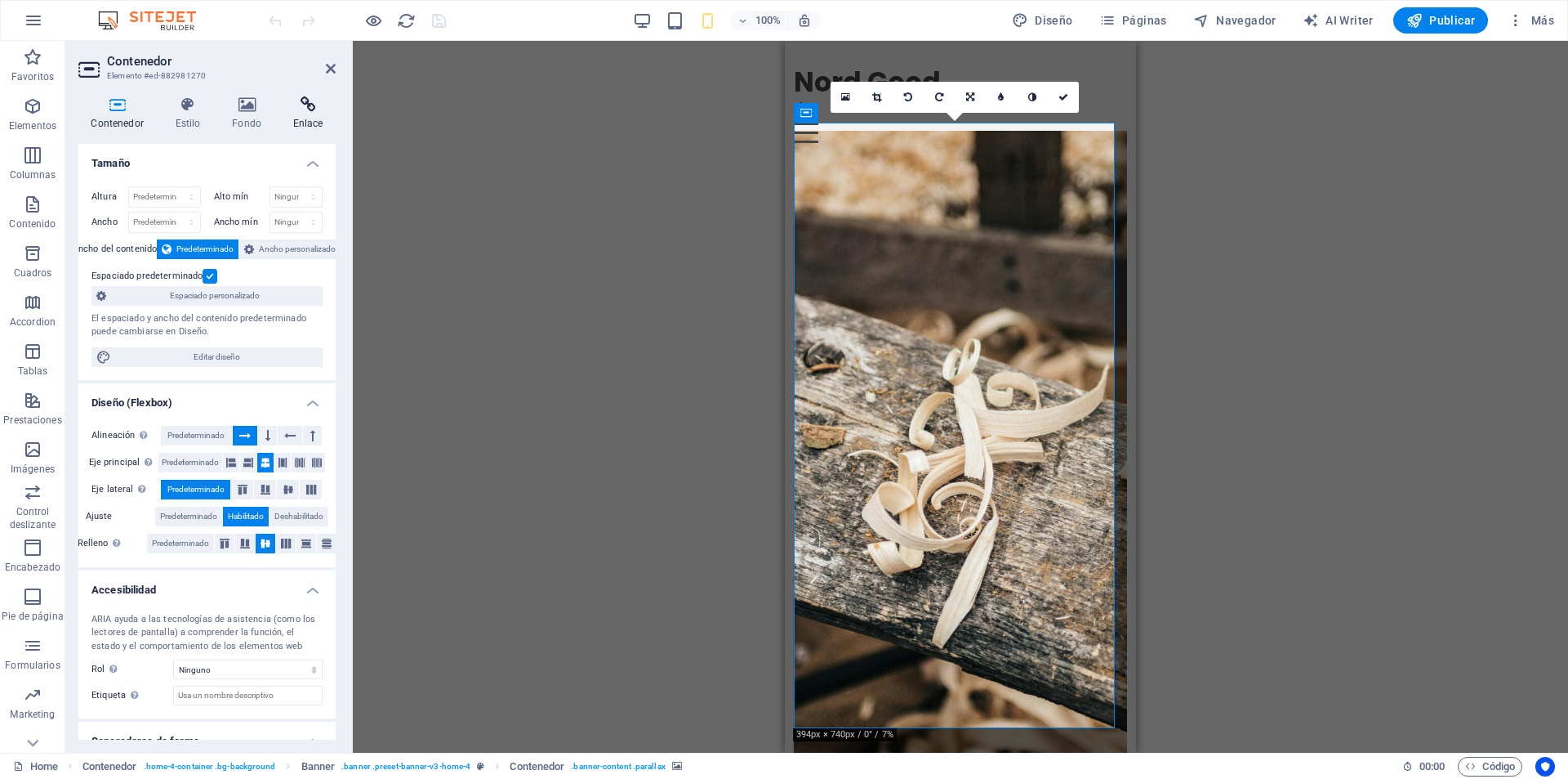
click at [316, 109] on icon at bounding box center [308, 104] width 55 height 17
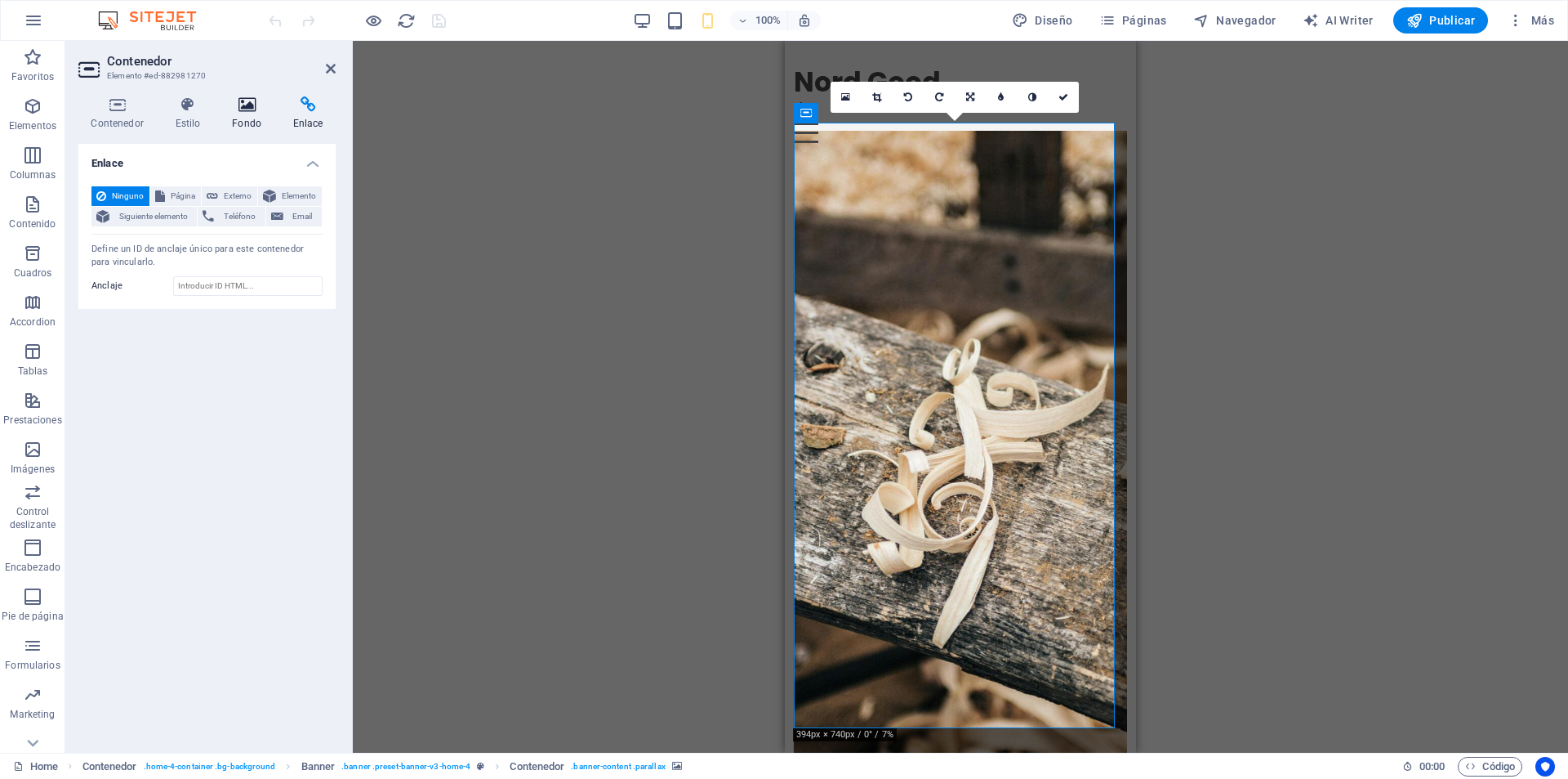
click at [241, 101] on icon at bounding box center [247, 104] width 55 height 17
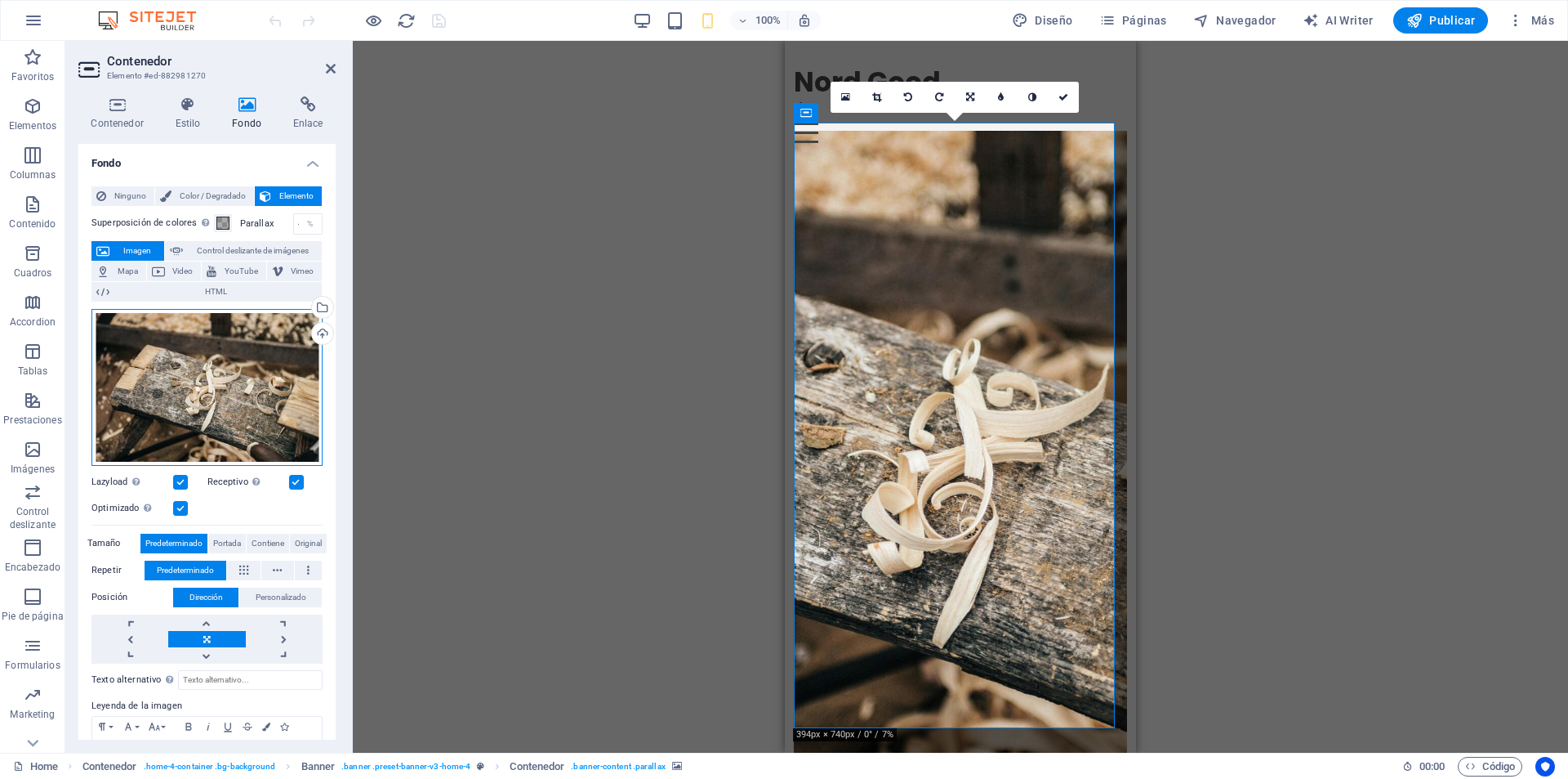
click at [237, 372] on div "Arrastra archivos aquí, haz clic para escoger archivos o selecciona archivos de…" at bounding box center [207, 387] width 231 height 157
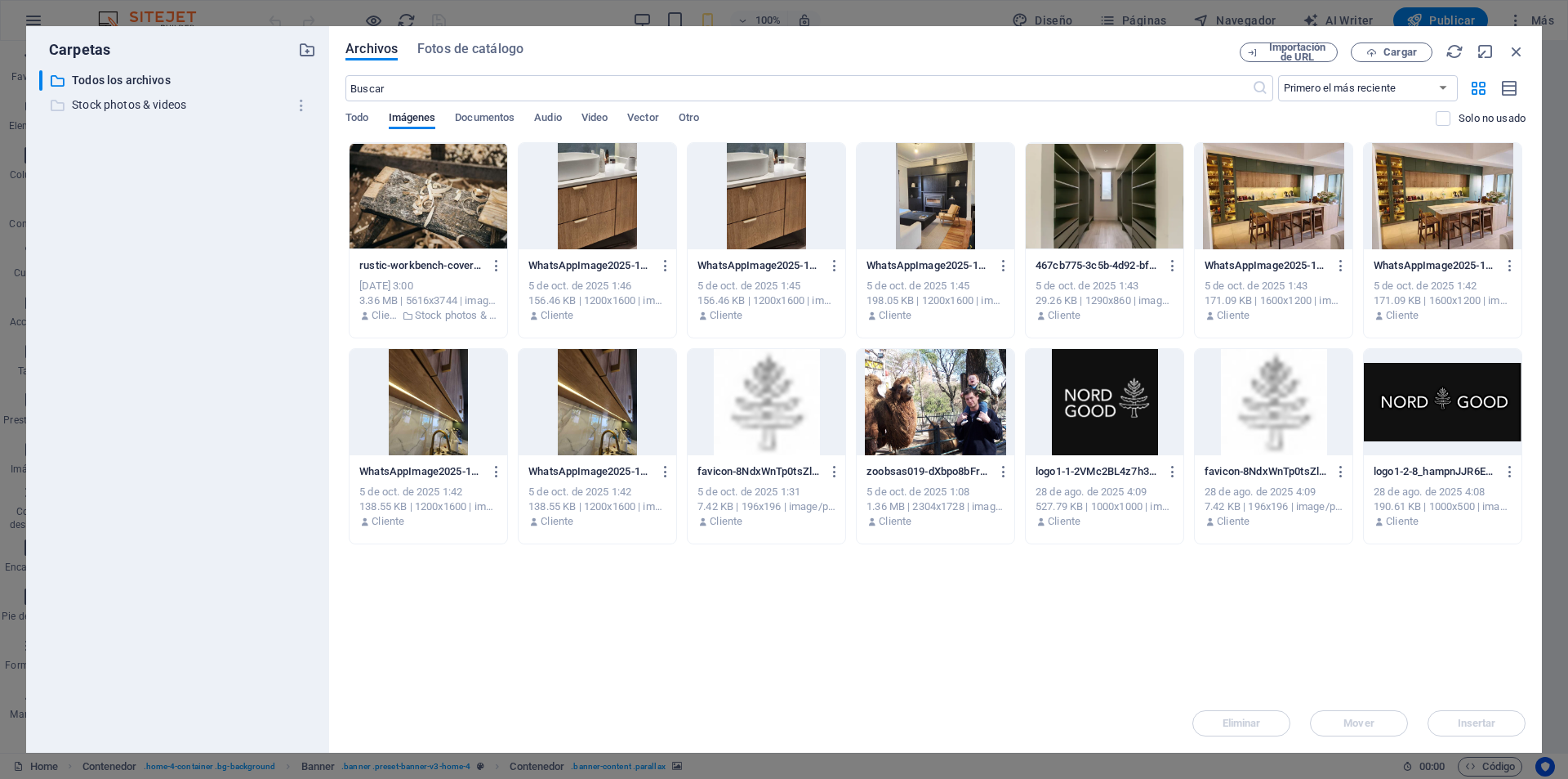
click at [146, 107] on p "Stock photos & videos" at bounding box center [178, 104] width 214 height 19
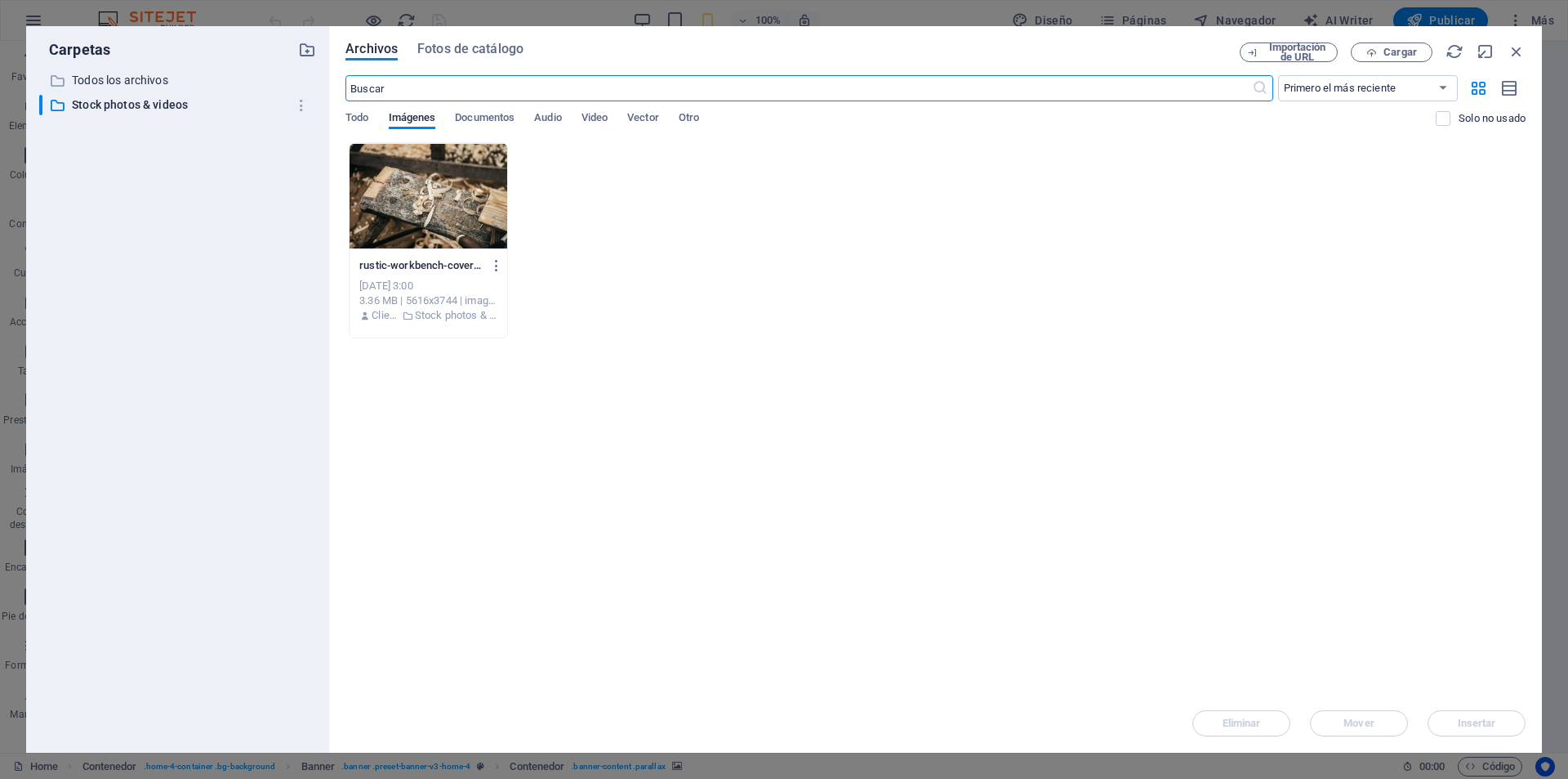
drag, startPoint x: 429, startPoint y: 95, endPoint x: 358, endPoint y: 104, distance: 71.6
click at [359, 104] on div "​ Primero el más reciente Primero el más antiguo Nombre (A-Z) Nombre (Z-A) Tama…" at bounding box center [935, 108] width 1180 height 67
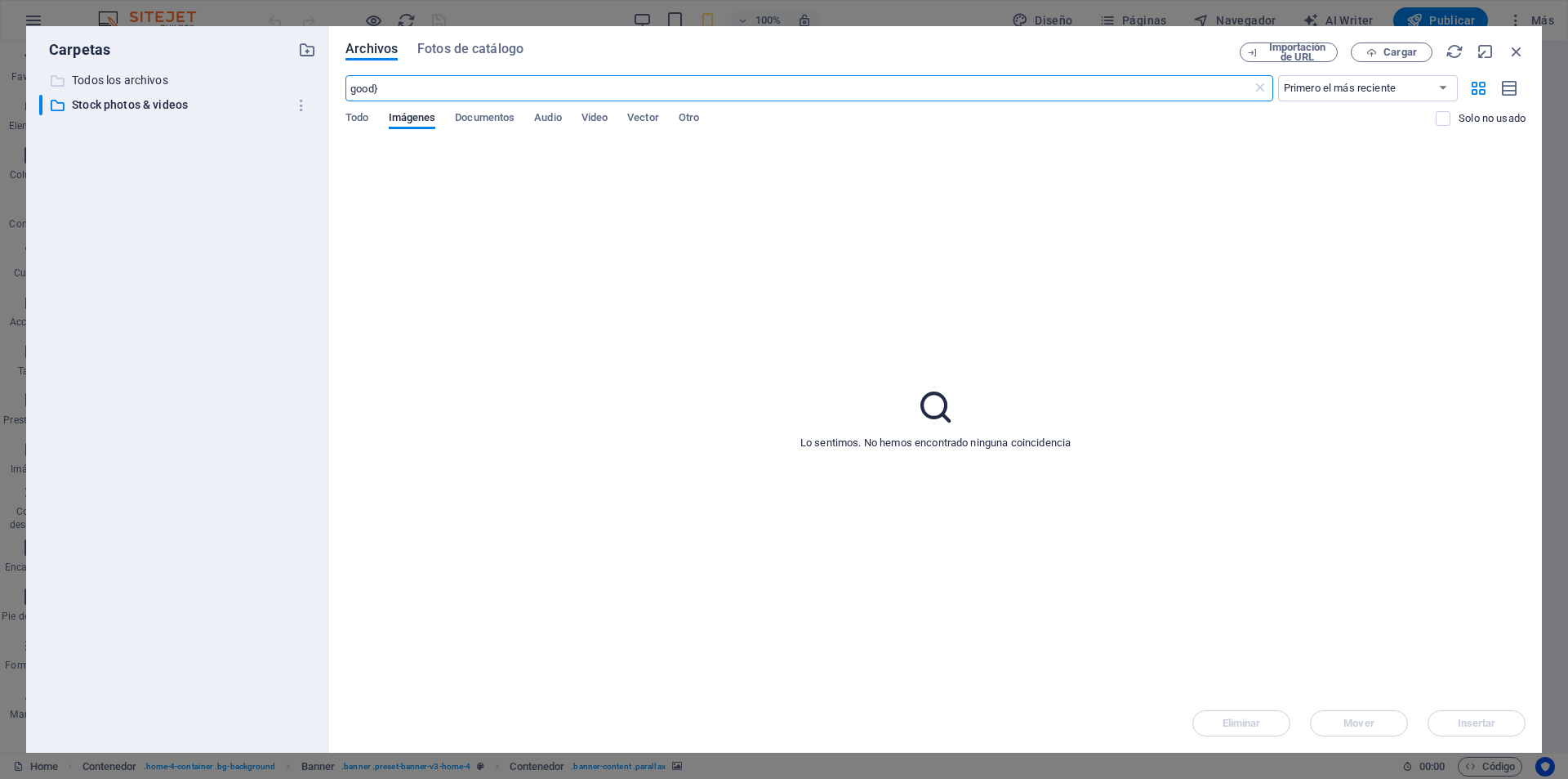
type input "good}"
click at [138, 79] on p "Todos los archivos" at bounding box center [178, 80] width 214 height 19
click at [156, 103] on p "Stock photos & videos" at bounding box center [178, 104] width 214 height 19
click at [122, 103] on p "Stock photos & videos" at bounding box center [178, 104] width 214 height 19
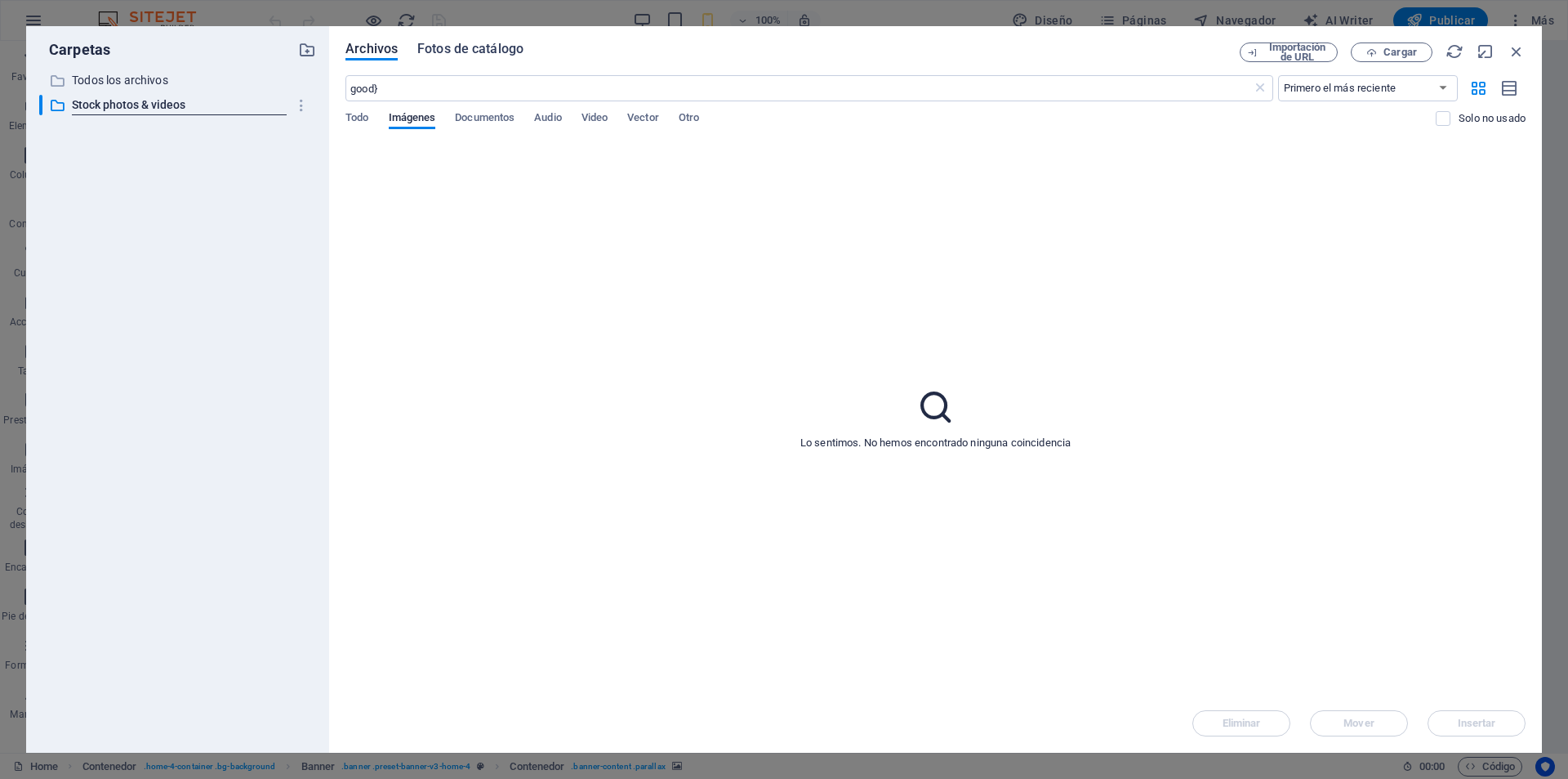
click at [463, 51] on span "Fotos de catálogo" at bounding box center [470, 49] width 106 height 20
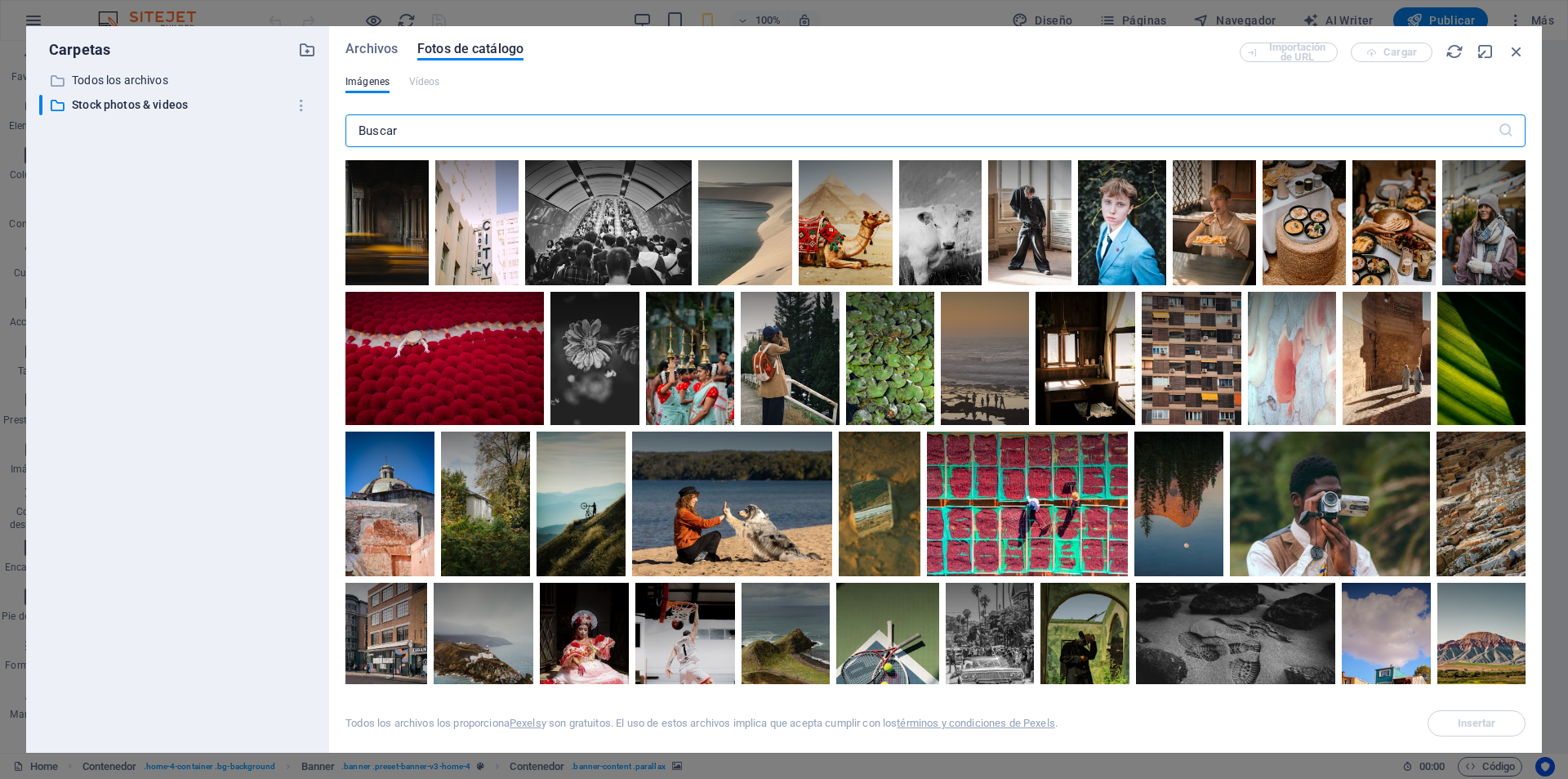
drag, startPoint x: 407, startPoint y: 125, endPoint x: 377, endPoint y: 123, distance: 30.1
click at [378, 123] on input "text" at bounding box center [921, 130] width 1153 height 32
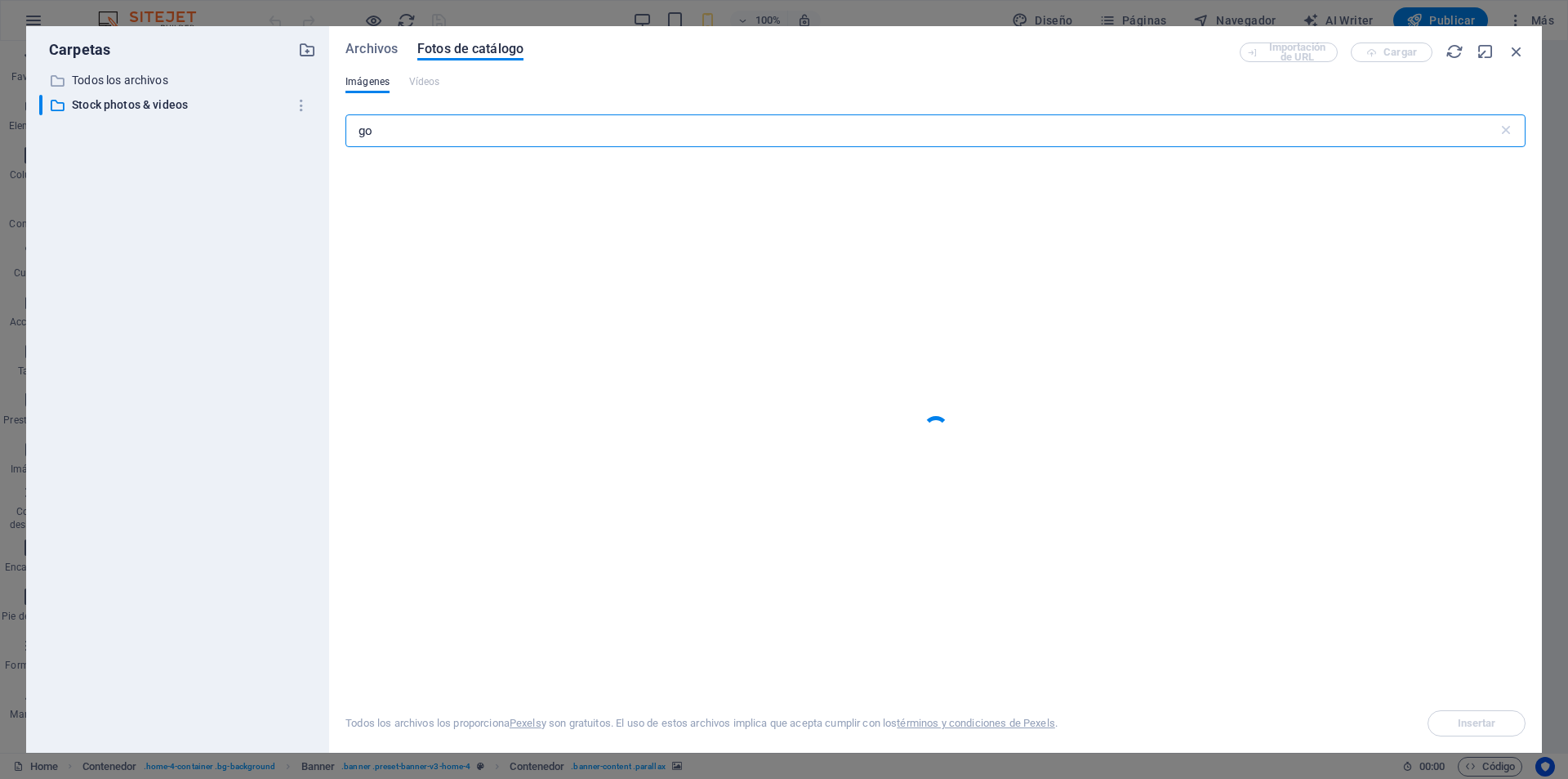
type input "g"
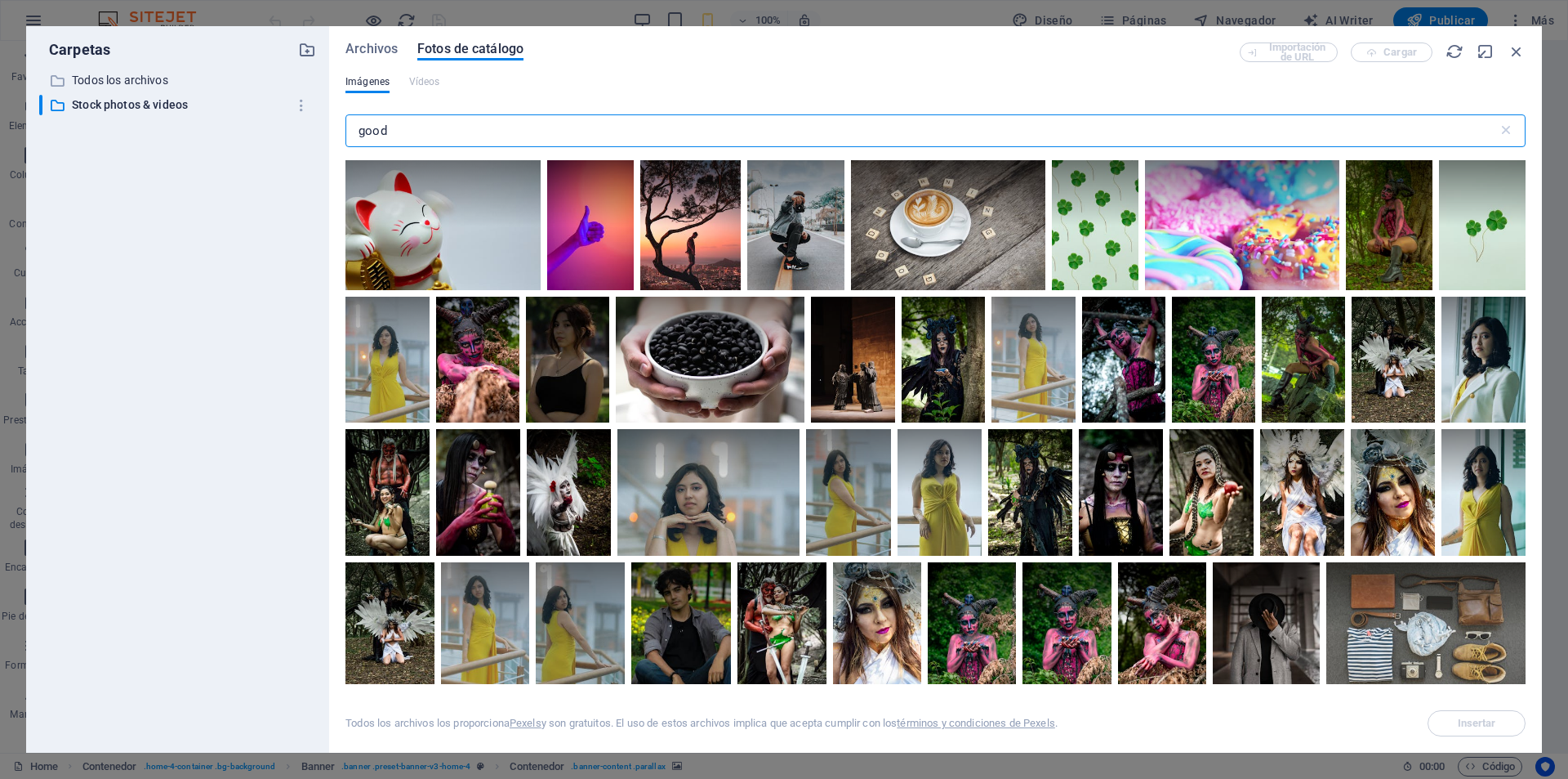
drag, startPoint x: 344, startPoint y: 125, endPoint x: 309, endPoint y: 126, distance: 35.0
click at [309, 126] on div "Carpetas ​ Todos los archivos Todos los archivos ​ Stock photos & videos Stock …" at bounding box center [784, 390] width 1516 height 727
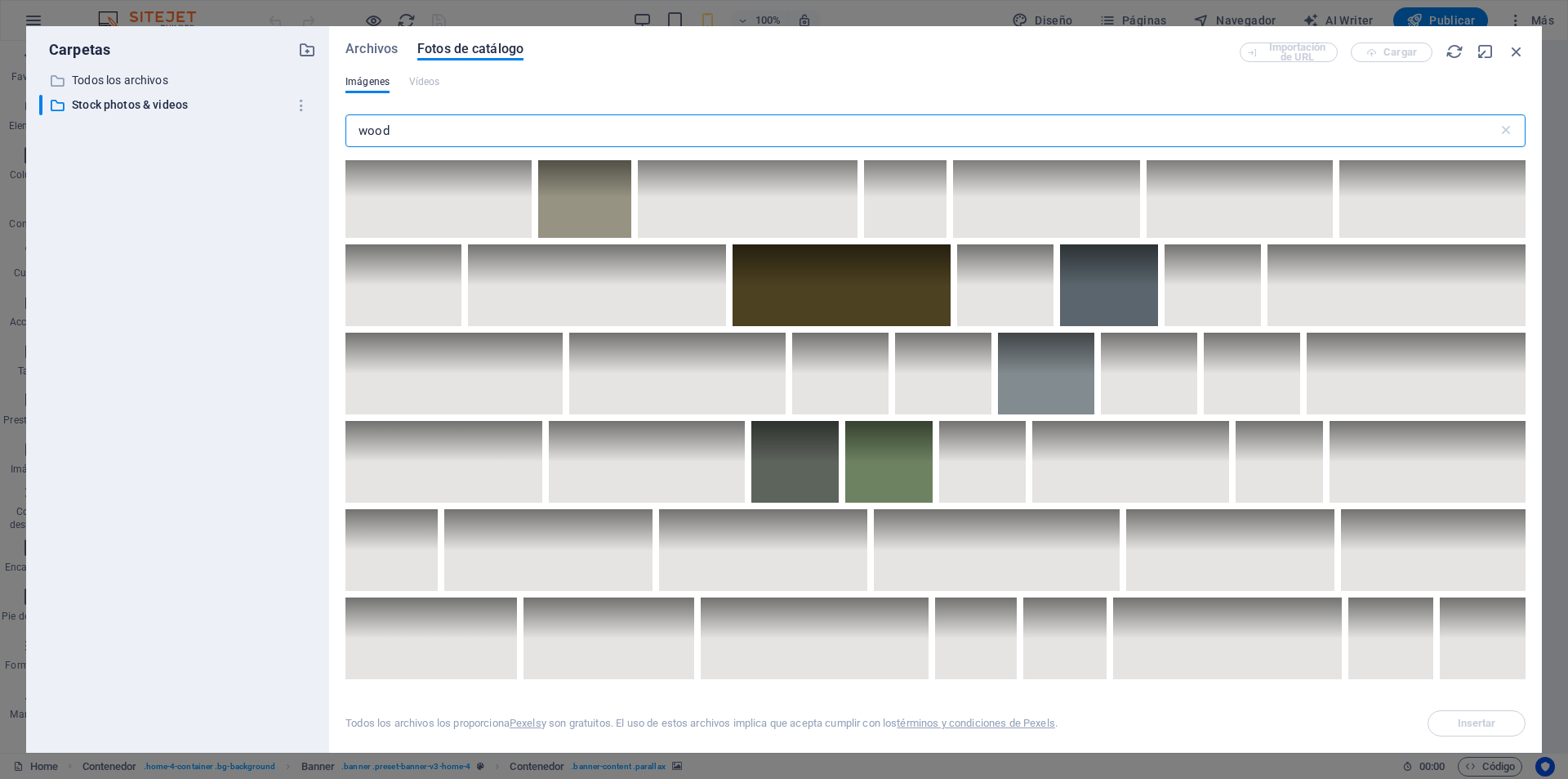
scroll to position [5393, 0]
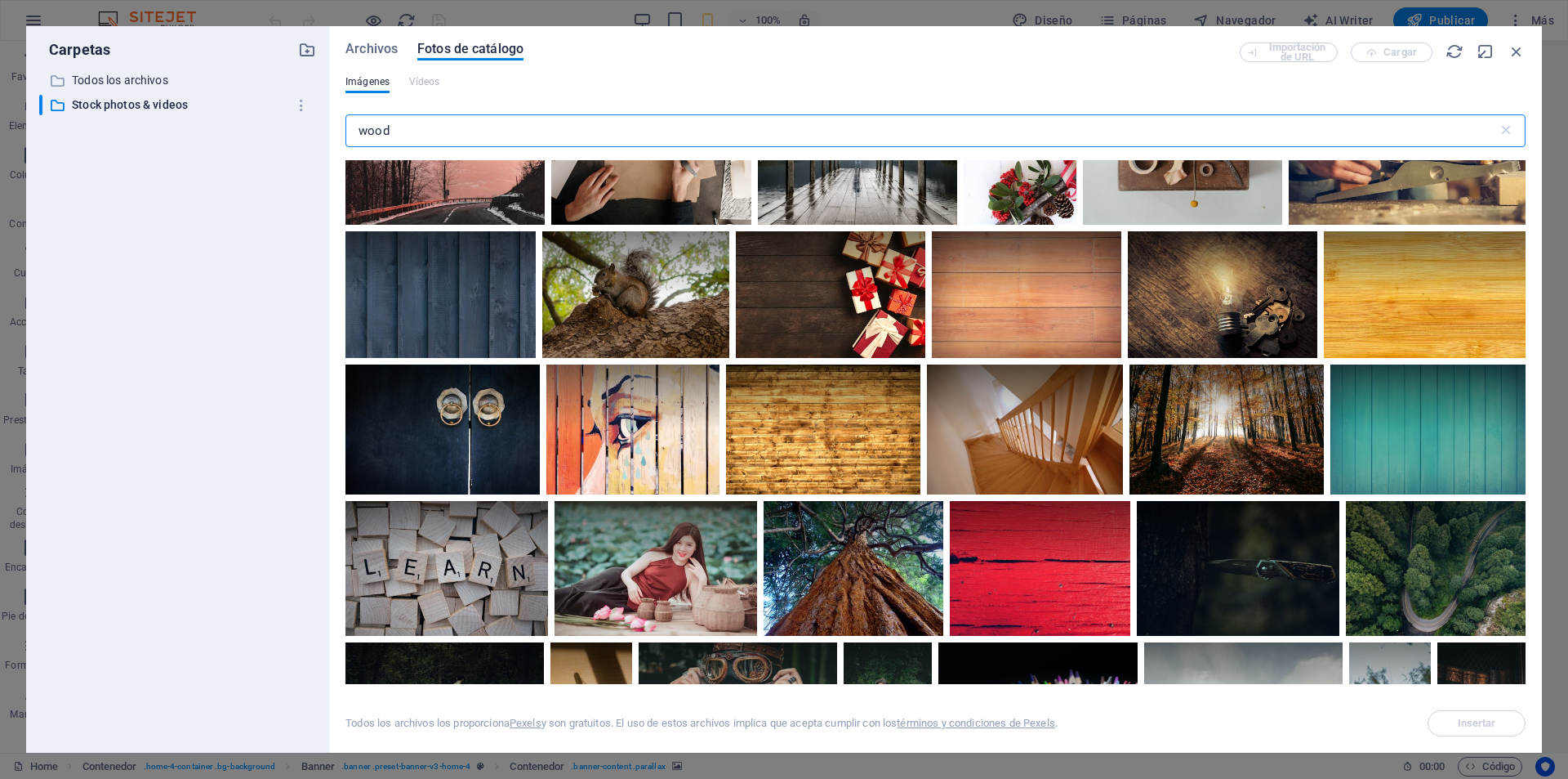
type input "wood"
drag, startPoint x: 1534, startPoint y: 407, endPoint x: 1514, endPoint y: 265, distance: 143.4
click at [1514, 266] on div "Archivos Fotos de catálogo Importación de URL Cargar Imágenes Vídeos [PERSON_NA…" at bounding box center [935, 390] width 1213 height 727
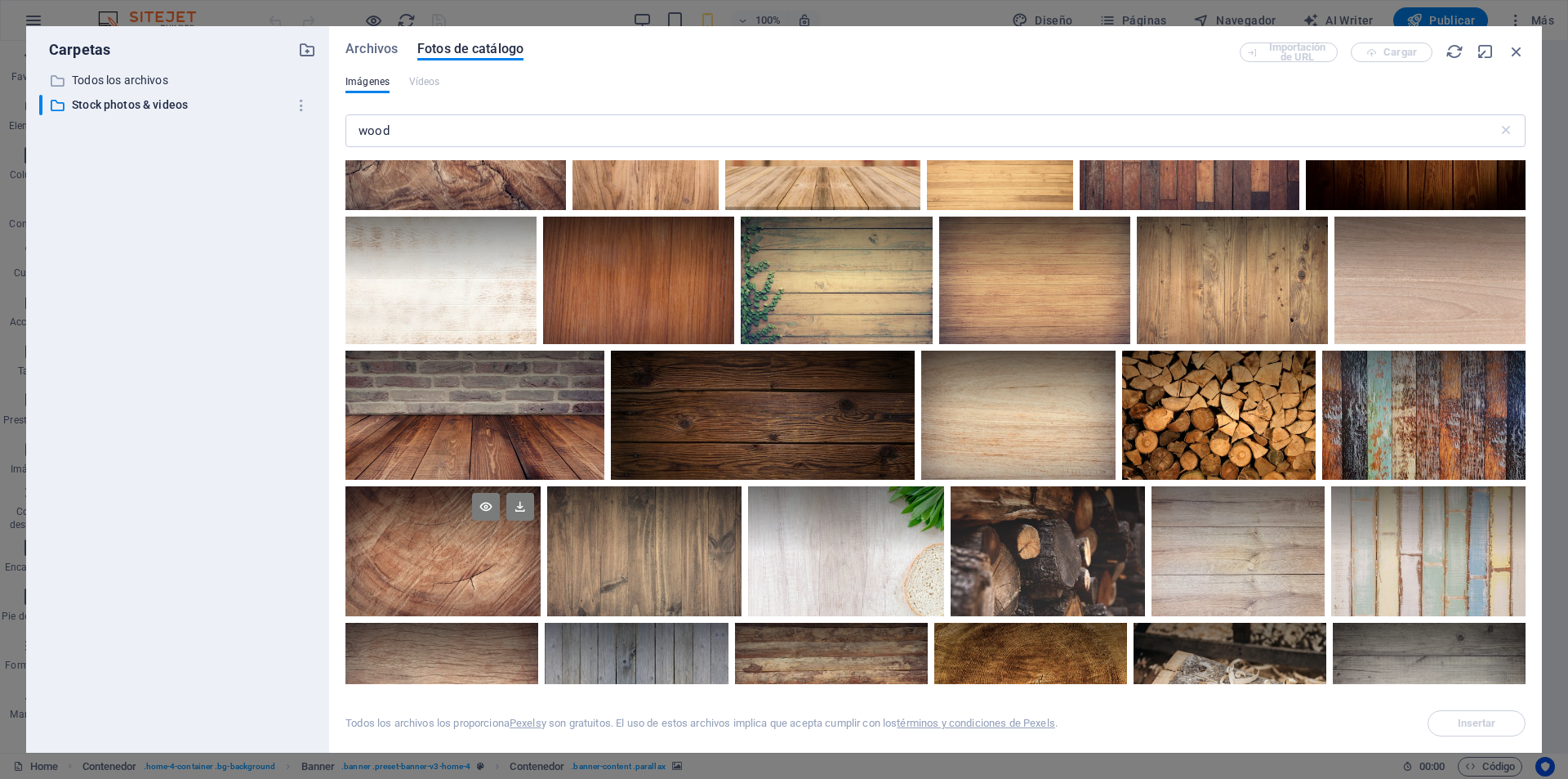
scroll to position [0, 0]
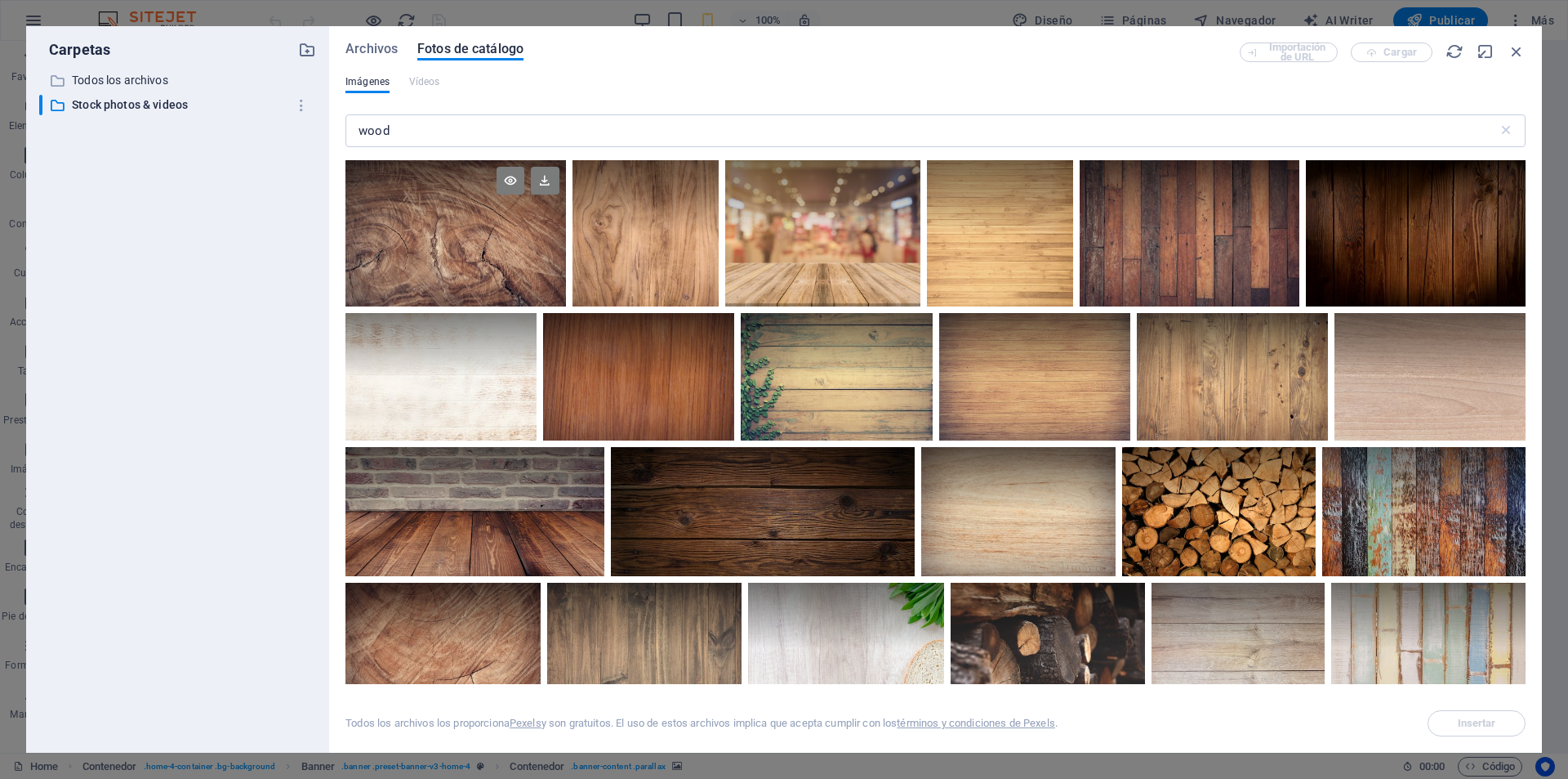
click at [492, 239] on div at bounding box center [455, 233] width 220 height 147
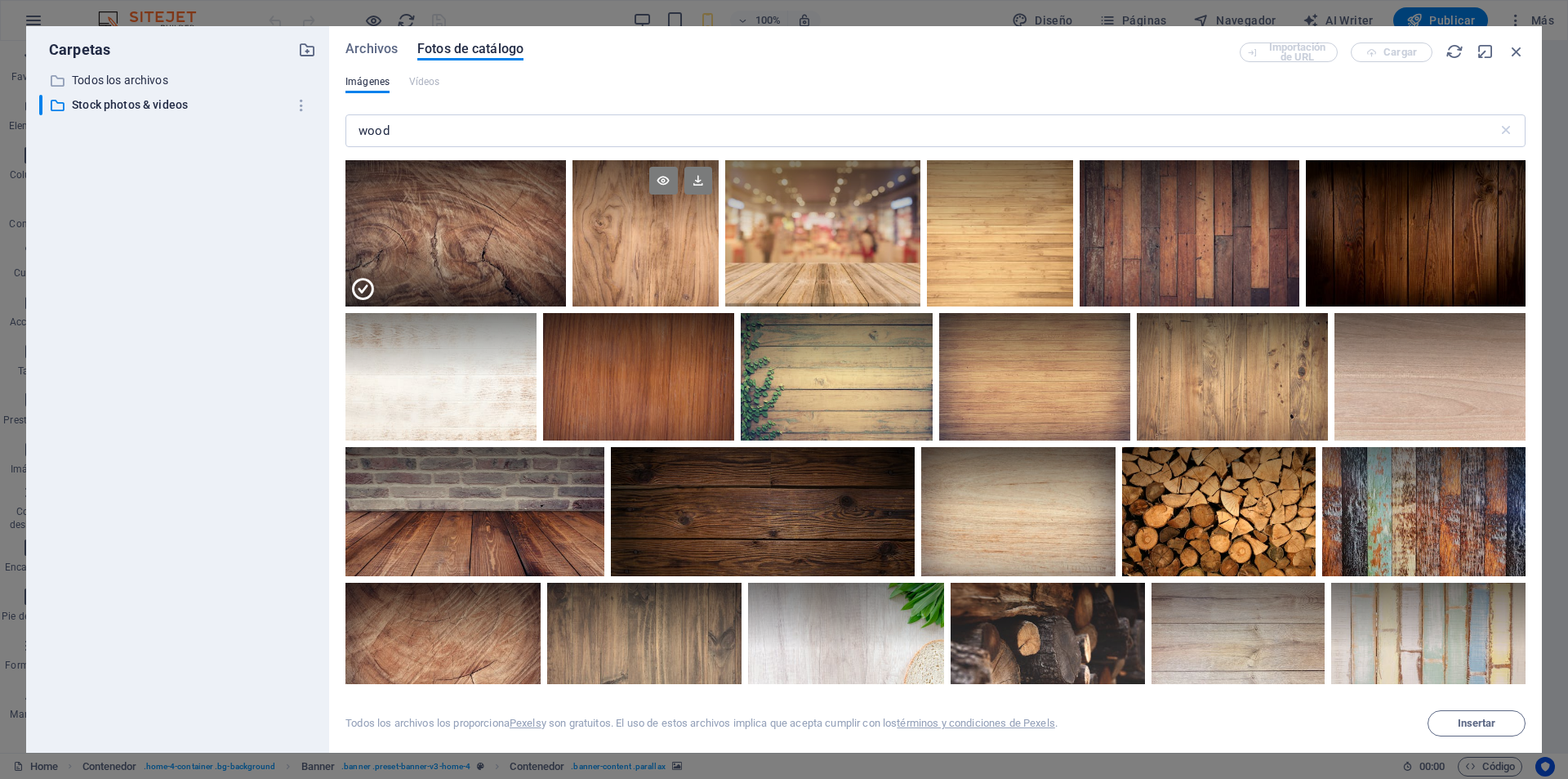
click at [623, 243] on div at bounding box center [646, 233] width 147 height 147
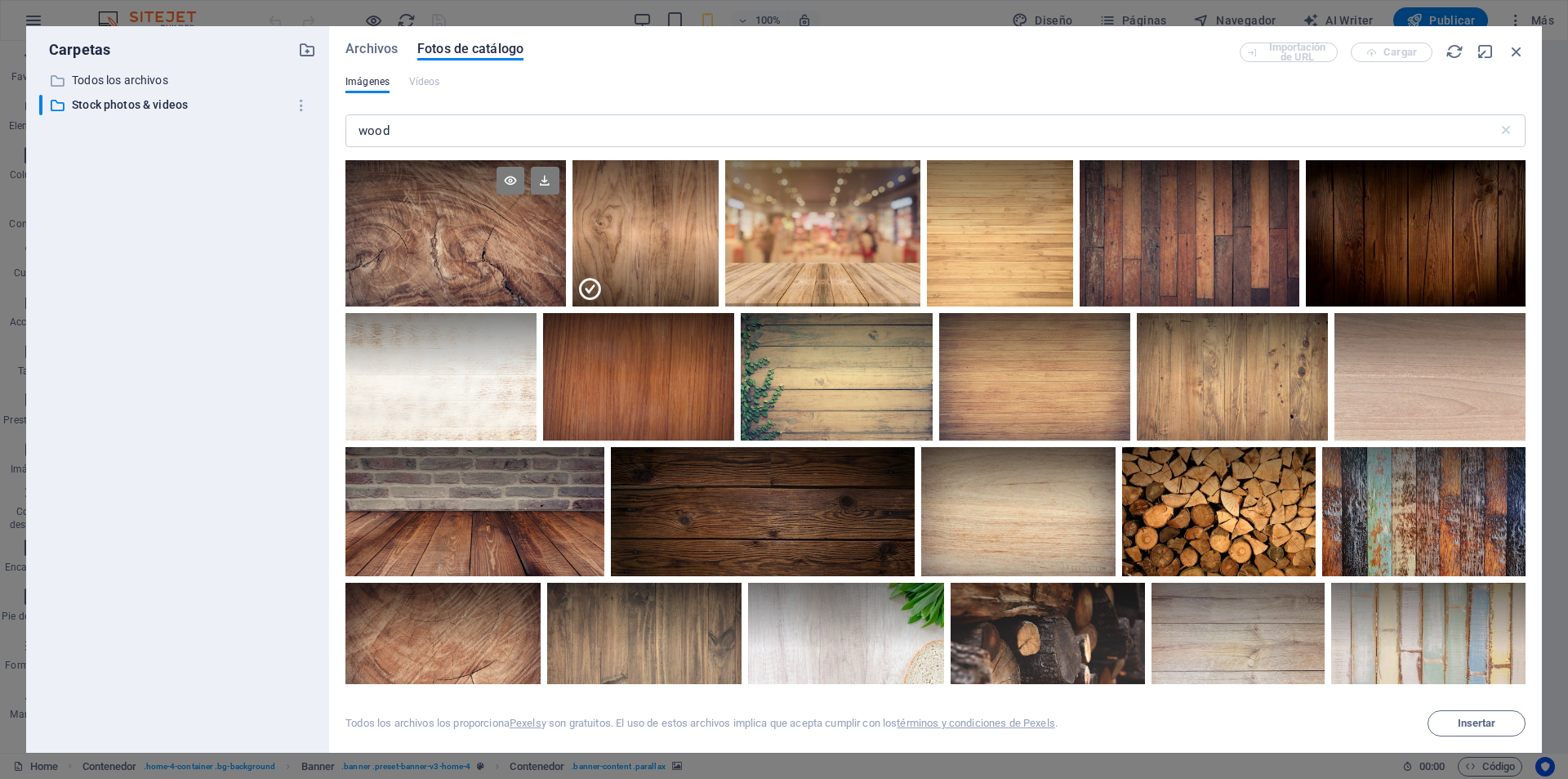
click at [493, 230] on div at bounding box center [455, 197] width 220 height 74
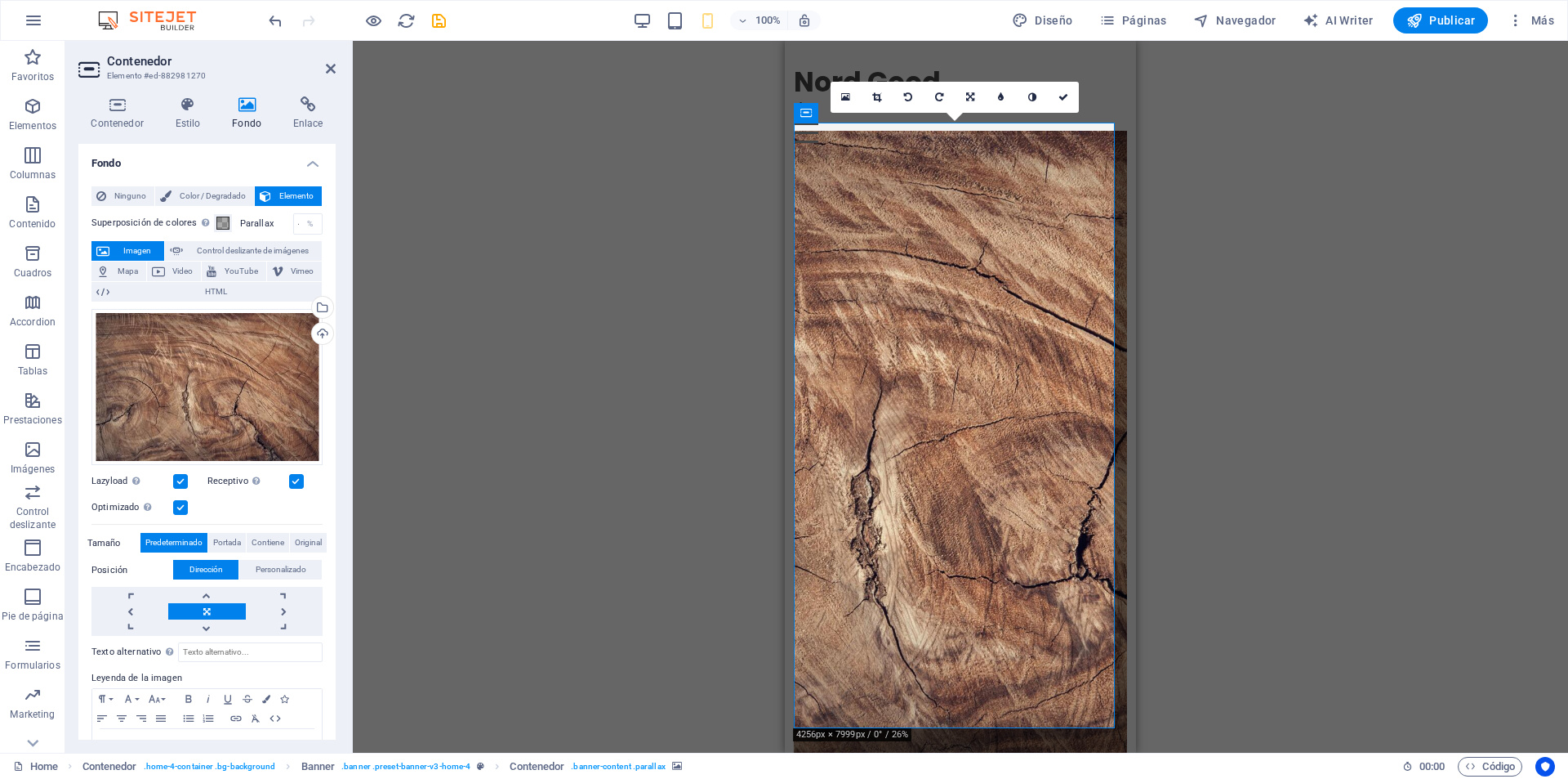
click at [584, 304] on div "Arrastra aquí para reemplazar el contenido existente. Si quieres crear un eleme…" at bounding box center [960, 396] width 1216 height 712
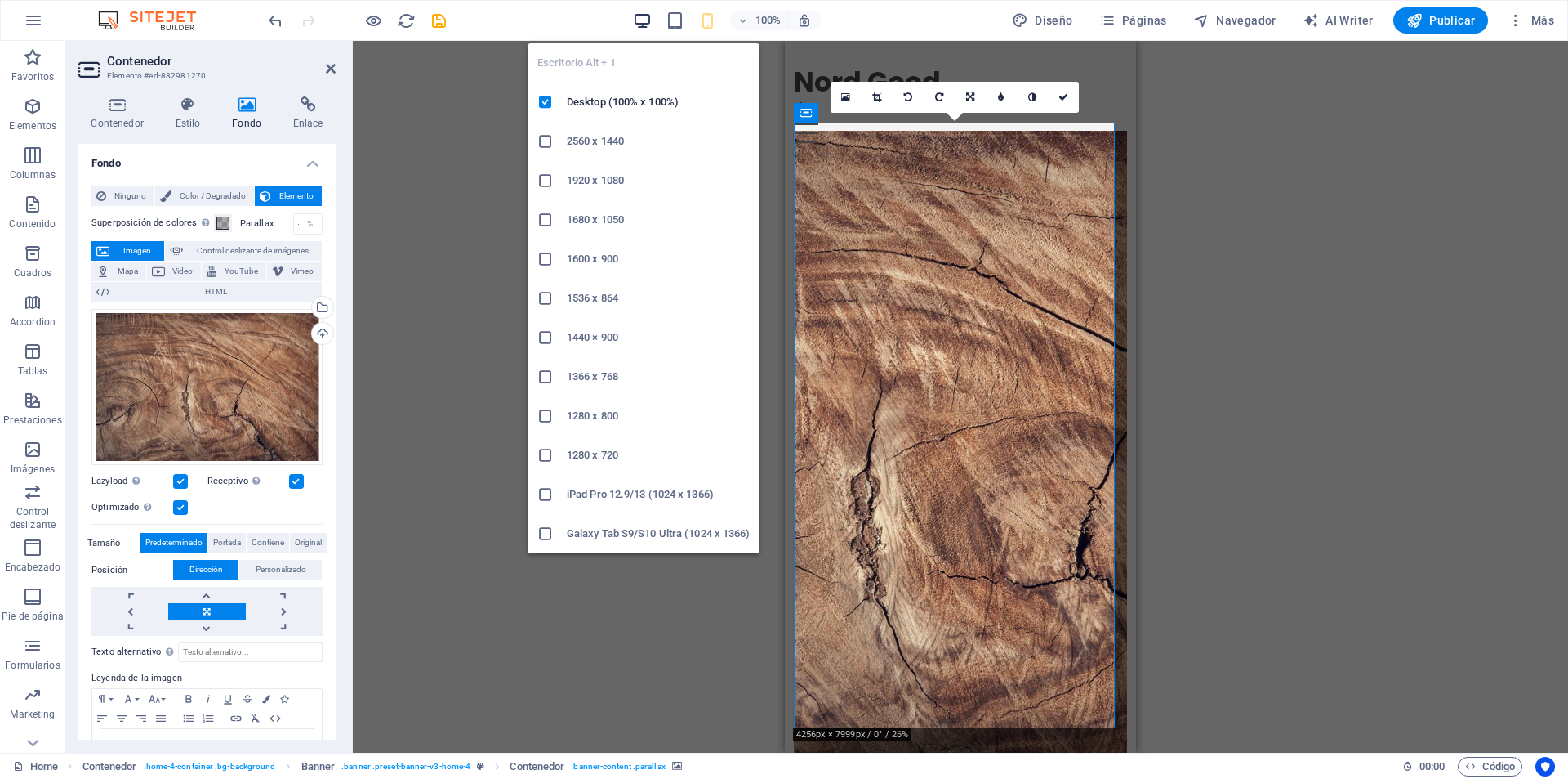
click at [640, 22] on icon "button" at bounding box center [642, 21] width 19 height 19
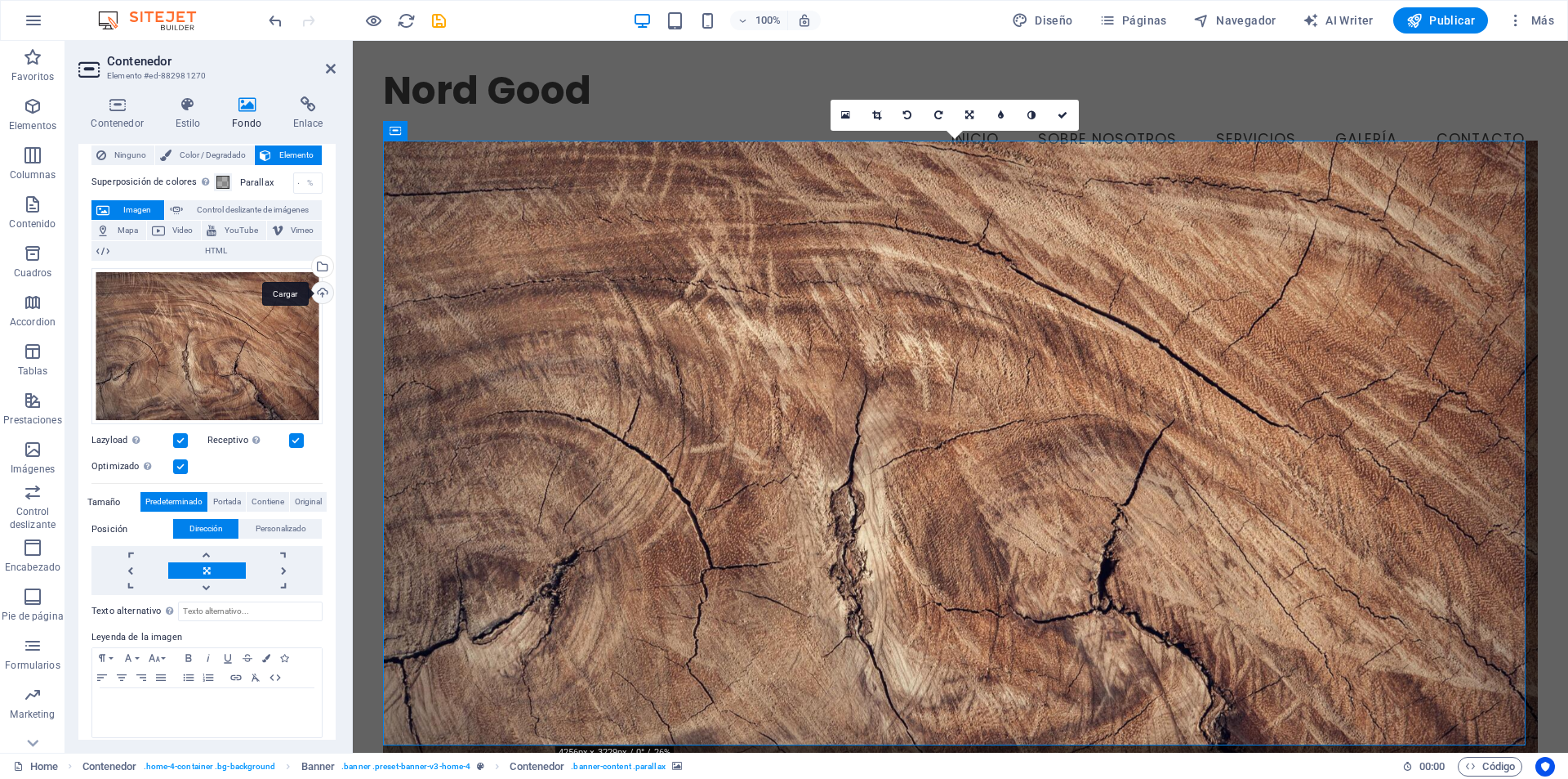
scroll to position [50, 0]
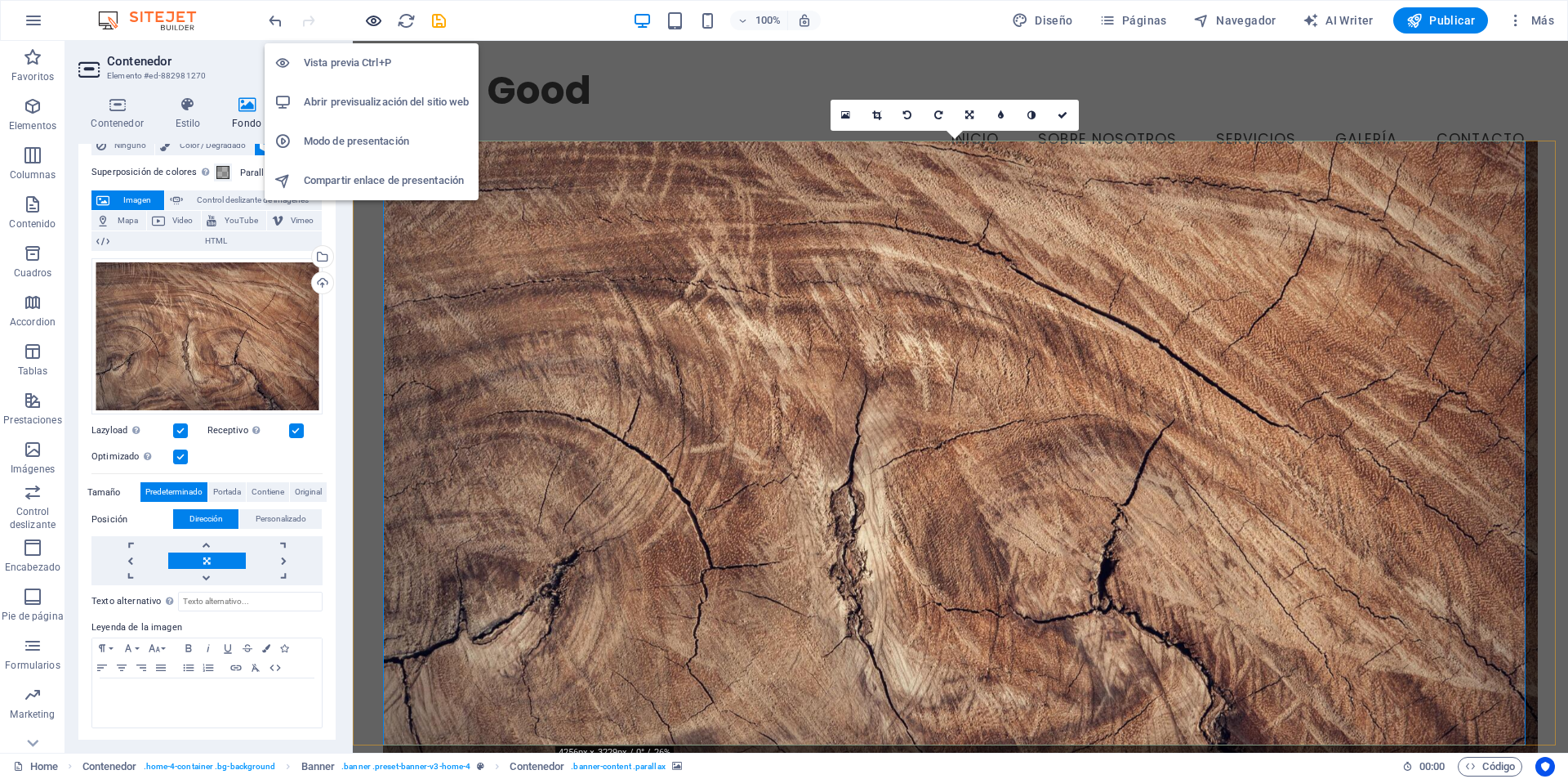
click at [381, 27] on icon "button" at bounding box center [373, 21] width 19 height 19
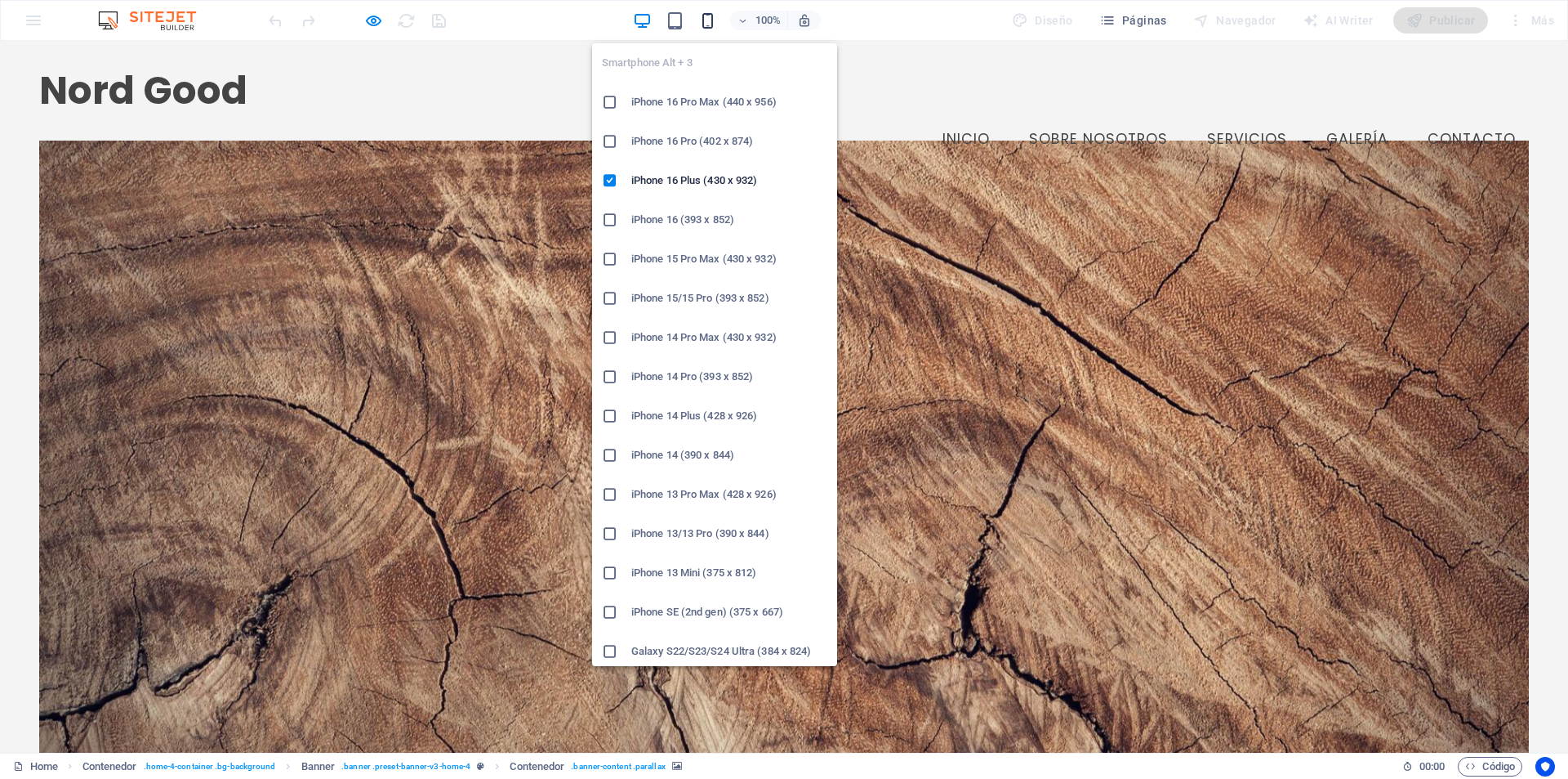
click at [705, 27] on icon "button" at bounding box center [707, 21] width 19 height 19
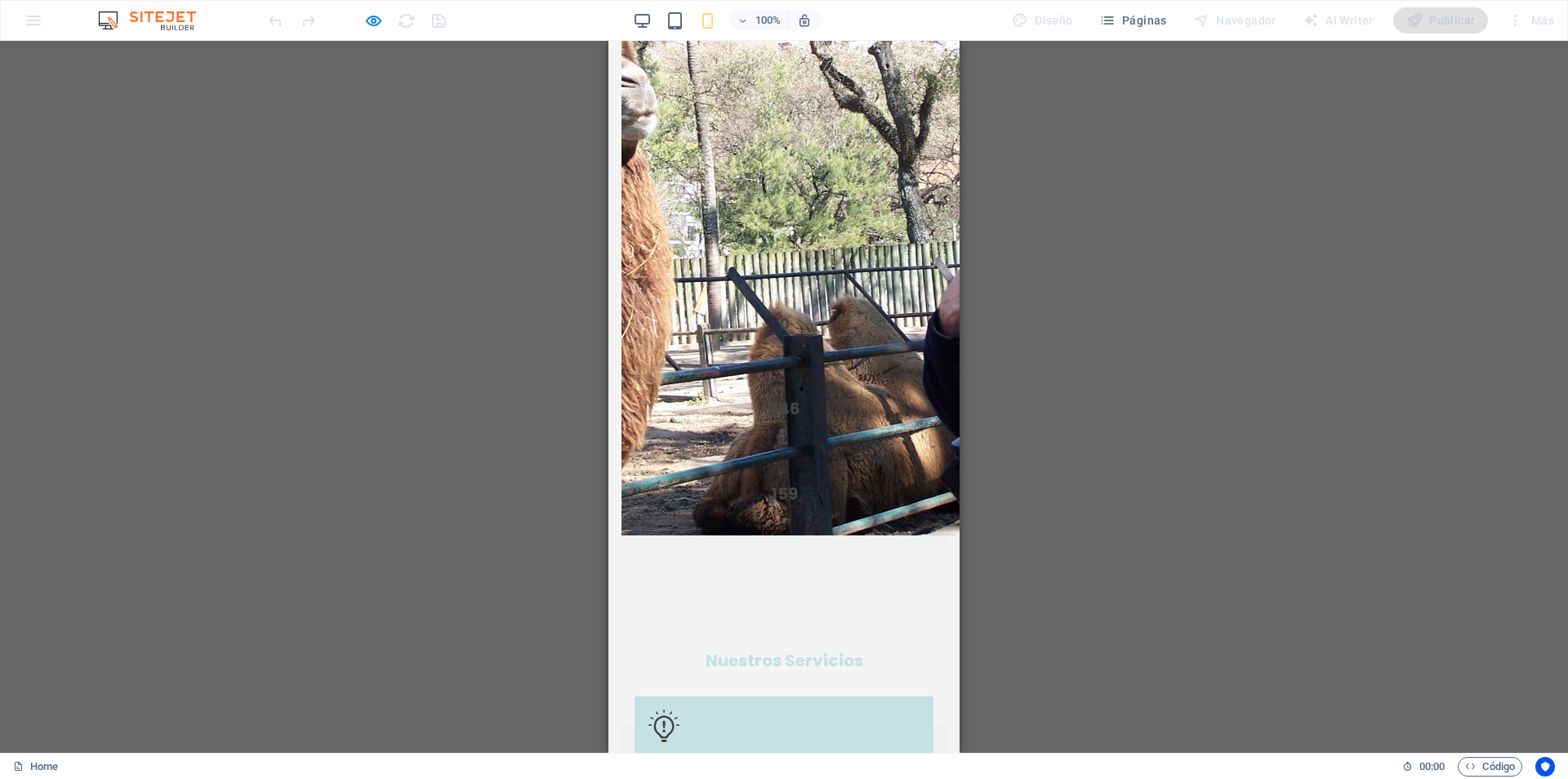
scroll to position [1470, 0]
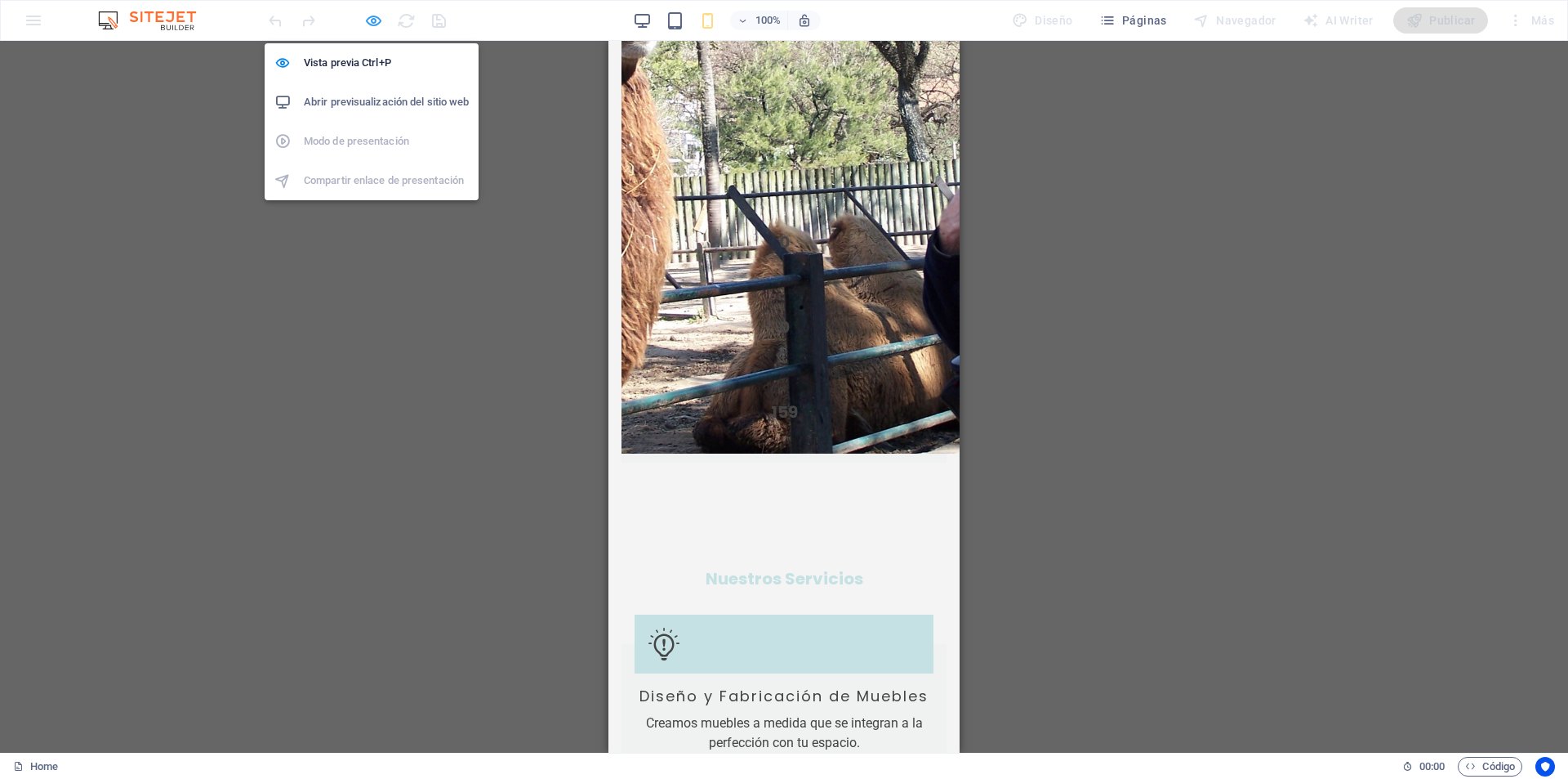
click at [367, 17] on icon "button" at bounding box center [373, 21] width 19 height 19
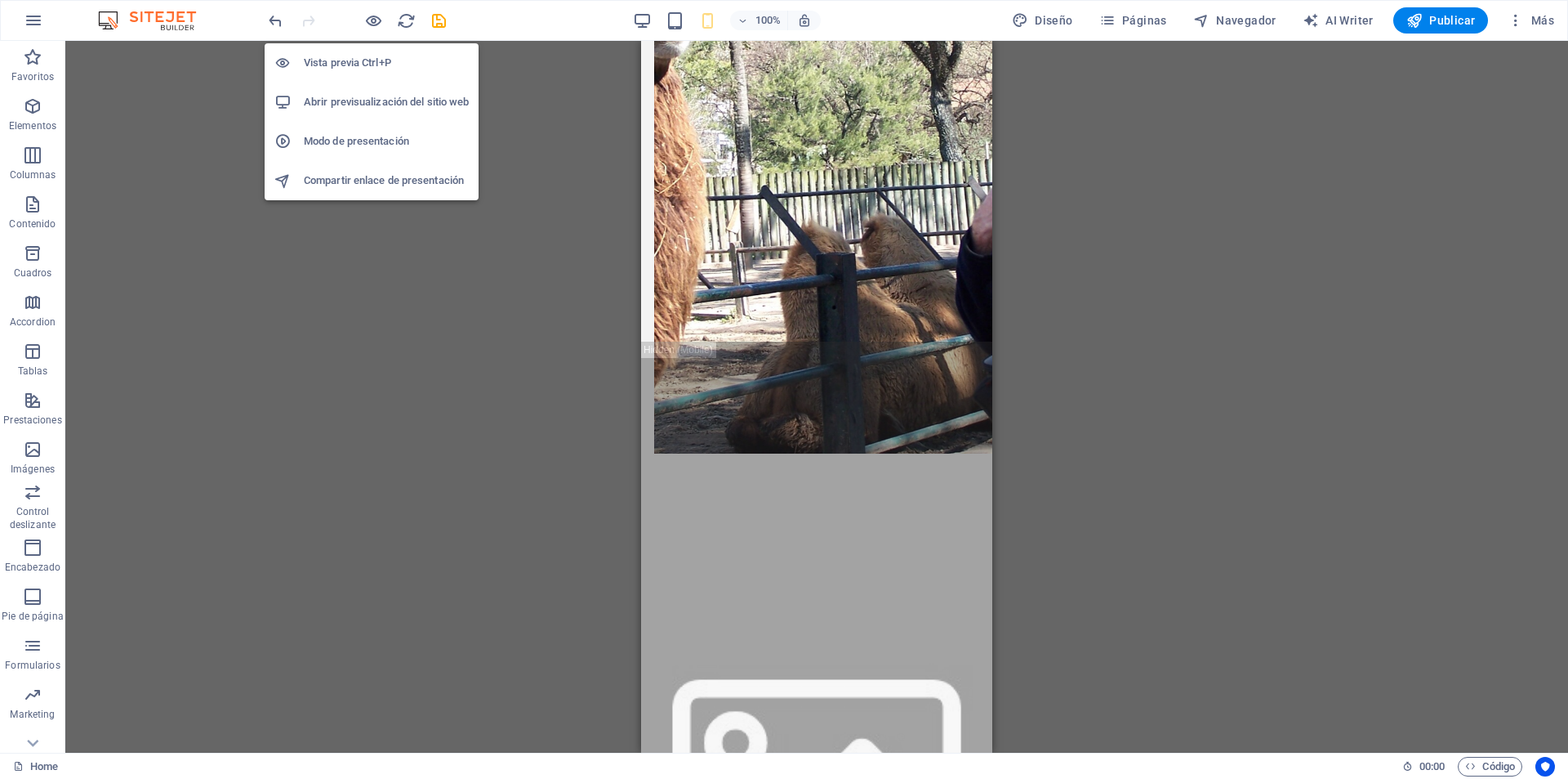
scroll to position [1896, 0]
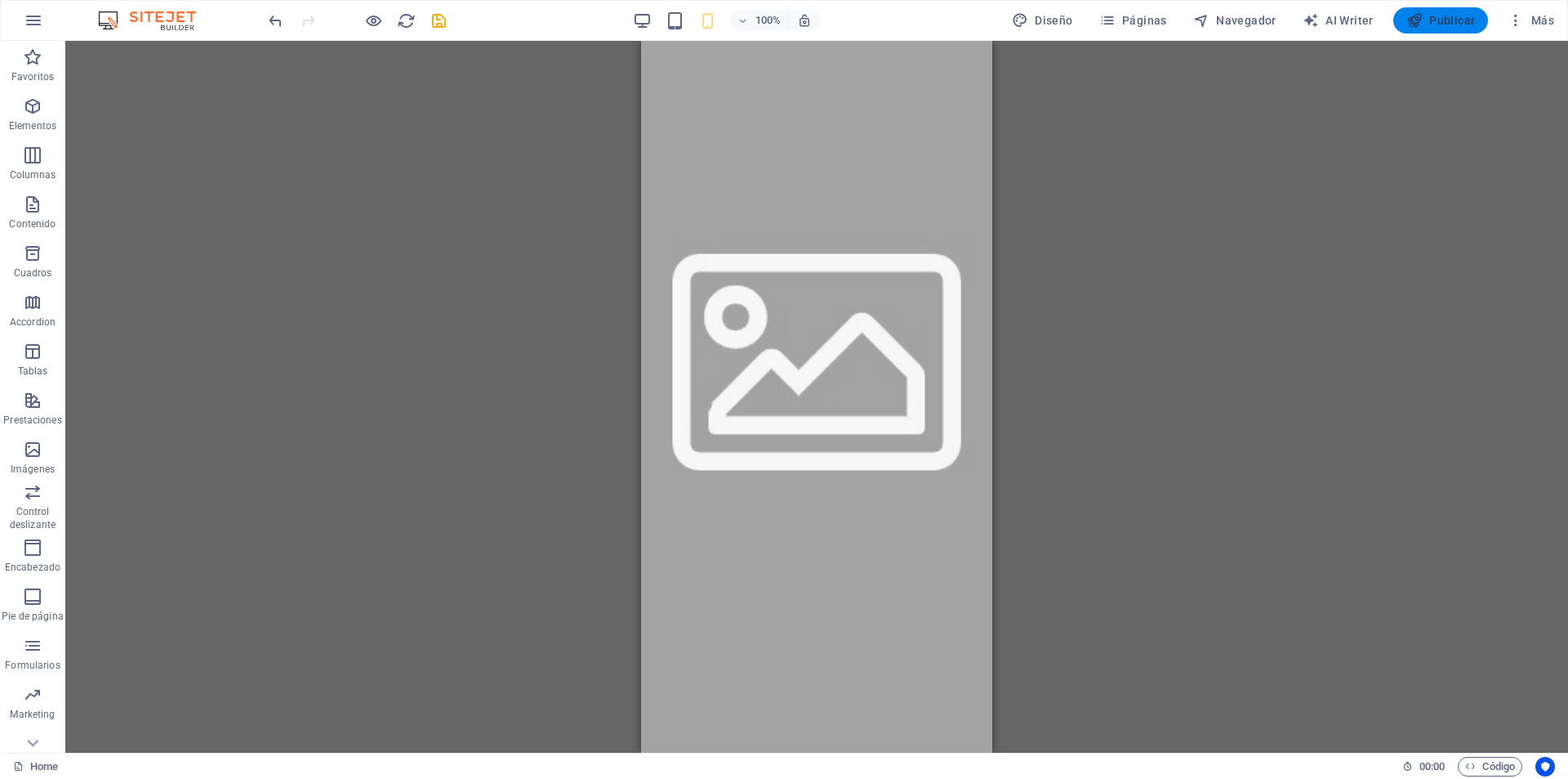
click at [1434, 27] on span "Publicar" at bounding box center [1441, 20] width 70 height 17
